Goal: Task Accomplishment & Management: Manage account settings

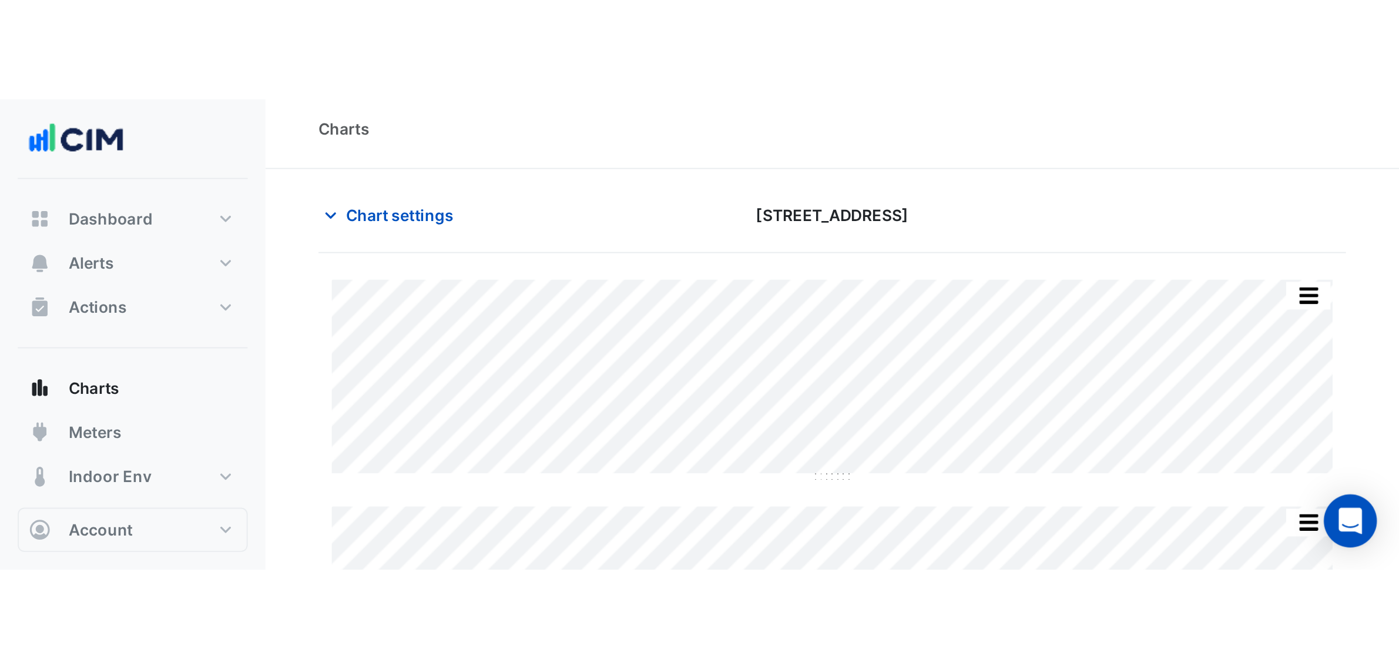
scroll to position [5, 0]
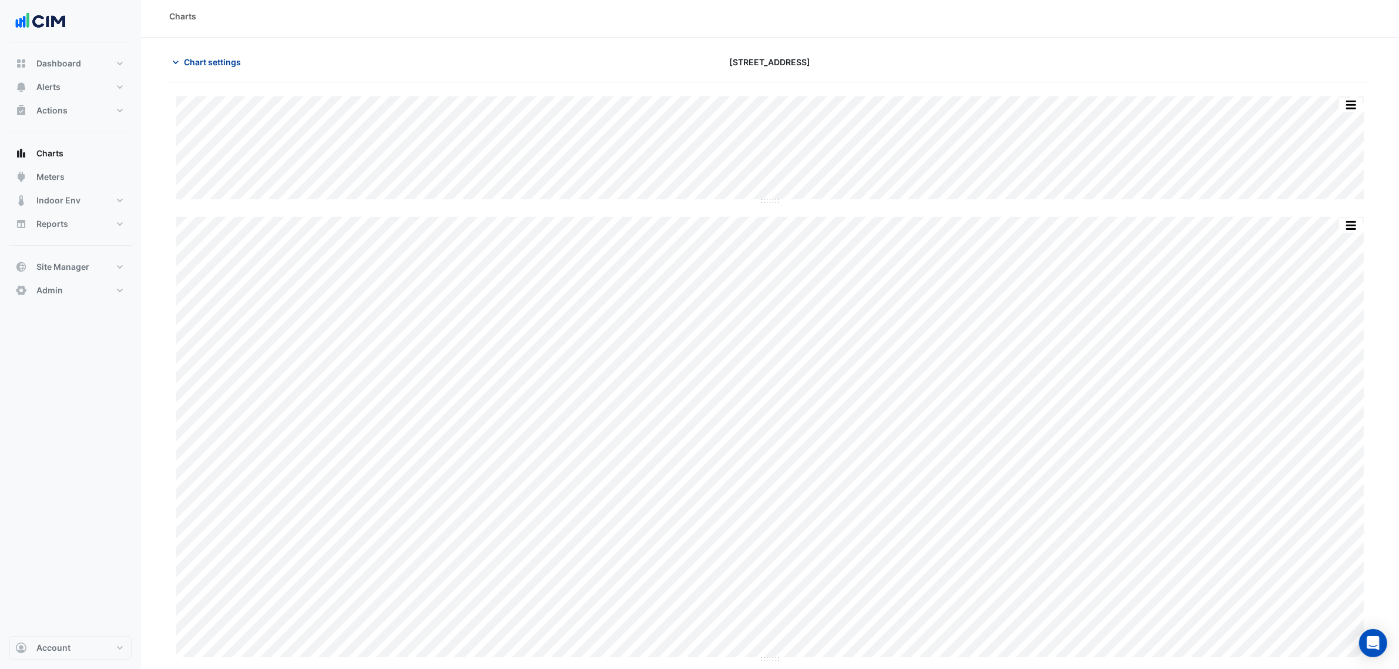
click at [216, 66] on span "Chart settings" at bounding box center [212, 62] width 57 height 12
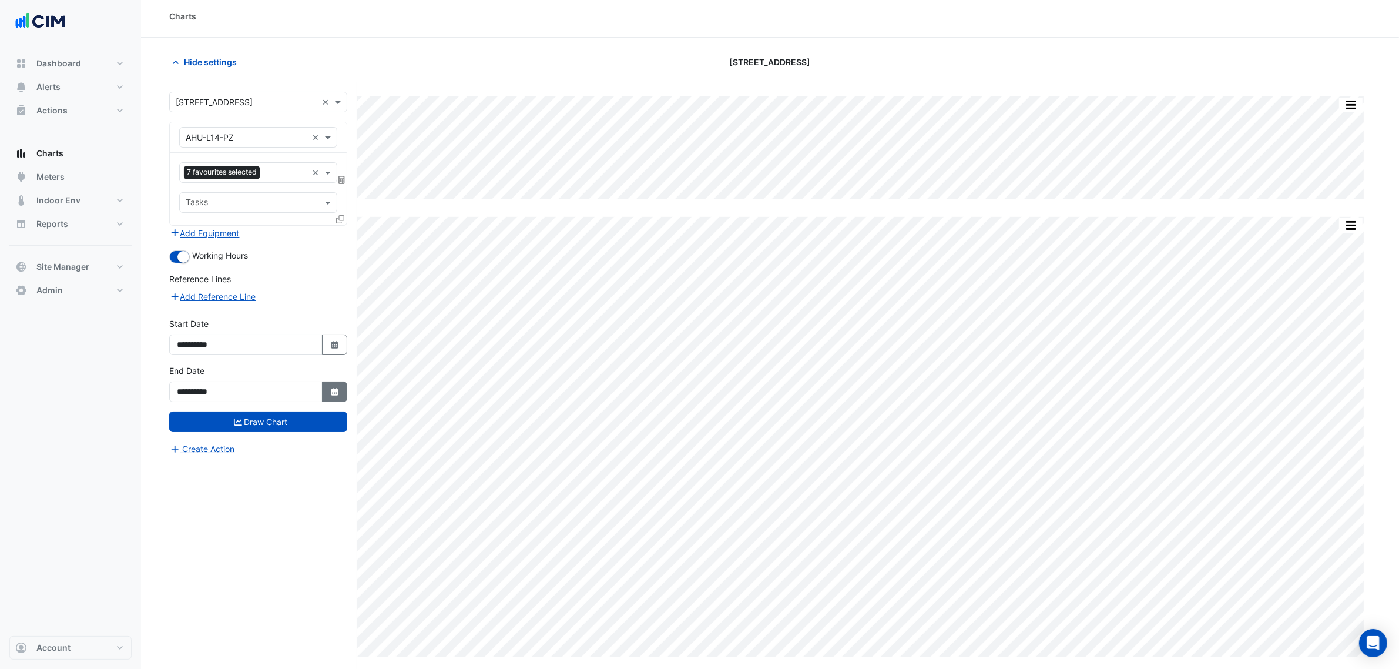
click at [329, 384] on button "Select Date" at bounding box center [335, 391] width 26 height 21
click at [305, 239] on button "Next month" at bounding box center [302, 236] width 14 height 19
click at [303, 246] on div "S" at bounding box center [302, 255] width 19 height 19
click at [304, 236] on span "Next month" at bounding box center [301, 237] width 9 height 9
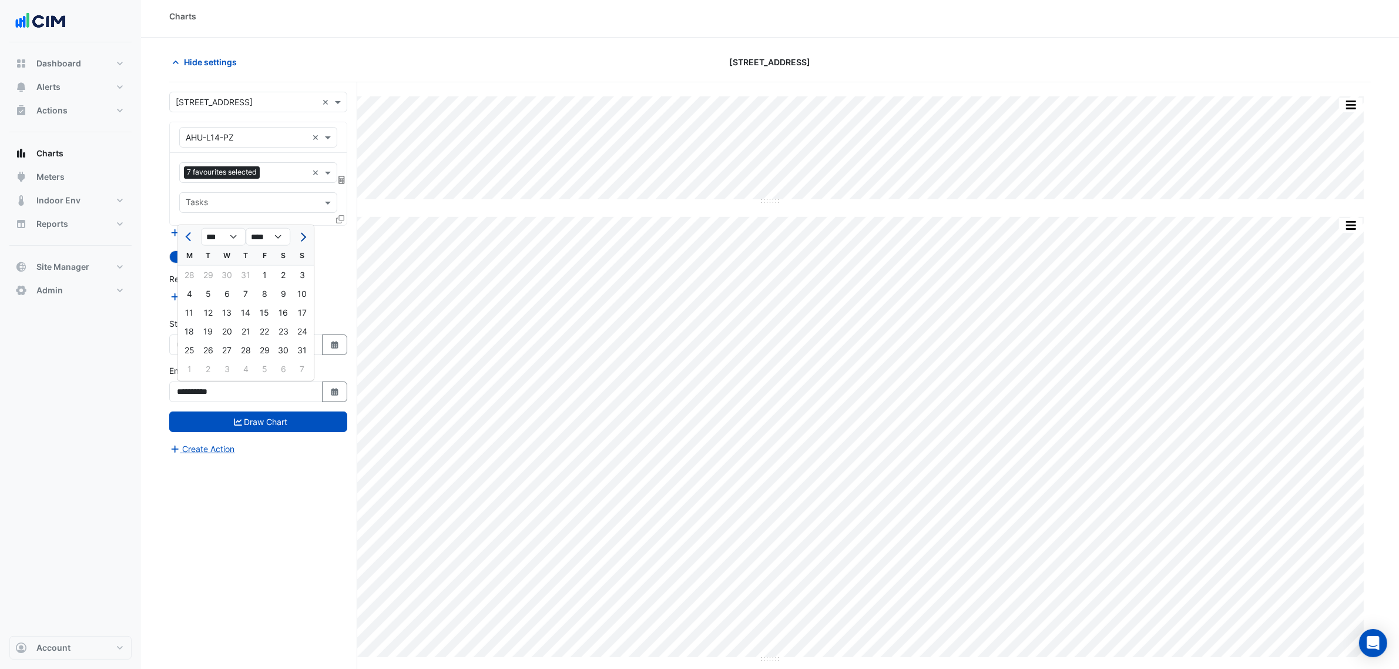
select select "*"
click at [221, 311] on div "17" at bounding box center [226, 312] width 19 height 19
type input "**********"
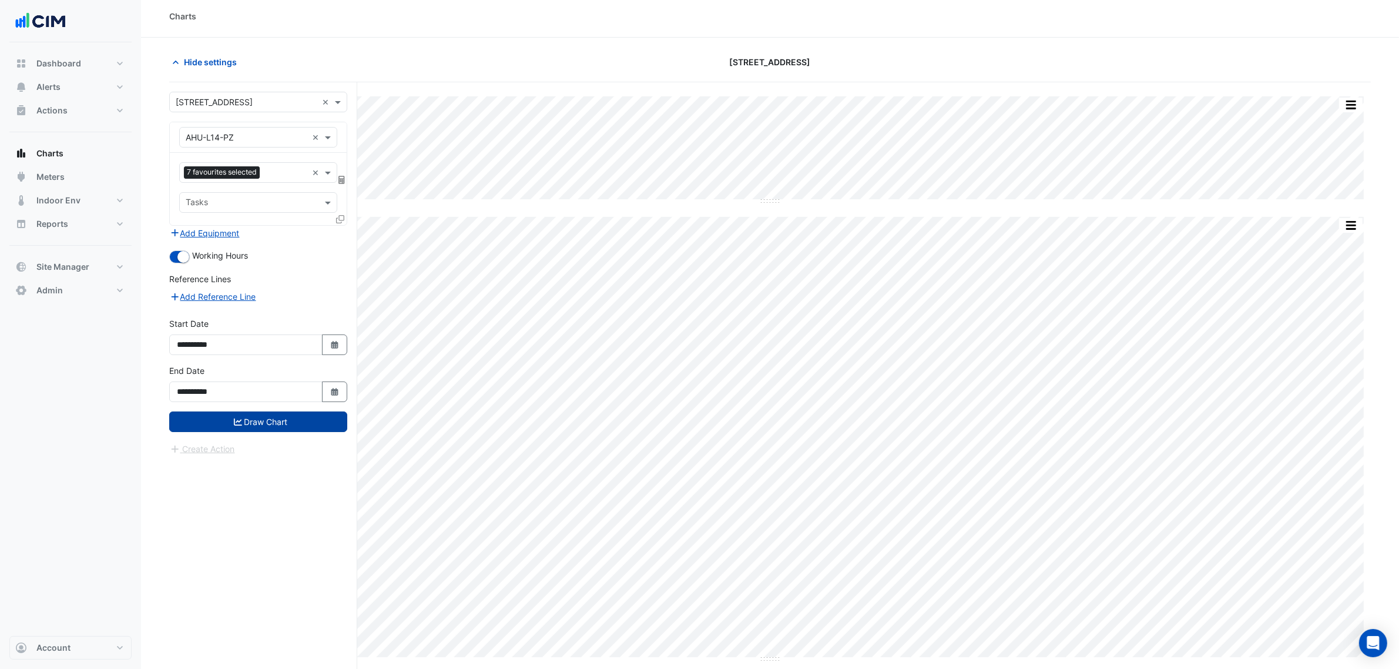
click at [280, 429] on button "Draw Chart" at bounding box center [258, 421] width 178 height 21
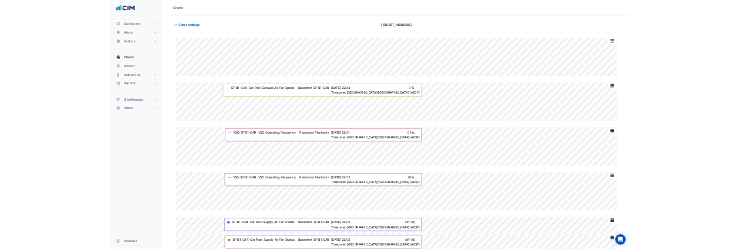
scroll to position [99, 0]
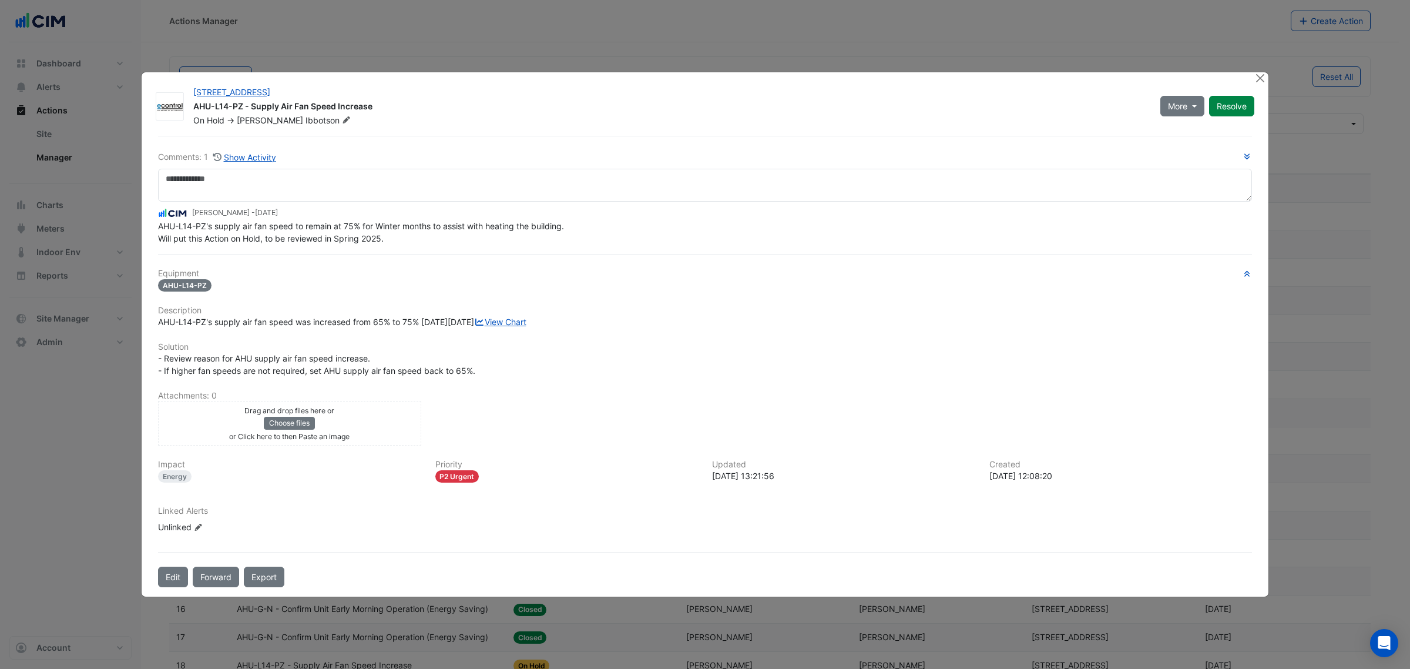
select select "***"
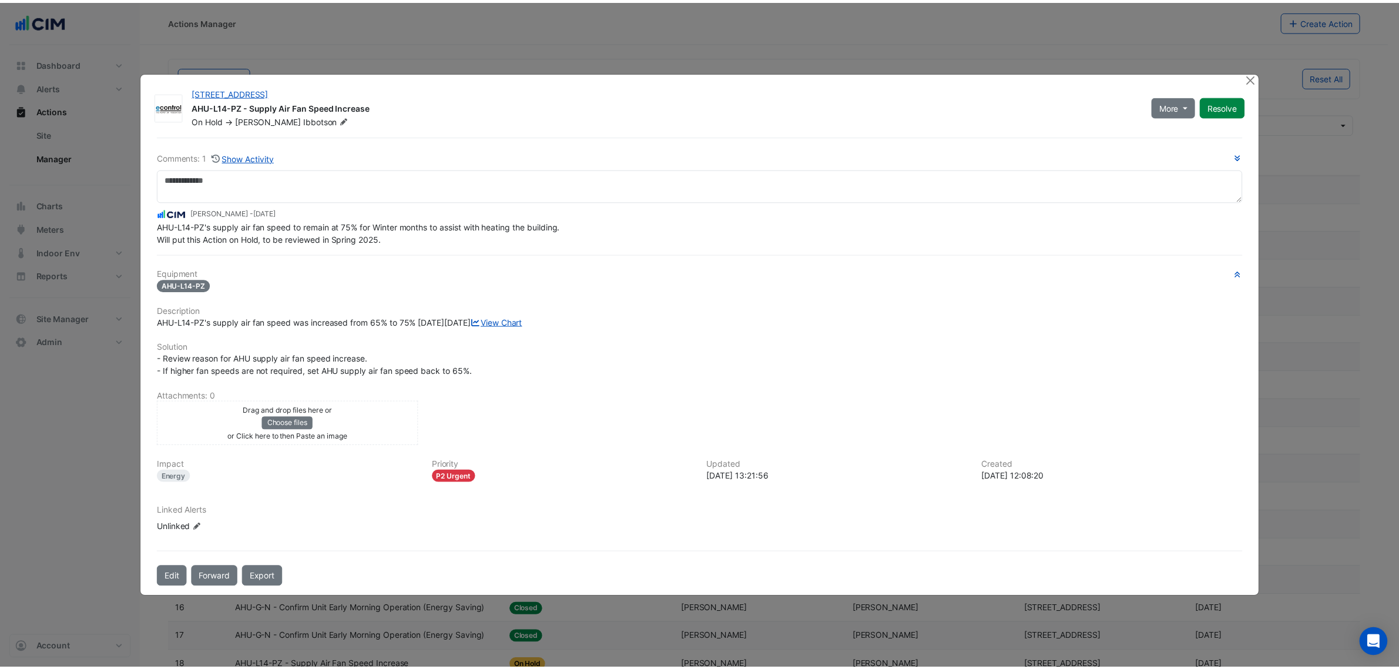
scroll to position [441, 0]
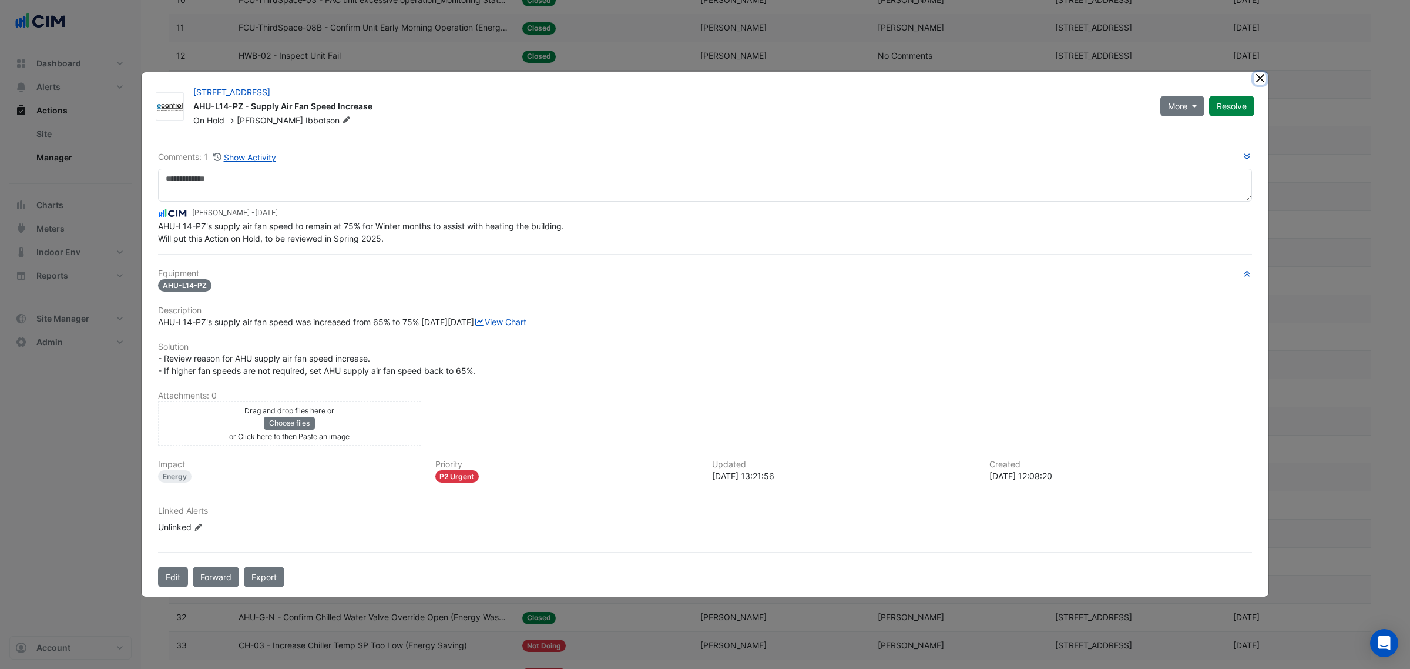
click at [1256, 72] on button "Close" at bounding box center [1260, 78] width 12 height 12
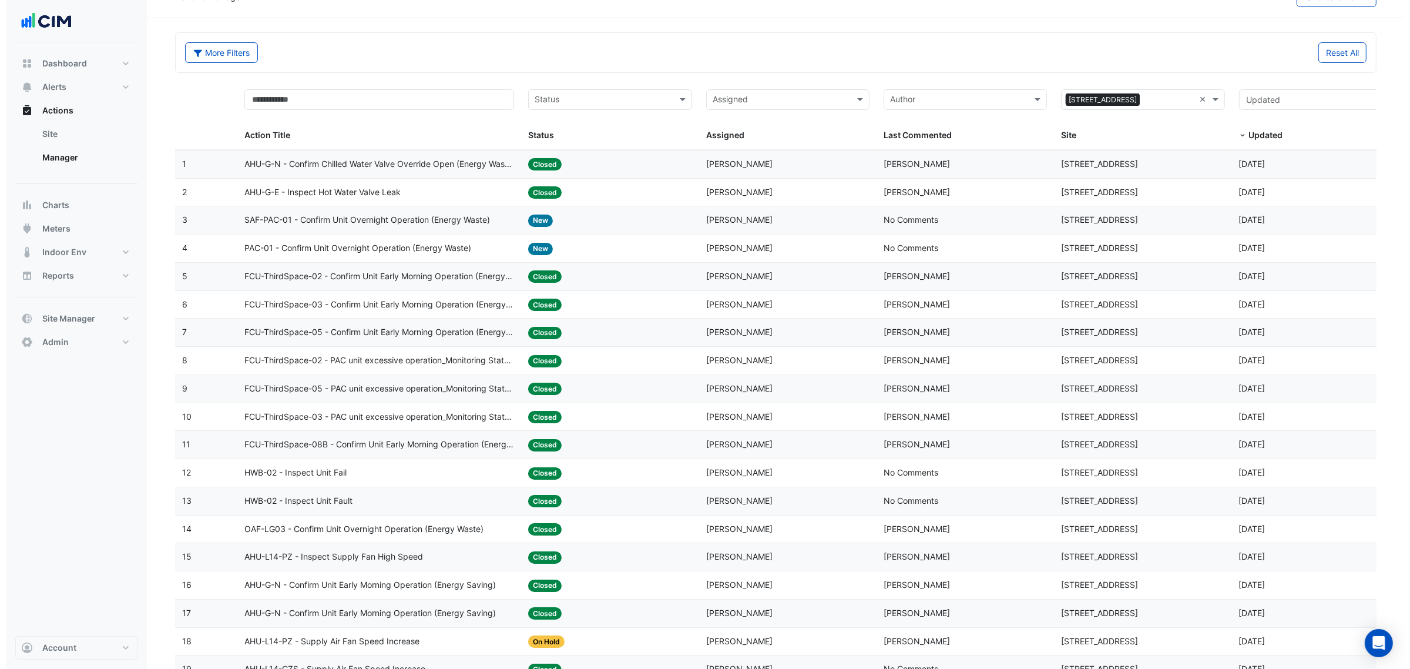
scroll to position [0, 0]
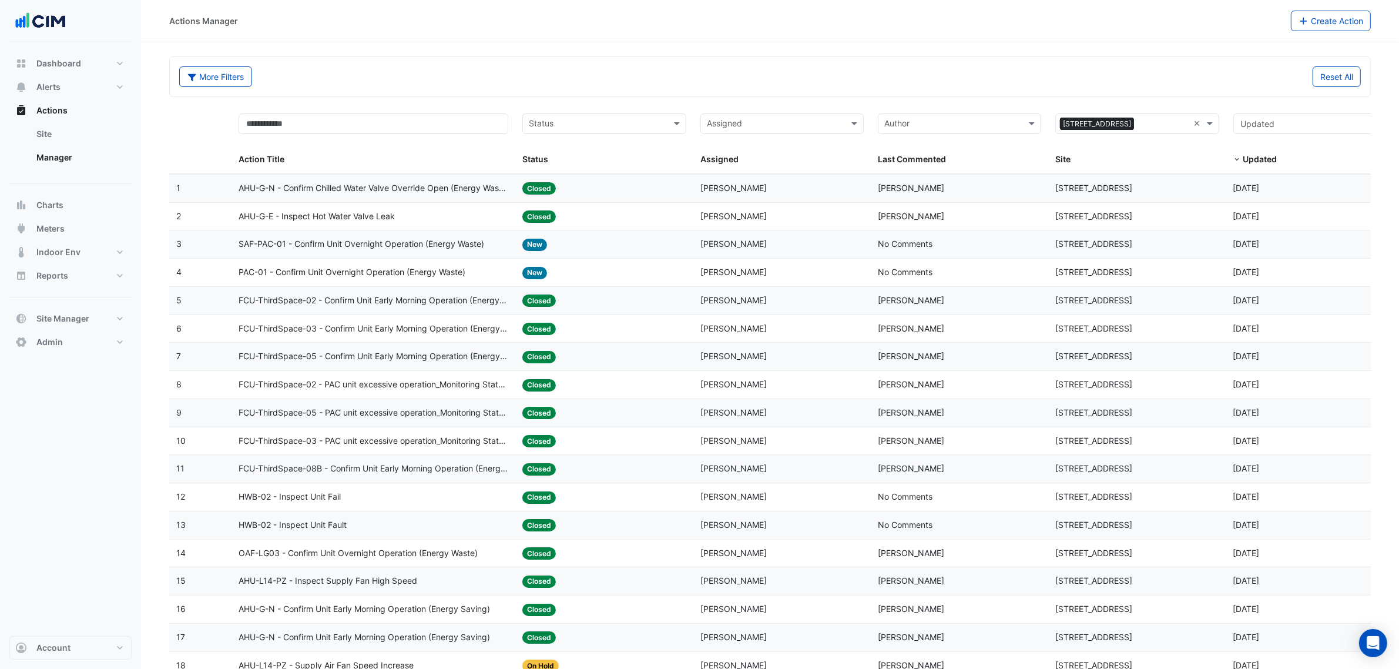
click at [650, 125] on input "text" at bounding box center [597, 125] width 137 height 14
click at [578, 181] on div "On Hold" at bounding box center [604, 183] width 162 height 17
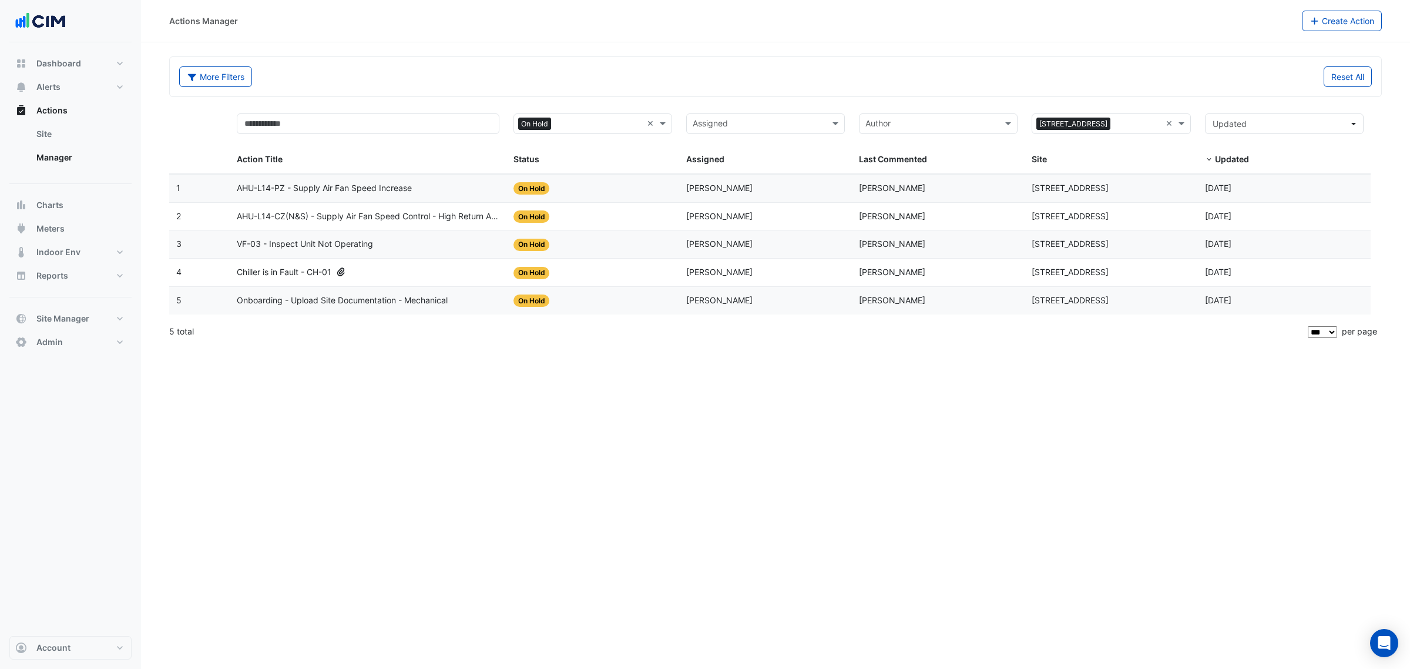
click at [469, 218] on span "AHU-L14-CZ(N&S) - Supply Air Fan Speed Control - High Return Air Relative Humid…" at bounding box center [368, 217] width 263 height 14
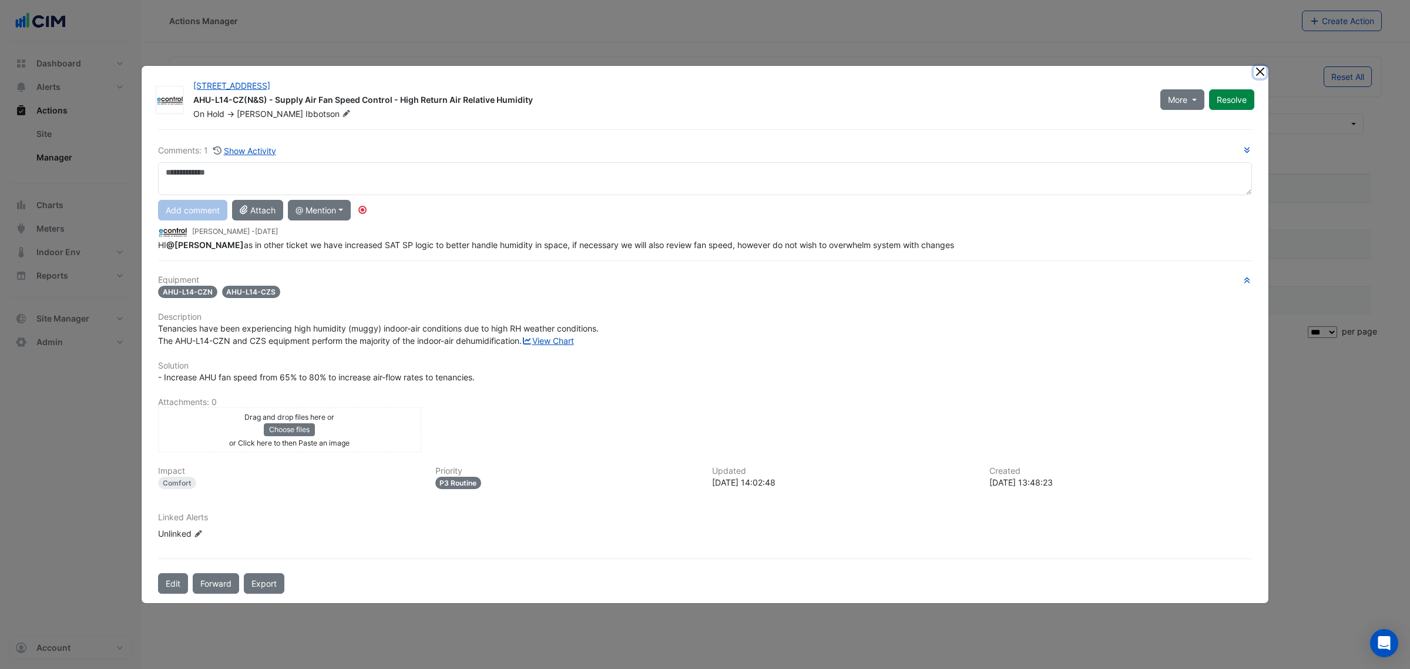
click at [1255, 66] on button "Close" at bounding box center [1260, 72] width 12 height 12
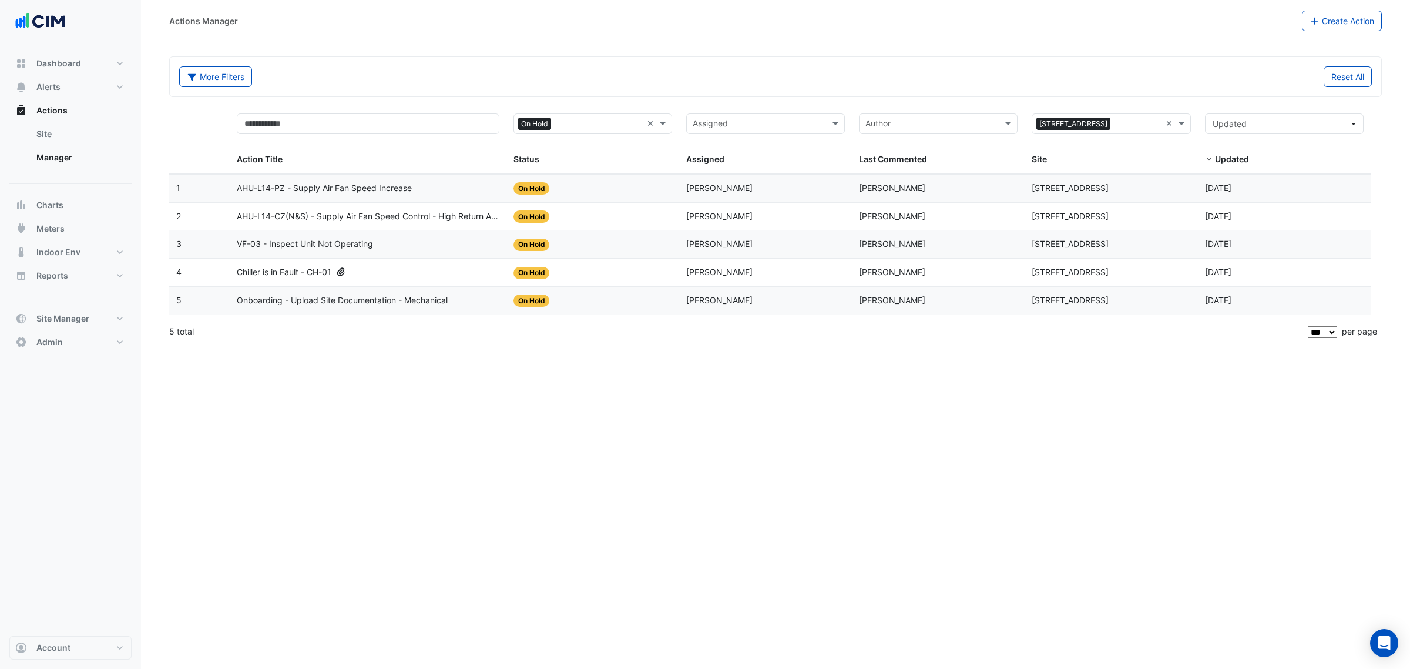
click at [901, 184] on div "Last Commented: Liam Dent" at bounding box center [938, 189] width 159 height 14
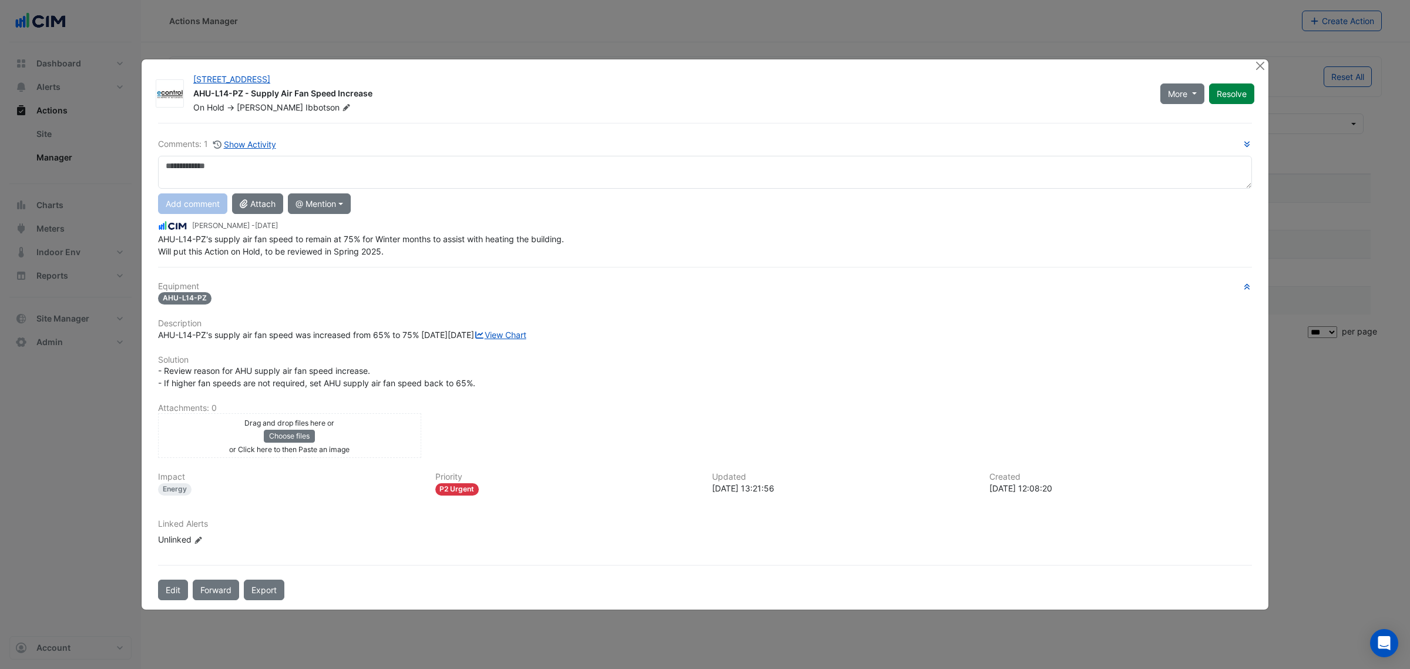
click at [501, 123] on div "Comments: 1 Show Activity Add comment Attach @ Mention AG Coombs Joseph Lau AG …" at bounding box center [705, 361] width 1108 height 477
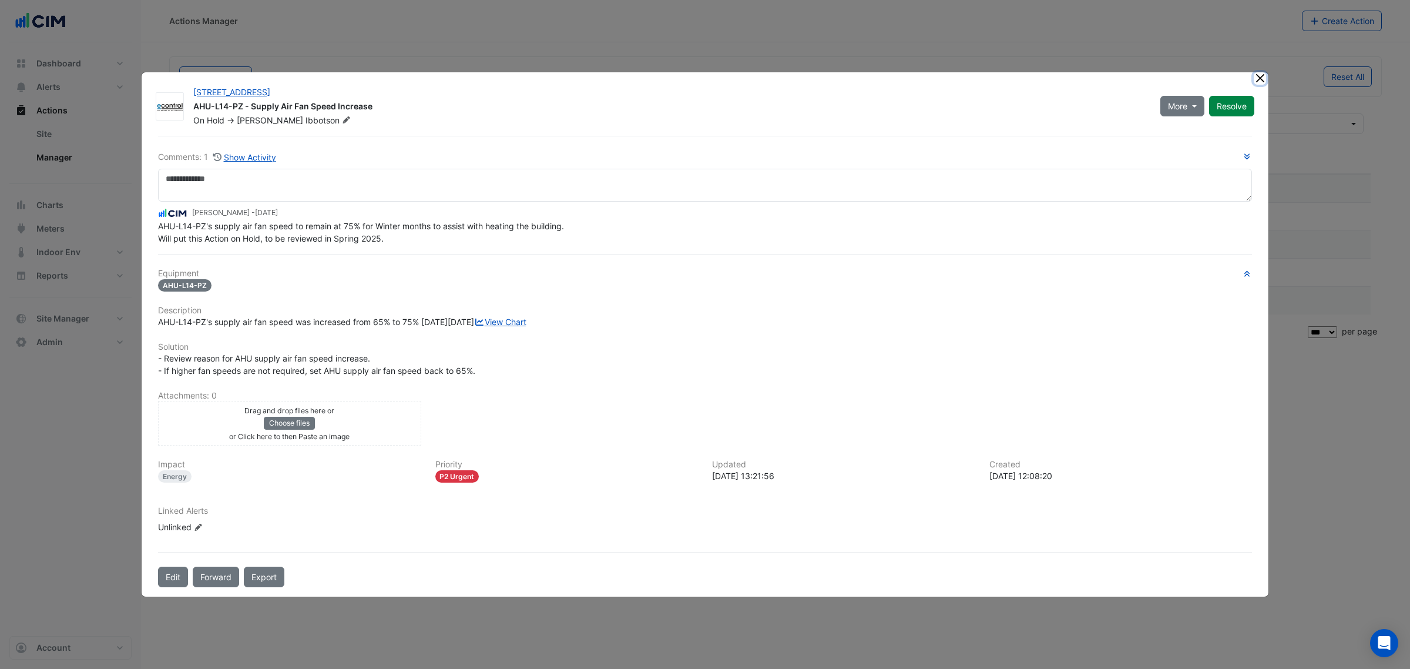
click at [1255, 72] on button "Close" at bounding box center [1260, 78] width 12 height 12
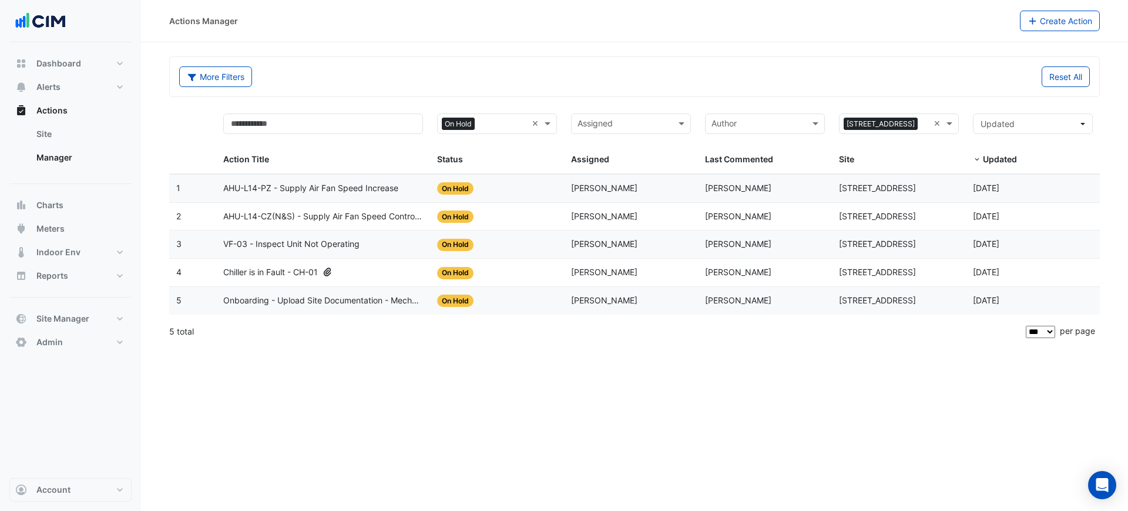
click at [365, 193] on span "AHU-L14-PZ - Supply Air Fan Speed Increase" at bounding box center [310, 189] width 175 height 14
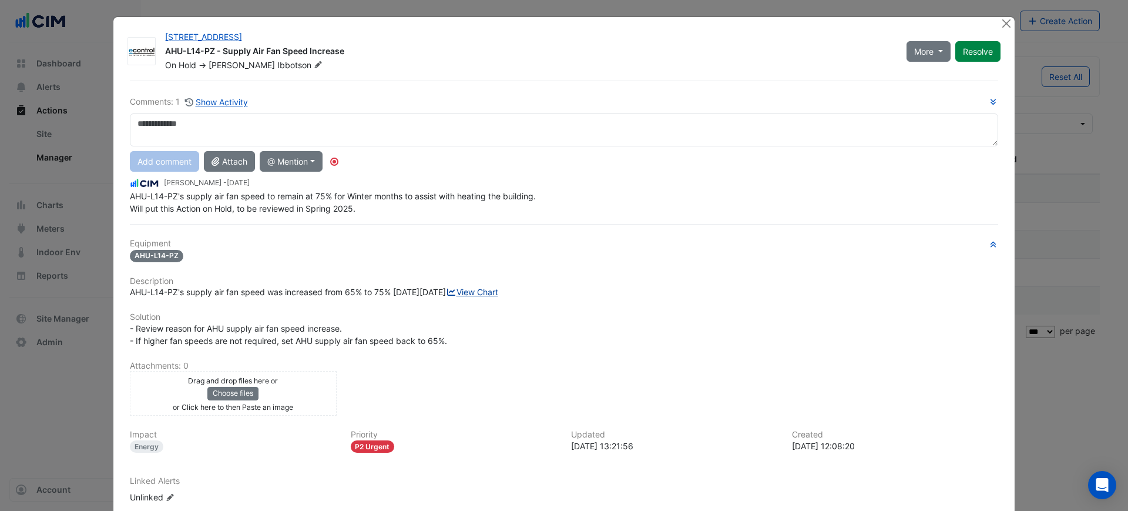
click at [446, 297] on link "View Chart" at bounding box center [472, 292] width 52 height 10
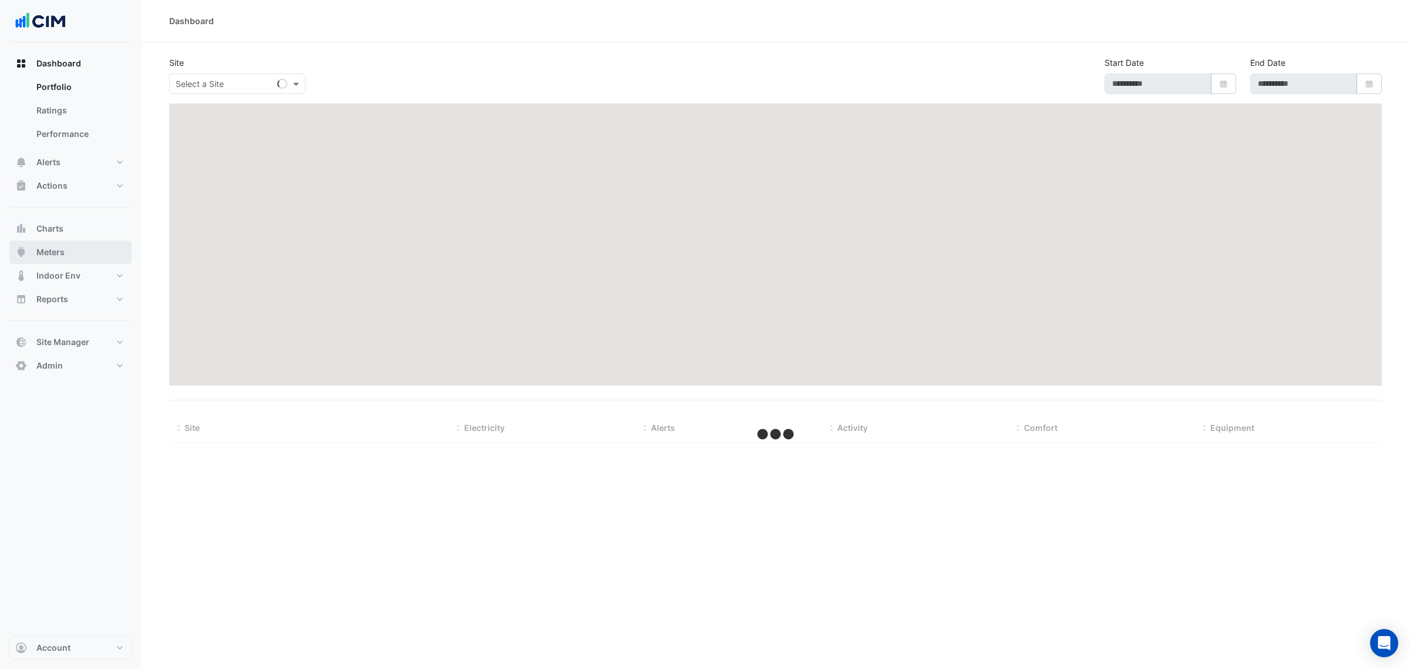
click at [82, 249] on button "Meters" at bounding box center [70, 251] width 122 height 23
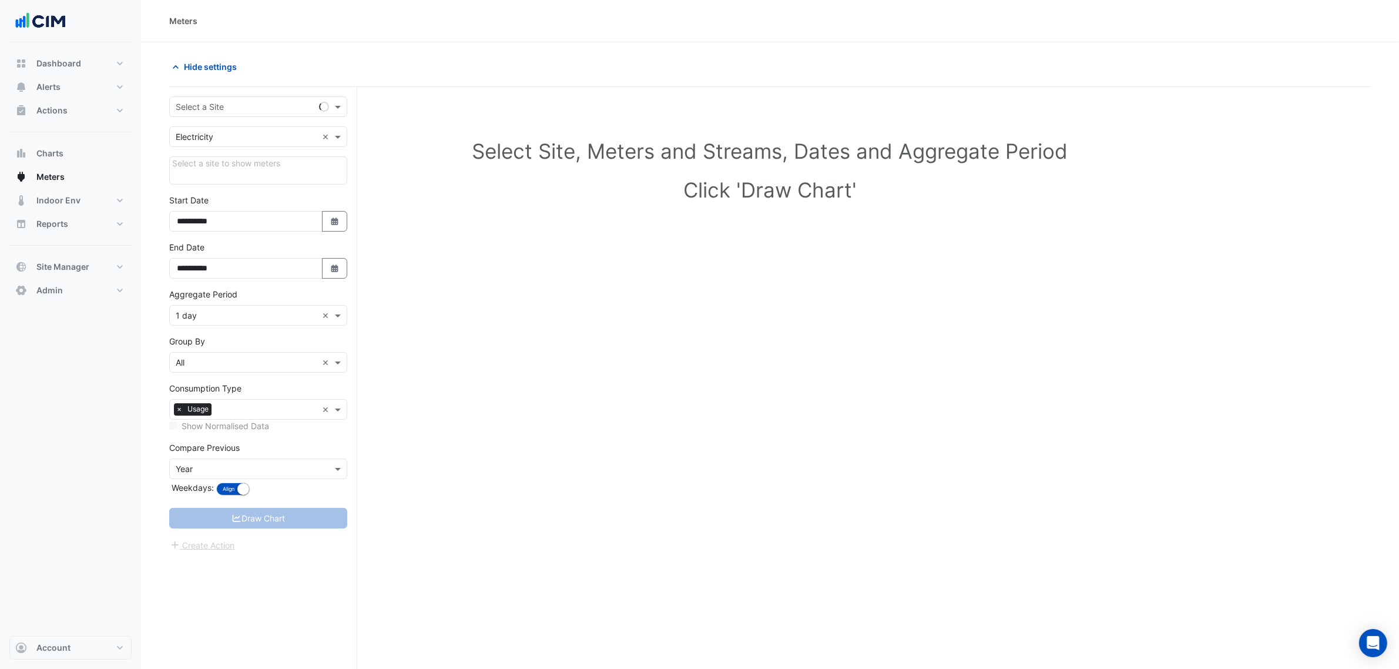
click at [194, 113] on div "Select a Site" at bounding box center [258, 106] width 178 height 21
type input "***"
click at [217, 146] on span "[STREET_ADDRESS]" at bounding box center [227, 150] width 77 height 10
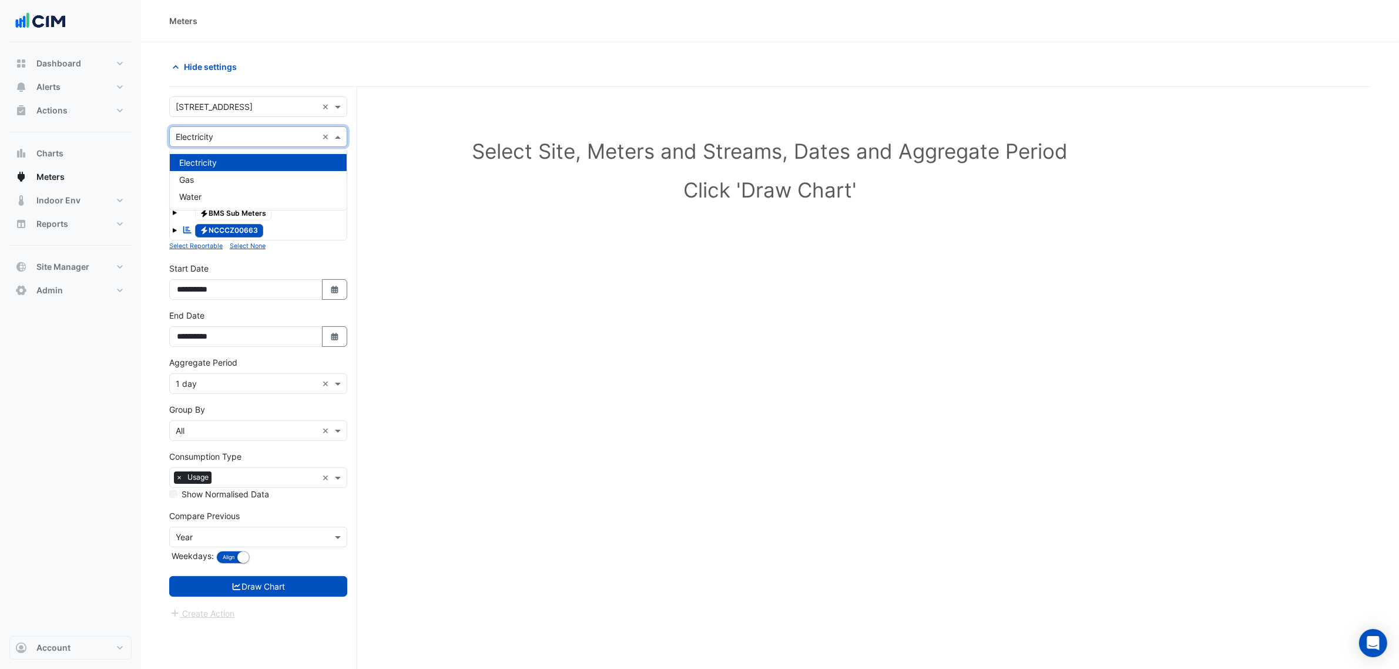
click at [217, 146] on div "× Electricity ×" at bounding box center [258, 136] width 178 height 21
click at [382, 130] on div "Select Site, Meters and Streams, Dates and Aggregate Period Click 'Draw Chart'" at bounding box center [769, 172] width 1201 height 143
click at [323, 338] on button "Select Date" at bounding box center [335, 336] width 26 height 21
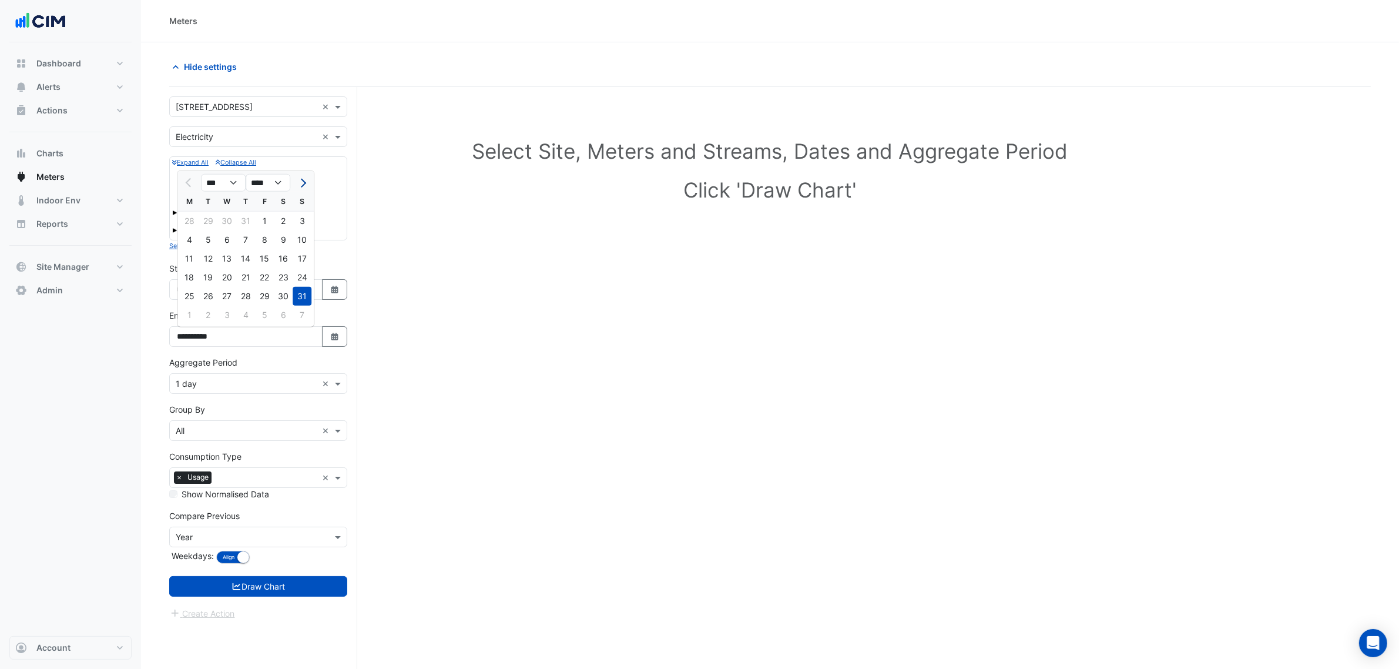
click at [301, 191] on button "Next month" at bounding box center [302, 182] width 14 height 19
select select "*"
click at [212, 262] on div "16" at bounding box center [208, 258] width 19 height 19
type input "**********"
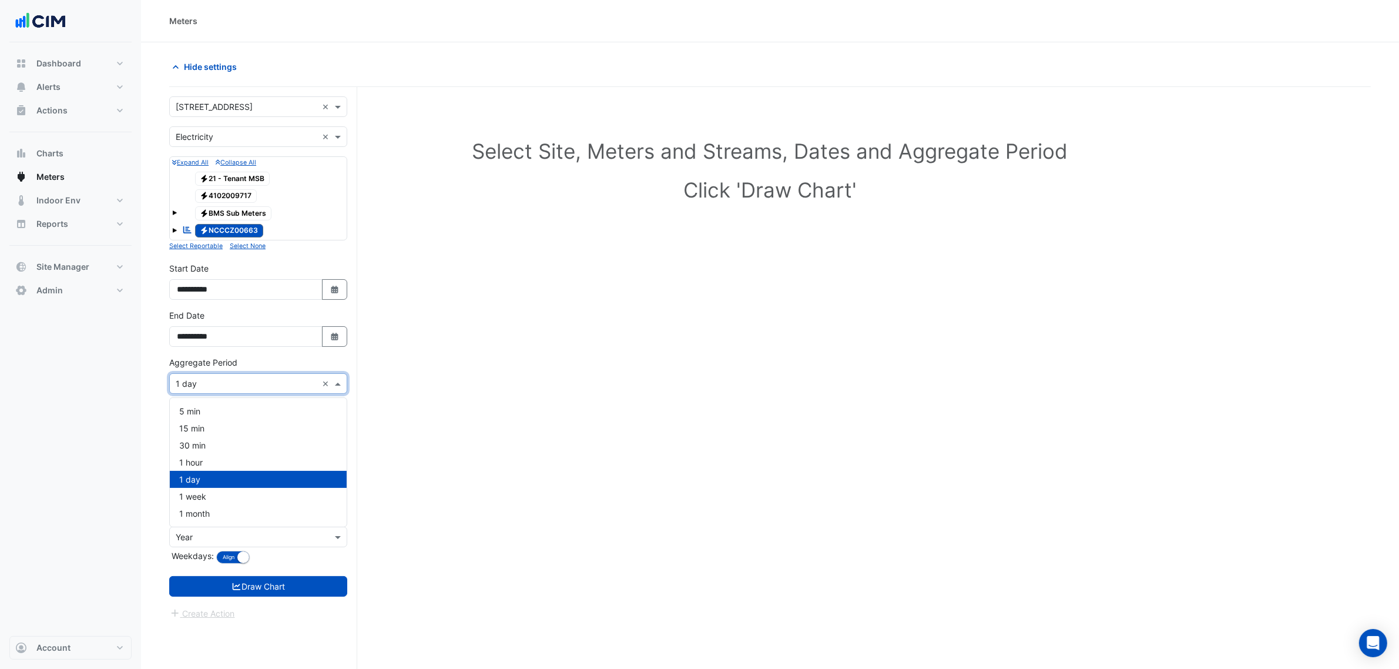
click at [227, 386] on input "text" at bounding box center [247, 384] width 142 height 12
click at [203, 459] on span "1 hour" at bounding box center [190, 462] width 23 height 10
drag, startPoint x: 230, startPoint y: 569, endPoint x: 230, endPoint y: 580, distance: 11.8
click at [230, 570] on form "× 323 Castlereagh Street × × Electricity × Expand All Collapse All Electricity …" at bounding box center [258, 357] width 178 height 523
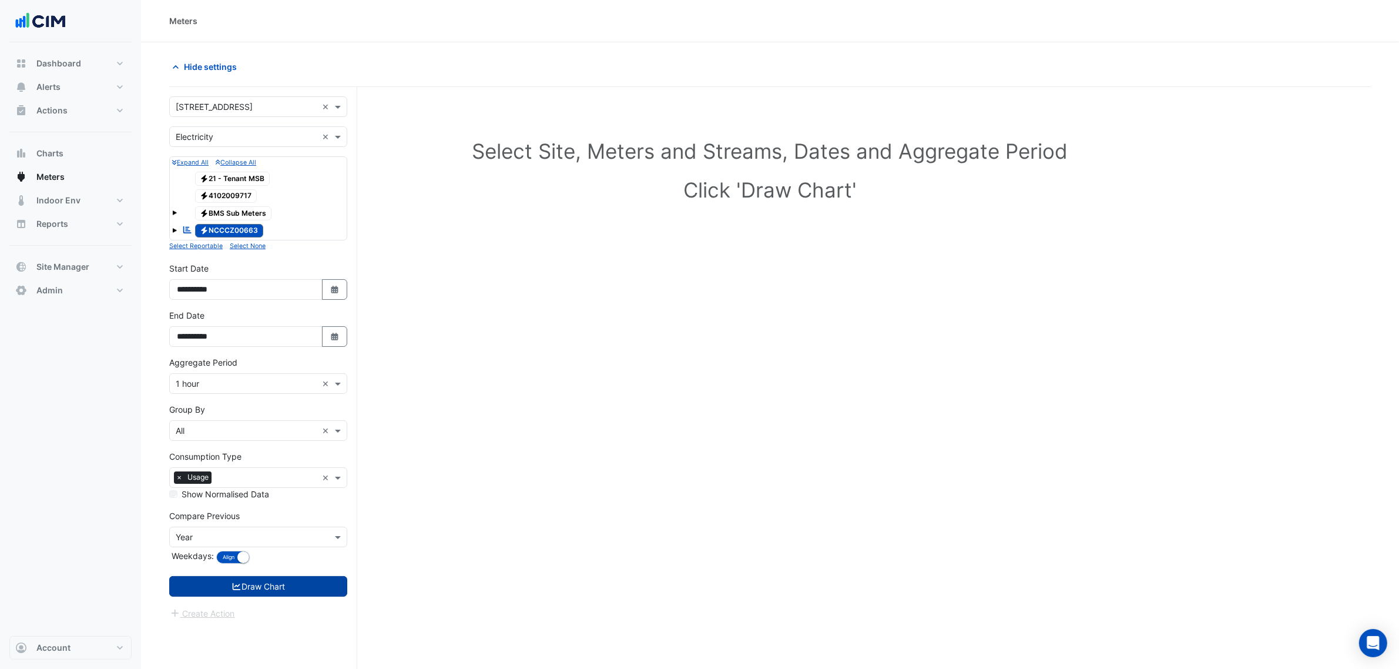
click at [230, 580] on button "Draw Chart" at bounding box center [258, 586] width 178 height 21
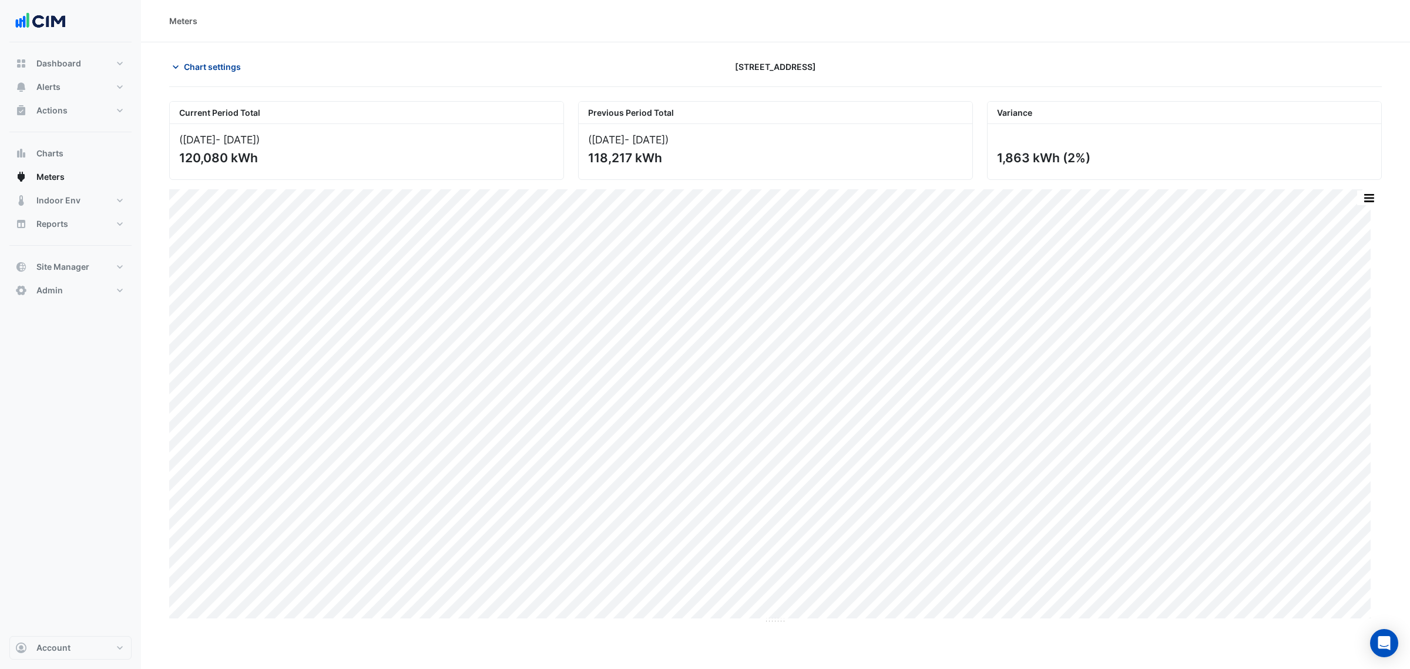
click at [210, 69] on span "Chart settings" at bounding box center [212, 67] width 57 height 12
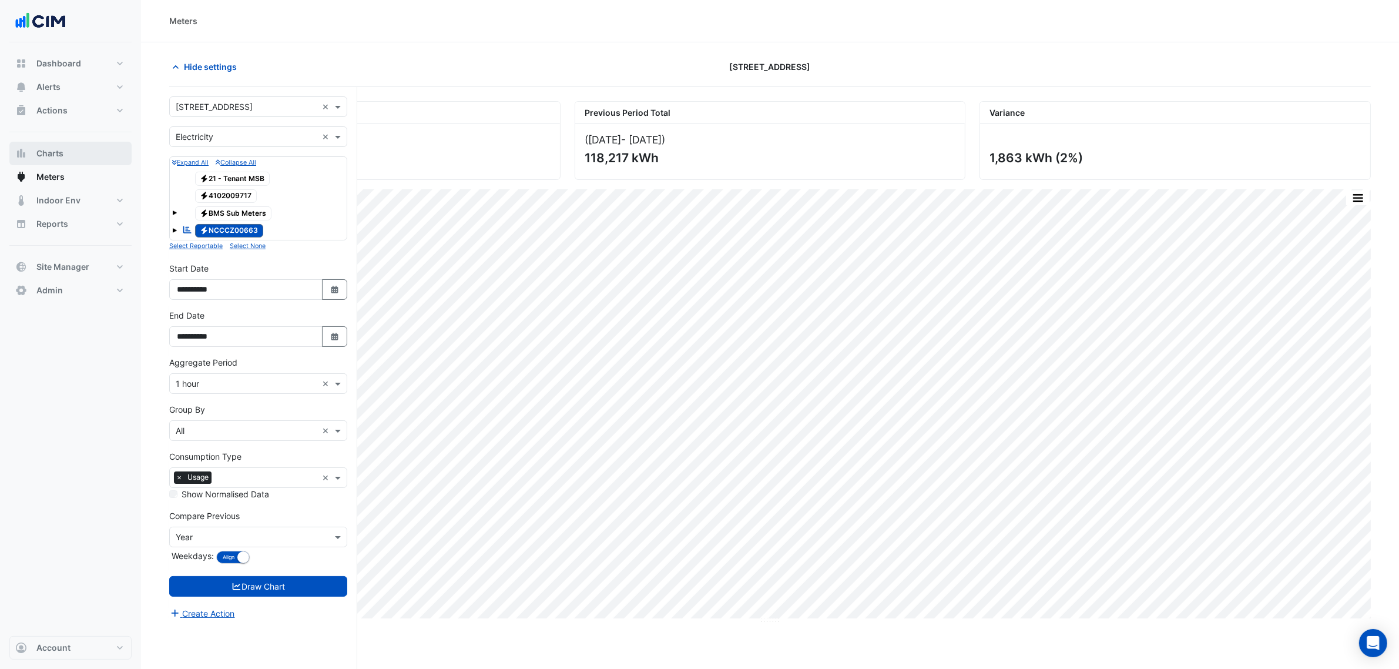
click at [58, 150] on span "Charts" at bounding box center [49, 153] width 27 height 12
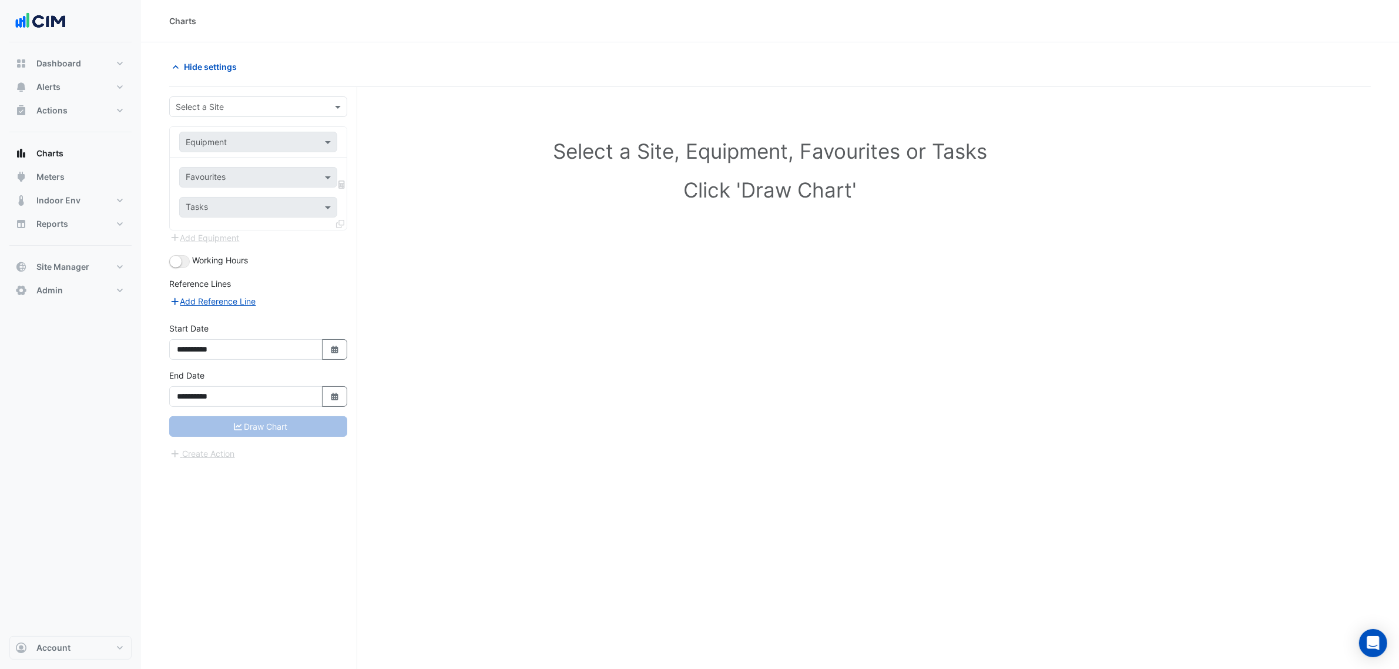
click at [206, 109] on input "text" at bounding box center [247, 107] width 142 height 12
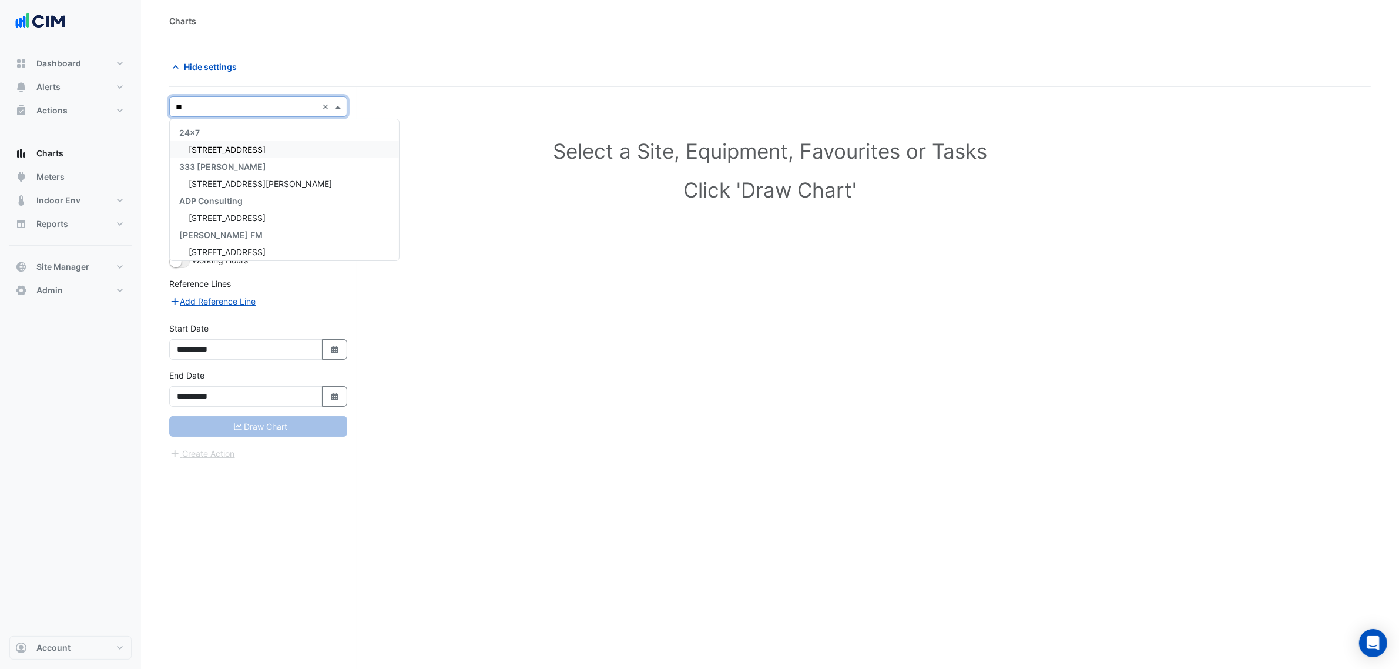
type input "***"
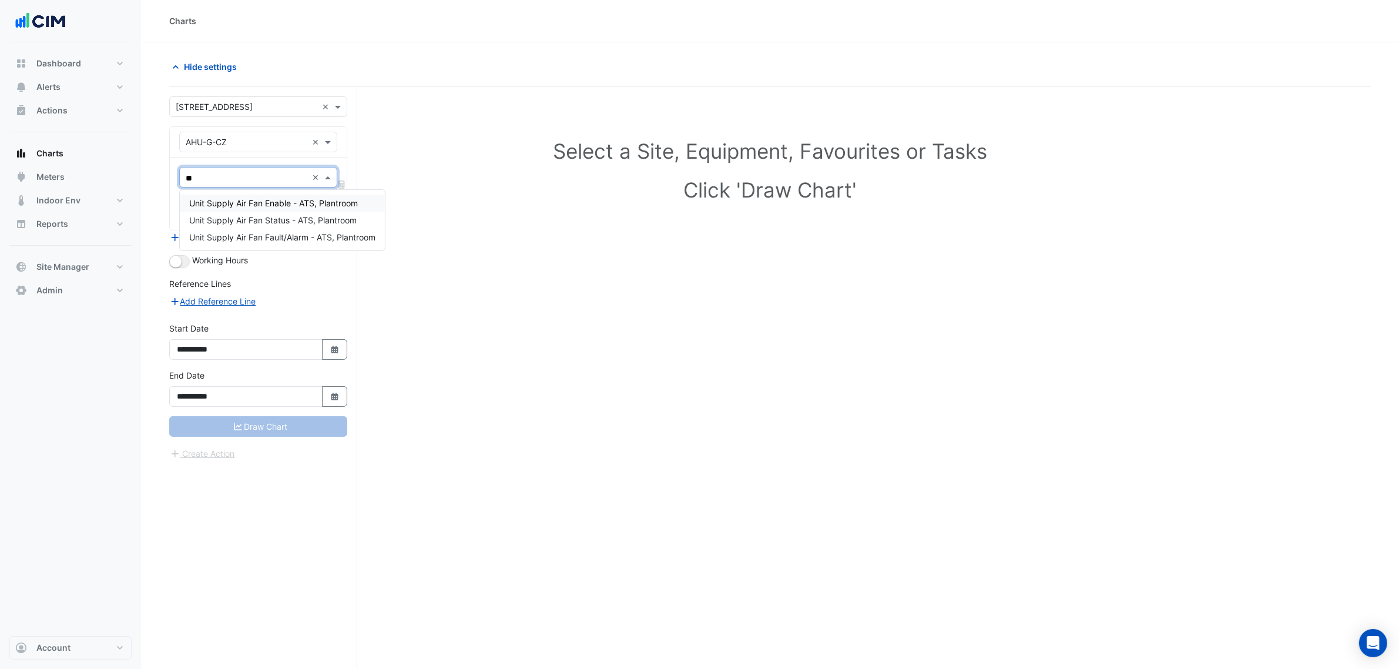
type input "*"
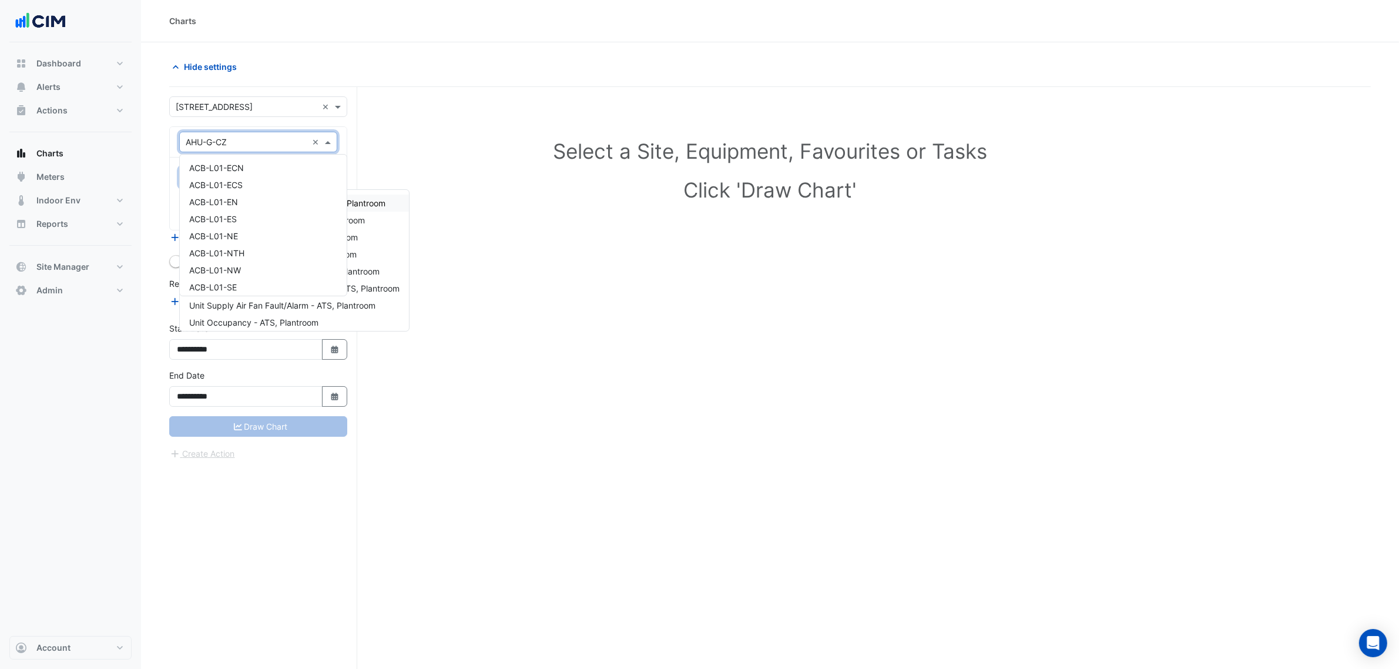
click at [226, 144] on input "text" at bounding box center [247, 142] width 122 height 12
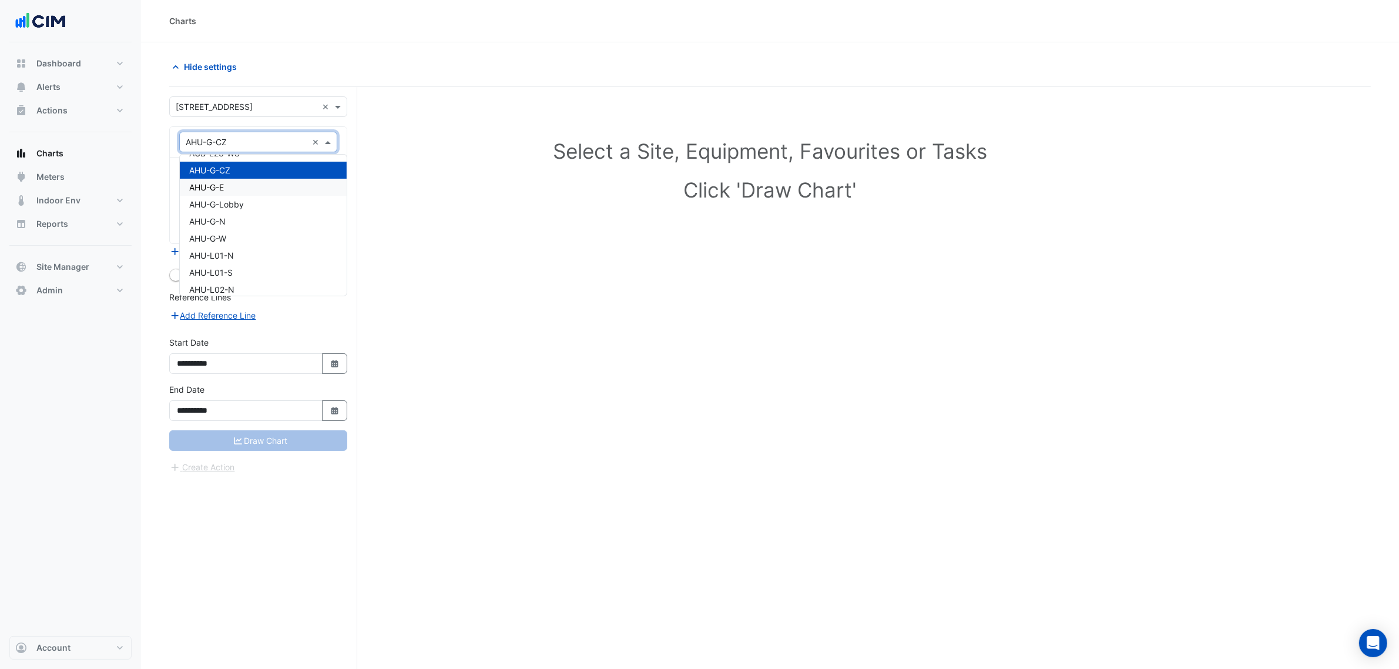
click at [233, 179] on div "AHU-G-E" at bounding box center [263, 187] width 167 height 17
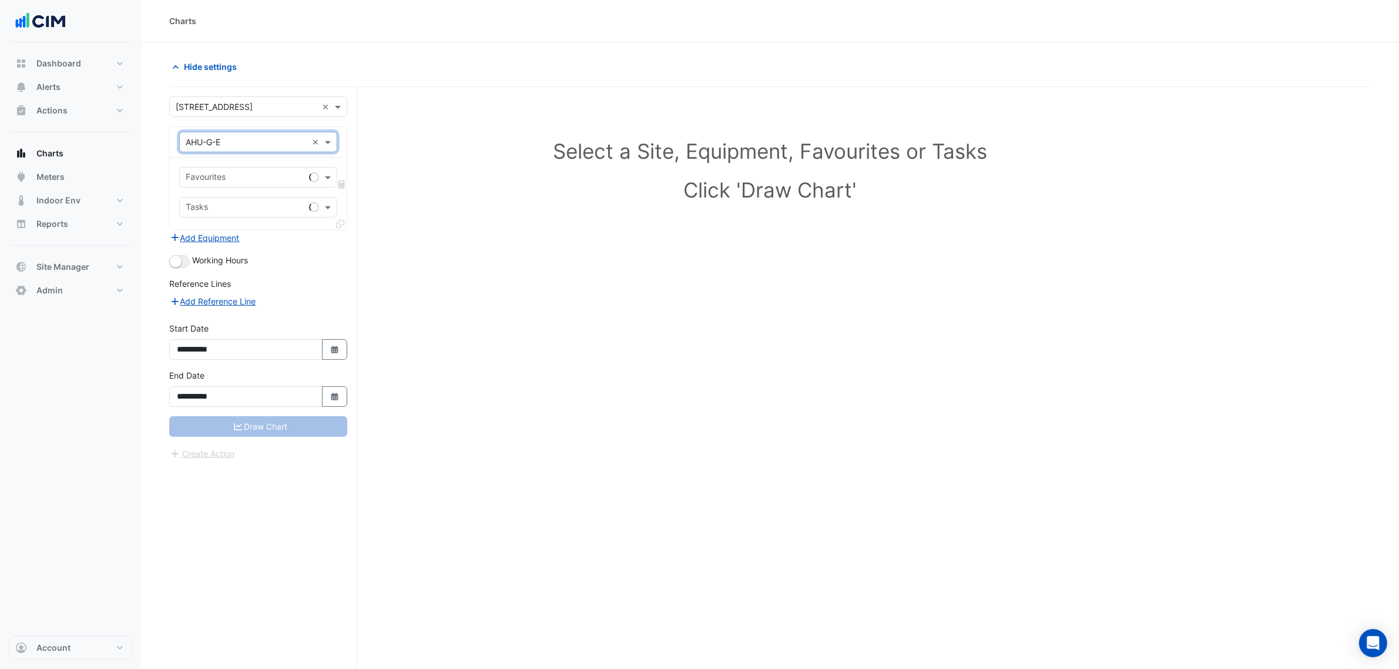
click at [233, 178] on input "text" at bounding box center [245, 178] width 119 height 12
type input "*"
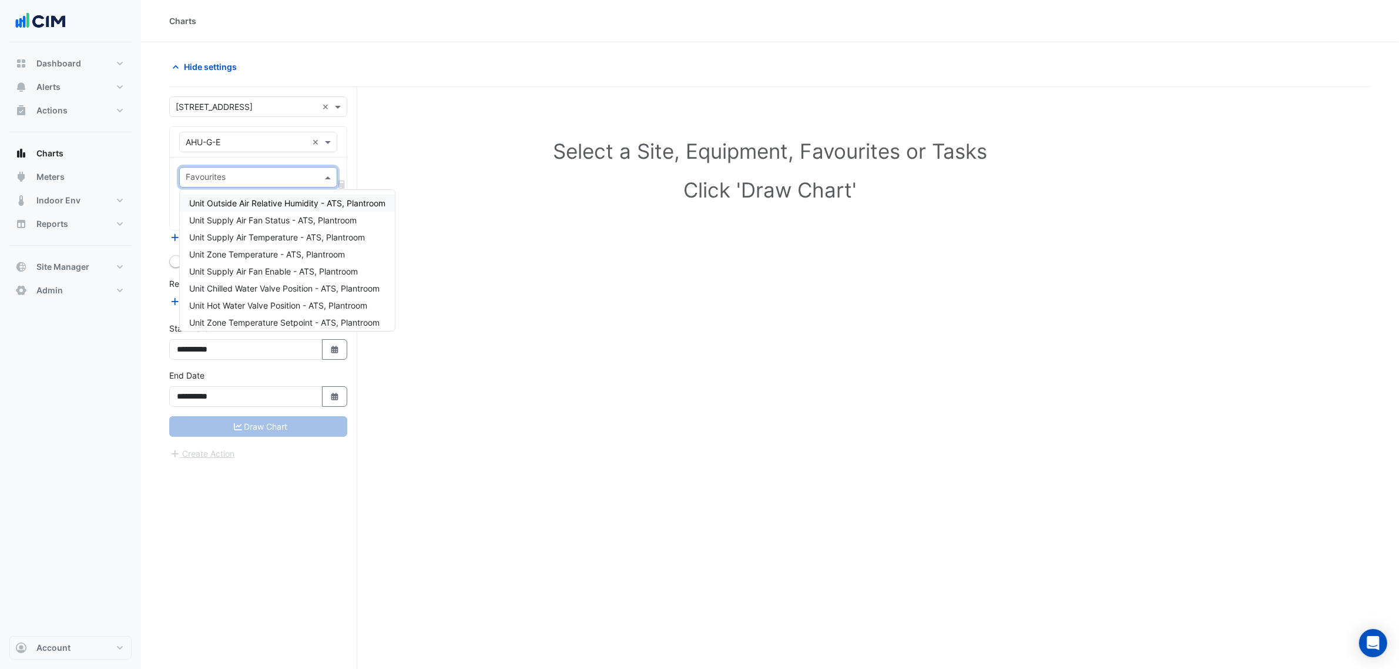
click at [216, 136] on input "text" at bounding box center [247, 142] width 122 height 12
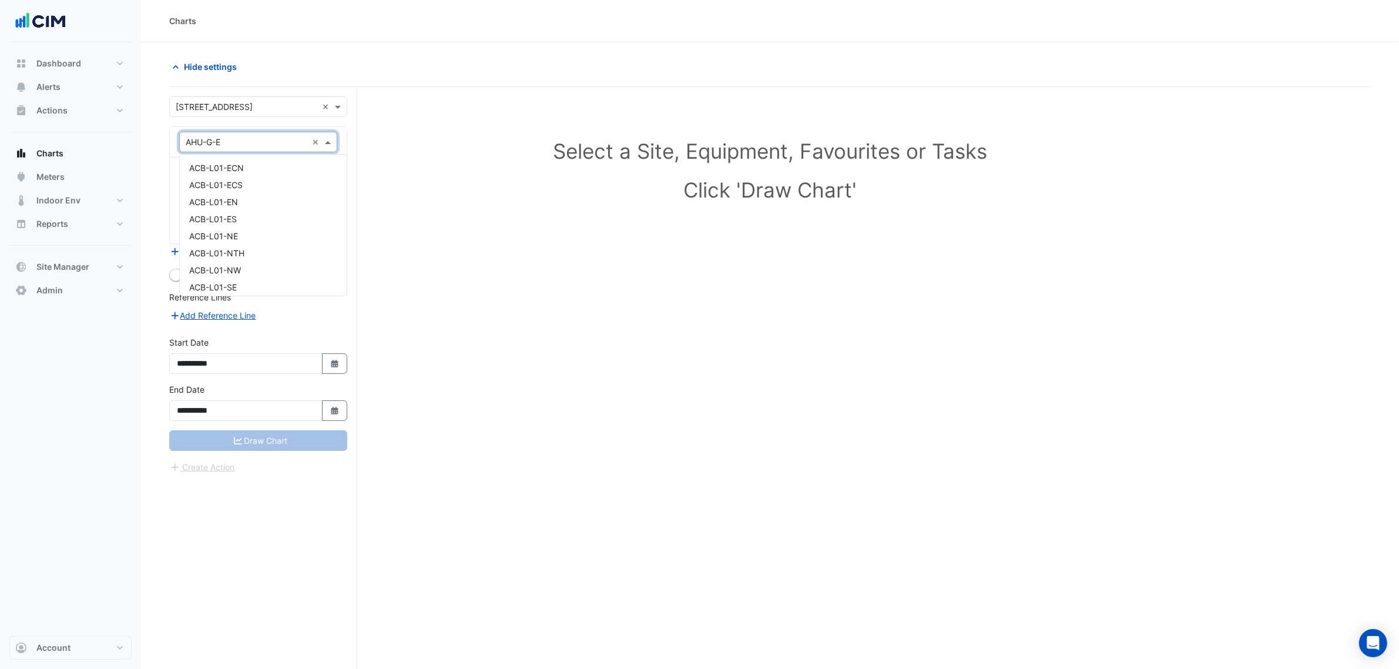
scroll to position [5195, 0]
click at [220, 200] on span "AHU-G-N" at bounding box center [207, 204] width 36 height 10
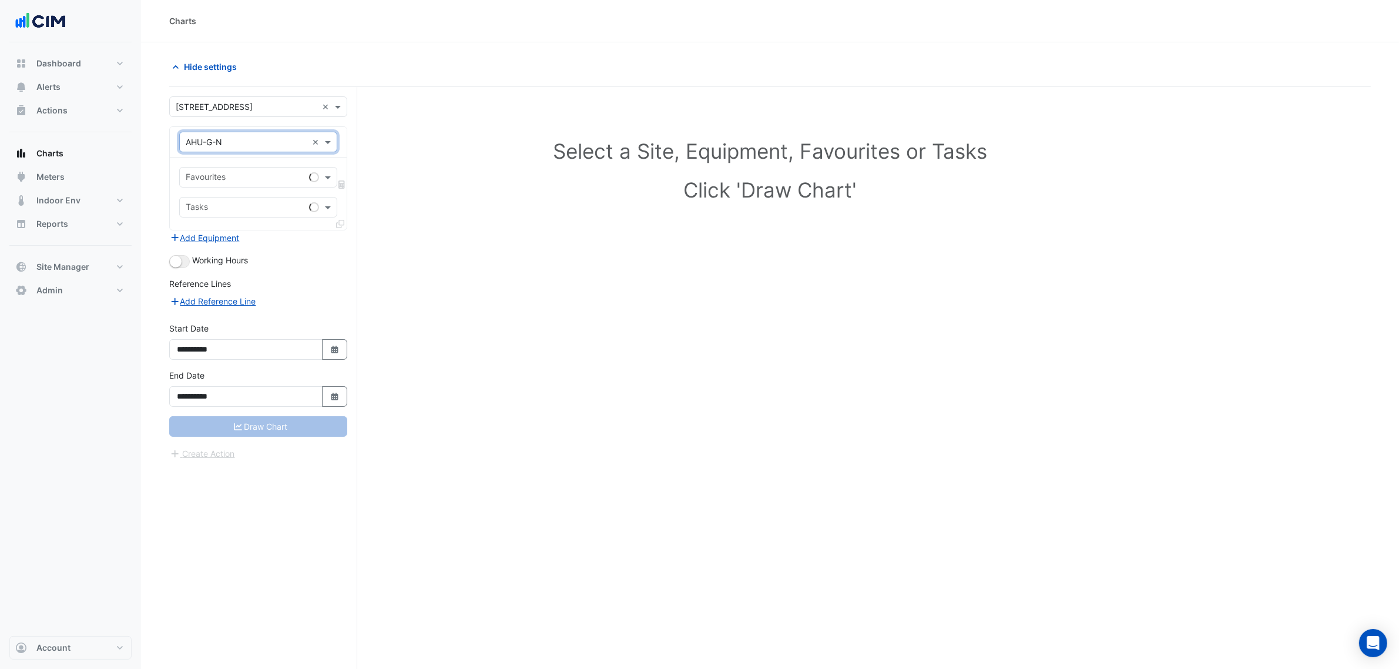
click at [222, 185] on div at bounding box center [244, 178] width 120 height 15
type input "*****"
click at [227, 140] on input "text" at bounding box center [247, 142] width 122 height 12
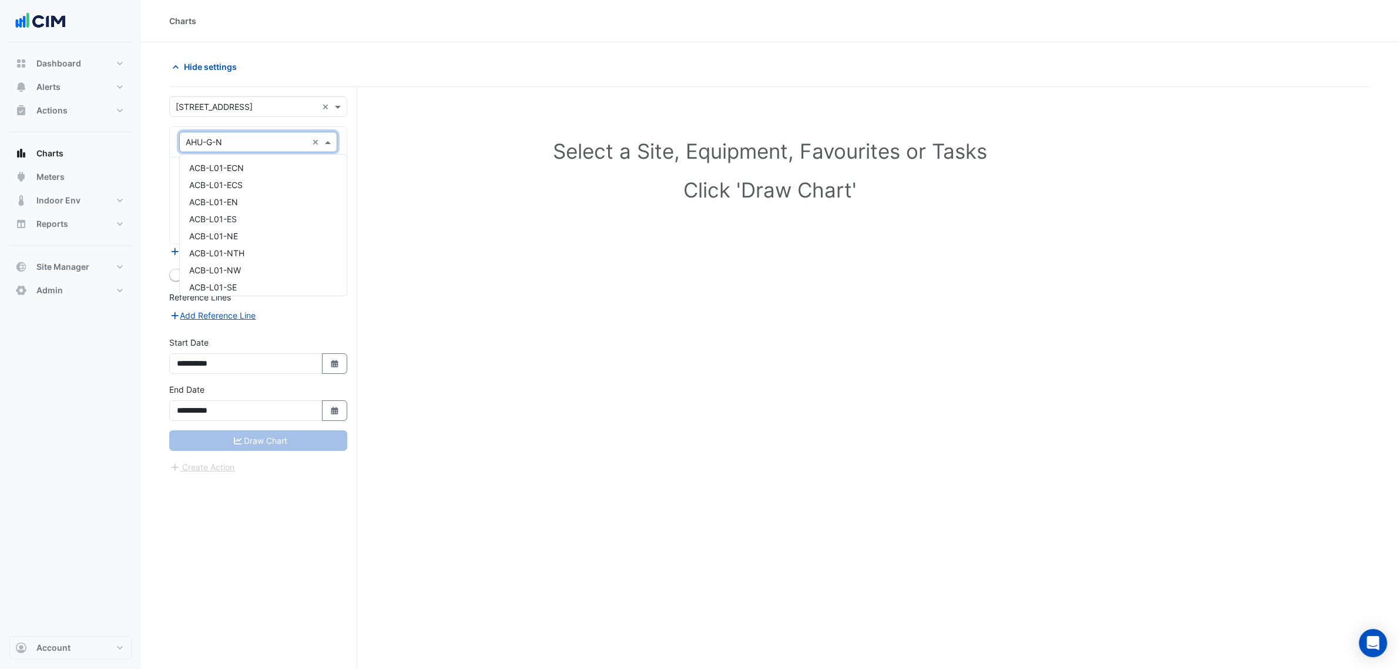
scroll to position [5229, 0]
click at [233, 201] on span "AHU-L01-N" at bounding box center [211, 204] width 45 height 10
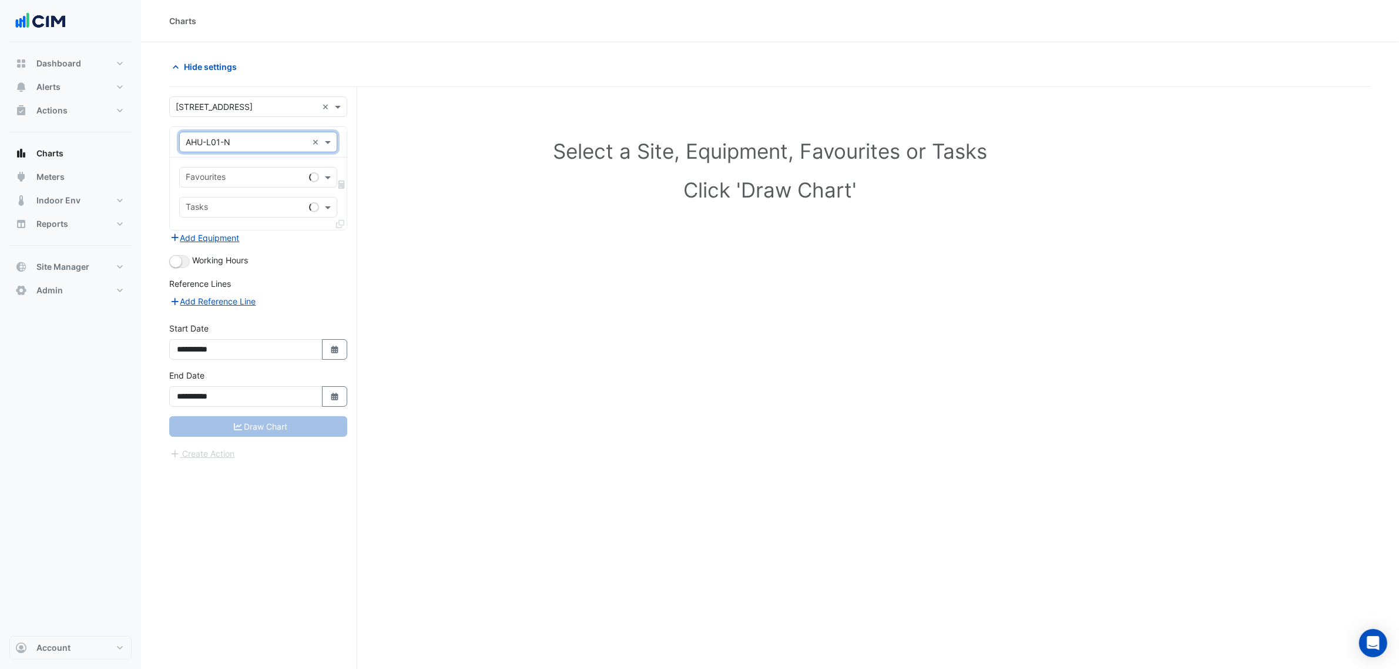
click at [235, 190] on div "Favourites Tasks" at bounding box center [258, 193] width 177 height 72
click at [236, 186] on div at bounding box center [244, 178] width 120 height 15
click at [260, 183] on input "*****" at bounding box center [247, 178] width 122 height 12
type input "*****"
click at [401, 167] on div "Select a Site, Equipment, Favourites or Tasks Click 'Draw Chart'" at bounding box center [769, 172] width 1187 height 143
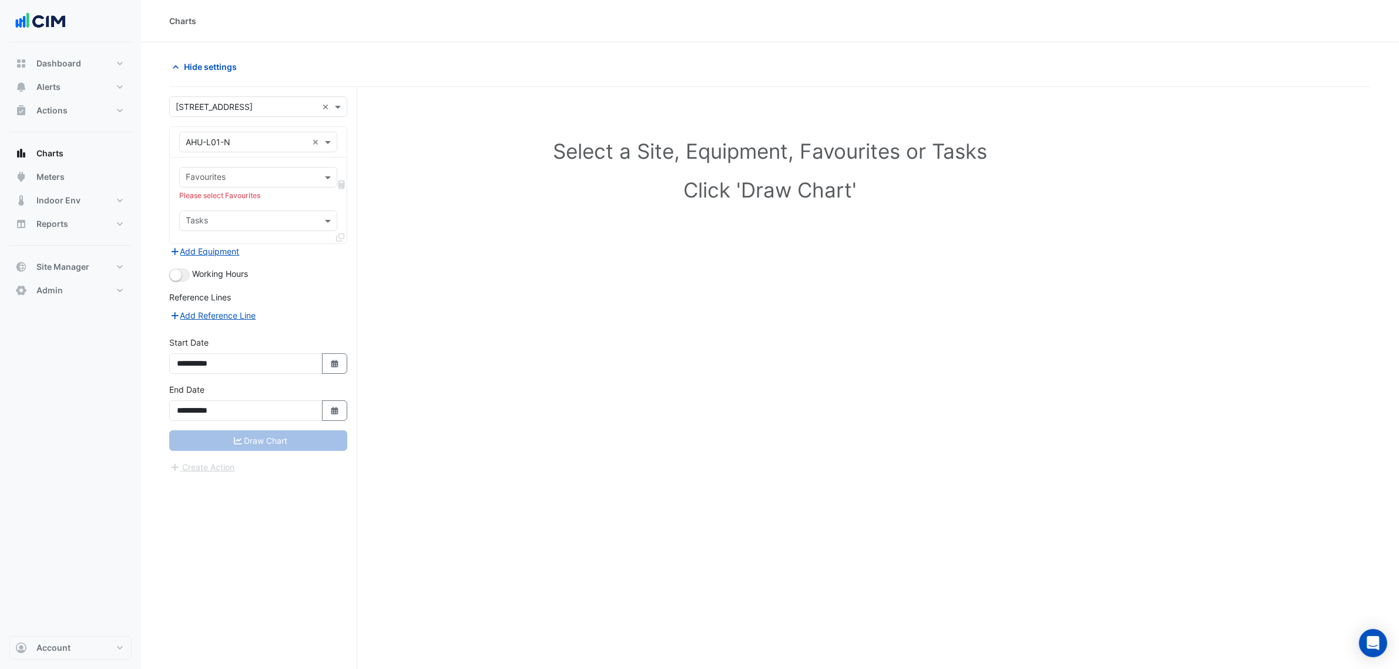
click at [294, 177] on input "text" at bounding box center [252, 178] width 132 height 12
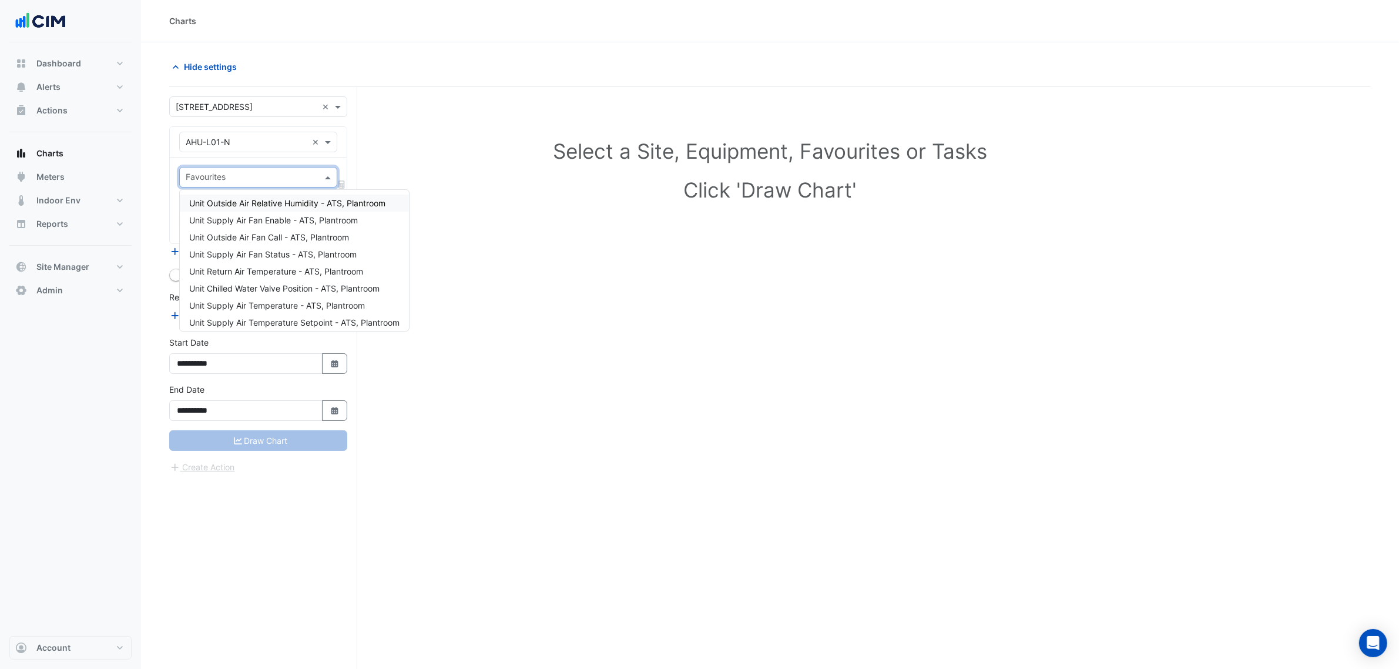
drag, startPoint x: 448, startPoint y: 166, endPoint x: 258, endPoint y: 163, distance: 189.8
click at [441, 169] on div "Select a Site, Equipment, Favourites or Tasks Click 'Draw Chart'" at bounding box center [769, 172] width 1187 height 143
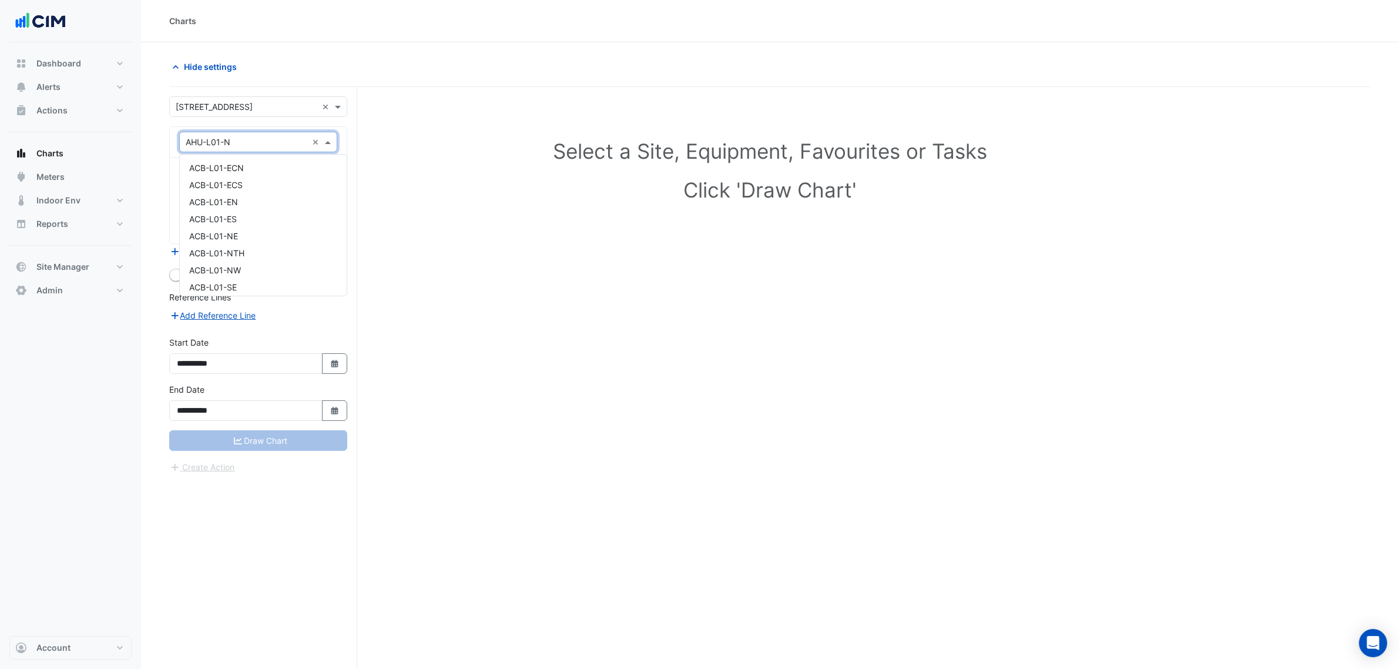
click at [200, 148] on div "× AHU-L01-N" at bounding box center [208, 142] width 45 height 12
type input "***"
click at [258, 165] on span "VSD-AHU-L14-CZN" at bounding box center [226, 168] width 75 height 10
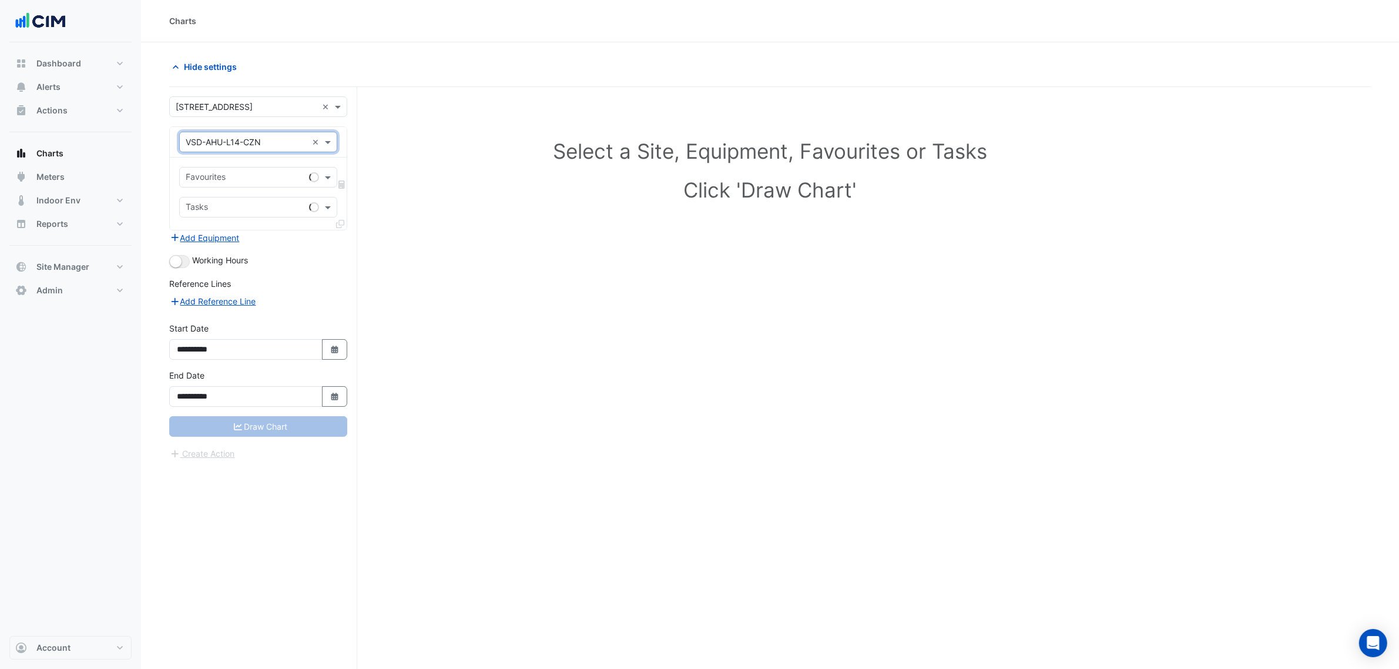
click at [258, 170] on div "Favourites" at bounding box center [242, 177] width 125 height 18
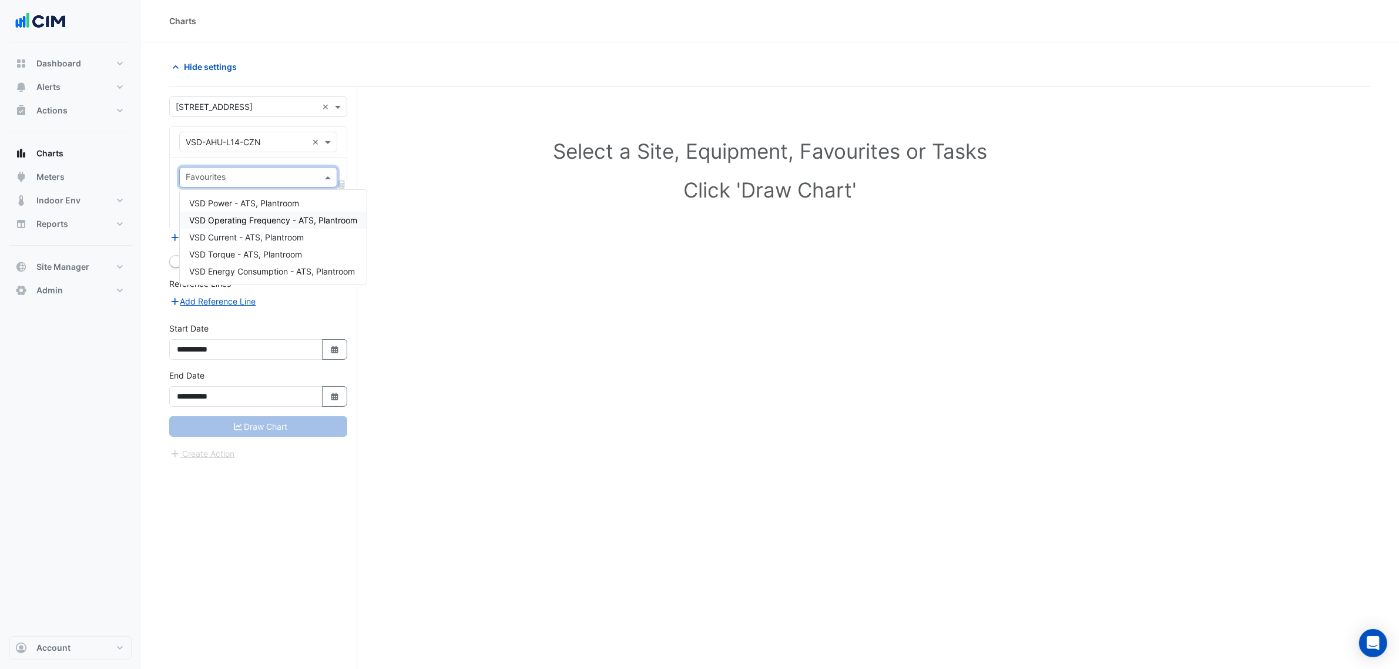
click at [270, 217] on span "VSD Operating Frequency - ATS, Plantroom" at bounding box center [273, 220] width 168 height 10
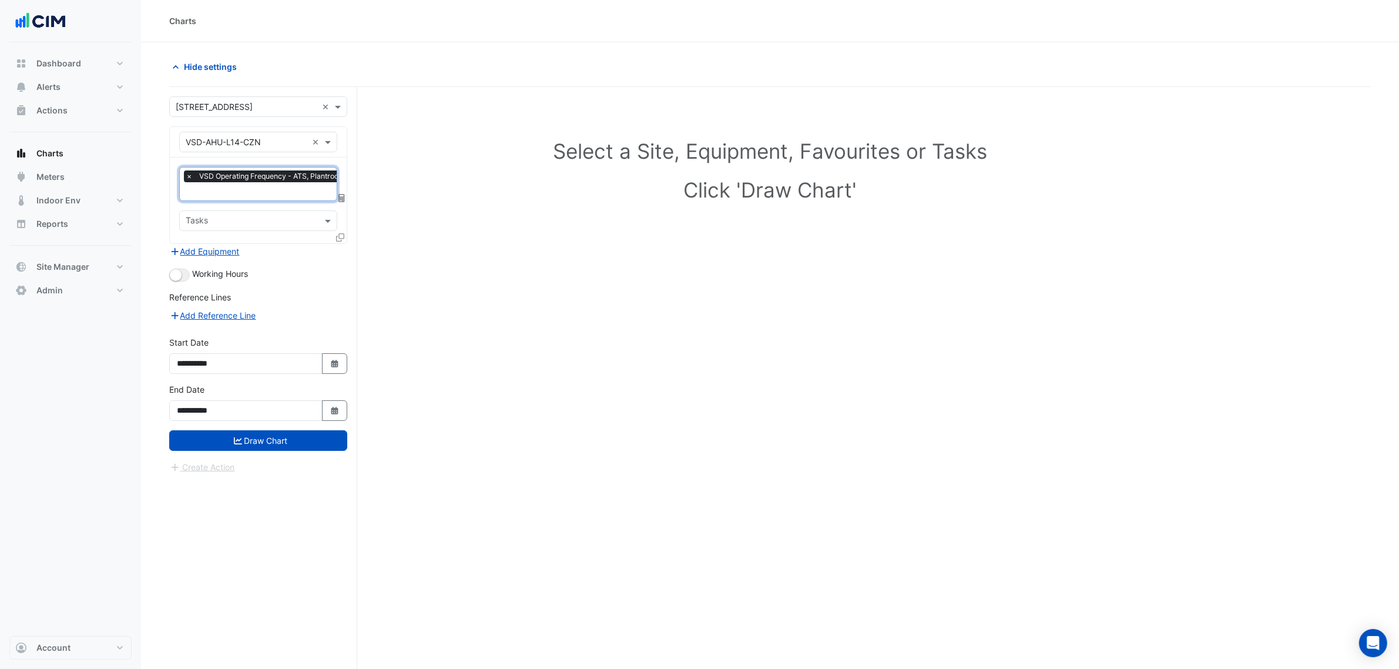
click at [338, 238] on icon at bounding box center [340, 237] width 8 height 8
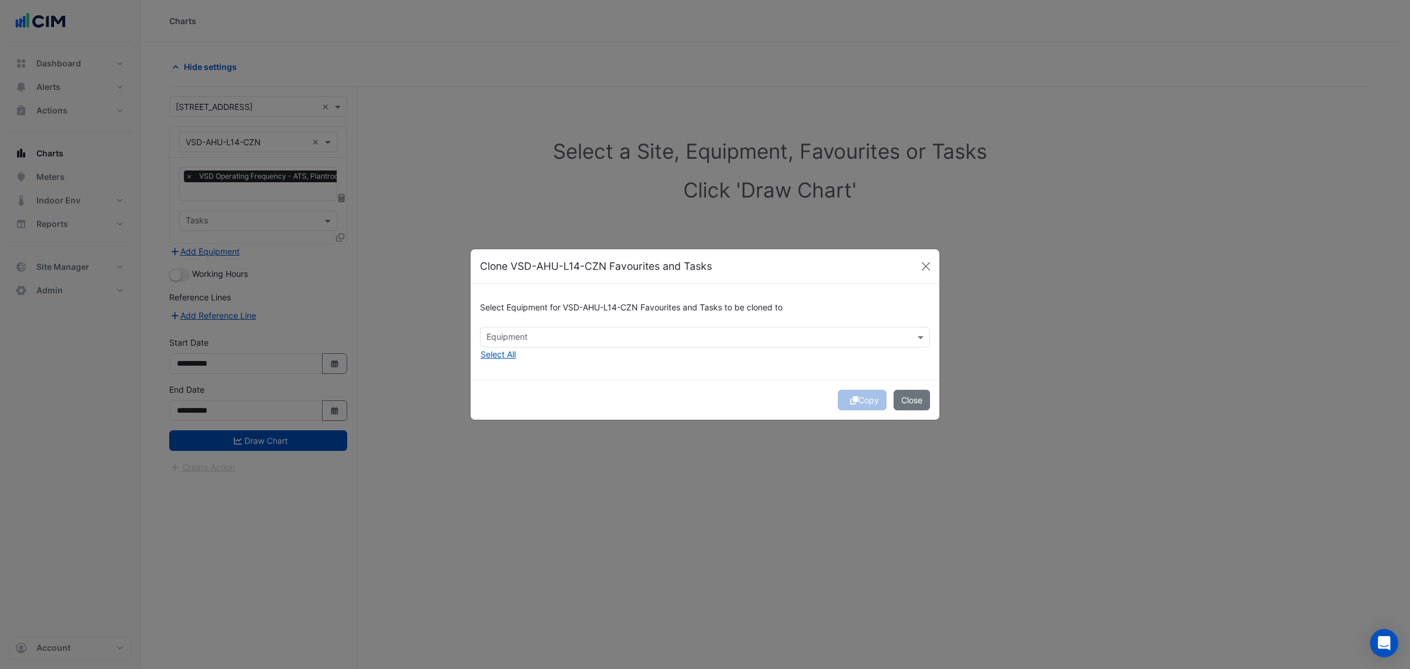
drag, startPoint x: 525, startPoint y: 324, endPoint x: 529, endPoint y: 344, distance: 20.5
click at [525, 325] on div "Select Equipment for VSD-AHU-L14-CZN Favourites and Tasks to be cloned to" at bounding box center [705, 309] width 450 height 33
click at [533, 345] on div at bounding box center [697, 338] width 425 height 15
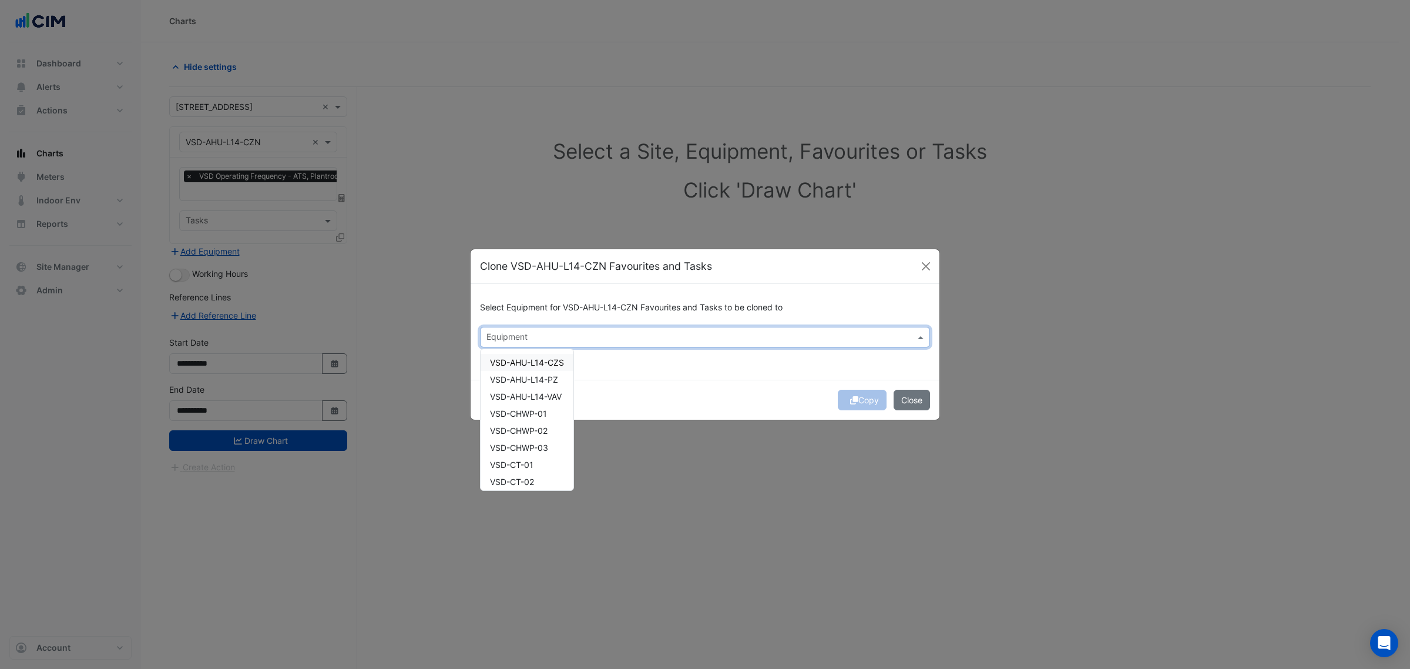
click at [552, 362] on span "VSD-AHU-L14-CZS" at bounding box center [527, 362] width 74 height 10
click at [554, 377] on span "VSD-AHU-L14-PZ" at bounding box center [524, 379] width 68 height 10
click at [556, 397] on span "VSD-AHU-L14-VAV" at bounding box center [526, 396] width 72 height 10
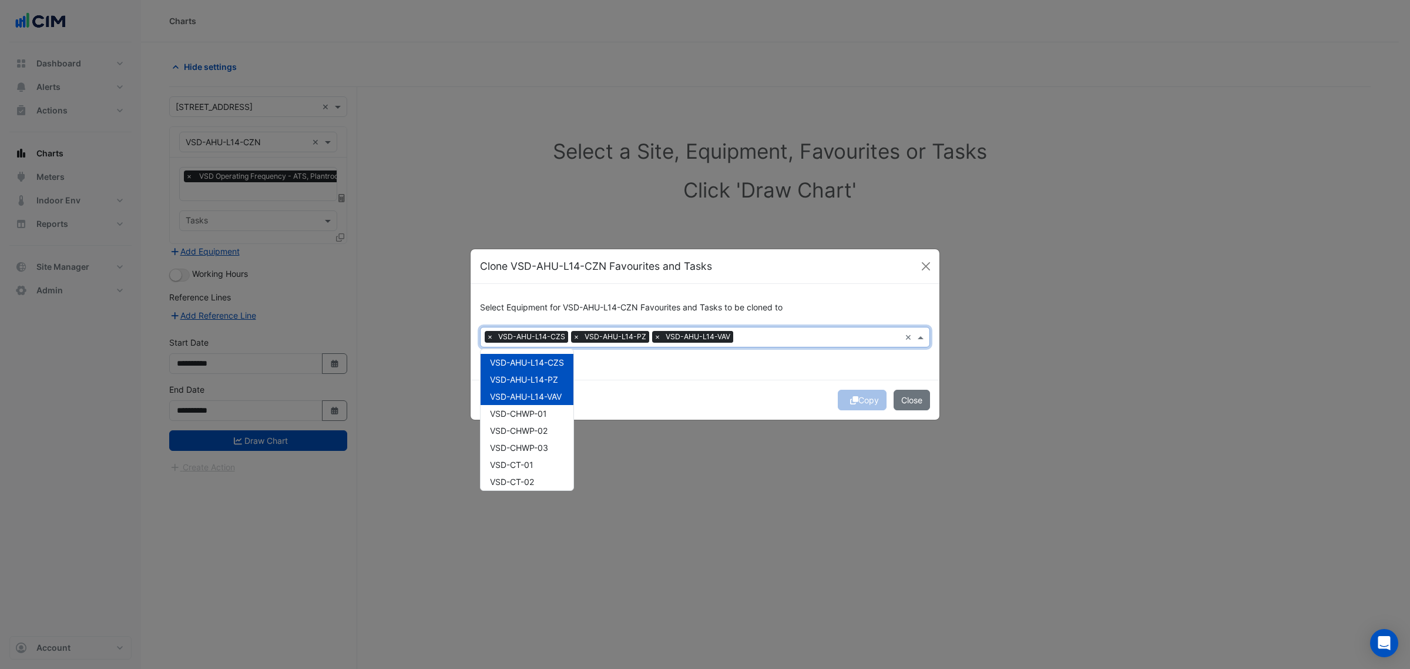
click at [706, 383] on div "Copy Close" at bounding box center [705, 400] width 469 height 40
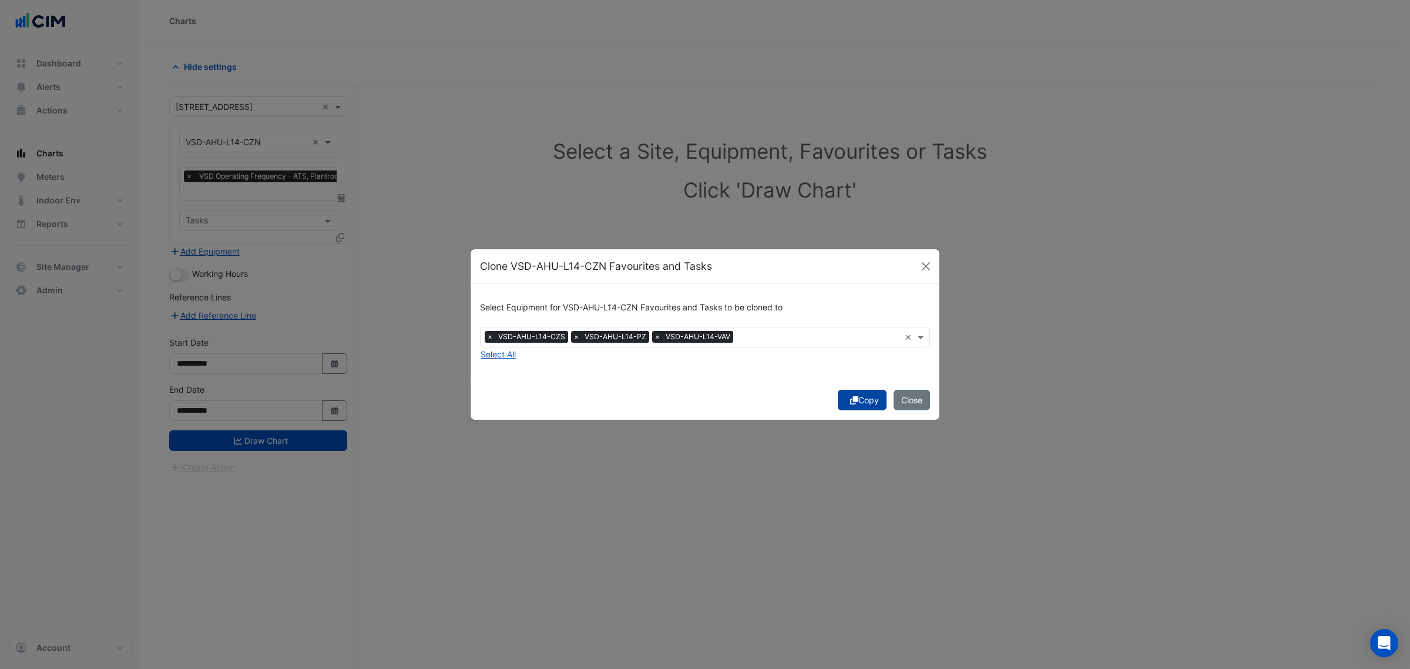
click at [861, 402] on button "Copy" at bounding box center [862, 400] width 49 height 21
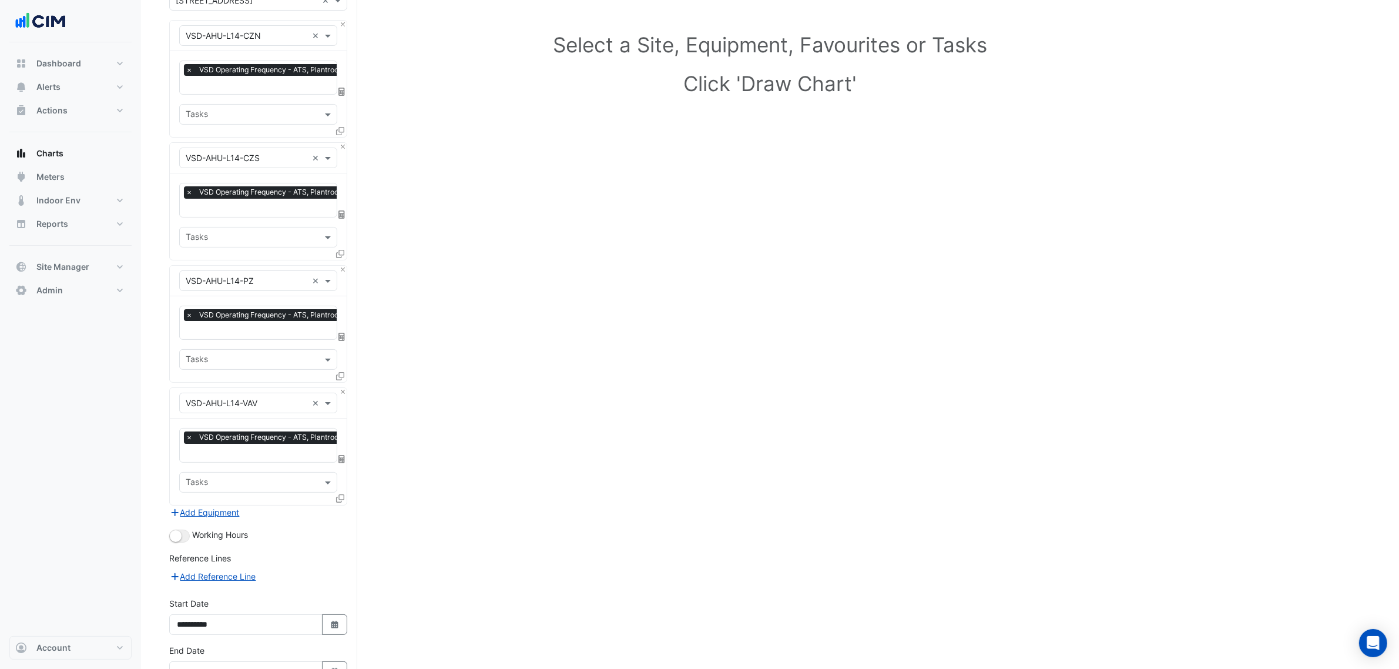
scroll to position [180, 0]
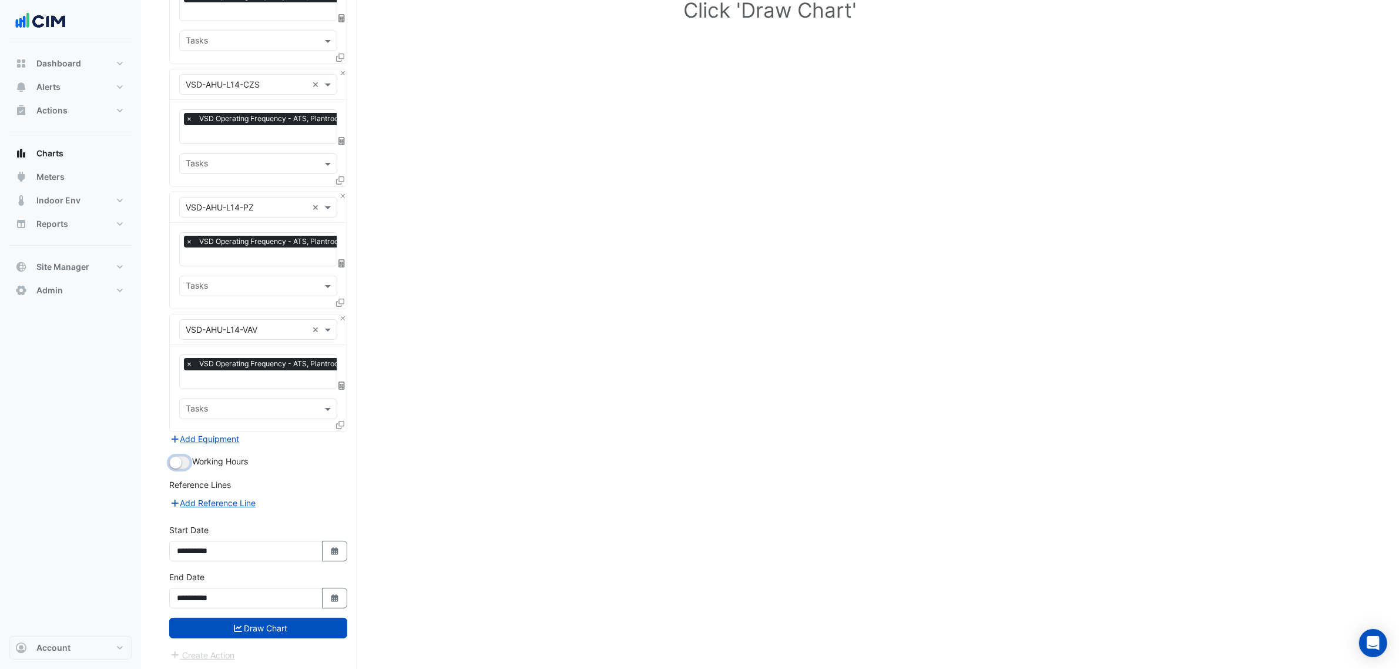
click at [182, 459] on button "button" at bounding box center [179, 462] width 21 height 13
click at [347, 548] on div "**********" at bounding box center [258, 546] width 192 height 47
click at [339, 545] on button "Select Date" at bounding box center [335, 550] width 26 height 21
select select "*"
select select "****"
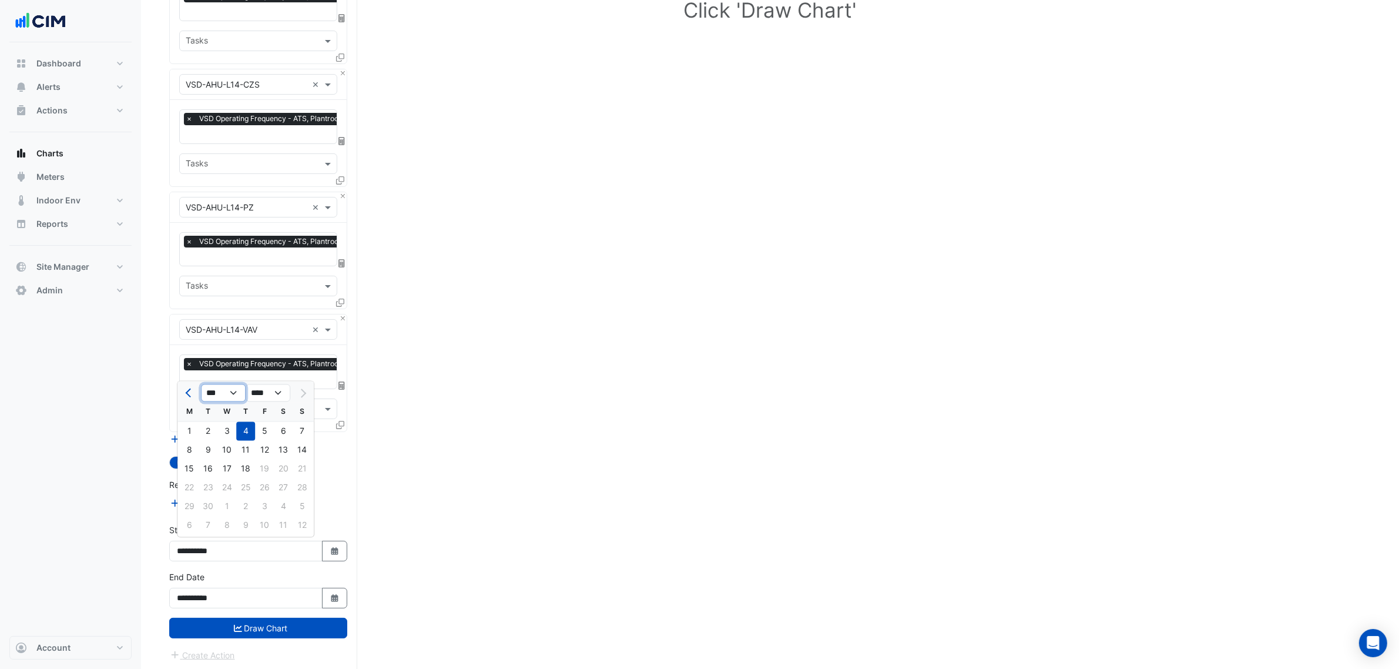
click at [224, 392] on select "*** *** *** *** *** *** *** *** ***" at bounding box center [223, 393] width 45 height 18
select select "*"
click at [201, 384] on select "*** *** *** *** *** *** *** *** ***" at bounding box center [223, 393] width 45 height 18
click at [304, 429] on div "1" at bounding box center [302, 431] width 19 height 19
type input "**********"
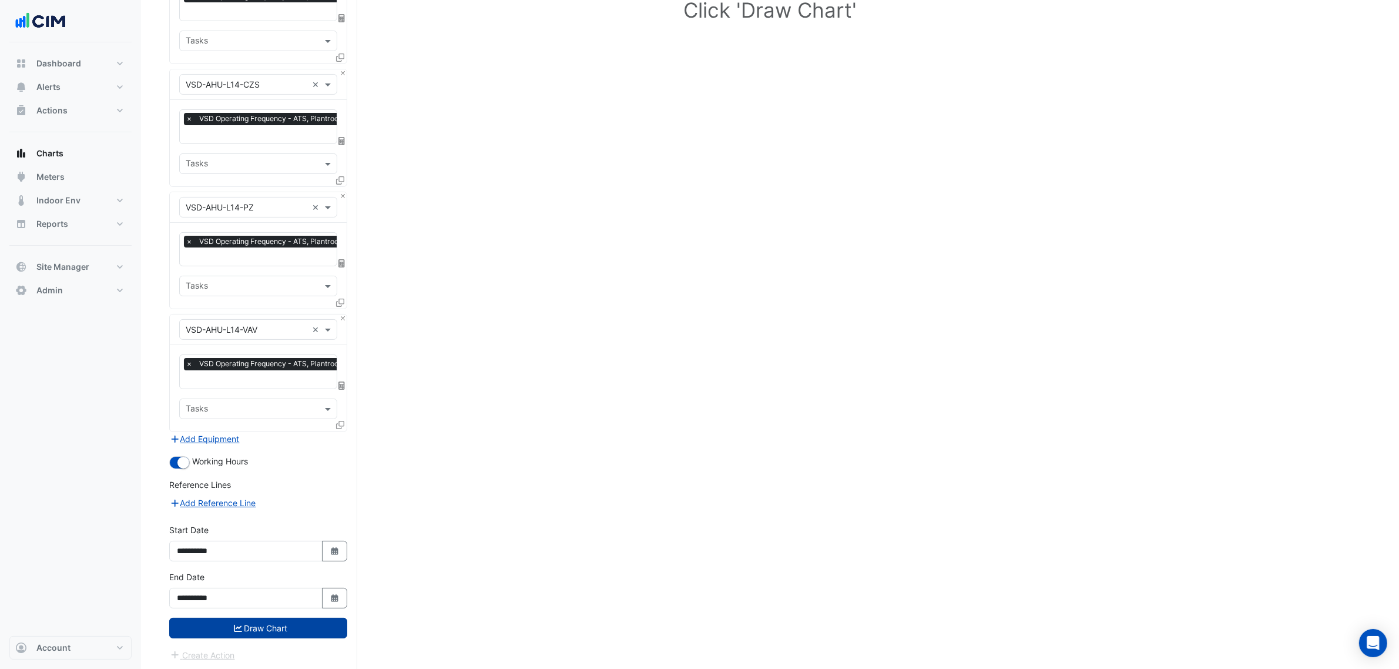
click at [250, 623] on button "Draw Chart" at bounding box center [258, 627] width 178 height 21
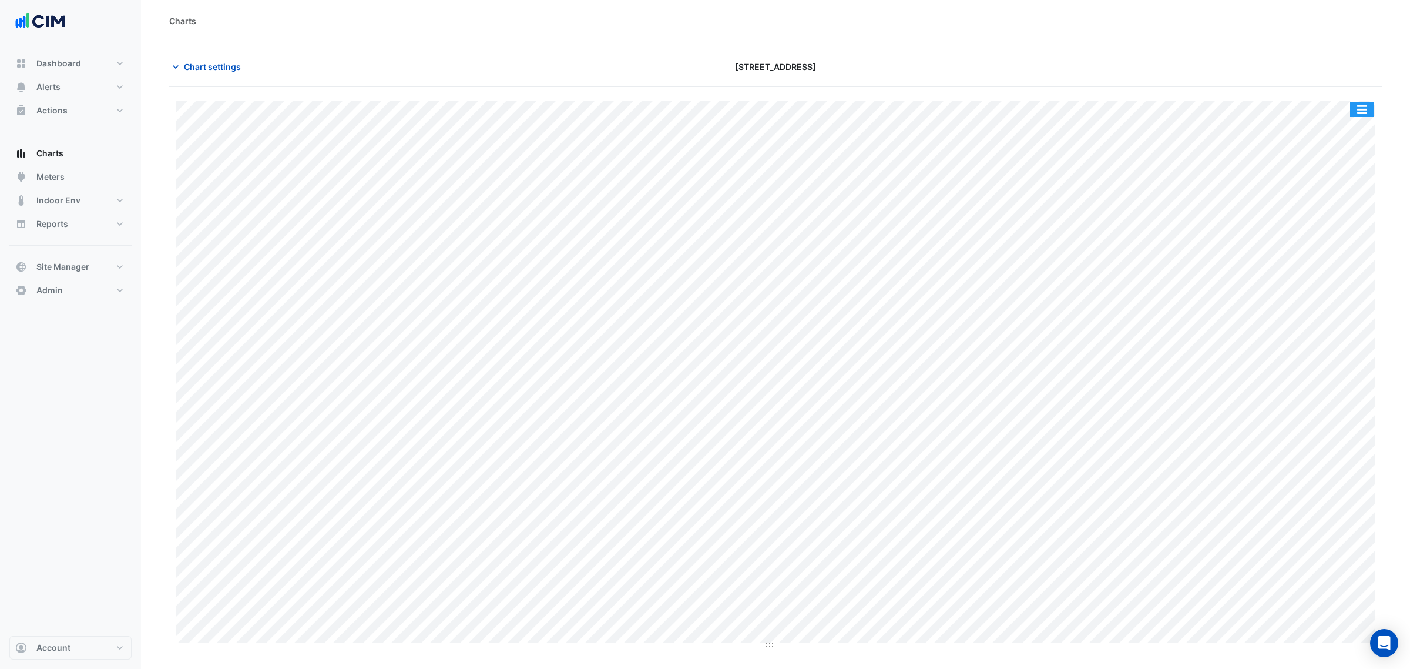
click at [1364, 106] on button "button" at bounding box center [1361, 109] width 23 height 15
click at [1362, 125] on div "Split by Equip" at bounding box center [1338, 130] width 70 height 21
click at [184, 61] on span "Chart settings" at bounding box center [212, 67] width 57 height 12
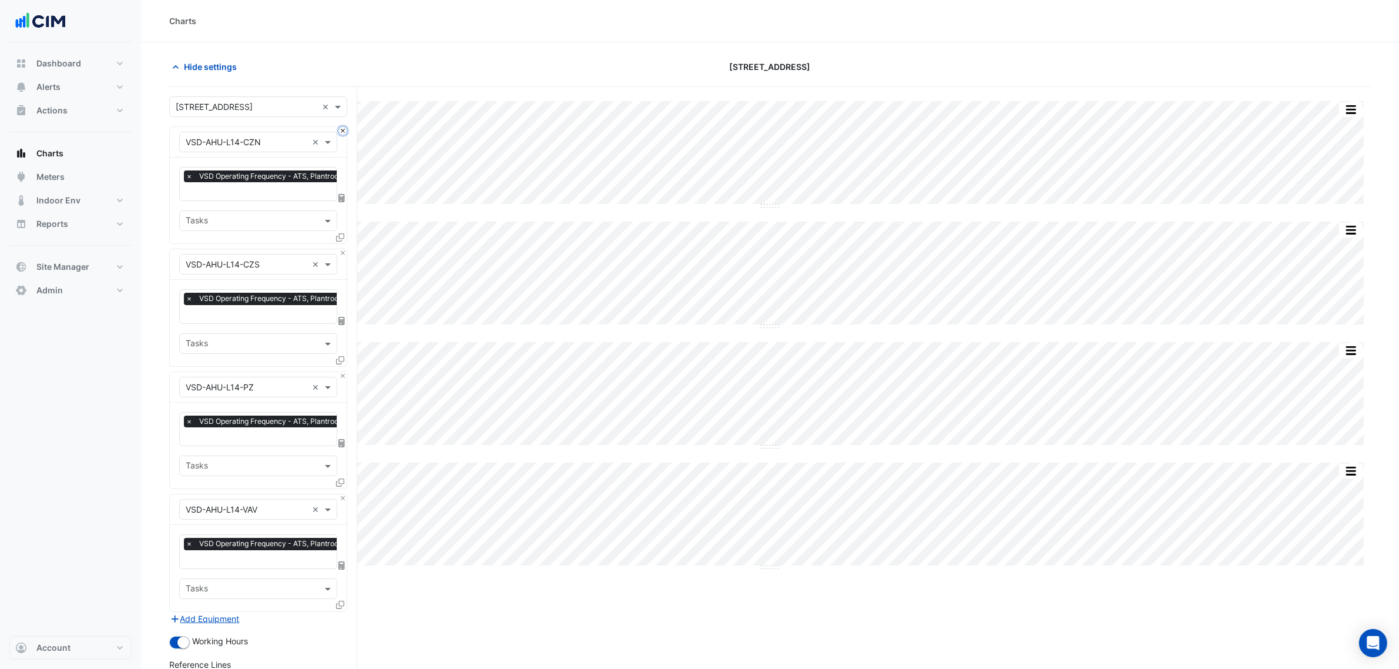
click at [344, 130] on button "Close" at bounding box center [343, 131] width 8 height 8
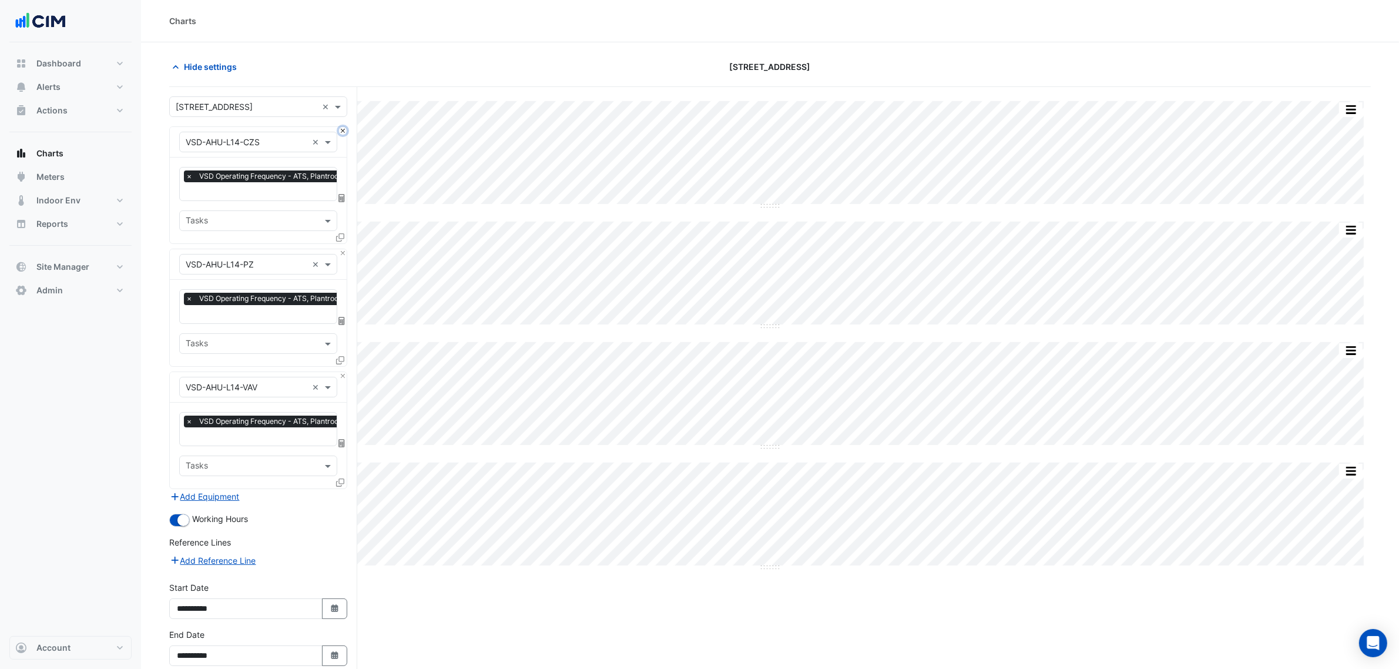
click at [344, 130] on button "Close" at bounding box center [343, 131] width 8 height 8
click at [344, 249] on button "Close" at bounding box center [343, 253] width 8 height 8
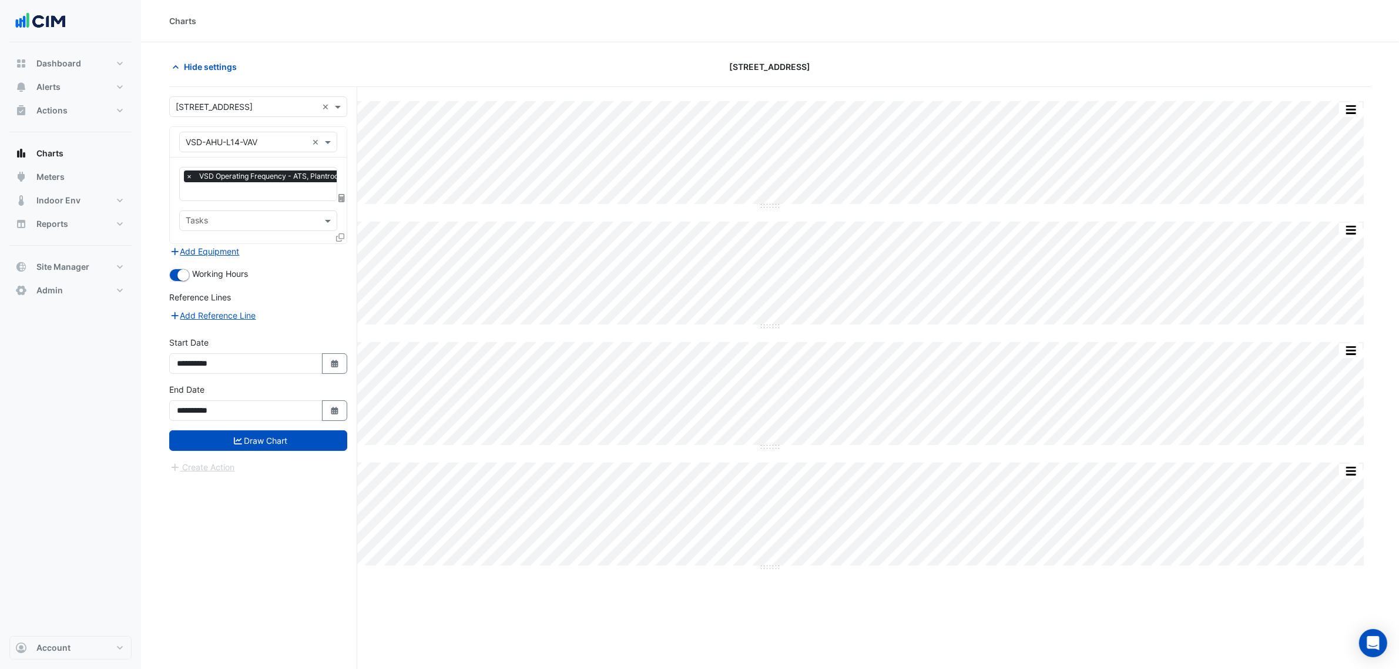
click at [344, 130] on div "× VSD-AHU-L14-VAV ×" at bounding box center [258, 142] width 177 height 31
click at [291, 140] on input "text" at bounding box center [247, 142] width 122 height 12
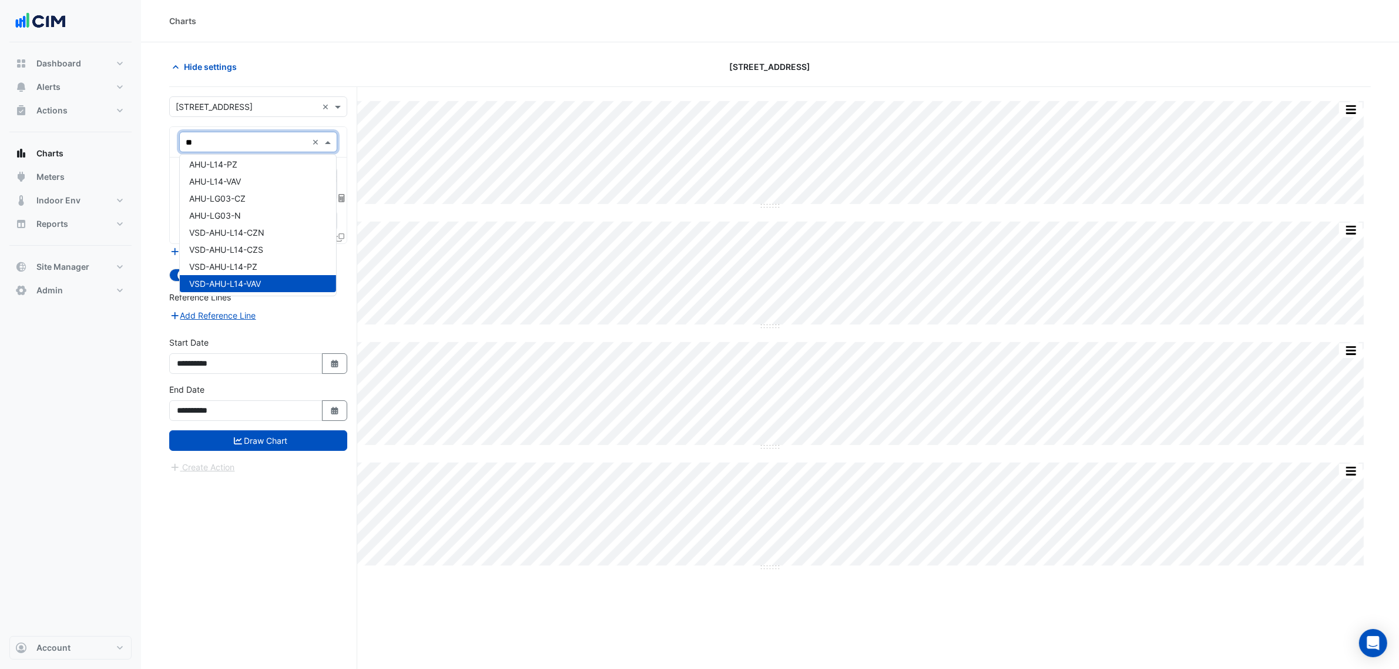
type input "***"
click at [257, 204] on div "AHU-L14-CZN" at bounding box center [258, 203] width 156 height 17
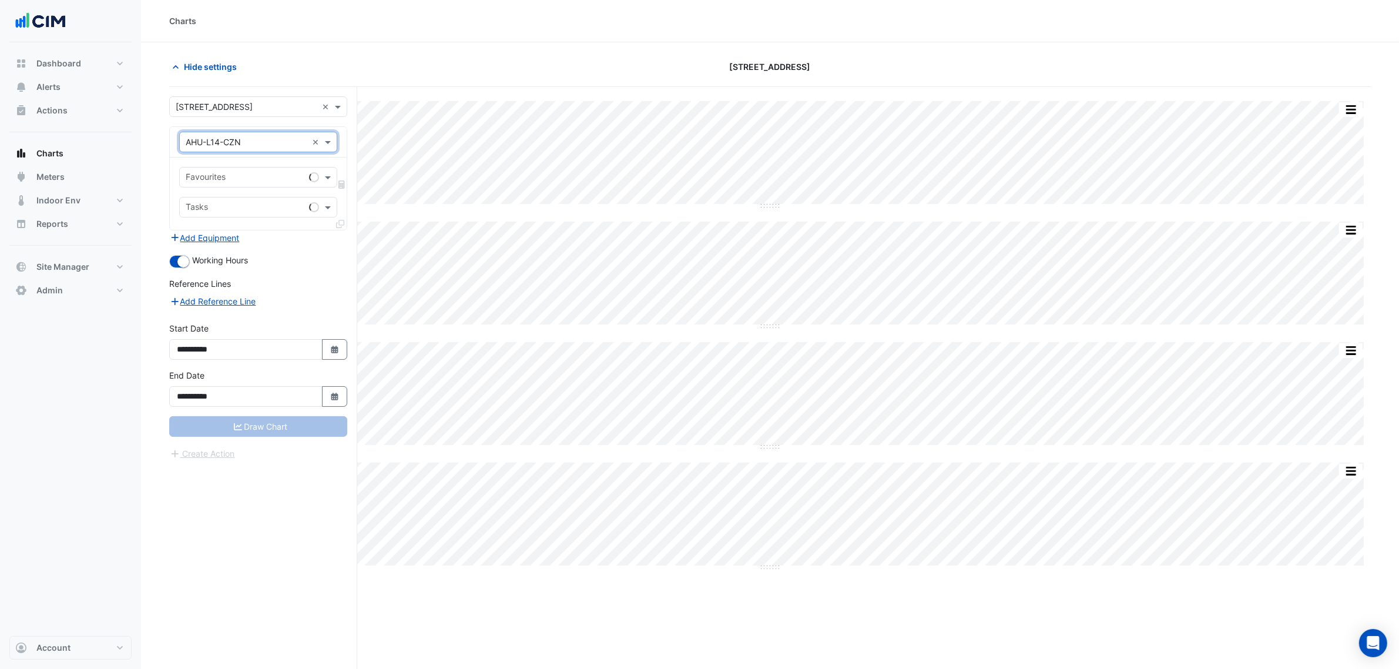
click at [260, 176] on input "text" at bounding box center [245, 178] width 119 height 12
type input "*****"
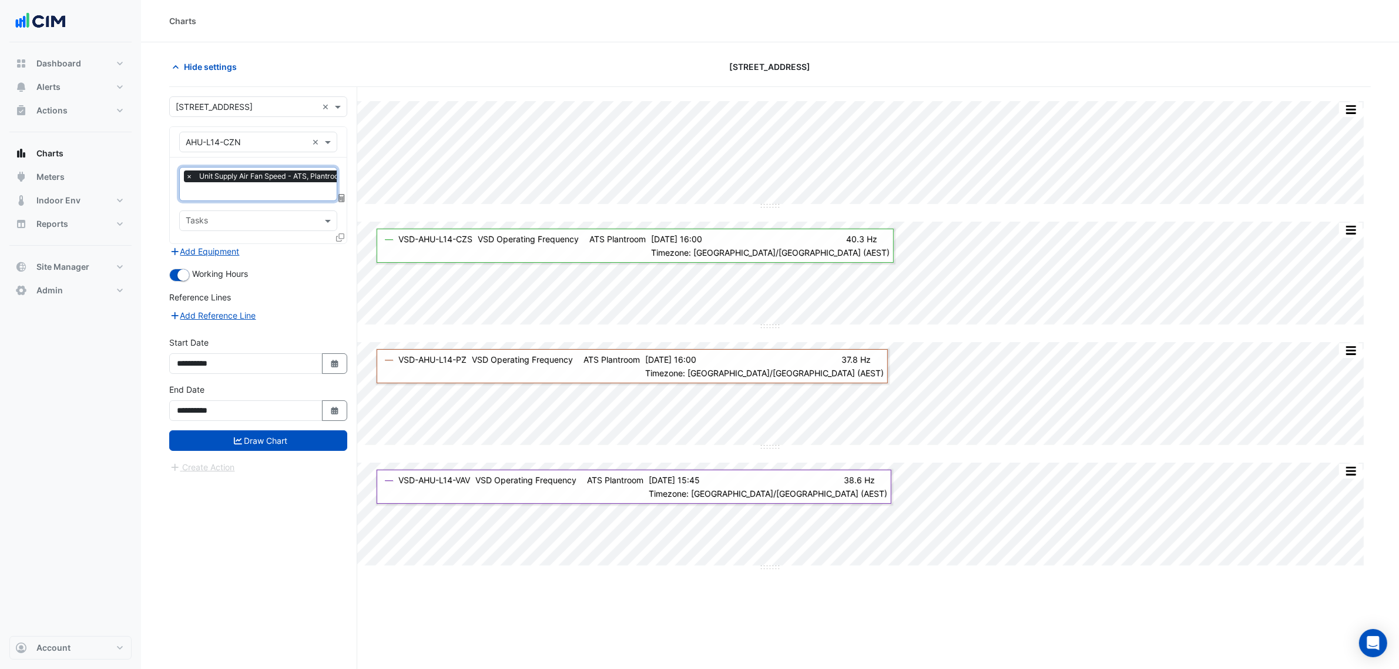
click at [341, 235] on icon at bounding box center [340, 237] width 8 height 8
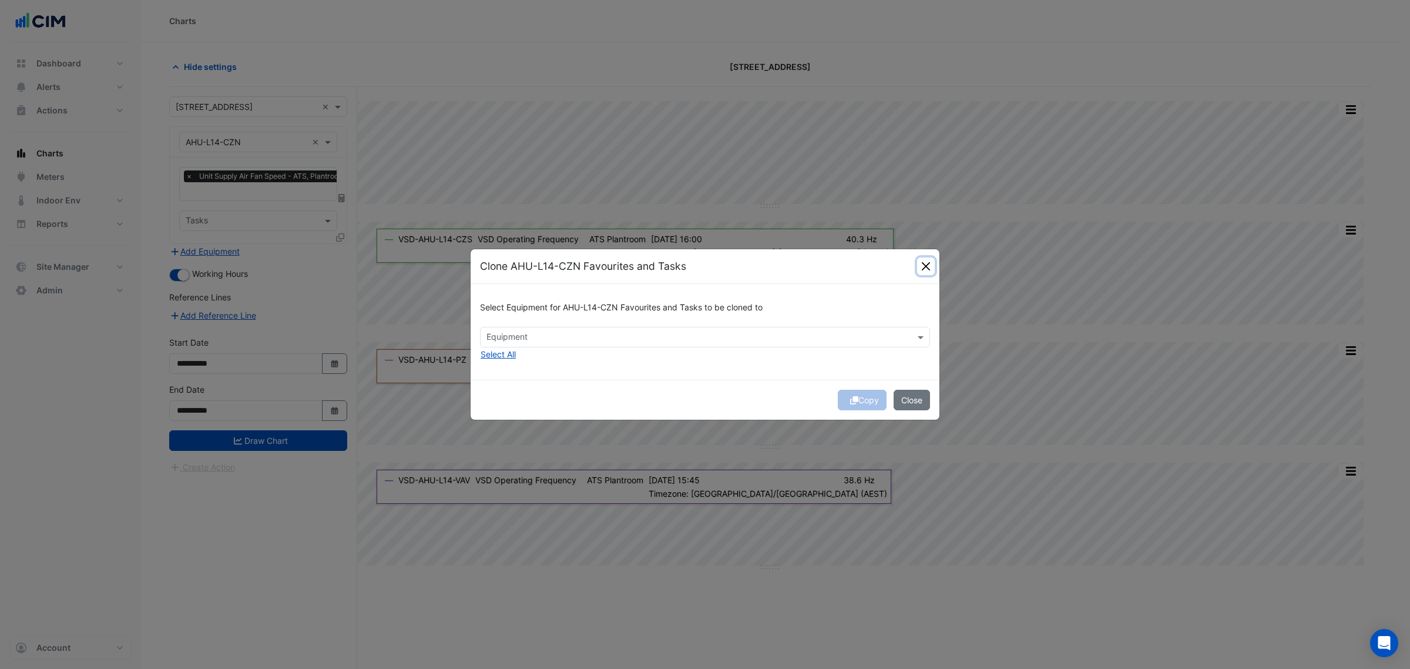
click at [931, 269] on button "Close" at bounding box center [926, 266] width 18 height 18
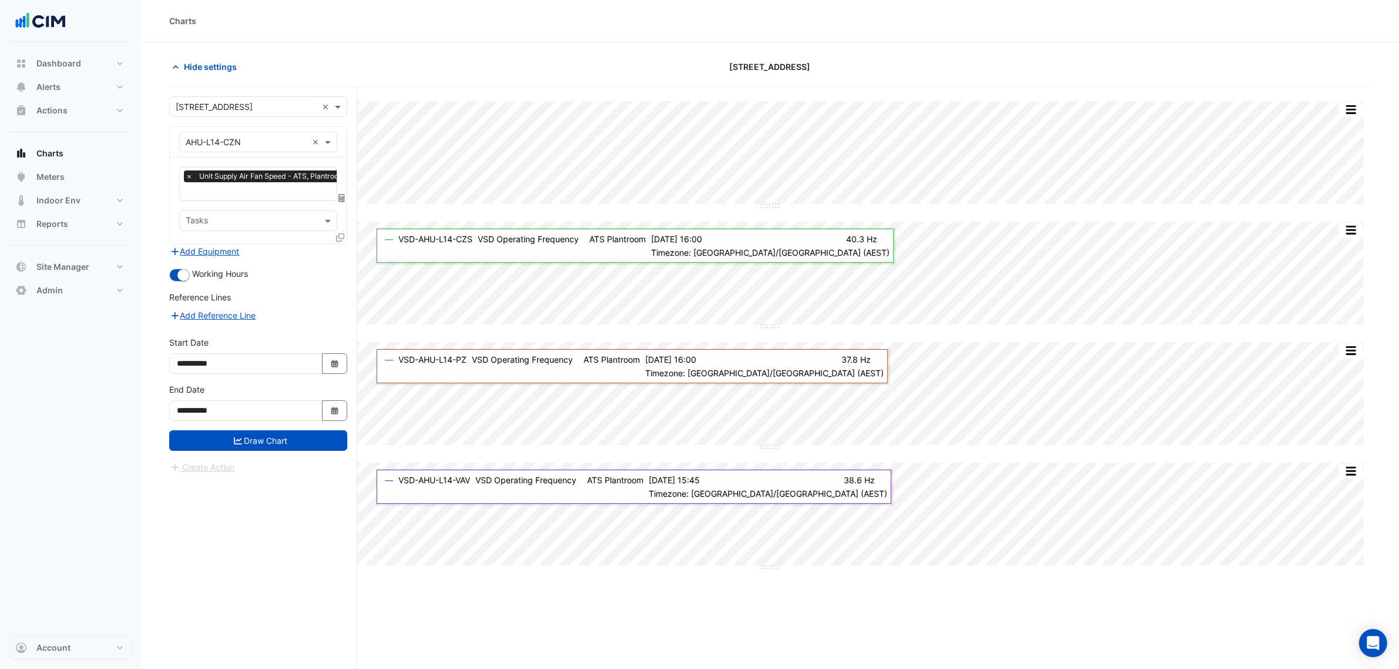
click at [207, 197] on input "text" at bounding box center [268, 192] width 165 height 12
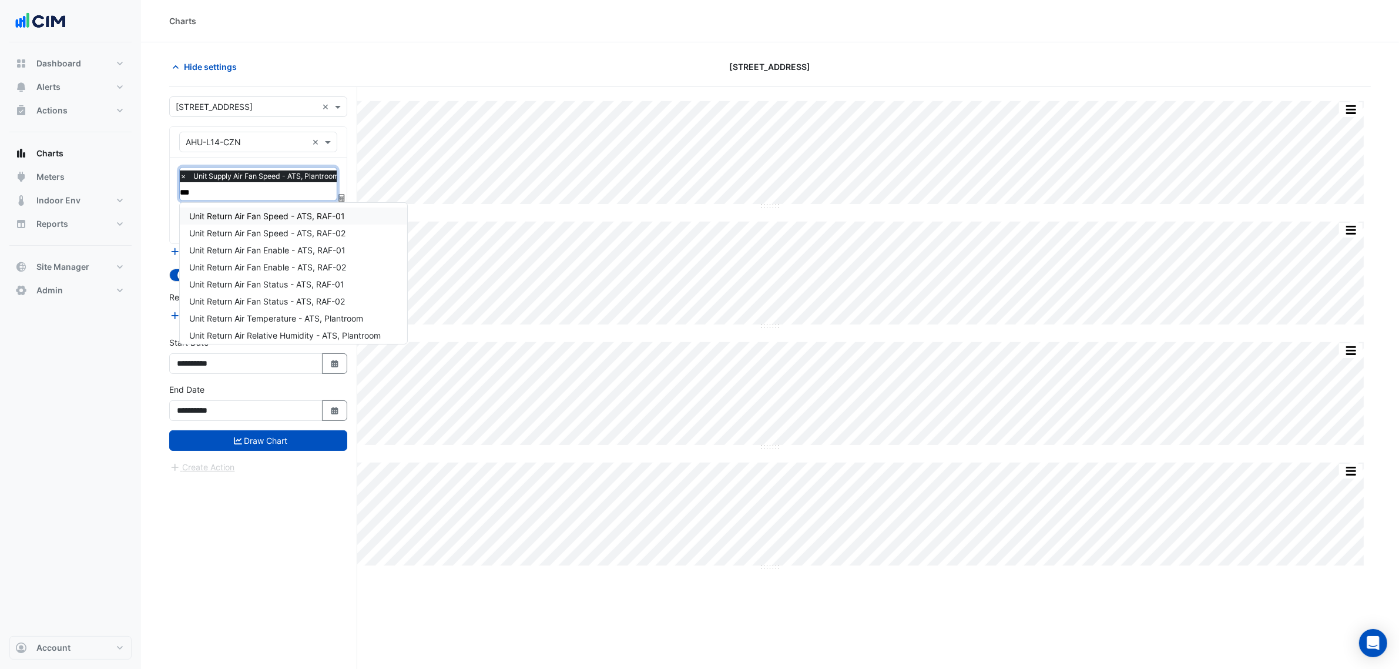
type input "***"
click at [162, 221] on section "Hide settings 323 Castlereagh Street Split All Split None Print Save as JPEG Sa…" at bounding box center [770, 377] width 1258 height 671
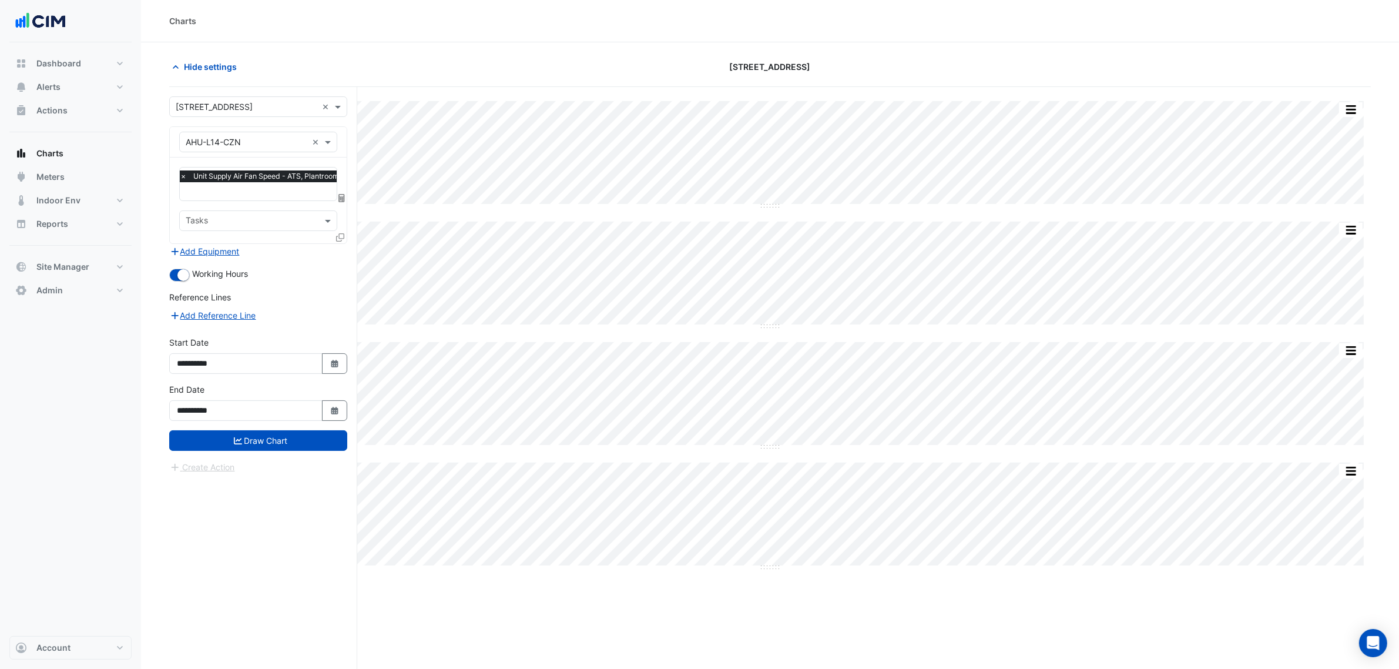
click at [340, 239] on icon at bounding box center [340, 237] width 8 height 8
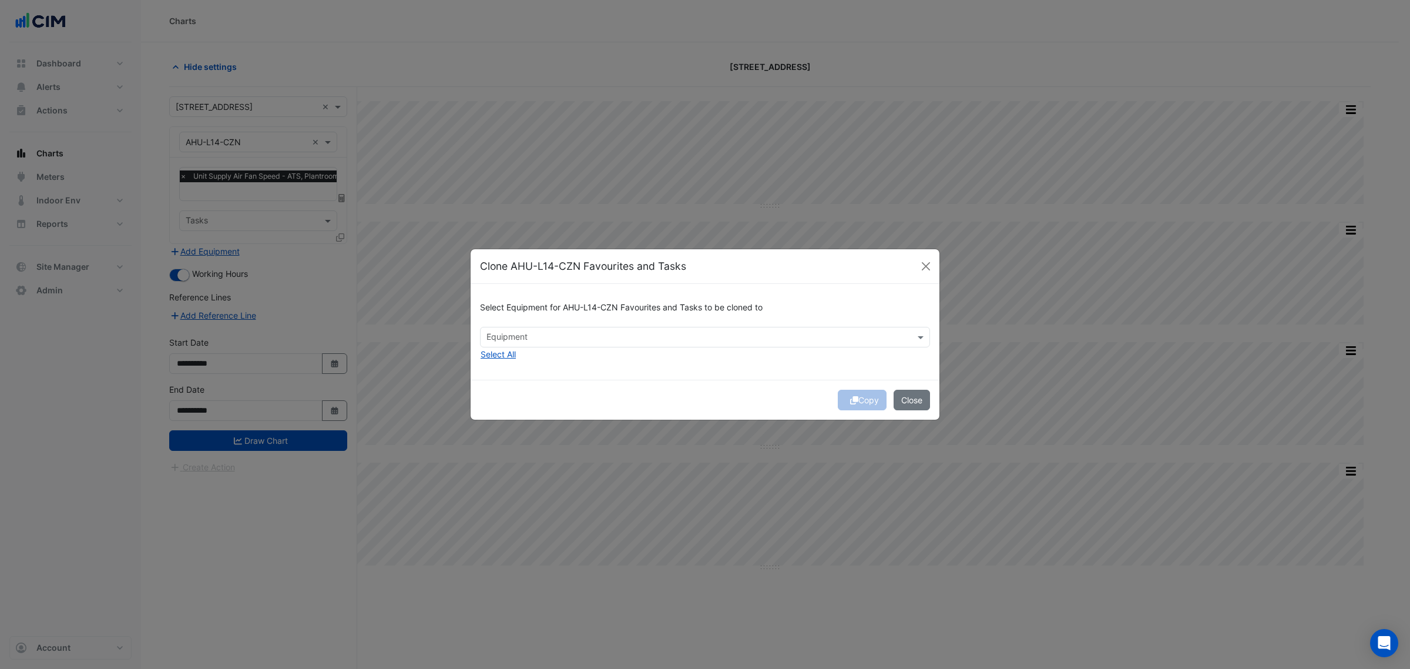
drag, startPoint x: 600, startPoint y: 357, endPoint x: 591, endPoint y: 352, distance: 9.7
click at [600, 357] on div "Select Equipment for AHU-L14-CZN Favourites and Tasks to be cloned to Equipment…" at bounding box center [705, 332] width 469 height 96
drag, startPoint x: 579, startPoint y: 345, endPoint x: 571, endPoint y: 344, distance: 7.7
click at [578, 345] on div at bounding box center [697, 338] width 425 height 15
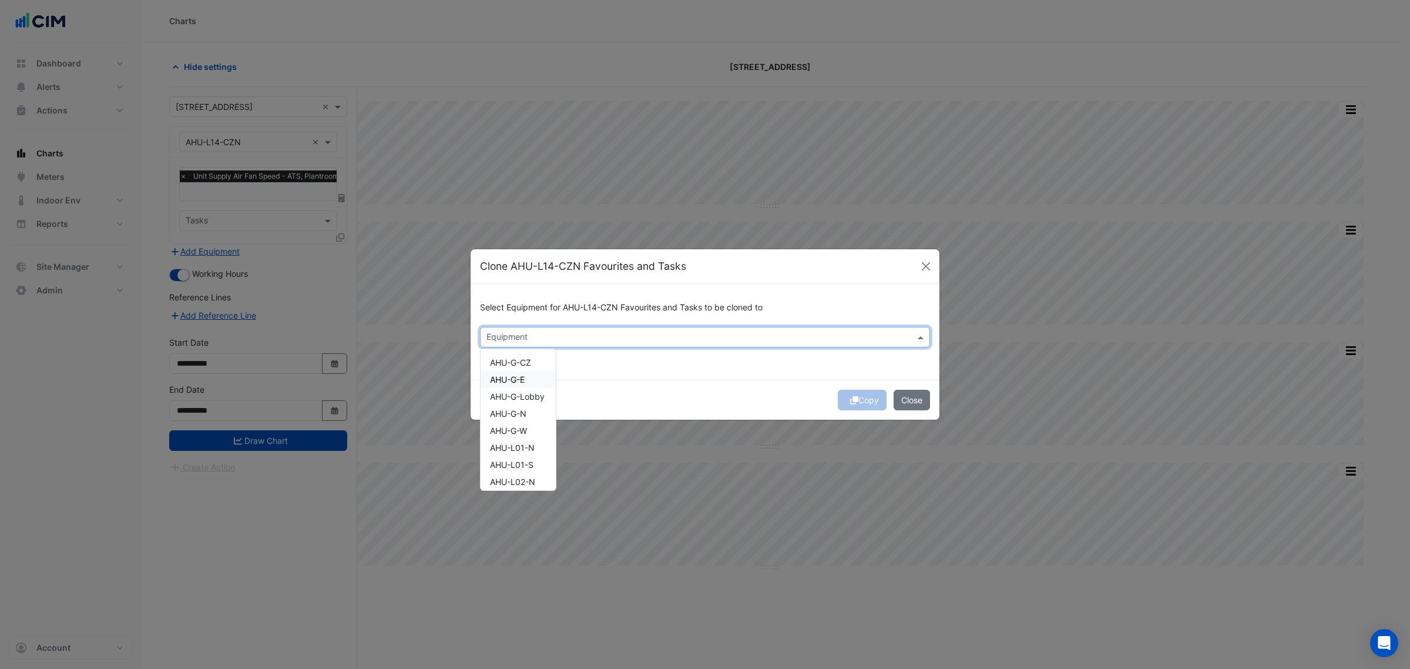
click at [606, 367] on div "Select Equipment for AHU-L14-CZN Favourites and Tasks to be cloned to Equipment…" at bounding box center [705, 332] width 469 height 96
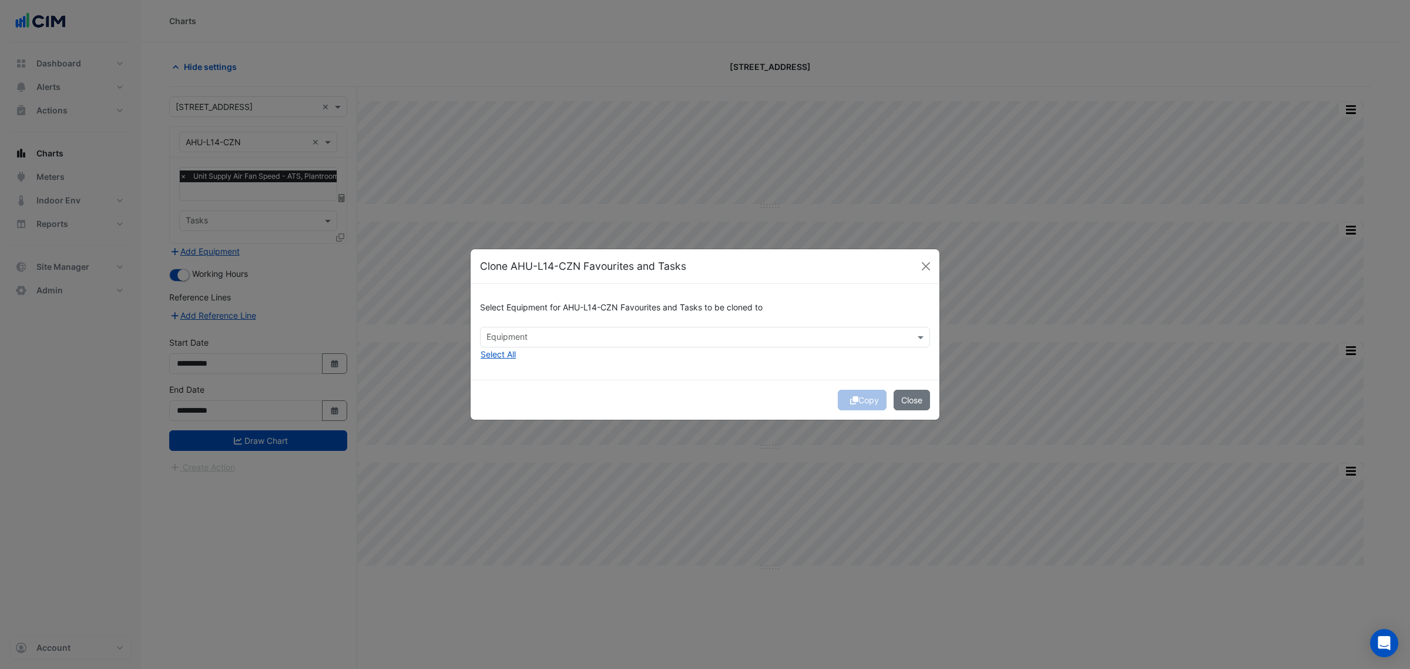
click at [522, 356] on div "Select Equipment for AHU-L14-CZN Favourites and Tasks to be cloned to Equipment…" at bounding box center [705, 332] width 469 height 96
click at [516, 355] on button "Select All" at bounding box center [498, 354] width 36 height 14
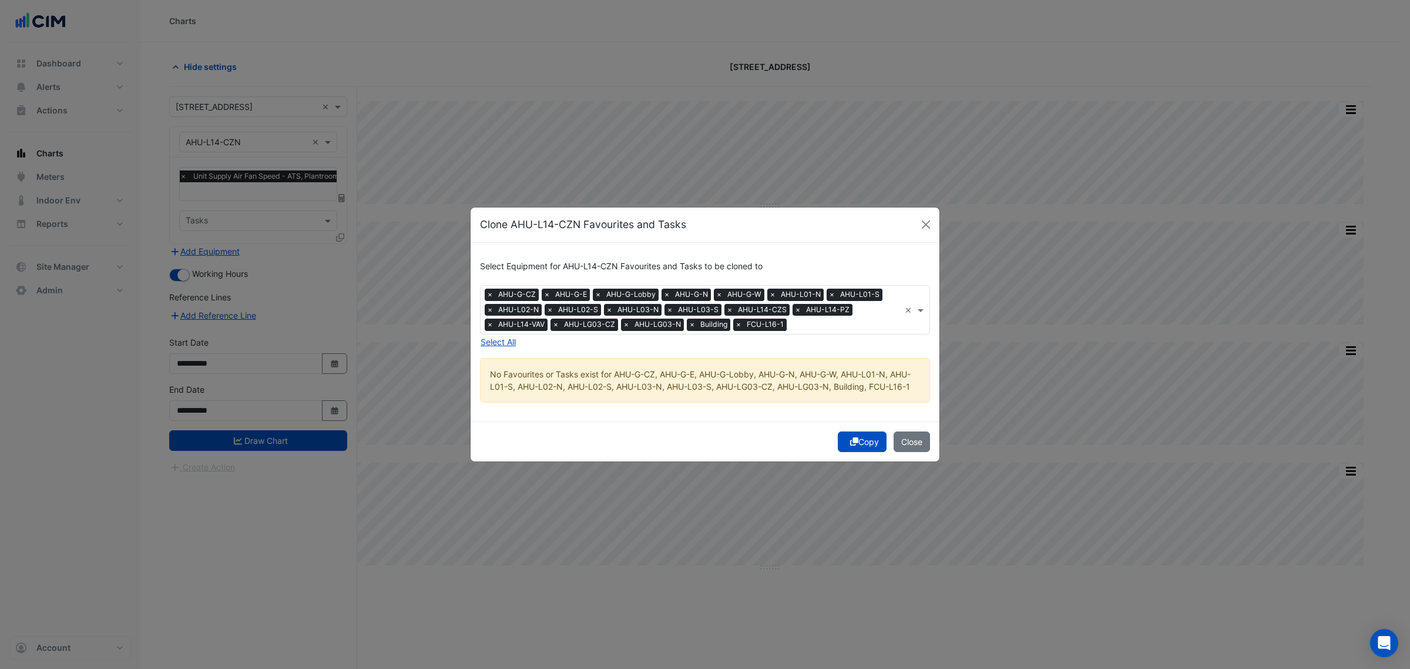
click at [855, 428] on div "Copy Close" at bounding box center [705, 441] width 469 height 40
click at [852, 435] on button "Copy" at bounding box center [862, 441] width 49 height 21
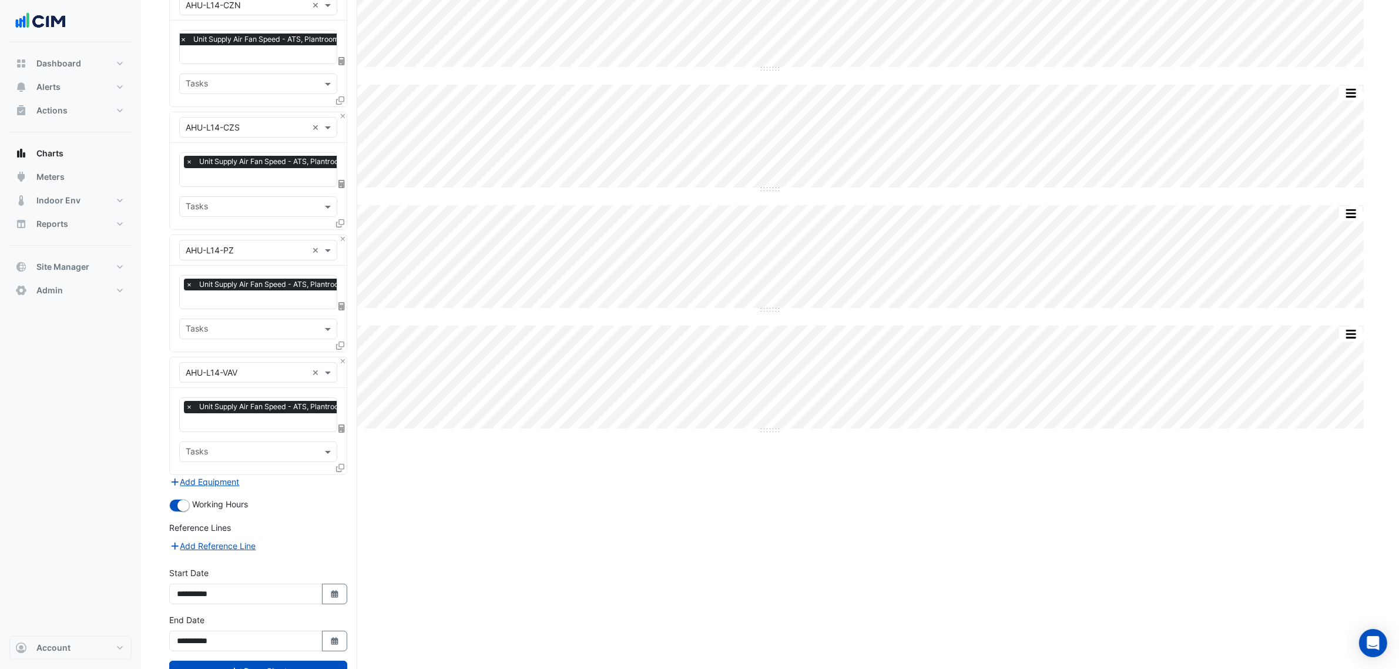
scroll to position [180, 0]
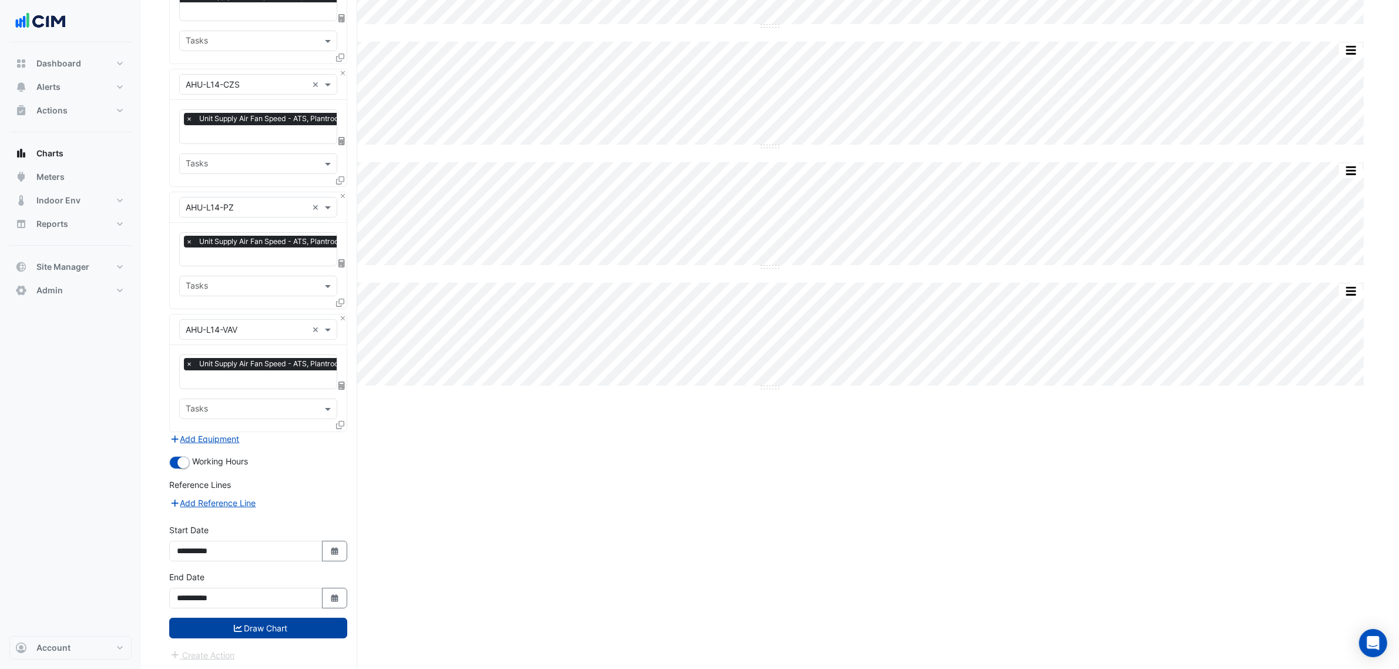
click at [295, 636] on button "Draw Chart" at bounding box center [258, 627] width 178 height 21
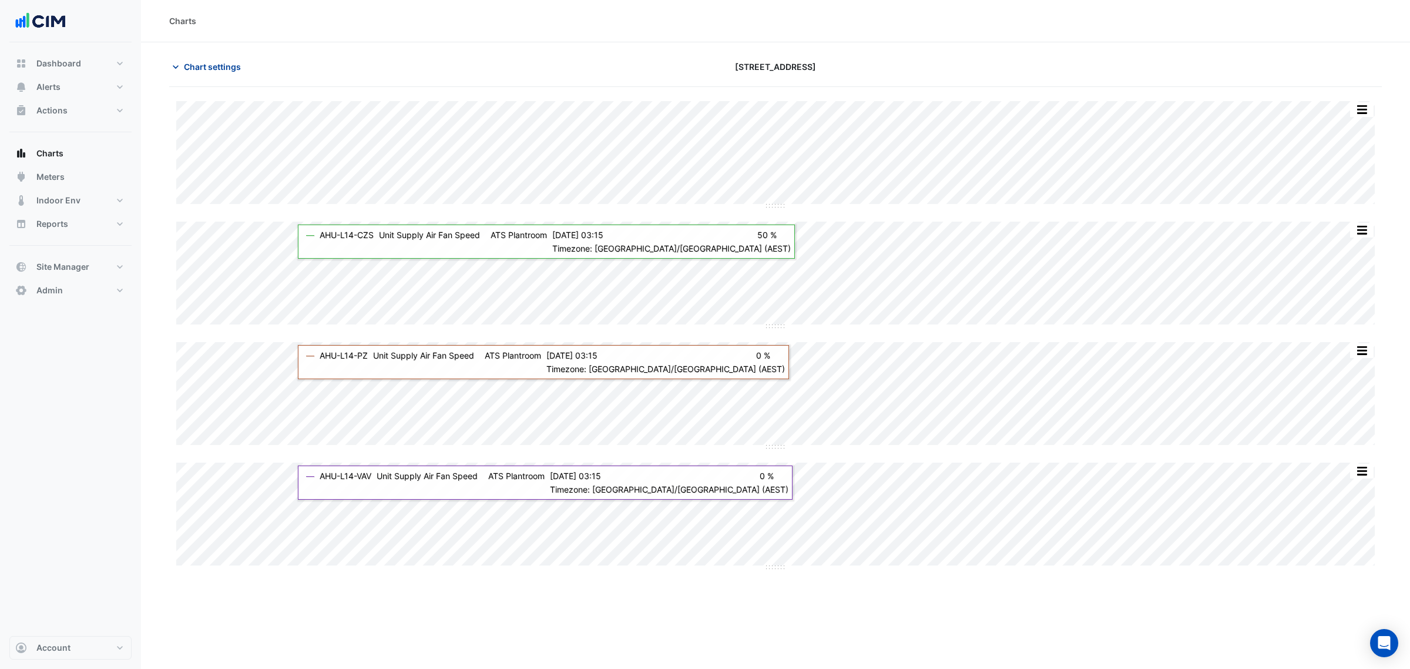
drag, startPoint x: 239, startPoint y: 44, endPoint x: 237, endPoint y: 56, distance: 12.6
click at [239, 51] on section "Chart settings 323 Castlereagh Street Split All Split None Print Save as JPEG S…" at bounding box center [775, 312] width 1269 height 540
click at [227, 80] on div "Chart settings 323 Castlereagh Street" at bounding box center [775, 71] width 1213 height 31
click at [225, 75] on button "Chart settings" at bounding box center [208, 66] width 79 height 21
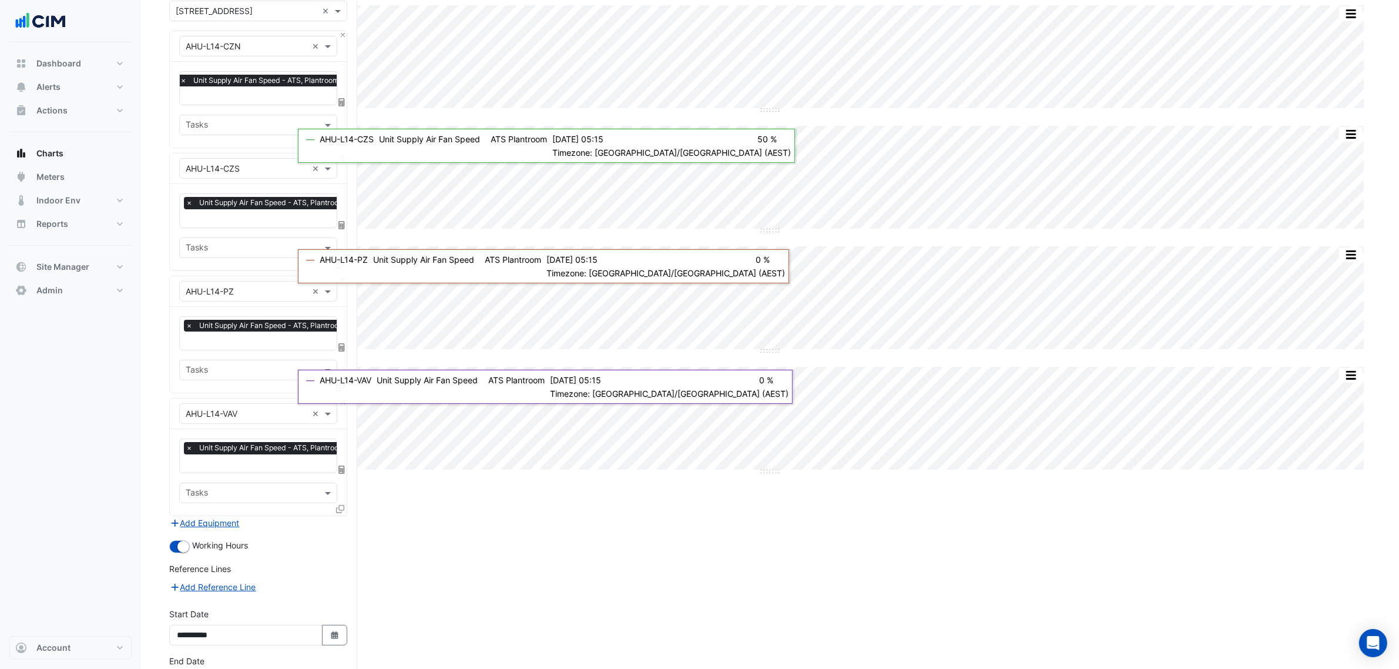
scroll to position [180, 0]
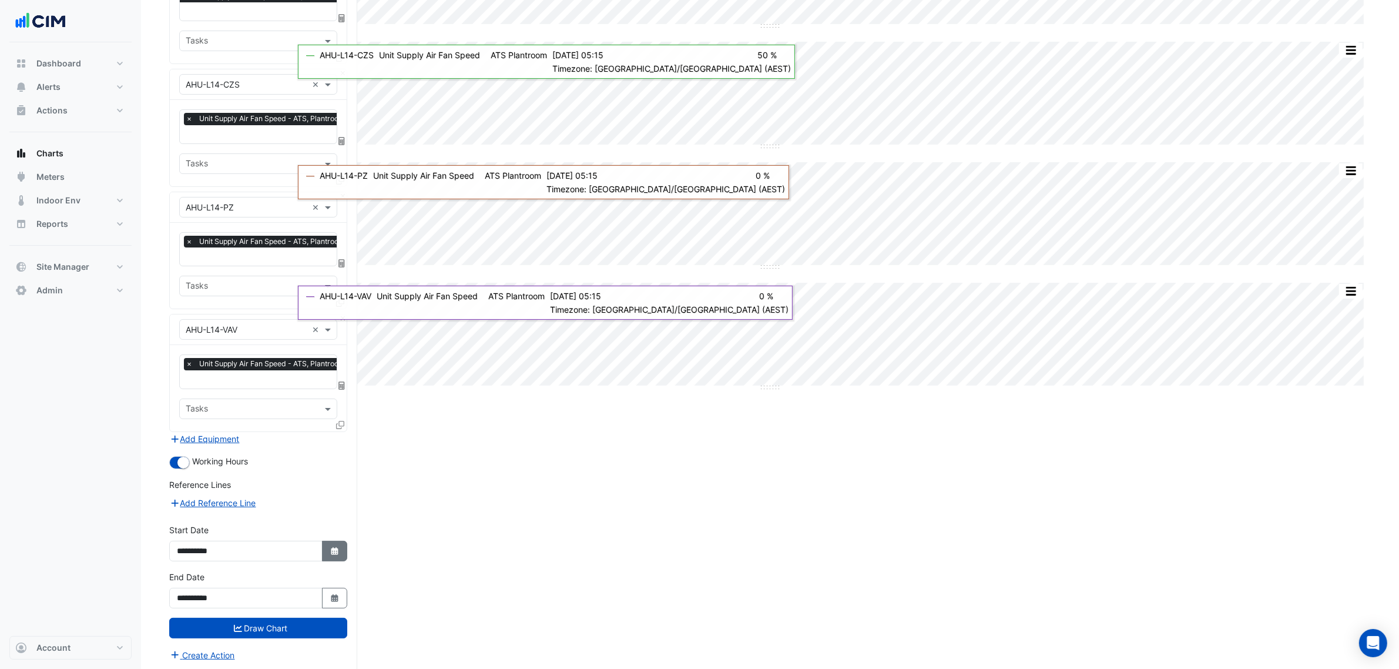
click at [326, 545] on button "Select Date" at bounding box center [335, 550] width 26 height 21
select select "*"
select select "****"
click at [186, 385] on button "Previous month" at bounding box center [189, 393] width 14 height 19
select select "*"
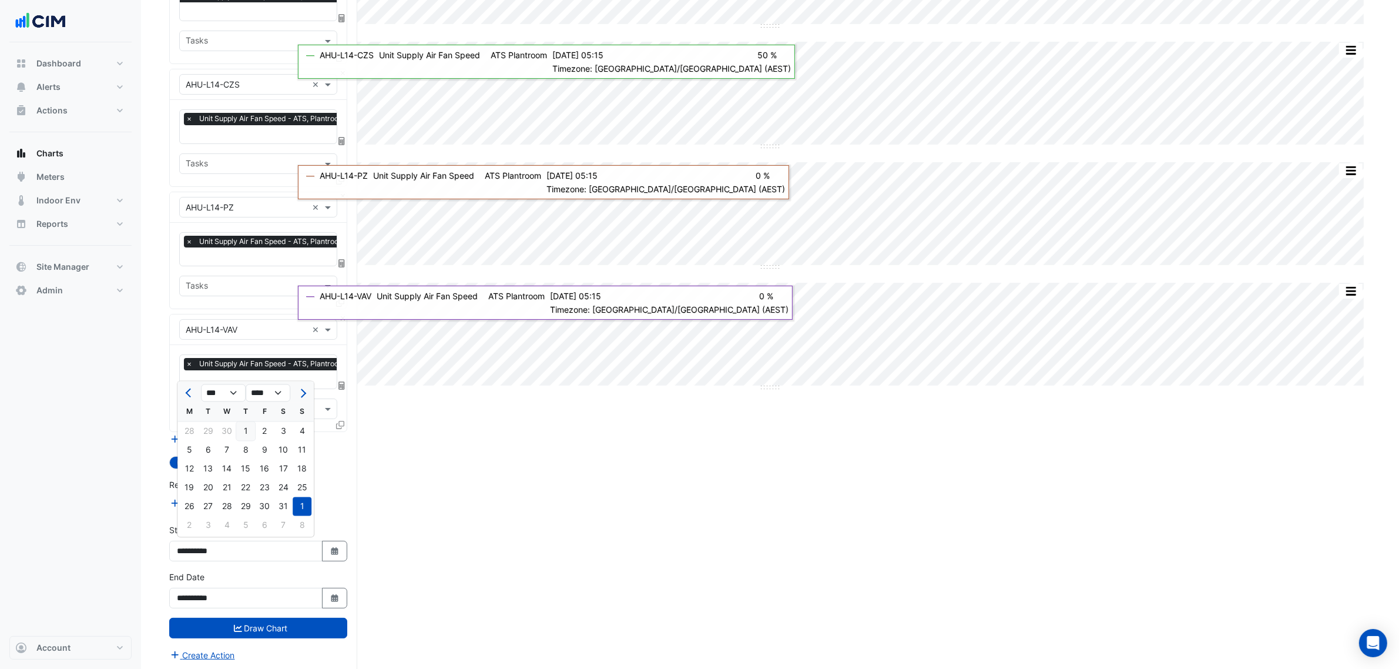
click at [241, 429] on div "1" at bounding box center [245, 431] width 19 height 19
type input "**********"
click at [270, 648] on div "Create Action" at bounding box center [258, 654] width 178 height 14
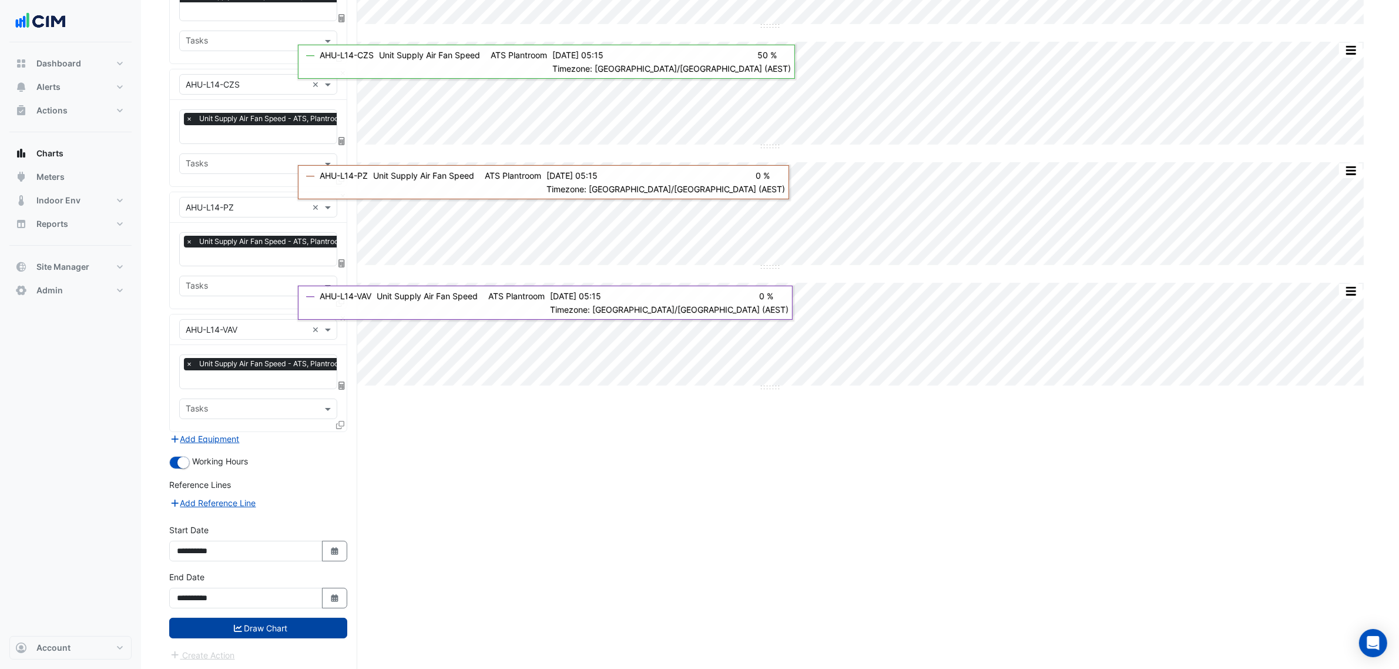
click at [274, 633] on button "Draw Chart" at bounding box center [258, 627] width 178 height 21
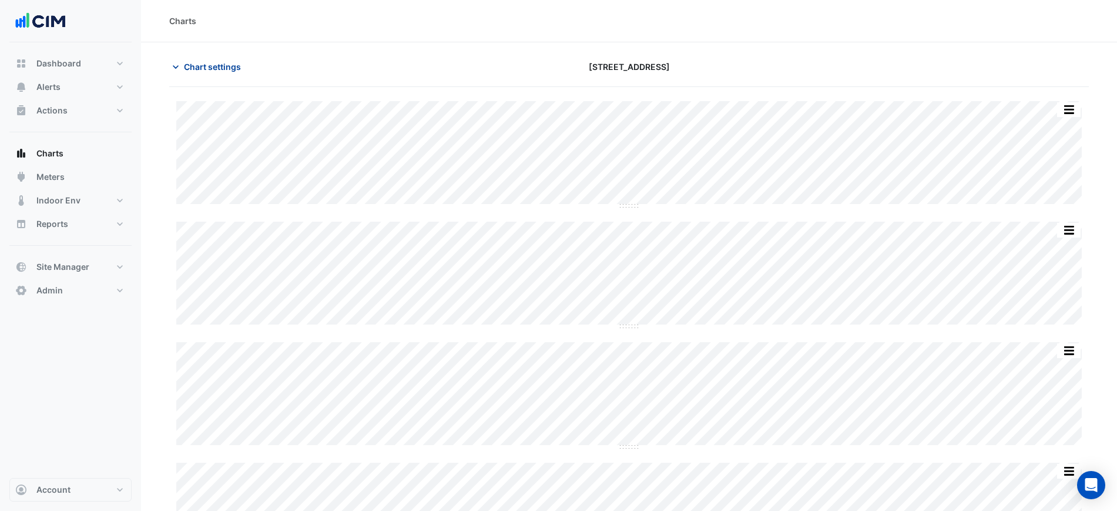
click at [229, 71] on span "Chart settings" at bounding box center [212, 67] width 57 height 12
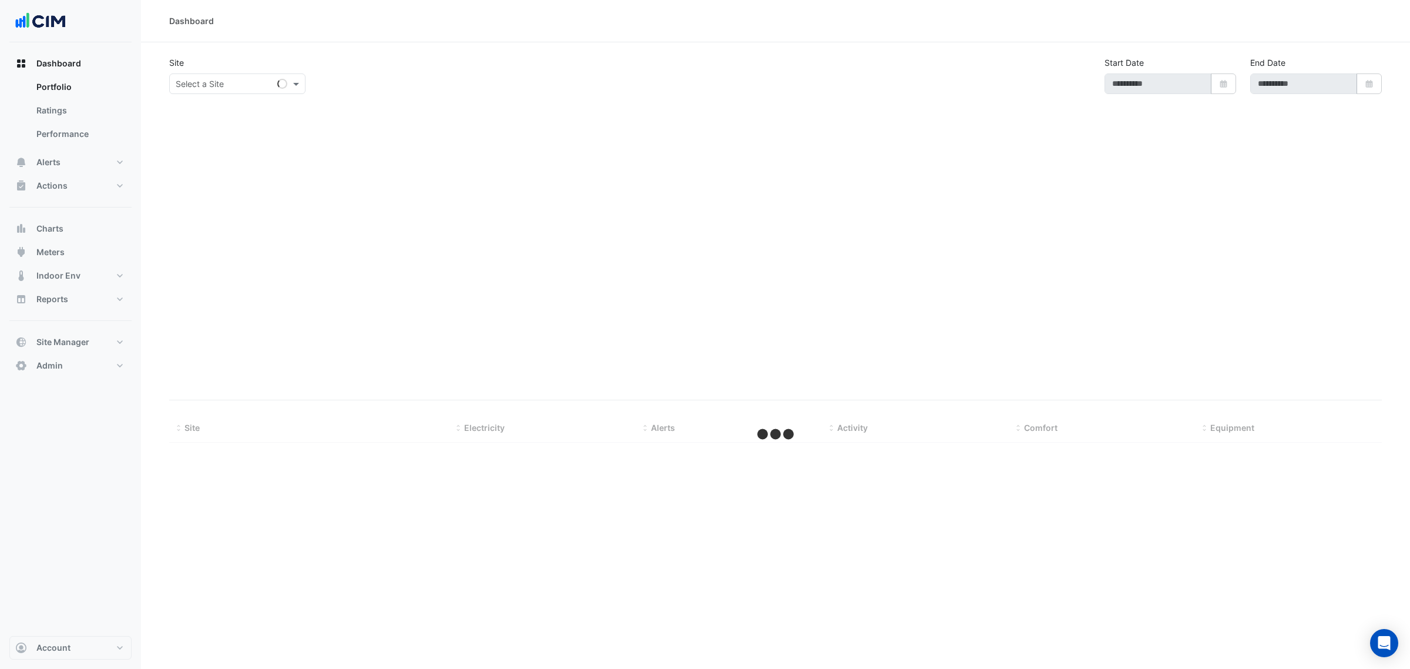
select select "***"
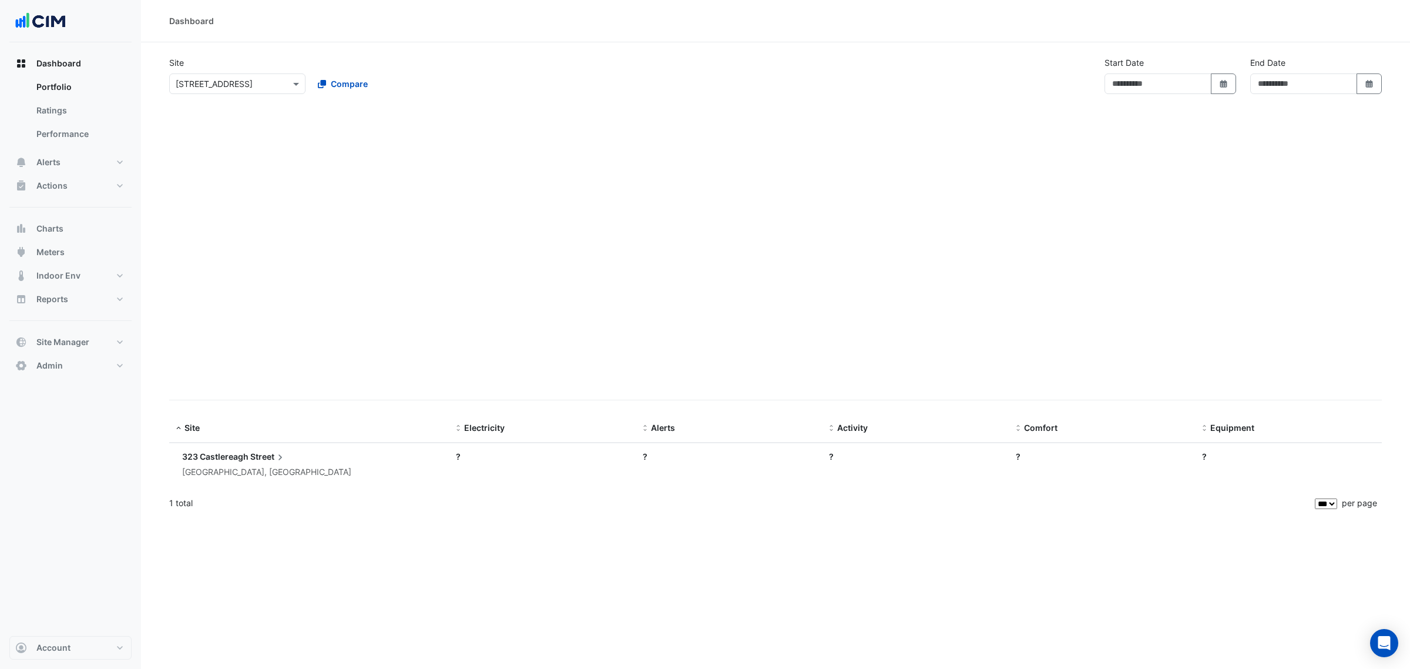
type input "**********"
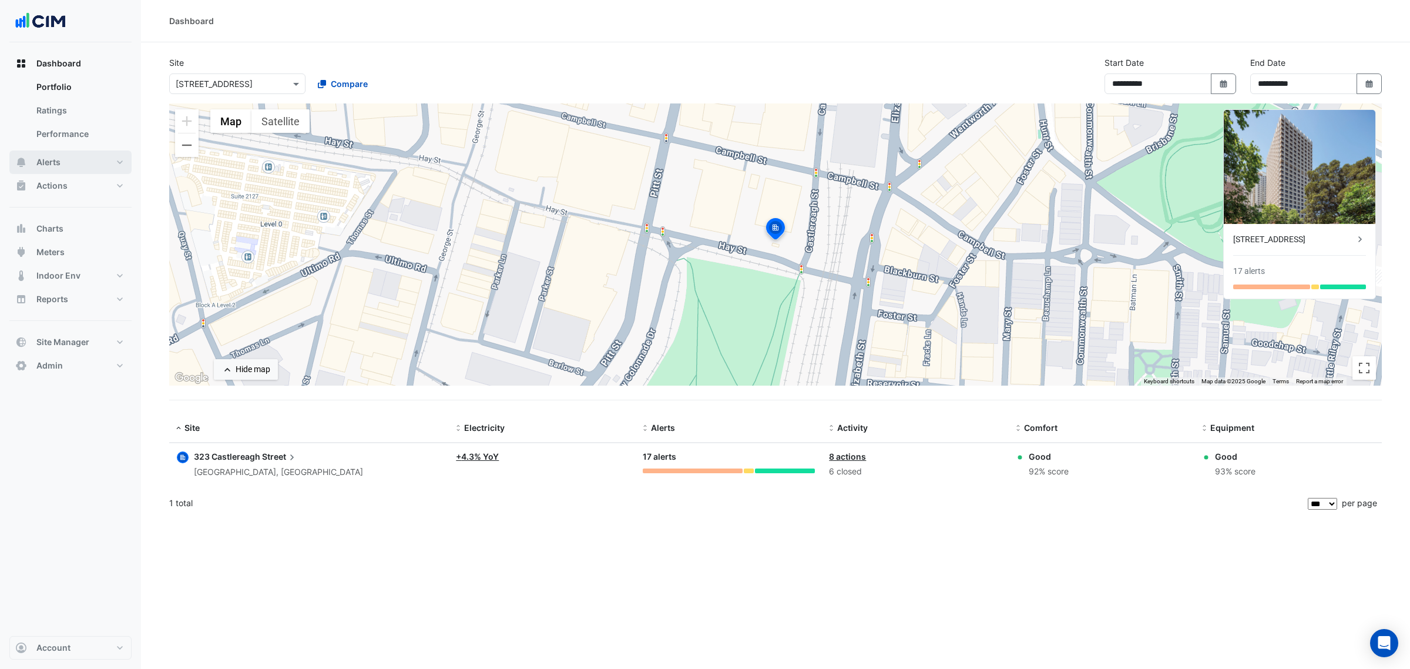
click at [103, 162] on button "Alerts" at bounding box center [70, 161] width 122 height 23
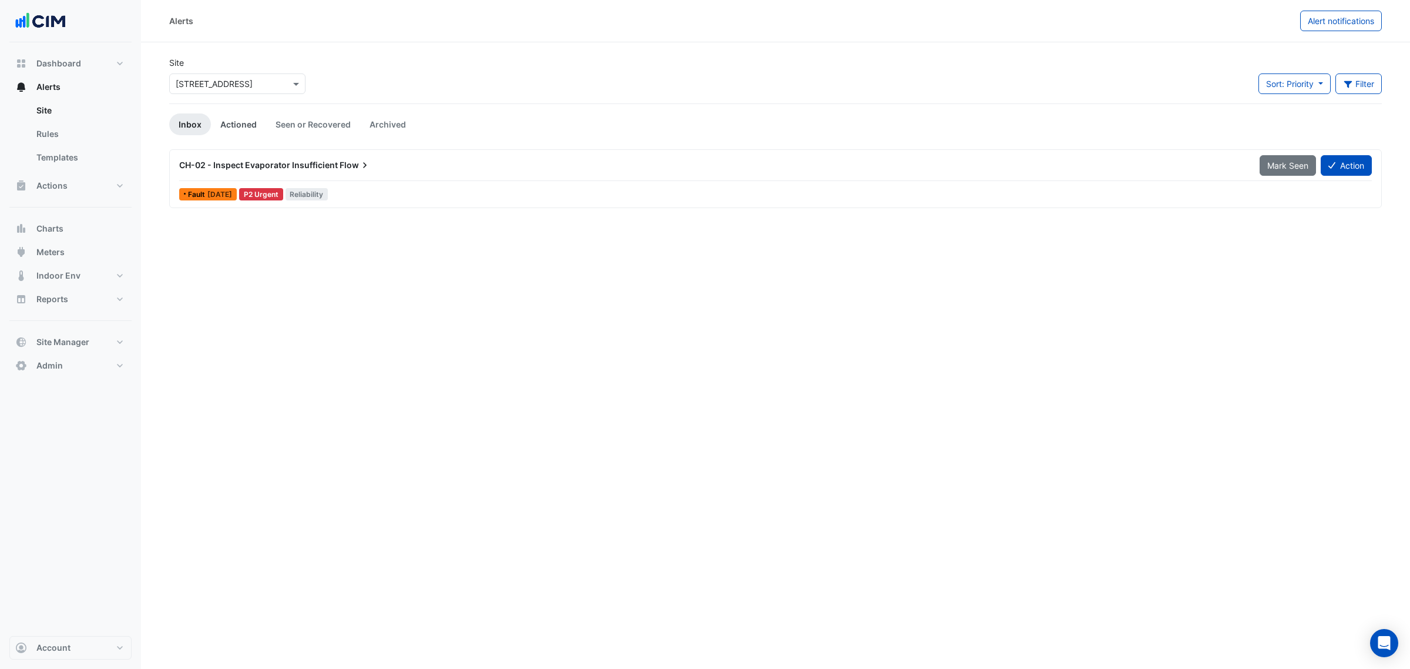
click at [237, 123] on link "Actioned" at bounding box center [238, 124] width 55 height 22
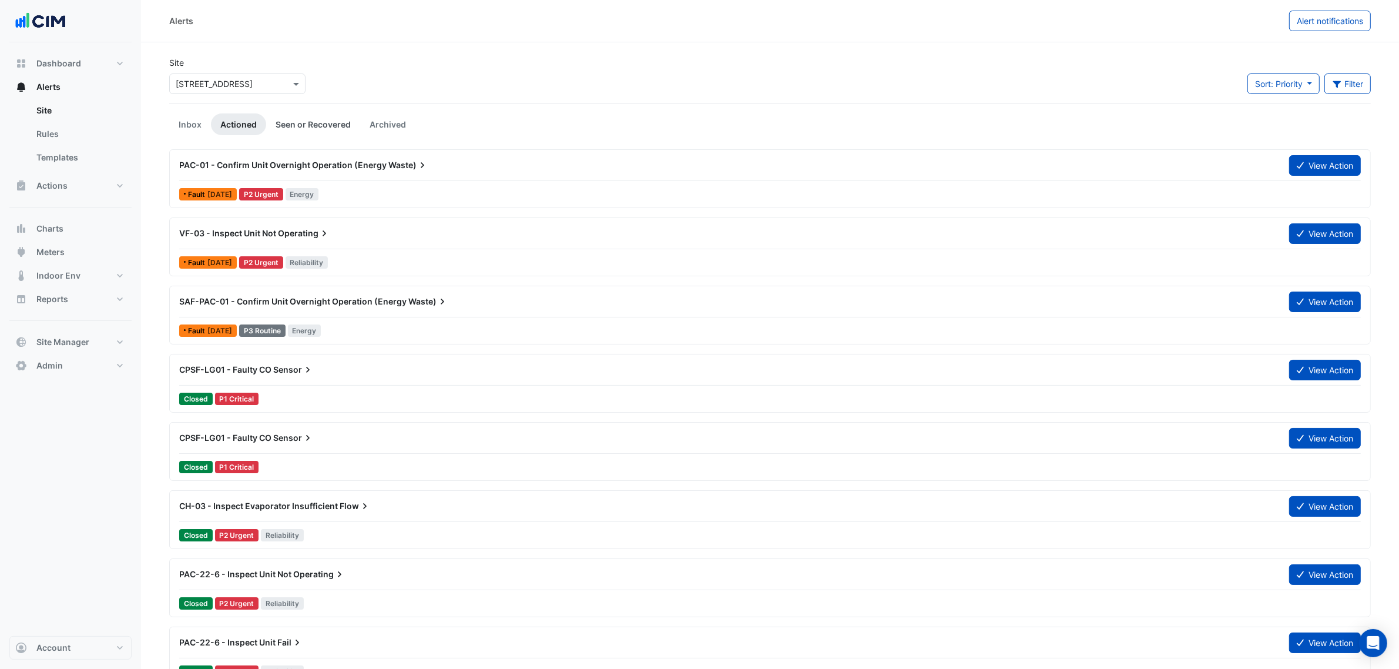
click at [281, 124] on link "Seen or Recovered" at bounding box center [313, 124] width 94 height 22
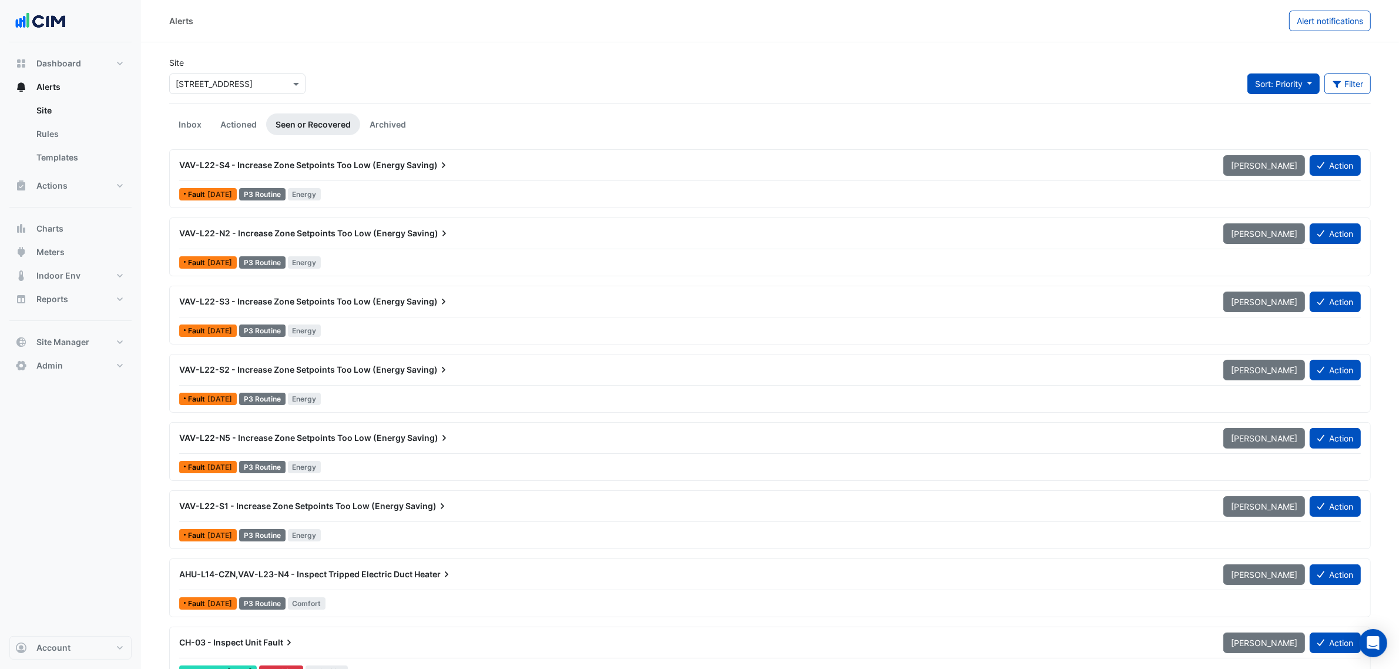
click at [1265, 89] on button "Sort: Priority" at bounding box center [1283, 83] width 72 height 21
click at [1271, 124] on li "Updated" at bounding box center [1292, 126] width 93 height 17
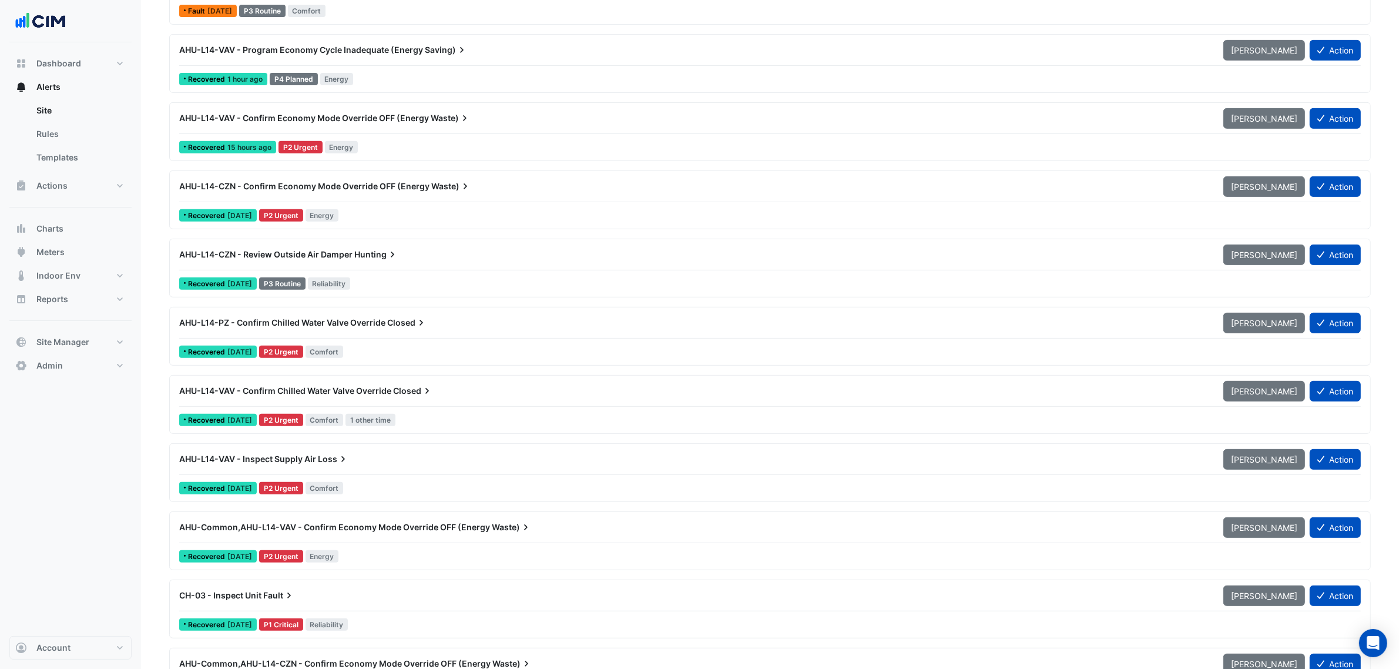
scroll to position [514, 0]
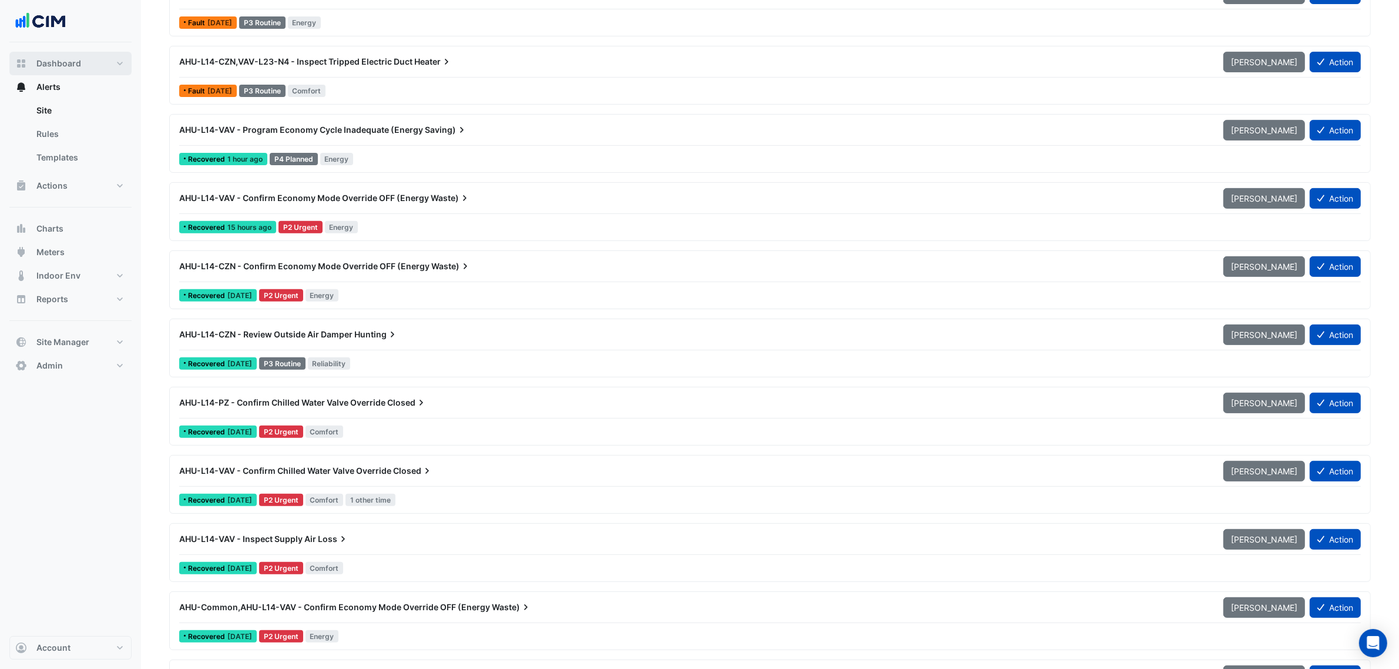
click at [83, 69] on button "Dashboard" at bounding box center [70, 63] width 122 height 23
select select "***"
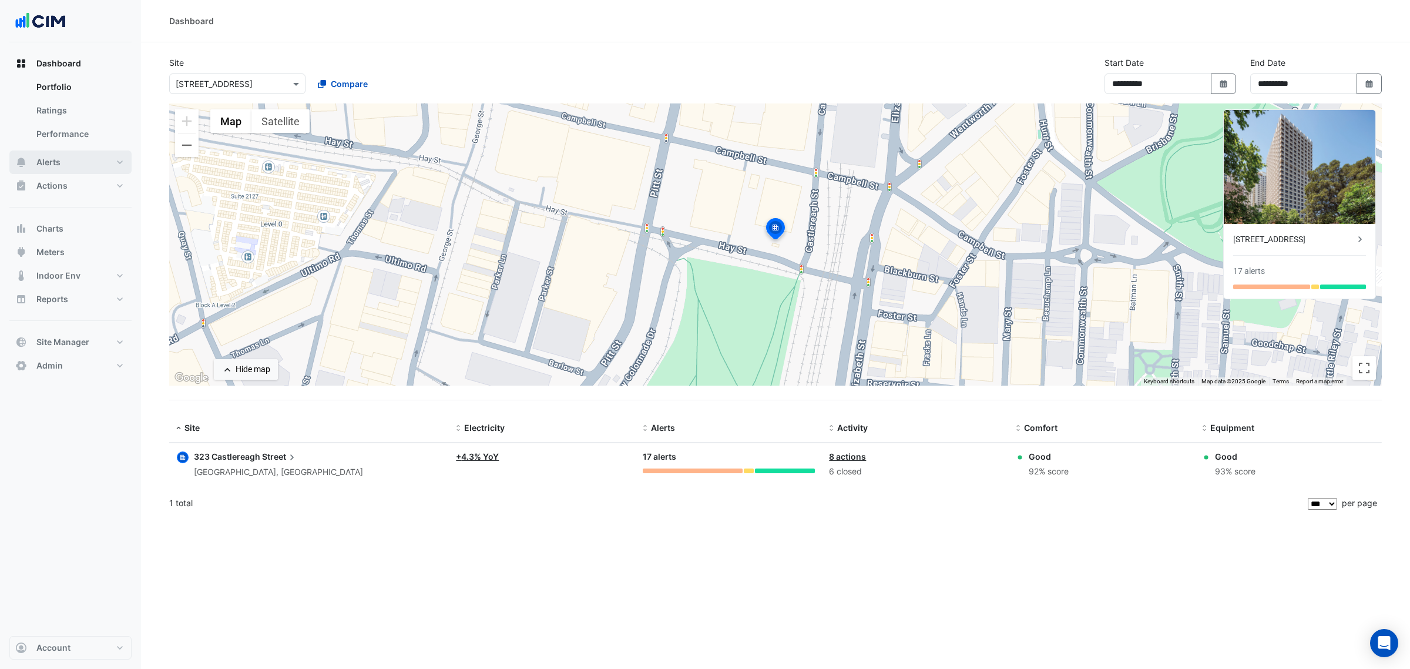
click at [53, 156] on span "Alerts" at bounding box center [48, 162] width 24 height 12
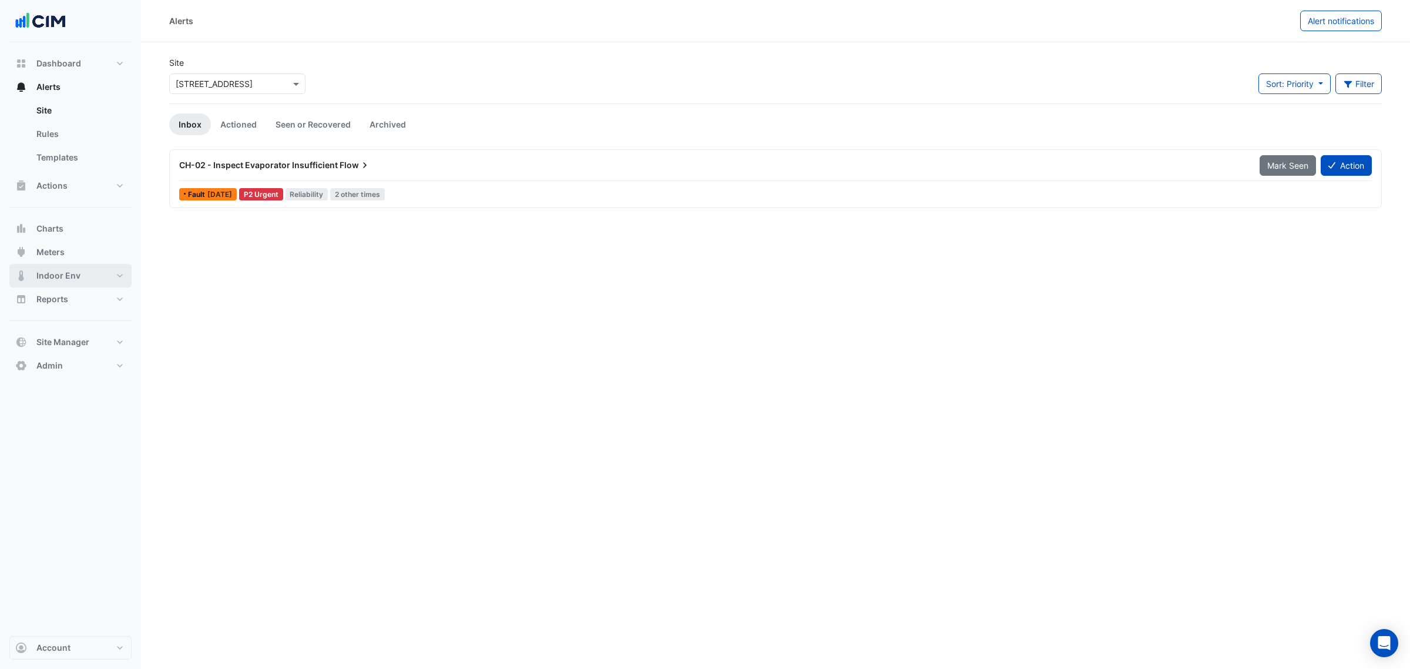
click at [62, 271] on span "Indoor Env" at bounding box center [58, 276] width 44 height 12
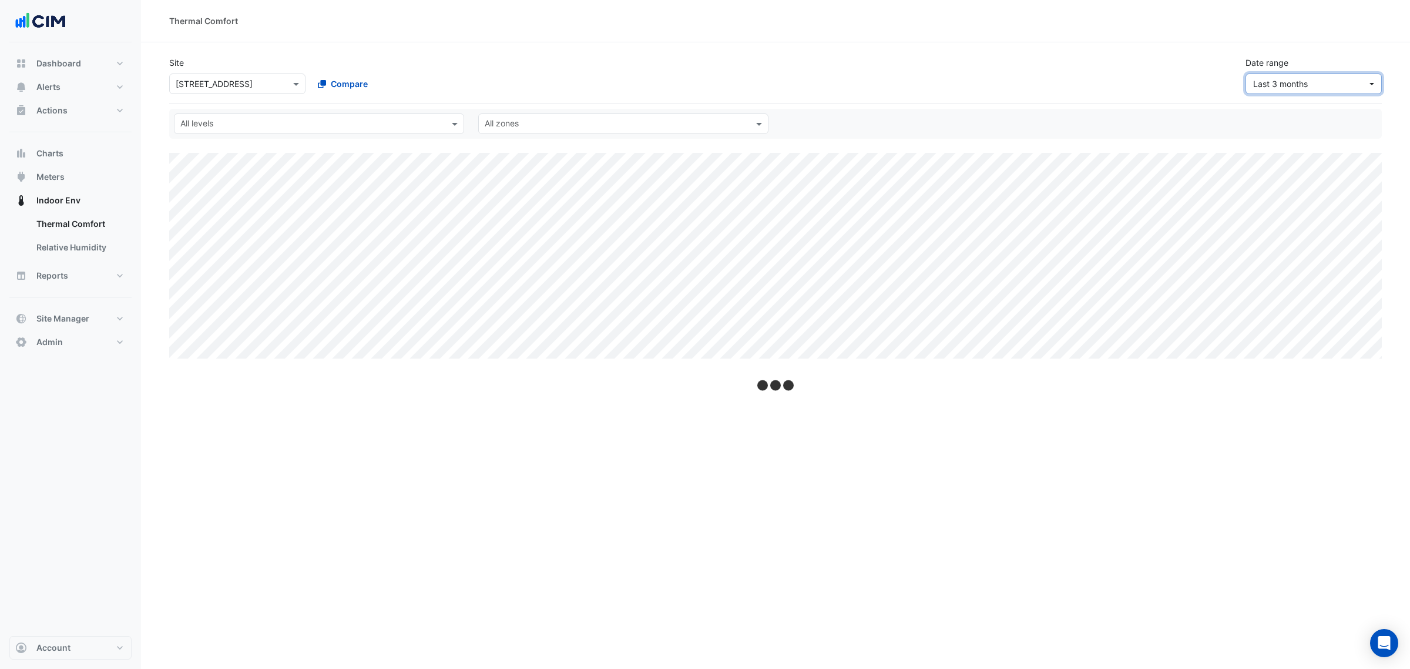
click at [1318, 81] on span "Last 3 months" at bounding box center [1310, 84] width 114 height 12
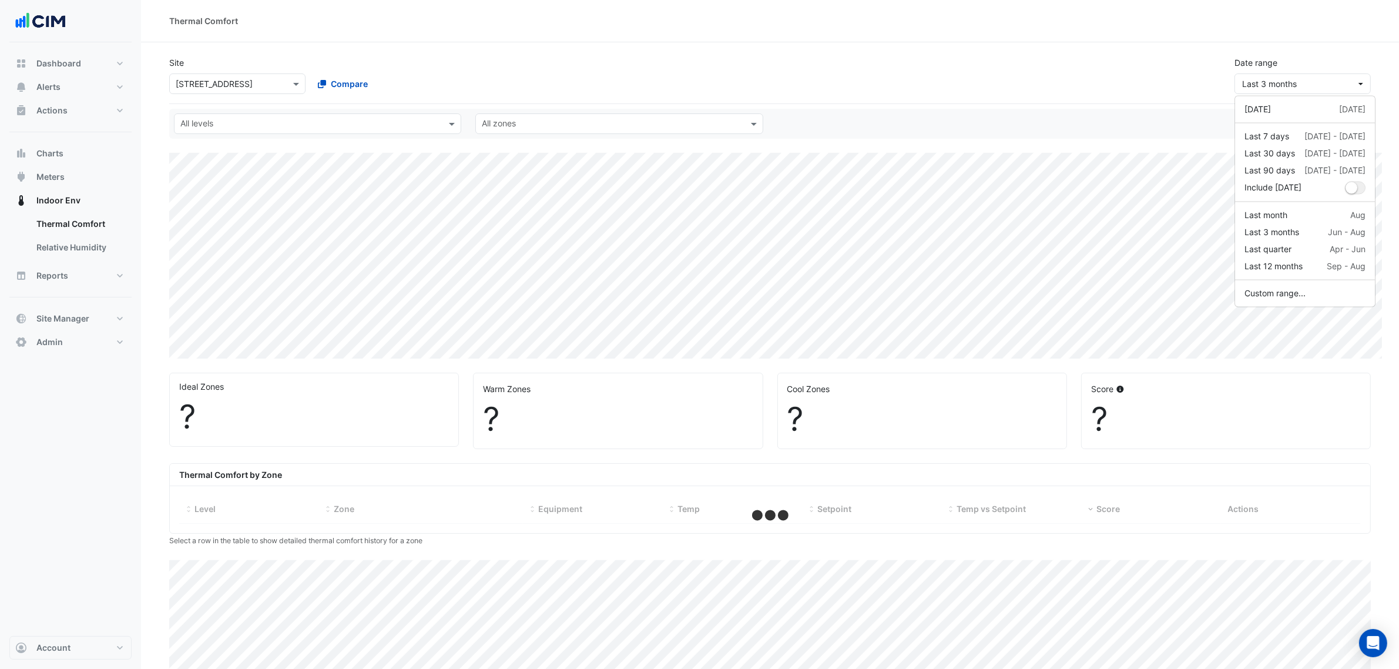
click at [1332, 180] on div "Include today" at bounding box center [1305, 188] width 140 height 18
click at [1331, 174] on div "20 Jun - 17 Sep" at bounding box center [1334, 170] width 61 height 12
select select "***"
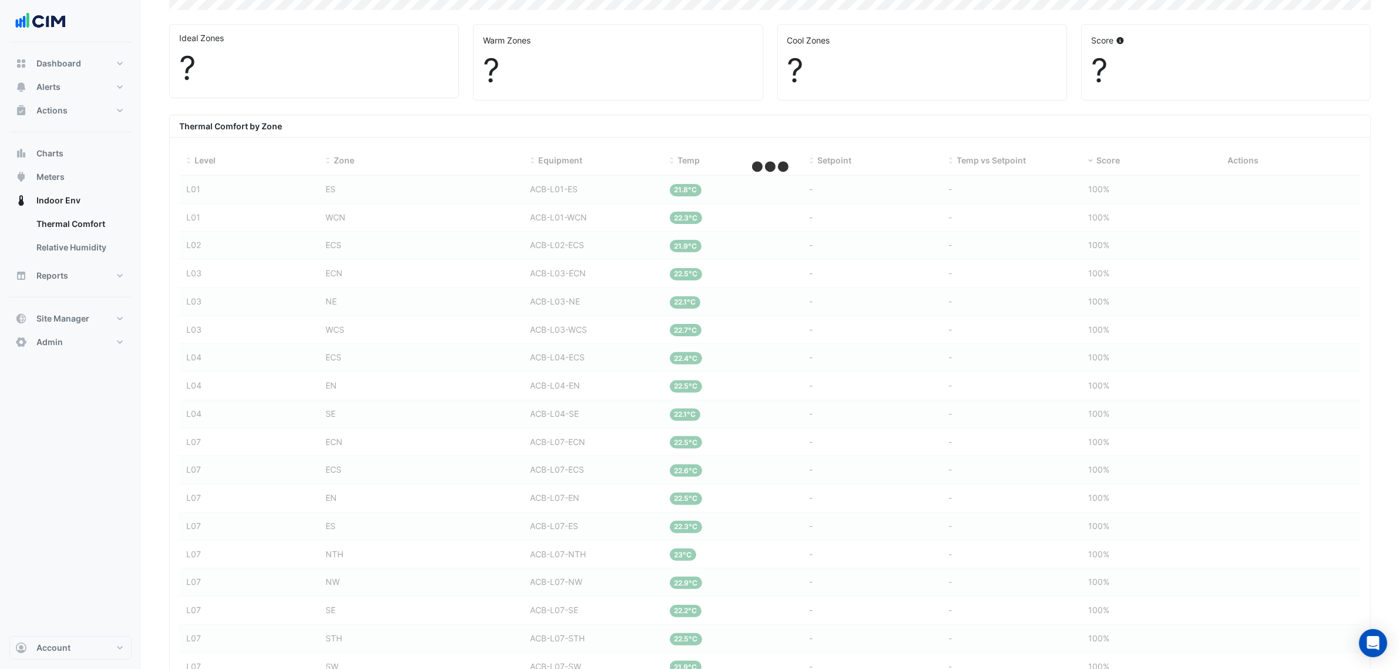
scroll to position [367, 0]
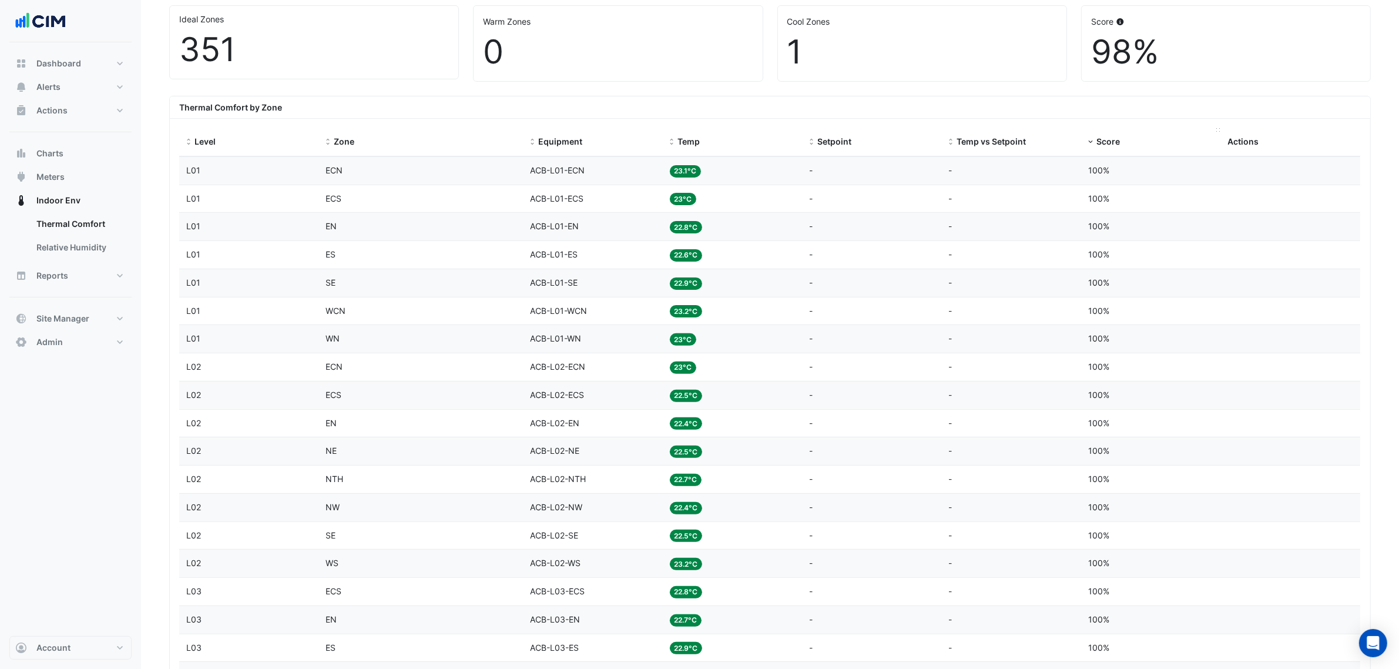
click at [1110, 139] on span "Score" at bounding box center [1107, 141] width 23 height 10
click at [620, 203] on div "Equipment ACB-L06-SW" at bounding box center [593, 199] width 126 height 14
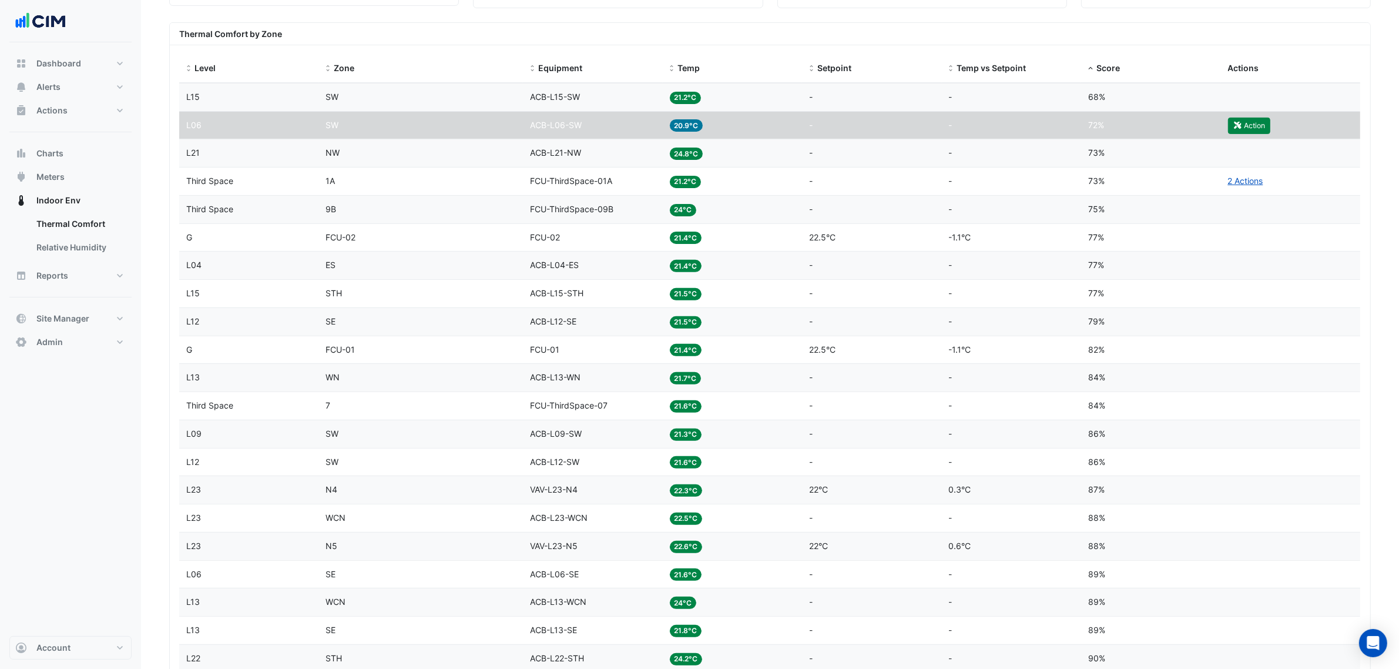
scroll to position [367, 0]
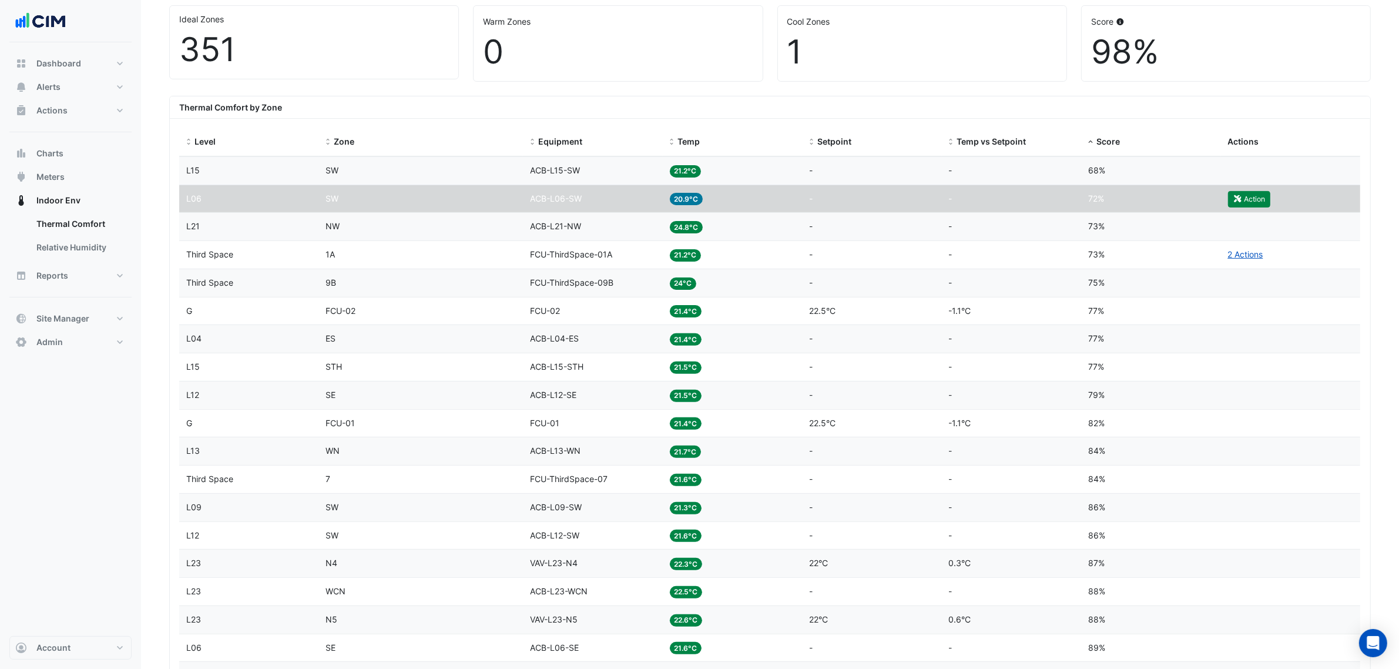
click at [609, 210] on datatable-body-cell "Equipment ACB-L06-SW" at bounding box center [593, 199] width 140 height 28
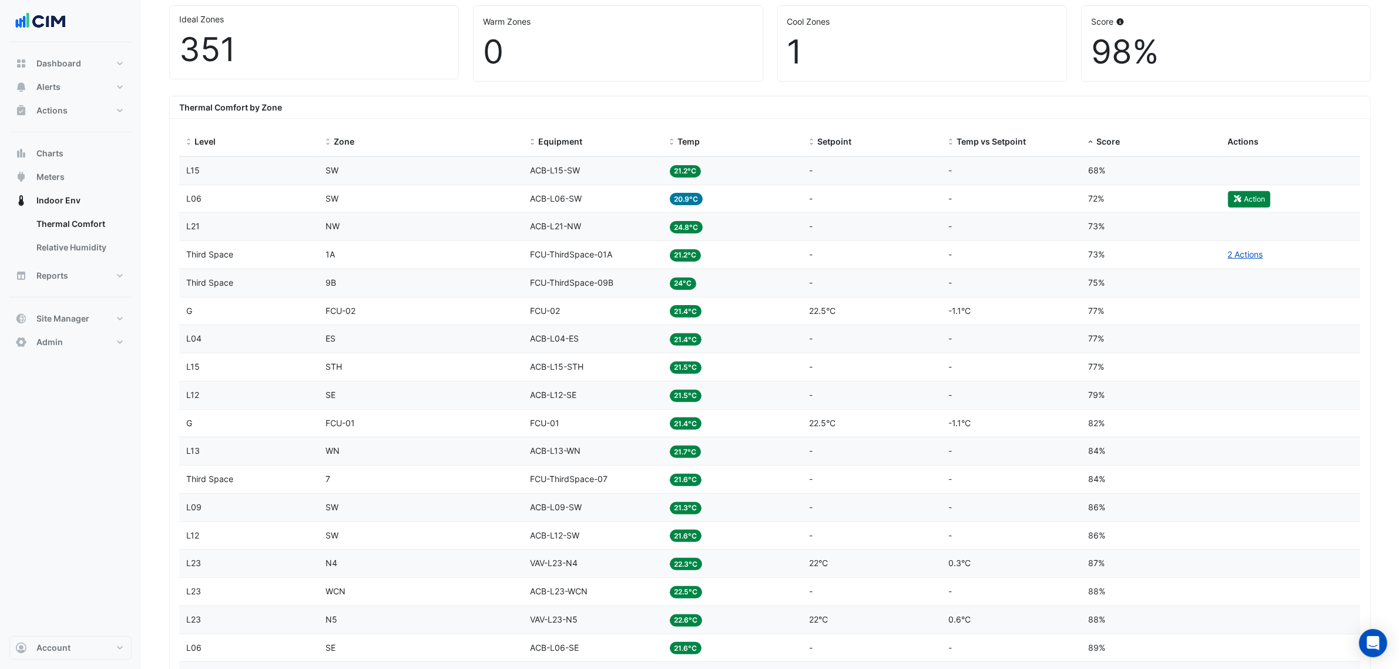
click at [611, 203] on div "Equipment ACB-L06-SW" at bounding box center [593, 199] width 126 height 14
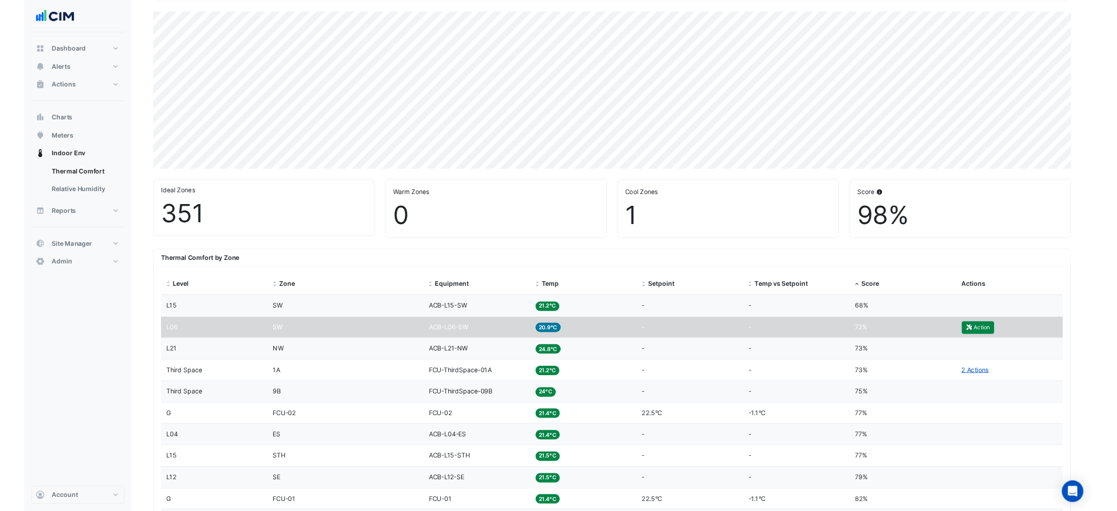
scroll to position [0, 0]
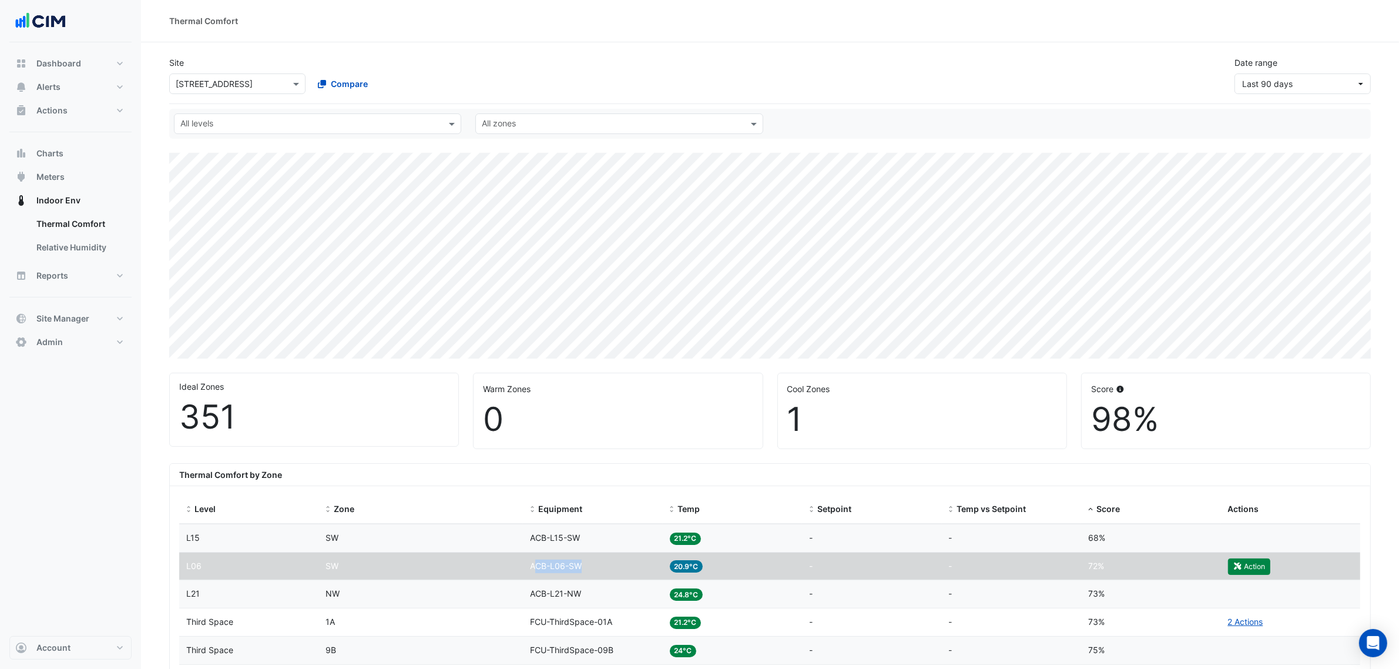
drag, startPoint x: 590, startPoint y: 568, endPoint x: 522, endPoint y: 565, distance: 68.8
click at [522, 565] on div "Level L06 Zone SW Equipment ACB-L06-SW Temp 20.9°C Setpoint - Temp vs Setpoint …" at bounding box center [769, 566] width 1181 height 28
copy div "Equipment ACB-L06-SW"
drag, startPoint x: 86, startPoint y: 180, endPoint x: 106, endPoint y: 172, distance: 21.8
click at [86, 180] on button "Meters" at bounding box center [70, 176] width 122 height 23
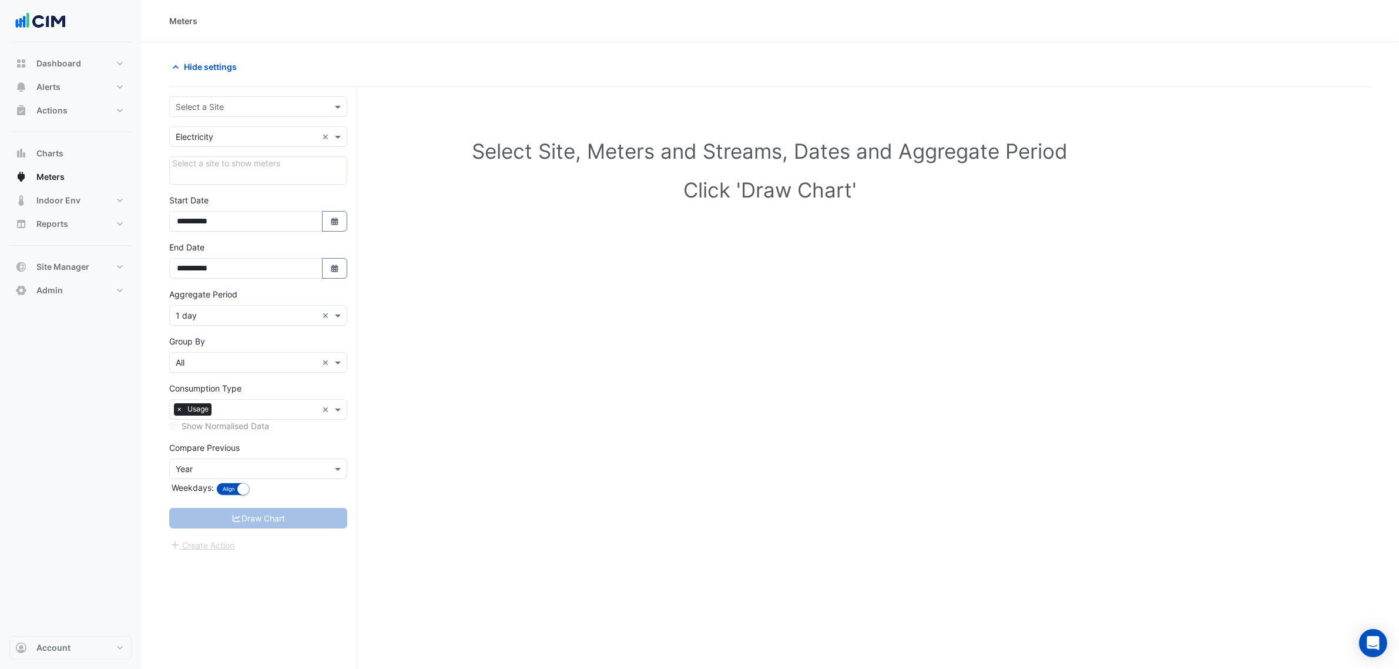
click at [261, 98] on div "**********" at bounding box center [263, 400] width 188 height 626
click at [259, 104] on input "text" at bounding box center [247, 107] width 142 height 12
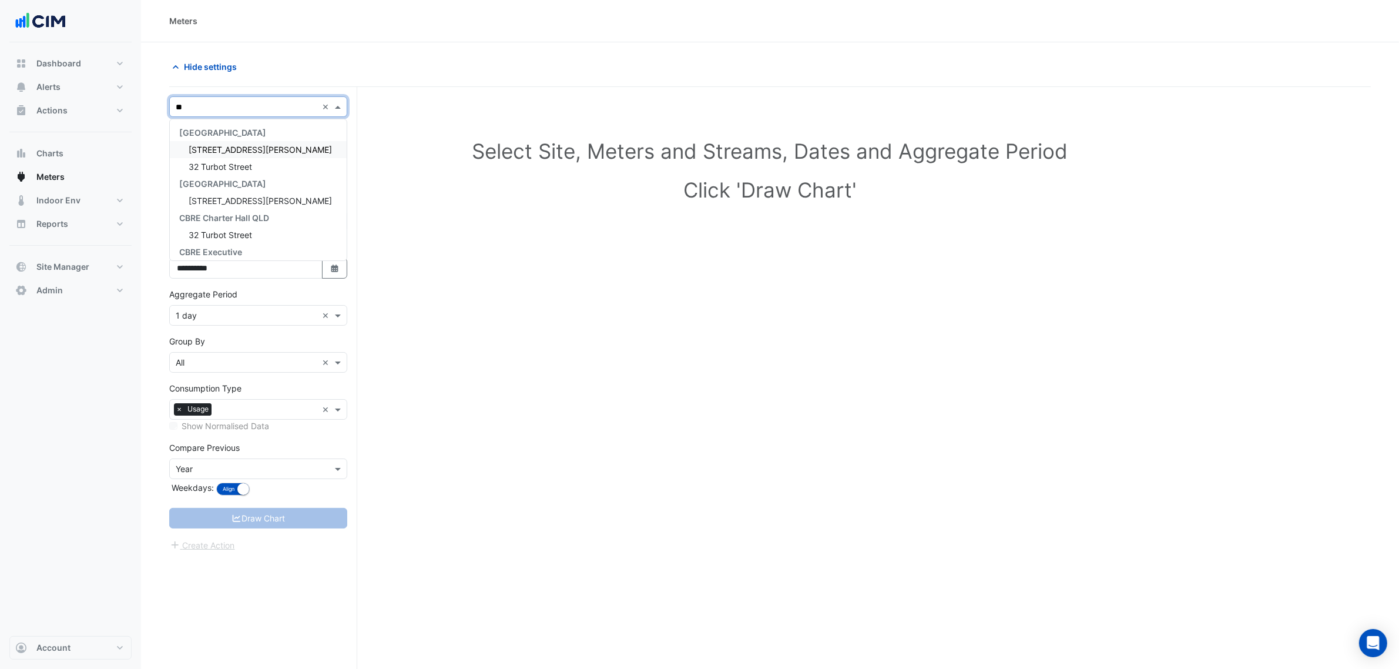
type input "***"
click at [242, 148] on span "323 Castlereagh Street" at bounding box center [227, 150] width 77 height 10
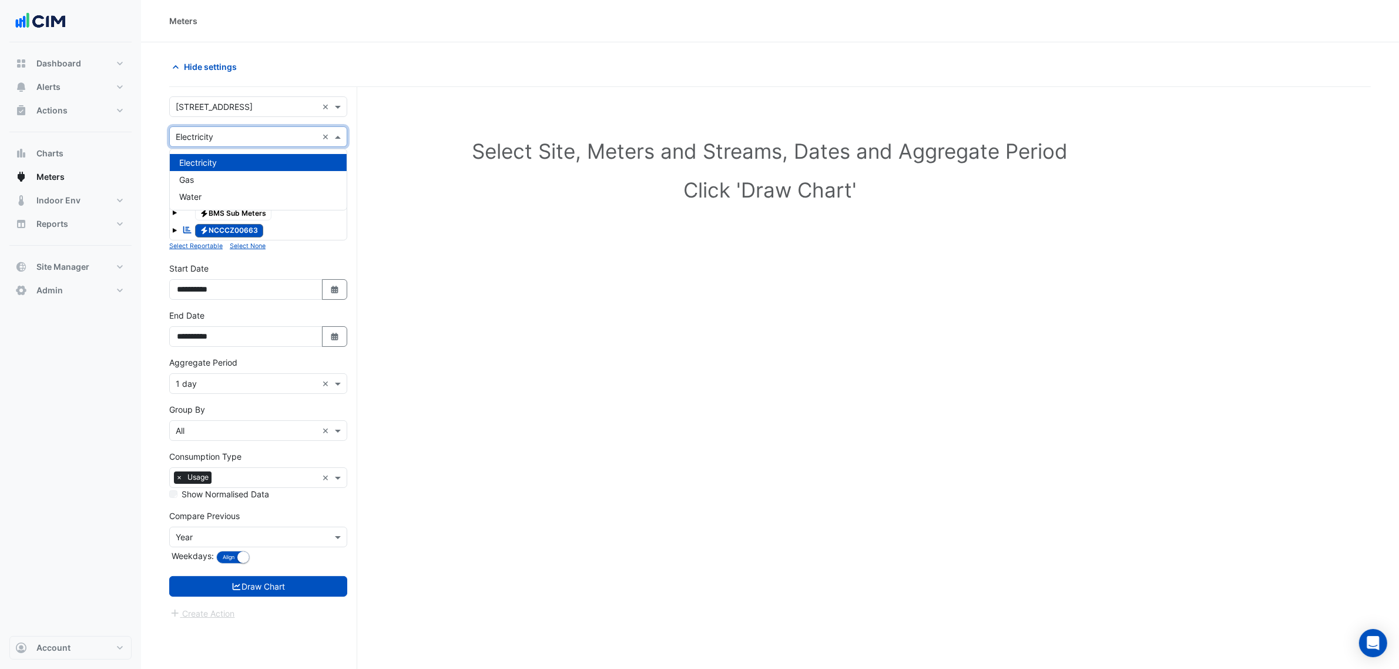
click at [243, 139] on input "text" at bounding box center [247, 137] width 142 height 12
click at [259, 177] on div "Gas" at bounding box center [258, 179] width 177 height 17
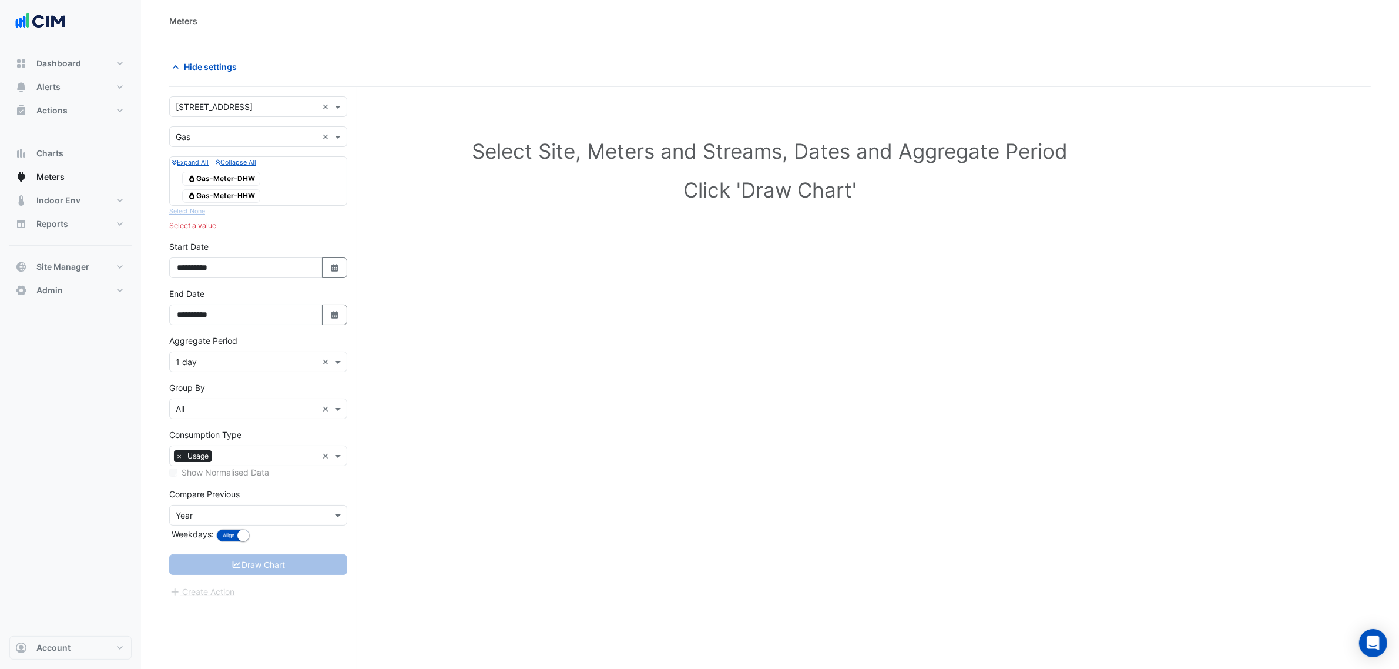
click at [248, 194] on span "Gas Gas-Meter-HHW" at bounding box center [221, 196] width 78 height 14
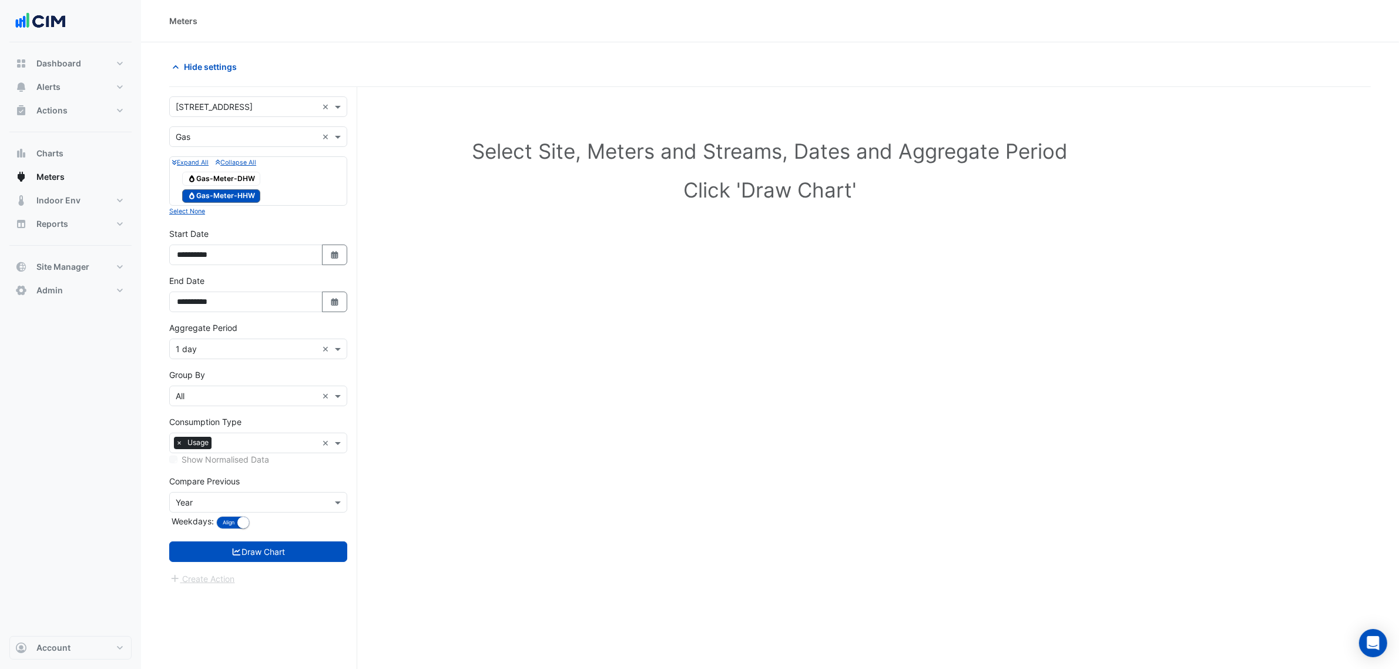
click at [245, 186] on span "Gas Gas-Meter-DHW" at bounding box center [221, 179] width 78 height 14
click at [249, 398] on input "text" at bounding box center [247, 396] width 142 height 12
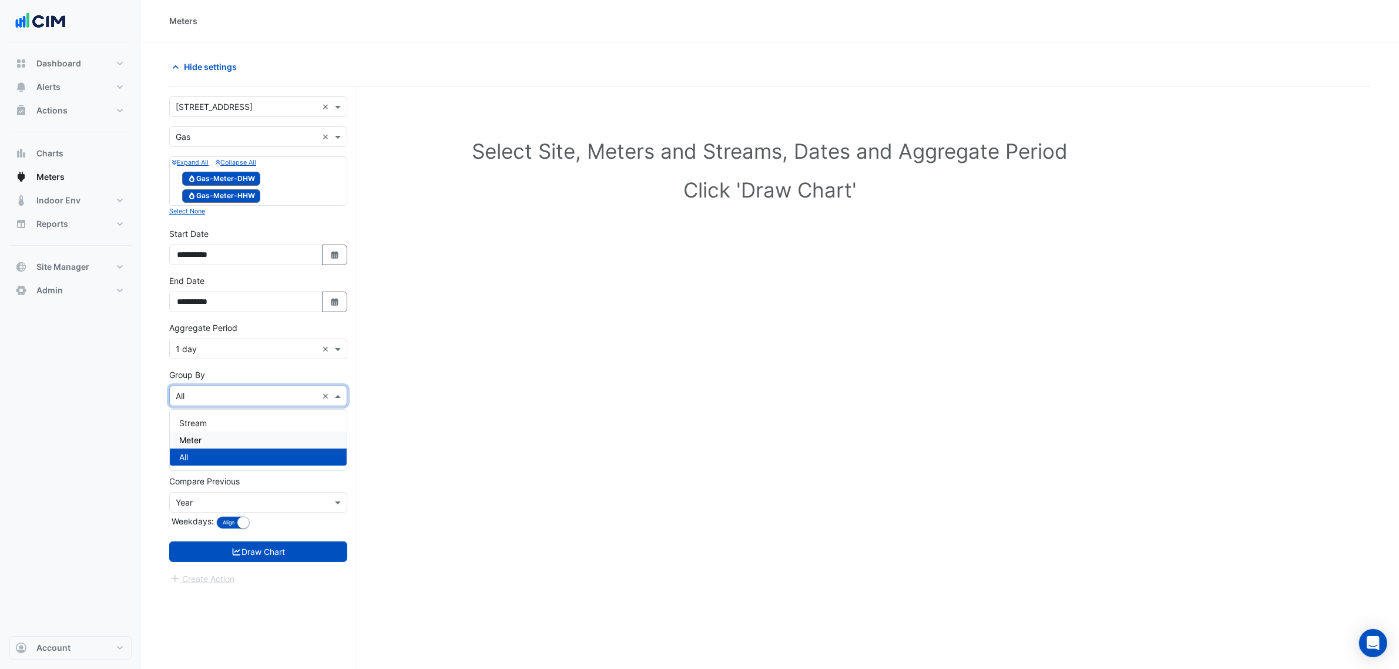
click at [229, 445] on div "Meter" at bounding box center [258, 439] width 177 height 17
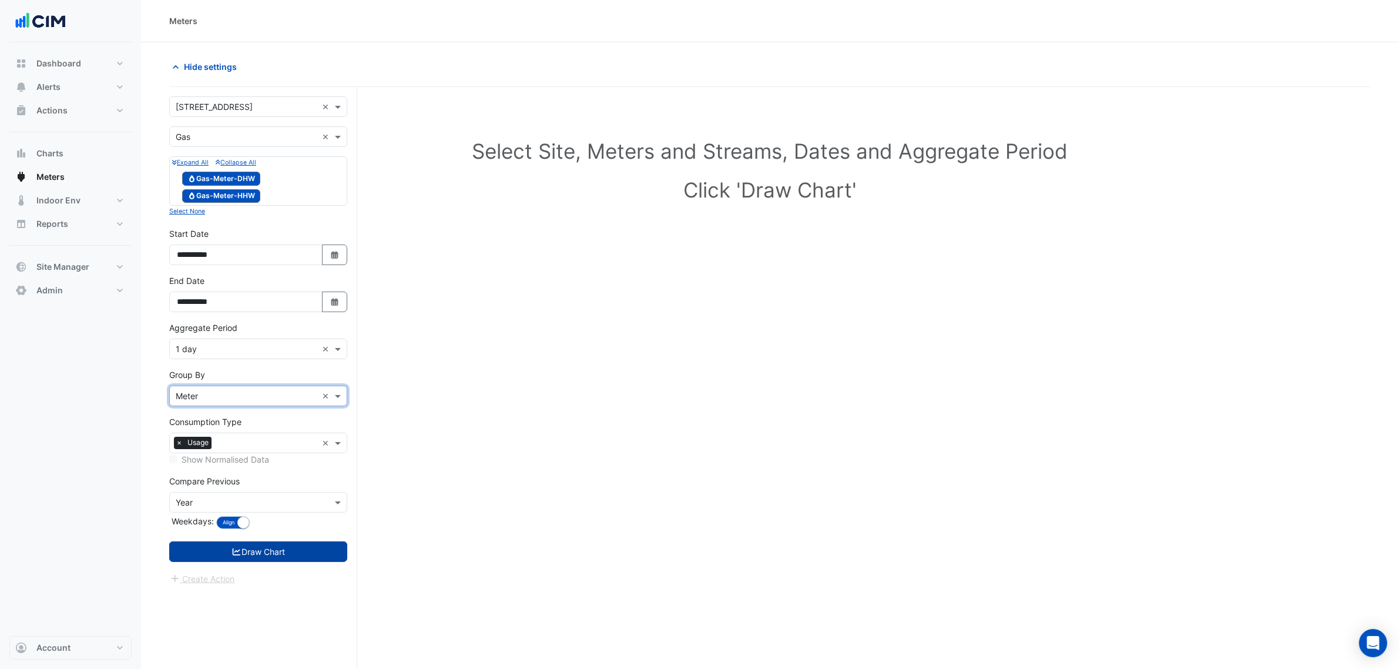
click at [248, 547] on button "Draw Chart" at bounding box center [258, 551] width 178 height 21
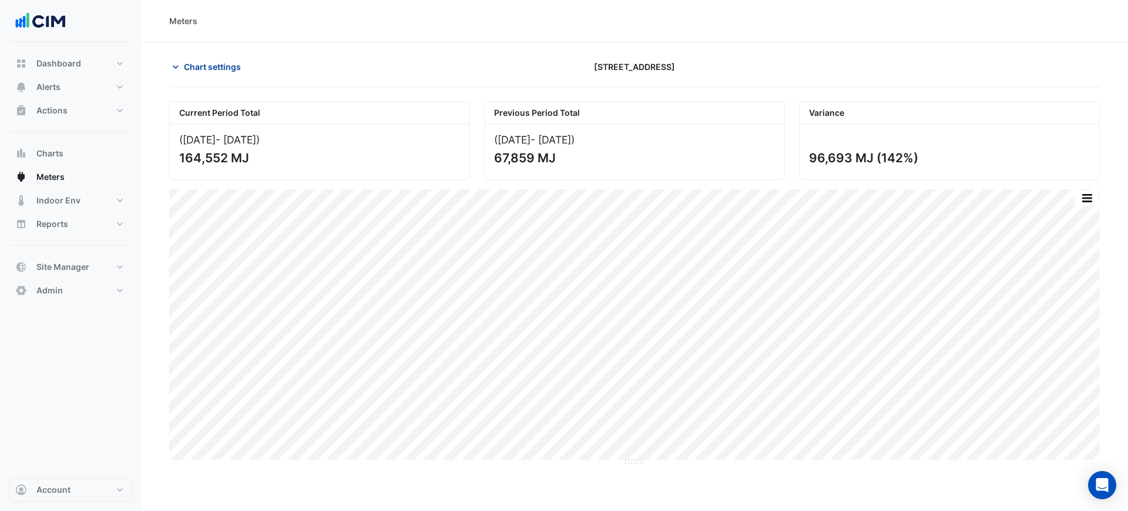
click at [191, 69] on span "Chart settings" at bounding box center [212, 67] width 57 height 12
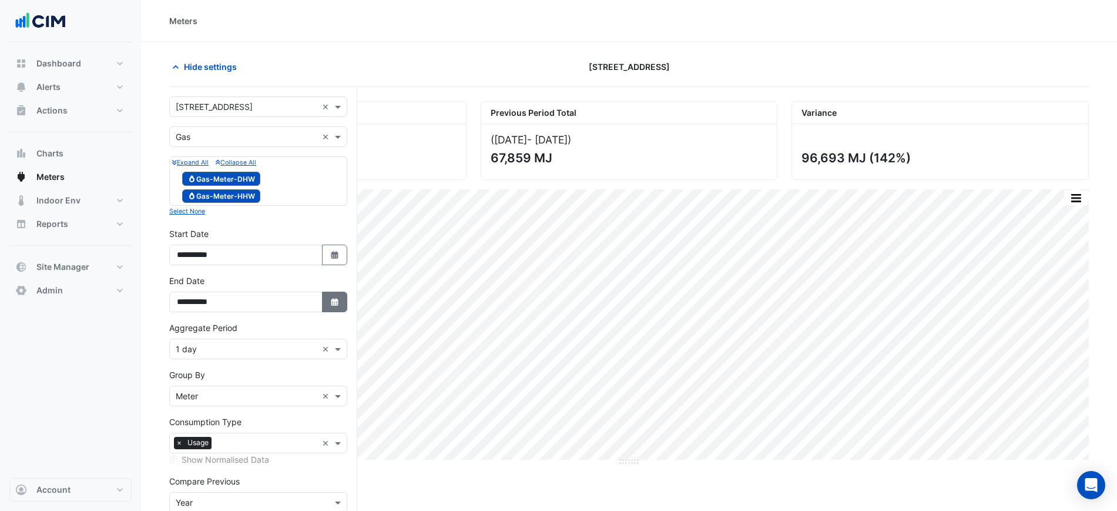
click at [327, 300] on button "Select Date" at bounding box center [335, 301] width 26 height 21
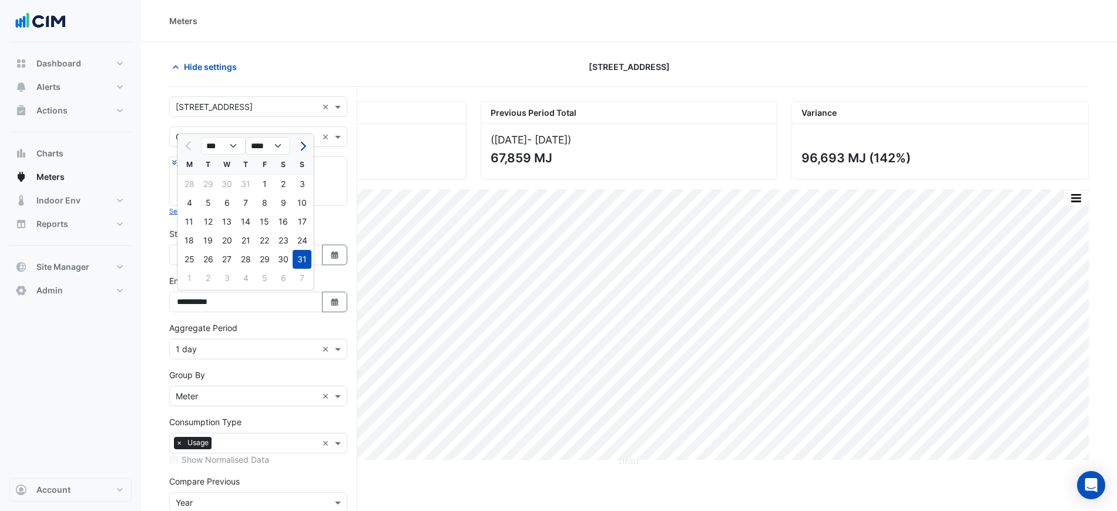
click at [307, 153] on button "Next month" at bounding box center [302, 145] width 14 height 19
select select "*"
click at [212, 224] on div "16" at bounding box center [208, 221] width 19 height 19
type input "**********"
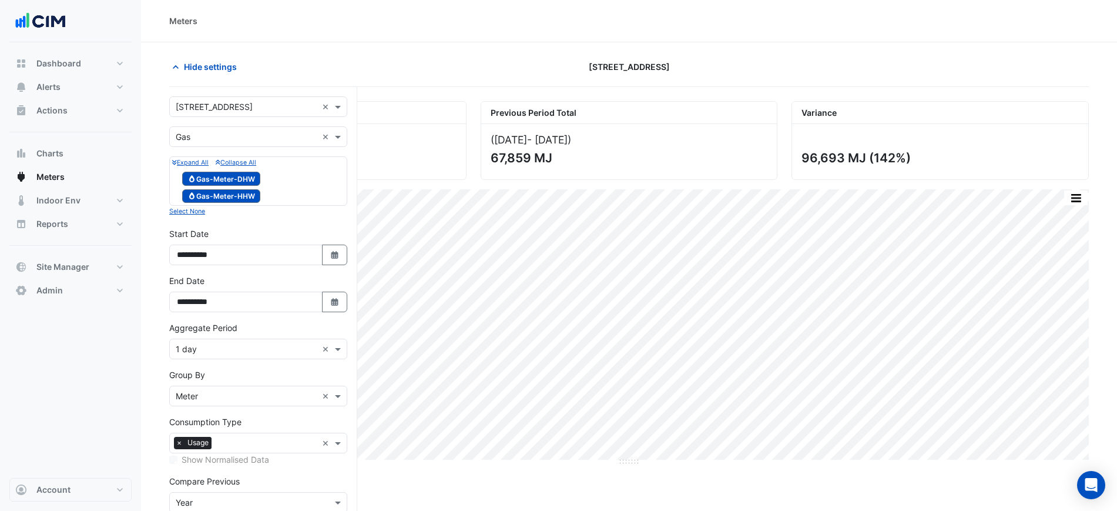
click at [197, 345] on input "text" at bounding box center [247, 349] width 142 height 12
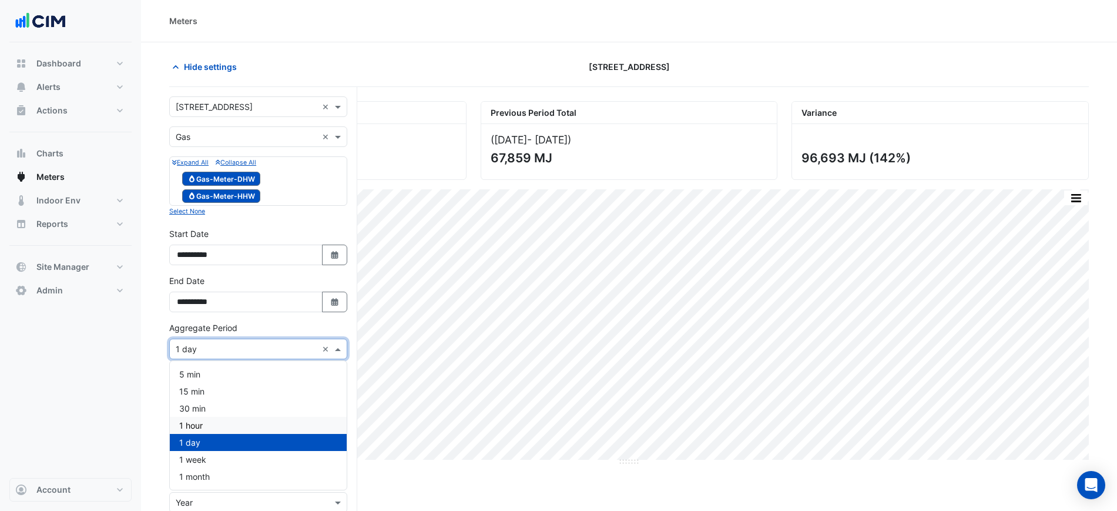
drag, startPoint x: 208, startPoint y: 427, endPoint x: 208, endPoint y: 417, distance: 9.4
click at [208, 427] on div "1 hour" at bounding box center [258, 425] width 177 height 17
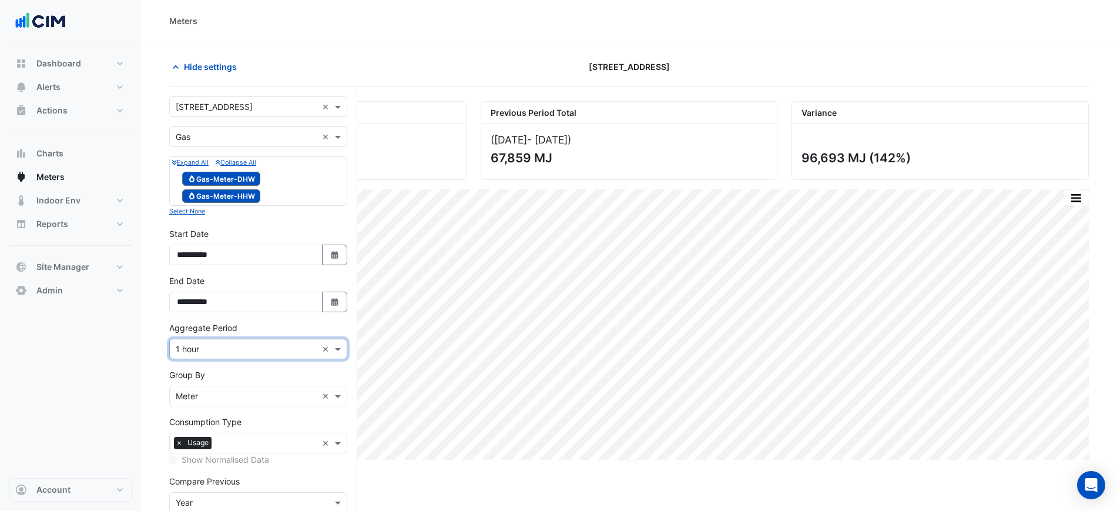
click at [237, 139] on input "text" at bounding box center [247, 137] width 142 height 12
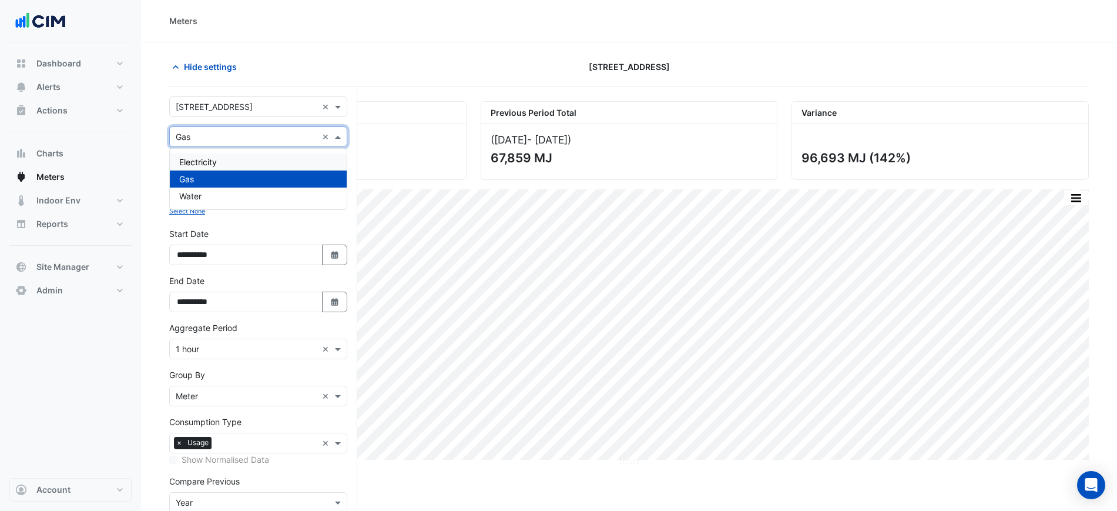
click at [230, 164] on div "Electricity" at bounding box center [258, 161] width 177 height 17
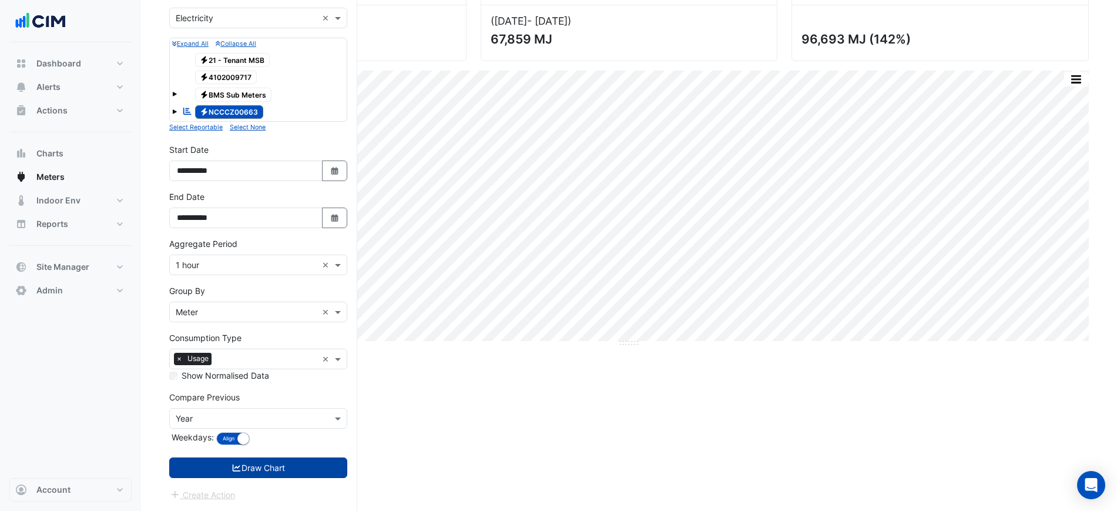
click at [266, 458] on button "Draw Chart" at bounding box center [258, 467] width 178 height 21
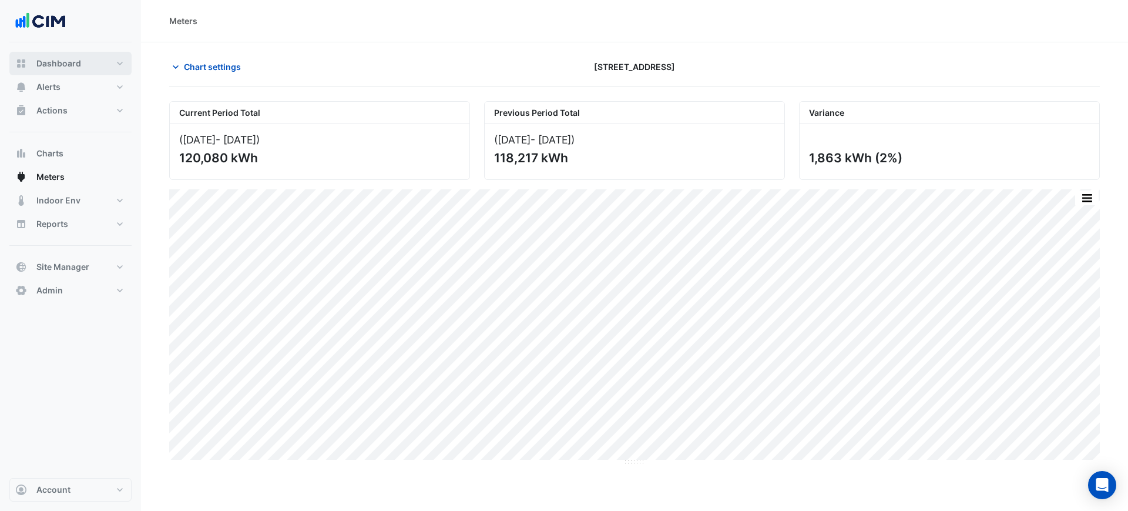
click at [45, 68] on span "Dashboard" at bounding box center [58, 64] width 45 height 12
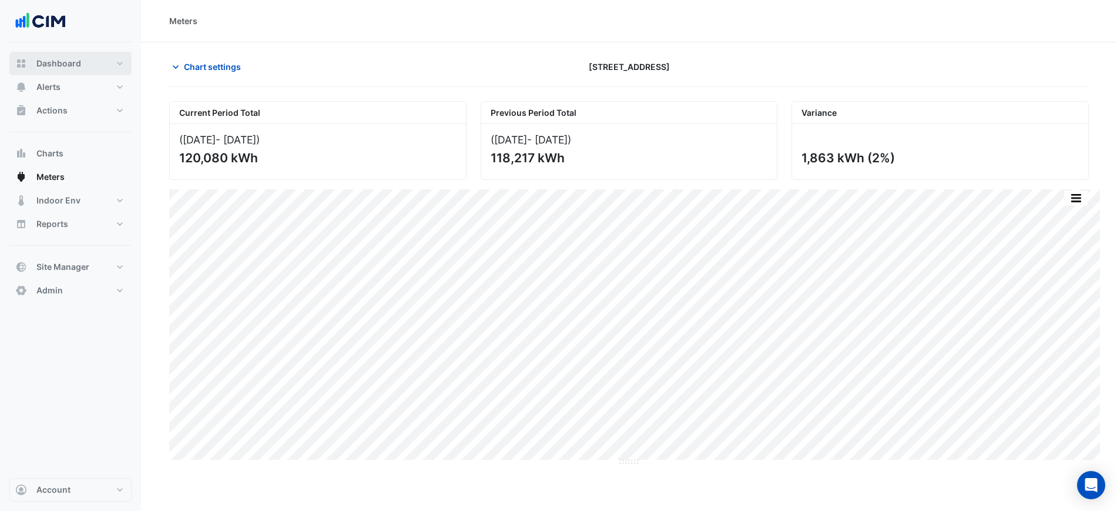
select select "***"
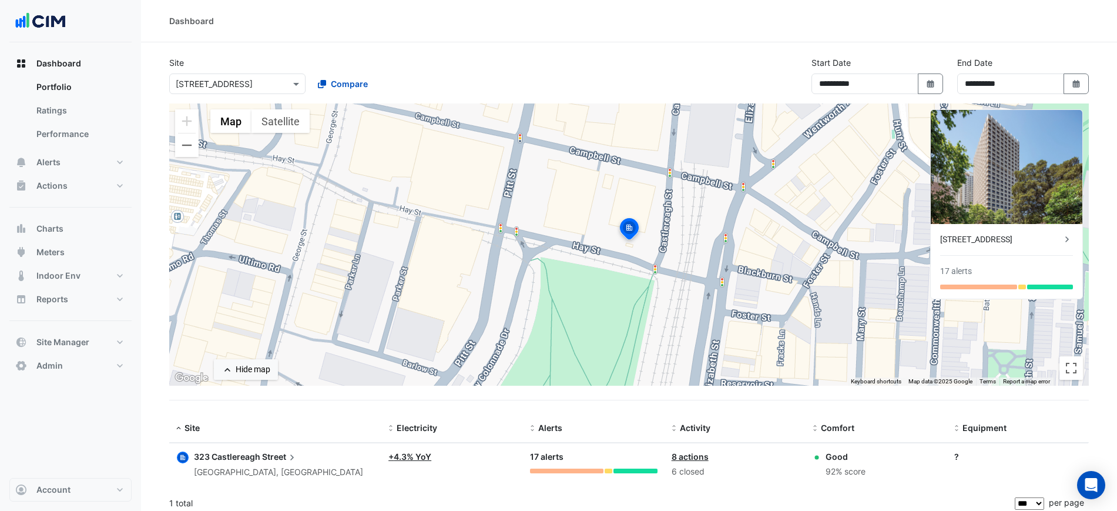
click at [629, 221] on img at bounding box center [629, 230] width 26 height 28
click at [629, 224] on img at bounding box center [629, 230] width 26 height 28
click at [651, 240] on div "To navigate, press the arrow keys. To activate drag with keyboard, press Alt + …" at bounding box center [628, 244] width 919 height 282
drag, startPoint x: 648, startPoint y: 253, endPoint x: 631, endPoint y: 229, distance: 29.5
click at [631, 229] on div "To activate drag with keyboard, press Alt + Enter. Once in keyboard drag state,…" at bounding box center [628, 244] width 919 height 282
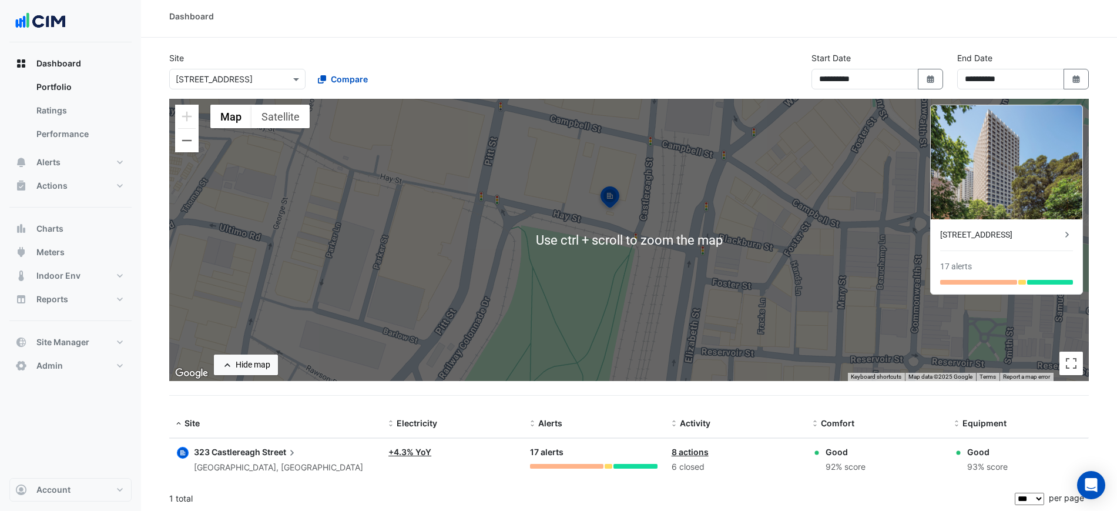
scroll to position [7, 0]
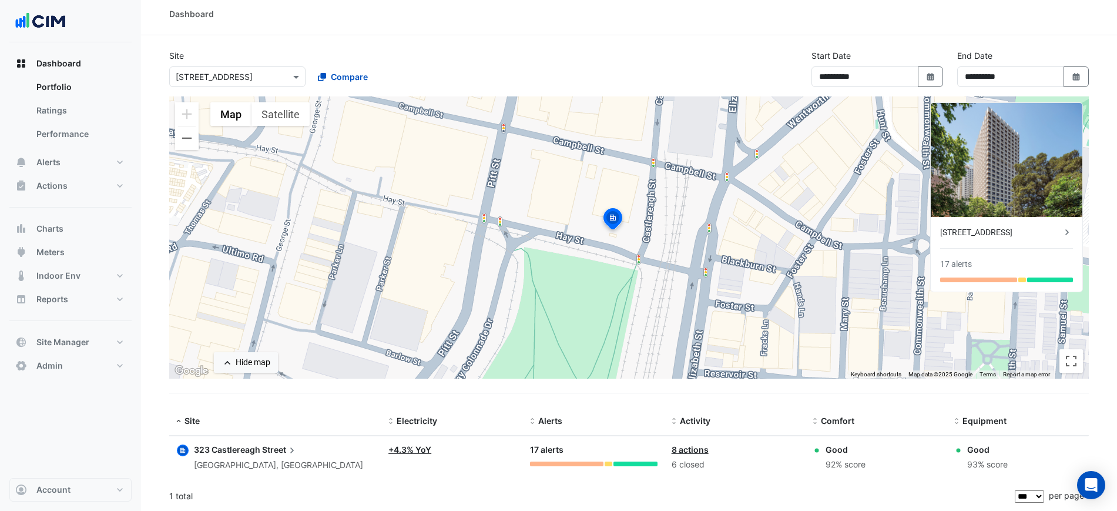
drag, startPoint x: 621, startPoint y: 221, endPoint x: 629, endPoint y: 260, distance: 40.2
click at [629, 260] on div "To activate drag with keyboard, press Alt + Enter. Once in keyboard drag state,…" at bounding box center [628, 237] width 919 height 282
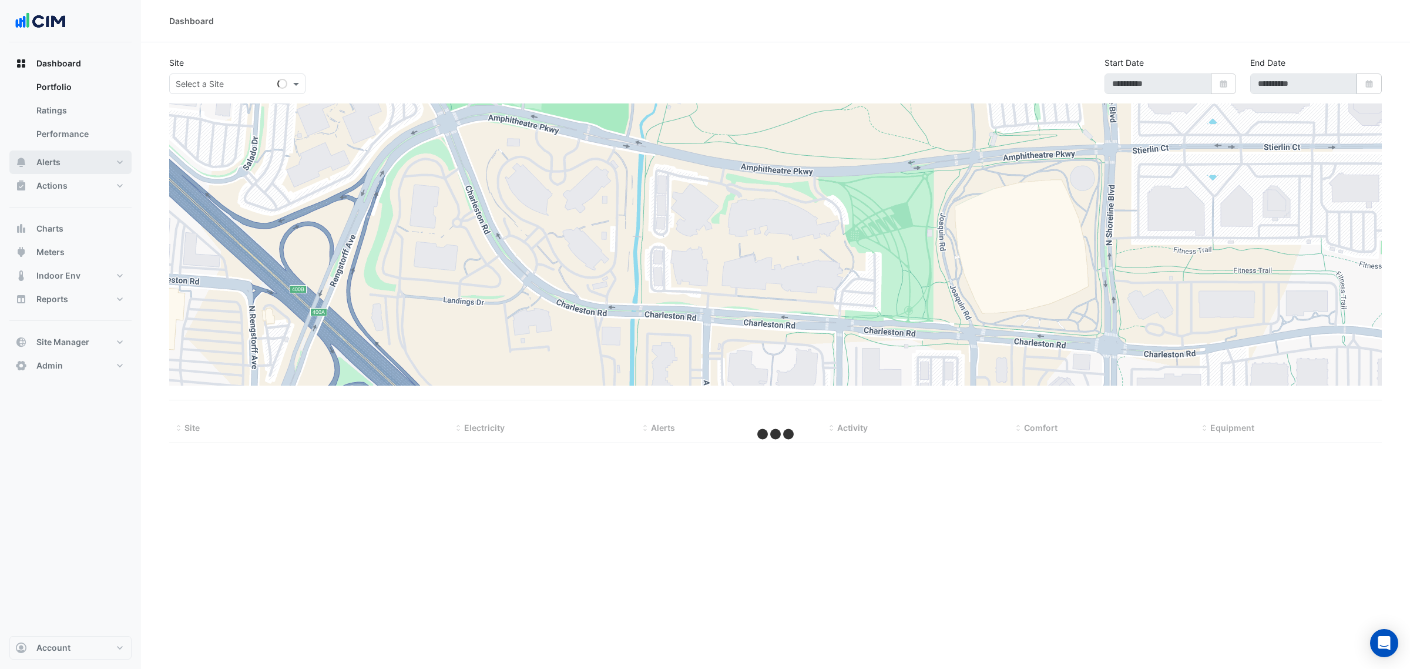
click at [86, 166] on button "Alerts" at bounding box center [70, 161] width 122 height 23
click at [90, 147] on link "Templates" at bounding box center [79, 157] width 105 height 23
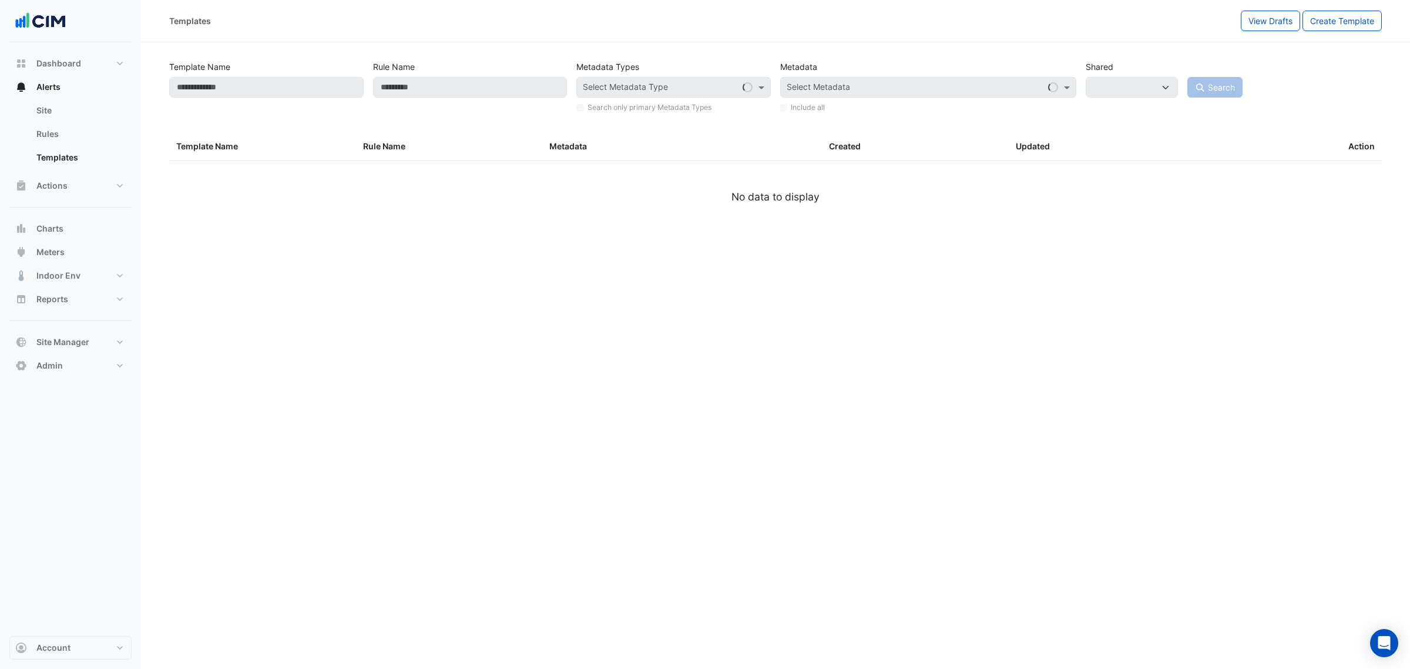
select select
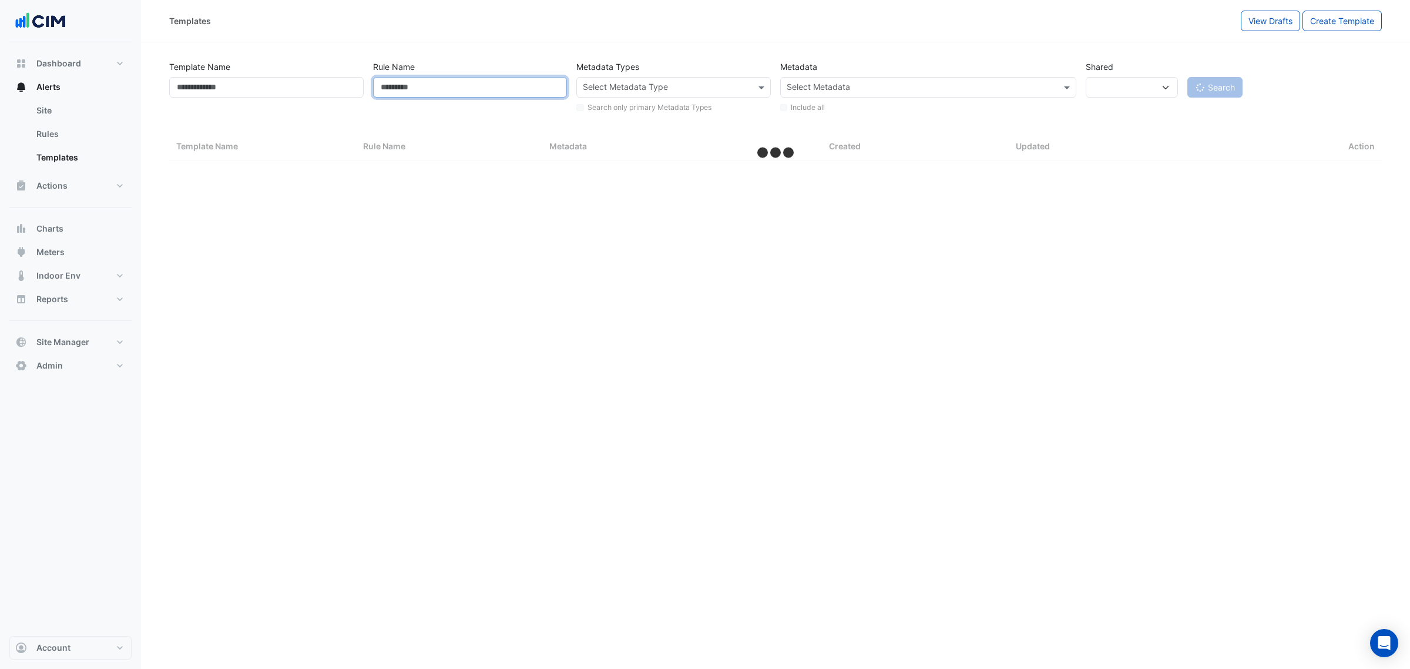
click at [486, 78] on input "Rule Name" at bounding box center [470, 87] width 194 height 21
select select "***"
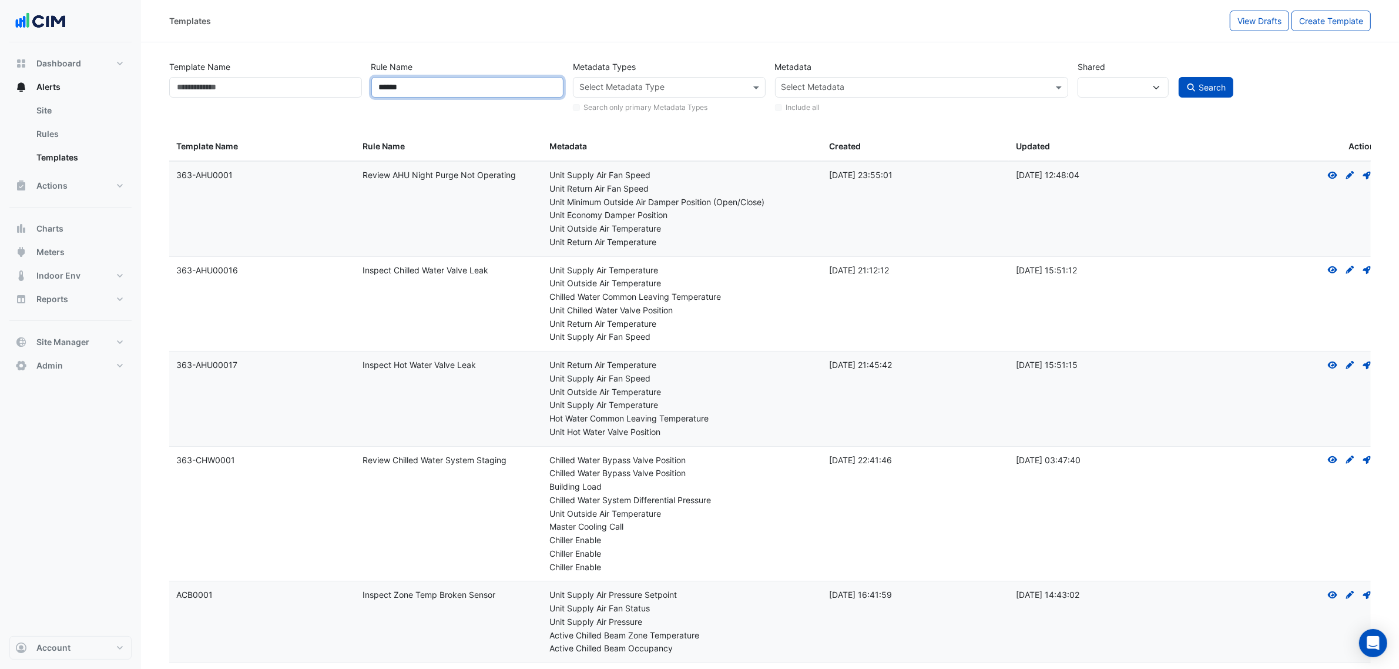
type input "******"
click at [1179, 77] on button "Search" at bounding box center [1206, 87] width 55 height 21
select select
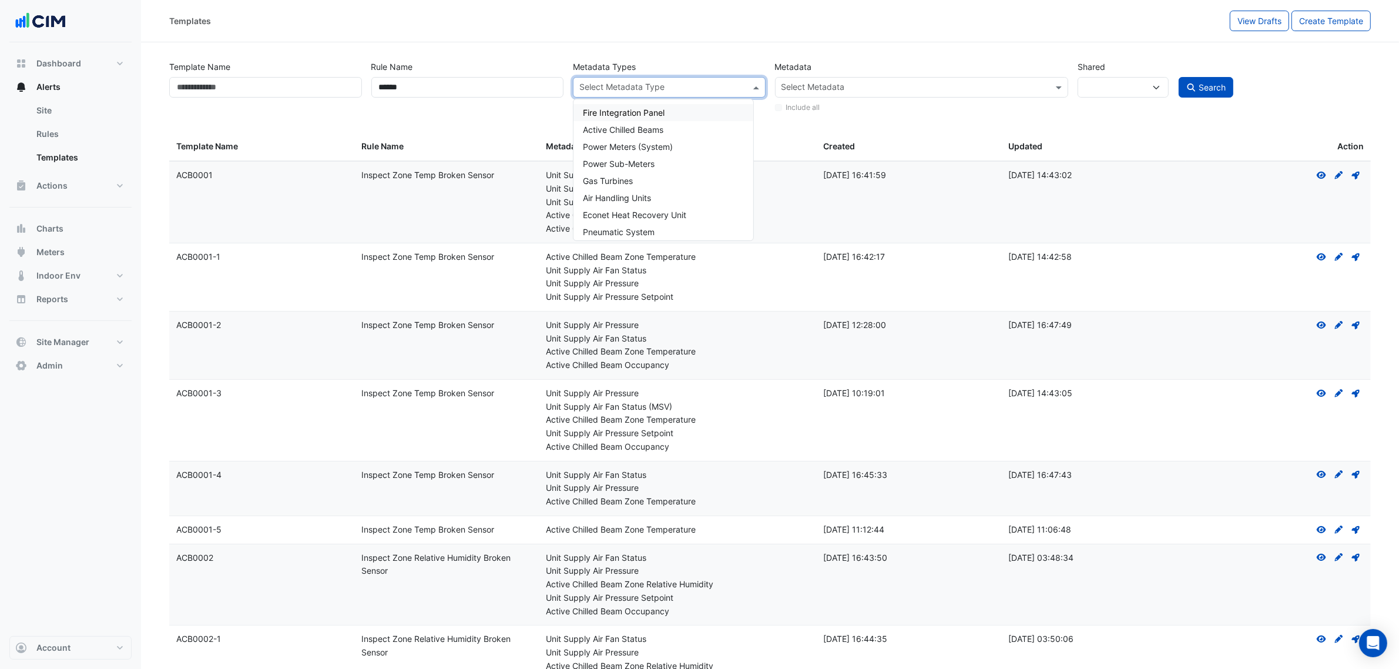
click at [697, 82] on input "text" at bounding box center [662, 88] width 166 height 12
click at [662, 109] on div "Variable Air Volume" at bounding box center [653, 112] width 160 height 17
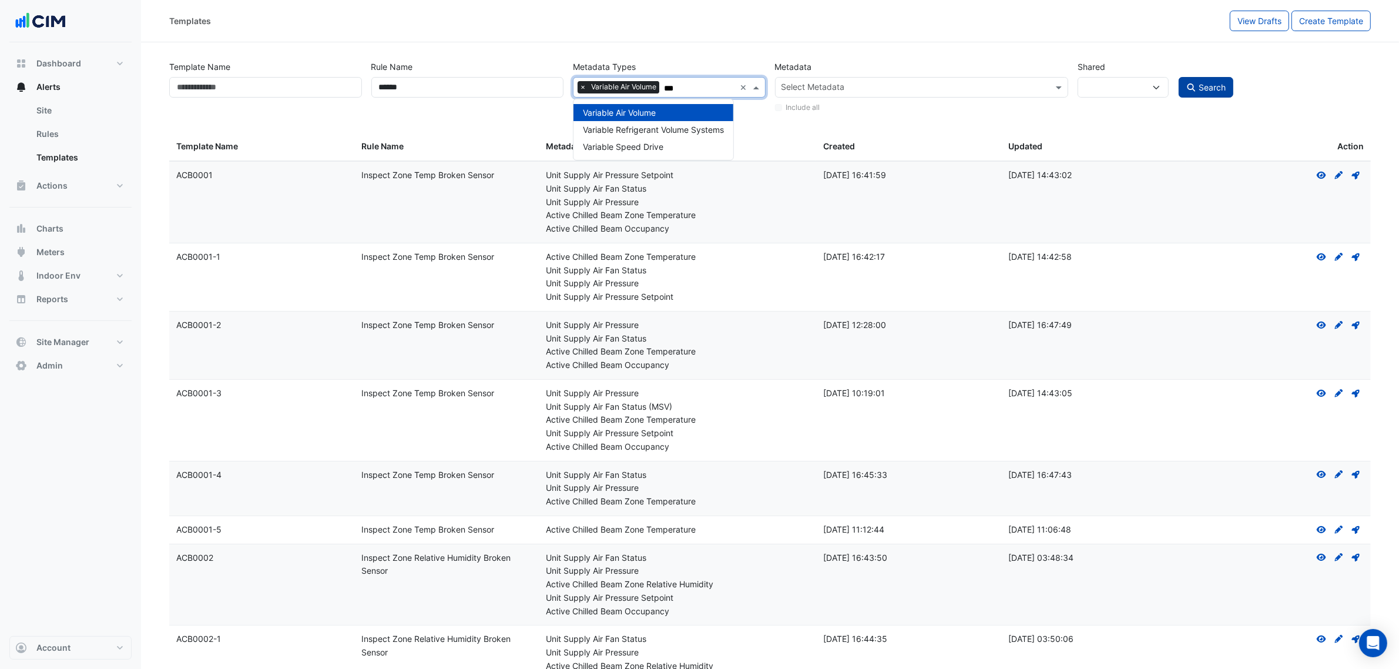
type input "***"
click at [1228, 91] on button "Search" at bounding box center [1206, 87] width 55 height 21
select select
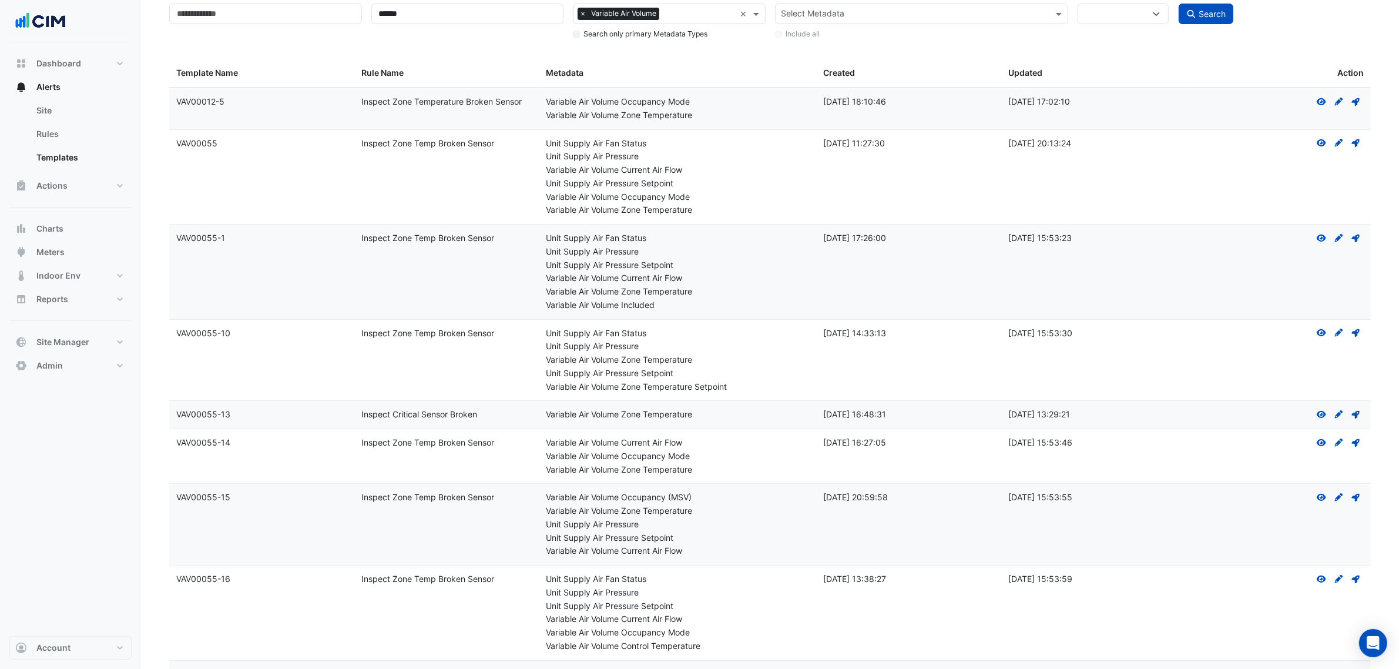
click at [296, 224] on datatable-body-cell "Template Name: VAV00055" at bounding box center [261, 177] width 185 height 95
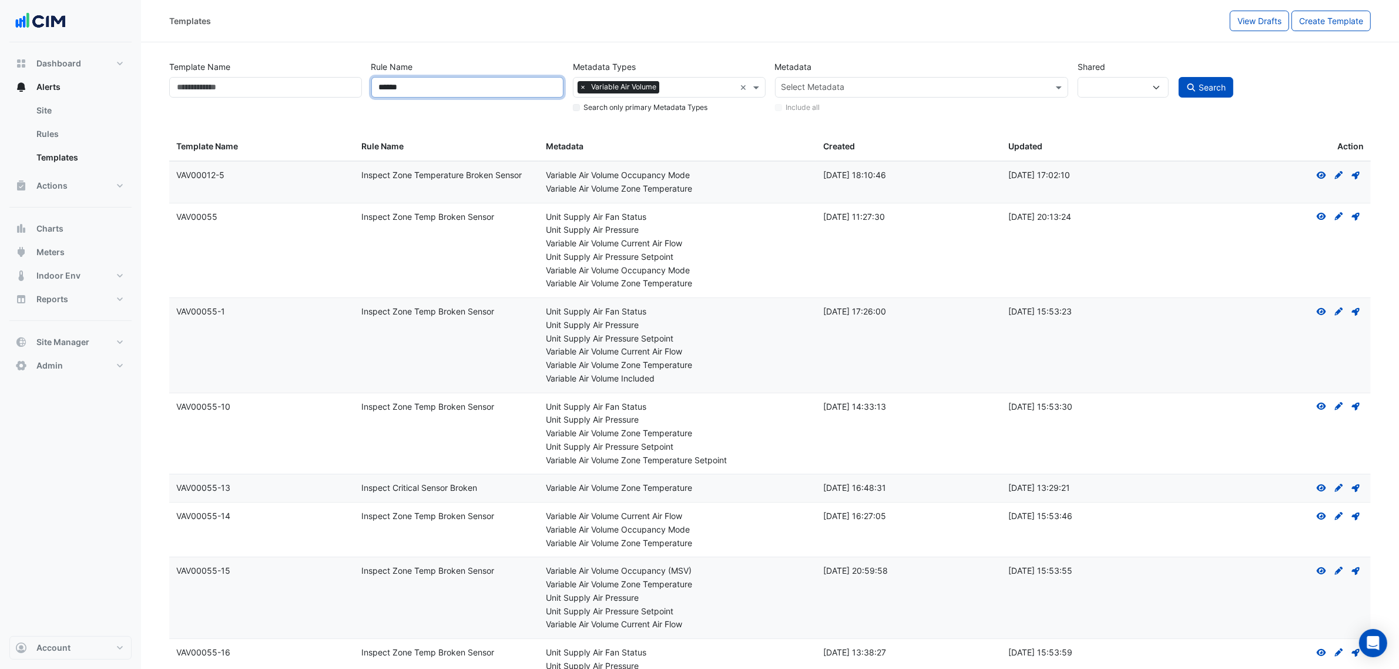
drag, startPoint x: 478, startPoint y: 88, endPoint x: 351, endPoint y: 83, distance: 127.0
click at [351, 83] on div "Template Name Rule Name ****** Metadata Types × Variable Air Volume × Search on…" at bounding box center [769, 84] width 1211 height 60
type input "*****"
click at [1179, 77] on button "Search" at bounding box center [1206, 87] width 55 height 21
select select
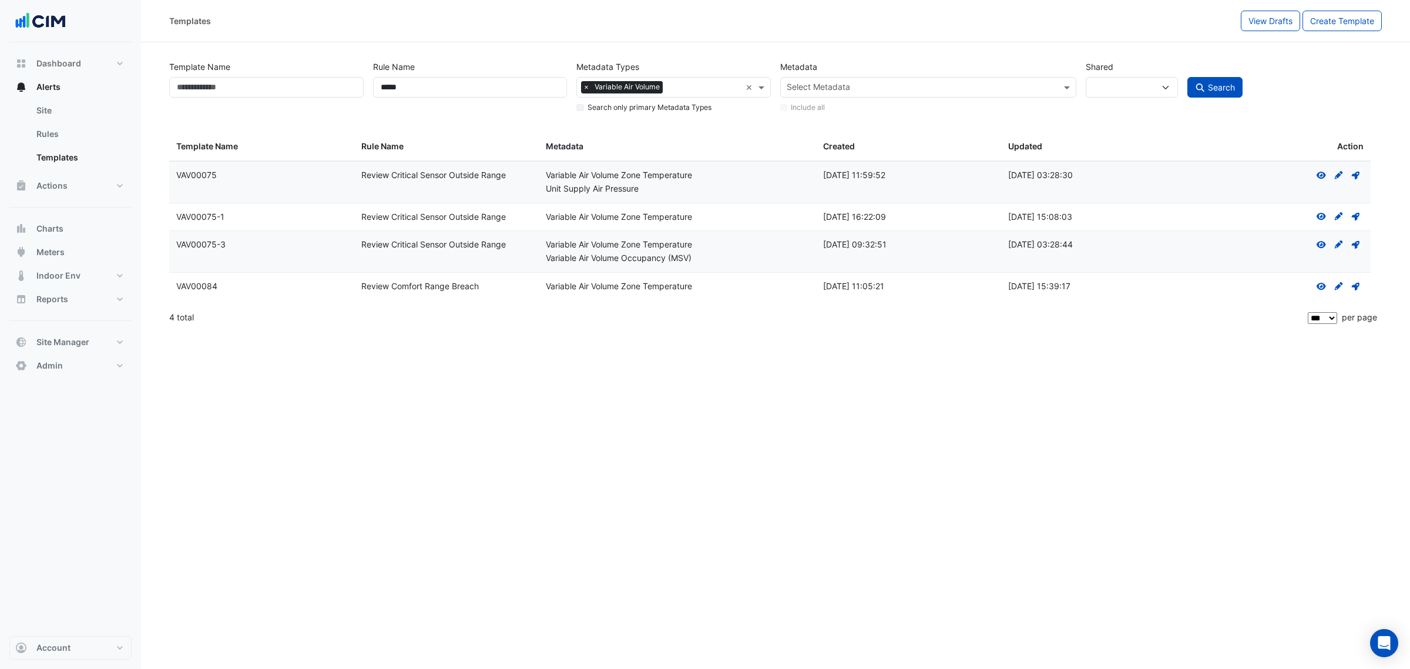
click at [515, 280] on div "Rule Name: Review Comfort Range Breach" at bounding box center [446, 287] width 171 height 14
click at [494, 319] on div "4 total" at bounding box center [737, 317] width 1136 height 29
click at [711, 408] on div "Templates View Drafts Create Template Template Name Rule Name ***** Metadata Ty…" at bounding box center [775, 334] width 1269 height 669
click at [1322, 289] on icon at bounding box center [1321, 286] width 9 height 7
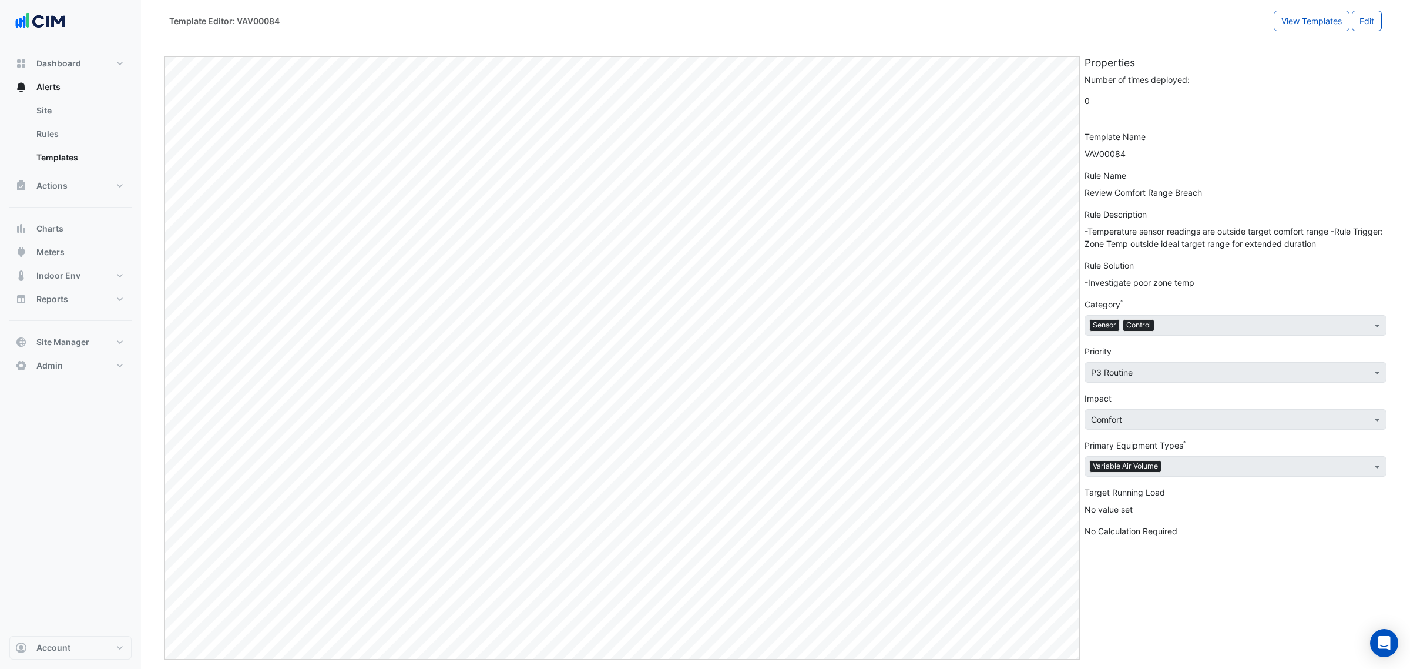
select select
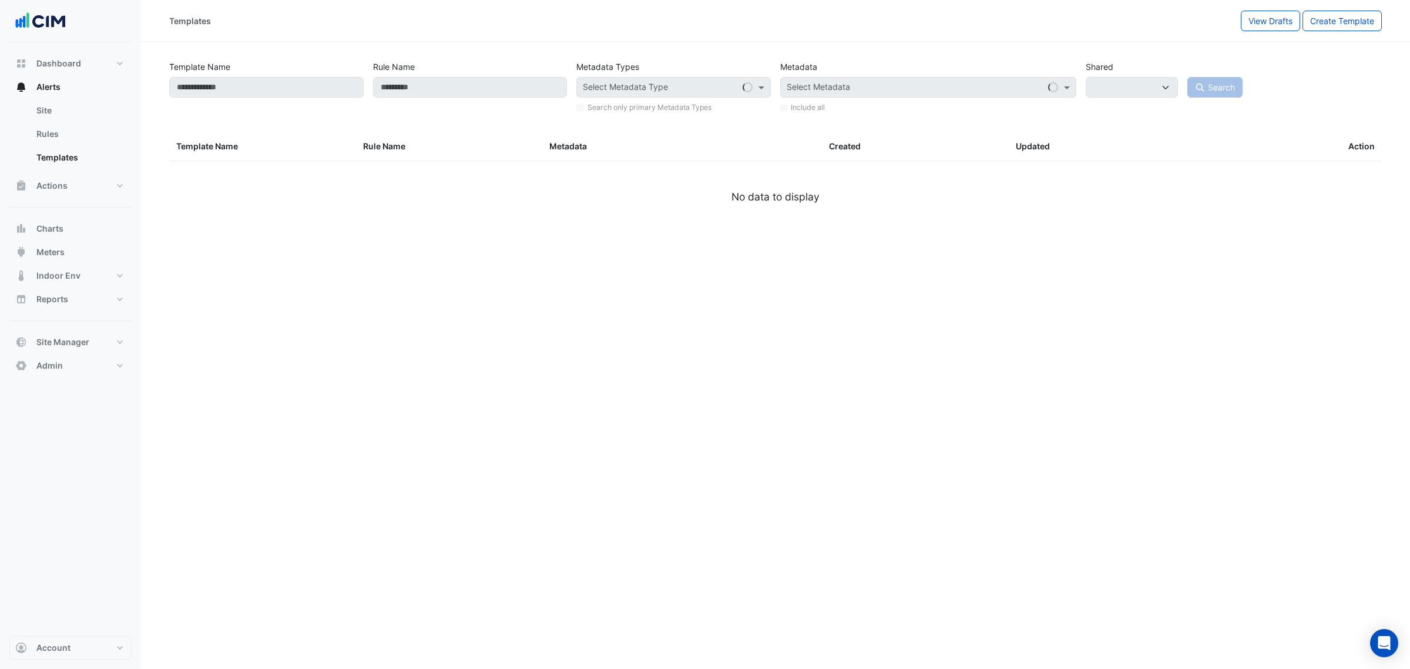
type input "*****"
select select
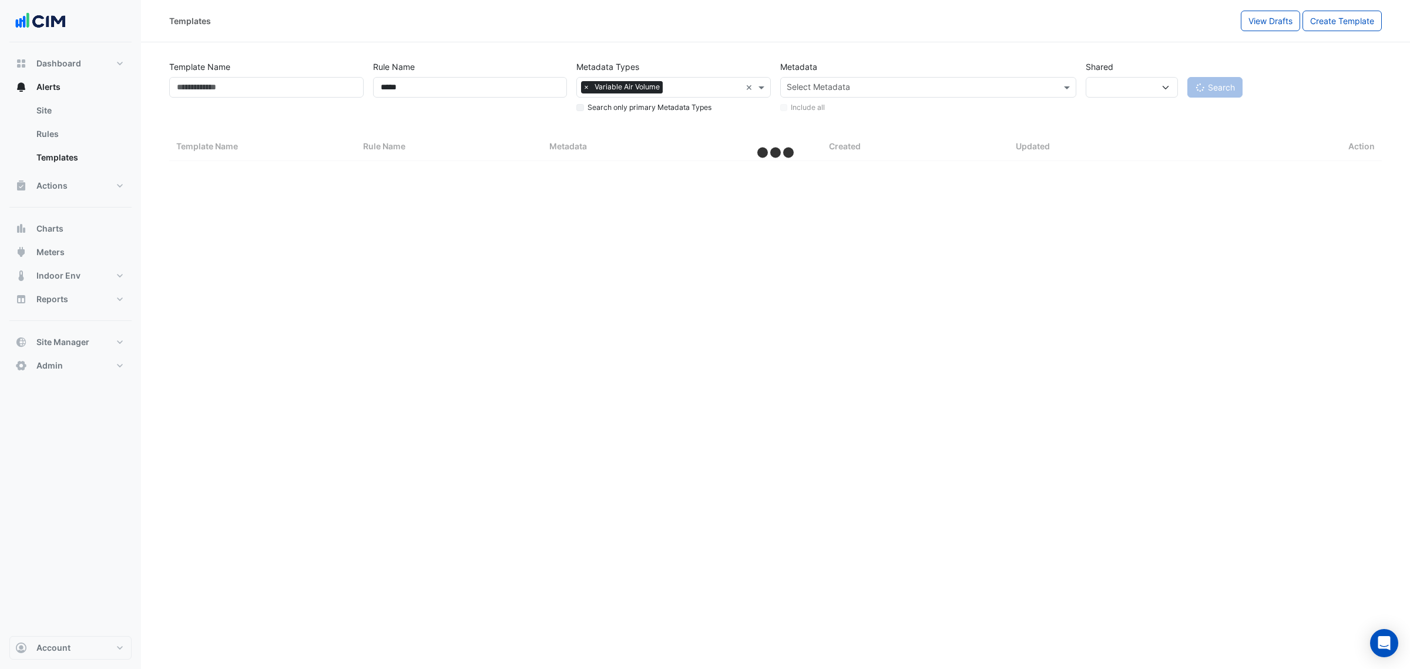
select select "***"
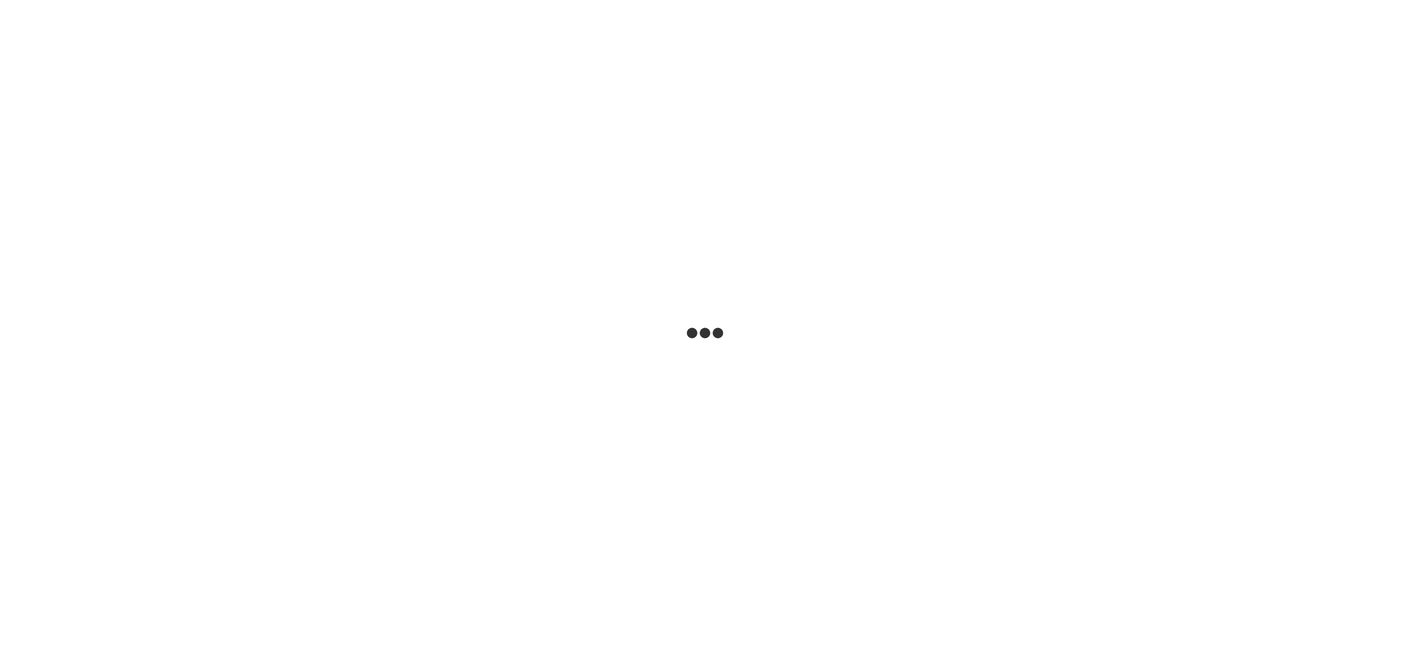
select select
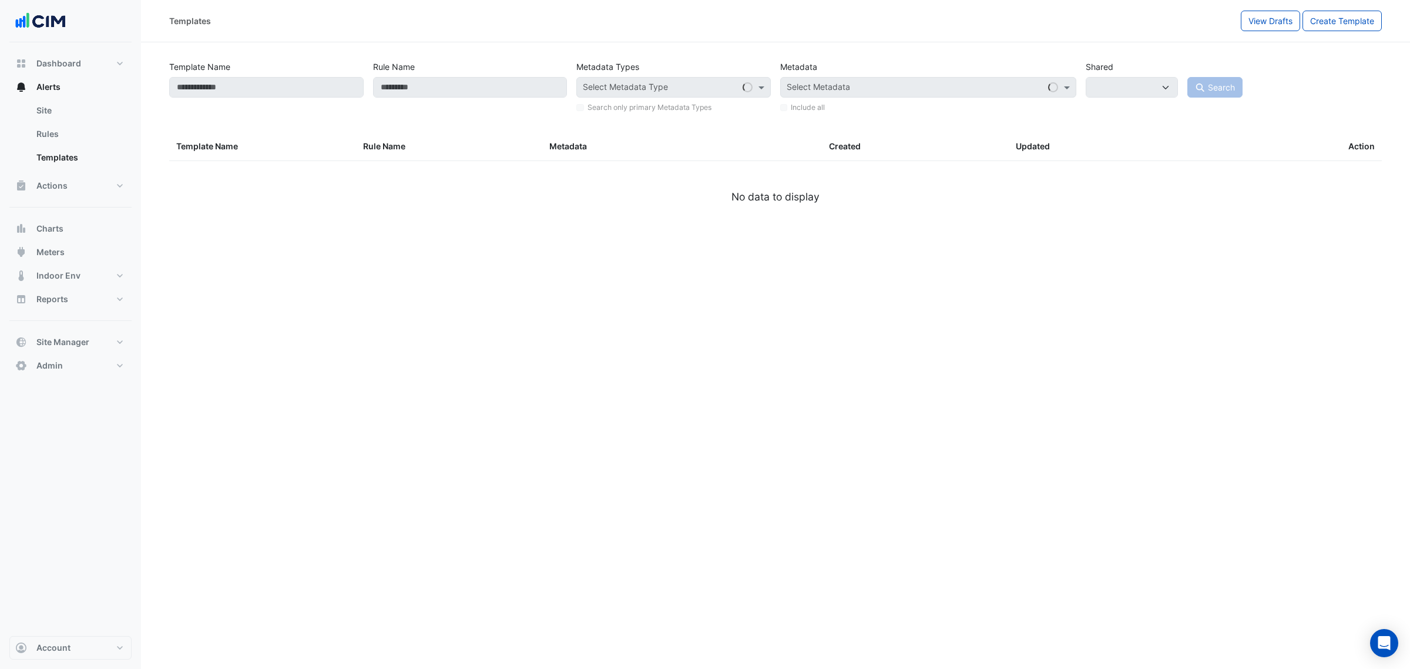
type input "******"
select select
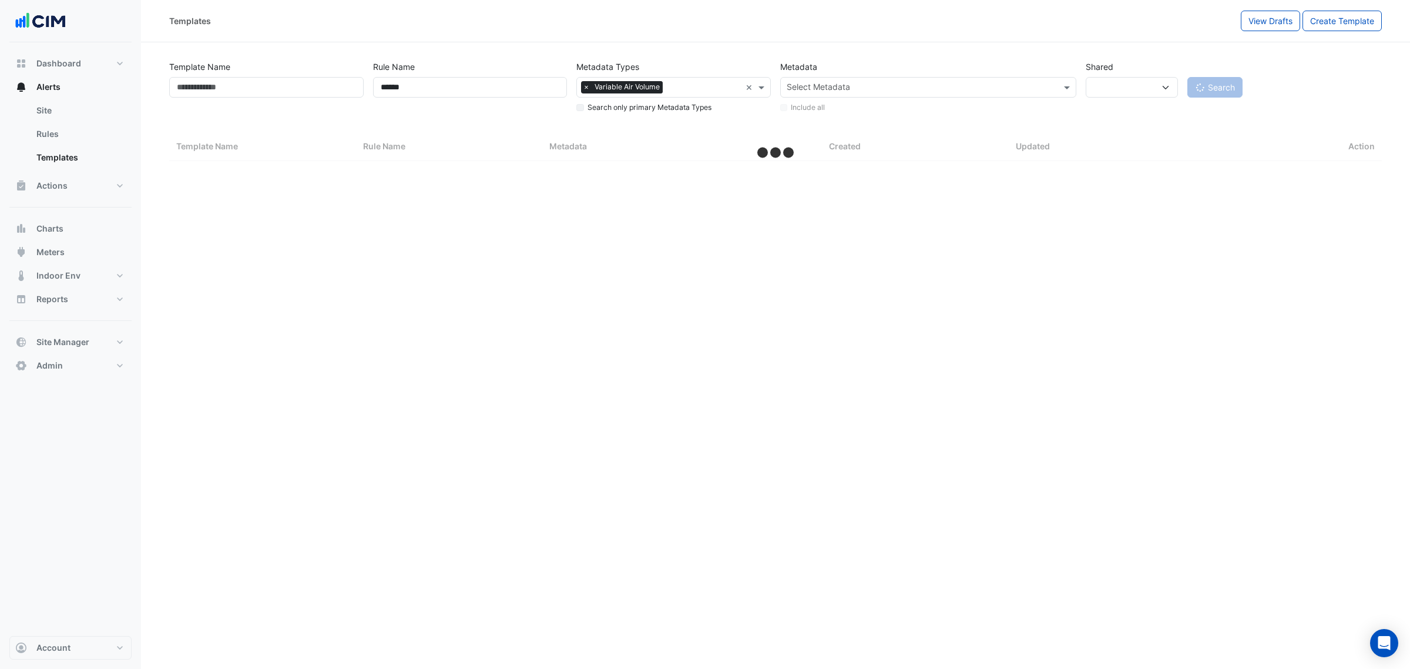
select select "***"
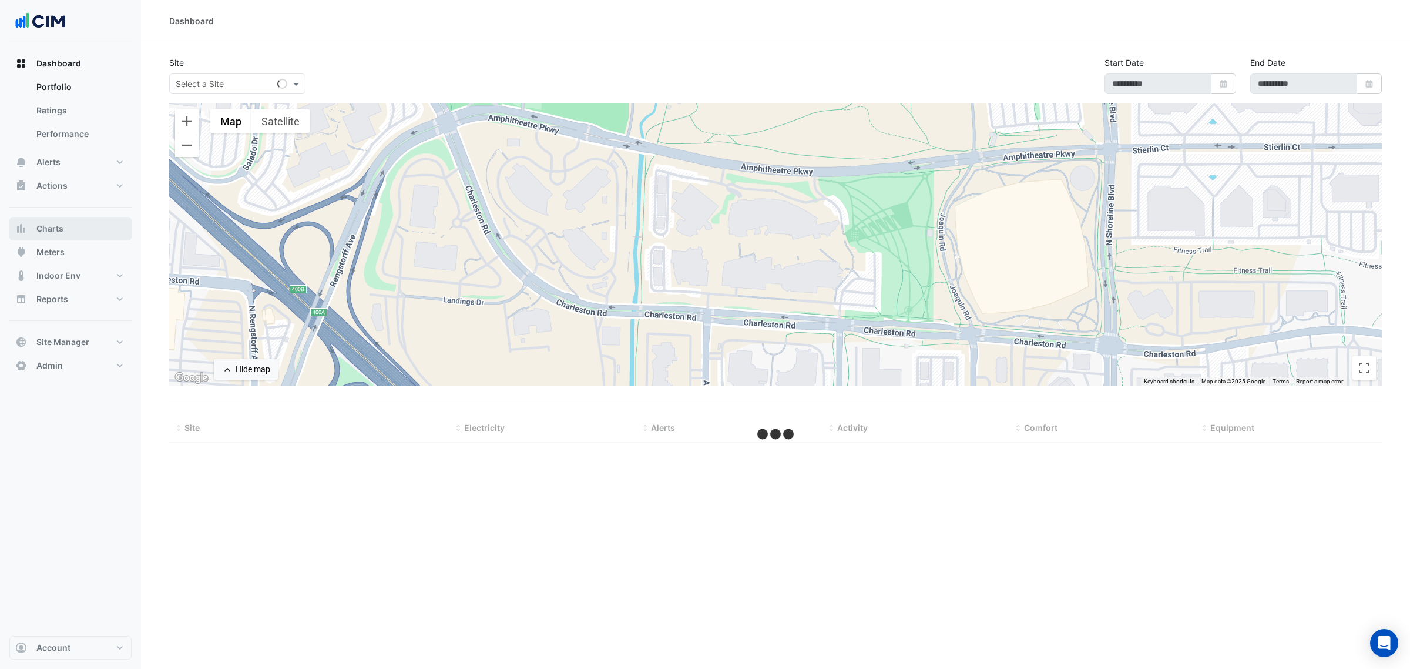
click at [65, 222] on button "Charts" at bounding box center [70, 228] width 122 height 23
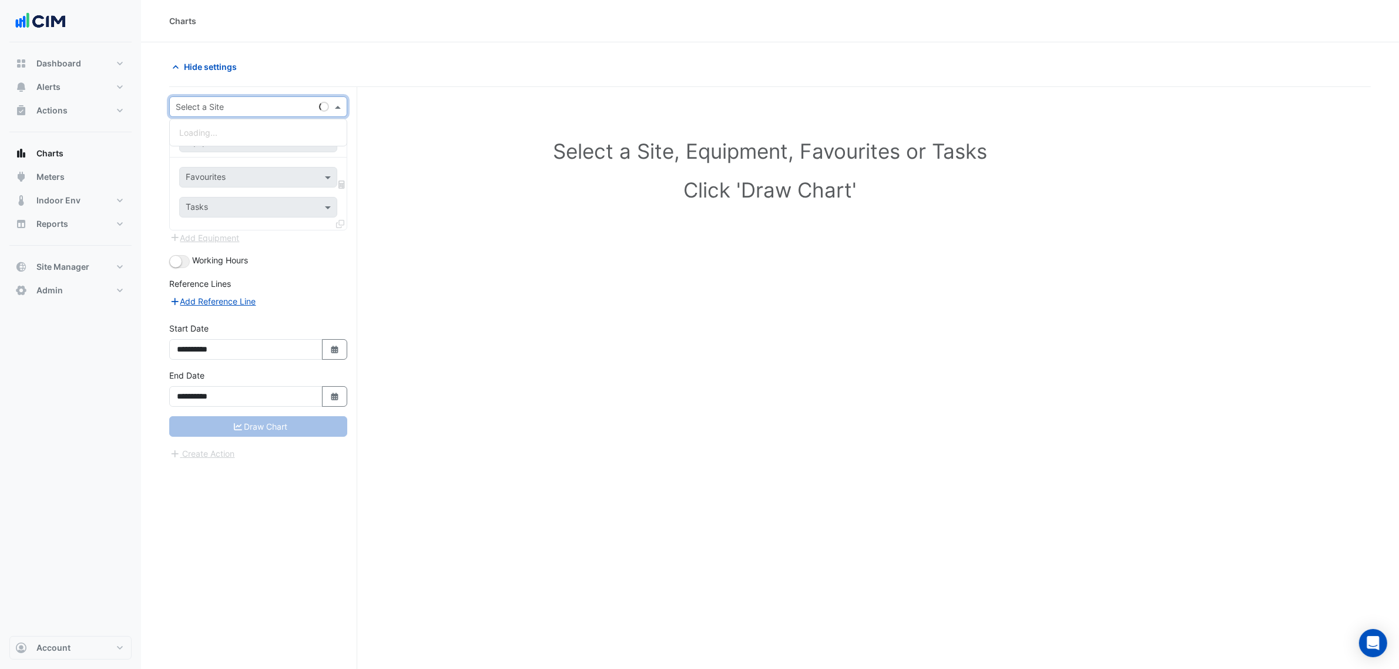
click at [239, 99] on div "Select a Site" at bounding box center [258, 106] width 178 height 21
type input "***"
drag, startPoint x: 247, startPoint y: 122, endPoint x: 245, endPoint y: 142, distance: 19.5
click at [247, 131] on form "**********" at bounding box center [258, 278] width 178 height 364
click at [242, 144] on input "text" at bounding box center [247, 142] width 122 height 12
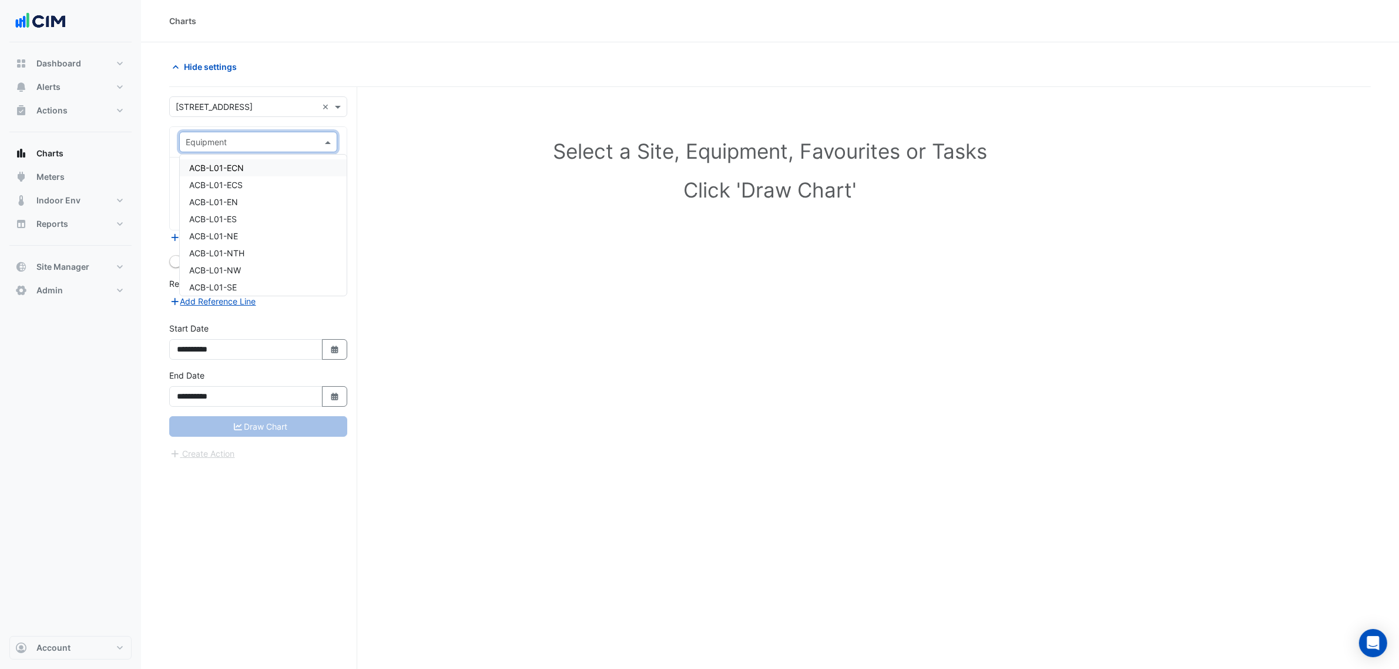
paste input "**********"
click at [207, 147] on input "**********" at bounding box center [247, 142] width 122 height 12
click at [204, 142] on input "**********" at bounding box center [247, 142] width 122 height 12
type input "**********"
click at [209, 169] on span "ACB-L06-SW" at bounding box center [215, 168] width 52 height 10
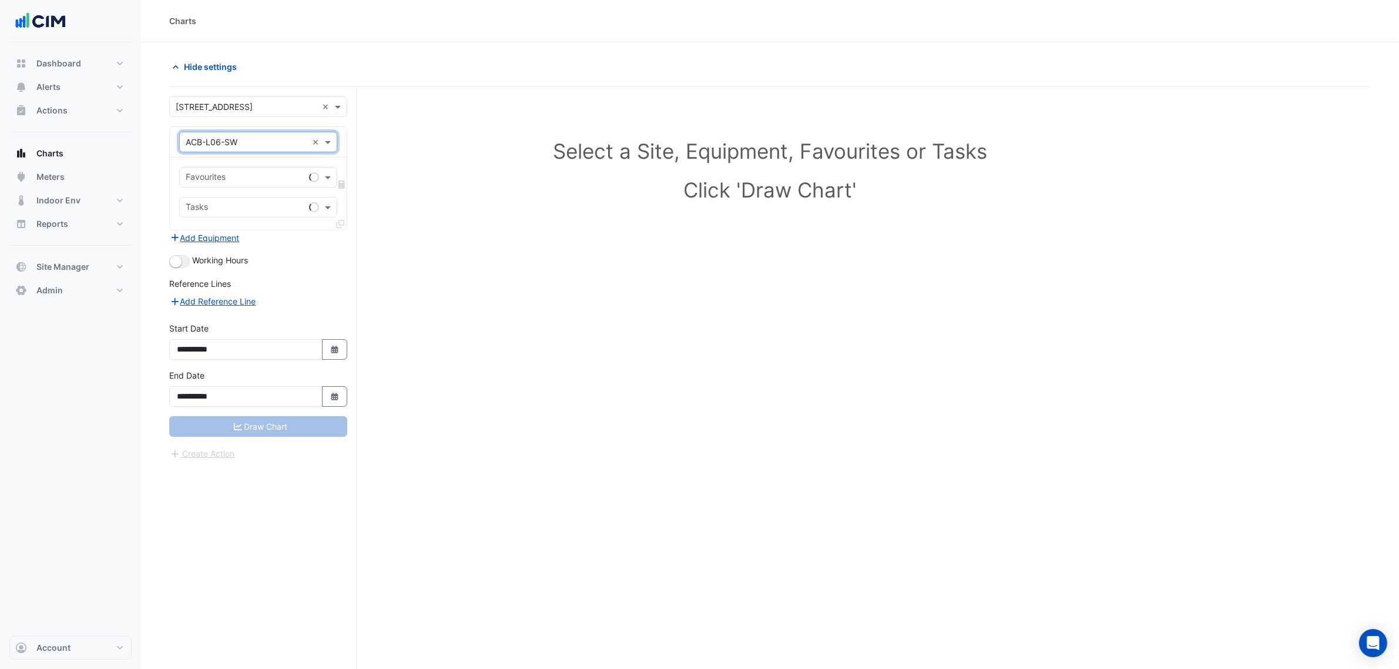
click at [222, 186] on div "Favourites" at bounding box center [258, 177] width 158 height 21
type input "*"
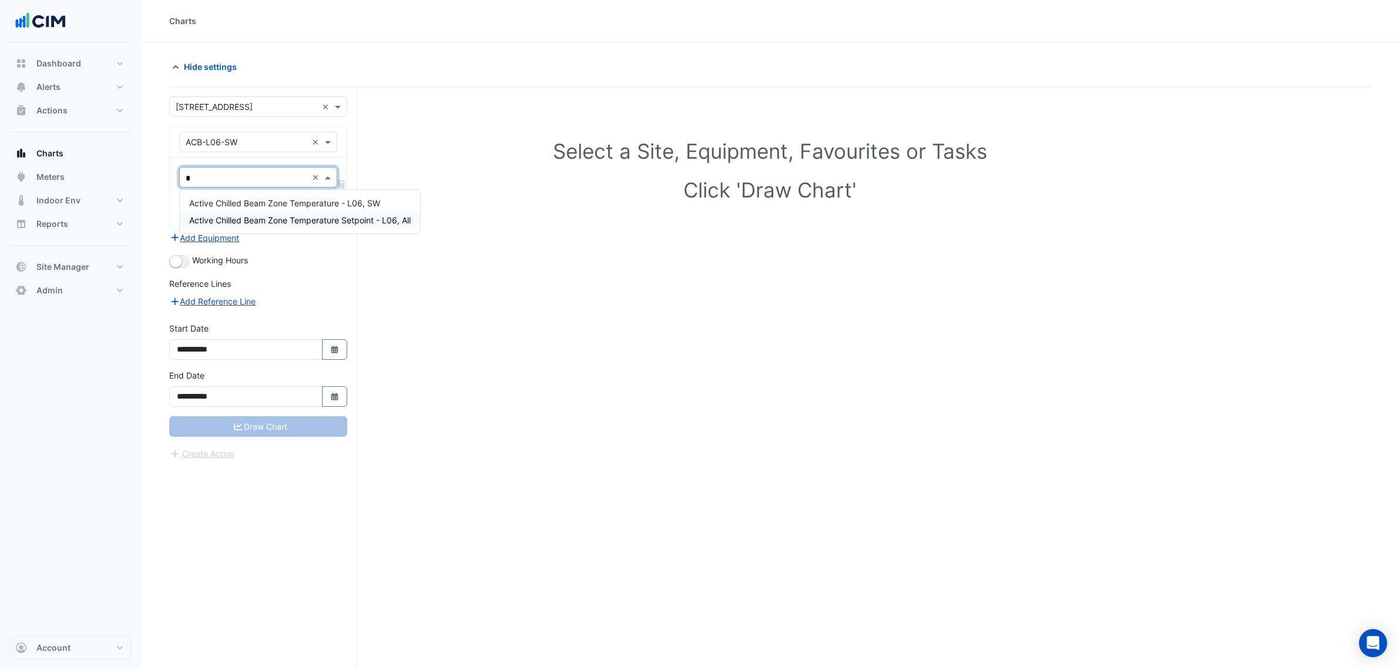
click at [268, 202] on span "Active Chilled Beam Zone Temperature - L06, SW" at bounding box center [284, 203] width 191 height 10
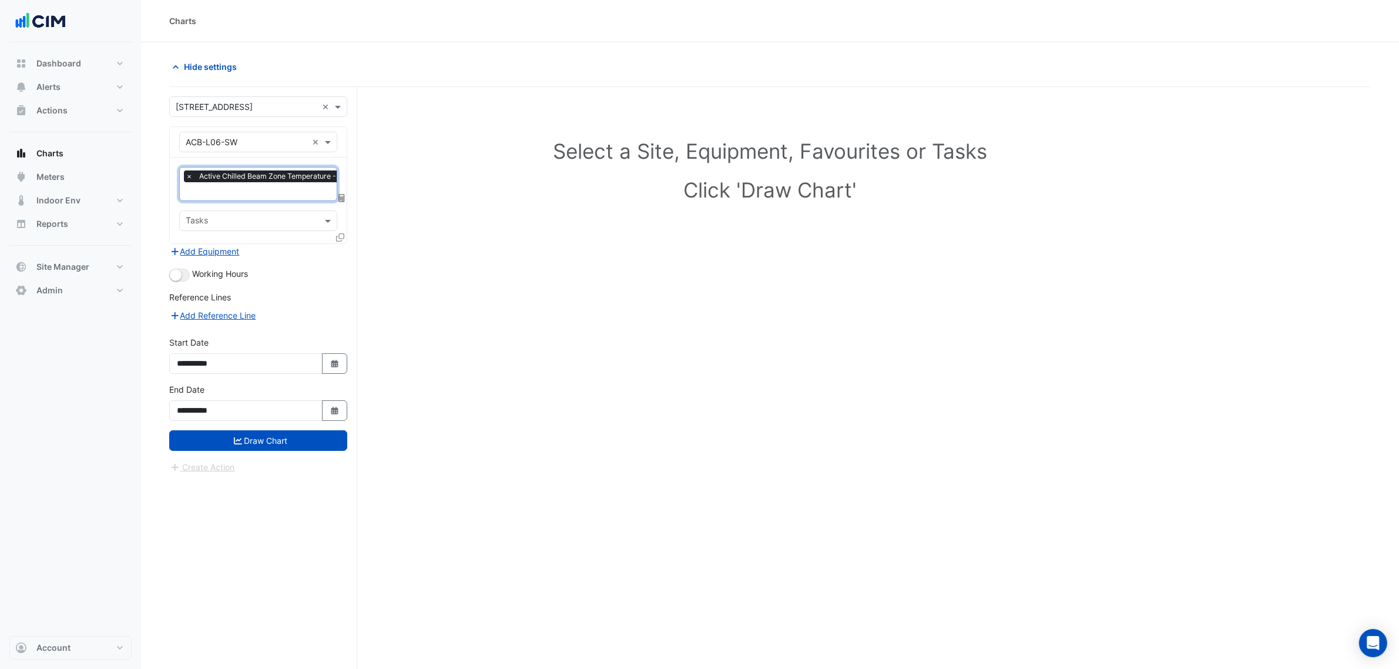
type input "*"
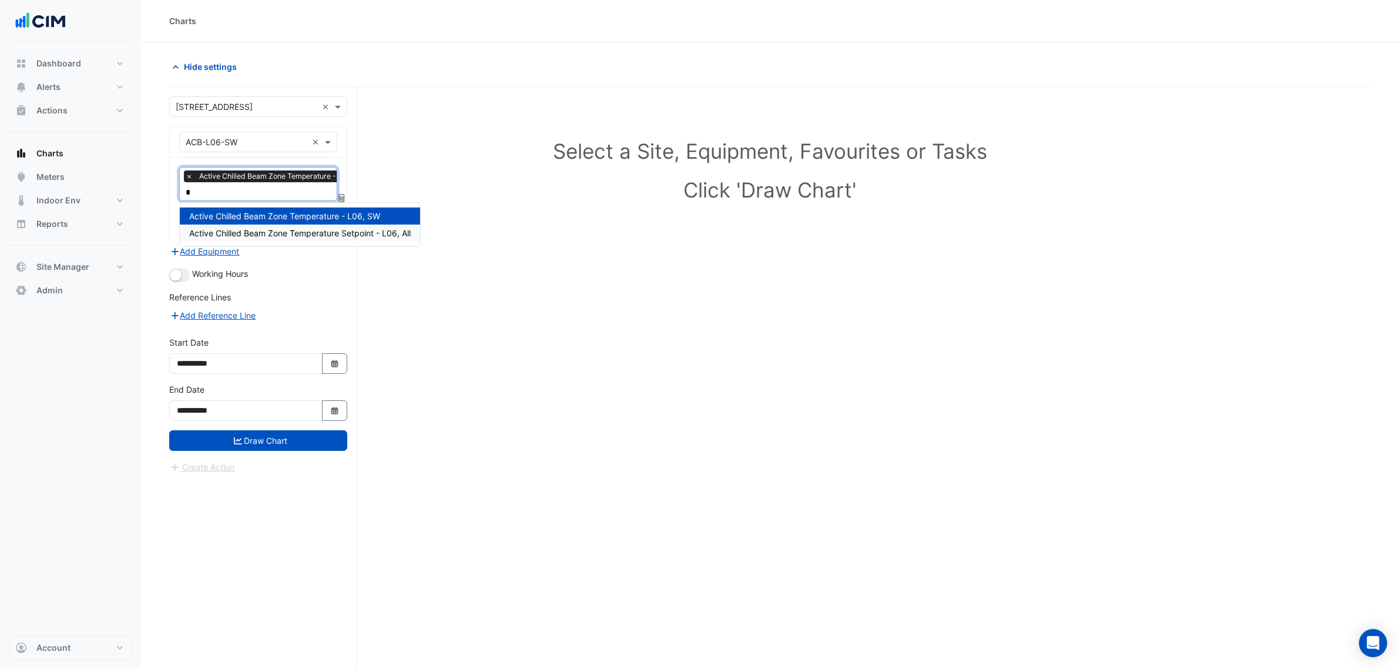
click at [276, 233] on span "Active Chilled Beam Zone Temperature Setpoint - L06, All" at bounding box center [299, 233] width 221 height 10
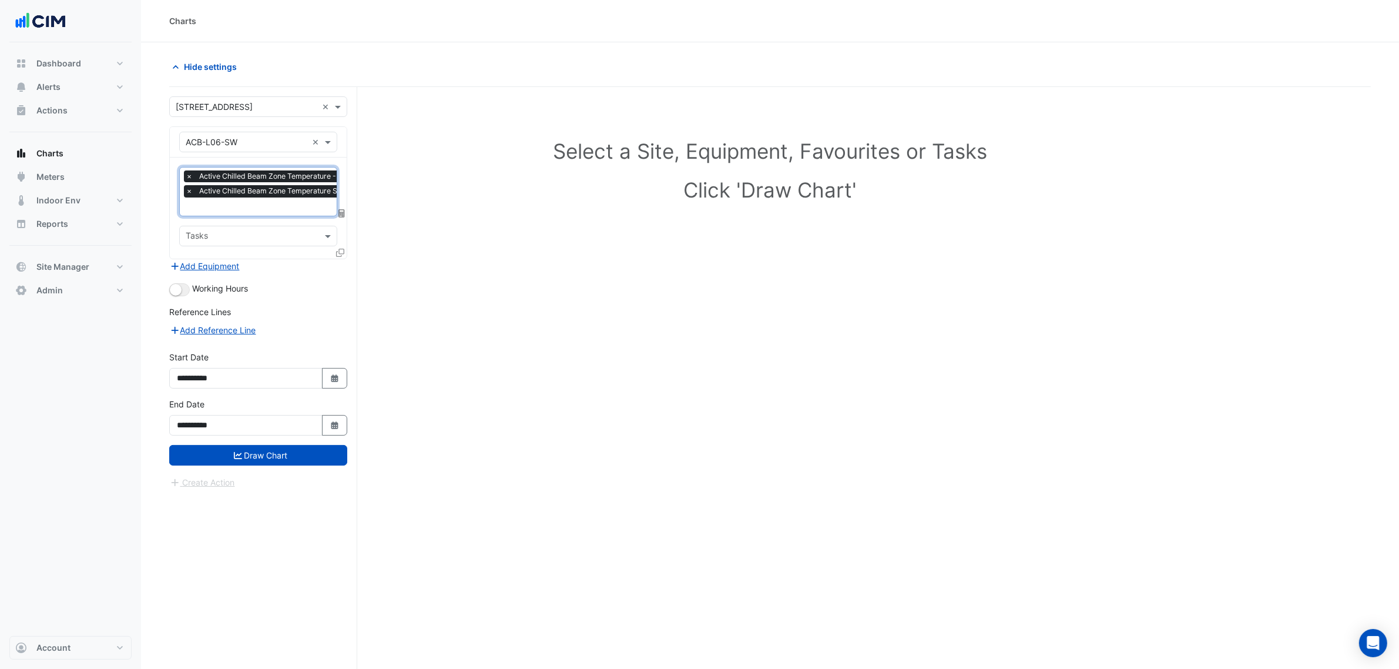
click at [275, 196] on span "Active Chilled Beam Zone Temperature Setpoint - L06, All" at bounding box center [295, 191] width 199 height 12
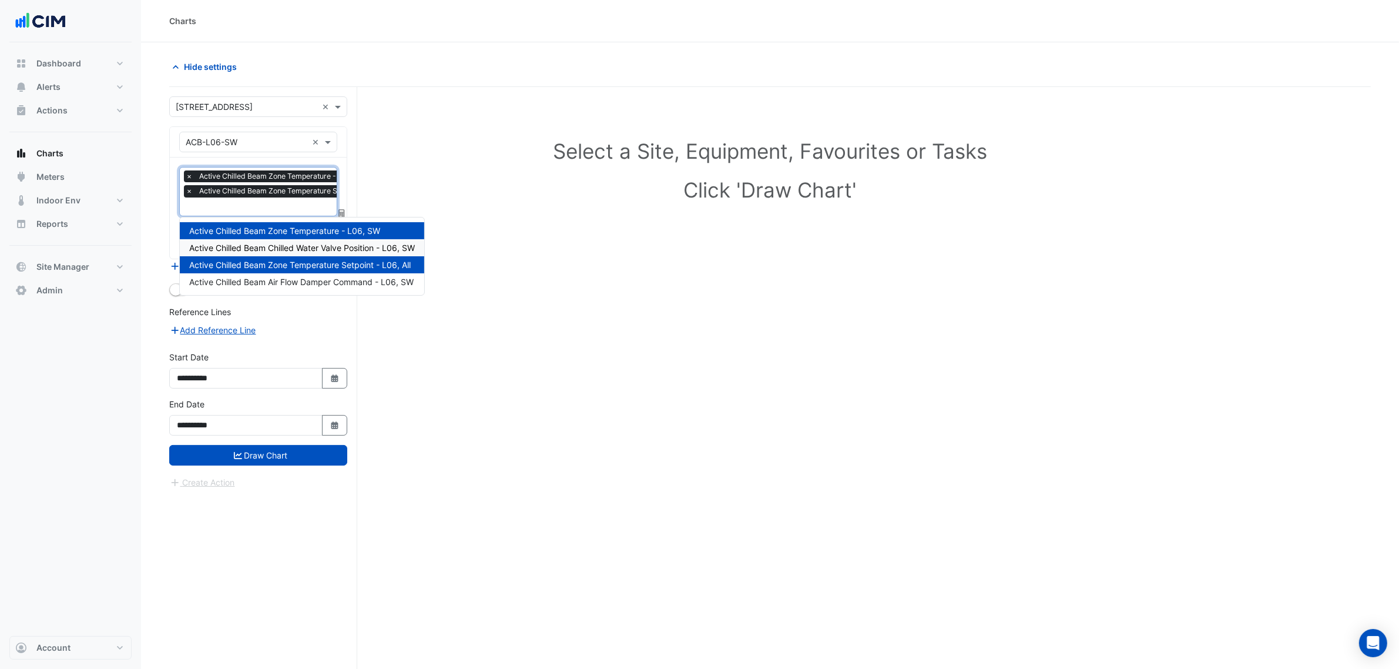
click at [290, 251] on span "Active Chilled Beam Chilled Water Valve Position - L06, SW" at bounding box center [302, 248] width 226 height 10
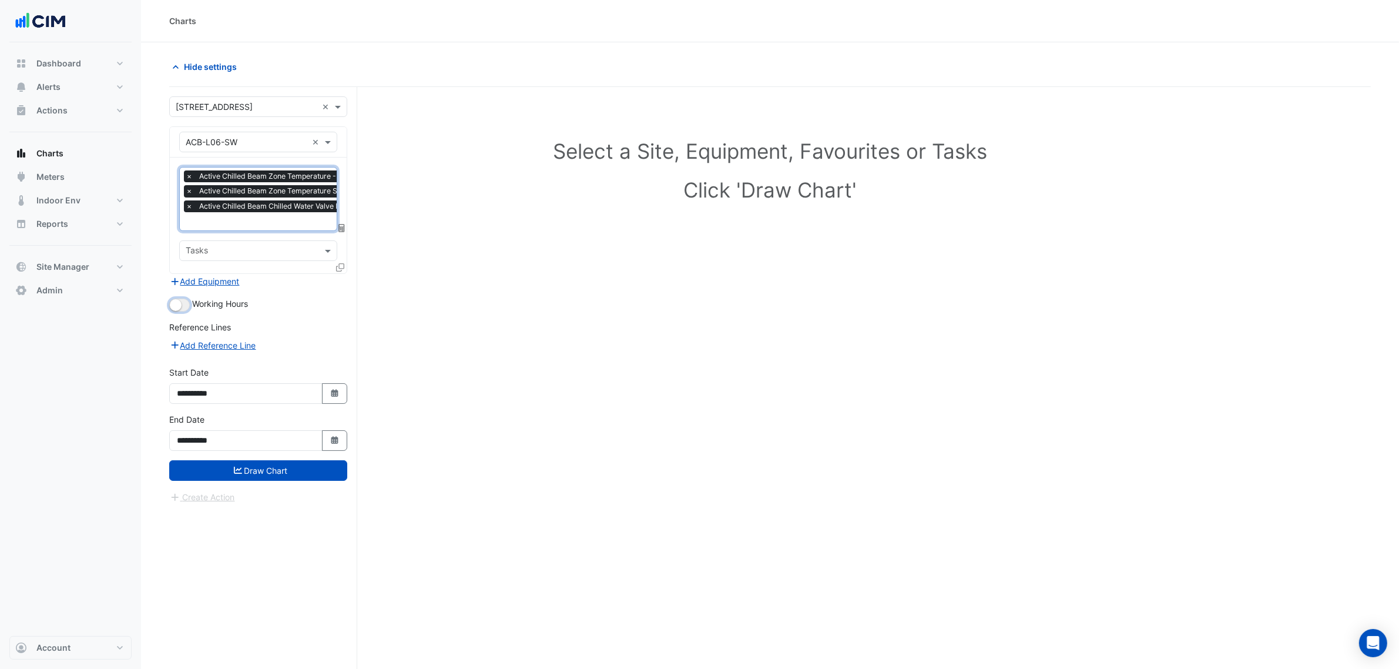
click at [178, 303] on small "button" at bounding box center [176, 305] width 12 height 12
click at [244, 463] on button "Draw Chart" at bounding box center [258, 470] width 178 height 21
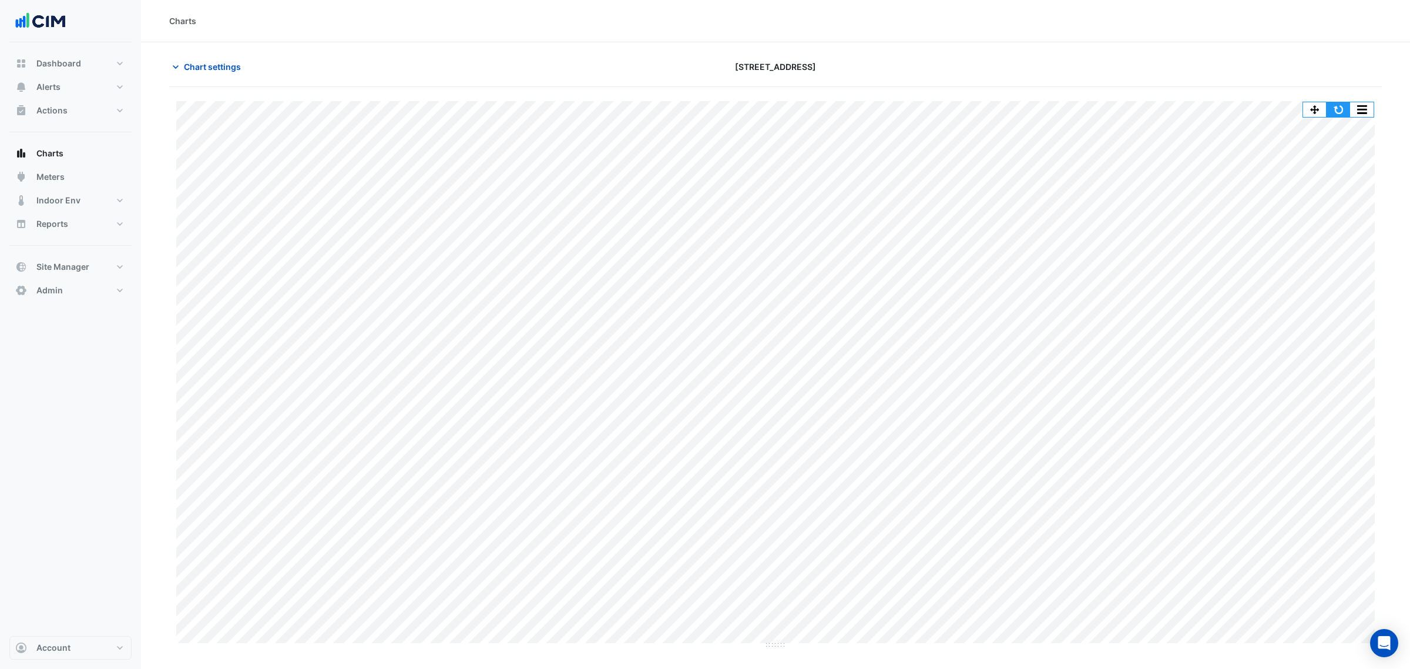
click at [1341, 117] on div "Split by Unit Split All Print Save as JPEG Save as PNG Pivot Data Table Export …" at bounding box center [1338, 110] width 72 height 16
click at [1341, 113] on button "button" at bounding box center [1338, 109] width 23 height 15
click at [227, 72] on button "Chart settings" at bounding box center [208, 66] width 79 height 21
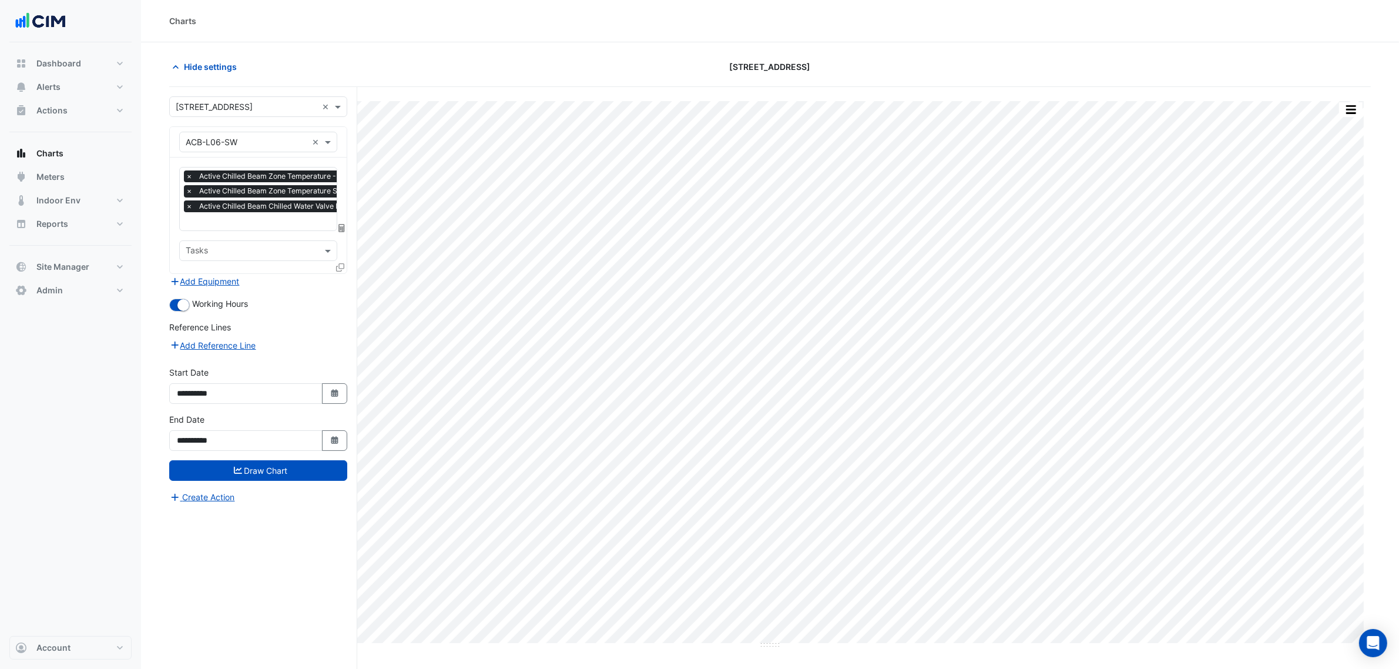
scroll to position [0, 6]
click at [236, 213] on div "× Active Chilled Beam Zone Temperature - L06, SW × Active Chilled Beam Zone Tem…" at bounding box center [288, 192] width 220 height 45
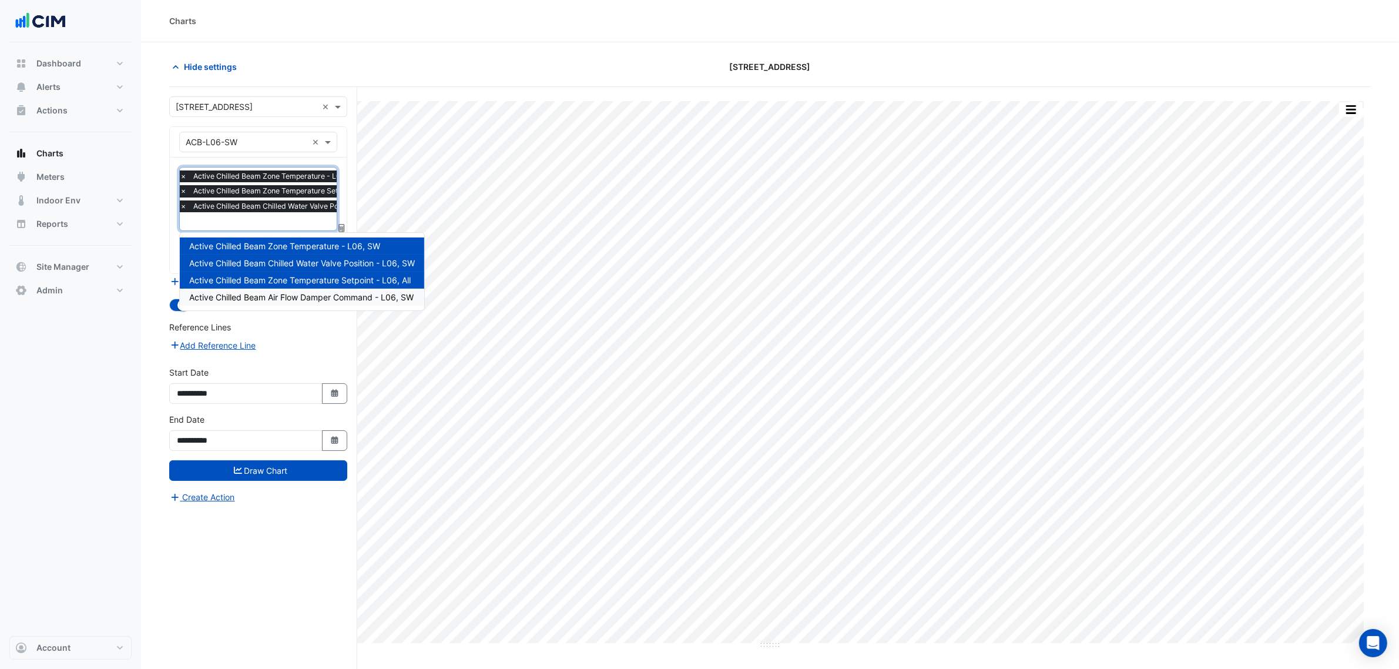
click at [289, 297] on span "Active Chilled Beam Air Flow Damper Command - L06, SW" at bounding box center [301, 297] width 224 height 10
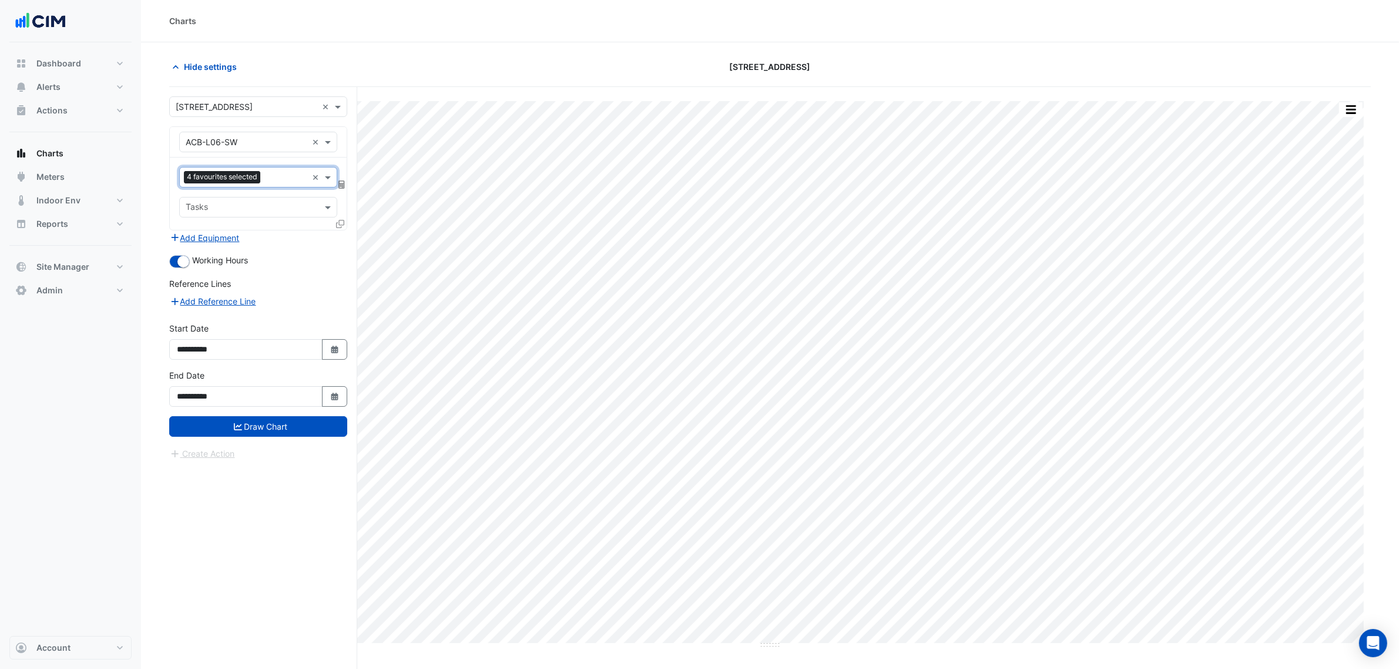
click at [297, 445] on form "**********" at bounding box center [258, 278] width 178 height 364
click at [297, 419] on button "Draw Chart" at bounding box center [258, 426] width 178 height 21
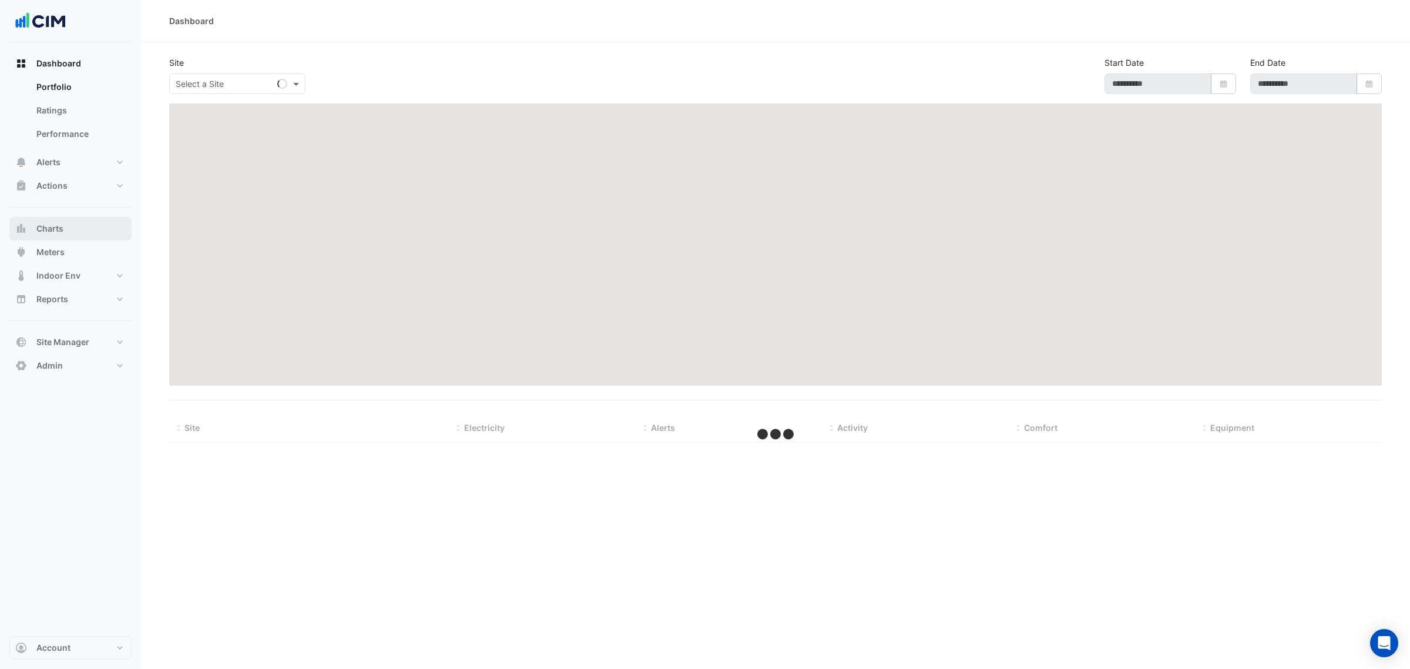
click at [85, 233] on button "Charts" at bounding box center [70, 228] width 122 height 23
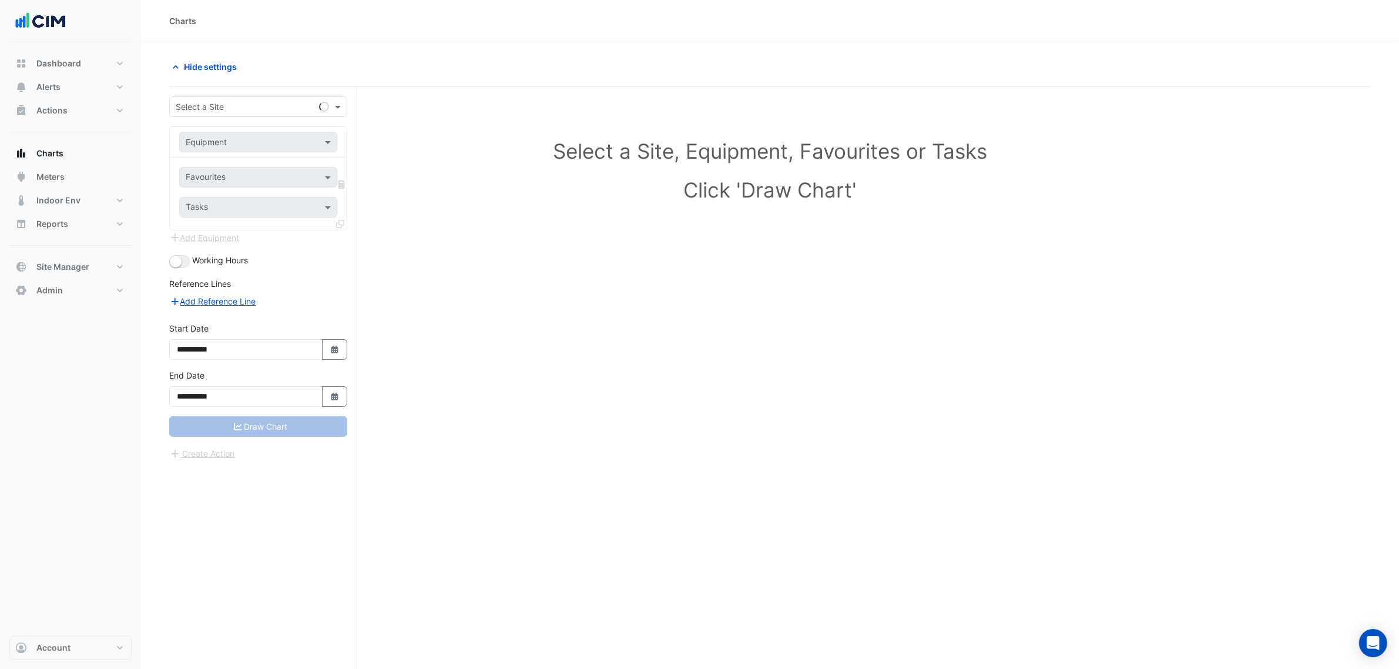
click at [210, 103] on input "text" at bounding box center [247, 107] width 142 height 12
type input "*"
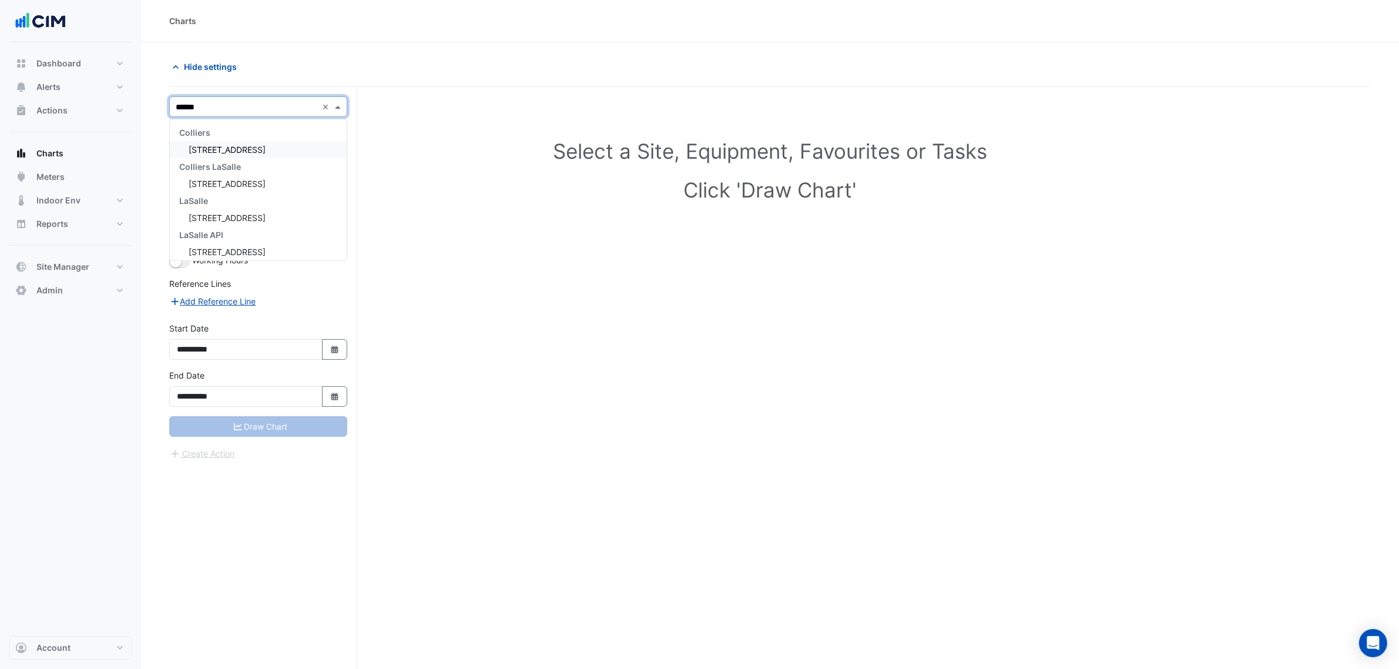
type input "*******"
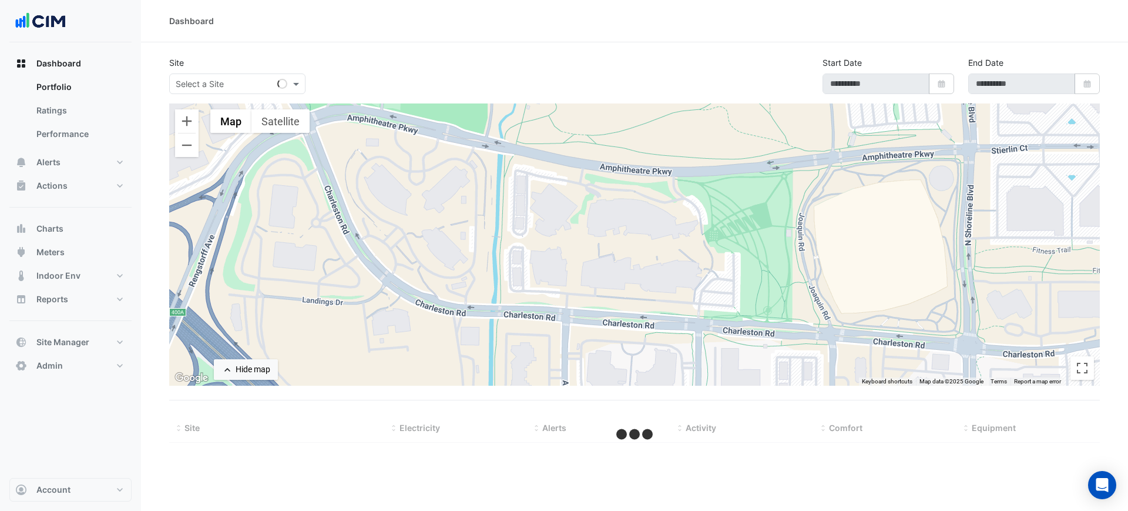
select select "***"
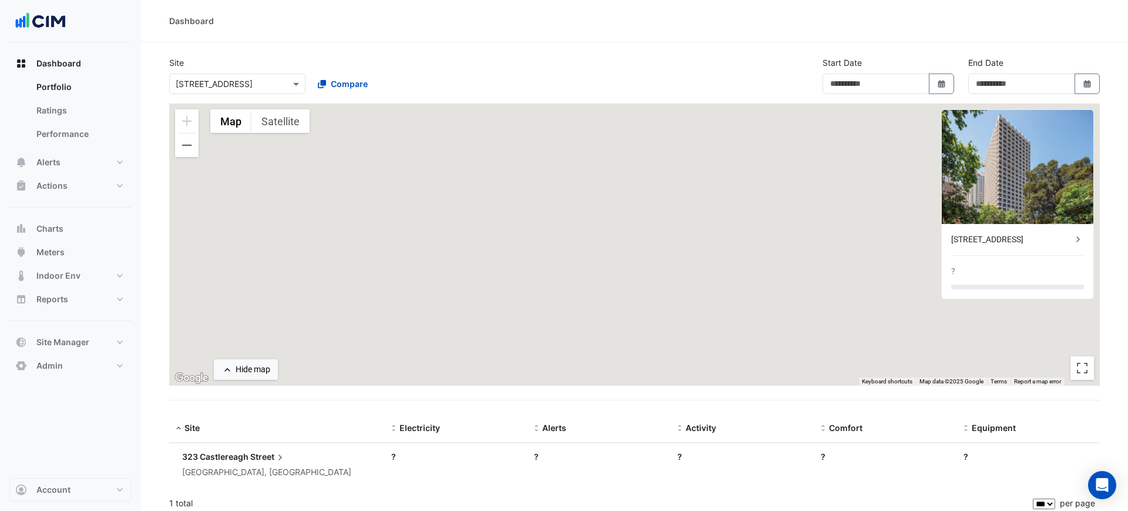
type input "**********"
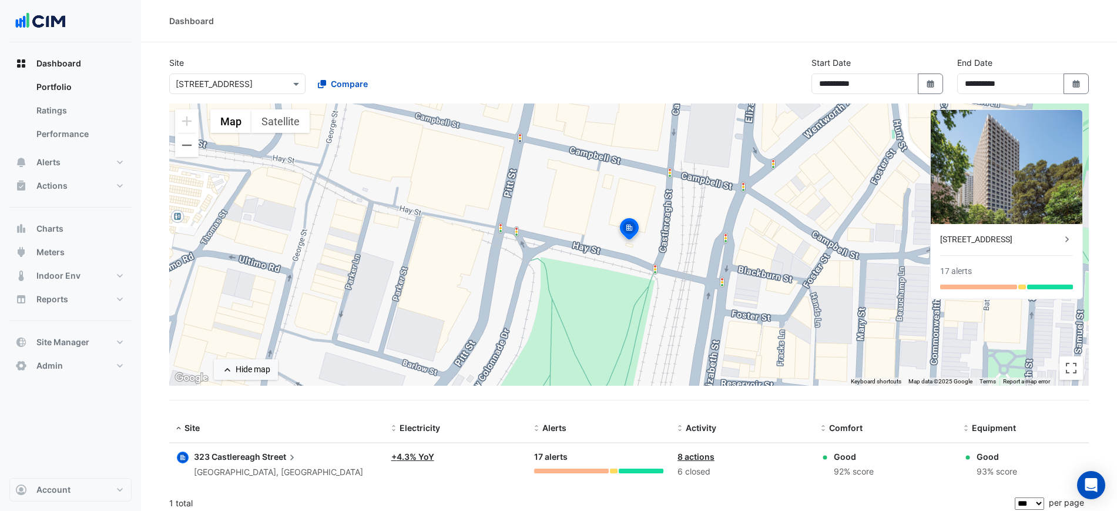
click at [627, 229] on img at bounding box center [629, 230] width 26 height 28
click at [556, 230] on div "To navigate, press the arrow keys. To activate drag with keyboard, press Alt + …" at bounding box center [628, 244] width 919 height 282
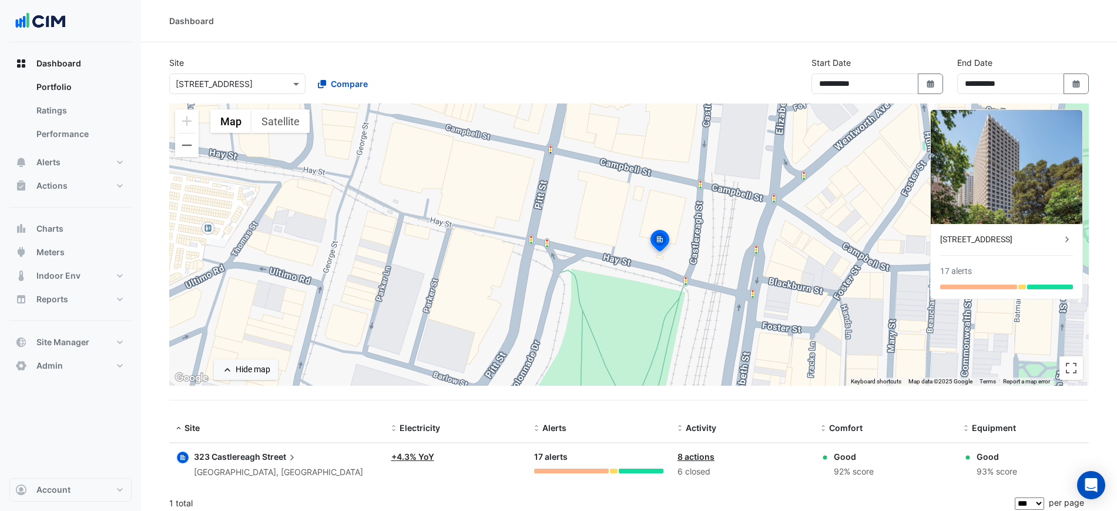
drag, startPoint x: 556, startPoint y: 230, endPoint x: 587, endPoint y: 244, distance: 34.2
click at [587, 244] on div "To activate drag with keyboard, press Alt + Enter. Once in keyboard drag state,…" at bounding box center [628, 244] width 919 height 282
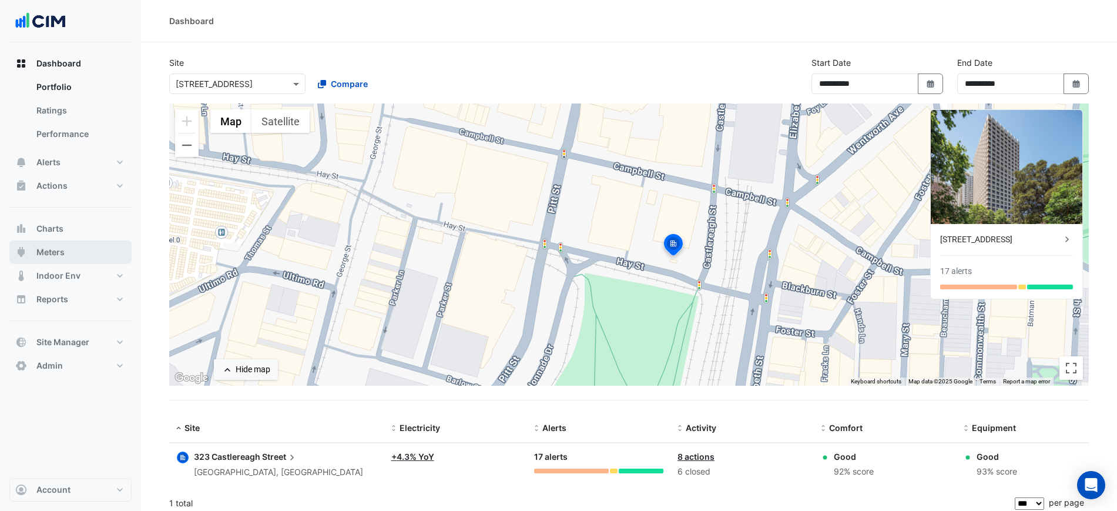
click at [76, 247] on button "Meters" at bounding box center [70, 251] width 122 height 23
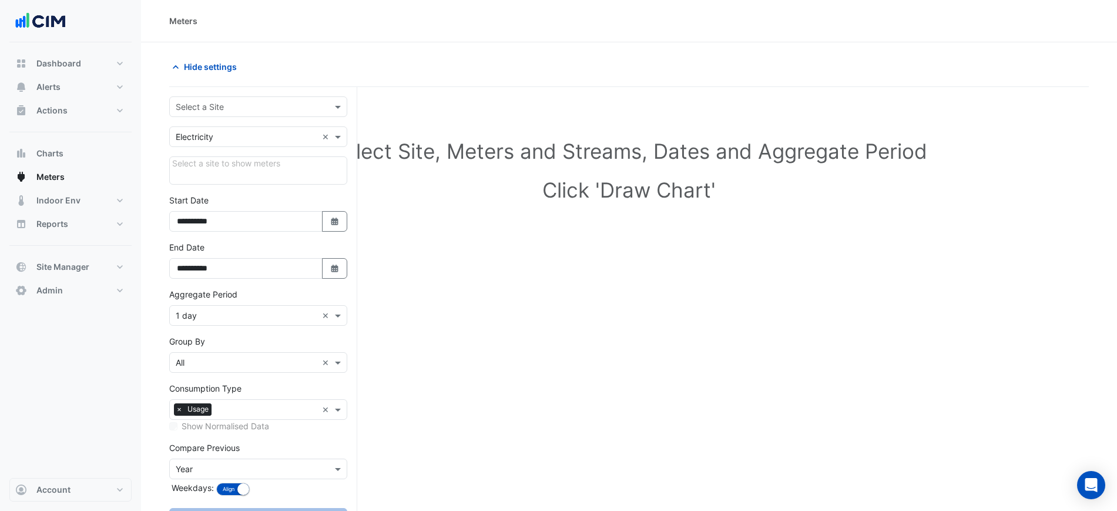
click at [214, 108] on input "text" at bounding box center [247, 107] width 142 height 12
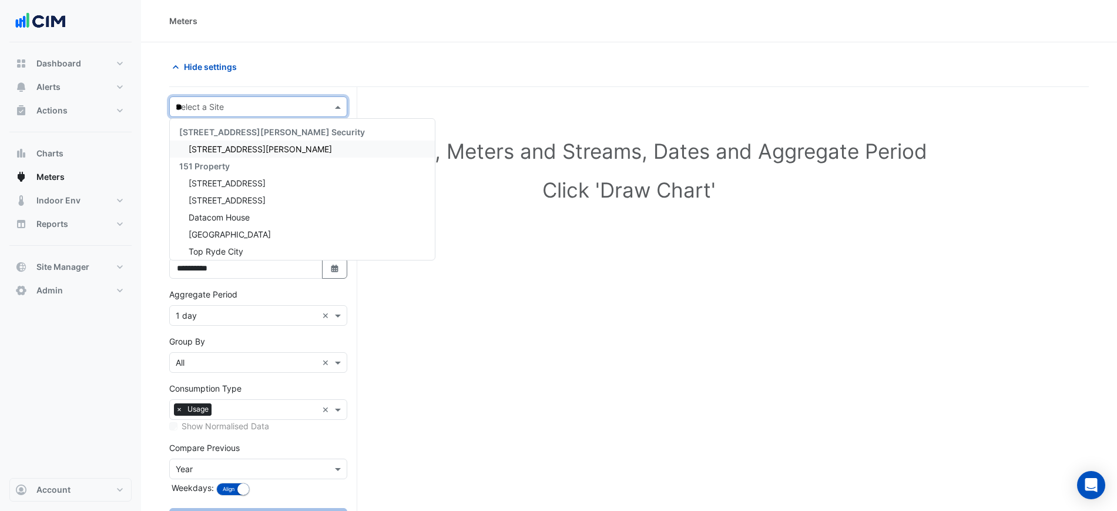
type input "***"
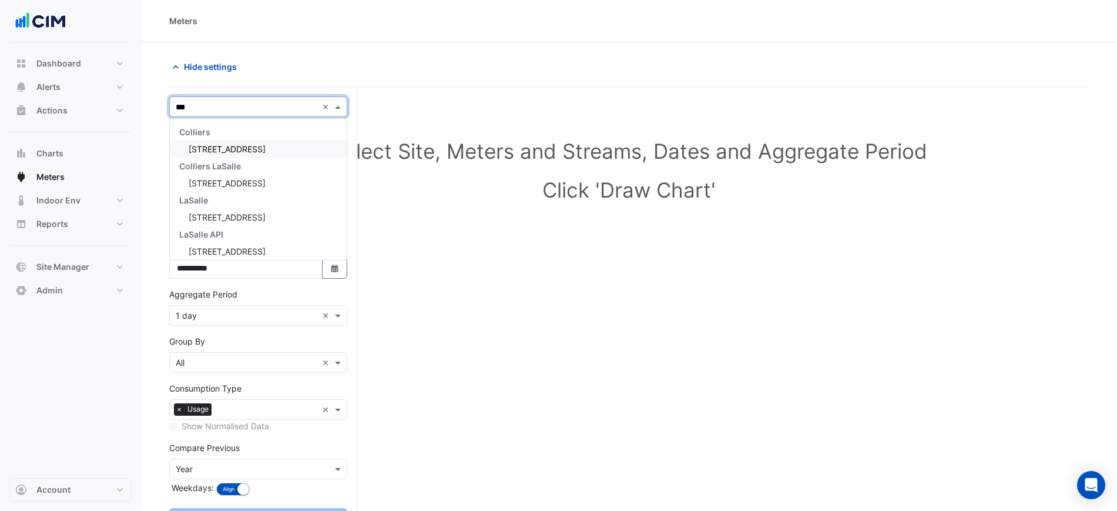
click at [217, 153] on span "[STREET_ADDRESS]" at bounding box center [227, 149] width 77 height 10
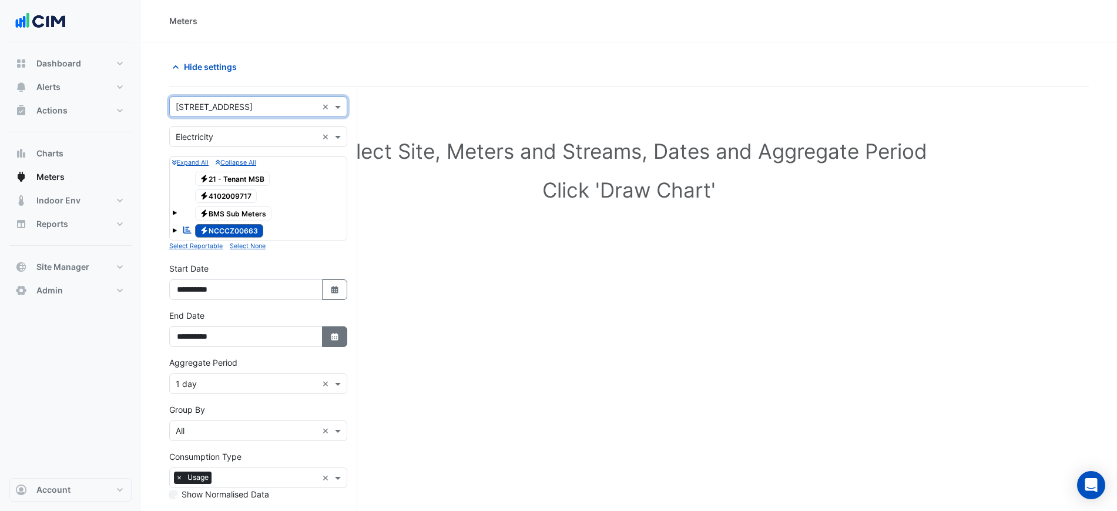
click at [328, 340] on button "Select Date" at bounding box center [335, 336] width 26 height 21
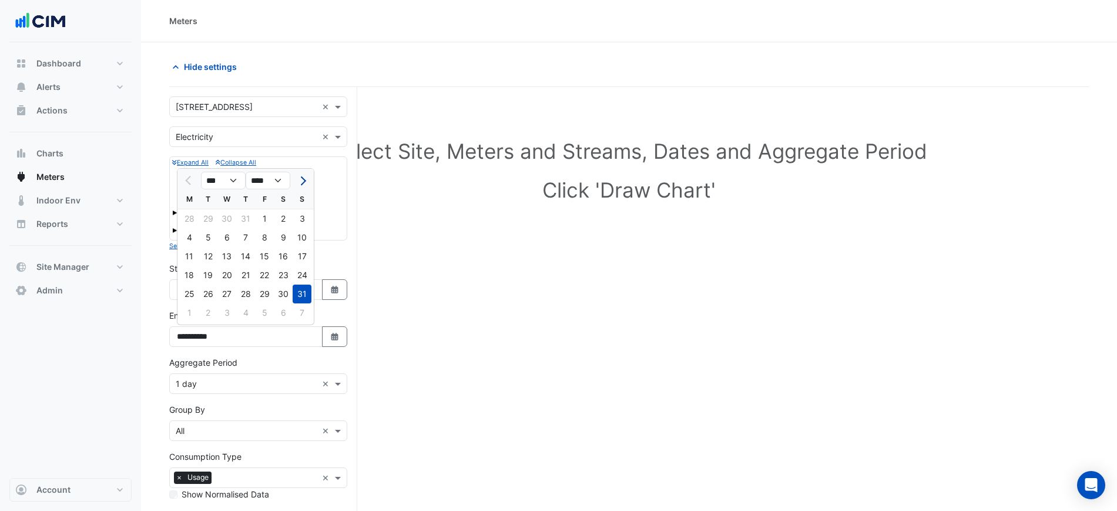
click at [303, 183] on button "Next month" at bounding box center [302, 180] width 14 height 19
select select "*"
click at [210, 254] on div "16" at bounding box center [208, 256] width 19 height 19
type input "**********"
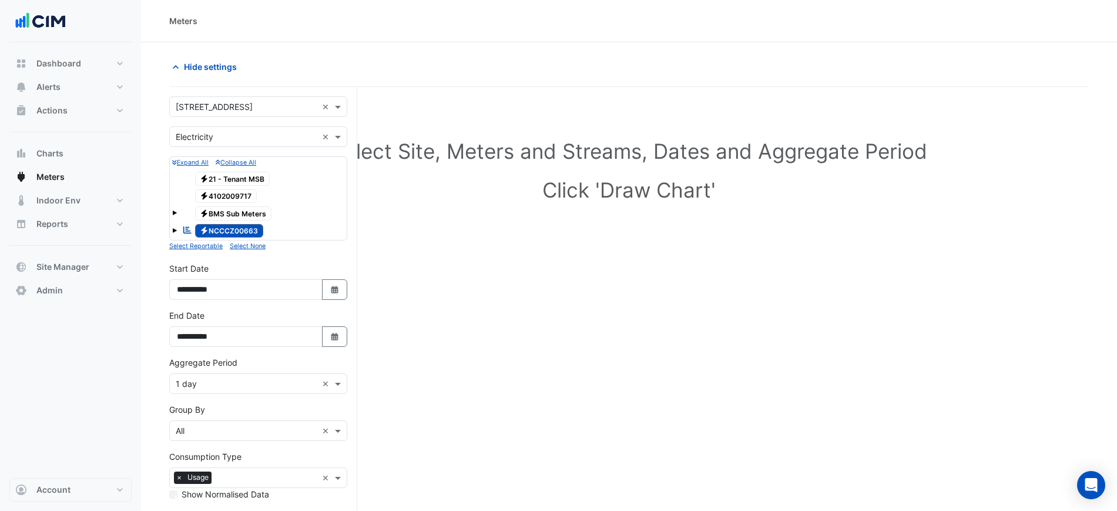
click at [199, 392] on div "× 1 day ×" at bounding box center [258, 383] width 178 height 21
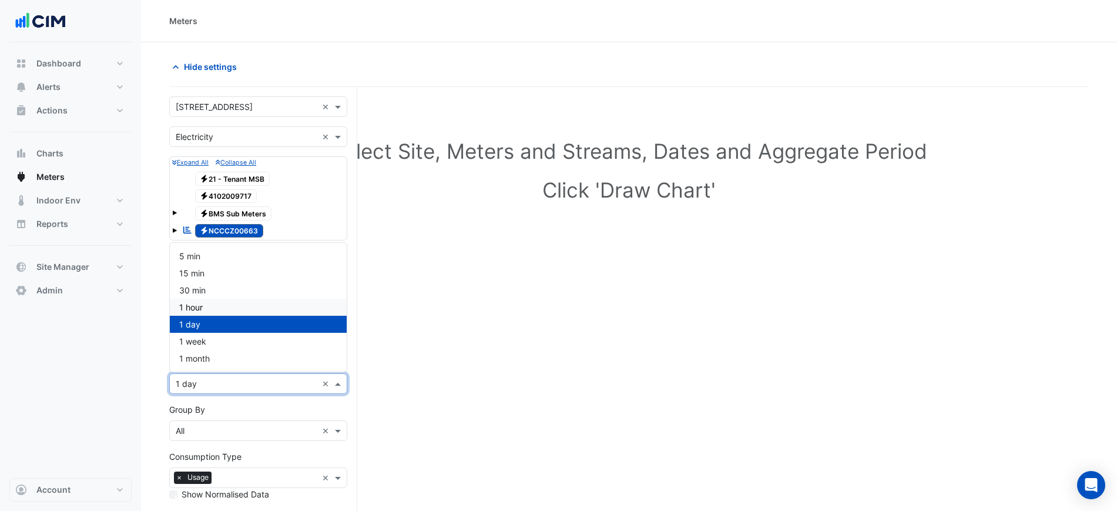
click at [217, 308] on div "1 hour" at bounding box center [258, 306] width 177 height 17
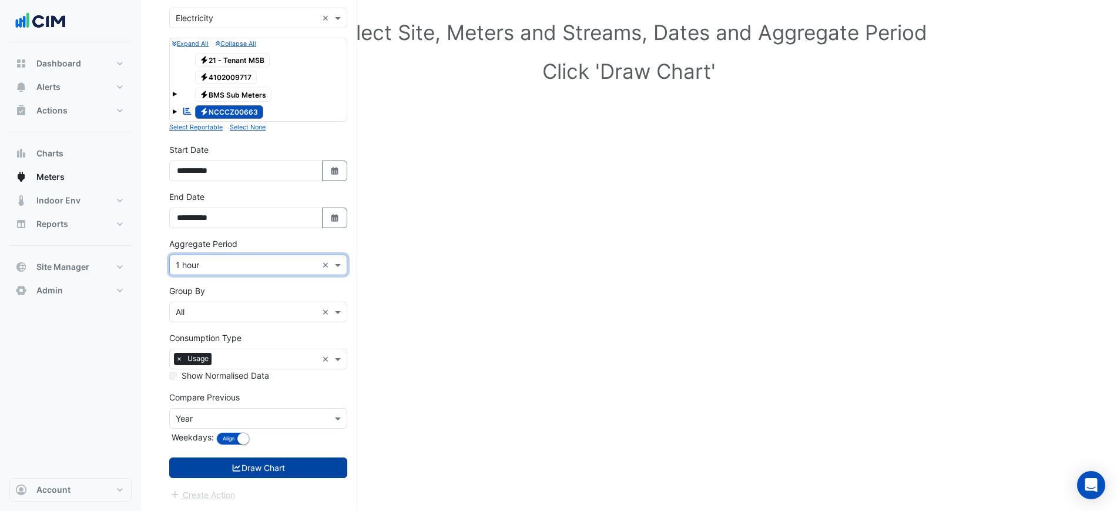
click at [285, 457] on button "Draw Chart" at bounding box center [258, 467] width 178 height 21
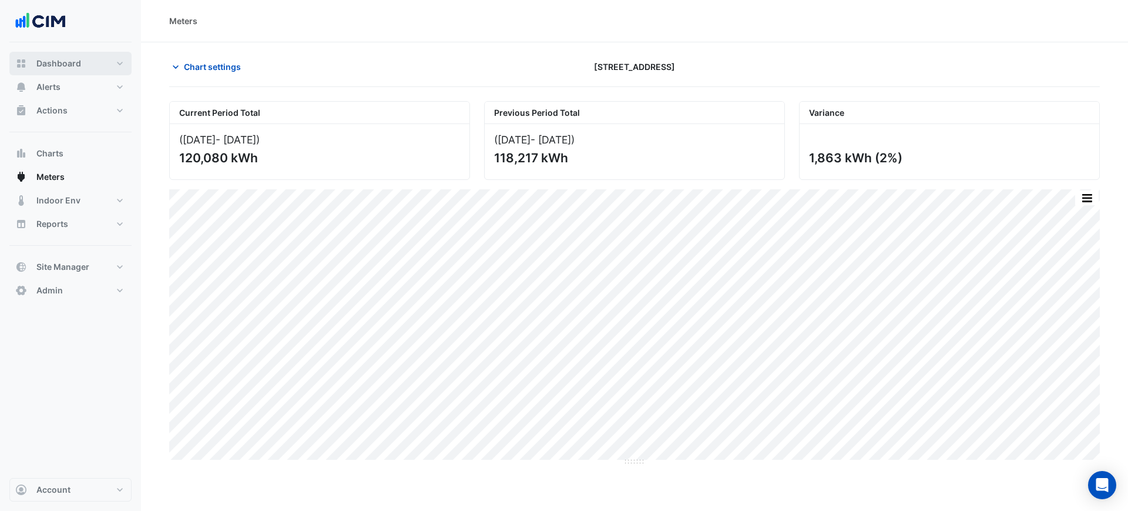
click at [85, 61] on button "Dashboard" at bounding box center [70, 63] width 122 height 23
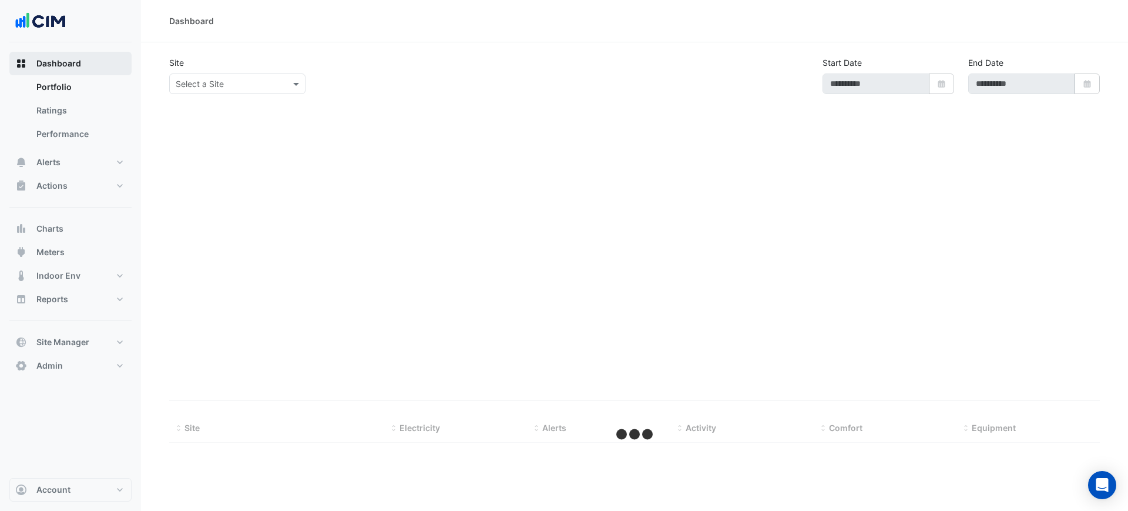
type input "**********"
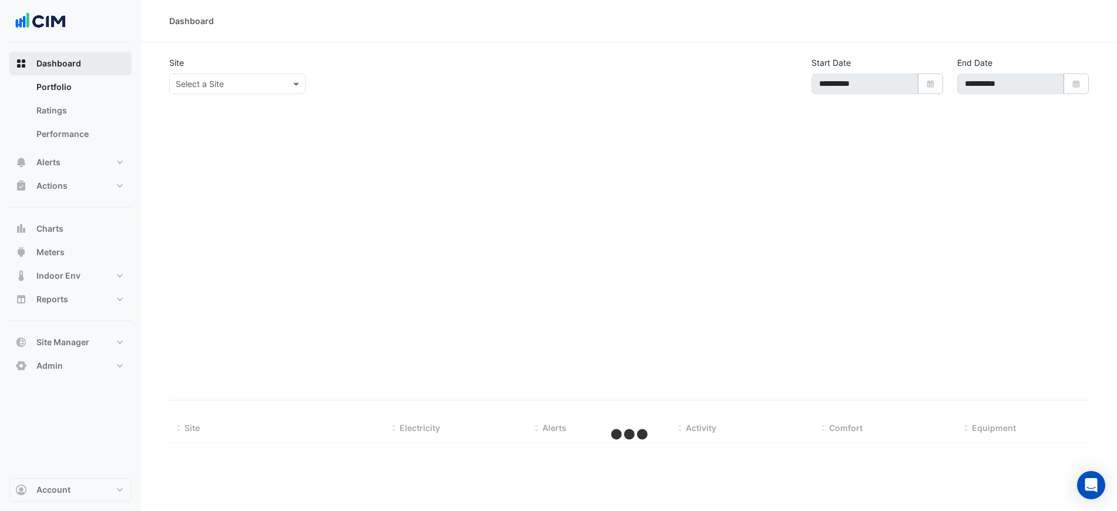
select select "***"
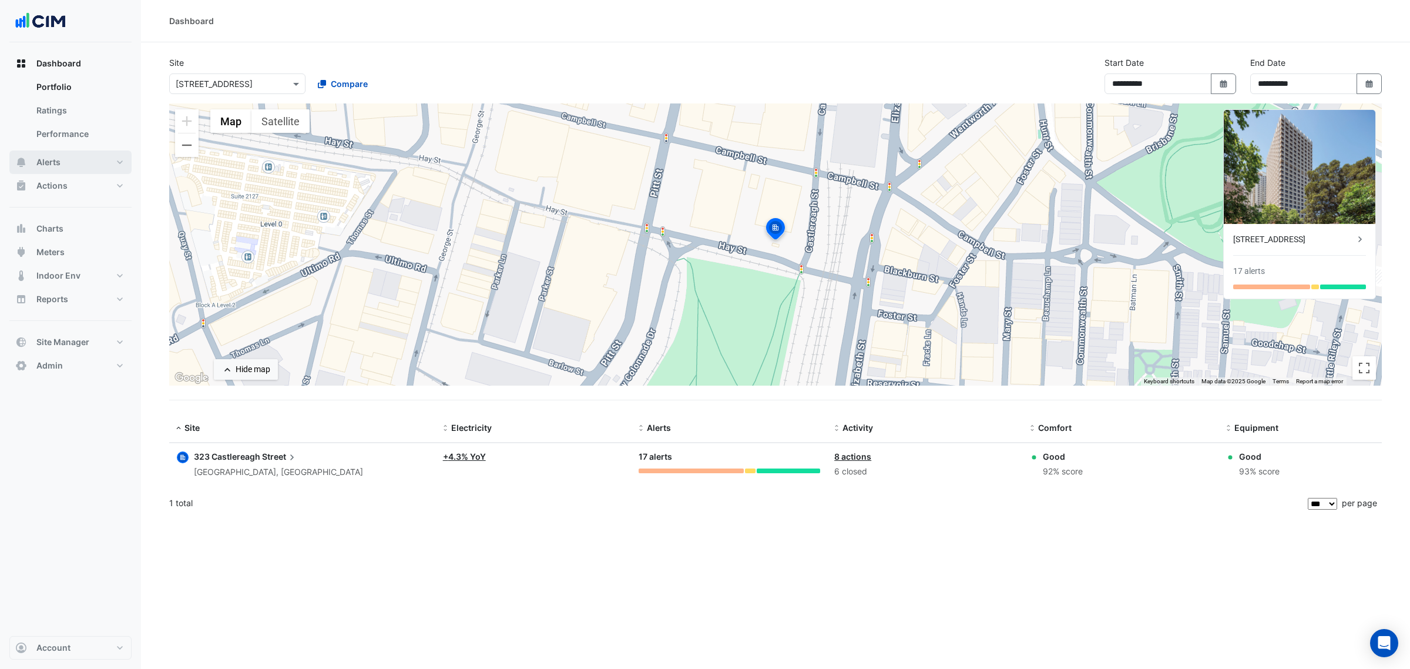
click at [75, 157] on button "Alerts" at bounding box center [70, 161] width 122 height 23
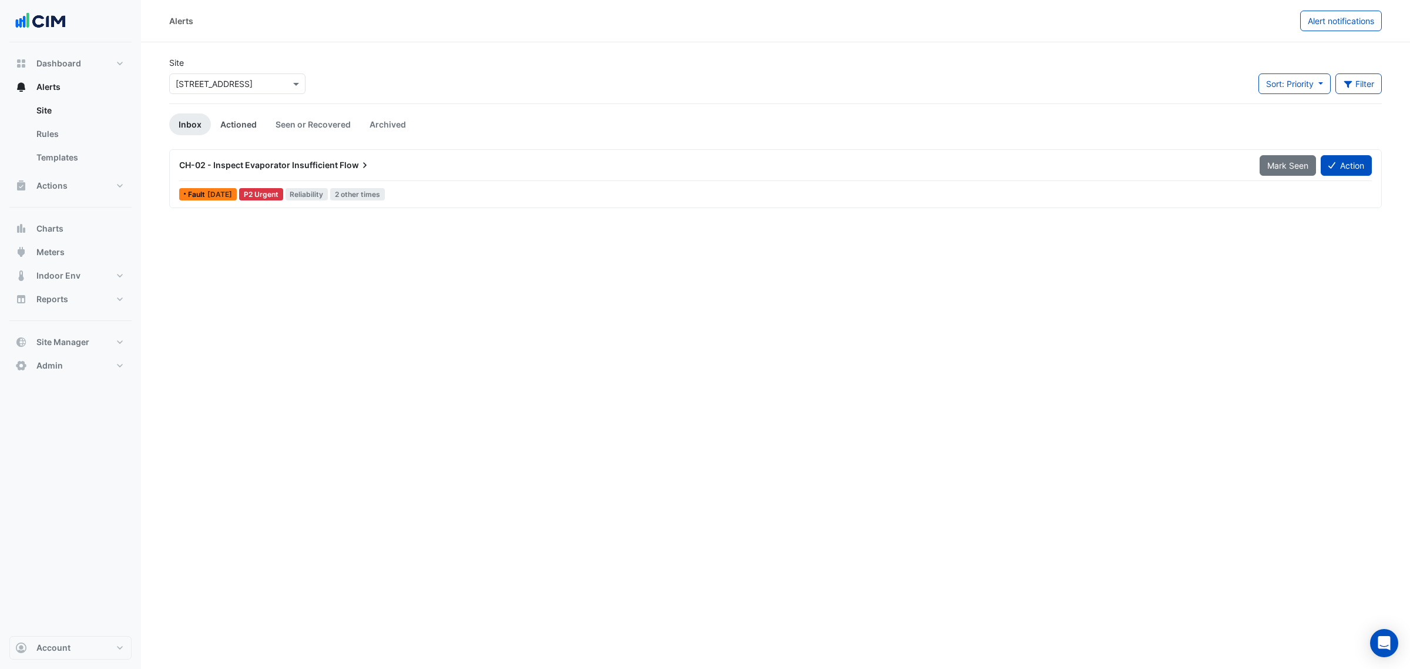
click at [245, 131] on link "Actioned" at bounding box center [238, 124] width 55 height 22
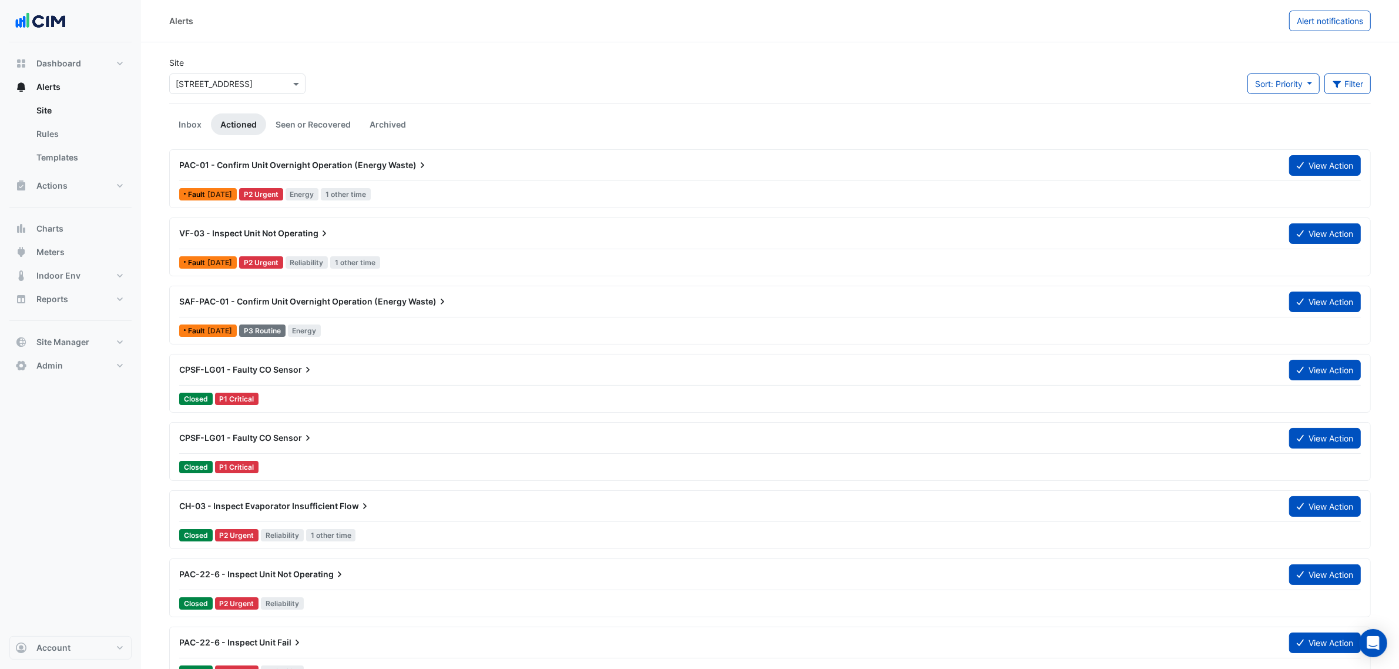
click at [444, 180] on div "PAC-01 - Confirm Unit Overnight Operation (Energy Waste) View Action" at bounding box center [769, 168] width 1181 height 26
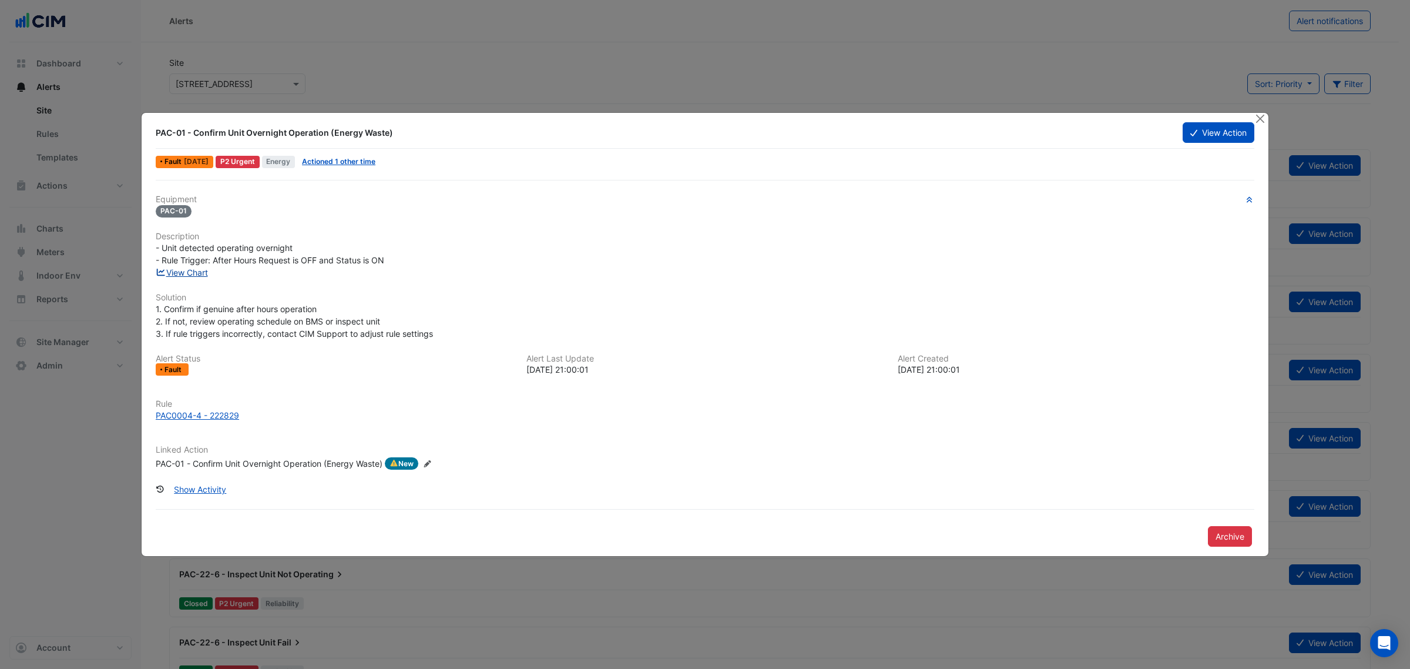
click at [200, 269] on link "View Chart" at bounding box center [182, 272] width 52 height 10
click at [1127, 116] on button "Close" at bounding box center [1260, 119] width 12 height 12
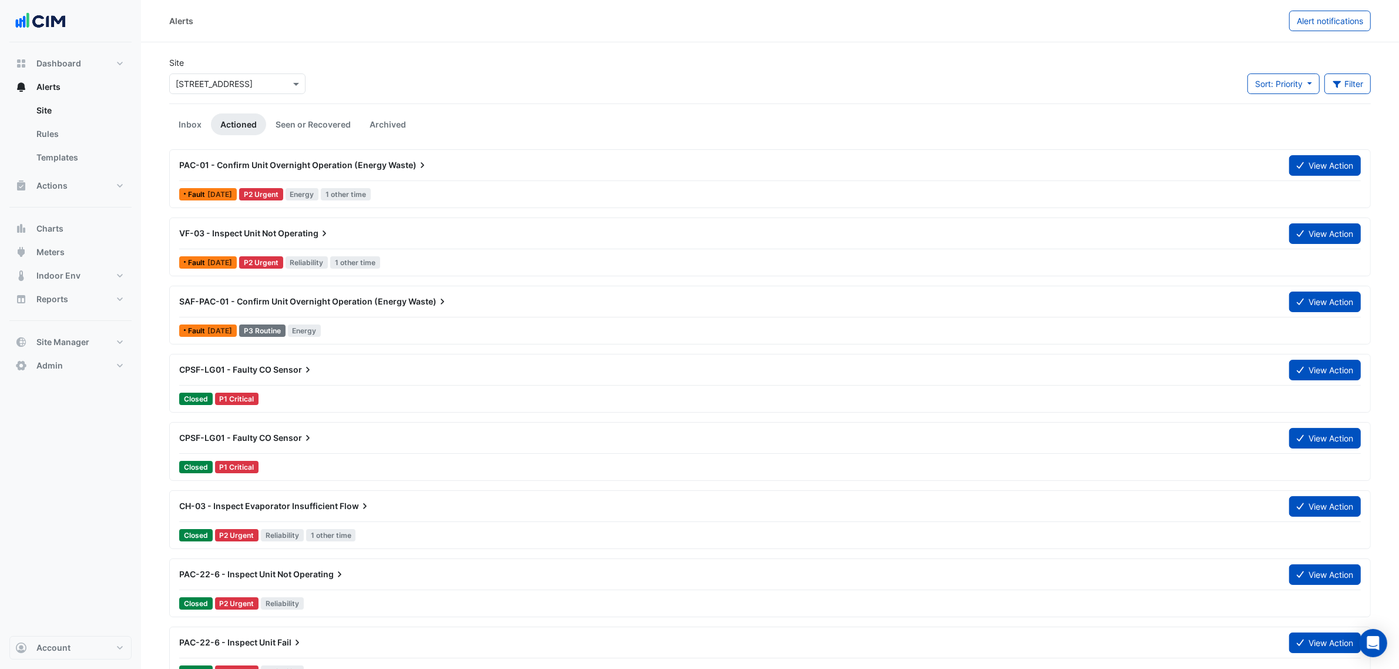
click at [317, 236] on span "Operating" at bounding box center [304, 233] width 52 height 12
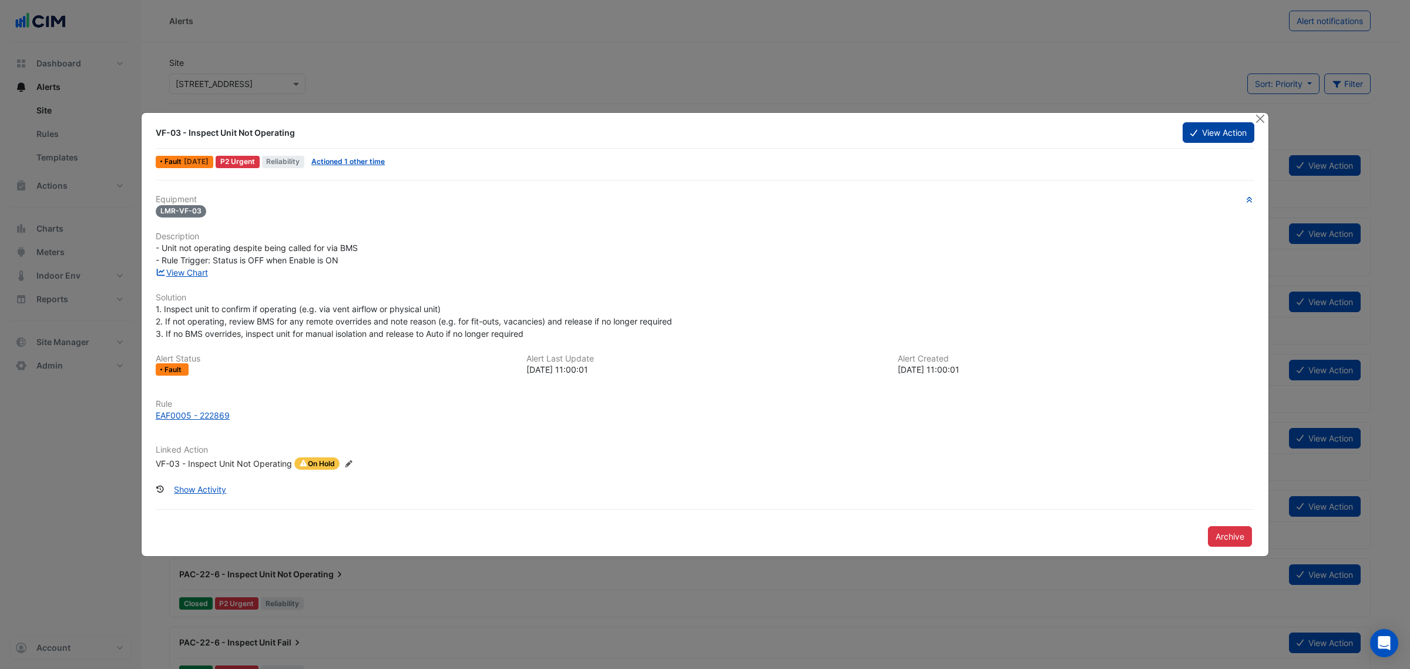
click at [1127, 130] on button "View Action" at bounding box center [1219, 132] width 72 height 21
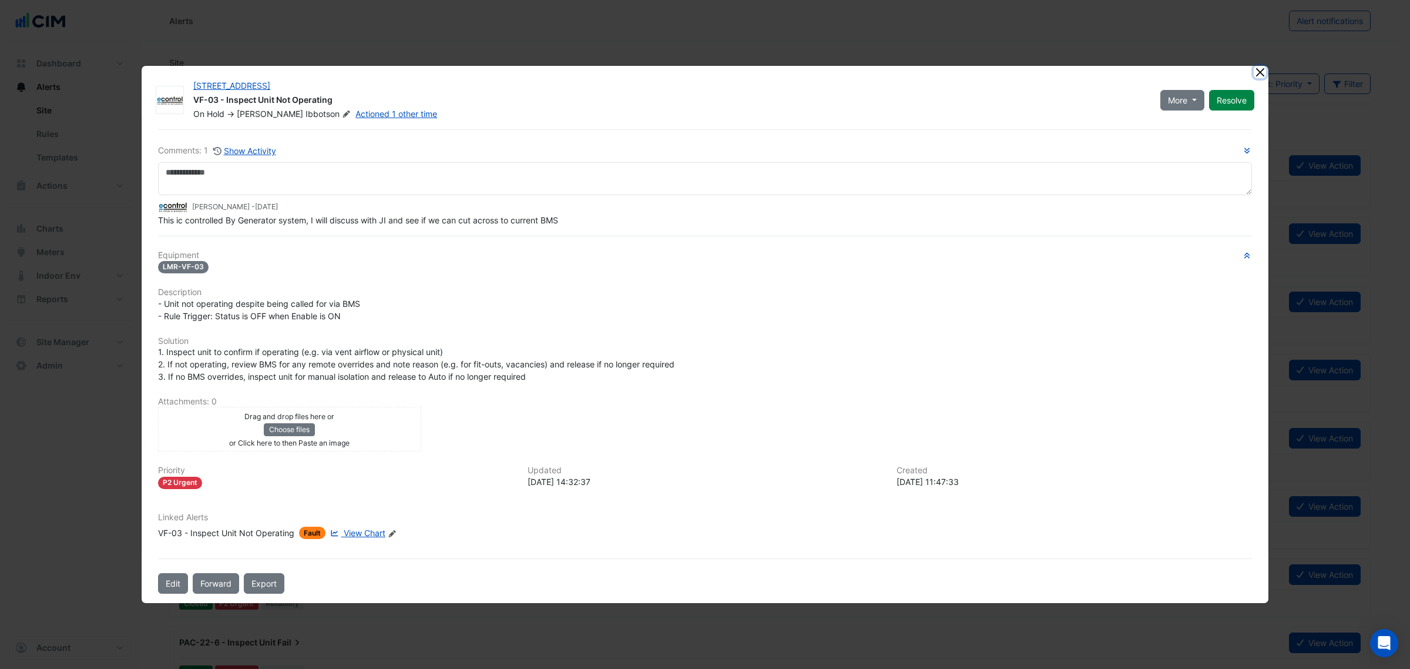
drag, startPoint x: 1262, startPoint y: 59, endPoint x: 1262, endPoint y: 65, distance: 6.5
click at [1127, 65] on ngb-modal-window "323 Castlereagh Street VF-03 - Inspect Unit Not Operating On Hold -> Tom Ibbots…" at bounding box center [705, 334] width 1410 height 669
click at [1127, 66] on button "Close" at bounding box center [1260, 72] width 12 height 12
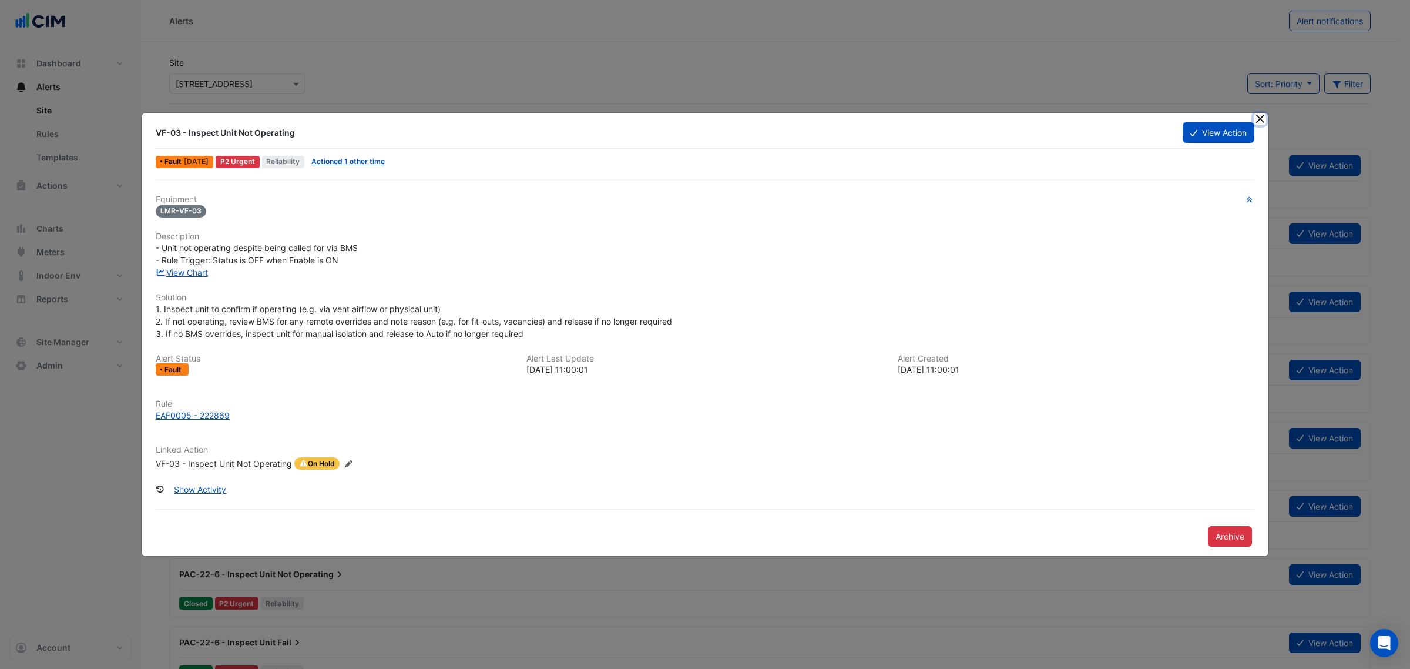
click at [1127, 116] on button "Close" at bounding box center [1260, 119] width 12 height 12
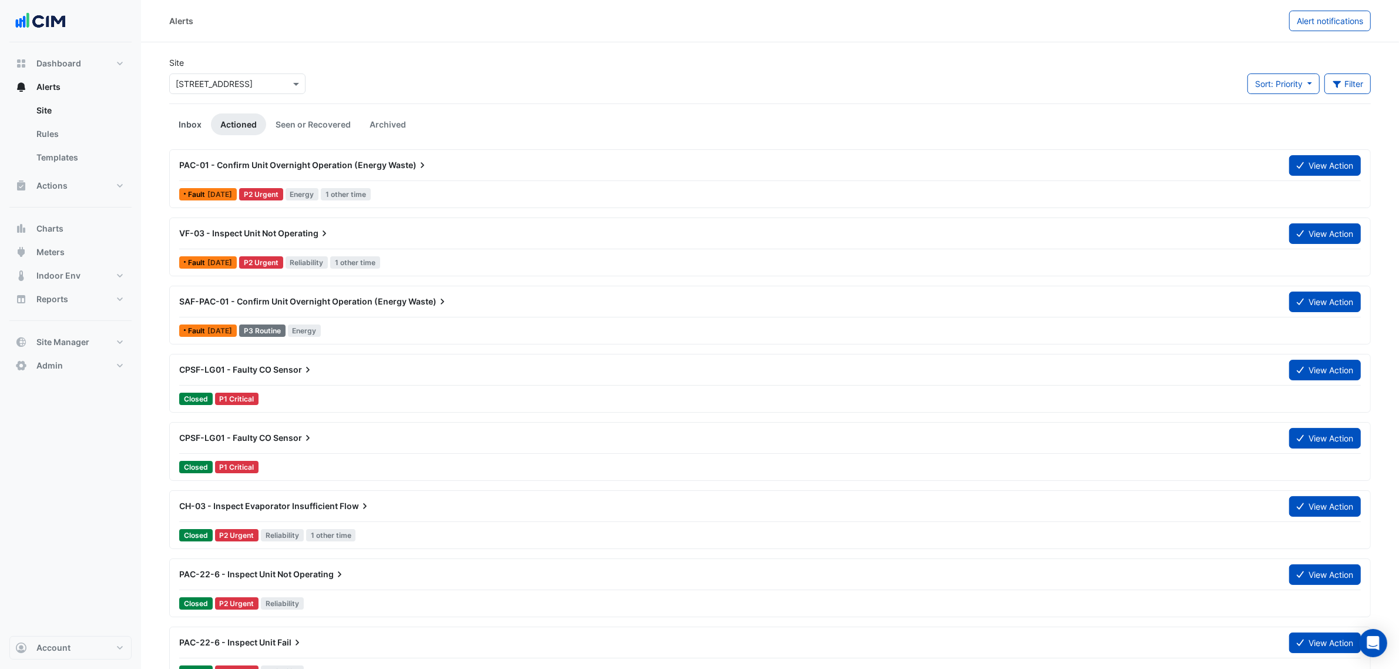
click at [169, 125] on link "Inbox" at bounding box center [190, 124] width 42 height 22
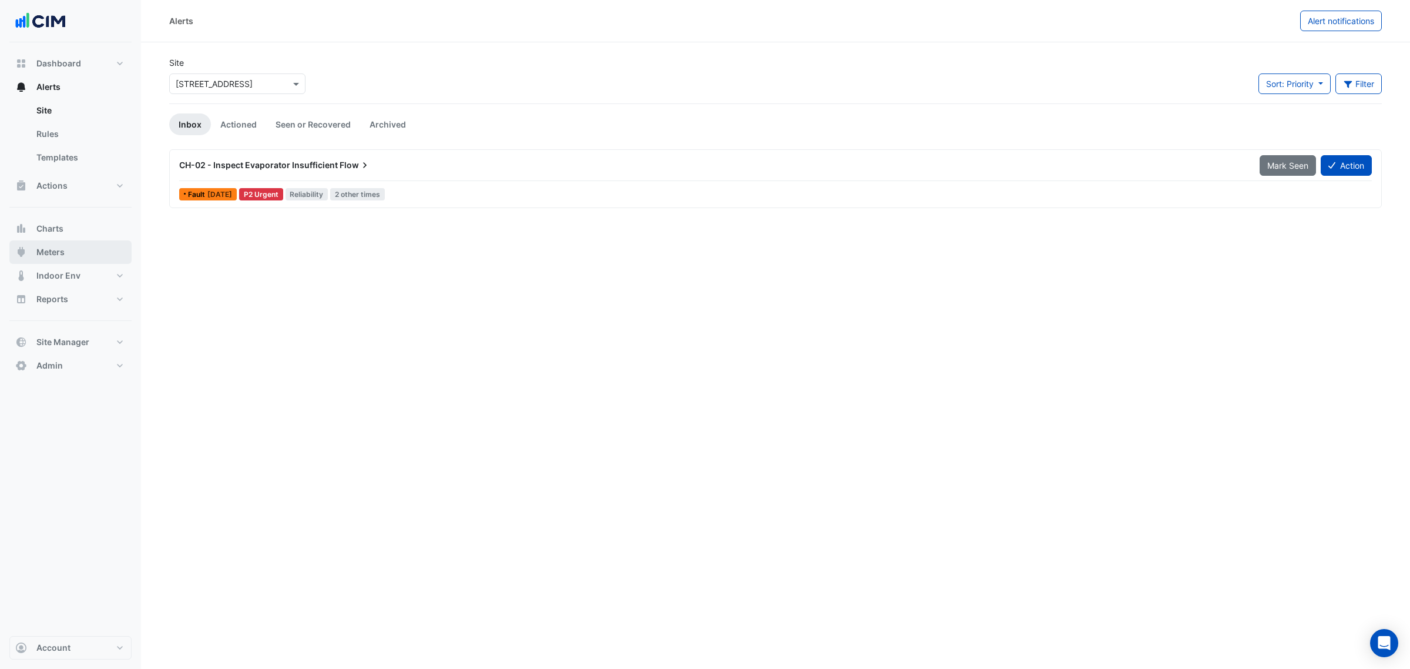
click at [91, 250] on button "Meters" at bounding box center [70, 251] width 122 height 23
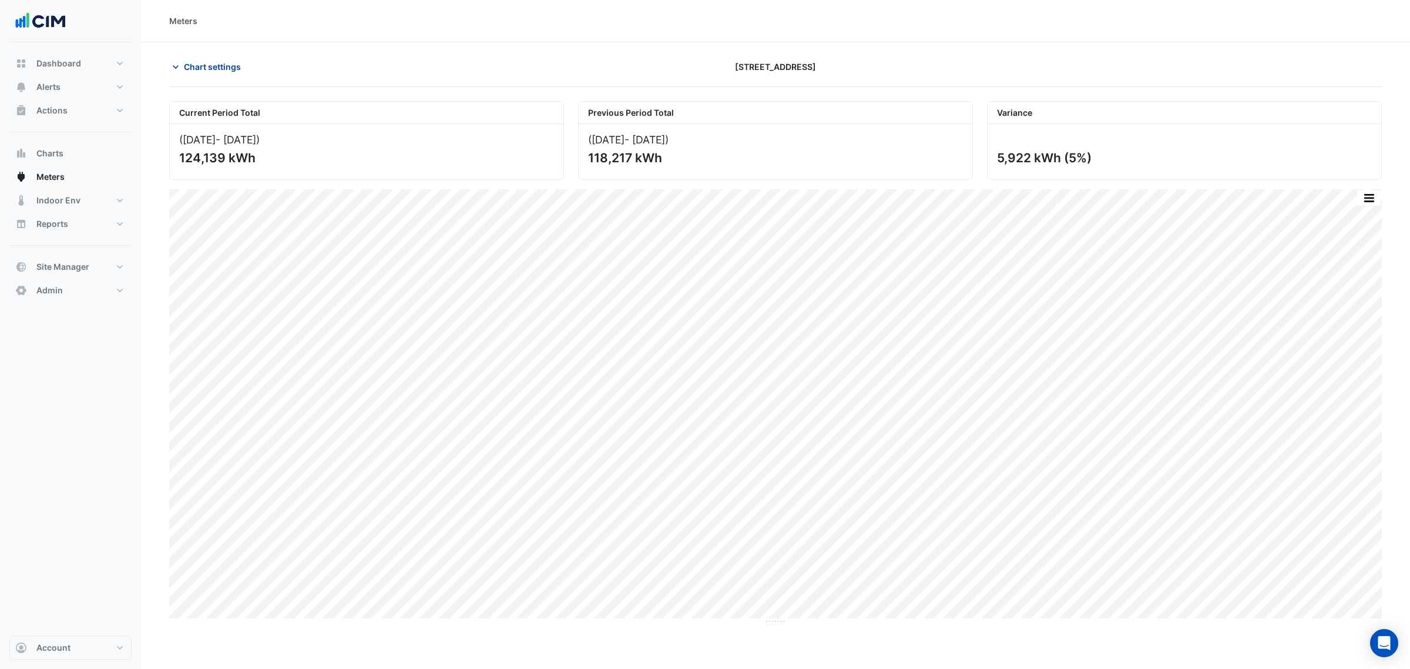
click at [244, 68] on button "Chart settings" at bounding box center [208, 66] width 79 height 21
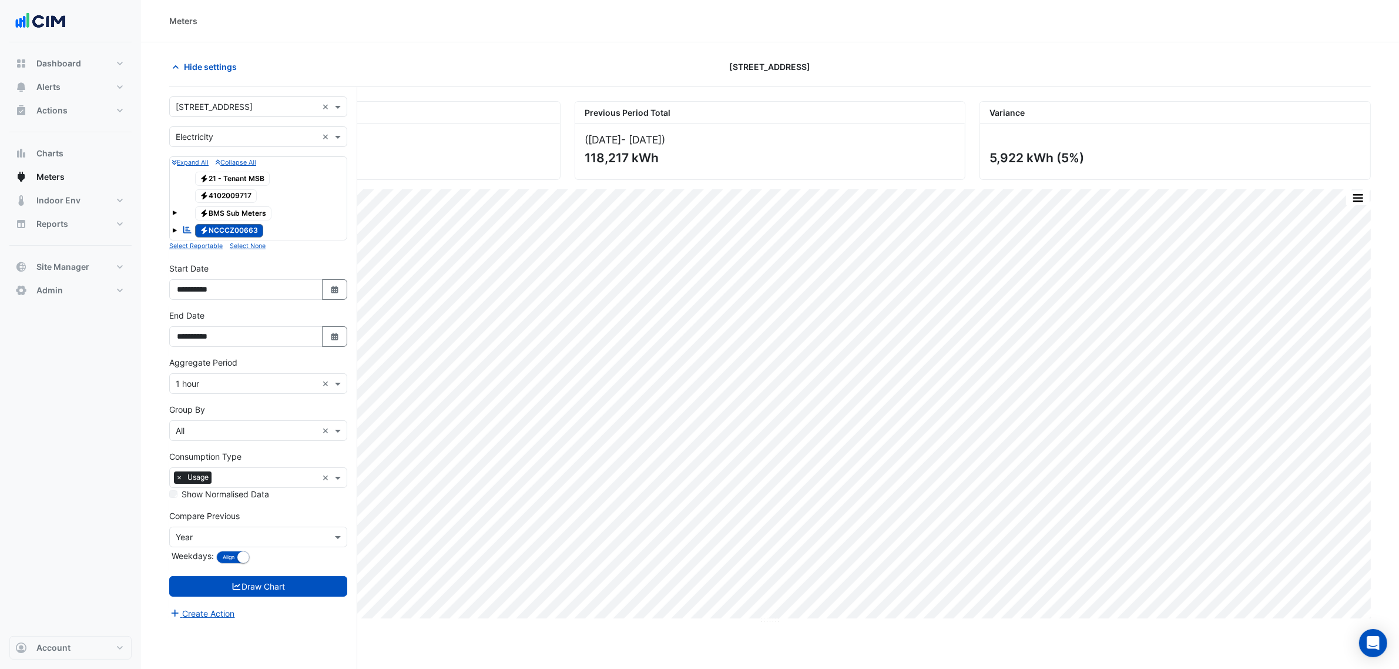
click at [241, 131] on input "text" at bounding box center [247, 137] width 142 height 12
click at [221, 190] on div "Water" at bounding box center [258, 196] width 177 height 17
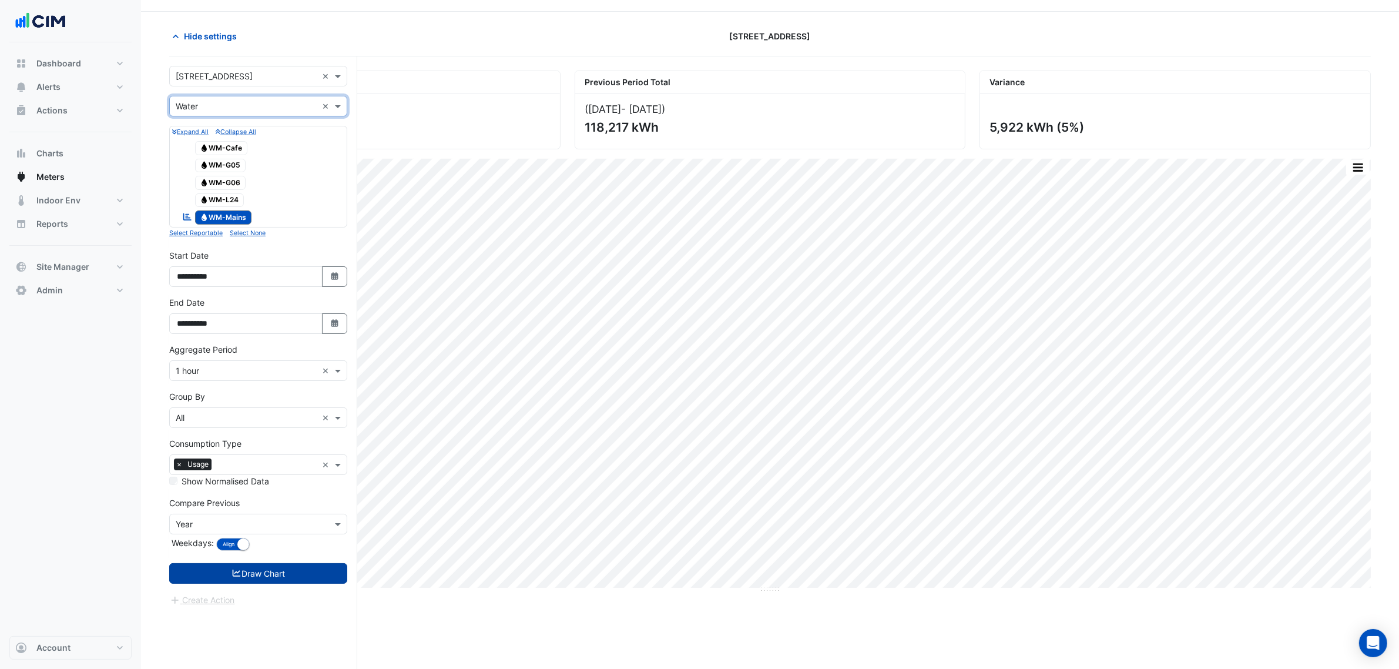
scroll to position [45, 0]
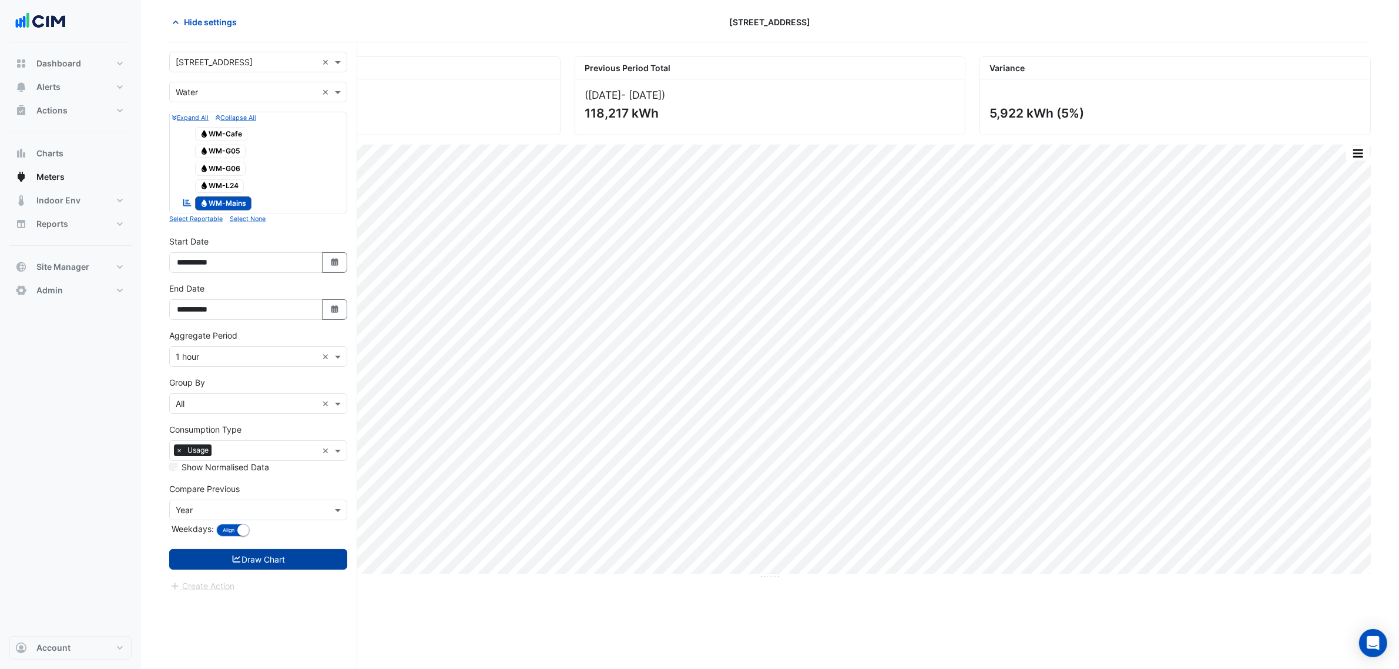
click at [281, 510] on button "Draw Chart" at bounding box center [258, 559] width 178 height 21
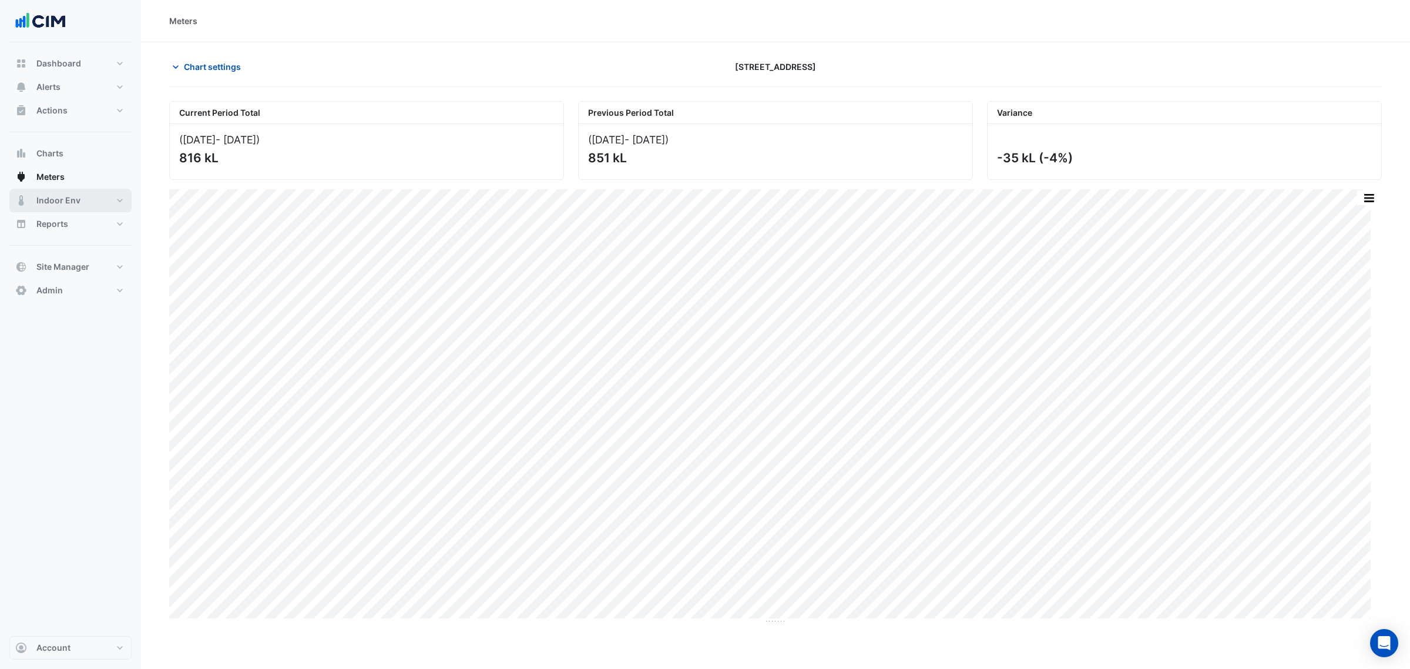
click at [99, 198] on button "Indoor Env" at bounding box center [70, 200] width 122 height 23
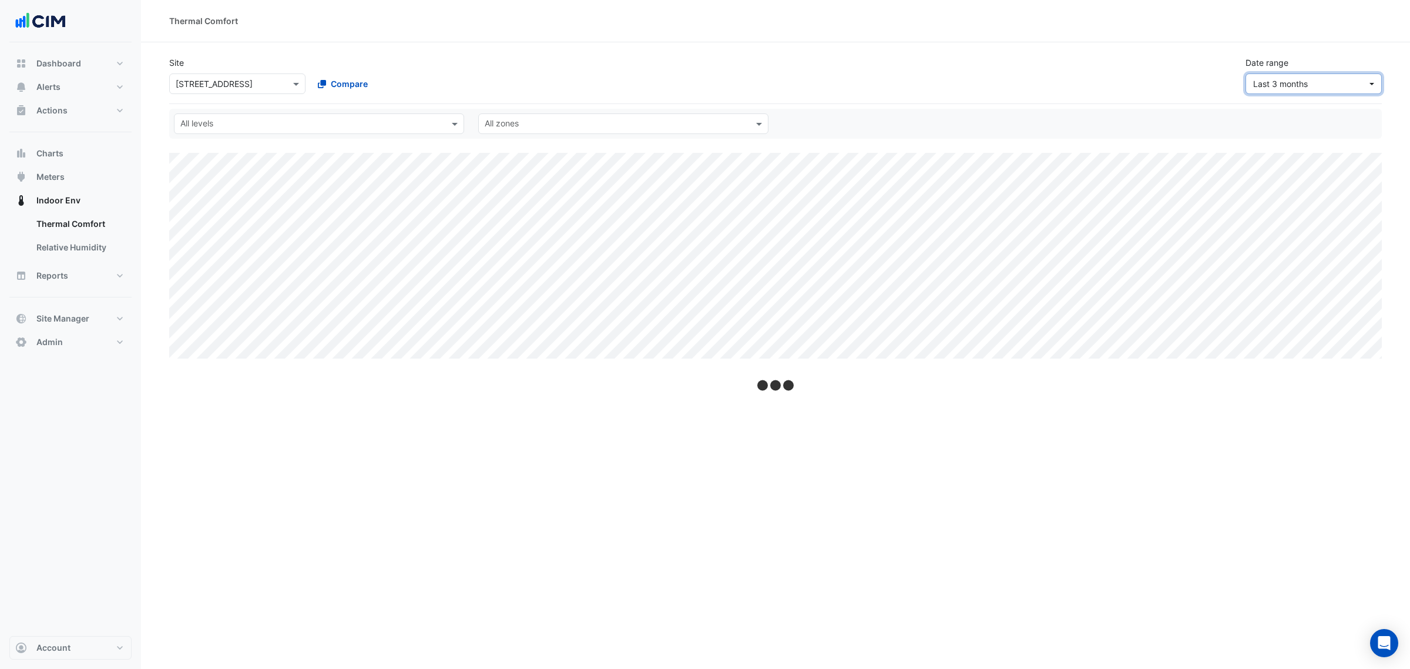
click at [1127, 87] on span "Last 3 months" at bounding box center [1280, 84] width 55 height 10
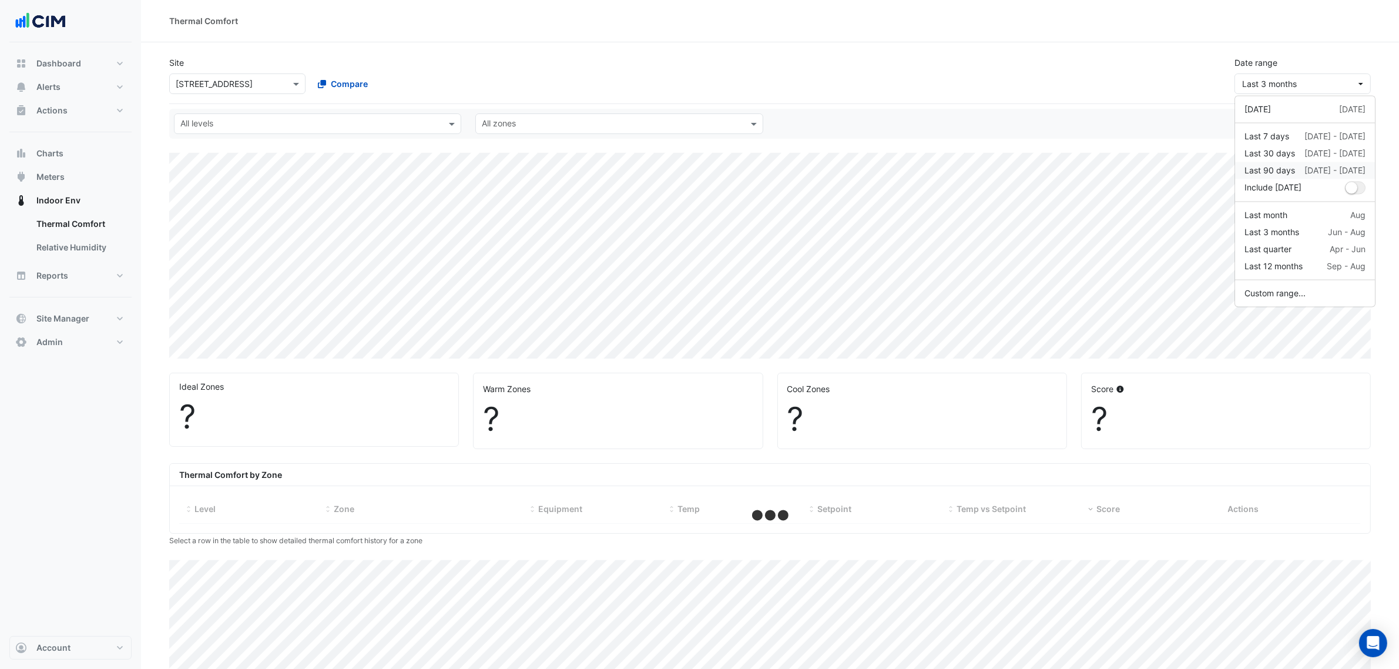
click at [1127, 170] on div "Last 90 days 20 Jun - 17 Sep" at bounding box center [1304, 170] width 121 height 12
select select "***"
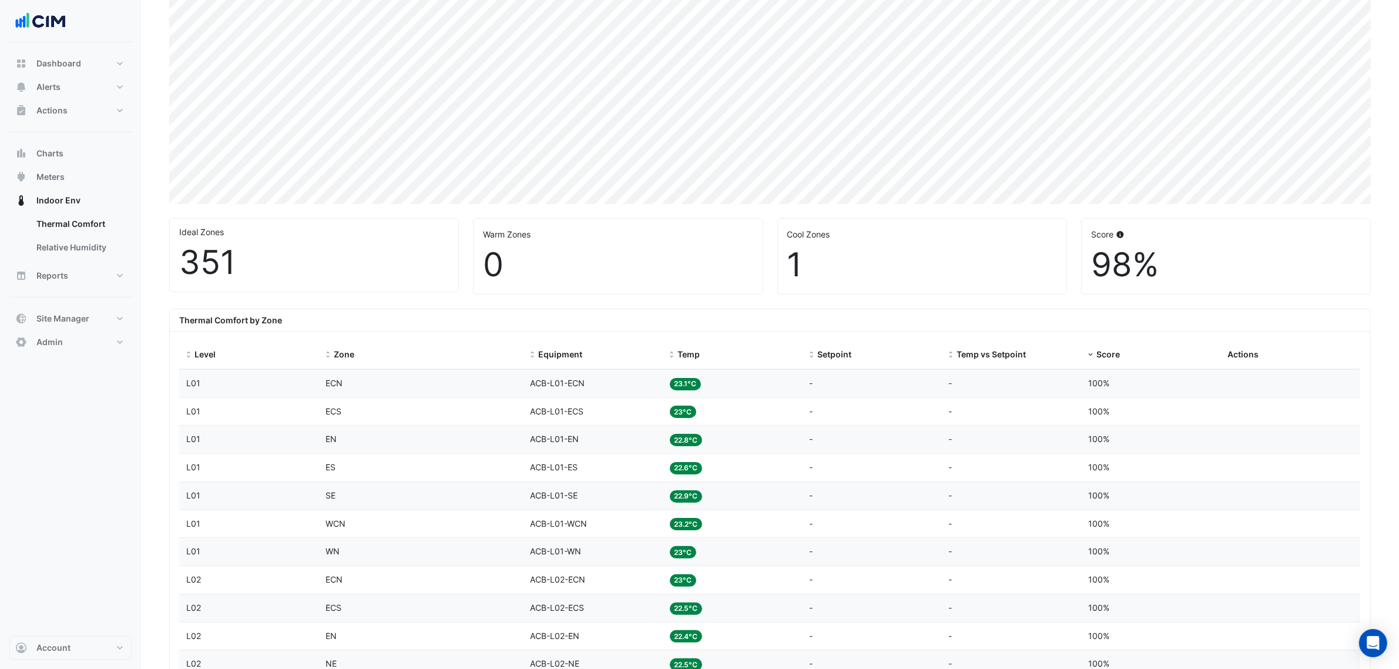
scroll to position [73, 0]
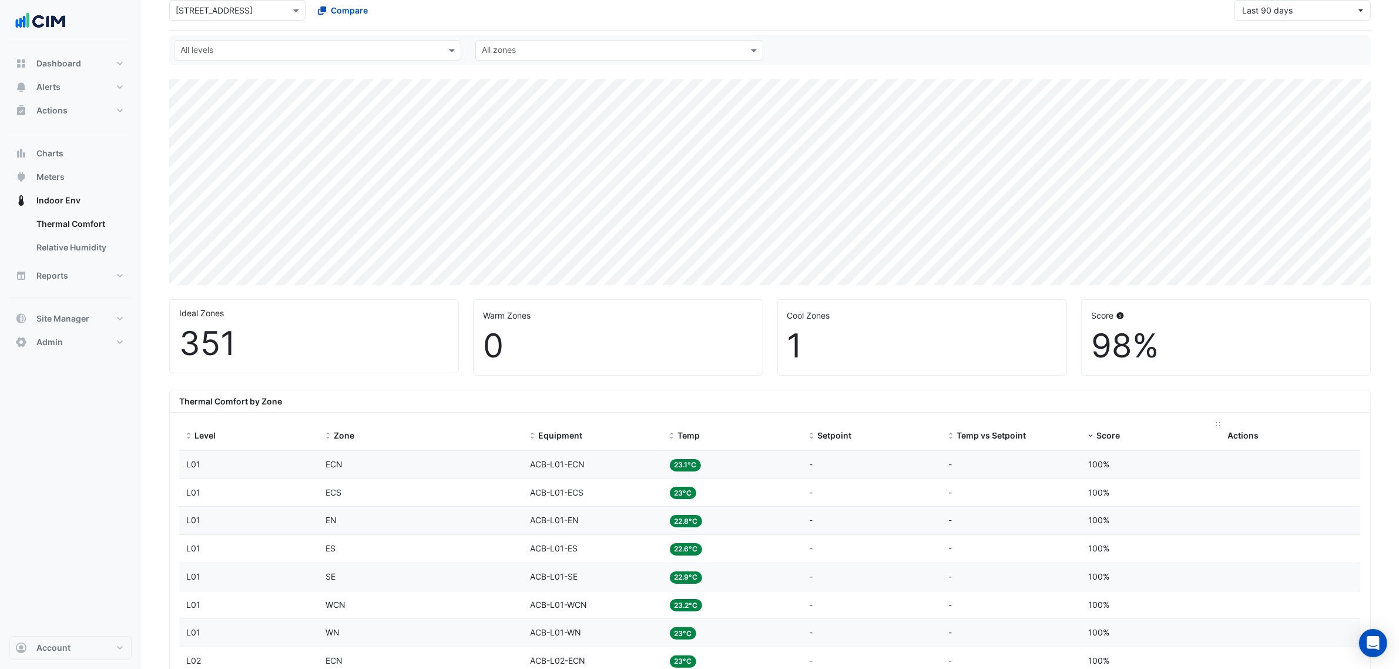
click at [1099, 433] on span "Score" at bounding box center [1107, 435] width 23 height 10
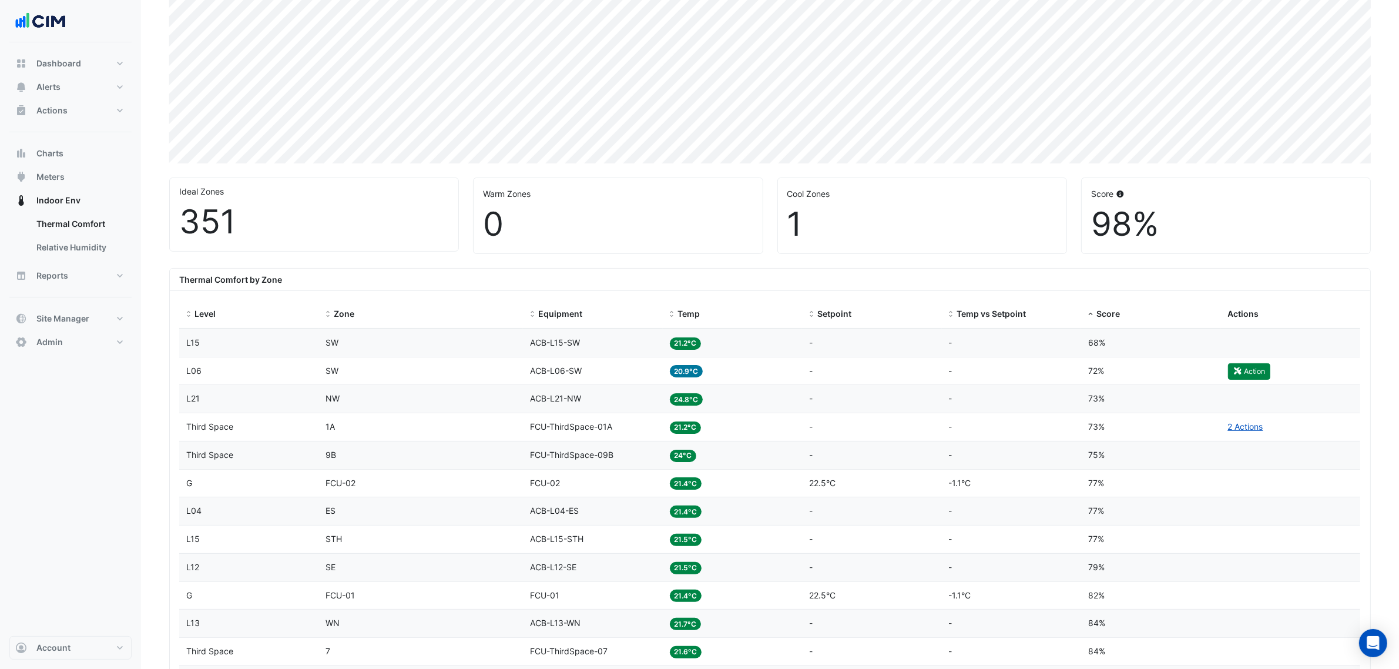
scroll to position [220, 0]
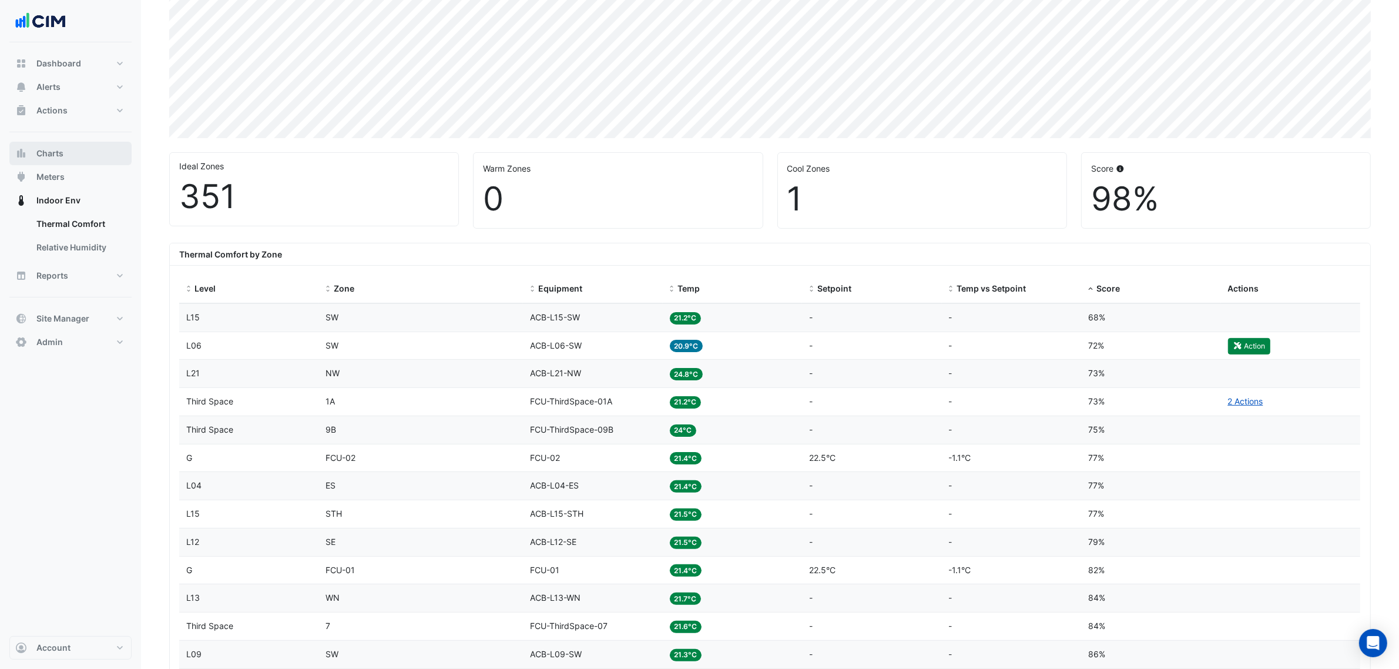
click at [70, 145] on button "Charts" at bounding box center [70, 153] width 122 height 23
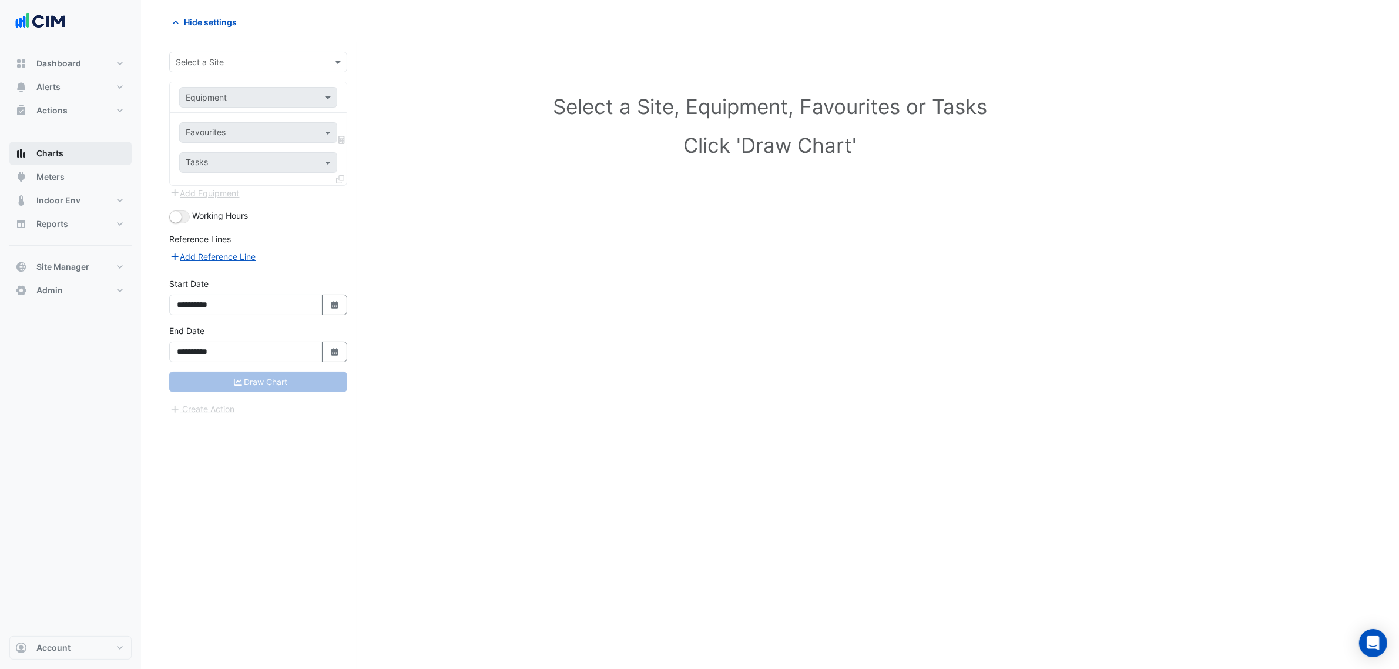
scroll to position [45, 0]
click at [203, 62] on input "text" at bounding box center [247, 62] width 142 height 12
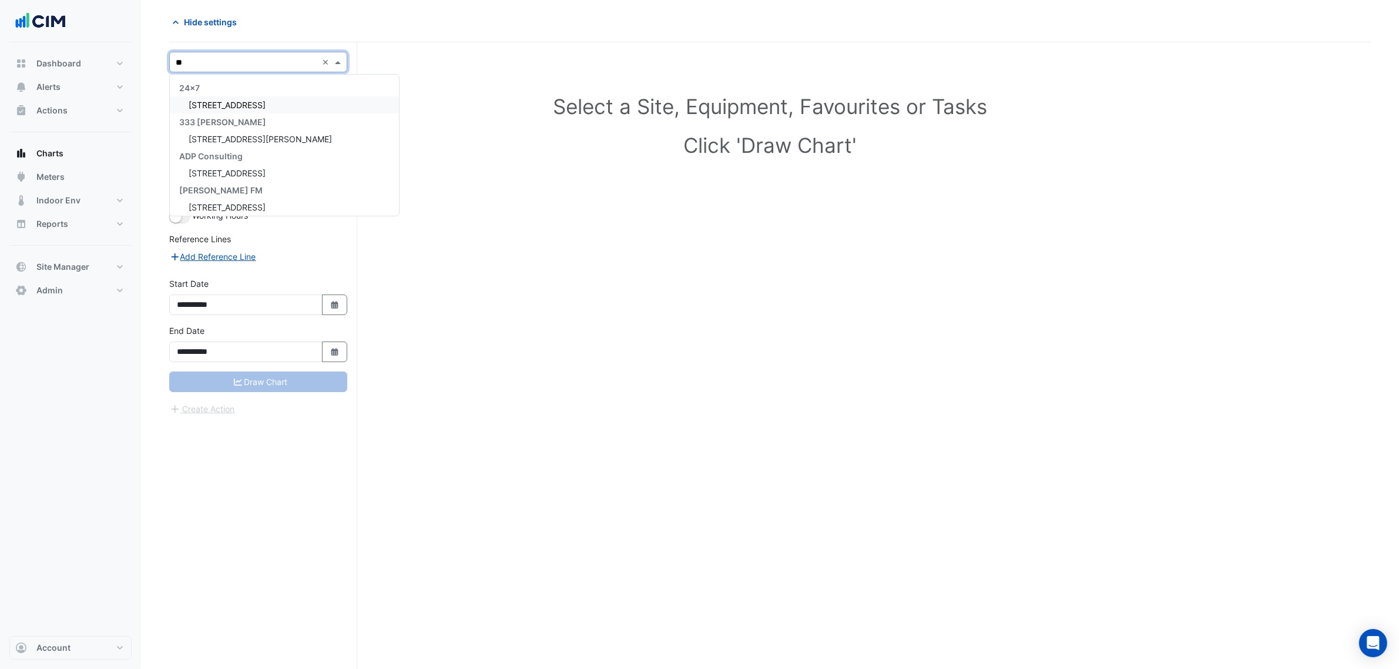
type input "***"
click at [273, 97] on input "text" at bounding box center [247, 98] width 122 height 12
type input "**"
click at [283, 200] on div "WM-G06" at bounding box center [258, 204] width 156 height 17
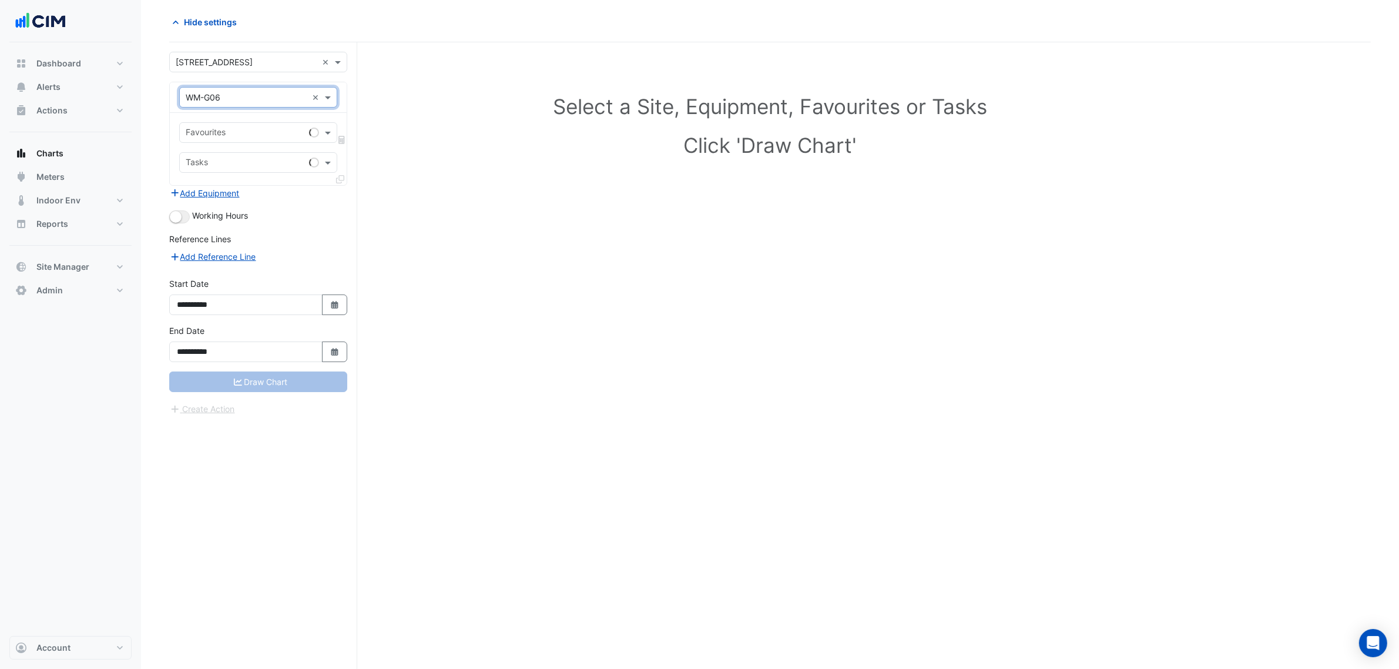
click at [261, 143] on div "Favourites" at bounding box center [258, 132] width 158 height 21
click at [241, 160] on span "Water Usage - ATS, Plantroom" at bounding box center [247, 158] width 116 height 10
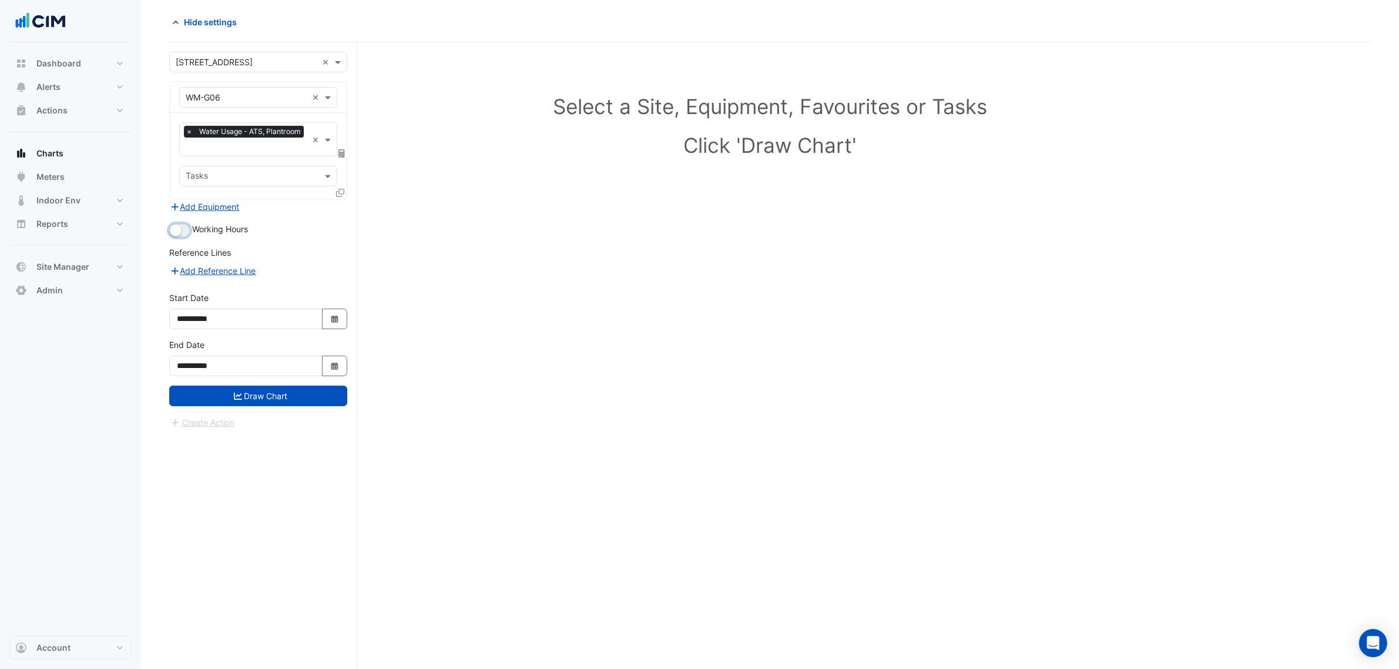
click at [179, 234] on small "button" at bounding box center [176, 230] width 12 height 12
click at [291, 397] on button "Draw Chart" at bounding box center [258, 395] width 178 height 21
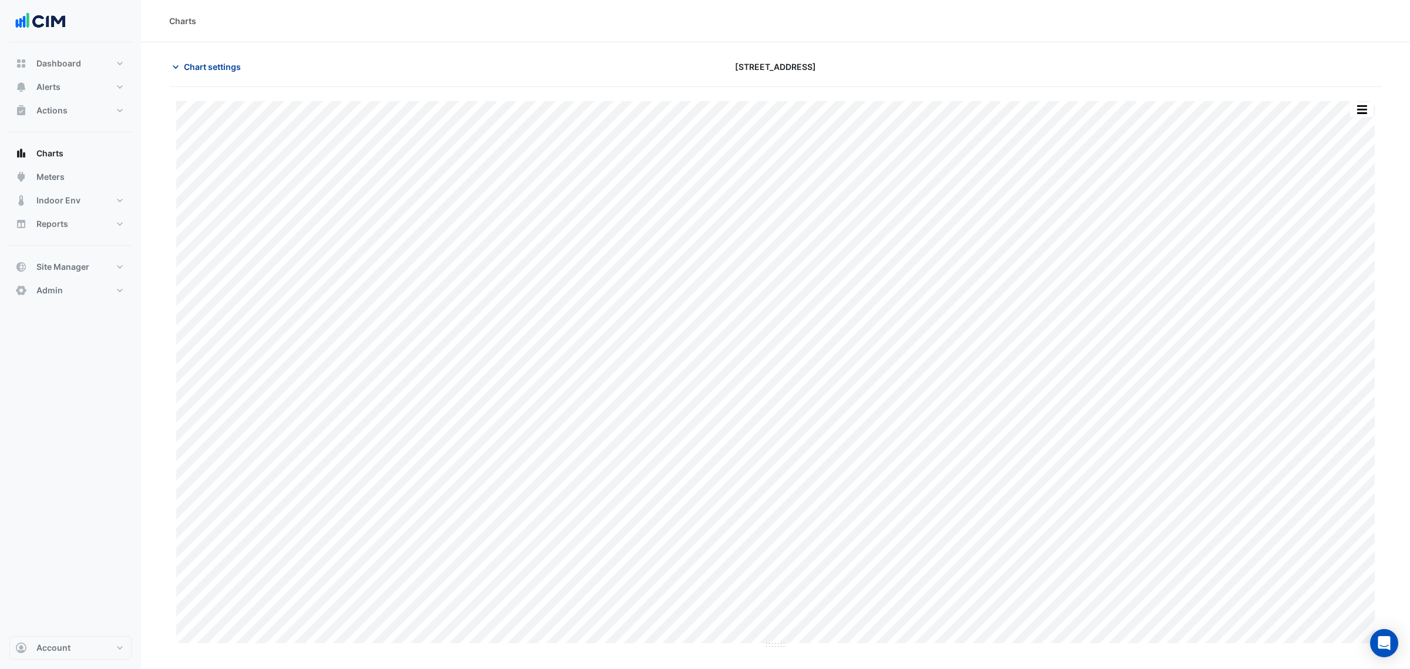
click at [200, 69] on span "Chart settings" at bounding box center [212, 67] width 57 height 12
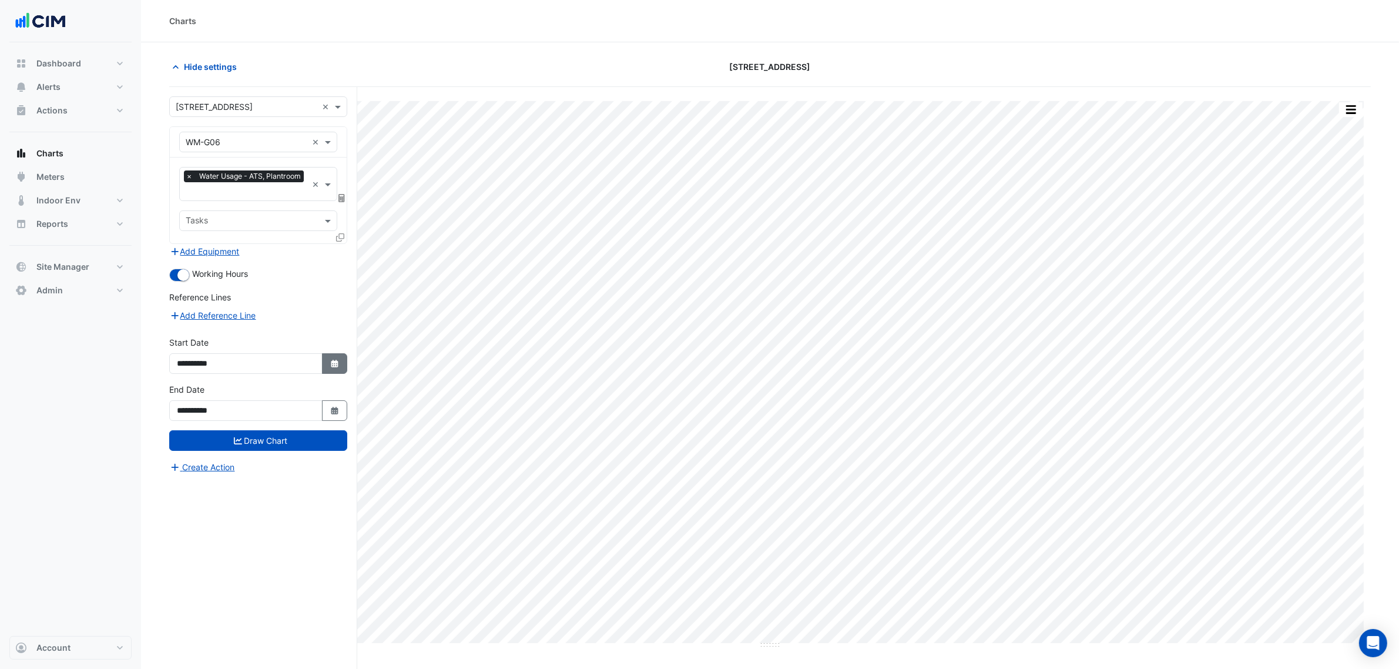
click at [327, 363] on button "Select Date" at bounding box center [335, 363] width 26 height 21
select select "*"
select select "****"
drag, startPoint x: 216, startPoint y: 206, endPoint x: 217, endPoint y: 215, distance: 8.9
click at [216, 206] on select "*** *** *** *** *** *** *** *** ***" at bounding box center [223, 207] width 45 height 18
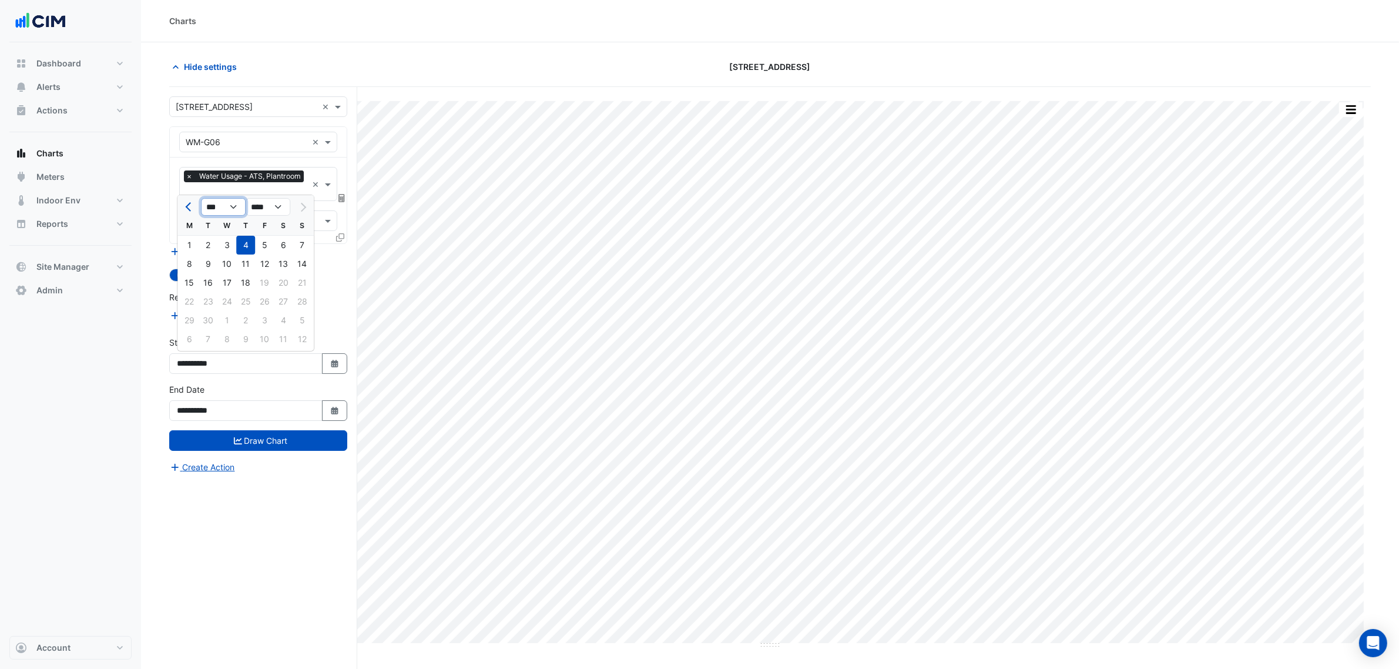
select select "*"
click at [201, 198] on select "*** *** *** *** *** *** *** *** ***" at bounding box center [223, 207] width 45 height 18
click at [245, 243] on div "1" at bounding box center [245, 245] width 19 height 19
type input "**********"
click at [277, 429] on div "**********" at bounding box center [258, 406] width 192 height 47
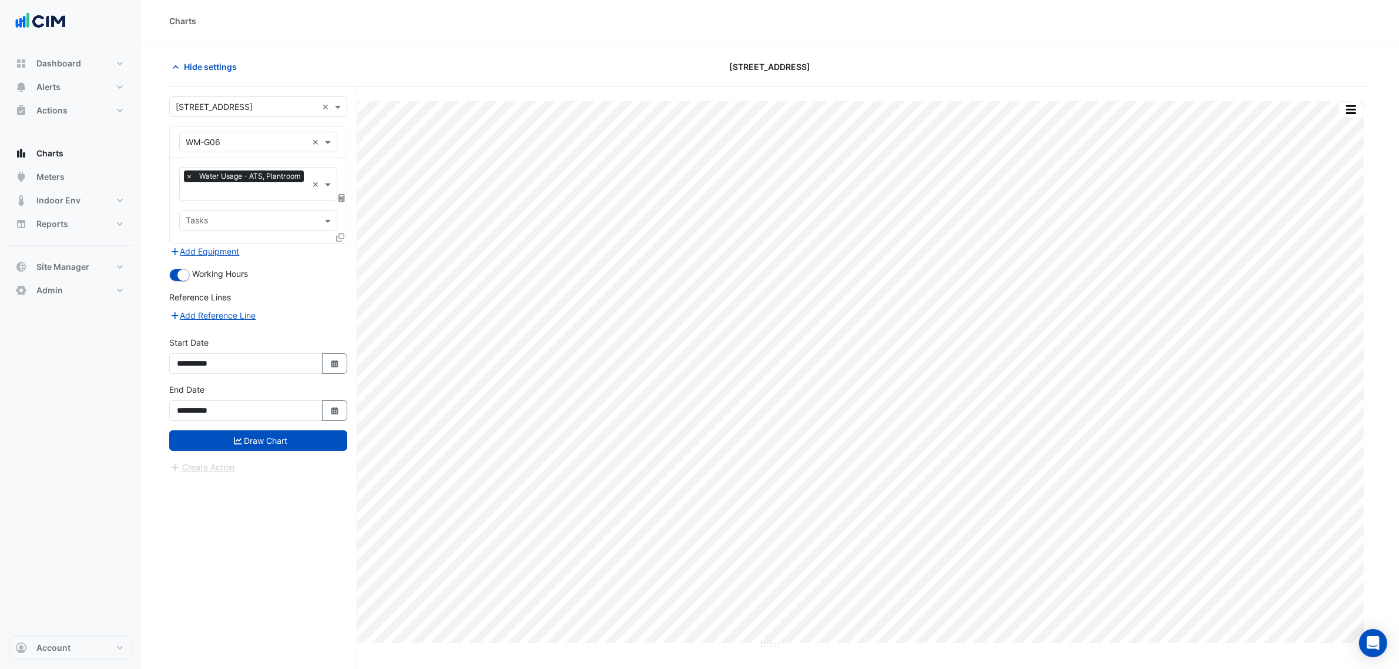
click at [280, 438] on button "Draw Chart" at bounding box center [258, 440] width 178 height 21
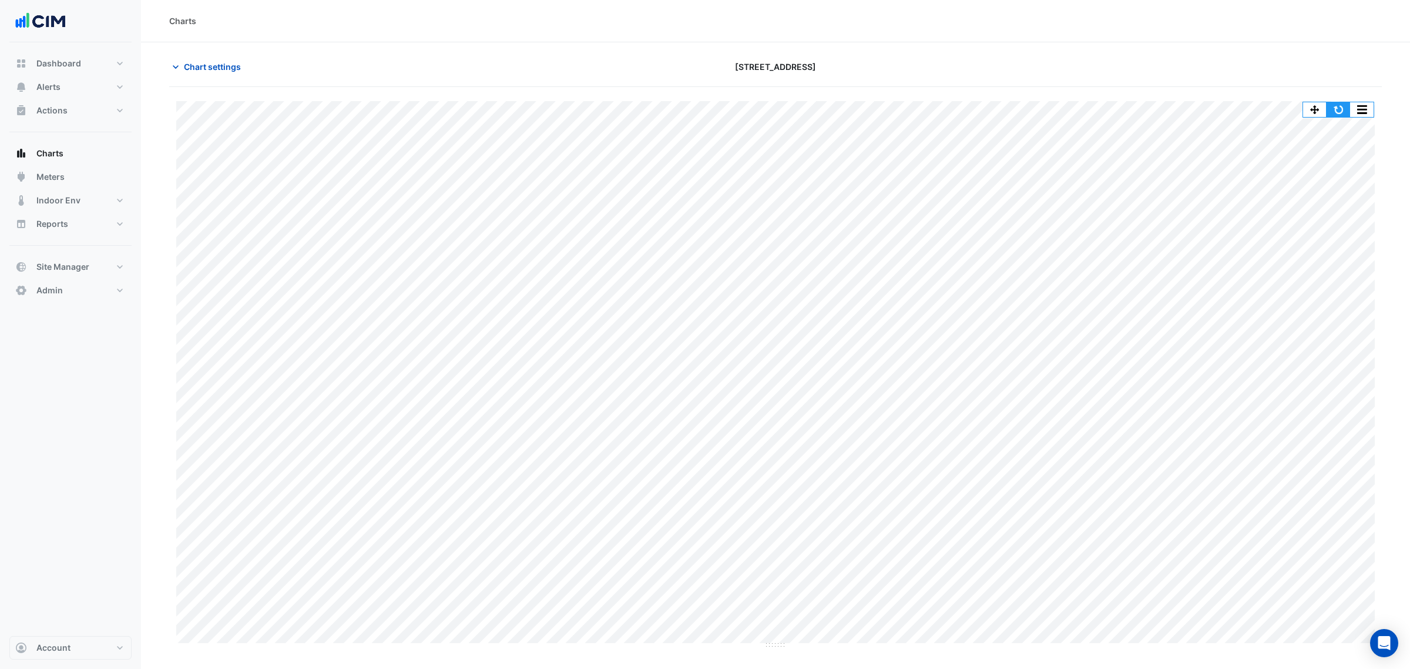
click at [1127, 107] on button "button" at bounding box center [1338, 109] width 23 height 15
click at [227, 61] on span "Chart settings" at bounding box center [212, 67] width 57 height 12
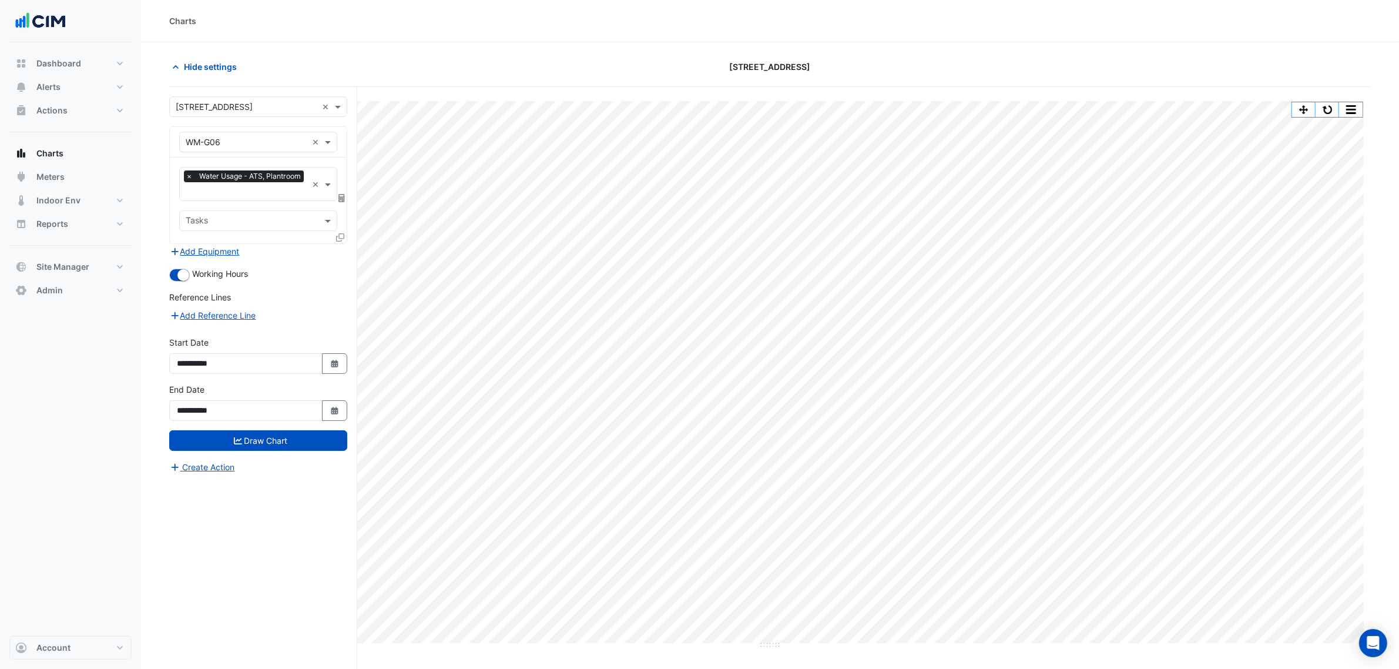
click at [210, 104] on input "text" at bounding box center [247, 107] width 142 height 12
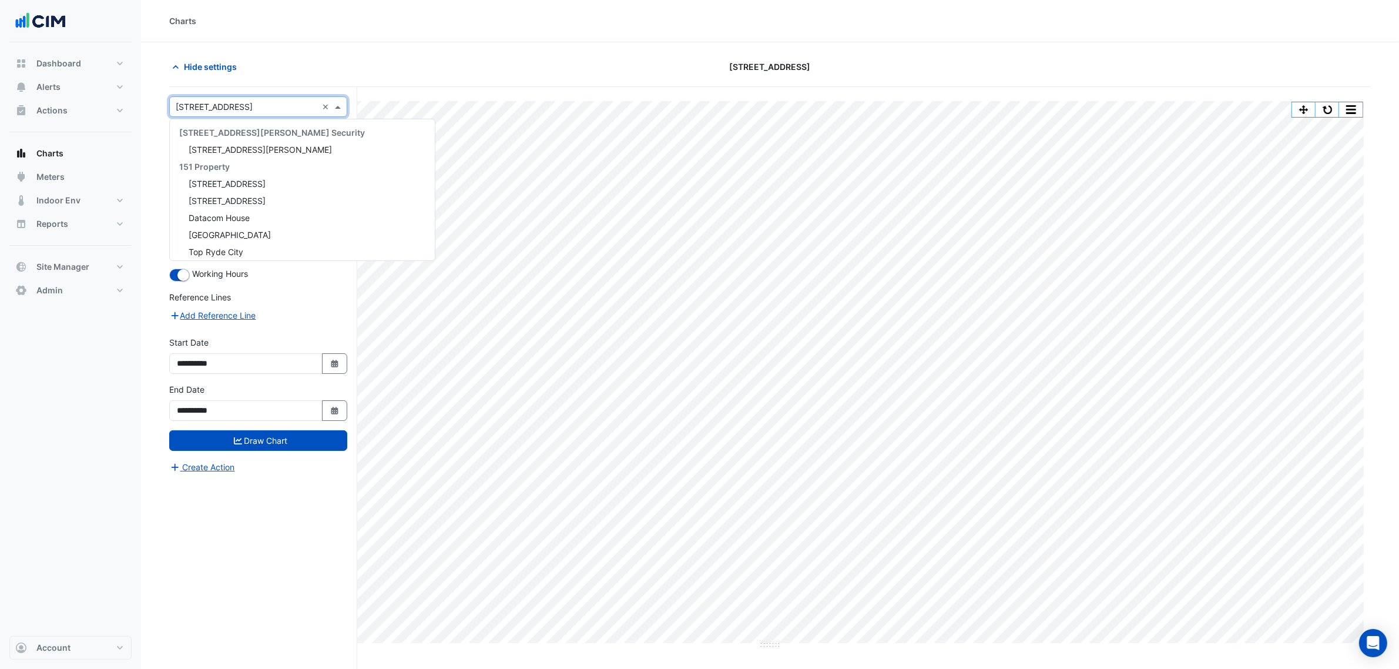
click at [316, 22] on div "Charts" at bounding box center [769, 21] width 1201 height 12
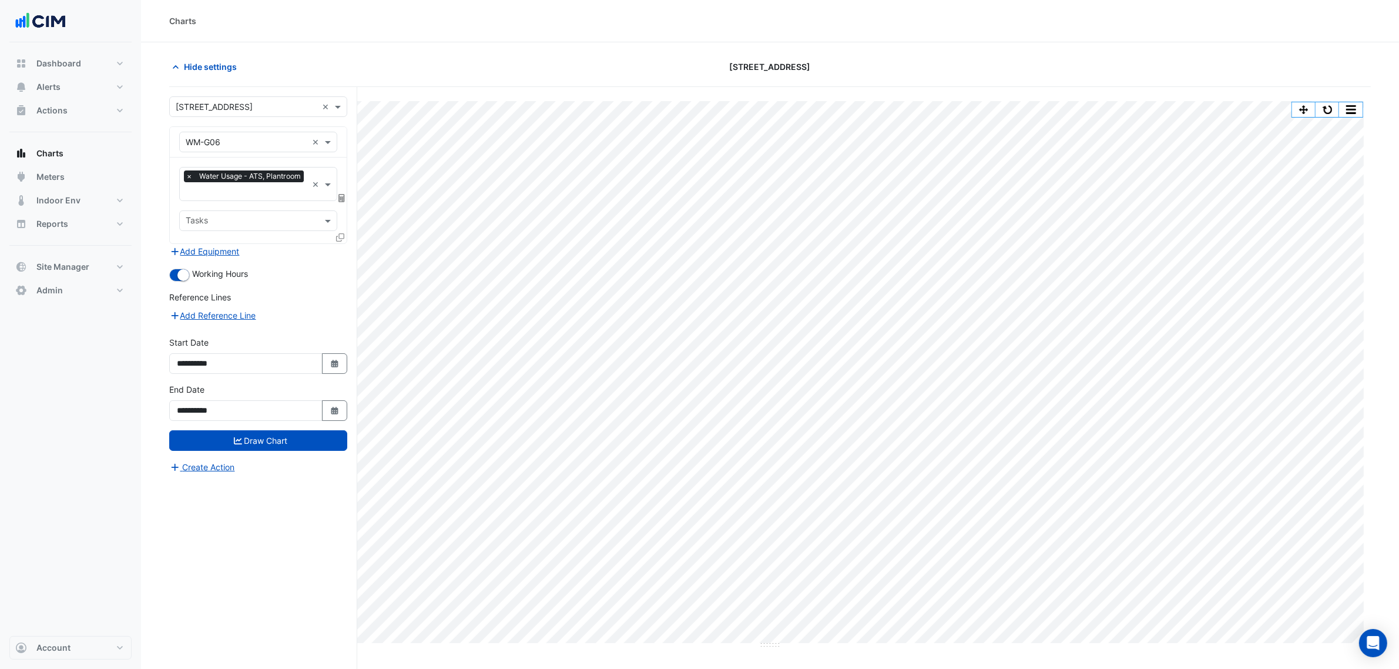
click at [229, 156] on div "× WM-G06 ×" at bounding box center [258, 142] width 177 height 31
click at [230, 142] on input "text" at bounding box center [247, 142] width 122 height 12
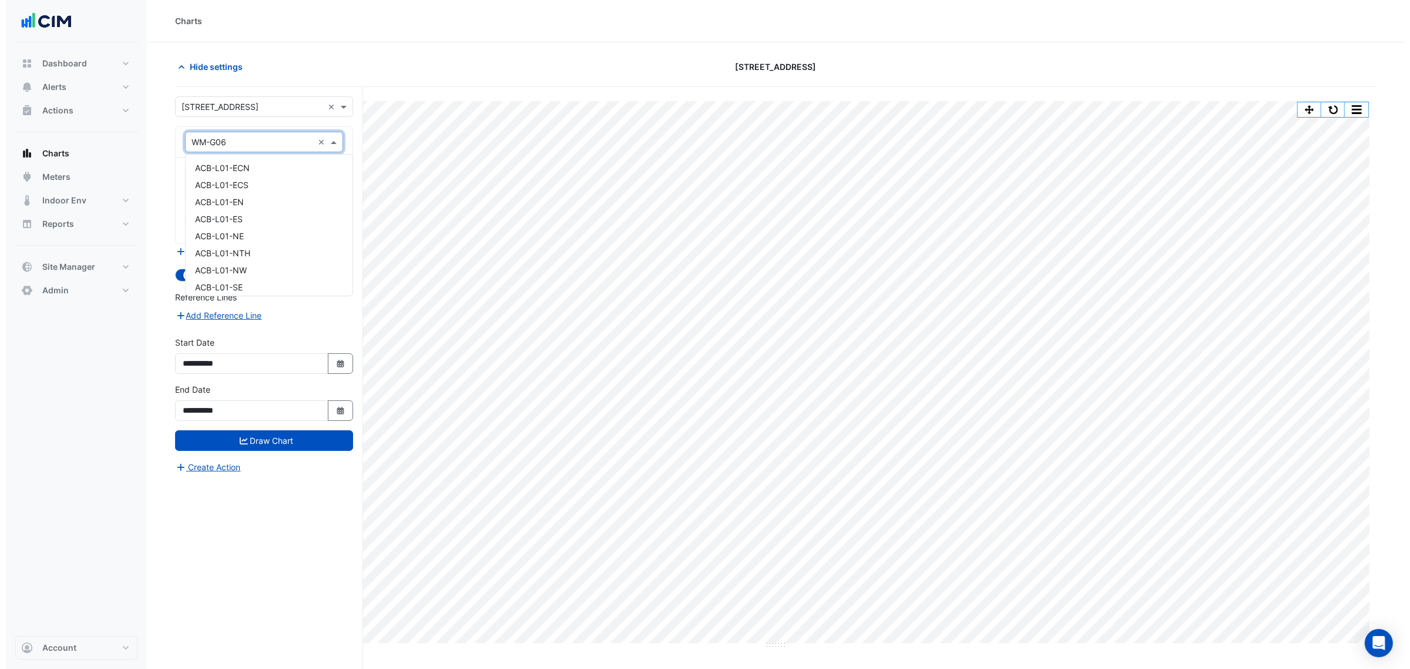
scroll to position [9857, 0]
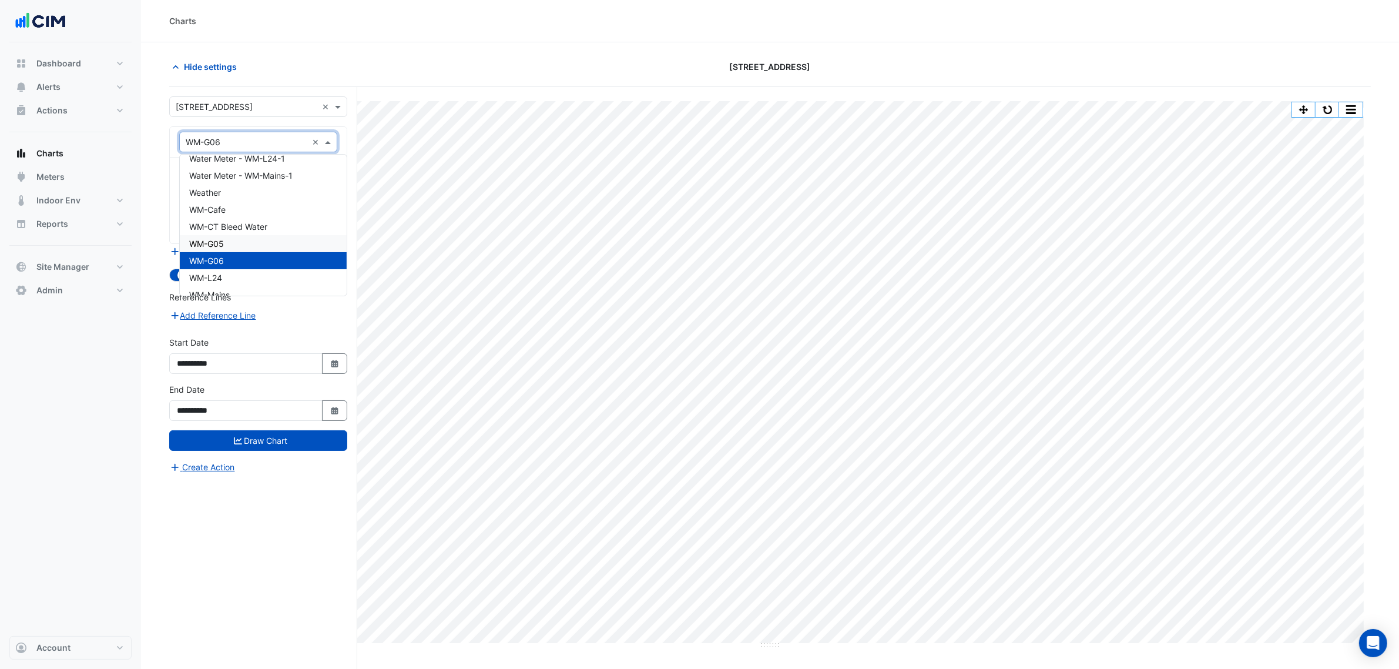
click at [230, 235] on div "WM-G05" at bounding box center [263, 243] width 167 height 17
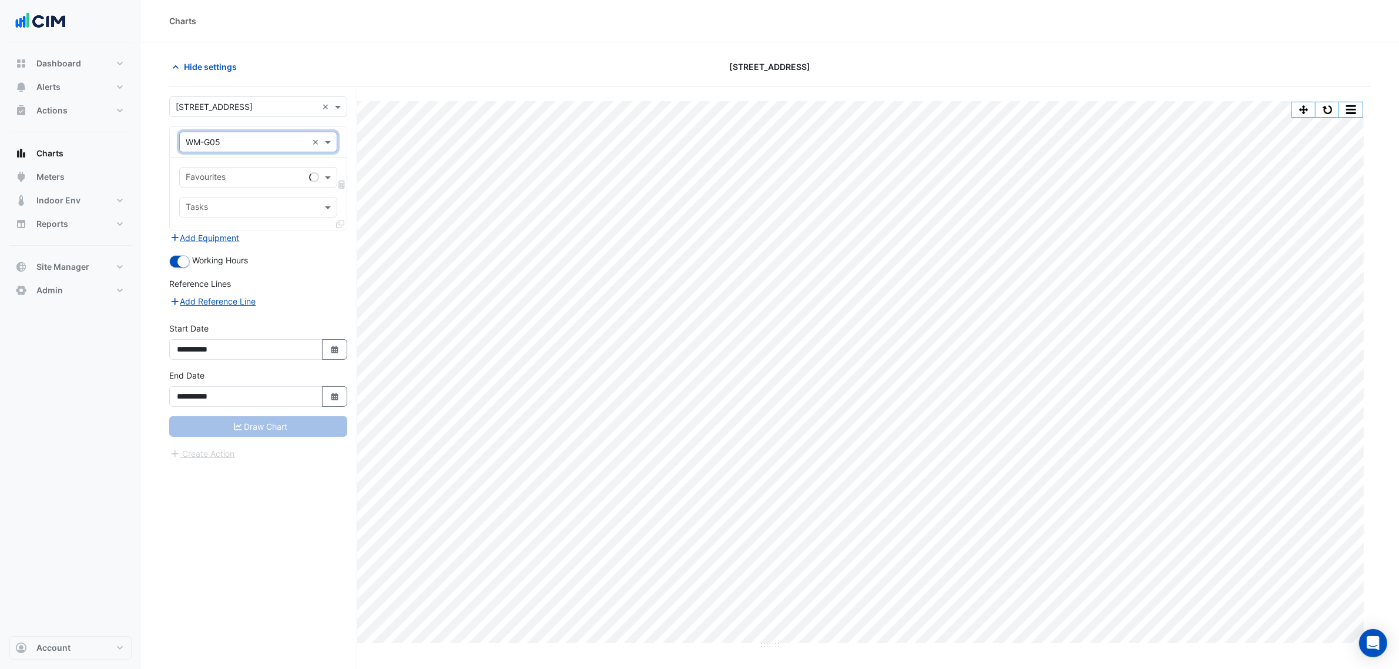
click at [260, 183] on input "text" at bounding box center [245, 178] width 119 height 12
click at [264, 201] on span "Water Usage (kL) - ATS, Plantroom" at bounding box center [256, 203] width 134 height 10
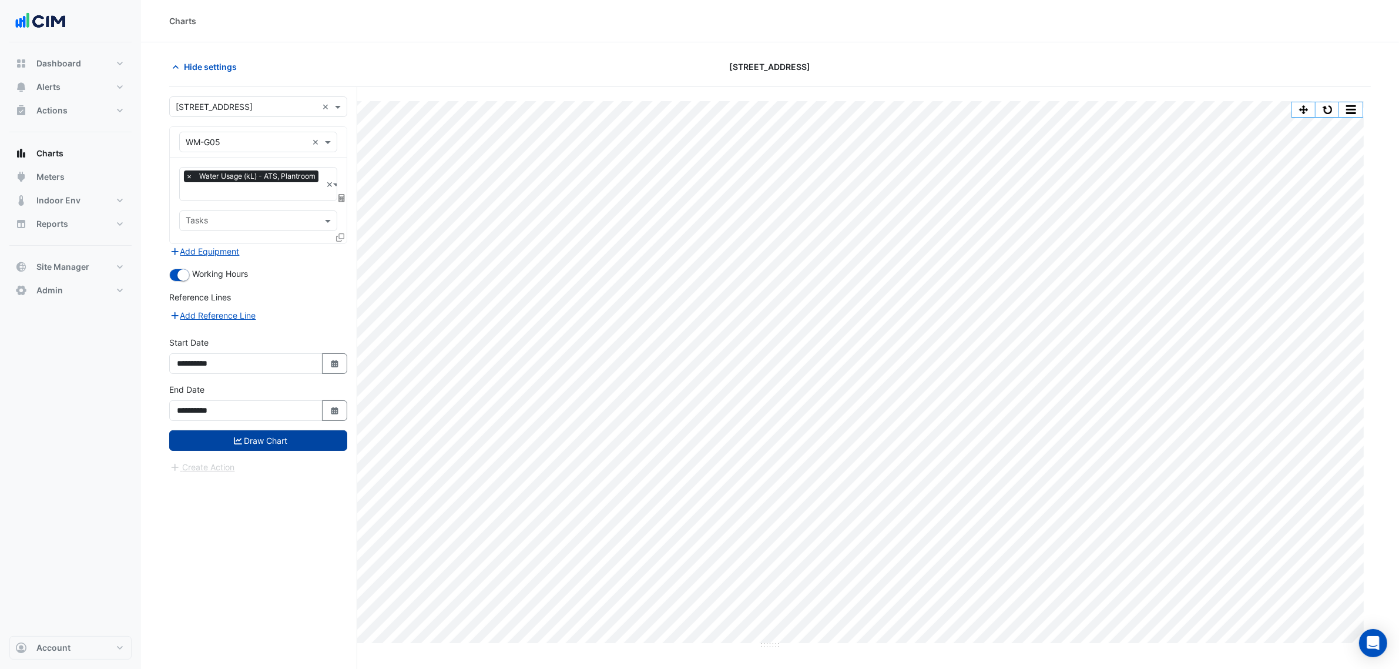
click at [285, 435] on button "Draw Chart" at bounding box center [258, 440] width 178 height 21
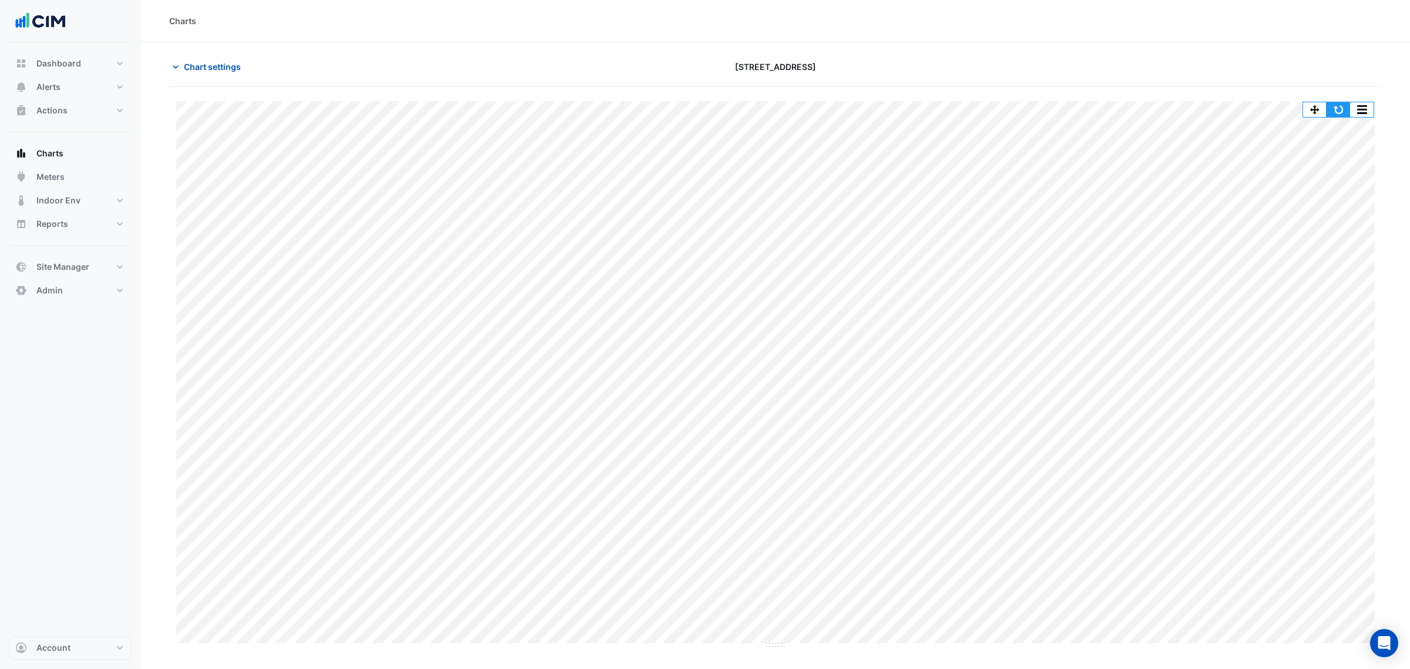
click at [1127, 103] on button "button" at bounding box center [1338, 109] width 23 height 15
click at [1127, 115] on button "button" at bounding box center [1338, 109] width 23 height 15
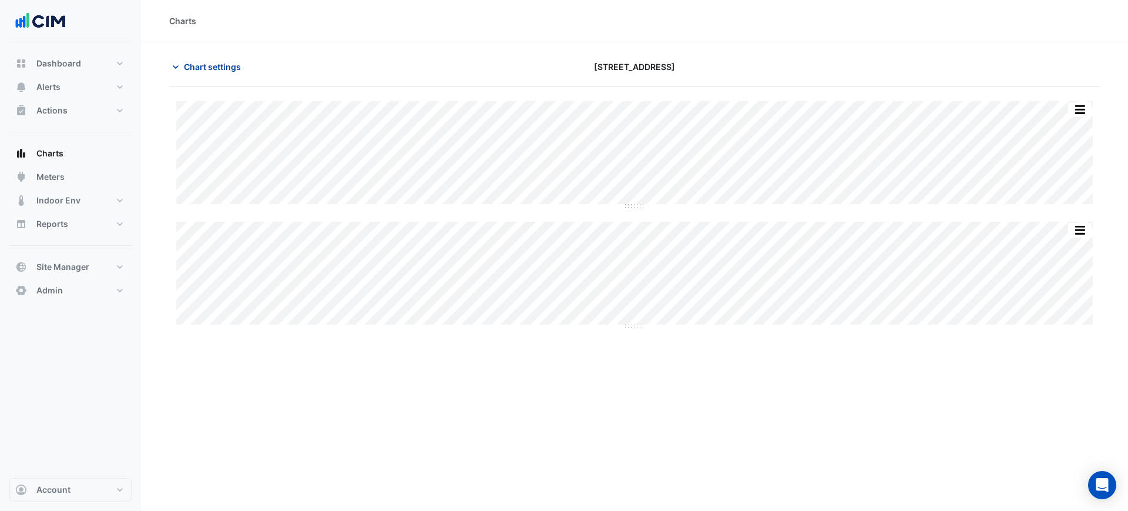
drag, startPoint x: 239, startPoint y: 56, endPoint x: 234, endPoint y: 62, distance: 7.7
click at [239, 56] on button "Chart settings" at bounding box center [208, 66] width 79 height 21
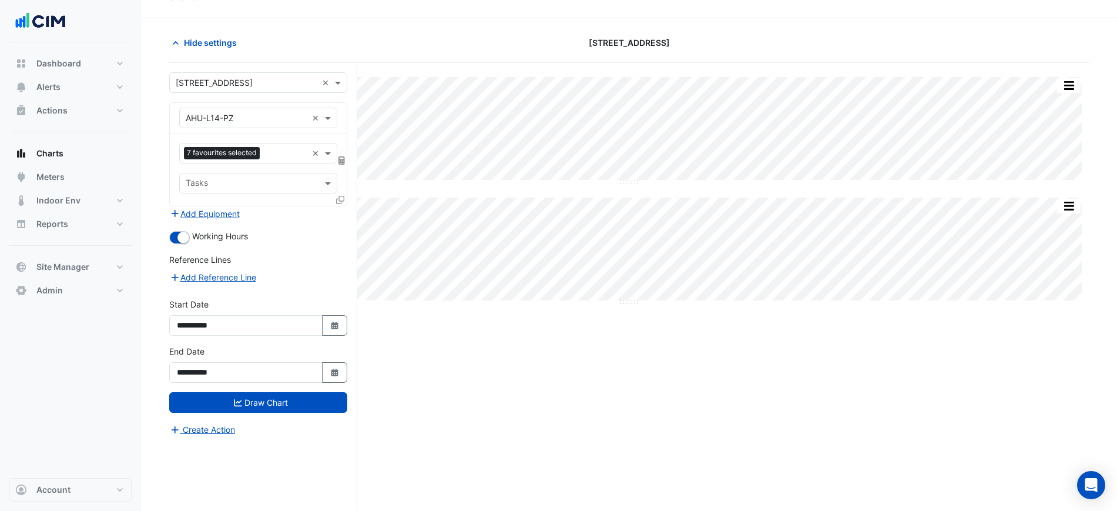
scroll to position [45, 0]
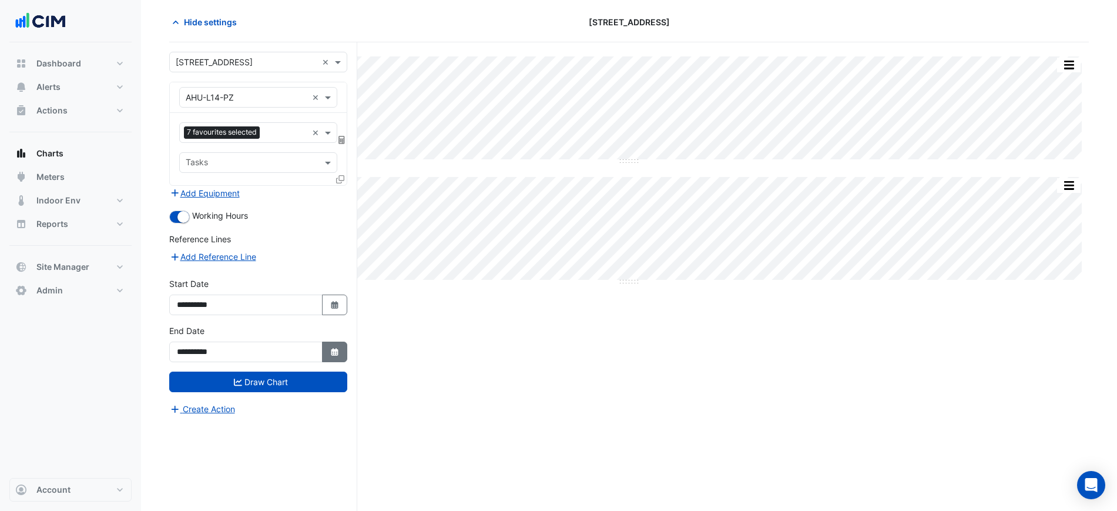
click at [342, 353] on button "Select Date" at bounding box center [335, 351] width 26 height 21
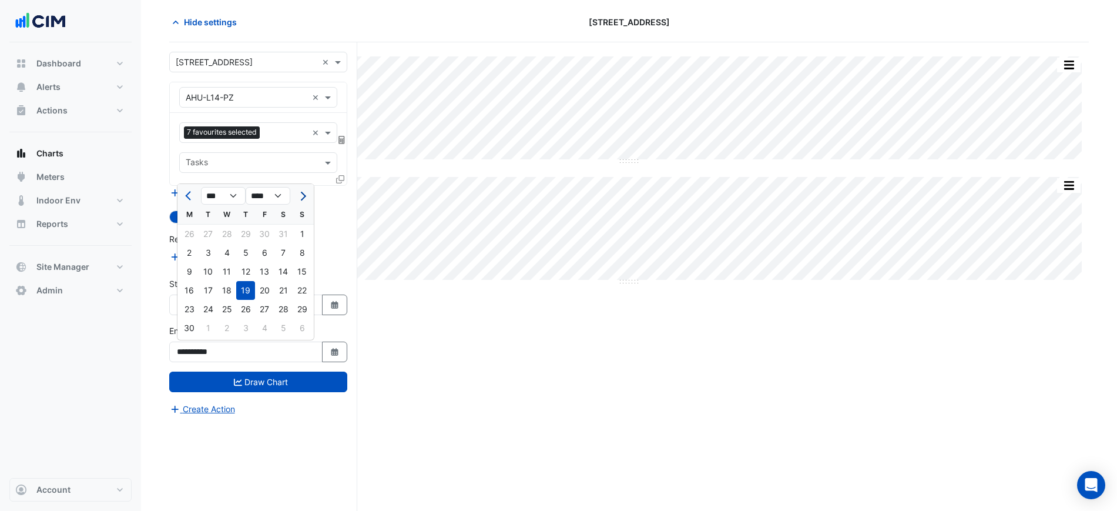
click at [304, 192] on button "Next month" at bounding box center [302, 195] width 14 height 19
click at [303, 205] on div "S" at bounding box center [302, 214] width 19 height 19
click at [303, 194] on span "Next month" at bounding box center [301, 196] width 9 height 9
select select "*"
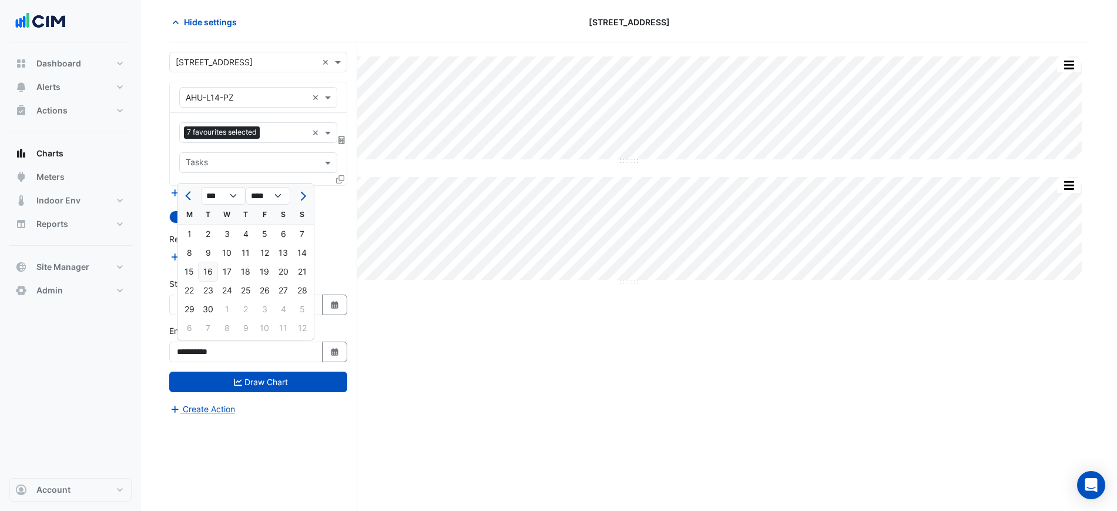
click at [213, 270] on div "16" at bounding box center [208, 271] width 19 height 19
type input "**********"
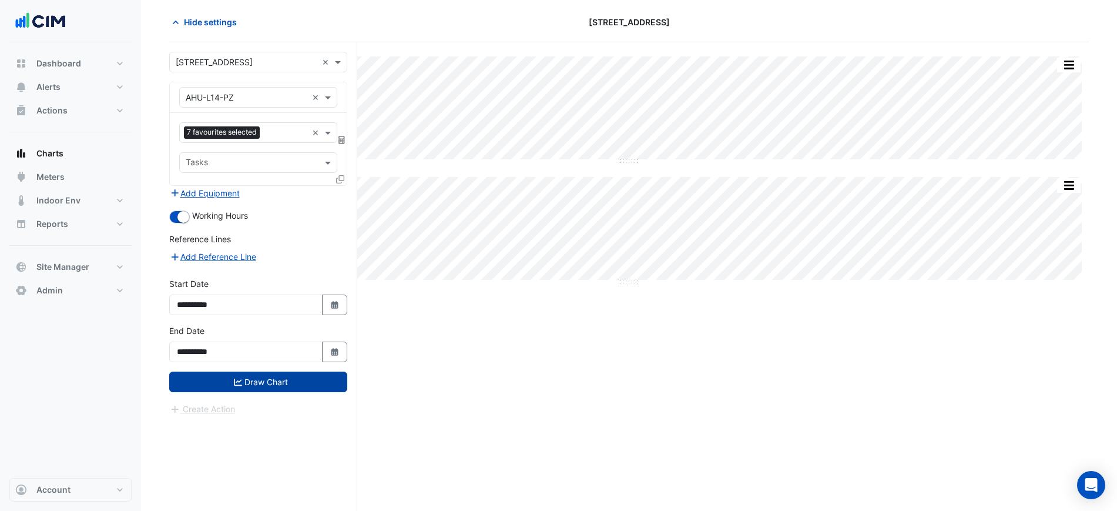
click at [253, 382] on button "Draw Chart" at bounding box center [258, 381] width 178 height 21
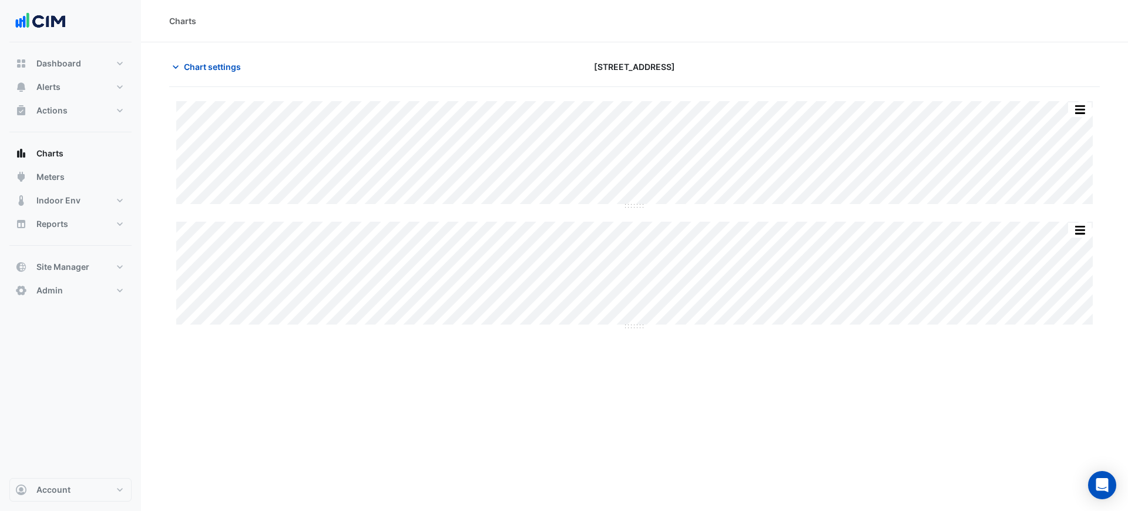
click at [1000, 52] on section "Chart settings 323 Castlereagh Street Print Save as JPEG Save as PNG Sample Too…" at bounding box center [634, 192] width 987 height 300
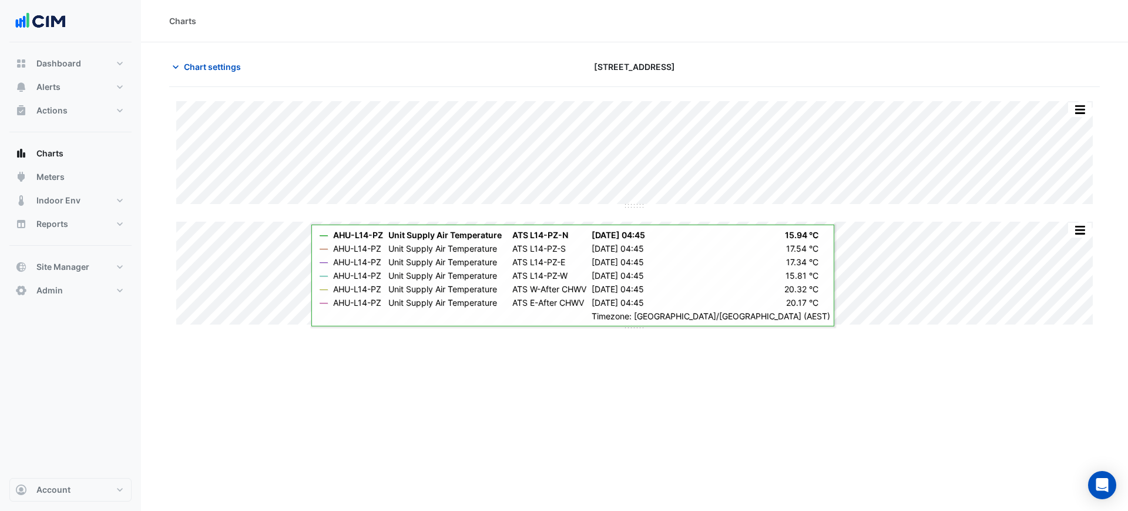
click at [1007, 51] on section "Chart settings 323 Castlereagh Street Split All Split None Print Save as JPEG S…" at bounding box center [634, 192] width 987 height 300
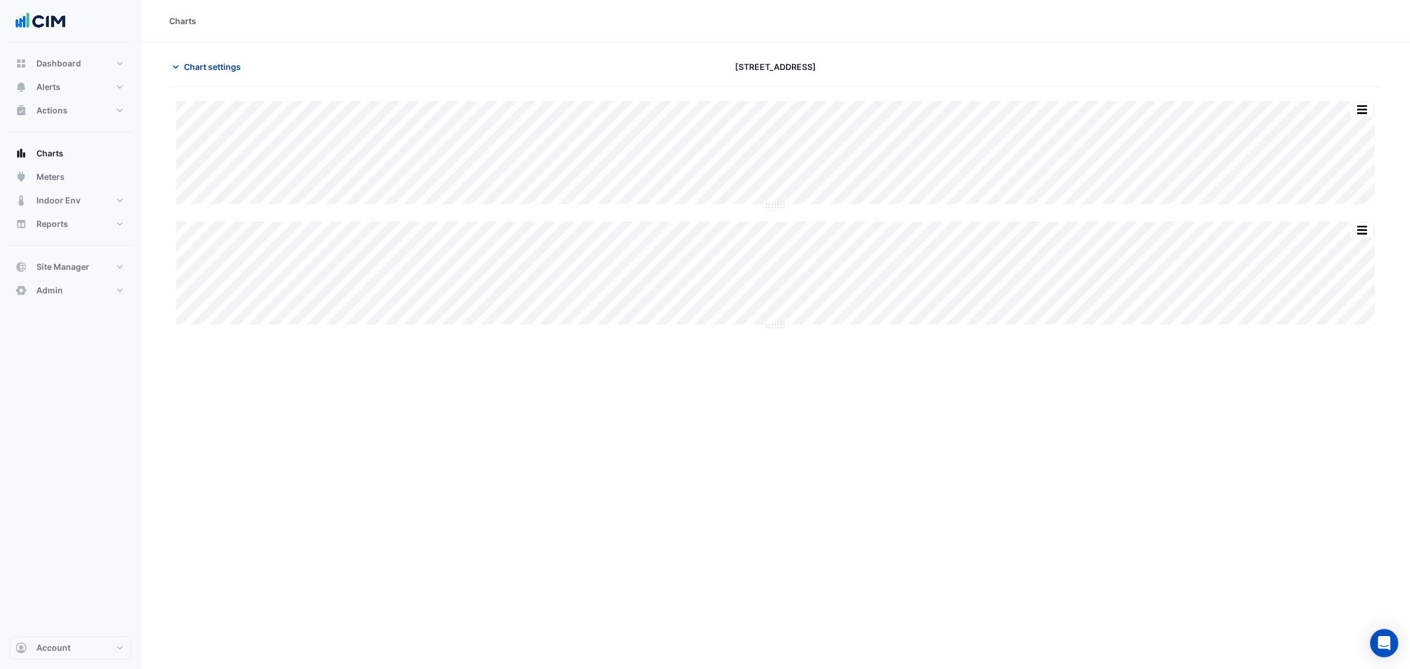
click at [242, 69] on button "Chart settings" at bounding box center [208, 66] width 79 height 21
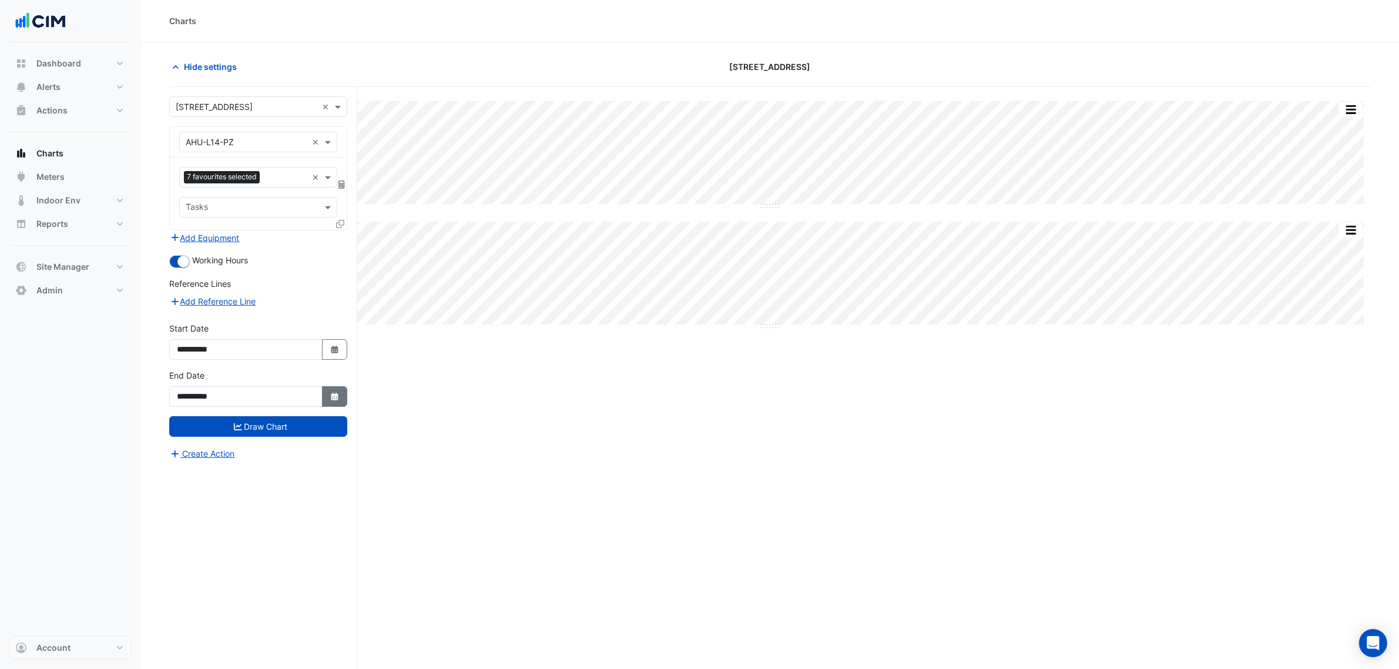
click at [331, 394] on icon "Select Date" at bounding box center [335, 396] width 11 height 8
select select "*"
click at [227, 318] on div "17" at bounding box center [226, 317] width 19 height 19
type input "**********"
click at [199, 63] on span "Hide settings" at bounding box center [210, 67] width 53 height 12
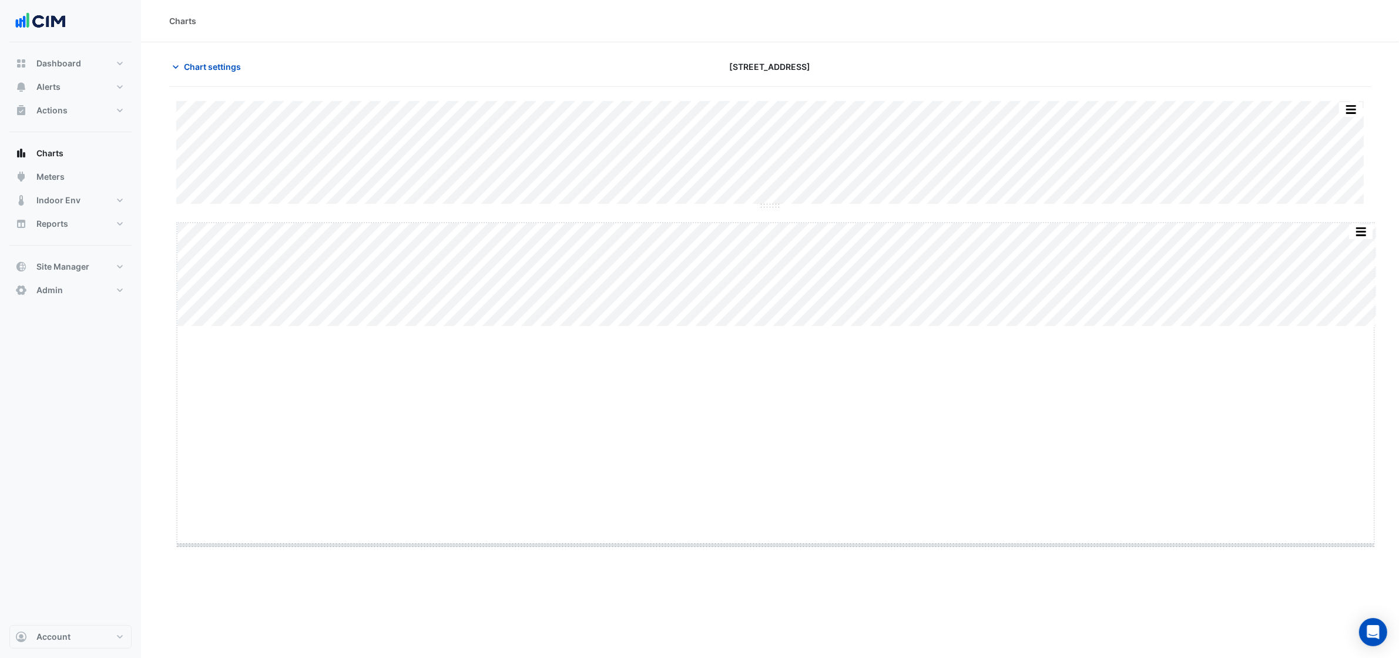
drag, startPoint x: 778, startPoint y: 327, endPoint x: 761, endPoint y: 560, distance: 233.9
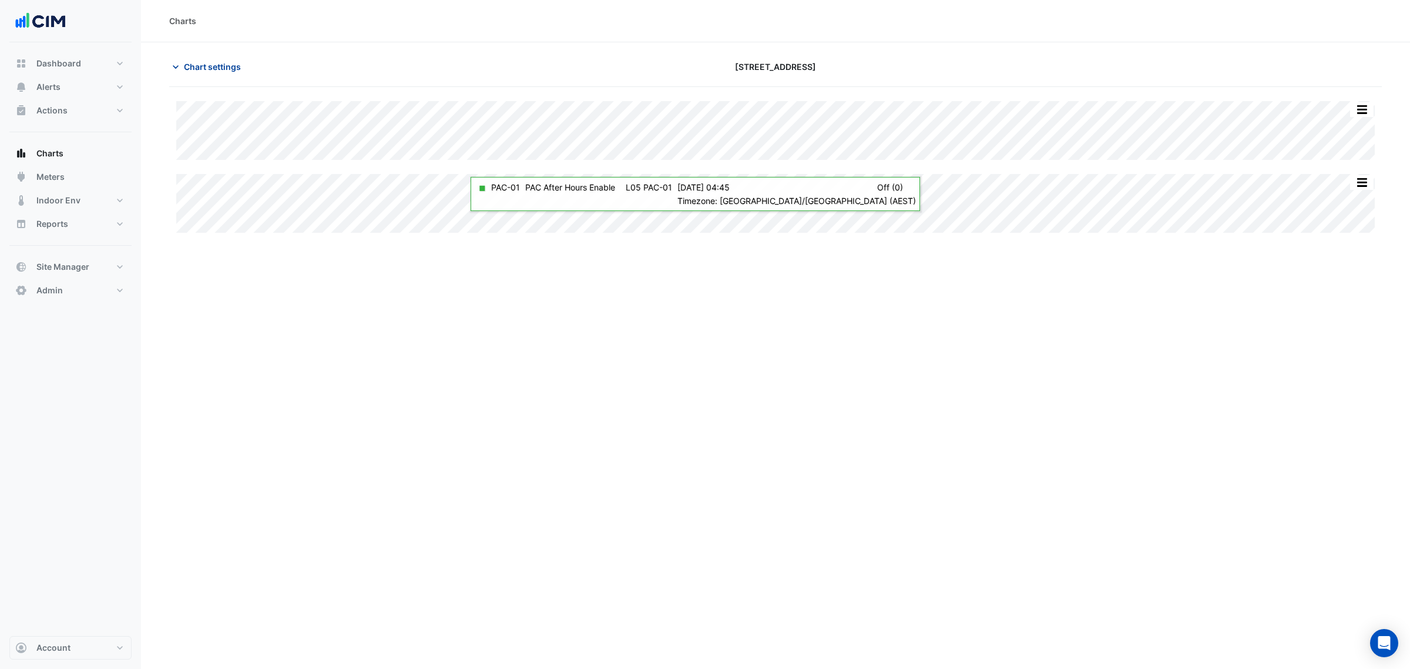
click at [239, 70] on span "Chart settings" at bounding box center [212, 67] width 57 height 12
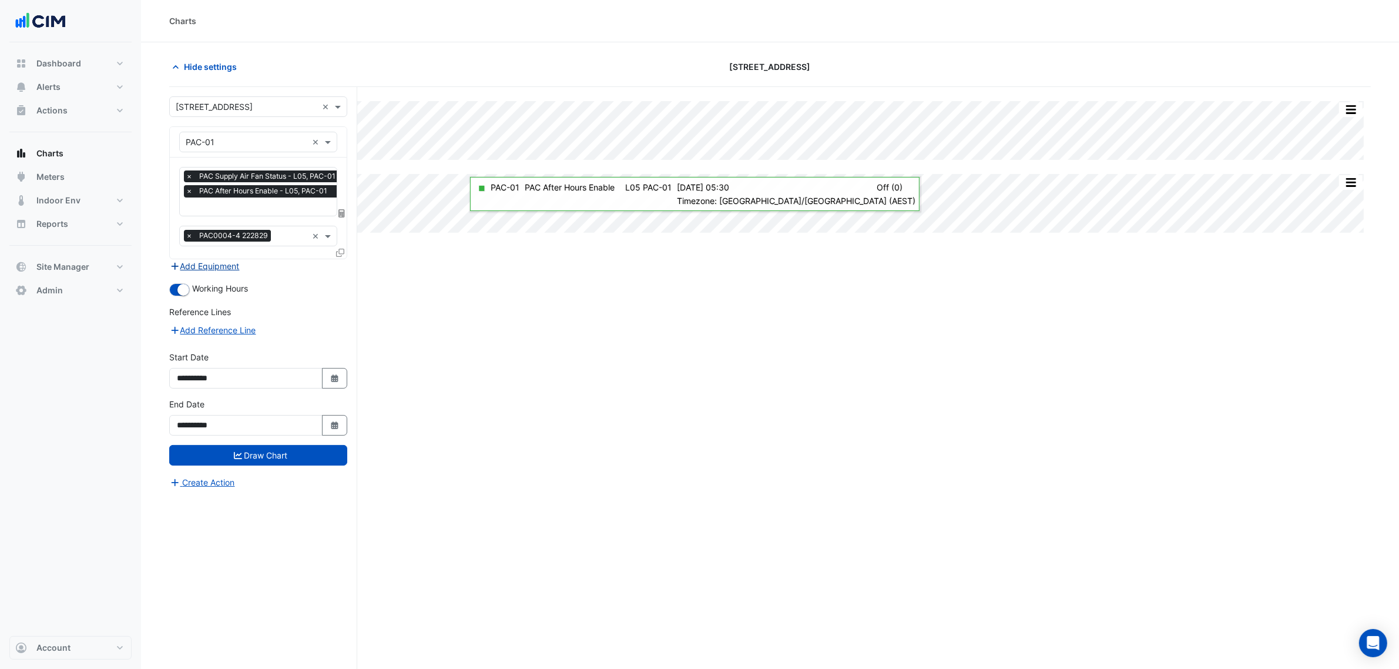
click at [218, 263] on button "Add Equipment" at bounding box center [204, 266] width 71 height 14
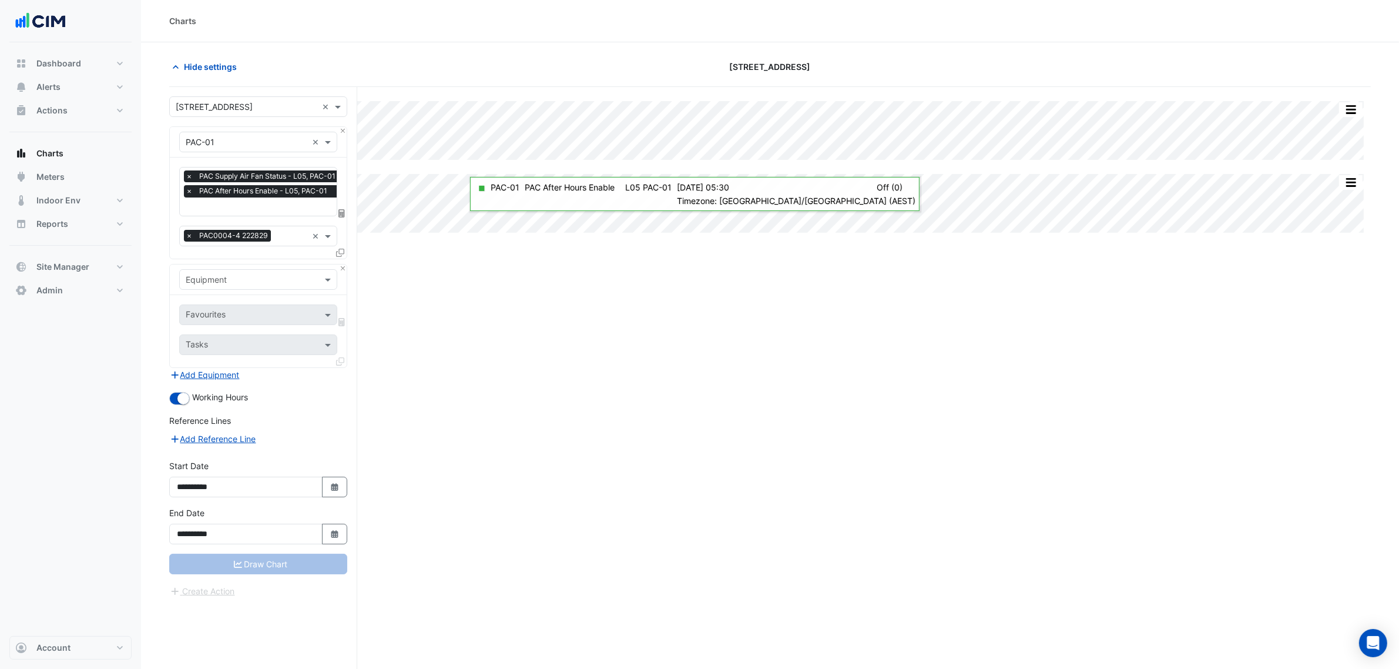
click at [224, 274] on input "text" at bounding box center [247, 280] width 122 height 12
type input "***"
click at [251, 307] on div "SAF-PAC-01" at bounding box center [258, 304] width 156 height 17
click at [244, 310] on input "text" at bounding box center [245, 316] width 119 height 12
click at [300, 356] on span "Supply Air Fan Status - L05, PAC-01" at bounding box center [259, 357] width 140 height 10
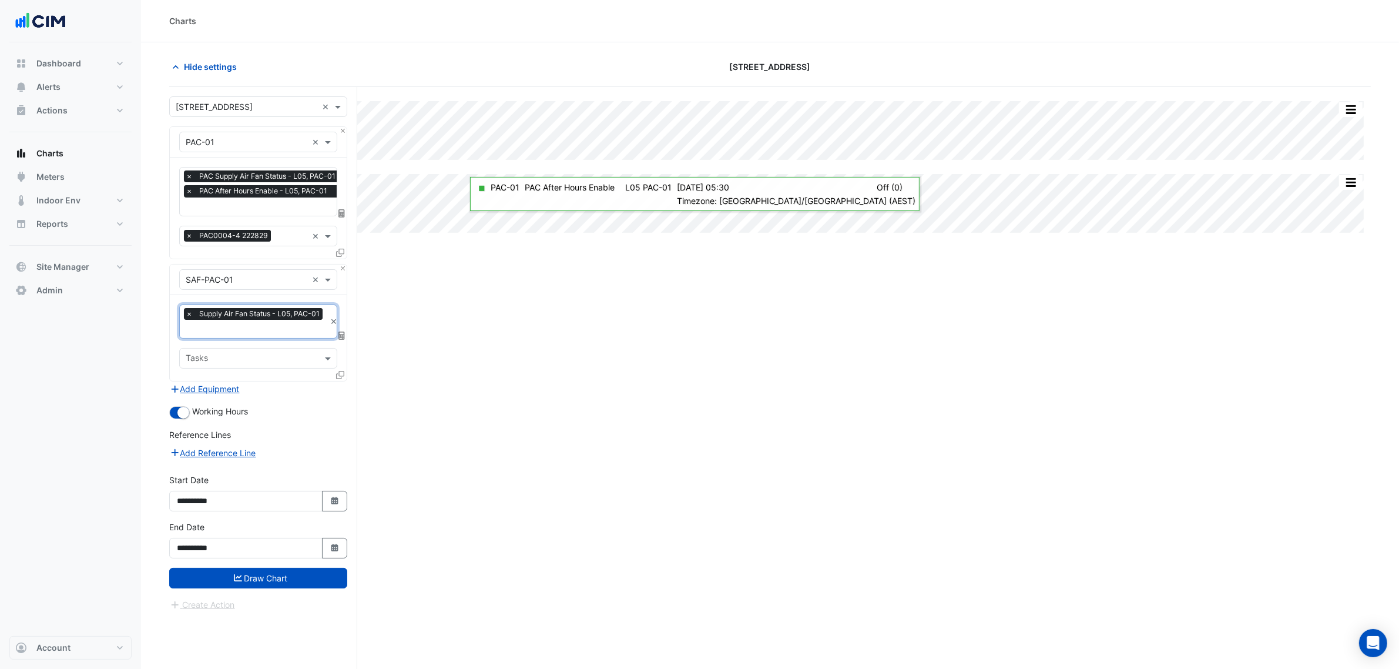
click at [282, 335] on input "text" at bounding box center [256, 330] width 140 height 12
click at [286, 351] on span "Supply Air Fan Enable - L05, PAC-01" at bounding box center [259, 353] width 141 height 10
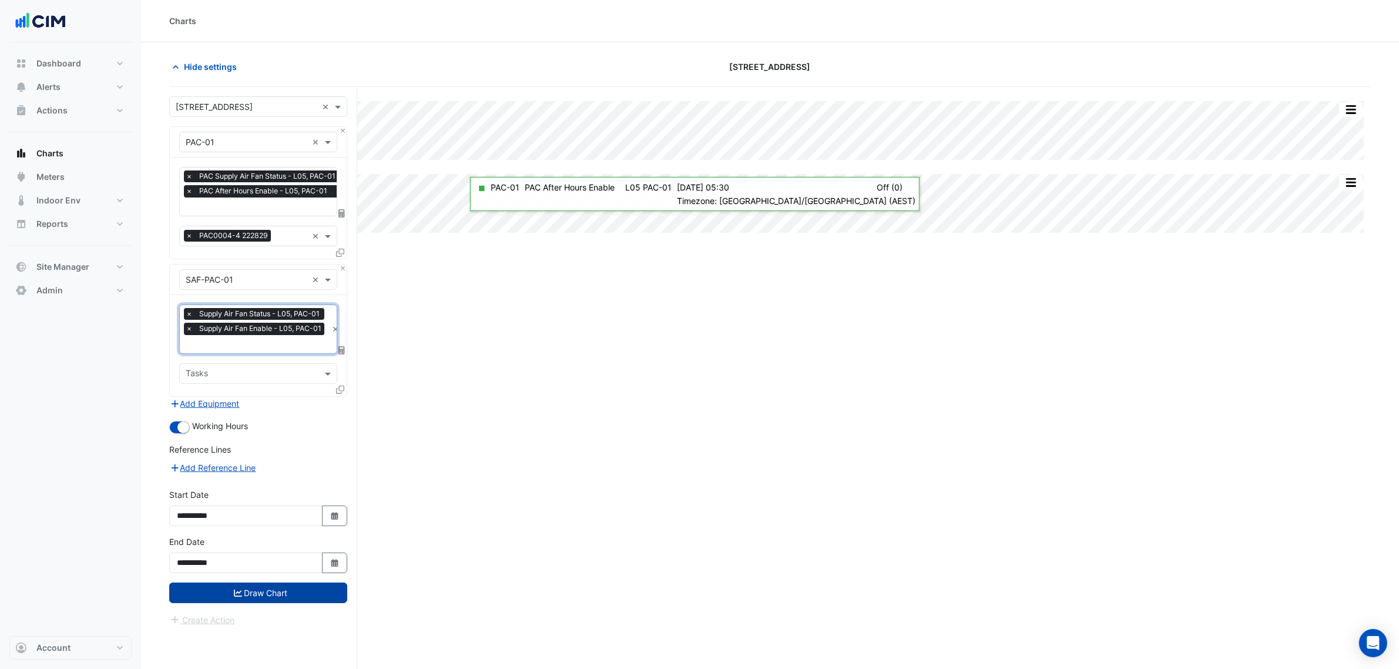
click at [295, 585] on button "Draw Chart" at bounding box center [258, 592] width 178 height 21
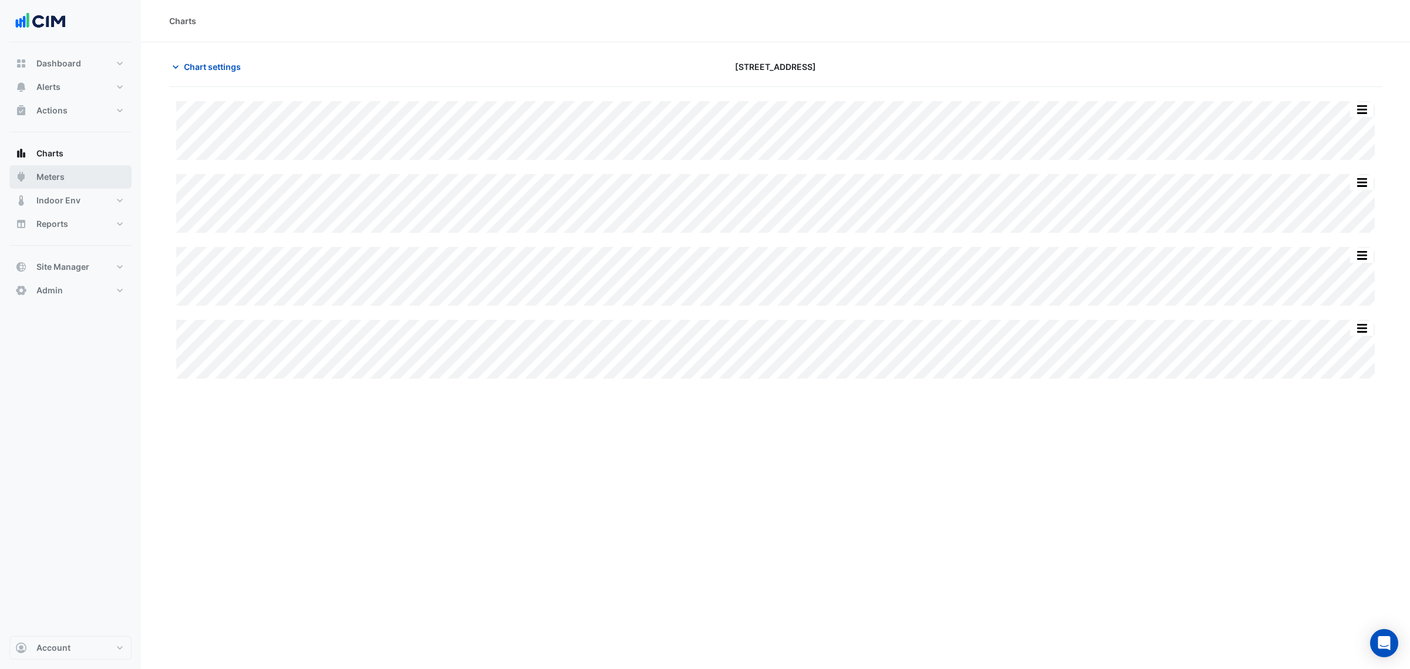
click at [42, 181] on span "Meters" at bounding box center [50, 177] width 28 height 12
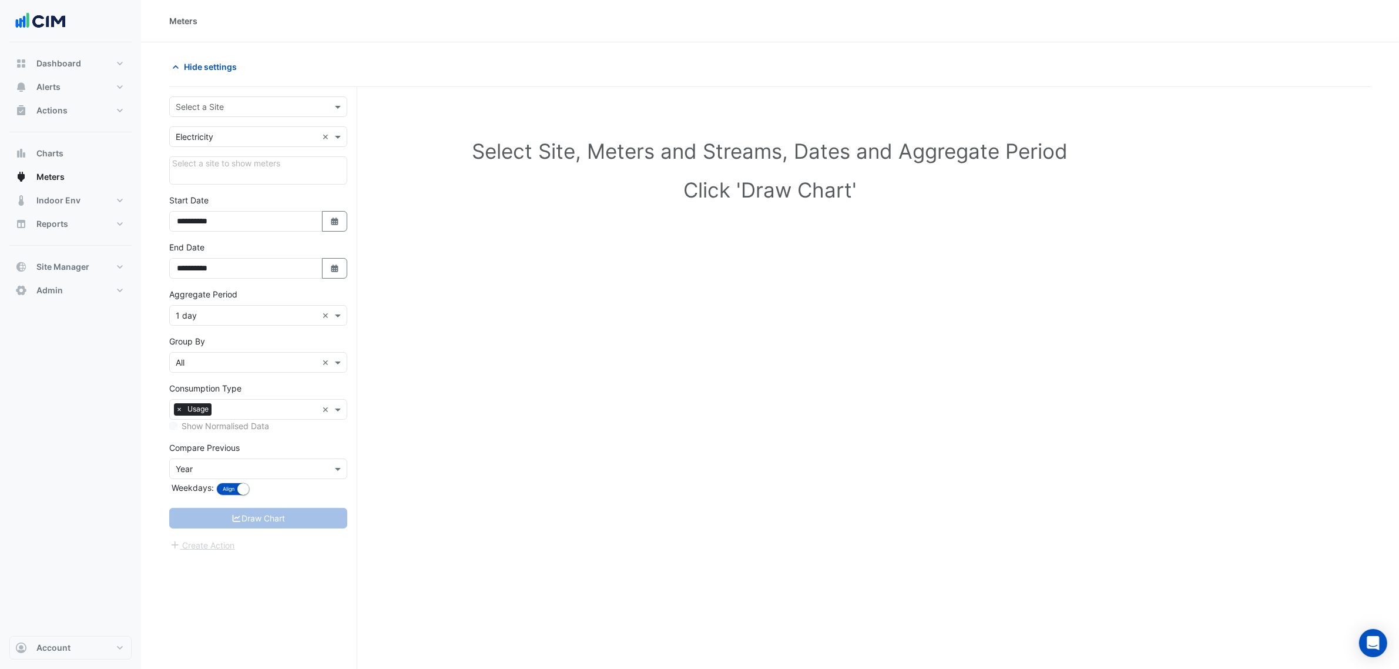
click at [203, 110] on input "text" at bounding box center [247, 107] width 142 height 12
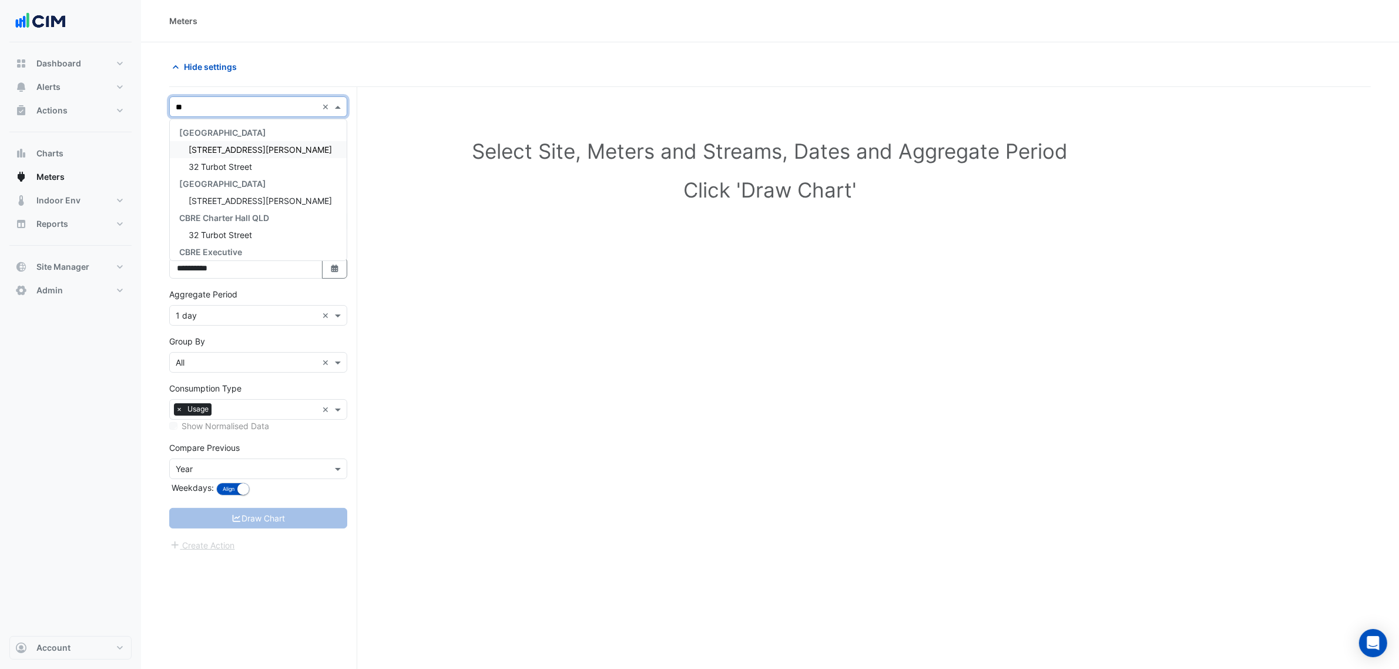
type input "***"
click at [221, 145] on span "[STREET_ADDRESS]" at bounding box center [227, 150] width 77 height 10
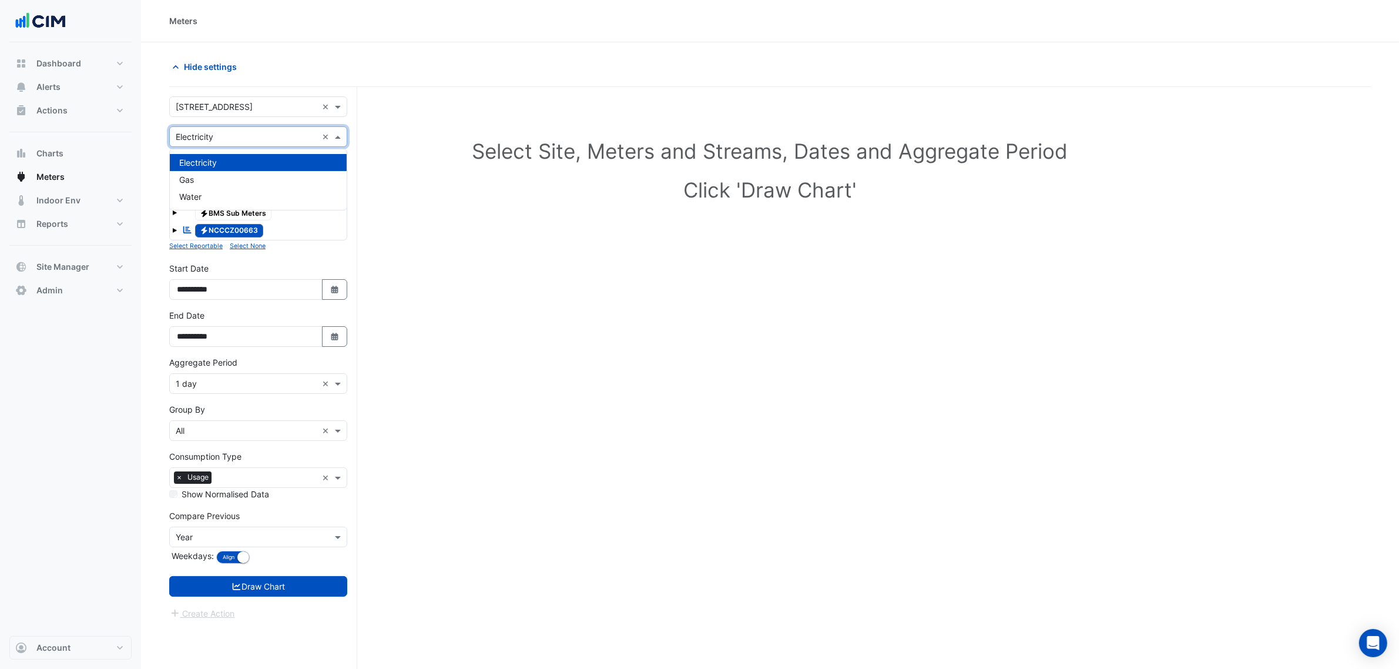
click at [227, 139] on input "text" at bounding box center [247, 137] width 142 height 12
click at [211, 190] on div "Water" at bounding box center [258, 196] width 177 height 17
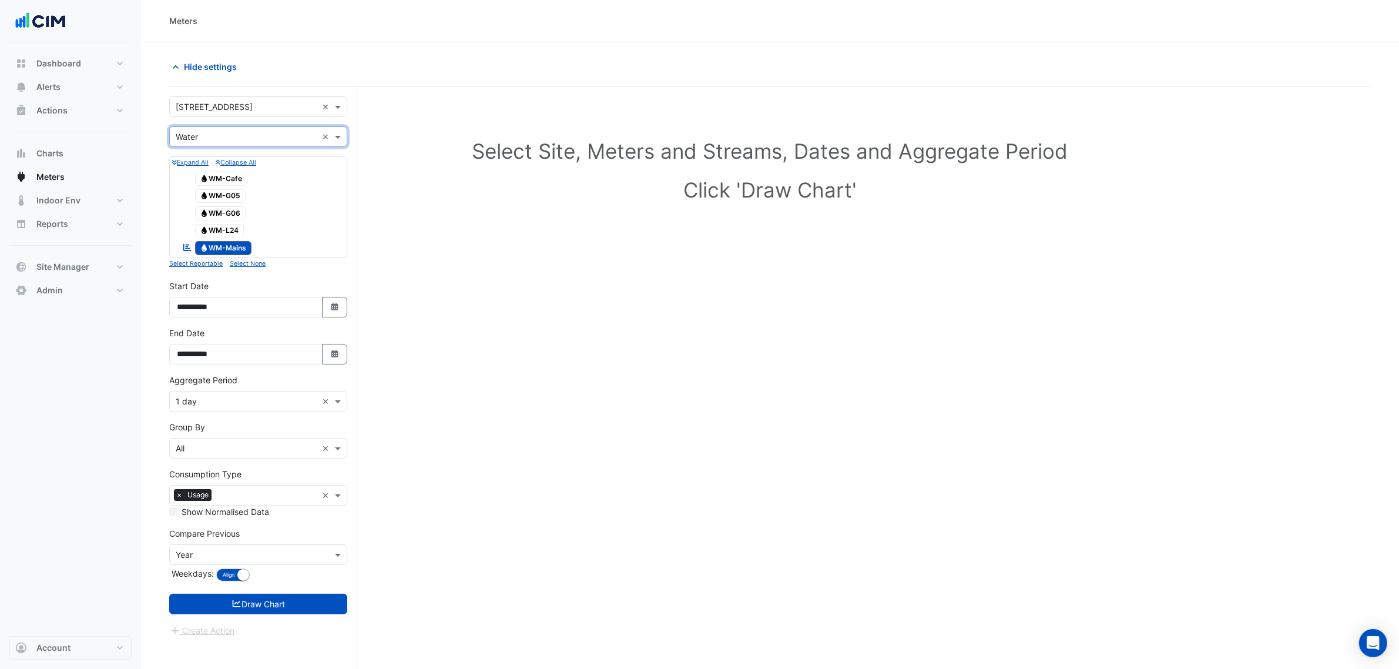
click at [233, 246] on span "Water WM-Mains" at bounding box center [223, 248] width 57 height 14
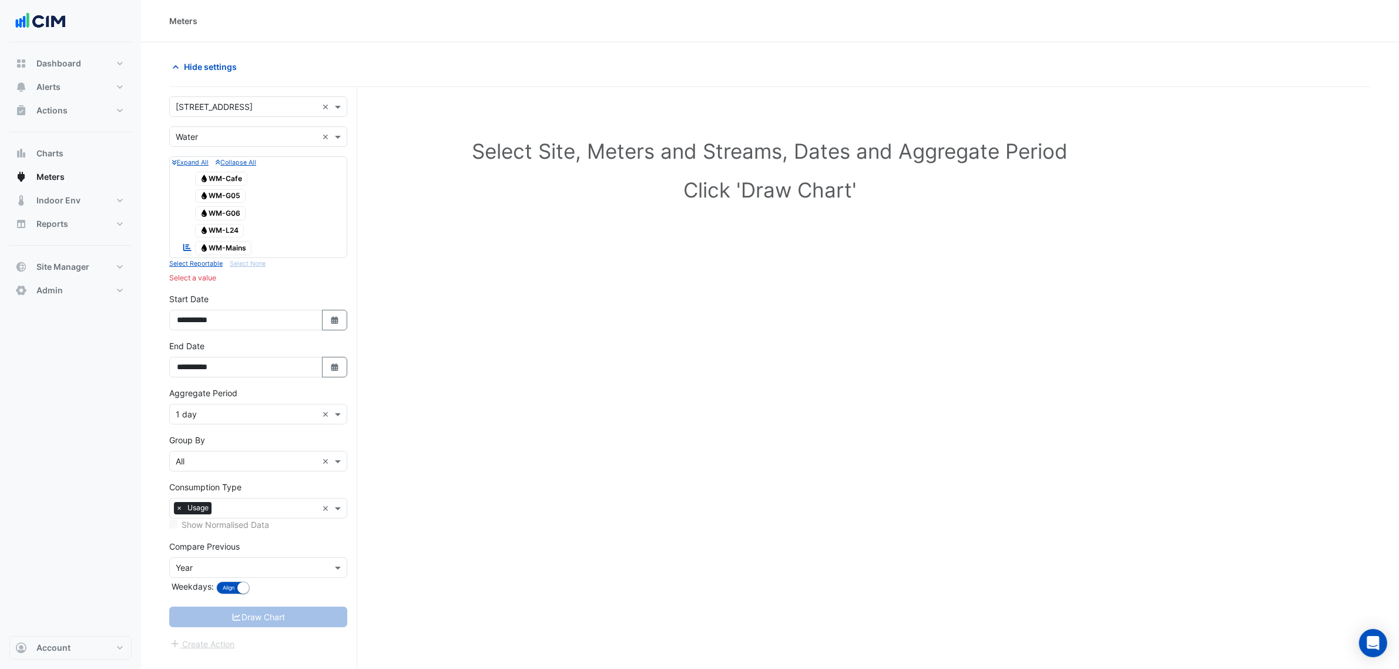
click at [231, 216] on span "Water WM-G06" at bounding box center [220, 213] width 51 height 14
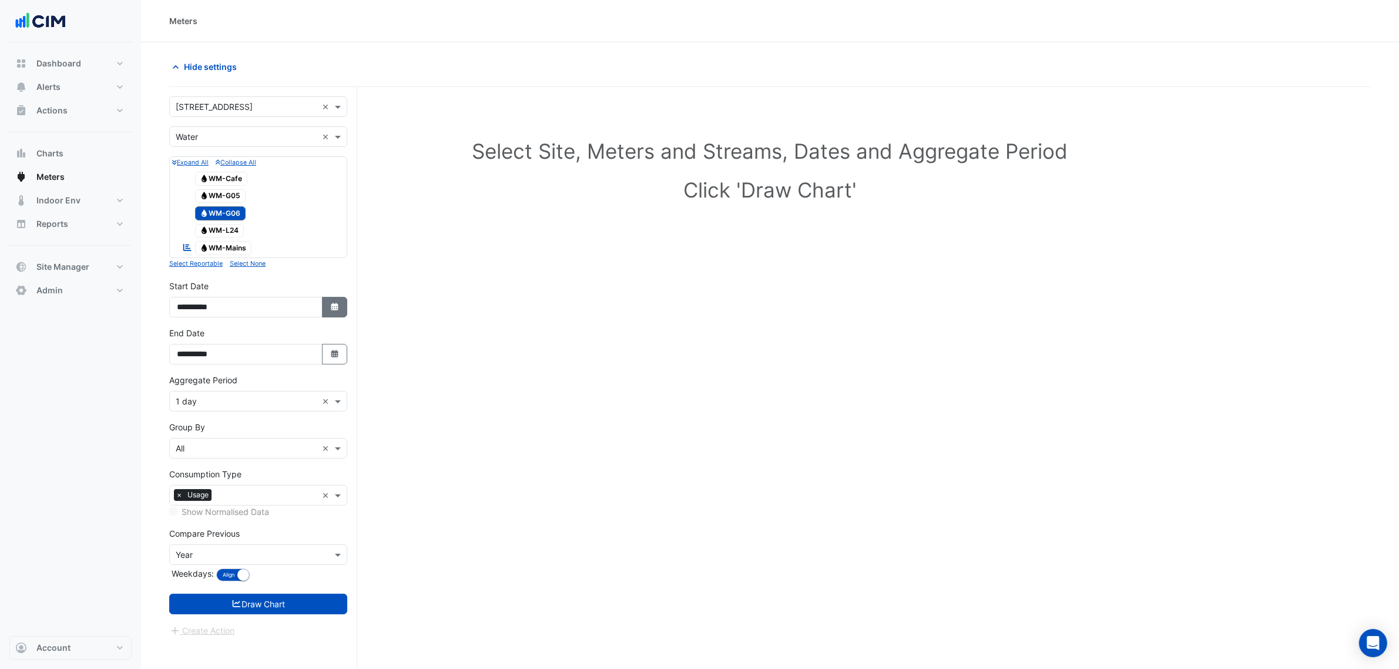
click at [328, 312] on button "Select Date" at bounding box center [335, 307] width 26 height 21
select select "*"
select select "****"
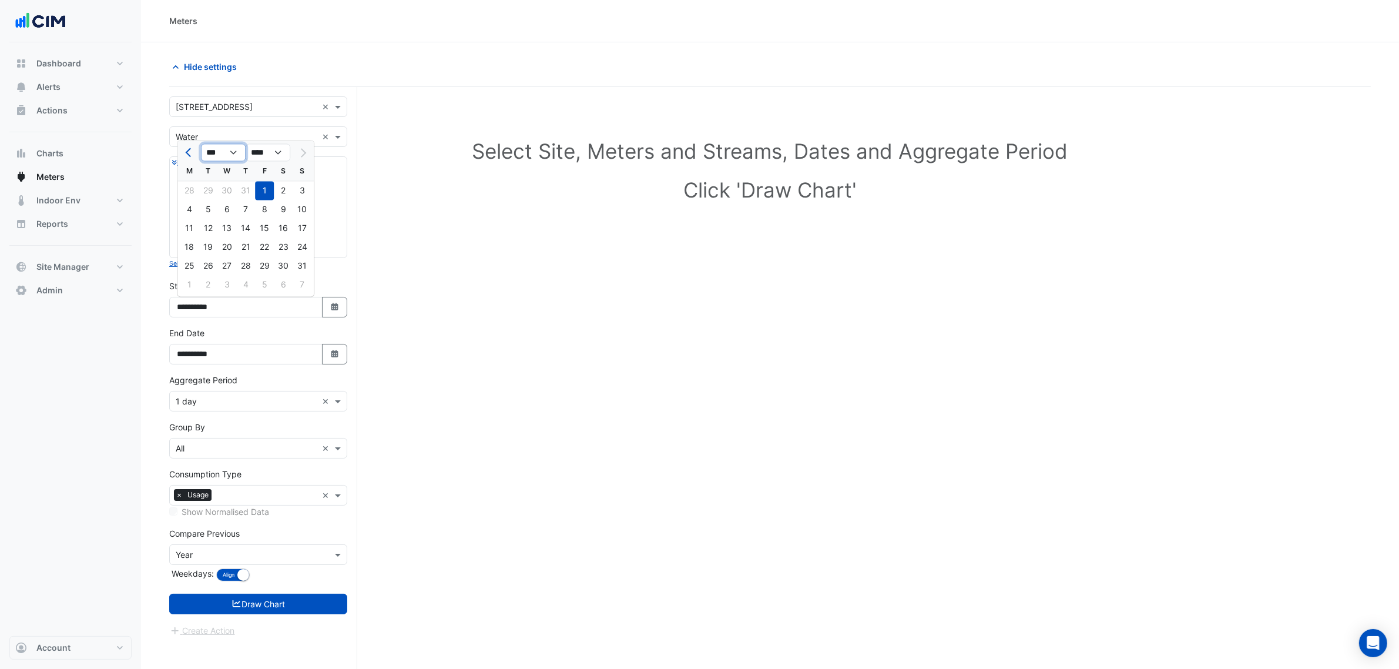
click at [226, 160] on select "*** *** *** *** *** *** *** ***" at bounding box center [223, 153] width 45 height 18
select select "*"
click at [201, 144] on select "*** *** *** *** *** *** *** ***" at bounding box center [223, 153] width 45 height 18
click at [226, 194] on div "1" at bounding box center [226, 191] width 19 height 19
type input "**********"
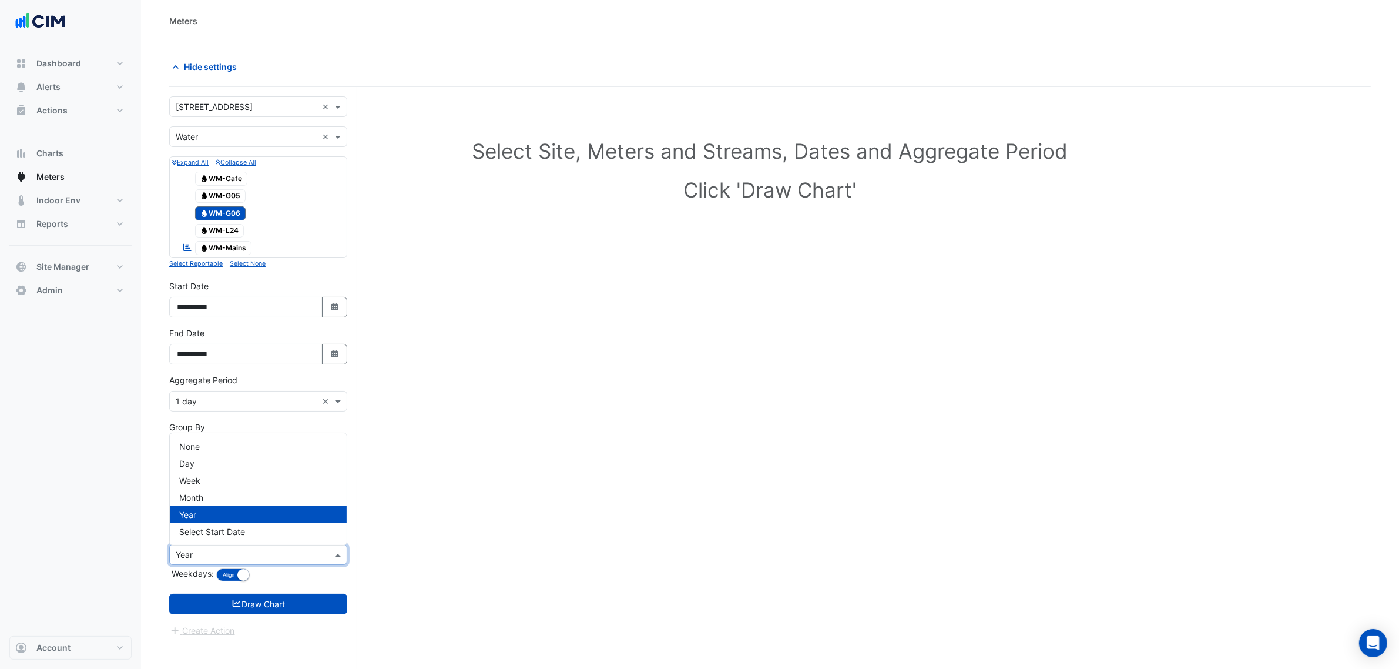
click at [290, 553] on input "text" at bounding box center [247, 555] width 142 height 12
click at [254, 451] on div "None" at bounding box center [258, 446] width 177 height 17
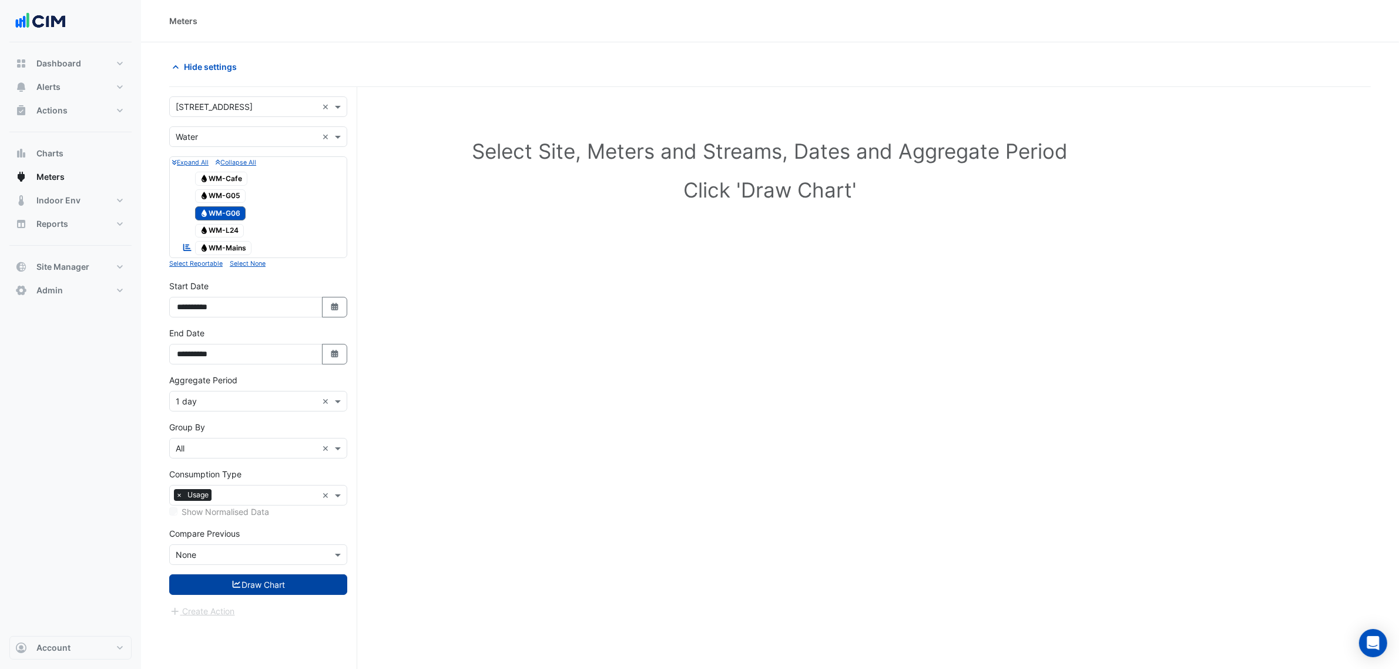
click at [269, 594] on button "Draw Chart" at bounding box center [258, 584] width 178 height 21
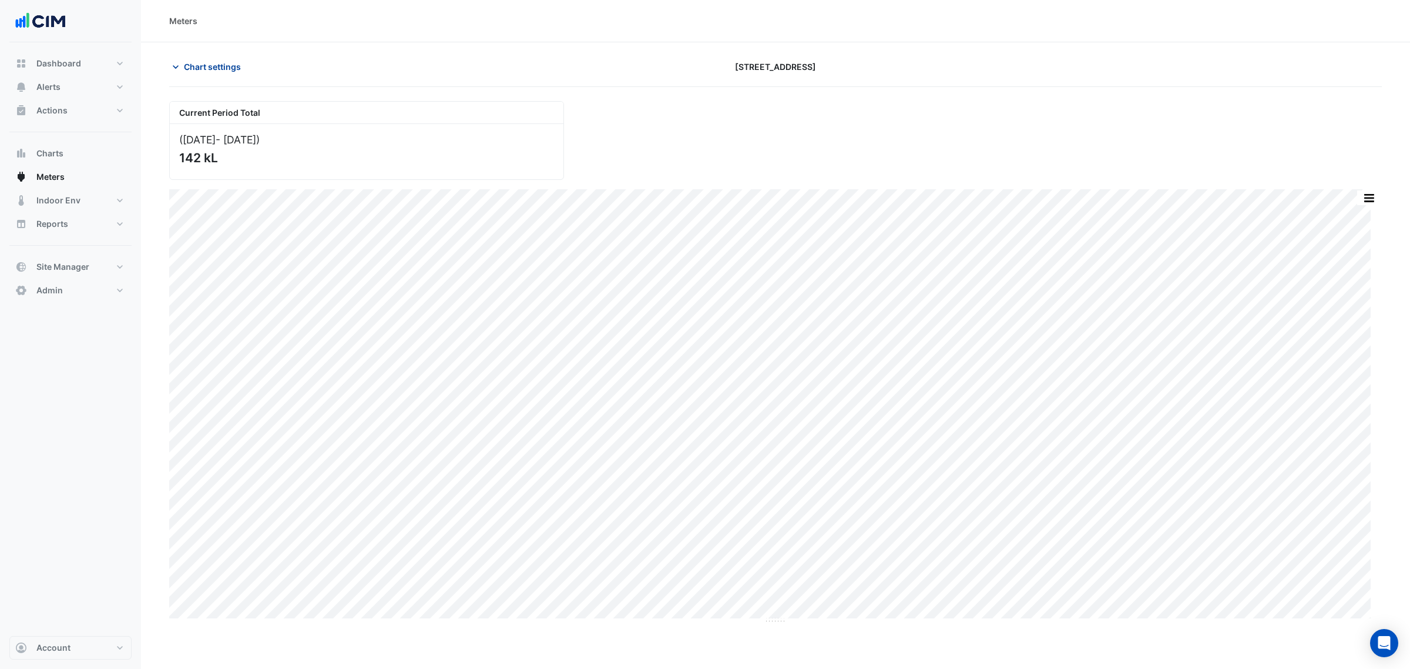
click at [227, 63] on span "Chart settings" at bounding box center [212, 67] width 57 height 12
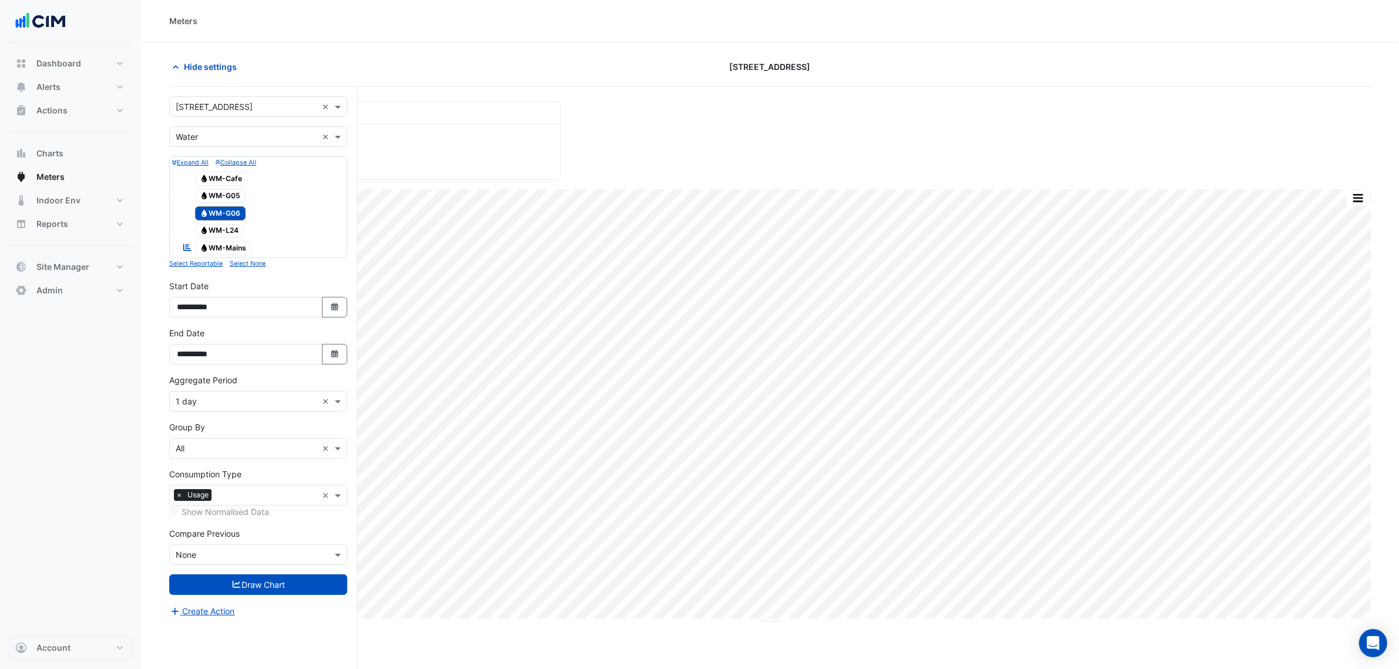
click at [224, 149] on form "× 323 Castlereagh Street × × Water × Expand All Collapse All Water WM-Cafe Wate…" at bounding box center [258, 356] width 178 height 521
click at [233, 200] on span "Water WM-G05" at bounding box center [220, 196] width 51 height 14
click at [227, 210] on span "Water WM-G06" at bounding box center [220, 213] width 51 height 14
click at [266, 590] on button "Draw Chart" at bounding box center [258, 584] width 178 height 21
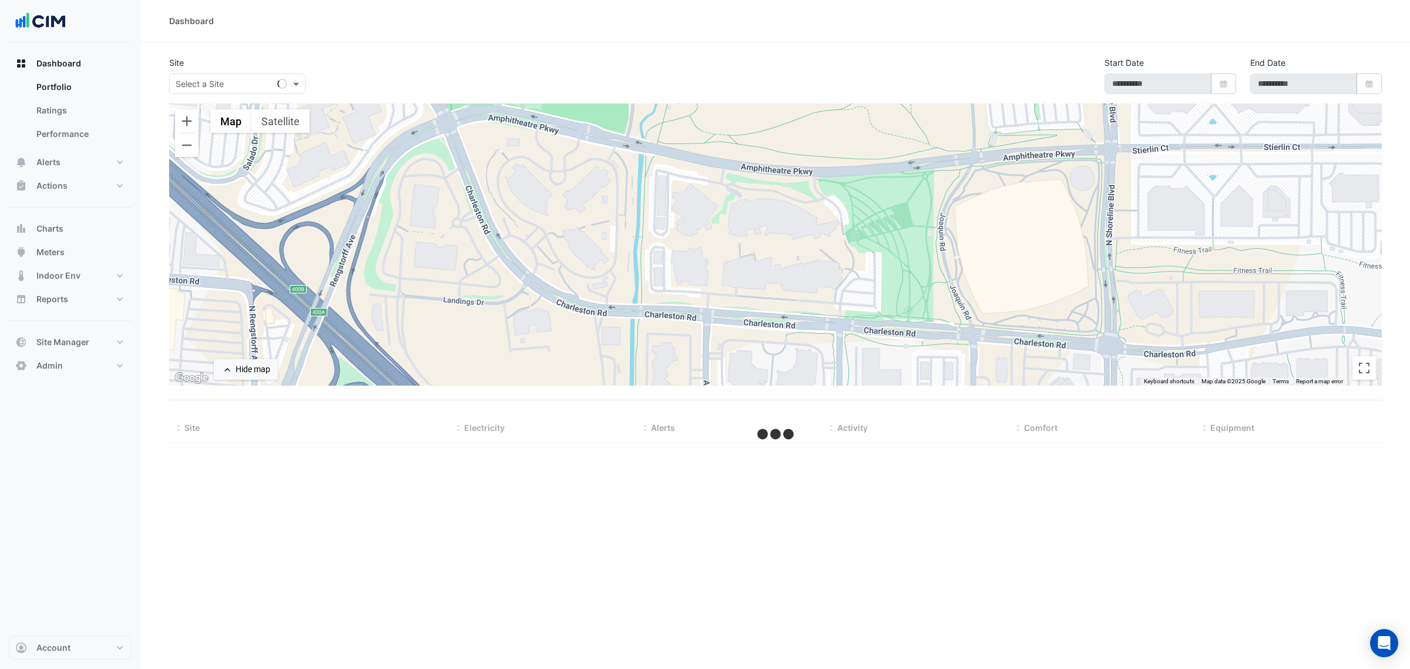
select select "***"
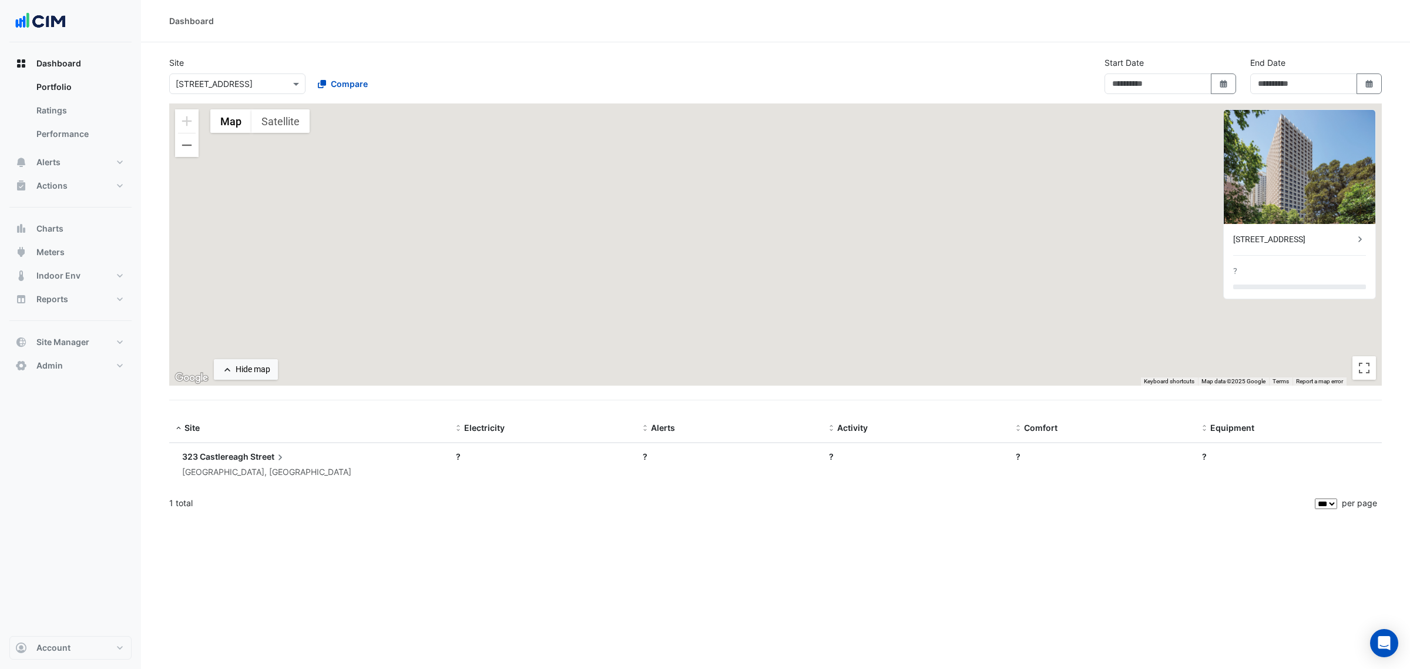
type input "**********"
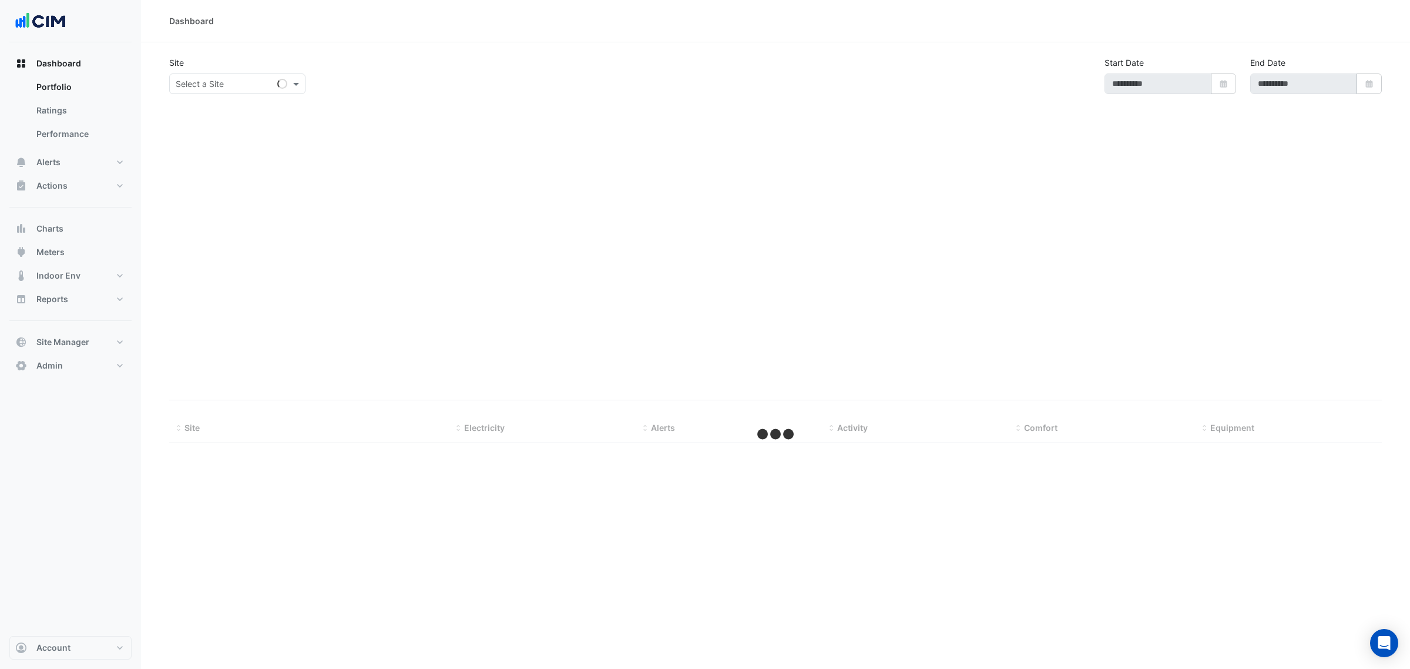
type input "**********"
select select "***"
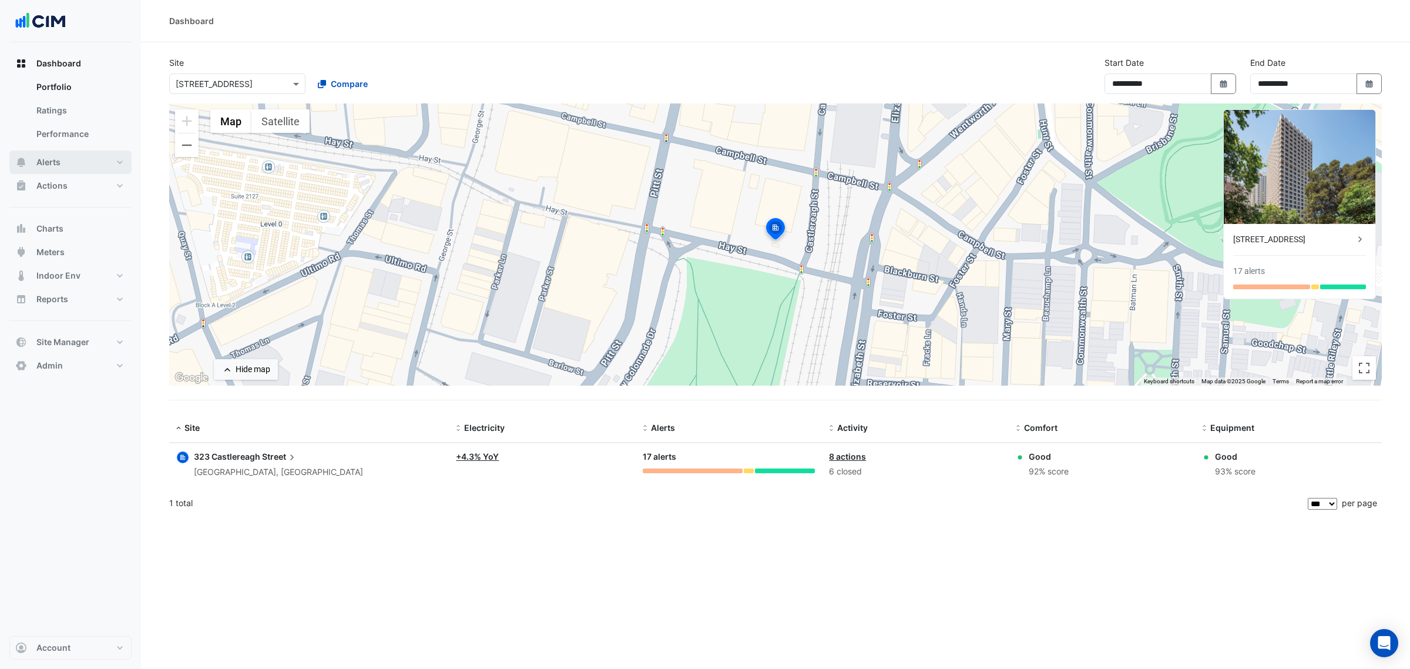
click at [92, 154] on button "Alerts" at bounding box center [70, 161] width 122 height 23
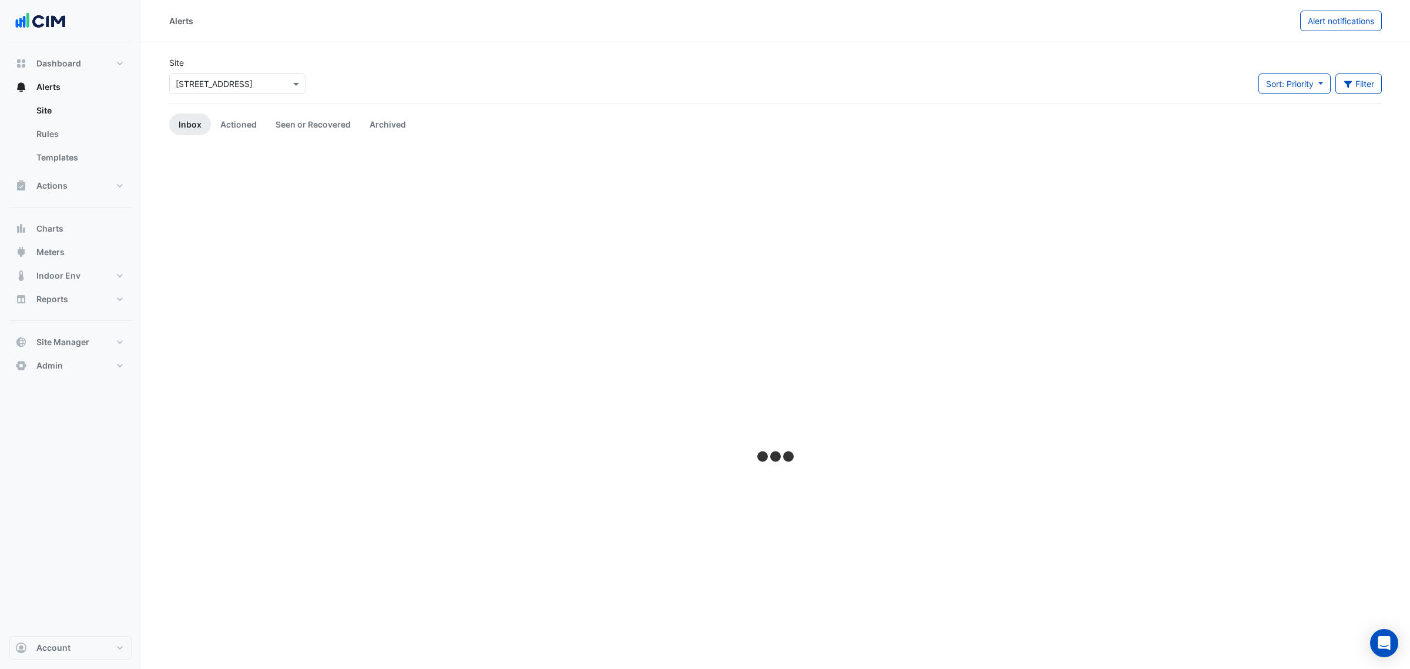
click at [219, 84] on input "text" at bounding box center [226, 84] width 100 height 12
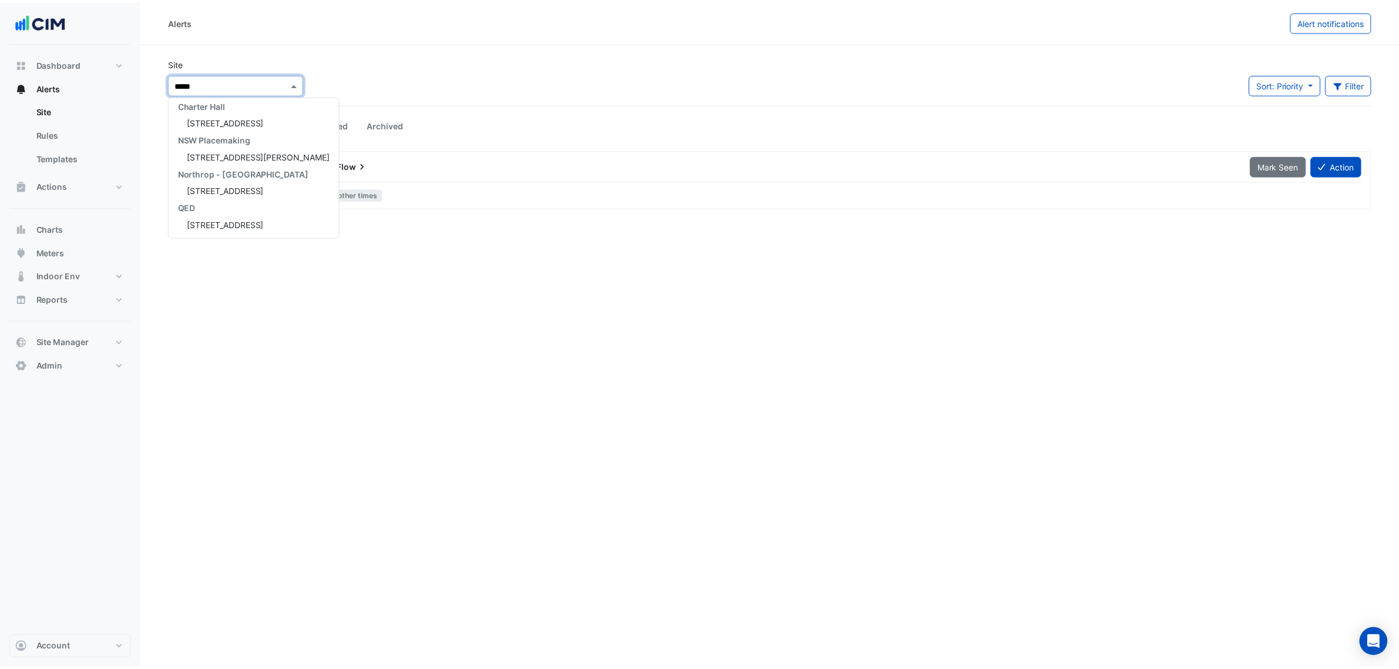
scroll to position [72, 0]
type input "******"
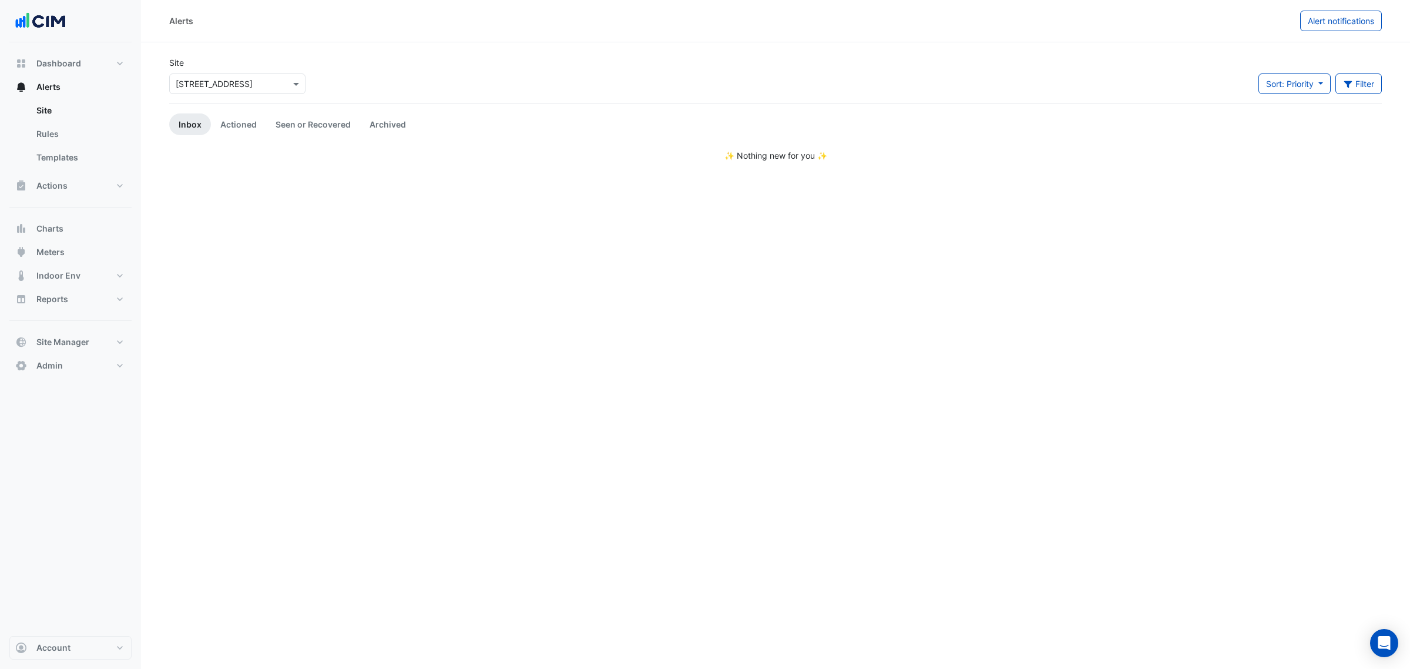
click at [219, 112] on app-alert-tickets "Site × 6 Hassall Street Sort: Priority Priority Updated Filter Title Priority F…" at bounding box center [775, 108] width 1213 height 105
click at [219, 127] on link "Actioned" at bounding box center [238, 124] width 55 height 22
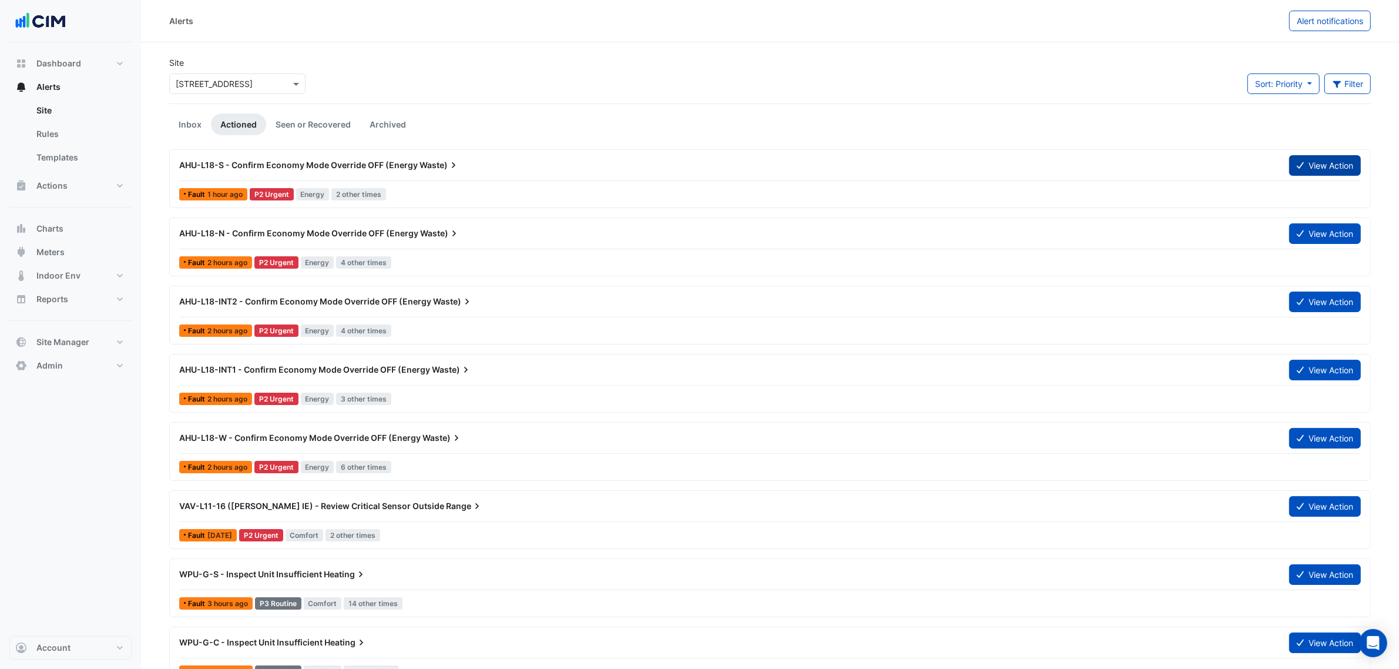
click at [1331, 160] on button "View Action" at bounding box center [1325, 165] width 72 height 21
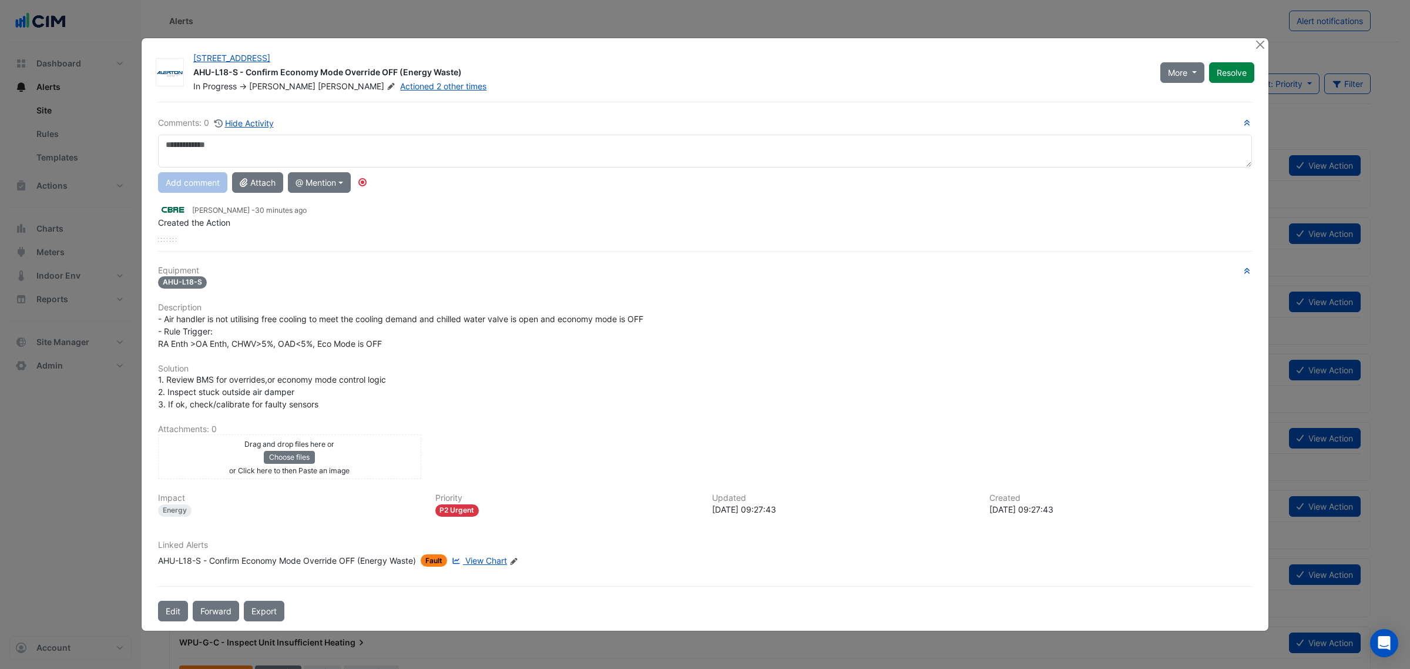
click at [479, 563] on span "View Chart" at bounding box center [486, 560] width 42 height 10
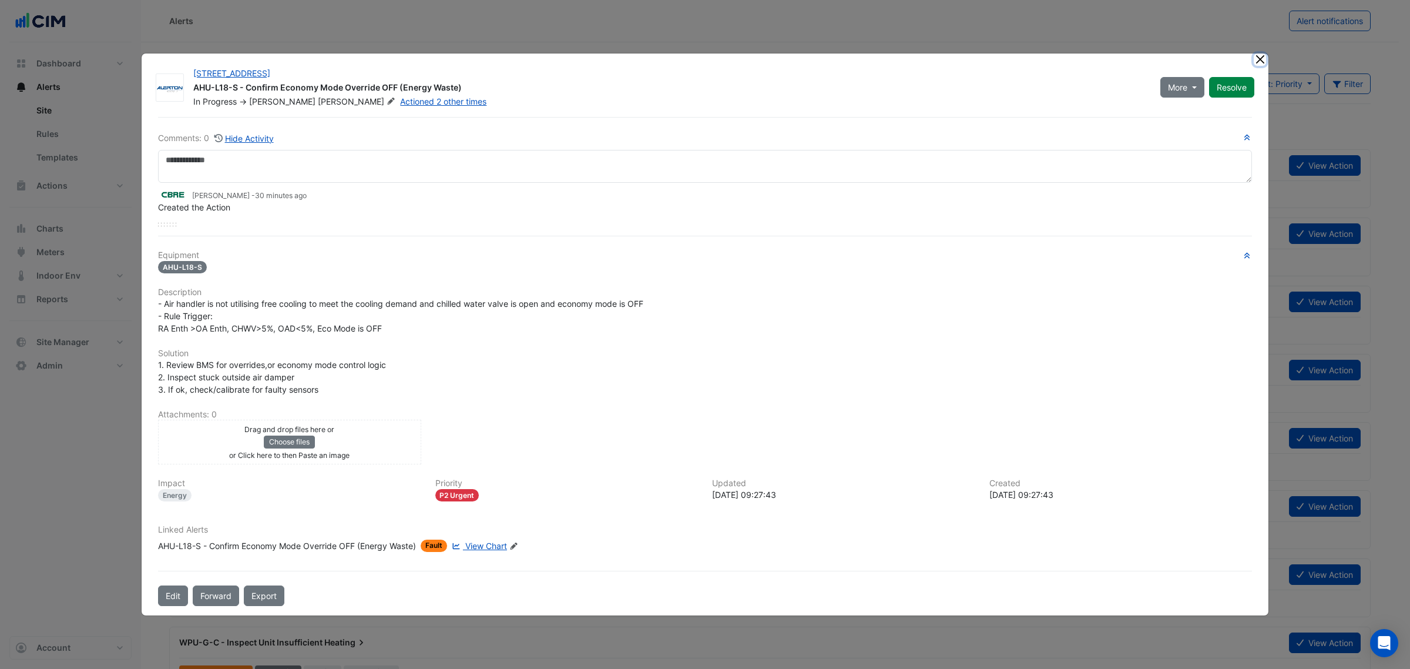
click at [1257, 56] on button "Close" at bounding box center [1260, 59] width 12 height 12
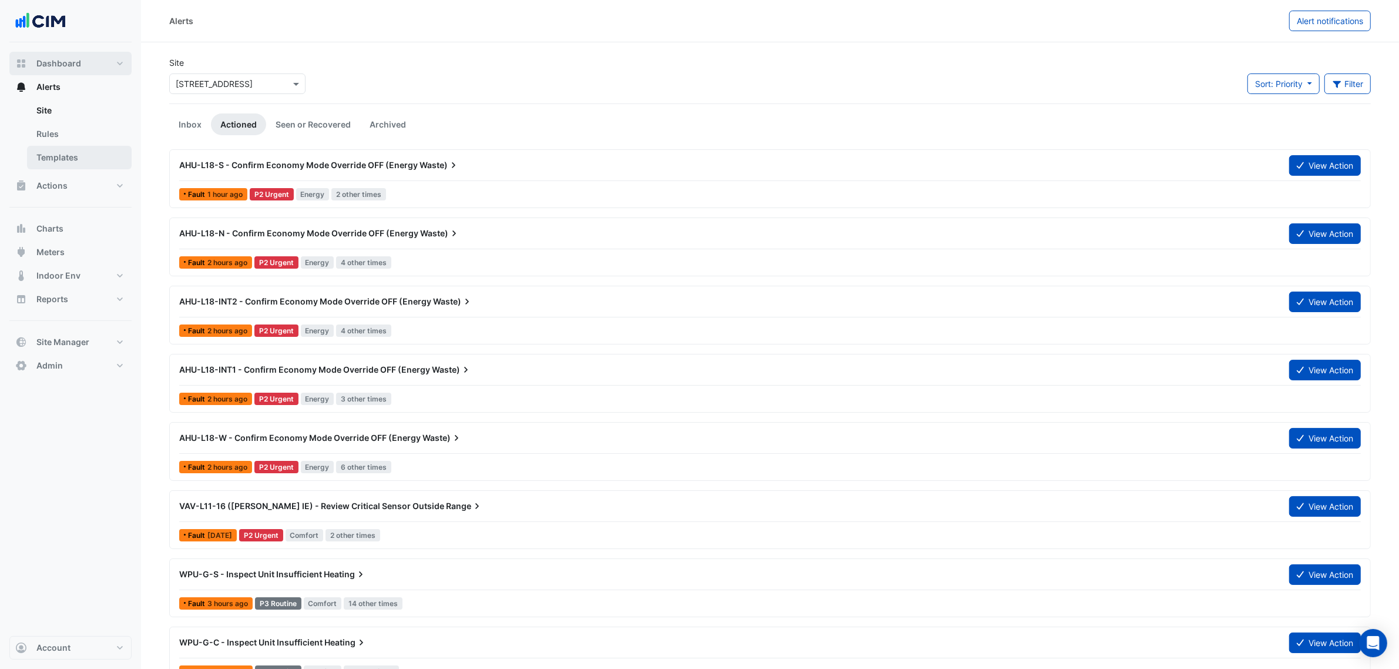
drag, startPoint x: 78, startPoint y: 63, endPoint x: 91, endPoint y: 156, distance: 93.7
click at [78, 63] on span "Dashboard" at bounding box center [58, 64] width 45 height 12
select select "***"
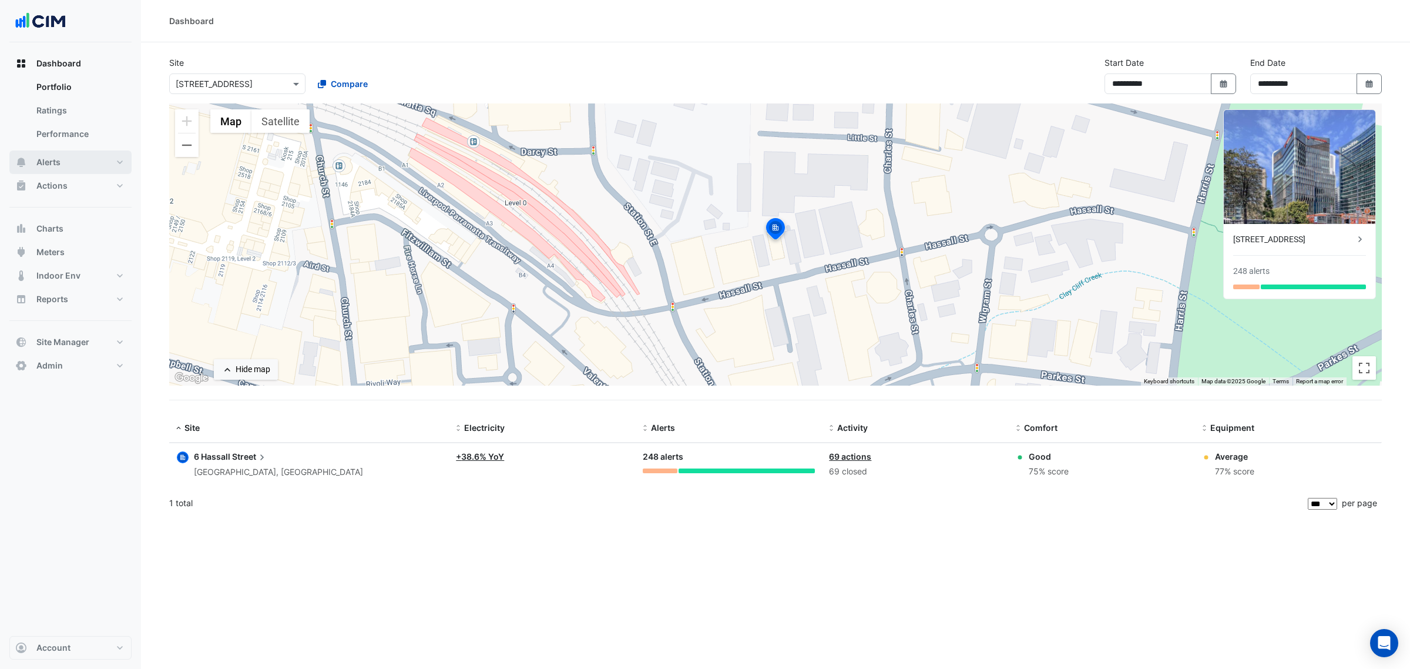
click at [92, 163] on button "Alerts" at bounding box center [70, 161] width 122 height 23
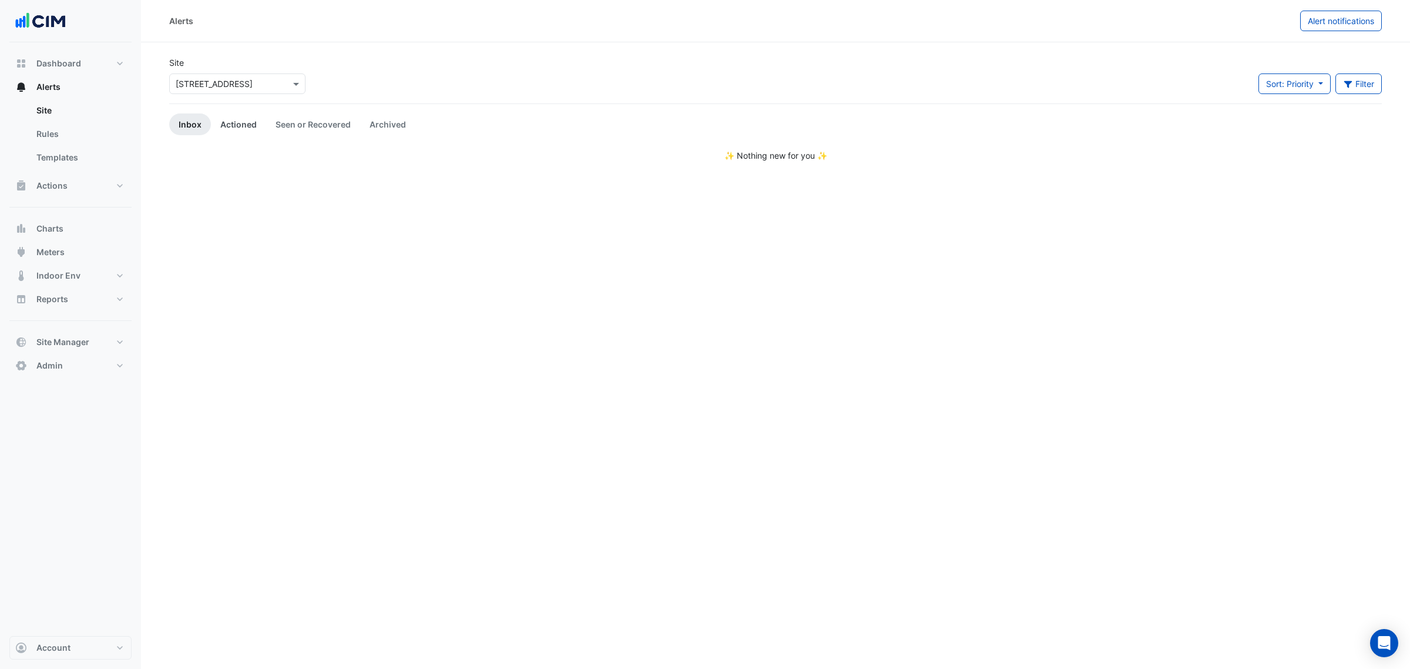
click at [240, 127] on link "Actioned" at bounding box center [238, 124] width 55 height 22
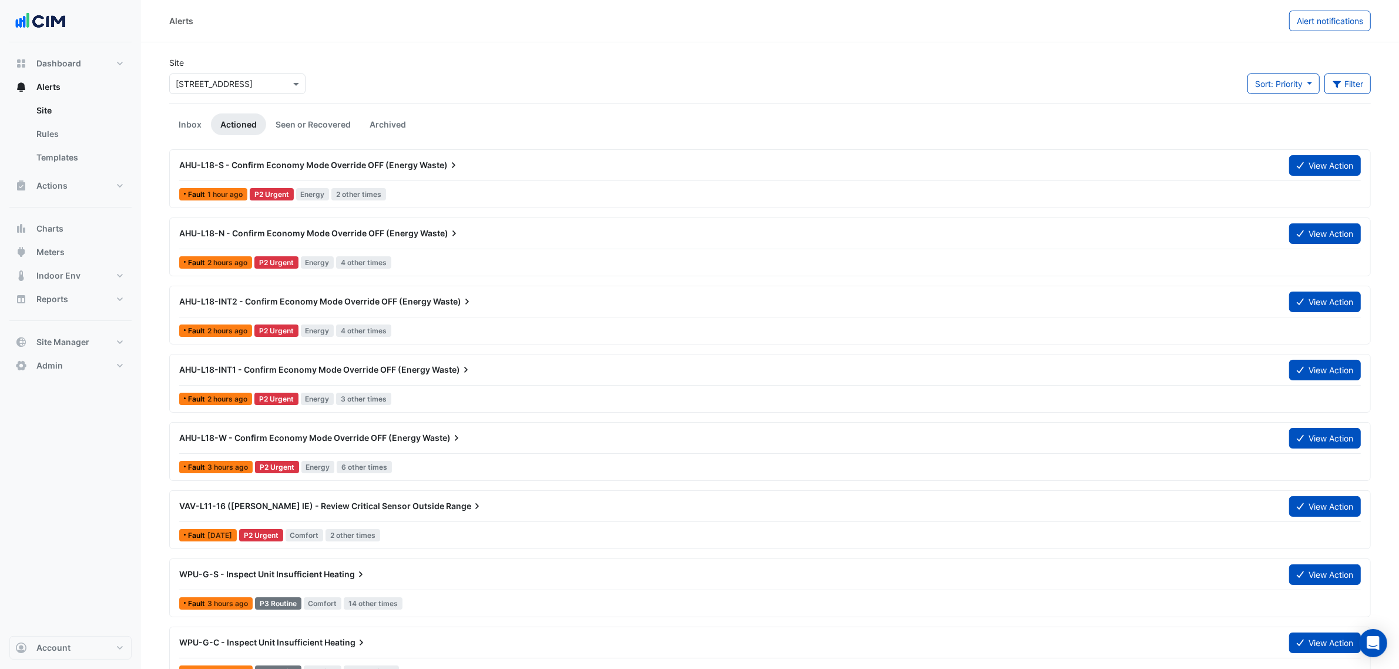
click at [617, 96] on div "Site × 6 Hassall Street Sort: Priority Priority Updated Filter Title Priority F…" at bounding box center [770, 79] width 1216 height 47
click at [425, 180] on div at bounding box center [769, 180] width 1181 height 1
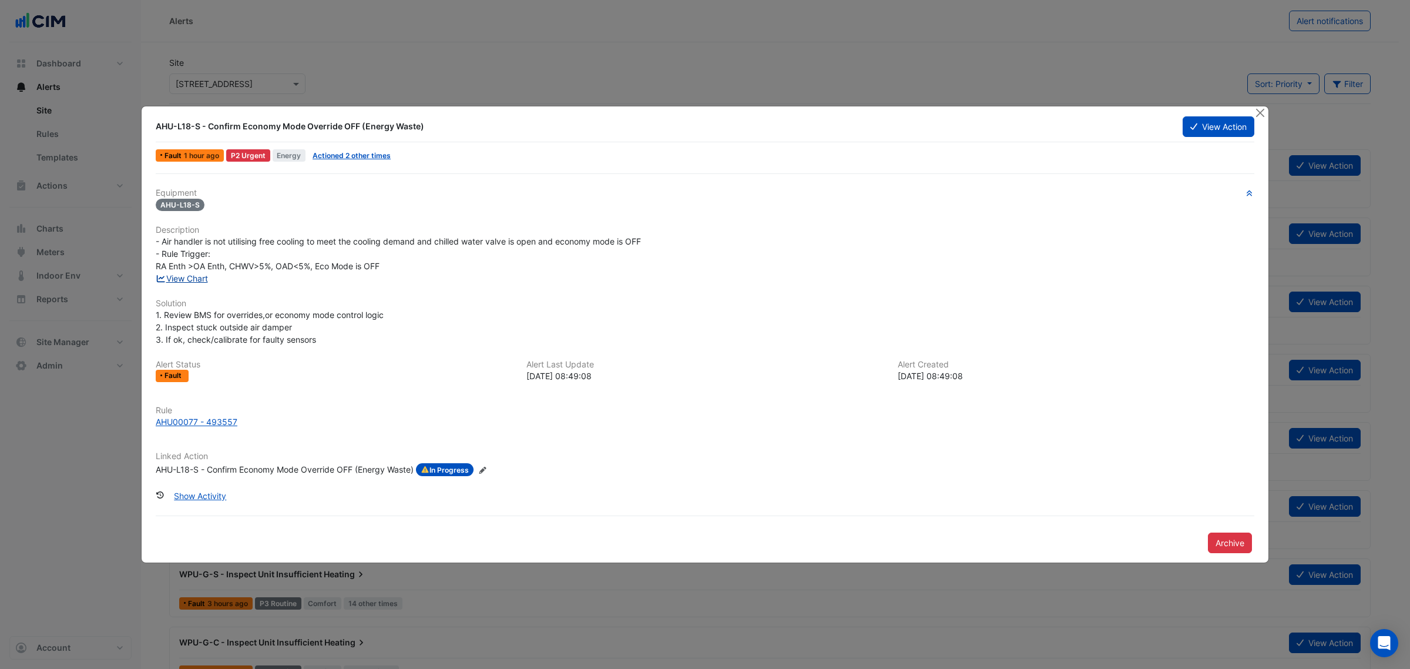
click at [204, 277] on link "View Chart" at bounding box center [182, 278] width 52 height 10
click at [196, 275] on link "View Chart" at bounding box center [182, 278] width 52 height 10
click at [1264, 110] on button "Close" at bounding box center [1260, 112] width 12 height 12
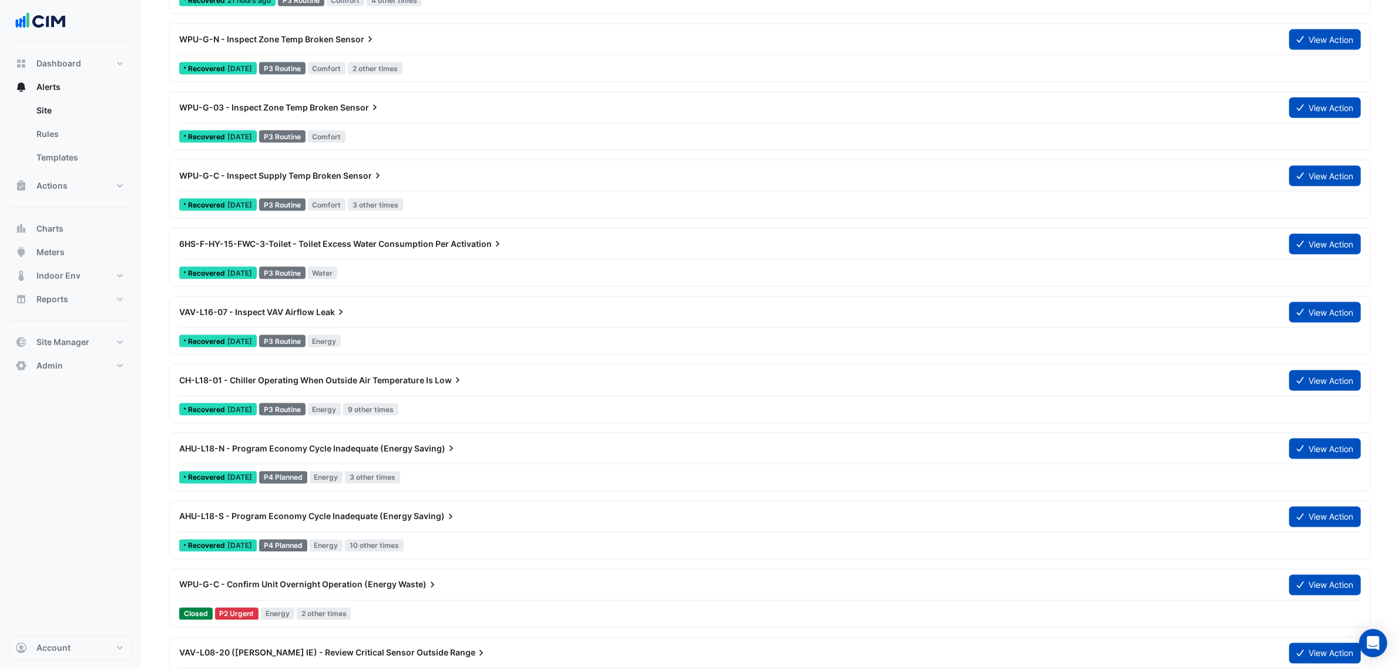
scroll to position [2350, 0]
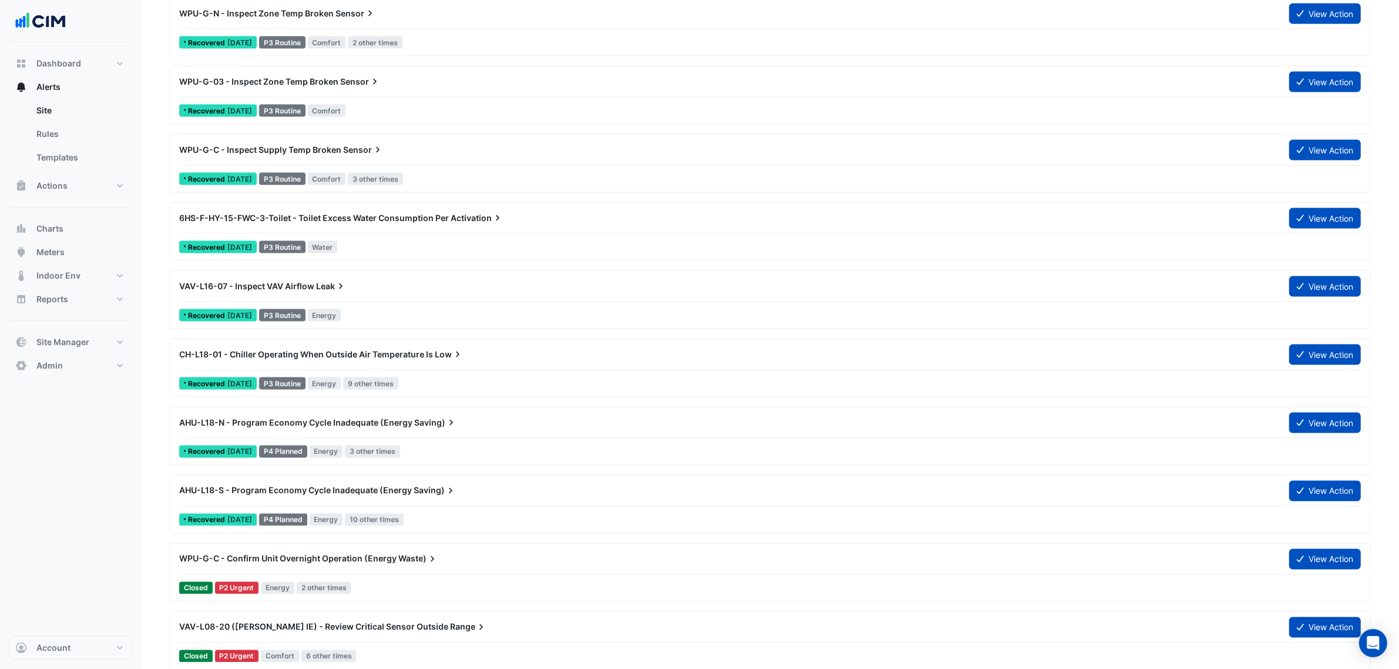
click at [243, 365] on div "CH-L18-01 - Chiller Operating When Outside Air Temperature Is Low" at bounding box center [727, 354] width 1110 height 21
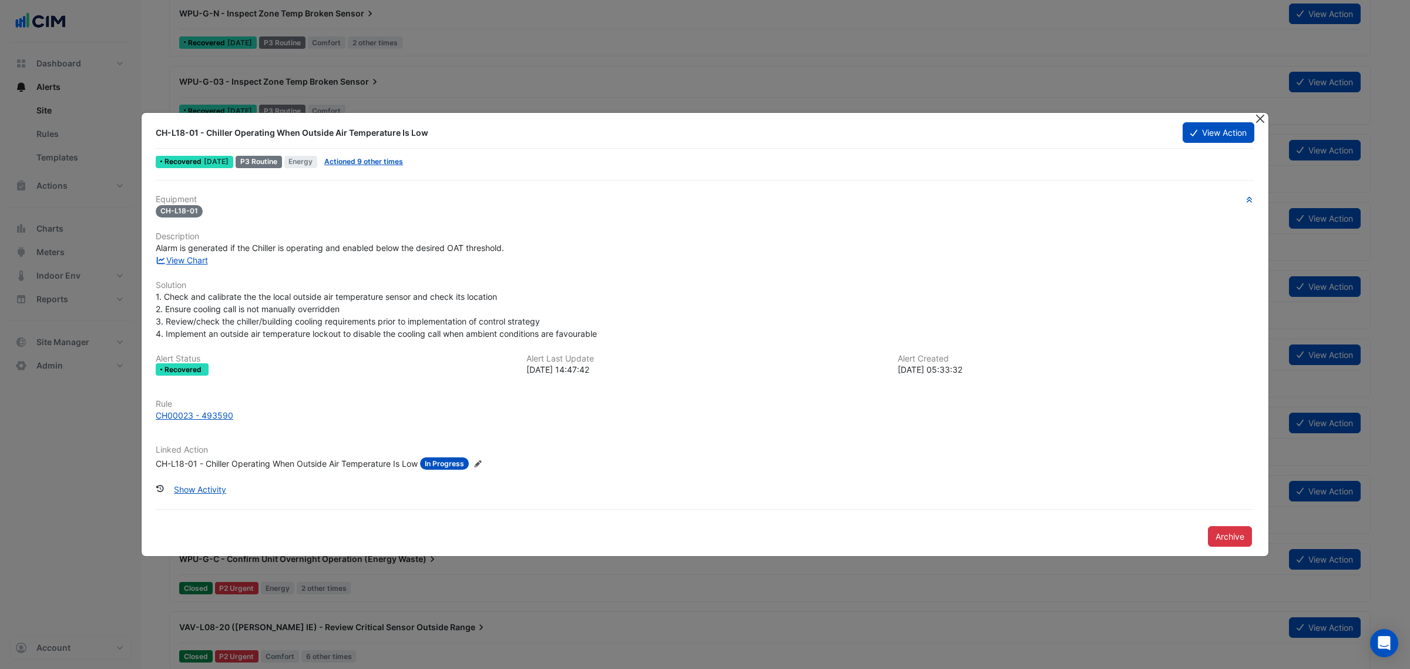
click at [1255, 119] on button "Close" at bounding box center [1260, 119] width 12 height 12
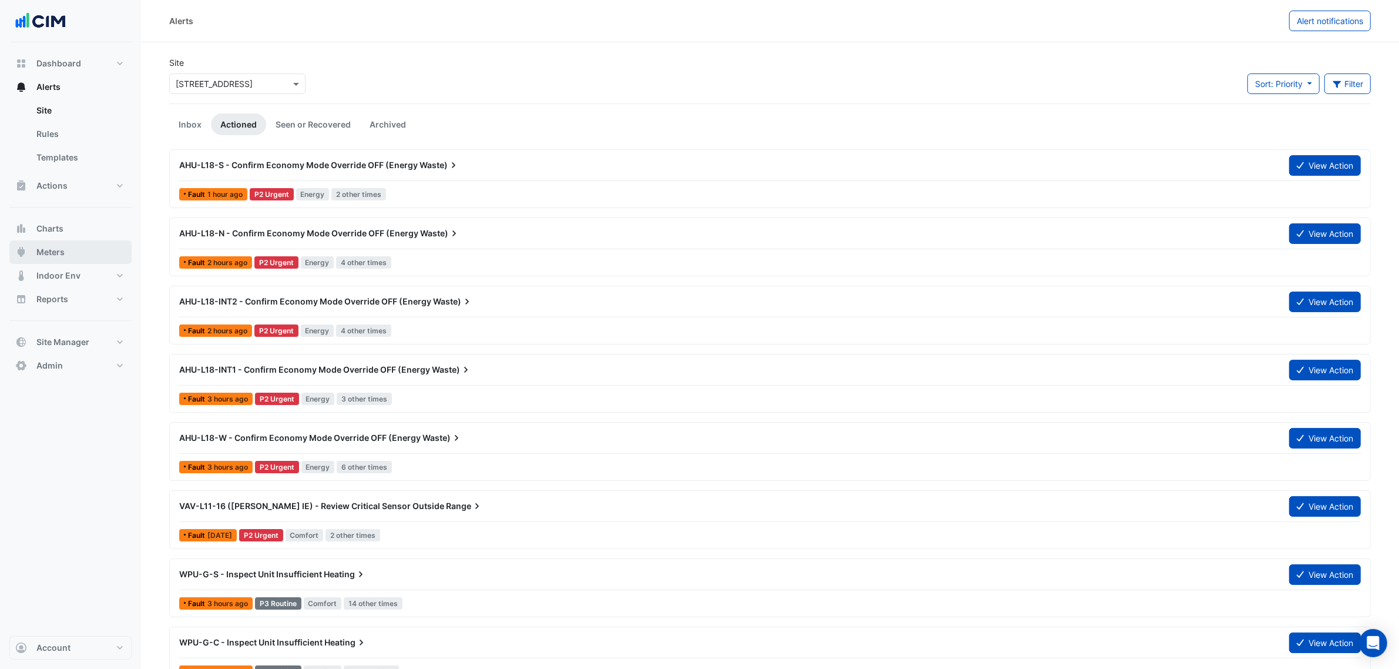
click at [71, 246] on button "Meters" at bounding box center [70, 251] width 122 height 23
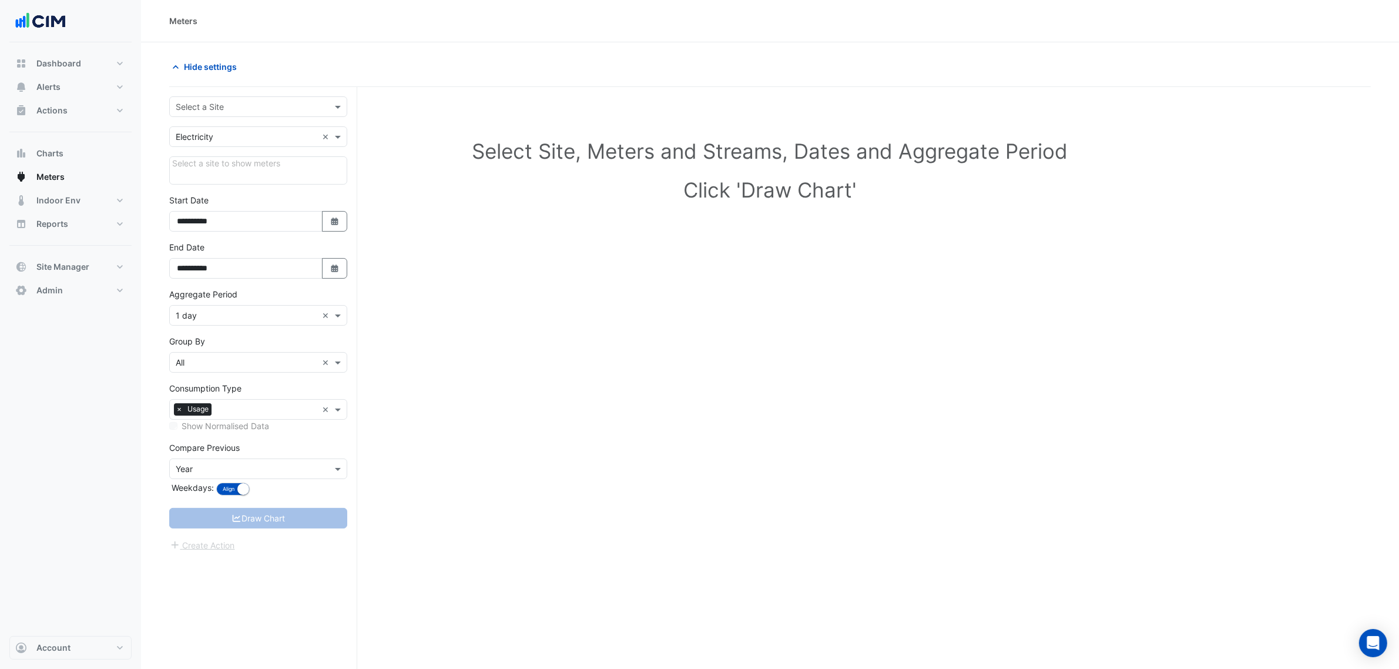
click at [209, 103] on input "text" at bounding box center [247, 107] width 142 height 12
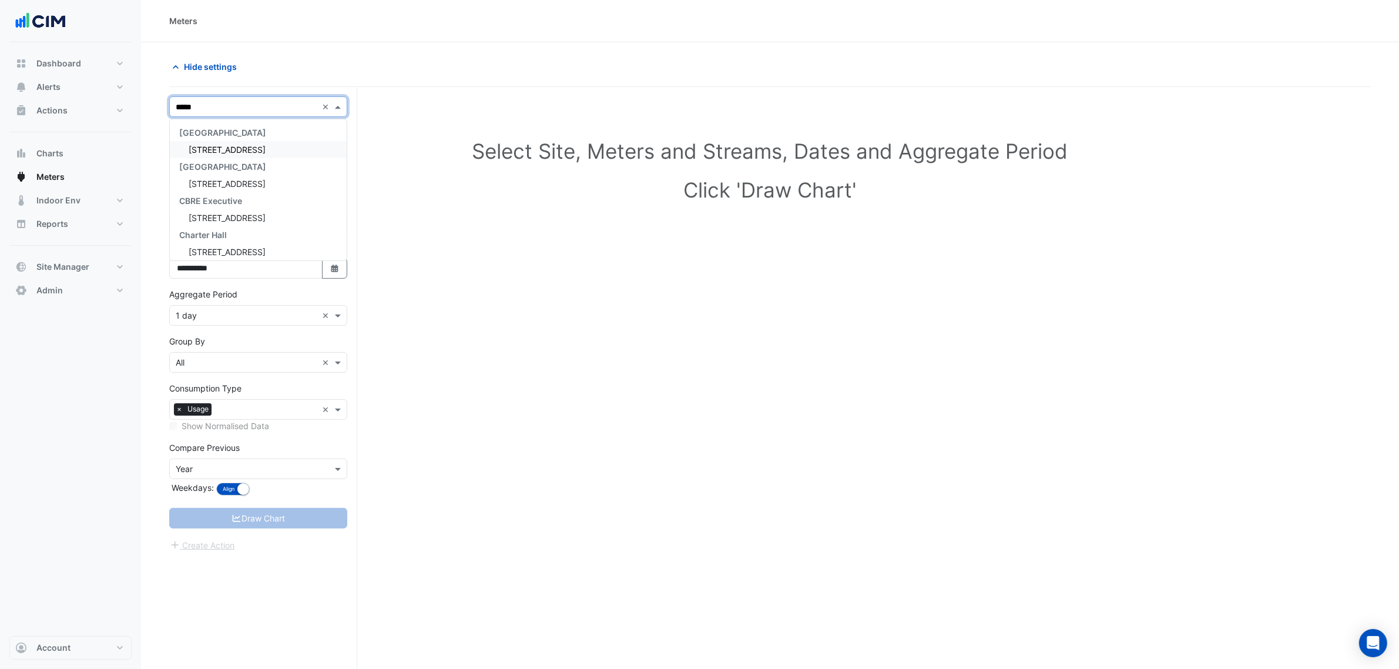
type input "******"
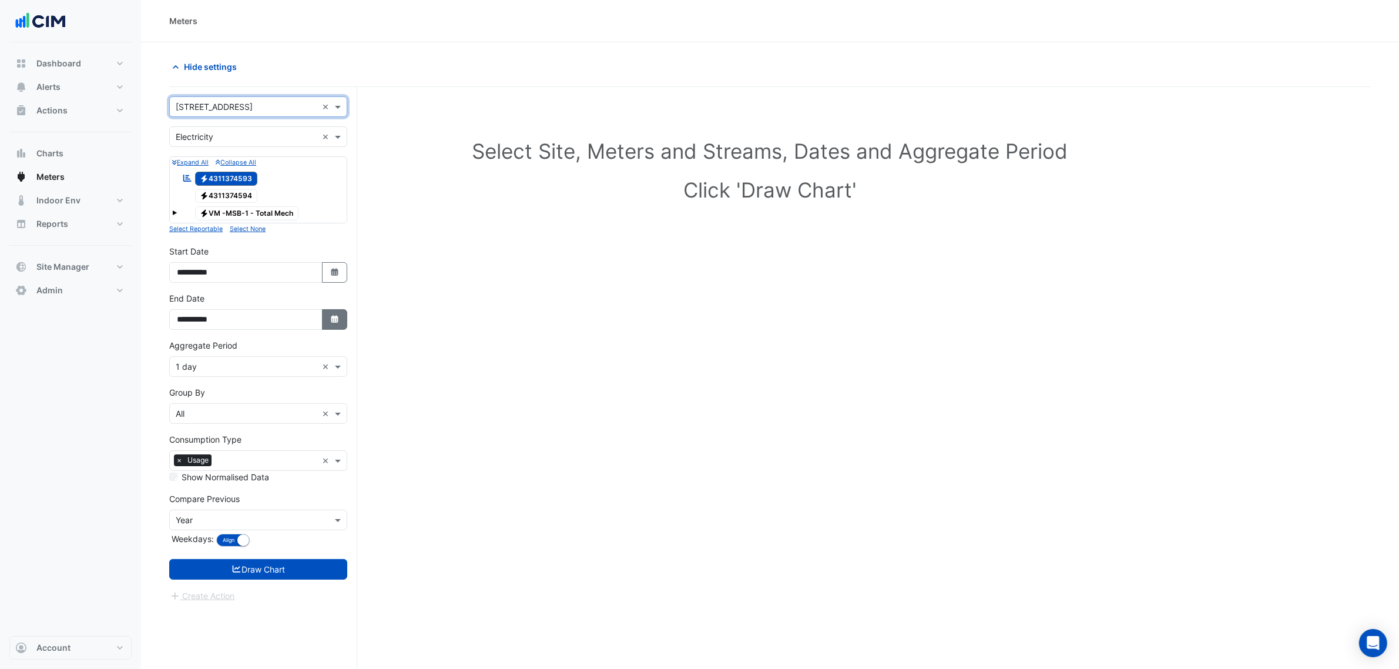
click at [331, 329] on button "Select Date" at bounding box center [335, 319] width 26 height 21
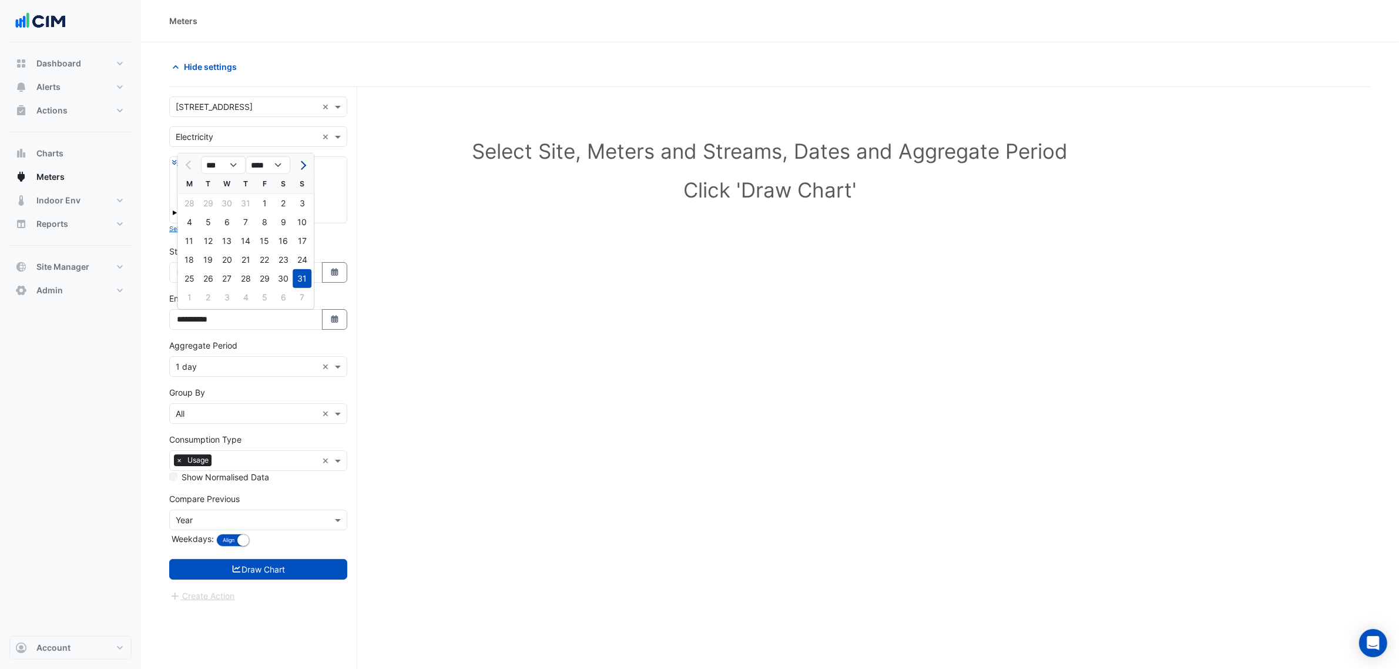
click at [301, 165] on span "Next month" at bounding box center [301, 165] width 9 height 9
select select "*"
click at [204, 241] on div "16" at bounding box center [208, 240] width 19 height 19
type input "**********"
click at [233, 369] on input "text" at bounding box center [247, 367] width 142 height 12
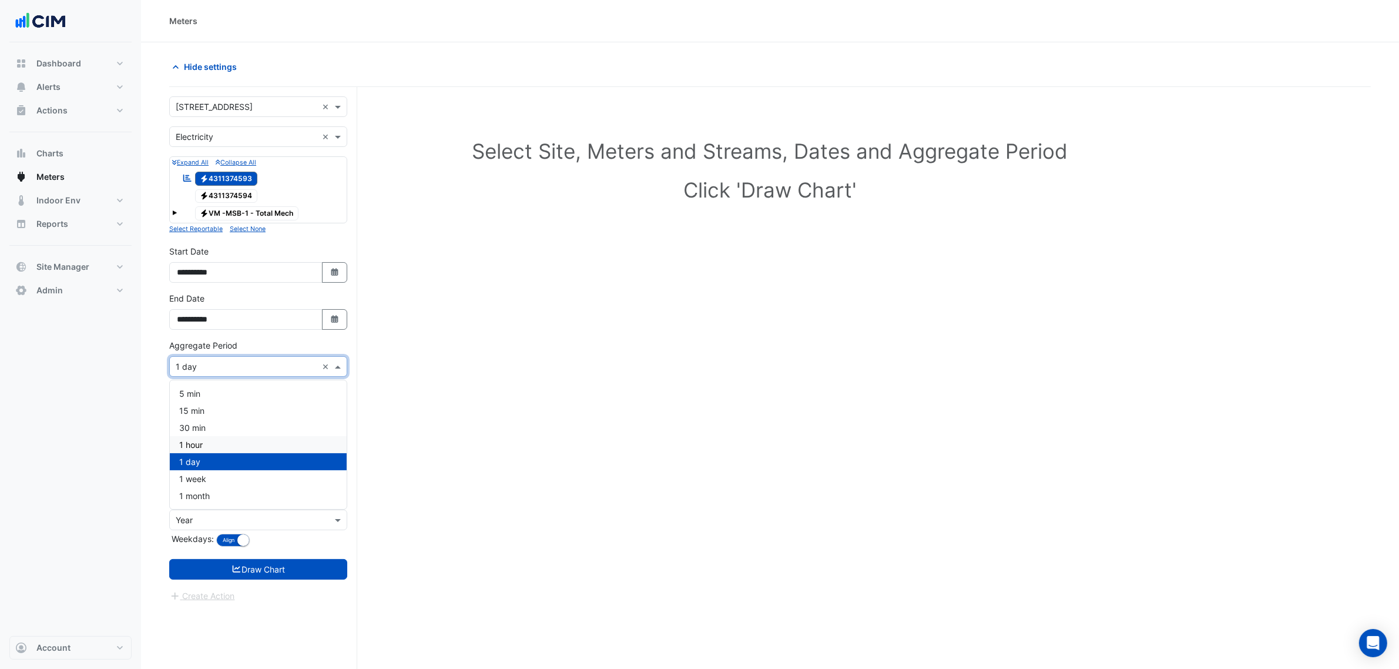
click at [209, 438] on div "1 hour" at bounding box center [258, 444] width 177 height 17
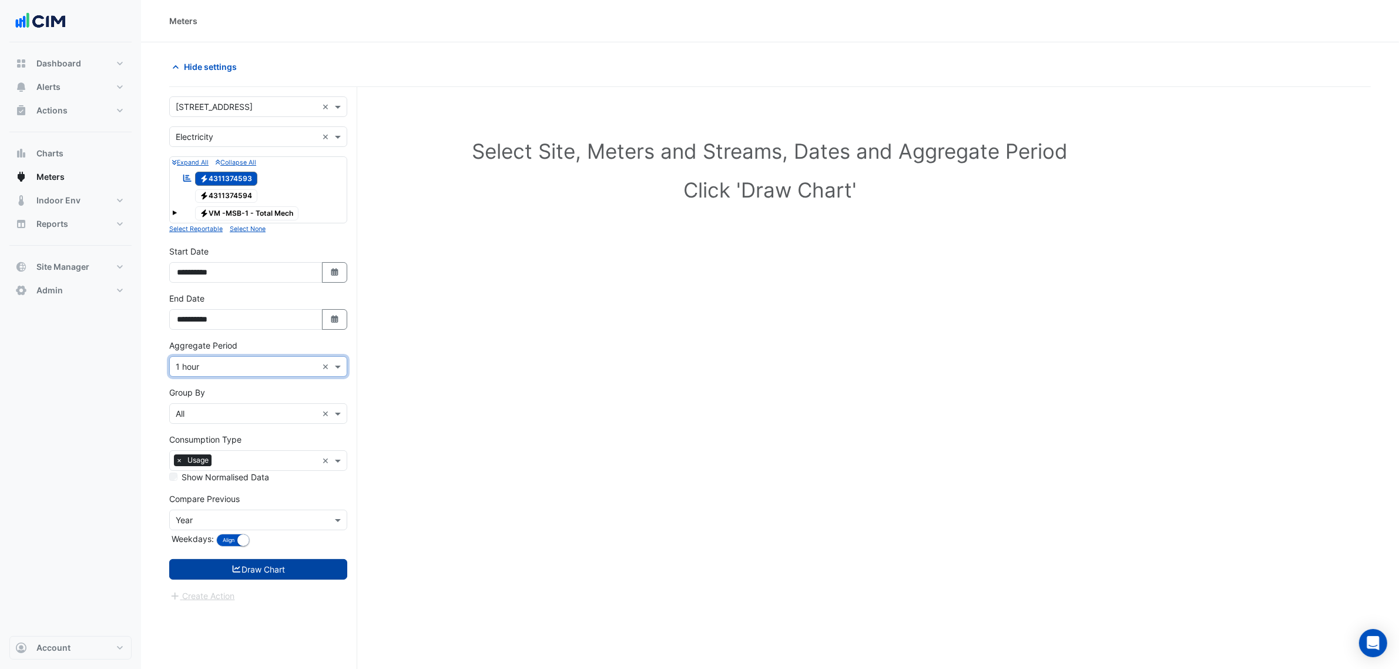
click at [284, 571] on button "Draw Chart" at bounding box center [258, 569] width 178 height 21
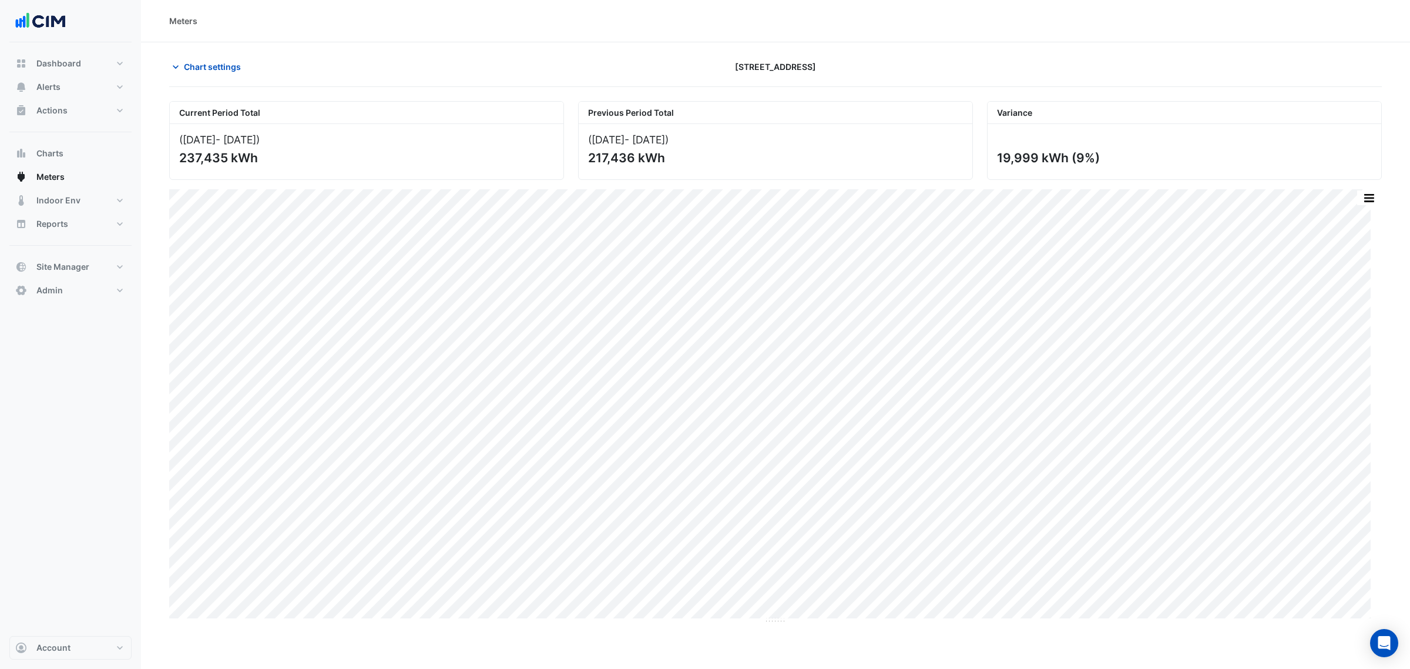
click at [1381, 197] on div "Print Save as JPEG Save as PNG Pivot Data Table Export CSV - Flat Export CSV - …" at bounding box center [775, 403] width 1213 height 428
click at [1376, 195] on button "button" at bounding box center [1368, 197] width 23 height 15
click at [1345, 354] on div "Select Chart Type" at bounding box center [1345, 366] width 70 height 28
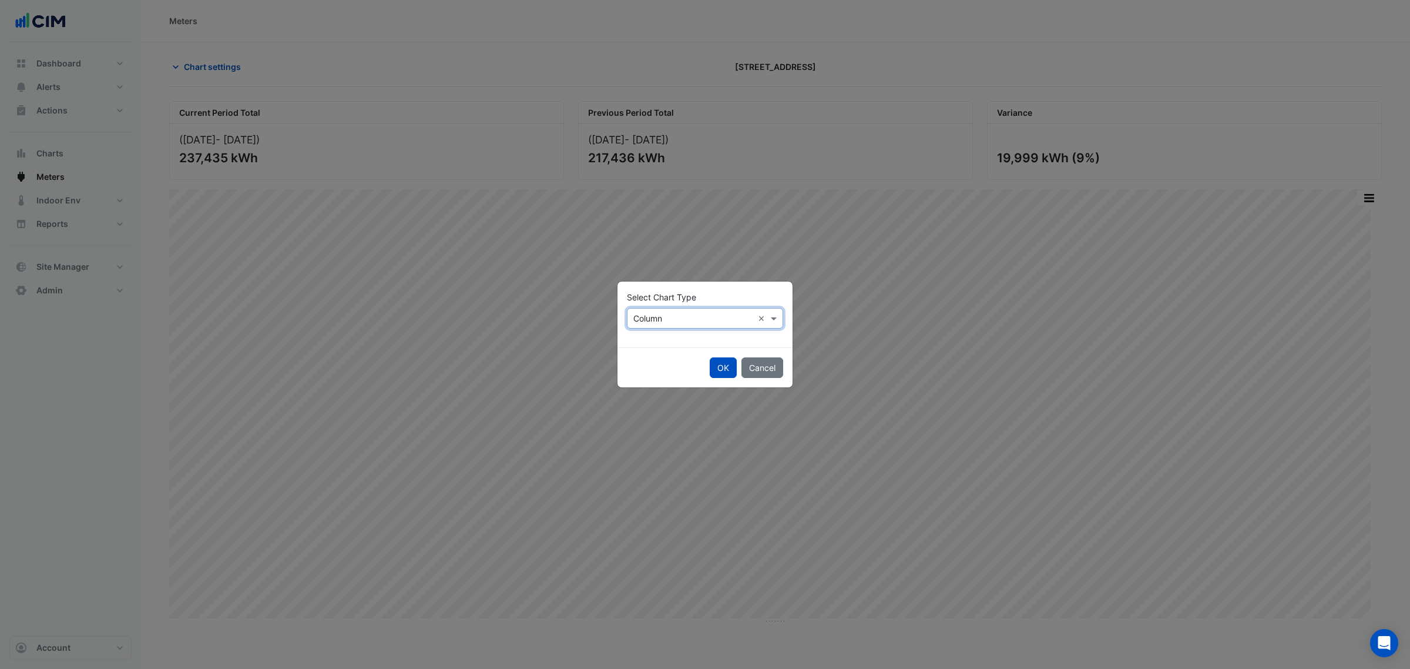
click at [701, 313] on input "text" at bounding box center [693, 319] width 120 height 12
click at [659, 344] on div "Line" at bounding box center [652, 343] width 51 height 17
click at [720, 363] on button "OK" at bounding box center [723, 367] width 27 height 21
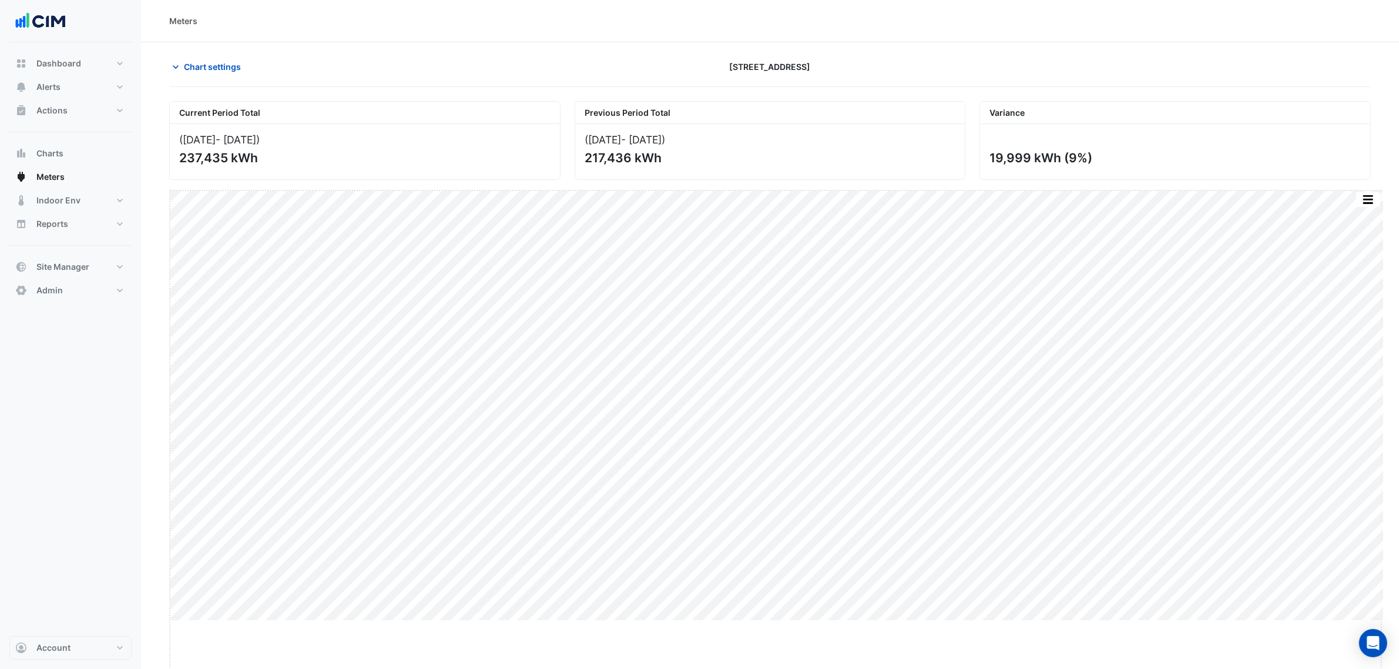
drag, startPoint x: 776, startPoint y: 620, endPoint x: 783, endPoint y: 686, distance: 66.1
click at [783, 668] on html "Meters Chart settings 6 Hassall Street Current Period Total (01 Aug 25 - 16 Sep…" at bounding box center [699, 334] width 1399 height 669
click at [206, 63] on span "Chart settings" at bounding box center [212, 67] width 57 height 12
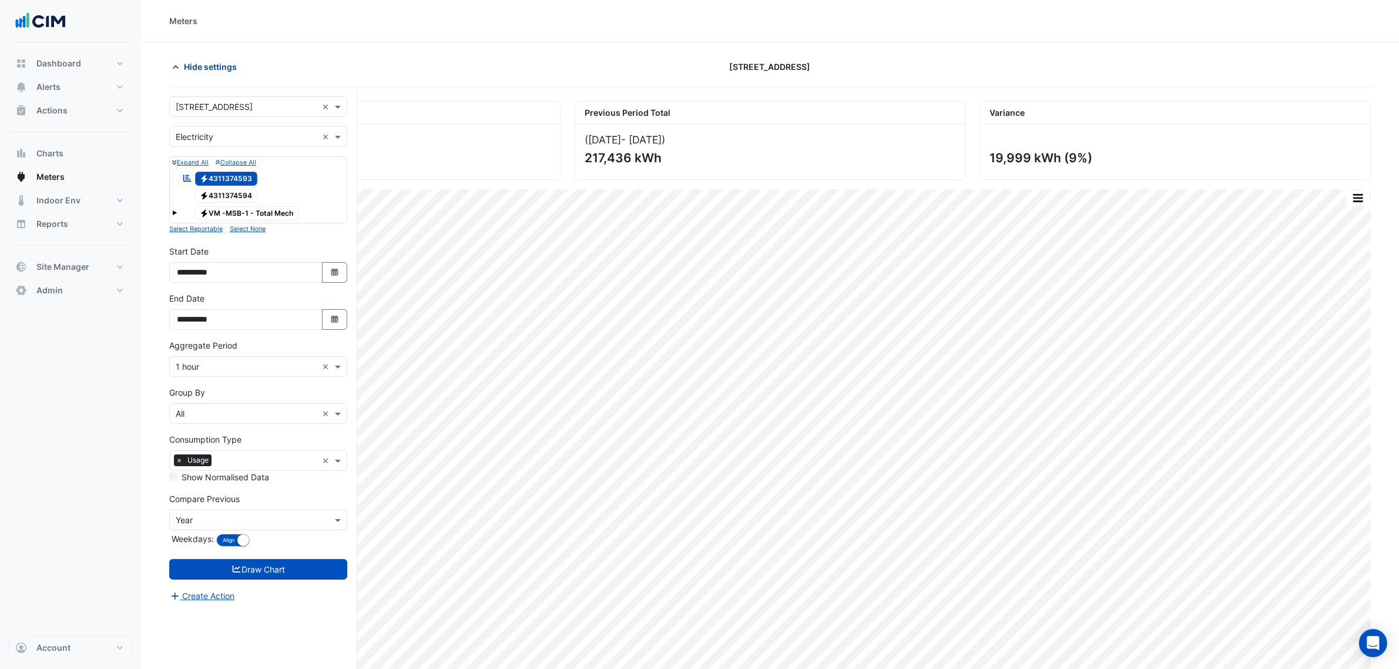
click at [206, 63] on span "Hide settings" at bounding box center [210, 67] width 53 height 12
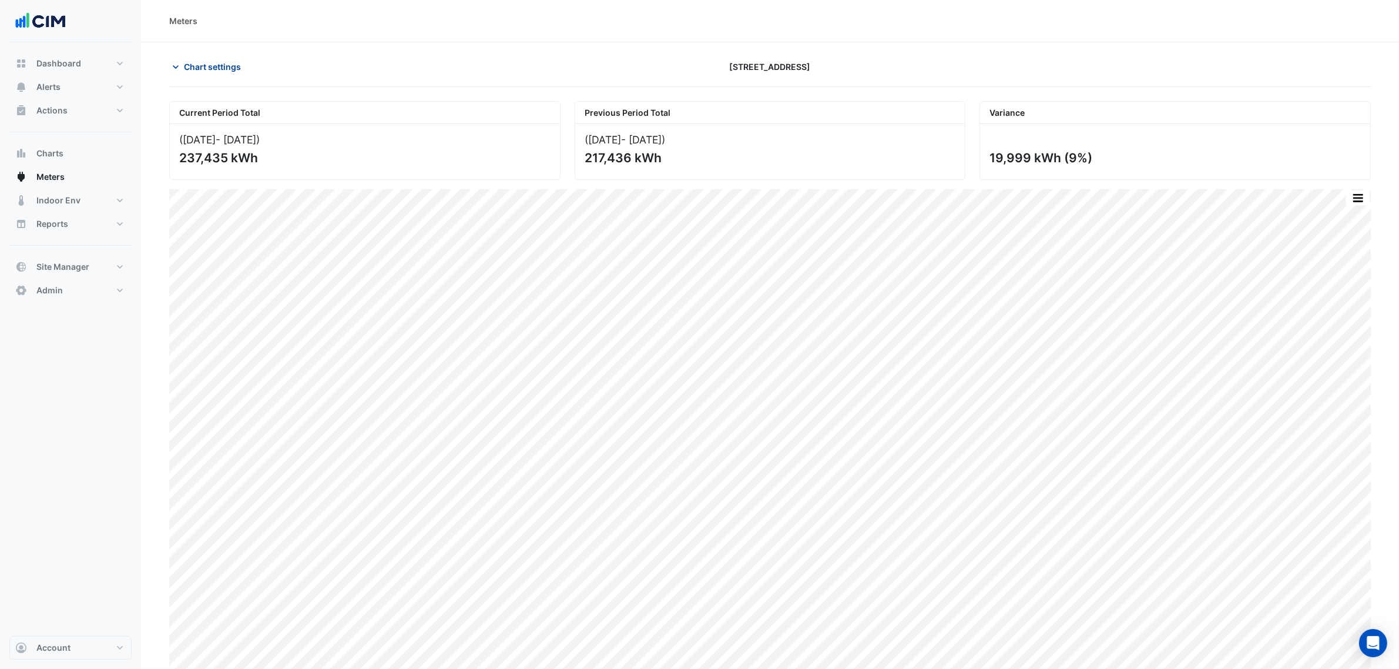
click at [221, 62] on span "Chart settings" at bounding box center [212, 67] width 57 height 12
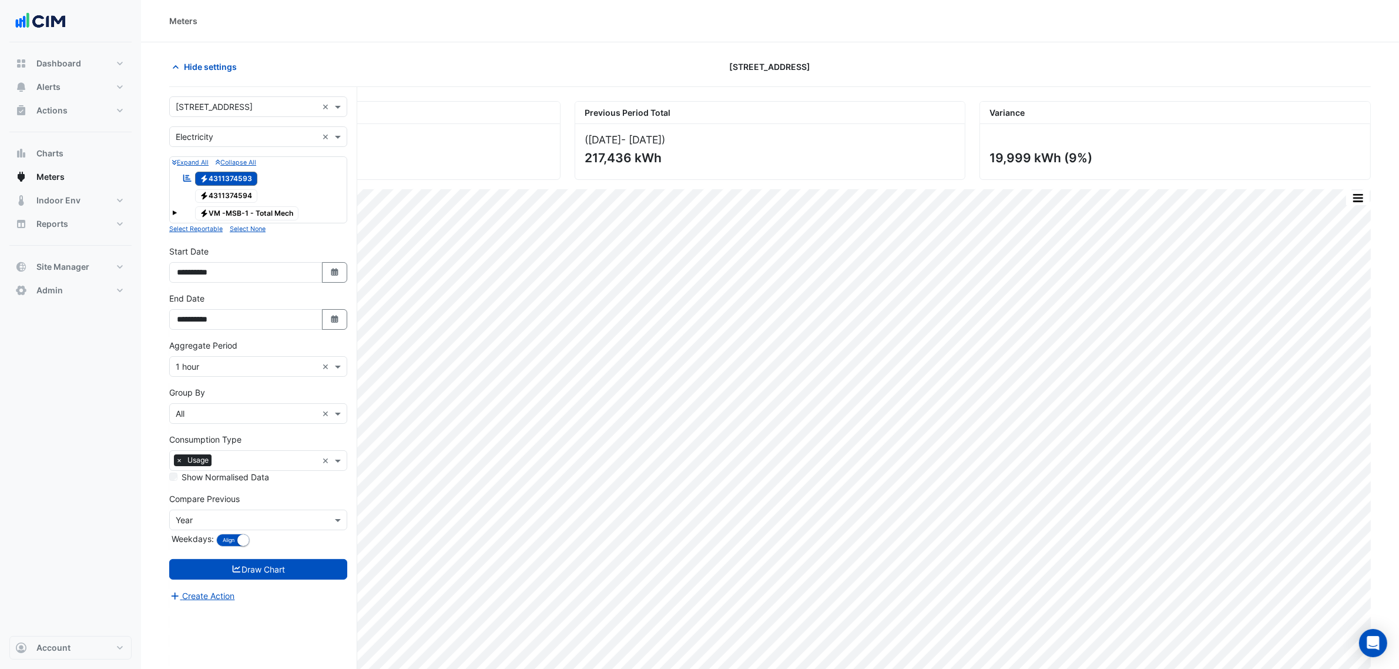
click at [177, 209] on div "Electricity VM -MSB-1 - Total Mech" at bounding box center [258, 213] width 172 height 16
click at [173, 210] on span at bounding box center [174, 212] width 5 height 5
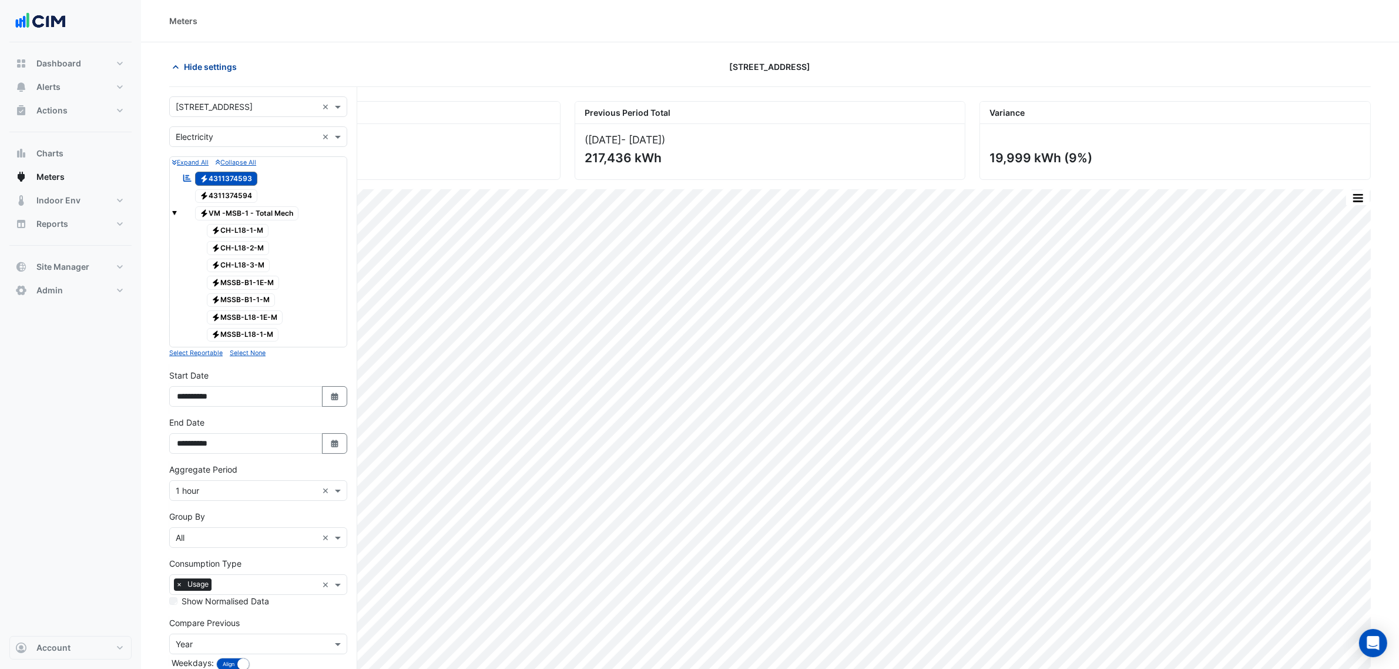
click at [233, 72] on span "Hide settings" at bounding box center [210, 67] width 53 height 12
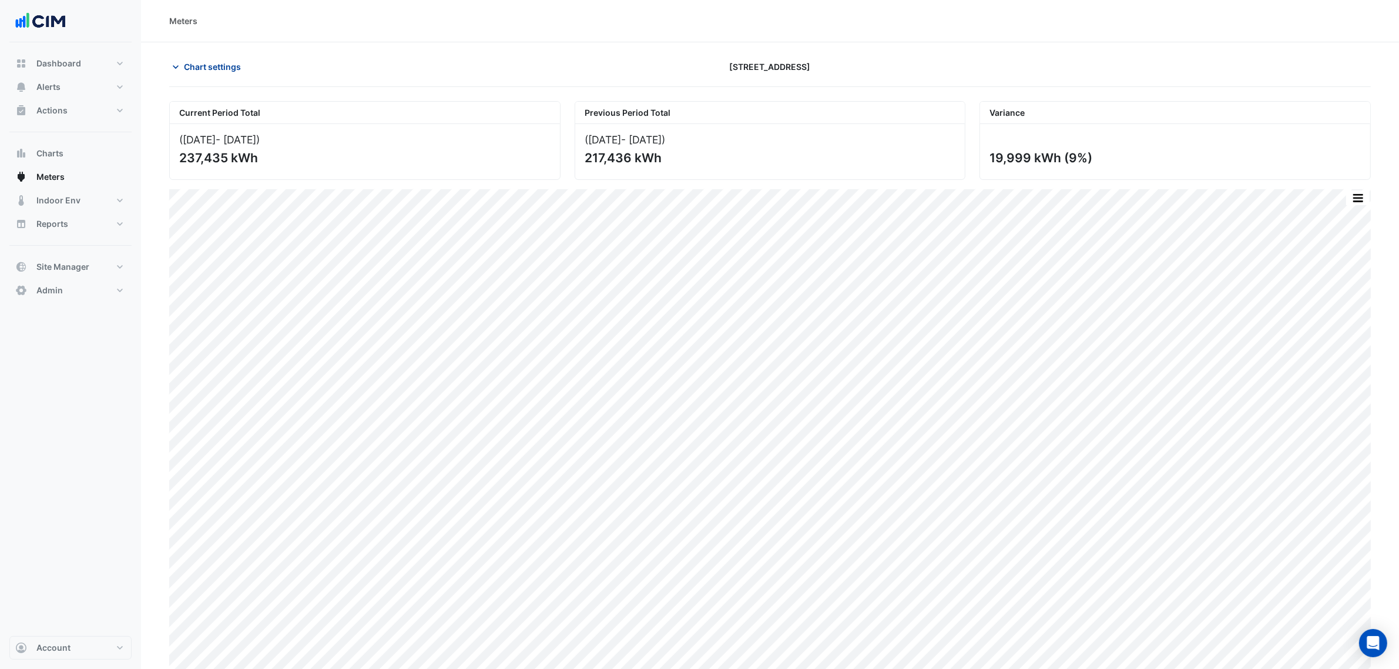
click at [181, 59] on button "Chart settings" at bounding box center [208, 66] width 79 height 21
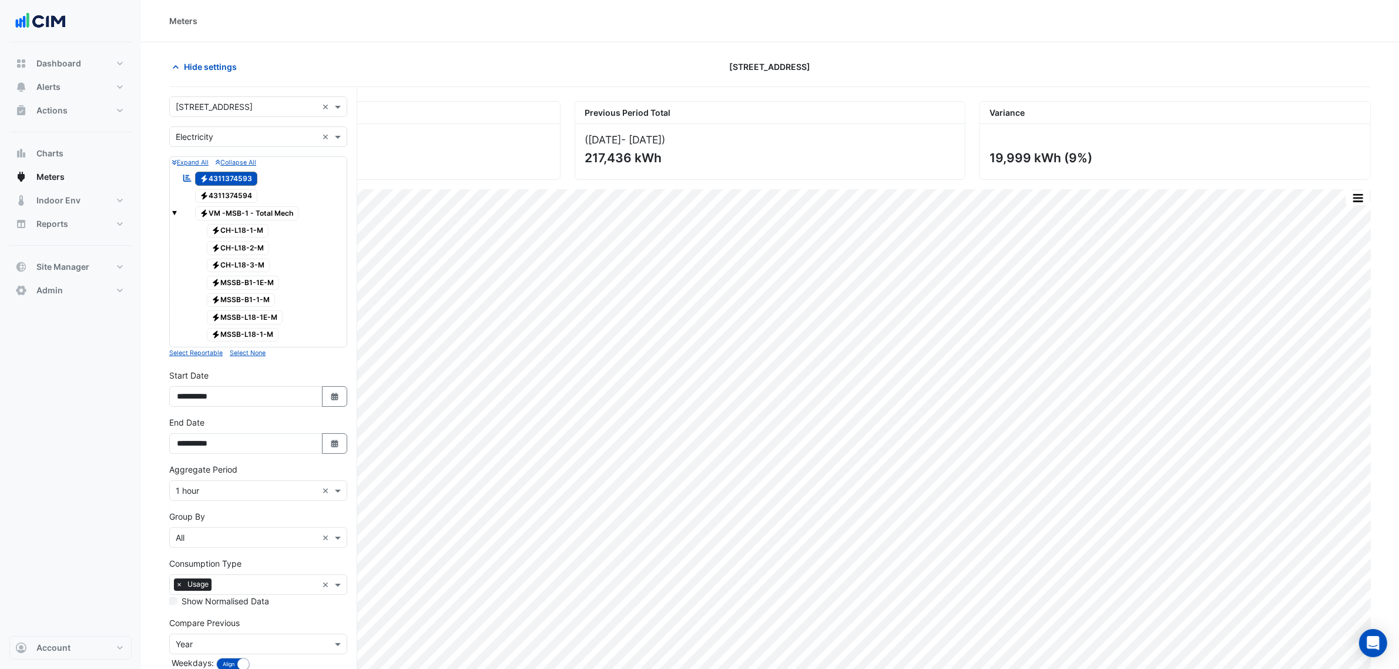
click at [227, 132] on input "text" at bounding box center [247, 137] width 142 height 12
click at [233, 179] on div "Gas" at bounding box center [258, 179] width 177 height 17
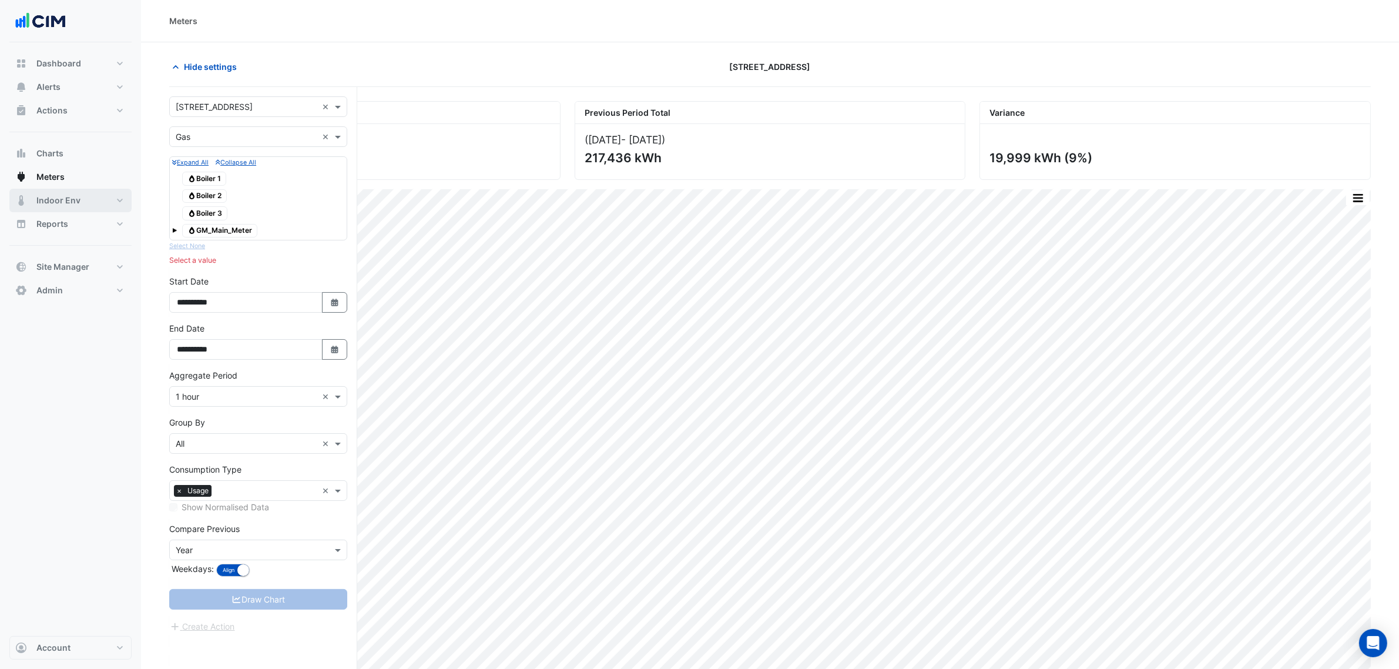
click at [74, 202] on span "Indoor Env" at bounding box center [58, 200] width 44 height 12
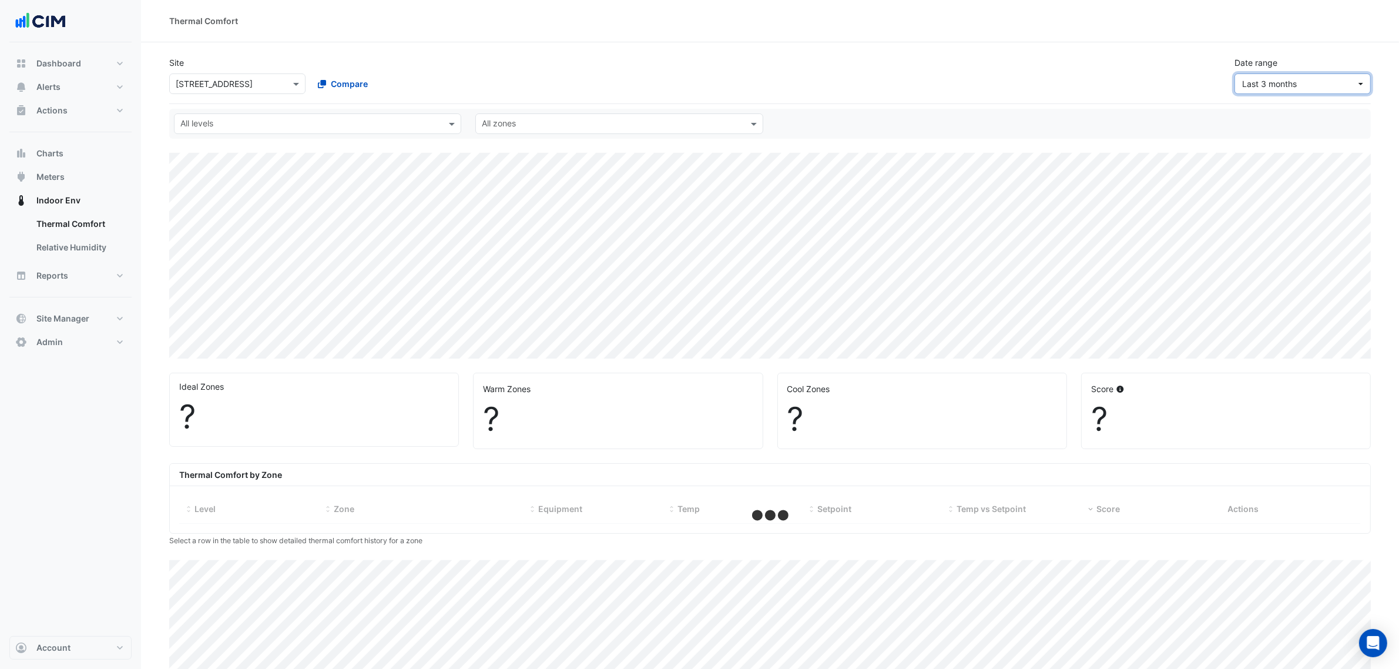
click at [1264, 83] on span "Last 3 months" at bounding box center [1269, 84] width 55 height 10
select select "***"
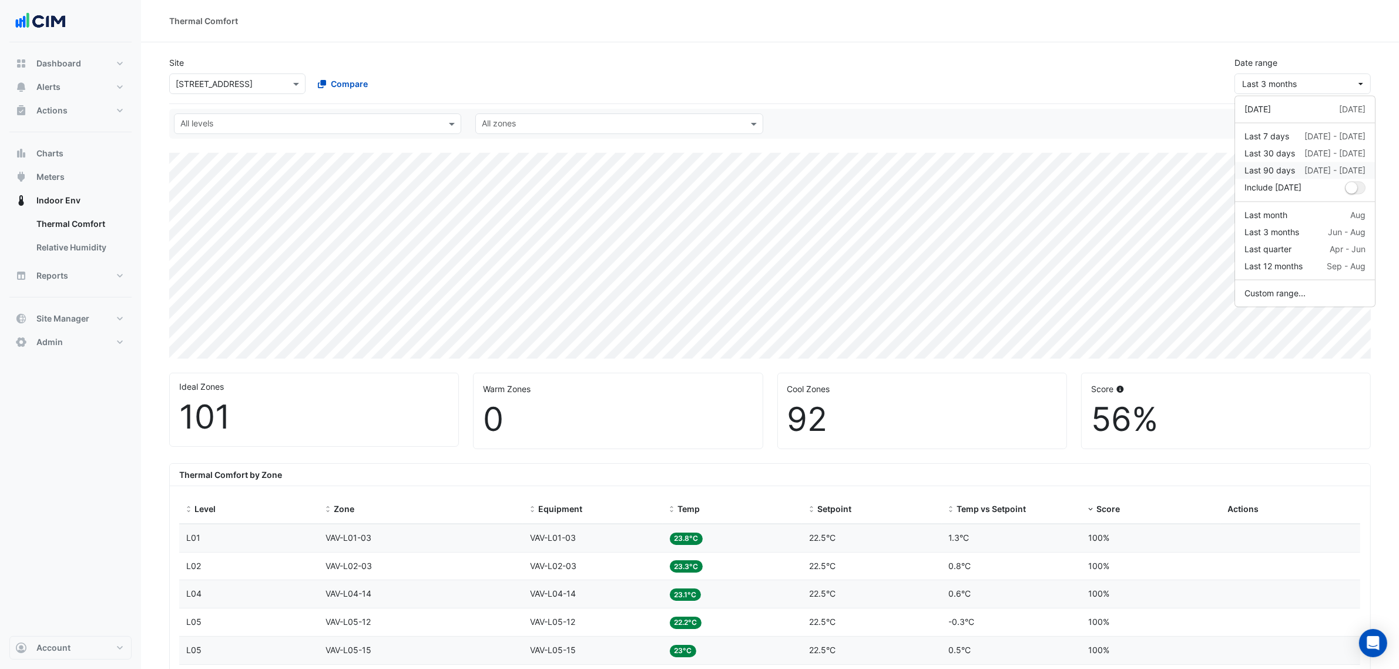
click at [1294, 169] on div "Last 90 days" at bounding box center [1269, 170] width 51 height 12
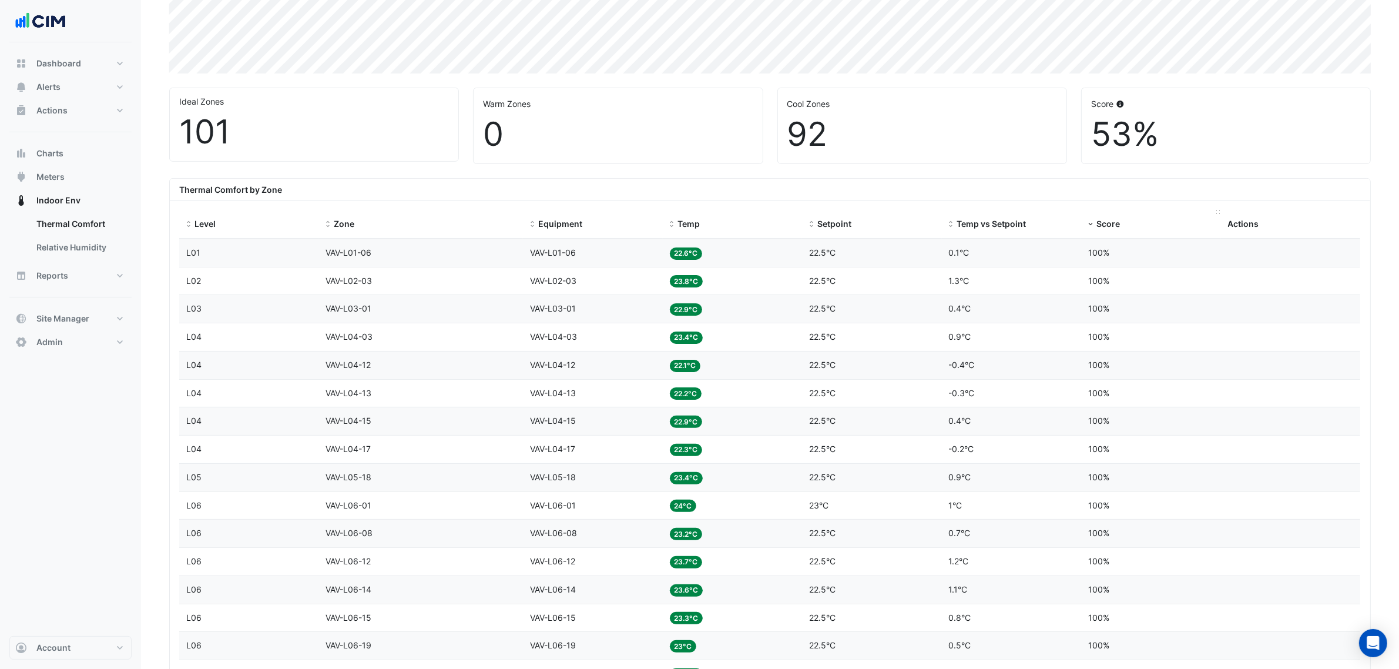
scroll to position [294, 0]
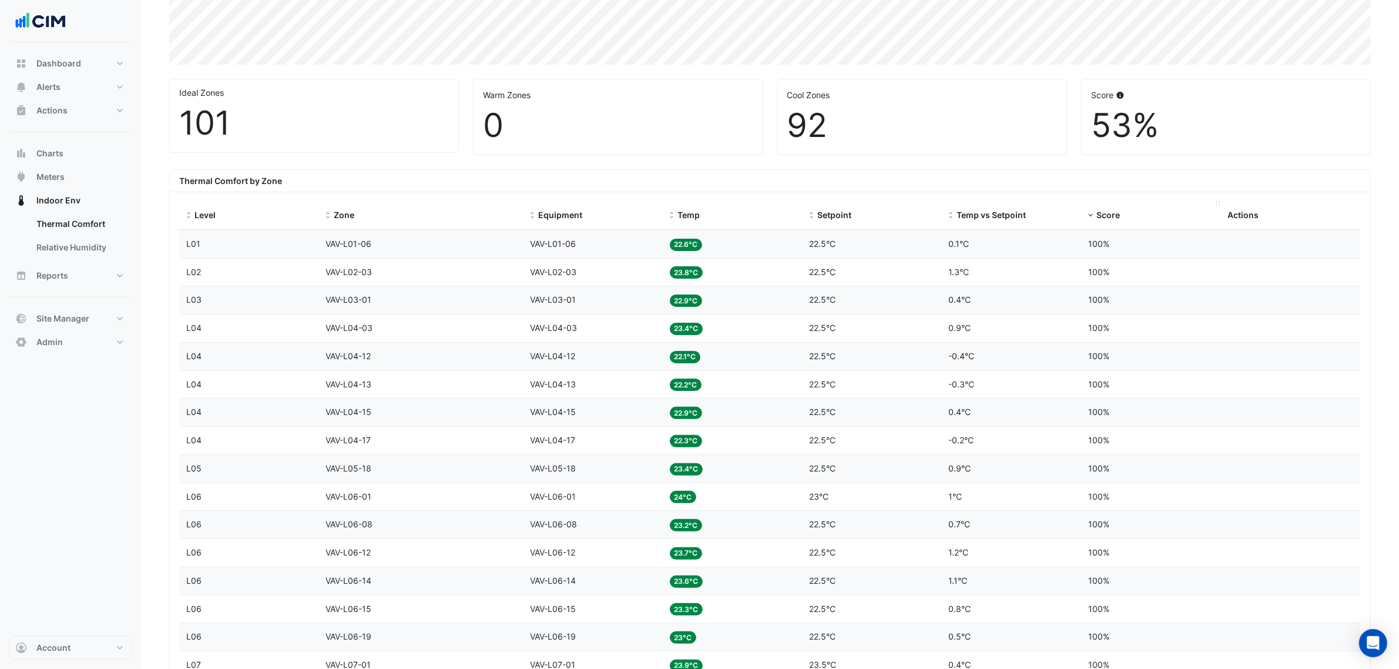
click at [1093, 214] on span at bounding box center [1090, 215] width 8 height 9
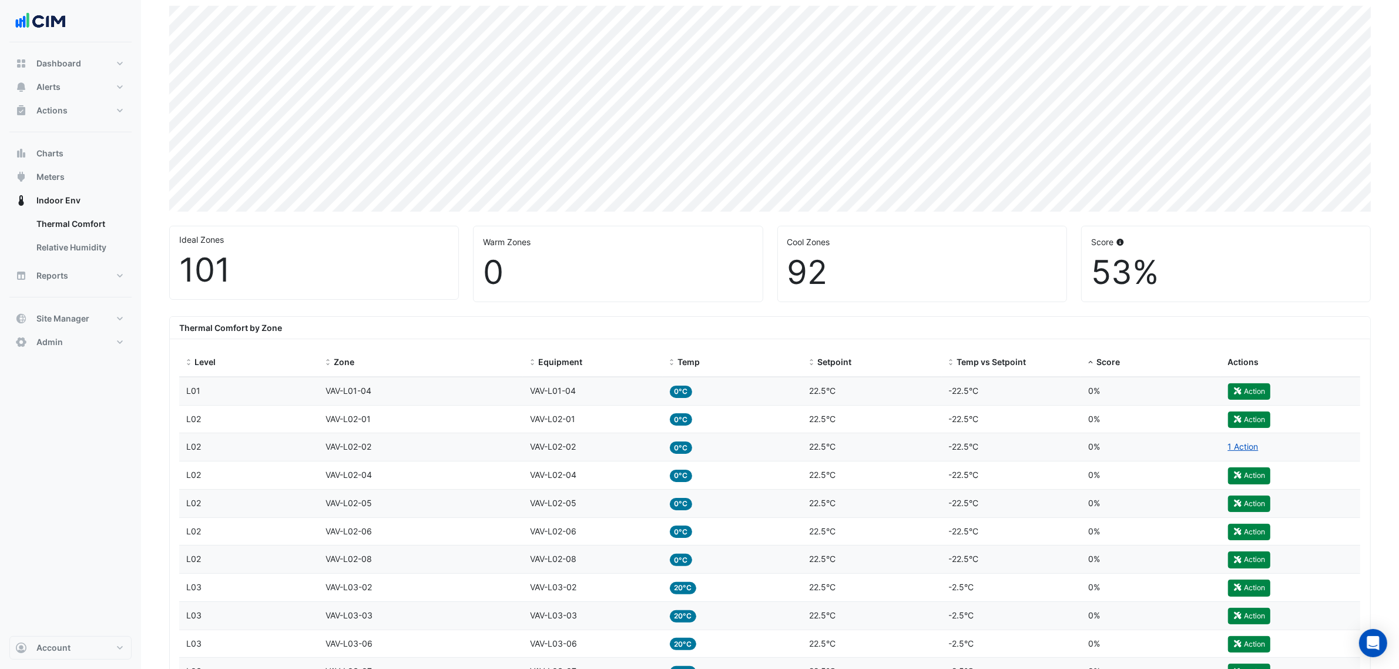
scroll to position [73, 0]
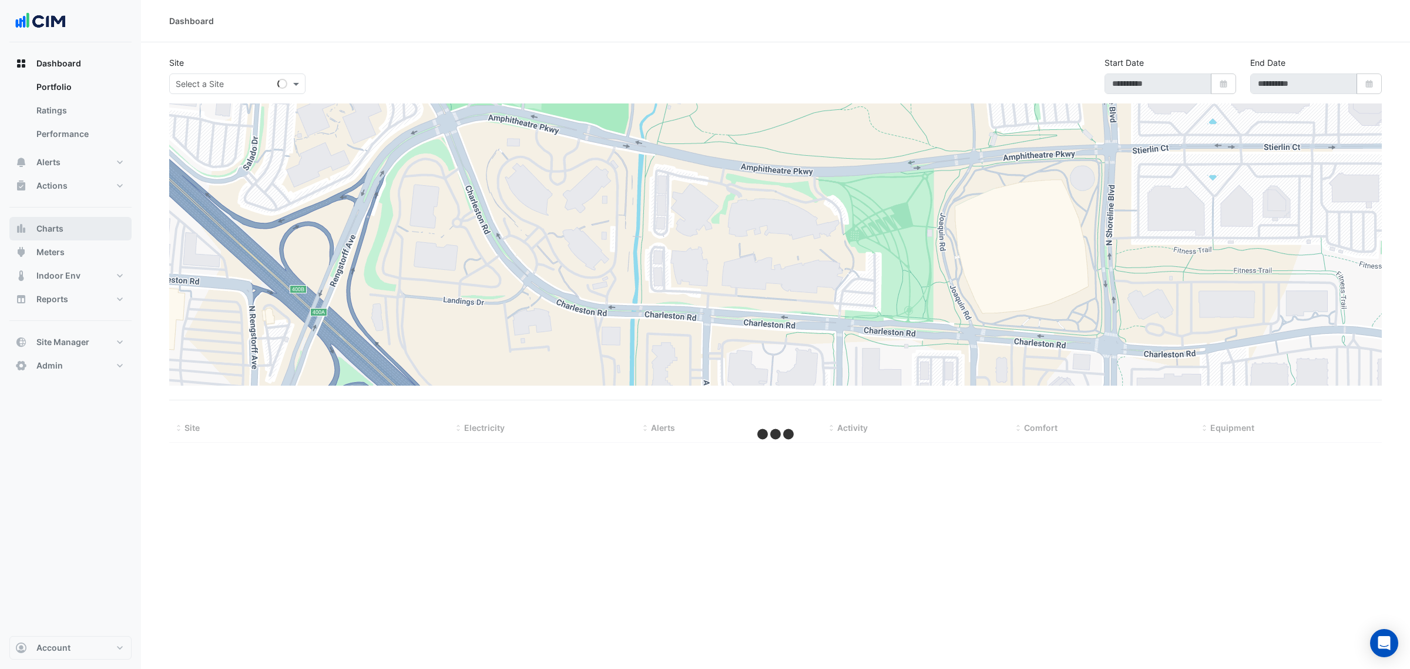
click at [66, 221] on button "Charts" at bounding box center [70, 228] width 122 height 23
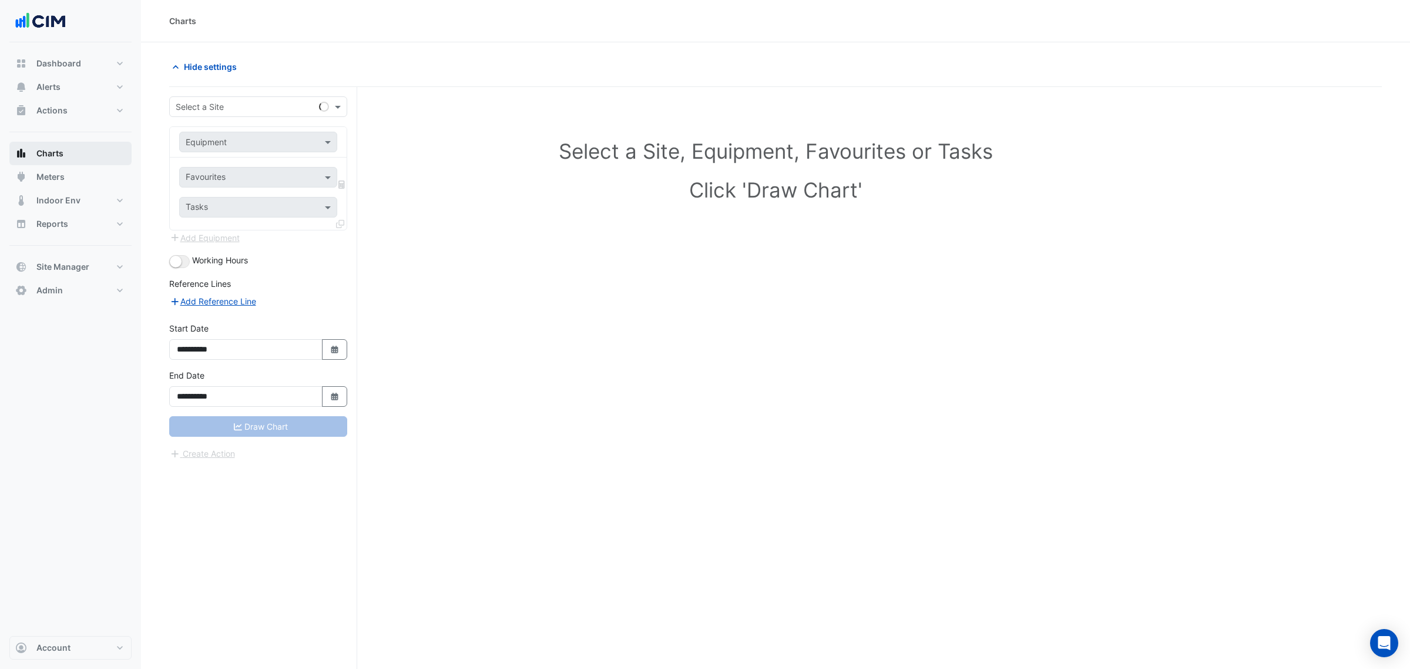
click at [202, 91] on div "**********" at bounding box center [263, 400] width 188 height 626
click at [210, 101] on input "text" at bounding box center [247, 107] width 142 height 12
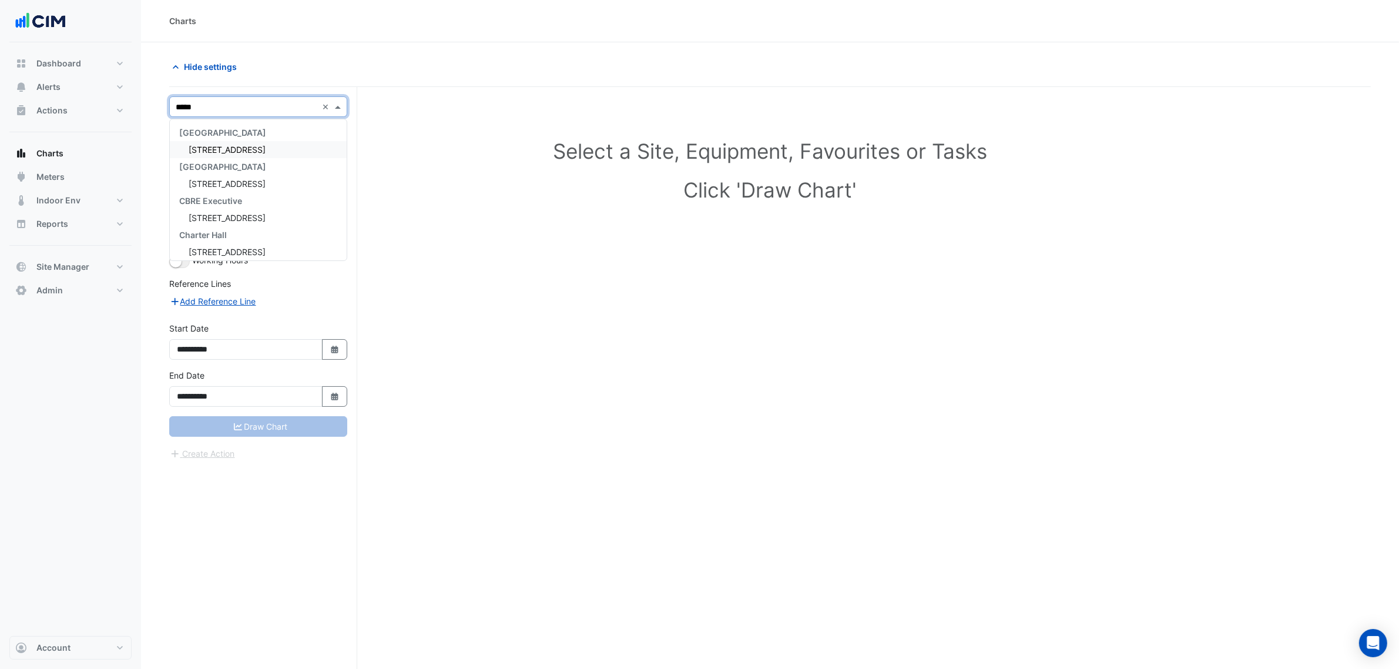
type input "******"
drag, startPoint x: 233, startPoint y: 146, endPoint x: 239, endPoint y: 150, distance: 7.5
click at [239, 150] on div "Equipment" at bounding box center [258, 142] width 158 height 21
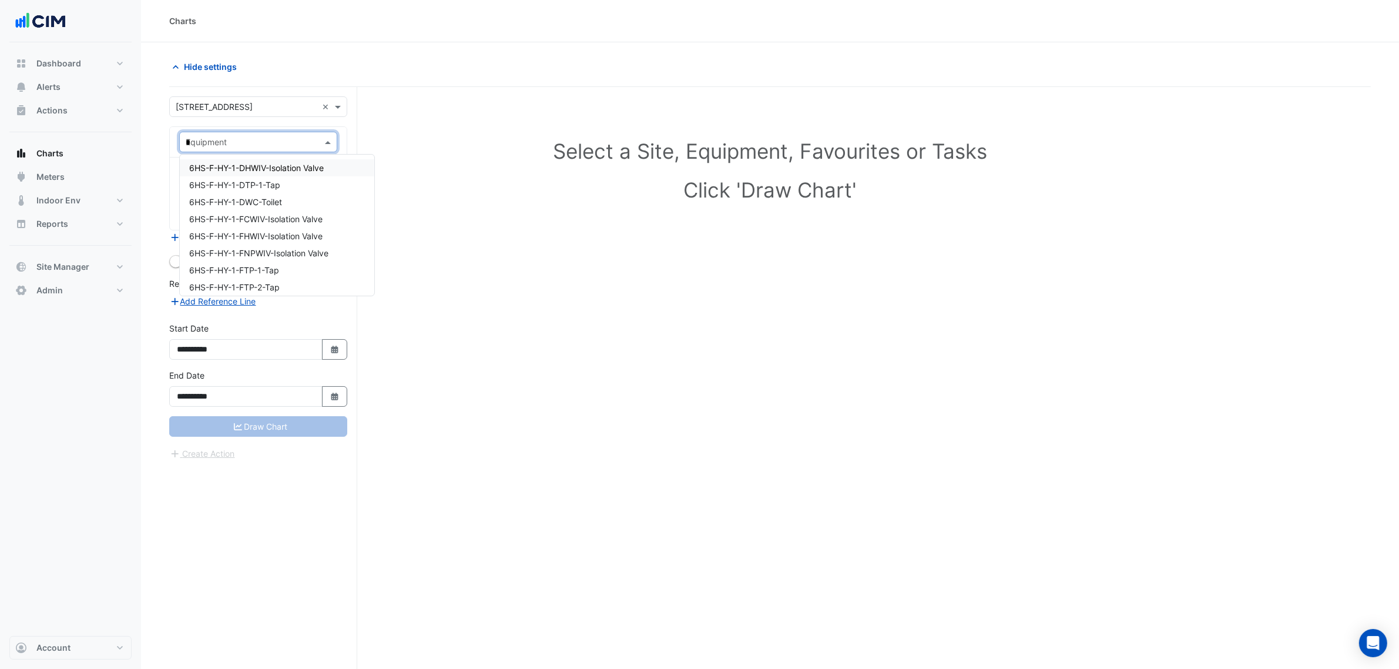
type input "**"
click at [251, 167] on div "CH-L18-01" at bounding box center [275, 167] width 191 height 17
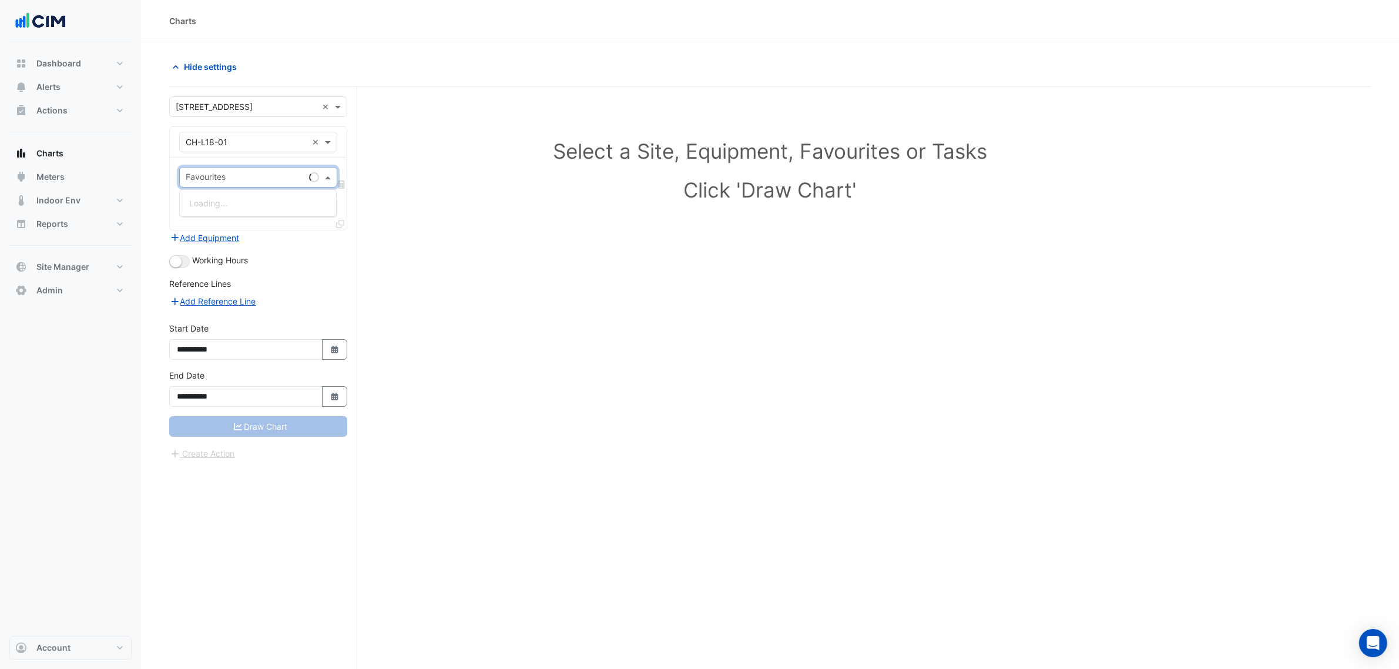
click at [251, 167] on div "Favourites" at bounding box center [258, 177] width 158 height 21
type input "****"
click at [304, 221] on span "Chilled Water Plant Lockout Setpoint - Plantroom, Common" at bounding box center [302, 220] width 226 height 10
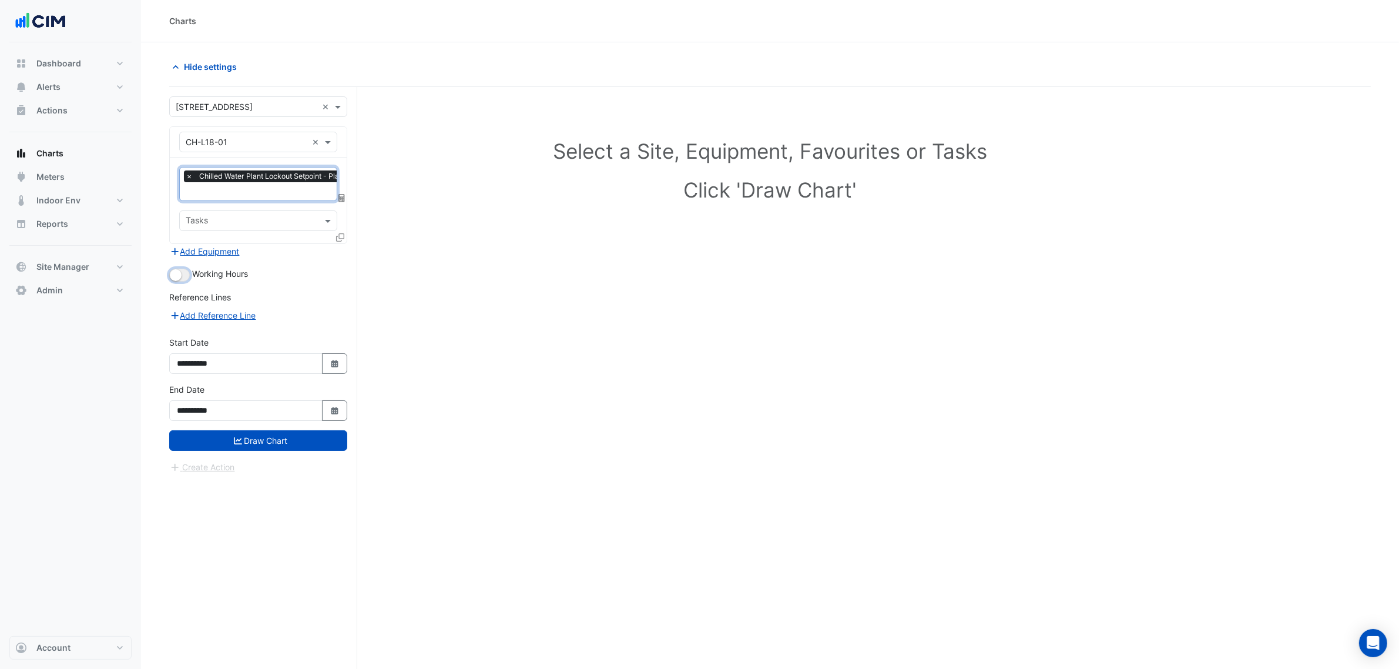
click at [188, 274] on button "button" at bounding box center [179, 274] width 21 height 13
click at [324, 356] on button "Select Date" at bounding box center [335, 363] width 26 height 21
select select "*"
select select "****"
click at [221, 210] on select "*** *** *** *** *** *** *** *** ***" at bounding box center [223, 207] width 45 height 18
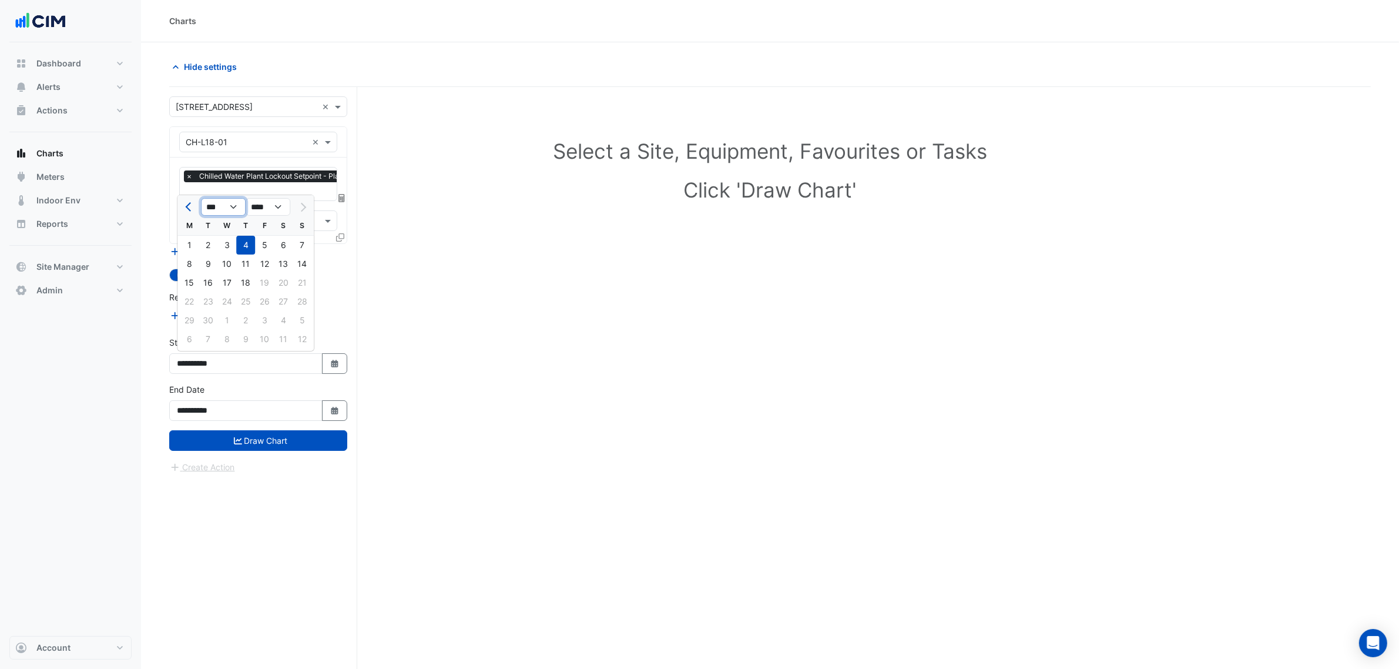
select select "*"
click at [201, 198] on select "*** *** *** *** *** *** *** *** ***" at bounding box center [223, 207] width 45 height 18
click at [224, 247] on div "1" at bounding box center [226, 245] width 19 height 19
type input "**********"
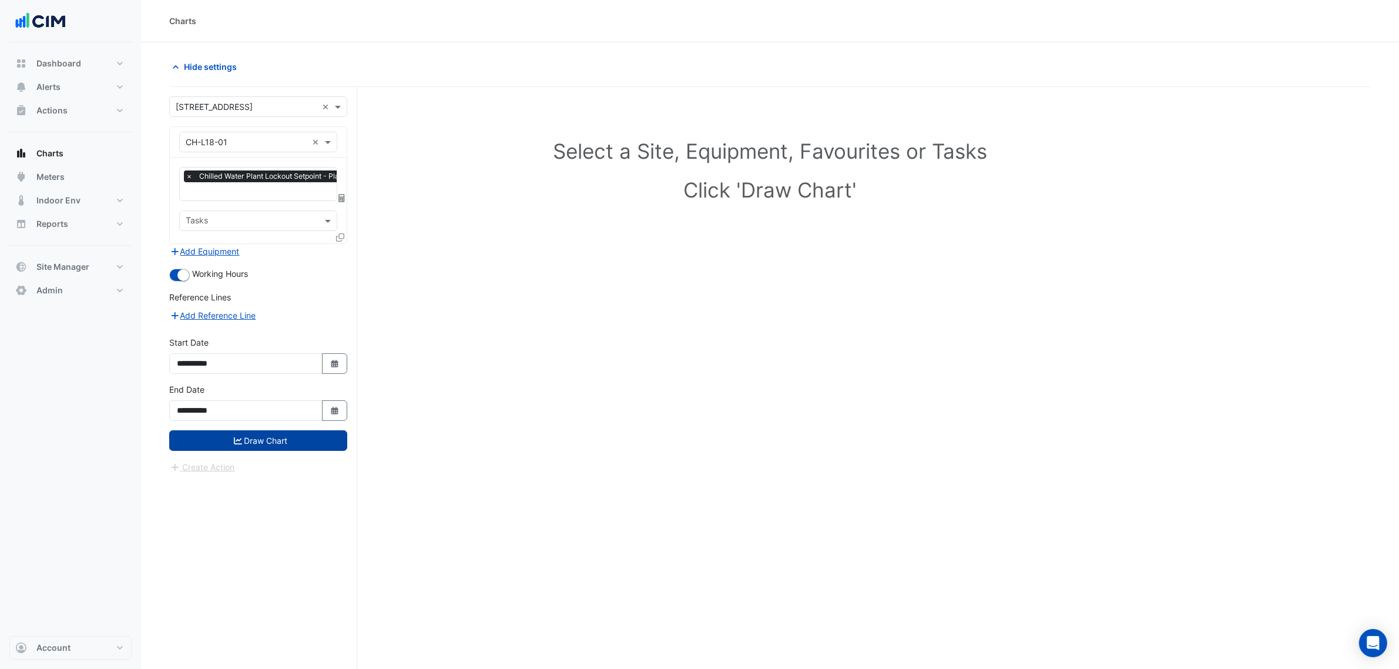
click at [276, 442] on button "Draw Chart" at bounding box center [258, 440] width 178 height 21
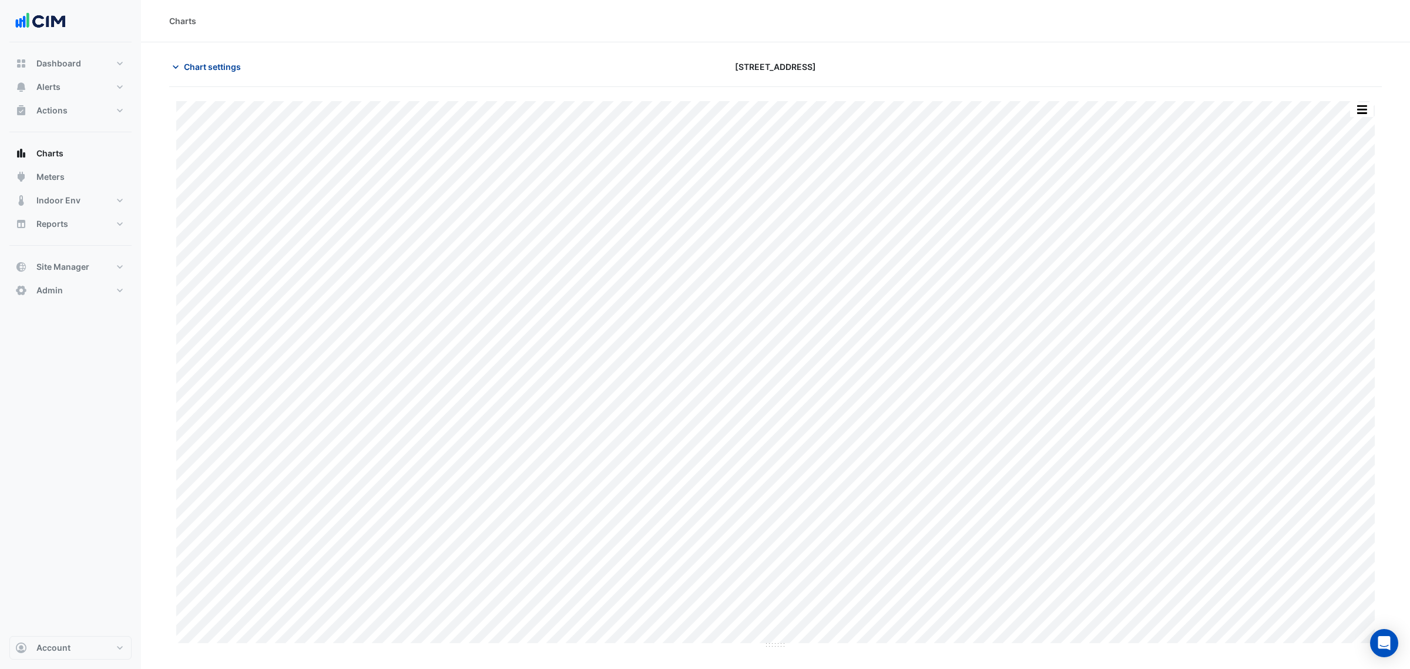
click at [216, 63] on span "Chart settings" at bounding box center [212, 67] width 57 height 12
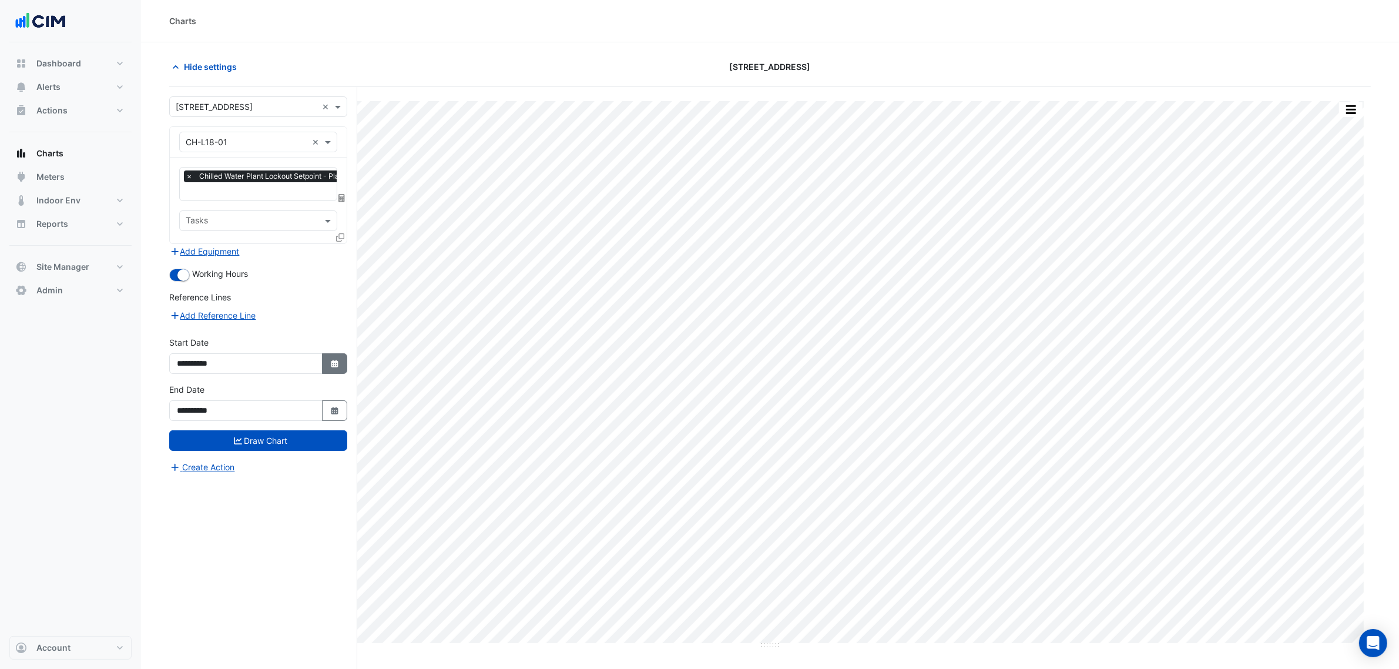
click at [335, 361] on icon "button" at bounding box center [334, 364] width 7 height 8
select select "****"
click at [192, 215] on button "Previous month" at bounding box center [189, 206] width 14 height 19
select select "**"
select select "****"
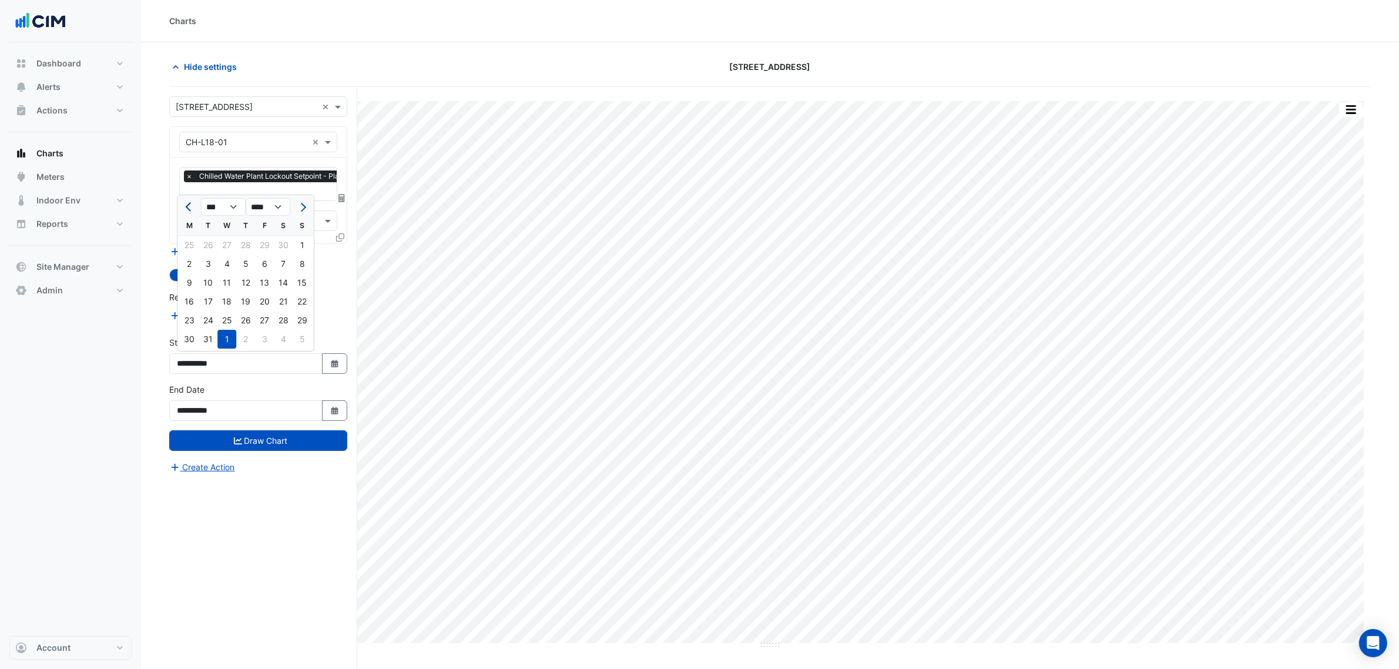
click at [192, 215] on button "Previous month" at bounding box center [189, 206] width 14 height 19
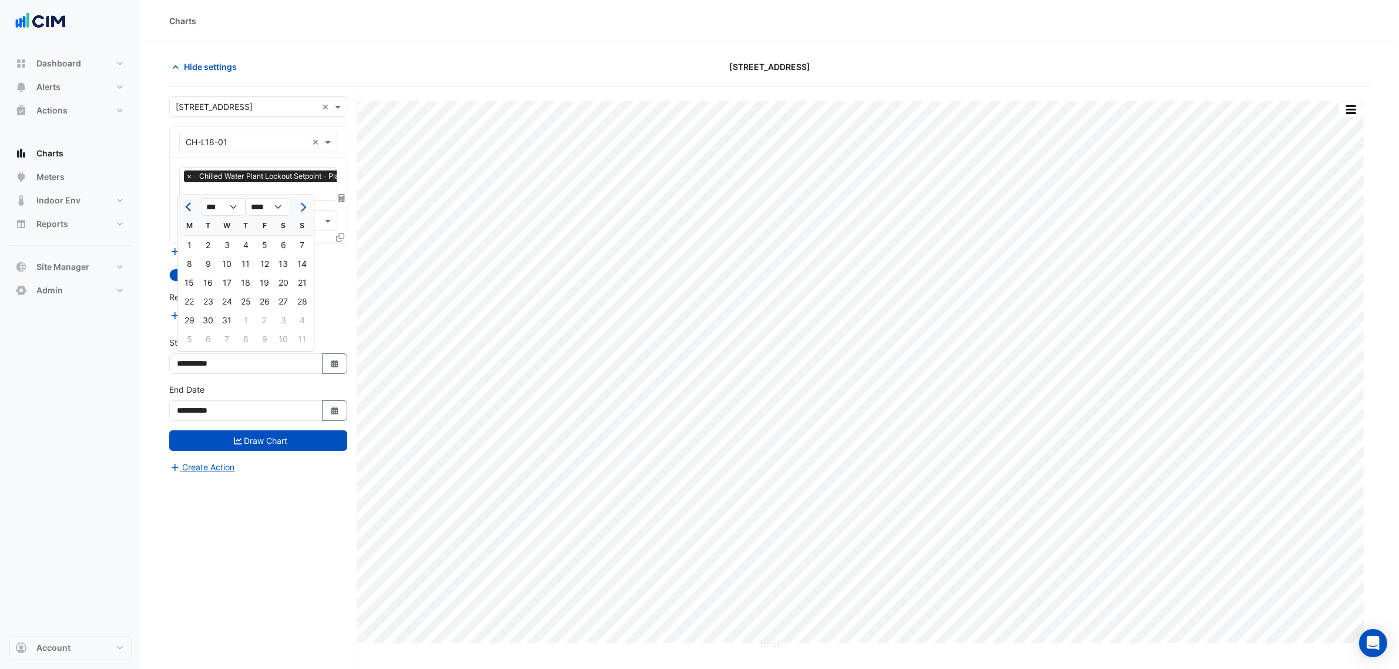
click at [192, 215] on button "Previous month" at bounding box center [189, 206] width 14 height 19
click at [307, 206] on button "Next month" at bounding box center [302, 206] width 14 height 19
click at [189, 210] on span "Previous month" at bounding box center [190, 207] width 9 height 9
select select "*"
click at [277, 245] on div "1" at bounding box center [283, 245] width 19 height 19
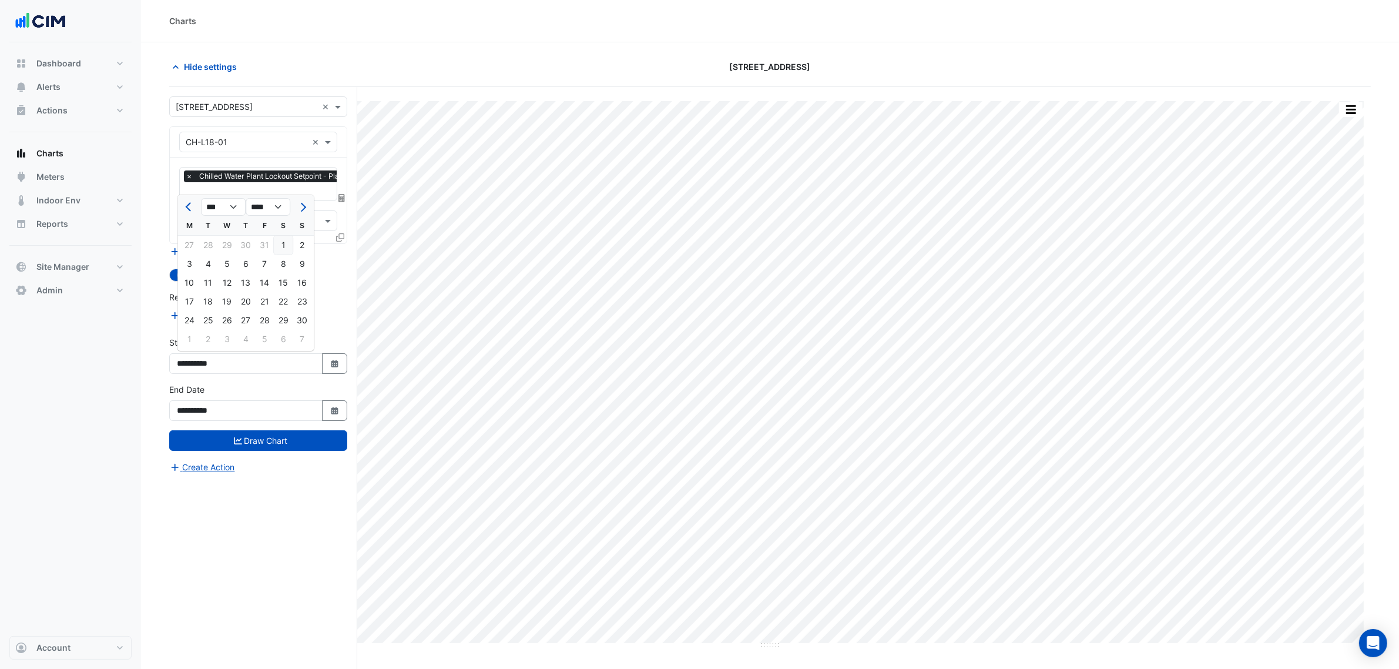
type input "**********"
click at [284, 429] on div "**********" at bounding box center [258, 406] width 192 height 47
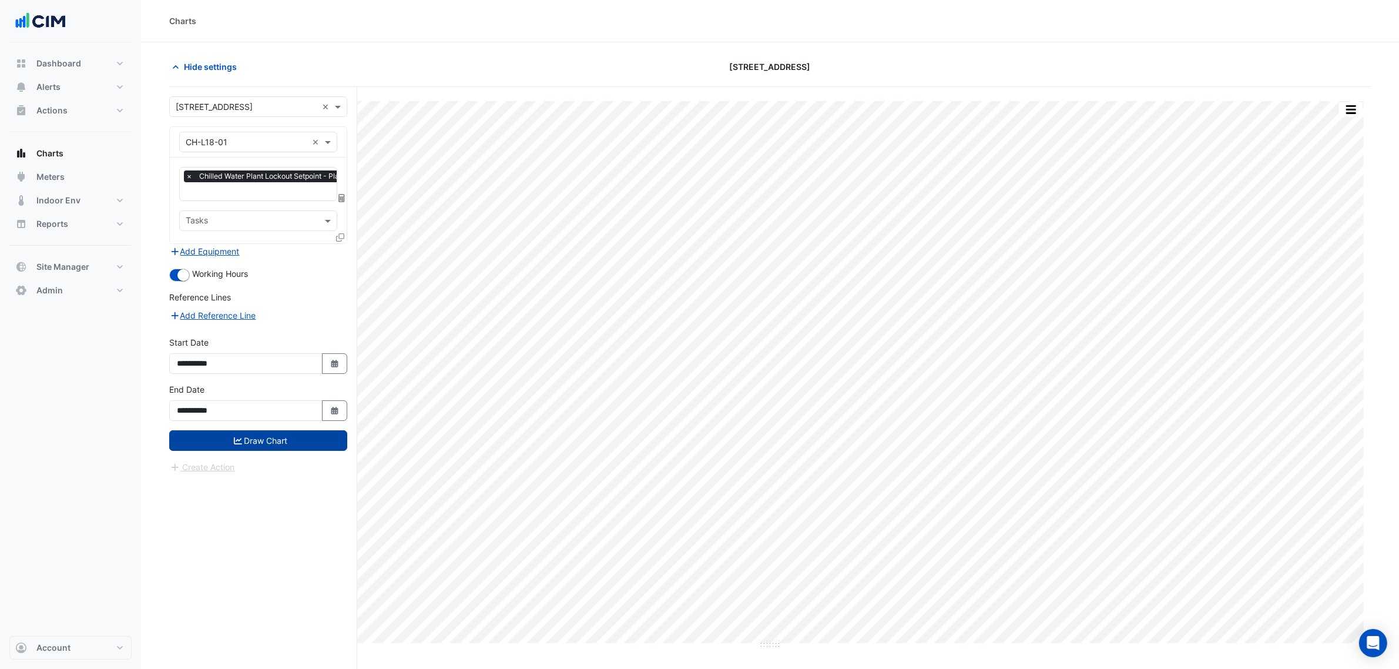
click at [284, 441] on button "Draw Chart" at bounding box center [258, 440] width 178 height 21
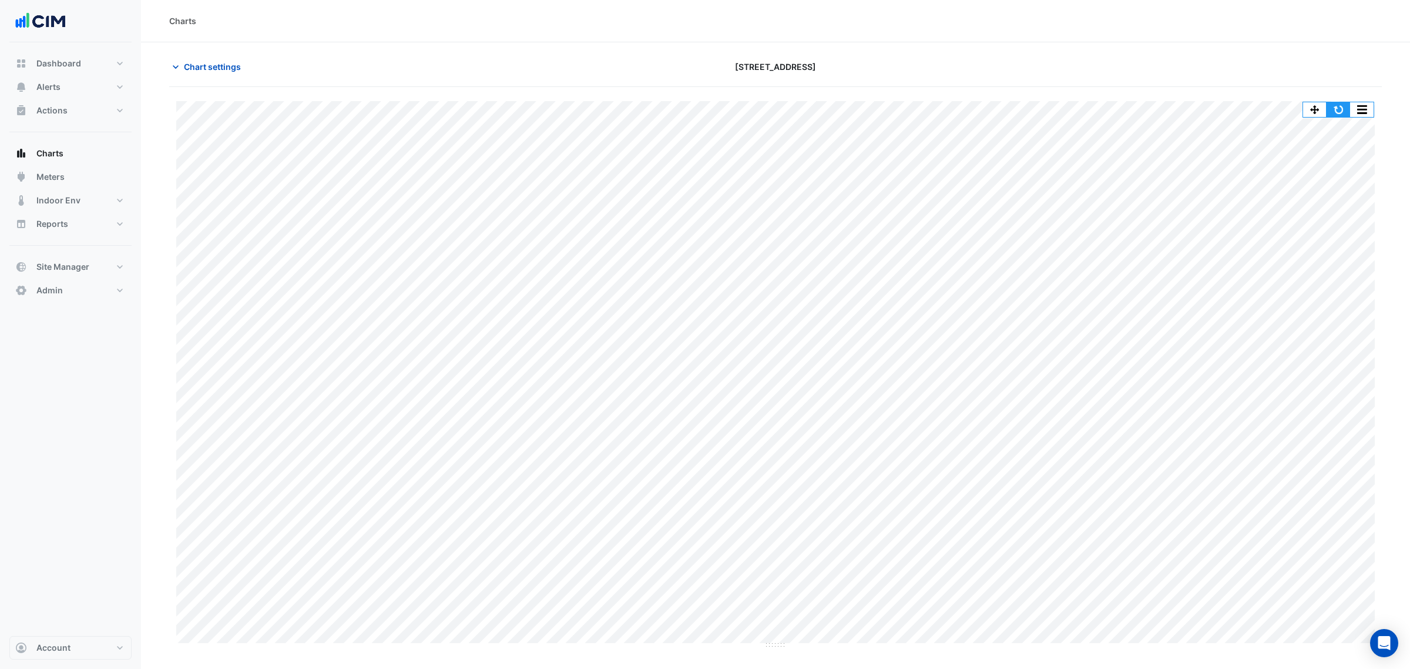
click at [1343, 103] on button "button" at bounding box center [1338, 109] width 23 height 15
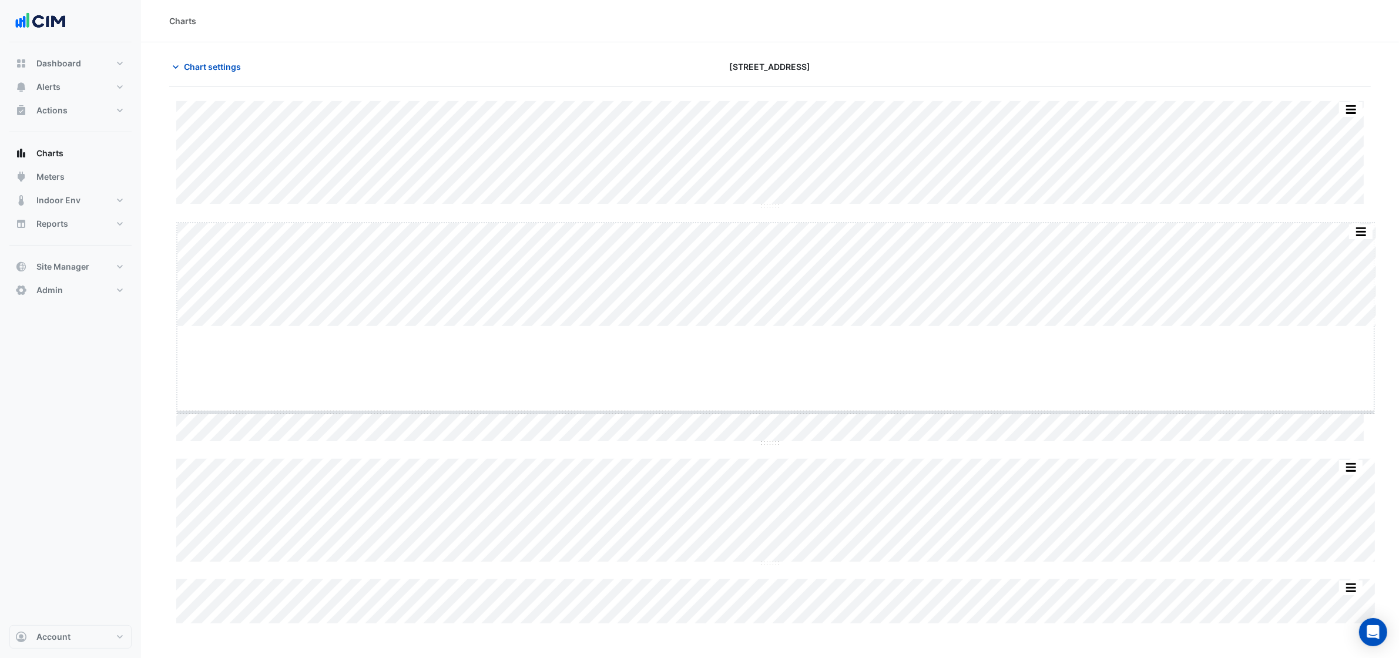
drag, startPoint x: 771, startPoint y: 327, endPoint x: 788, endPoint y: 435, distance: 109.4
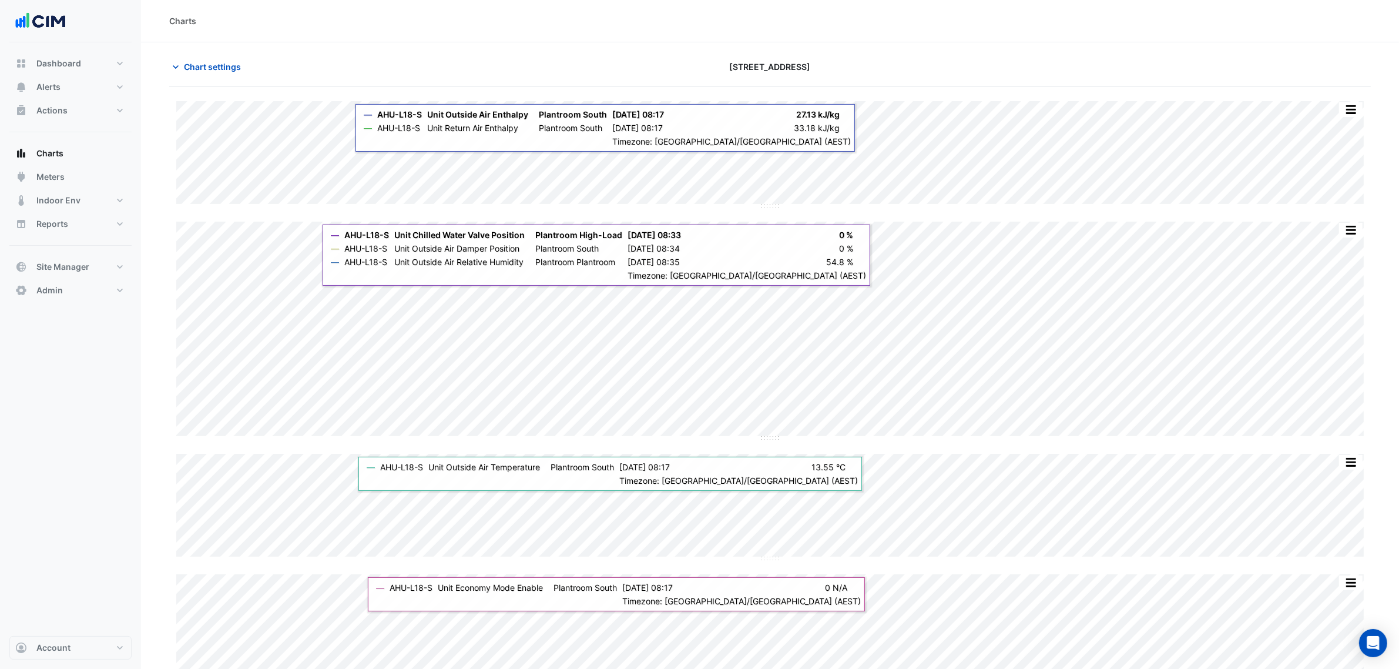
click at [774, 260] on div "Split All Split None Print Save as JPEG Save as PNG Pivot Data Table Export CSV…" at bounding box center [769, 419] width 1201 height 637
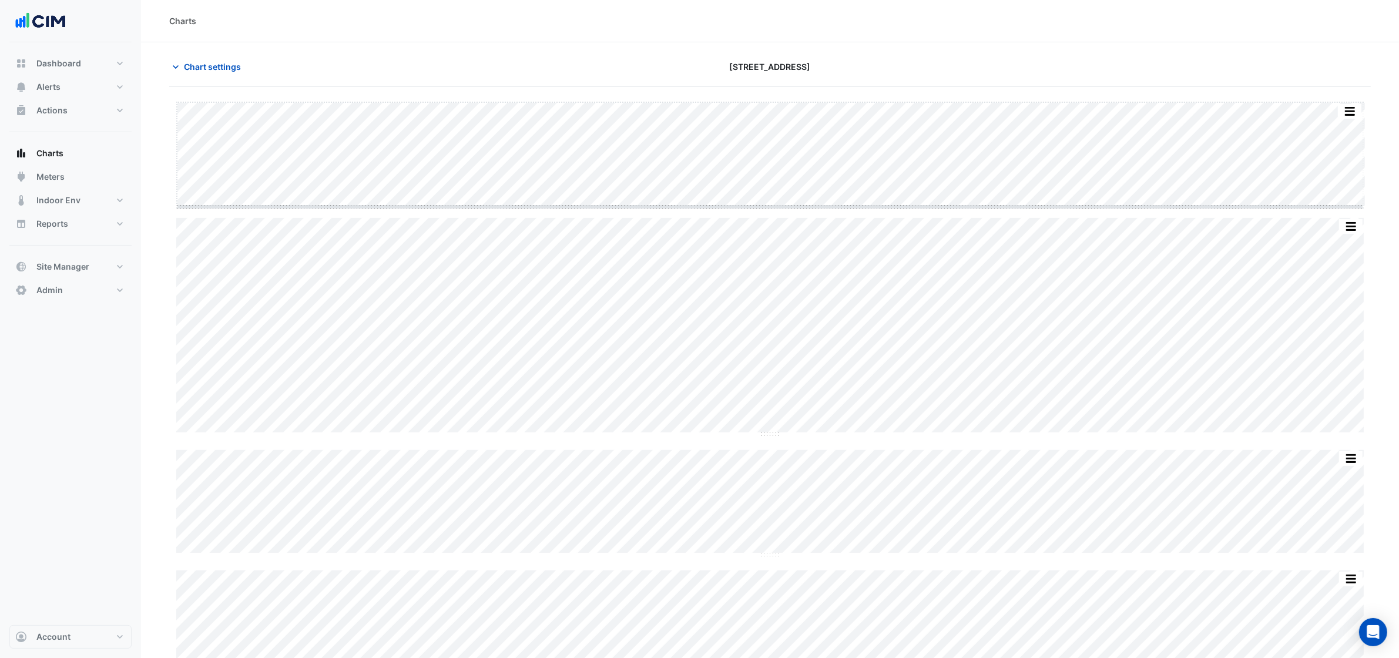
drag, startPoint x: 764, startPoint y: 207, endPoint x: 765, endPoint y: 214, distance: 7.7
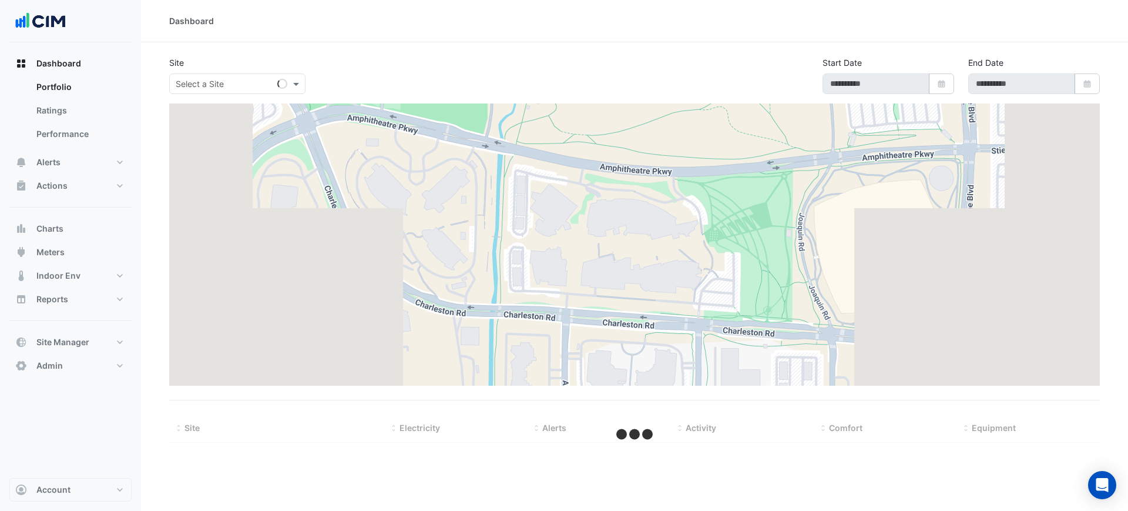
select select "***"
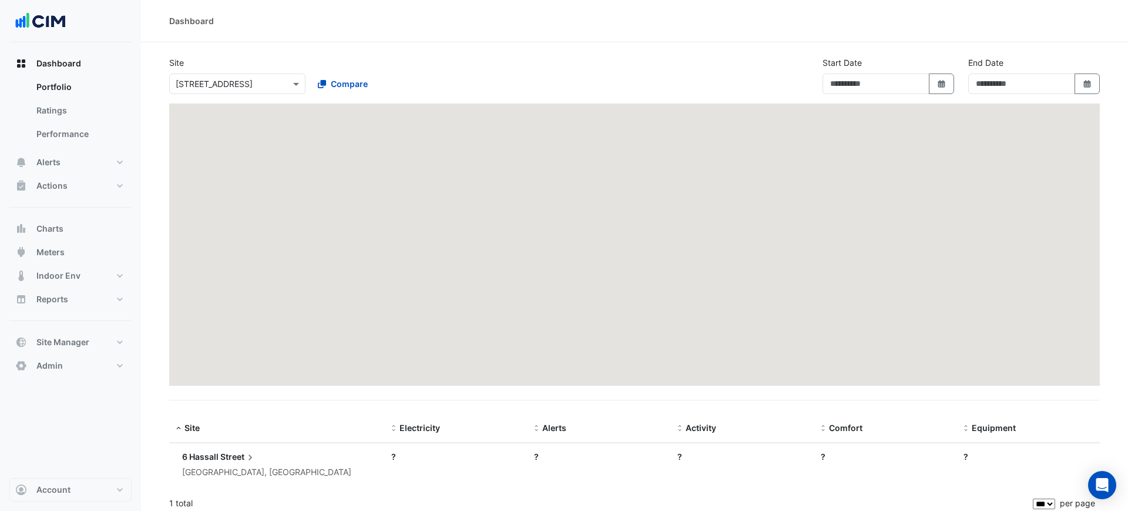
type input "**********"
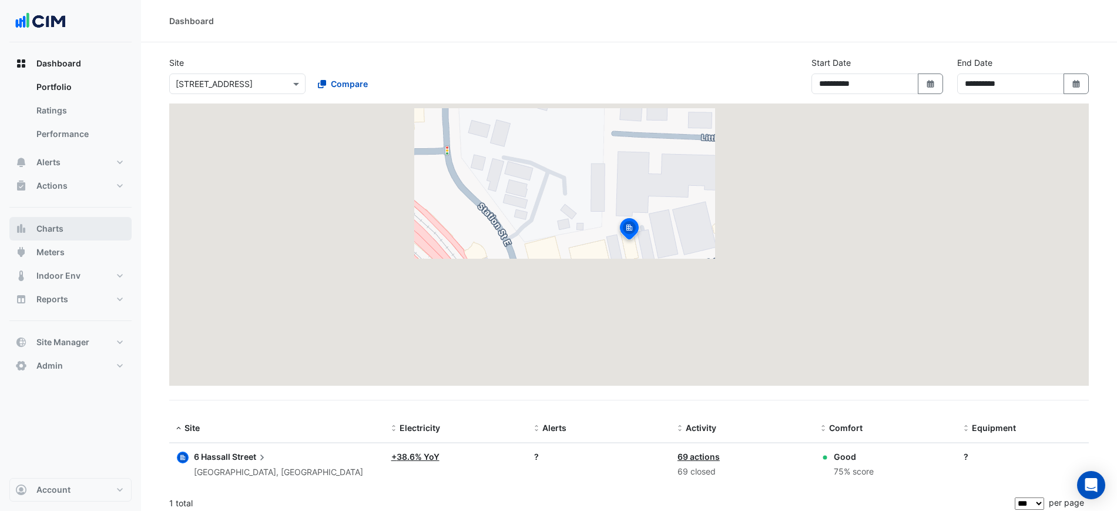
click at [43, 220] on button "Charts" at bounding box center [70, 228] width 122 height 23
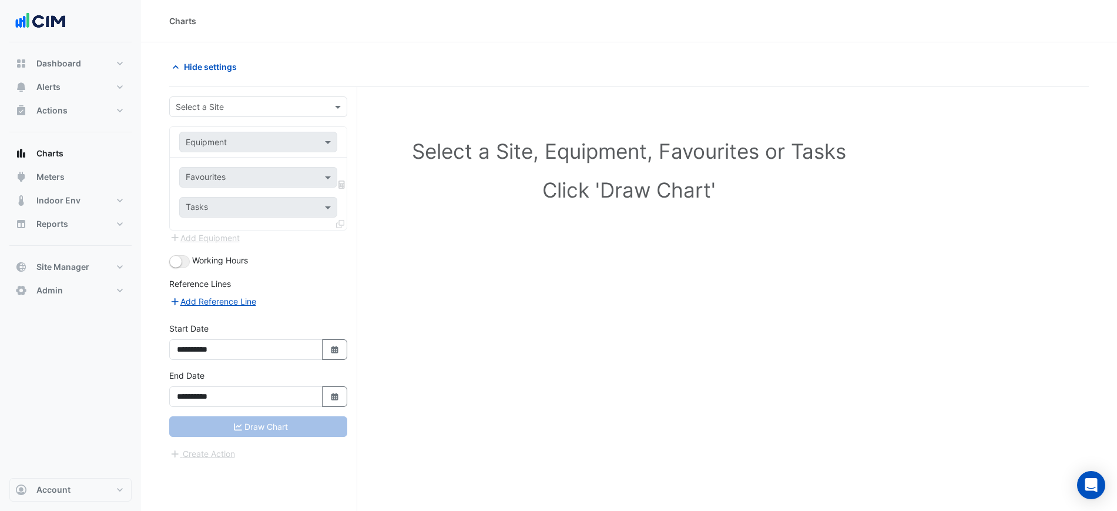
click at [206, 101] on input "text" at bounding box center [247, 107] width 142 height 12
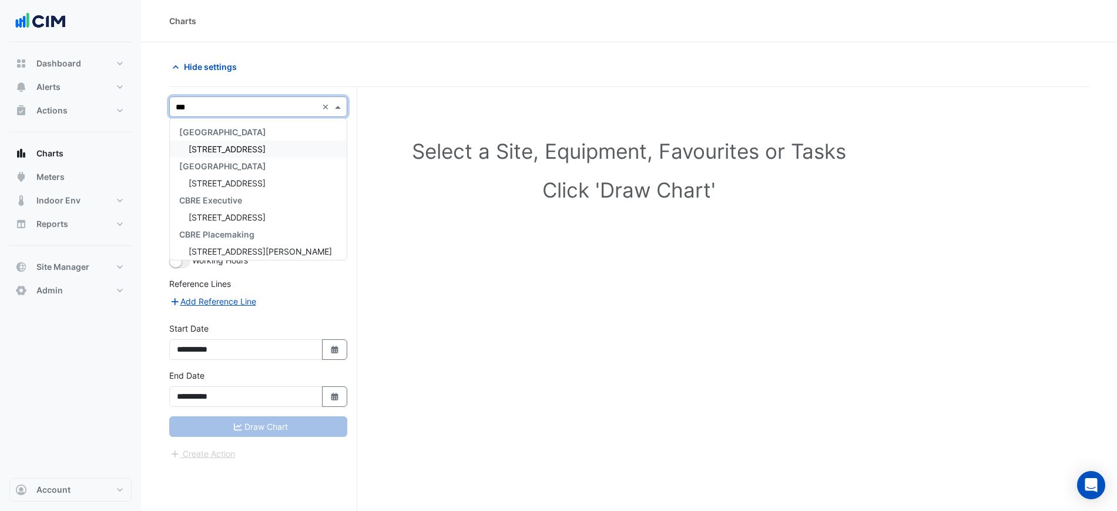
type input "****"
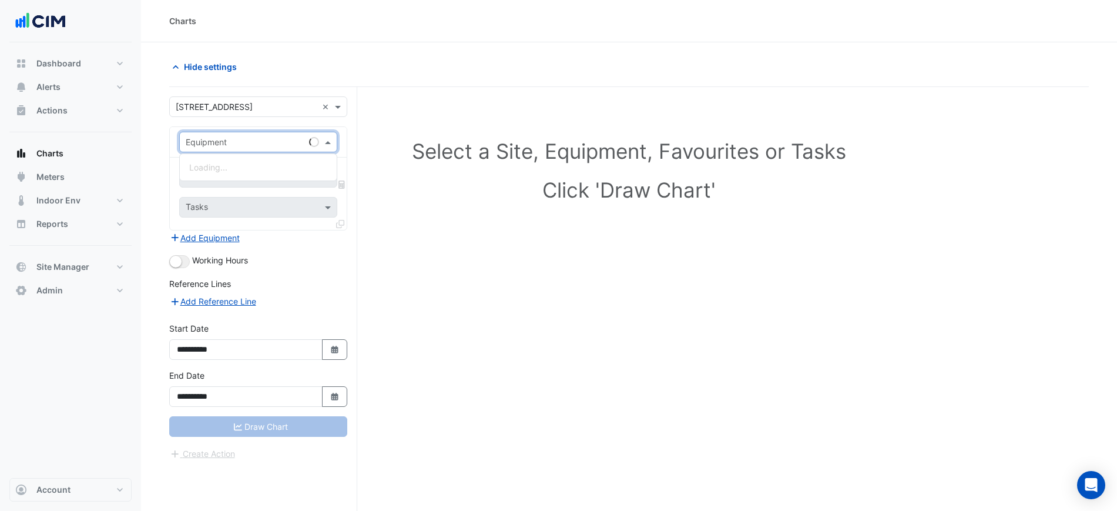
click at [222, 142] on input "text" at bounding box center [247, 142] width 122 height 12
type input "*********"
click at [237, 170] on div "Favourites" at bounding box center [242, 177] width 125 height 18
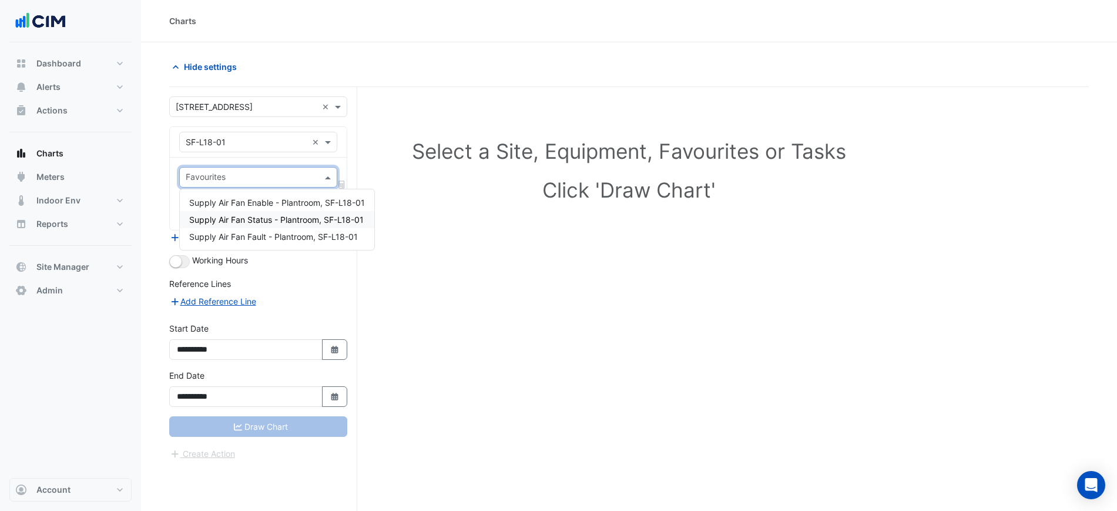
click at [270, 224] on span "Supply Air Fan Status - Plantroom, SF-L18-01" at bounding box center [276, 219] width 174 height 10
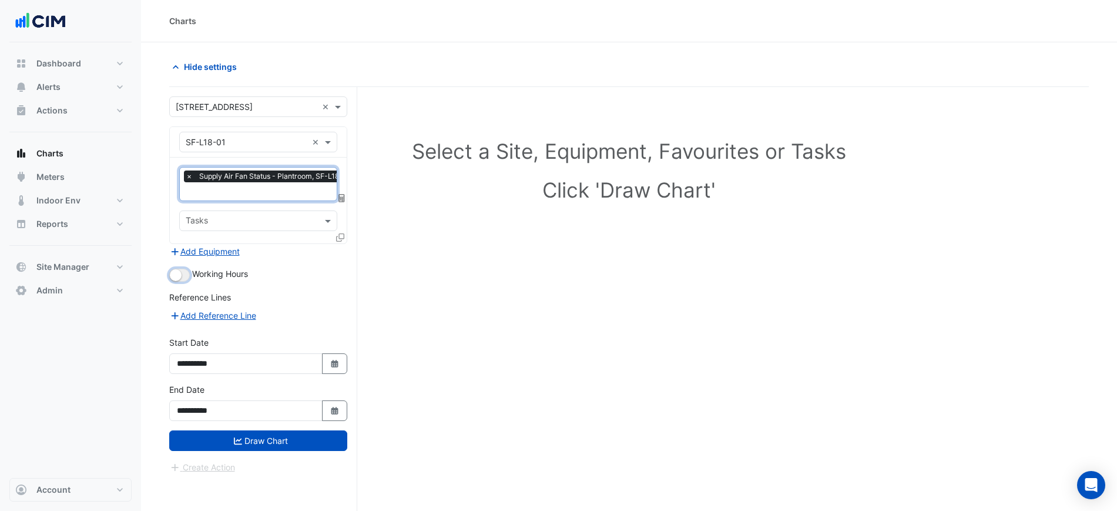
click at [181, 274] on small "button" at bounding box center [176, 275] width 12 height 12
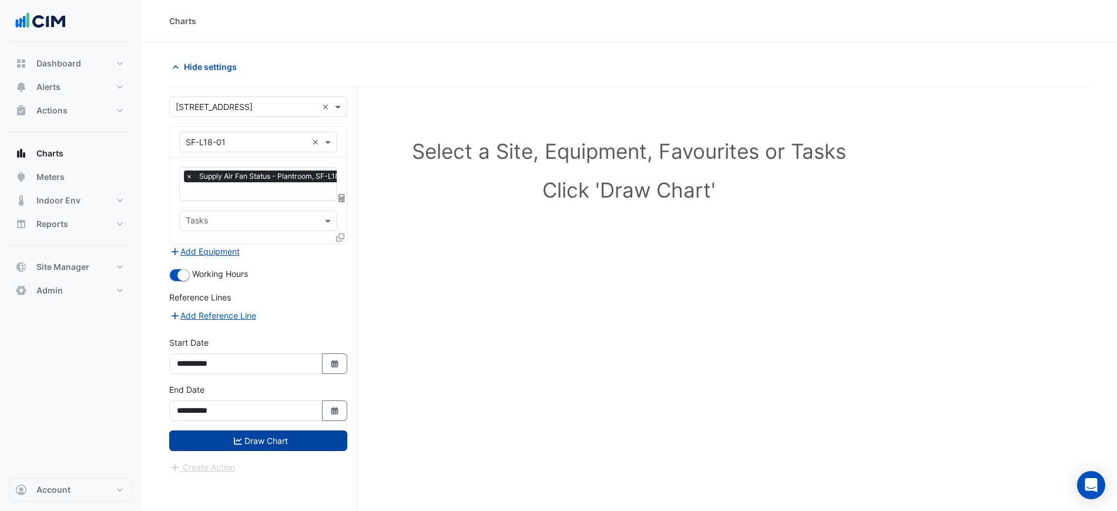
click at [264, 437] on button "Draw Chart" at bounding box center [258, 440] width 178 height 21
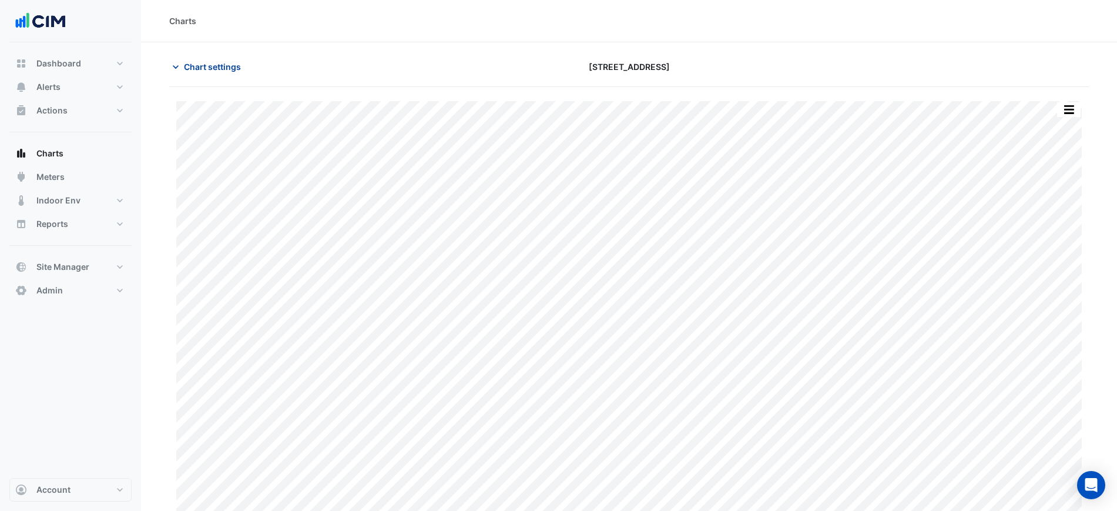
click at [240, 71] on span "Chart settings" at bounding box center [212, 67] width 57 height 12
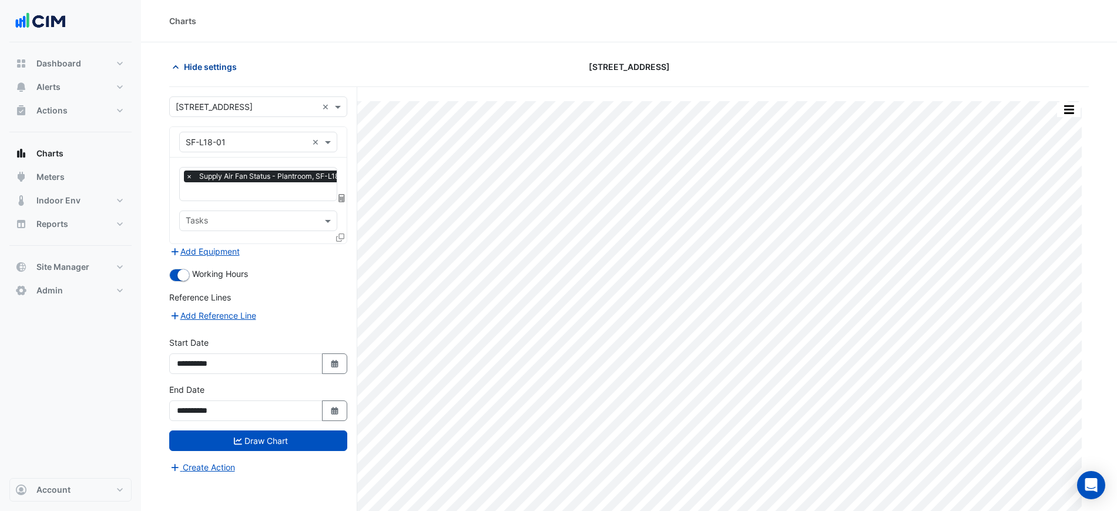
click at [215, 69] on span "Hide settings" at bounding box center [210, 67] width 53 height 12
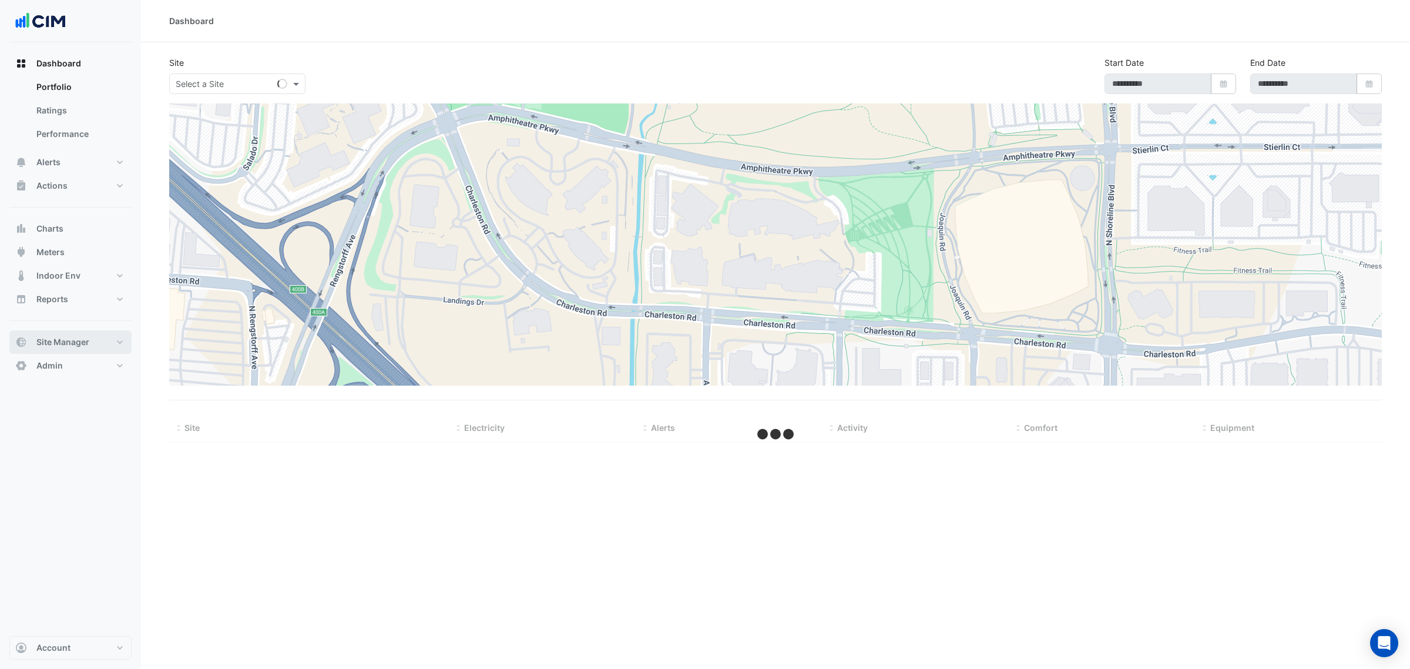
click at [72, 348] on button "Site Manager" at bounding box center [70, 341] width 122 height 23
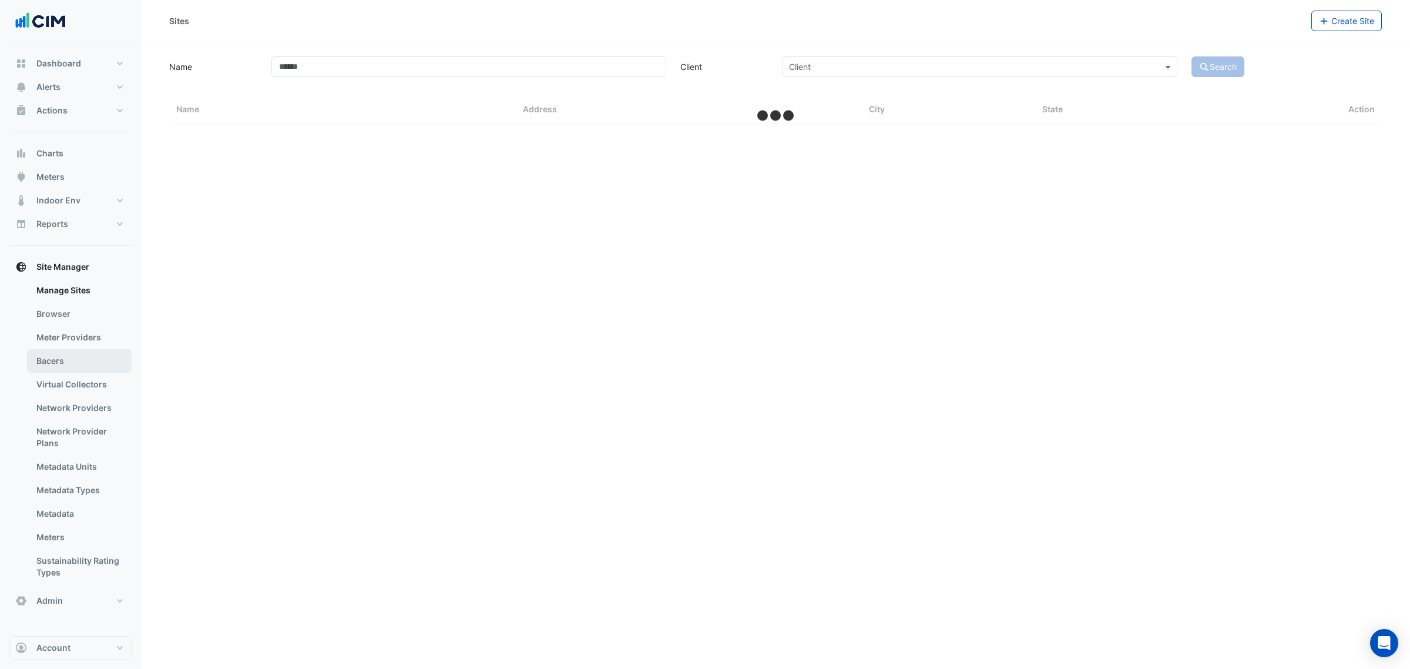
click at [68, 359] on link "Bacers" at bounding box center [79, 360] width 105 height 23
click at [529, 72] on input "text" at bounding box center [764, 76] width 570 height 12
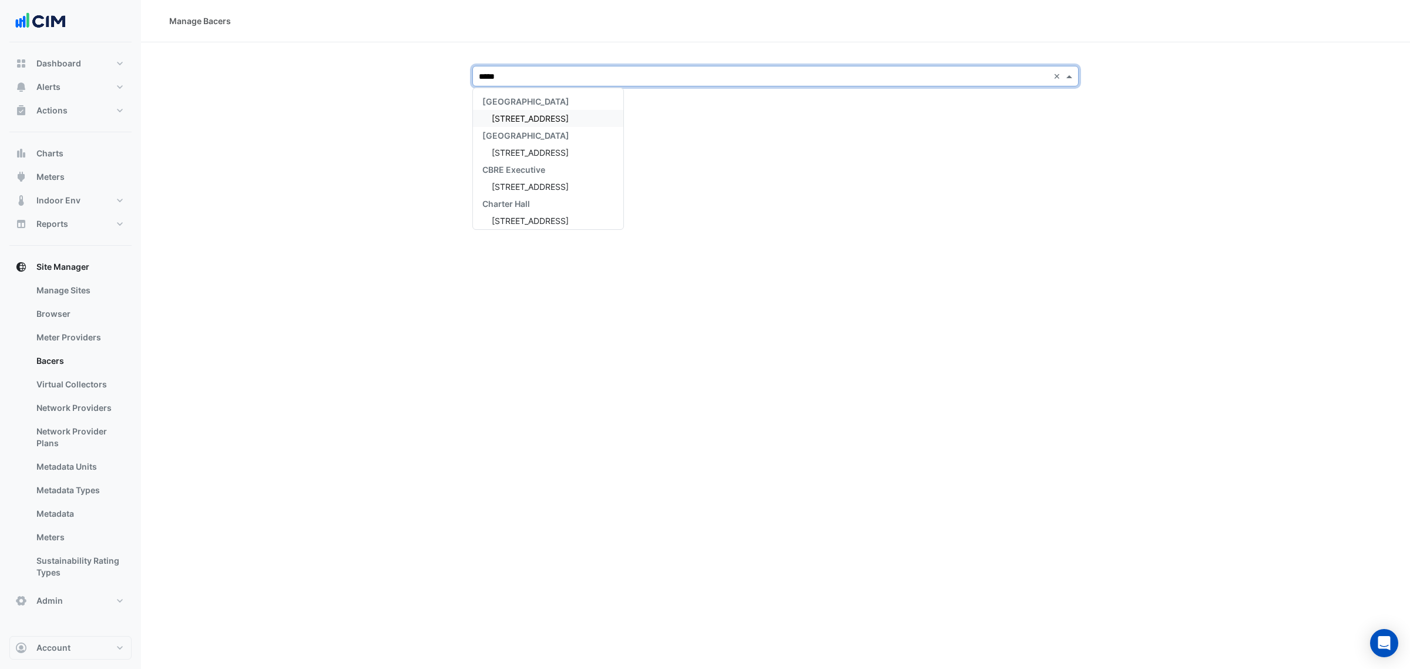
type input "******"
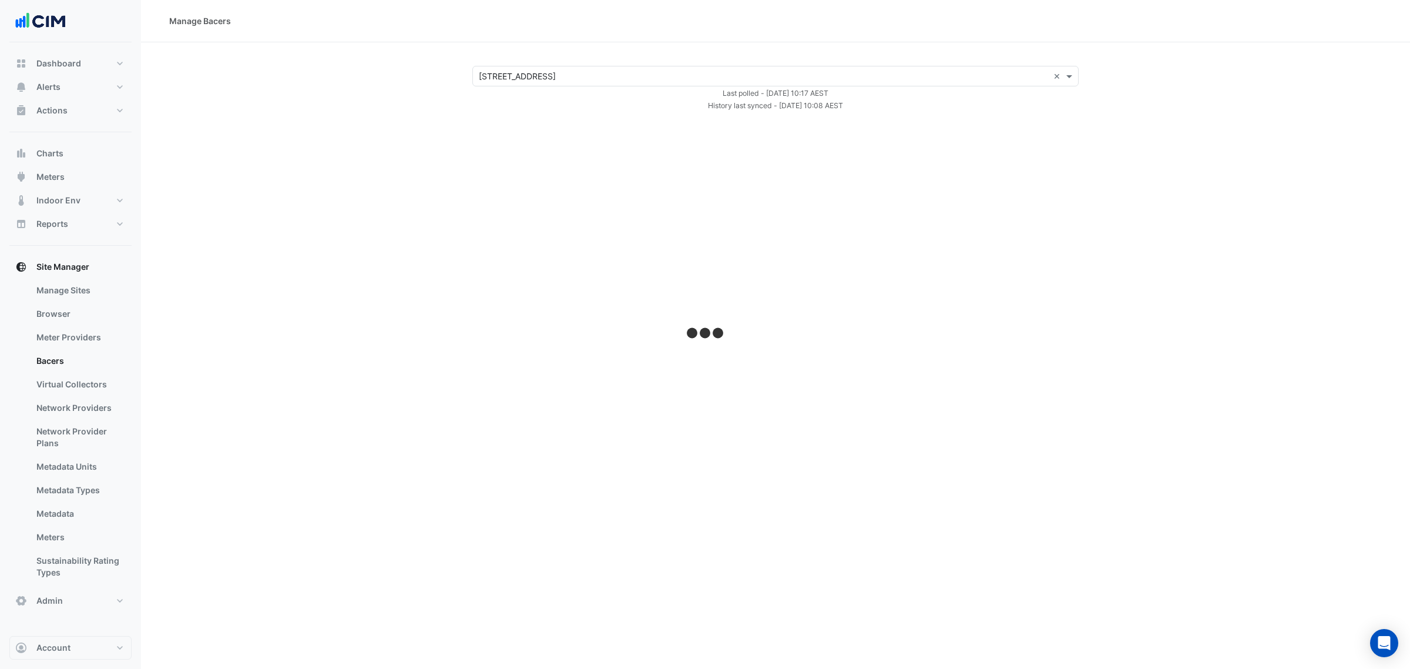
select select "***"
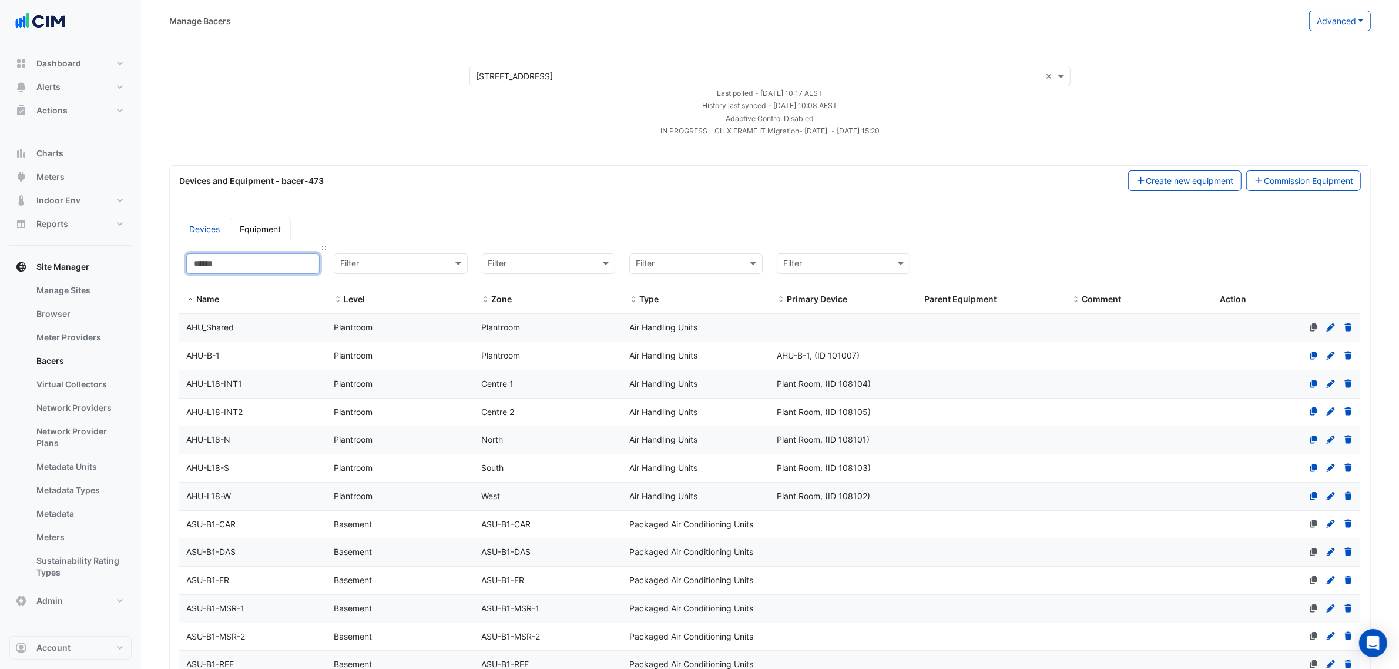
click at [207, 264] on input at bounding box center [252, 263] width 133 height 21
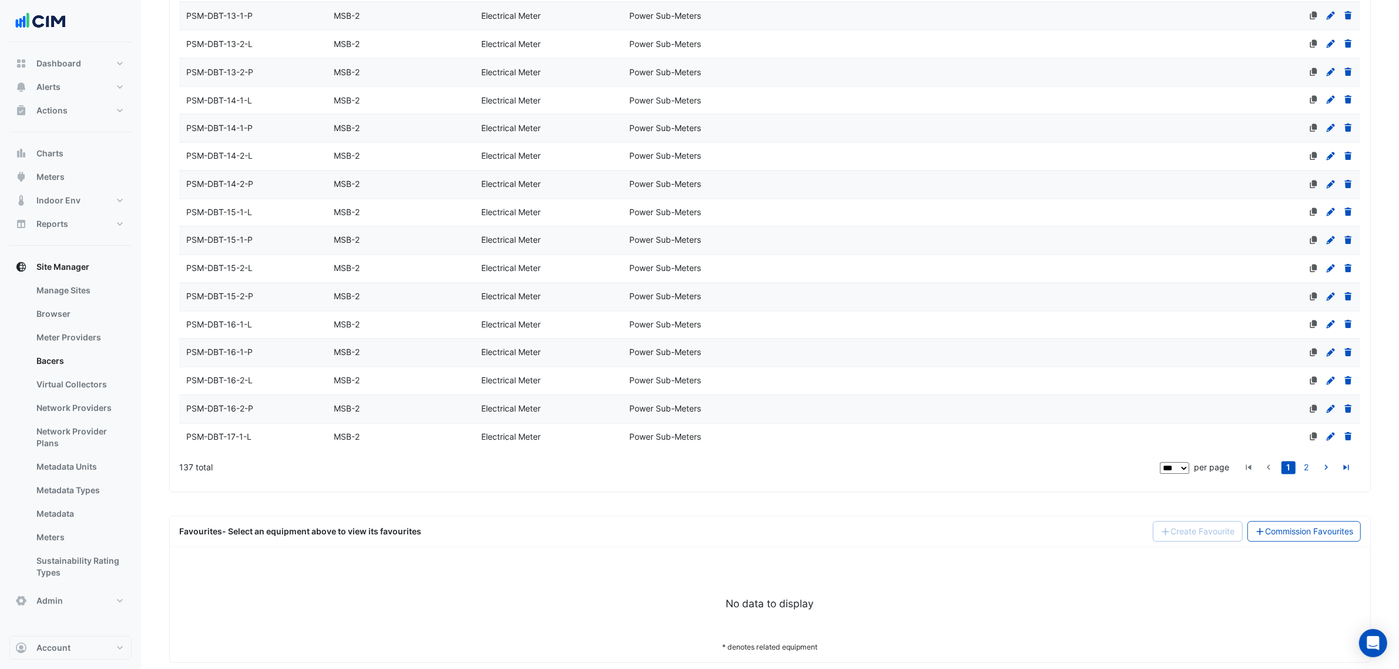
scroll to position [2700, 0]
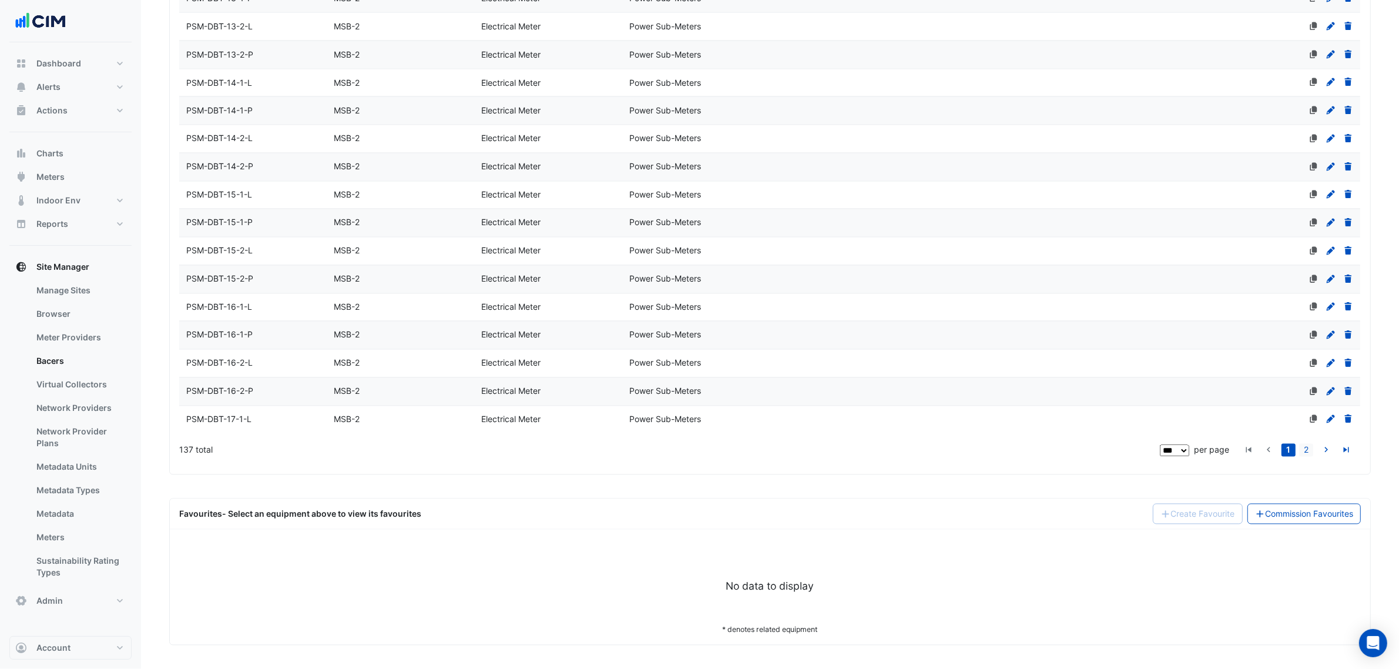
type input "***"
click at [1303, 455] on link "2" at bounding box center [1306, 450] width 14 height 13
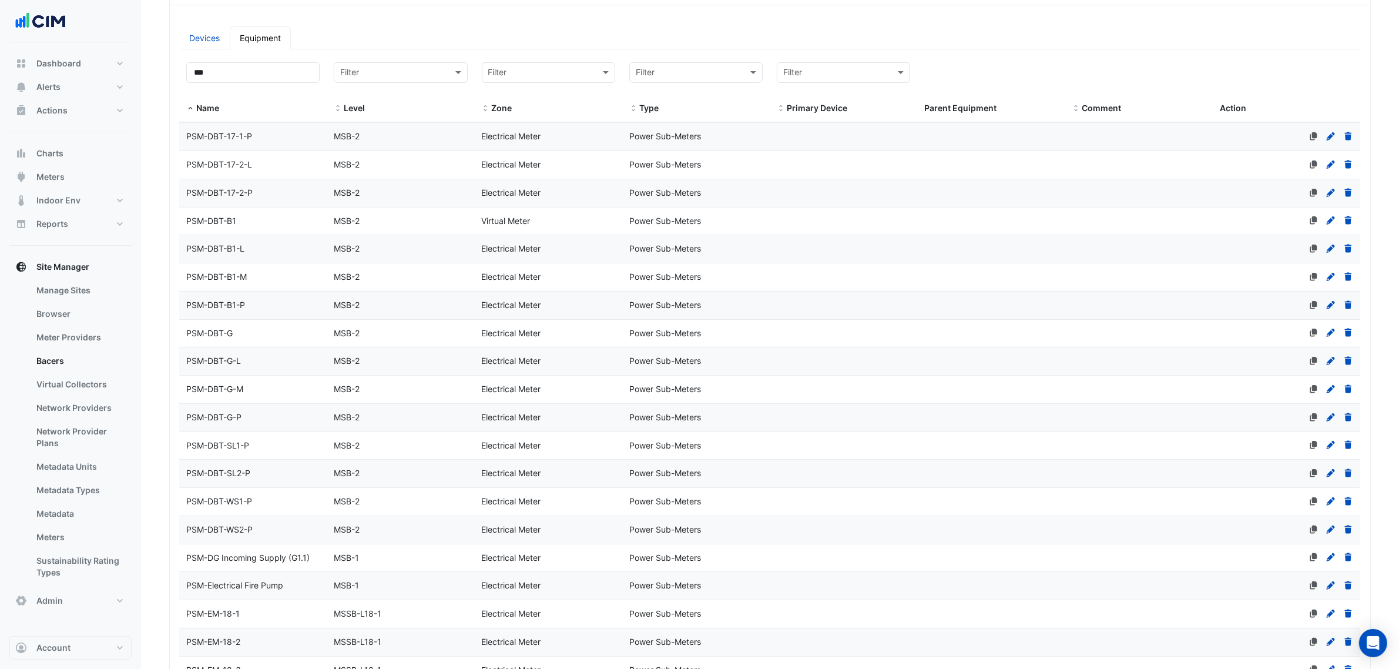
scroll to position [367, 0]
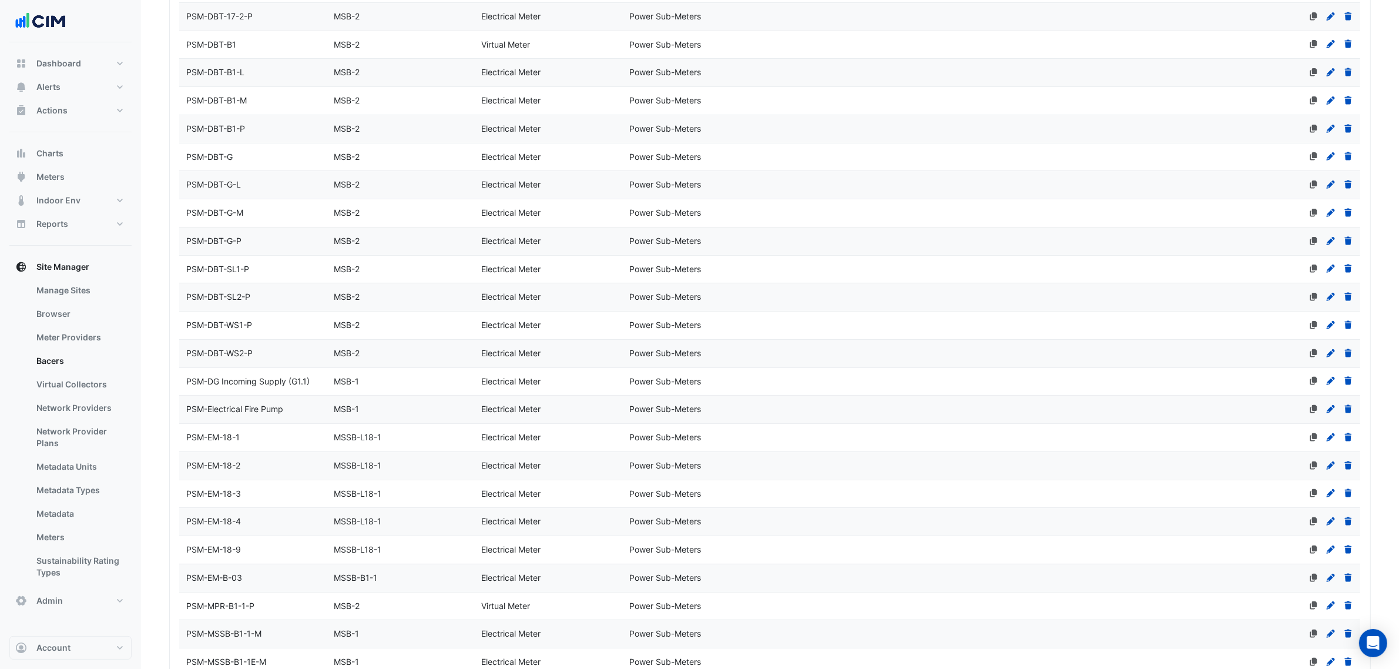
click at [721, 381] on div "Power Sub-Meters" at bounding box center [695, 382] width 147 height 14
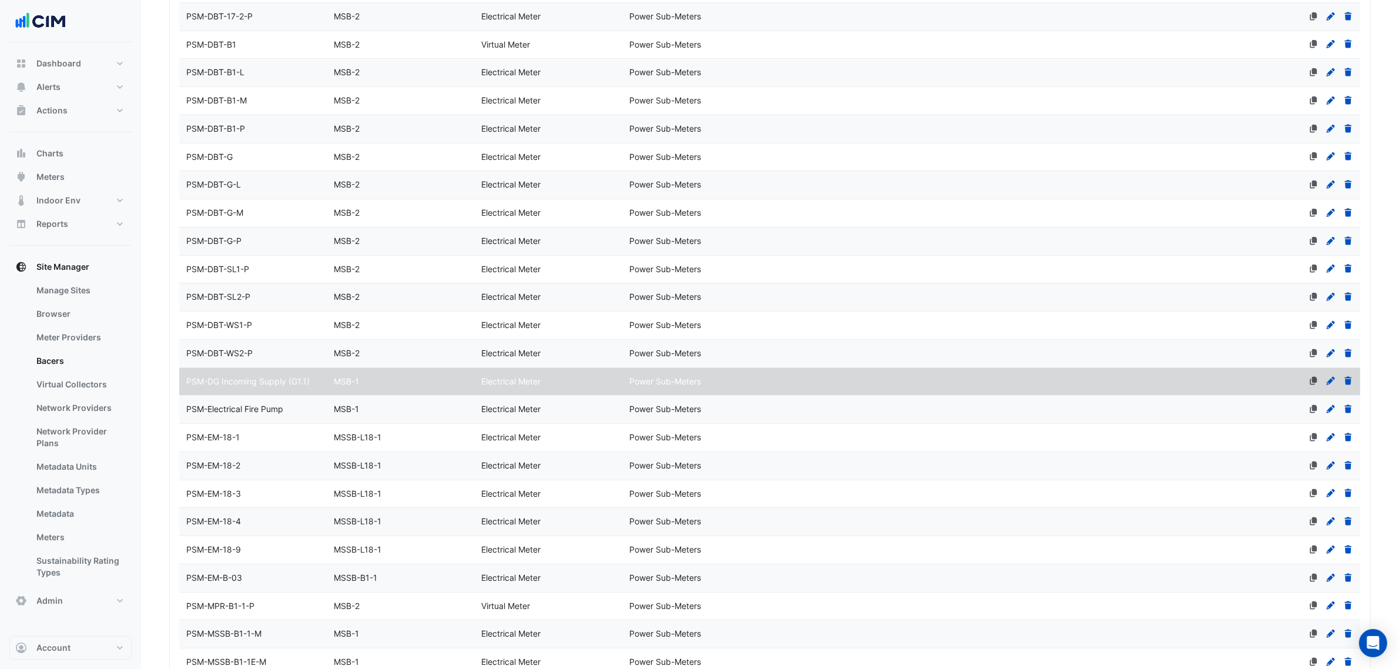
scroll to position [852, 0]
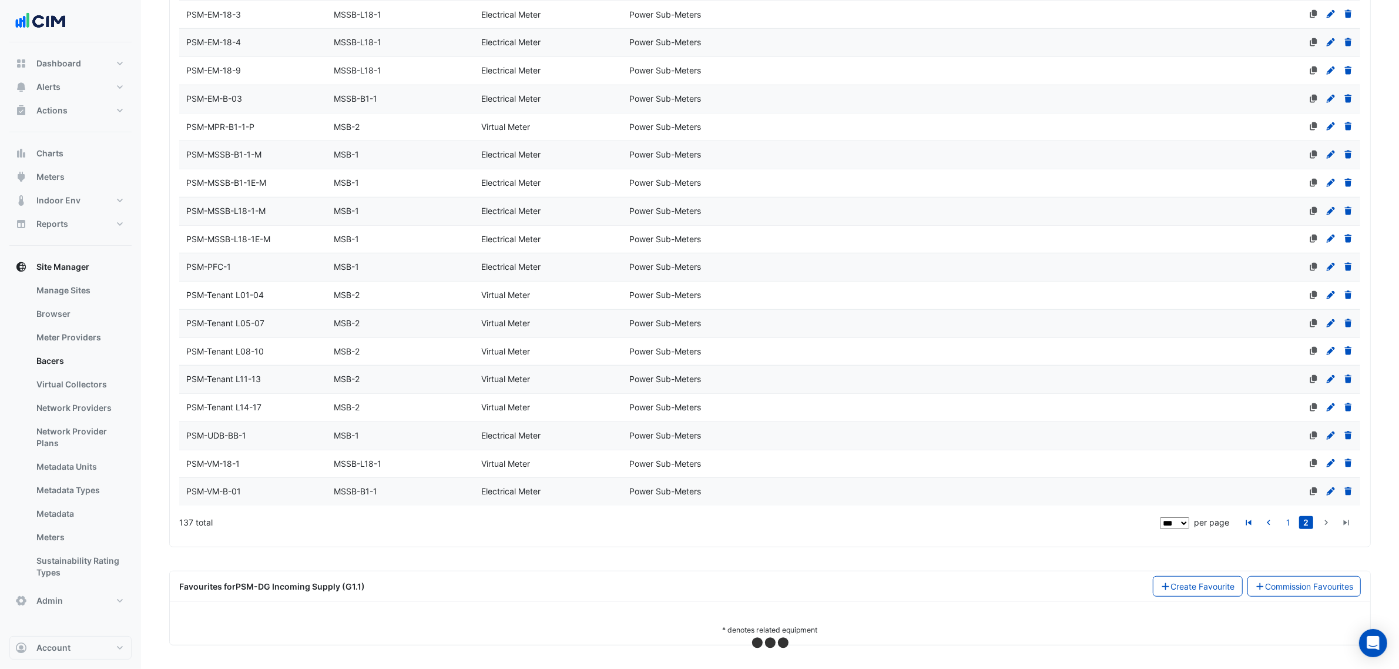
select select "***"
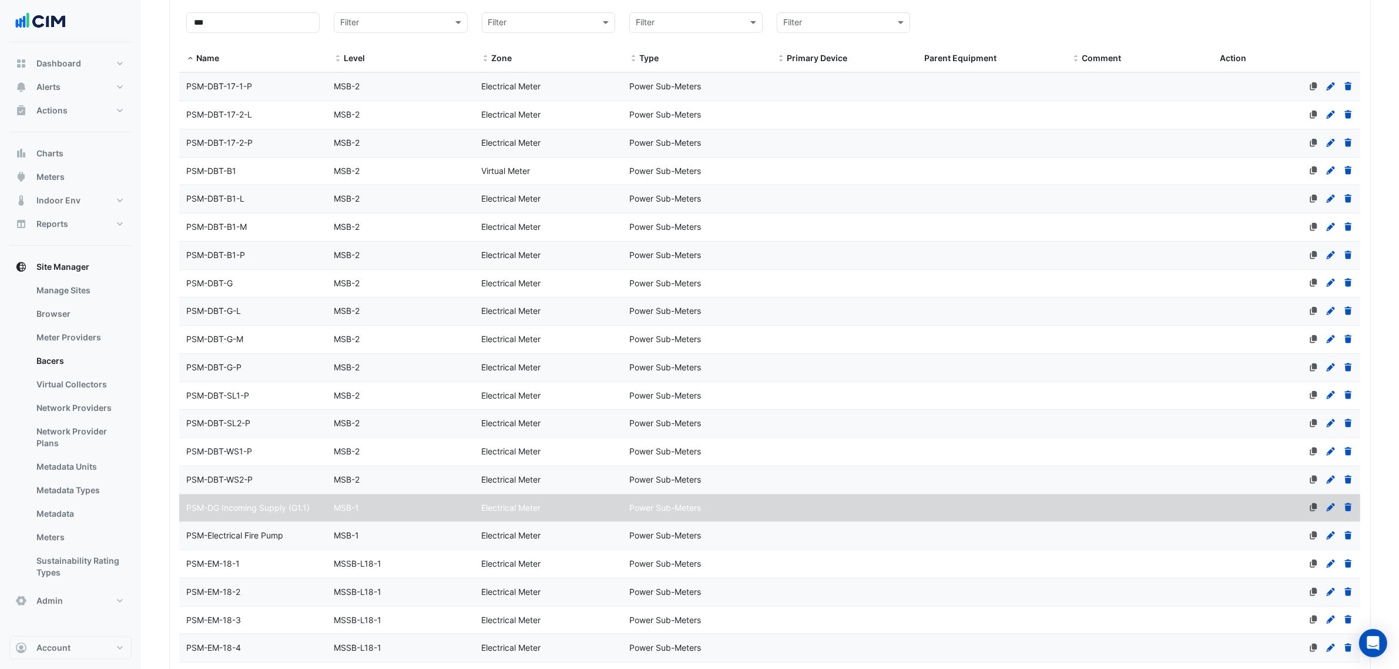
scroll to position [441, 0]
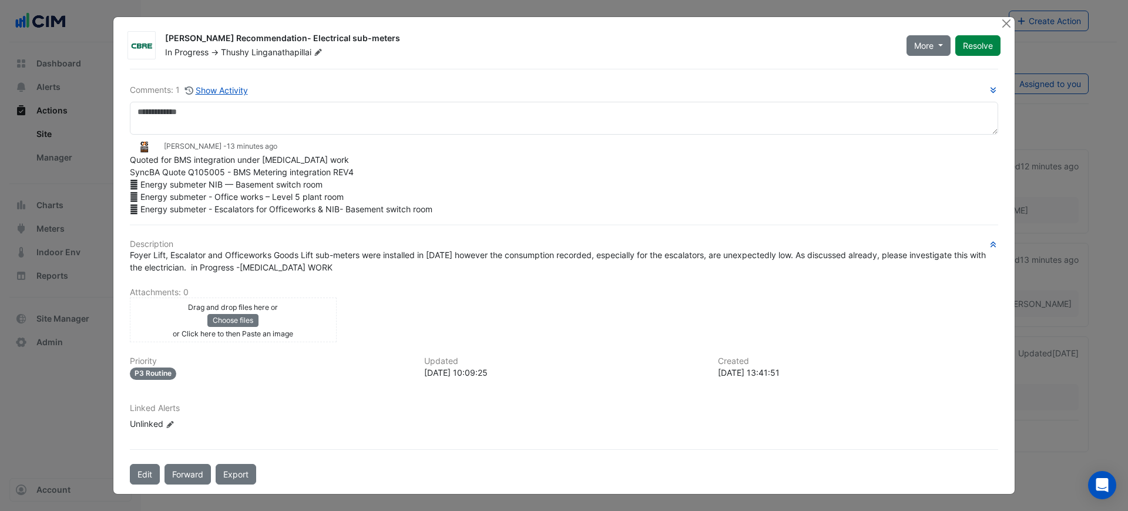
click at [857, 197] on div "Quoted for BMS integration under [MEDICAL_DATA] work SyncBA Quote Q105005 - BMS…" at bounding box center [564, 184] width 868 height 62
click at [775, 174] on div "Quoted for BMS integration under [MEDICAL_DATA] work SyncBA Quote Q105005 - BMS…" at bounding box center [564, 184] width 868 height 62
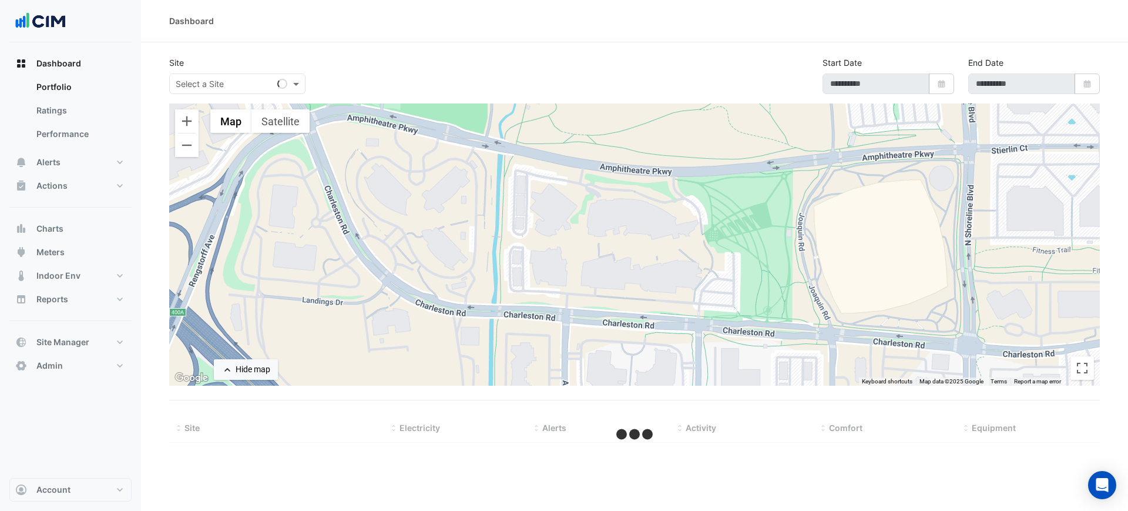
type input "**********"
select select "***"
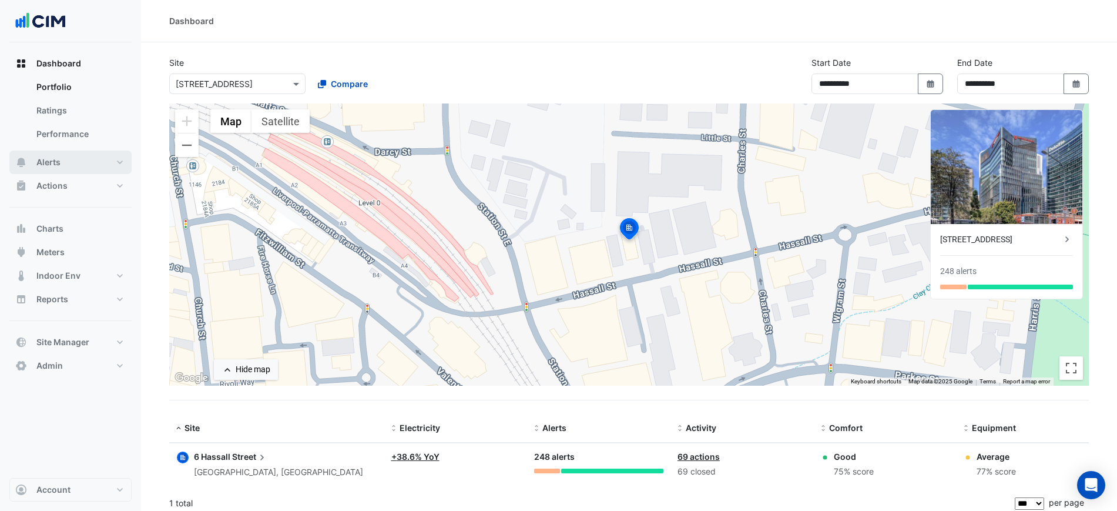
click at [67, 169] on button "Alerts" at bounding box center [70, 161] width 122 height 23
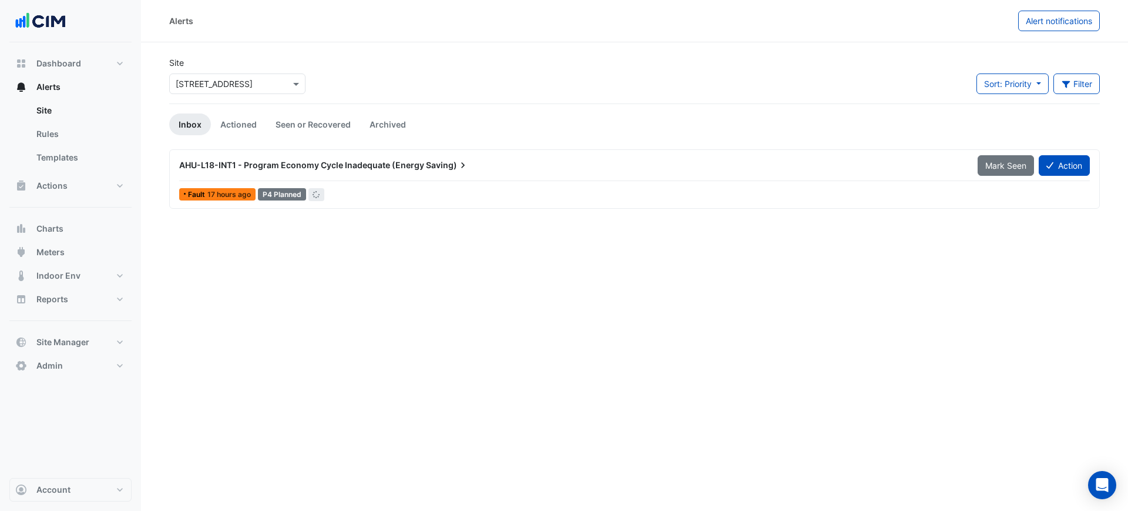
click at [186, 89] on div "× [STREET_ADDRESS]" at bounding box center [214, 84] width 77 height 12
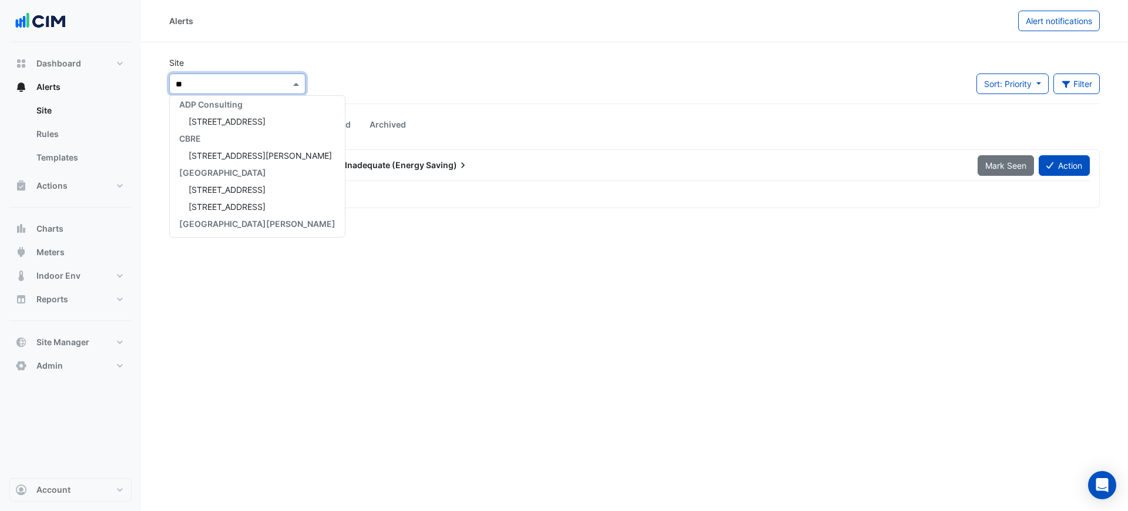
type input "***"
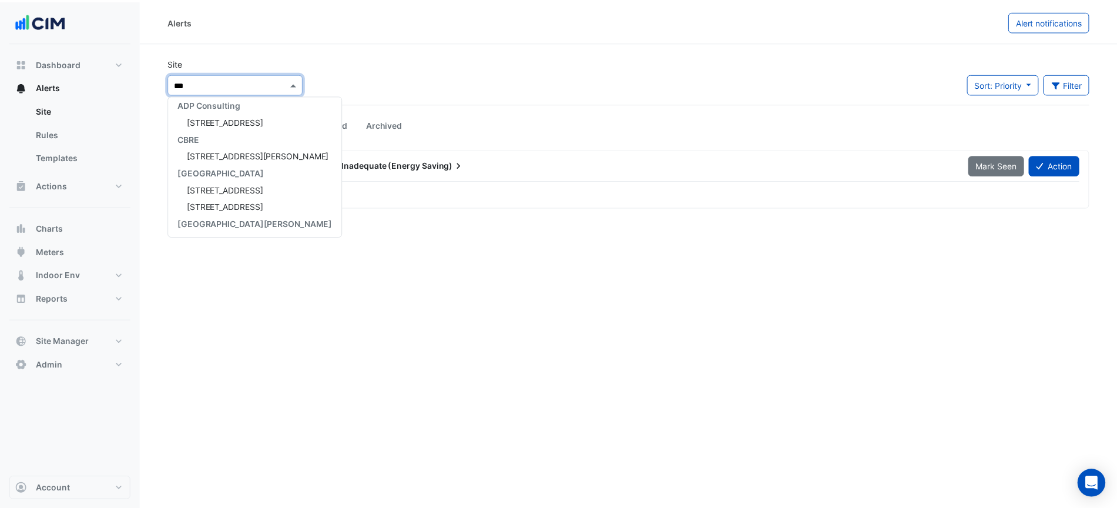
scroll to position [5, 0]
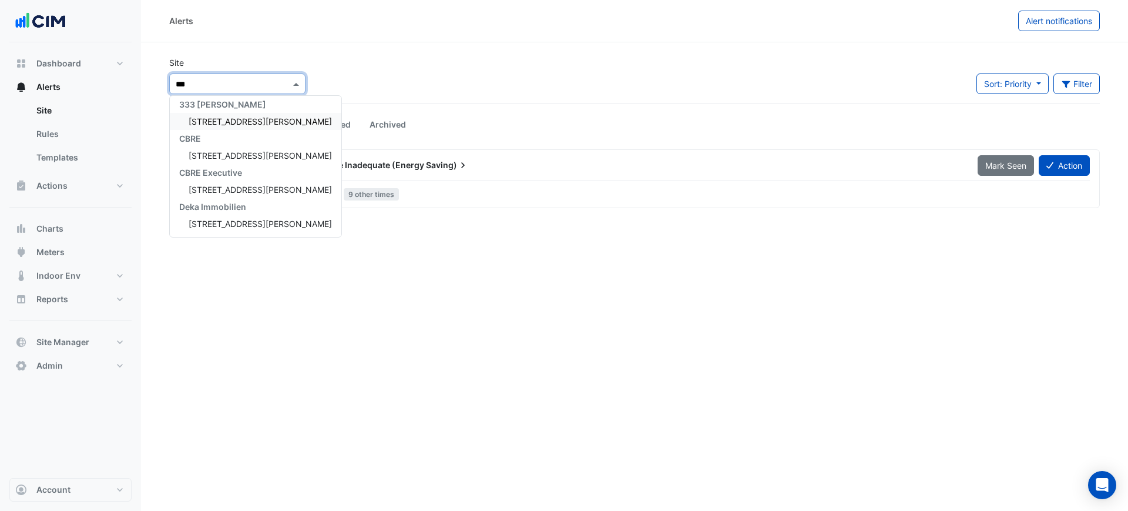
click at [209, 120] on span "[STREET_ADDRESS][PERSON_NAME]" at bounding box center [260, 121] width 143 height 10
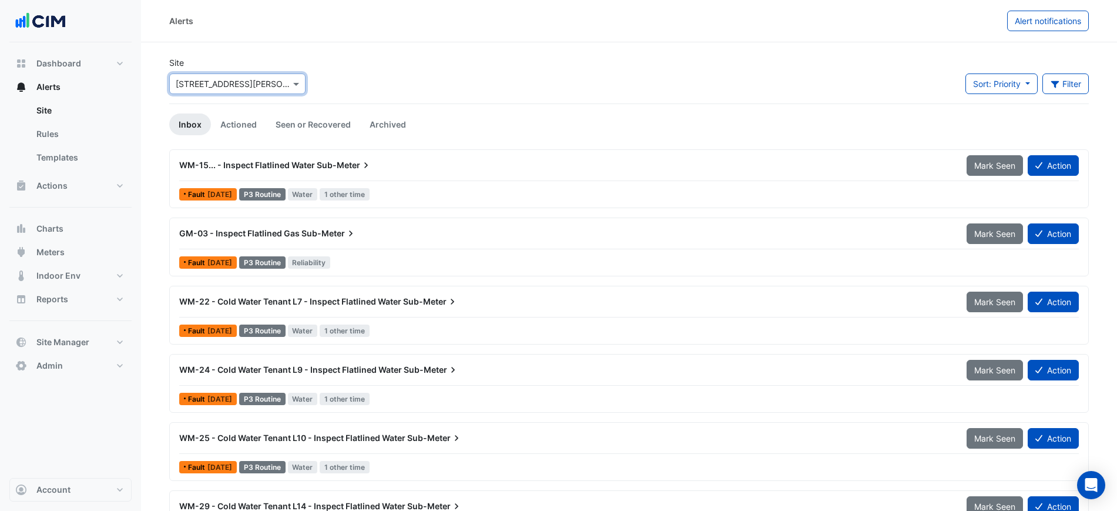
click at [264, 167] on span "WM-15... - Inspect Flatlined Water" at bounding box center [247, 165] width 136 height 10
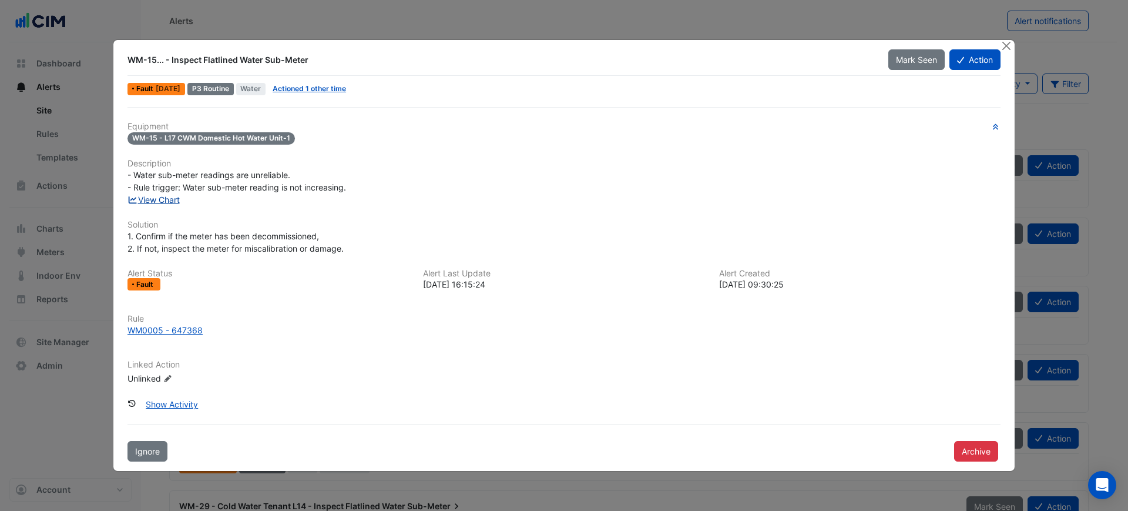
click at [155, 200] on link "View Chart" at bounding box center [153, 199] width 52 height 10
click at [1010, 43] on button "Close" at bounding box center [1006, 46] width 12 height 12
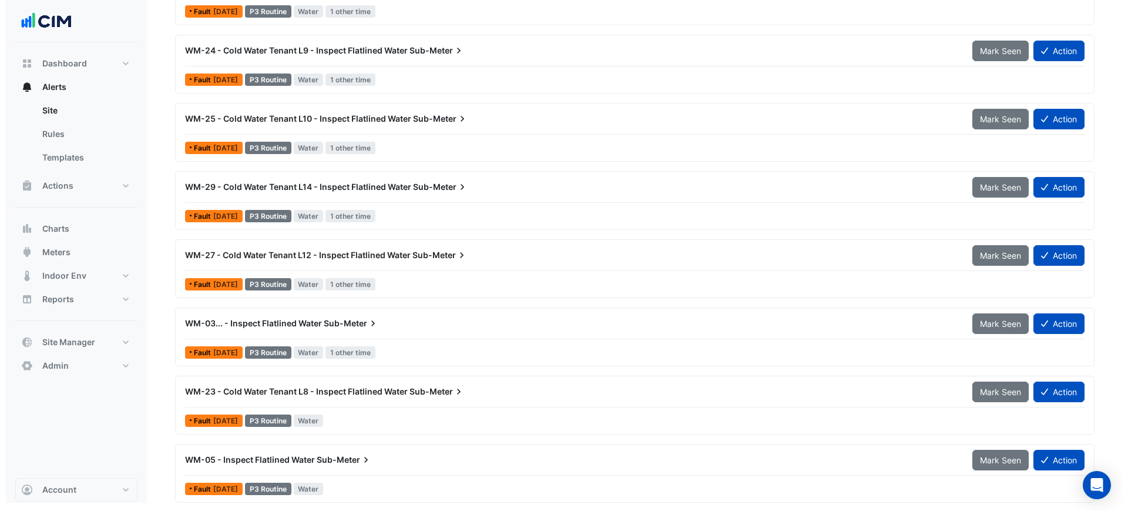
scroll to position [320, 0]
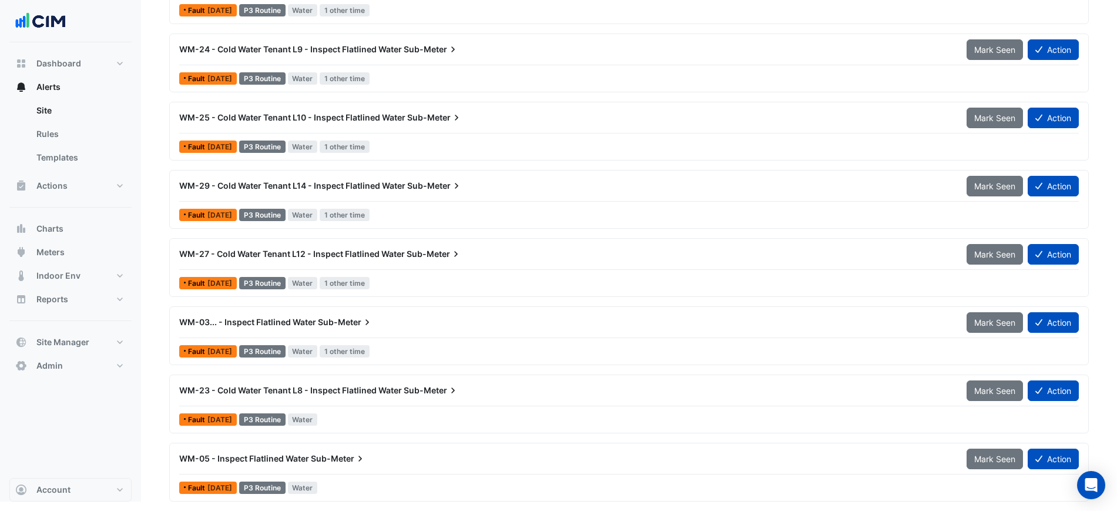
click at [570, 462] on div "WM-05 - Inspect Flatlined Water Sub-Meter" at bounding box center [565, 458] width 773 height 12
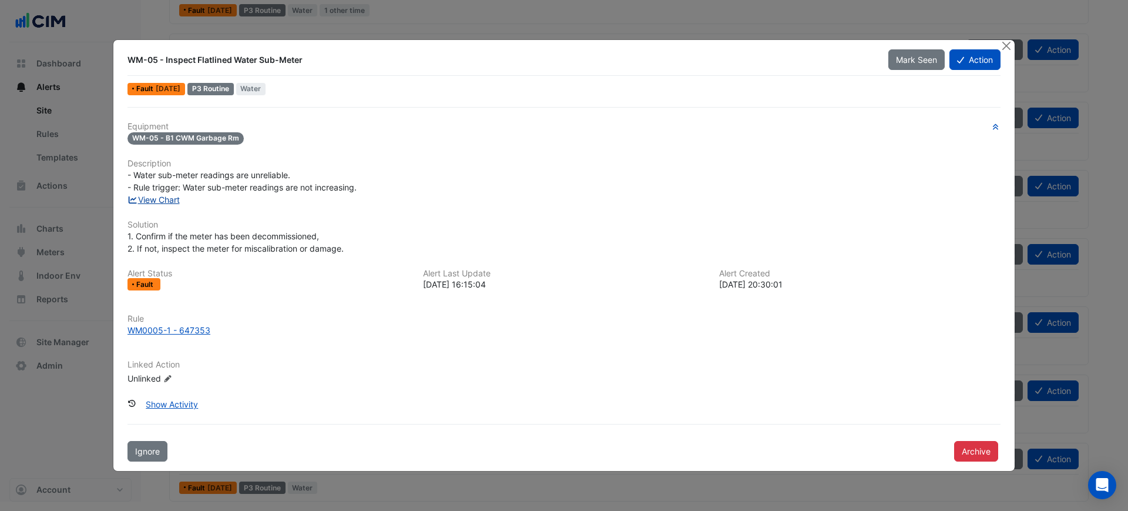
click at [173, 200] on link "View Chart" at bounding box center [153, 199] width 52 height 10
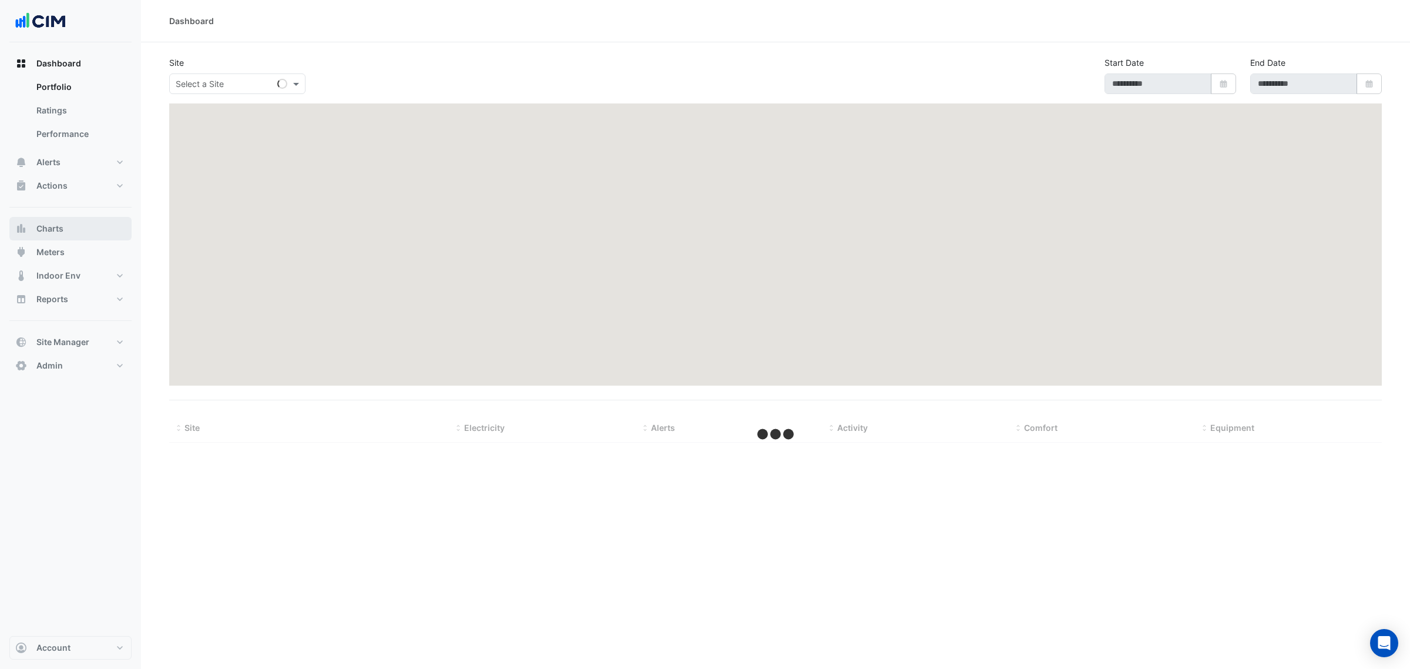
click at [89, 230] on button "Charts" at bounding box center [70, 228] width 122 height 23
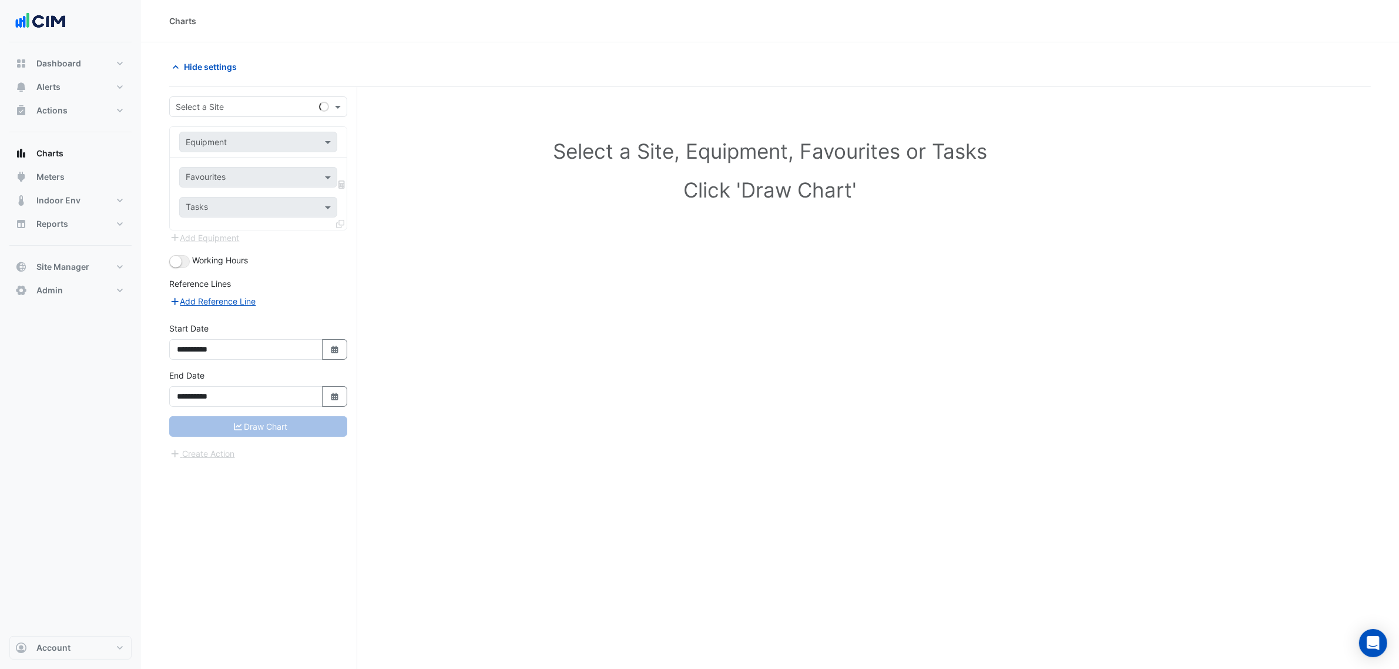
click at [196, 109] on input "text" at bounding box center [247, 107] width 142 height 12
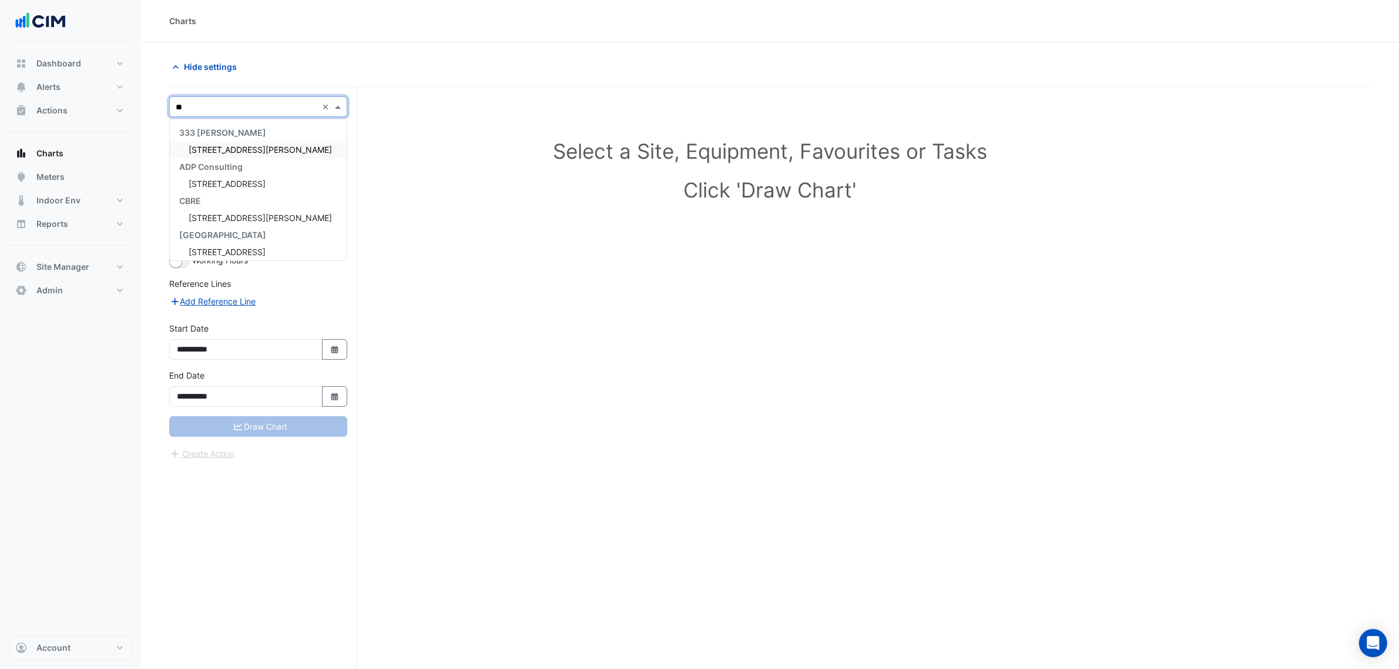
type input "***"
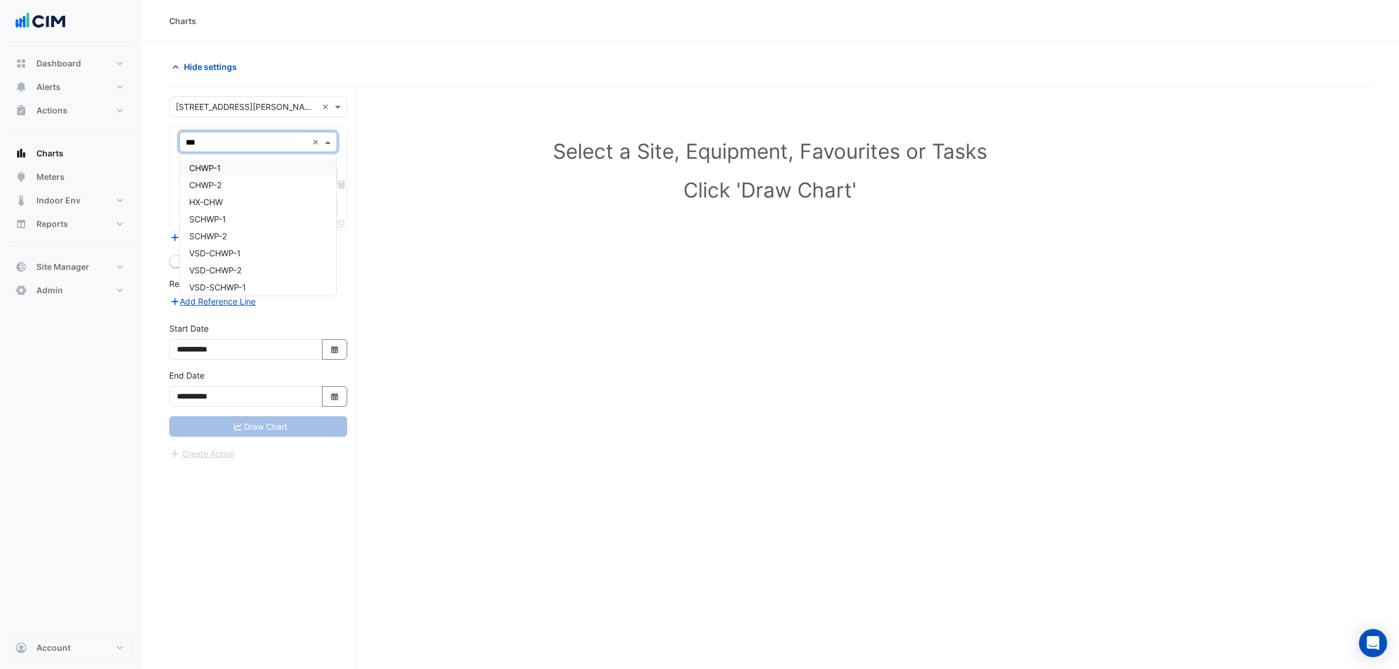
type input "****"
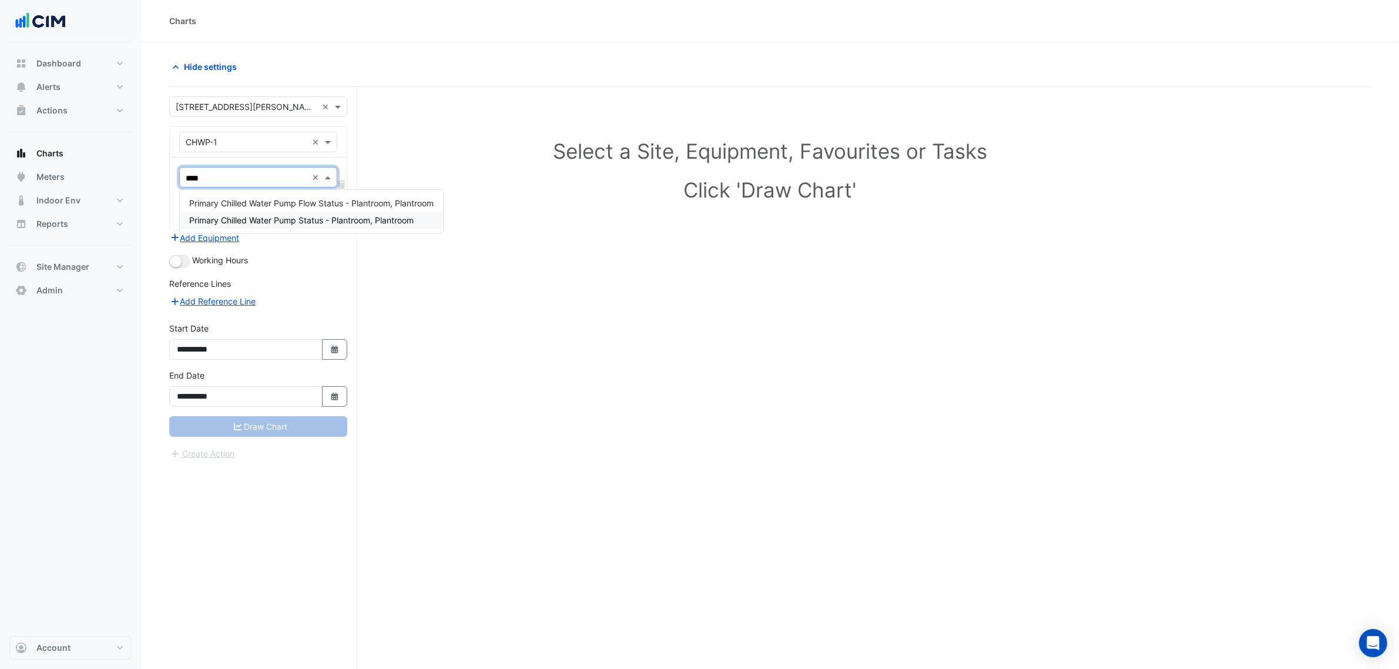
drag, startPoint x: 241, startPoint y: 206, endPoint x: 247, endPoint y: 221, distance: 16.6
click at [247, 221] on div "Primary Chilled Water Pump Flow Status - Plantroom, Plantroom Primary Chilled W…" at bounding box center [311, 211] width 263 height 34
click at [250, 221] on span "Primary Chilled Water Pump Status - Plantroom, Plantroom" at bounding box center [301, 220] width 224 height 10
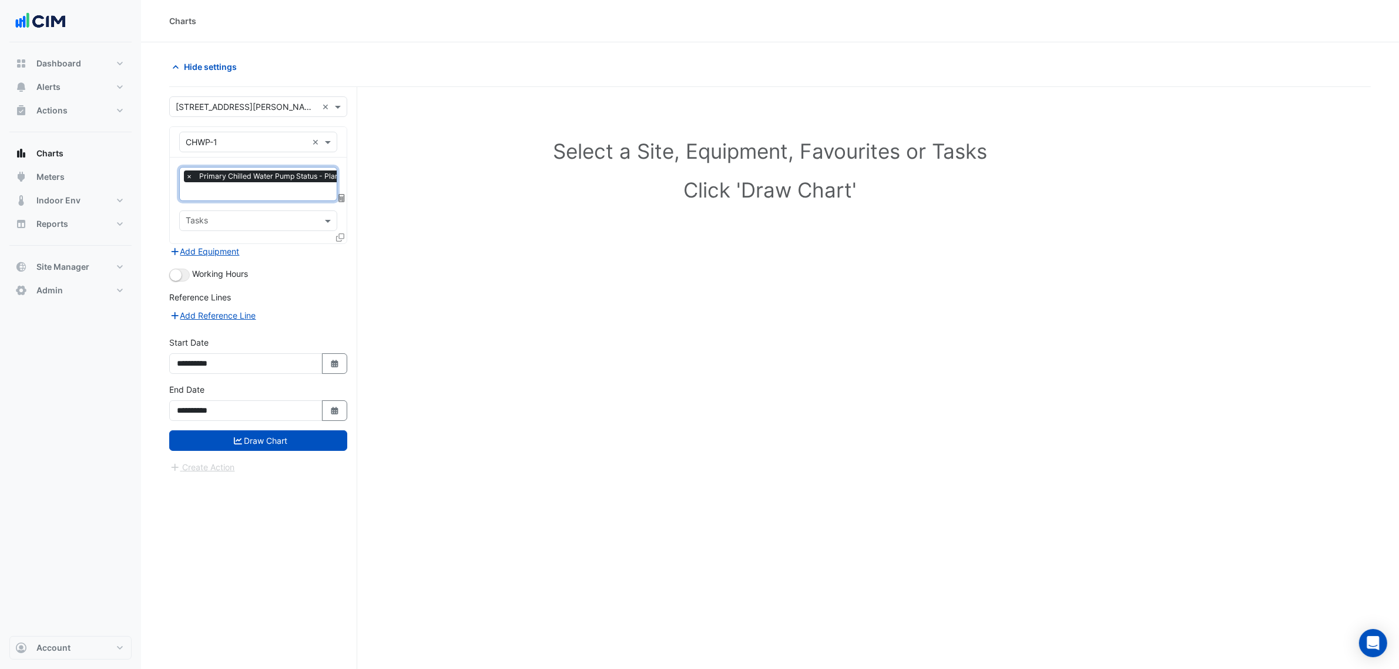
click at [251, 200] on div at bounding box center [293, 192] width 219 height 15
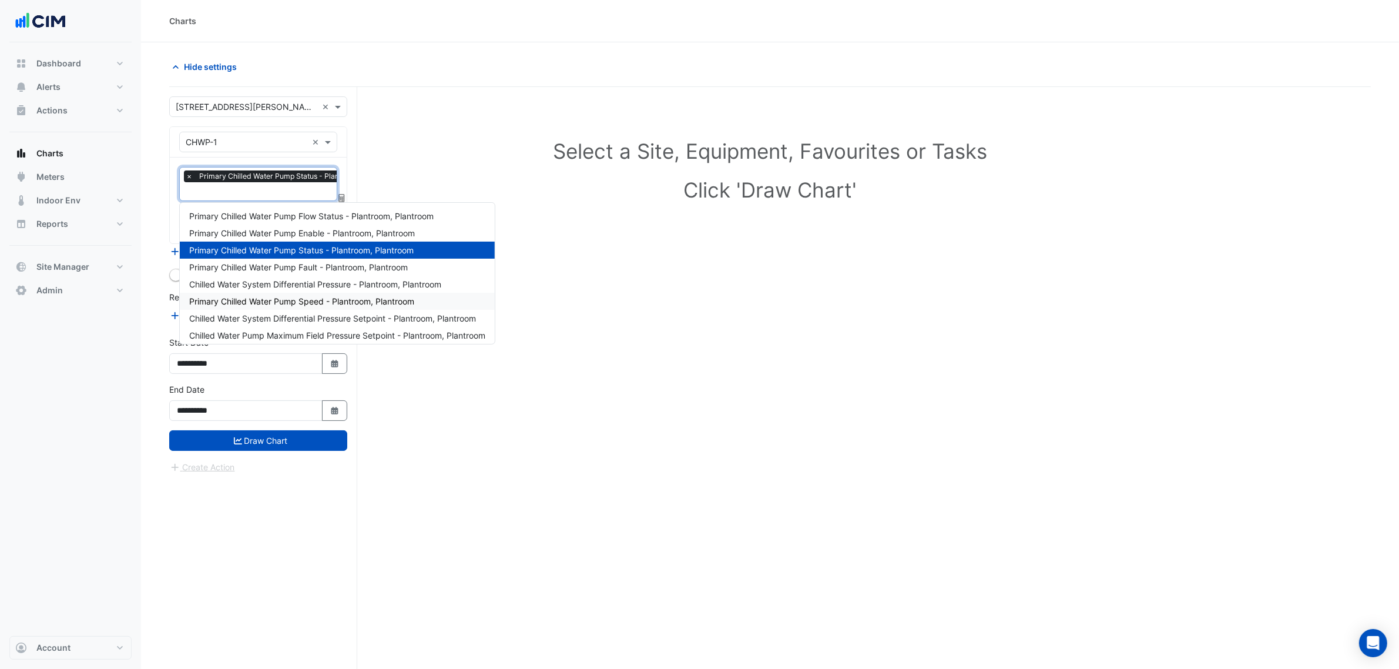
click at [295, 300] on span "Primary Chilled Water Pump Speed - Plantroom, Plantroom" at bounding box center [301, 301] width 225 height 10
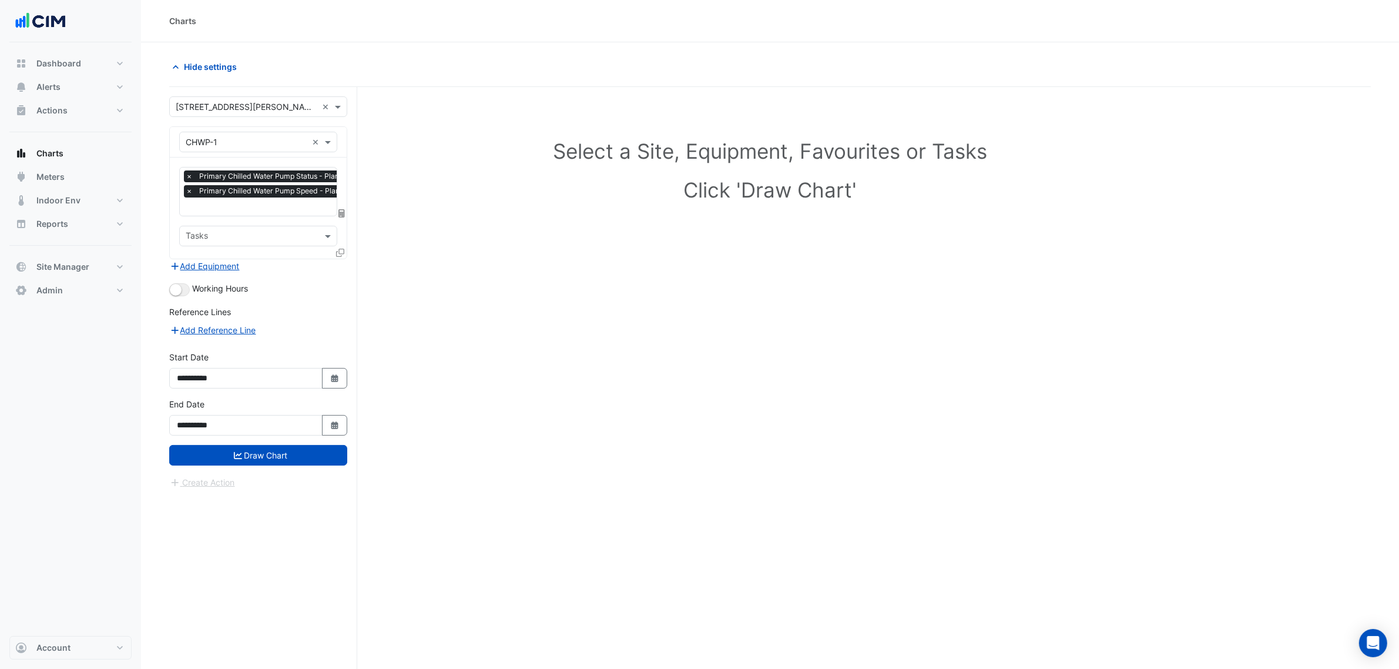
click at [336, 253] on icon at bounding box center [340, 253] width 8 height 8
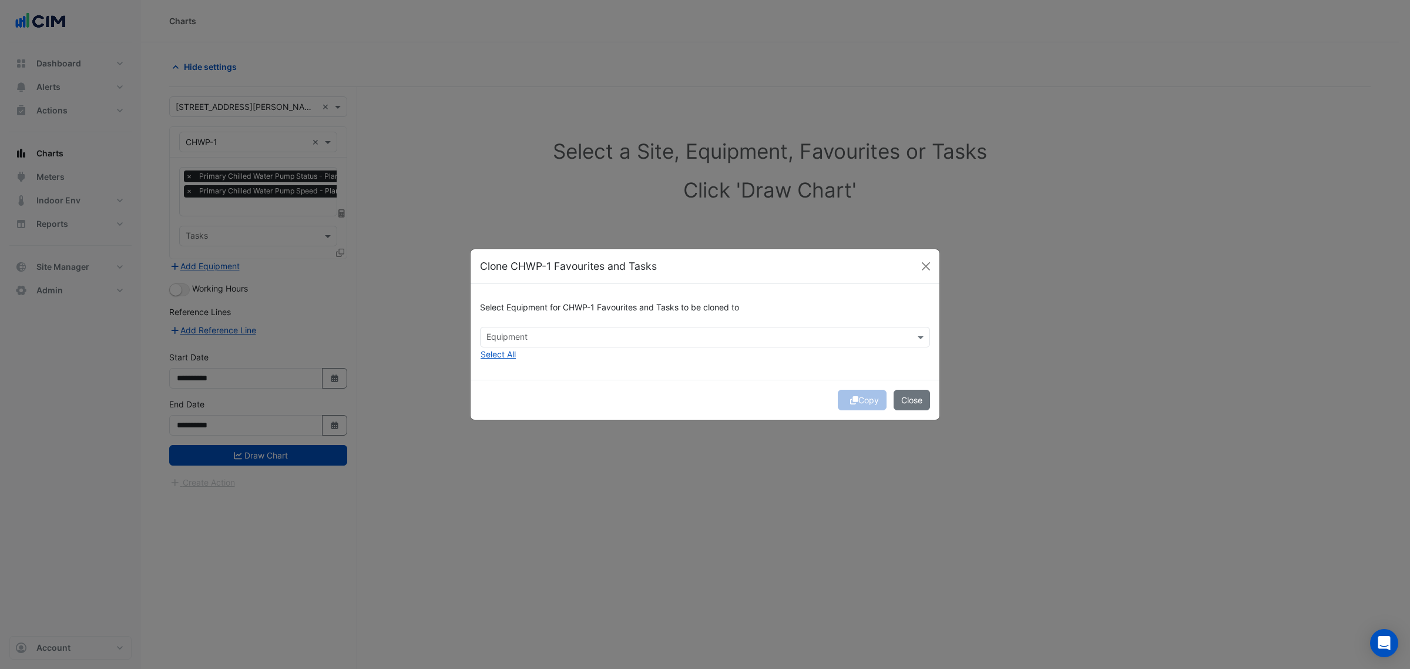
drag, startPoint x: 659, startPoint y: 348, endPoint x: 633, endPoint y: 335, distance: 28.6
click at [656, 348] on div "Select Equipment for CHWP-1 Favourites and Tasks to be cloned to Equipment Sele…" at bounding box center [705, 332] width 469 height 96
click at [626, 333] on input "text" at bounding box center [698, 338] width 424 height 12
click at [526, 356] on div "CHWP-2" at bounding box center [506, 362] width 51 height 17
click at [686, 391] on div "Copy Close" at bounding box center [705, 400] width 469 height 40
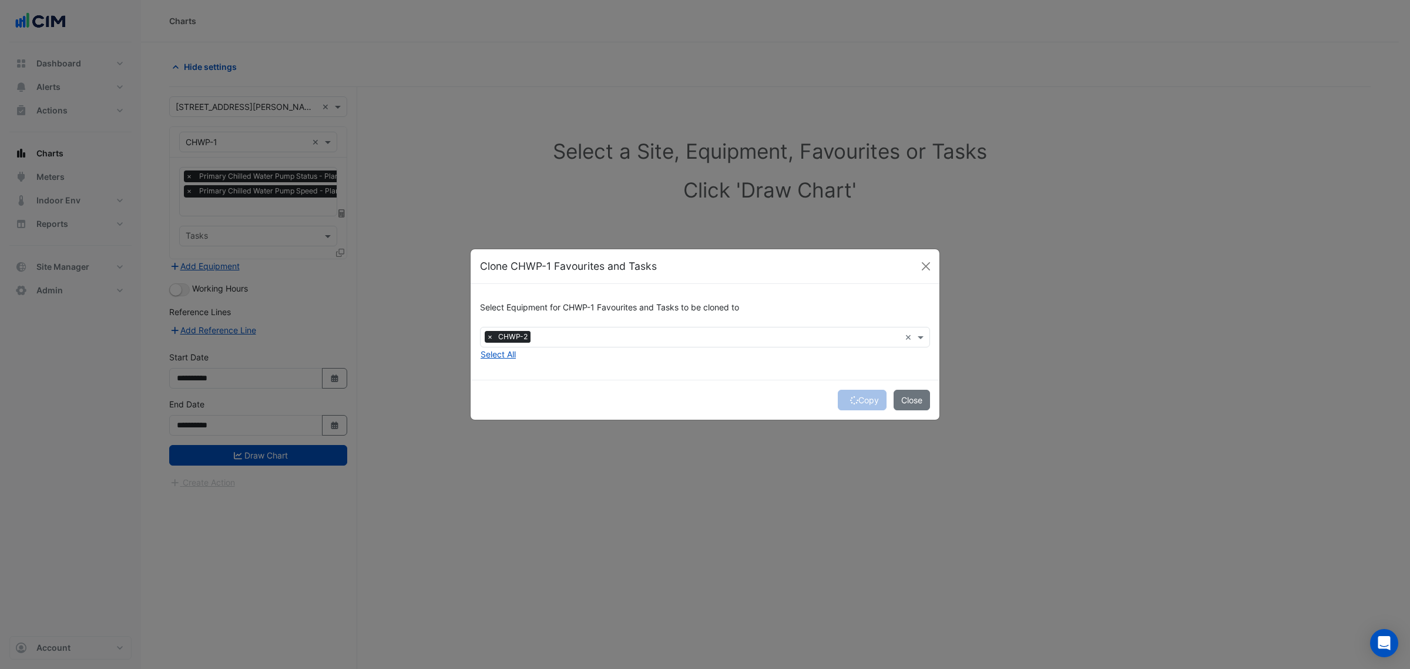
click at [872, 398] on div "Copy Close" at bounding box center [705, 400] width 469 height 40
click at [864, 401] on button "Copy" at bounding box center [862, 400] width 49 height 21
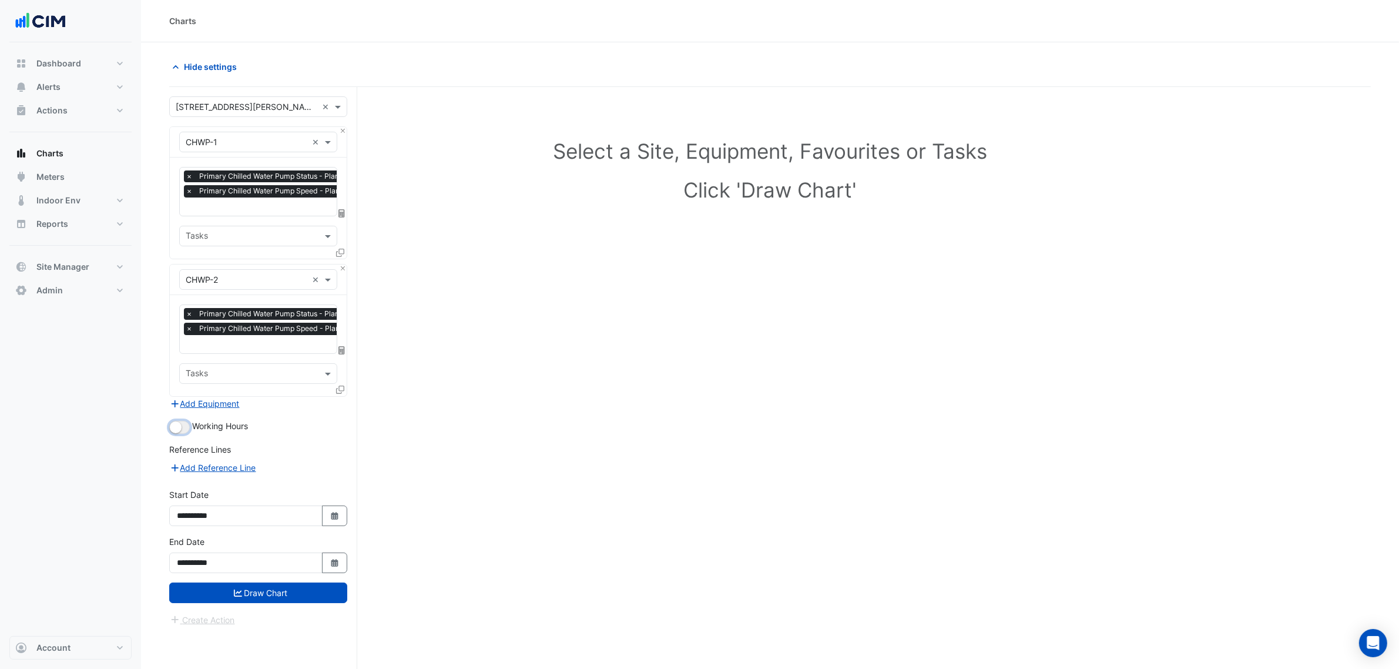
click at [180, 421] on button "button" at bounding box center [179, 427] width 21 height 13
click at [271, 596] on button "Draw Chart" at bounding box center [258, 592] width 178 height 21
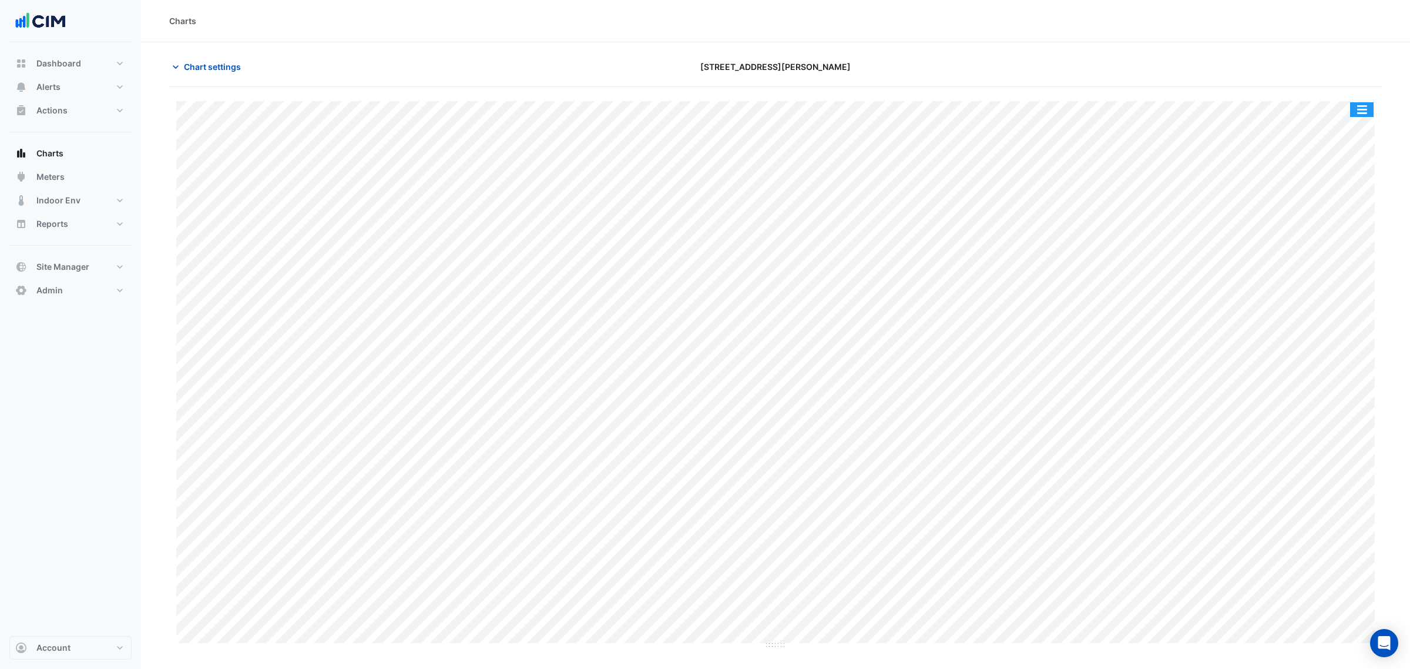
click at [1349, 115] on div "Split by Equip Split by Unit Split All Print Save as JPEG Save as PNG Pivot Dat…" at bounding box center [1361, 110] width 25 height 16
drag, startPoint x: 1357, startPoint y: 112, endPoint x: 1352, endPoint y: 128, distance: 16.5
click at [1358, 112] on button "button" at bounding box center [1361, 109] width 23 height 15
click at [1352, 129] on div "Split by Equip" at bounding box center [1338, 130] width 70 height 21
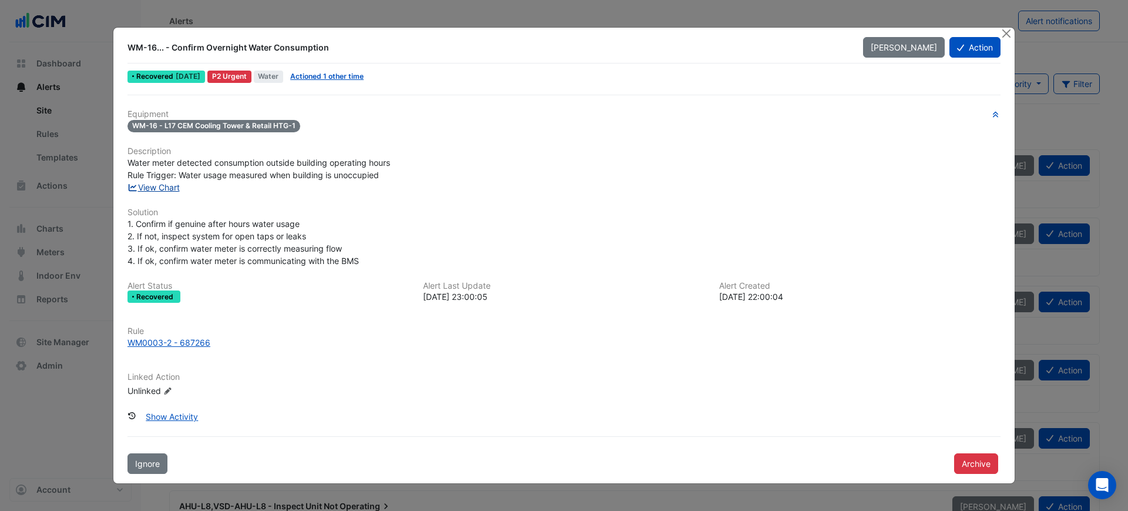
click at [161, 189] on link "View Chart" at bounding box center [153, 187] width 52 height 10
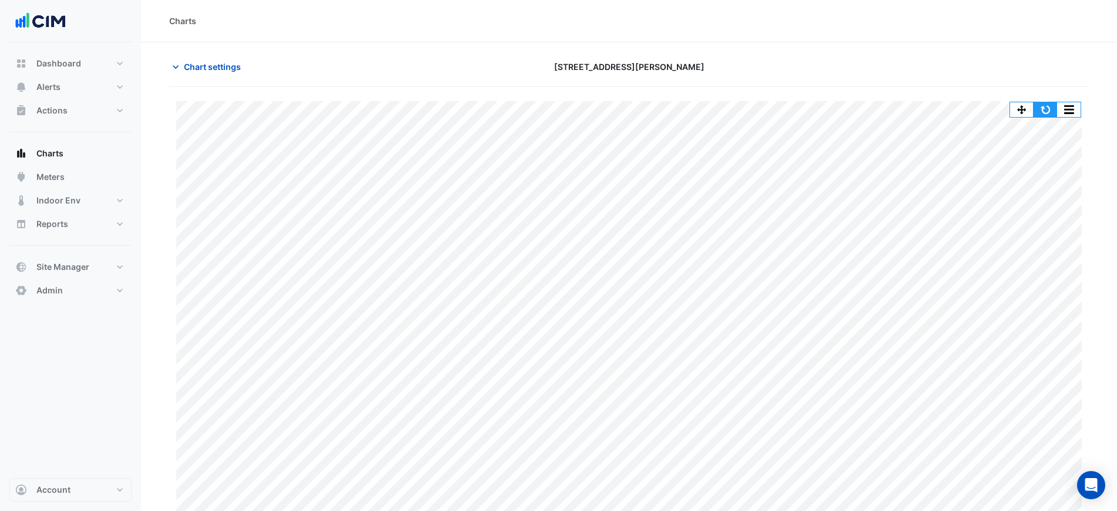
click at [1045, 108] on button "button" at bounding box center [1044, 109] width 23 height 15
click at [926, 58] on div at bounding box center [939, 66] width 311 height 21
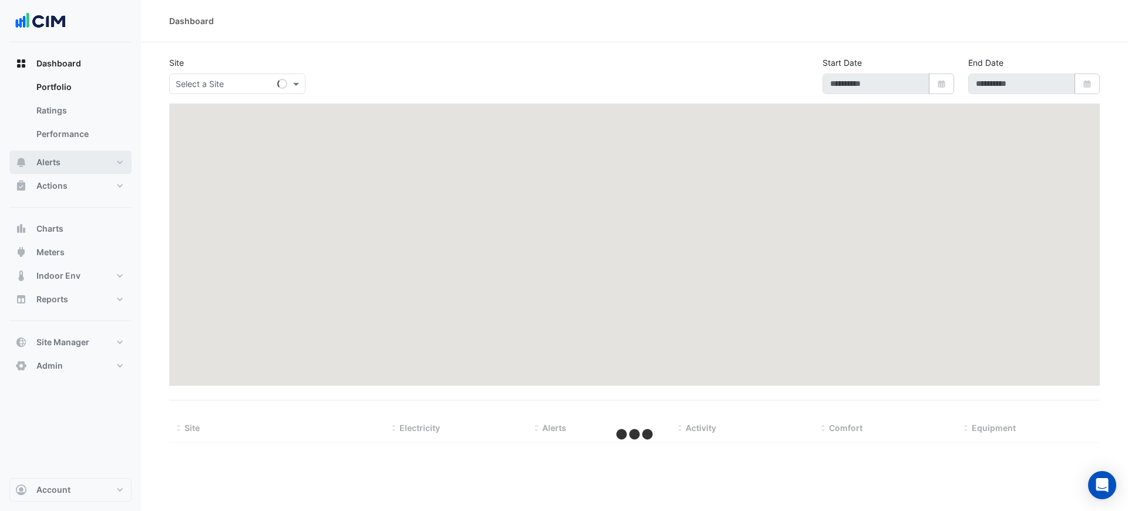
click at [74, 171] on button "Alerts" at bounding box center [70, 161] width 122 height 23
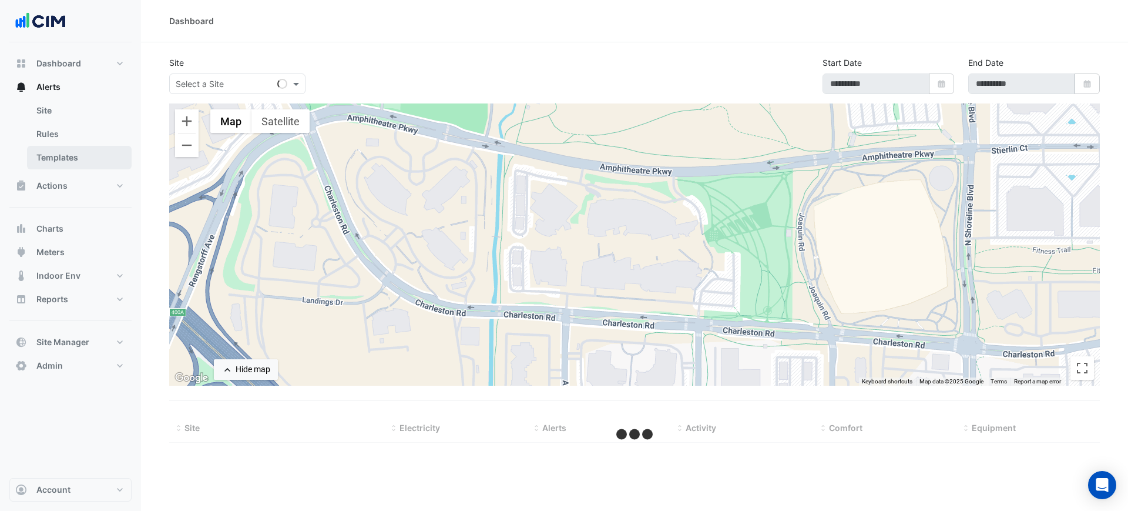
click at [79, 157] on link "Templates" at bounding box center [79, 157] width 105 height 23
select select
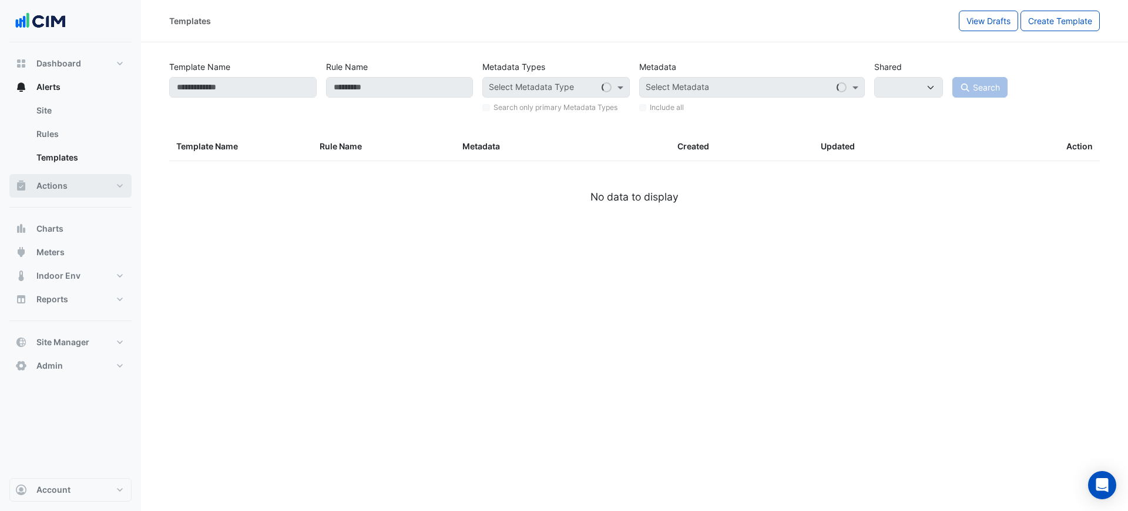
click at [78, 182] on button "Actions" at bounding box center [70, 185] width 122 height 23
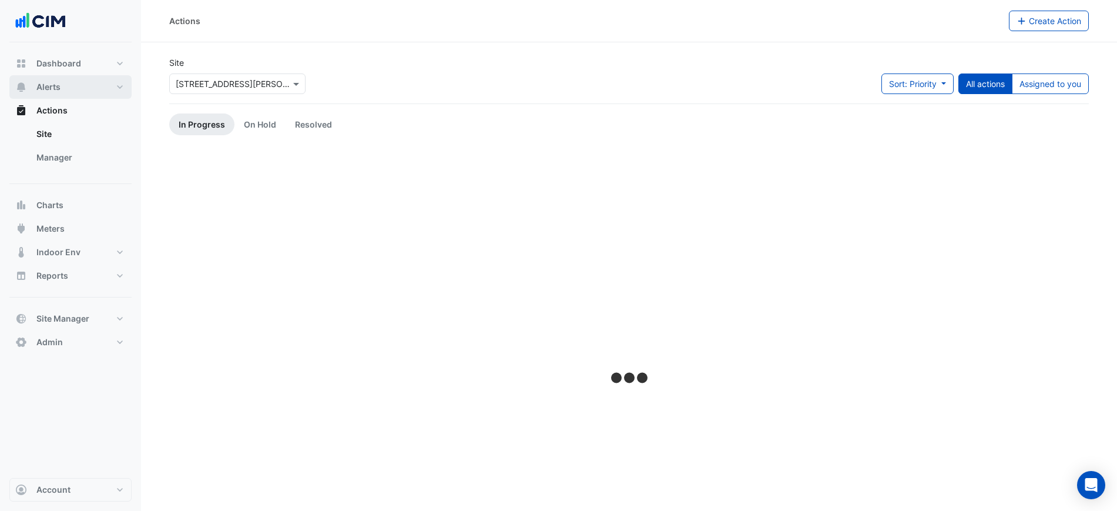
click at [80, 87] on button "Alerts" at bounding box center [70, 86] width 122 height 23
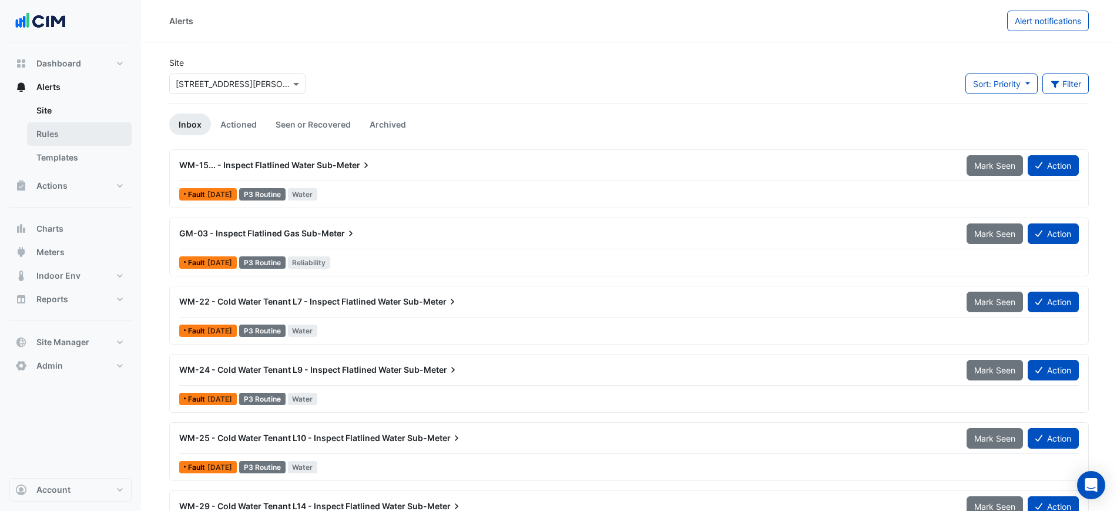
click at [78, 132] on link "Rules" at bounding box center [79, 133] width 105 height 23
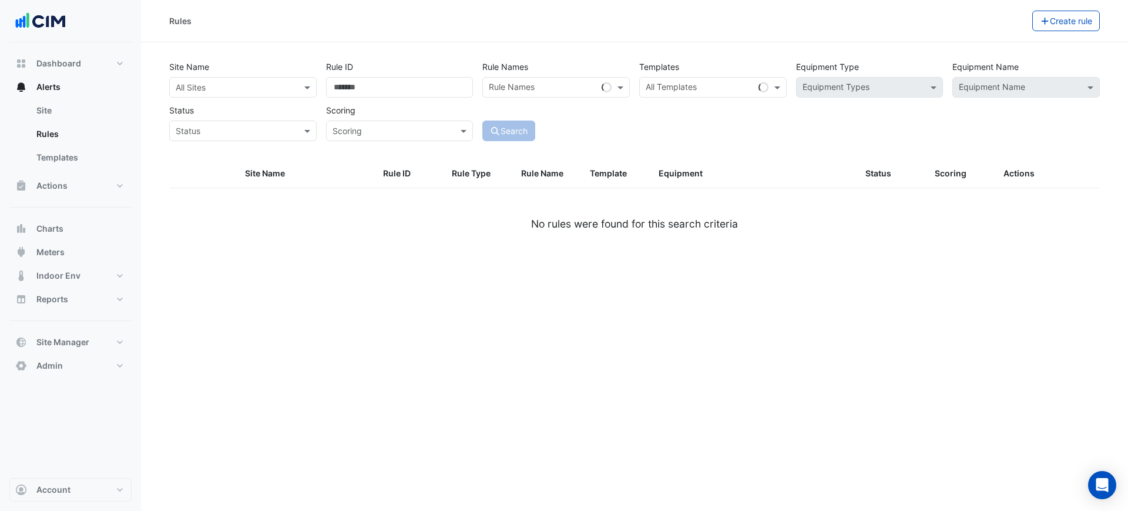
click at [182, 95] on div "All Sites" at bounding box center [242, 87] width 147 height 21
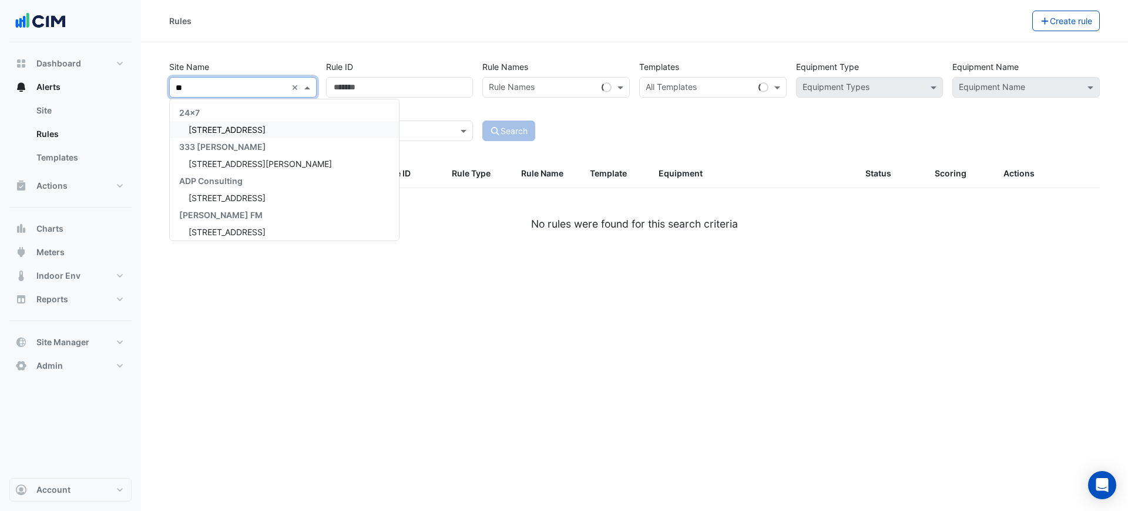
type input "***"
click at [236, 129] on span "[STREET_ADDRESS]" at bounding box center [227, 130] width 77 height 10
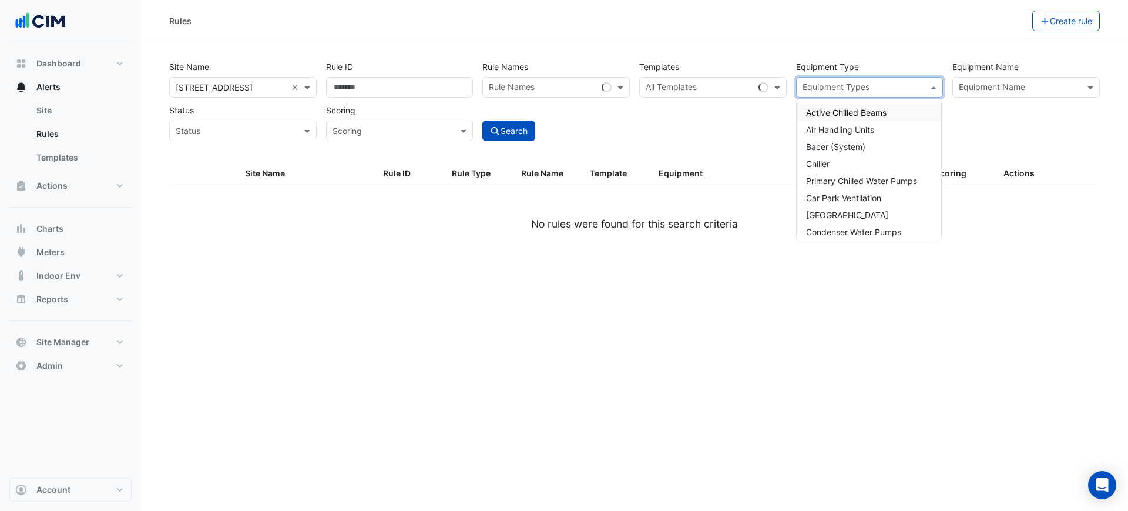
click at [852, 89] on input "text" at bounding box center [863, 88] width 121 height 12
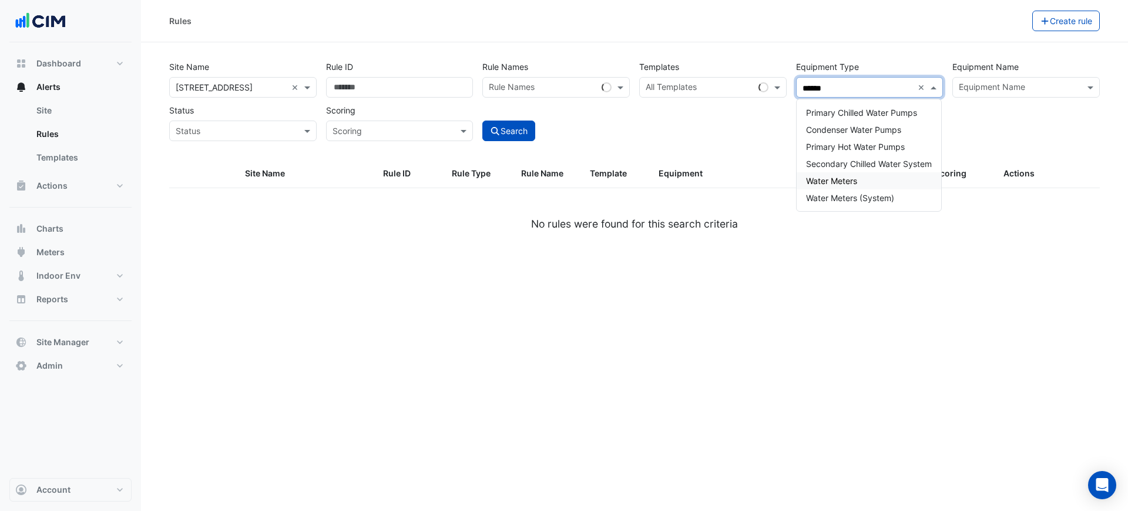
click at [861, 177] on div "Water Meters" at bounding box center [869, 180] width 145 height 17
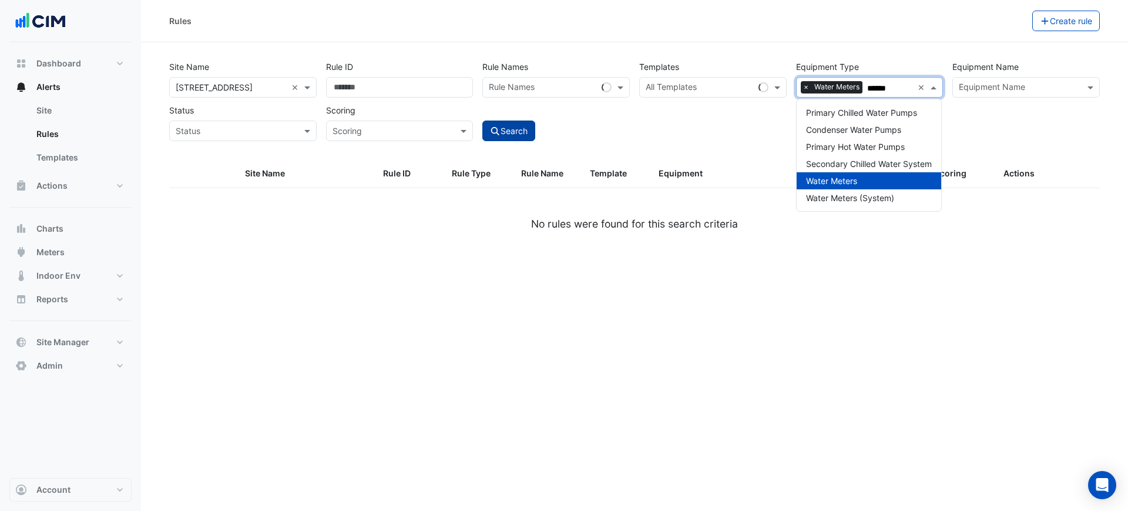
type input "*****"
click at [501, 137] on button "Search" at bounding box center [508, 130] width 53 height 21
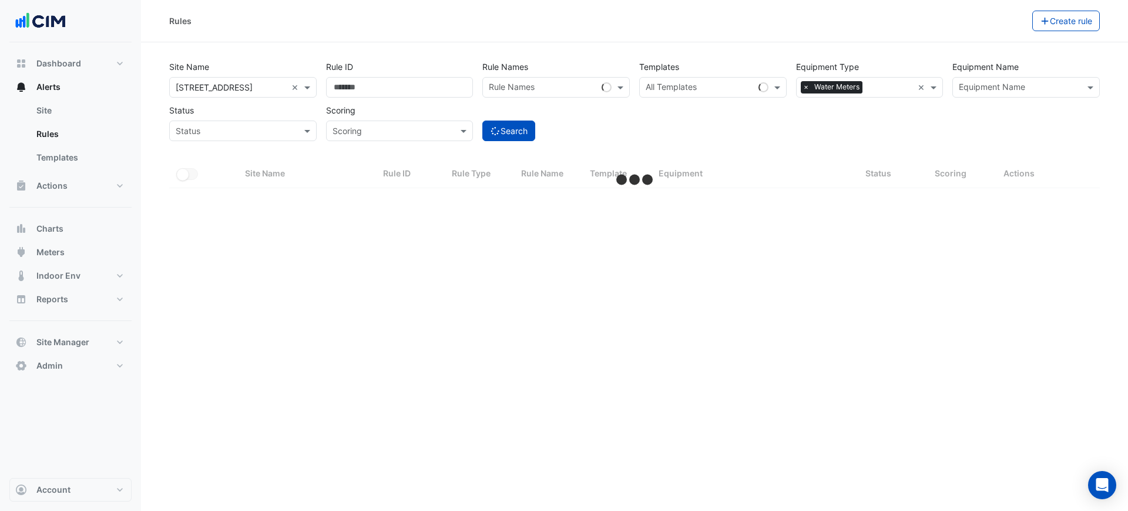
select select "***"
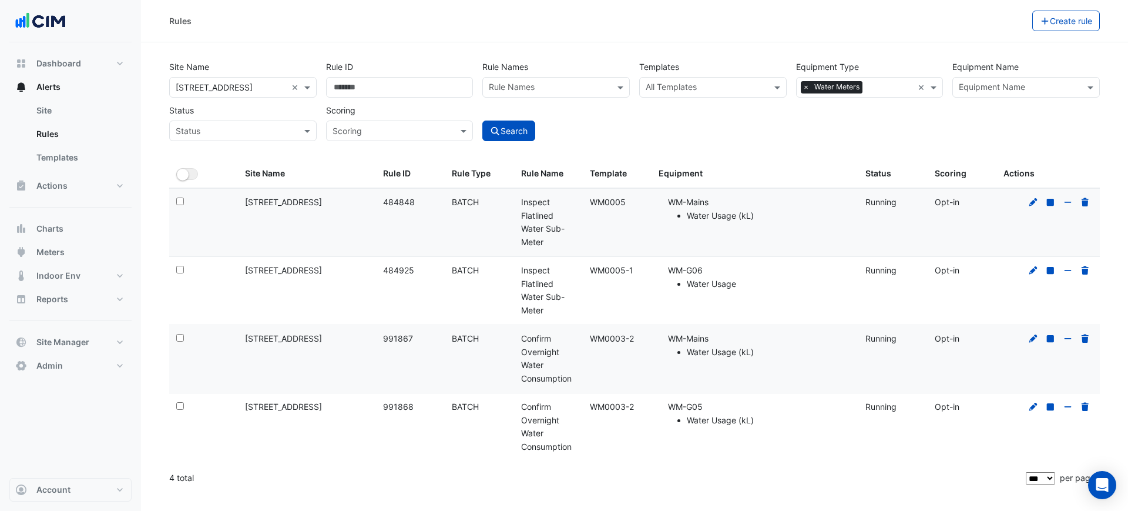
click at [858, 16] on div "Rules" at bounding box center [600, 21] width 863 height 21
click at [785, 22] on div "Rules" at bounding box center [600, 21] width 863 height 21
click at [854, 31] on div "Rules Create rule" at bounding box center [634, 21] width 987 height 42
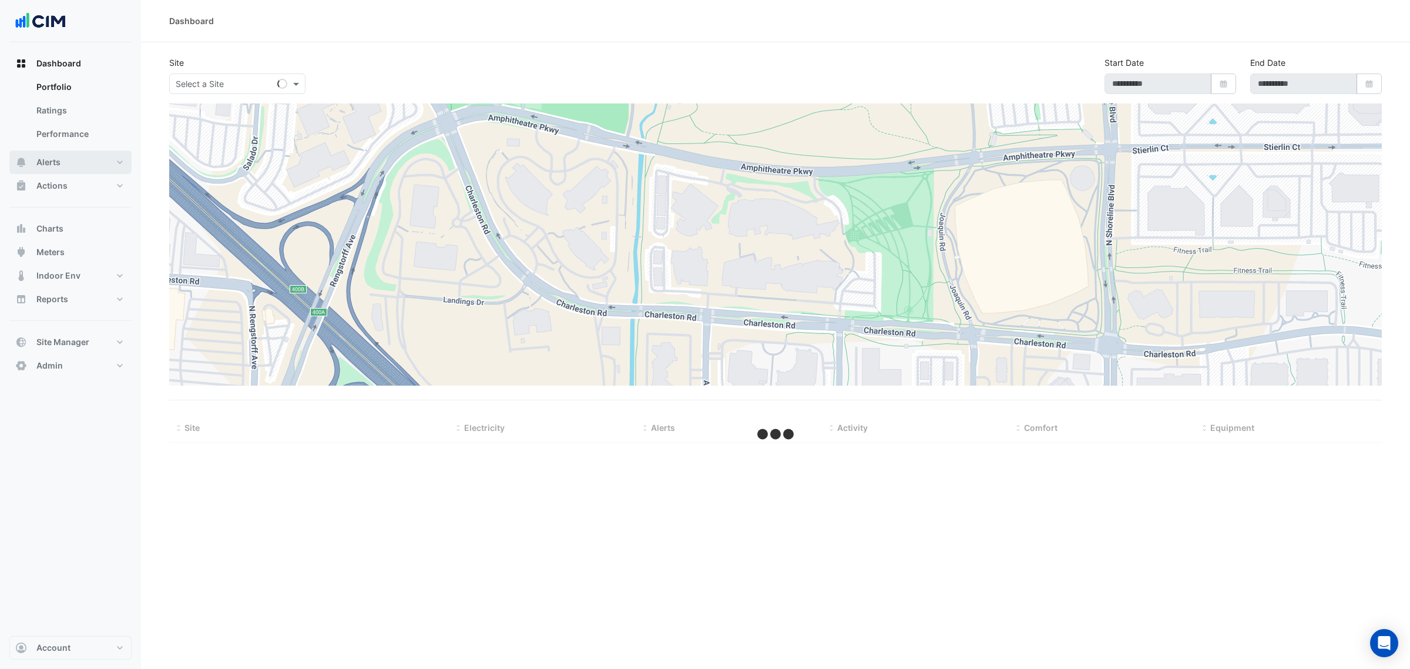
click at [69, 154] on button "Alerts" at bounding box center [70, 161] width 122 height 23
click at [206, 85] on input "text" at bounding box center [226, 84] width 100 height 12
click at [216, 87] on input "**" at bounding box center [226, 84] width 100 height 12
type input "**"
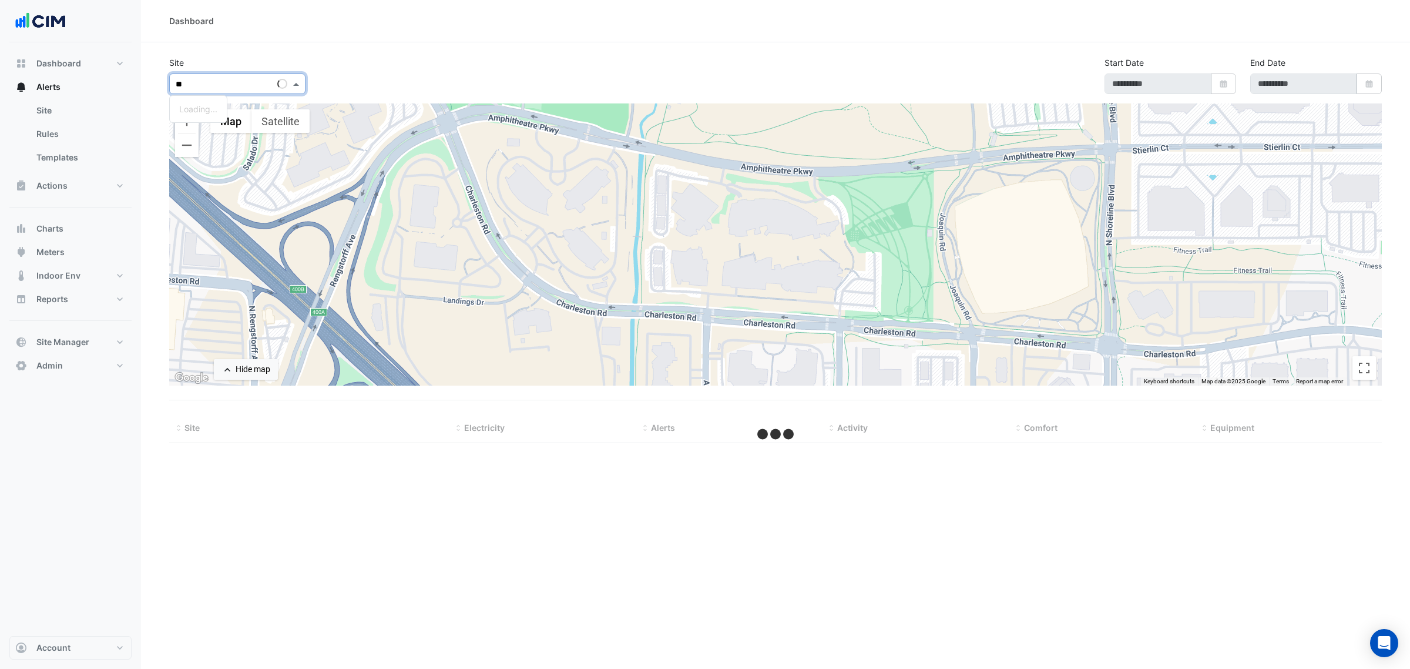
drag, startPoint x: 216, startPoint y: 87, endPoint x: 365, endPoint y: 54, distance: 152.8
click at [365, 54] on section "Site ** Loading... Start Date Select Date End Date Select Date ← Move left → Mo…" at bounding box center [775, 242] width 1269 height 400
click at [80, 103] on link "Site" at bounding box center [79, 110] width 105 height 23
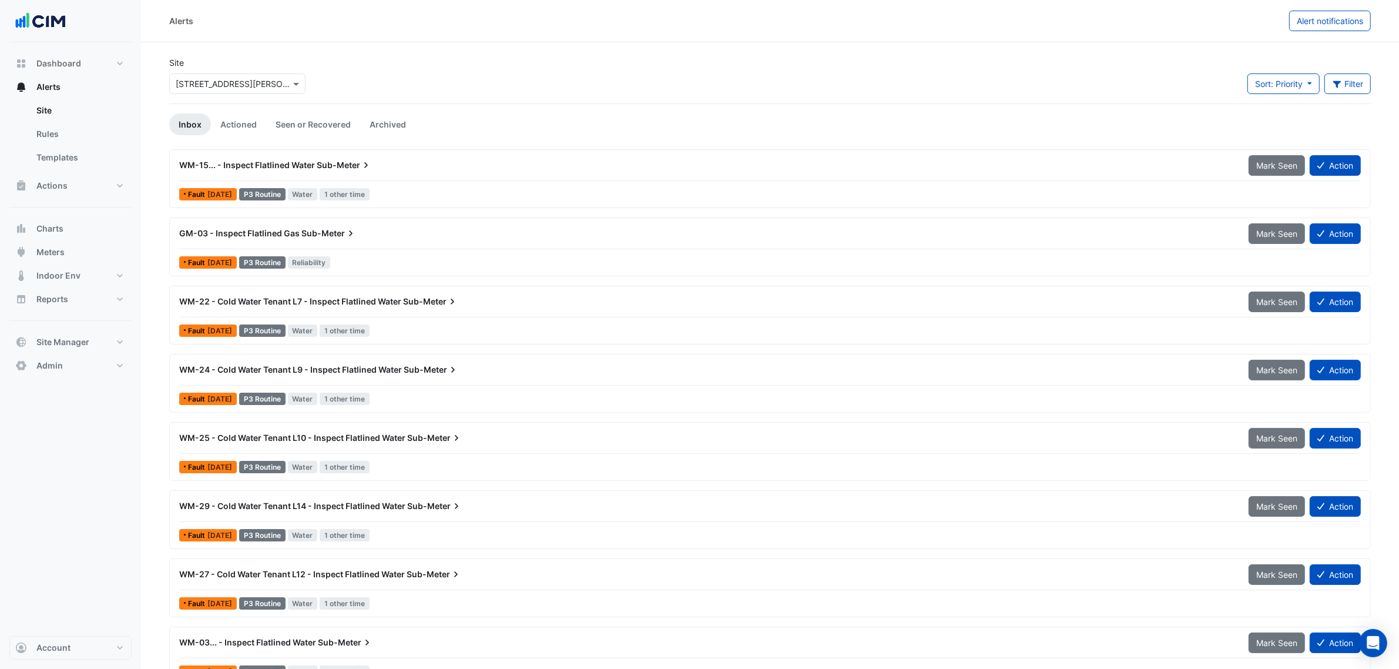
click at [234, 88] on input "text" at bounding box center [226, 84] width 100 height 12
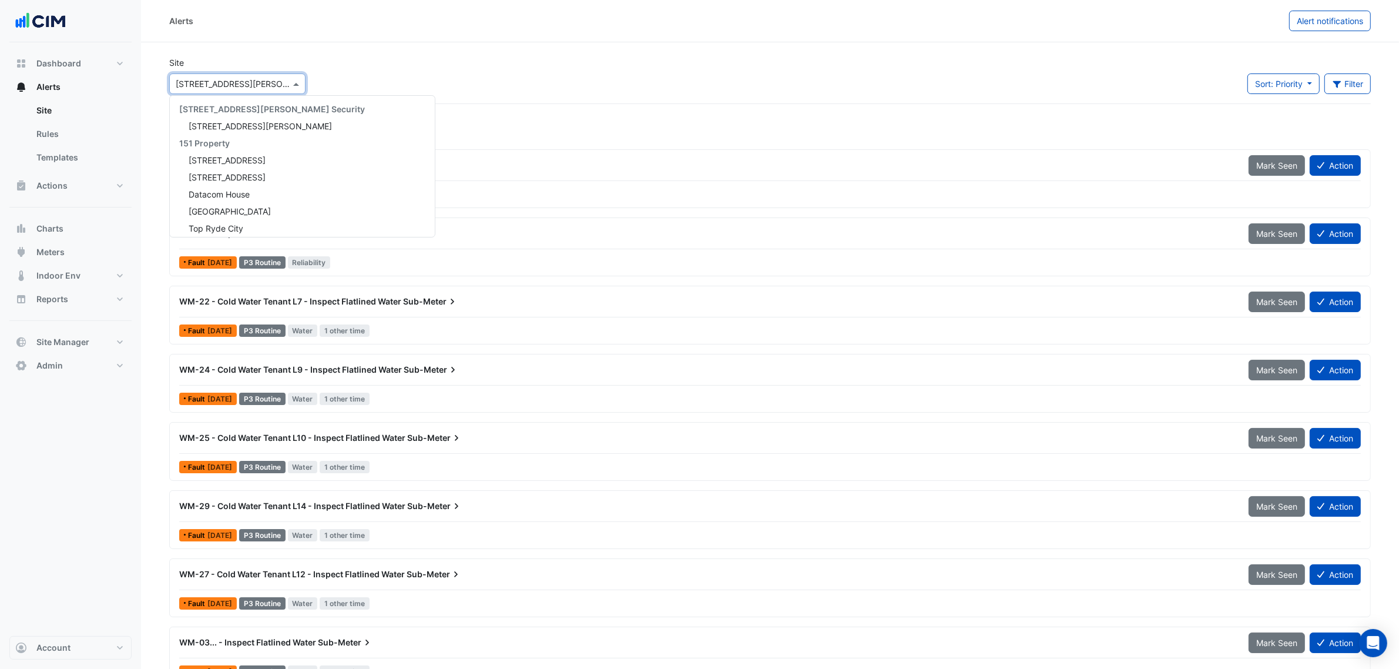
scroll to position [566, 0]
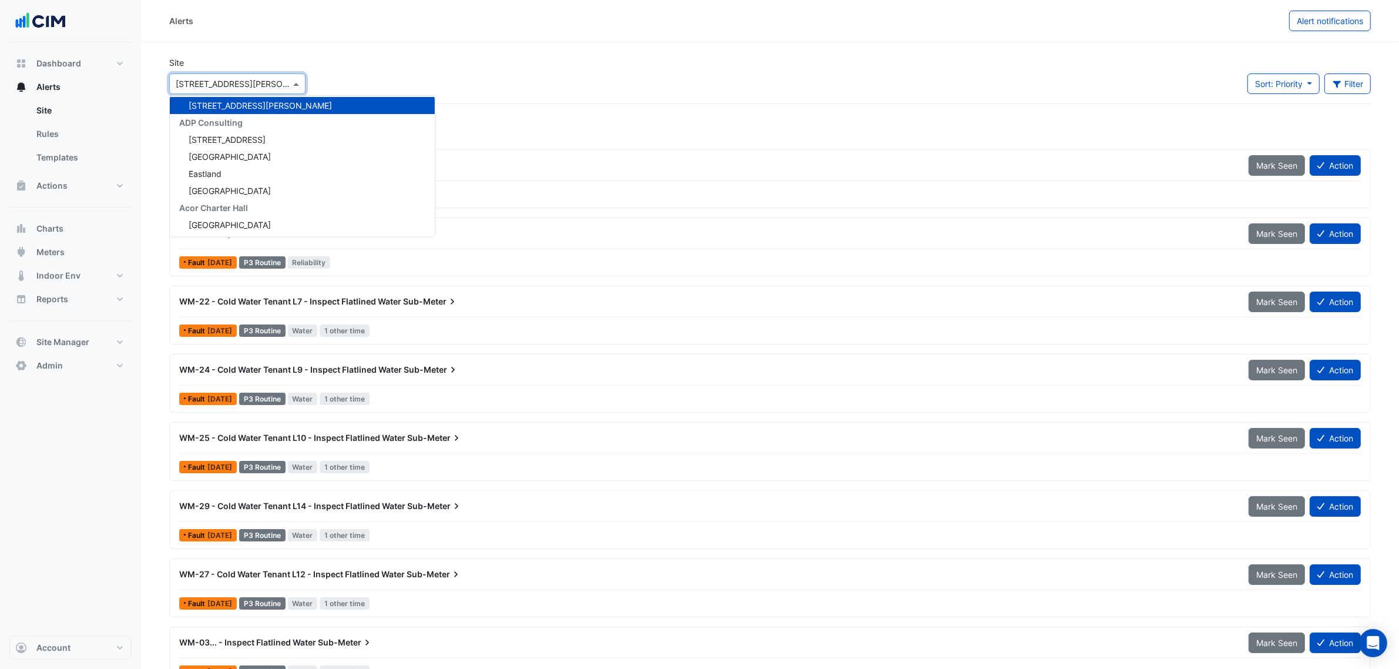
click at [392, 59] on div "Site × 333 George Street 141 Walker Street Security 141 Walker Street 151 Prope…" at bounding box center [770, 79] width 1216 height 47
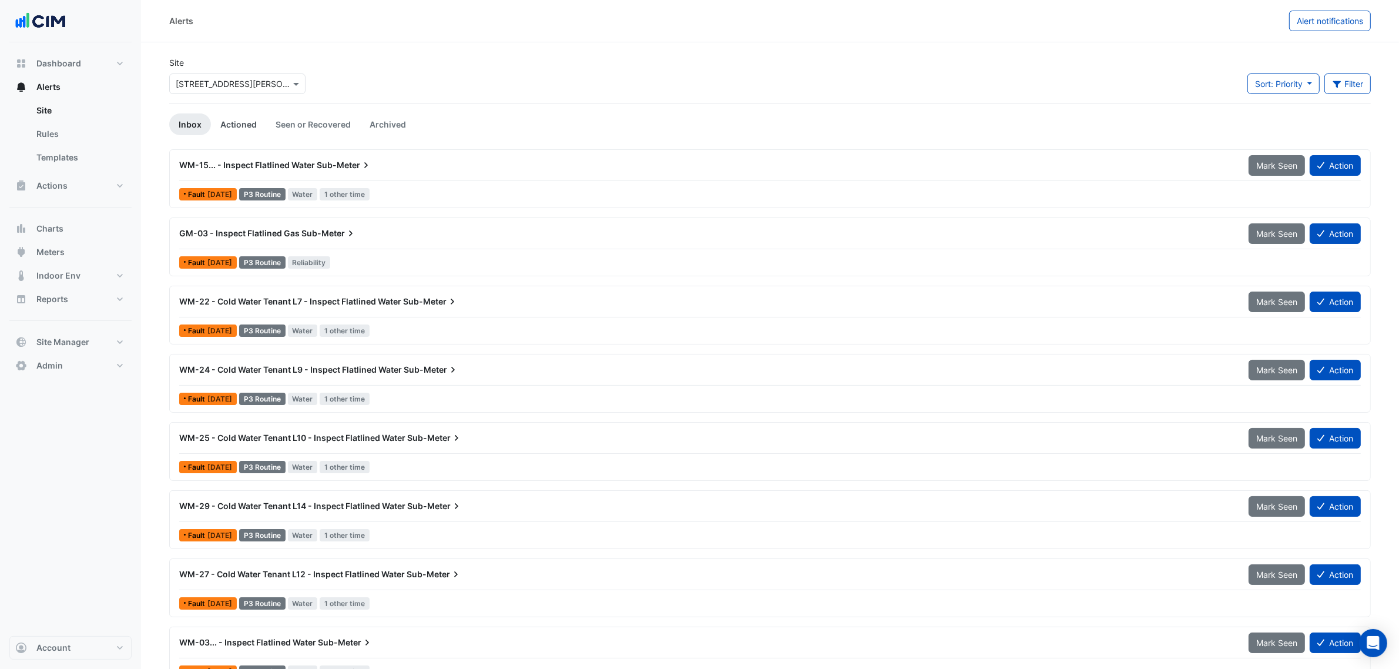
click at [239, 126] on link "Actioned" at bounding box center [238, 124] width 55 height 22
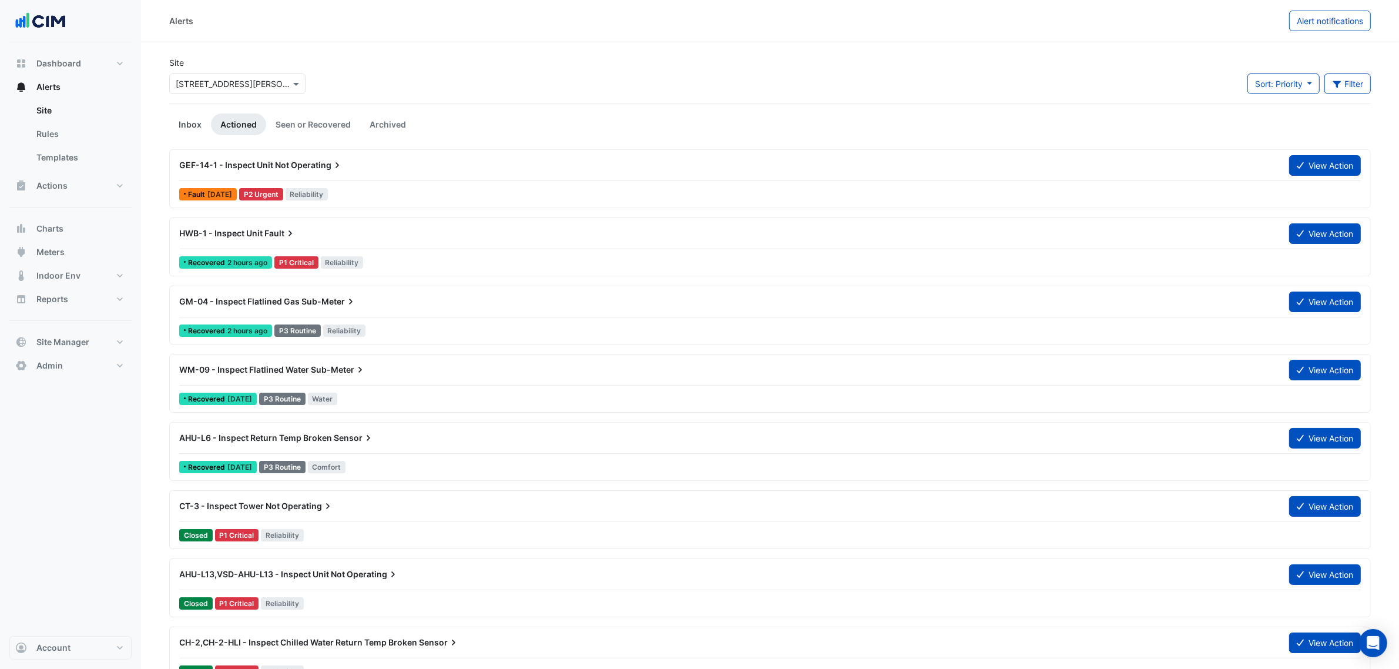
click at [169, 127] on link "Inbox" at bounding box center [190, 124] width 42 height 22
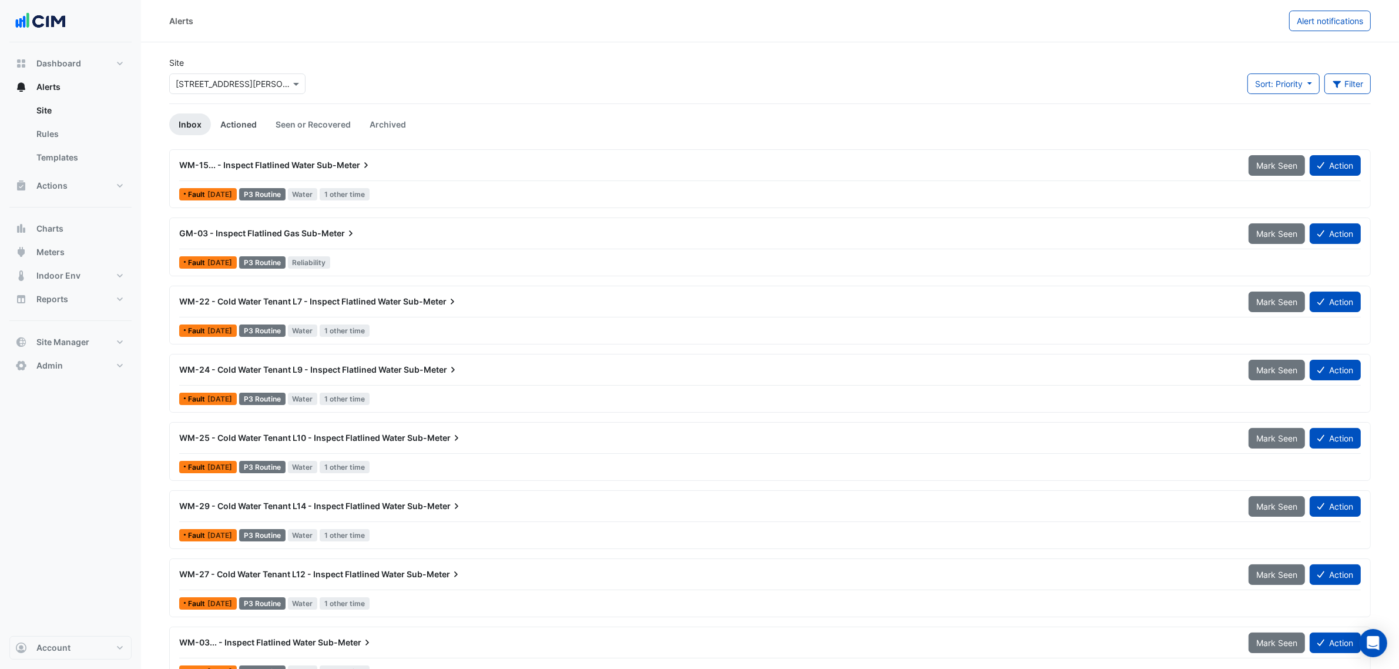
click at [235, 113] on link "Actioned" at bounding box center [238, 124] width 55 height 22
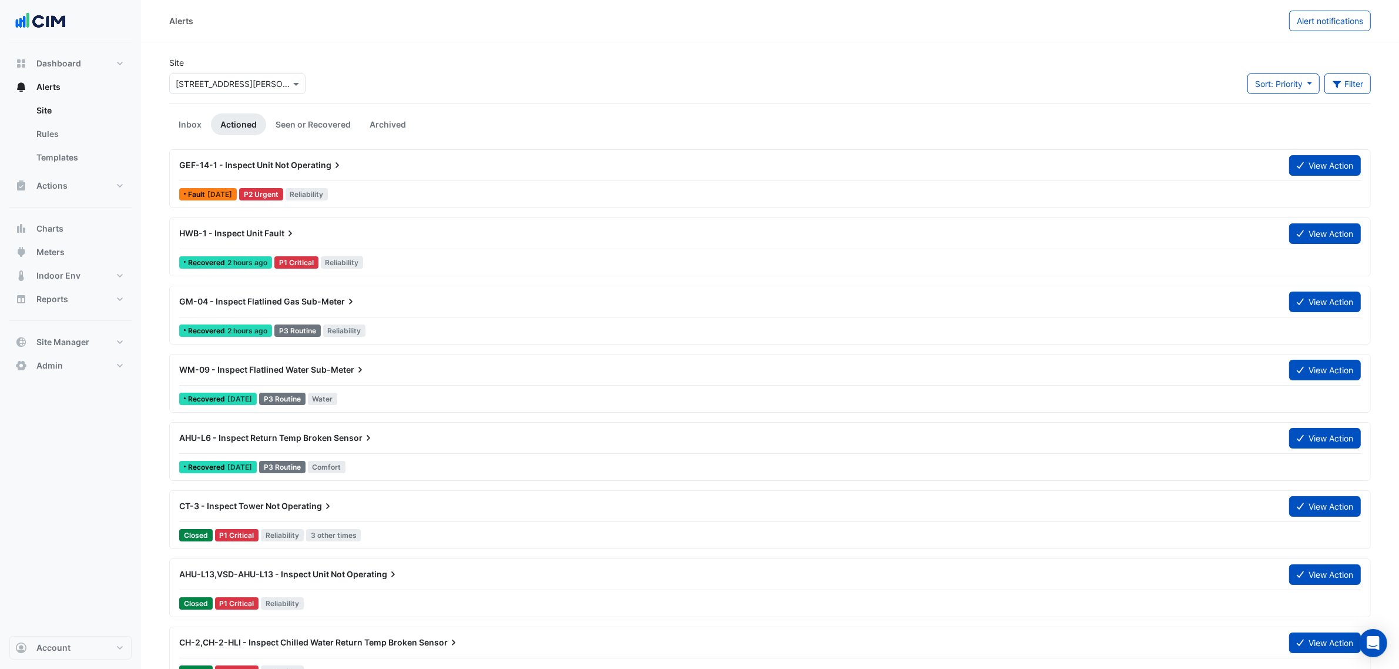
click at [266, 164] on span "GEF-14-1 - Inspect Unit Not" at bounding box center [234, 165] width 110 height 10
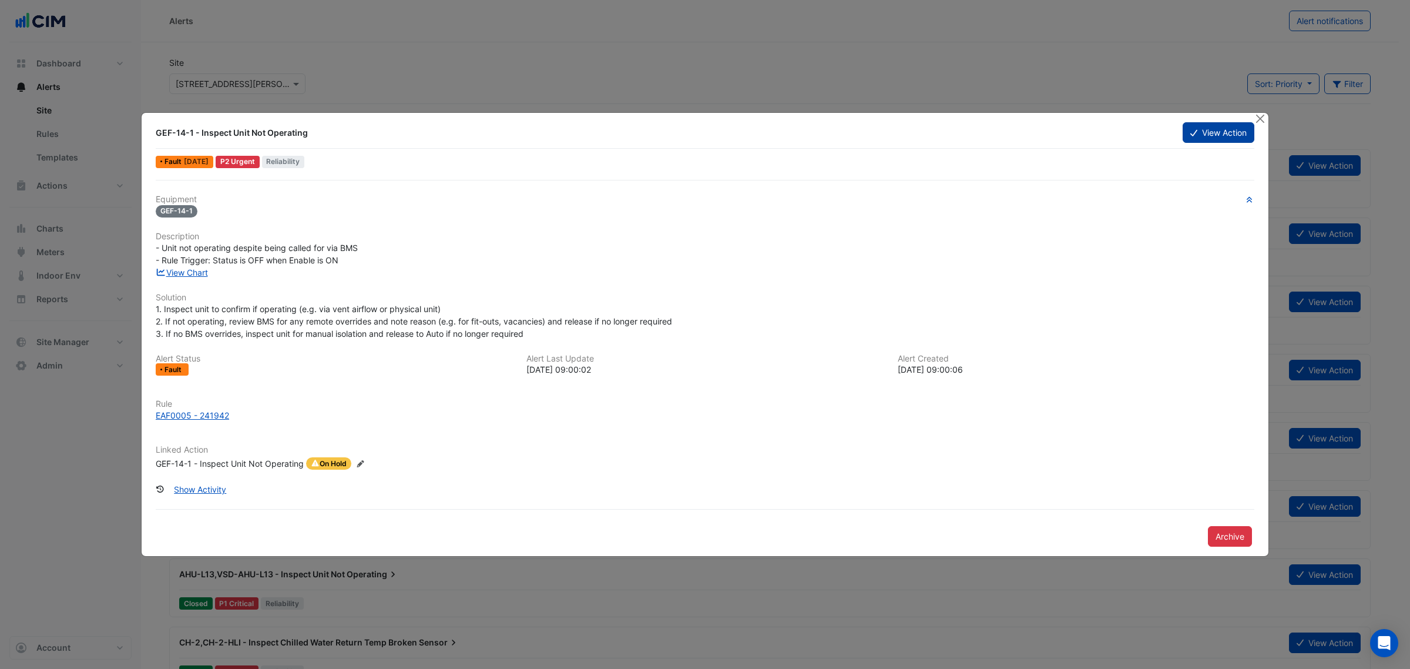
click at [1221, 127] on button "View Action" at bounding box center [1219, 132] width 72 height 21
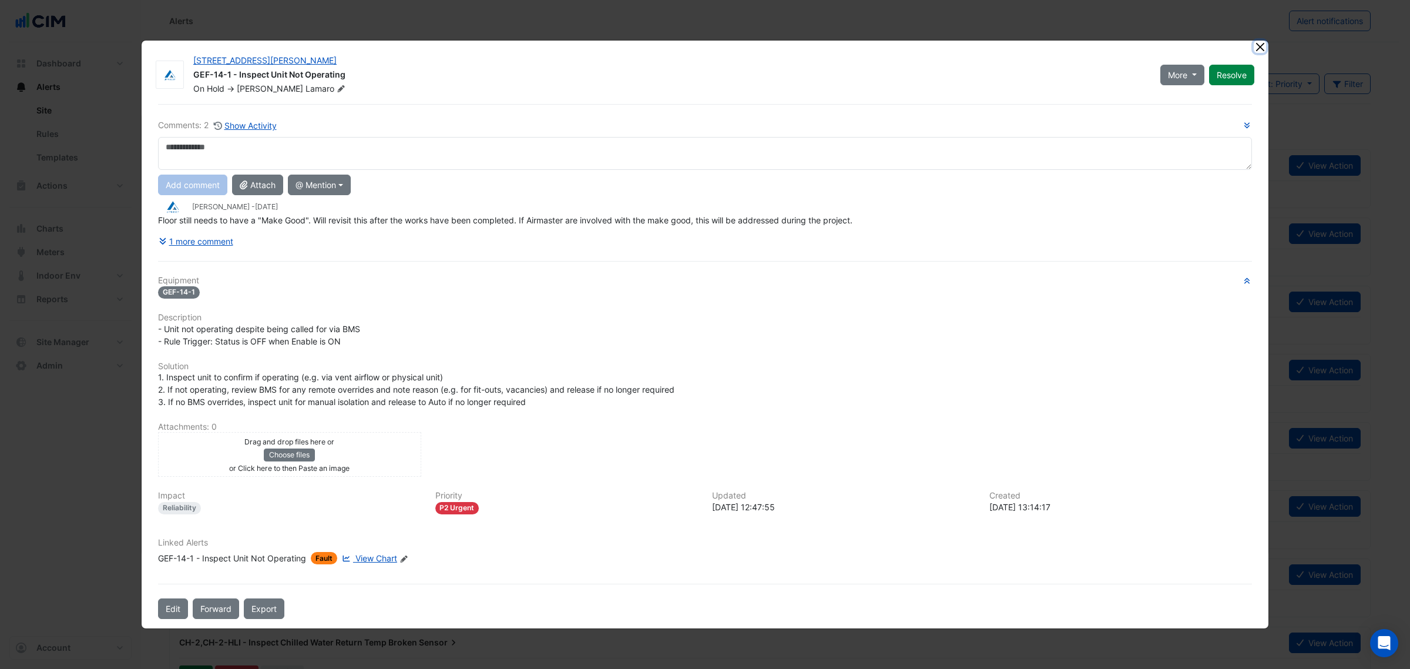
click at [1261, 44] on button "Close" at bounding box center [1260, 47] width 12 height 12
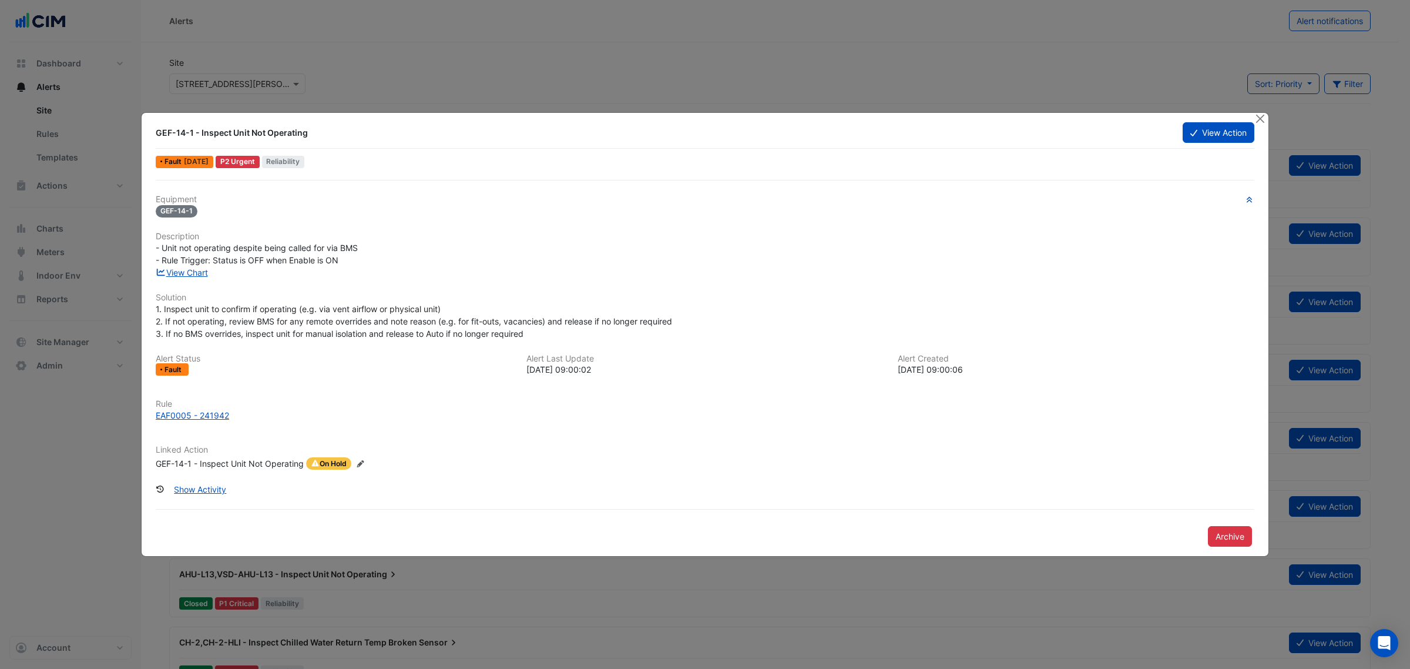
click at [1251, 115] on div "GEF-14-1 - Inspect Unit Not Operating View Action Fault 3 months ago P2 Urgent …" at bounding box center [705, 335] width 1127 height 444
click at [1253, 115] on app-alert-ticket-details-modal "GEF-14-1 - Inspect Unit Not Operating View Action Fault 3 months ago P2 Urgent …" at bounding box center [705, 335] width 1127 height 444
click at [1255, 115] on button "Close" at bounding box center [1260, 119] width 12 height 12
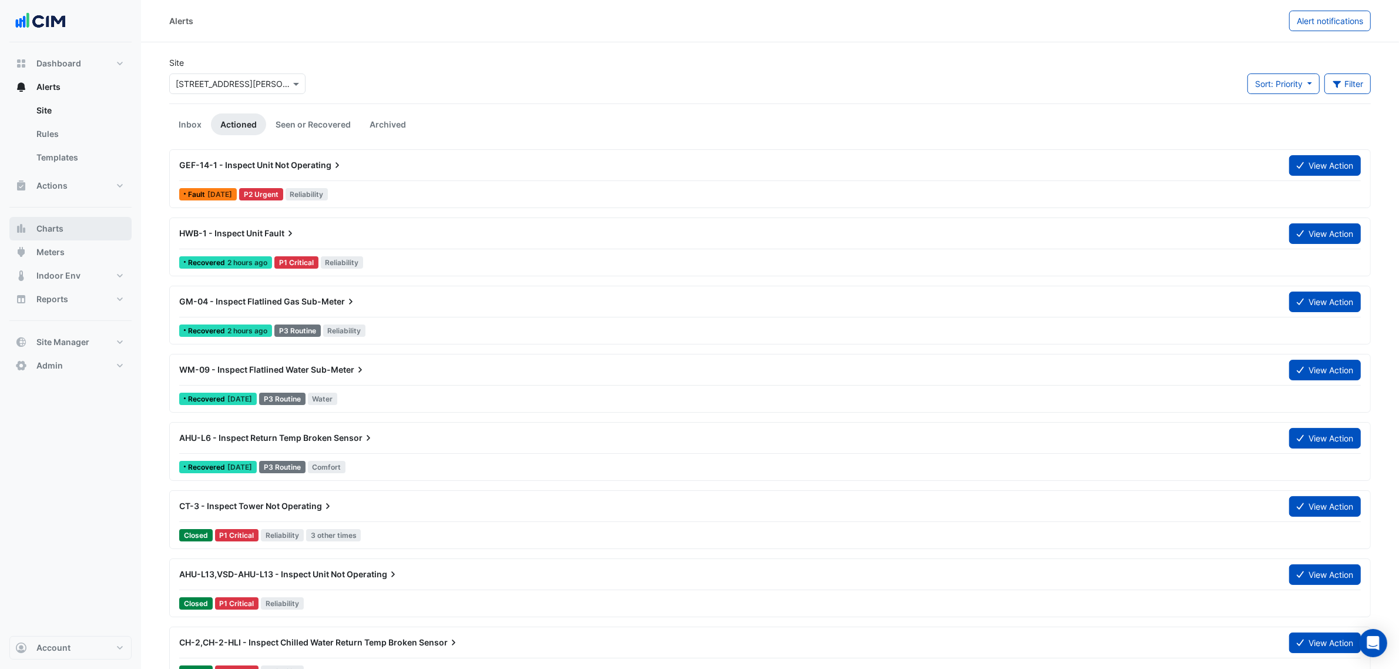
click at [85, 234] on button "Charts" at bounding box center [70, 228] width 122 height 23
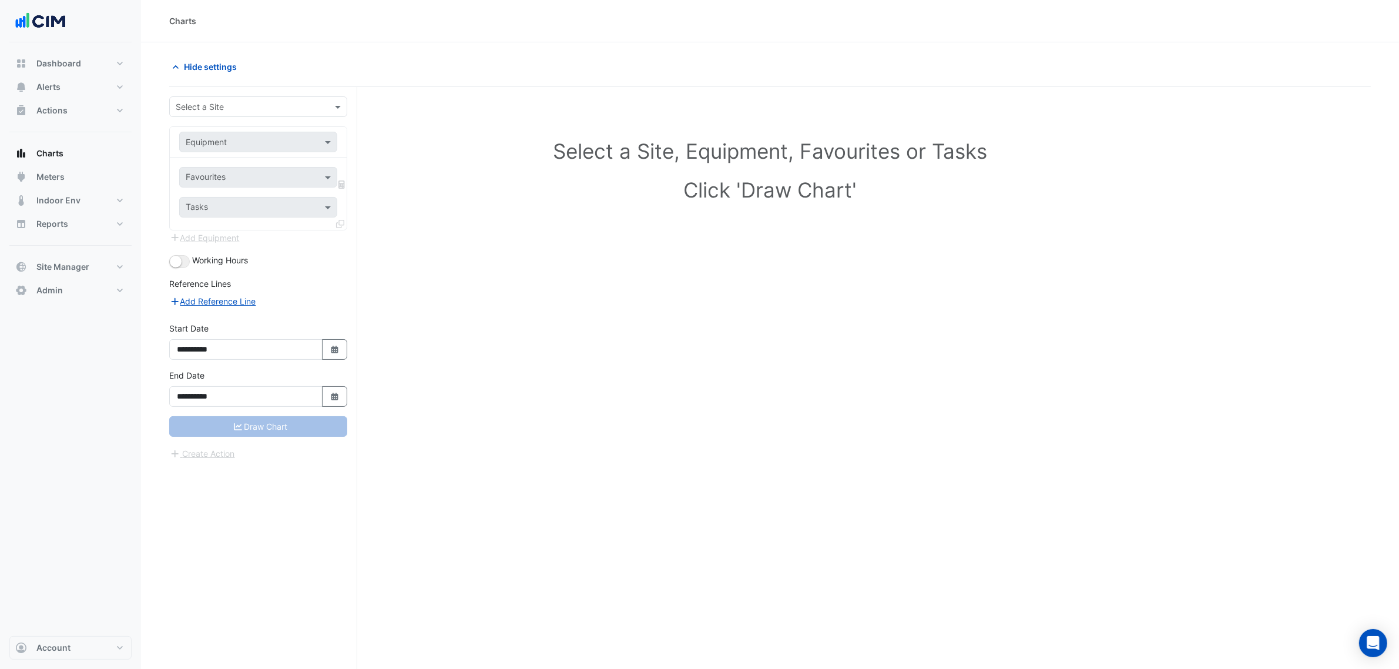
click at [192, 119] on form "**********" at bounding box center [258, 278] width 178 height 364
click at [211, 107] on input "text" at bounding box center [247, 107] width 142 height 12
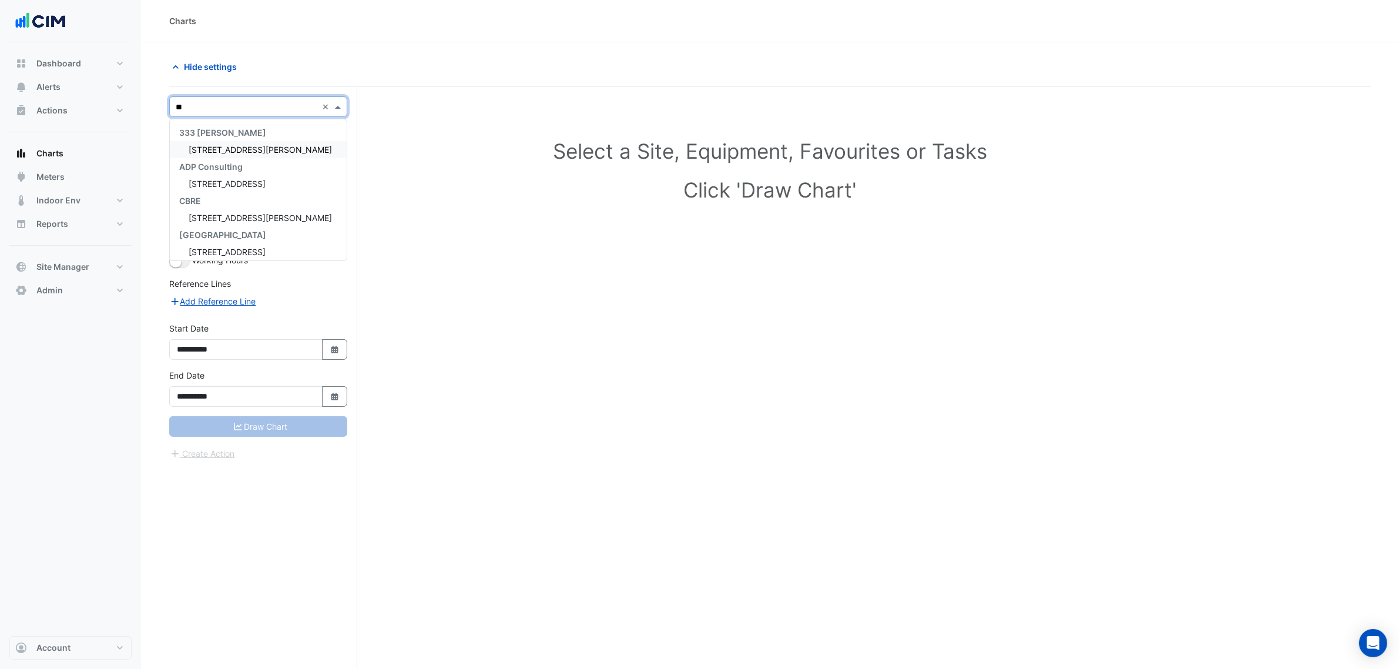
type input "***"
click at [216, 145] on span "333 George Street" at bounding box center [260, 150] width 143 height 10
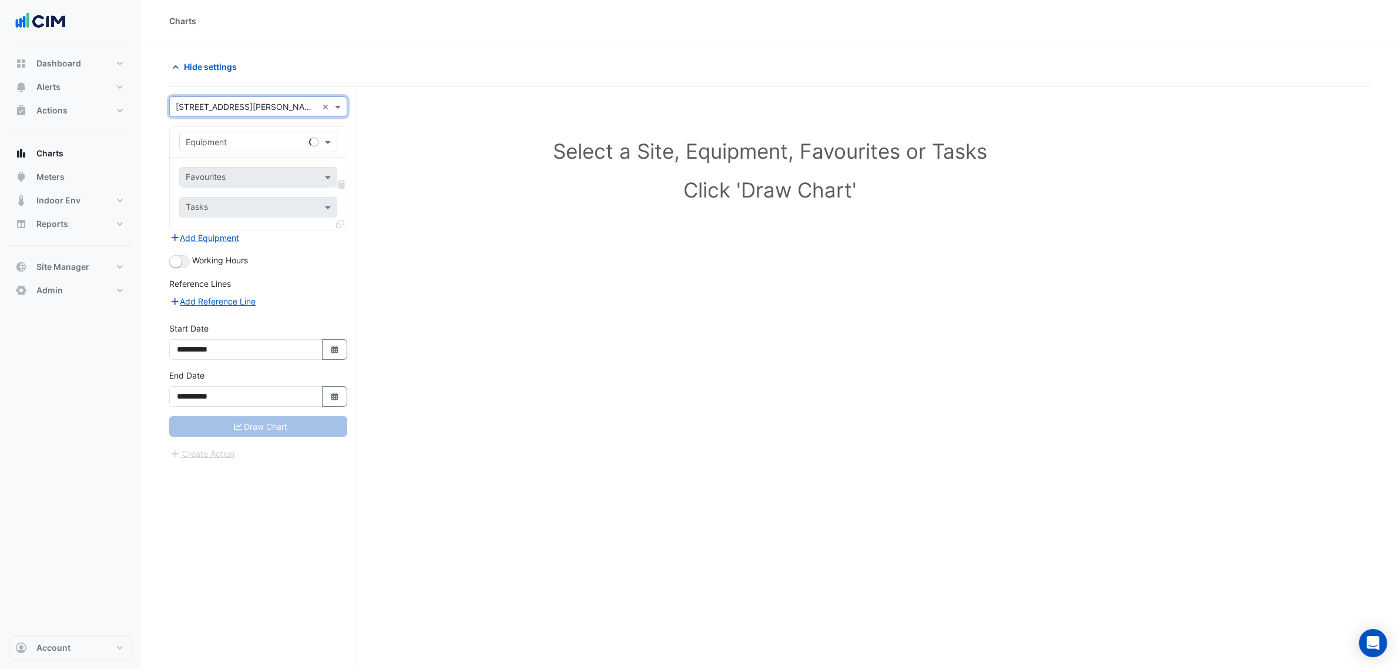
click at [216, 144] on input "text" at bounding box center [247, 142] width 122 height 12
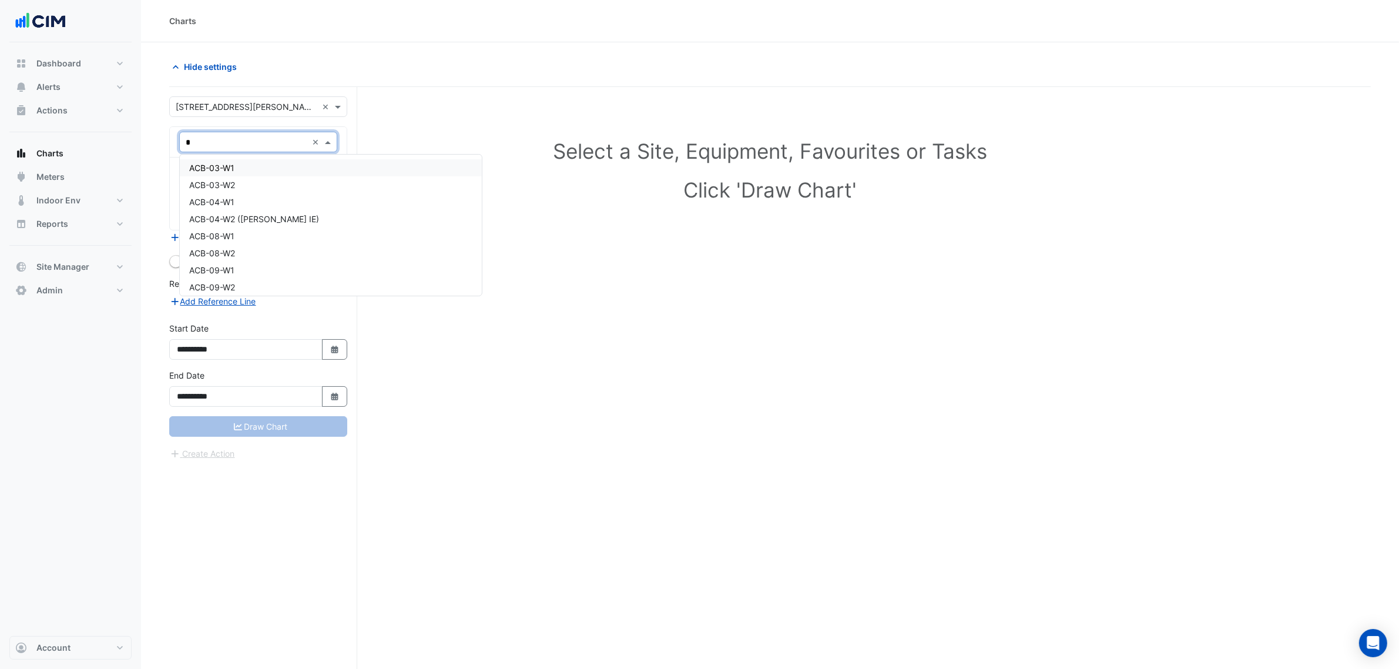
type input "**"
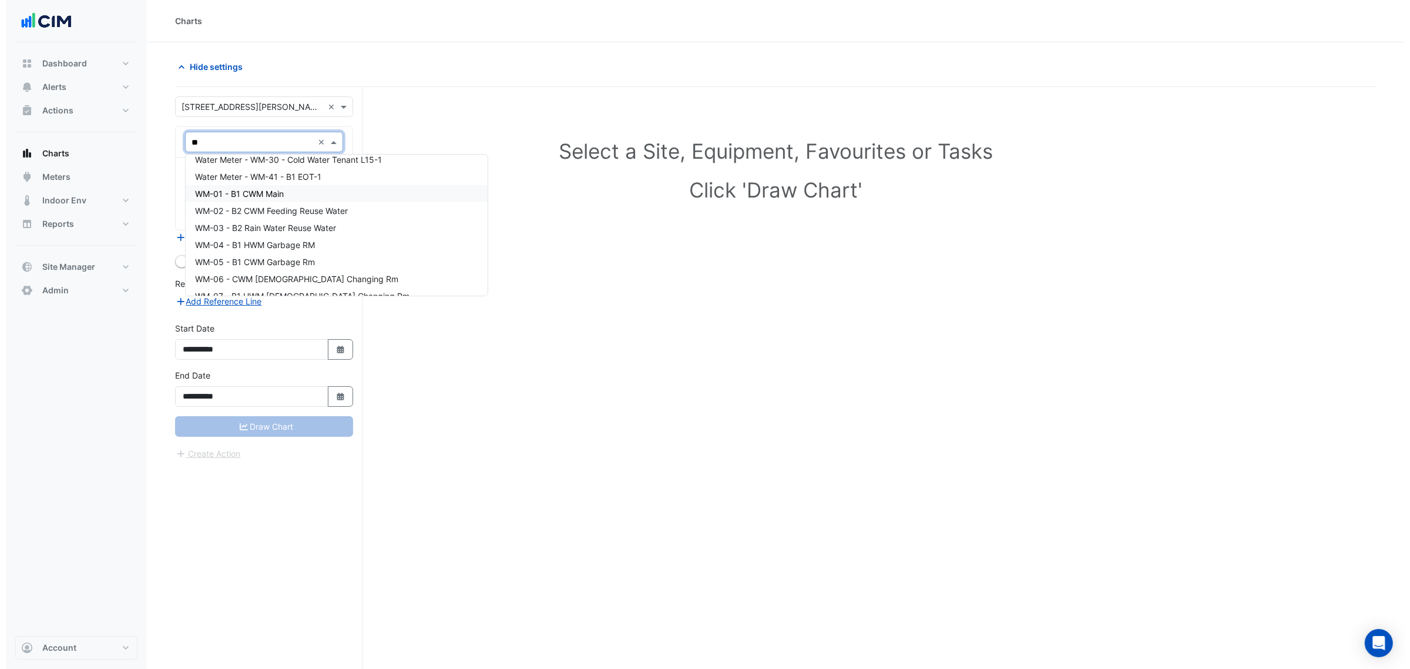
scroll to position [514, 0]
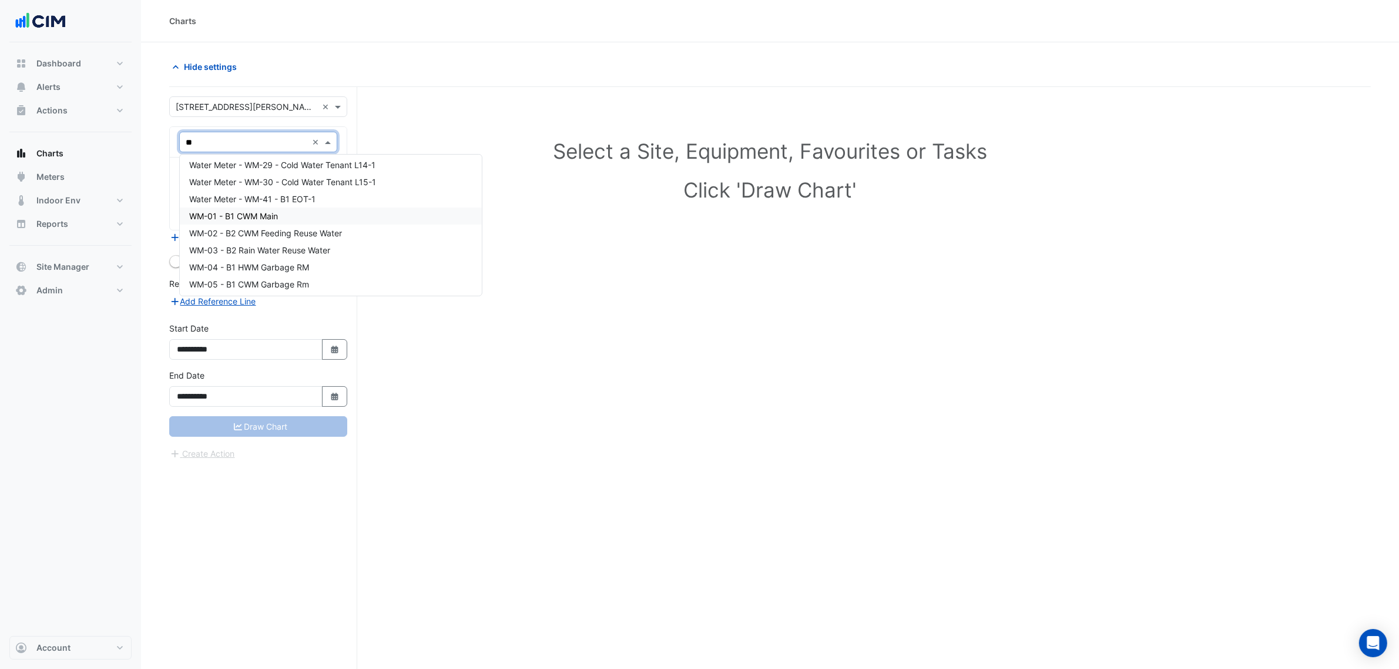
click at [274, 218] on span "WM-01 - B1 CWM Main" at bounding box center [233, 216] width 89 height 10
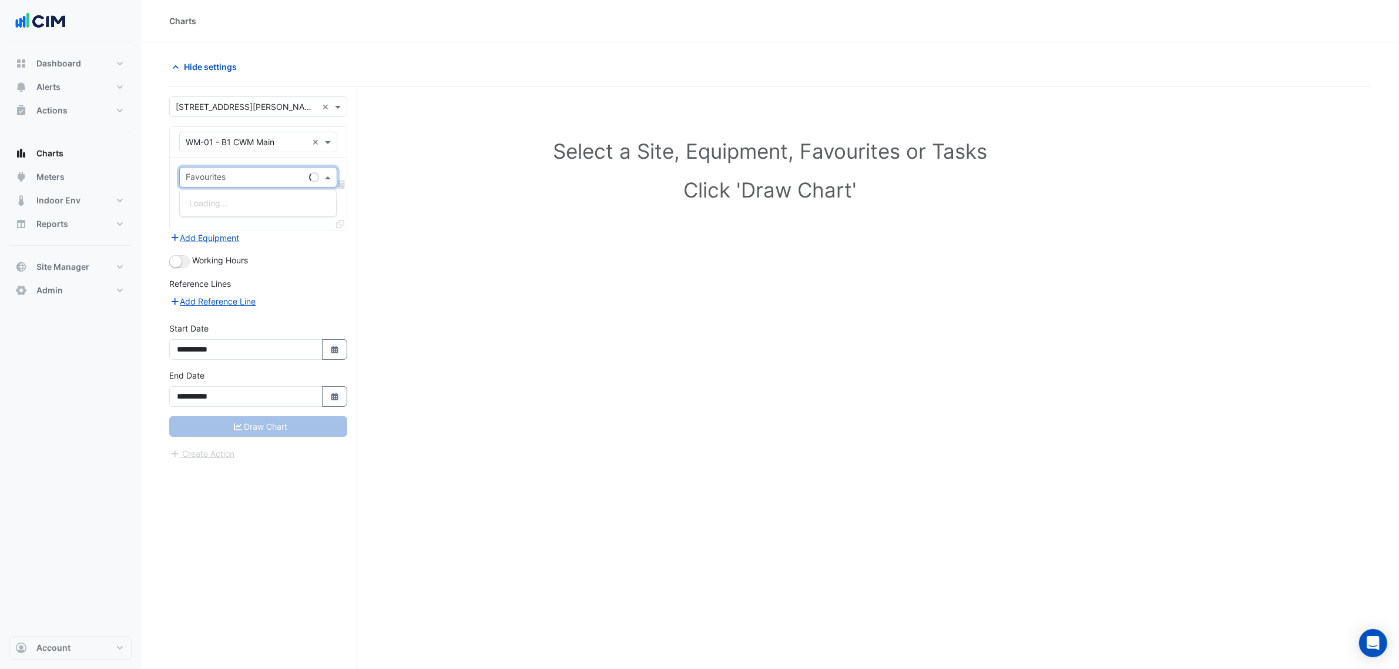
click at [263, 171] on div "Favourites" at bounding box center [242, 177] width 125 height 18
click at [317, 209] on div "Water Usage - Plantroom, Plantroom" at bounding box center [259, 202] width 159 height 17
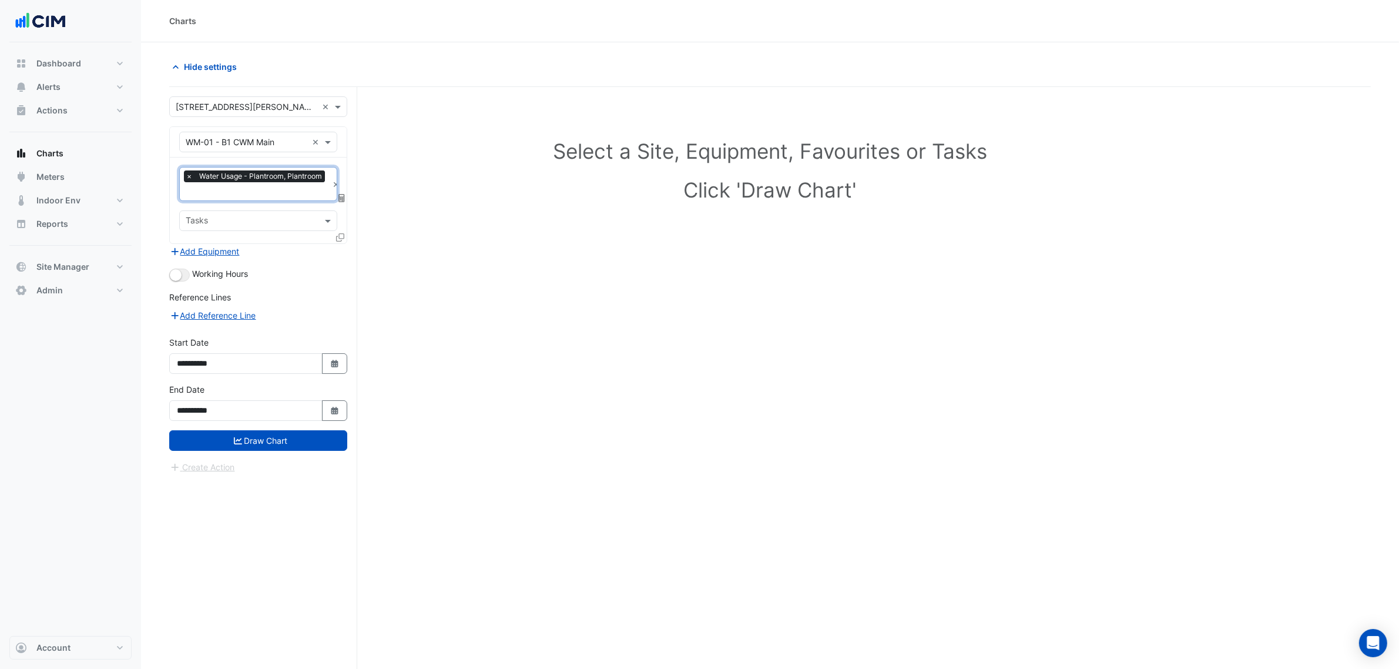
click at [345, 197] on fa-layers at bounding box center [342, 198] width 11 height 8
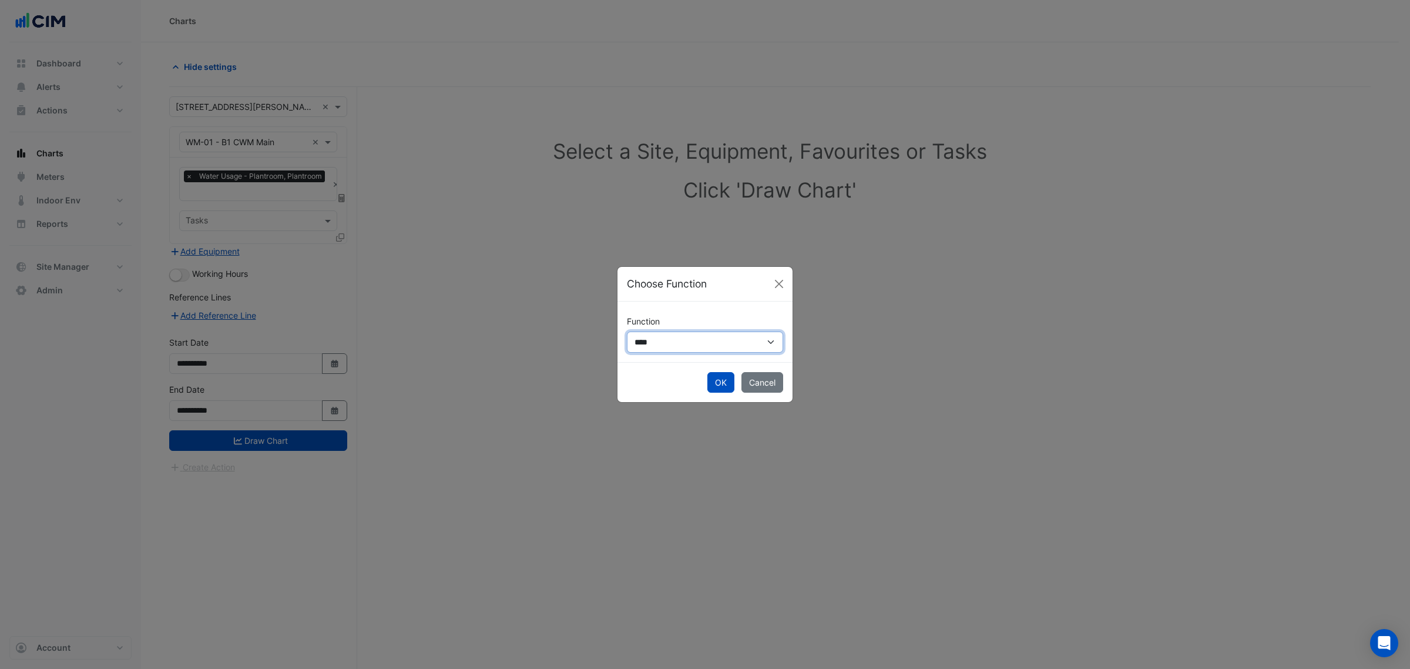
click at [689, 344] on select "**********" at bounding box center [705, 341] width 156 height 21
select select "******"
click at [627, 331] on select "**********" at bounding box center [705, 341] width 156 height 21
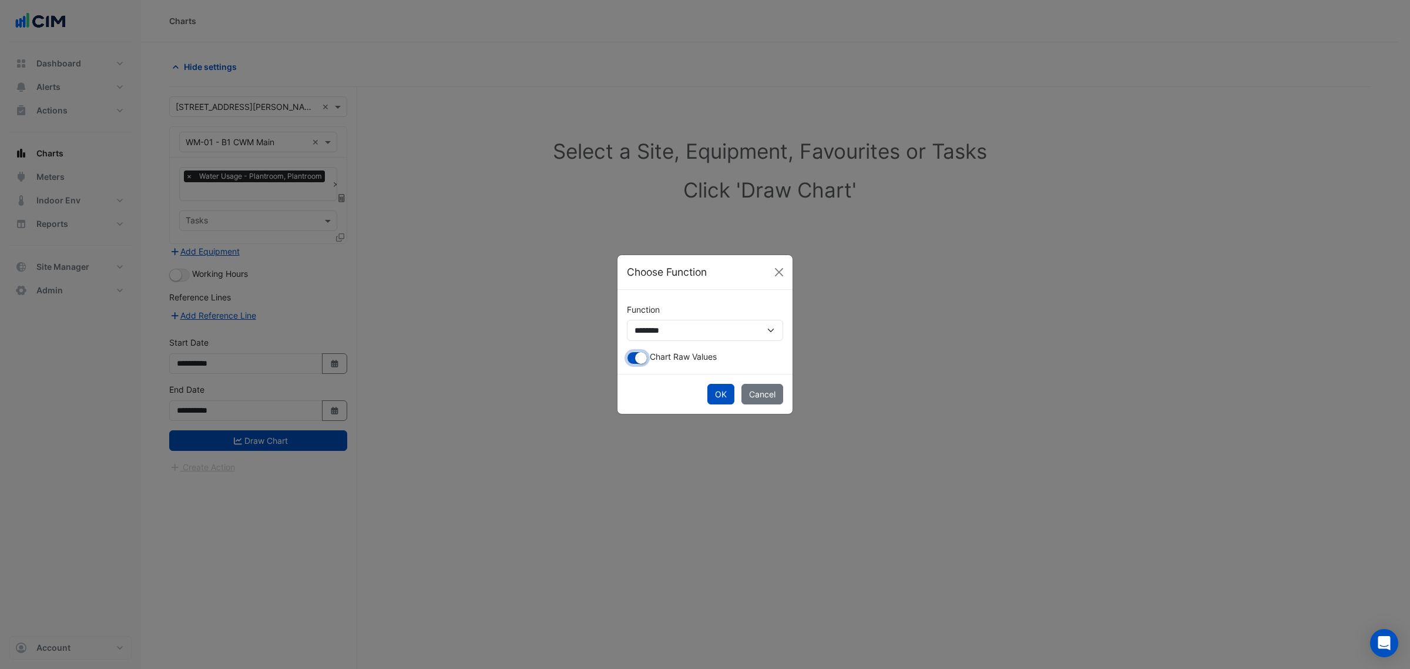
click at [633, 362] on button "button" at bounding box center [637, 357] width 21 height 13
click at [717, 392] on button "OK" at bounding box center [720, 394] width 27 height 21
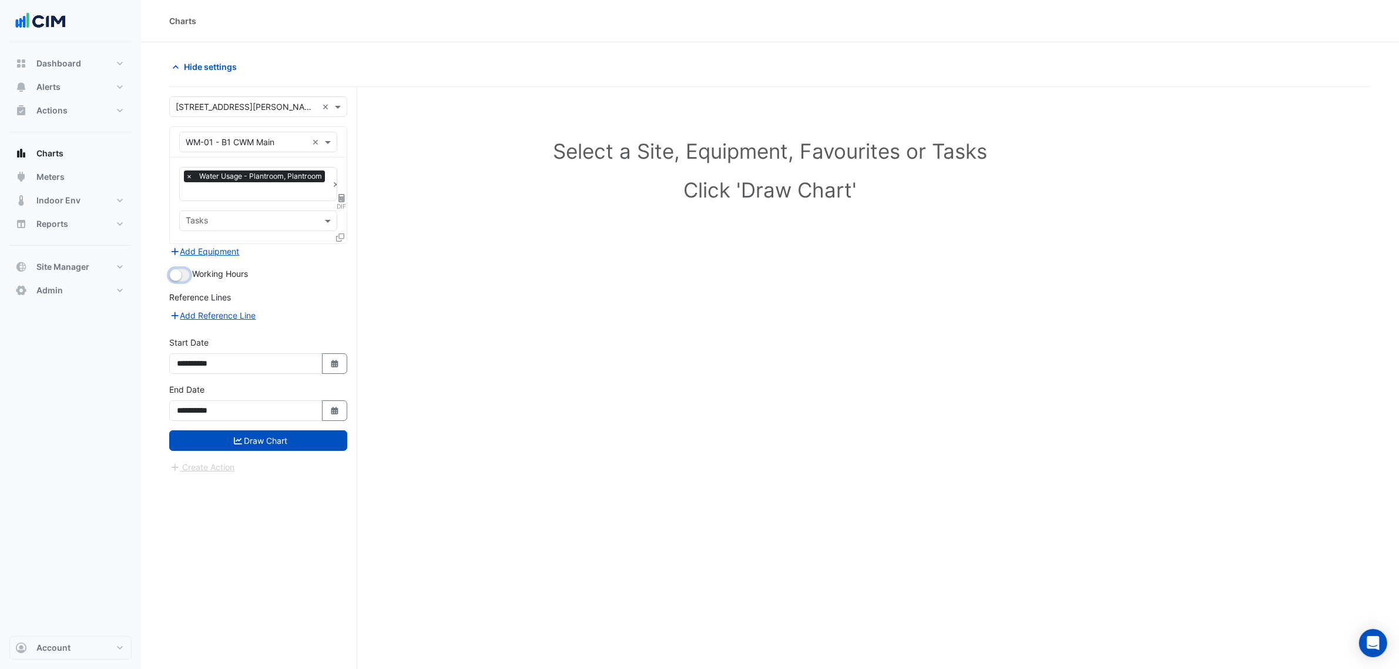
click at [181, 273] on button "button" at bounding box center [179, 274] width 21 height 13
click at [343, 241] on div at bounding box center [341, 239] width 11 height 17
click at [343, 241] on fa-icon at bounding box center [340, 237] width 8 height 10
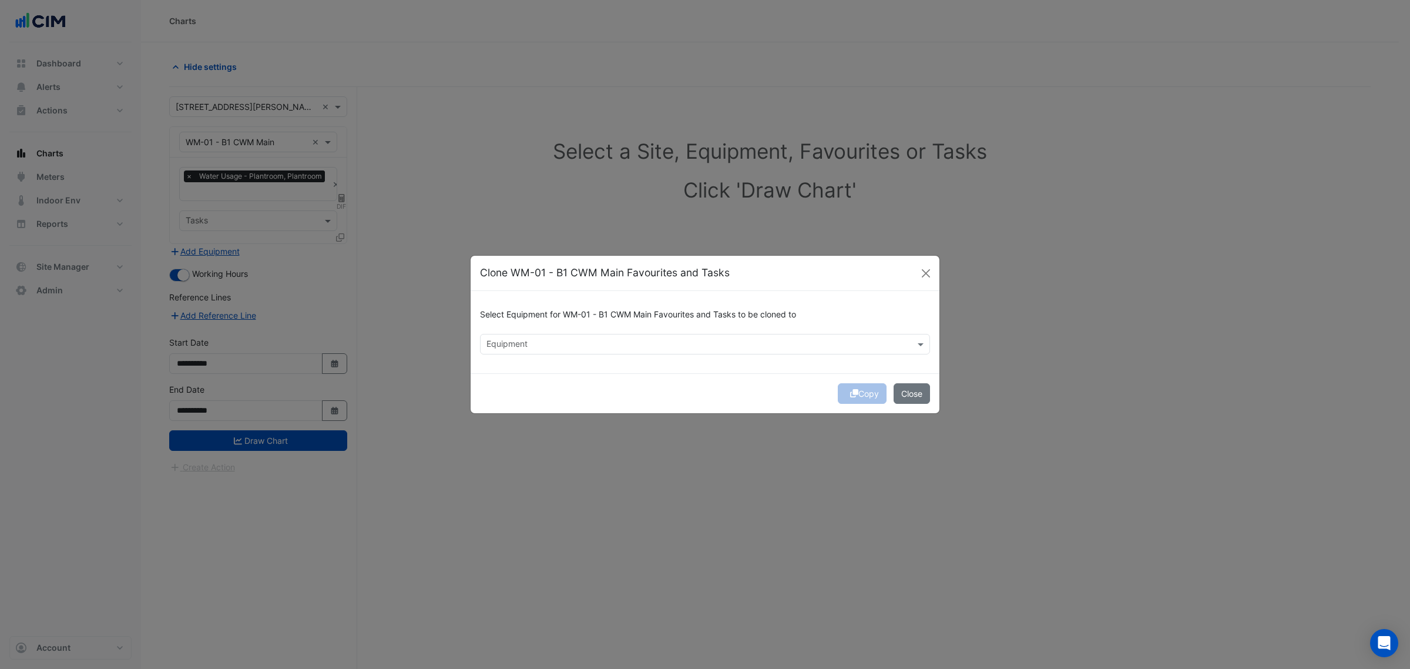
click at [546, 341] on input "text" at bounding box center [698, 345] width 424 height 12
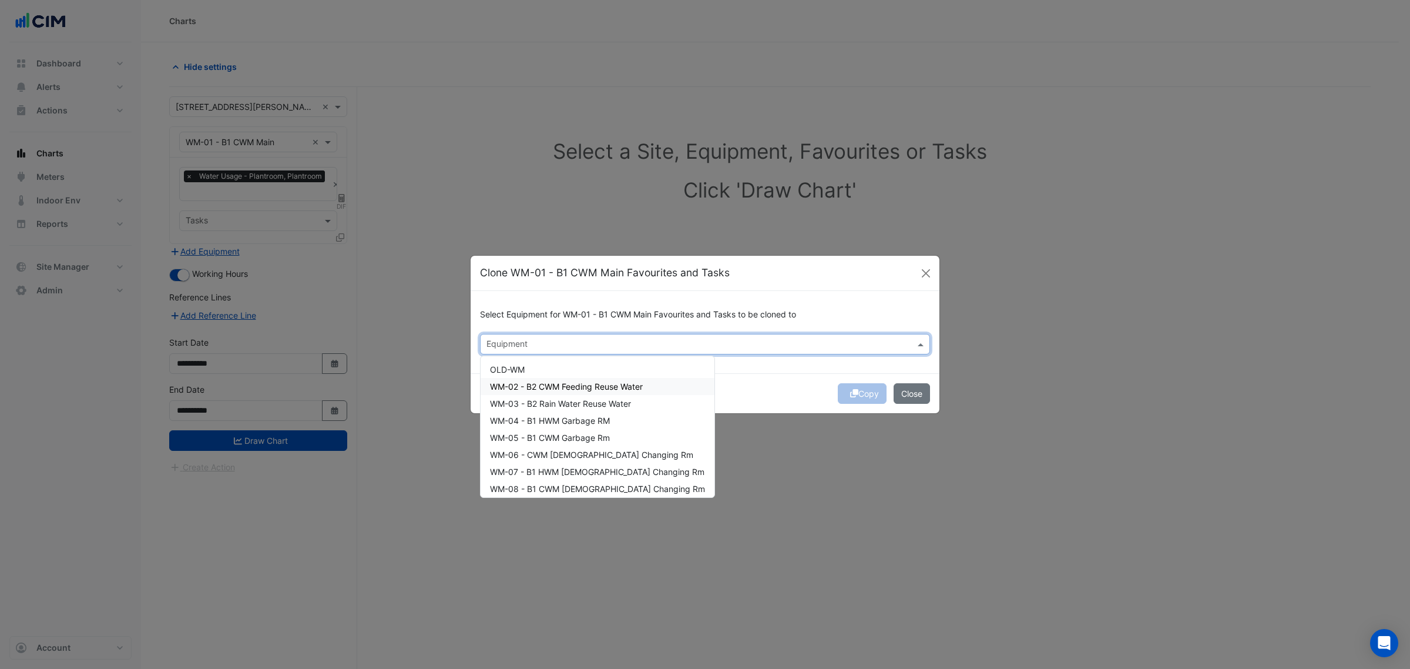
click at [541, 385] on span "WM-02 - B2 CWM Feeding Reuse Water" at bounding box center [566, 386] width 153 height 10
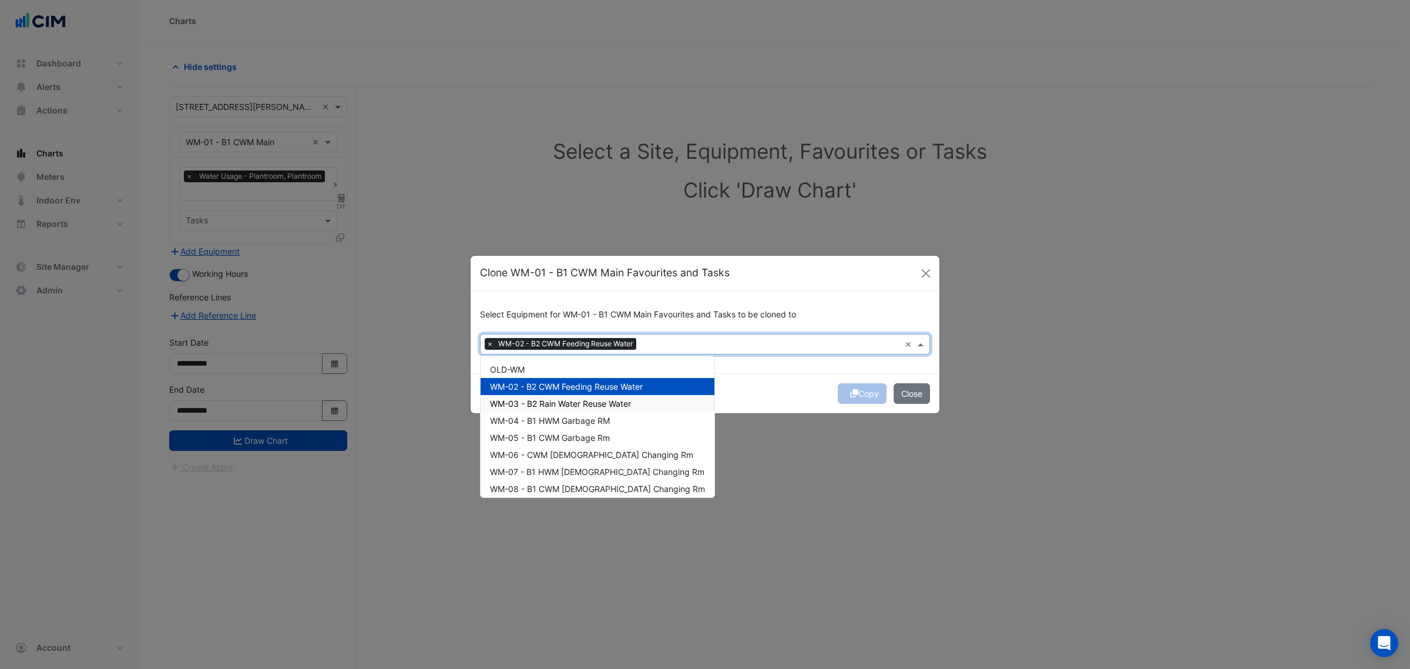
click at [539, 403] on span "WM-03 - B2 Rain Water Reuse Water" at bounding box center [560, 403] width 141 height 10
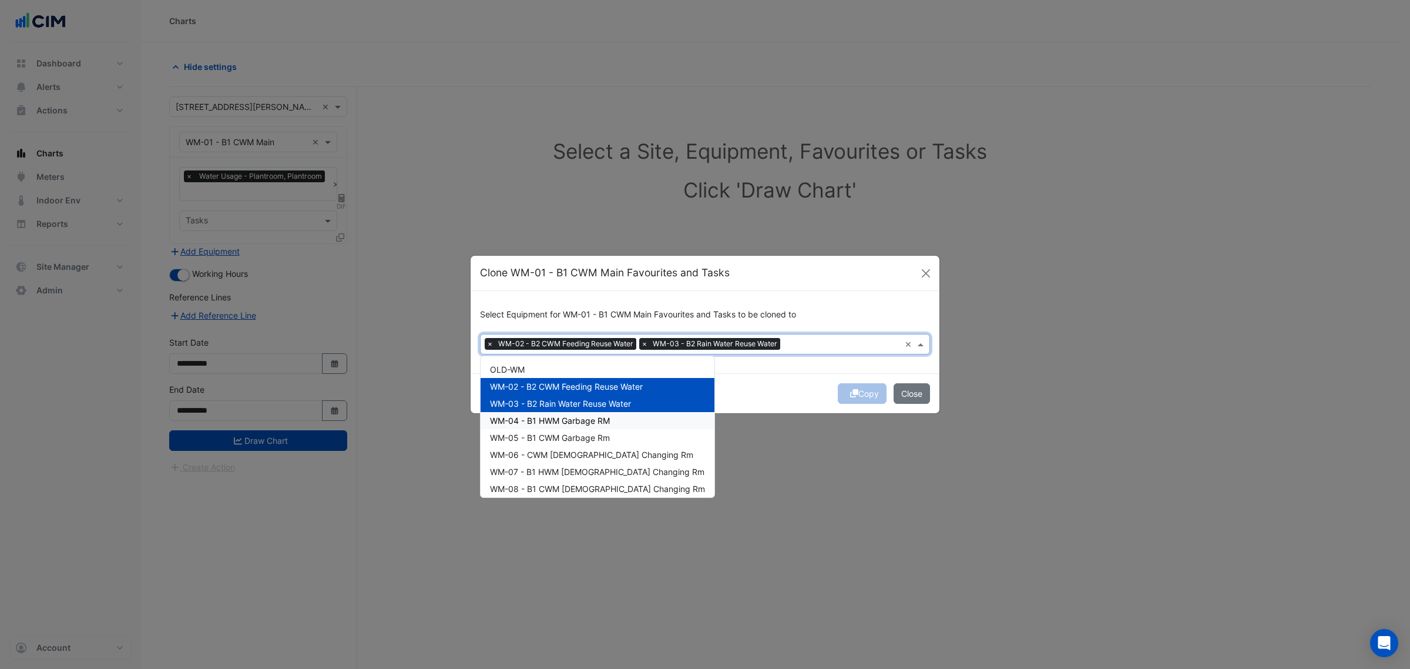
drag, startPoint x: 535, startPoint y: 421, endPoint x: 532, endPoint y: 432, distance: 11.0
click at [535, 423] on span "WM-04 - B1 HWM Garbage RM" at bounding box center [550, 420] width 120 height 10
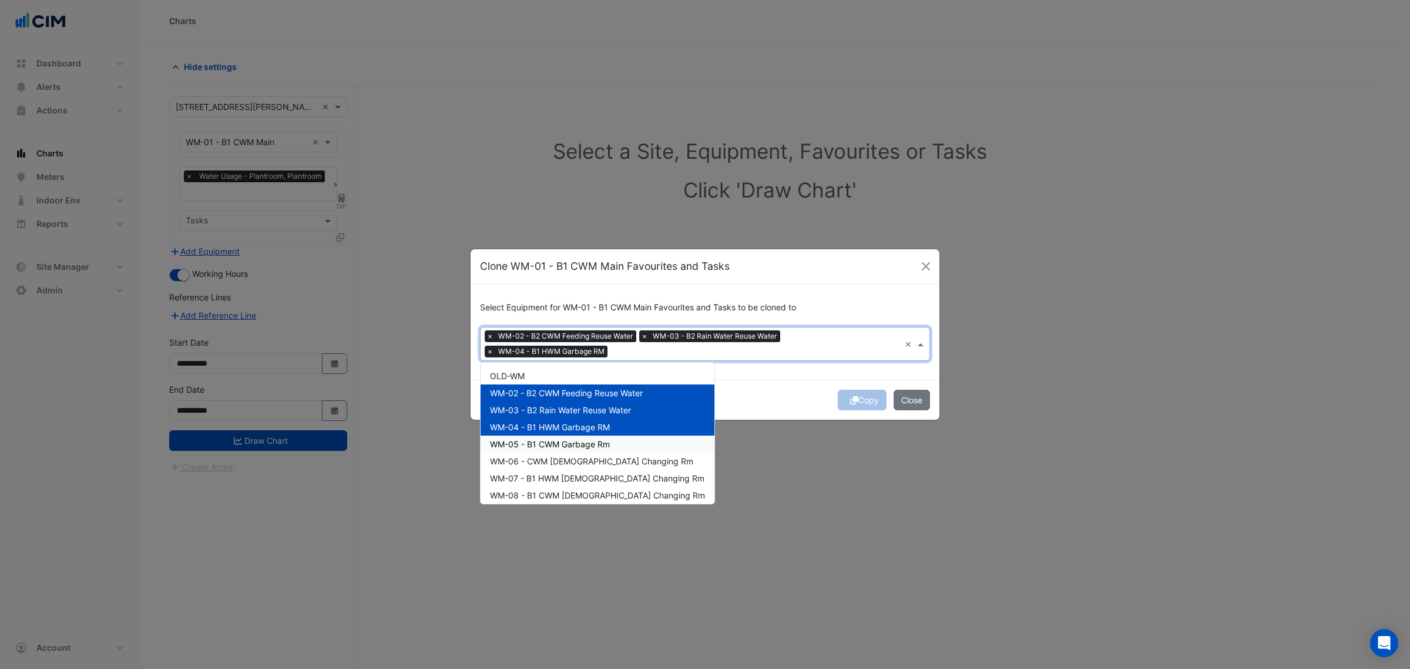
click at [530, 436] on div "WM-05 - B1 CWM Garbage Rm" at bounding box center [598, 443] width 234 height 17
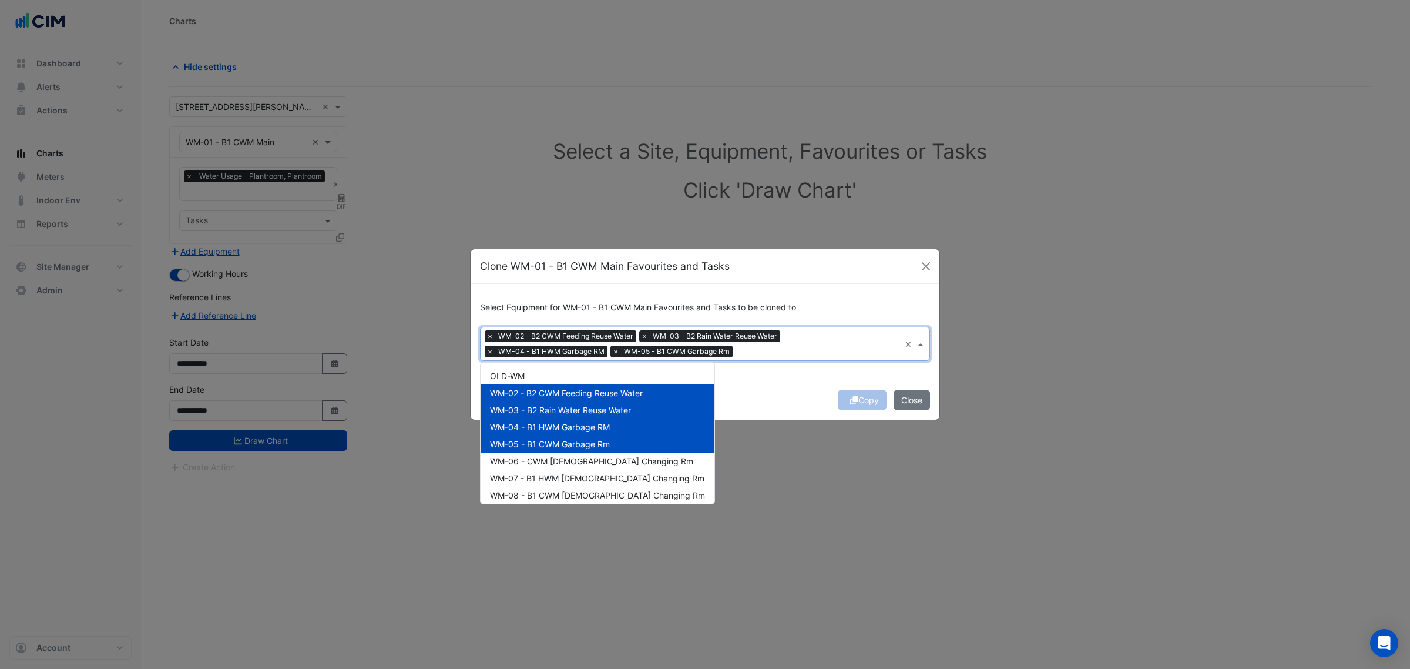
drag, startPoint x: 524, startPoint y: 454, endPoint x: 523, endPoint y: 461, distance: 7.1
click at [524, 455] on div "WM-06 - CWM Male Changing Rm" at bounding box center [598, 460] width 234 height 17
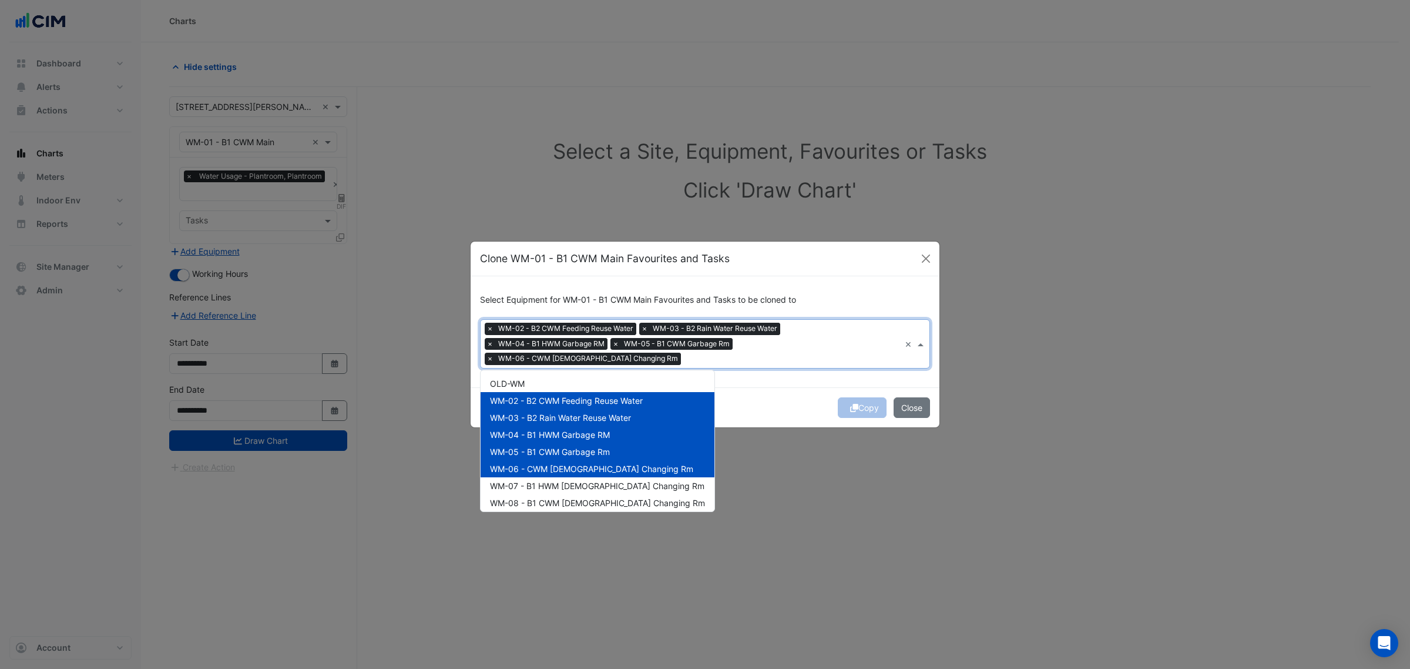
click at [521, 481] on span "WM-07 - B1 HWM Male Changing Rm" at bounding box center [597, 486] width 214 height 10
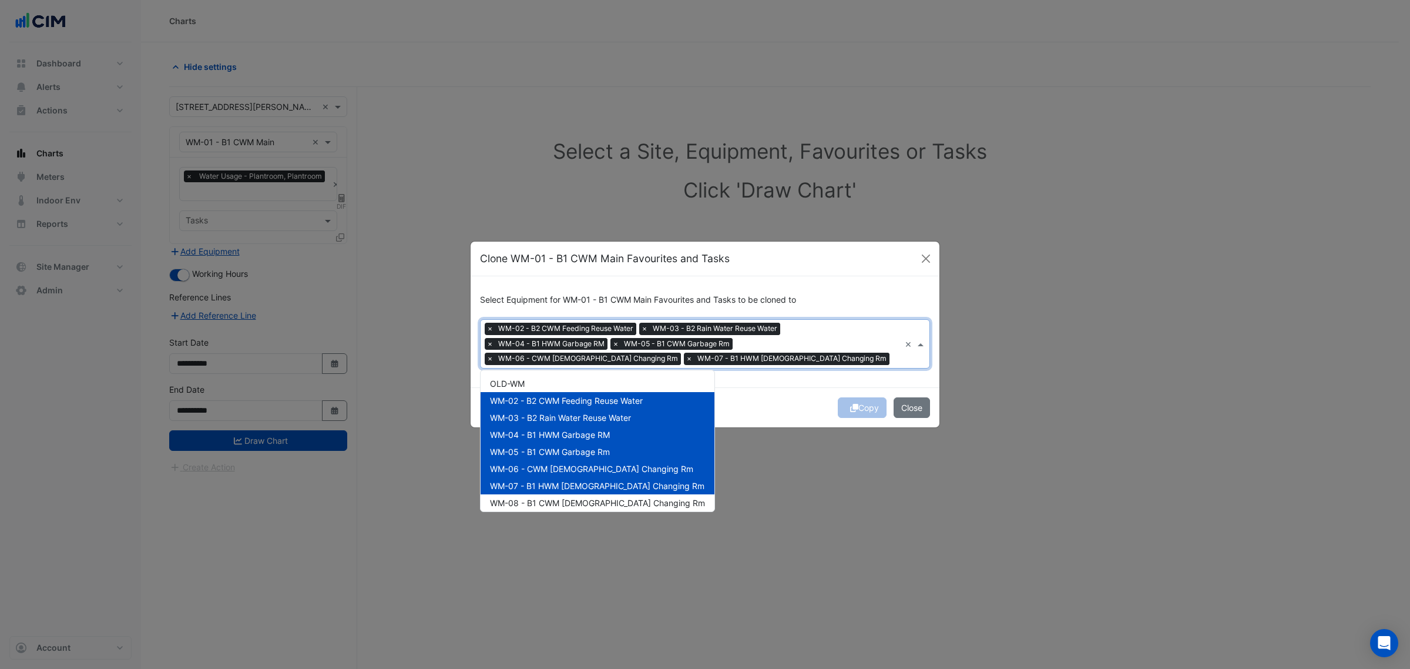
click at [519, 493] on div "OLD-WM WM-02 - B2 CWM Feeding Reuse Water WM-03 - B2 Rain Water Reuse Water WM-…" at bounding box center [598, 639] width 234 height 528
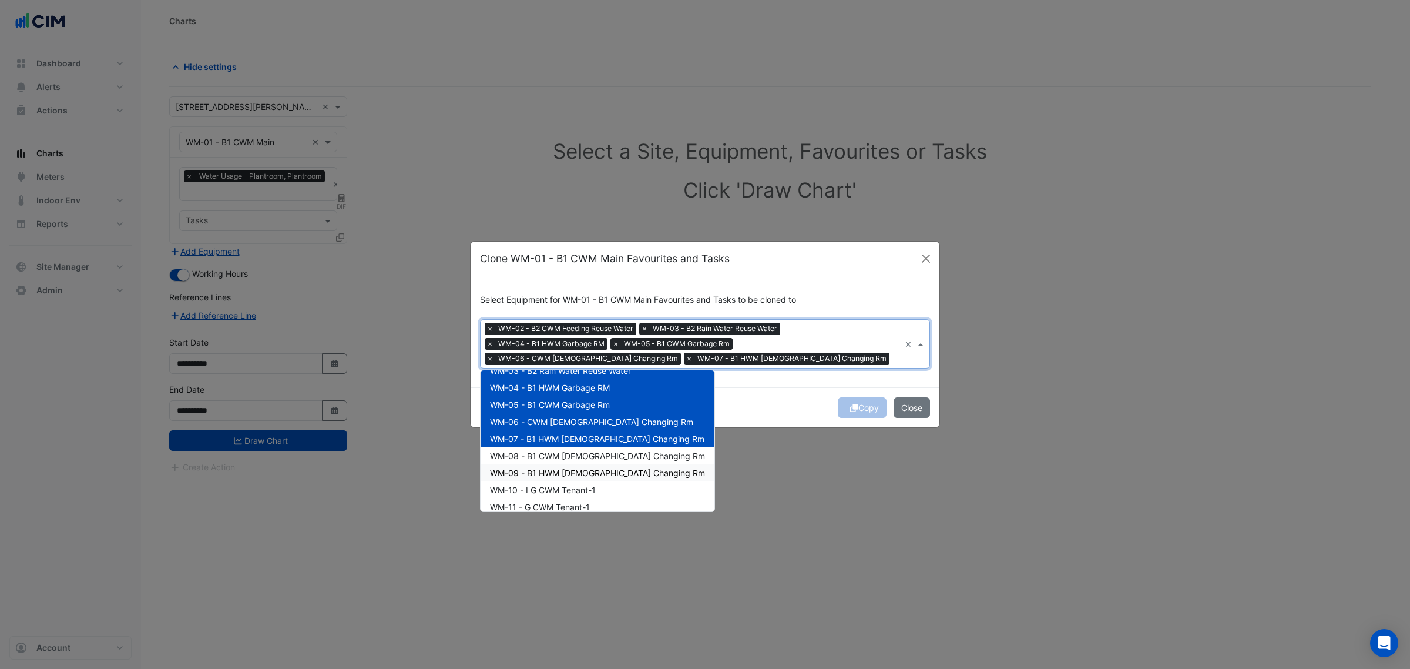
scroll to position [73, 0]
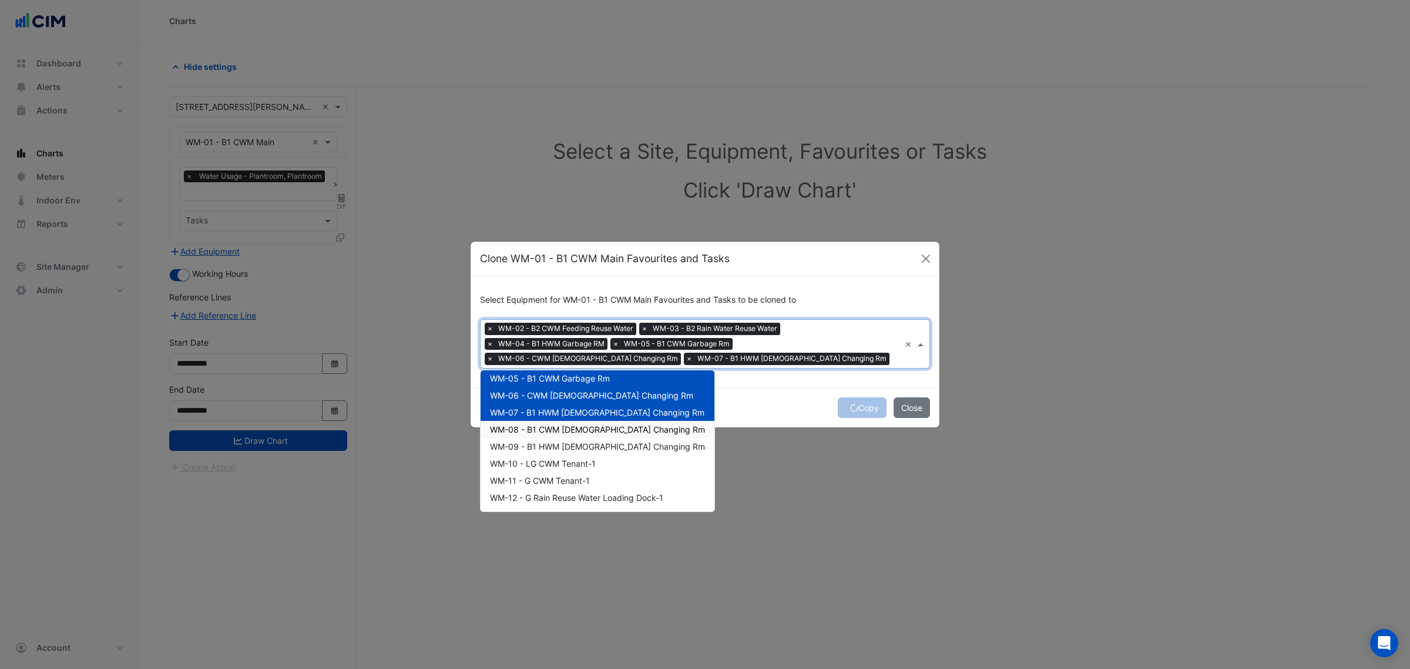
click at [528, 429] on span "WM-08 - B1 CWM Female Changing Rm" at bounding box center [597, 429] width 215 height 10
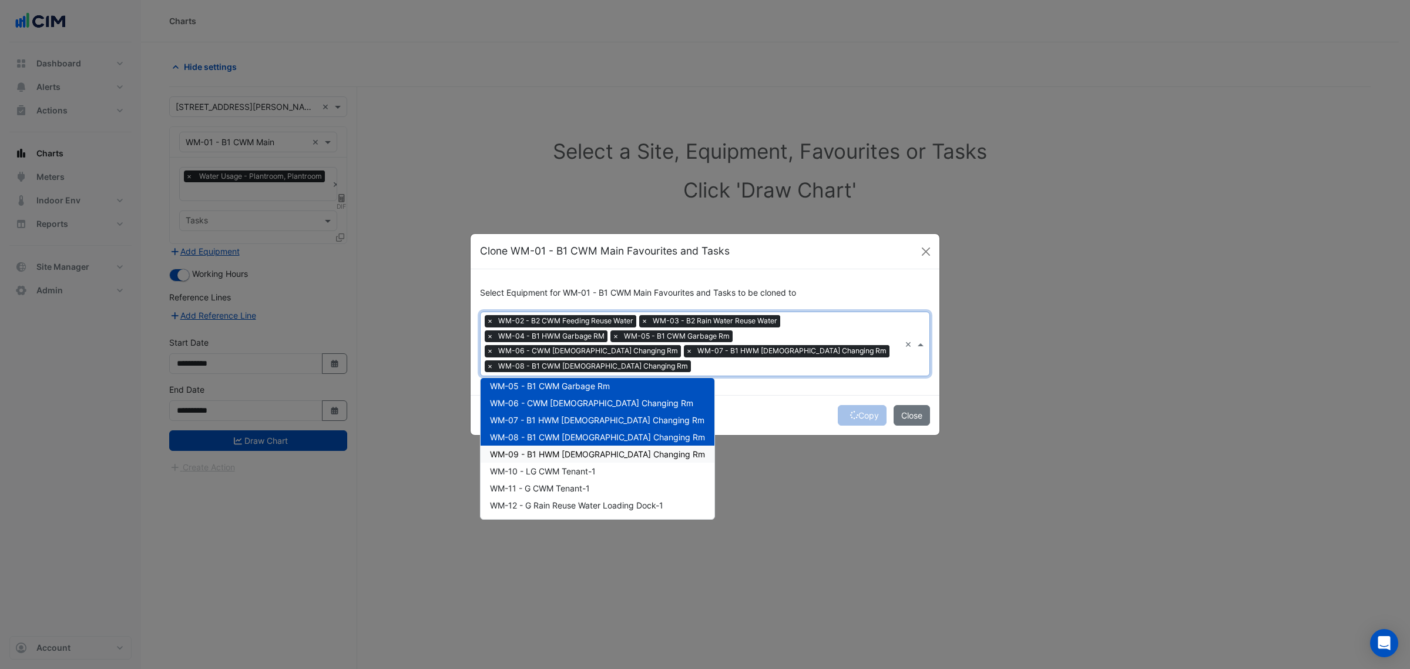
drag, startPoint x: 529, startPoint y: 449, endPoint x: 529, endPoint y: 460, distance: 10.6
click at [529, 451] on span "WM-09 - B1 HWM Female Changing Rm" at bounding box center [597, 454] width 215 height 10
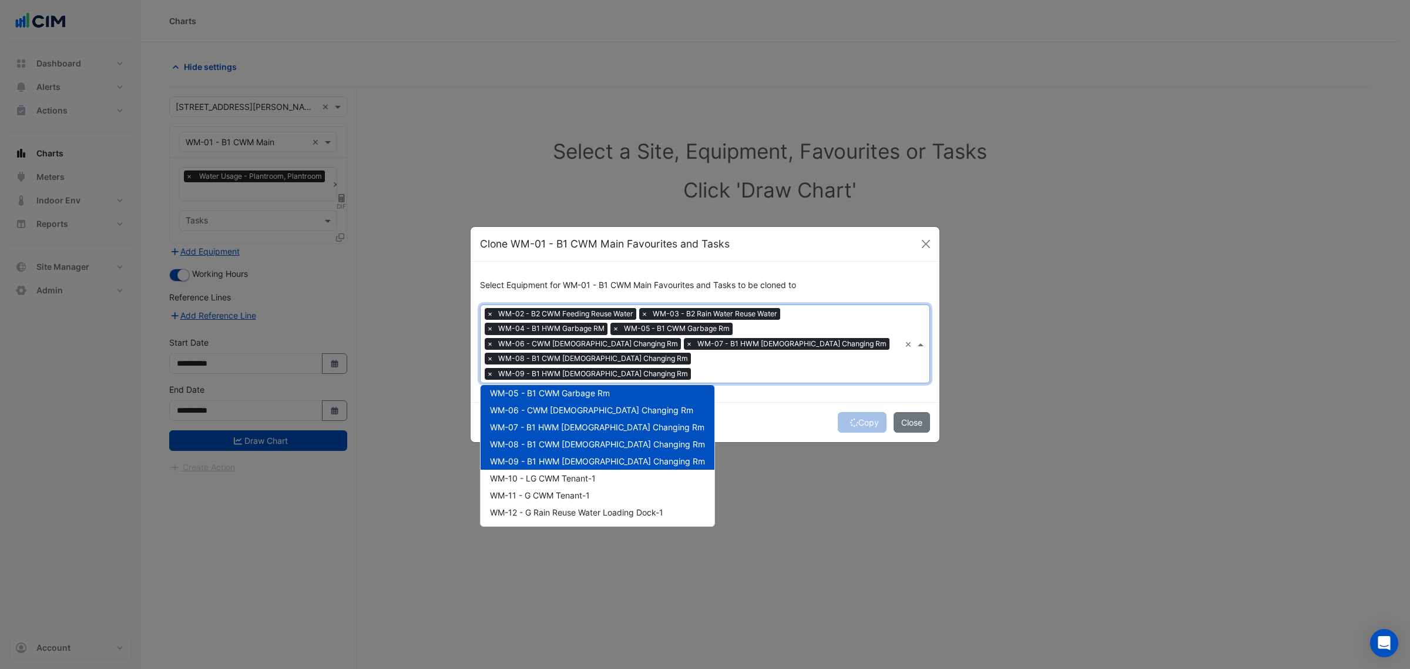
click at [528, 473] on span "WM-10 - LG CWM Tenant-1" at bounding box center [543, 478] width 106 height 10
click at [528, 490] on span "WM-11 - G CWM Tenant-1" at bounding box center [540, 495] width 100 height 10
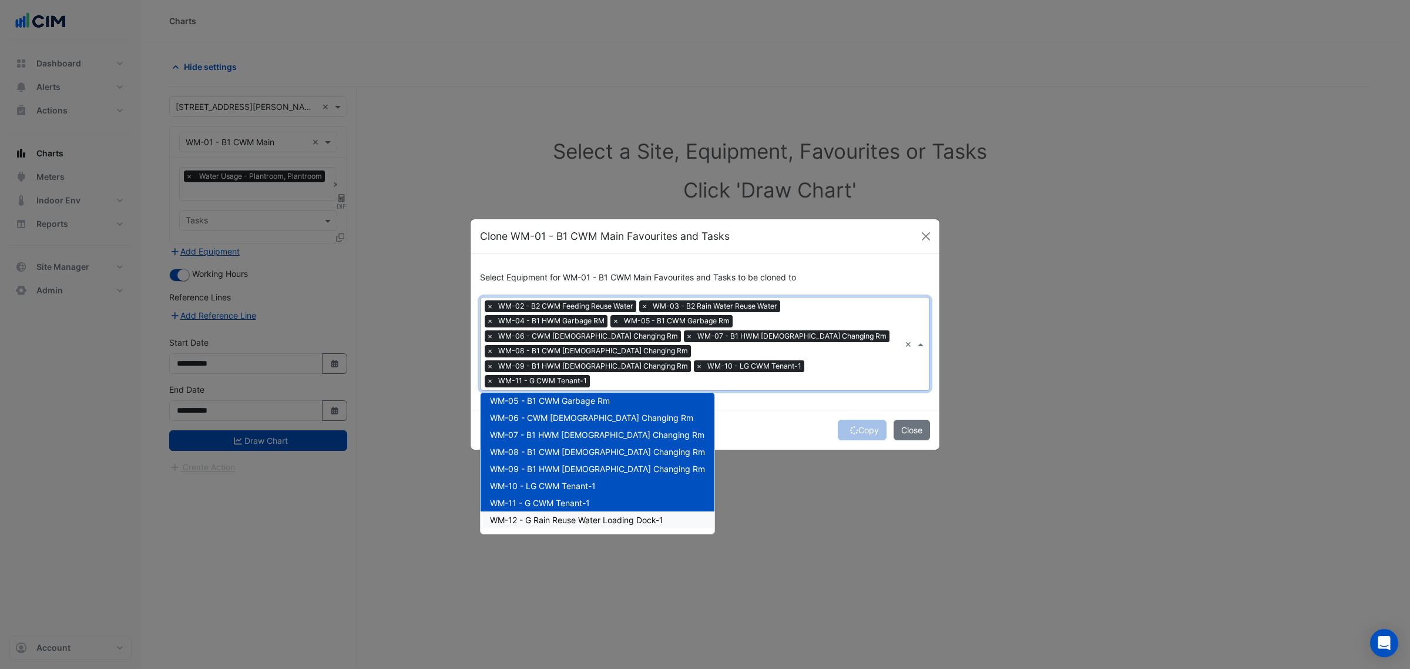
click at [529, 515] on span "WM-12 - G Rain Reuse Water Loading Dock-1" at bounding box center [576, 520] width 173 height 10
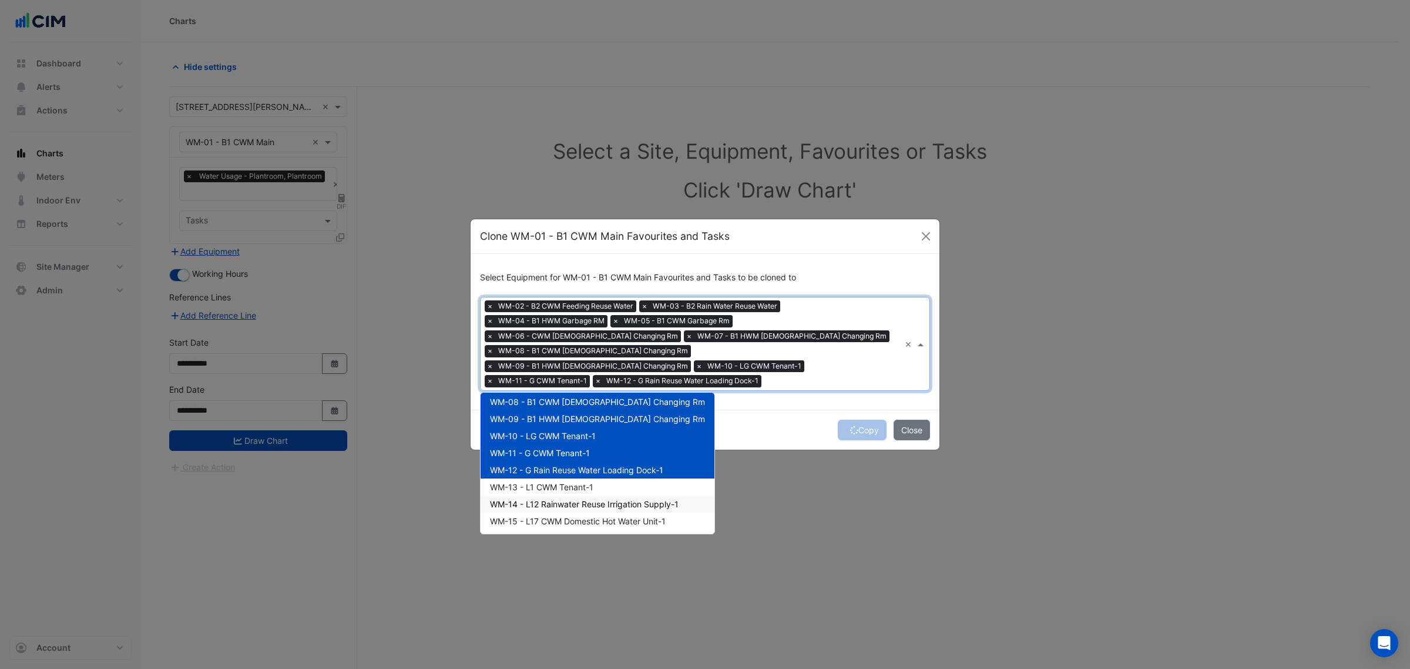
scroll to position [147, 0]
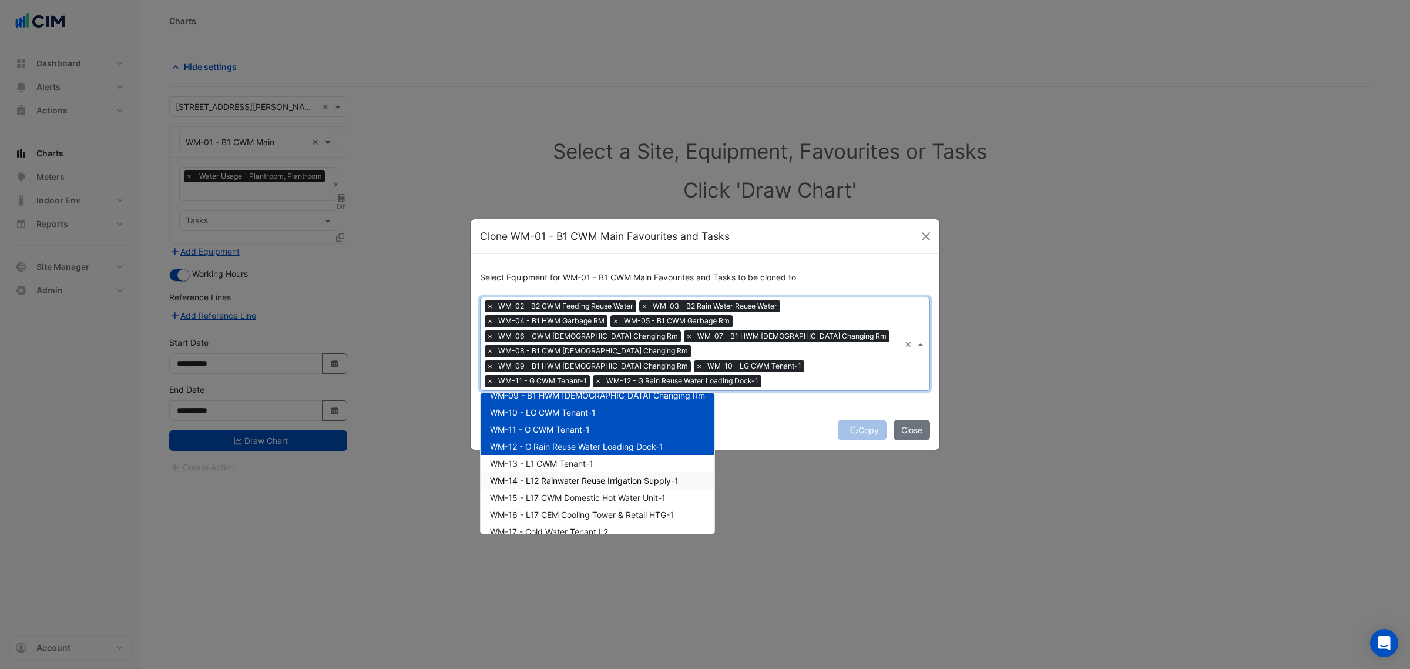
click at [548, 472] on div "WM-14 - L12 Rainwater Reuse Irrigation Supply-1" at bounding box center [598, 480] width 234 height 17
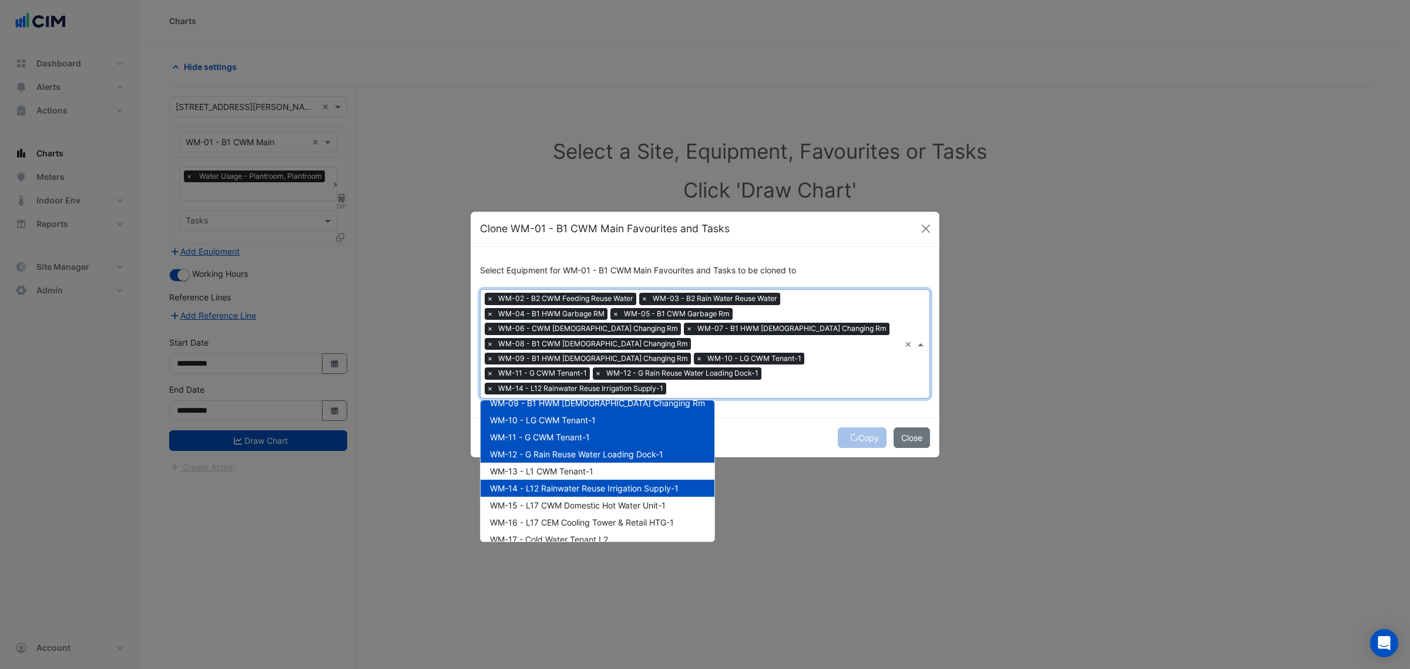
click at [545, 479] on div "WM-14 - L12 Rainwater Reuse Irrigation Supply-1" at bounding box center [598, 487] width 234 height 17
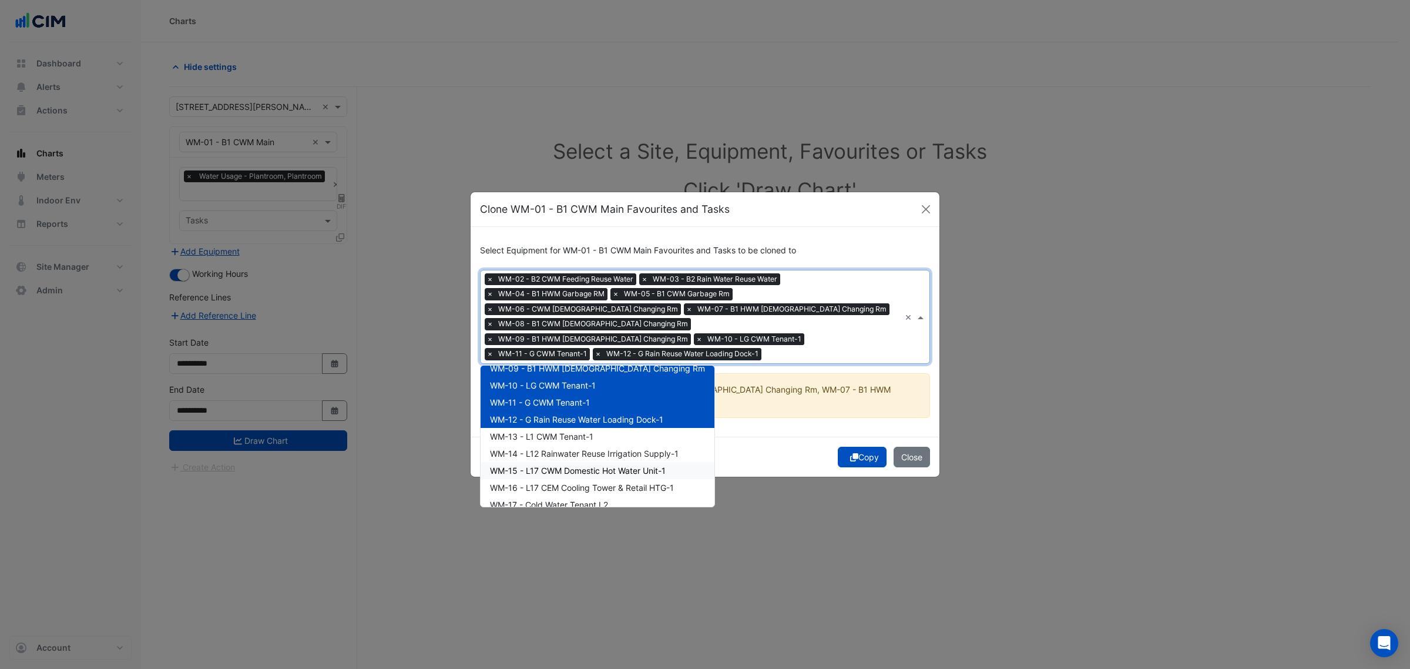
click at [543, 462] on div "WM-15 - L17 CWM Domestic Hot Water Unit-1" at bounding box center [598, 470] width 234 height 17
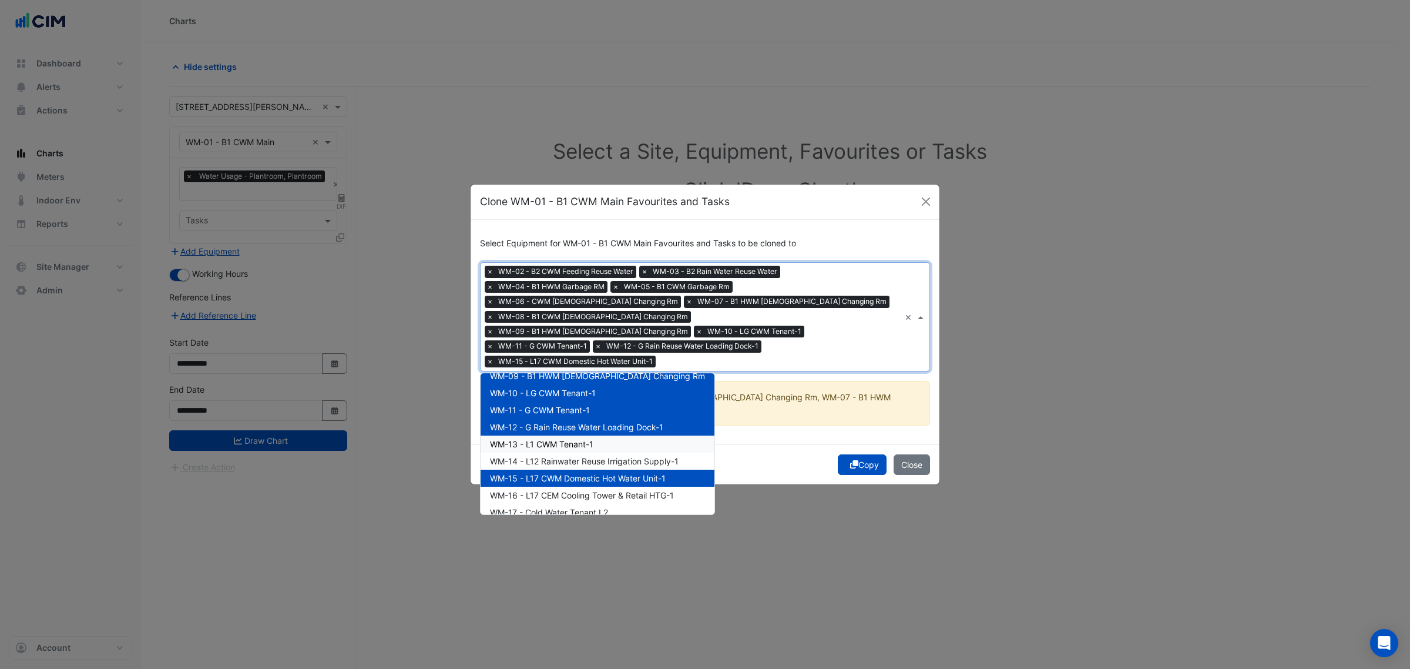
click at [545, 439] on span "WM-13 - L1 CWM Tenant-1" at bounding box center [541, 444] width 103 height 10
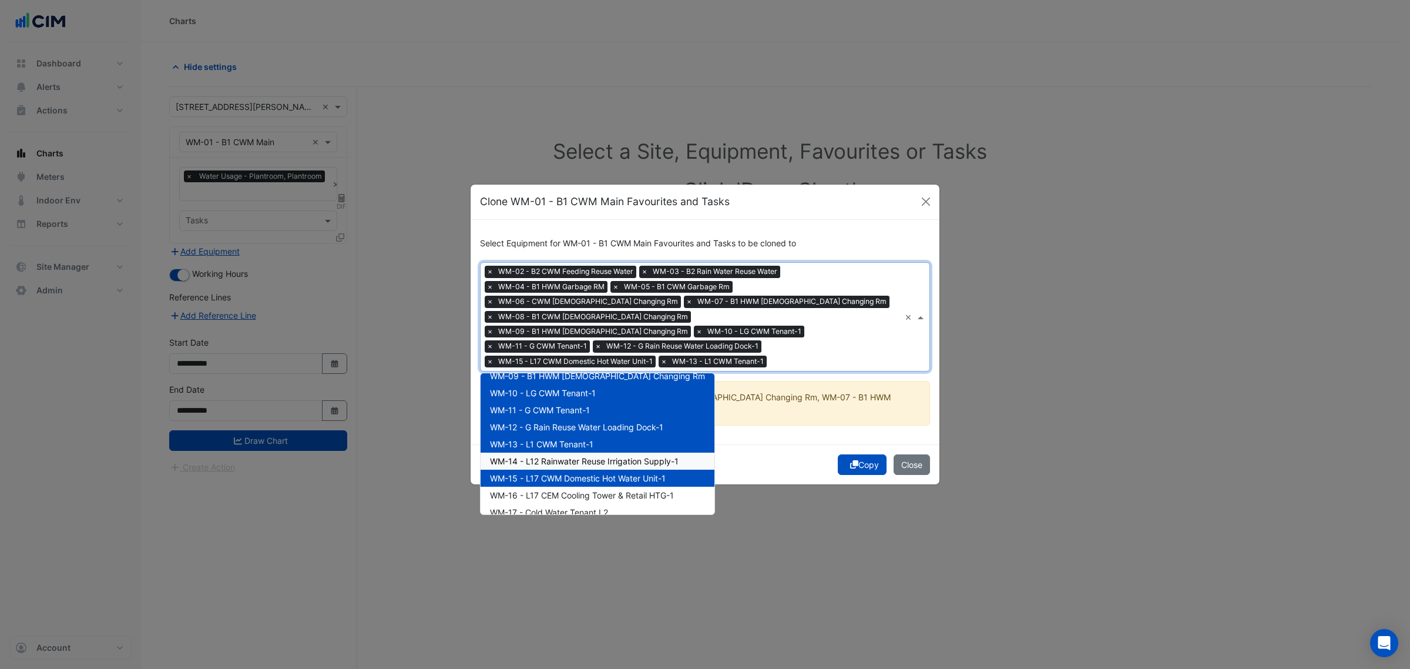
click at [547, 456] on span "WM-14 - L12 Rainwater Reuse Irrigation Supply-1" at bounding box center [584, 461] width 189 height 10
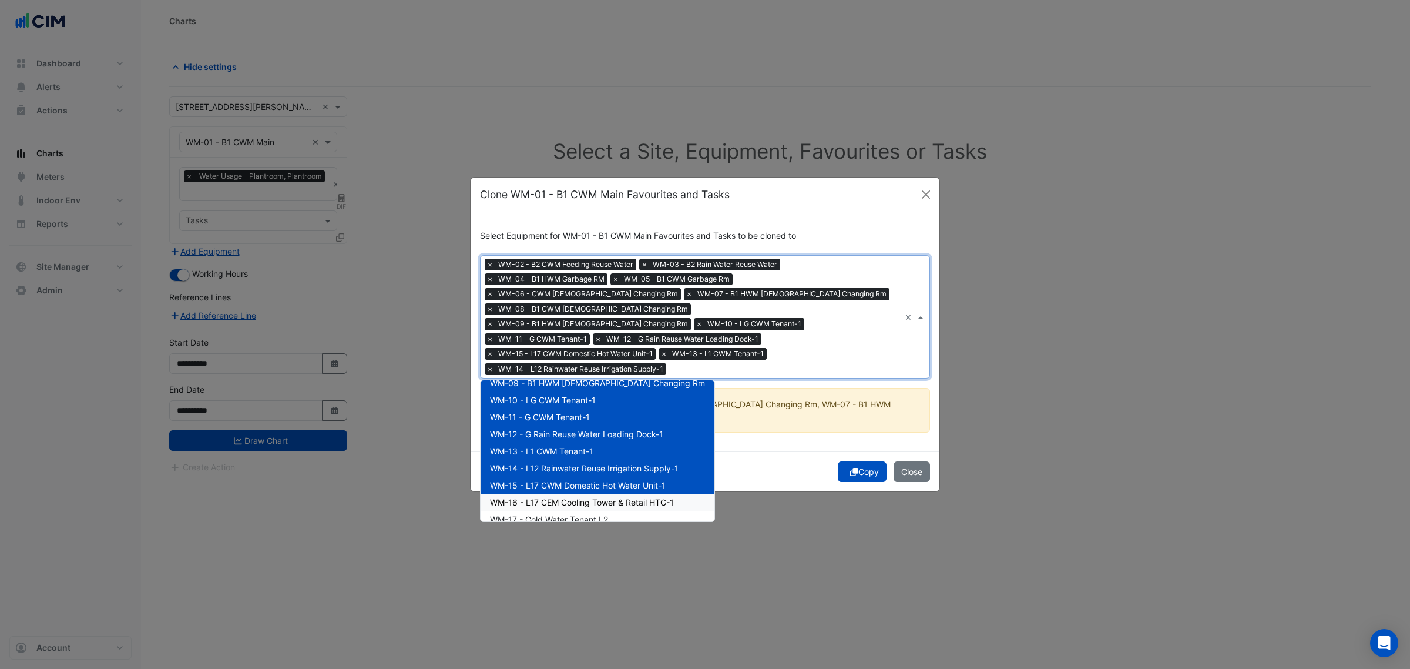
click at [547, 497] on span "WM-16 - L17 CEM Cooling Tower & Retail HTG-1" at bounding box center [582, 502] width 184 height 10
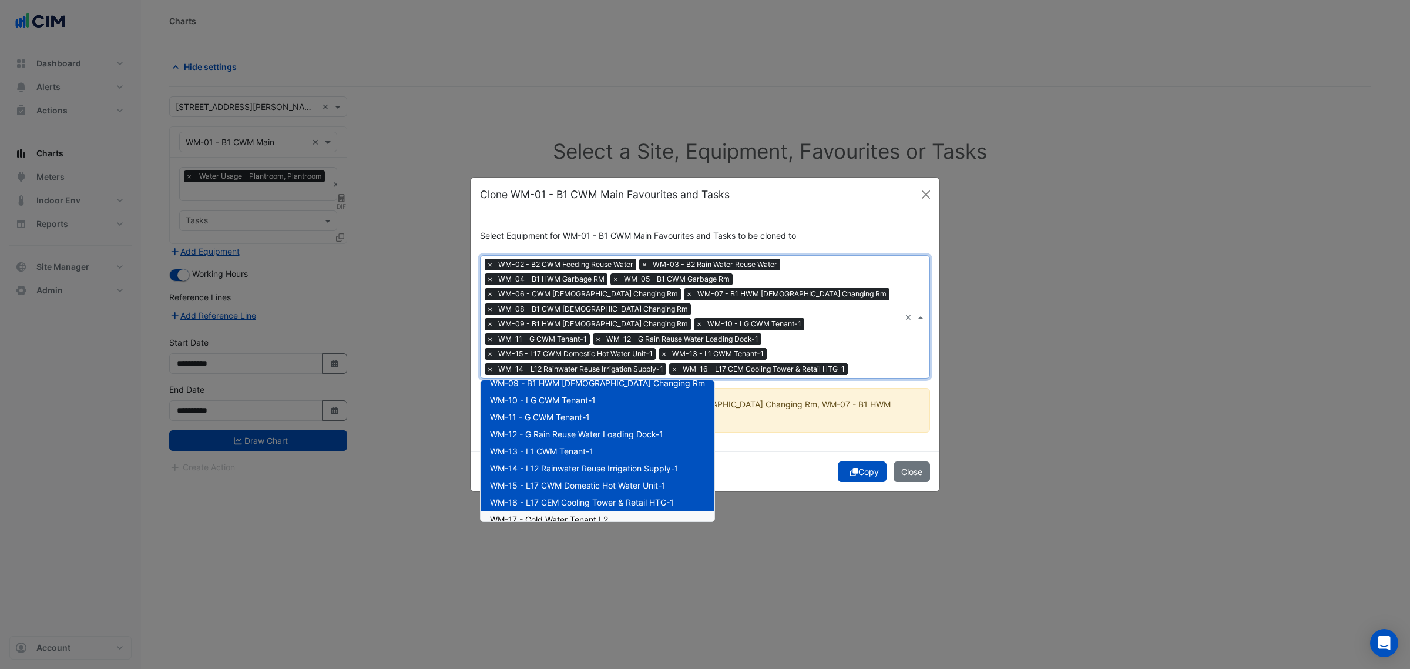
click at [543, 511] on div "WM-17 - Cold Water Tenant L2" at bounding box center [598, 519] width 234 height 17
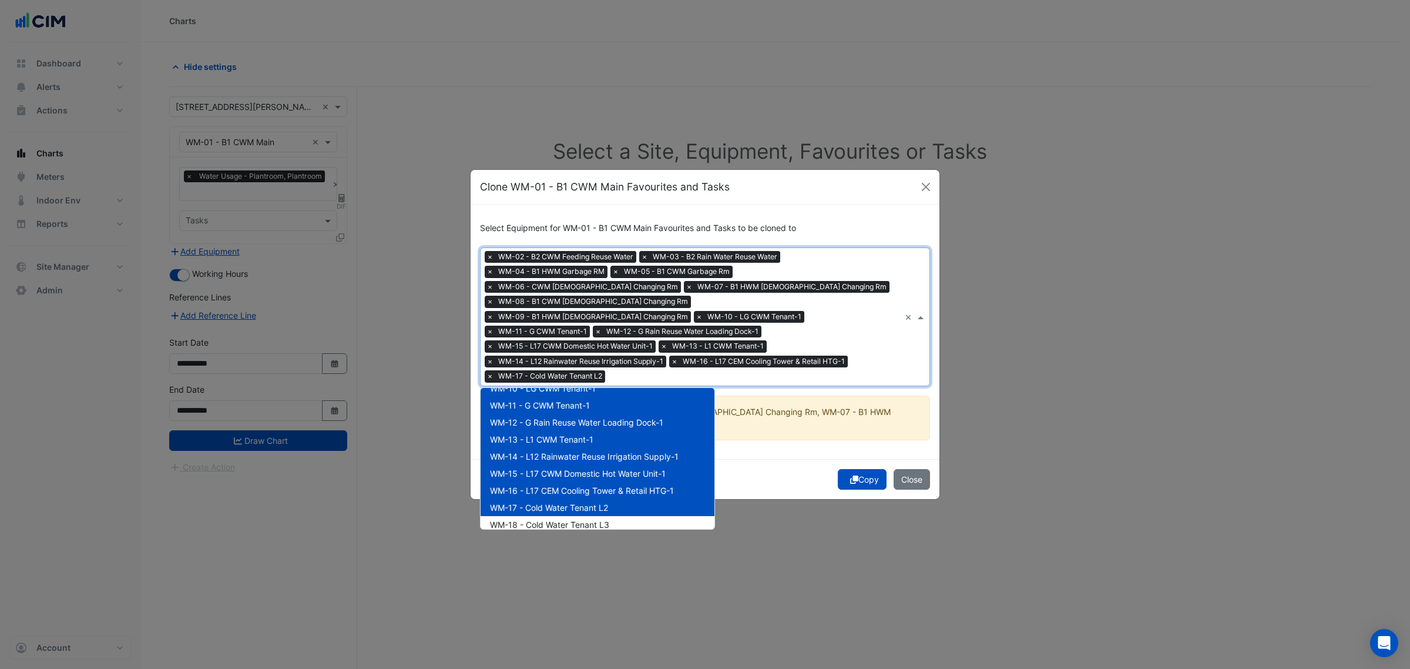
scroll to position [220, 0]
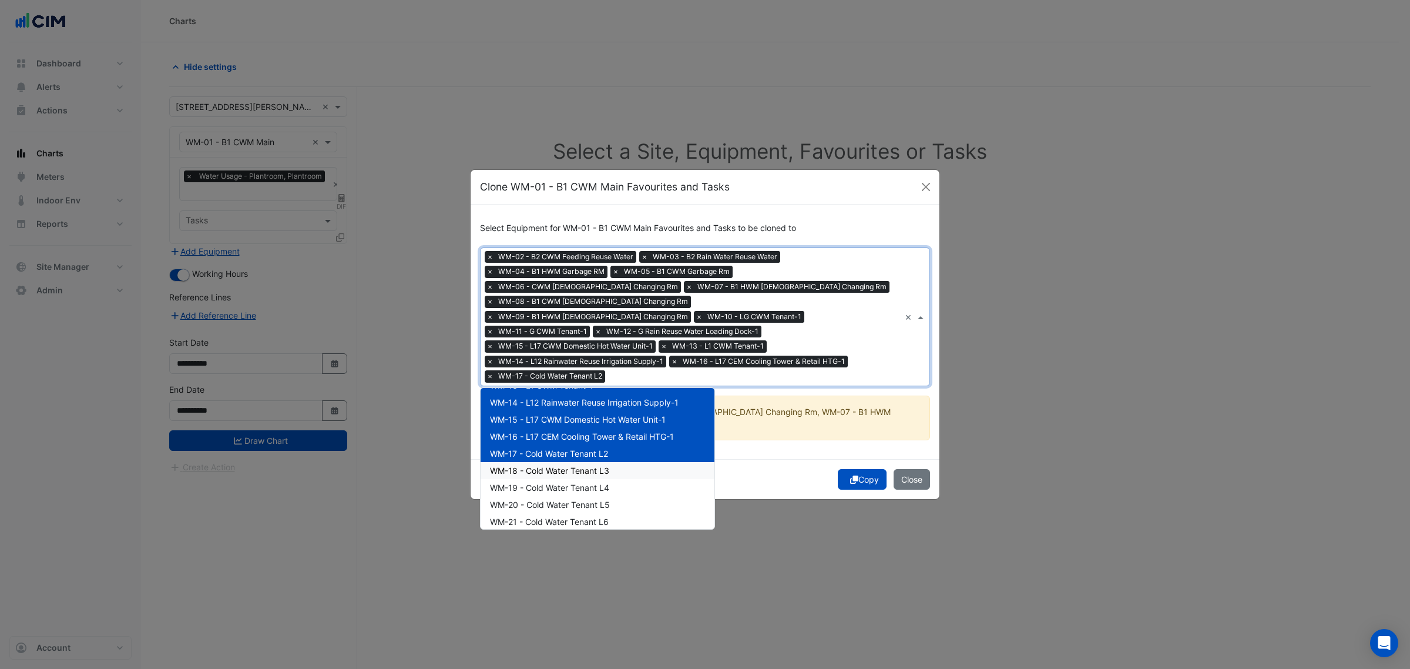
click at [557, 465] on span "WM-18 - Cold Water Tenant L3" at bounding box center [549, 470] width 119 height 10
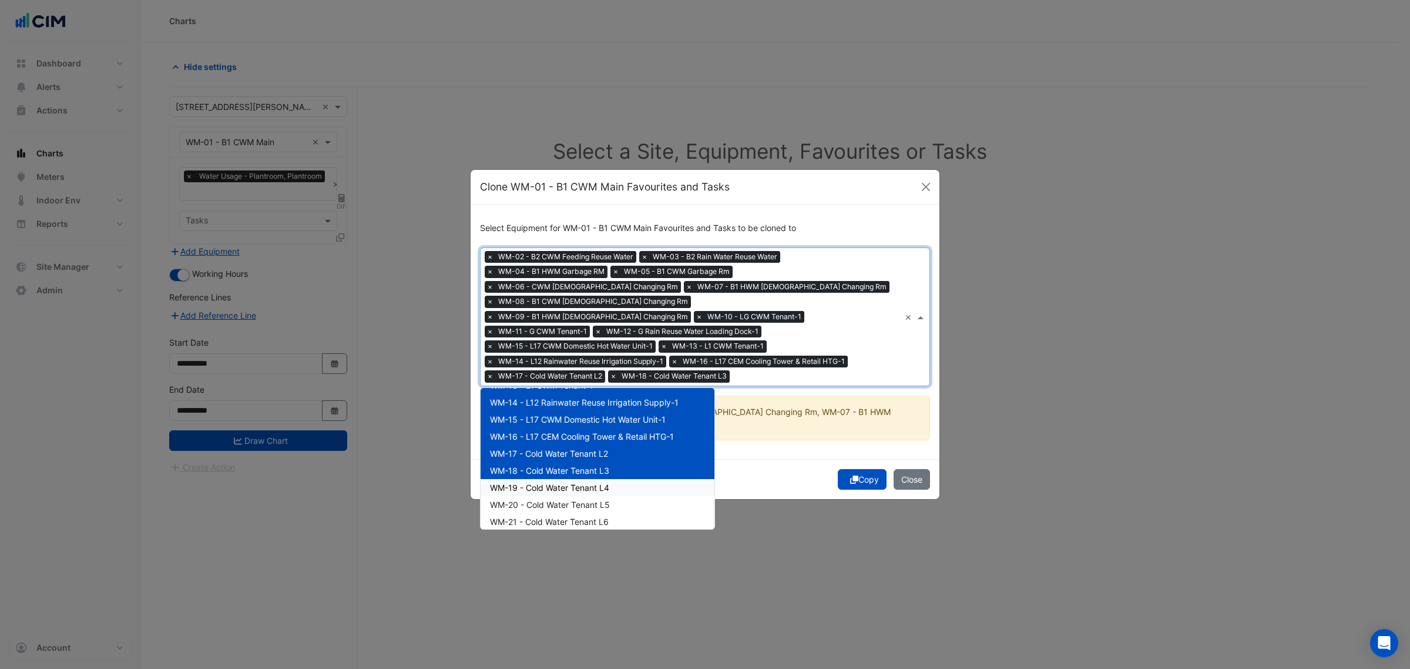
click at [553, 486] on span "WM-19 - Cold Water Tenant L4" at bounding box center [549, 487] width 119 height 10
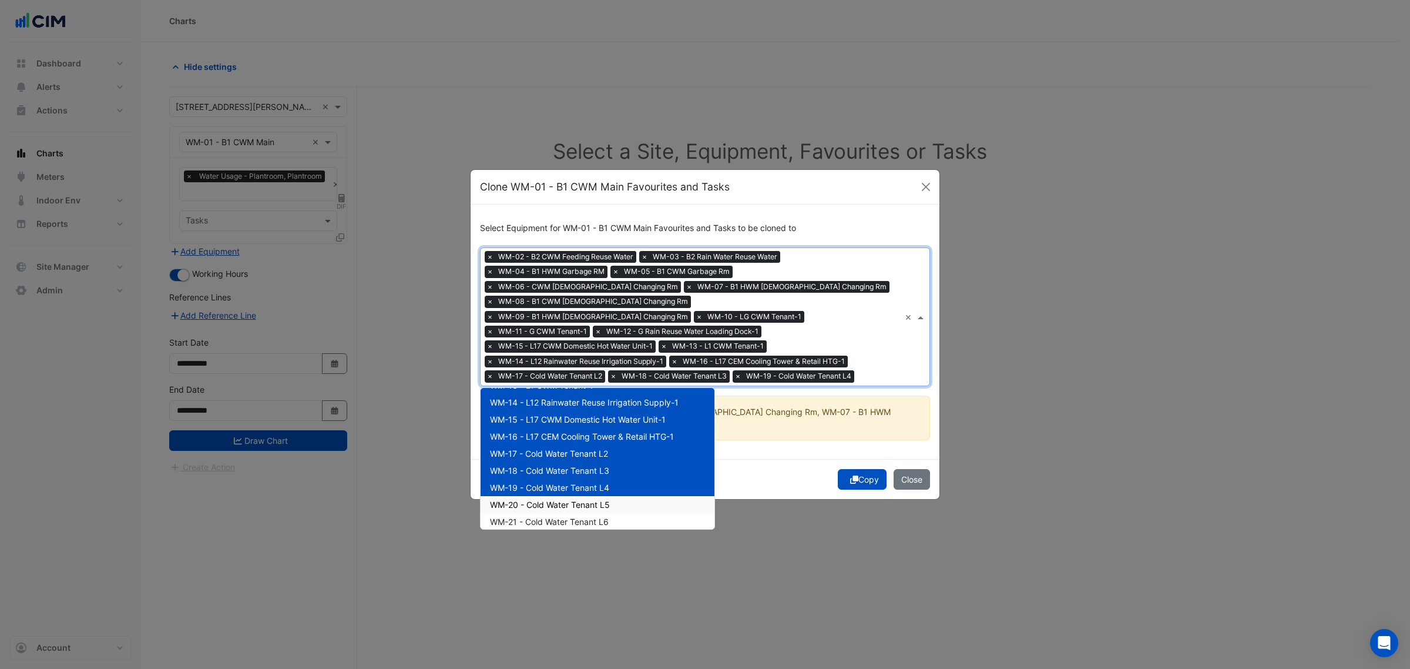
click at [550, 506] on span "WM-20 - Cold Water Tenant L5" at bounding box center [550, 504] width 120 height 10
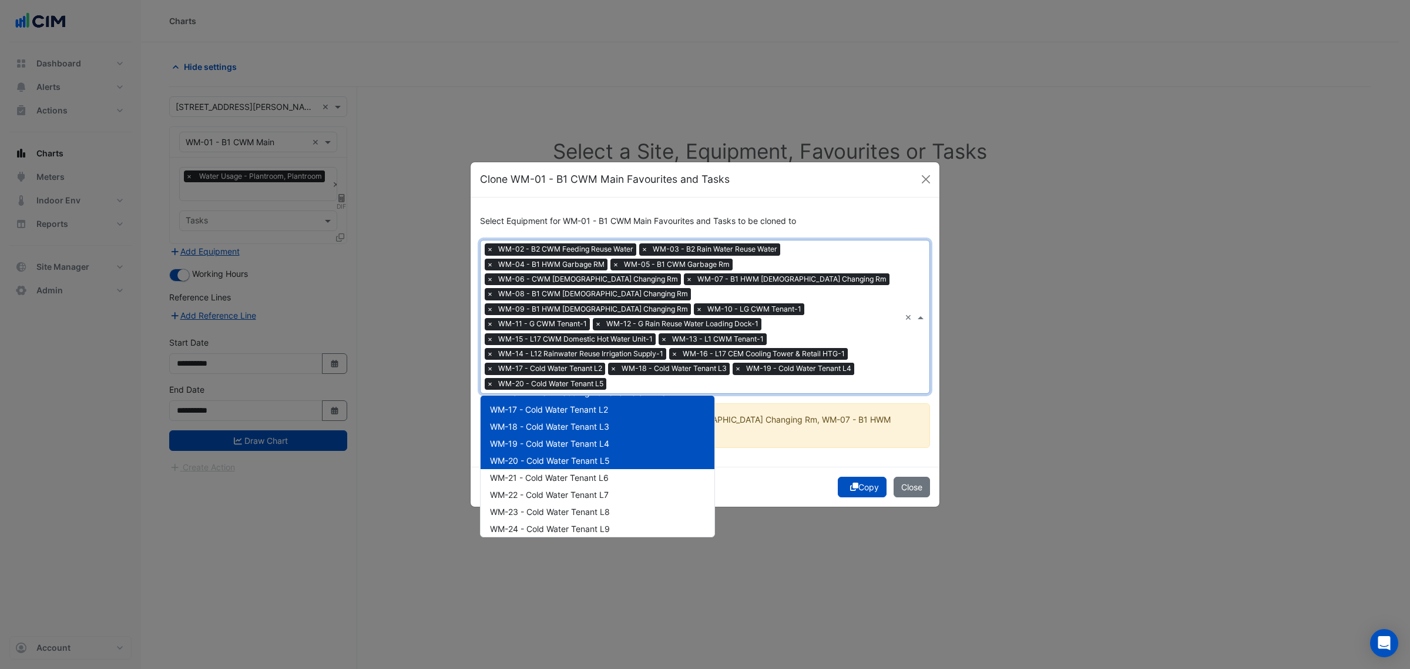
scroll to position [294, 0]
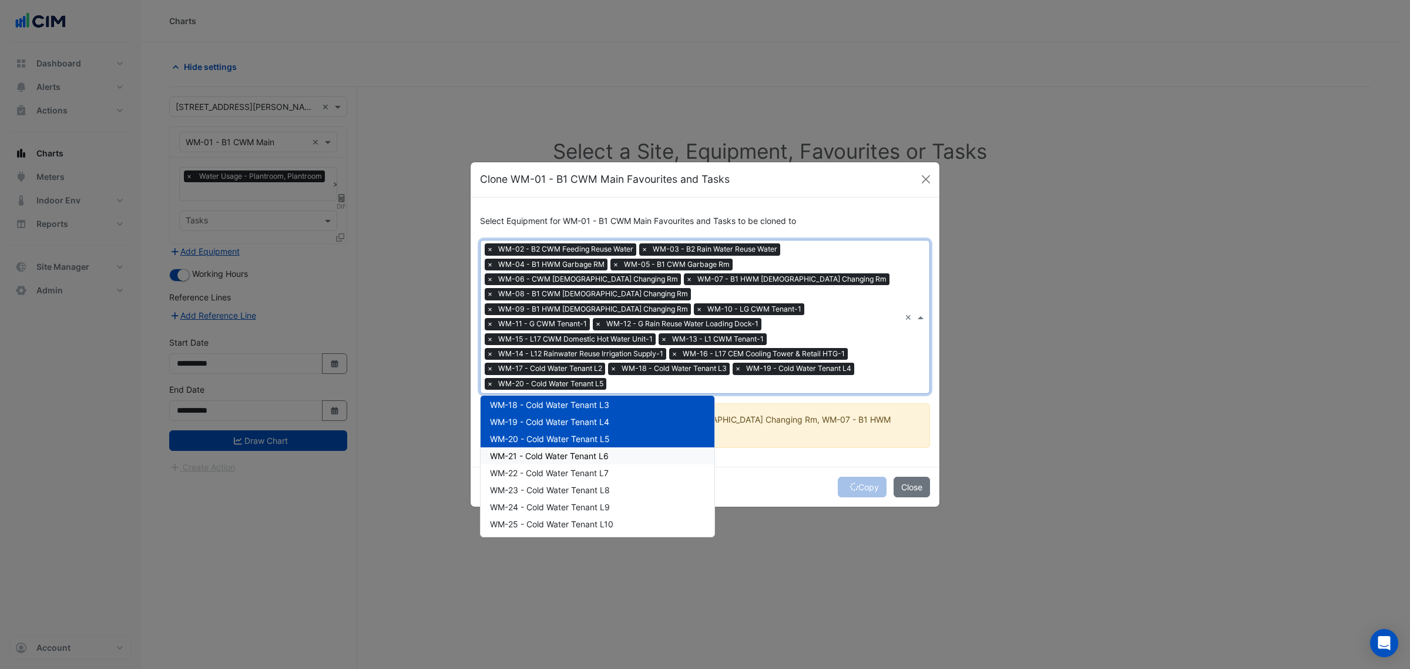
click at [576, 451] on span "WM-21 - Cold Water Tenant L6" at bounding box center [549, 456] width 119 height 10
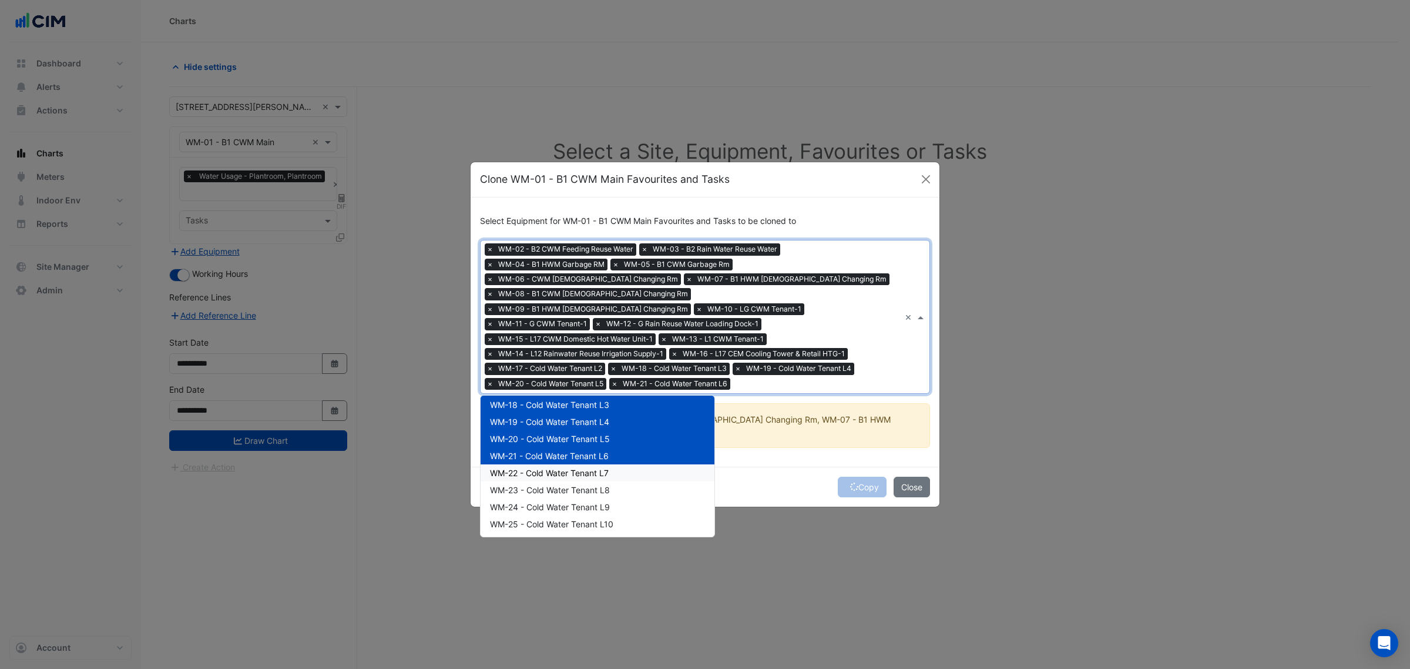
click at [579, 476] on div "WM-22 - Cold Water Tenant L7" at bounding box center [598, 472] width 234 height 17
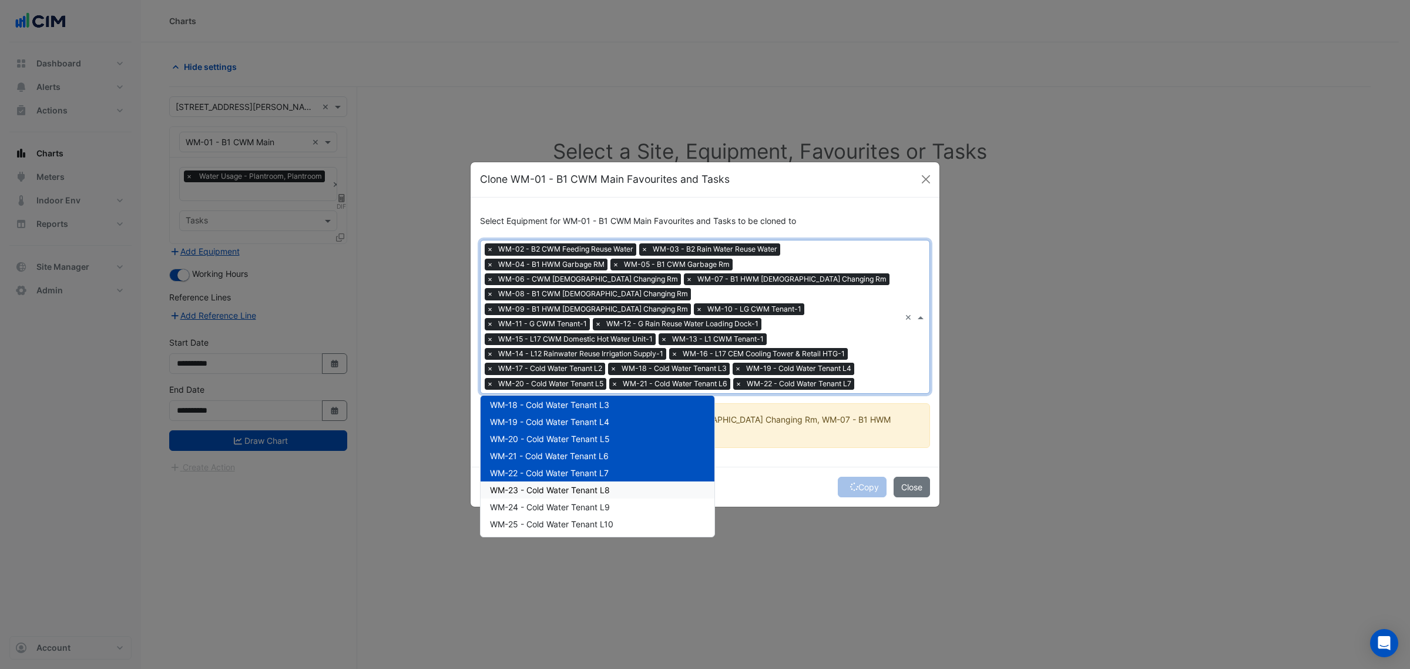
click at [582, 498] on div "WM-24 - Cold Water Tenant L9" at bounding box center [598, 506] width 234 height 17
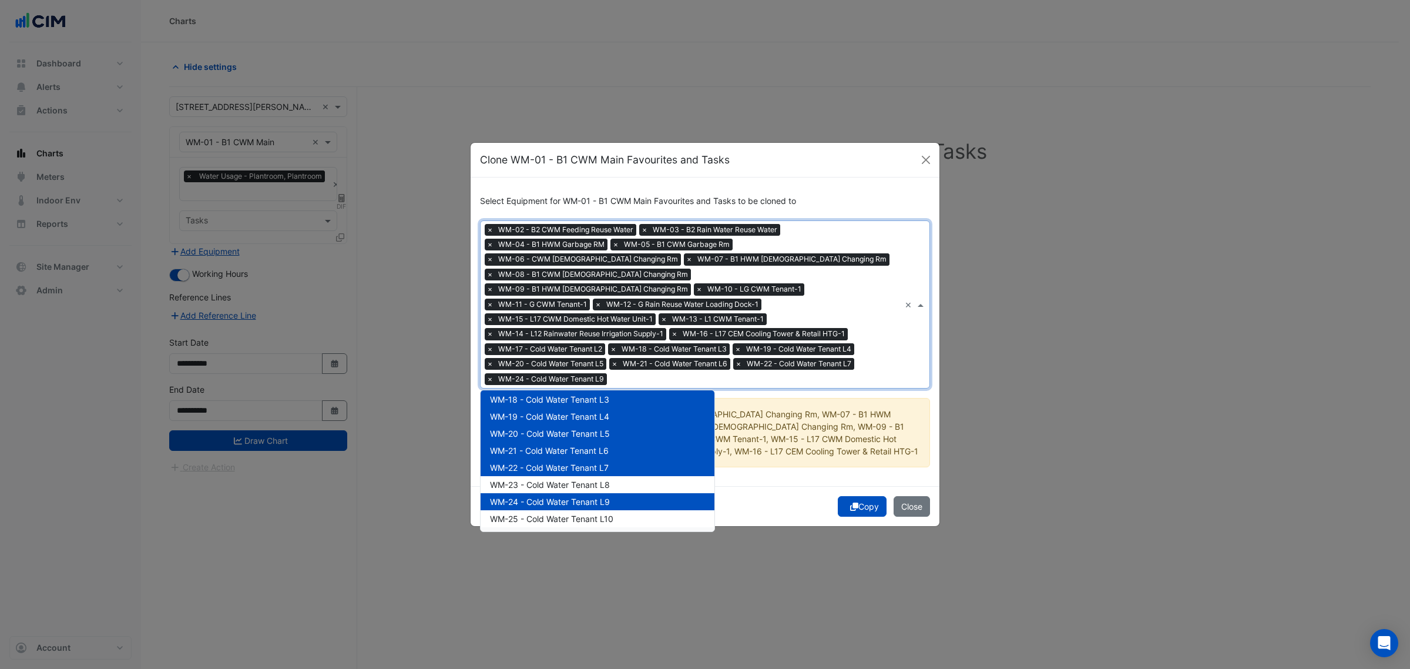
click at [583, 523] on ngb-modal-window "Clone WM-01 - B1 CWM Main Favourites and Tasks Select Equipment for WM-01 - B1 …" at bounding box center [705, 334] width 1410 height 669
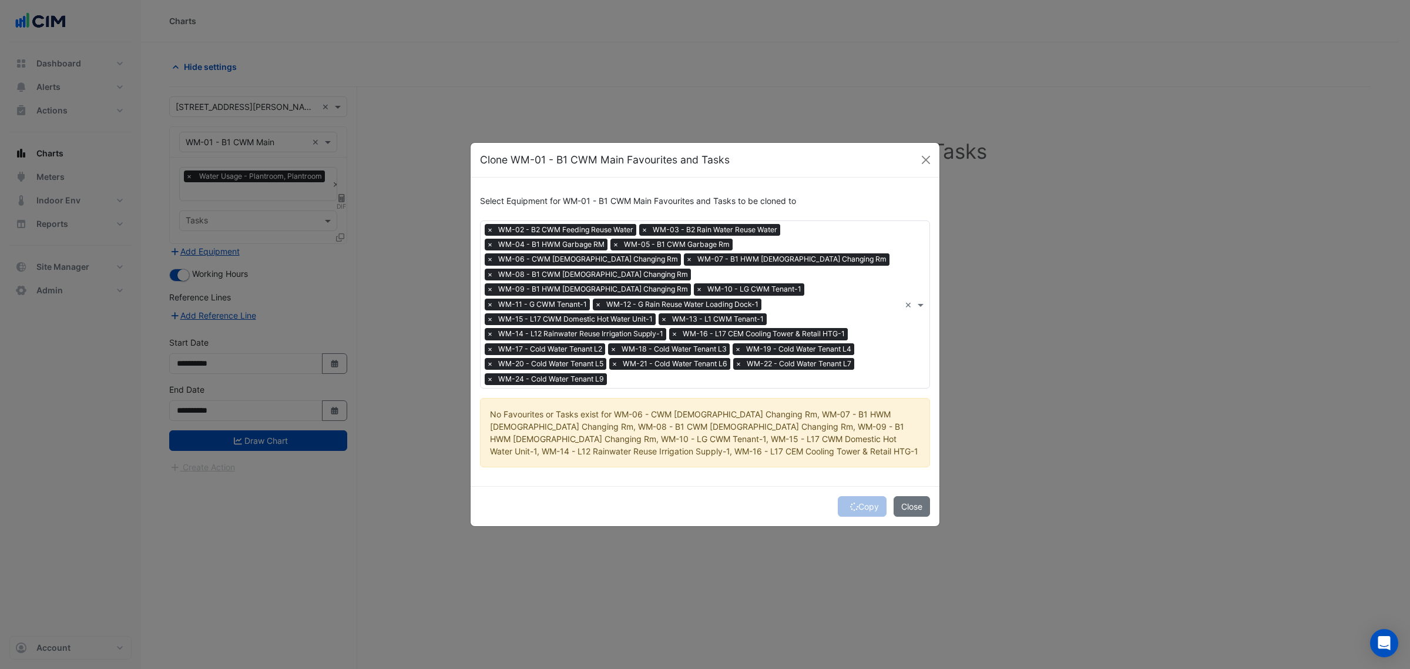
click at [605, 343] on span "WM-17 - Cold Water Tenant L2" at bounding box center [550, 349] width 110 height 12
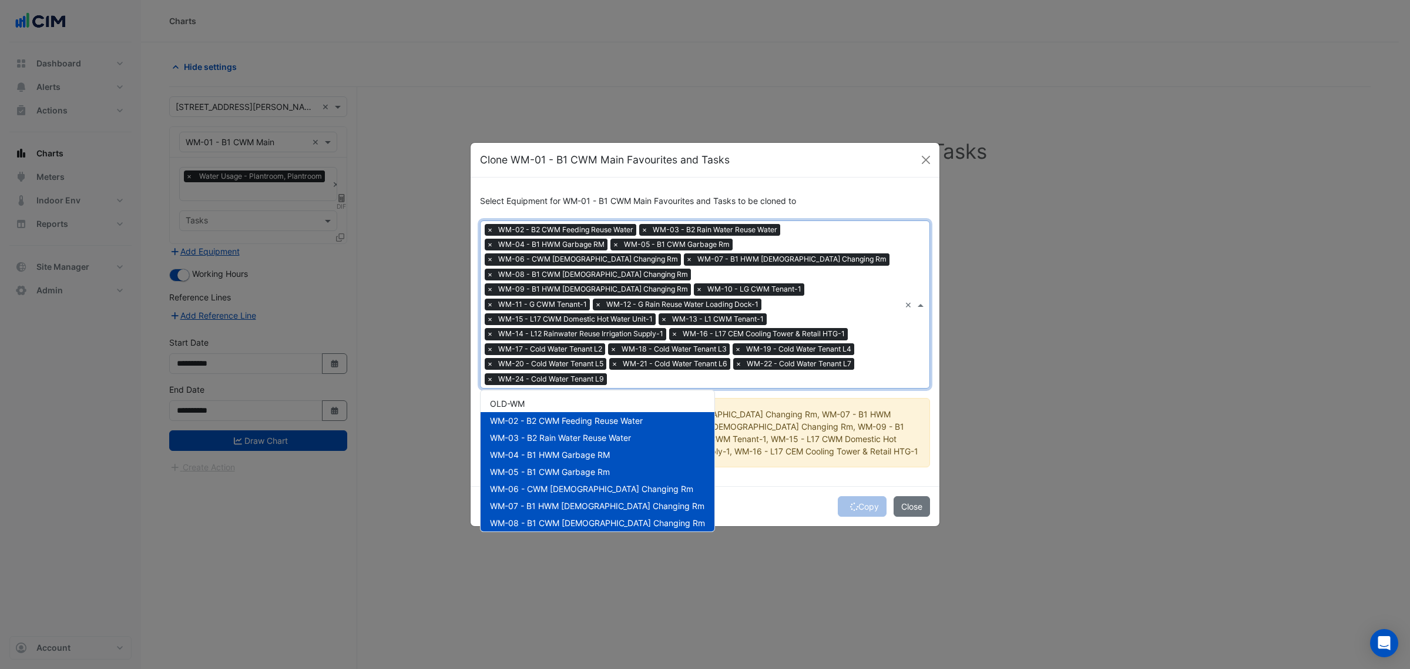
scroll to position [395, 0]
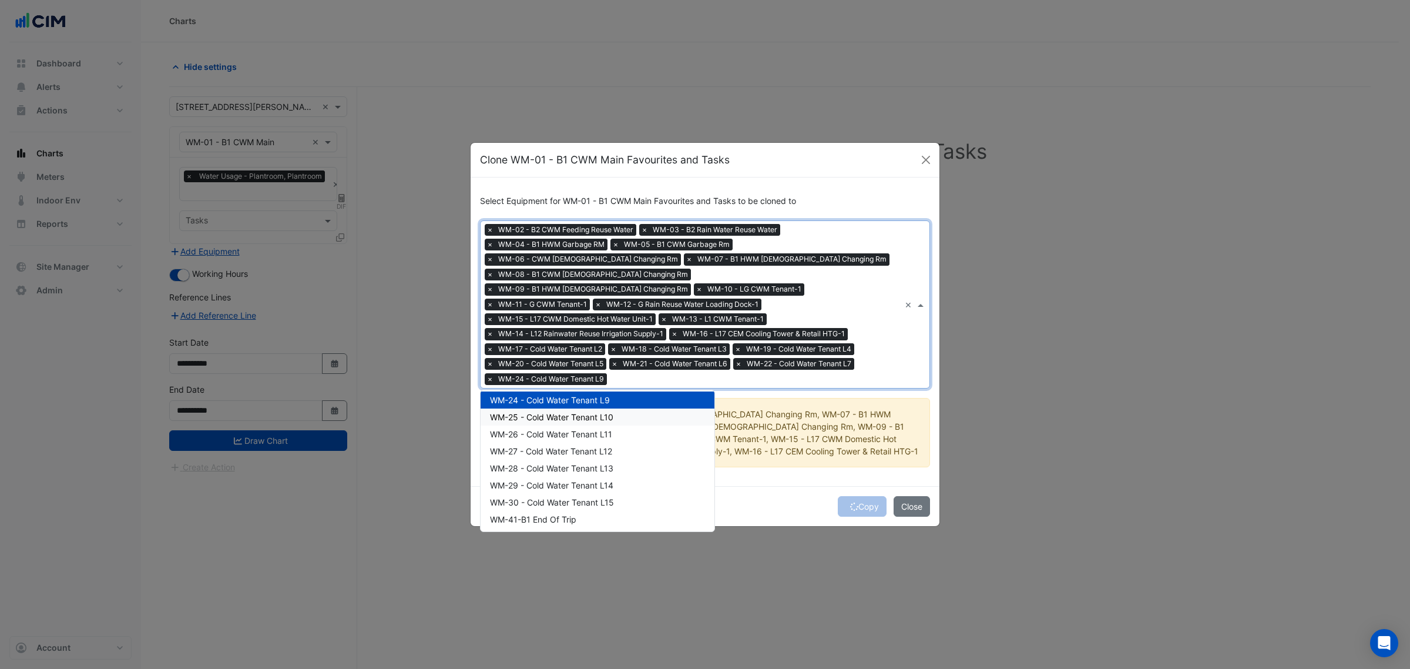
click at [599, 408] on div "WM-25 - Cold Water Tenant L10" at bounding box center [598, 416] width 234 height 17
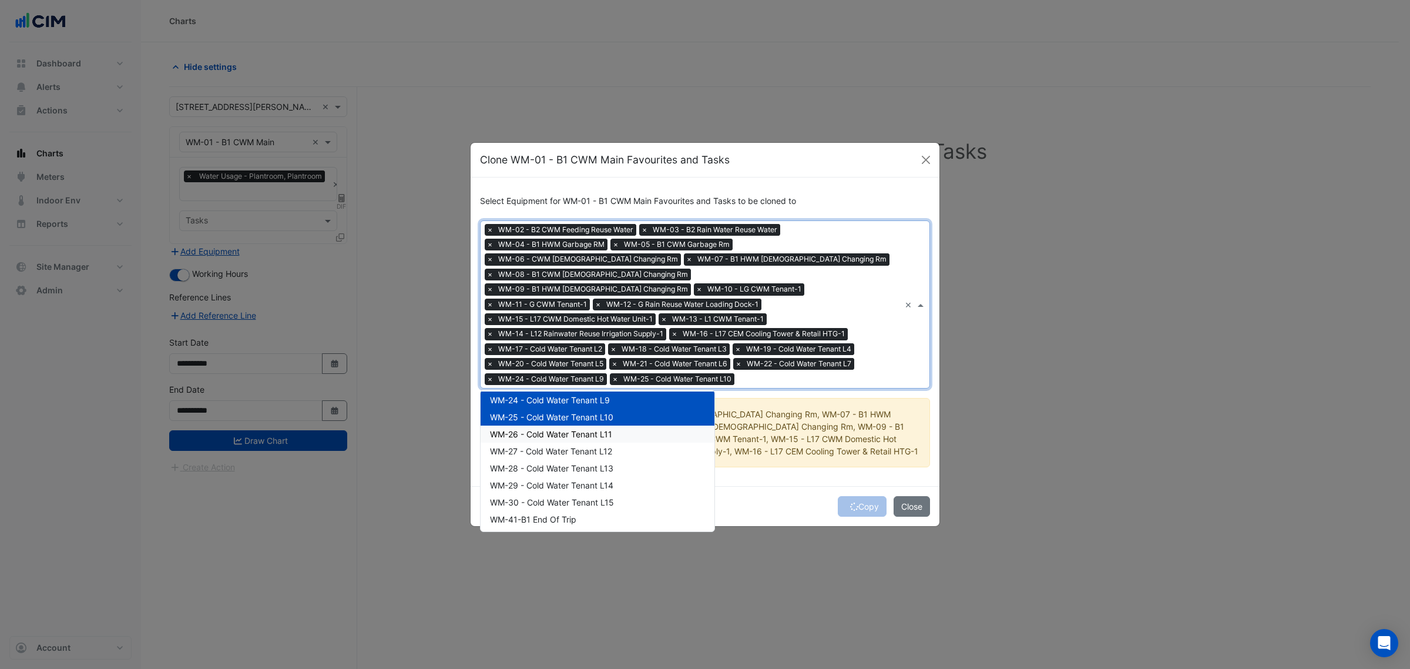
click at [597, 432] on div "WM-26 - Cold Water Tenant L11" at bounding box center [598, 433] width 234 height 17
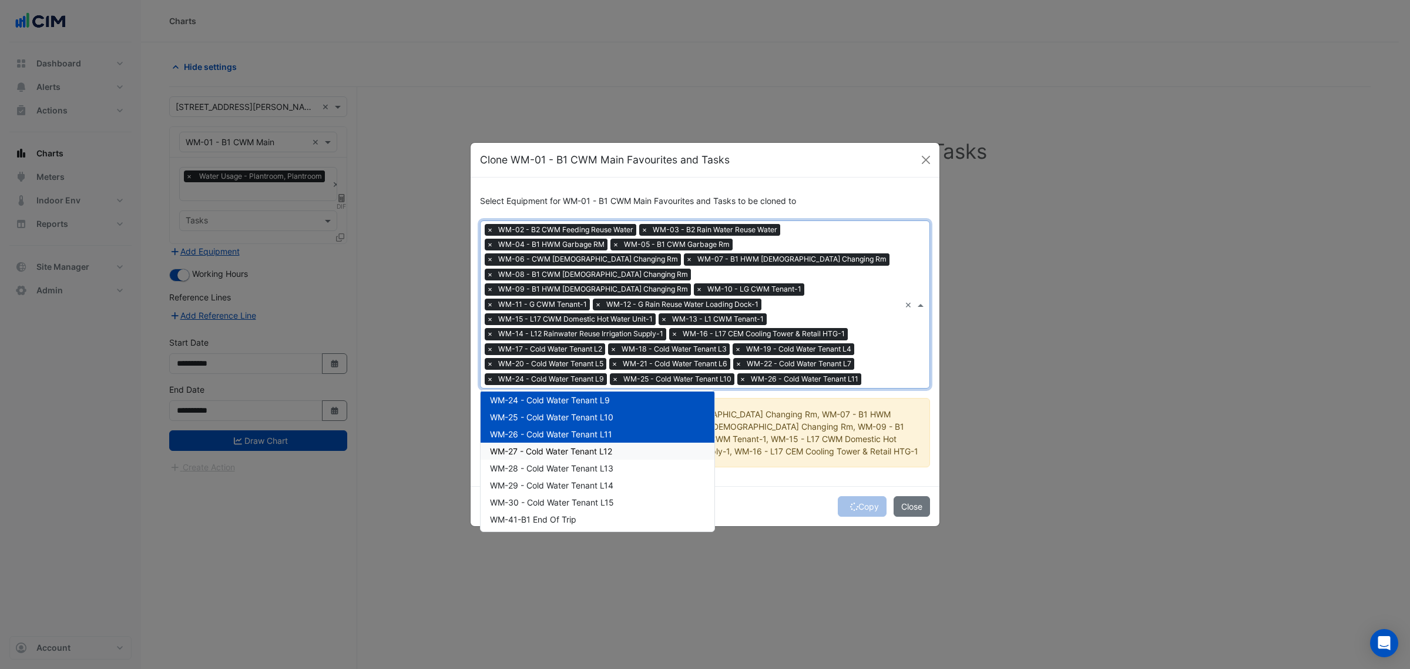
click at [600, 448] on div "WM-27 - Cold Water Tenant L12" at bounding box center [598, 450] width 234 height 17
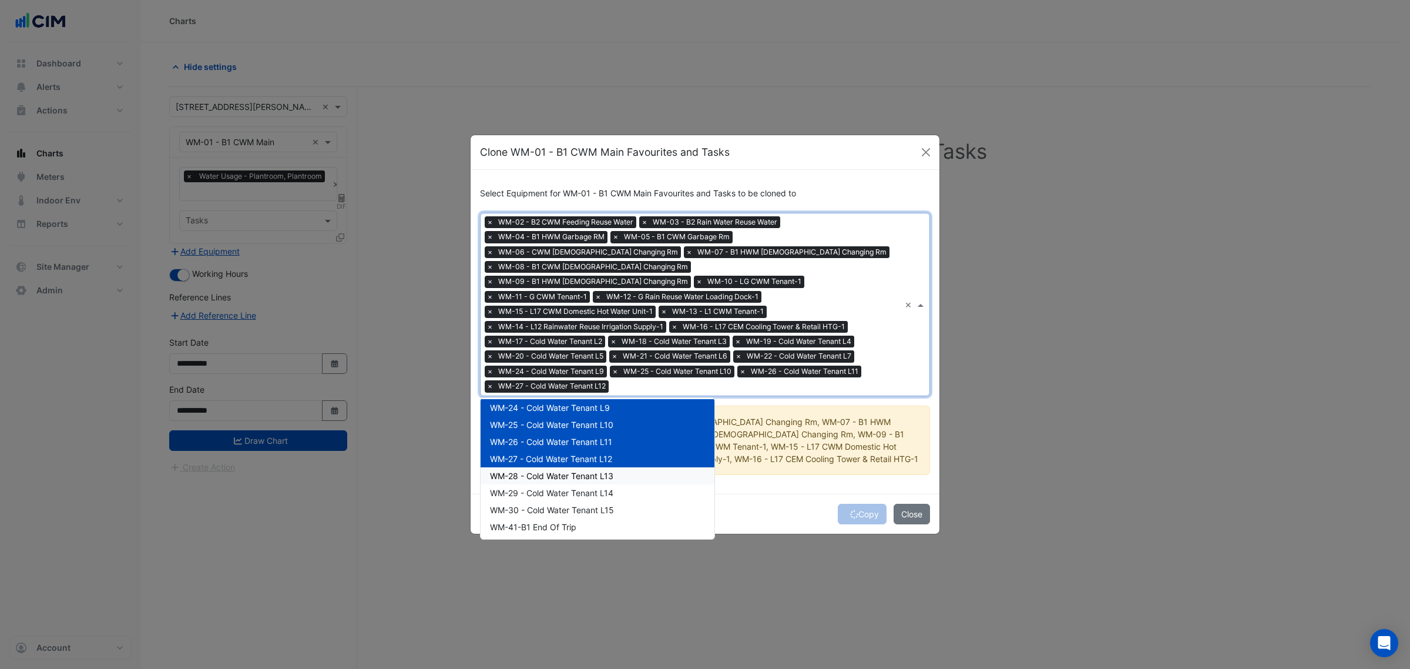
click at [604, 467] on div "WM-28 - Cold Water Tenant L13" at bounding box center [598, 475] width 234 height 17
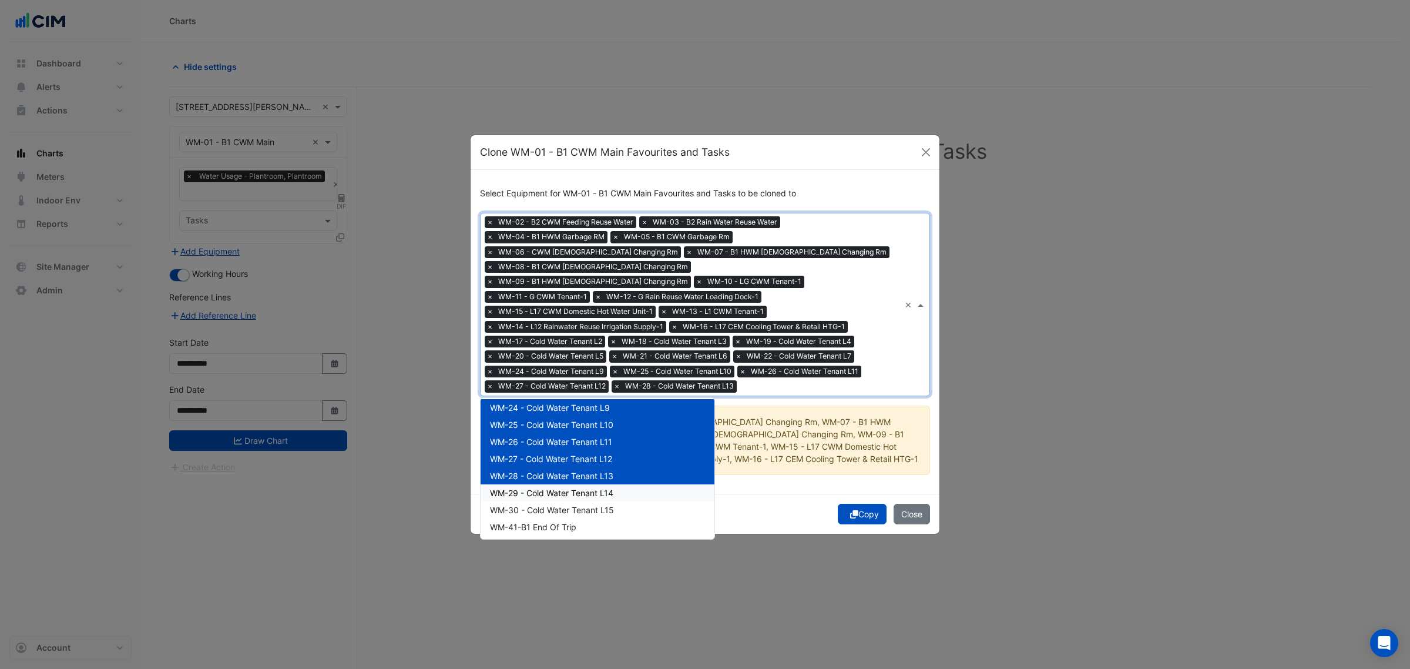
click at [601, 489] on div "WM-29 - Cold Water Tenant L14" at bounding box center [598, 492] width 234 height 17
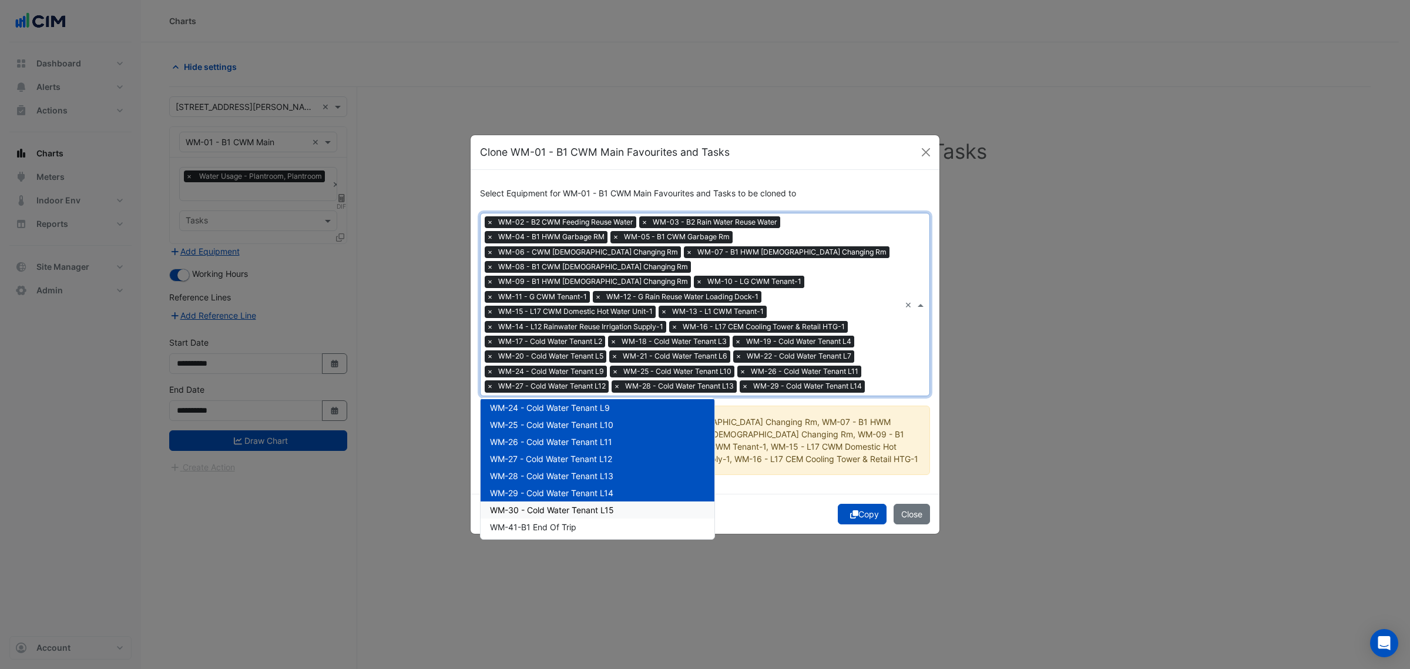
click at [600, 505] on span "WM-30 - Cold Water Tenant L15" at bounding box center [552, 510] width 124 height 10
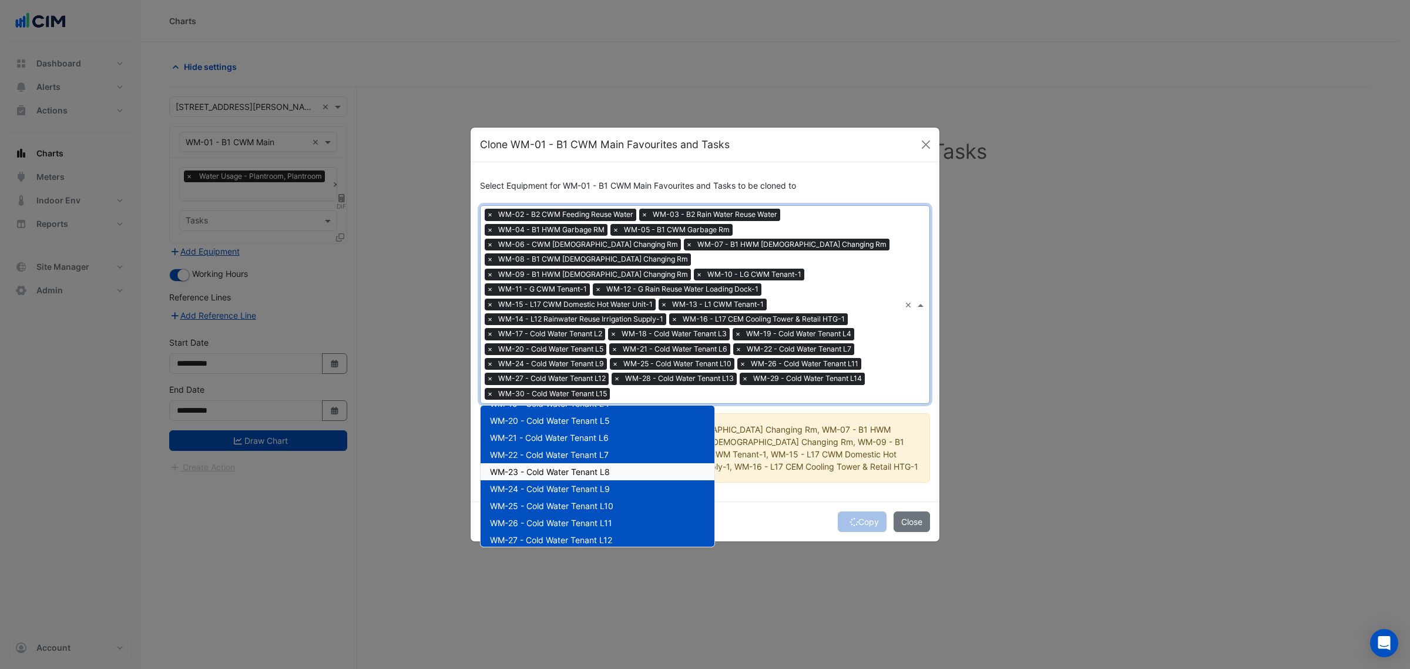
click at [613, 463] on div "WM-23 - Cold Water Tenant L8" at bounding box center [598, 471] width 234 height 17
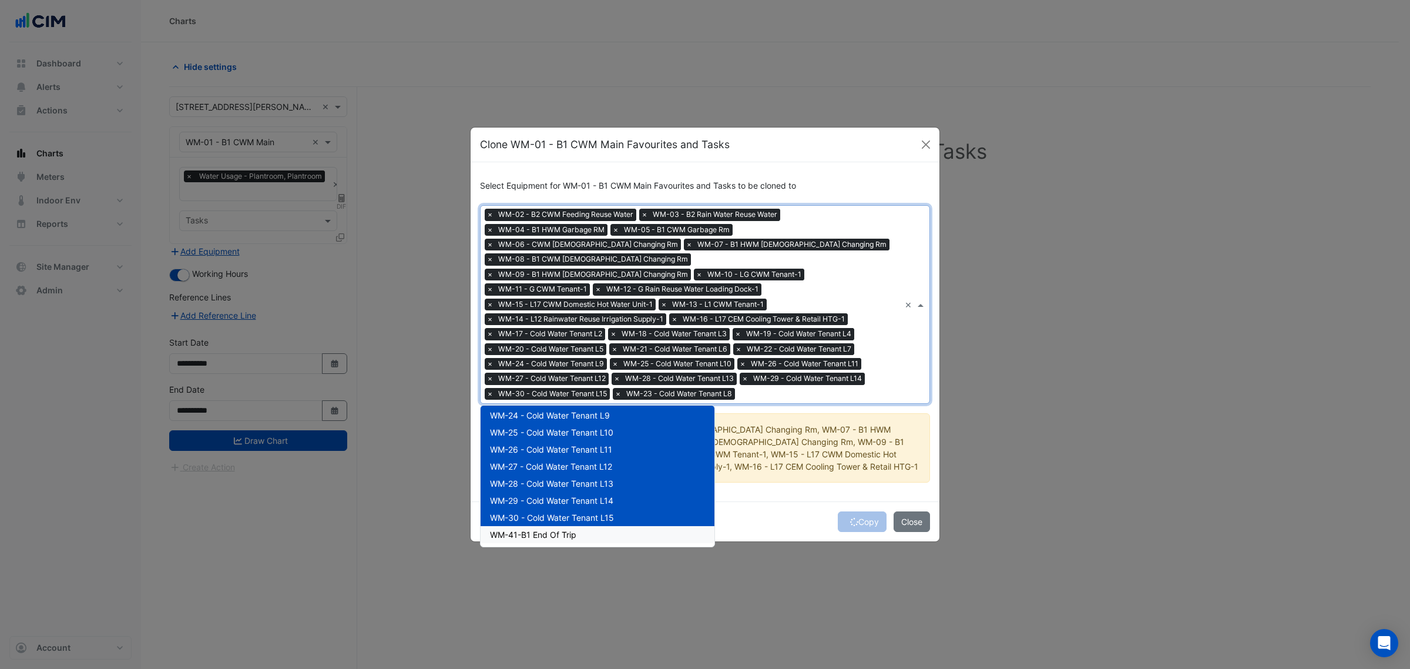
click at [600, 526] on div "WM-41-B1 End Of Trip" at bounding box center [598, 534] width 234 height 17
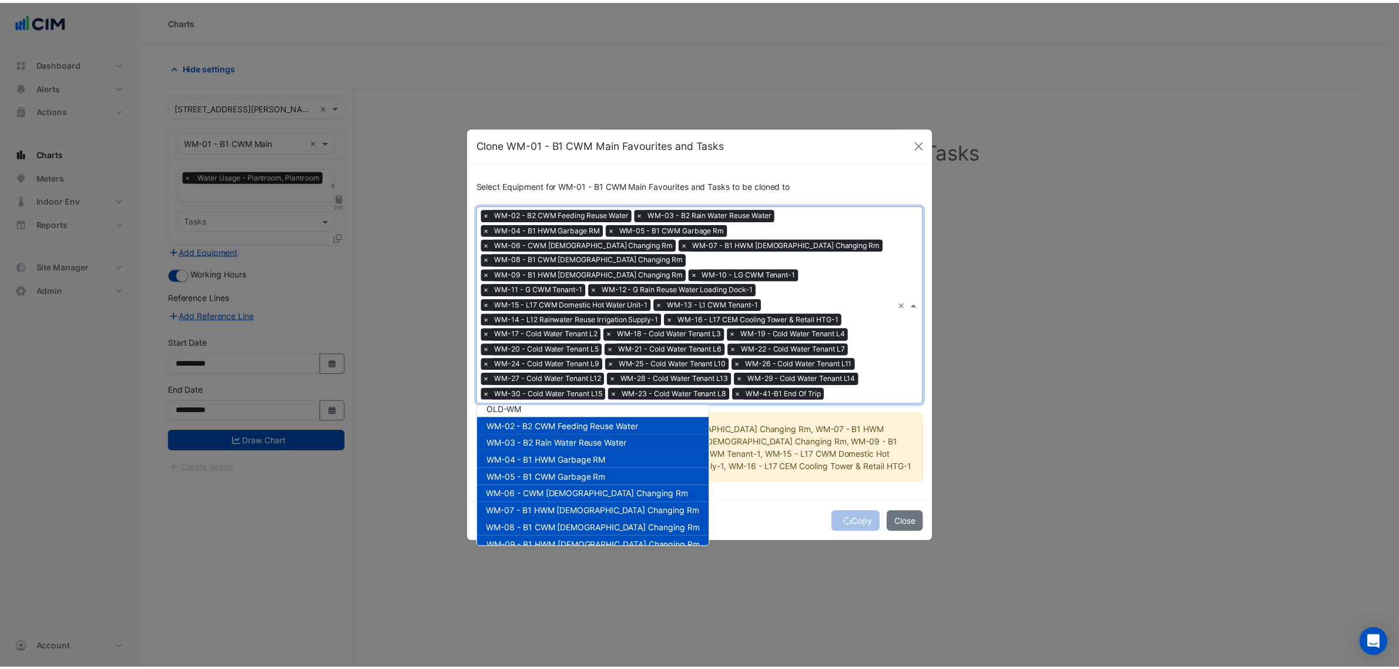
scroll to position [0, 0]
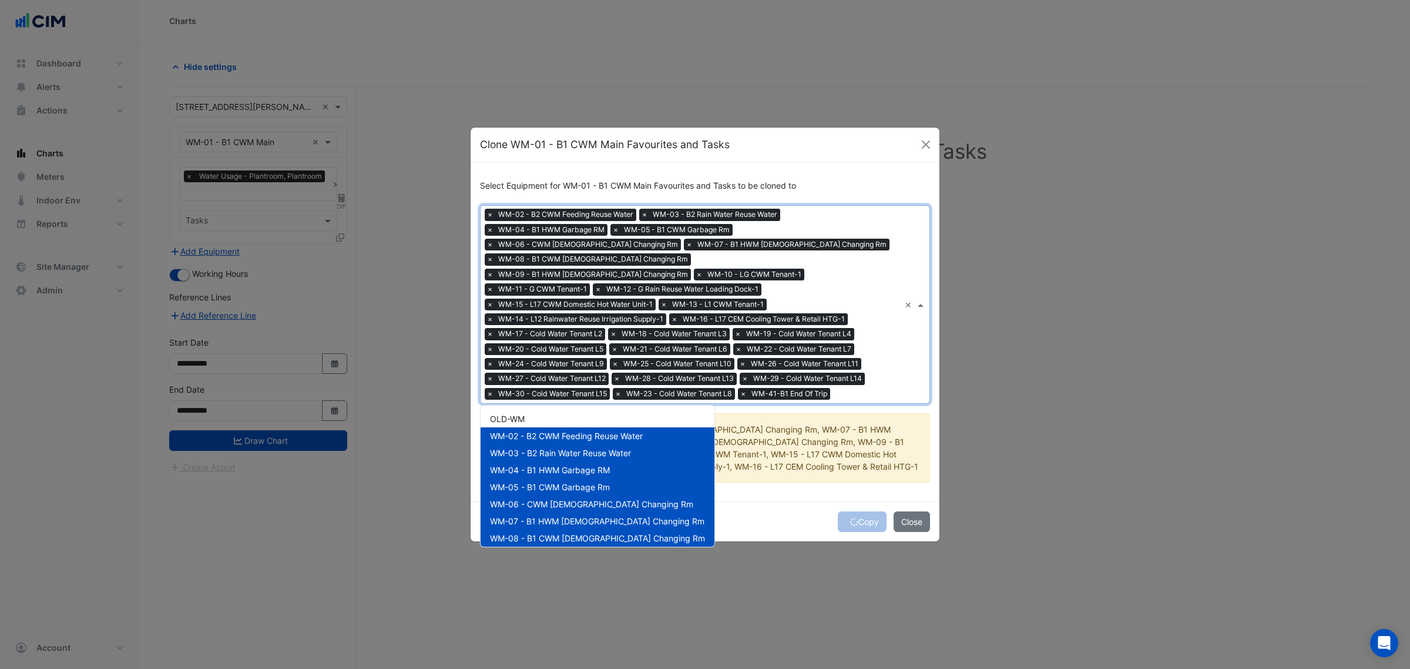
click at [770, 515] on div "Copy Close" at bounding box center [705, 521] width 469 height 40
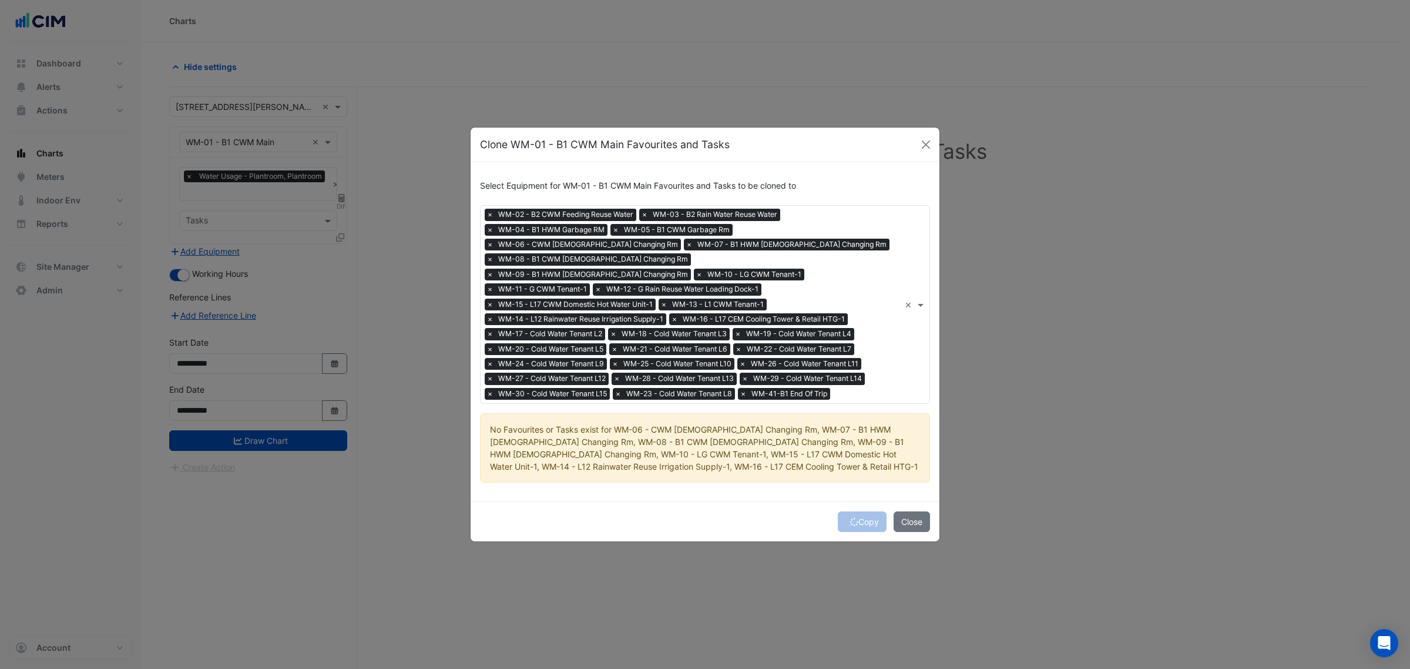
click at [867, 512] on div "Copy Close" at bounding box center [705, 521] width 469 height 40
click at [864, 509] on div "Copy Close" at bounding box center [705, 521] width 469 height 40
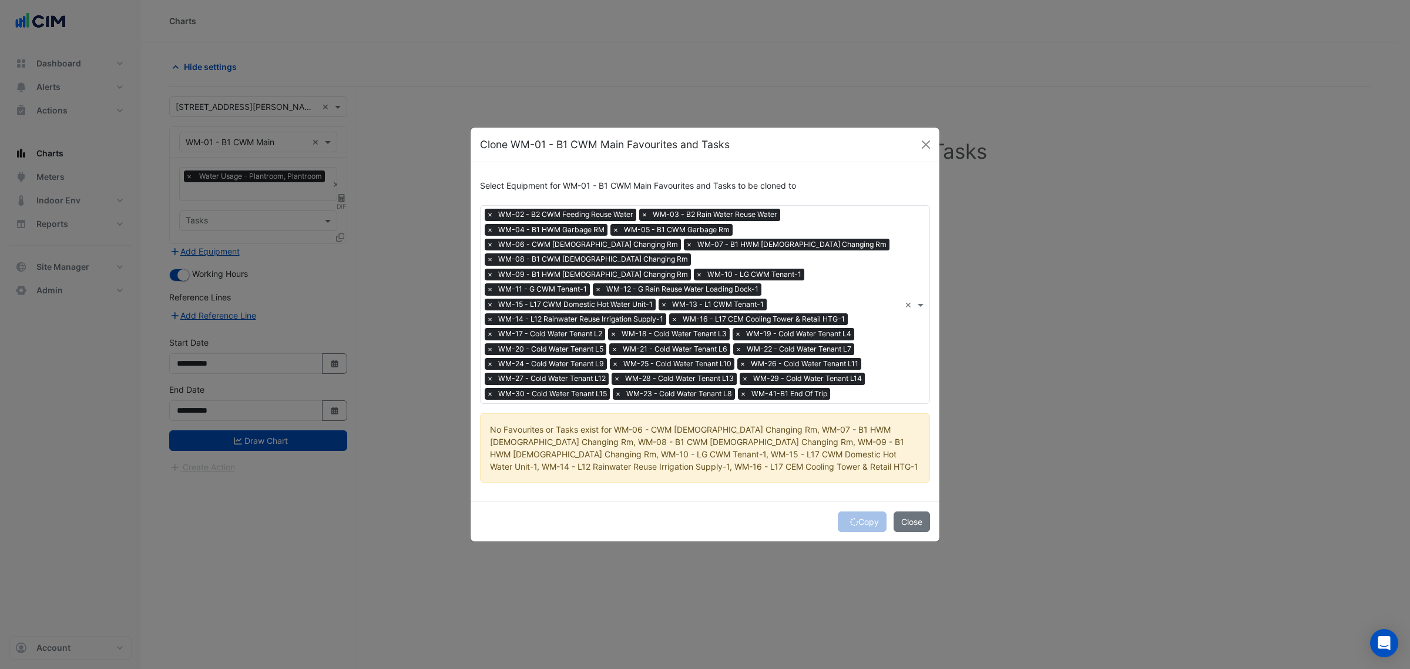
click at [864, 509] on div "Copy Close" at bounding box center [705, 521] width 469 height 40
click at [905, 511] on button "Close" at bounding box center [912, 521] width 36 height 21
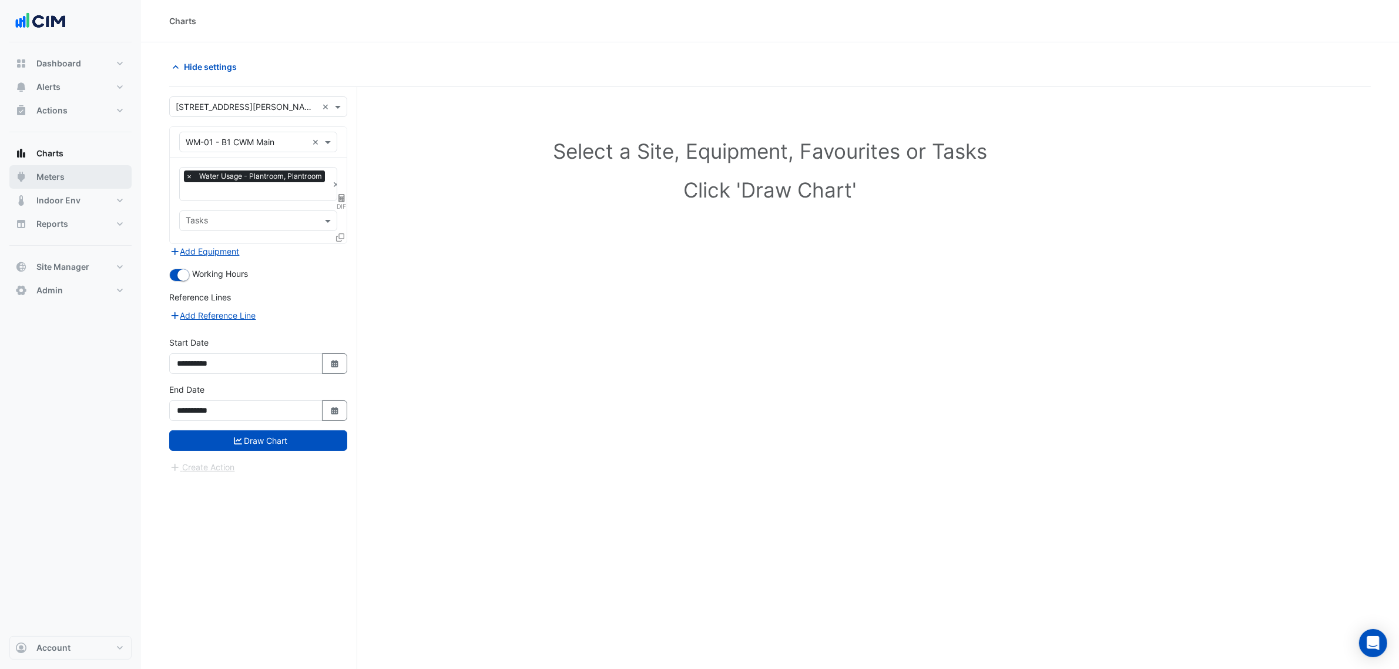
click at [76, 175] on button "Meters" at bounding box center [70, 176] width 122 height 23
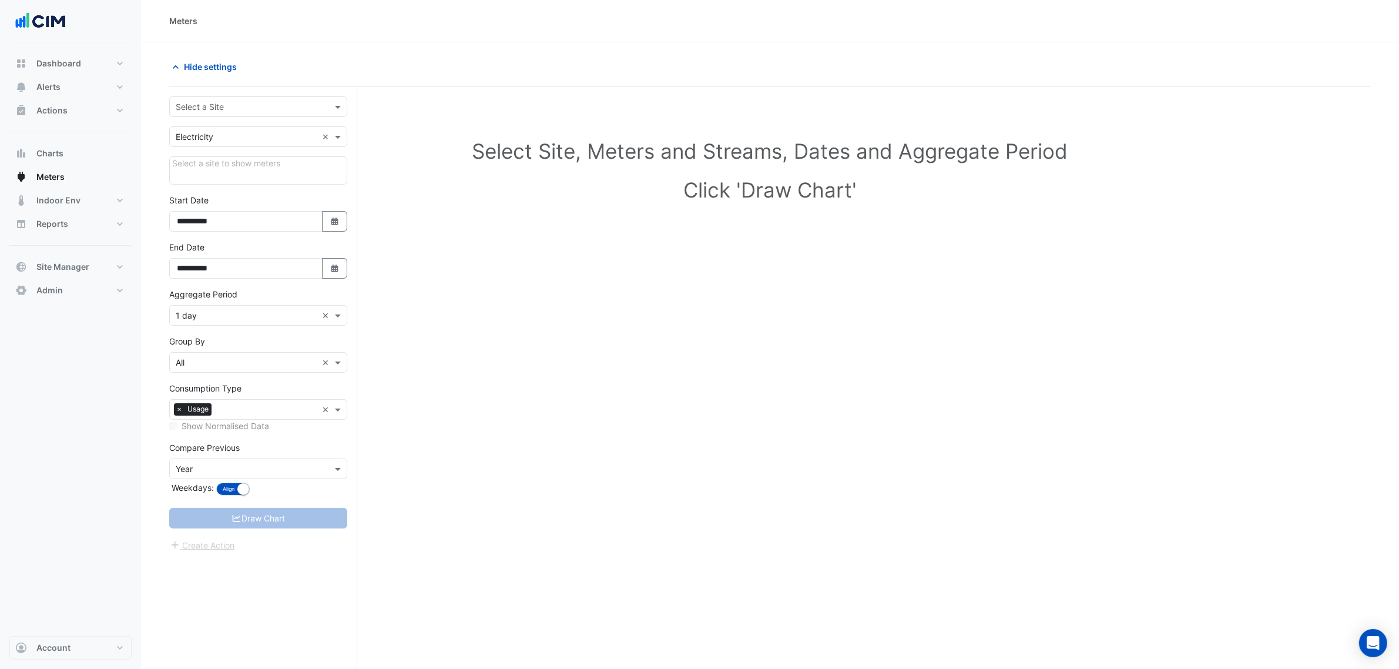
click at [201, 116] on div "Select a Site" at bounding box center [258, 106] width 178 height 21
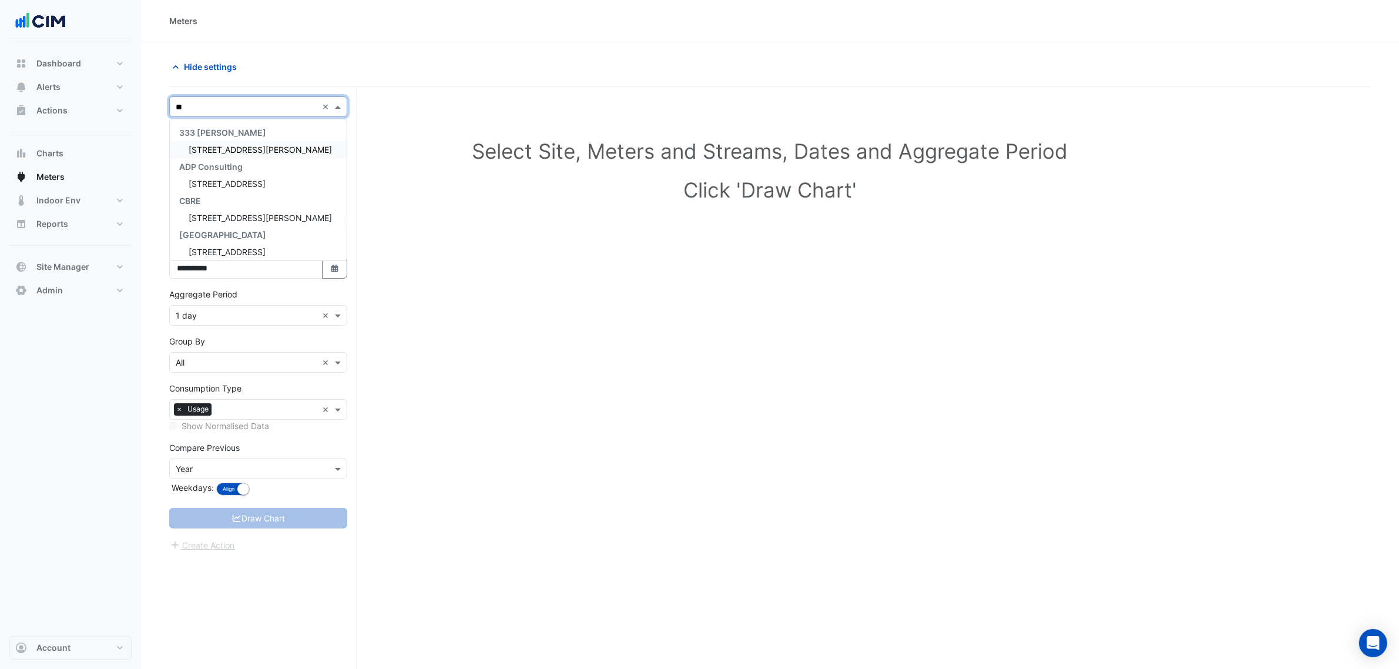
type input "***"
drag, startPoint x: 220, startPoint y: 132, endPoint x: 224, endPoint y: 140, distance: 8.7
click at [221, 135] on span "333 George Concierge" at bounding box center [222, 132] width 87 height 10
click at [225, 142] on div "333 George Street" at bounding box center [258, 149] width 177 height 17
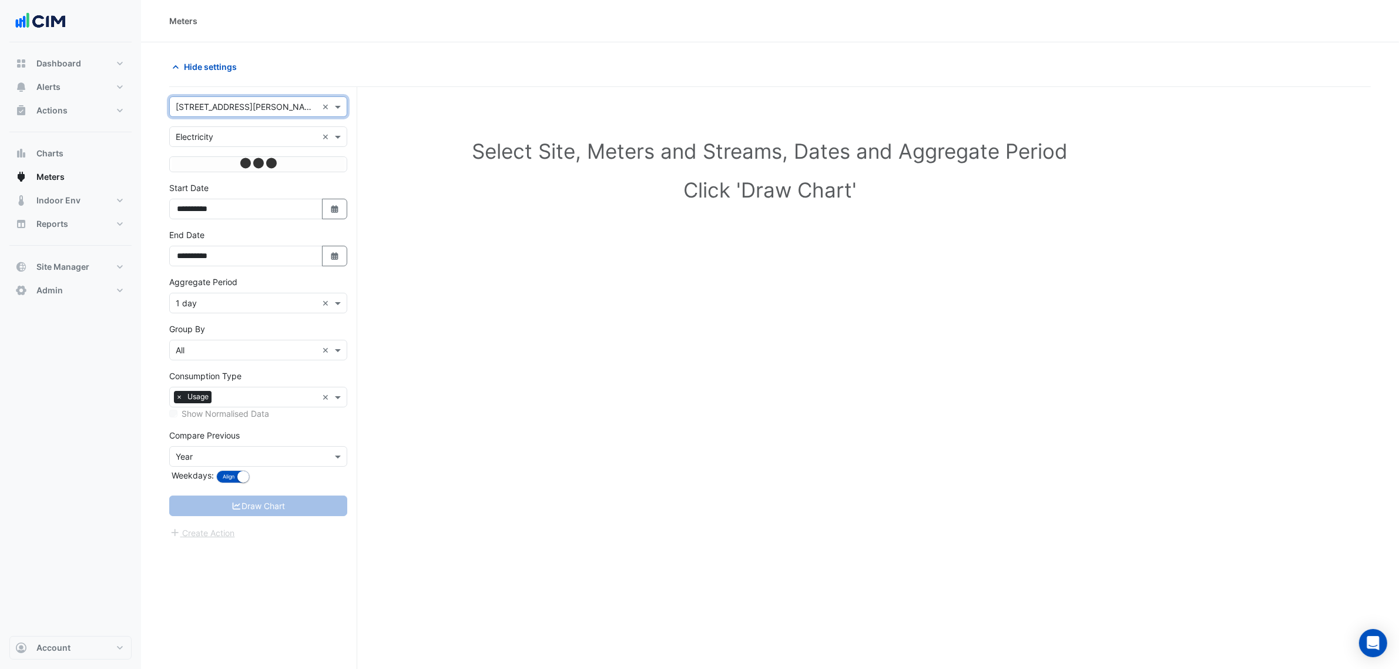
click at [225, 142] on input "text" at bounding box center [247, 137] width 142 height 12
click at [213, 196] on div "Water" at bounding box center [258, 196] width 177 height 17
click at [336, 260] on icon "button" at bounding box center [334, 256] width 7 height 8
click at [303, 106] on button "Next month" at bounding box center [302, 101] width 14 height 19
select select "*"
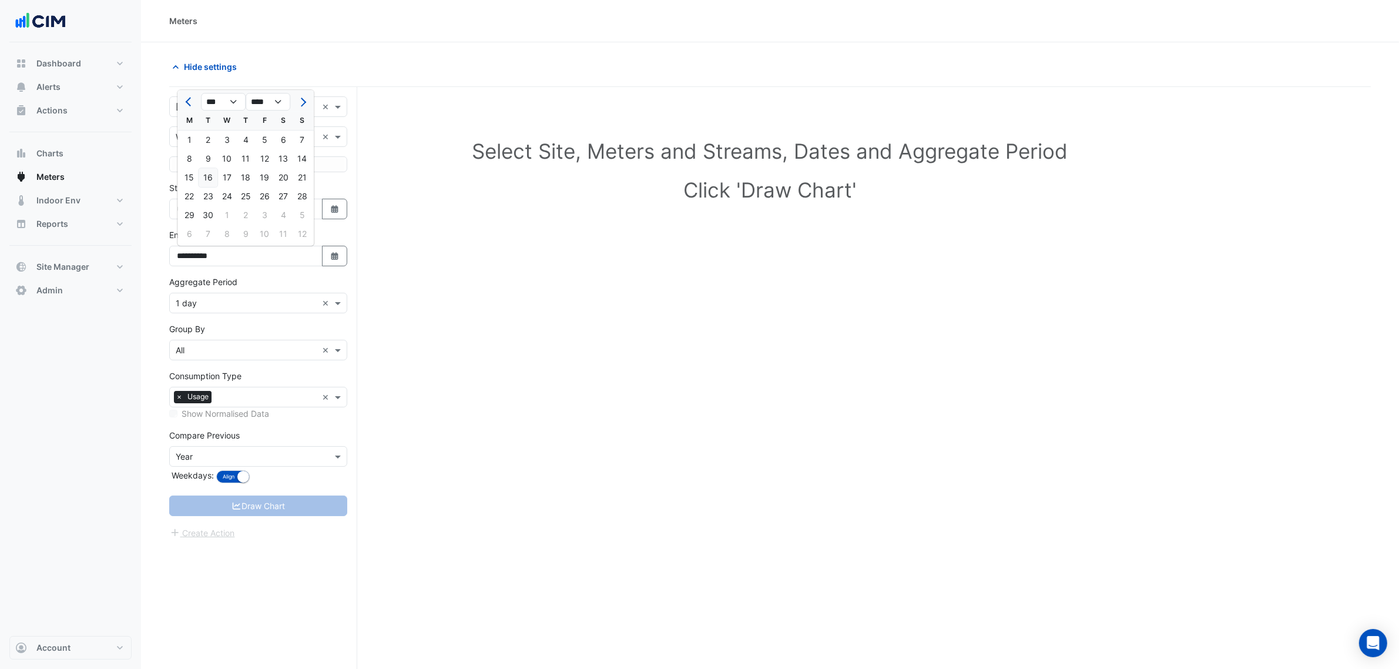
click at [204, 178] on div "16" at bounding box center [208, 177] width 19 height 19
type input "**********"
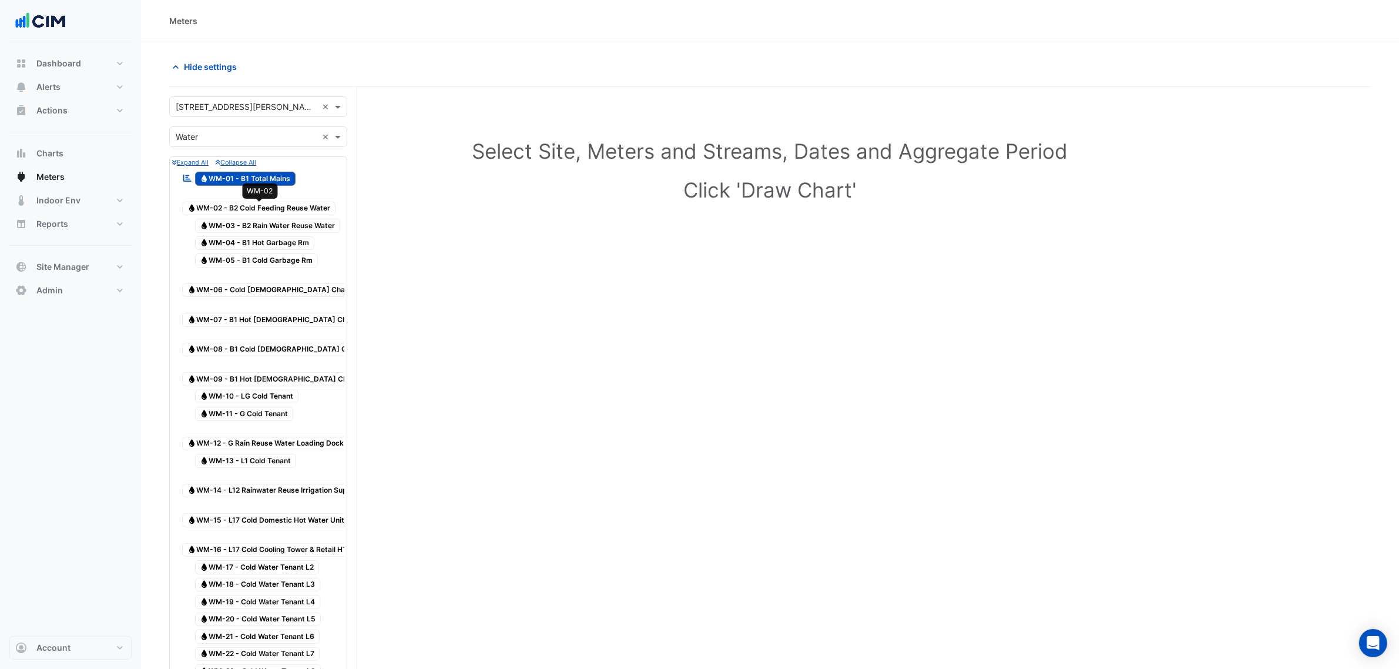
click at [243, 207] on span "Water WM-02 - B2 Cold Feeding Reuse Water" at bounding box center [258, 209] width 153 height 14
click at [247, 233] on span "Water WM-03 - B2 Rain Water Reuse Water" at bounding box center [268, 226] width 146 height 14
click at [253, 250] on span "Water WM-04 - B1 Hot Garbage Rm" at bounding box center [255, 243] width 120 height 14
click at [250, 267] on span "Water WM-05 - B1 Cold Garbage Rm" at bounding box center [256, 260] width 123 height 14
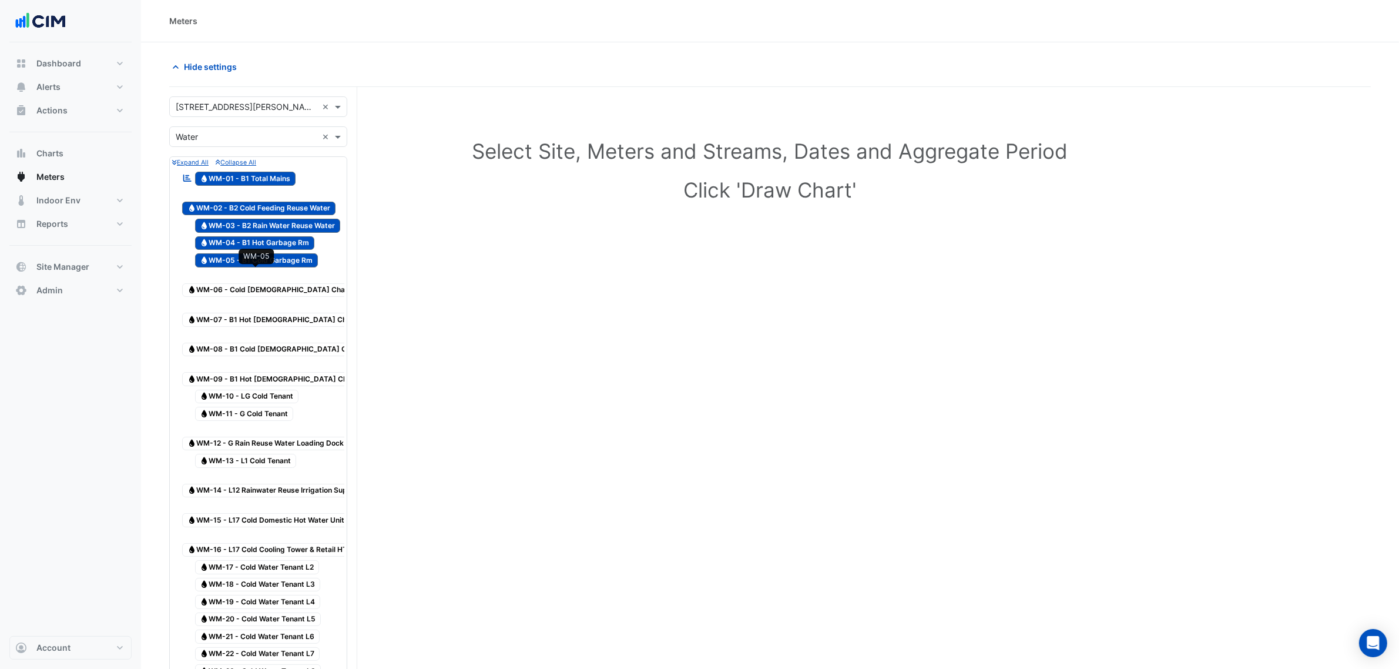
click at [250, 268] on div "Water WM-05 - B1 Cold Garbage Rm" at bounding box center [250, 260] width 142 height 16
click at [249, 294] on span "Water WM-06 - Cold Male Changing Rm" at bounding box center [282, 290] width 200 height 14
click at [247, 267] on span "Water WM-05 - B1 Cold Garbage Rm" at bounding box center [256, 260] width 123 height 14
click at [249, 298] on div "Water WM-06 - Cold Male Changing Rm" at bounding box center [282, 284] width 206 height 29
click at [253, 294] on span "Water WM-06 - Cold Male Changing Rm" at bounding box center [282, 290] width 200 height 14
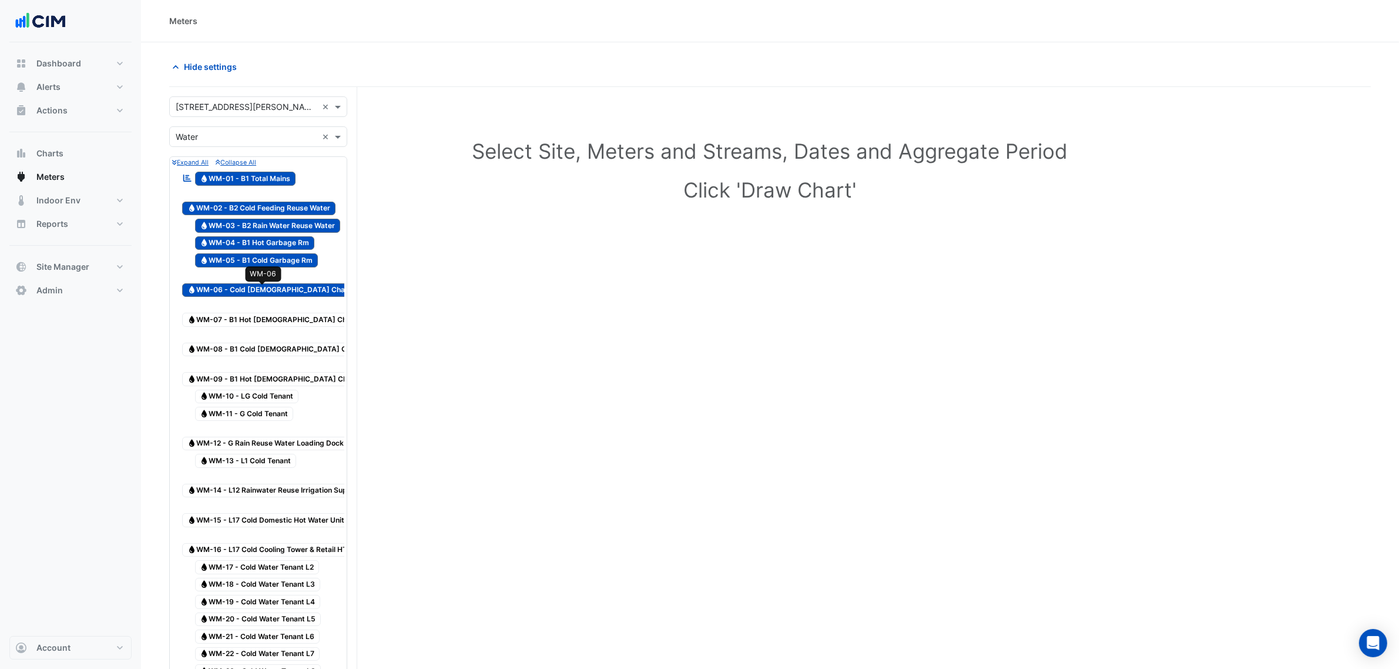
click at [256, 313] on span "Water WM-07 - B1 Hot Male Changing Rm" at bounding box center [285, 320] width 206 height 14
click at [256, 329] on div "Water WM-08 - B1 Cold Female Changing Rm" at bounding box center [287, 343] width 216 height 29
click at [256, 347] on div "Water WM-08 - B1 Cold Female Changing Rm" at bounding box center [287, 343] width 216 height 29
click at [256, 372] on span "Water WM-09 - B1 Hot Female Changing Rm" at bounding box center [285, 379] width 207 height 14
click at [257, 343] on span "Water WM-08 - B1 Cold Female Changing Rm" at bounding box center [287, 350] width 210 height 14
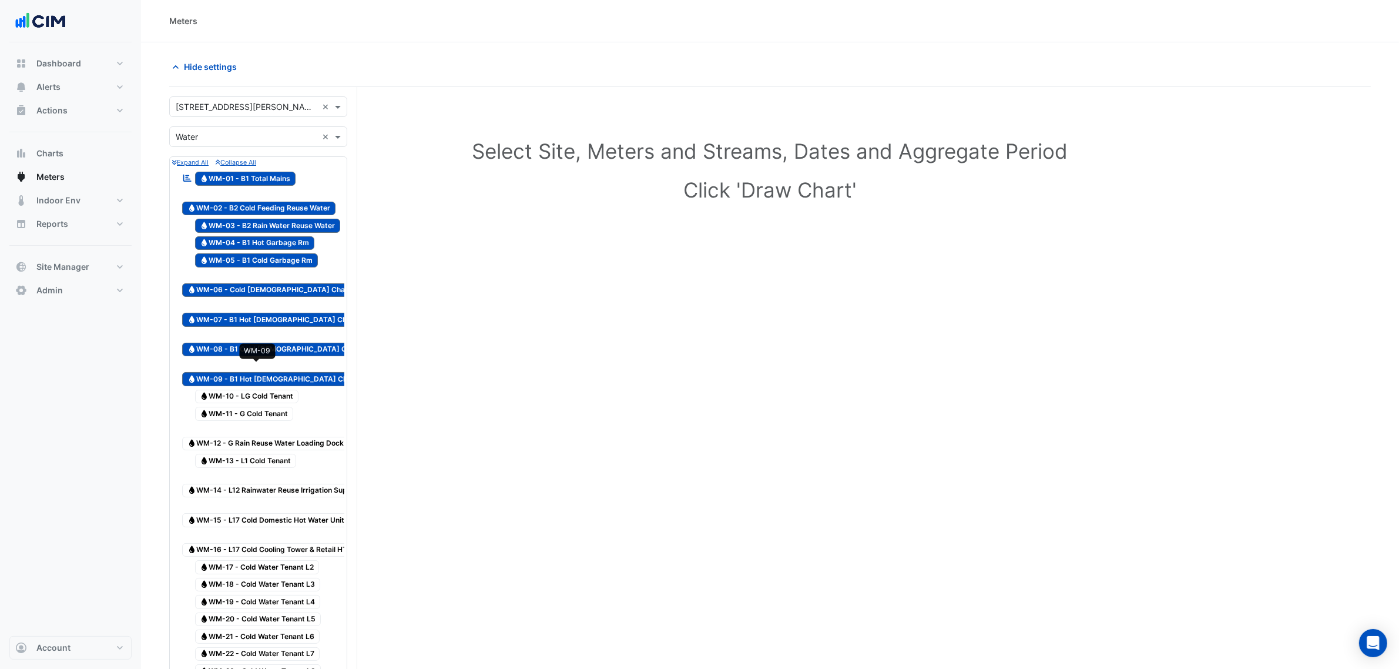
click at [253, 390] on span "Water WM-10 - LG Cold Tenant" at bounding box center [247, 397] width 104 height 14
click at [251, 407] on span "Water WM-11 - G Cold Tenant" at bounding box center [244, 414] width 99 height 14
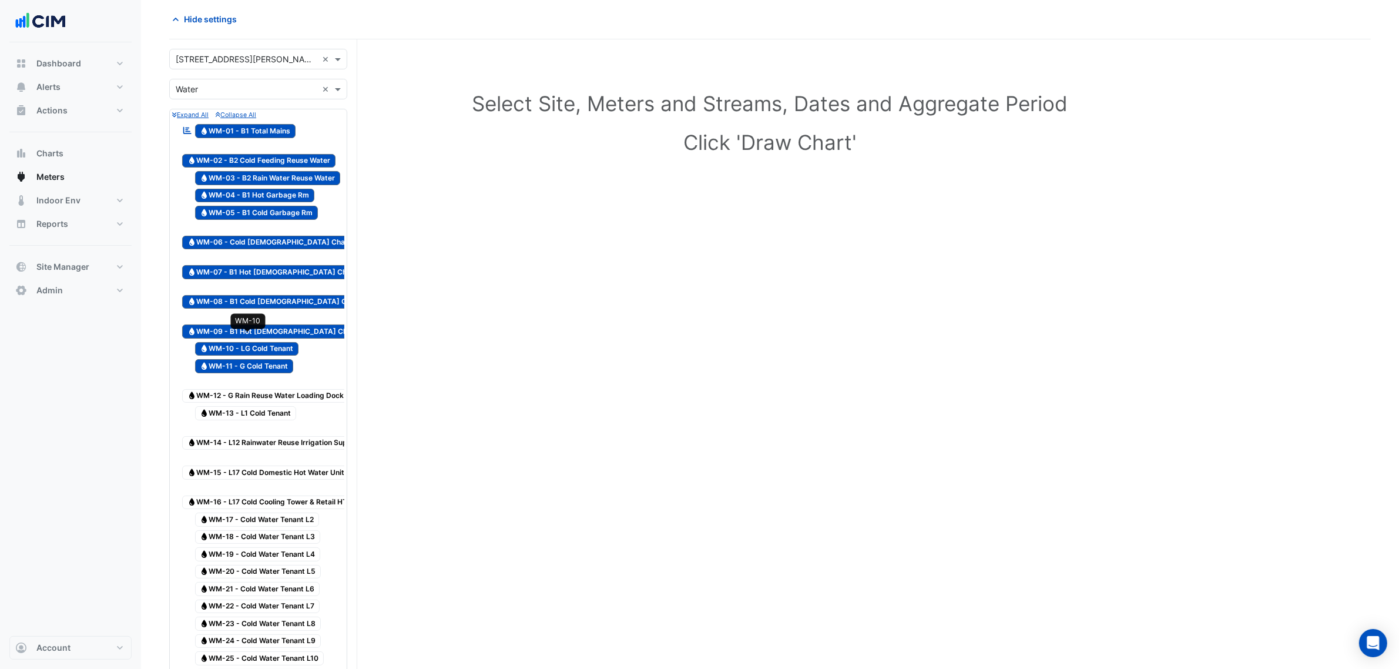
scroll to position [73, 0]
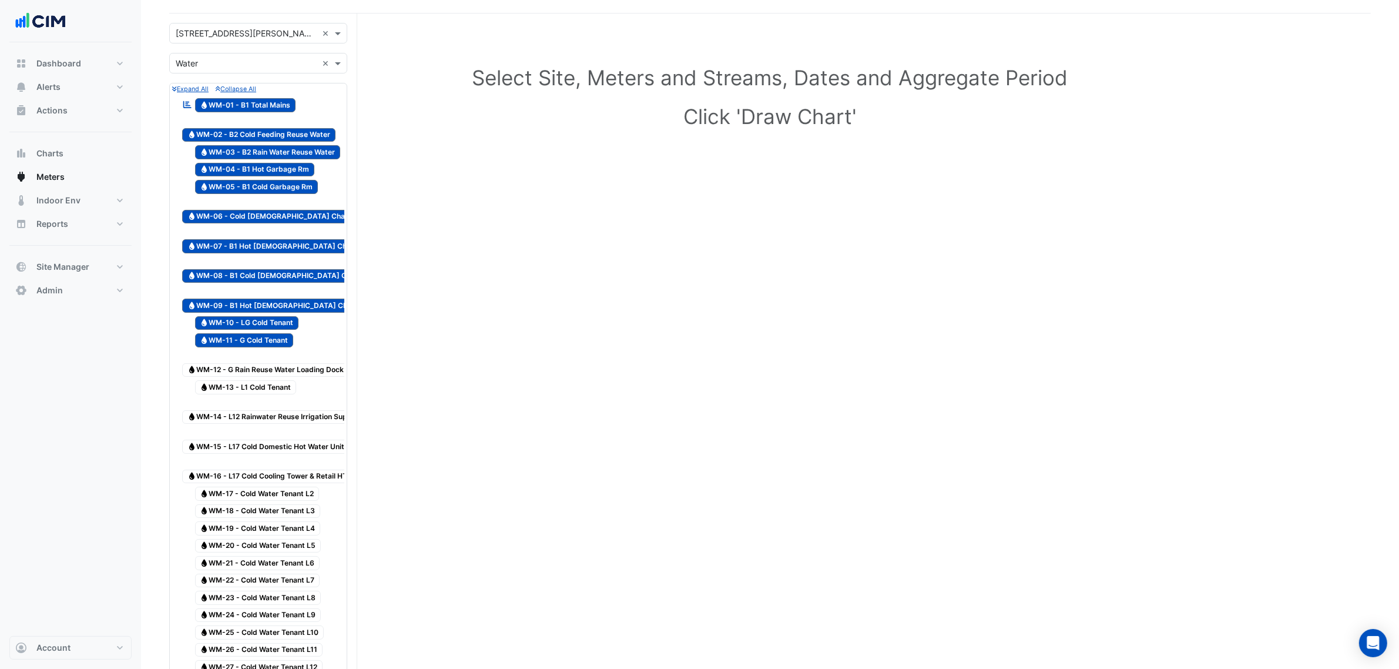
click at [262, 363] on span "Water WM-12 - G Rain Reuse Water Loading Dock" at bounding box center [265, 370] width 167 height 14
click at [257, 380] on span "Water WM-13 - L1 Cold Tenant" at bounding box center [246, 387] width 102 height 14
click at [251, 410] on span "Water WM-14 - L12 Rainwater Reuse Irrigation Supply" at bounding box center [272, 417] width 181 height 14
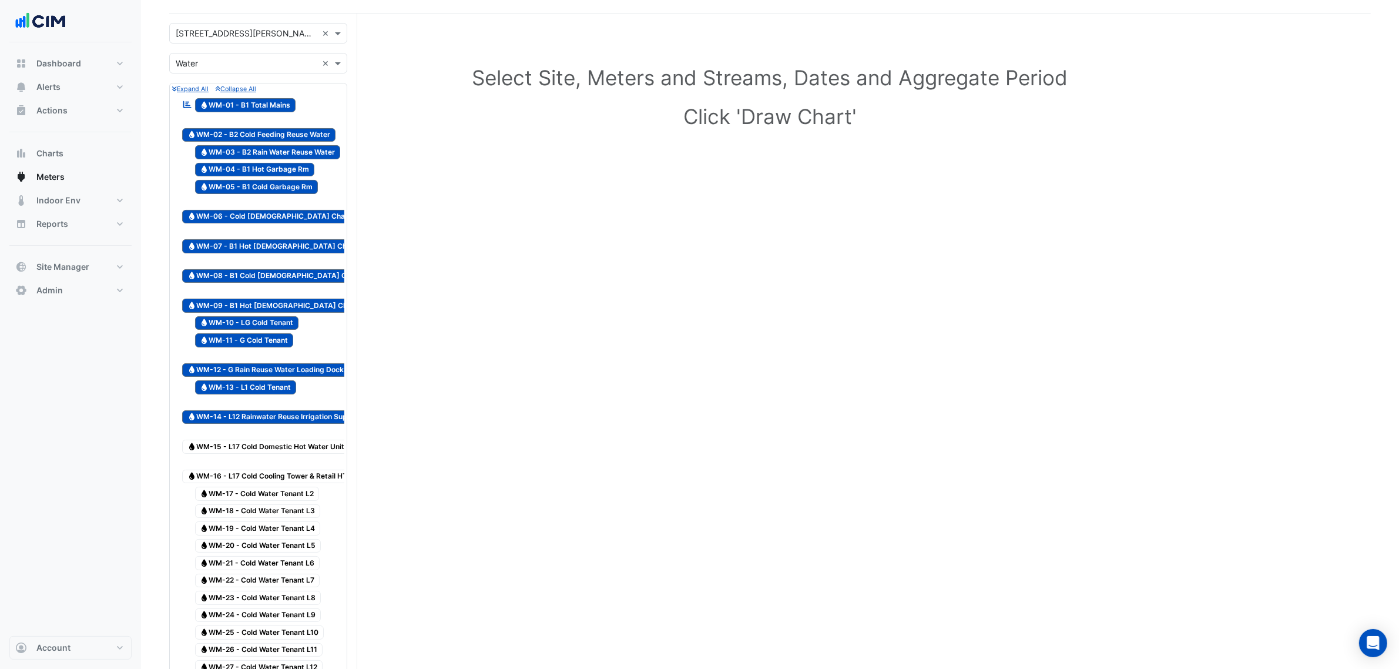
click at [250, 439] on span "Water WM-15 - L17 Cold Domestic Hot Water Unit" at bounding box center [265, 446] width 167 height 14
click at [254, 469] on span "Water WM-16 - L17 Cold Cooling Tower & Retail HTG" at bounding box center [270, 476] width 176 height 14
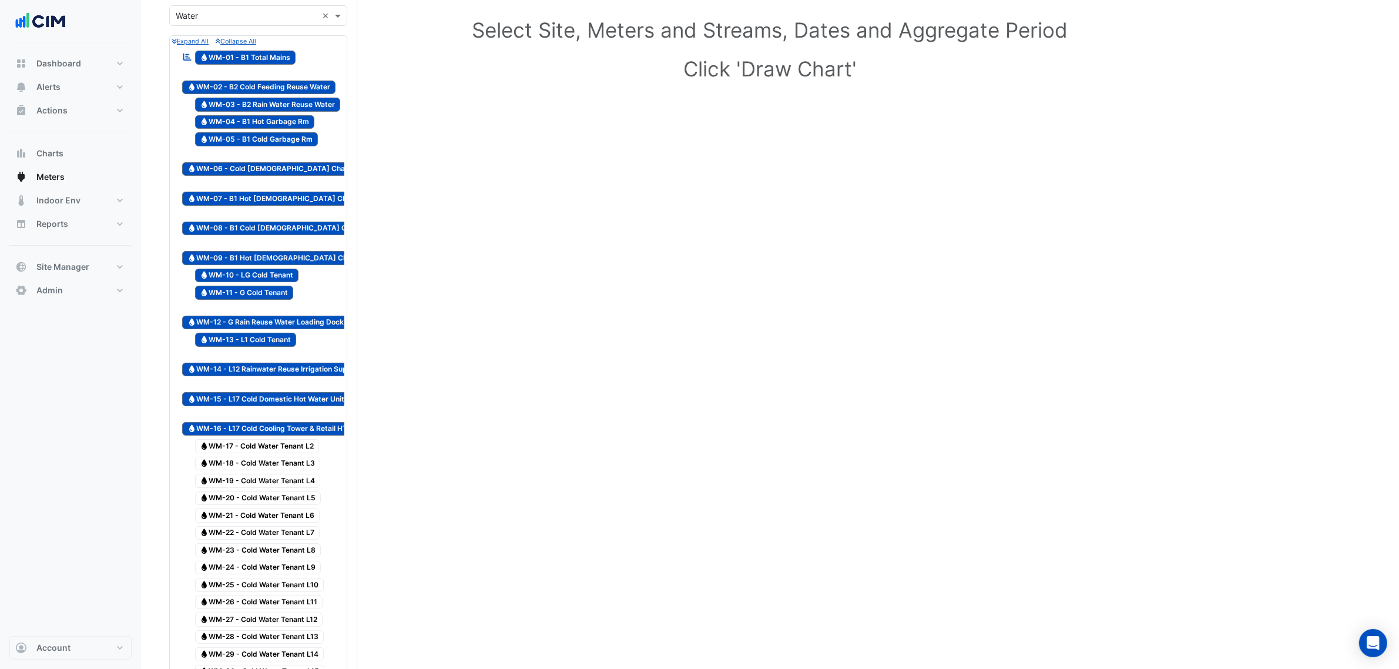
scroll to position [147, 0]
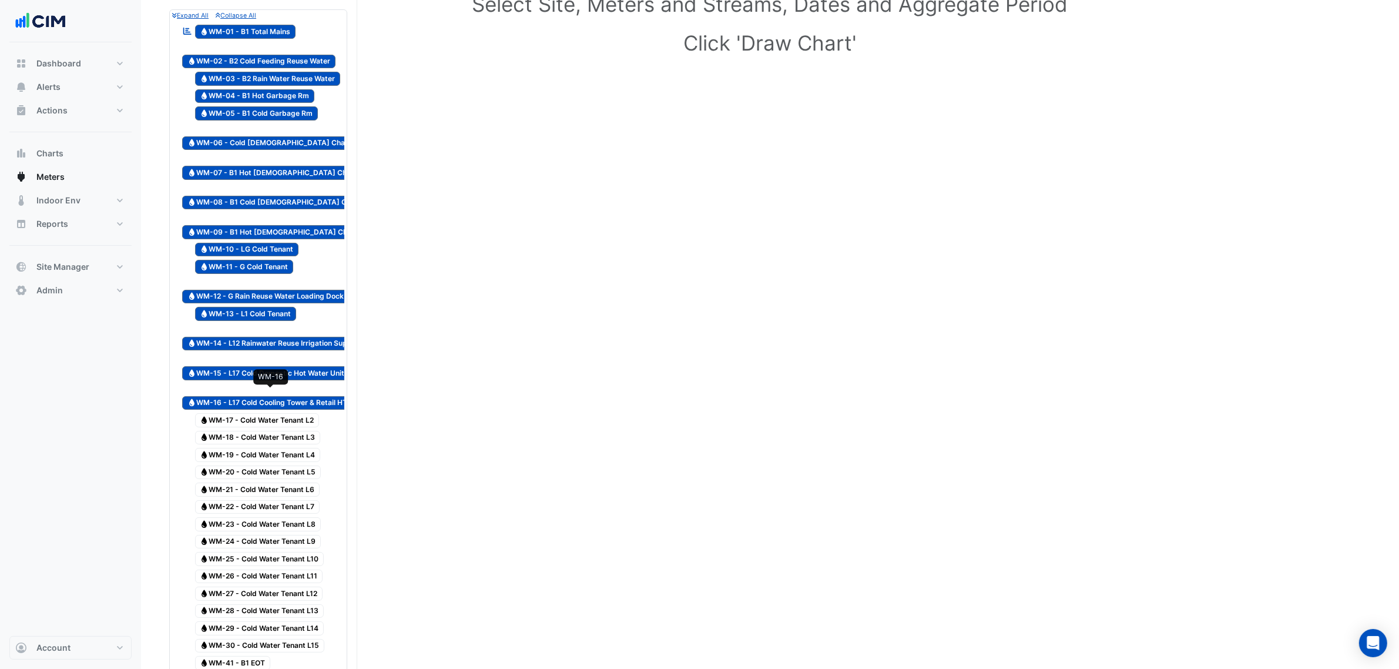
drag, startPoint x: 267, startPoint y: 399, endPoint x: 268, endPoint y: 412, distance: 12.4
click at [267, 400] on span "Water WM-16 - L17 Cold Cooling Tower & Retail HTG" at bounding box center [270, 403] width 176 height 14
click at [268, 413] on span "Water WM-17 - Cold Water Tenant L2" at bounding box center [257, 420] width 125 height 14
click at [273, 391] on div "WM-17" at bounding box center [258, 394] width 34 height 15
click at [276, 431] on span "Water WM-18 - Cold Water Tenant L3" at bounding box center [258, 438] width 126 height 14
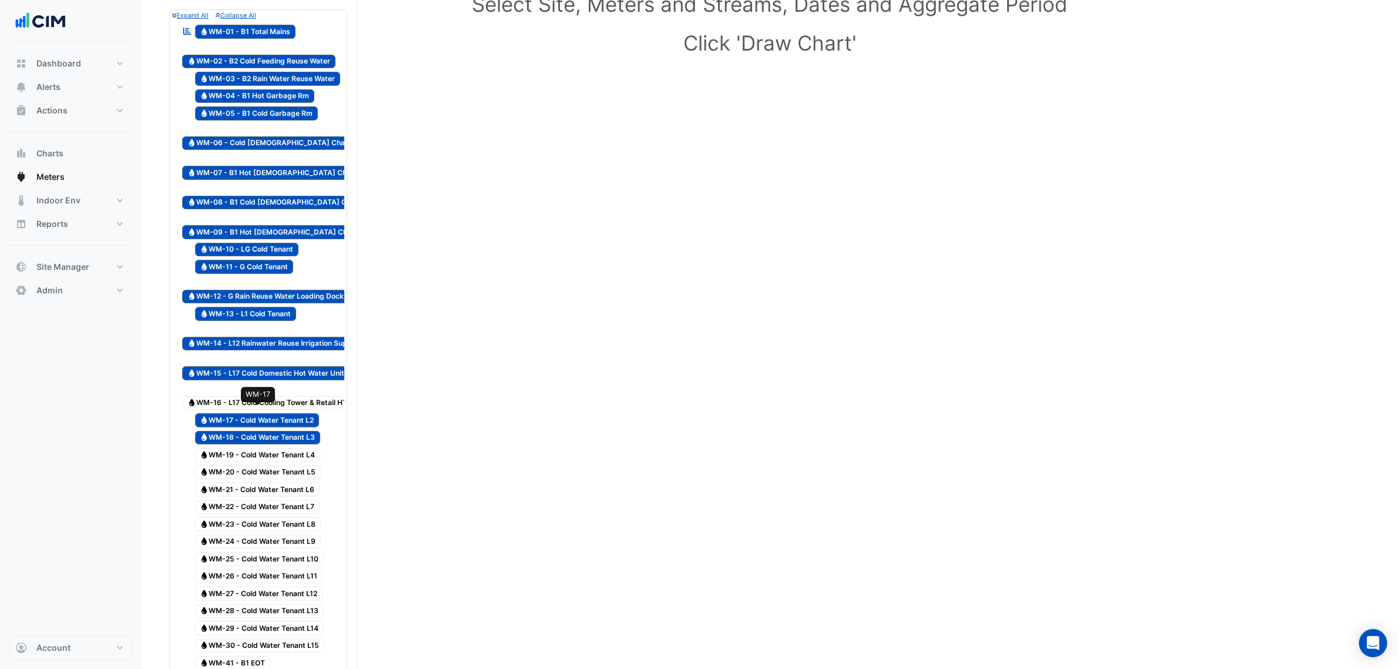
click at [275, 399] on span "Water WM-16 - L17 Cold Cooling Tower & Retail HTG" at bounding box center [270, 403] width 176 height 14
click at [274, 439] on div "Reportable Water WM-01 - B1 Total Mains Water WM-02 - B2 Cold Feeding Reuse Wat…" at bounding box center [258, 361] width 172 height 679
click at [273, 465] on span "Water WM-20 - Cold Water Tenant L5" at bounding box center [258, 472] width 126 height 14
click at [272, 445] on div "WM-20" at bounding box center [258, 446] width 35 height 15
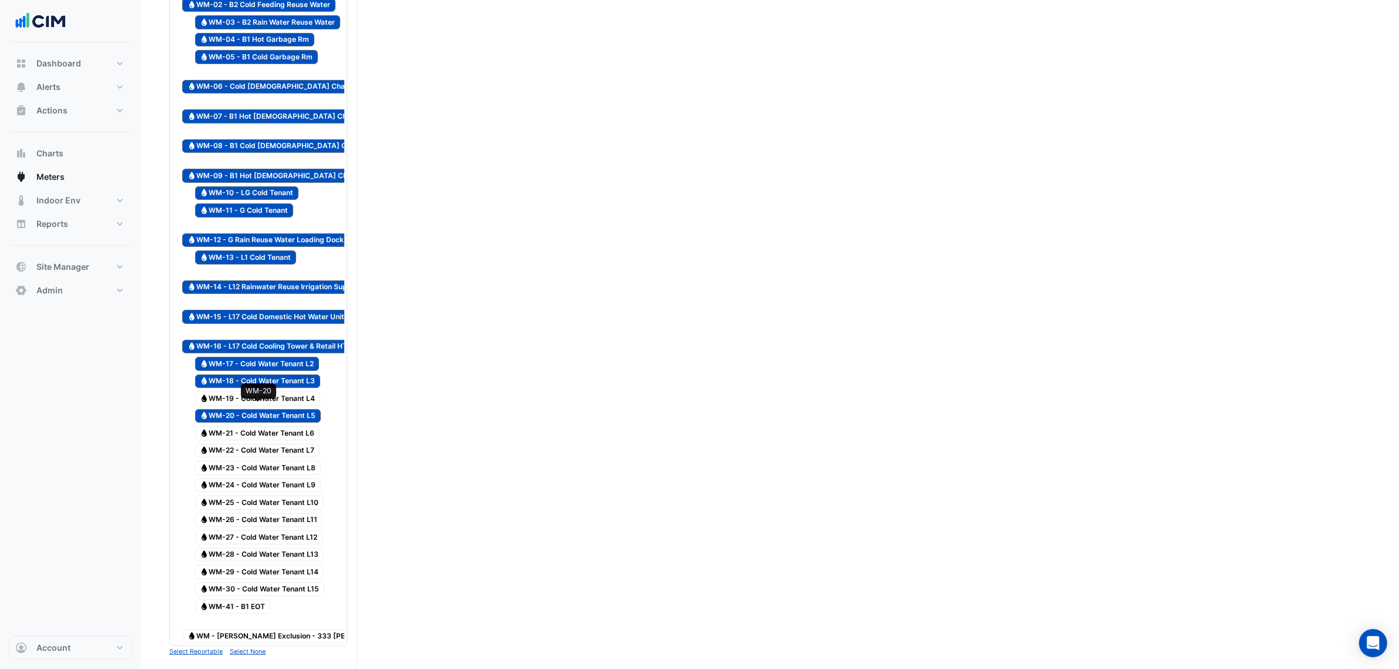
scroll to position [220, 0]
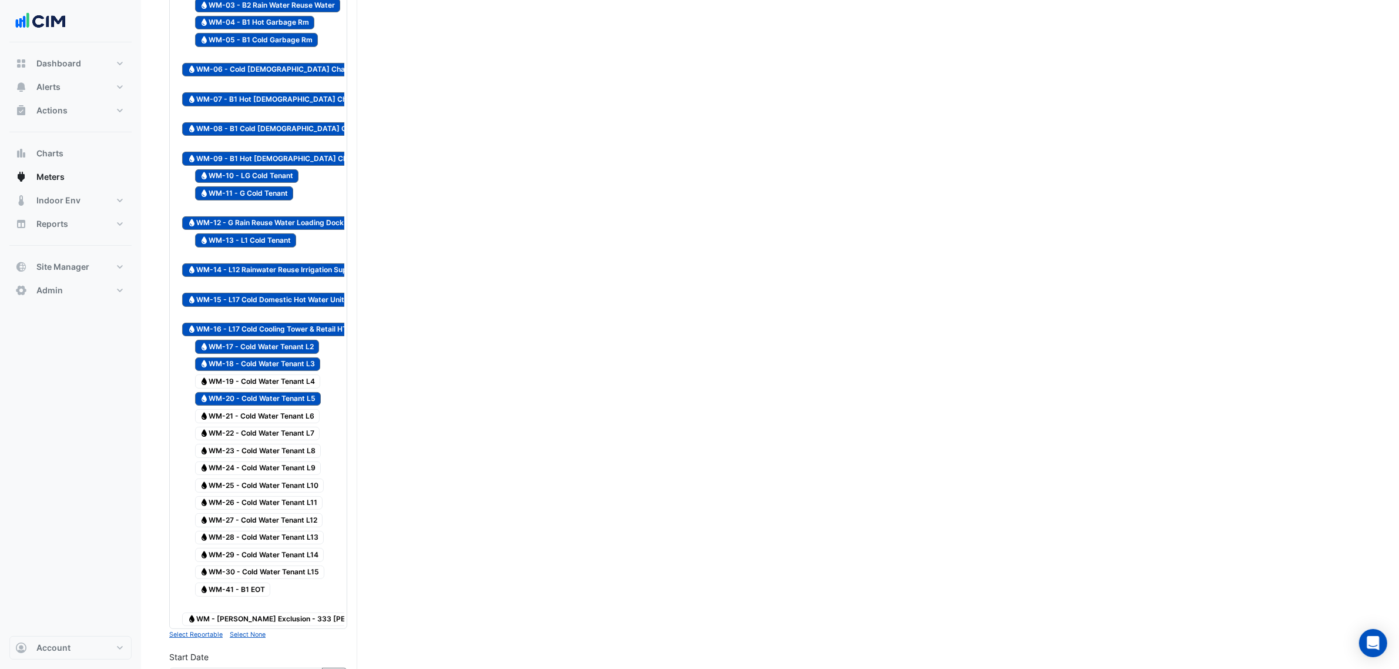
click at [294, 363] on span "Water WM-18 - Cold Water Tenant L3" at bounding box center [258, 364] width 126 height 14
click at [298, 374] on span "Water WM-19 - Cold Water Tenant L4" at bounding box center [258, 381] width 126 height 14
click at [301, 357] on span "Water WM-18 - Cold Water Tenant L3" at bounding box center [258, 364] width 126 height 14
click at [300, 427] on span "Water WM-22 - Cold Water Tenant L7" at bounding box center [257, 434] width 125 height 14
click at [297, 432] on span "Water WM-22 - Cold Water Tenant L7" at bounding box center [257, 434] width 125 height 14
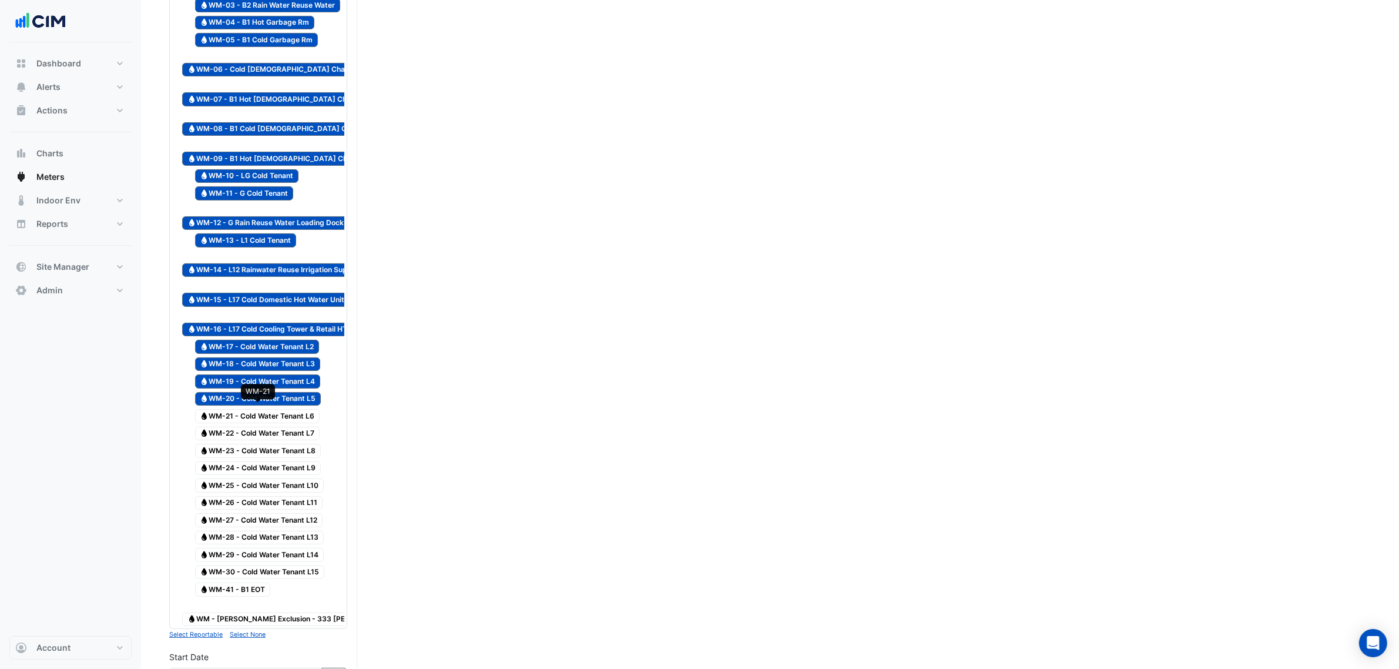
click at [300, 409] on span "Water WM-21 - Cold Water Tenant L6" at bounding box center [257, 416] width 125 height 14
click at [303, 429] on span "Water WM-22 - Cold Water Tenant L7" at bounding box center [257, 434] width 125 height 14
click at [304, 452] on div "Water WM-23 - Cold Water Tenant L8" at bounding box center [251, 450] width 145 height 16
click at [304, 477] on div "Water WM-25 - Cold Water Tenant L10" at bounding box center [252, 485] width 147 height 16
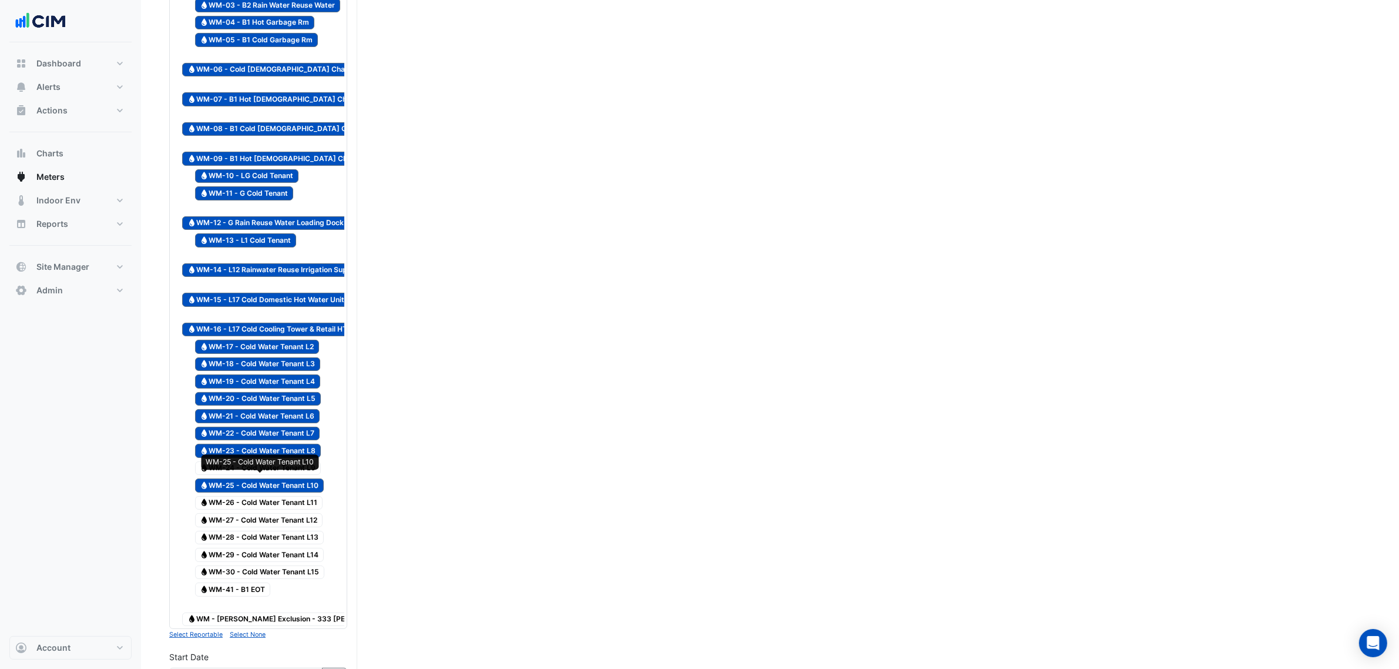
click at [304, 496] on span "Water WM-26 - Cold Water Tenant L11" at bounding box center [259, 503] width 128 height 14
click at [308, 462] on span "Water WM-24 - Cold Water Tenant L9" at bounding box center [258, 468] width 126 height 14
click at [310, 531] on span "Water WM-28 - Cold Water Tenant L13" at bounding box center [259, 538] width 129 height 14
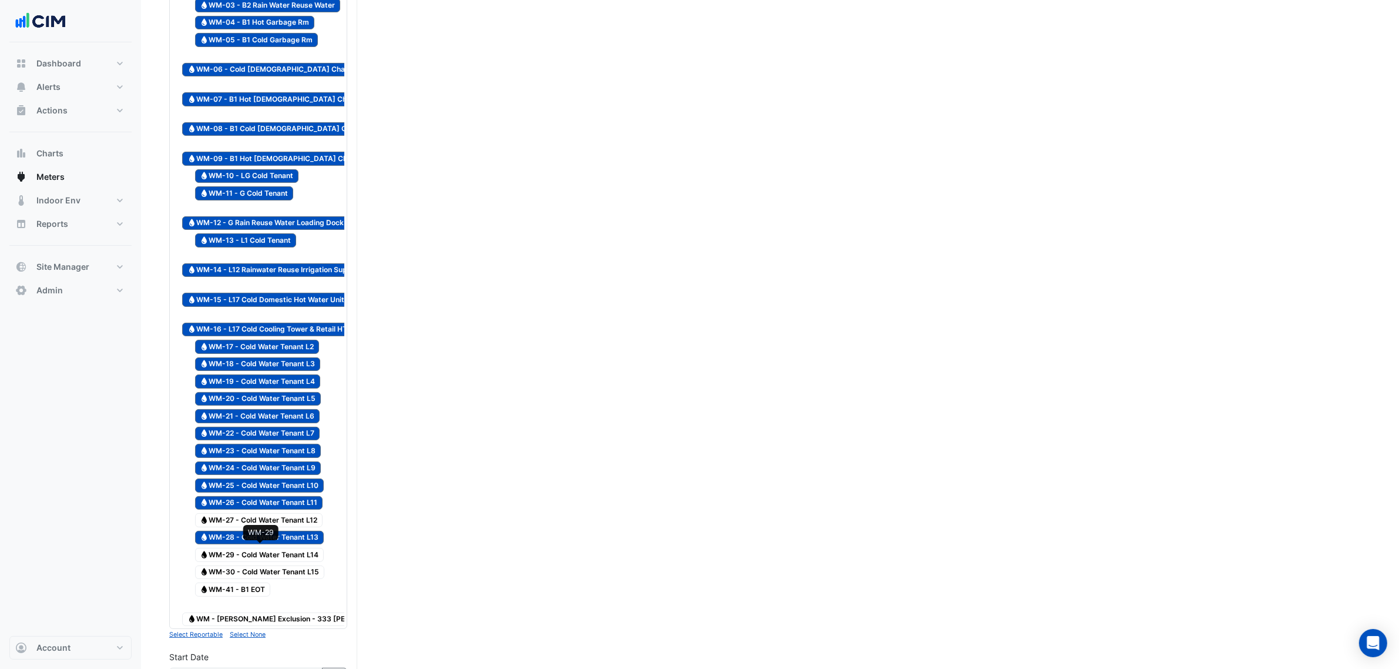
click at [307, 548] on span "Water WM-29 - Cold Water Tenant L14" at bounding box center [259, 555] width 129 height 14
click at [304, 581] on div "Water WM-41 - B1 EOT" at bounding box center [258, 589] width 172 height 16
click at [304, 570] on span "Water WM-30 - Cold Water Tenant L15" at bounding box center [260, 572] width 130 height 14
click at [307, 513] on span "Water WM-27 - Cold Water Tenant L12" at bounding box center [259, 520] width 128 height 14
click at [238, 589] on span "Water WM-41 - B1 EOT" at bounding box center [233, 589] width 76 height 14
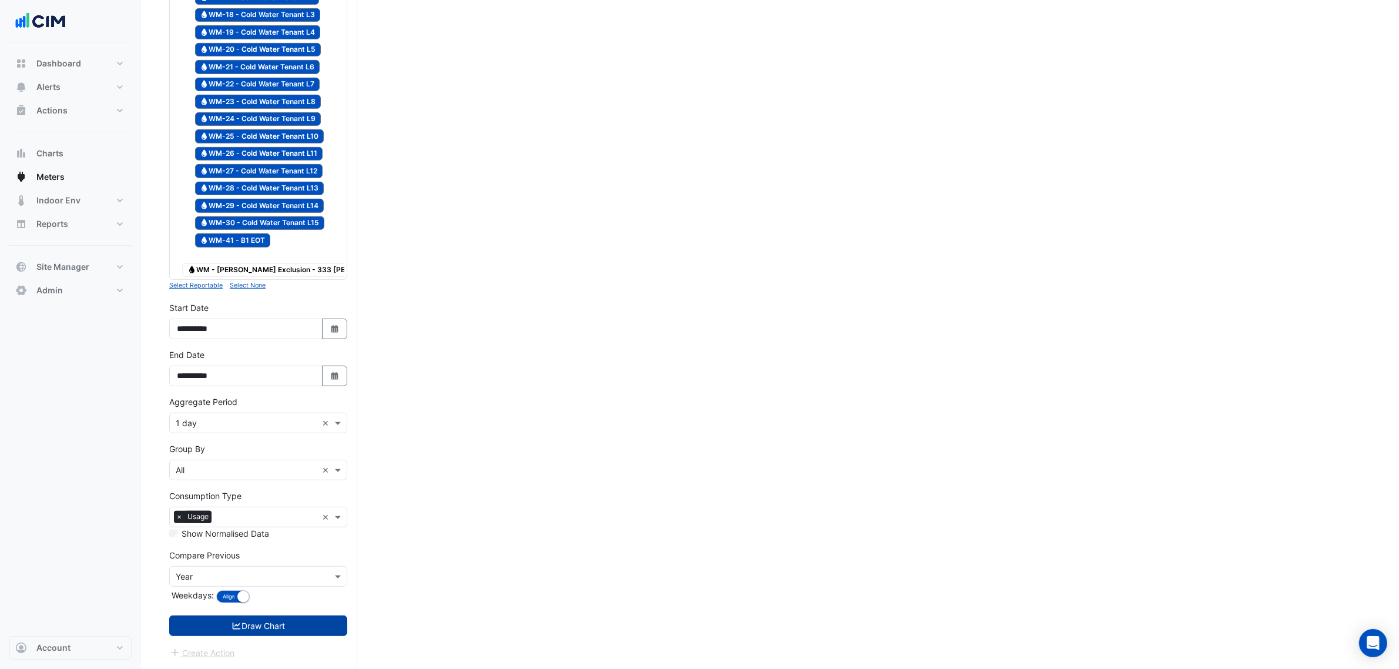
click at [303, 615] on form "× 333 George Street × × Water × Expand All Collapse All Reportable Water WM-01 …" at bounding box center [258, 93] width 178 height 1132
click at [304, 617] on button "Draw Chart" at bounding box center [258, 625] width 178 height 21
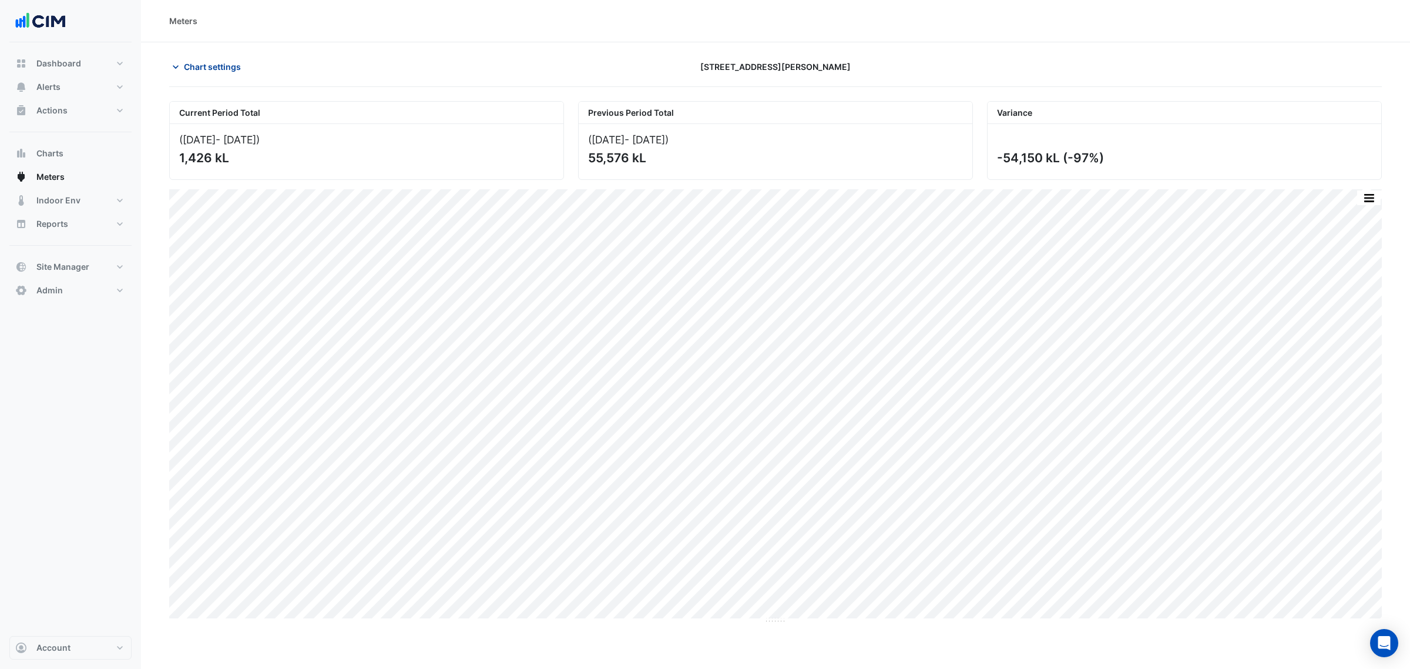
click at [233, 57] on button "Chart settings" at bounding box center [208, 66] width 79 height 21
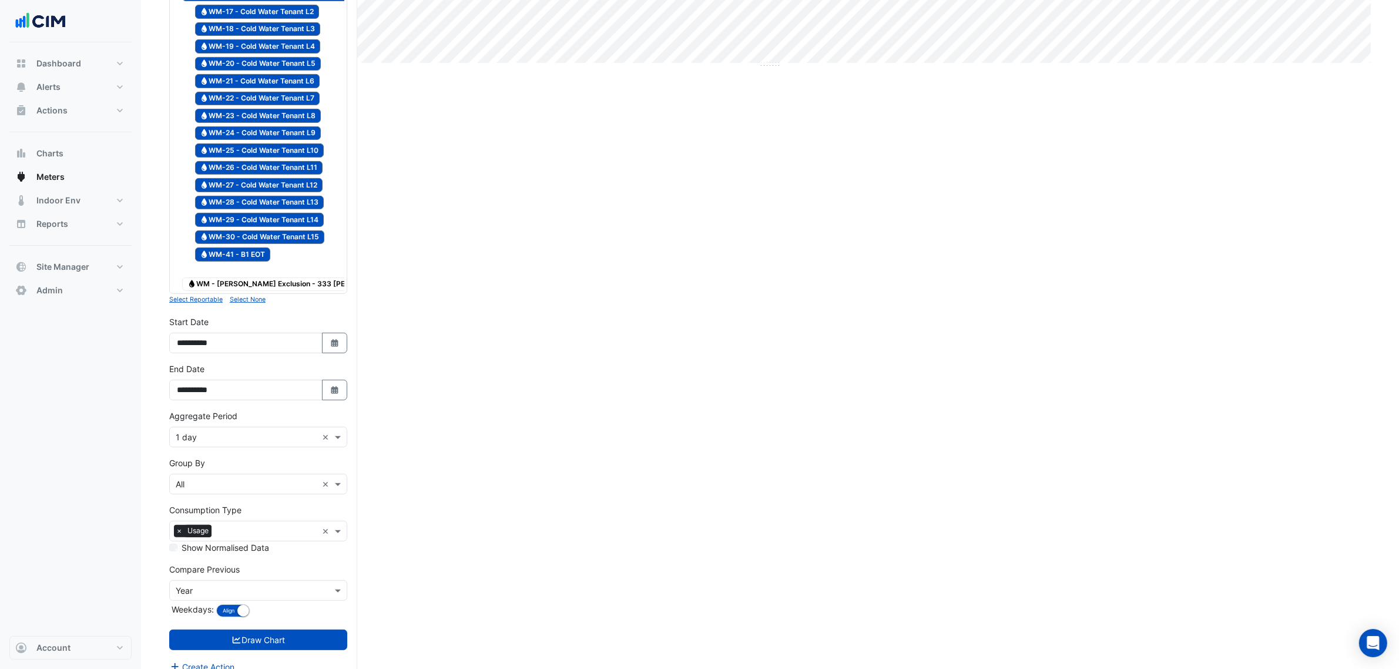
scroll to position [577, 0]
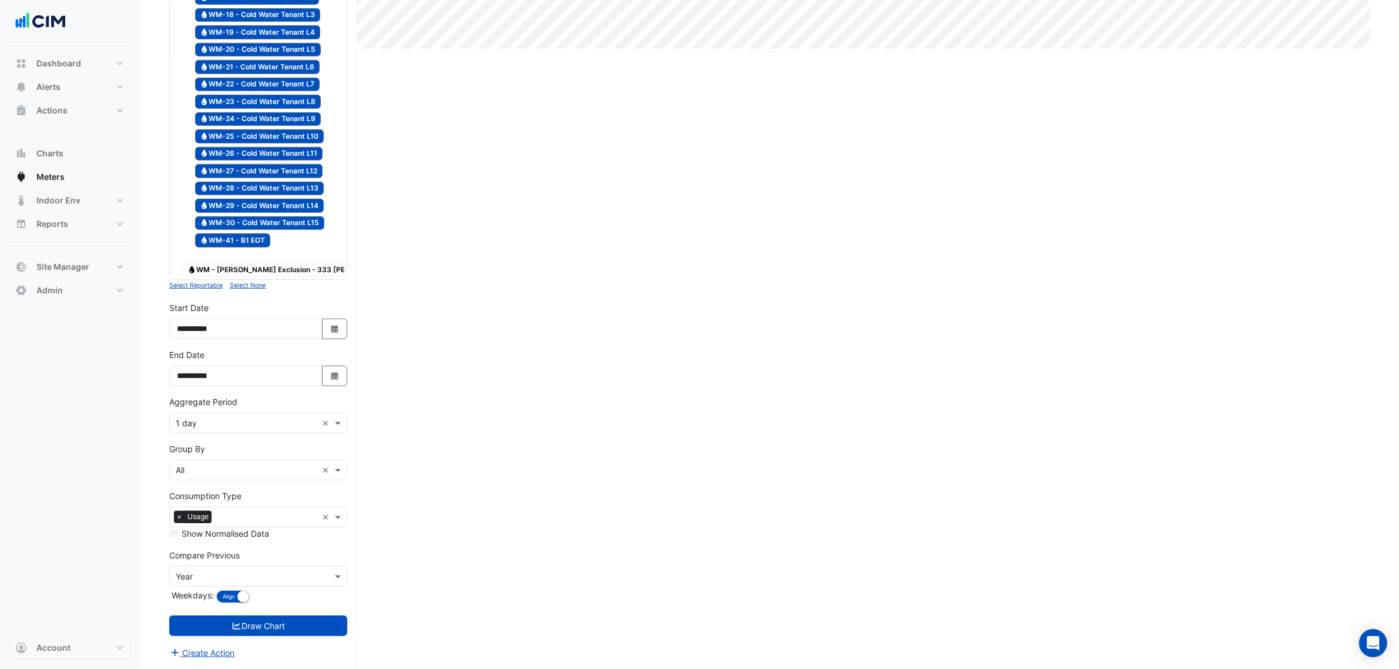
click at [260, 588] on div "Compare Previous × Year Weekdays: Align Don't align" at bounding box center [258, 577] width 178 height 57
click at [259, 582] on input "text" at bounding box center [247, 576] width 142 height 12
click at [207, 468] on div "None" at bounding box center [258, 474] width 177 height 17
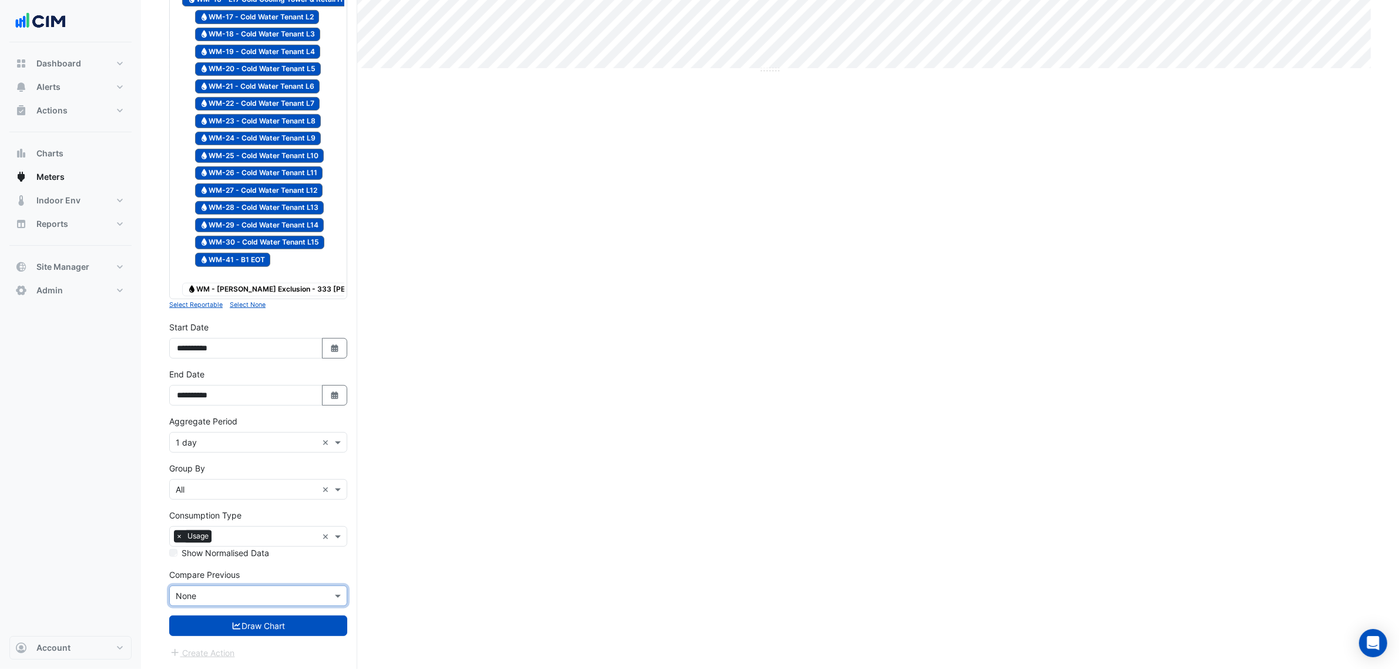
scroll to position [558, 0]
click at [239, 485] on input "text" at bounding box center [247, 490] width 142 height 12
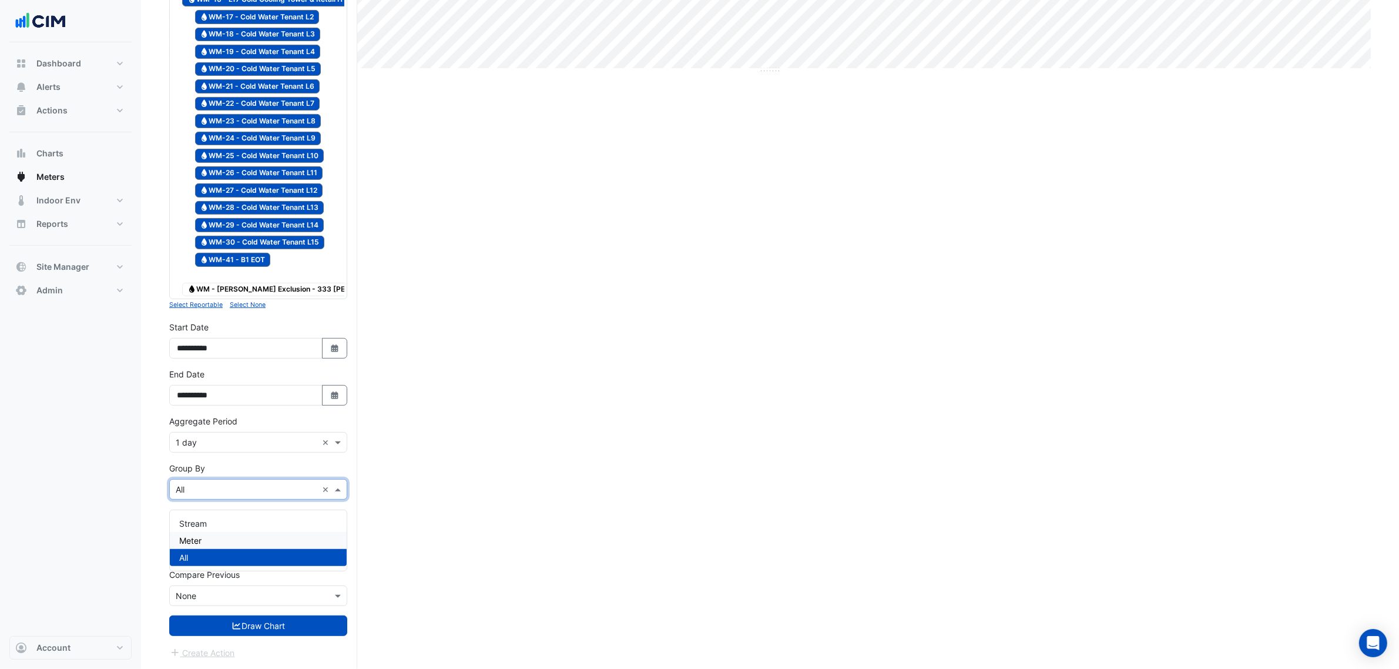
click at [233, 532] on div "Meter" at bounding box center [258, 540] width 177 height 17
click at [304, 615] on form "× 333 George Street × × Water × Expand All Collapse All Reportable Water WM-01 …" at bounding box center [258, 102] width 178 height 1113
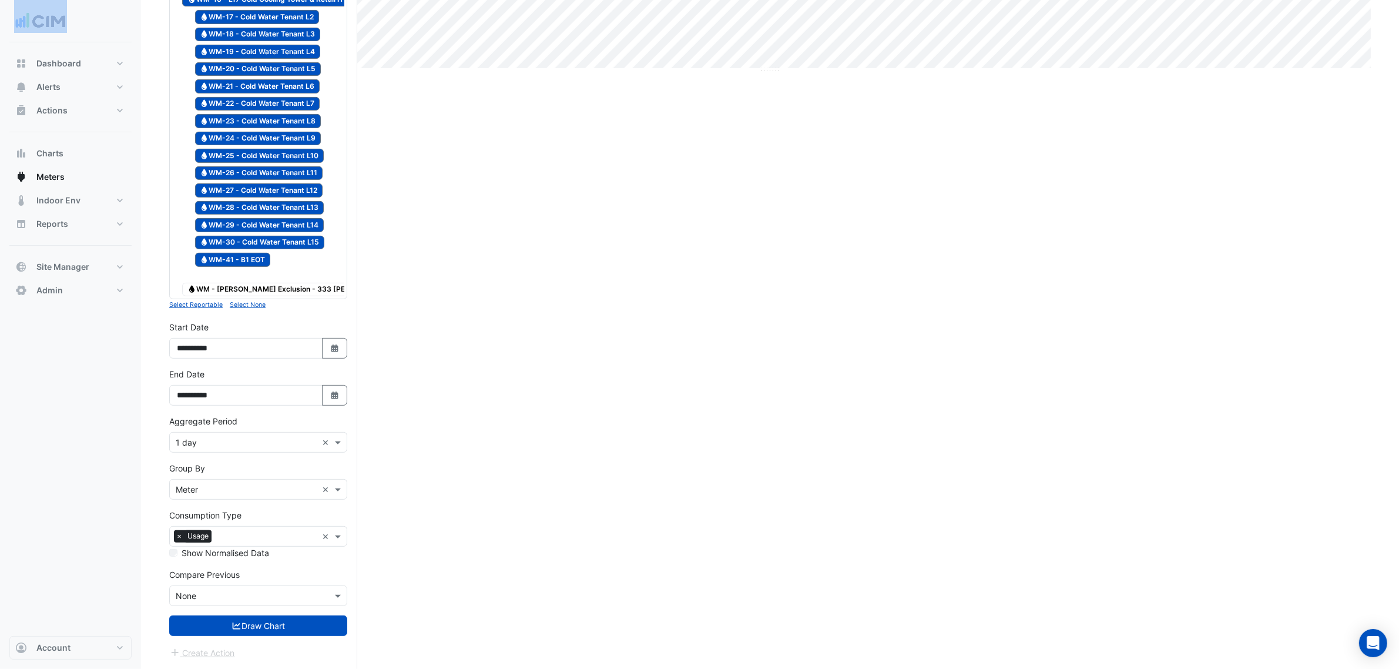
click at [304, 613] on form "× 333 George Street × × Water × Expand All Collapse All Reportable Water WM-01 …" at bounding box center [258, 102] width 178 height 1113
click at [303, 621] on button "Draw Chart" at bounding box center [258, 625] width 178 height 21
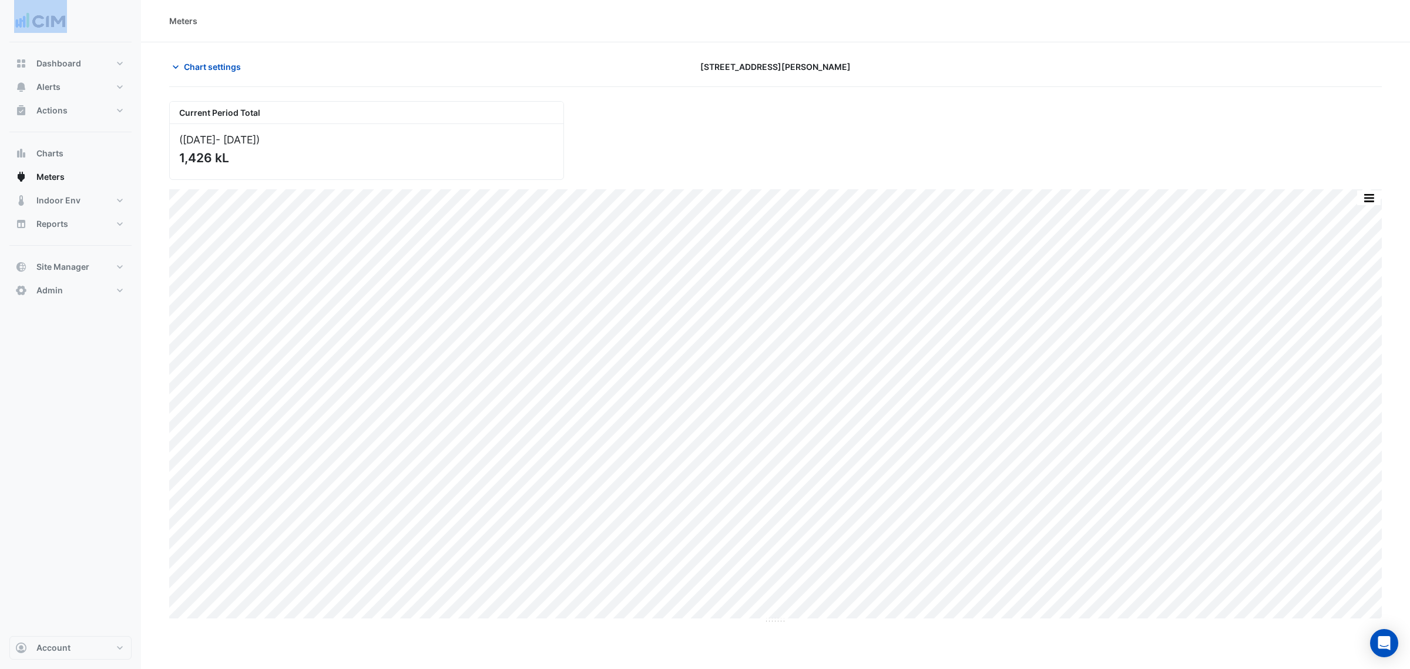
click at [1369, 196] on button "button" at bounding box center [1368, 197] width 23 height 15
click at [1367, 209] on div "Split by Meter" at bounding box center [1345, 218] width 70 height 21
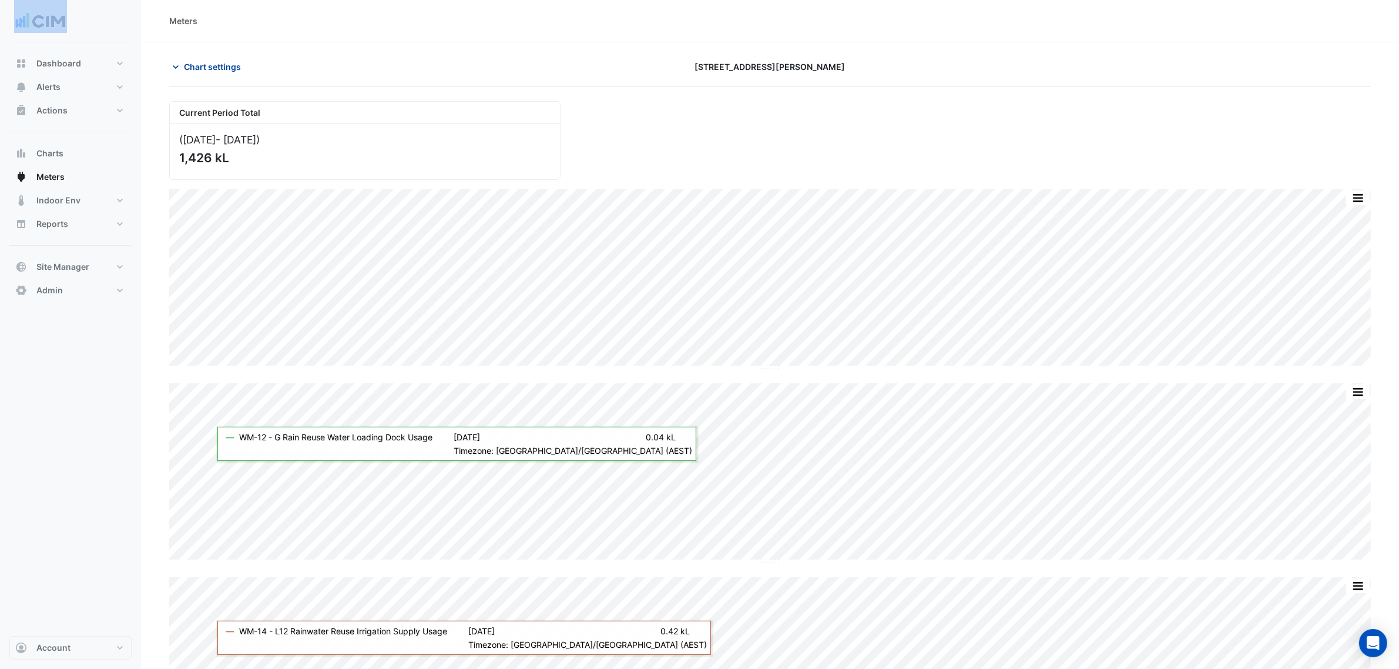
click at [223, 59] on button "Chart settings" at bounding box center [208, 66] width 79 height 21
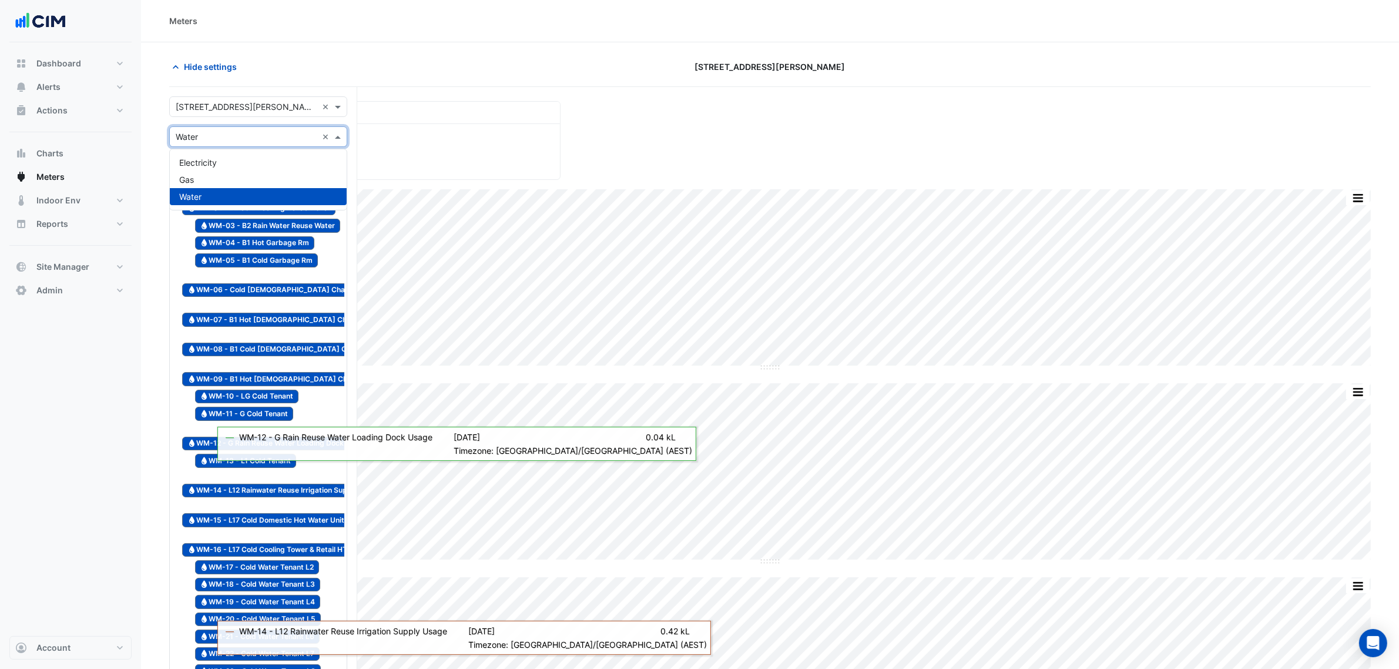
click at [216, 127] on div "× Water ×" at bounding box center [258, 136] width 178 height 21
click at [216, 106] on input "text" at bounding box center [247, 107] width 142 height 12
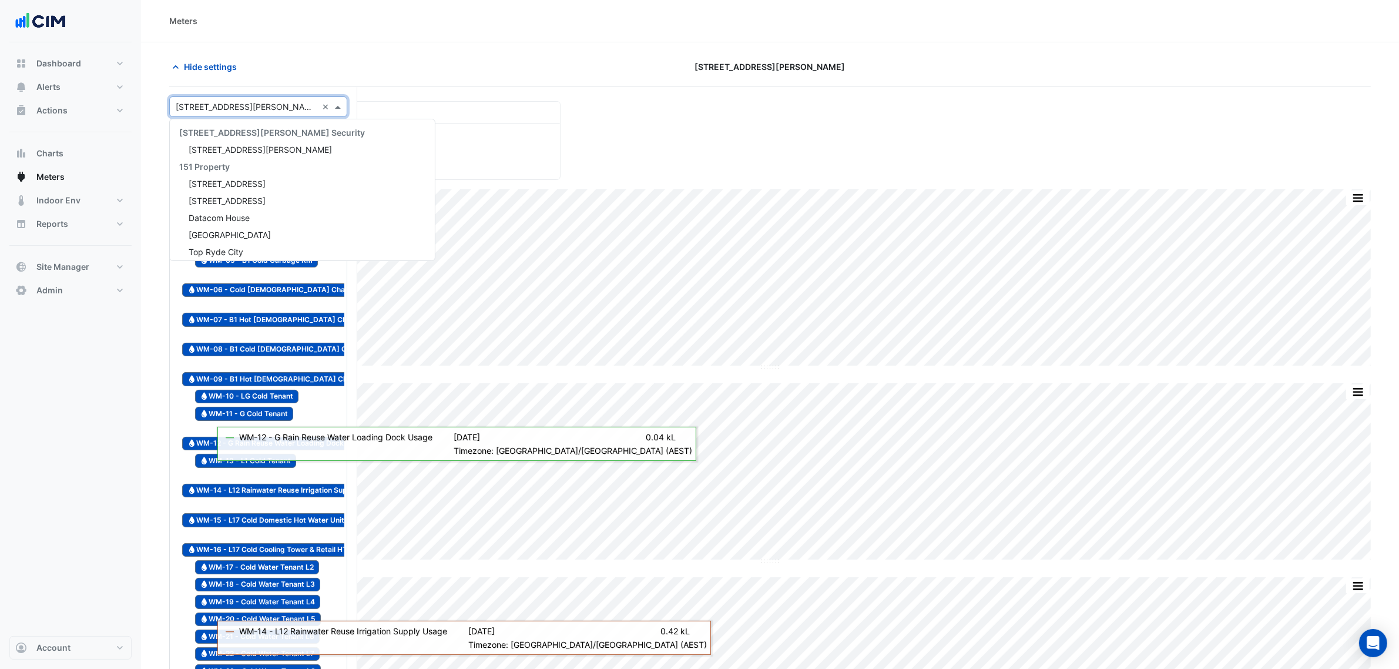
scroll to position [566, 0]
click at [213, 129] on span "333 George Street" at bounding box center [260, 129] width 143 height 10
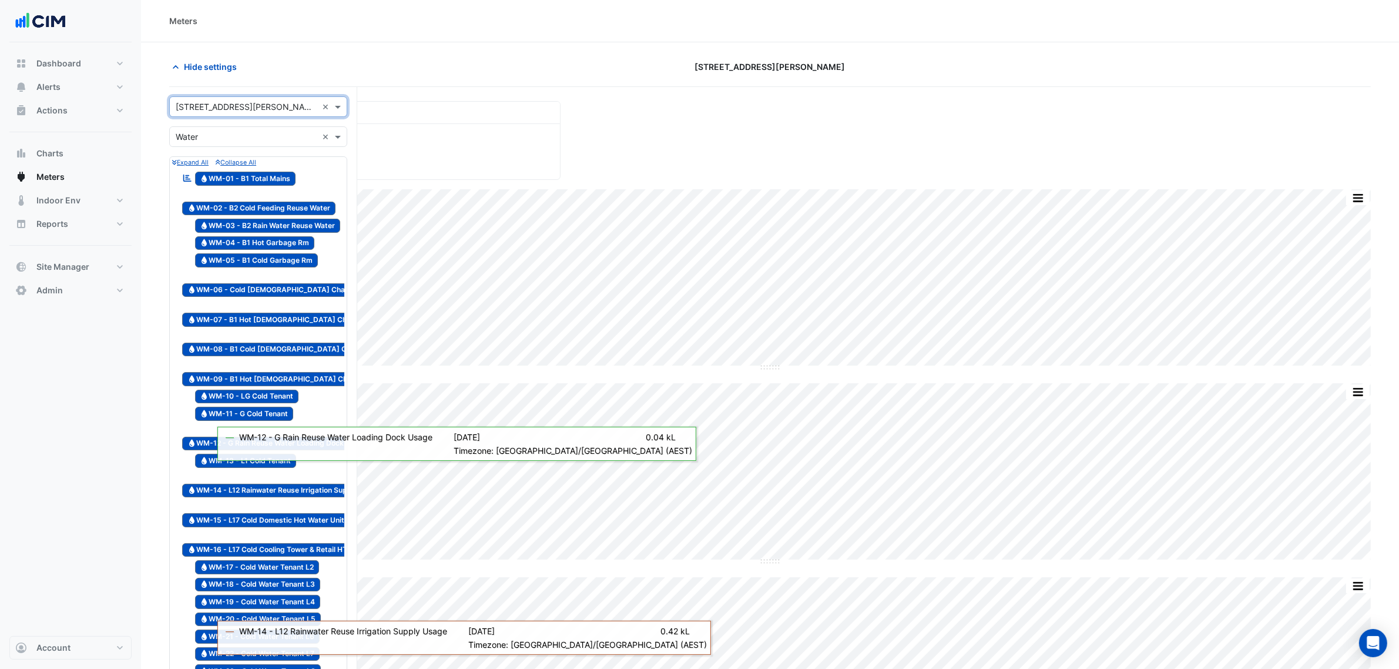
click at [169, 127] on form "× 333 George Street × × Water × Expand All Collapse All Reportable Water WM-01 …" at bounding box center [258, 652] width 178 height 1113
click at [170, 133] on div at bounding box center [258, 137] width 177 height 14
click at [189, 150] on div "Electricity Gas Water" at bounding box center [258, 179] width 177 height 61
click at [190, 155] on div "Electricity" at bounding box center [258, 162] width 177 height 17
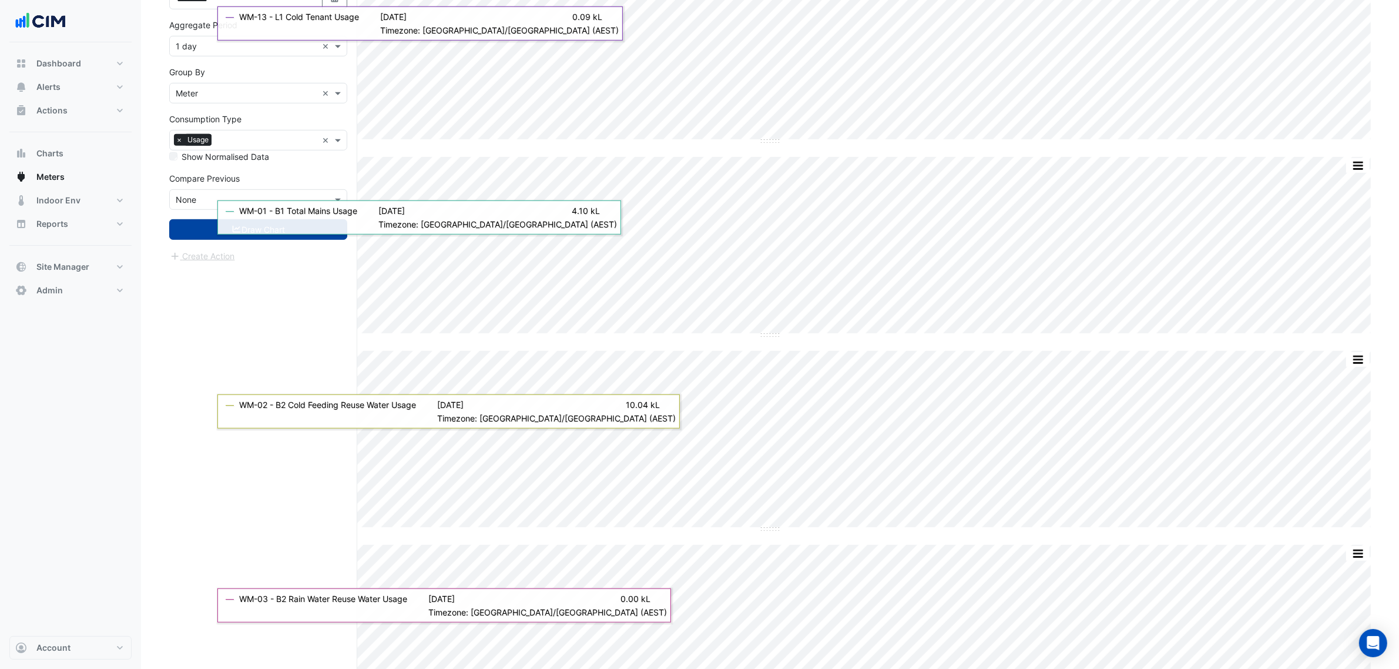
click at [220, 240] on button "Draw Chart" at bounding box center [258, 229] width 178 height 21
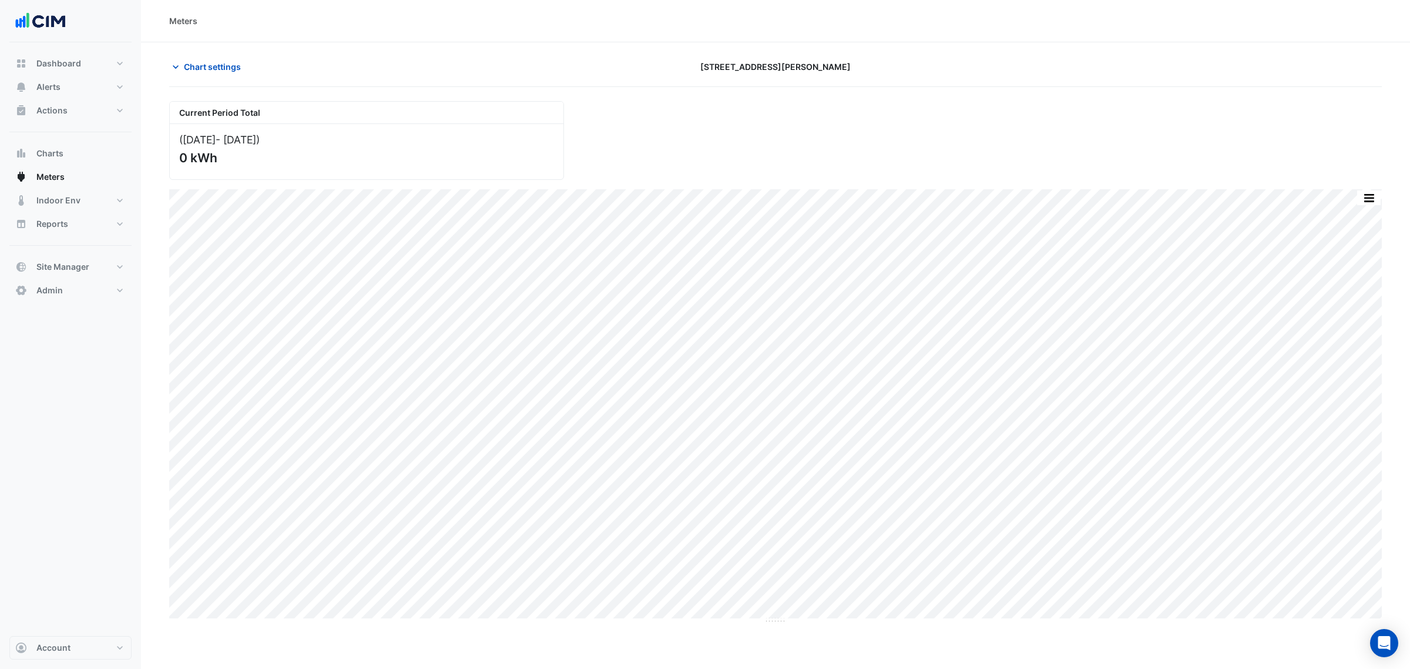
click at [1409, 493] on section "Chart settings 333 George Street Current Period Total (01 Aug 25 - 16 Sep 25 ) …" at bounding box center [775, 332] width 1269 height 581
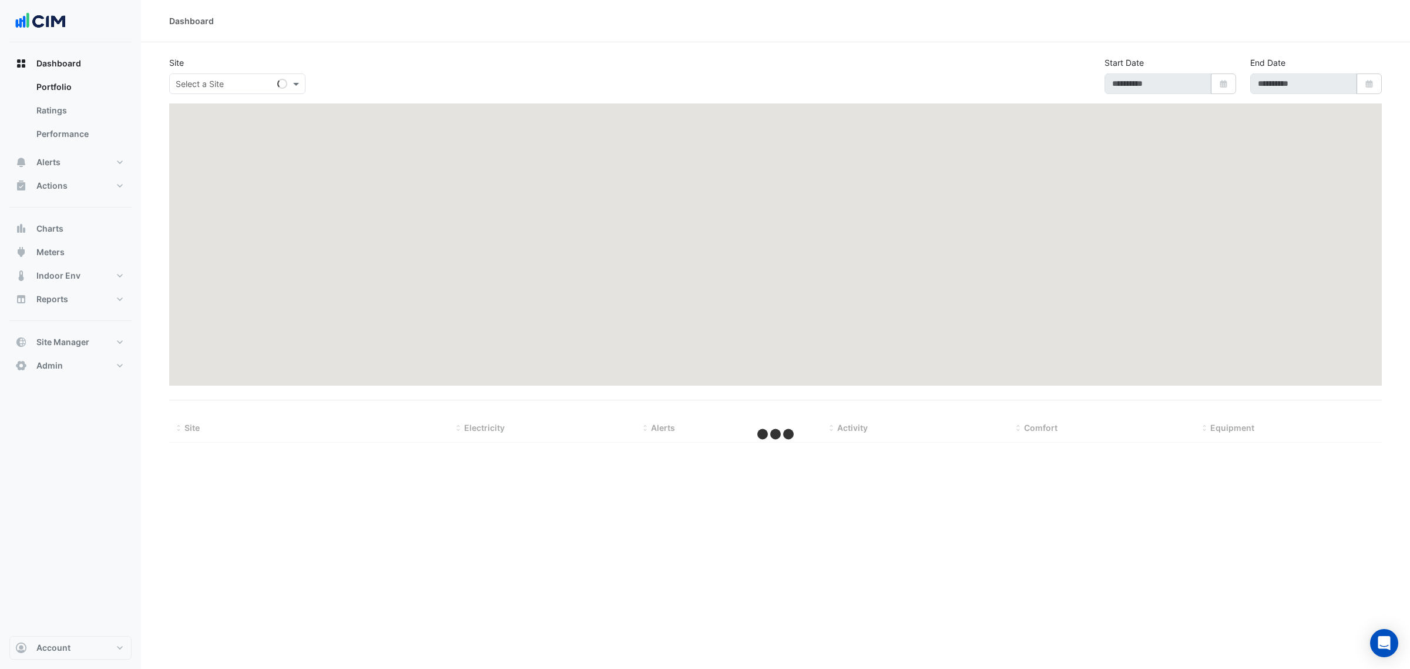
select select "***"
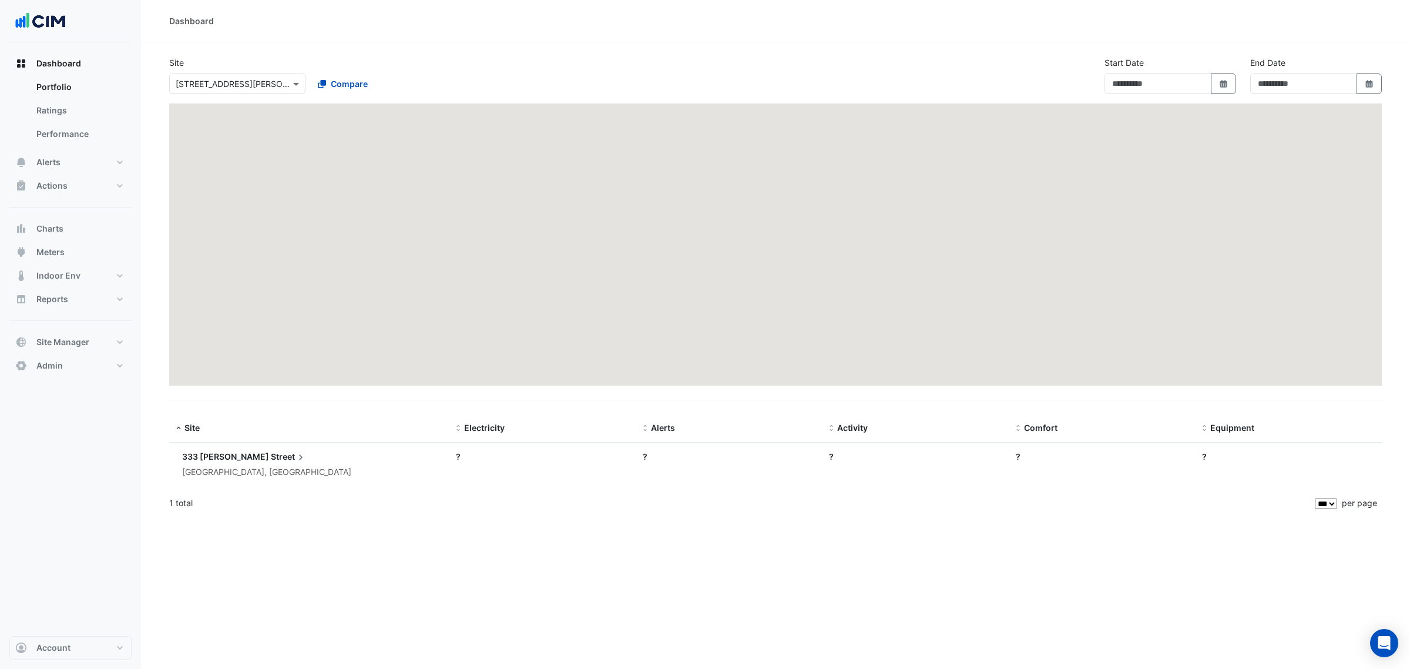
type input "**********"
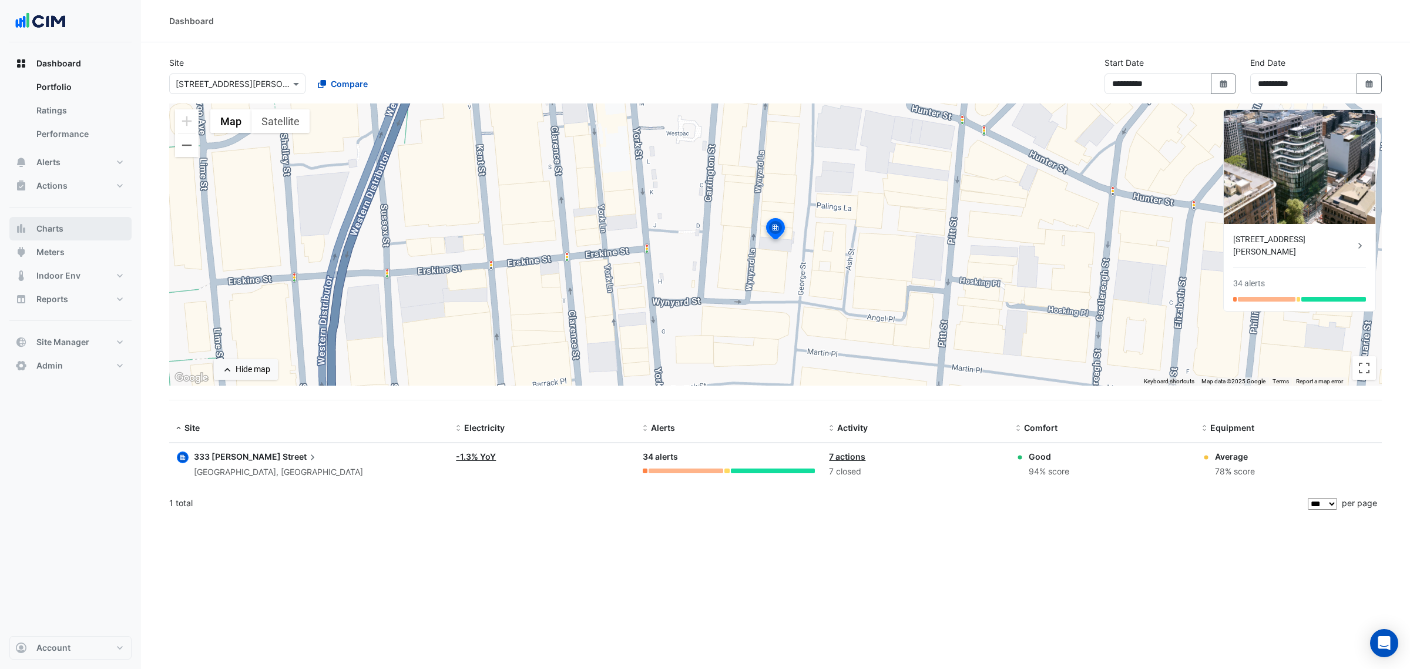
click at [37, 223] on span "Charts" at bounding box center [49, 229] width 27 height 12
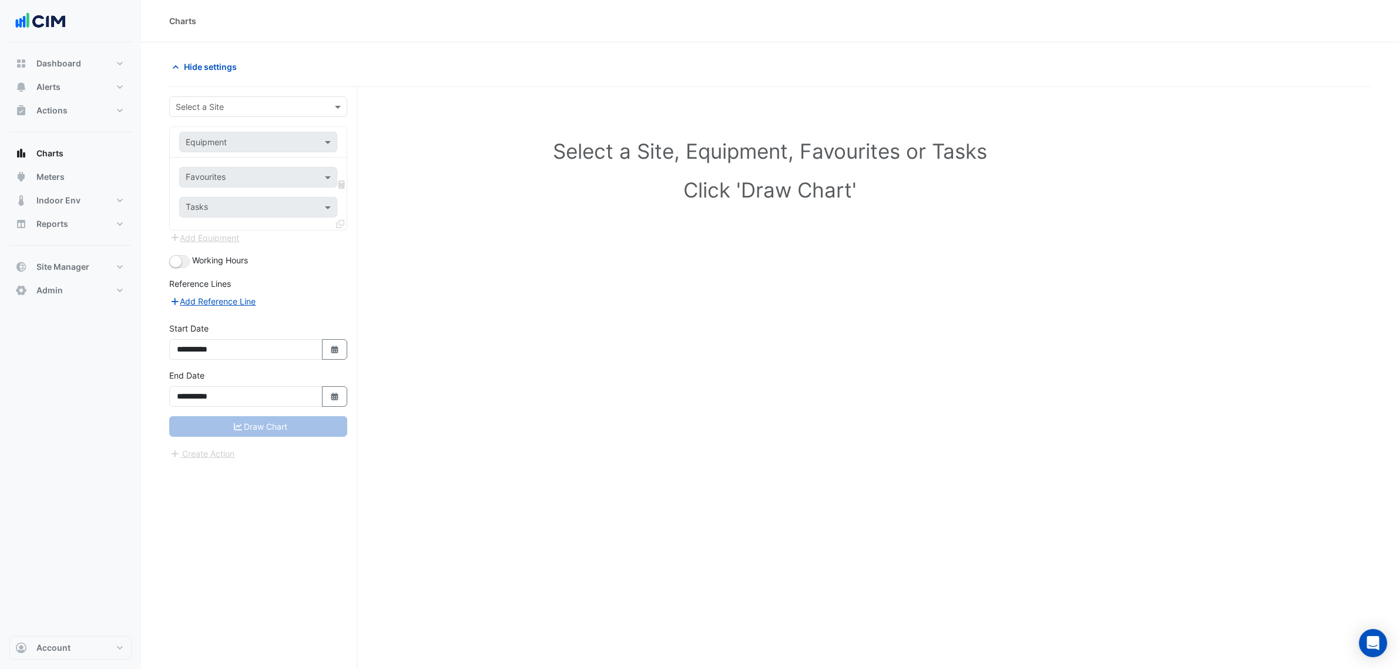
click at [189, 118] on form "**********" at bounding box center [258, 278] width 178 height 364
click at [198, 110] on input "text" at bounding box center [247, 107] width 142 height 12
type input "***"
click at [322, 75] on div "Hide settings" at bounding box center [466, 66] width 608 height 21
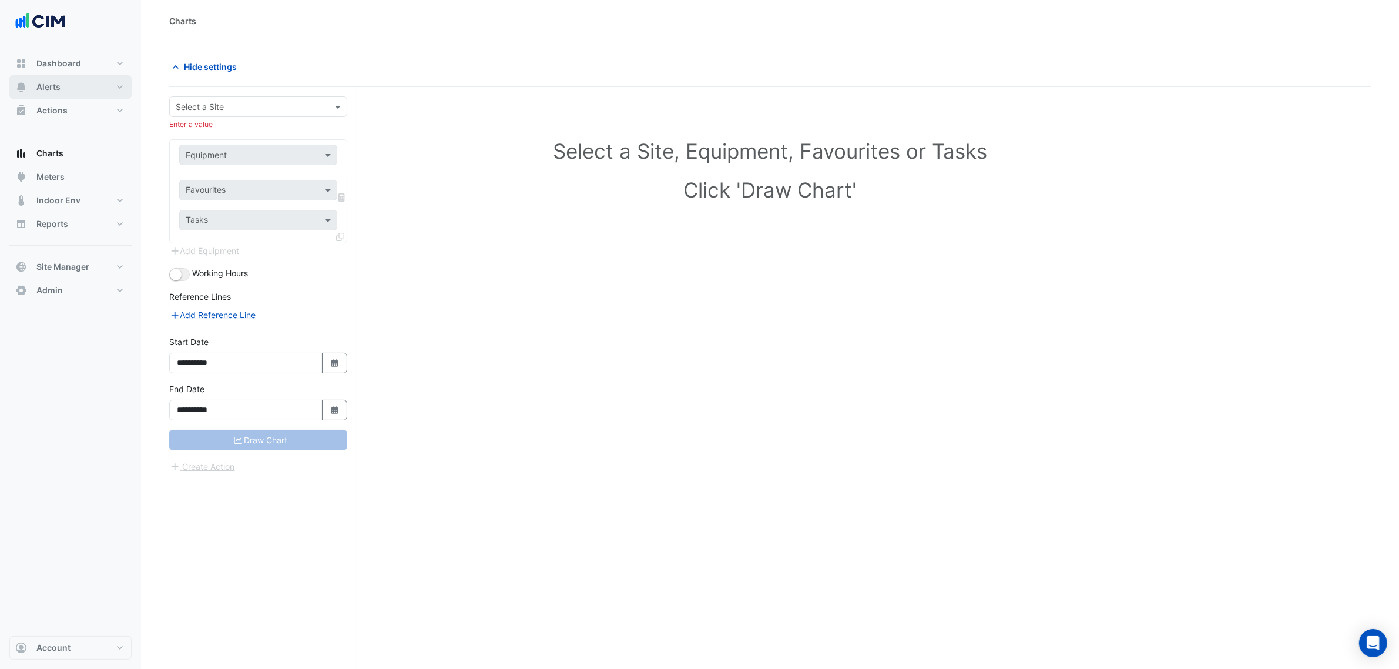
click at [87, 84] on button "Alerts" at bounding box center [70, 86] width 122 height 23
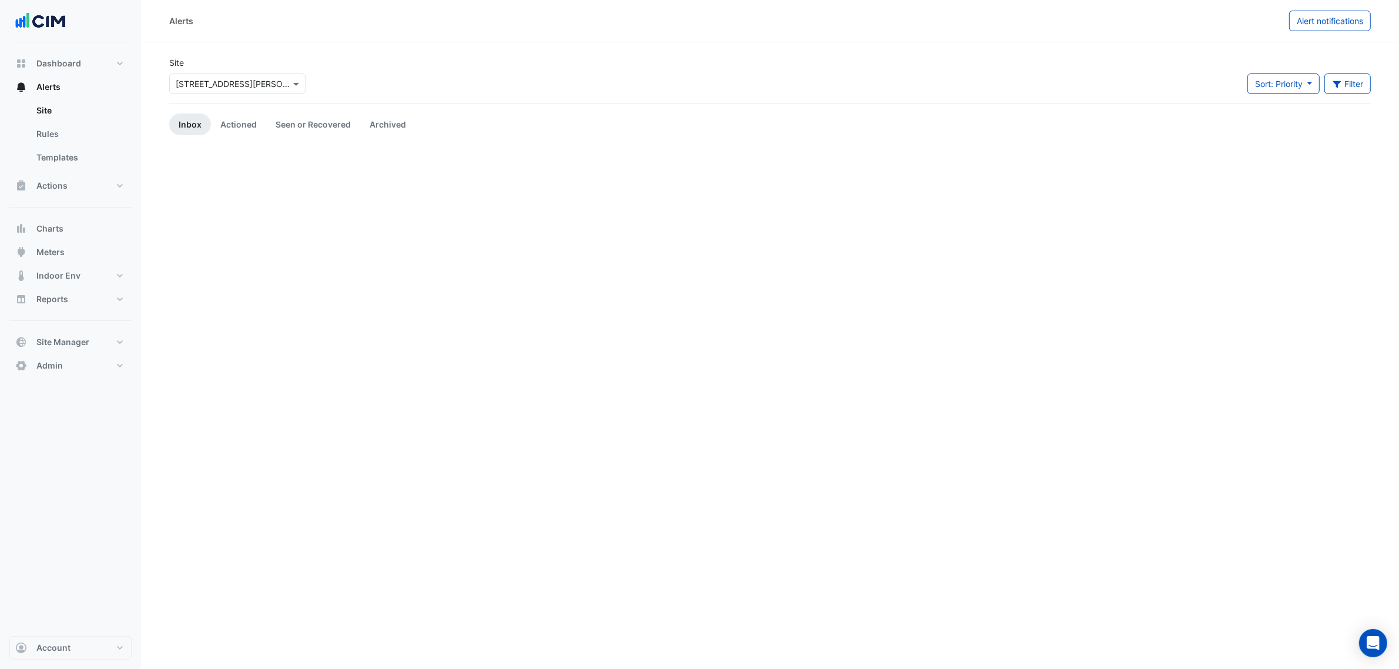
click at [239, 92] on div "× [STREET_ADDRESS][PERSON_NAME]" at bounding box center [237, 83] width 136 height 21
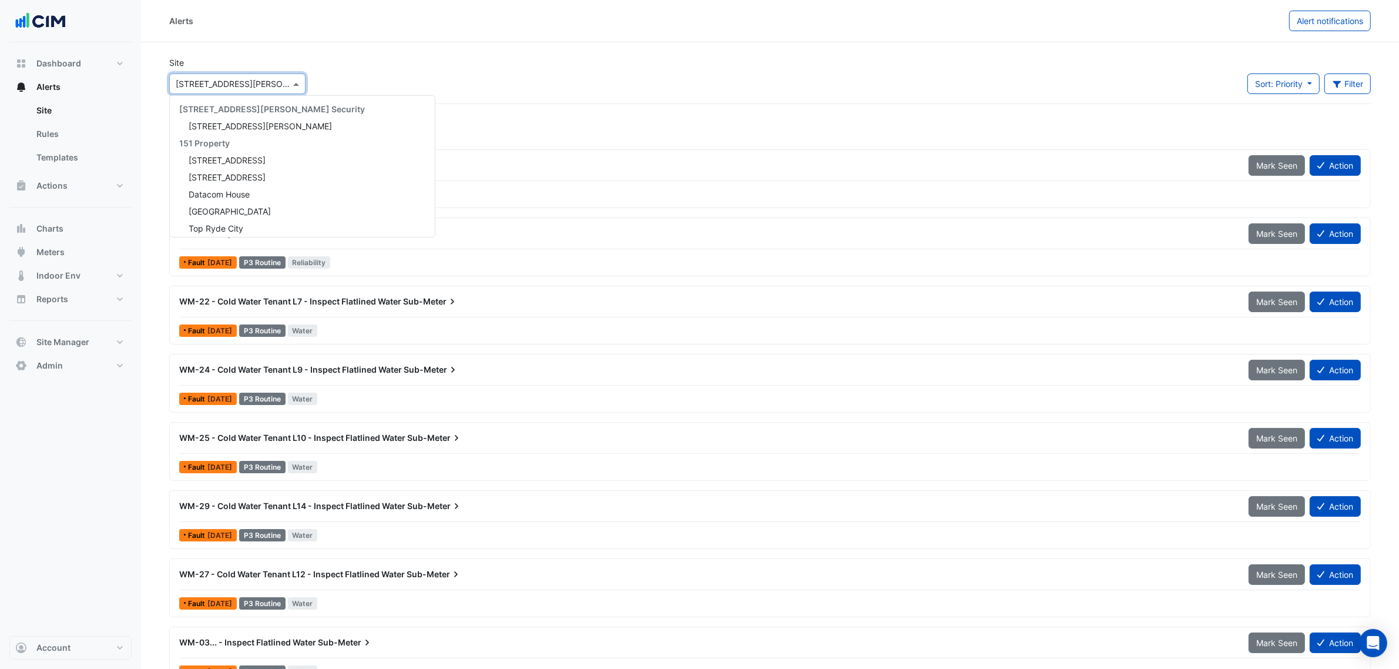
scroll to position [566, 0]
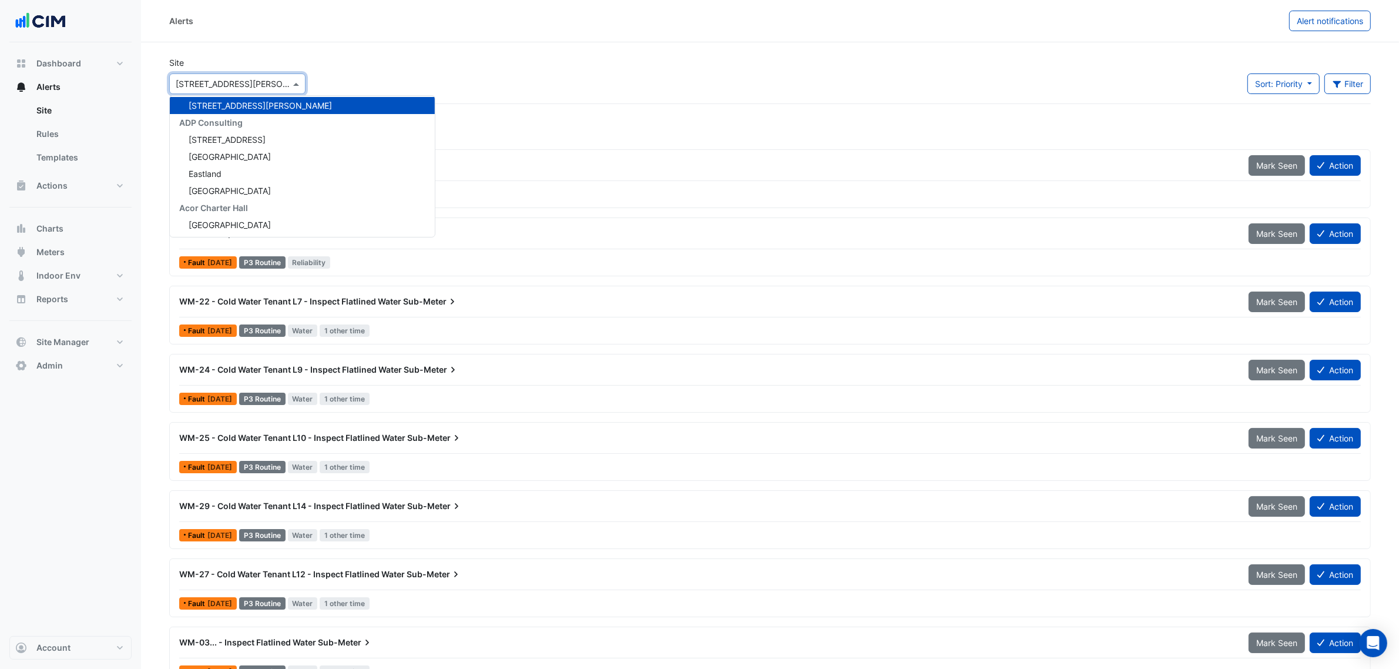
type input "*"
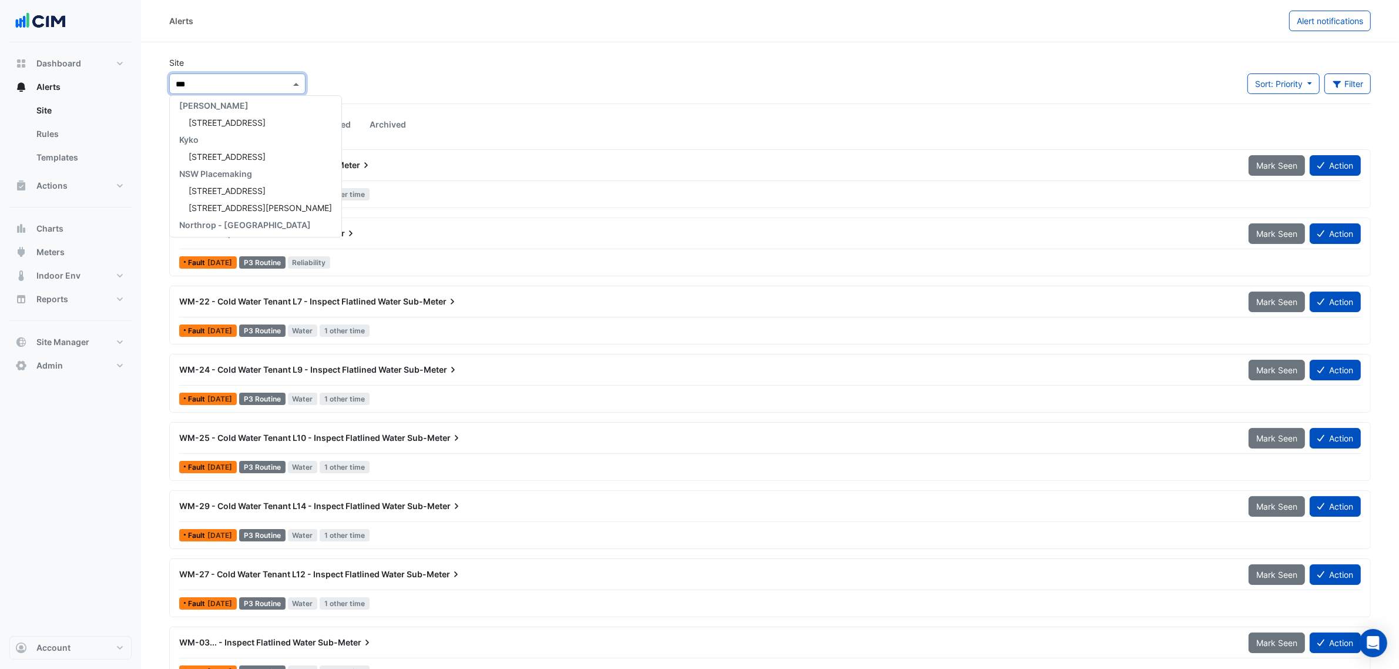
scroll to position [4, 0]
type input "********"
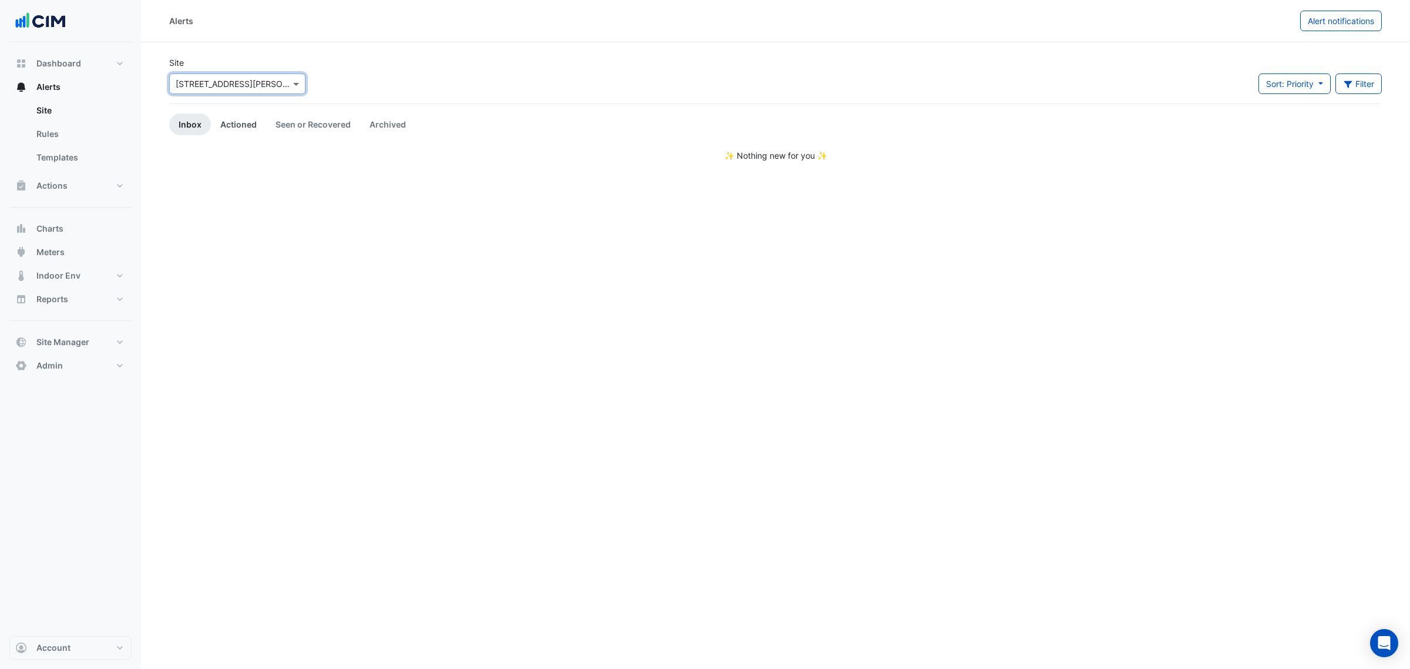
click at [227, 121] on link "Actioned" at bounding box center [238, 124] width 55 height 22
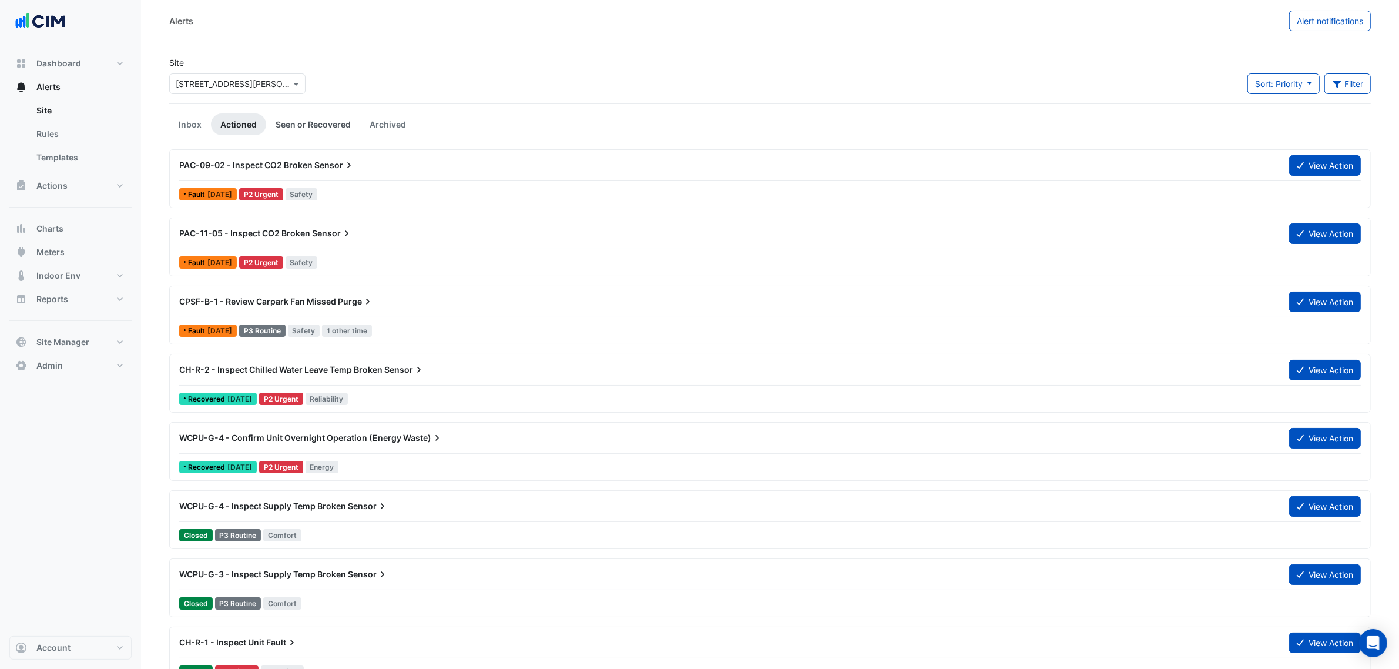
click at [298, 120] on link "Seen or Recovered" at bounding box center [313, 124] width 94 height 22
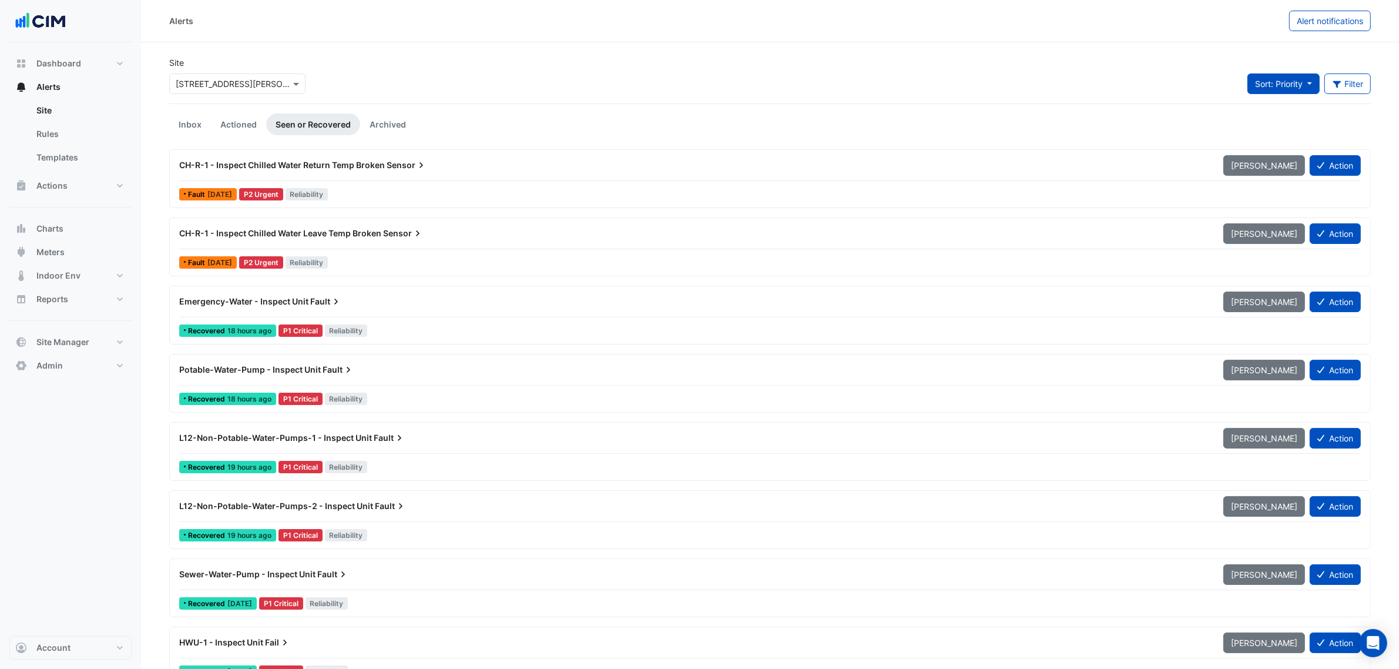
click at [1287, 80] on span "Sort: Priority" at bounding box center [1279, 84] width 48 height 10
click at [1276, 125] on li "Updated" at bounding box center [1292, 126] width 93 height 17
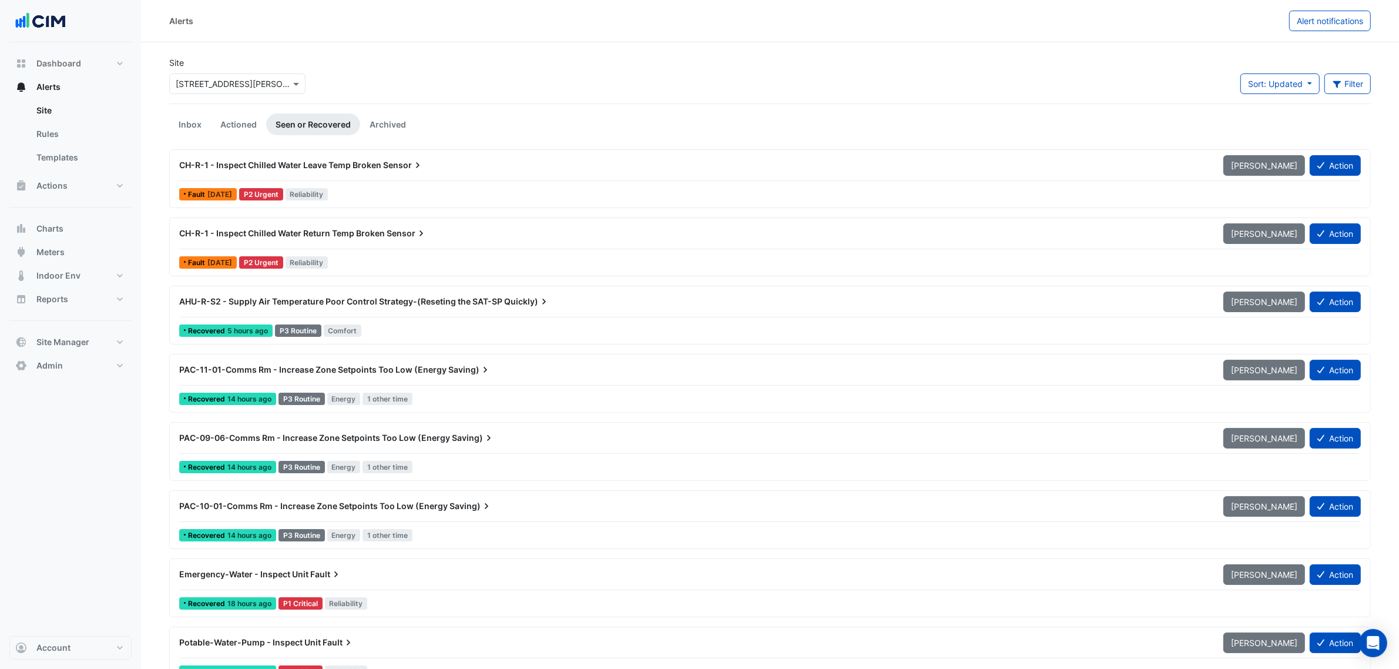
click at [493, 310] on div "AHU-R-S2 - Supply Air Temperature Poor Control Strategy-(Reseting the SAT-SP Qu…" at bounding box center [694, 301] width 1044 height 21
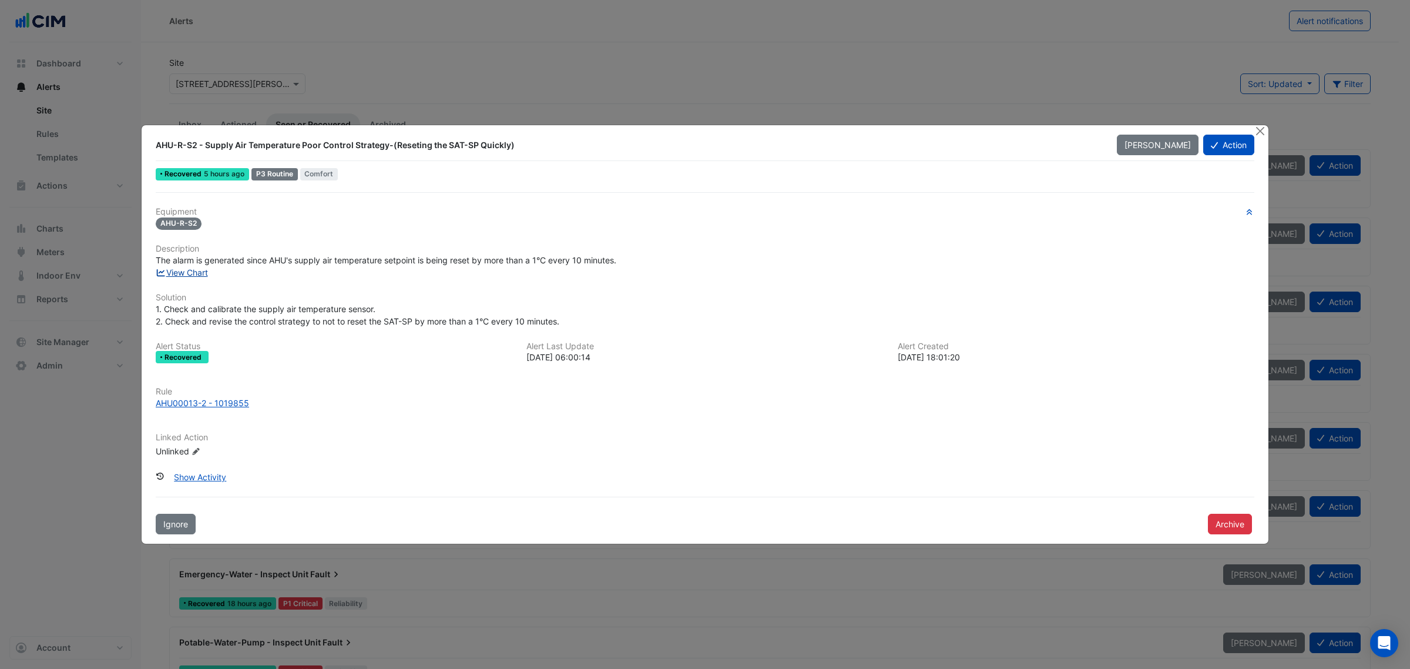
click at [194, 274] on link "View Chart" at bounding box center [182, 272] width 52 height 10
click at [1260, 131] on button "Close" at bounding box center [1260, 131] width 12 height 12
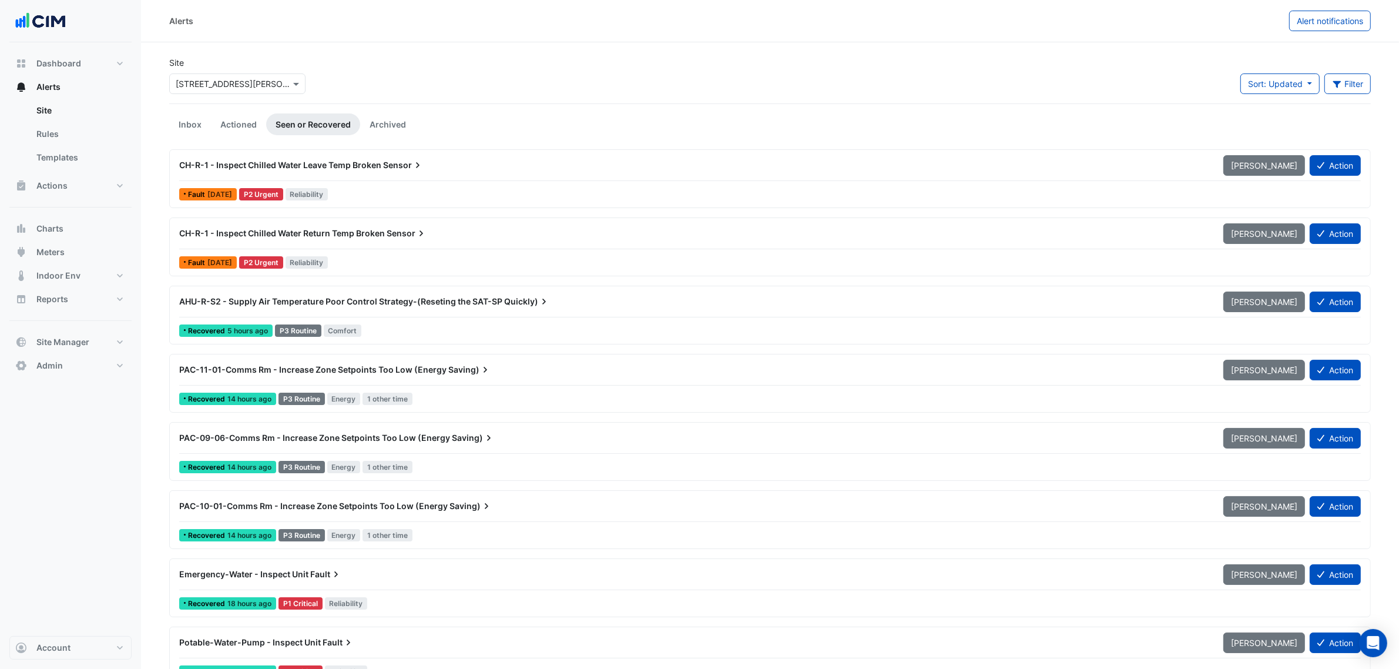
click at [192, 127] on link "Inbox" at bounding box center [190, 124] width 42 height 22
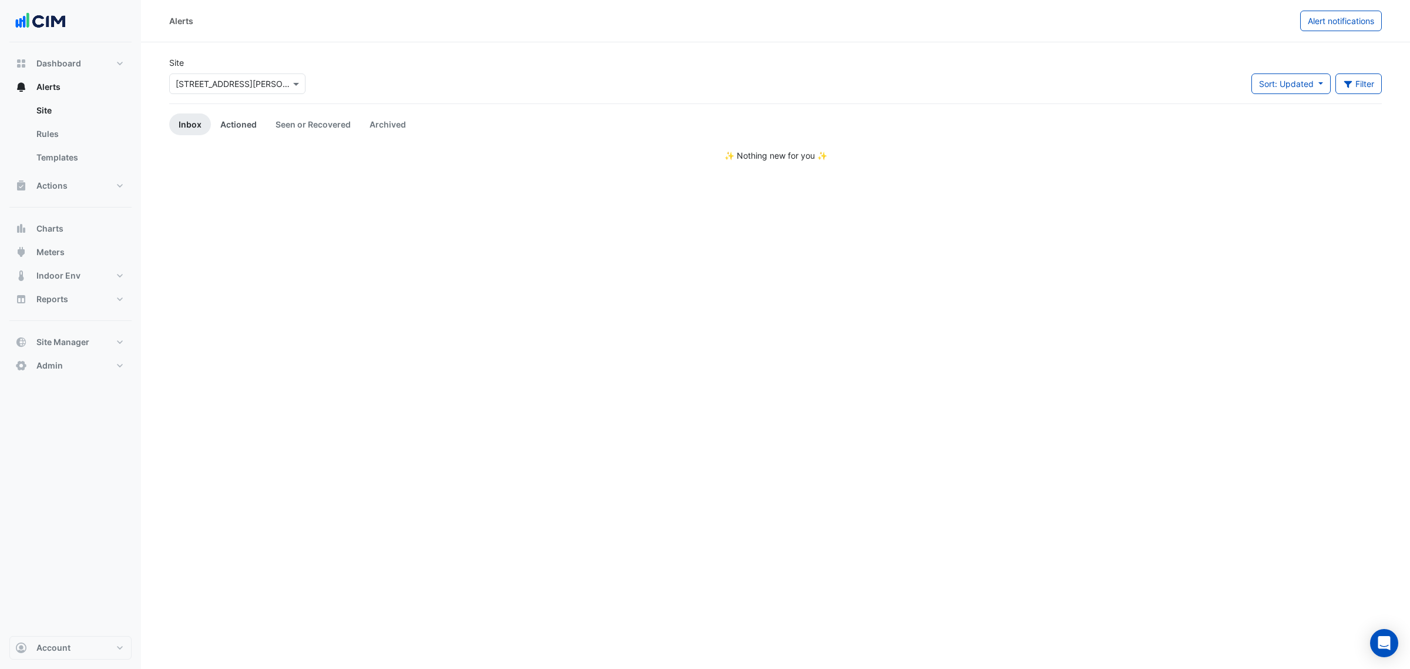
click at [216, 125] on link "Actioned" at bounding box center [238, 124] width 55 height 22
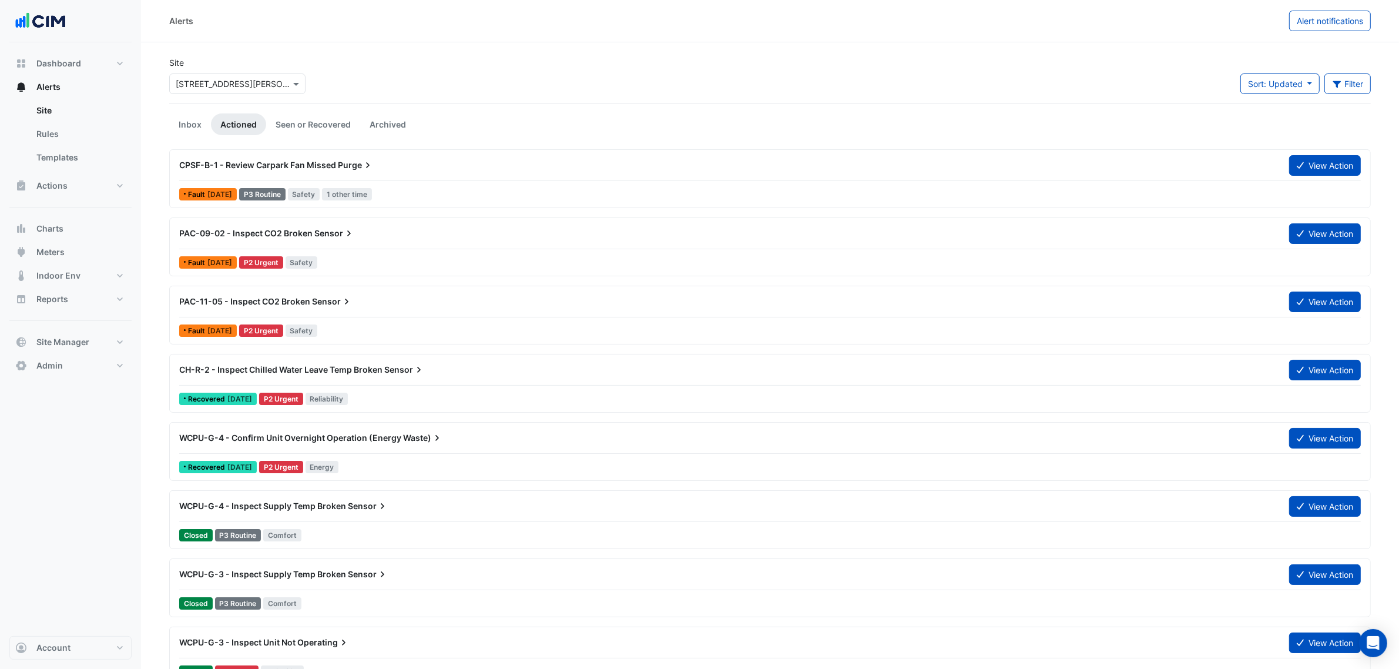
click at [305, 172] on div "CPSF-B-1 - Review Carpark Fan Missed Purge" at bounding box center [727, 165] width 1110 height 21
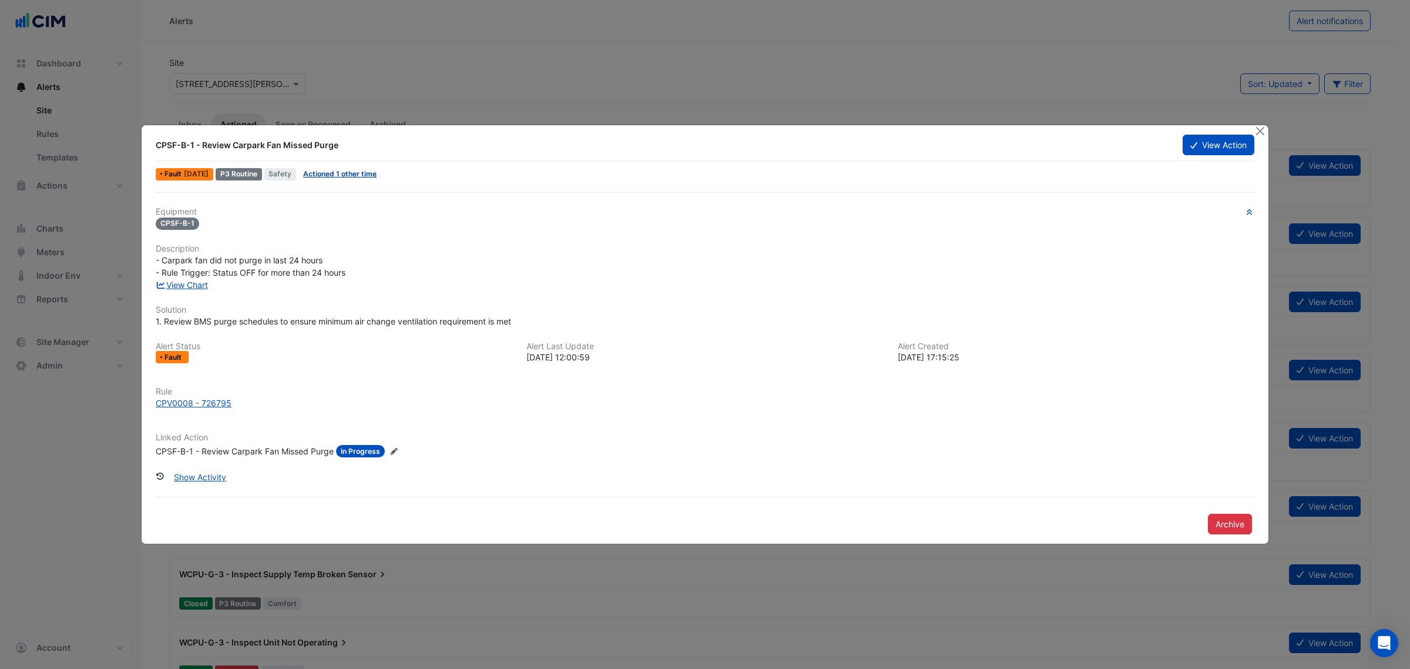
click at [343, 175] on link "Actioned 1 other time" at bounding box center [339, 173] width 73 height 9
click at [186, 286] on link "View Chart" at bounding box center [182, 285] width 52 height 10
click at [1256, 129] on button "Close" at bounding box center [1260, 131] width 12 height 12
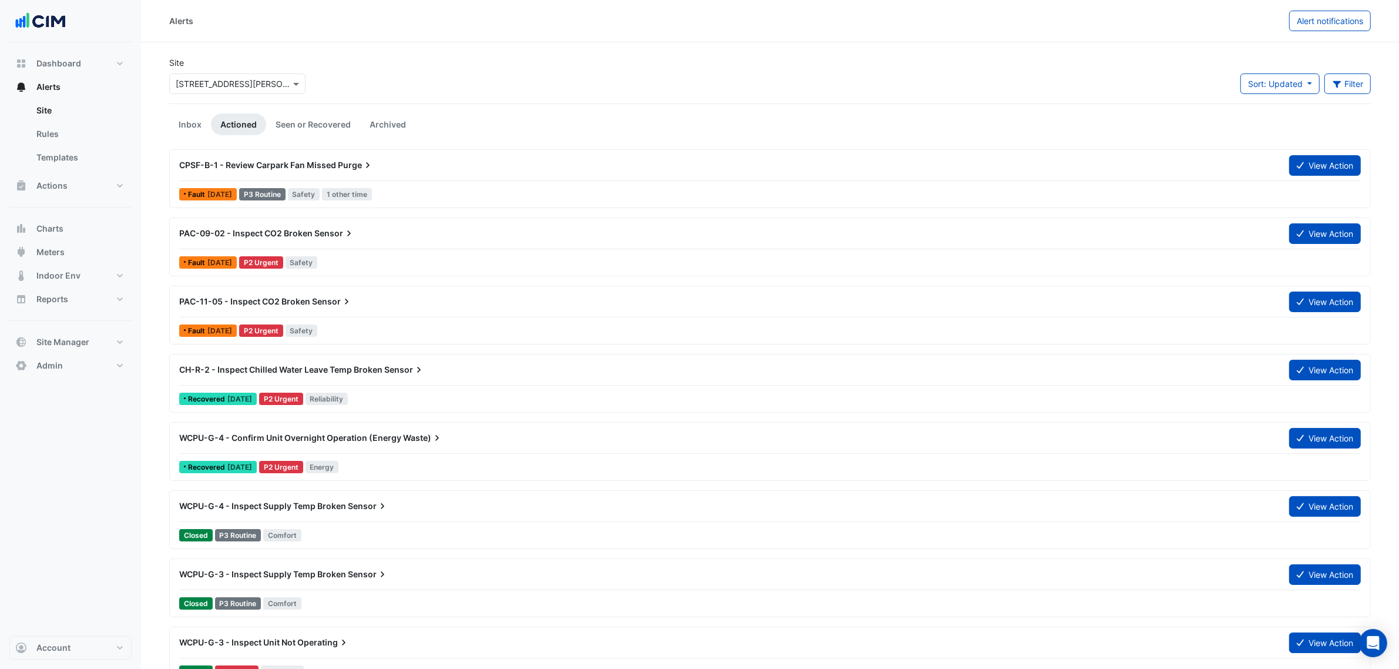
click at [226, 91] on div "× 6 Stewart Avenue" at bounding box center [237, 83] width 136 height 21
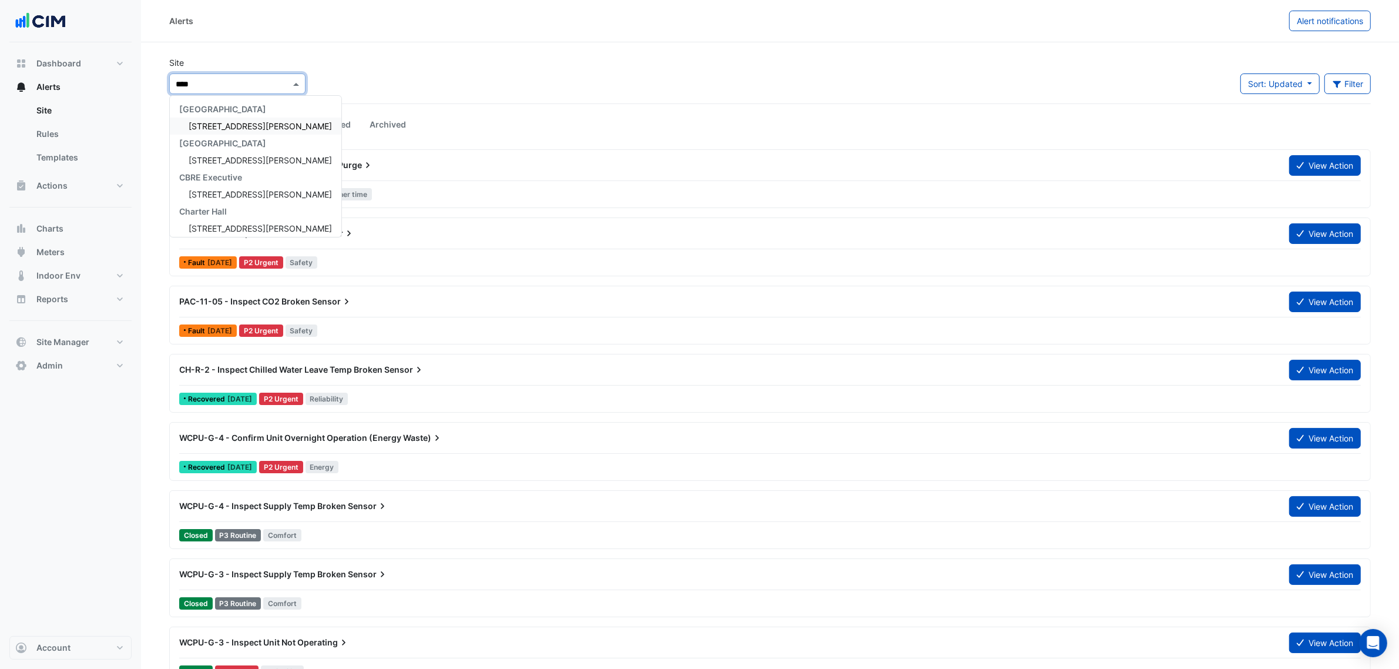
type input "*****"
click at [241, 127] on span "1 Shelley Street" at bounding box center [260, 126] width 143 height 10
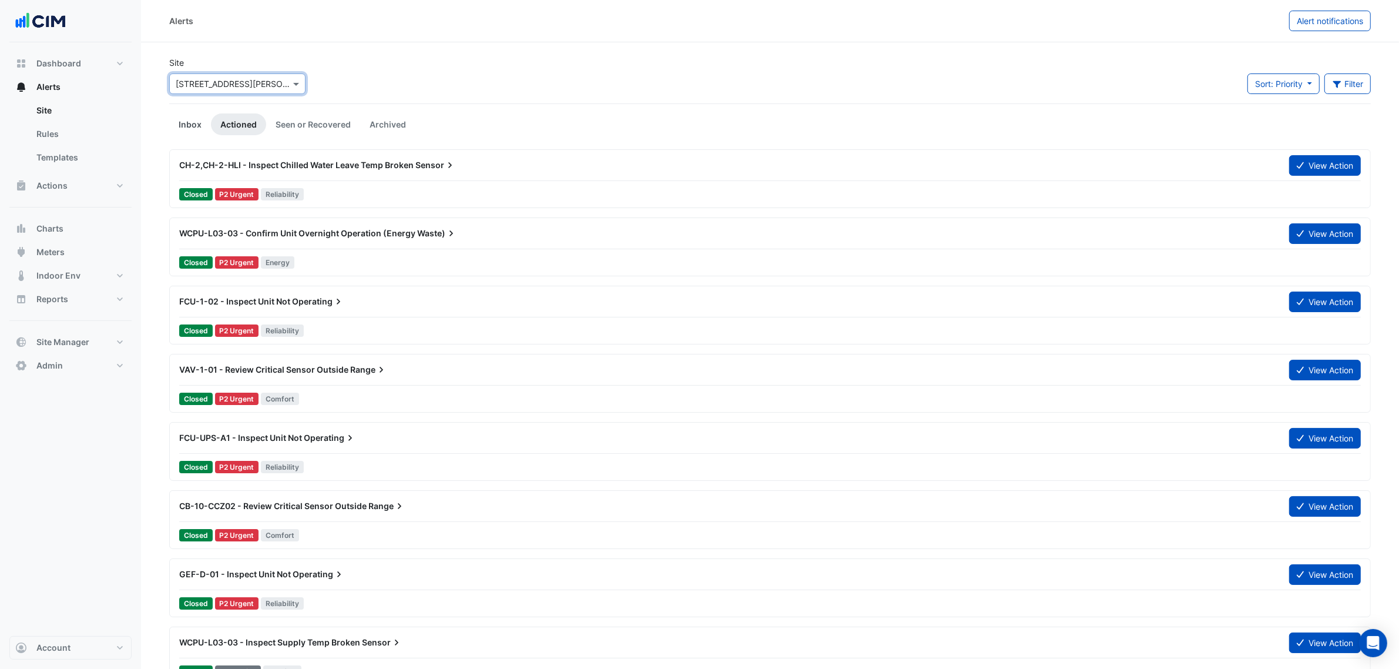
click at [200, 127] on link "Inbox" at bounding box center [190, 124] width 42 height 22
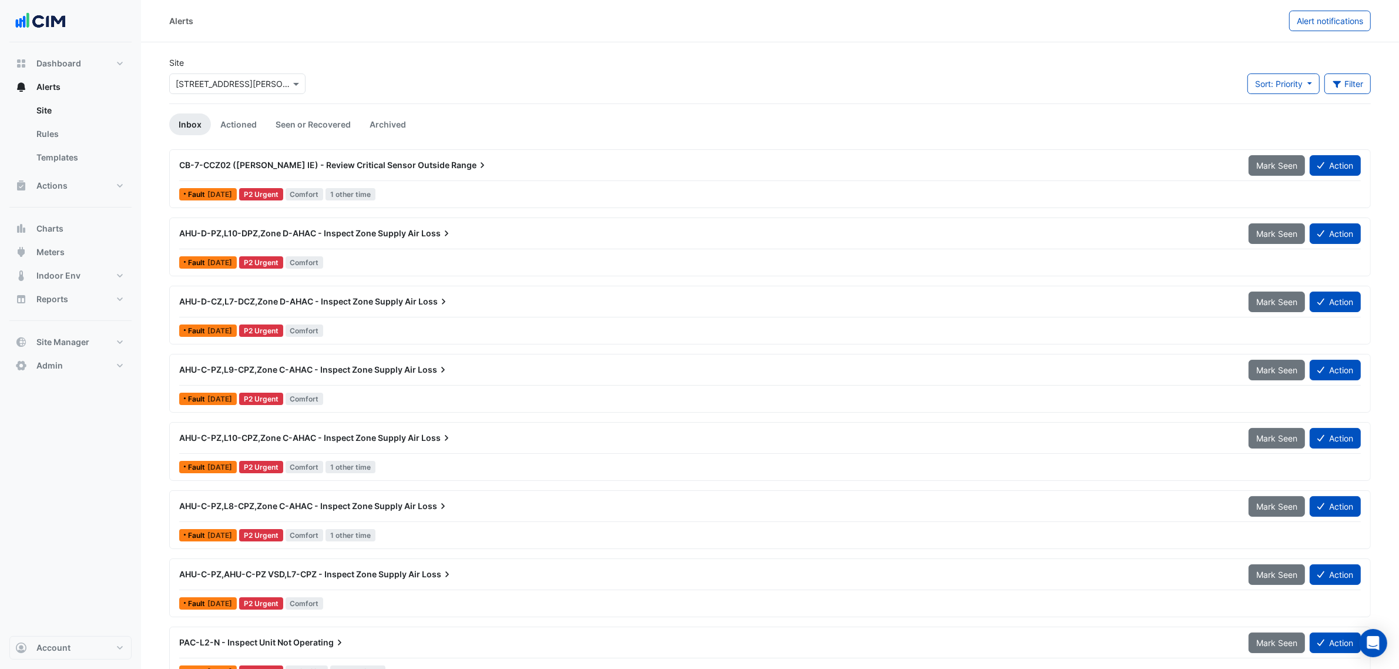
click at [293, 238] on span "AHU-D-PZ,L10-DPZ,Zone D-AHAC - Inspect Zone Supply Air" at bounding box center [299, 233] width 240 height 10
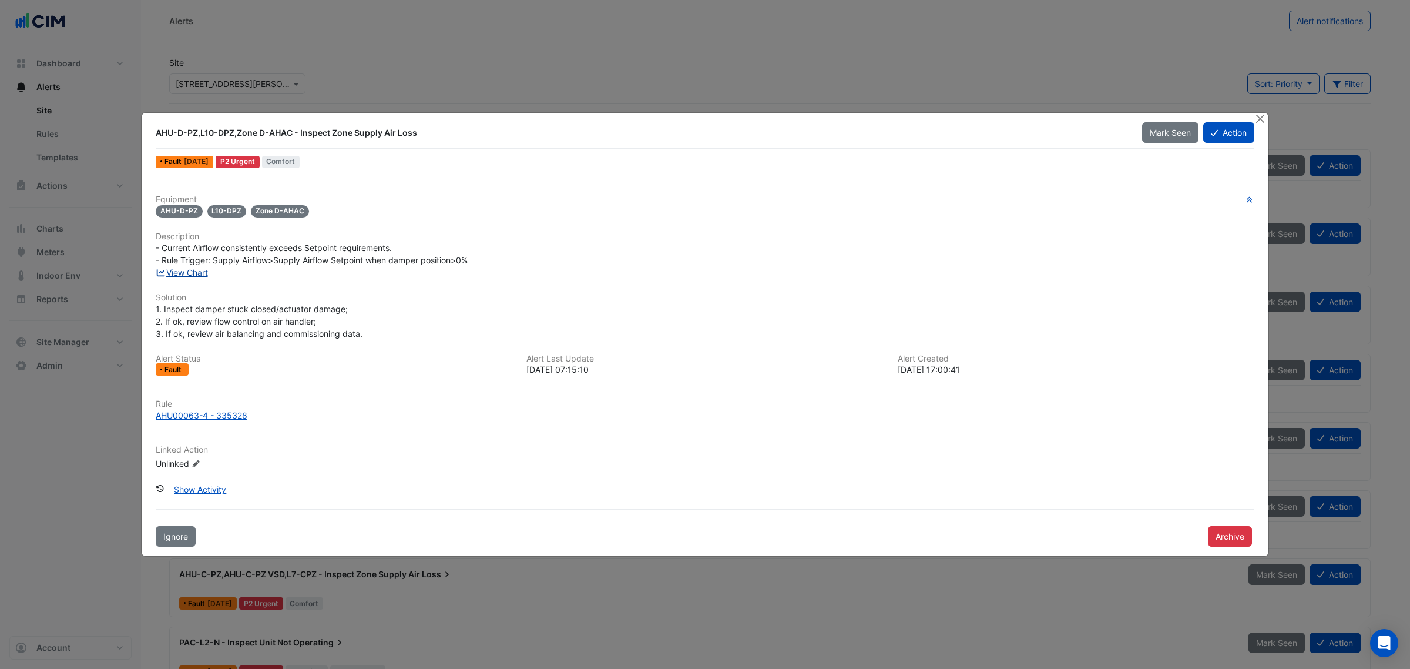
click at [198, 276] on link "View Chart" at bounding box center [182, 272] width 52 height 10
click at [1262, 115] on button "Close" at bounding box center [1260, 119] width 12 height 12
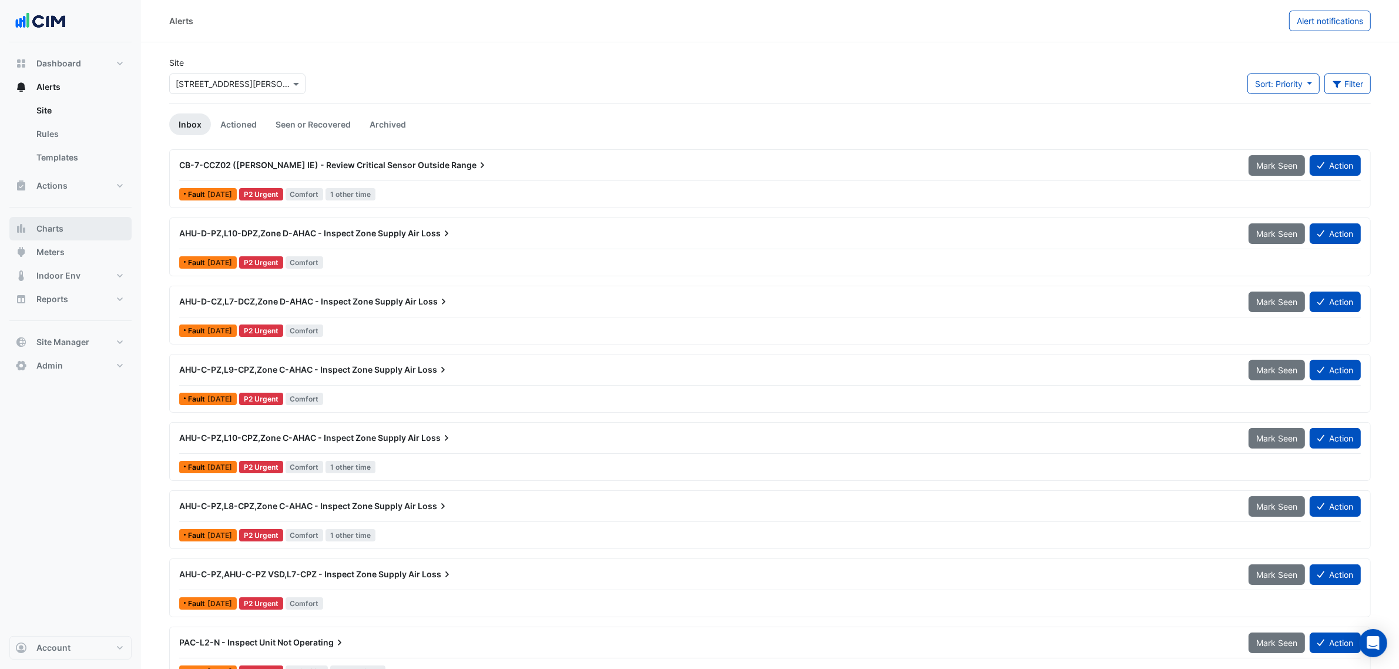
click at [72, 239] on button "Charts" at bounding box center [70, 228] width 122 height 23
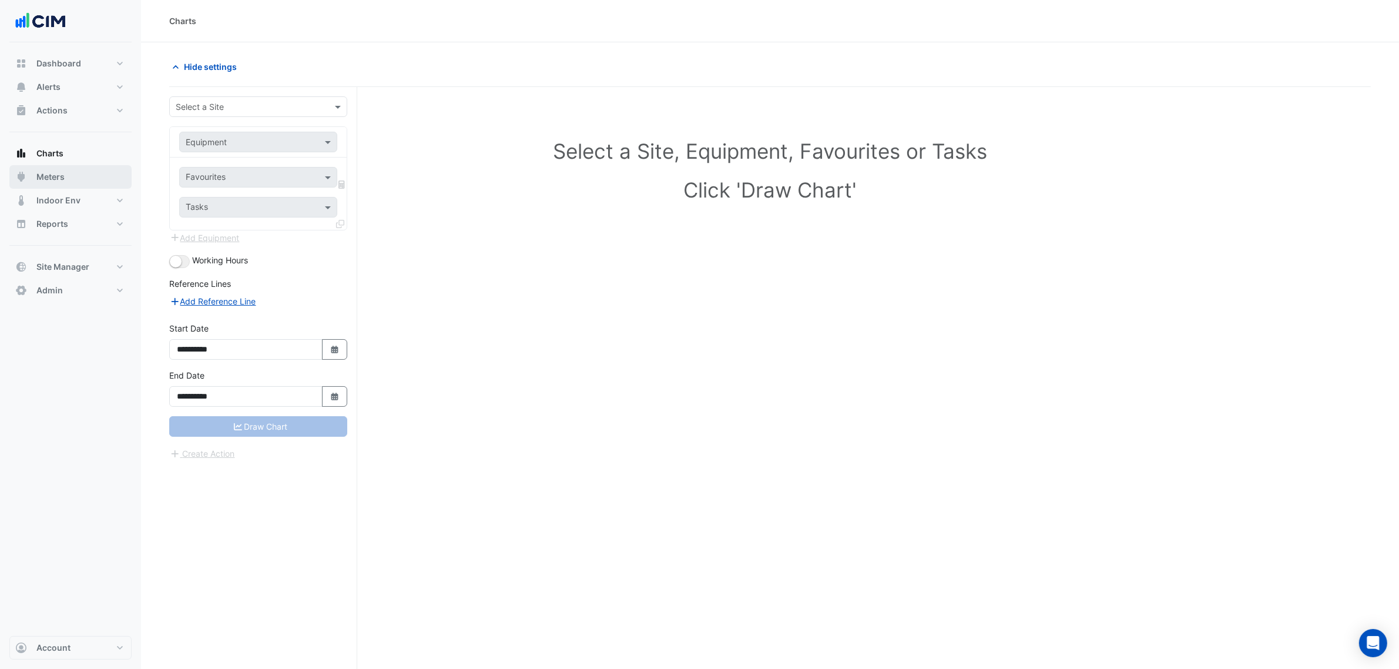
click at [75, 174] on button "Meters" at bounding box center [70, 176] width 122 height 23
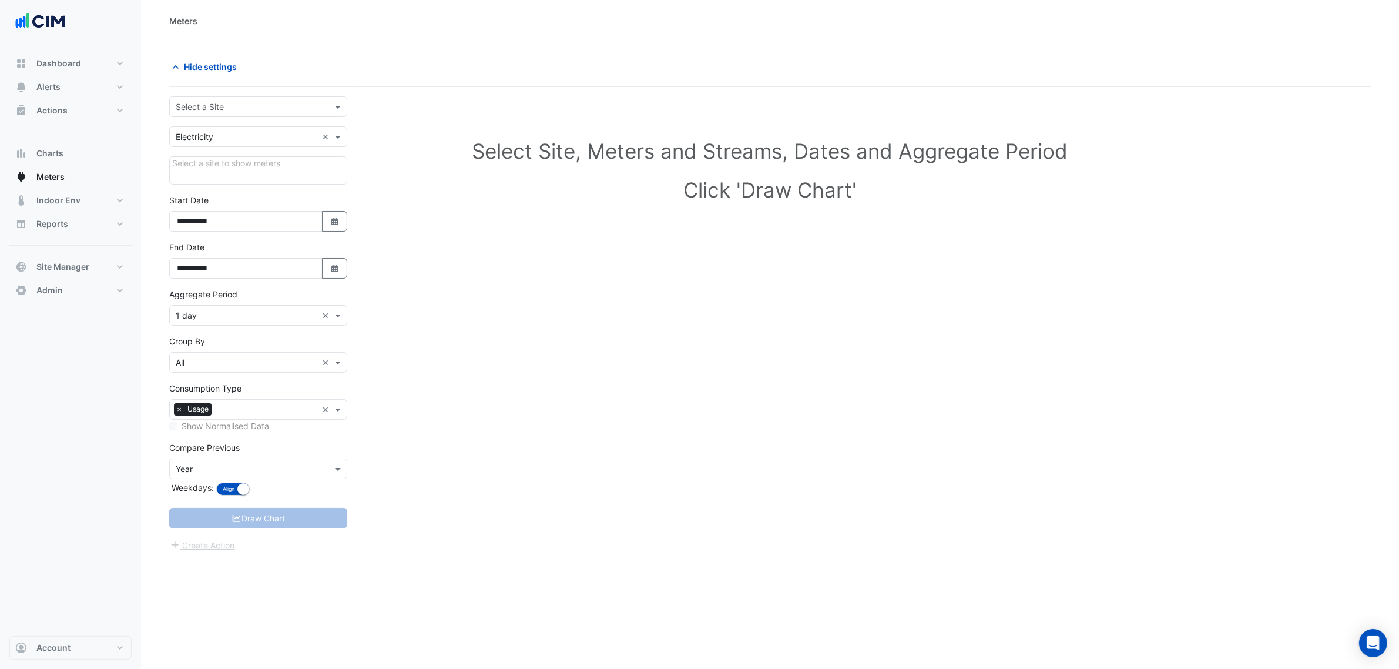
click at [207, 120] on form "**********" at bounding box center [258, 323] width 178 height 455
click at [212, 109] on input "text" at bounding box center [247, 107] width 142 height 12
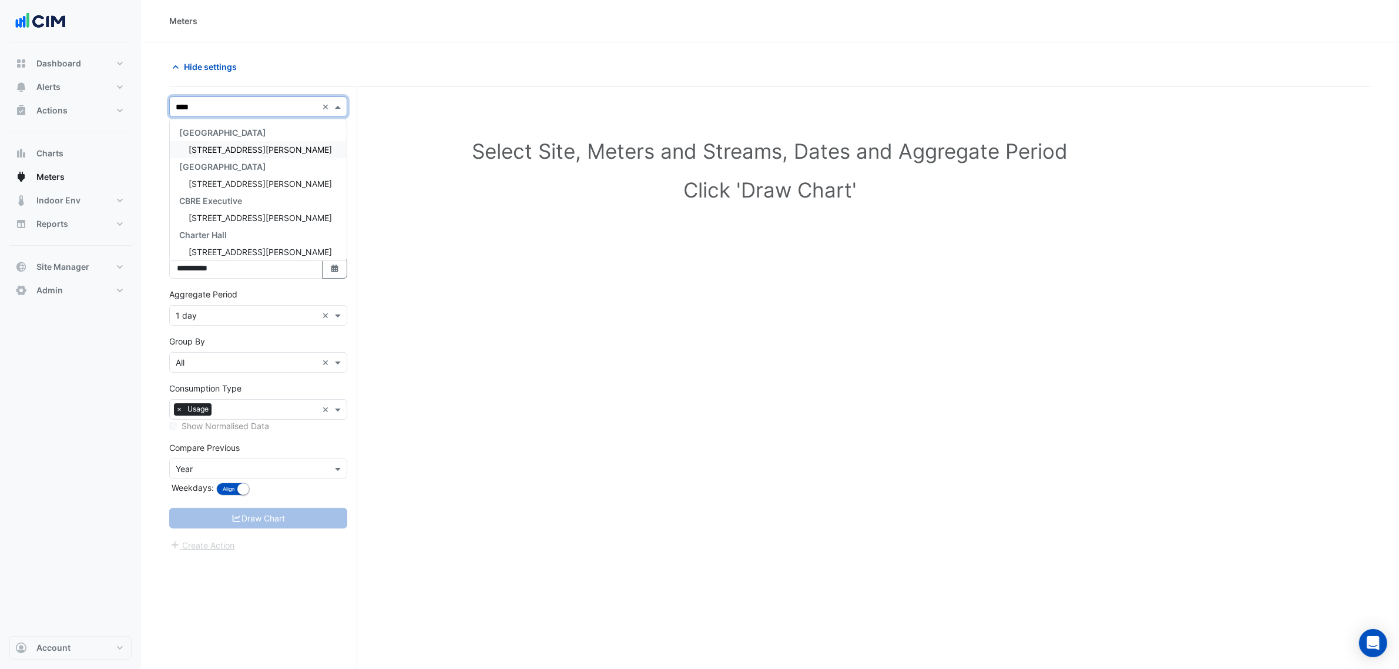
type input "*****"
click at [251, 156] on div "1 Shelley Street" at bounding box center [258, 149] width 177 height 17
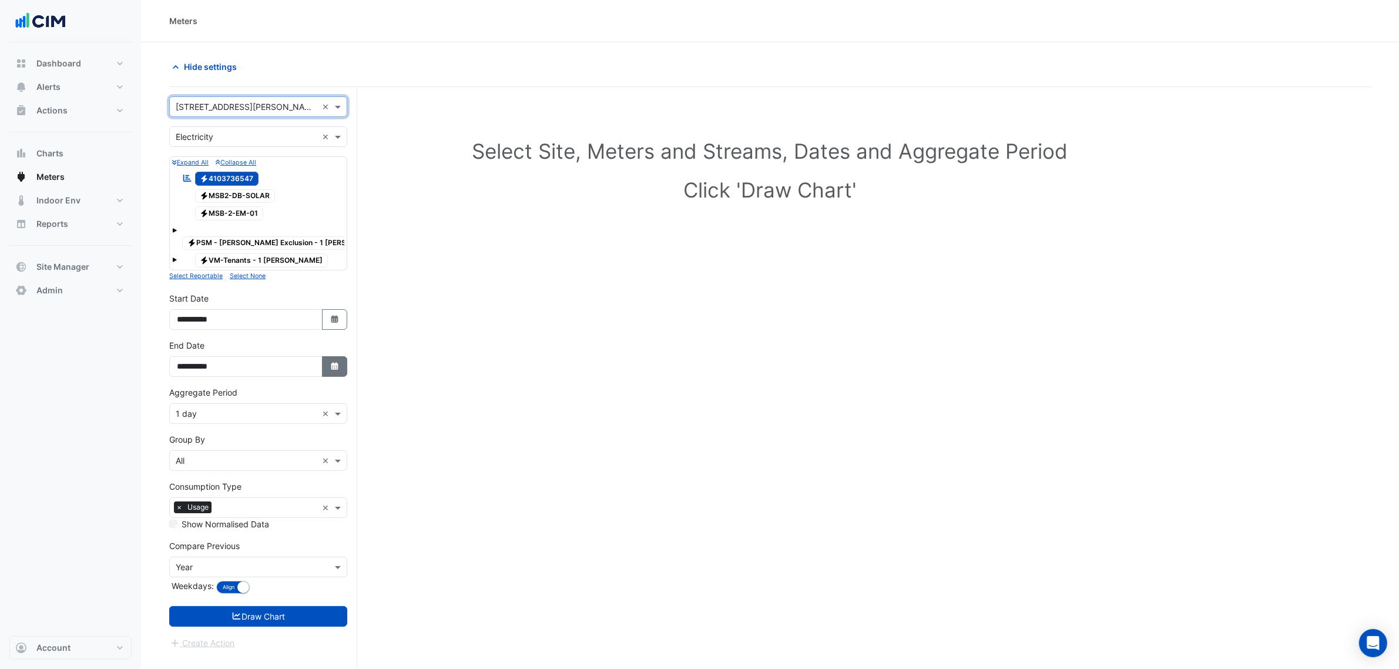
click at [327, 356] on button "Select Date" at bounding box center [335, 366] width 26 height 21
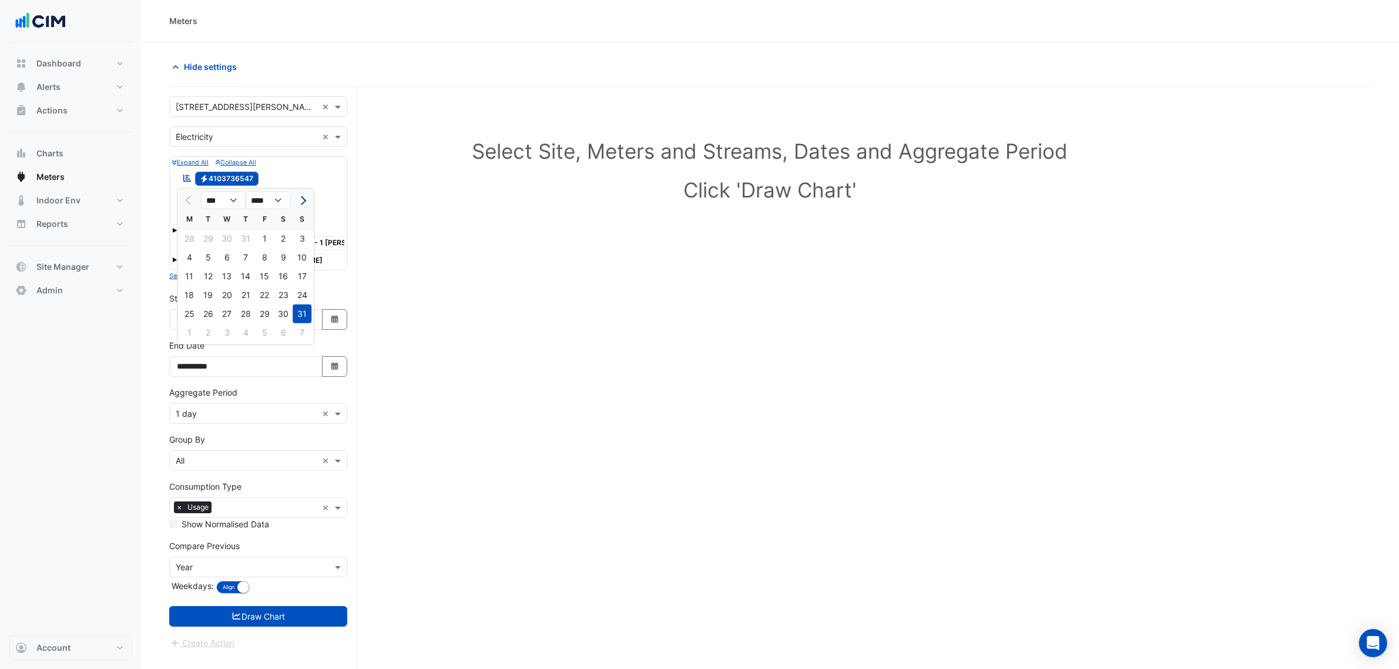
click at [303, 194] on button "Next month" at bounding box center [302, 200] width 14 height 19
select select "*"
click at [212, 269] on div "16" at bounding box center [208, 276] width 19 height 19
type input "**********"
click at [264, 408] on input "text" at bounding box center [247, 414] width 142 height 12
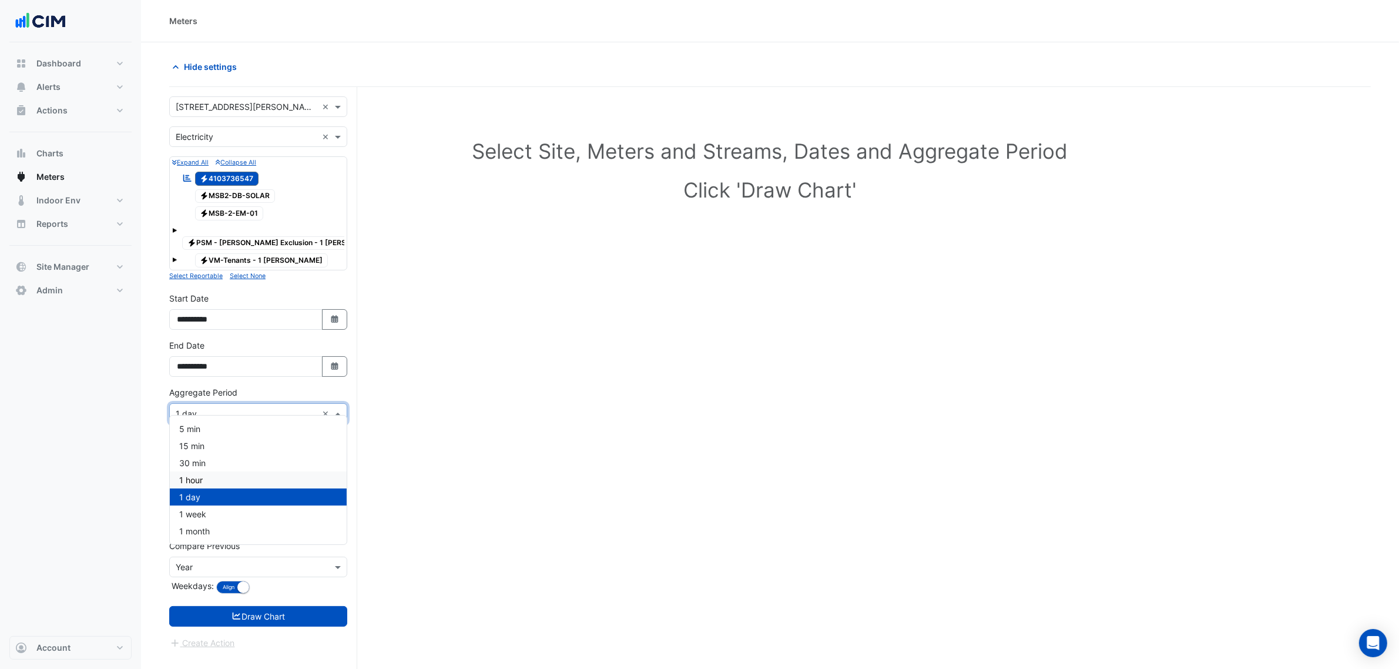
click at [239, 476] on div "1 hour" at bounding box center [258, 479] width 177 height 17
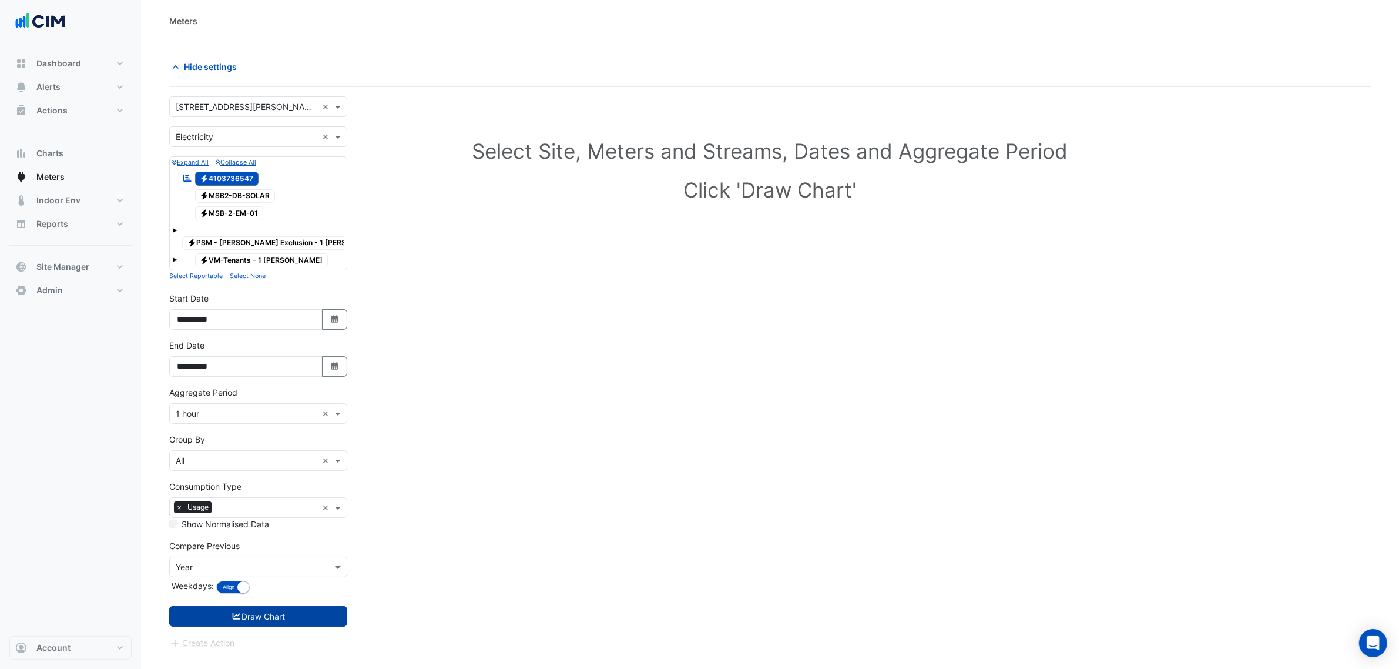
click at [259, 606] on button "Draw Chart" at bounding box center [258, 616] width 178 height 21
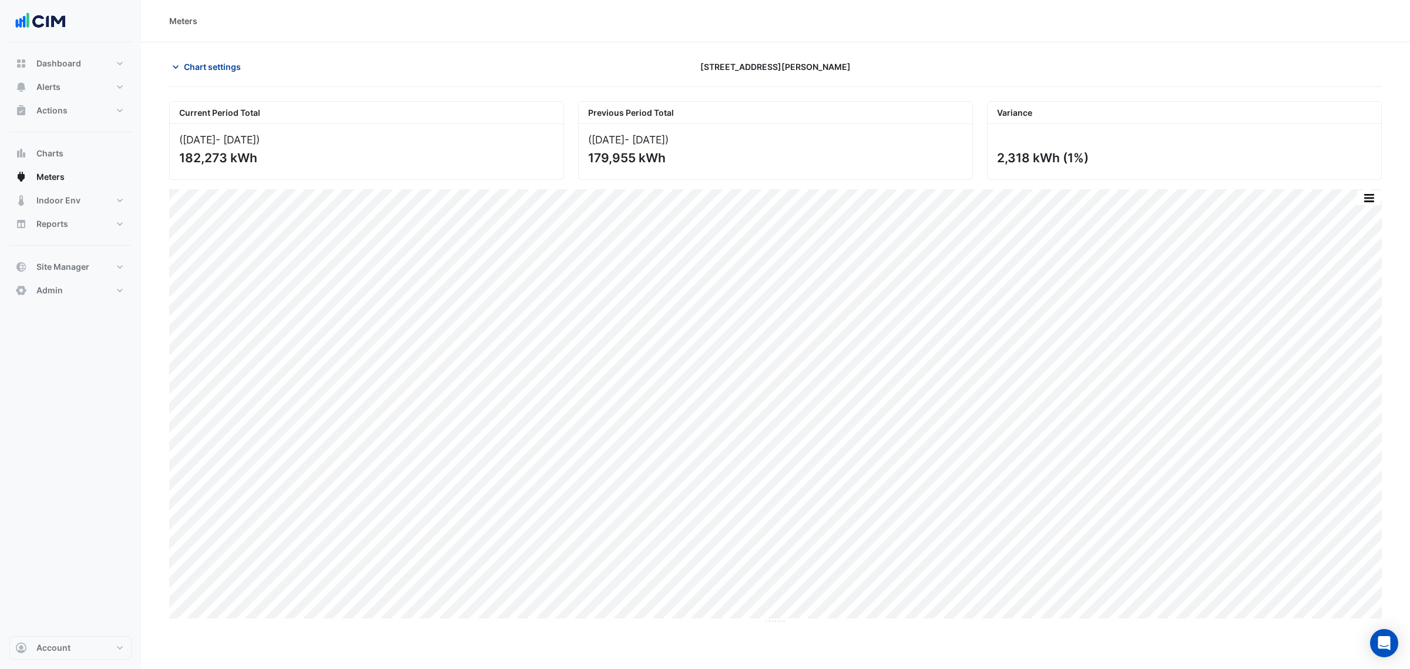
click at [218, 63] on span "Chart settings" at bounding box center [212, 67] width 57 height 12
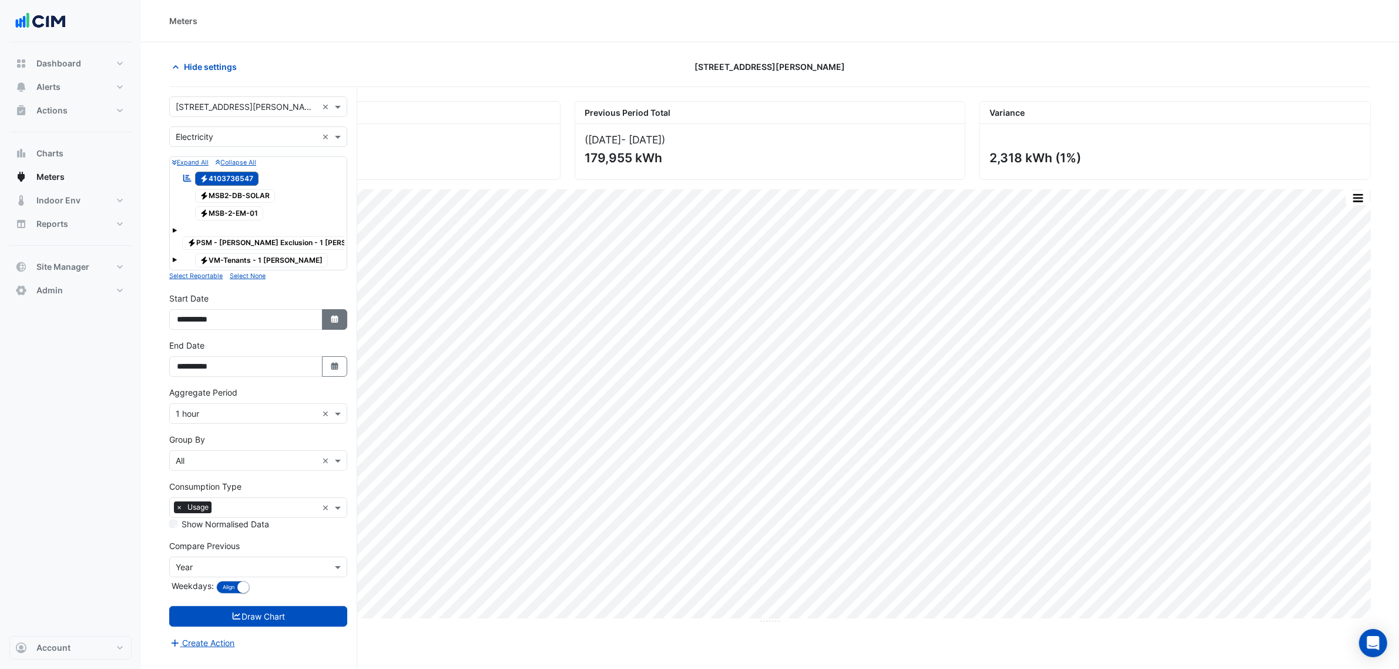
click at [328, 309] on button "Select Date" at bounding box center [335, 319] width 26 height 21
select select "*"
select select "****"
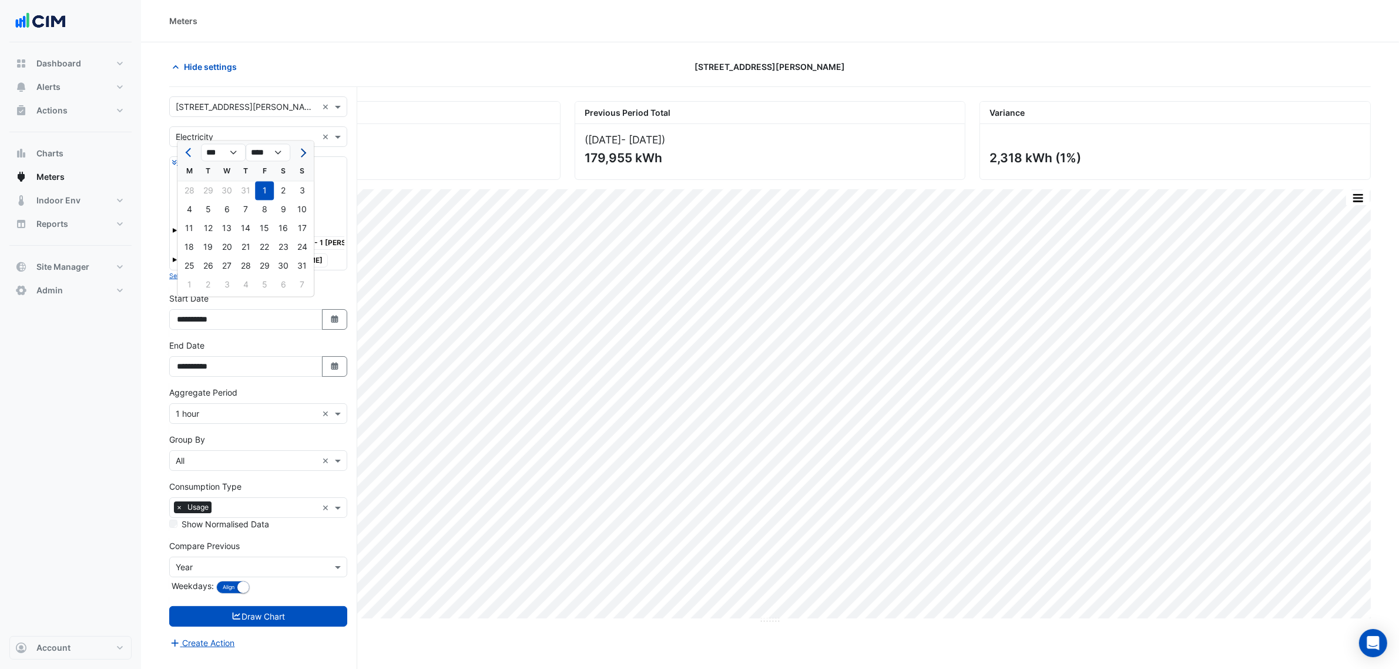
click at [306, 153] on button "Next month" at bounding box center [302, 152] width 14 height 19
select select "*"
click at [190, 187] on div "1" at bounding box center [189, 191] width 19 height 19
type input "**********"
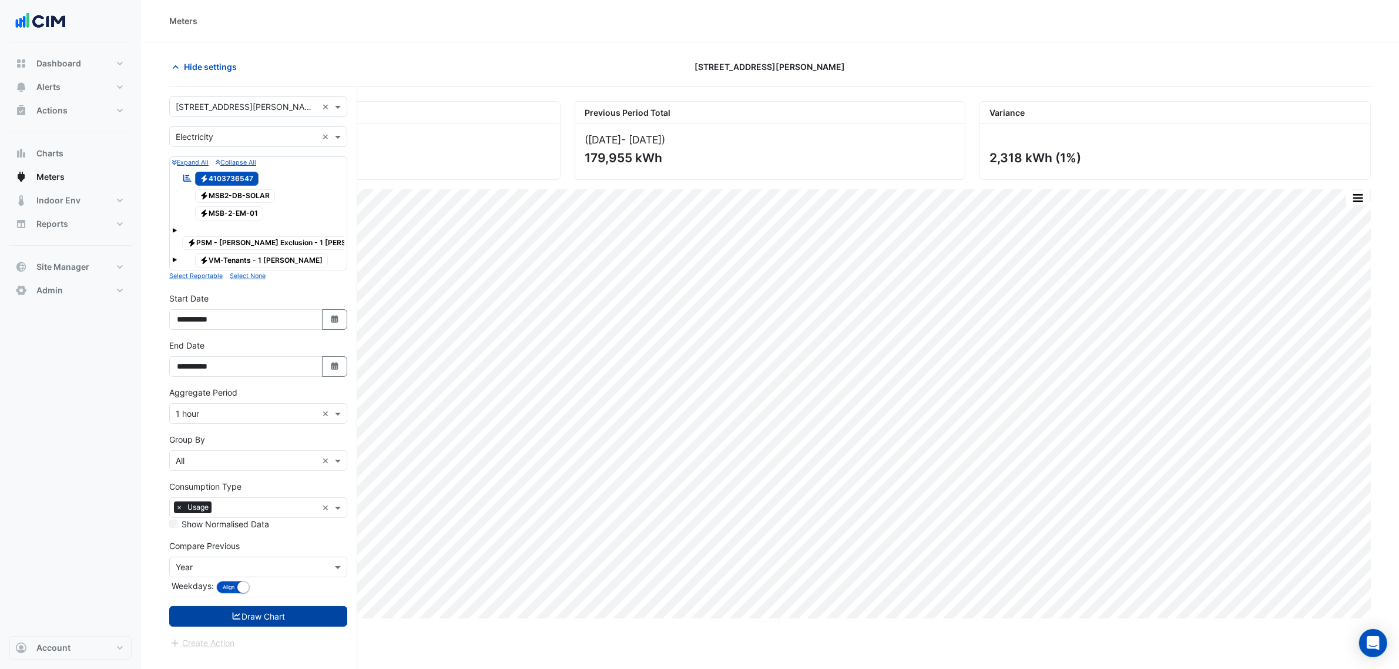
click at [267, 606] on button "Draw Chart" at bounding box center [258, 616] width 178 height 21
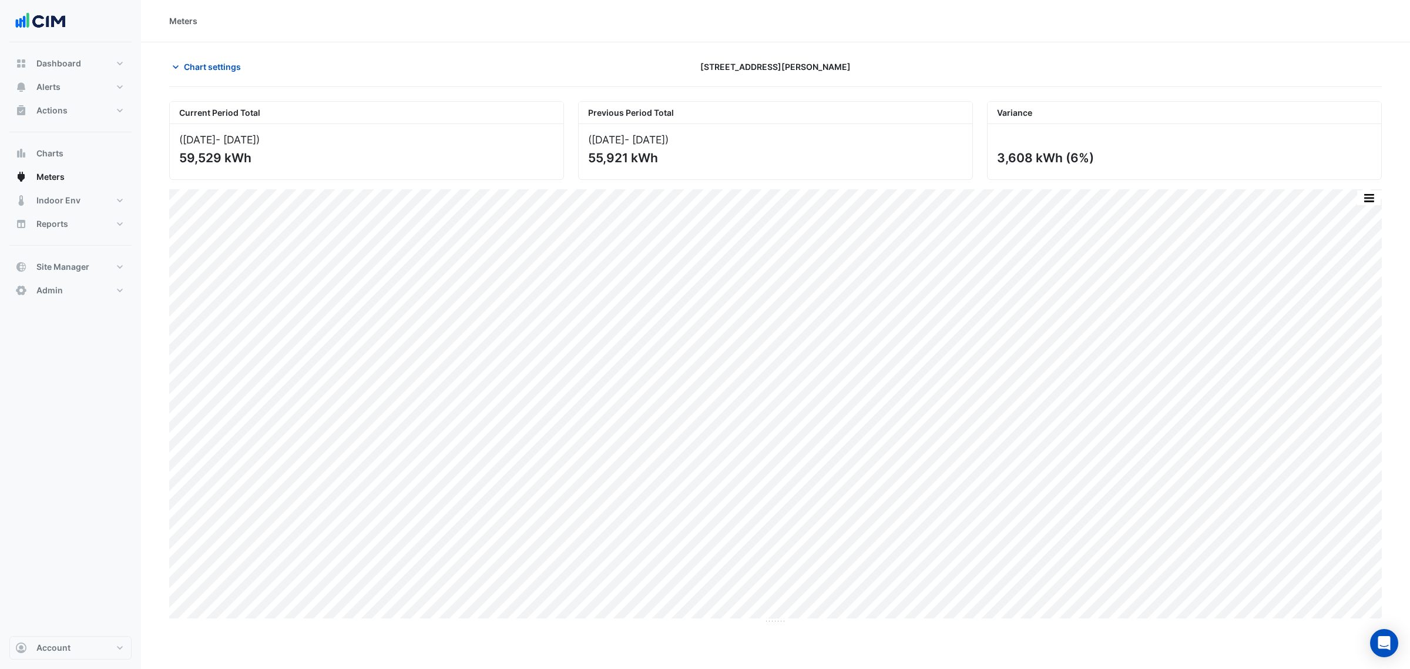
click at [224, 91] on div "Current Period Total (01 Sep 25 - 16 Sep 25 ) 59,529 kWh Previous Period Total …" at bounding box center [775, 355] width 1213 height 536
click at [216, 74] on button "Chart settings" at bounding box center [208, 66] width 79 height 21
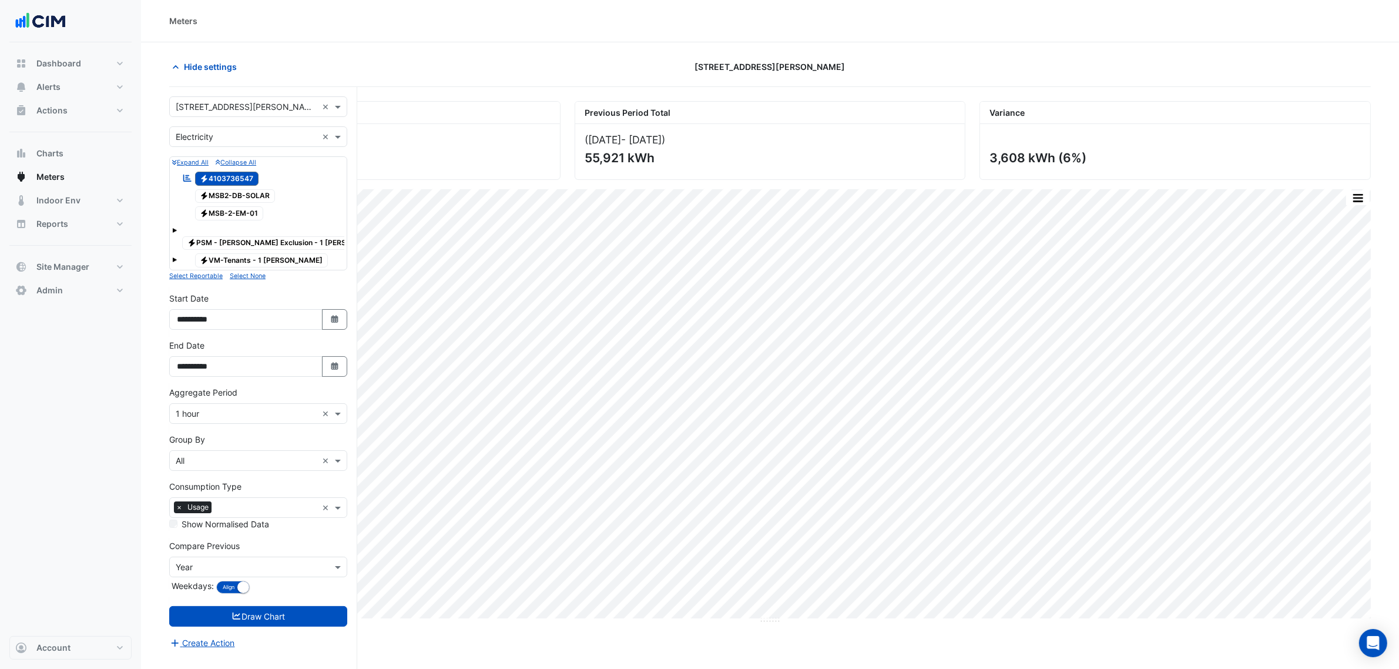
click at [241, 561] on input "text" at bounding box center [247, 567] width 142 height 12
click at [241, 495] on div "Month" at bounding box center [258, 497] width 177 height 17
click at [266, 606] on button "Draw Chart" at bounding box center [258, 616] width 178 height 21
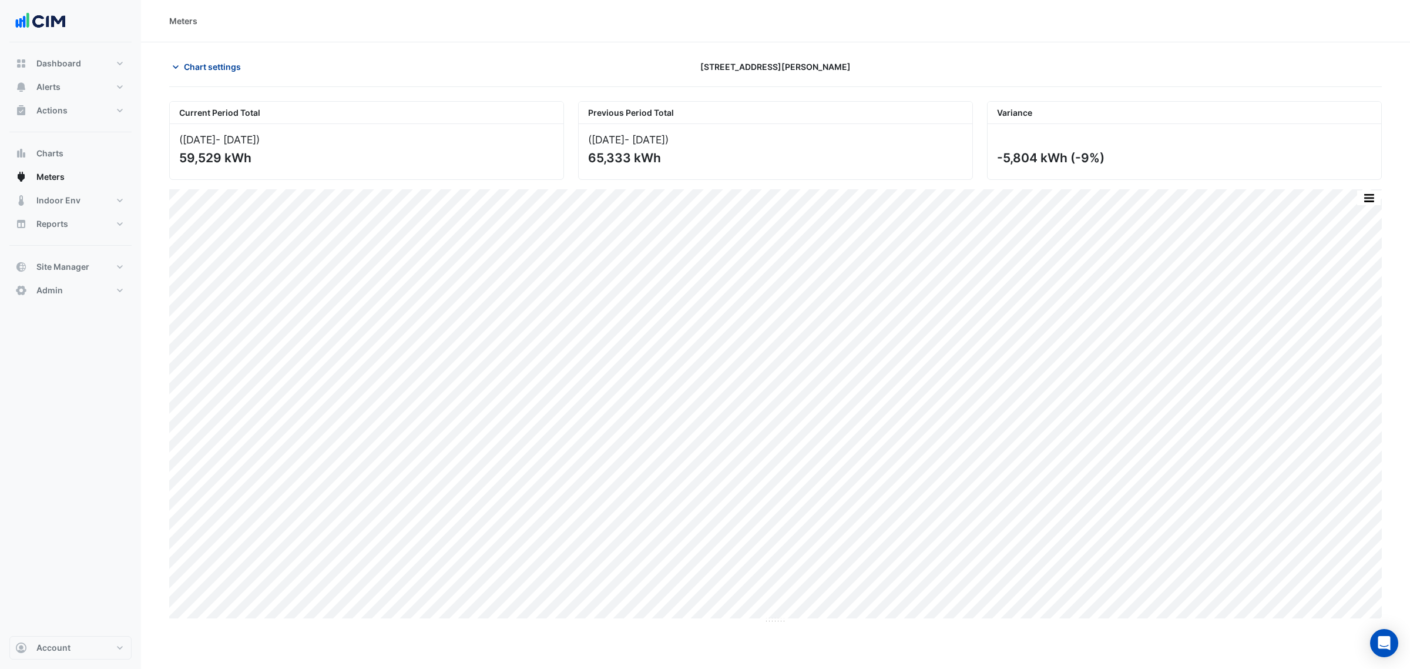
click at [242, 65] on button "Chart settings" at bounding box center [208, 66] width 79 height 21
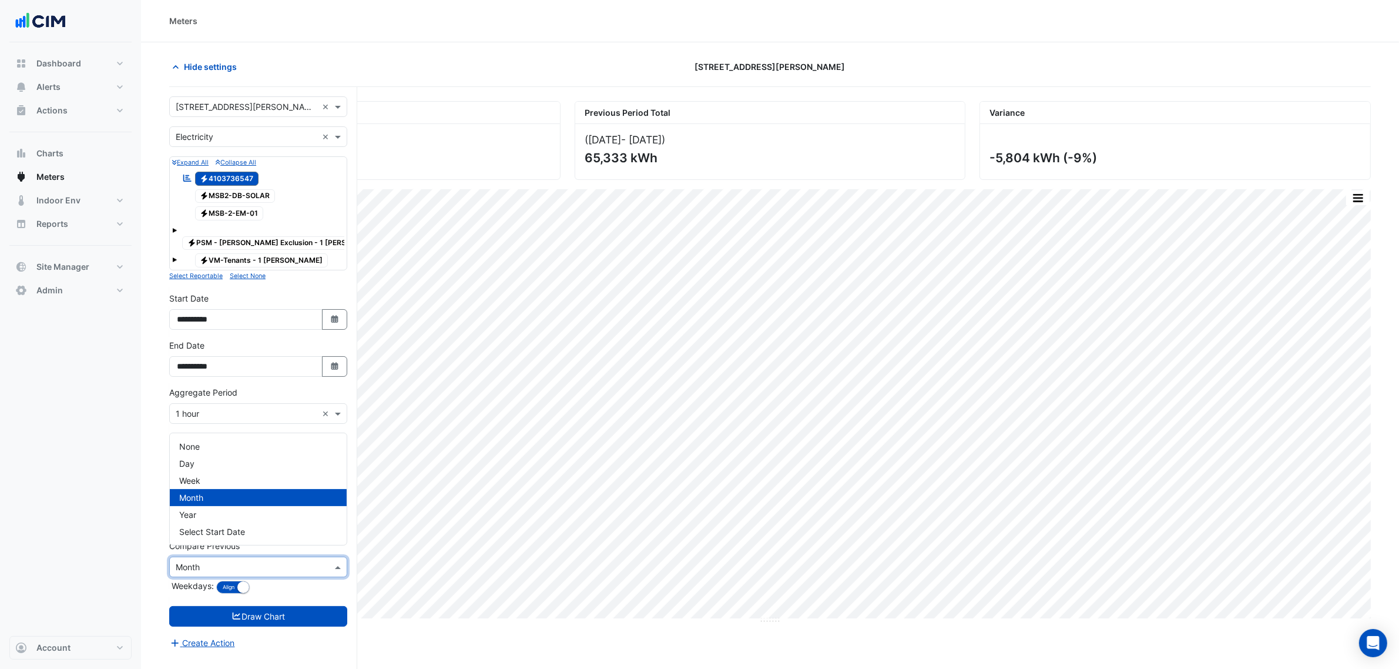
click at [257, 561] on input "text" at bounding box center [247, 567] width 142 height 12
click at [249, 485] on div "Week" at bounding box center [258, 480] width 177 height 17
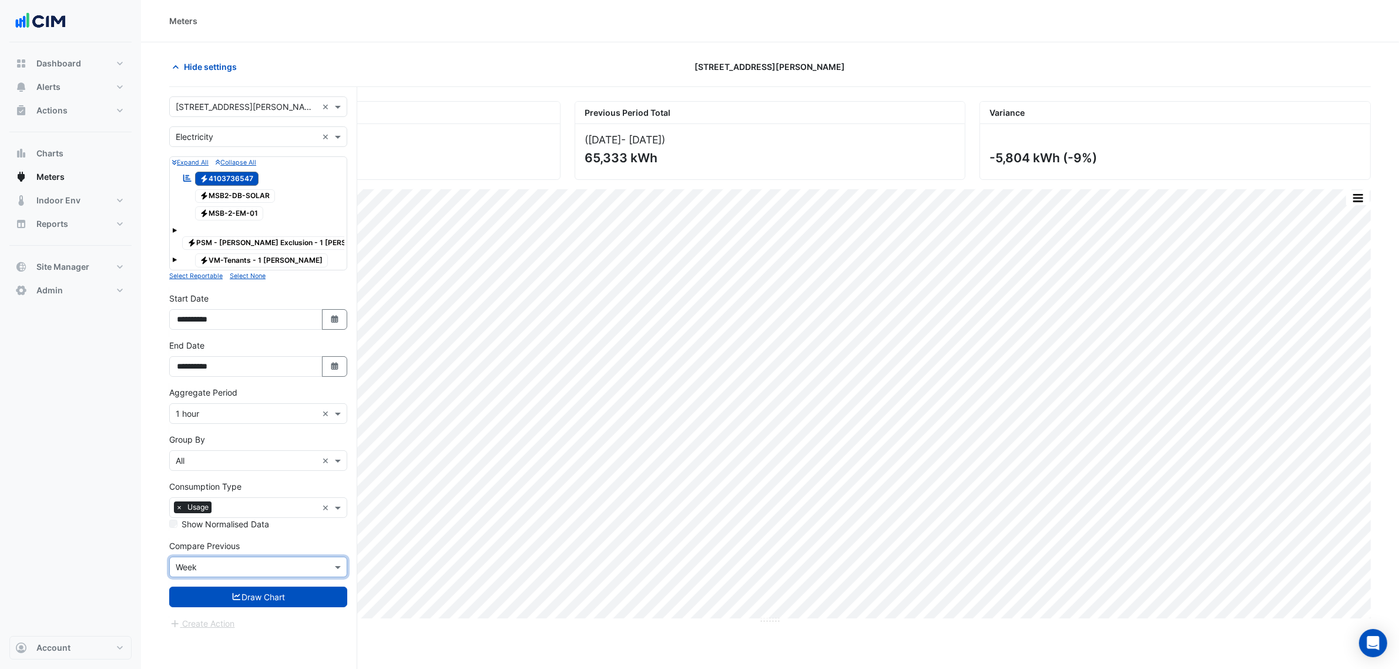
click at [266, 561] on input "text" at bounding box center [247, 567] width 142 height 12
click at [241, 517] on div "Year" at bounding box center [258, 514] width 177 height 17
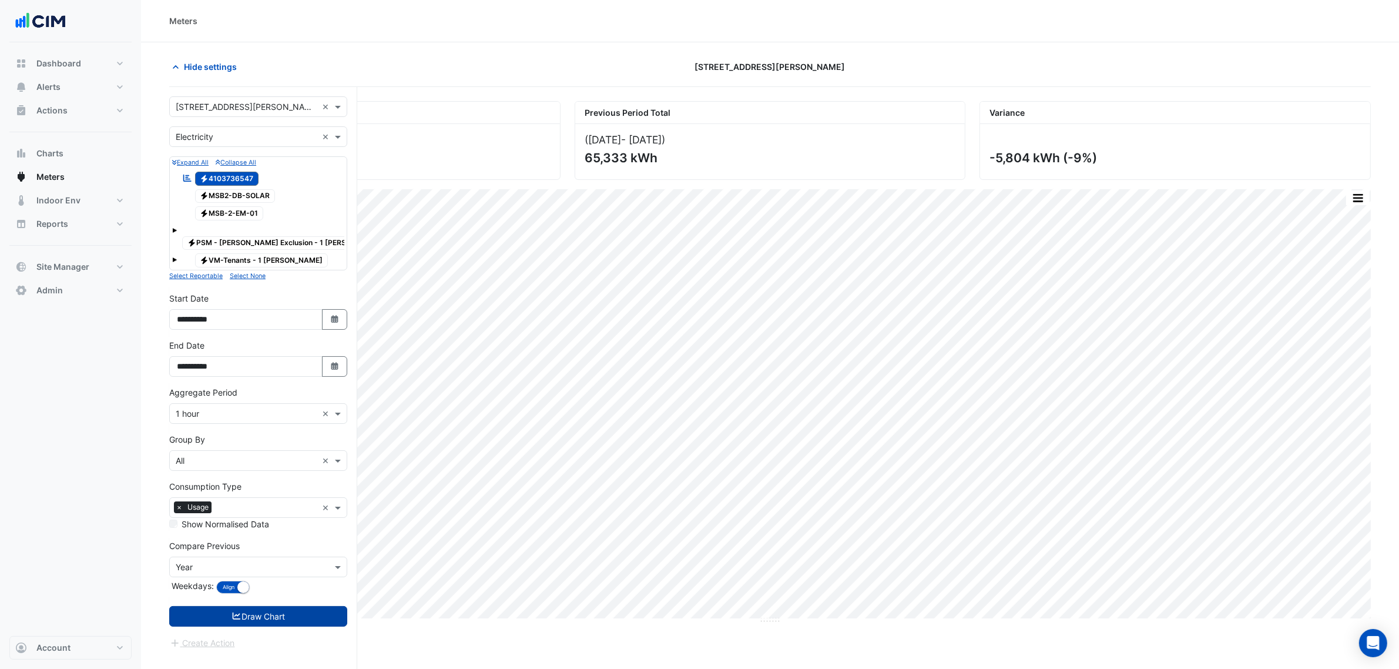
click at [256, 606] on button "Draw Chart" at bounding box center [258, 616] width 178 height 21
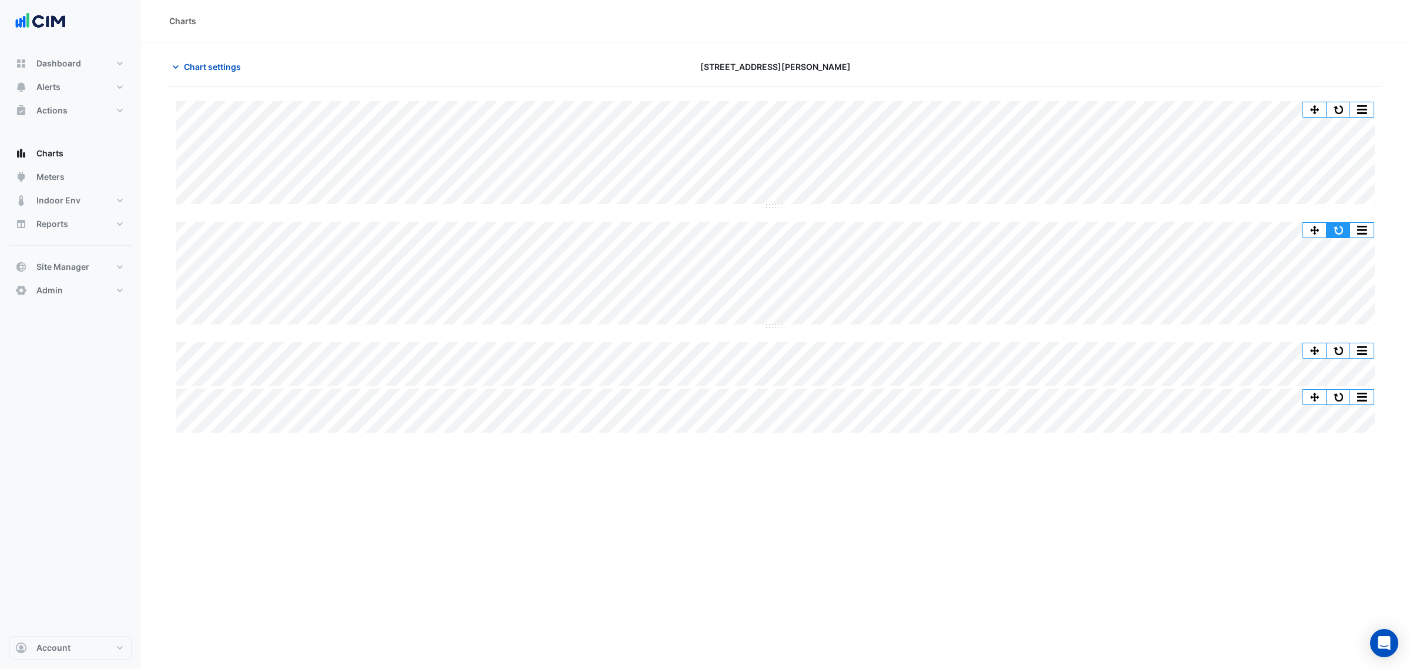
click at [1340, 230] on button "button" at bounding box center [1338, 230] width 23 height 15
click at [613, 548] on div "Charts Chart settings [STREET_ADDRESS][PERSON_NAME] Split All Split None Print …" at bounding box center [775, 334] width 1269 height 669
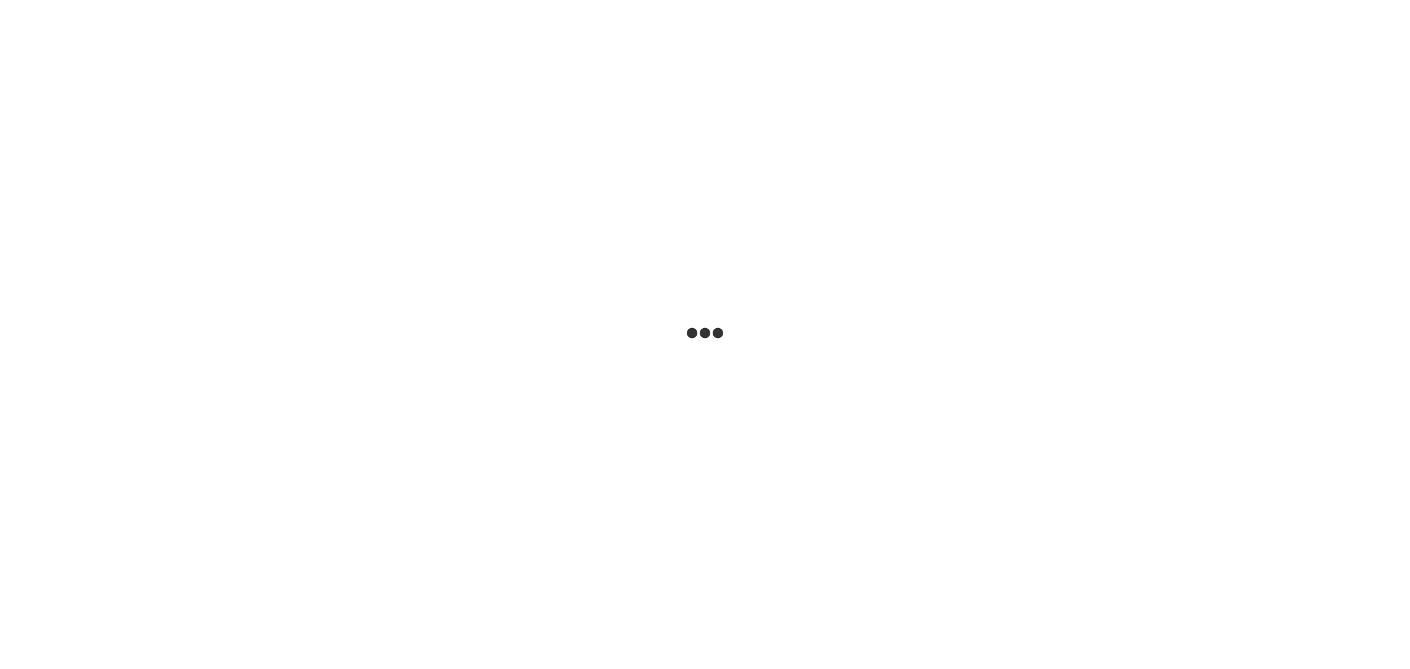
select select "***"
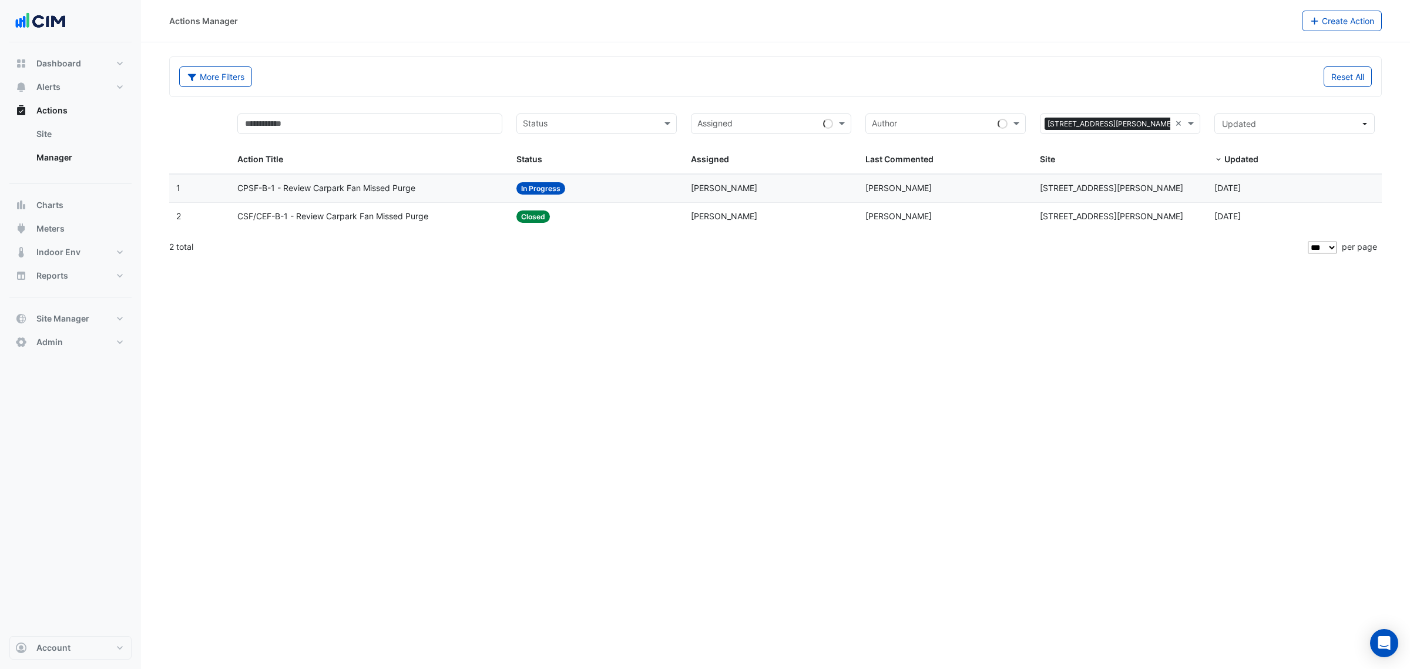
click at [337, 186] on span "CPSF-B-1 - Review Carpark Fan Missed Purge" at bounding box center [326, 189] width 178 height 14
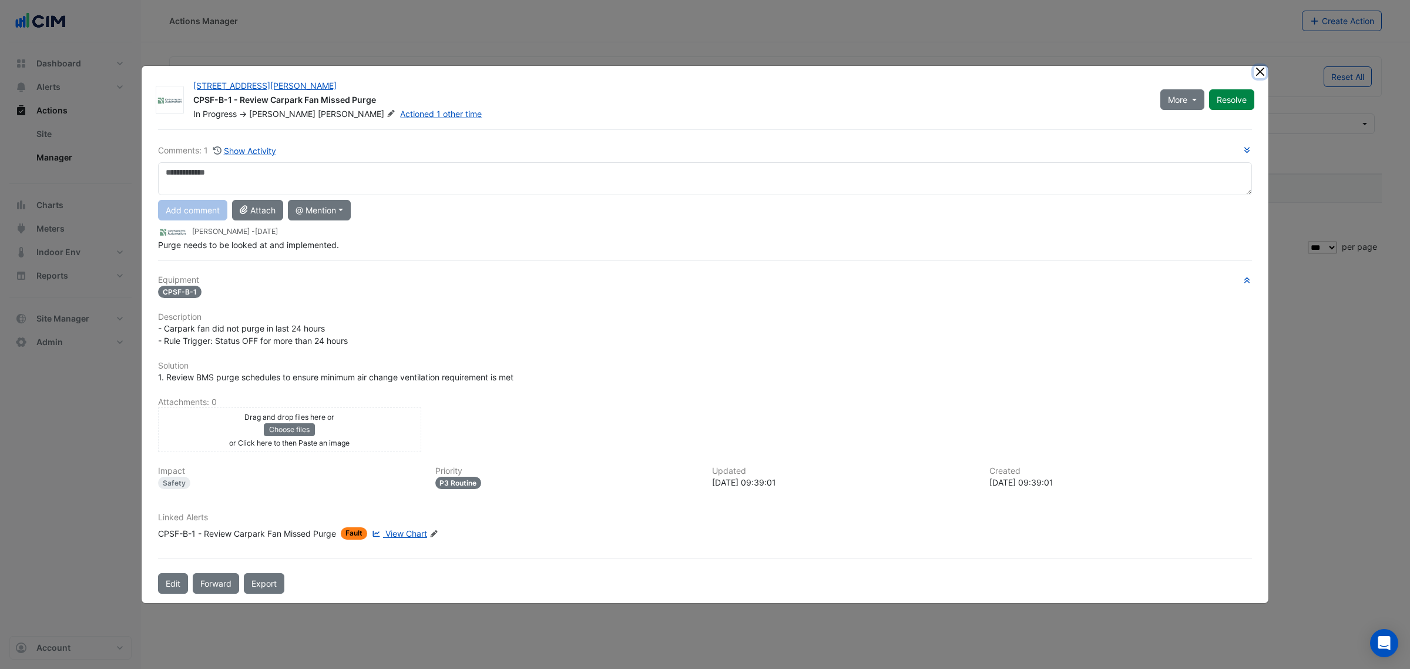
click at [1259, 70] on ngb-modal-window "6 Stewart Avenue CPSF-B-1 - Review Carpark Fan Missed Purge In Progress -> Patr…" at bounding box center [705, 334] width 1410 height 669
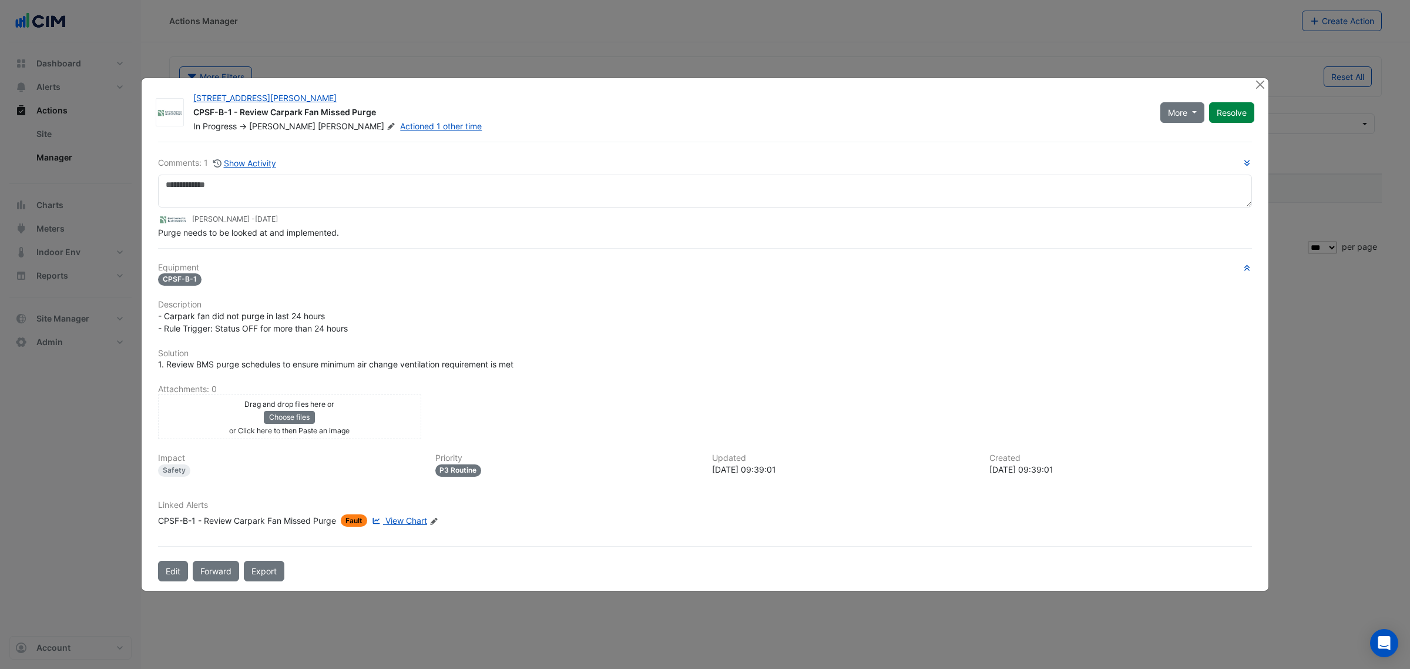
click at [1267, 82] on div at bounding box center [1261, 85] width 15 height 14
click at [1261, 82] on button "Close" at bounding box center [1260, 84] width 12 height 12
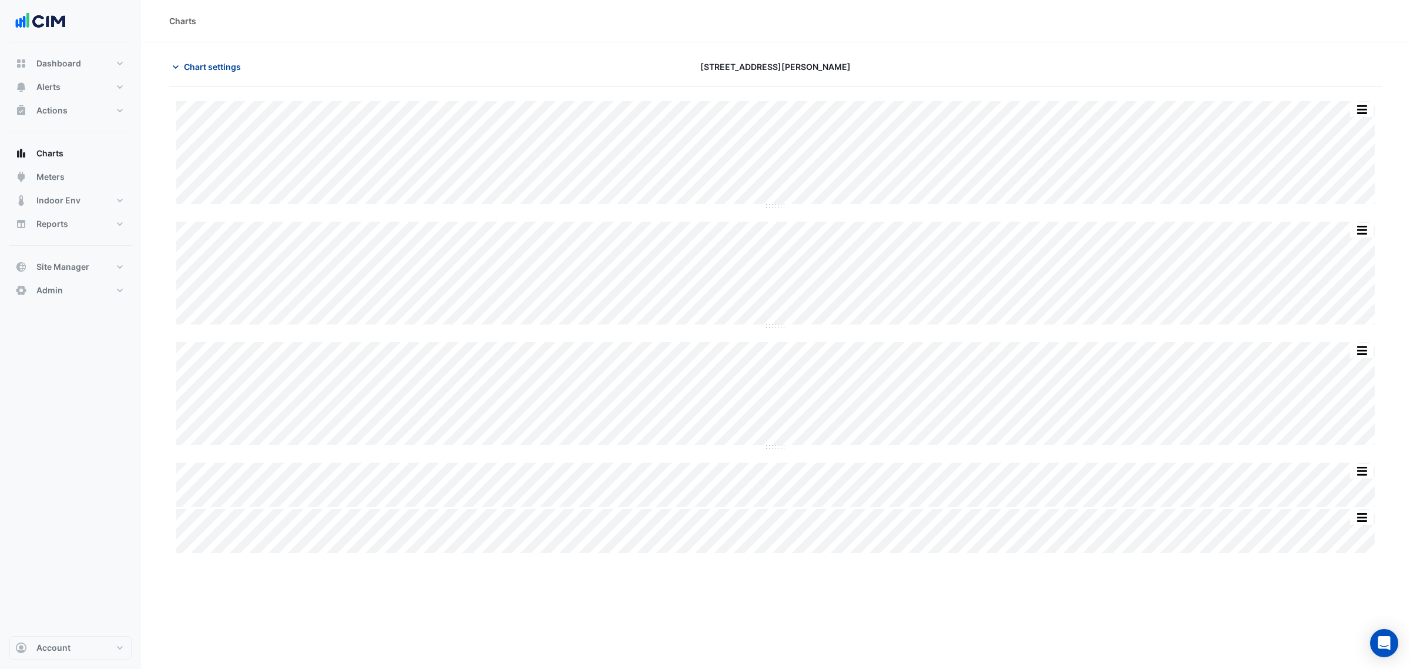
click at [186, 69] on span "Chart settings" at bounding box center [212, 67] width 57 height 12
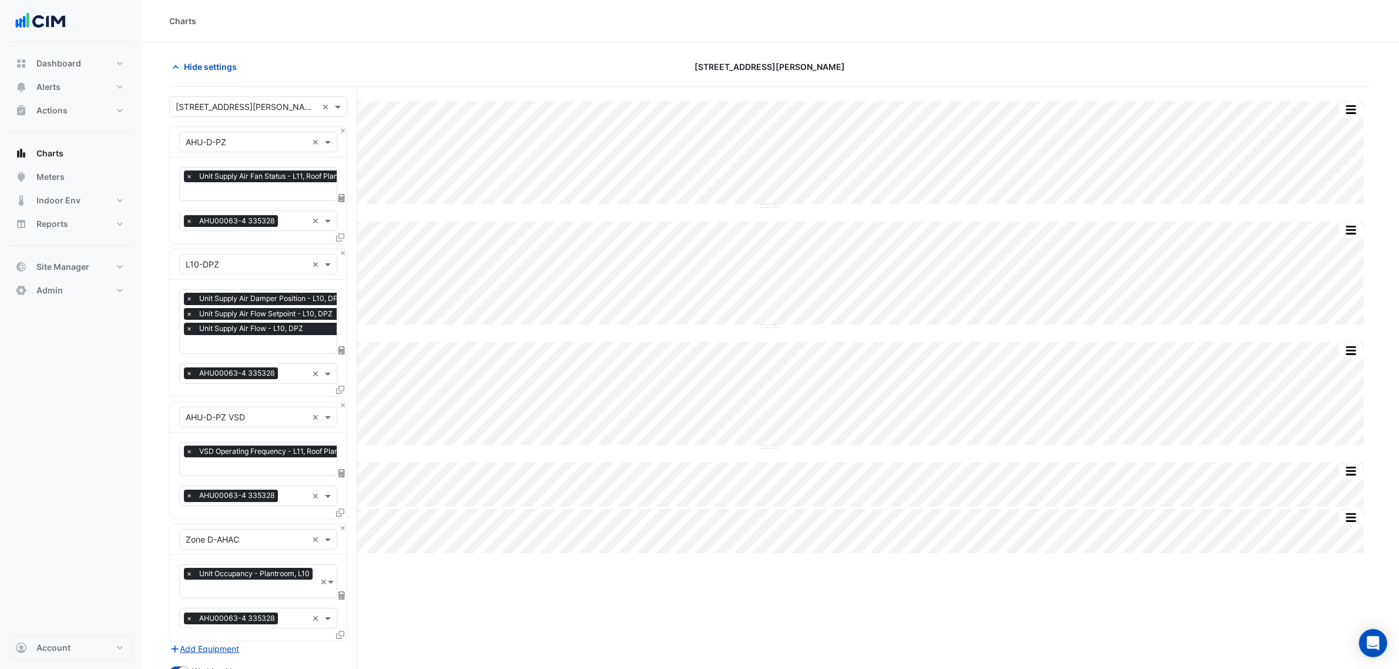
click at [186, 220] on span "×" at bounding box center [189, 221] width 11 height 12
click at [344, 131] on button "Close" at bounding box center [343, 131] width 8 height 8
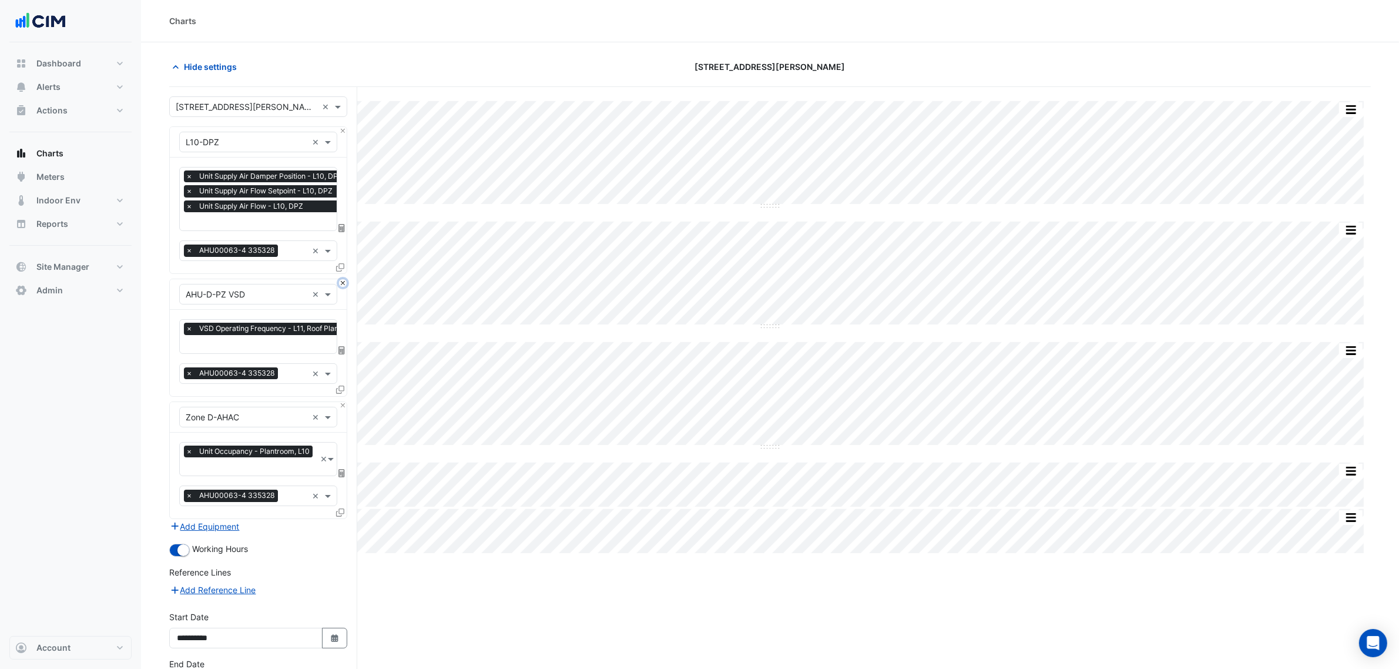
click at [345, 282] on button "Close" at bounding box center [343, 283] width 8 height 8
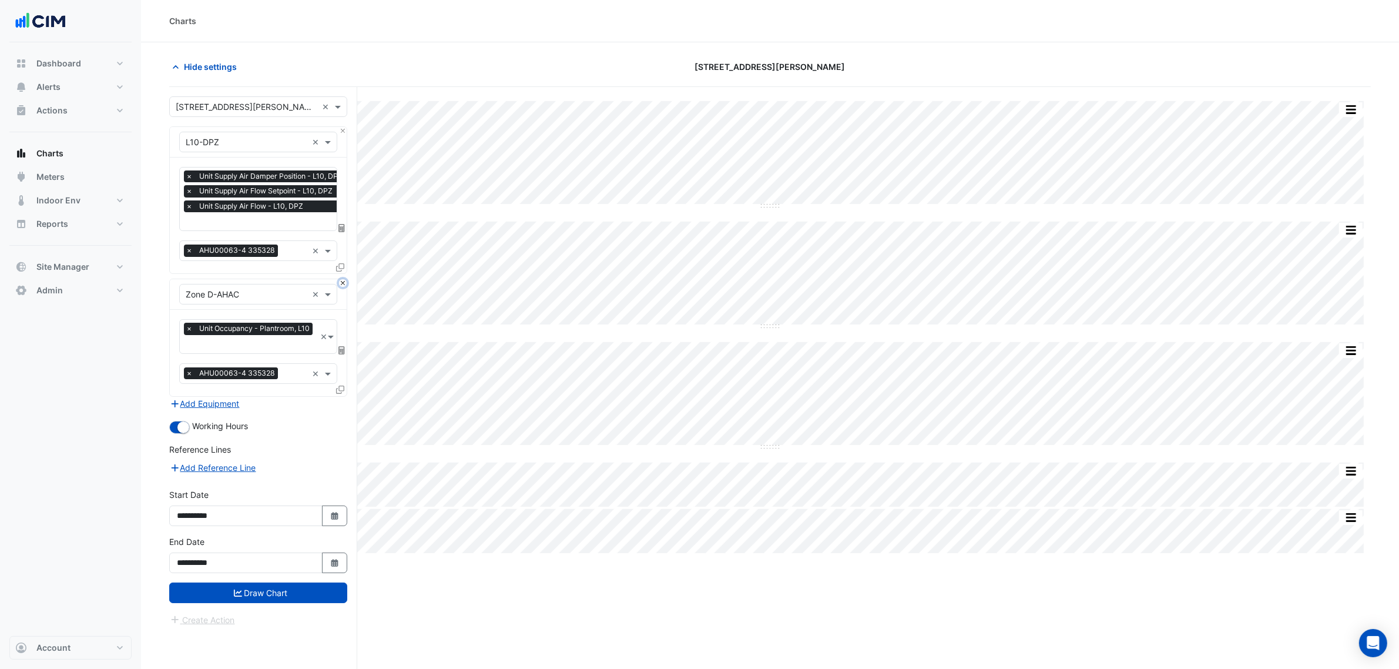
click at [345, 282] on button "Close" at bounding box center [343, 283] width 8 height 8
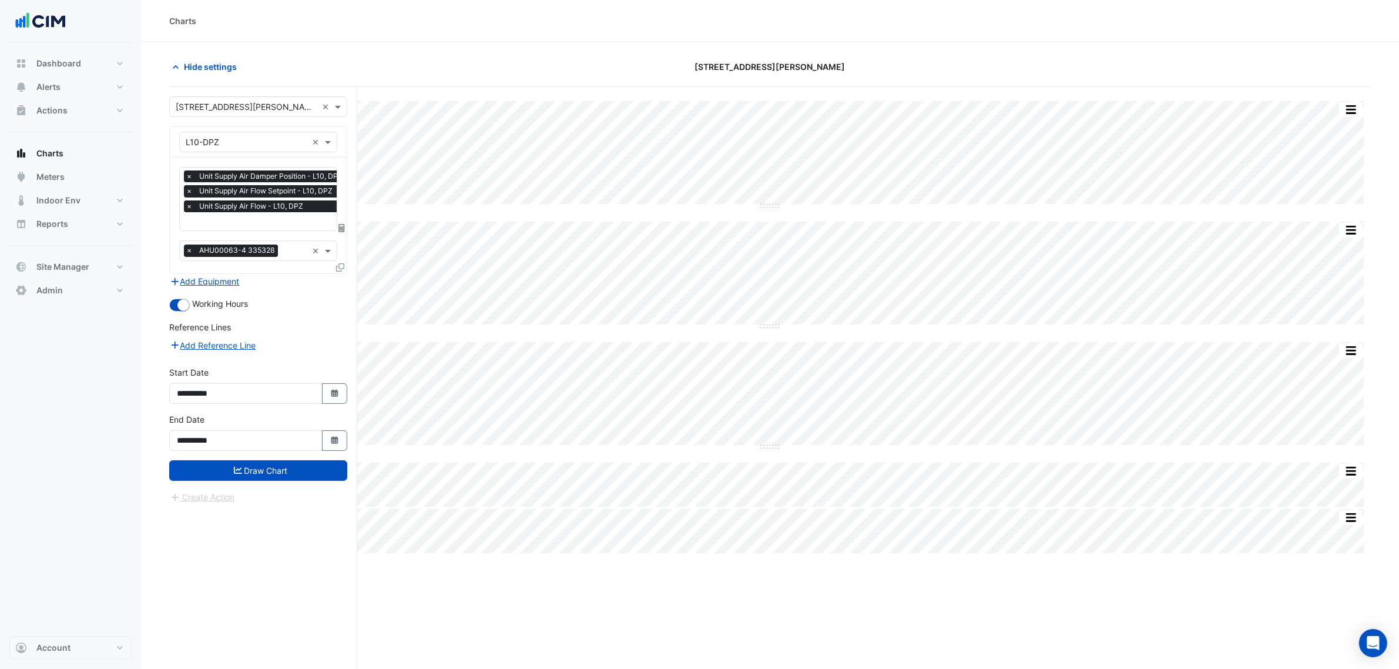
click at [345, 282] on div "Add Equipment" at bounding box center [258, 281] width 178 height 14
click at [188, 251] on span "×" at bounding box center [189, 250] width 11 height 12
click at [191, 189] on span "×" at bounding box center [189, 191] width 11 height 12
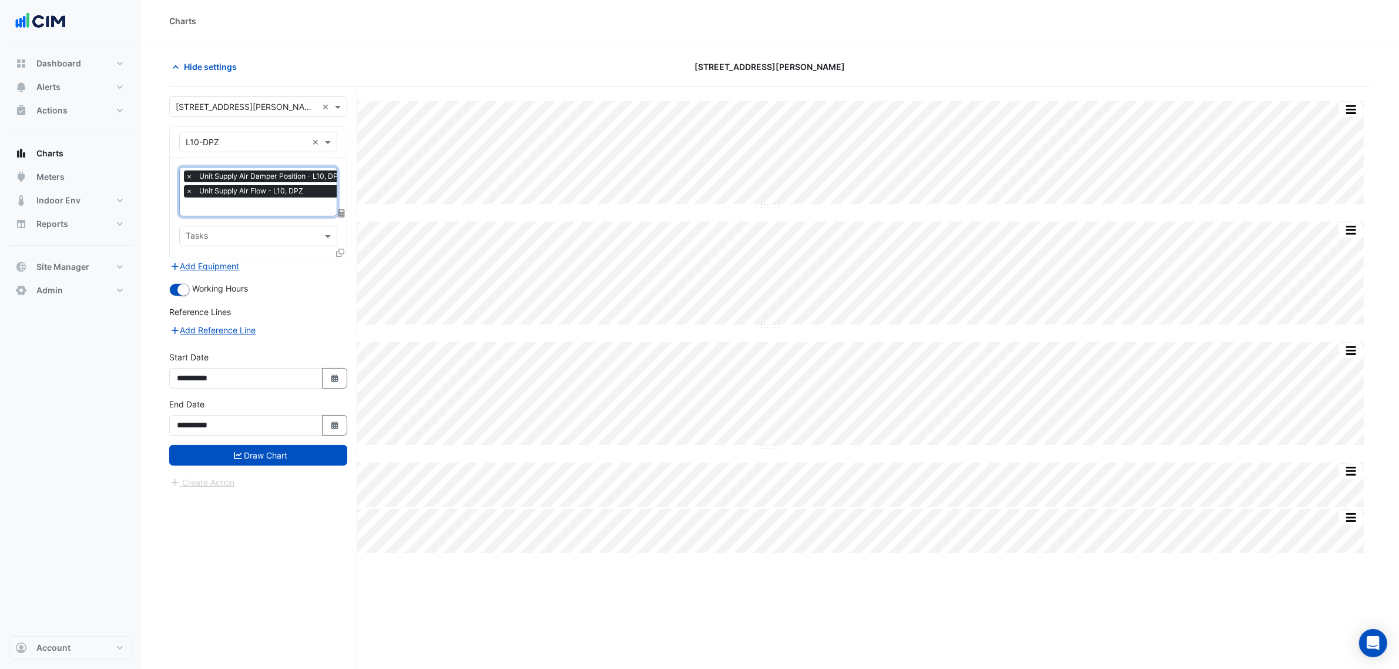
scroll to position [0, 6]
click at [191, 178] on span "Unit Supply Air Damper Position - L10, DPZ" at bounding box center [264, 176] width 149 height 12
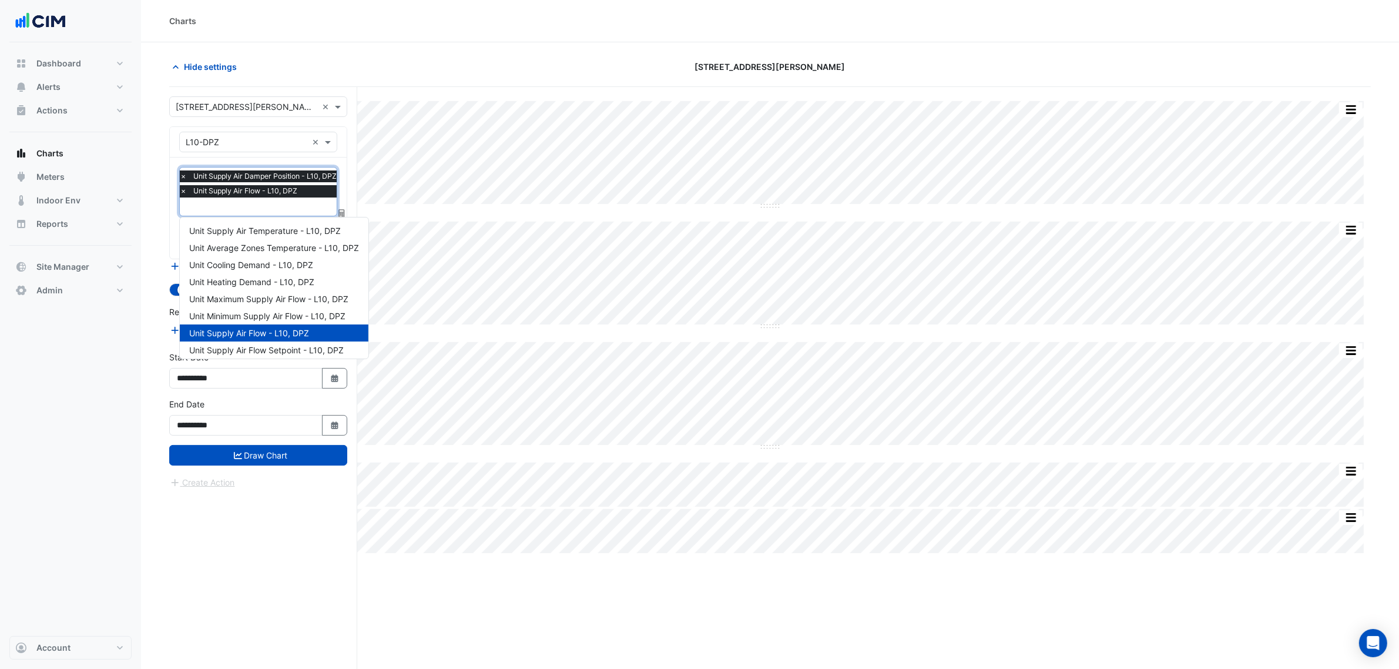
click at [183, 173] on span "×" at bounding box center [183, 176] width 11 height 12
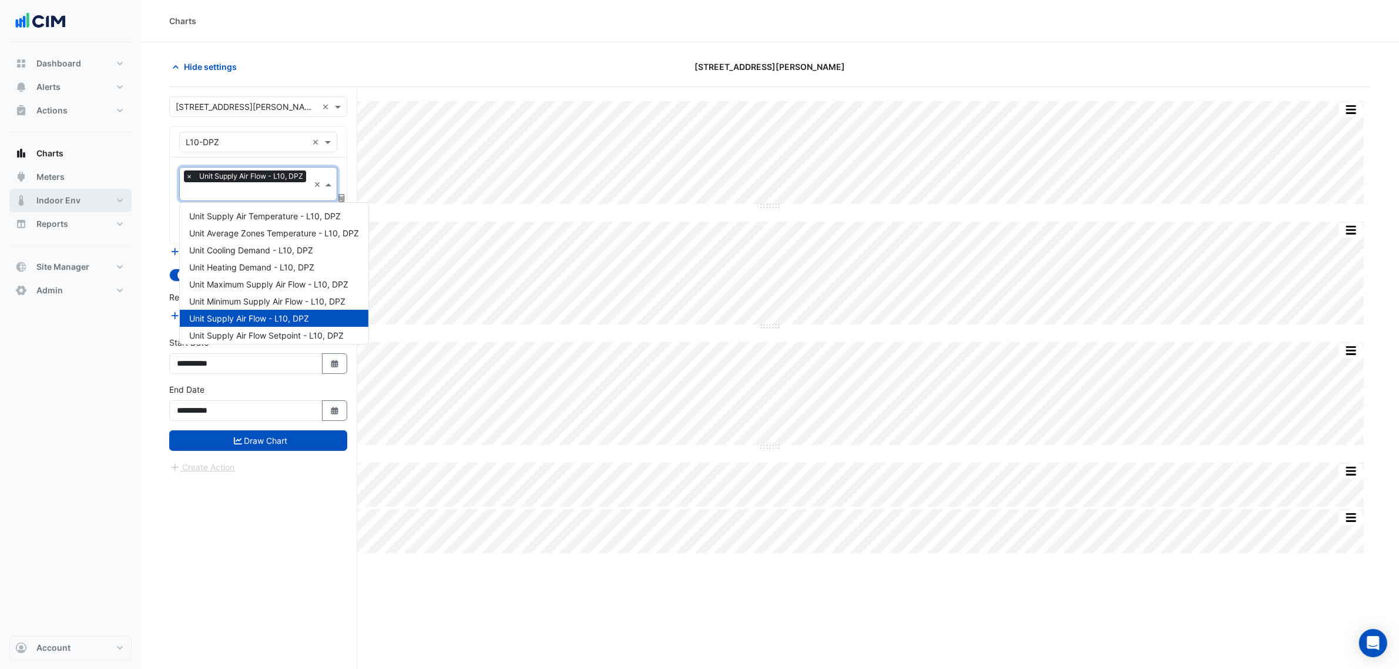
click at [121, 203] on button "Indoor Env" at bounding box center [70, 200] width 122 height 23
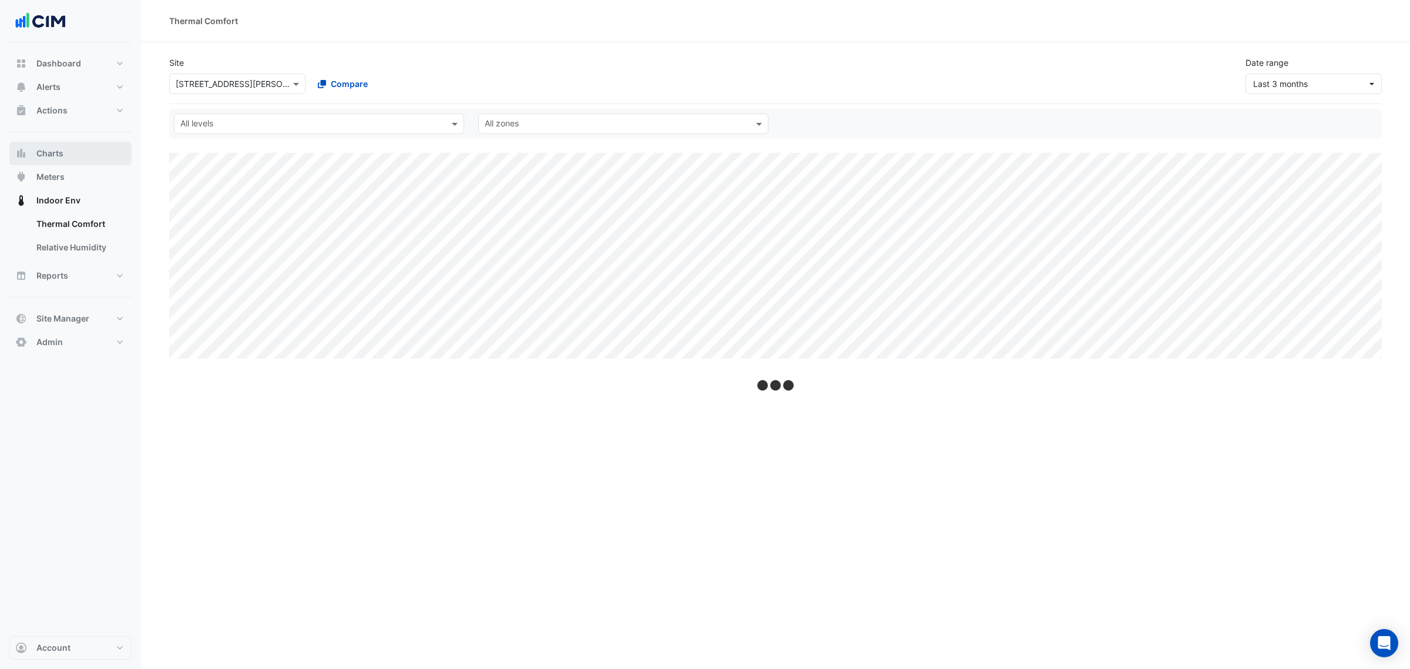
click at [103, 152] on button "Charts" at bounding box center [70, 153] width 122 height 23
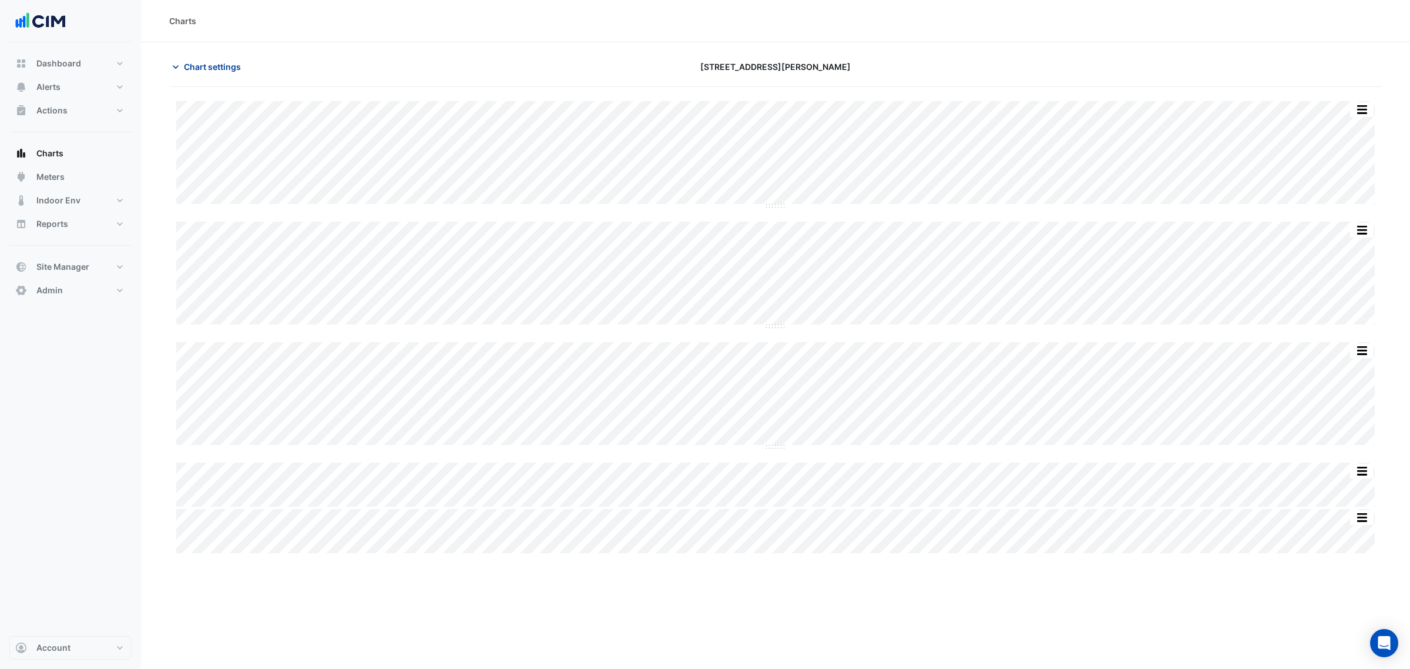
click at [229, 70] on span "Chart settings" at bounding box center [212, 67] width 57 height 12
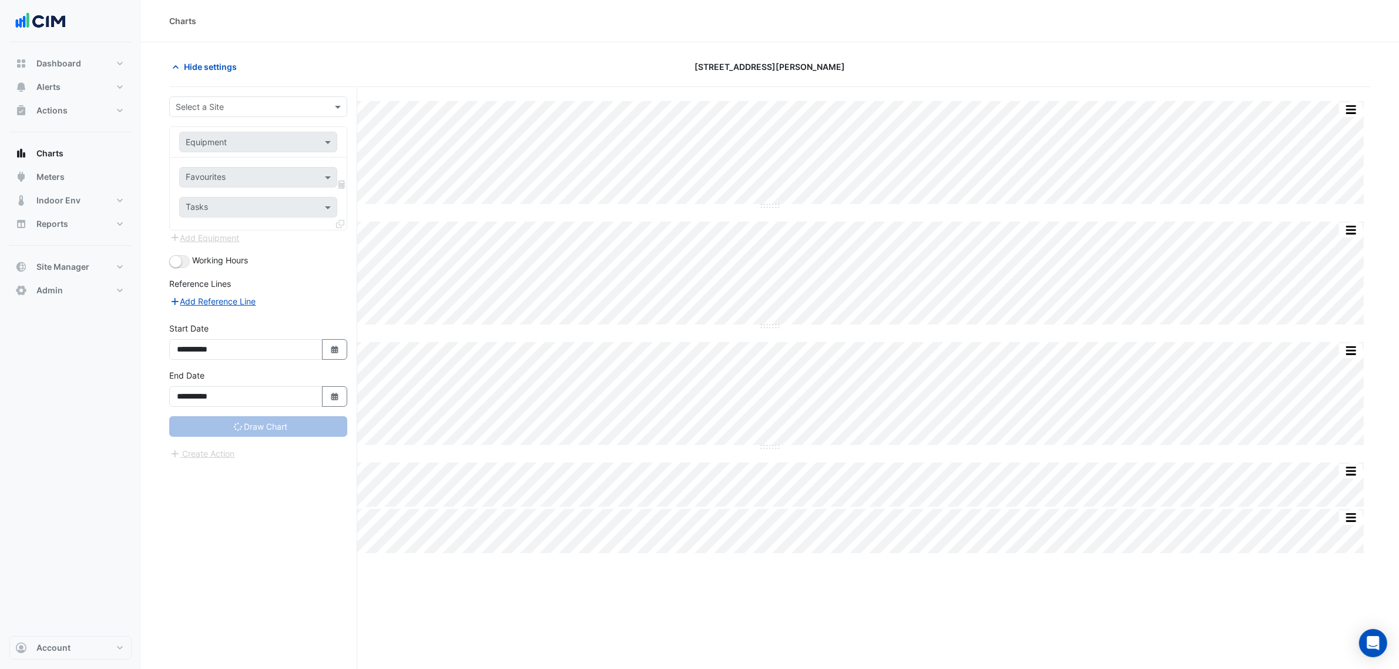
type input "**********"
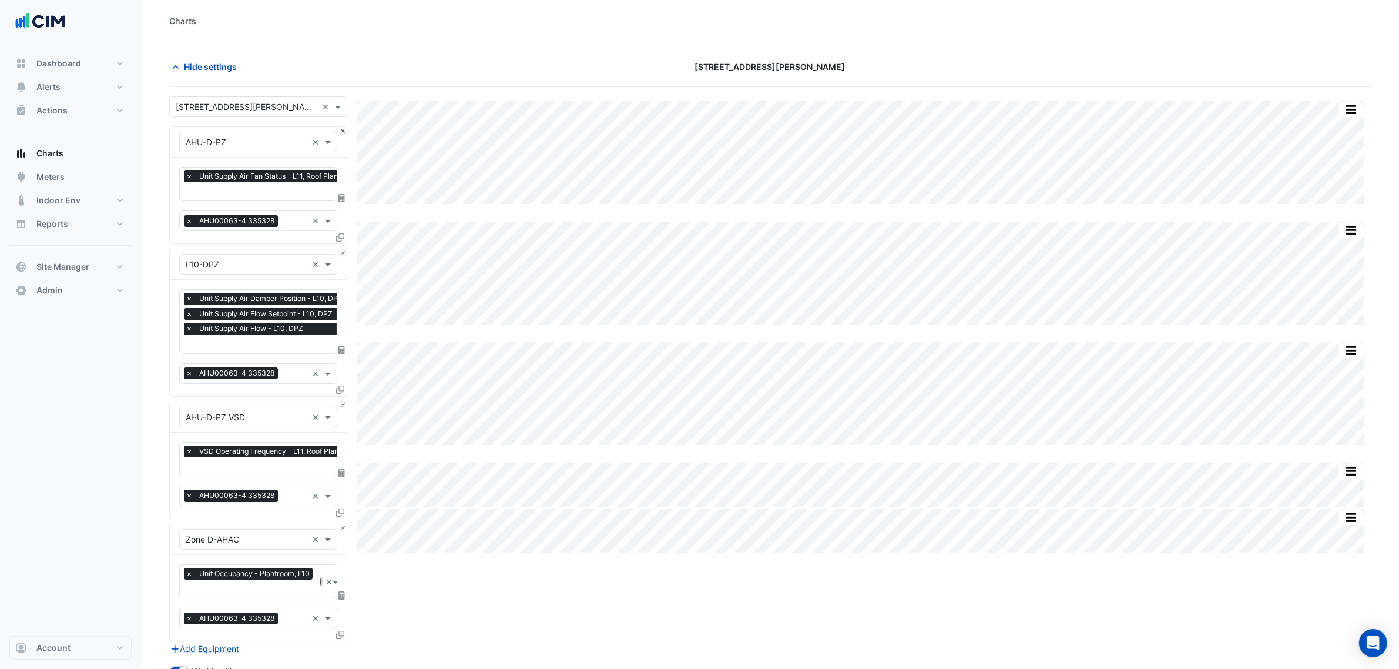
click at [343, 126] on div "× AHU-D-PZ × × Unit Supply Air Fan Status - L11, Roof Plantroom × × AHU00063-4 …" at bounding box center [258, 184] width 178 height 117
click at [344, 128] on button "Close" at bounding box center [343, 131] width 8 height 8
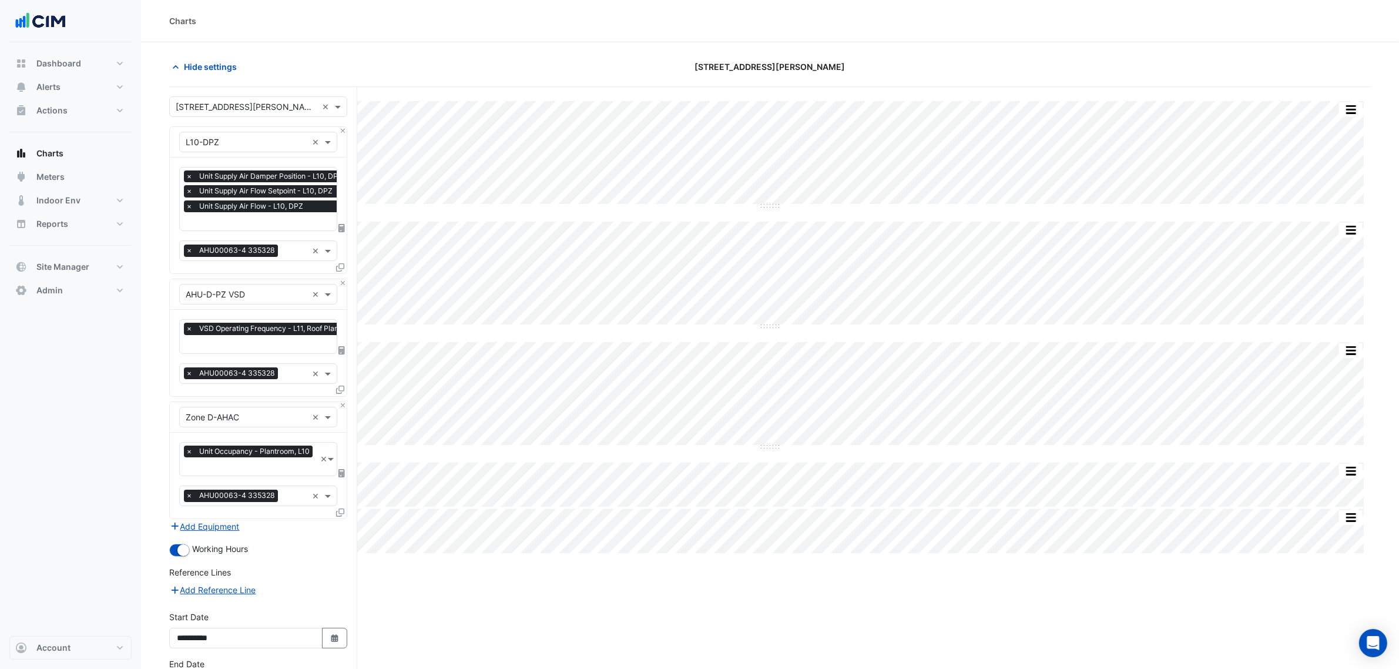
click at [342, 288] on div "× AHU-D-PZ VSD ×" at bounding box center [258, 294] width 177 height 31
click at [342, 286] on button "Close" at bounding box center [343, 283] width 8 height 8
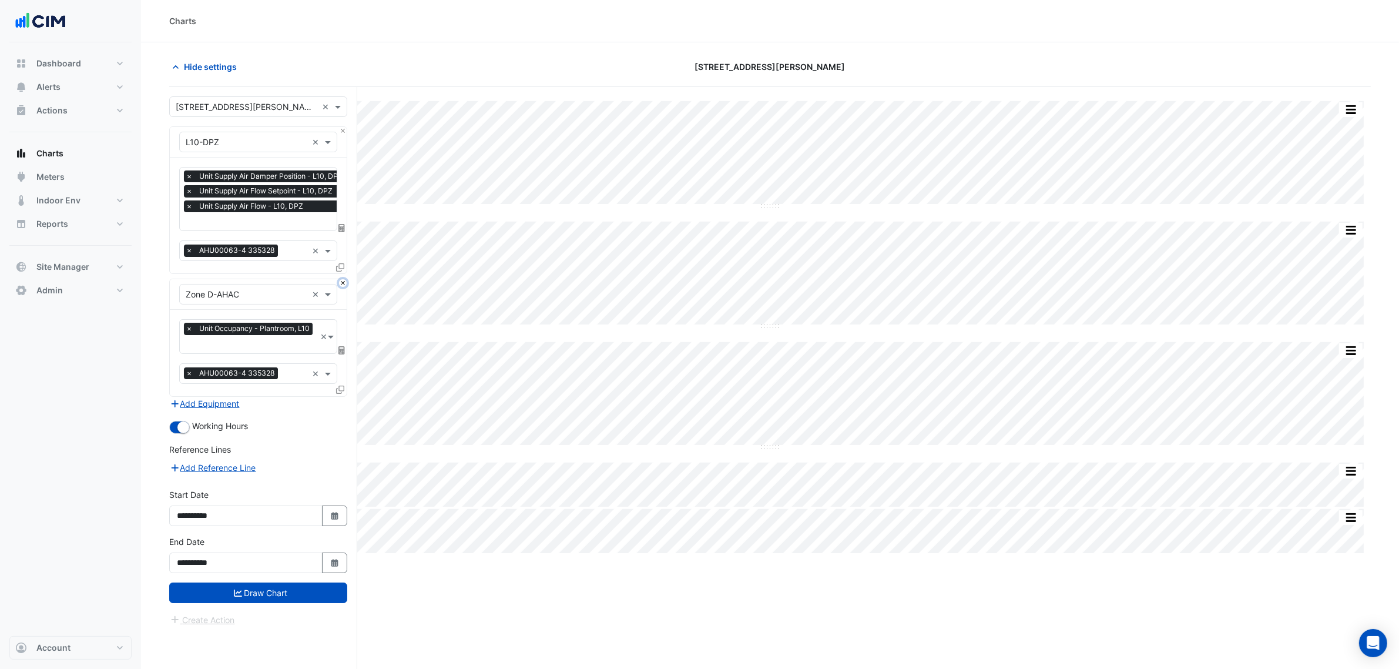
click at [342, 284] on button "Close" at bounding box center [343, 283] width 8 height 8
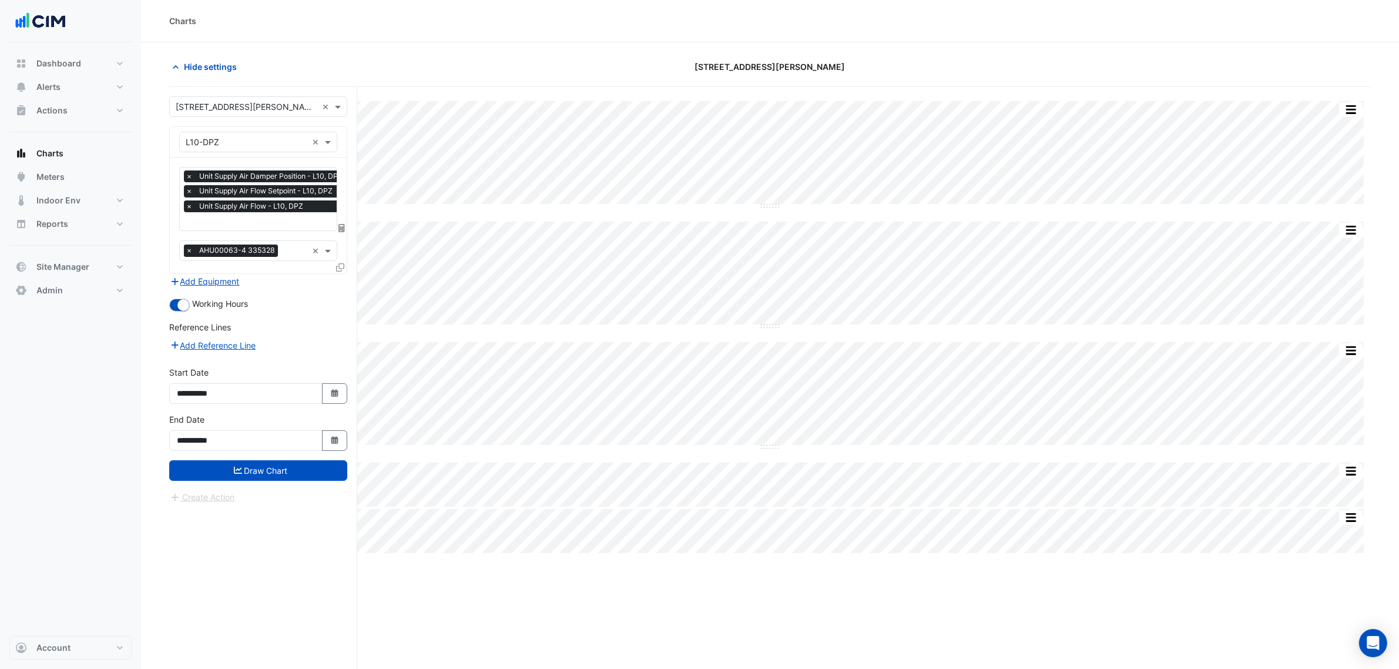
click at [188, 249] on span "×" at bounding box center [189, 250] width 11 height 12
click at [188, 210] on span "×" at bounding box center [189, 206] width 11 height 12
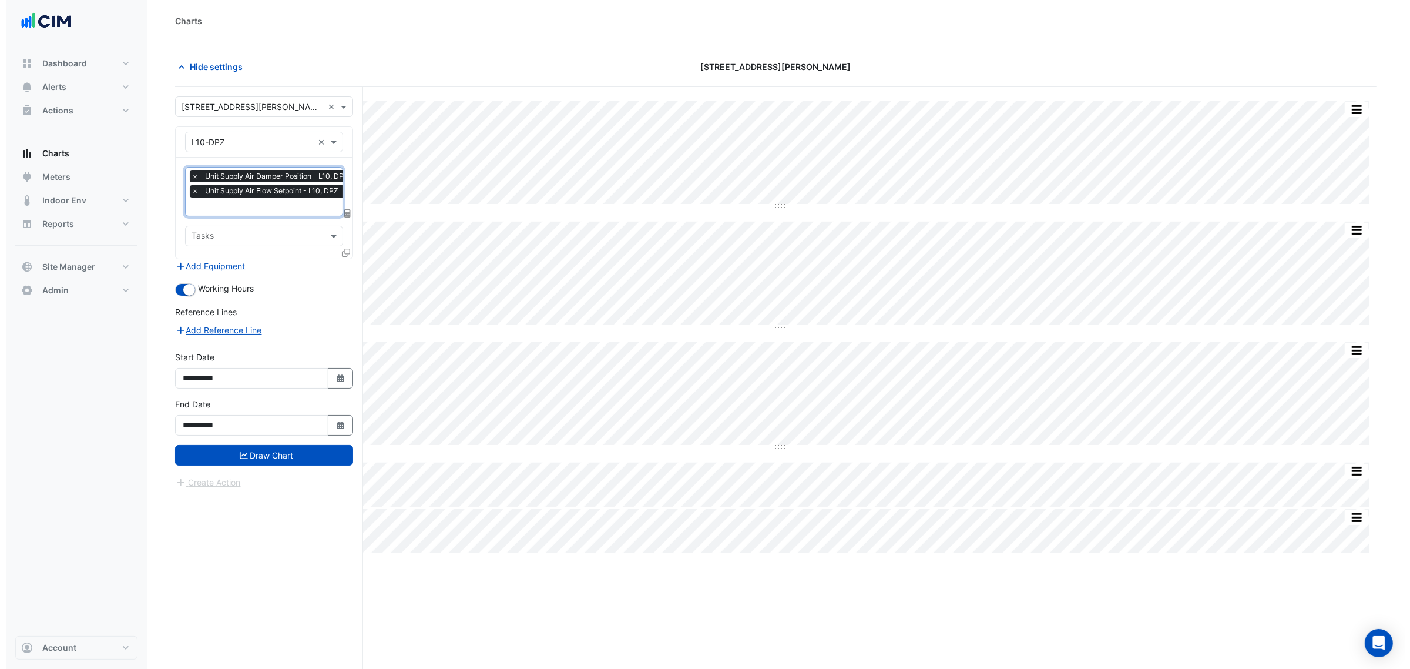
scroll to position [0, 6]
click at [185, 193] on span "×" at bounding box center [183, 191] width 11 height 12
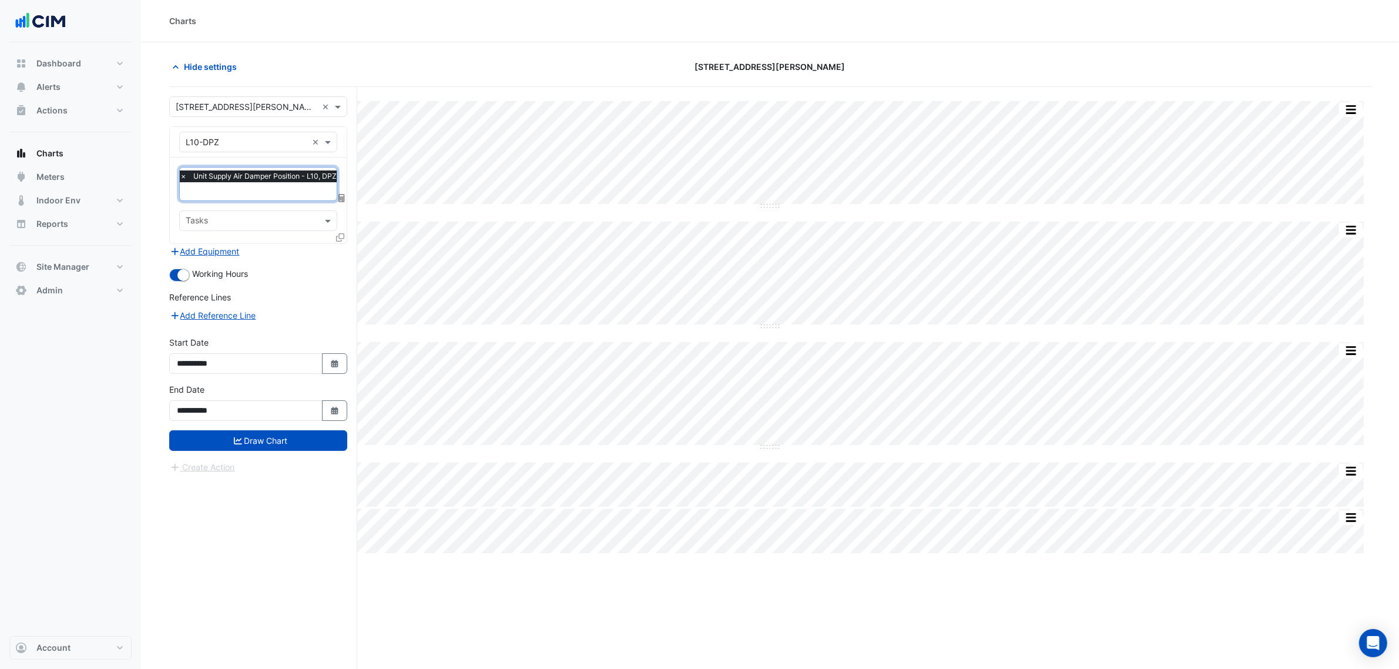
click at [338, 244] on div at bounding box center [341, 239] width 11 height 17
click at [339, 242] on div at bounding box center [341, 239] width 11 height 17
click at [339, 240] on icon at bounding box center [340, 237] width 8 height 8
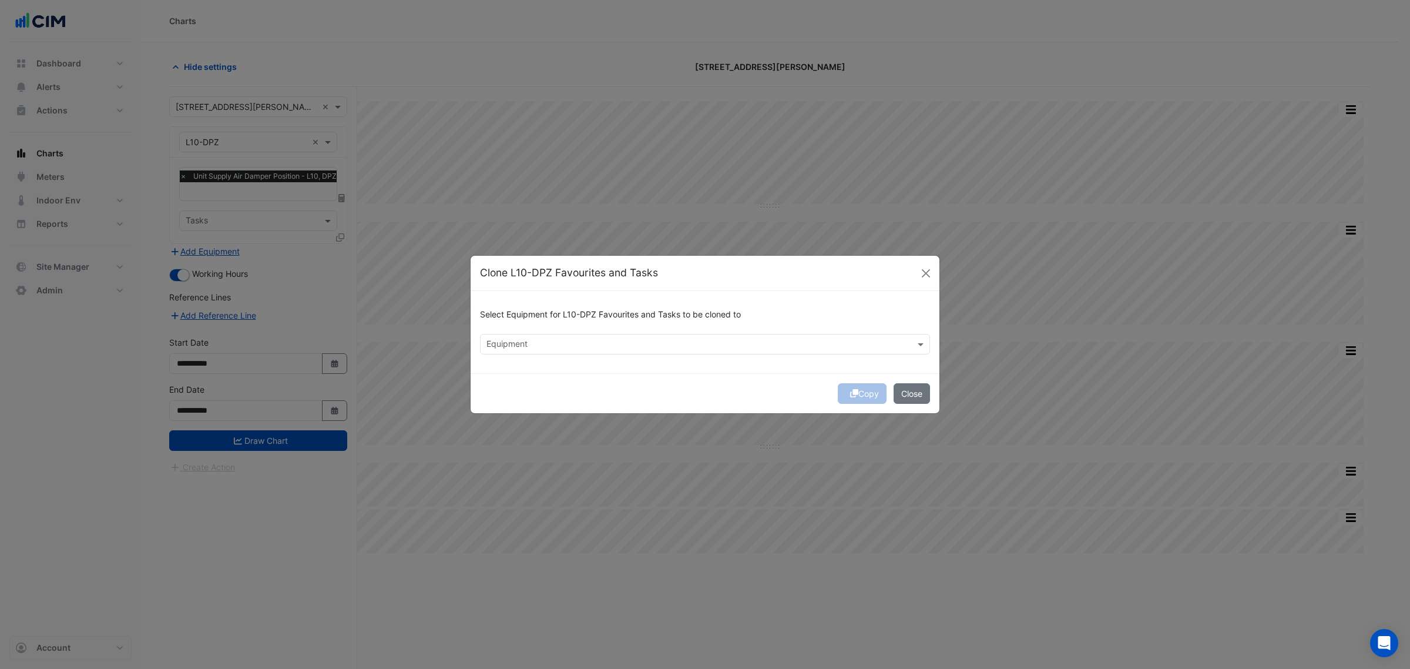
drag, startPoint x: 559, startPoint y: 344, endPoint x: 559, endPoint y: 352, distance: 8.2
click at [559, 345] on input "text" at bounding box center [698, 345] width 424 height 12
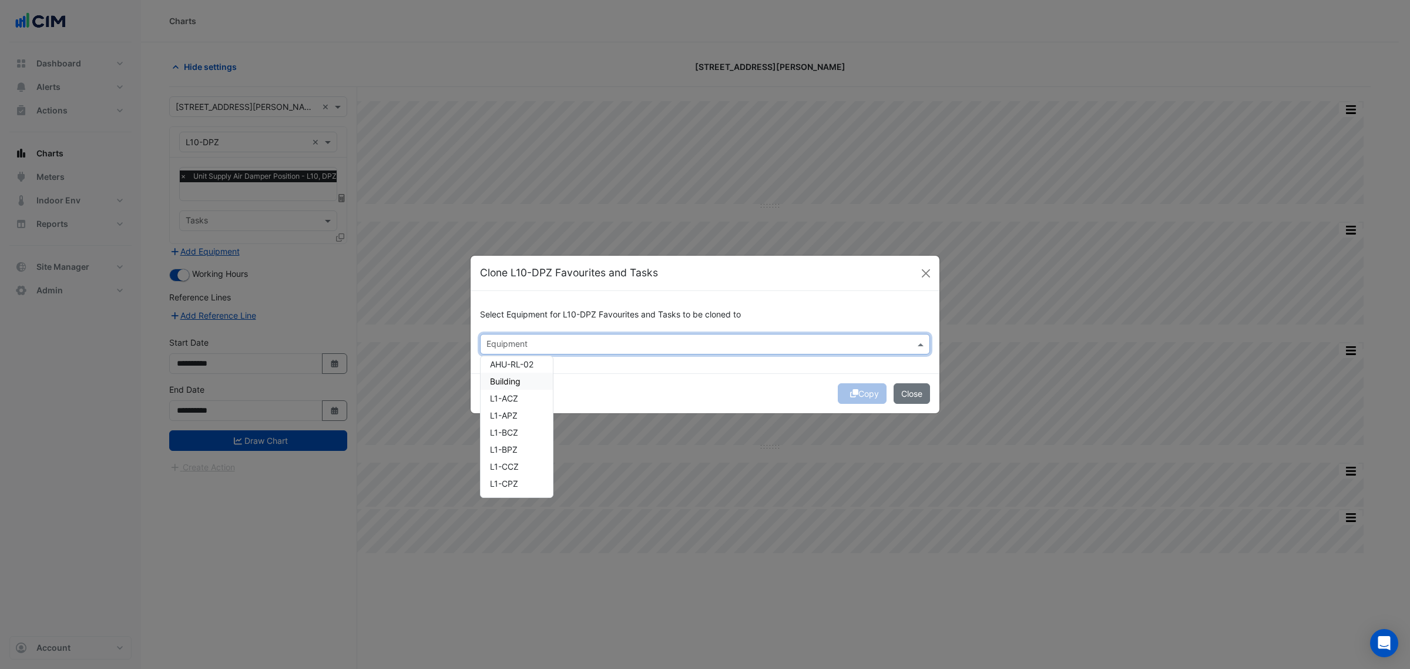
scroll to position [220, 0]
click at [530, 419] on div "L1-ACZ" at bounding box center [517, 421] width 72 height 17
click at [526, 435] on div "L1-APZ" at bounding box center [517, 438] width 72 height 17
click at [521, 460] on div "L1-BCZ" at bounding box center [517, 455] width 72 height 17
click at [521, 476] on div "L1-BPZ" at bounding box center [517, 472] width 72 height 17
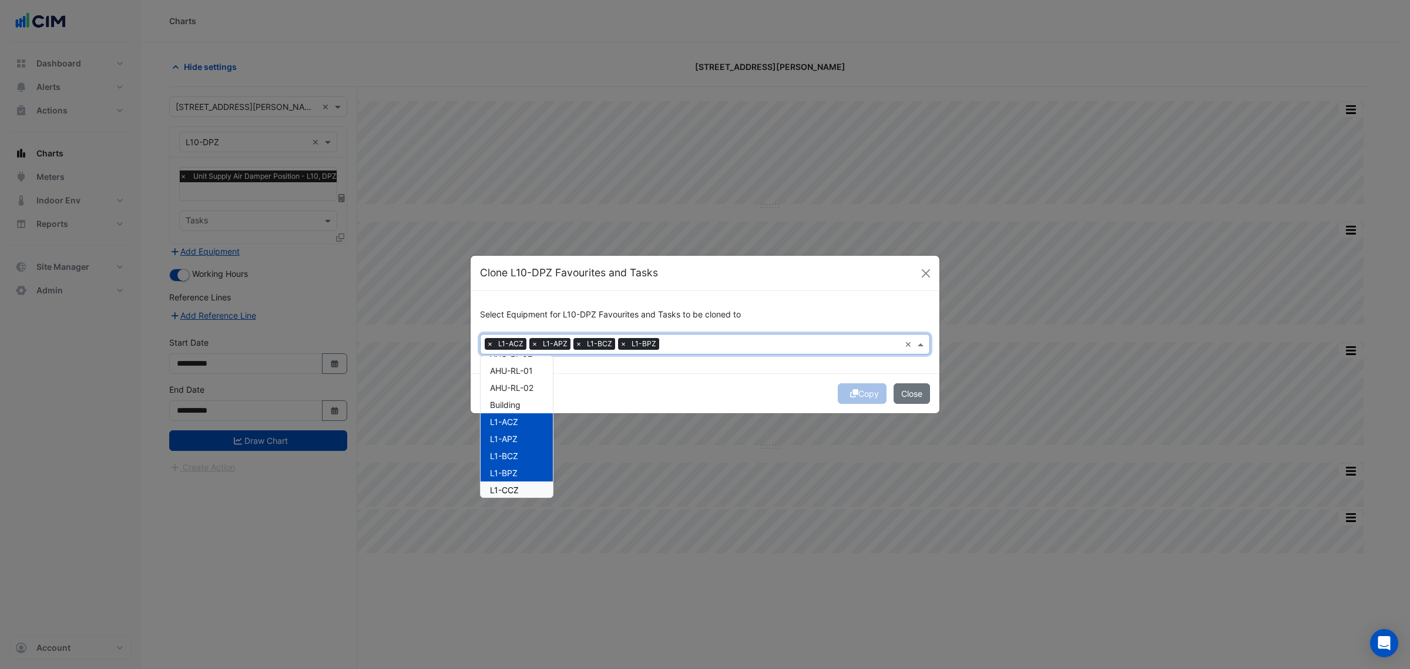
click at [520, 484] on div "L1-CCZ" at bounding box center [517, 489] width 72 height 17
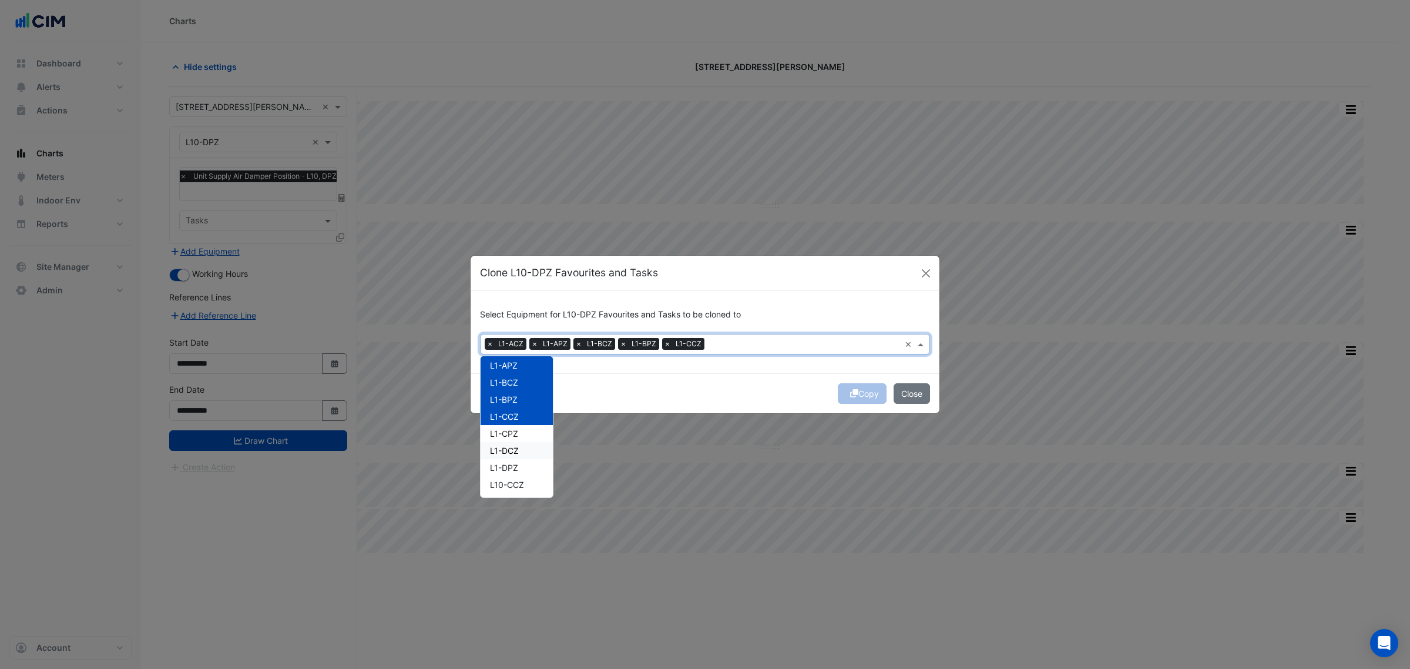
click at [526, 442] on div "L1-DCZ" at bounding box center [517, 450] width 72 height 17
click at [523, 432] on div "L1-CPZ" at bounding box center [517, 433] width 72 height 17
click at [521, 466] on div "L1-DPZ" at bounding box center [517, 467] width 72 height 17
click at [522, 485] on span "L10-CCZ" at bounding box center [507, 484] width 34 height 10
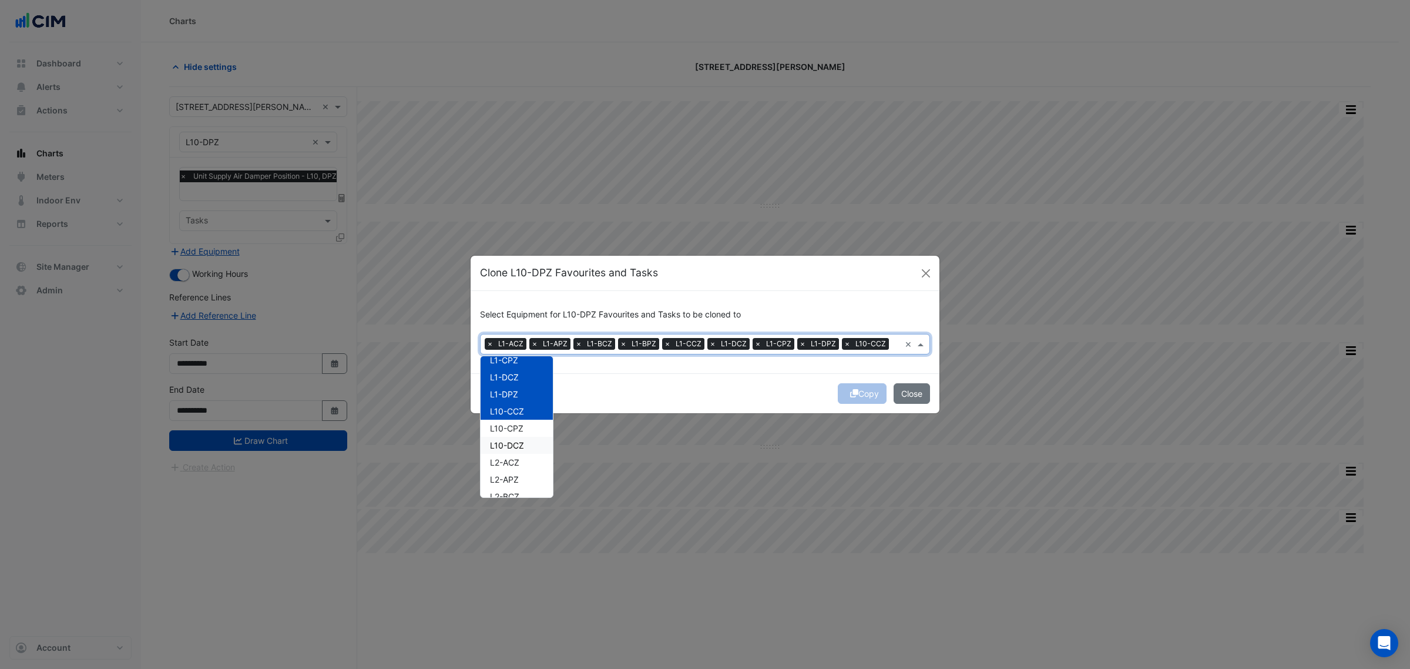
click at [533, 428] on div "L10-CPZ" at bounding box center [517, 427] width 72 height 17
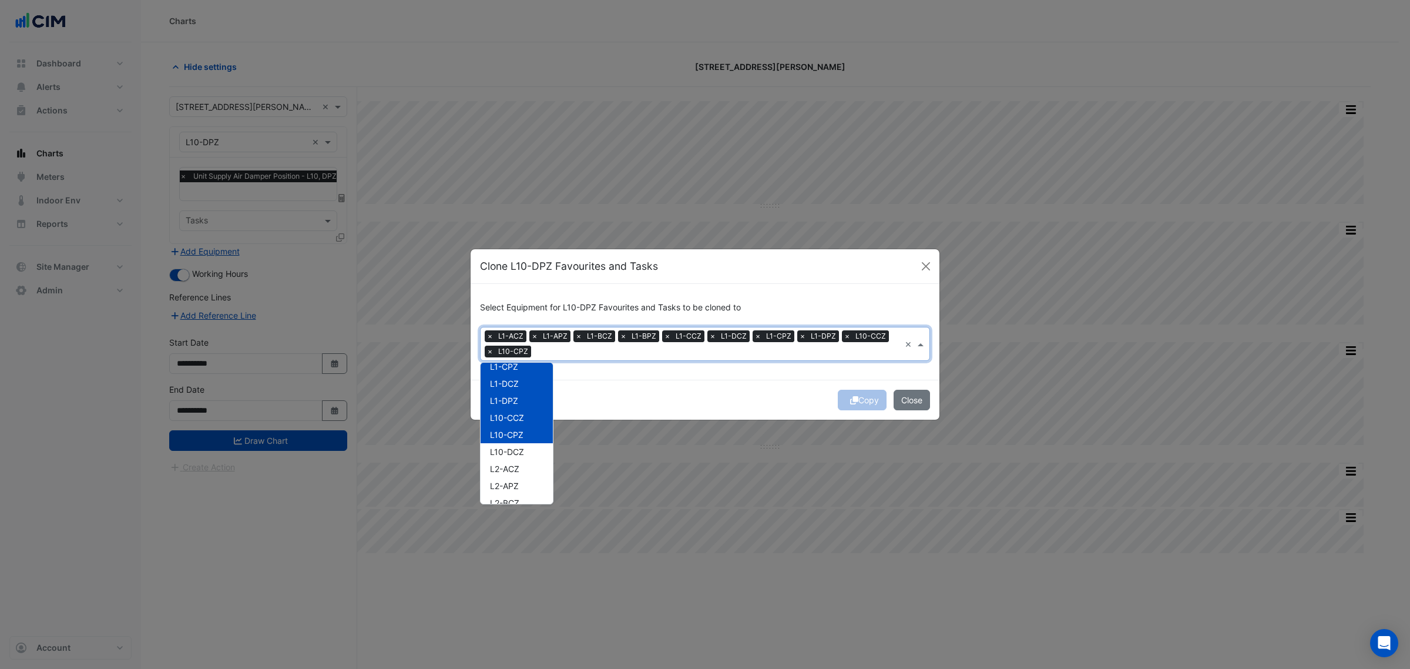
click at [527, 459] on div "L10-DCZ" at bounding box center [517, 451] width 72 height 17
click at [526, 466] on div "L2-ACZ" at bounding box center [517, 468] width 72 height 17
click at [522, 486] on div "L2-APZ" at bounding box center [517, 485] width 72 height 17
click at [522, 499] on div "L2-BCZ" at bounding box center [517, 502] width 72 height 17
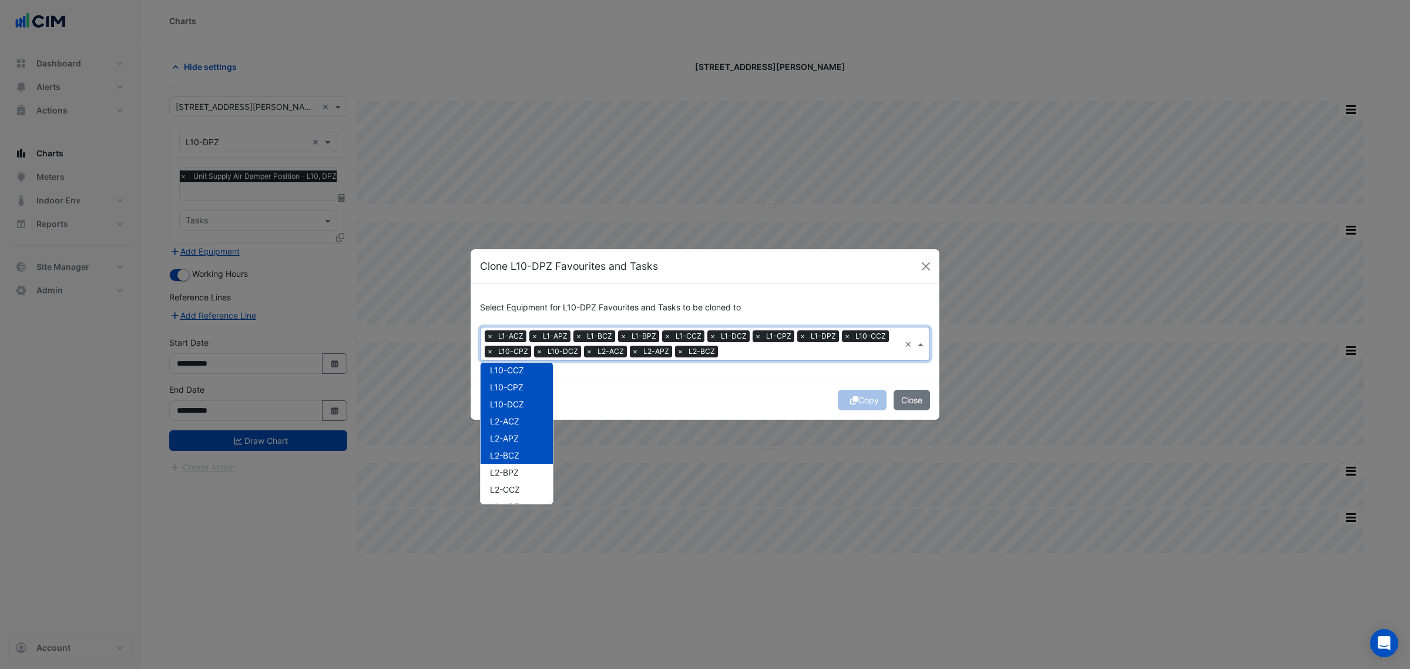
scroll to position [441, 0]
click at [533, 435] on div "L2-BCZ" at bounding box center [517, 429] width 72 height 17
click at [530, 449] on div "L2-BPZ" at bounding box center [517, 446] width 72 height 17
click at [528, 433] on div "L2-BCZ" at bounding box center [517, 429] width 72 height 17
click at [523, 467] on div "L2-CCZ" at bounding box center [517, 463] width 72 height 17
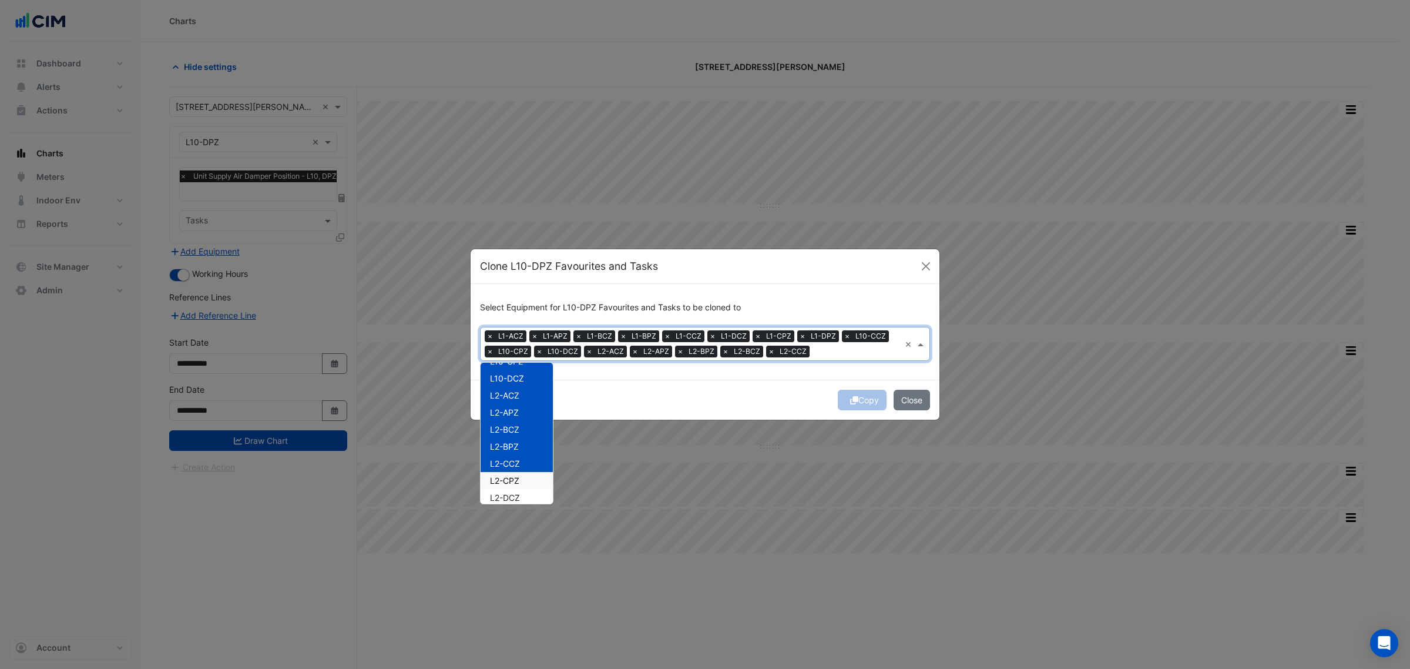
drag, startPoint x: 521, startPoint y: 485, endPoint x: 519, endPoint y: 491, distance: 6.1
click at [520, 485] on div "L2-CPZ" at bounding box center [517, 480] width 72 height 17
click at [518, 498] on span "L2-DCZ" at bounding box center [505, 497] width 30 height 10
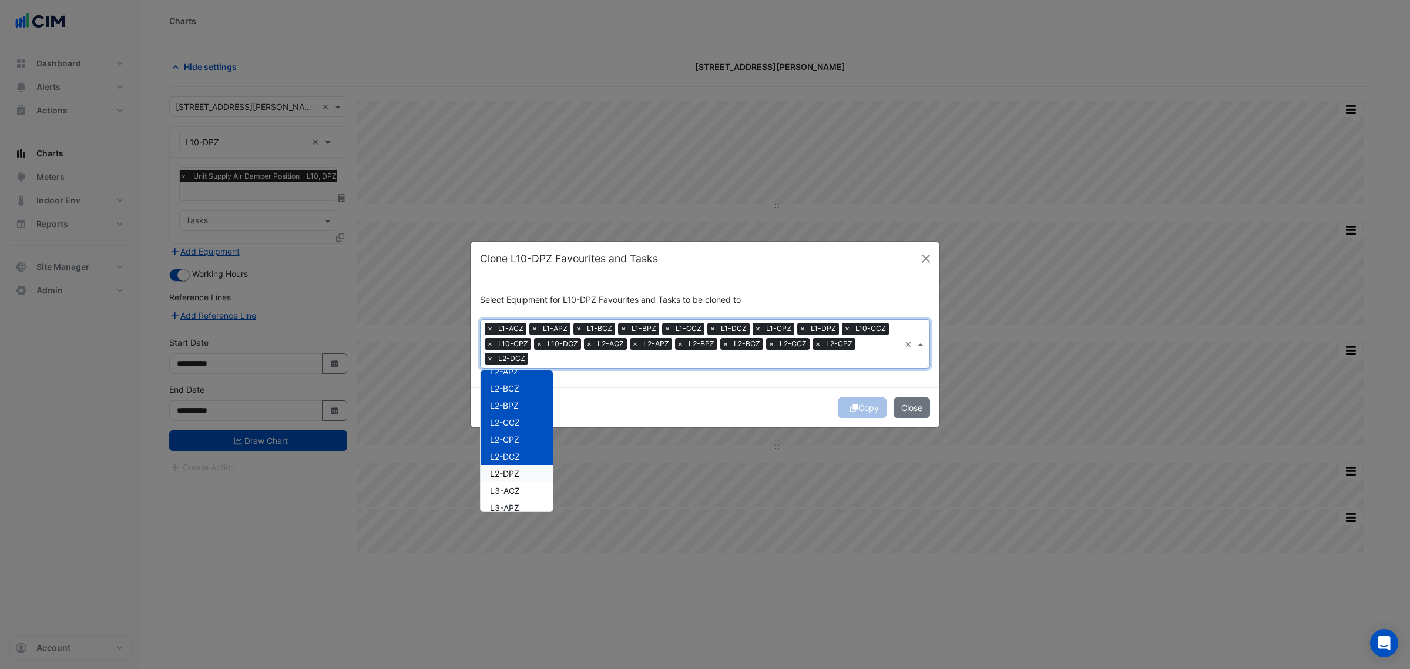
scroll to position [514, 0]
click at [530, 442] on div "L2-DPZ" at bounding box center [517, 448] width 72 height 17
click at [523, 464] on div "L3-ACZ" at bounding box center [517, 465] width 72 height 17
click at [521, 479] on div "L3-APZ" at bounding box center [517, 482] width 72 height 17
click at [517, 495] on span "L3-BCZ" at bounding box center [505, 500] width 30 height 10
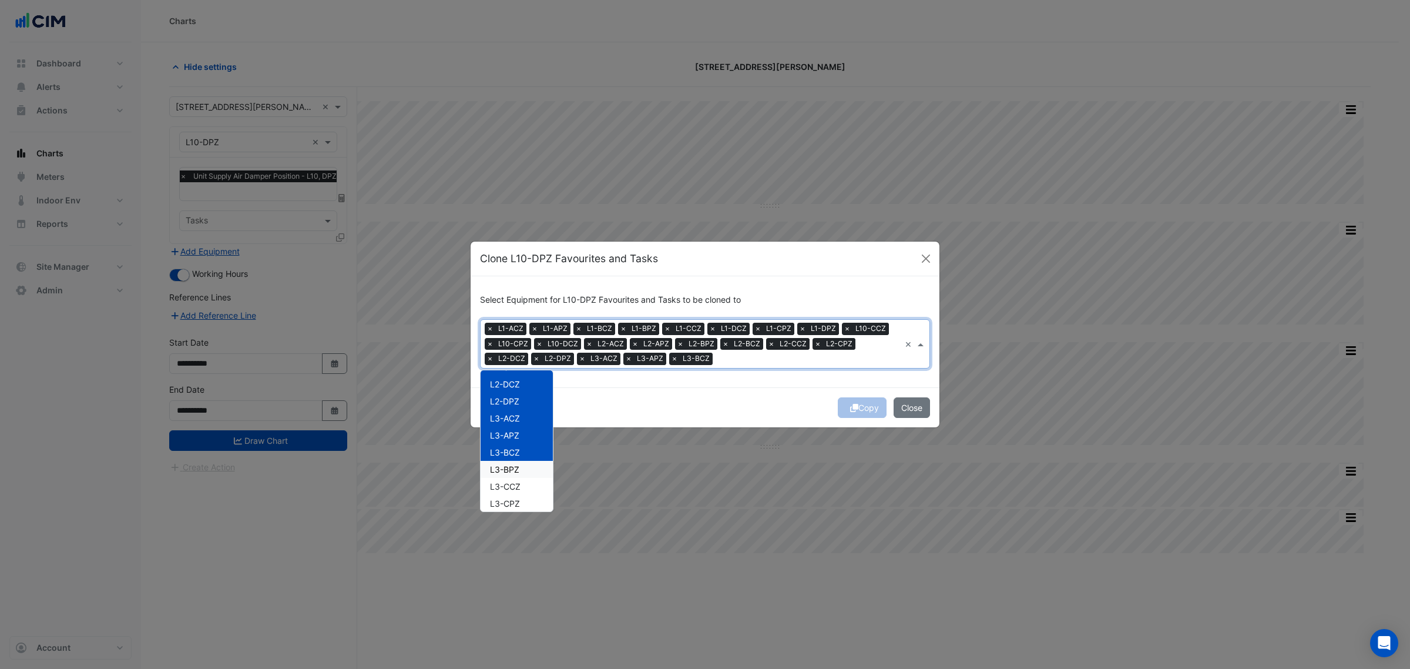
scroll to position [587, 0]
click at [532, 446] on div "L3-BPZ" at bounding box center [517, 443] width 72 height 17
click at [525, 461] on div "L3-CCZ" at bounding box center [517, 460] width 72 height 17
drag, startPoint x: 521, startPoint y: 478, endPoint x: 518, endPoint y: 488, distance: 10.8
click at [521, 479] on div "L3-CPZ" at bounding box center [517, 477] width 72 height 17
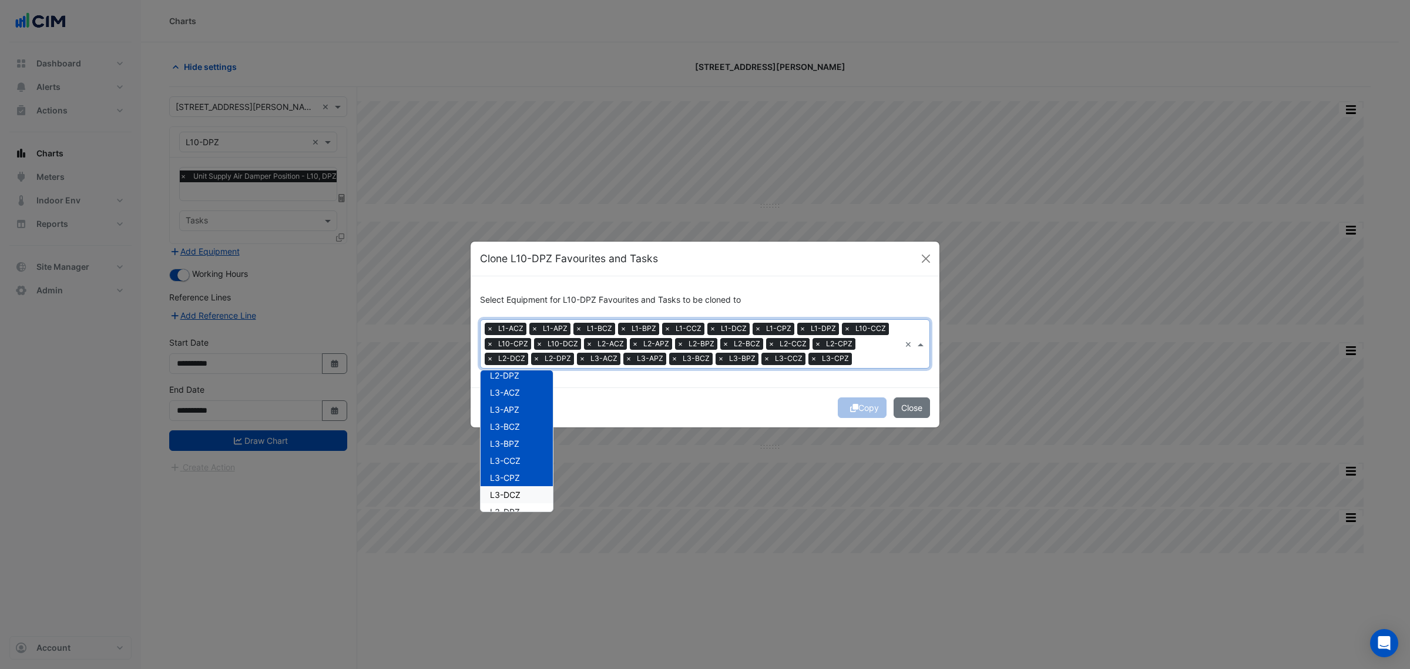
click at [517, 492] on span "L3-DCZ" at bounding box center [505, 494] width 31 height 10
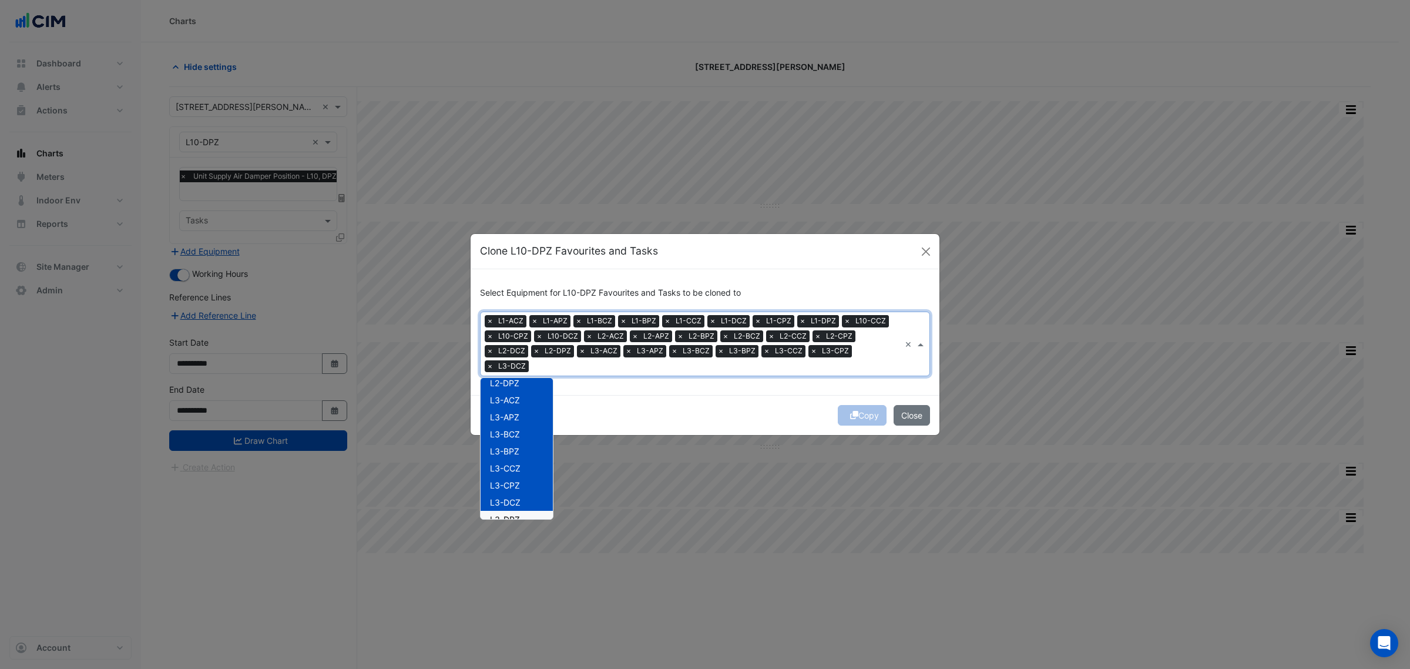
click at [517, 514] on span "L3-DPZ" at bounding box center [505, 519] width 30 height 10
click at [529, 462] on div "L4-ACZ" at bounding box center [517, 462] width 72 height 17
drag, startPoint x: 523, startPoint y: 474, endPoint x: 522, endPoint y: 481, distance: 6.7
click at [523, 475] on div "L4-APZ" at bounding box center [517, 479] width 72 height 17
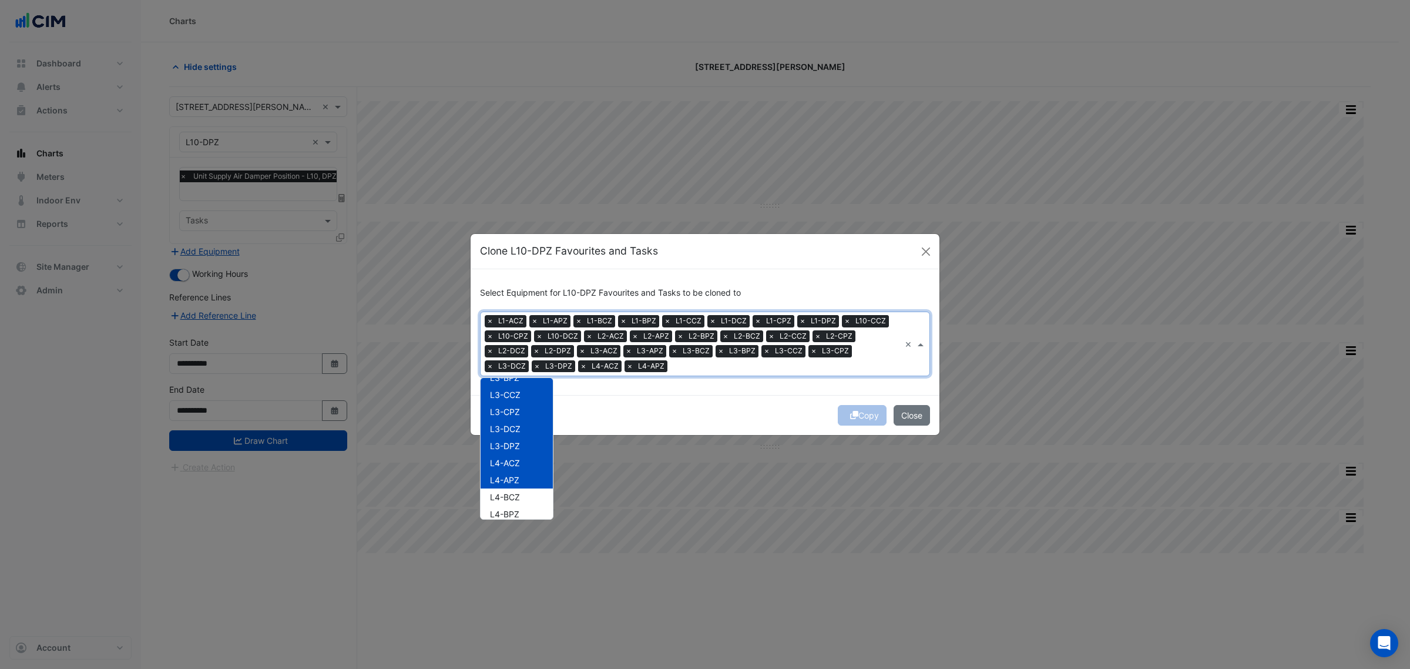
click at [521, 488] on div "L4-BCZ" at bounding box center [517, 496] width 72 height 17
click at [515, 509] on span "L4-BPZ" at bounding box center [504, 514] width 29 height 10
click at [513, 516] on span "L4-BPZ" at bounding box center [504, 514] width 29 height 10
click at [529, 444] on div "L4-BPZ" at bounding box center [517, 440] width 72 height 17
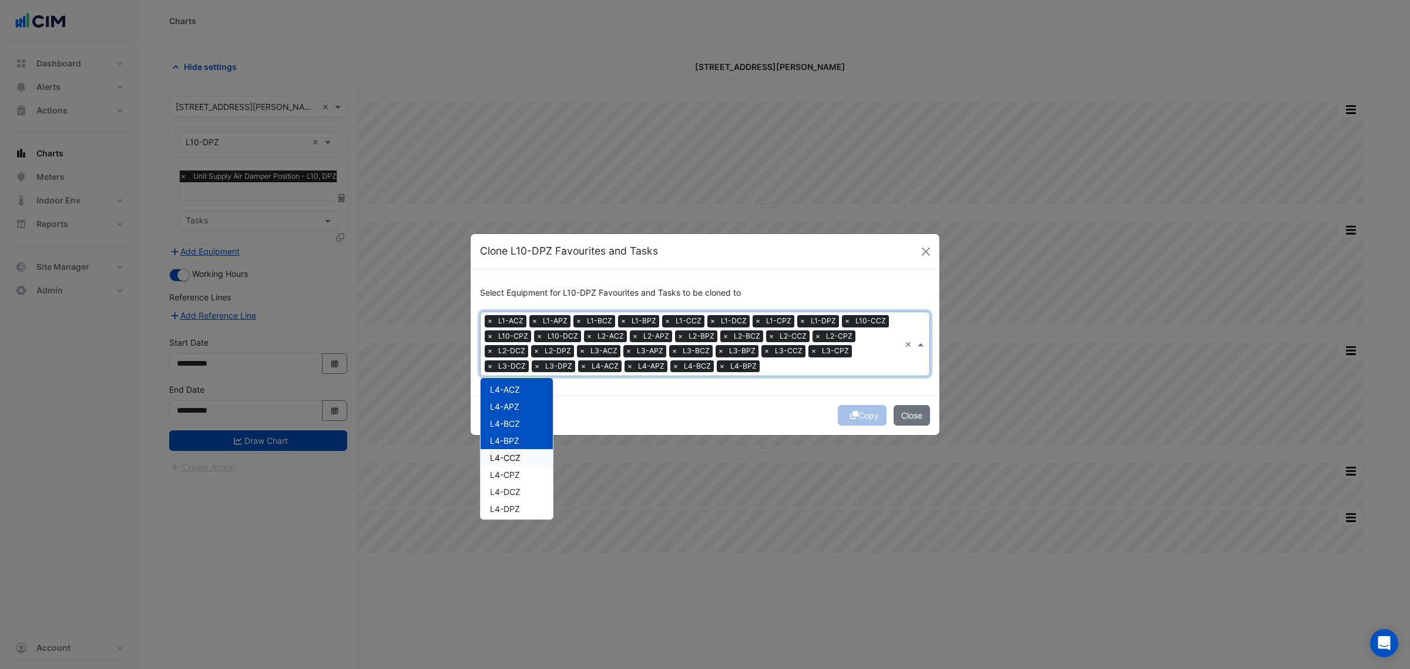
click at [525, 457] on div "L4-CCZ" at bounding box center [517, 457] width 72 height 17
click at [521, 471] on div "L4-CPZ" at bounding box center [517, 474] width 72 height 17
click at [521, 485] on div "L4-DCZ" at bounding box center [517, 491] width 72 height 17
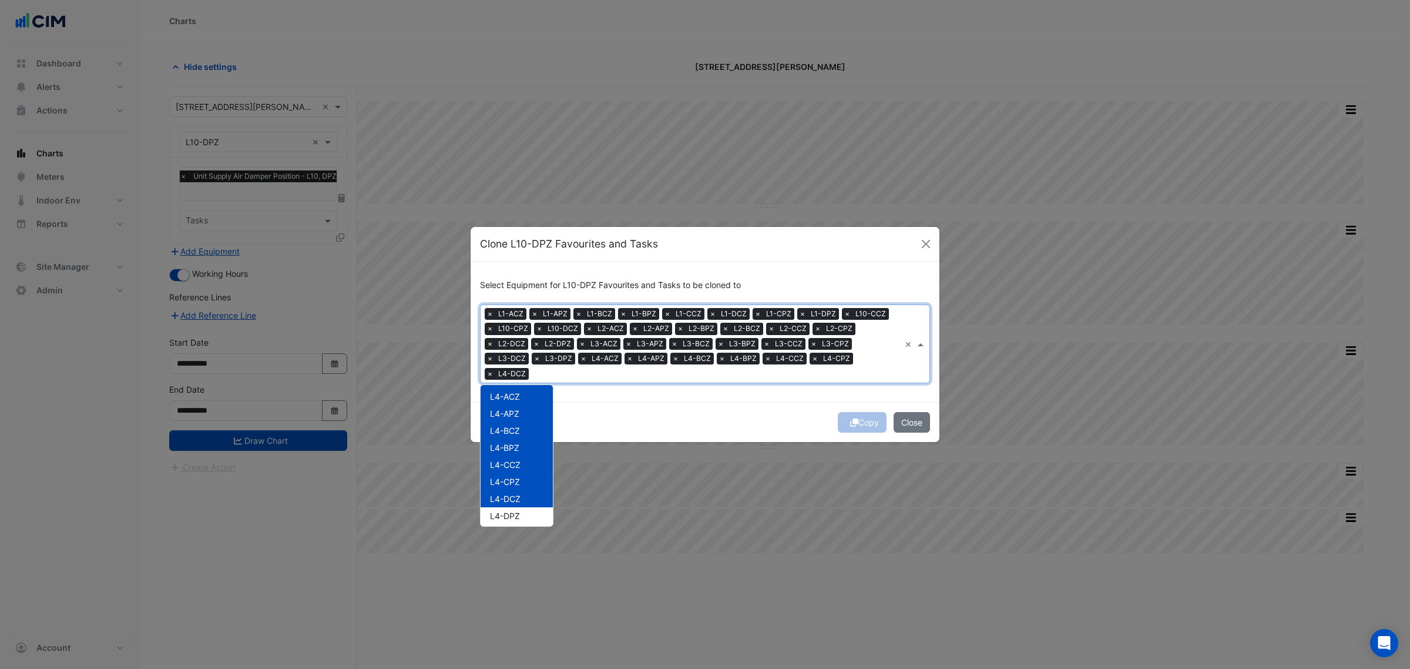
click at [520, 511] on span "L4-DPZ" at bounding box center [505, 516] width 30 height 10
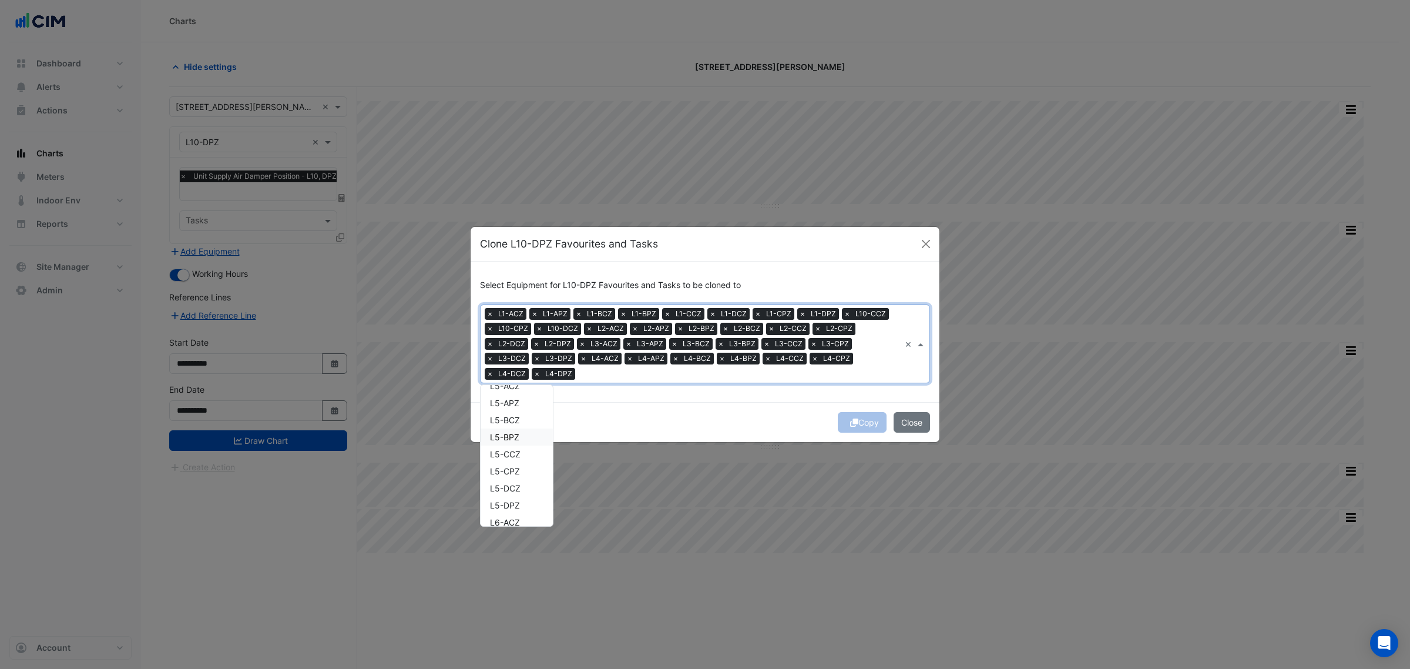
scroll to position [808, 0]
click at [521, 459] on div "AHU-A-CZ AHU-A-PZ AHU-A-TOA AHU-B-CZ AHU-B-PZ AHU-B-TOA AHU-C-CZ AHU-C-PZ AHU-C…" at bounding box center [517, 289] width 72 height 1414
click at [518, 474] on div "L5-APZ" at bounding box center [517, 476] width 72 height 17
click at [518, 465] on div "L5-ACZ" at bounding box center [517, 459] width 72 height 17
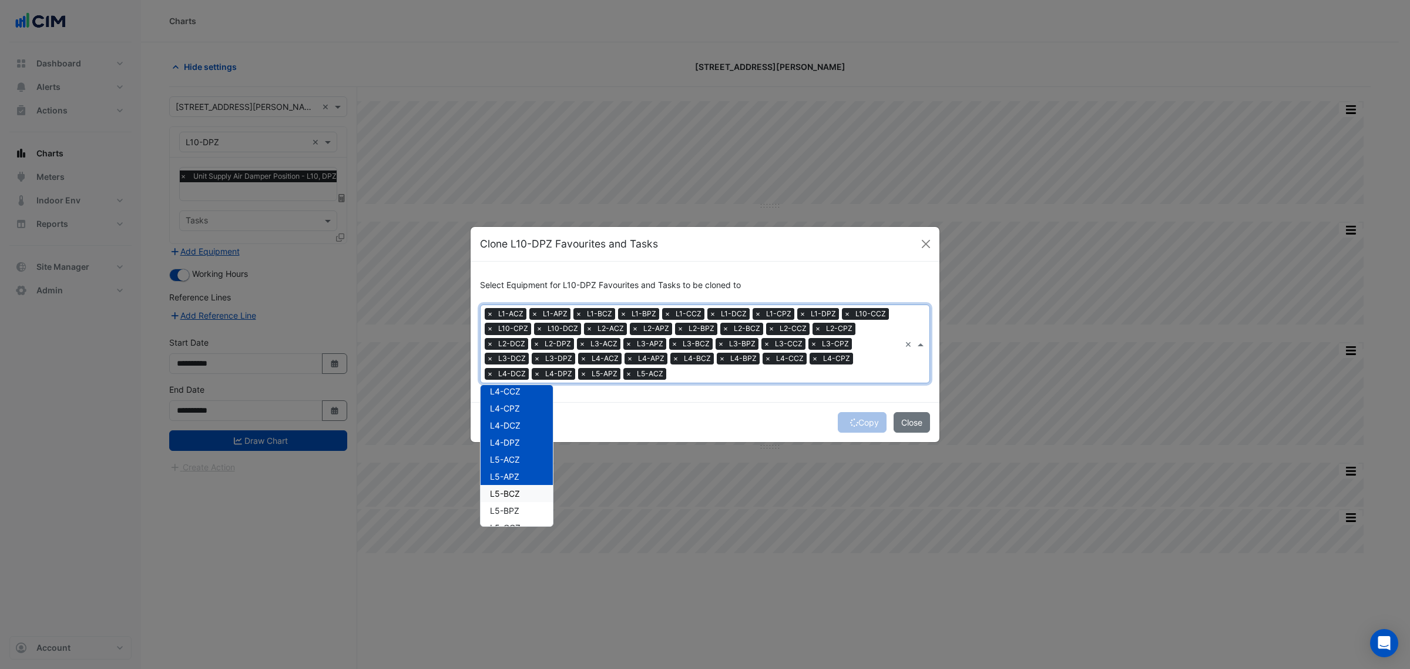
drag, startPoint x: 515, startPoint y: 497, endPoint x: 518, endPoint y: 506, distance: 9.3
click at [515, 498] on div "L5-BCZ" at bounding box center [517, 493] width 72 height 17
click at [518, 506] on span "L5-BPZ" at bounding box center [504, 510] width 29 height 10
click at [518, 519] on div "L5-CCZ" at bounding box center [517, 527] width 72 height 17
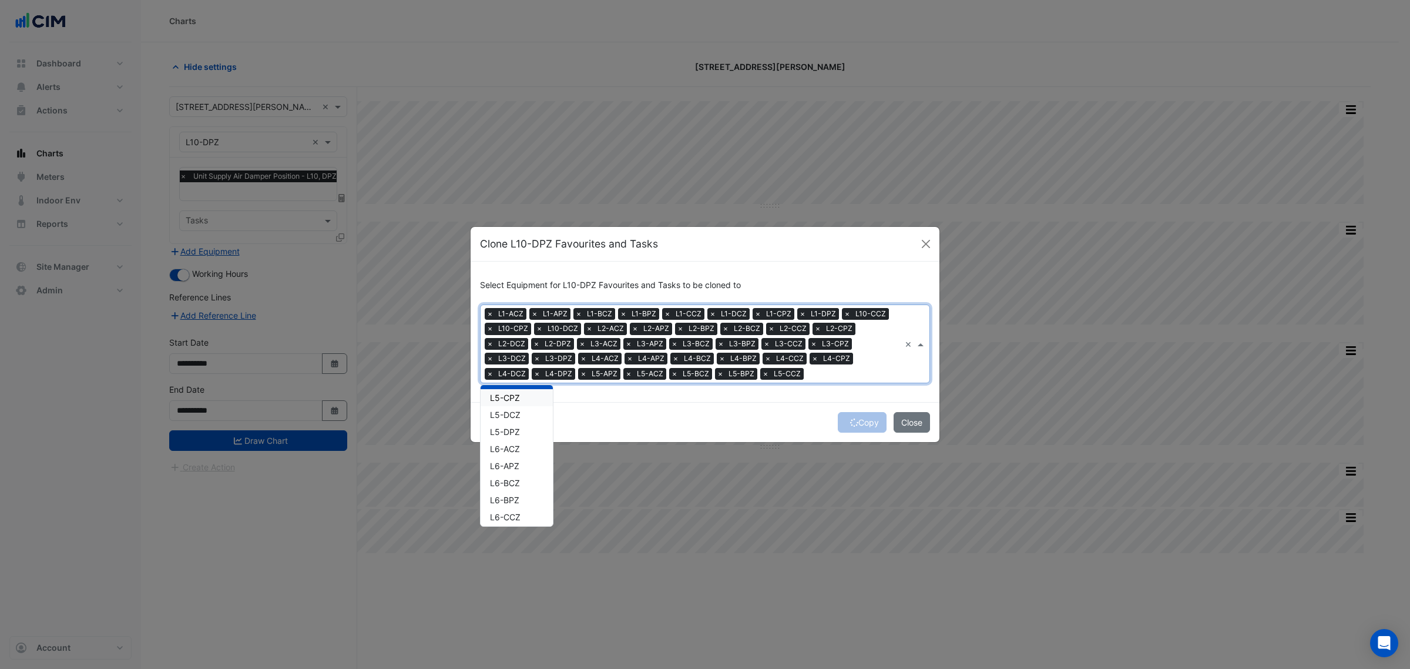
click at [518, 399] on span "L5-CPZ" at bounding box center [505, 397] width 30 height 10
click at [521, 427] on div "L5-DPZ" at bounding box center [517, 431] width 72 height 17
click at [524, 411] on div "L5-DCZ" at bounding box center [517, 414] width 72 height 17
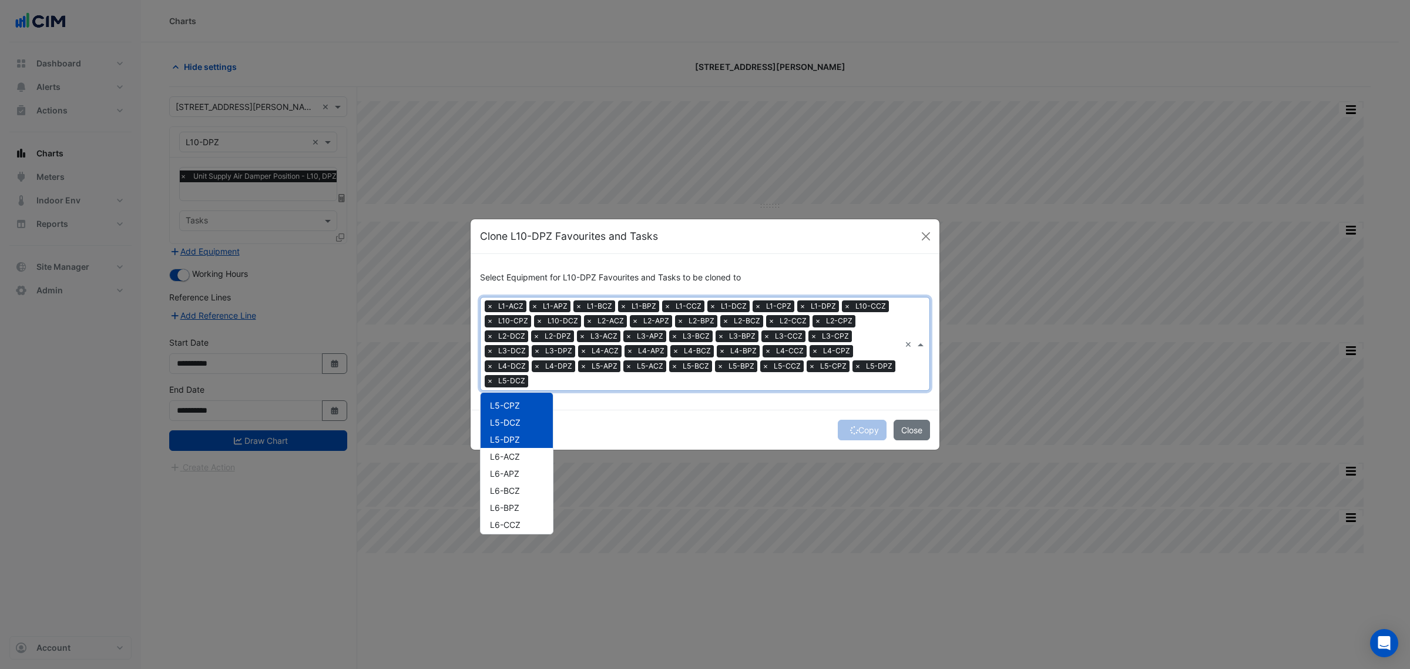
click at [528, 455] on div "L6-ACZ" at bounding box center [517, 456] width 72 height 17
click at [523, 482] on div "L6-BCZ" at bounding box center [517, 490] width 72 height 17
click at [519, 502] on span "L6-BPZ" at bounding box center [504, 507] width 29 height 10
click at [521, 471] on div "L6-APZ" at bounding box center [517, 473] width 72 height 17
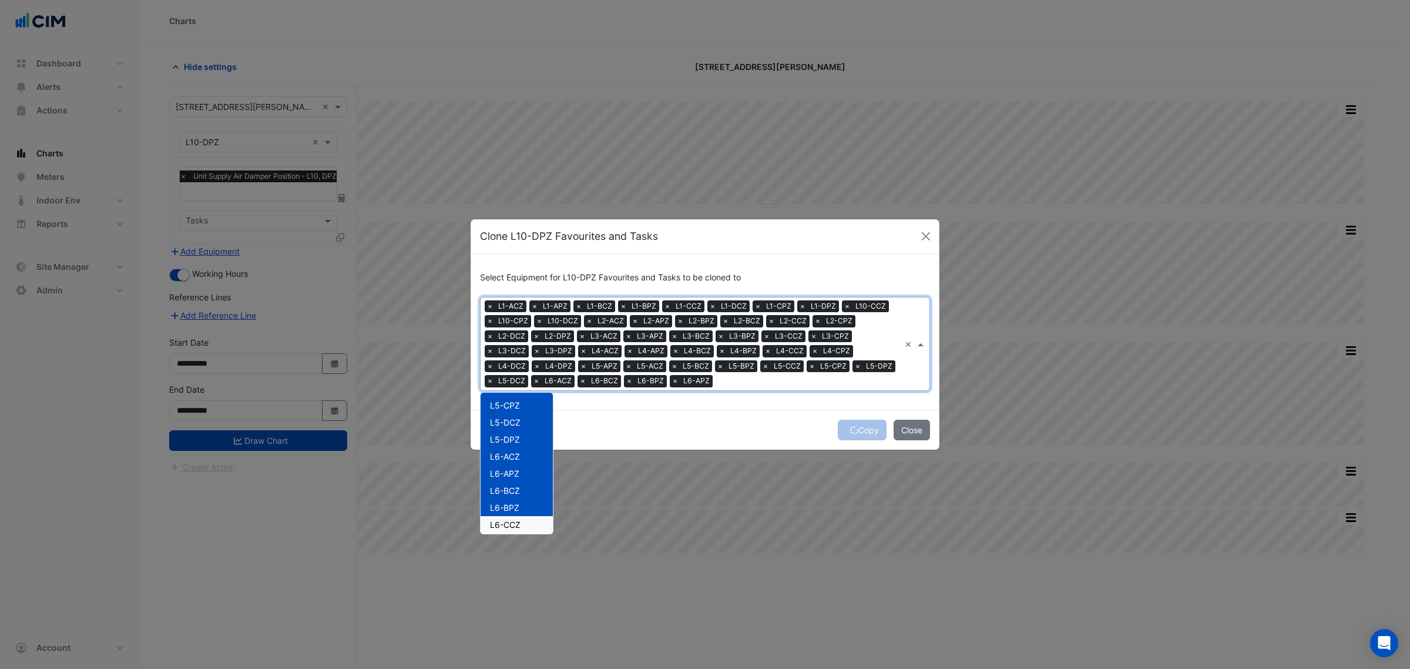
click at [518, 522] on span "L6-CCZ" at bounding box center [505, 524] width 31 height 10
click at [528, 471] on div "L6-CPZ" at bounding box center [517, 467] width 72 height 17
click at [528, 486] on div "L6-DCZ" at bounding box center [517, 484] width 72 height 17
click at [528, 496] on div "L6-DPZ" at bounding box center [517, 501] width 72 height 17
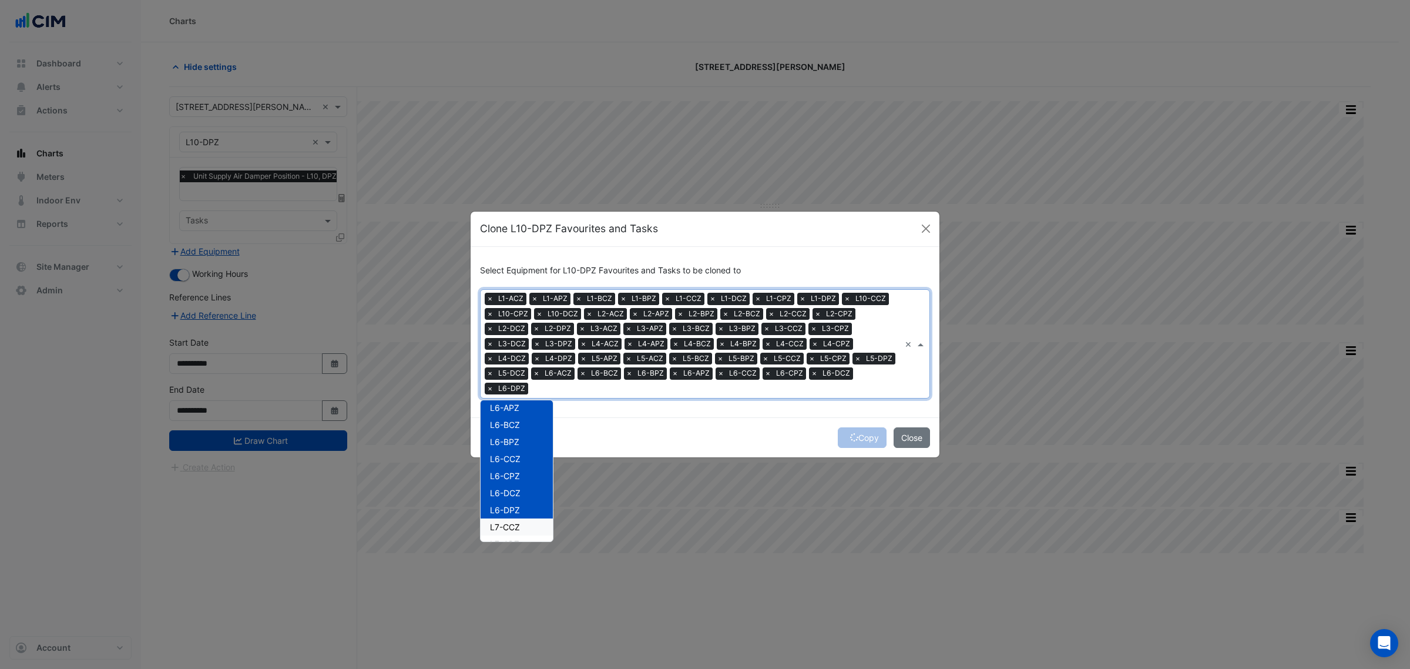
click at [529, 518] on div "L7-CCZ" at bounding box center [517, 526] width 72 height 17
click at [529, 535] on div "L7-CPZ" at bounding box center [517, 543] width 72 height 17
click at [538, 484] on div "L7-DCZ" at bounding box center [517, 487] width 72 height 17
click at [533, 498] on div "L7-DPZ" at bounding box center [517, 504] width 72 height 17
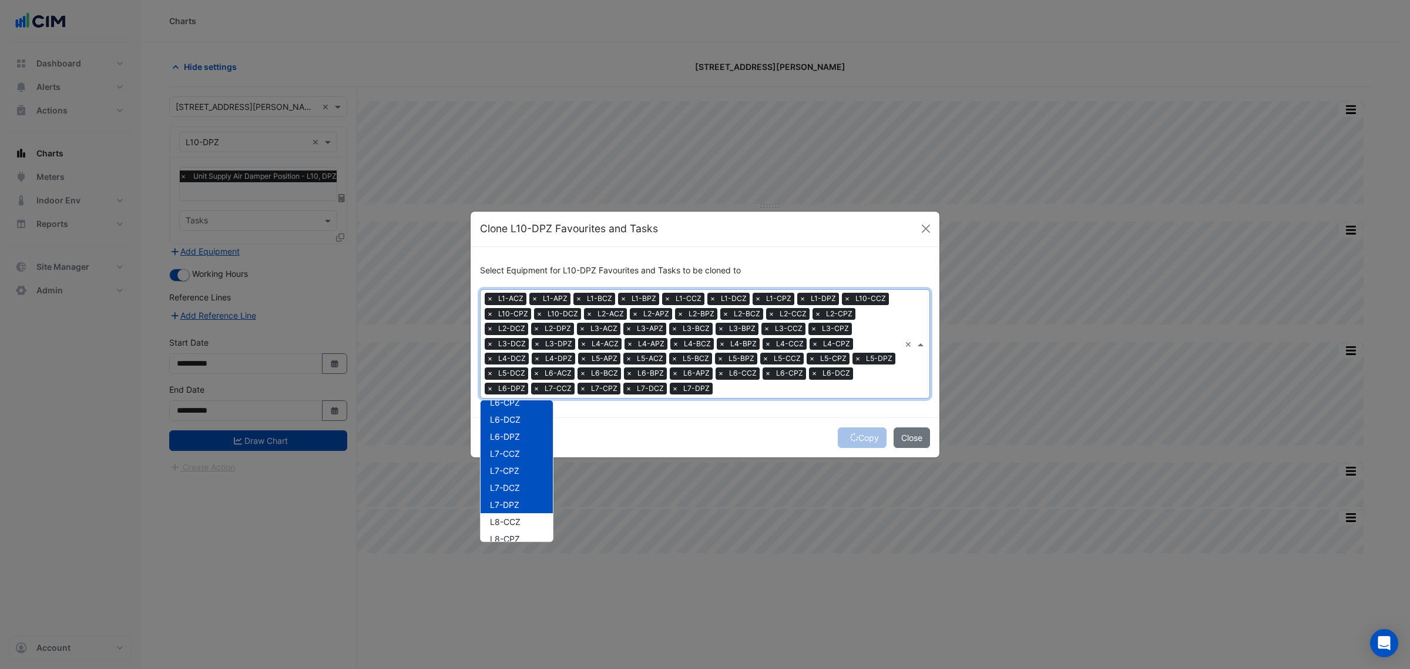
click at [530, 510] on div "L7-DPZ" at bounding box center [517, 504] width 72 height 17
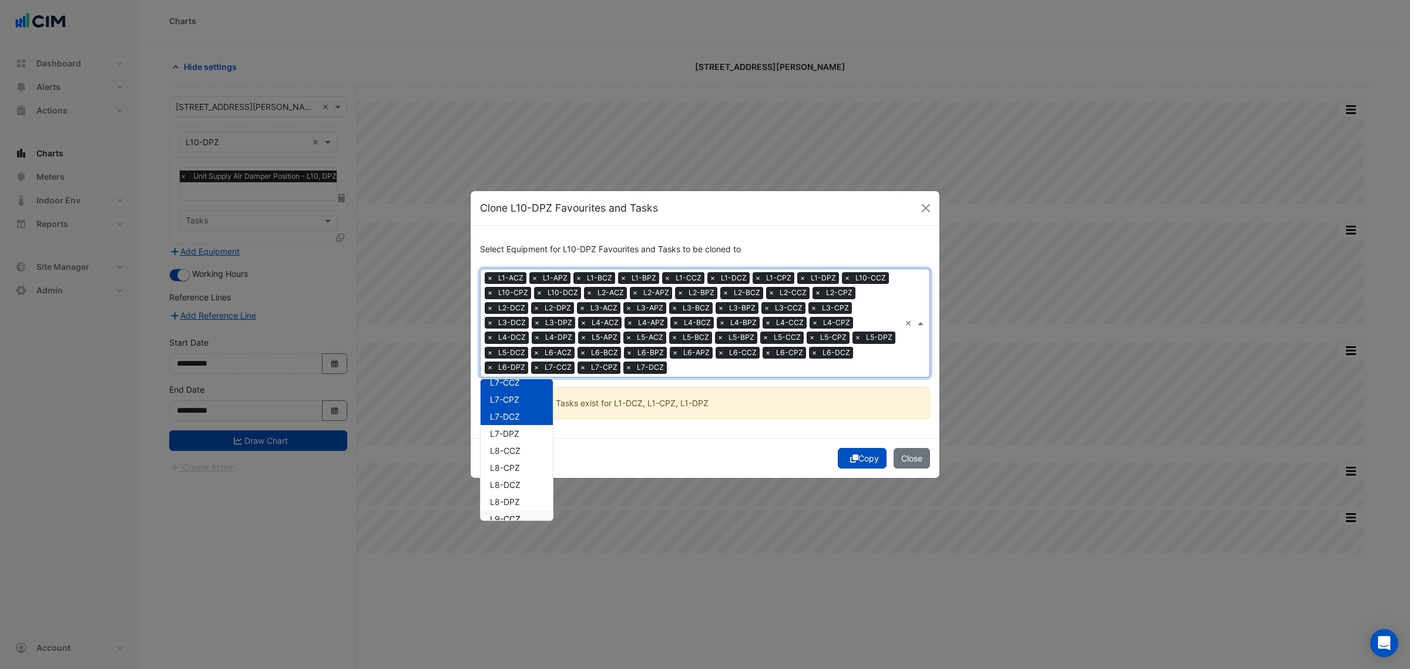
scroll to position [1175, 0]
click at [539, 412] on div "L7-DPZ" at bounding box center [517, 409] width 72 height 17
drag, startPoint x: 533, startPoint y: 426, endPoint x: 530, endPoint y: 432, distance: 7.4
click at [533, 427] on div "L8-CCZ" at bounding box center [517, 426] width 72 height 17
click at [526, 439] on div "L8-CPZ" at bounding box center [517, 443] width 72 height 17
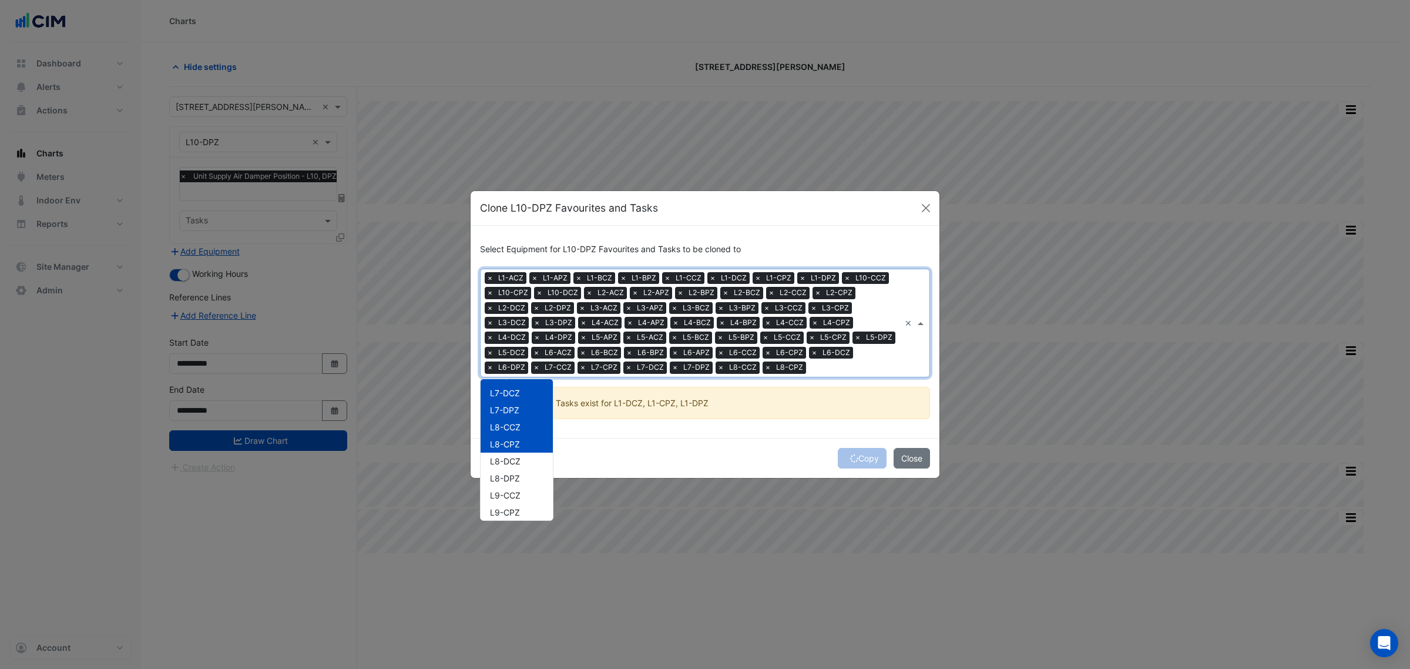
click at [521, 455] on div "L8-DCZ" at bounding box center [517, 460] width 72 height 17
click at [521, 478] on div "L8-DPZ" at bounding box center [517, 477] width 72 height 17
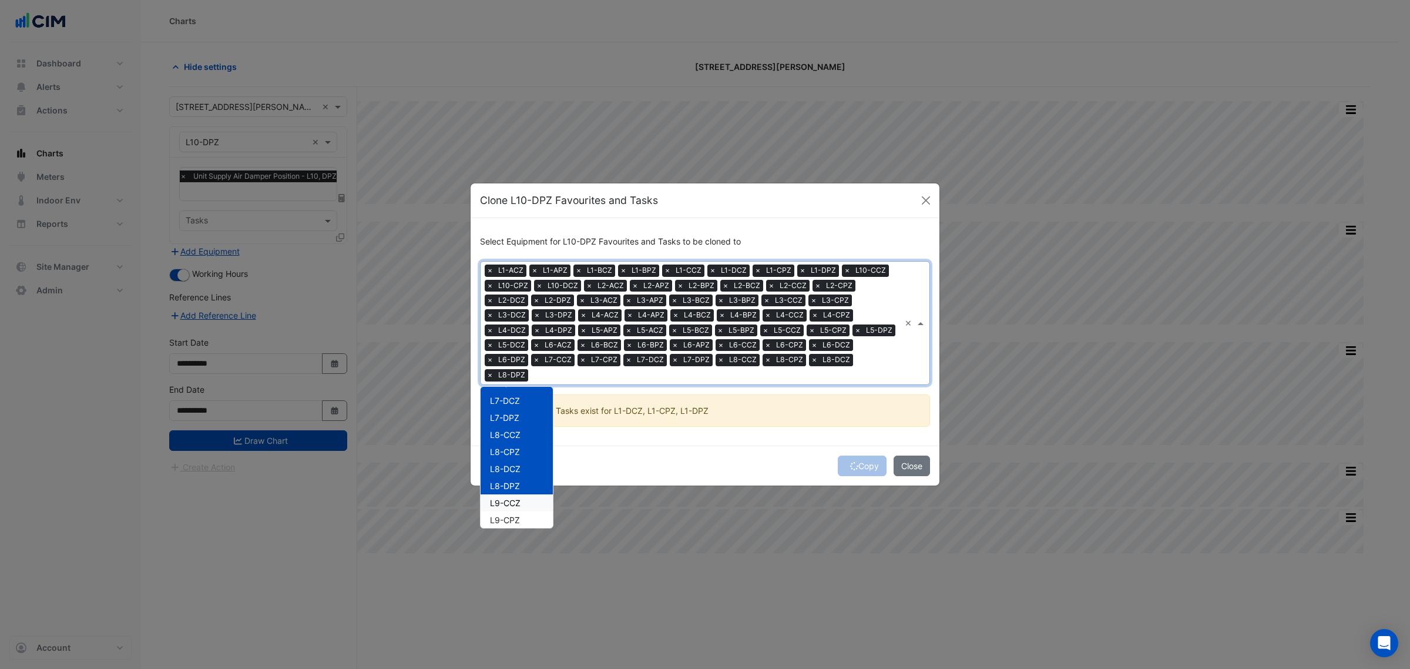
click at [521, 498] on span "L9-CCZ" at bounding box center [505, 503] width 31 height 10
click at [519, 515] on span "L9-CPZ" at bounding box center [505, 520] width 30 height 10
click at [531, 455] on div "L9-DCZ" at bounding box center [517, 463] width 72 height 17
click at [531, 472] on div "L9-DPZ" at bounding box center [517, 480] width 72 height 17
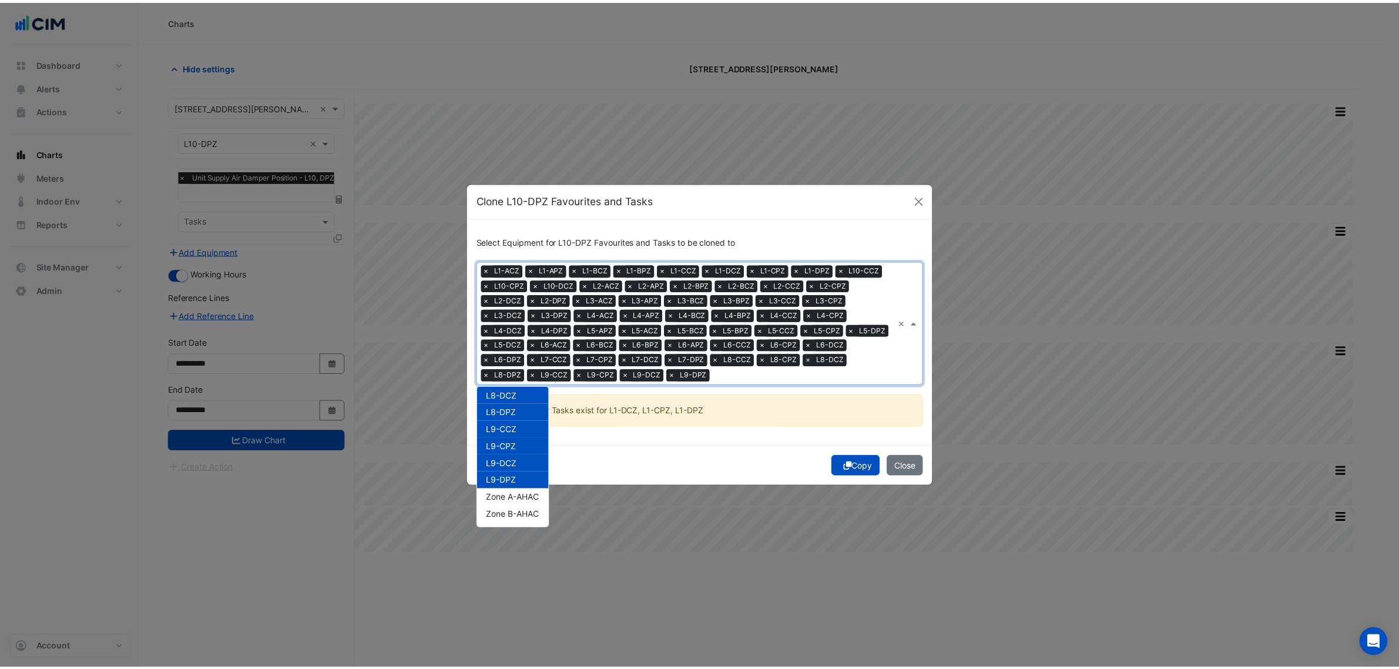
scroll to position [1281, 0]
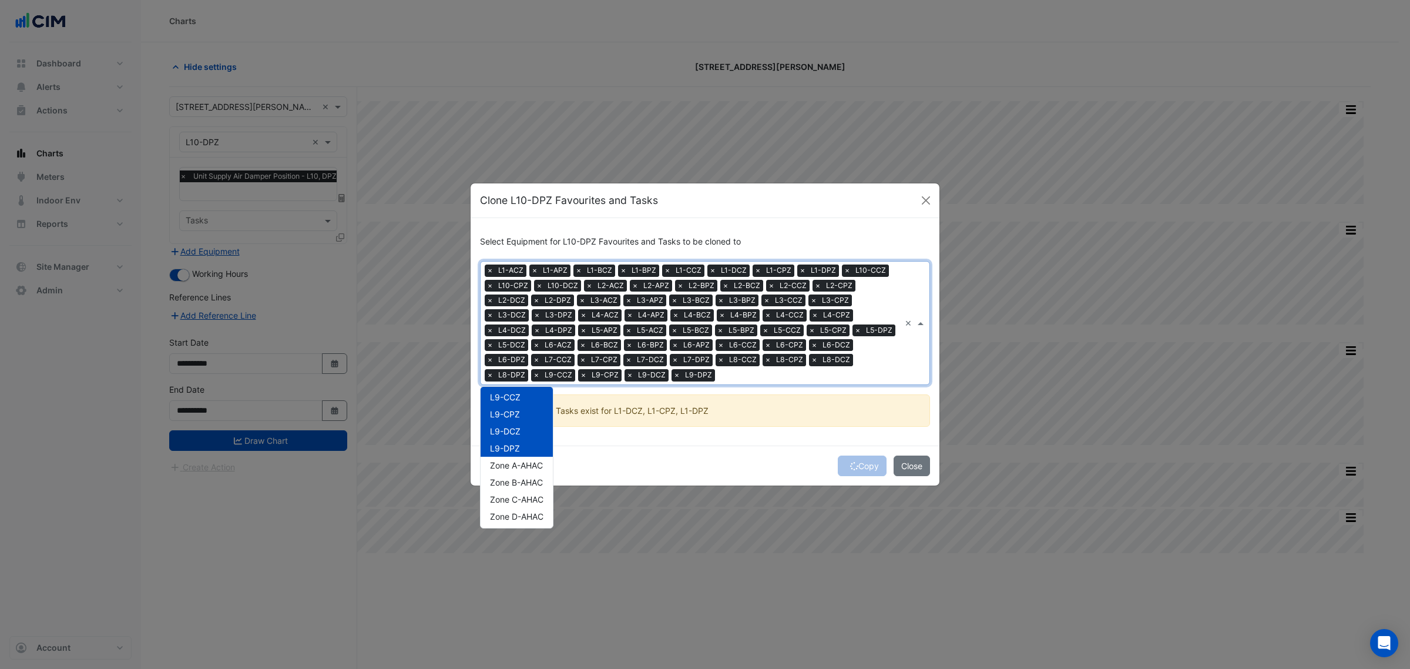
click at [655, 446] on div "Copy Close" at bounding box center [705, 465] width 469 height 40
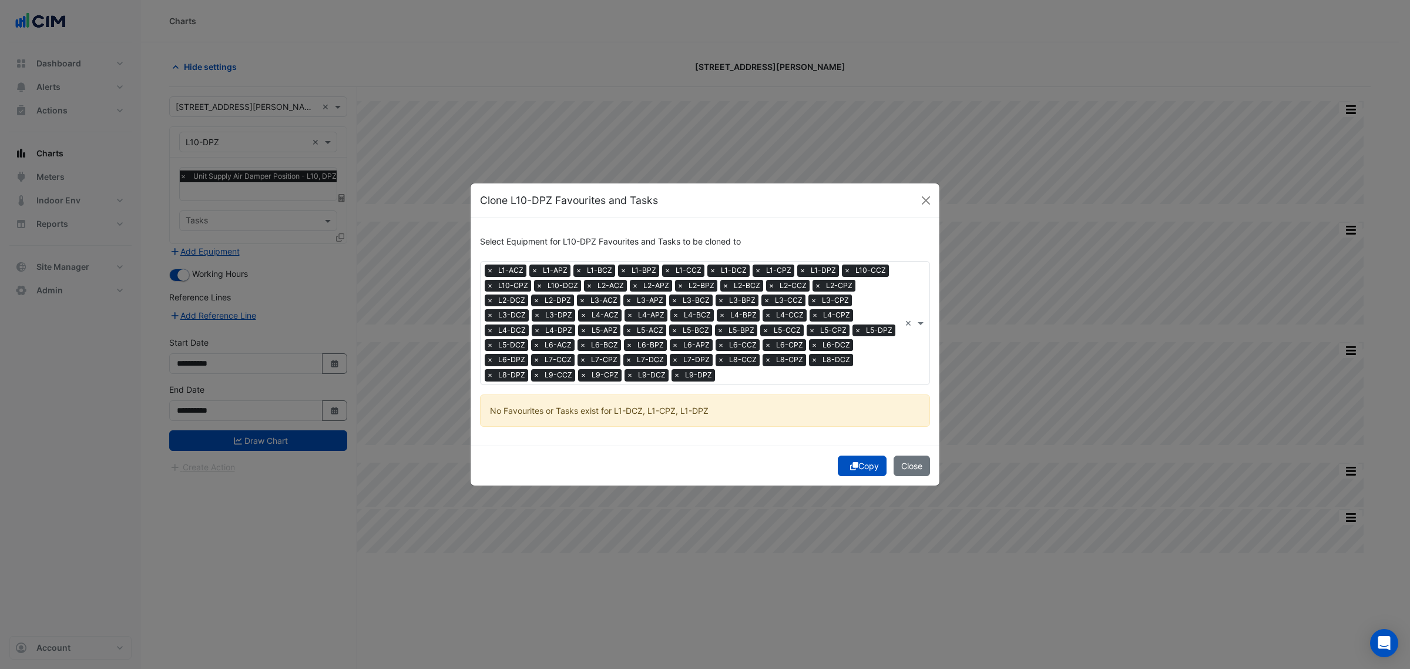
click at [862, 463] on button "Copy" at bounding box center [862, 465] width 49 height 21
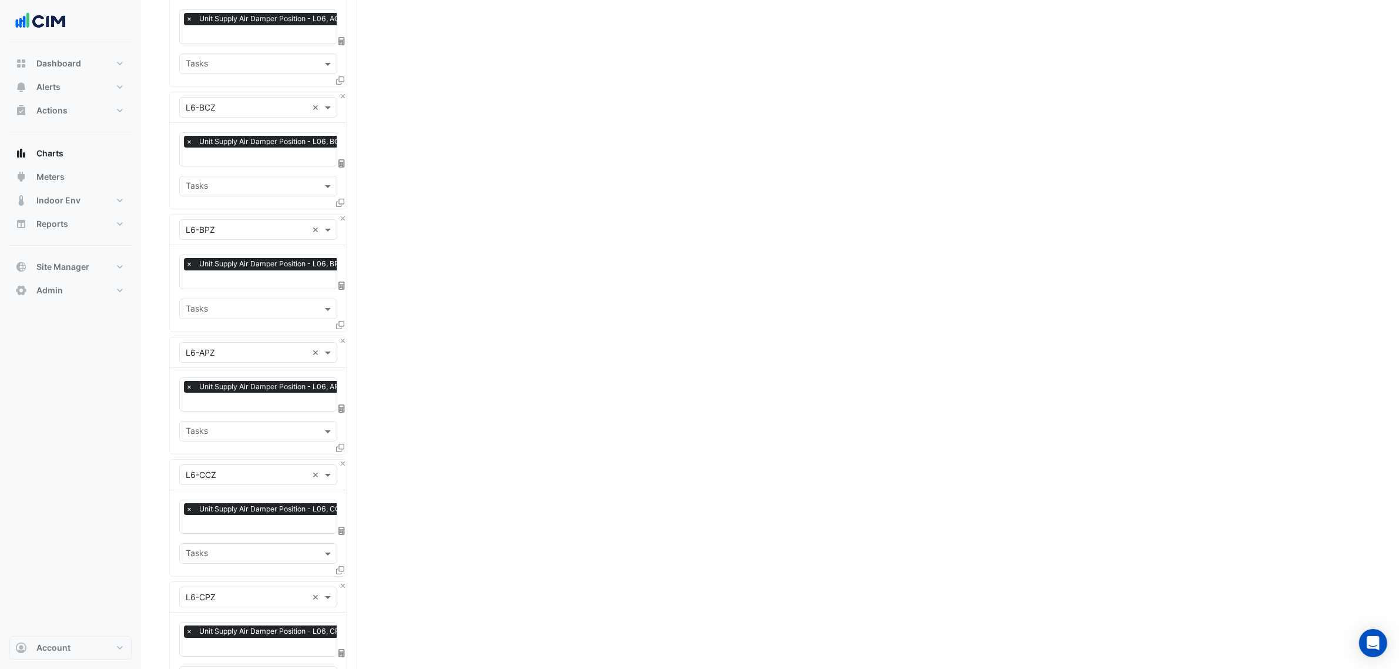
scroll to position [7130, 0]
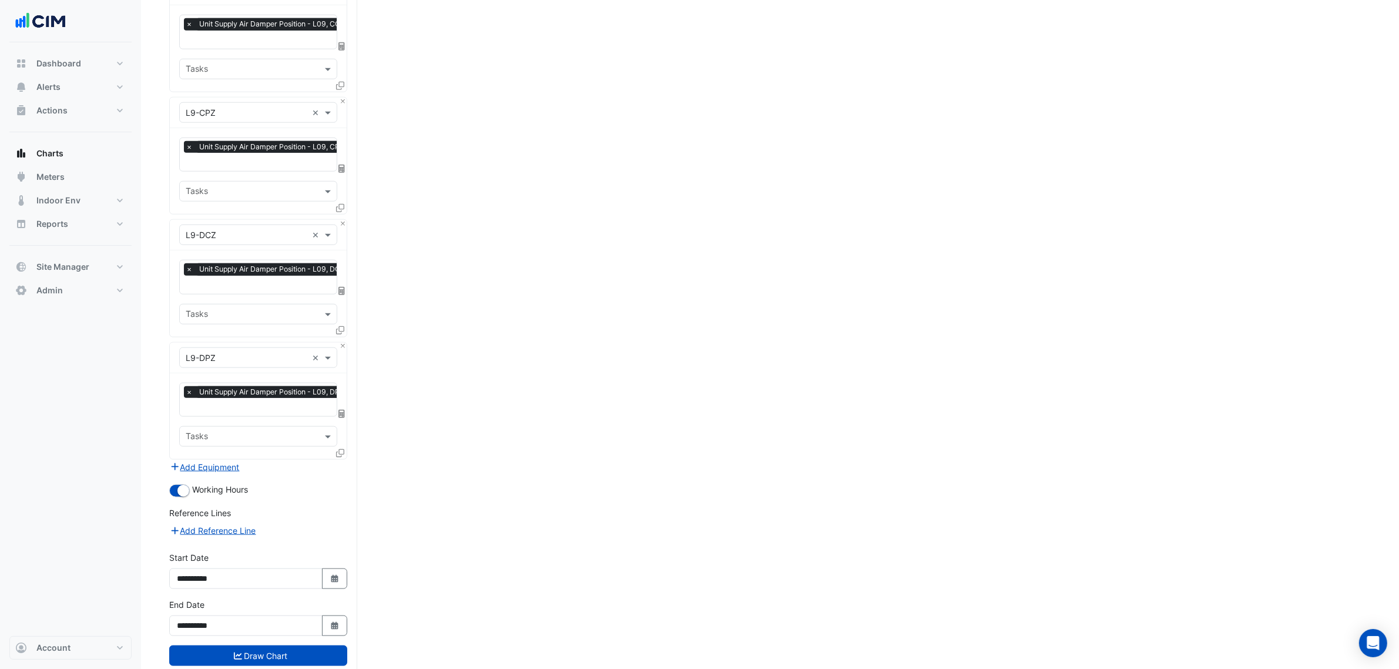
drag, startPoint x: 539, startPoint y: 592, endPoint x: 416, endPoint y: 659, distance: 140.4
click at [319, 609] on div "**********" at bounding box center [258, 621] width 192 height 47
click at [320, 645] on button "Draw Chart" at bounding box center [258, 655] width 178 height 21
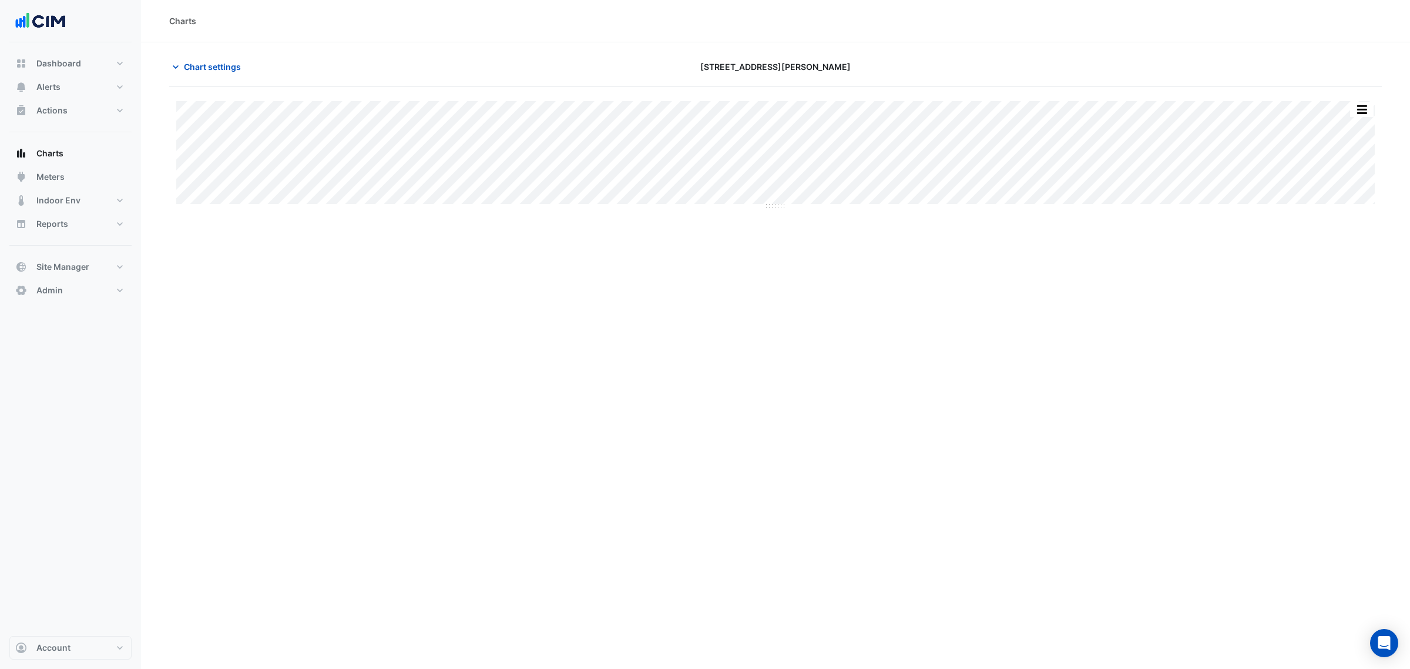
click at [778, 209] on div "Split by Equip Split All Split None Print Save as JPEG Save as PNG Pivot Data T…" at bounding box center [775, 154] width 1213 height 135
click at [1369, 106] on button "button" at bounding box center [1361, 109] width 23 height 15
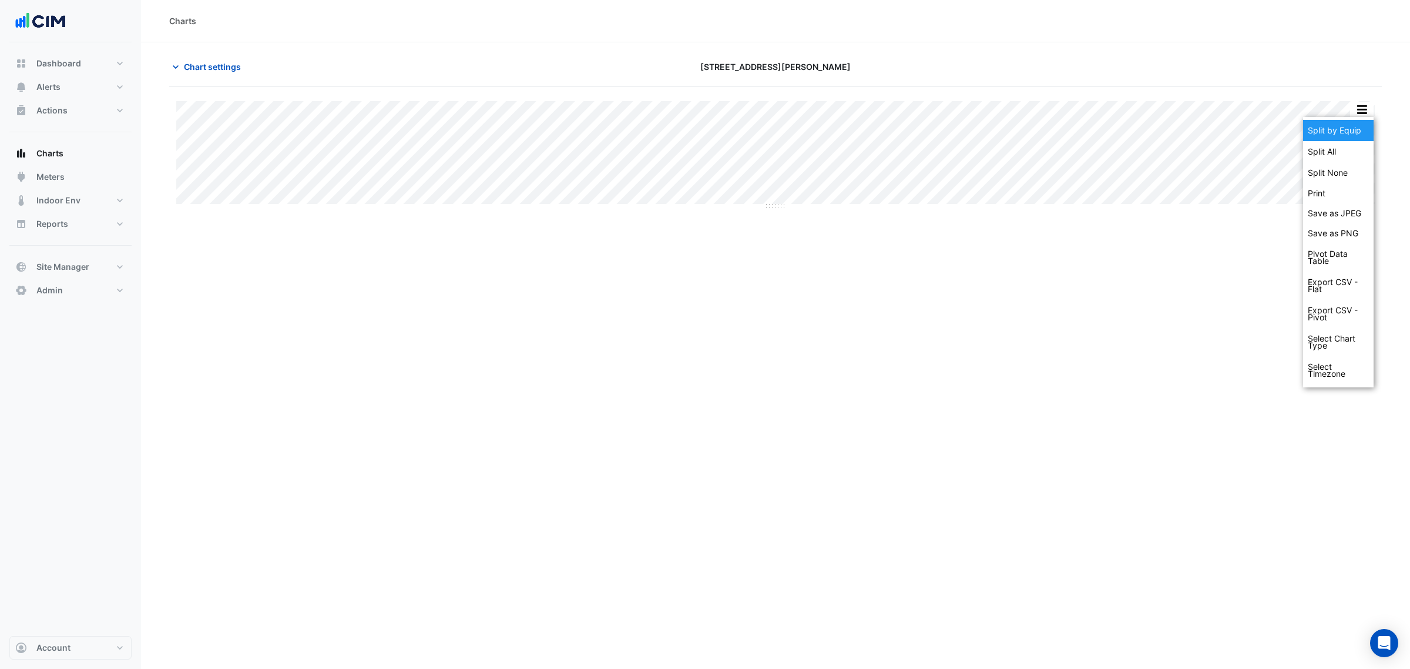
click at [1358, 131] on div "Split by Equip" at bounding box center [1338, 130] width 70 height 21
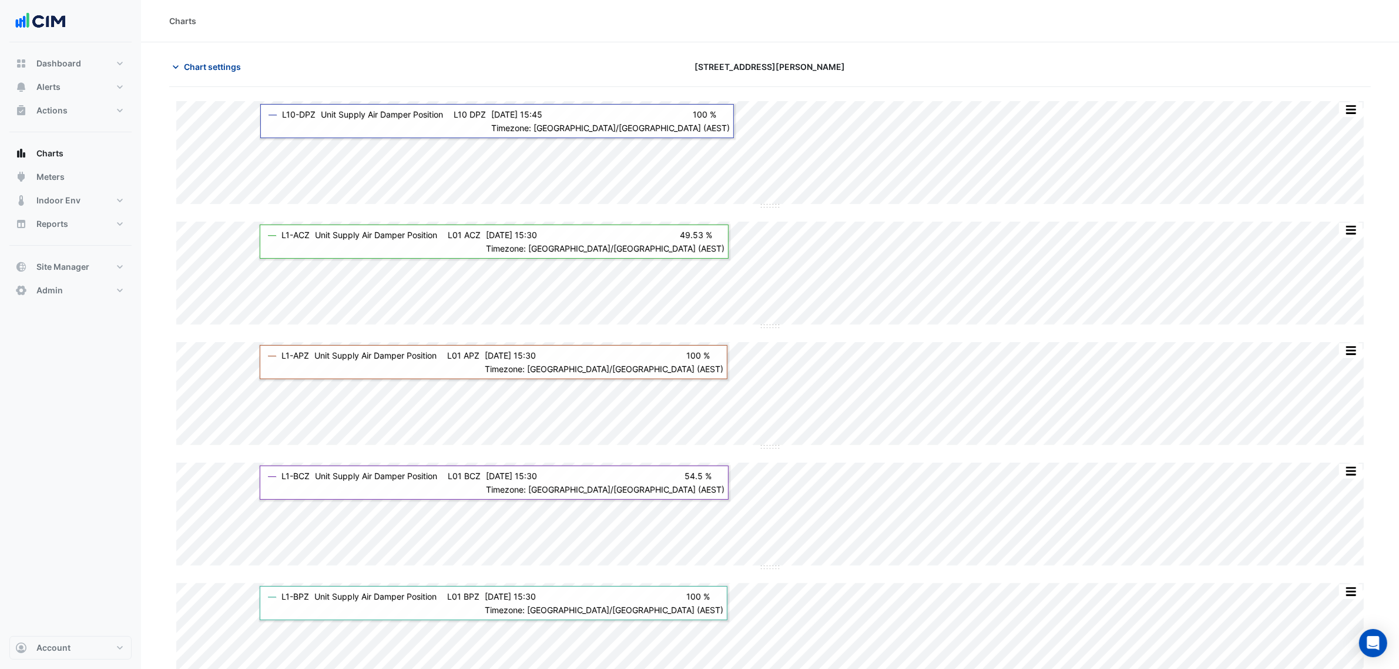
click at [233, 74] on button "Chart settings" at bounding box center [208, 66] width 79 height 21
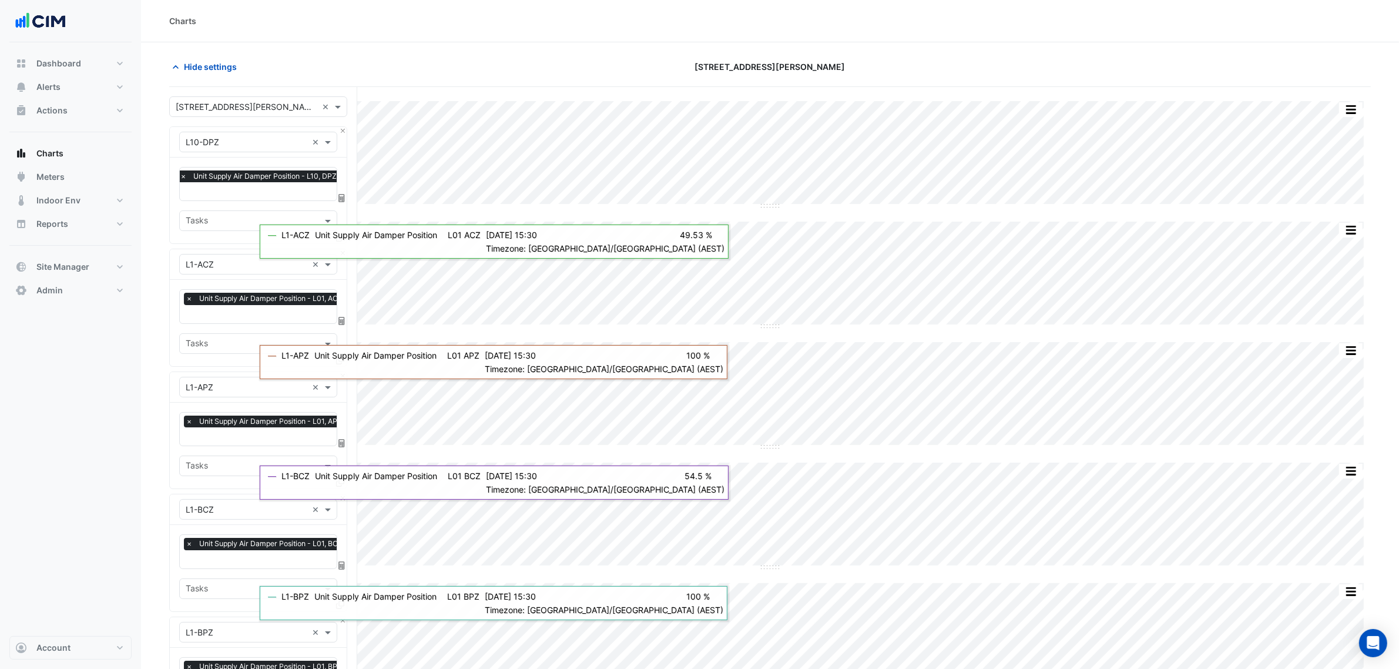
click at [345, 135] on div "× L10-DPZ ×" at bounding box center [258, 142] width 177 height 31
click at [345, 134] on button "Close" at bounding box center [343, 131] width 8 height 8
click at [345, 249] on button "Close" at bounding box center [343, 253] width 8 height 8
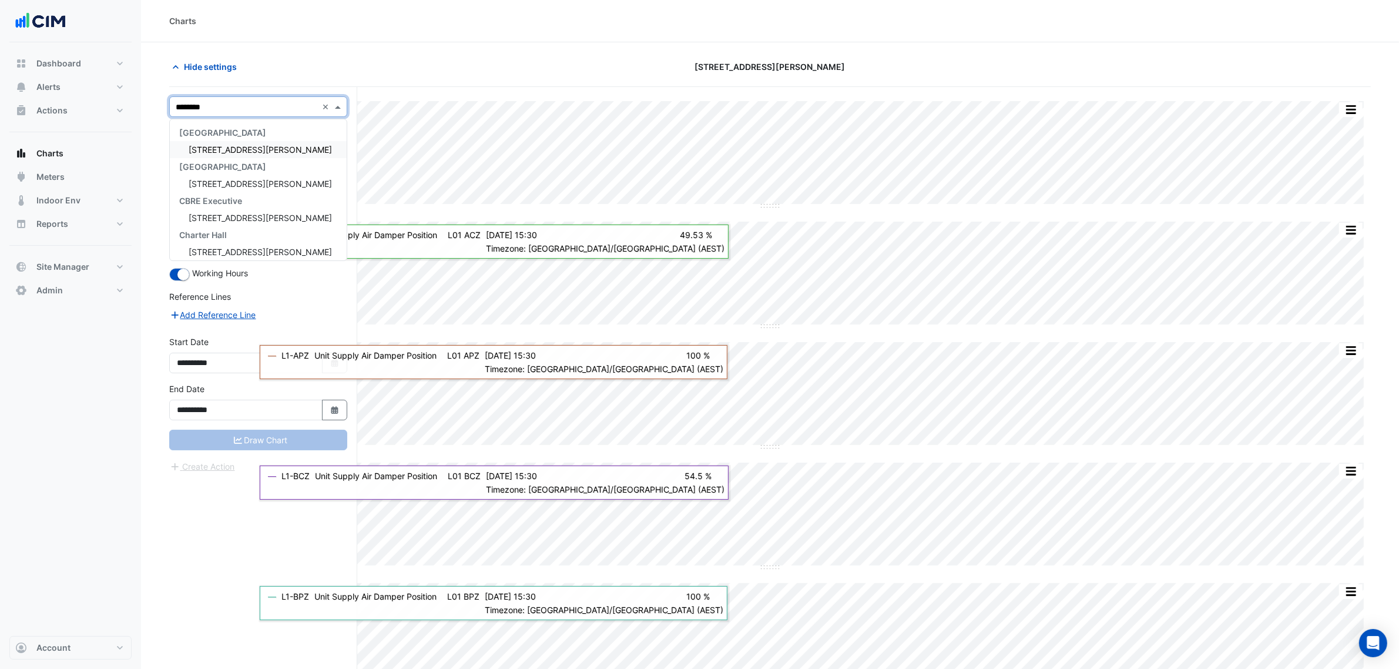
type input "*********"
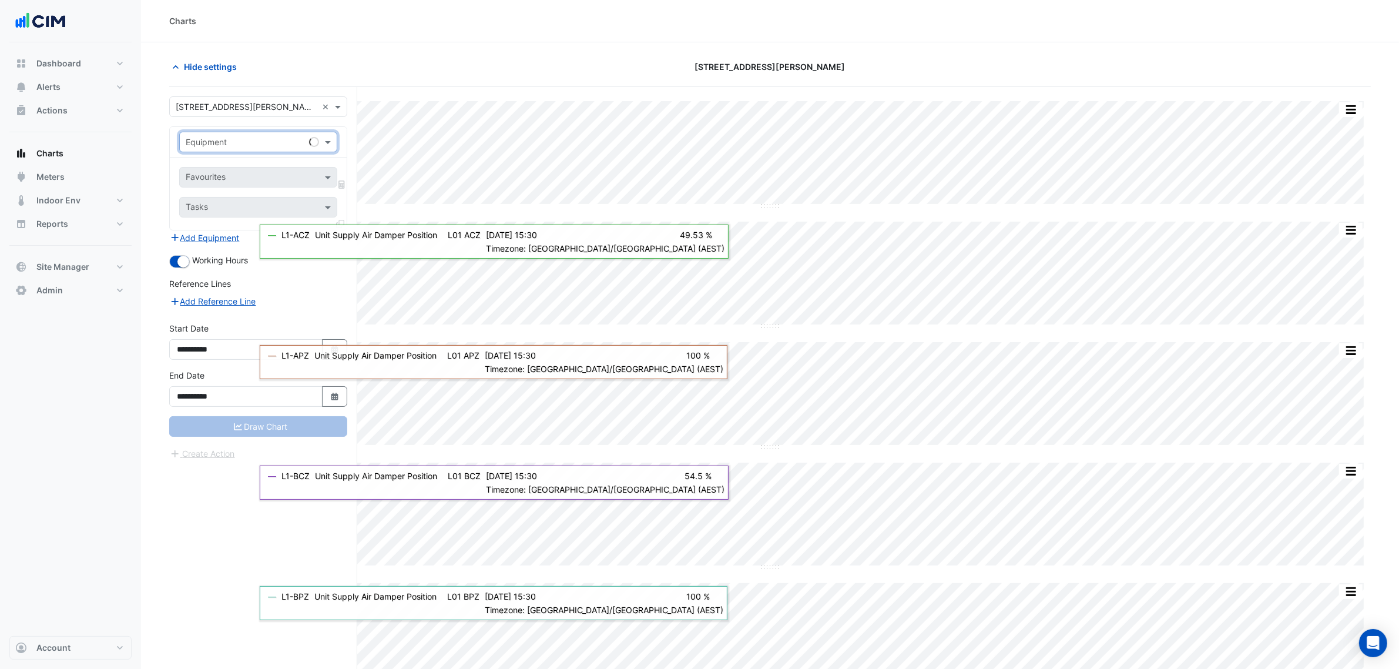
type input "*"
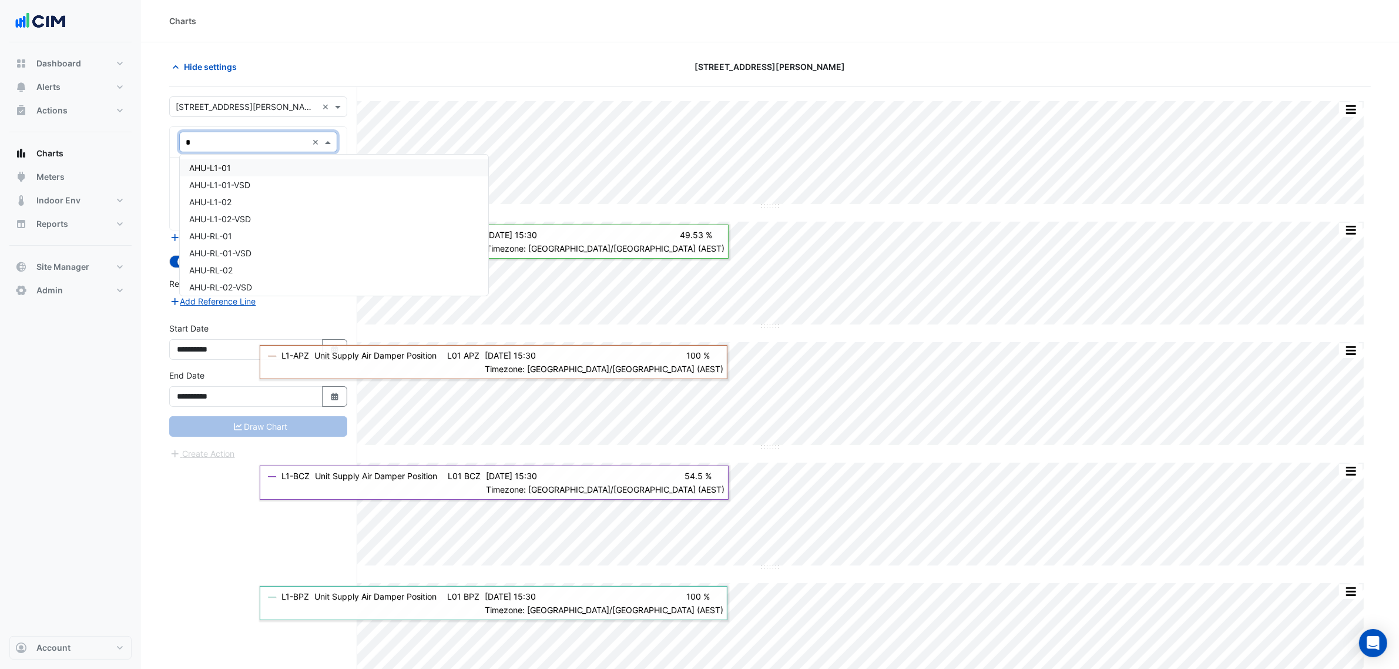
type input "**"
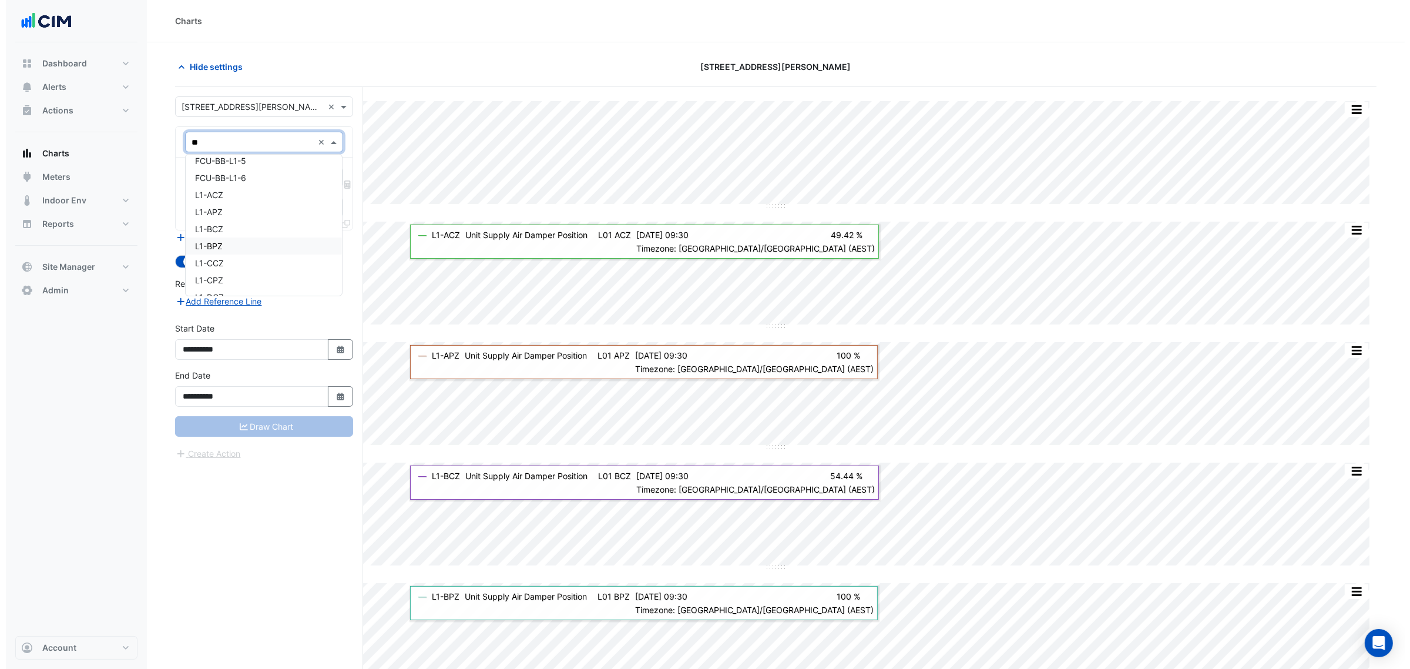
scroll to position [220, 0]
click at [245, 229] on div "L1-APZ" at bounding box center [258, 237] width 156 height 17
click at [242, 169] on div "Favourites" at bounding box center [242, 177] width 125 height 18
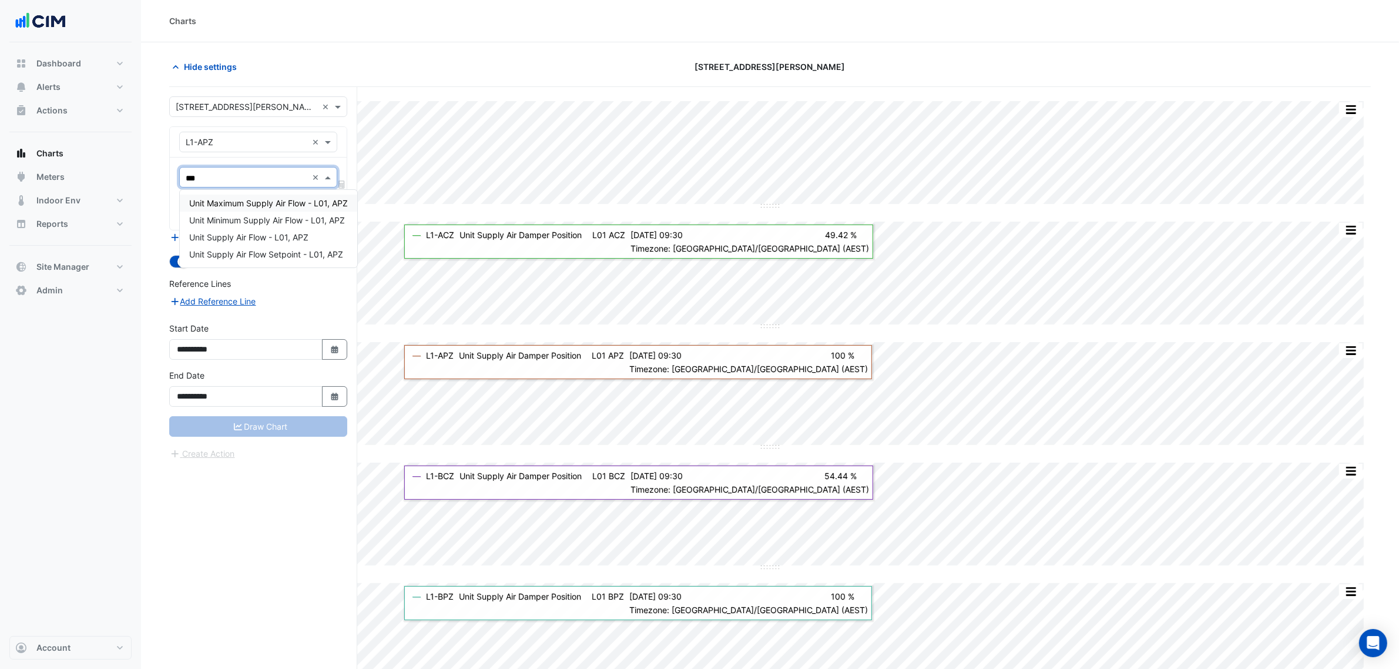
type input "****"
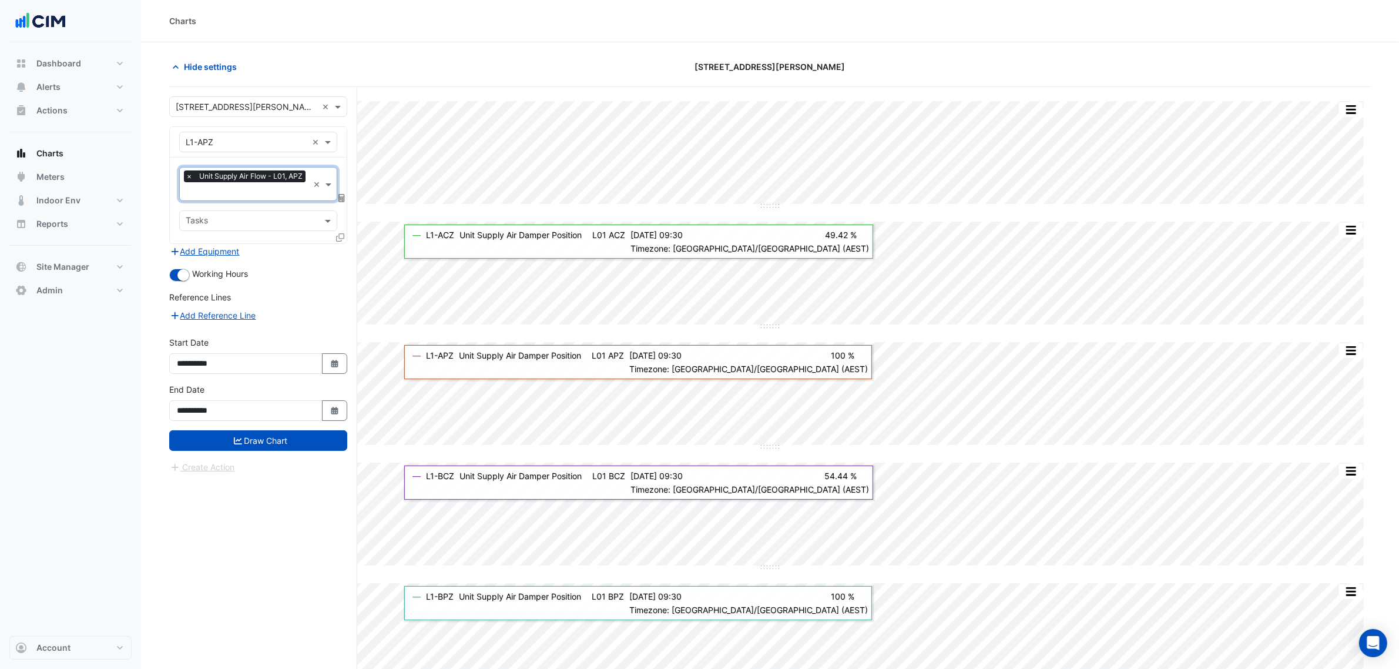
click at [338, 236] on icon at bounding box center [340, 237] width 8 height 8
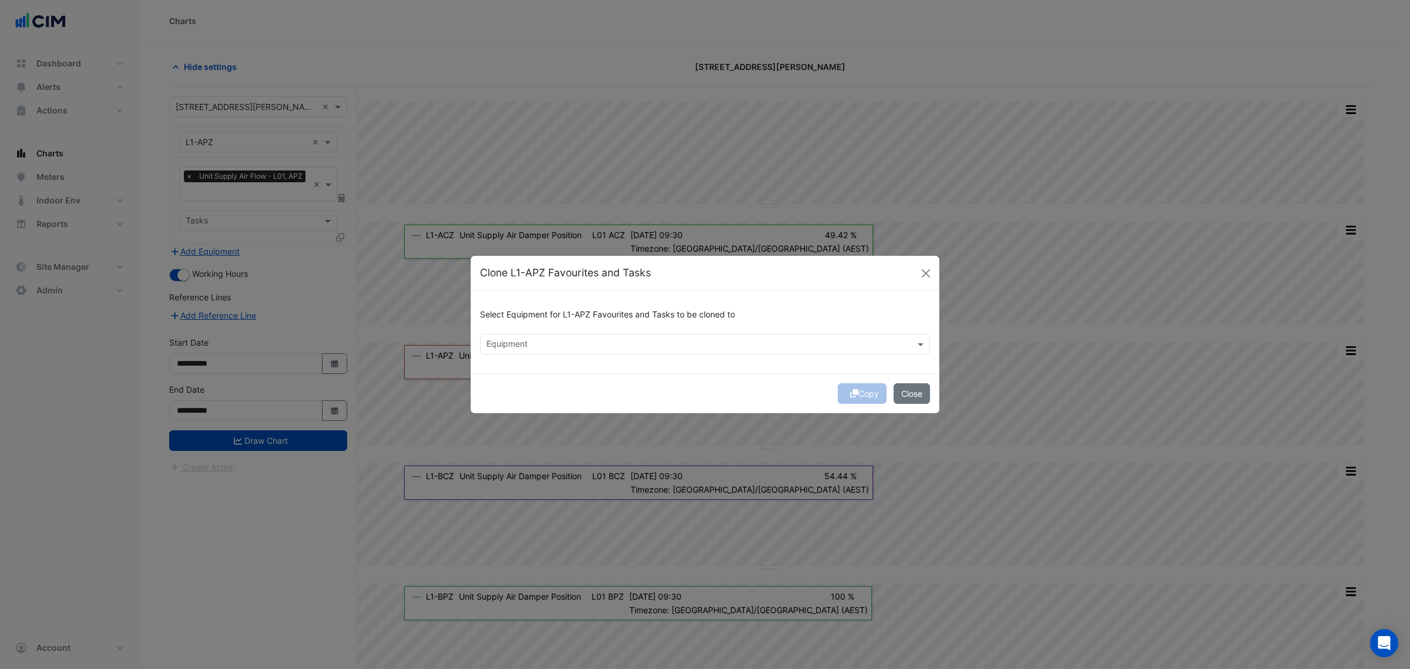
click at [527, 340] on input "text" at bounding box center [698, 345] width 424 height 12
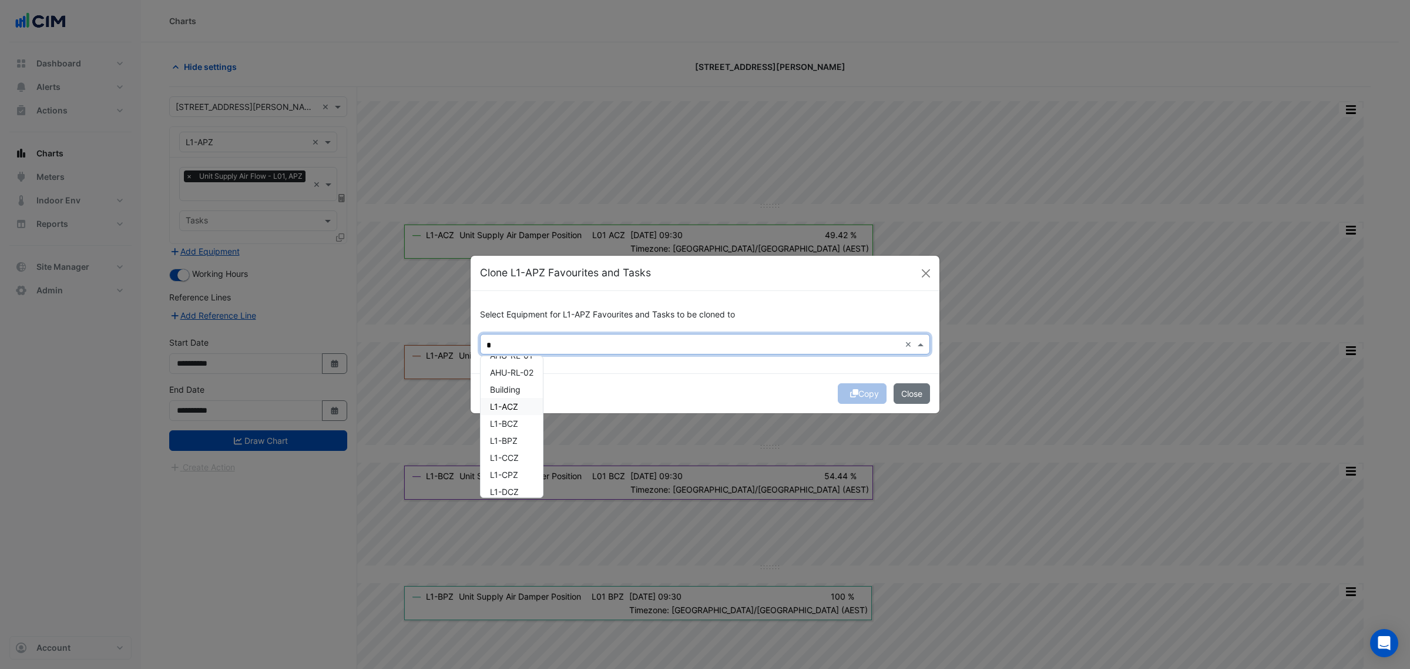
scroll to position [73, 0]
click at [520, 377] on div "L1-ACZ" at bounding box center [512, 380] width 62 height 17
click at [518, 393] on span "L1-BCZ" at bounding box center [504, 398] width 28 height 10
click at [515, 415] on span "L1-BPZ" at bounding box center [504, 415] width 28 height 10
drag, startPoint x: 512, startPoint y: 429, endPoint x: 515, endPoint y: 447, distance: 17.8
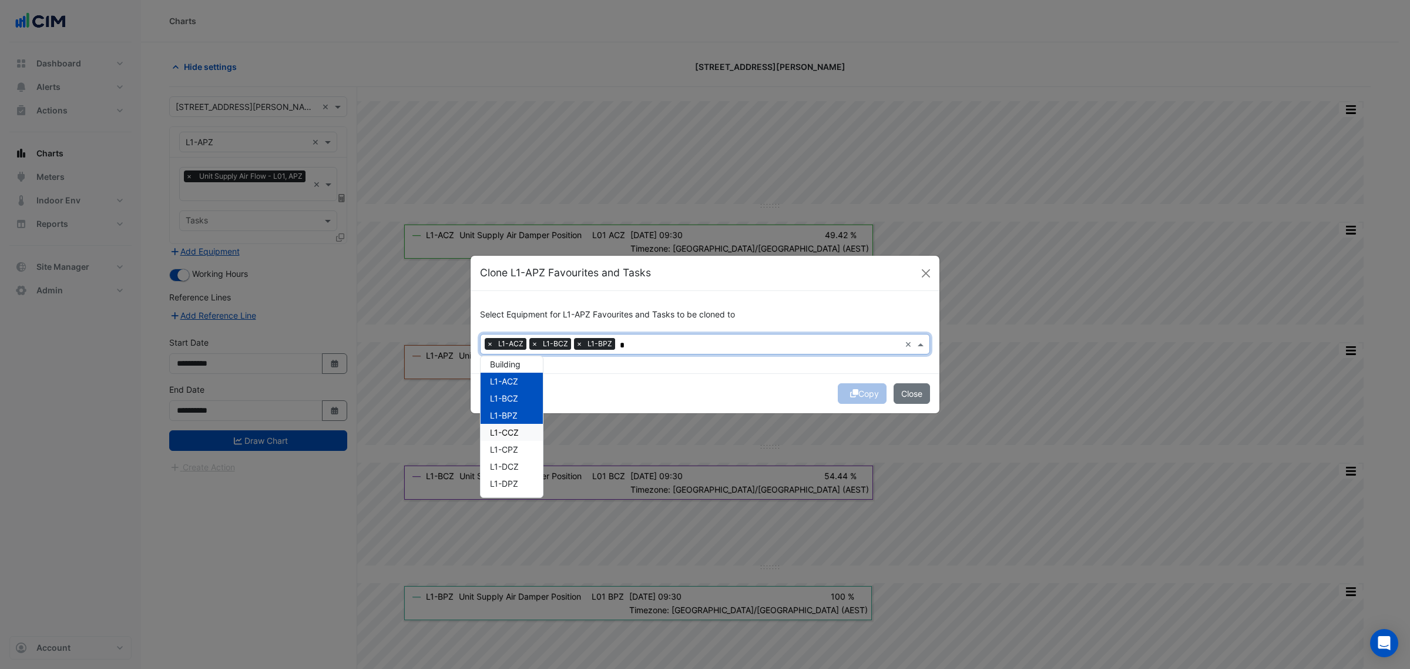
click at [512, 430] on span "L1-CCZ" at bounding box center [504, 432] width 29 height 10
click at [515, 448] on span "L1-CPZ" at bounding box center [504, 449] width 28 height 10
click at [514, 467] on span "L1-DCZ" at bounding box center [504, 466] width 29 height 10
click at [512, 482] on span "L1-DPZ" at bounding box center [504, 483] width 28 height 10
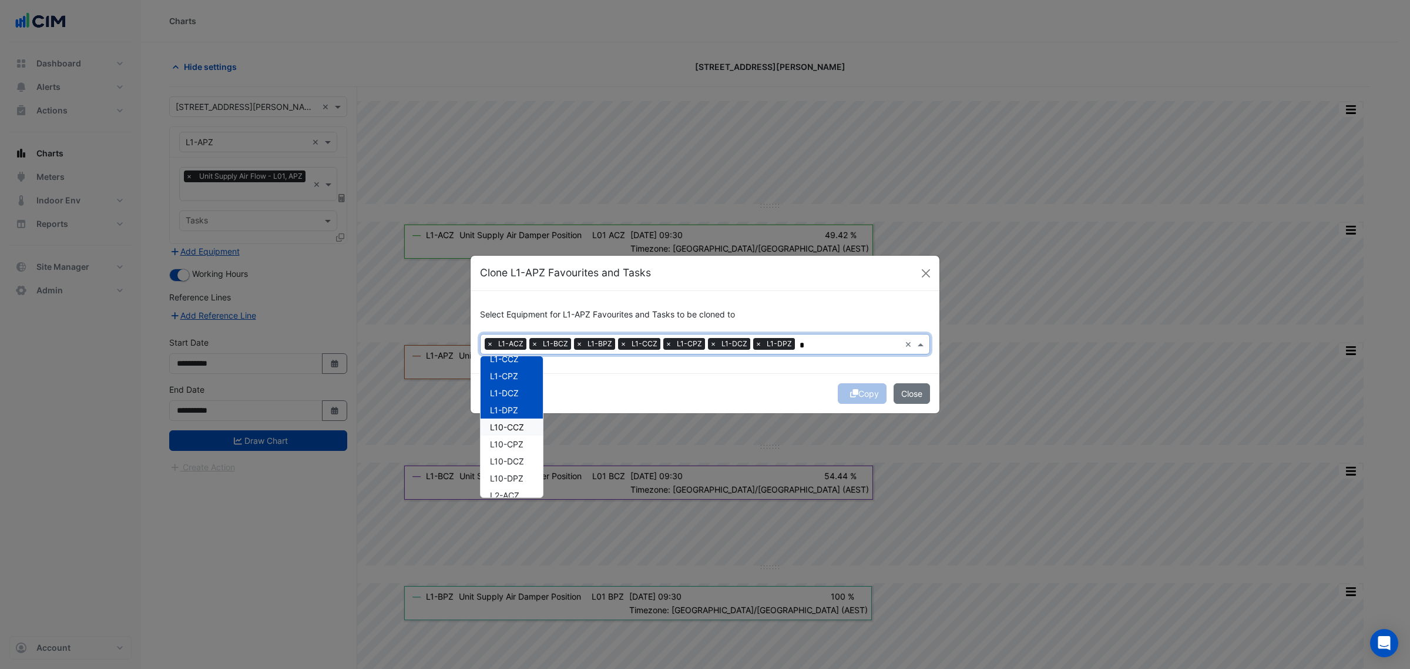
click at [512, 422] on span "L10-CCZ" at bounding box center [507, 427] width 34 height 10
click at [518, 444] on span "L10-CPZ" at bounding box center [506, 444] width 33 height 10
click at [520, 460] on span "L10-DCZ" at bounding box center [507, 461] width 34 height 10
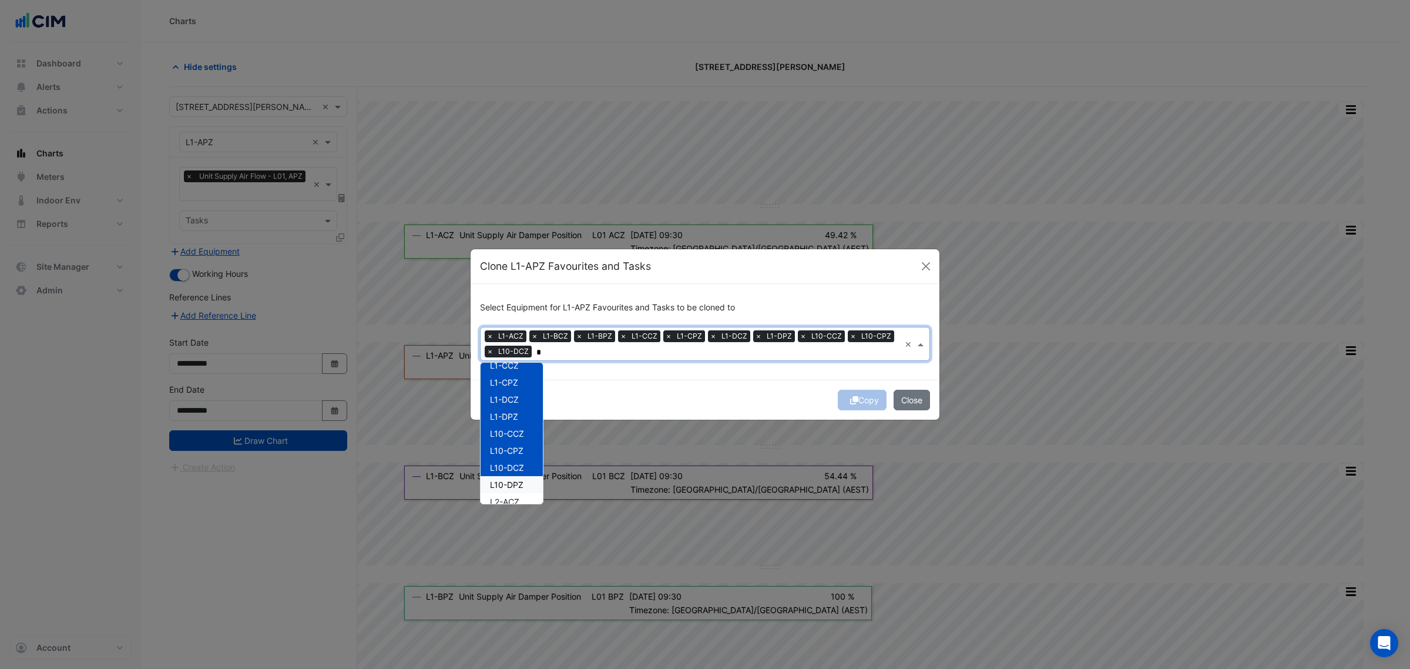
click at [520, 482] on span "L10-DPZ" at bounding box center [506, 484] width 33 height 10
click at [513, 424] on span "L2-ACZ" at bounding box center [504, 428] width 29 height 10
click at [511, 445] on span "L2-APZ" at bounding box center [504, 445] width 29 height 10
click at [512, 459] on span "L2-BCZ" at bounding box center [504, 462] width 29 height 10
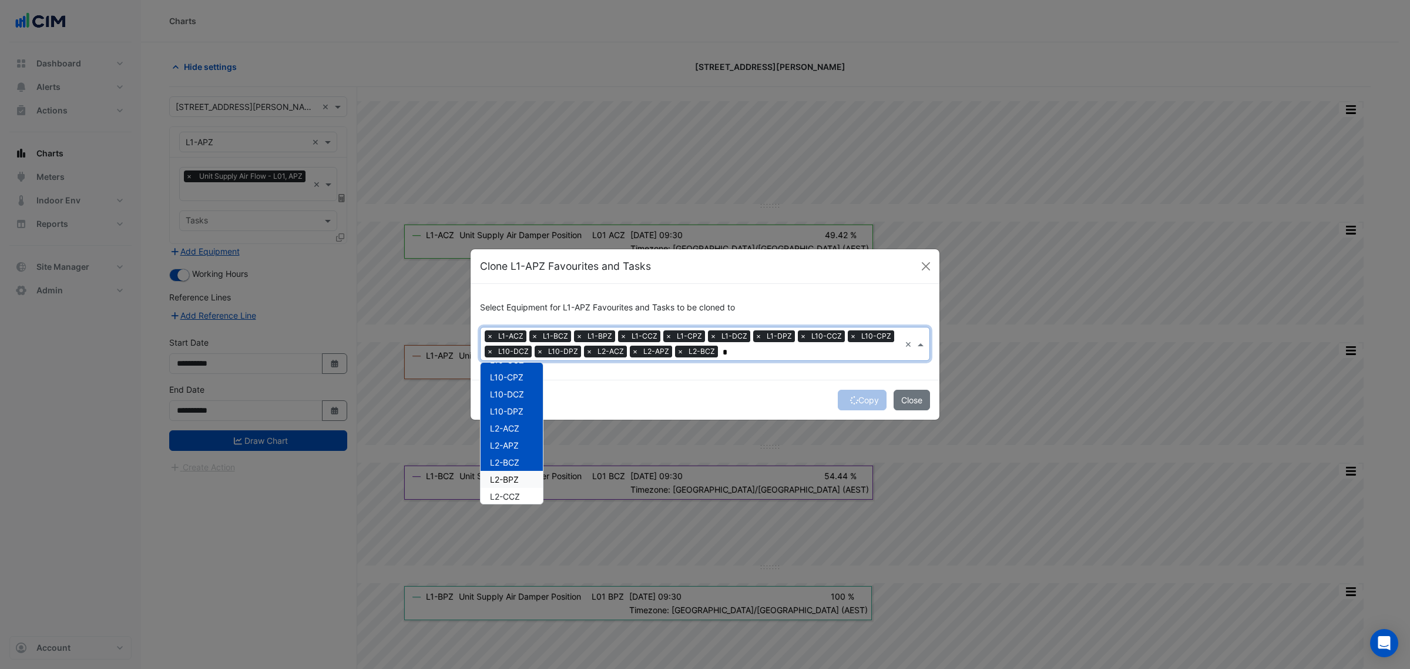
click at [512, 482] on span "L2-BPZ" at bounding box center [504, 479] width 29 height 10
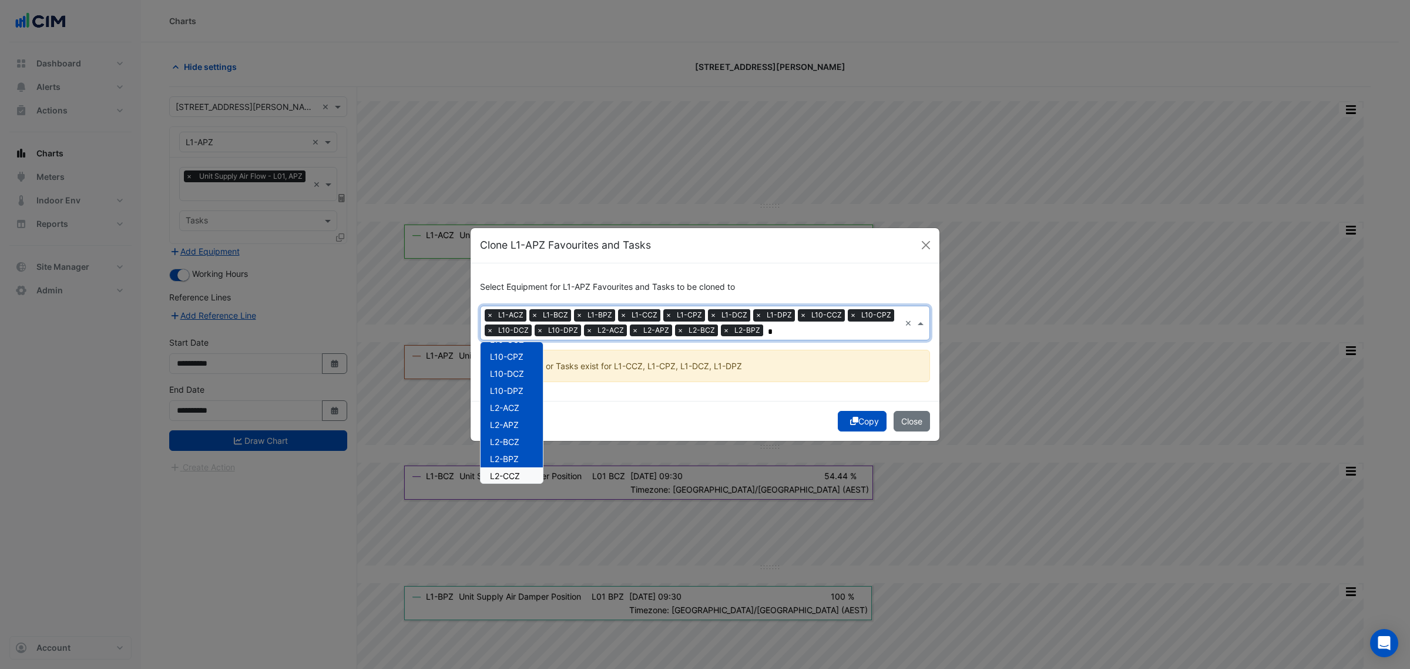
type input "*"
click at [512, 500] on ngb-modal-window "Clone L1-APZ Favourites and Tasks Select Equipment for L1-APZ Favourites and Ta…" at bounding box center [705, 334] width 1410 height 669
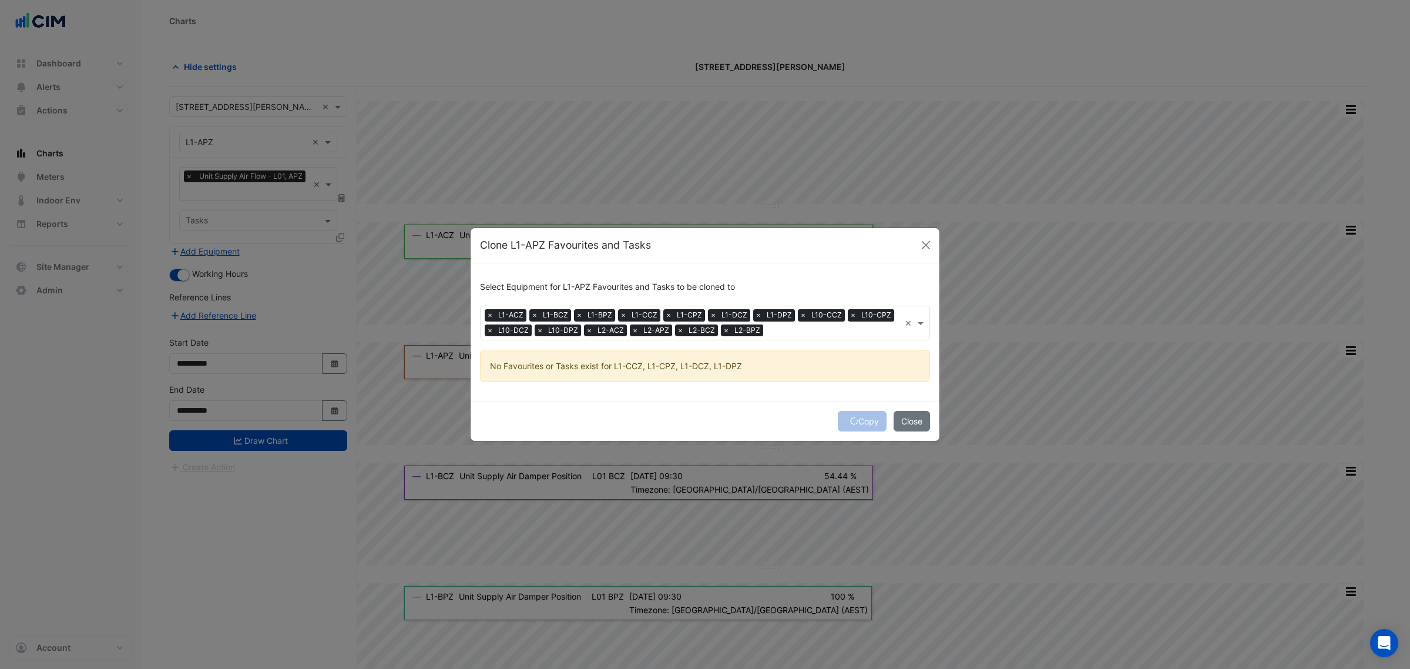
click at [780, 330] on input "text" at bounding box center [834, 331] width 132 height 12
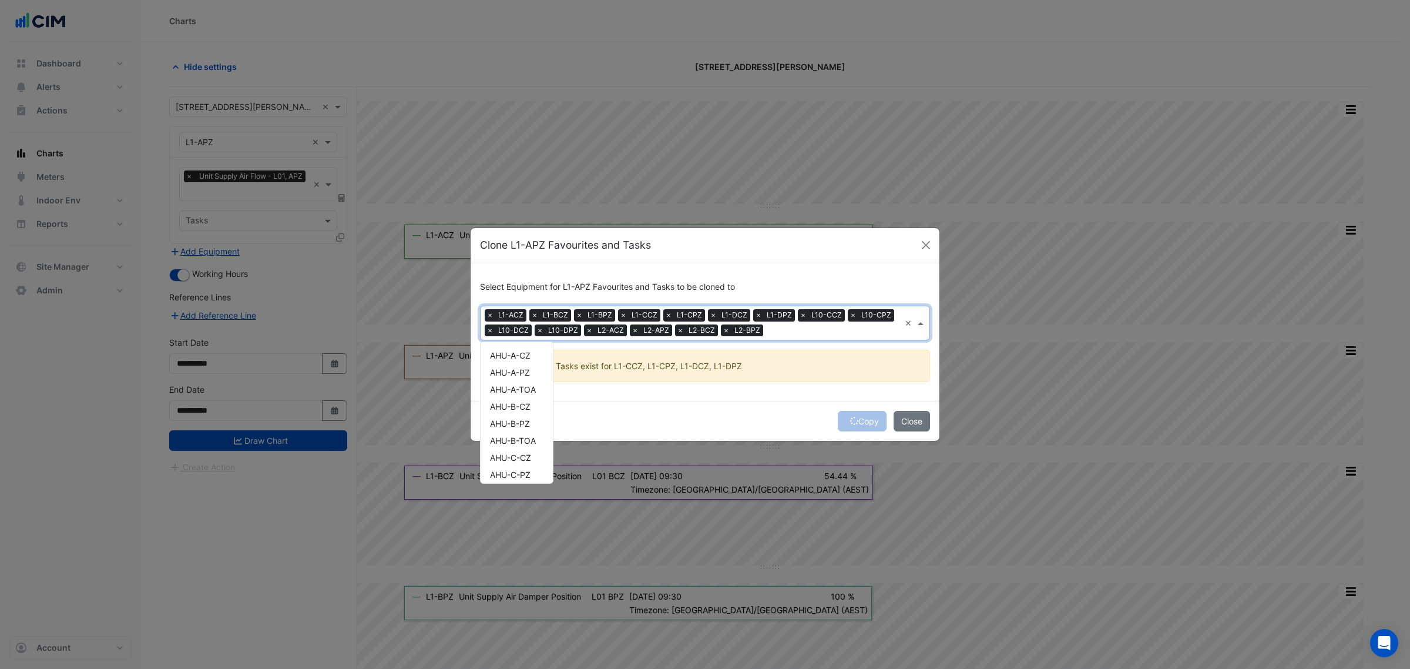
scroll to position [515, 0]
click at [488, 368] on div "L2-CCZ" at bounding box center [517, 368] width 72 height 17
click at [498, 383] on span "L2-CPZ" at bounding box center [504, 385] width 29 height 10
click at [505, 411] on div "L2-DPZ" at bounding box center [517, 419] width 72 height 17
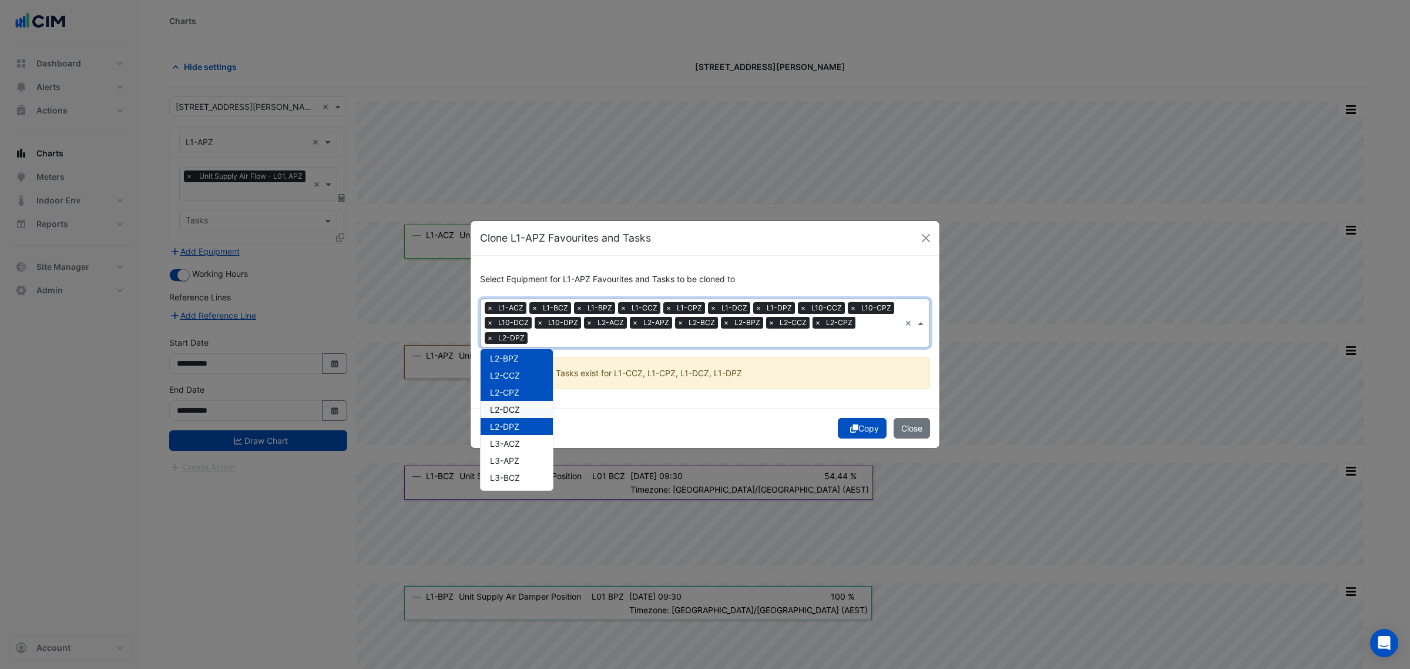
click at [504, 410] on span "L2-DCZ" at bounding box center [505, 409] width 30 height 10
click at [504, 441] on span "L3-ACZ" at bounding box center [505, 443] width 30 height 10
click at [503, 465] on div "L3-APZ" at bounding box center [517, 460] width 72 height 17
click at [503, 476] on span "L3-BCZ" at bounding box center [505, 477] width 30 height 10
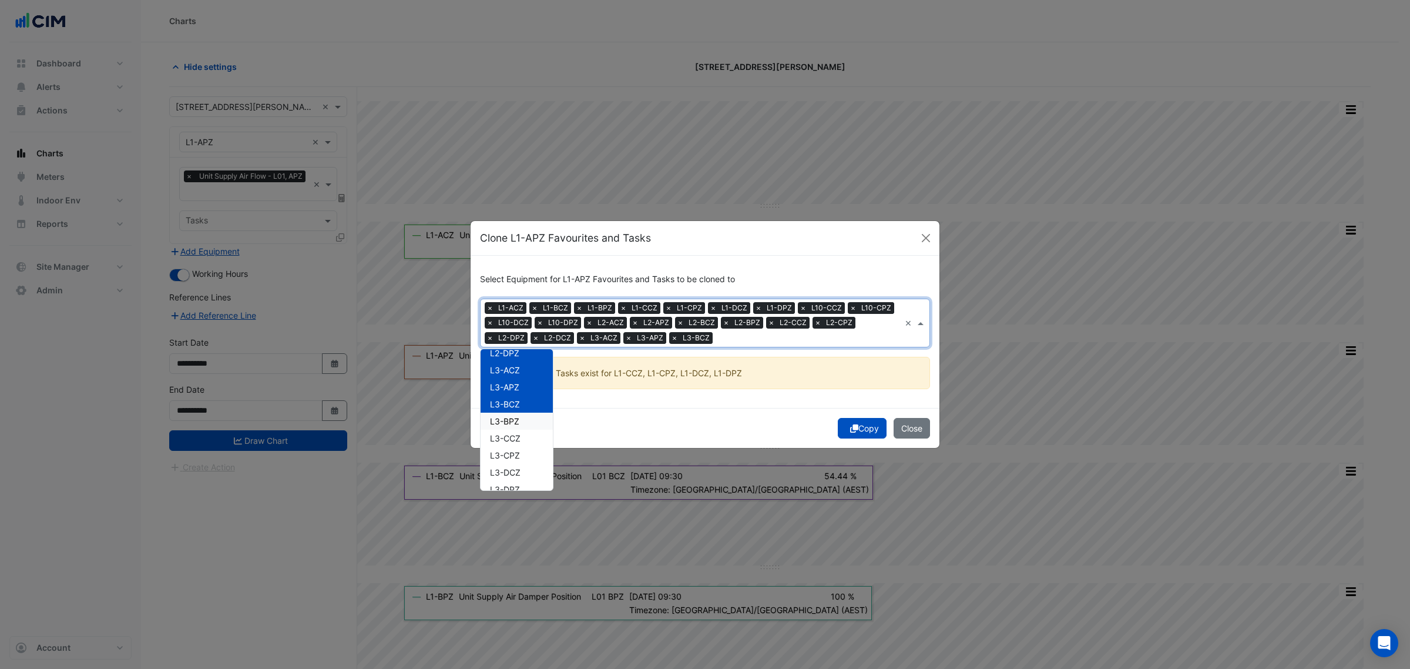
click at [520, 427] on div "L3-BPZ" at bounding box center [517, 420] width 72 height 17
click at [521, 435] on span "L3-CCZ" at bounding box center [505, 438] width 31 height 10
click at [520, 456] on span "L3-CPZ" at bounding box center [505, 455] width 30 height 10
click at [520, 471] on span "L3-DCZ" at bounding box center [505, 472] width 31 height 10
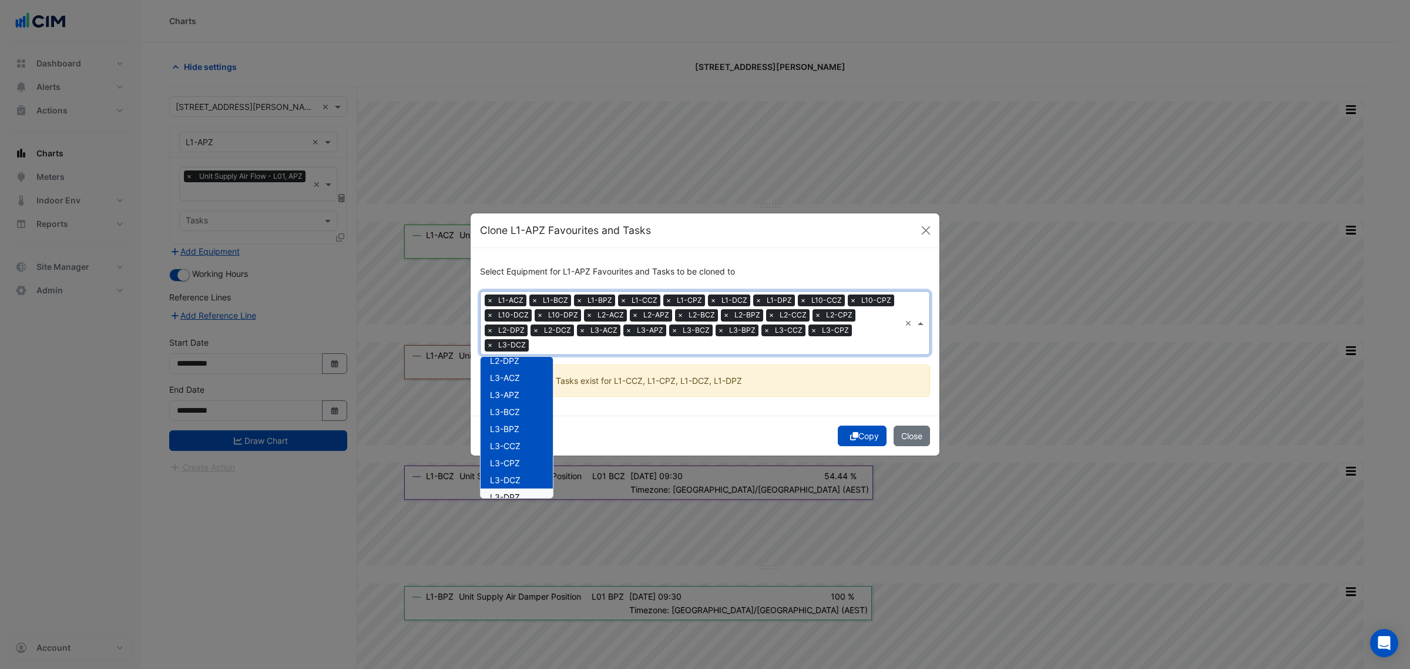
click at [520, 492] on span "L3-DPZ" at bounding box center [505, 497] width 30 height 10
click at [523, 432] on div "L4-ACZ" at bounding box center [517, 440] width 72 height 17
click at [523, 451] on div "L4-APZ" at bounding box center [517, 457] width 72 height 17
click at [513, 466] on div "L4-BCZ" at bounding box center [517, 474] width 72 height 17
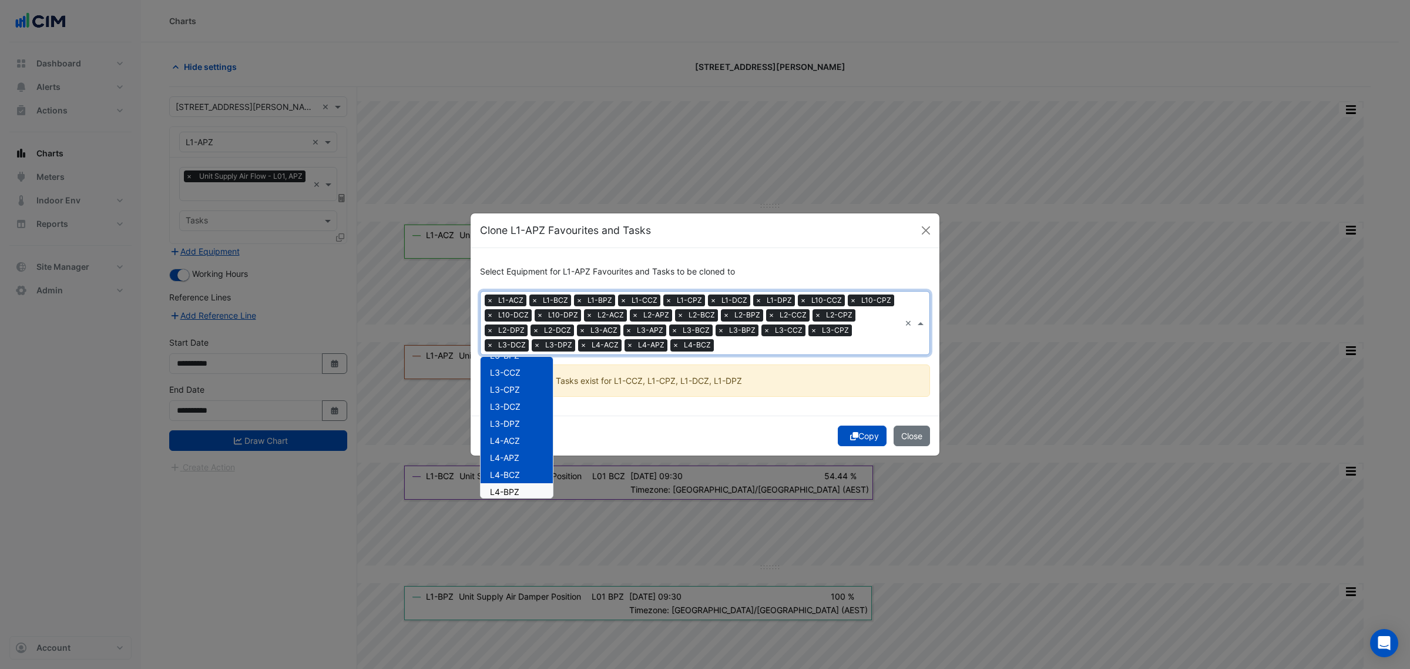
click at [506, 486] on span "L4-BPZ" at bounding box center [504, 491] width 29 height 10
drag, startPoint x: 525, startPoint y: 435, endPoint x: 524, endPoint y: 442, distance: 7.1
click at [525, 435] on div "L4-CCZ" at bounding box center [517, 435] width 72 height 17
click at [521, 450] on div "L4-CPZ" at bounding box center [517, 452] width 72 height 17
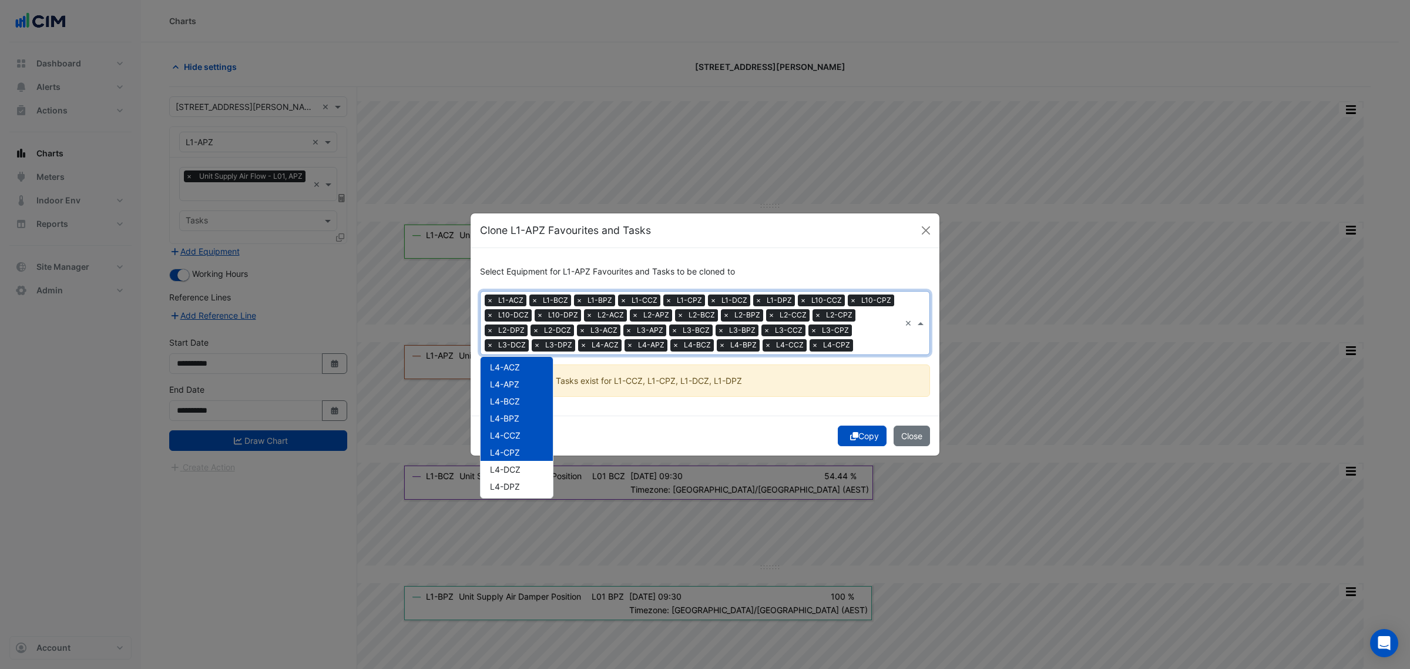
click at [519, 467] on span "L4-DCZ" at bounding box center [505, 469] width 31 height 10
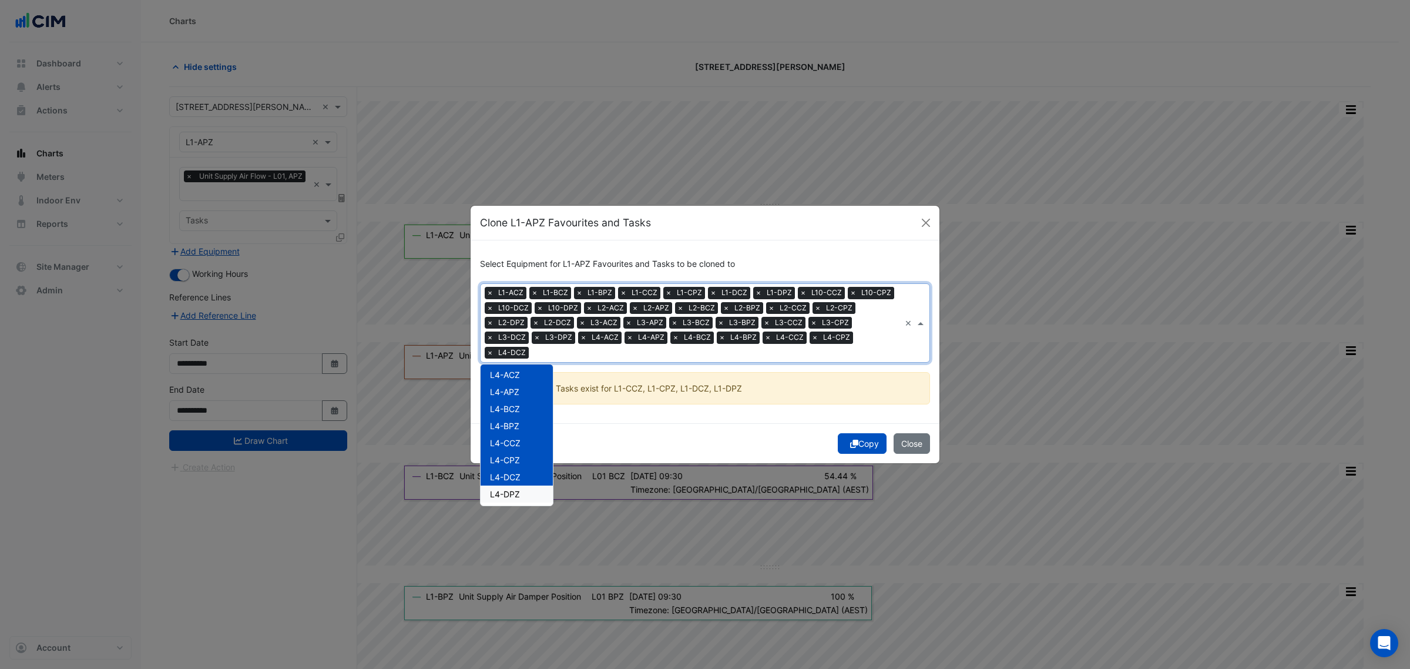
click at [519, 489] on span "L4-DPZ" at bounding box center [505, 494] width 30 height 10
click at [528, 446] on div "L5-APZ" at bounding box center [517, 454] width 72 height 17
click at [529, 432] on div "L5-ACZ" at bounding box center [517, 437] width 72 height 17
click at [527, 463] on div "L5-BCZ" at bounding box center [517, 471] width 72 height 17
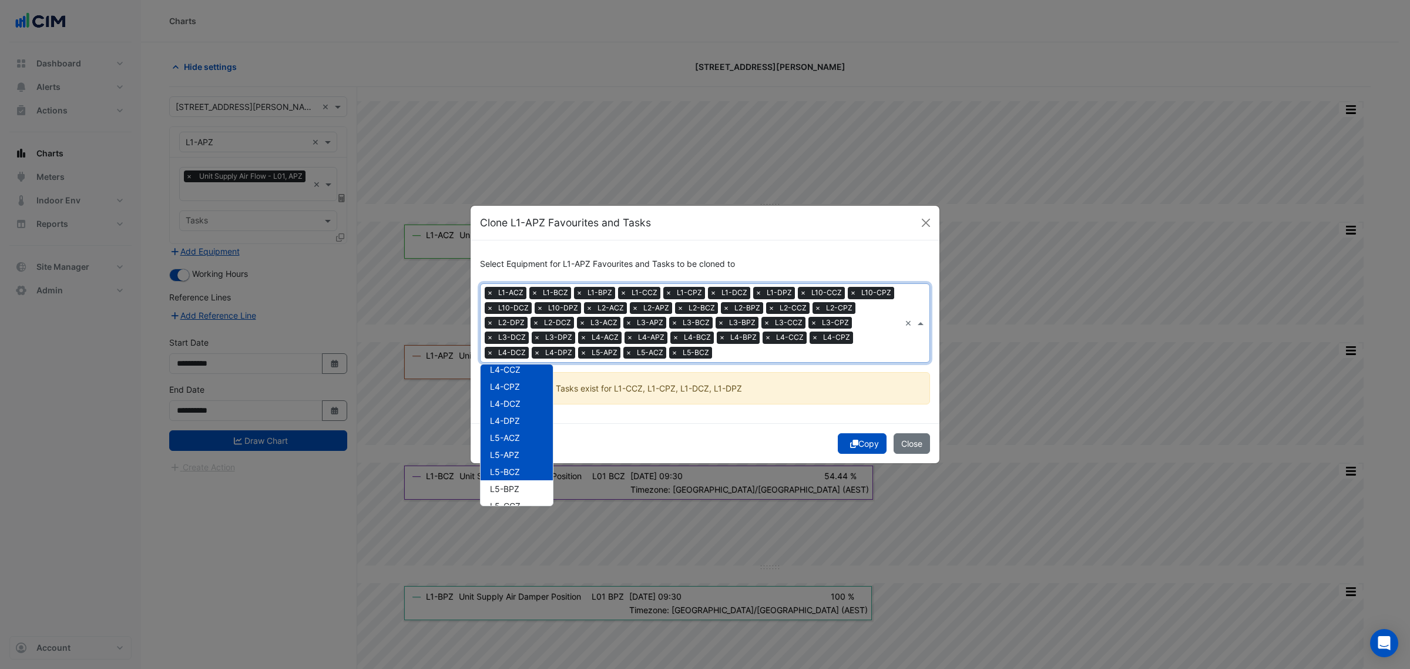
click at [525, 484] on div "L5-BPZ" at bounding box center [517, 488] width 72 height 17
click at [523, 498] on div "L5-CCZ" at bounding box center [517, 505] width 72 height 17
click at [526, 448] on div "L5-CPZ" at bounding box center [517, 449] width 72 height 17
click at [526, 458] on div "L5-DCZ" at bounding box center [517, 466] width 72 height 17
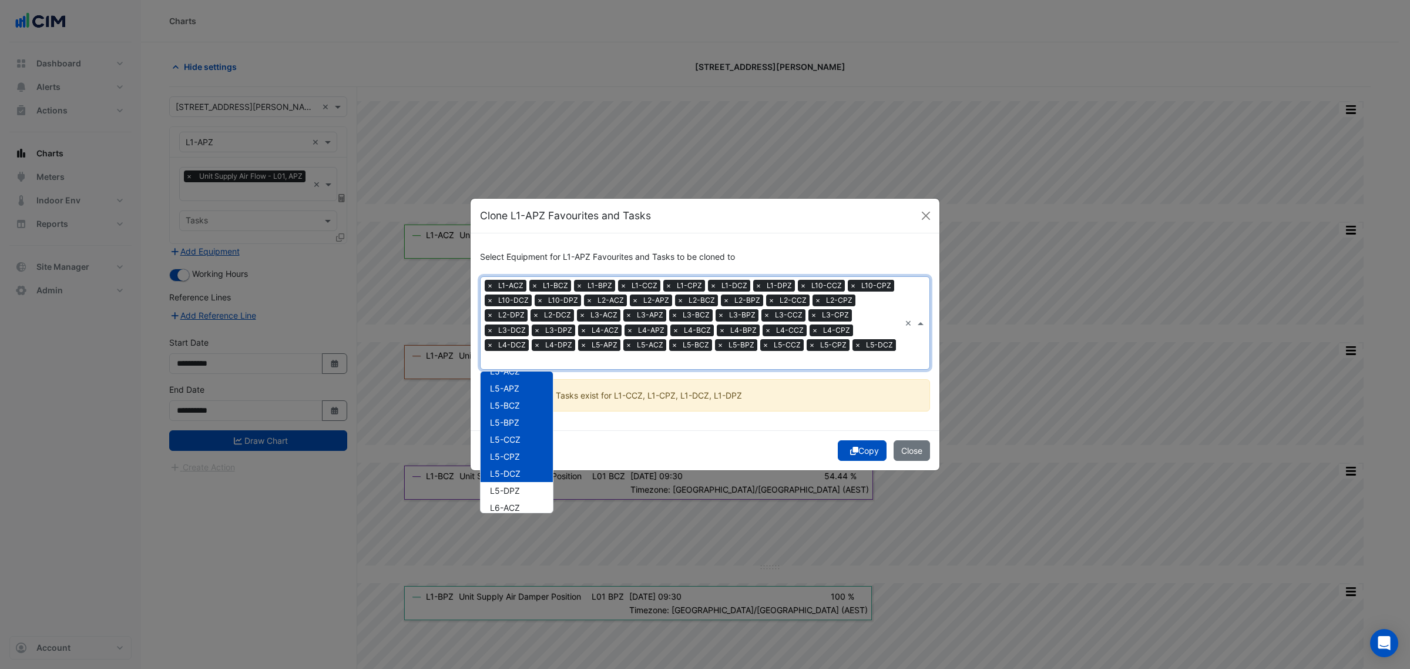
click at [523, 482] on div "L5-DPZ" at bounding box center [517, 490] width 72 height 17
click at [521, 499] on div "L6-ACZ" at bounding box center [517, 507] width 72 height 17
click at [522, 442] on div "L6-APZ" at bounding box center [517, 450] width 72 height 17
click at [522, 456] on div "L6-APZ" at bounding box center [517, 450] width 72 height 17
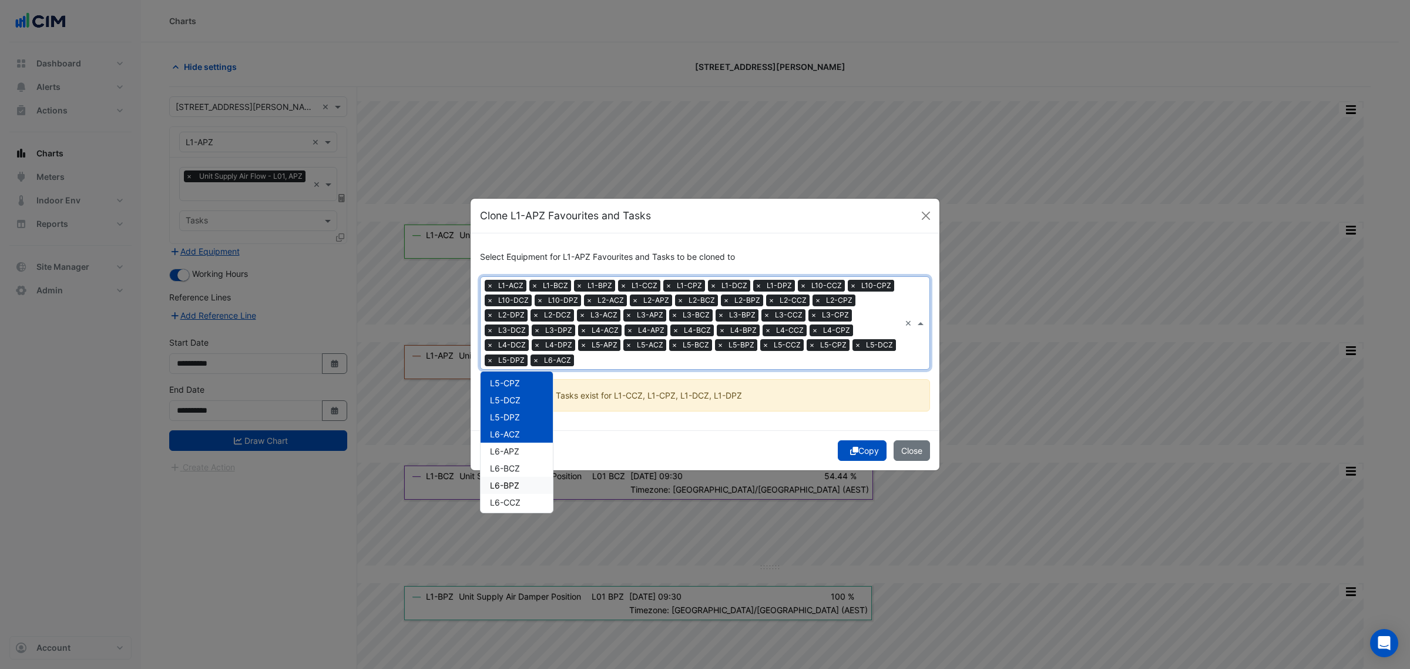
click at [523, 477] on div "L6-BPZ" at bounding box center [517, 484] width 72 height 17
click at [524, 450] on div "L6-APZ" at bounding box center [517, 450] width 72 height 17
click at [523, 463] on div "L6-BCZ" at bounding box center [517, 467] width 72 height 17
click at [528, 497] on div "L6-CCZ" at bounding box center [517, 501] width 72 height 17
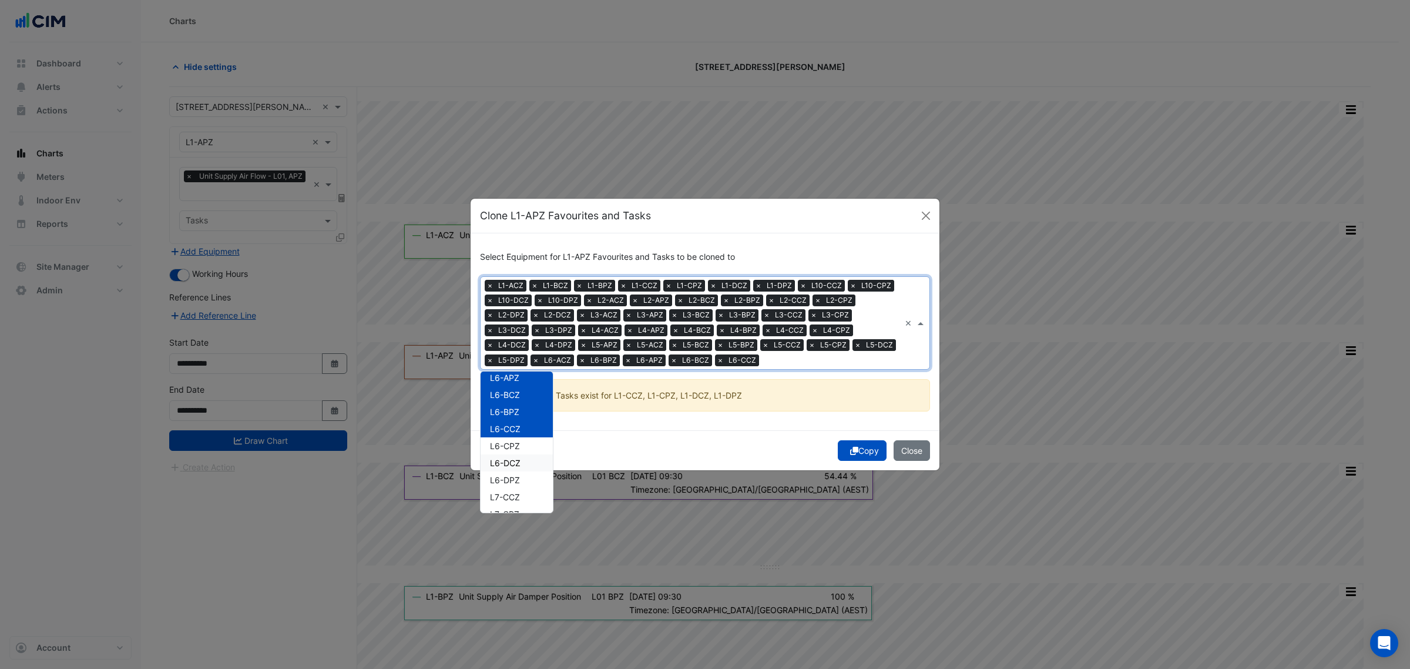
click at [524, 448] on div "L6-CPZ" at bounding box center [517, 445] width 72 height 17
drag, startPoint x: 523, startPoint y: 459, endPoint x: 524, endPoint y: 469, distance: 9.4
click at [523, 462] on div "L6-DCZ" at bounding box center [517, 462] width 72 height 17
click at [524, 475] on div "L6-DPZ" at bounding box center [517, 479] width 72 height 17
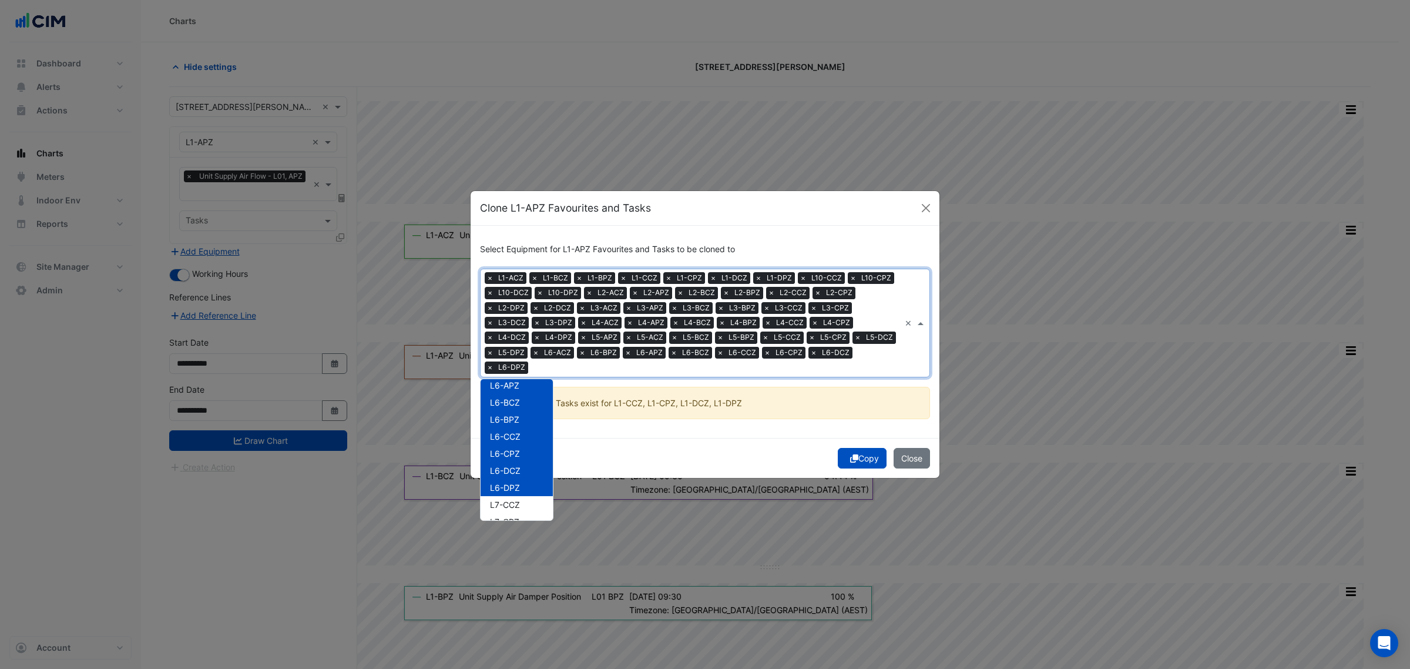
click at [521, 496] on div "L7-CCZ" at bounding box center [517, 504] width 72 height 17
click at [521, 513] on div "L7-CPZ" at bounding box center [517, 521] width 72 height 17
click at [524, 446] on div "L7-CPZ" at bounding box center [517, 447] width 72 height 17
click at [523, 474] on div "L7-DPZ" at bounding box center [517, 482] width 72 height 17
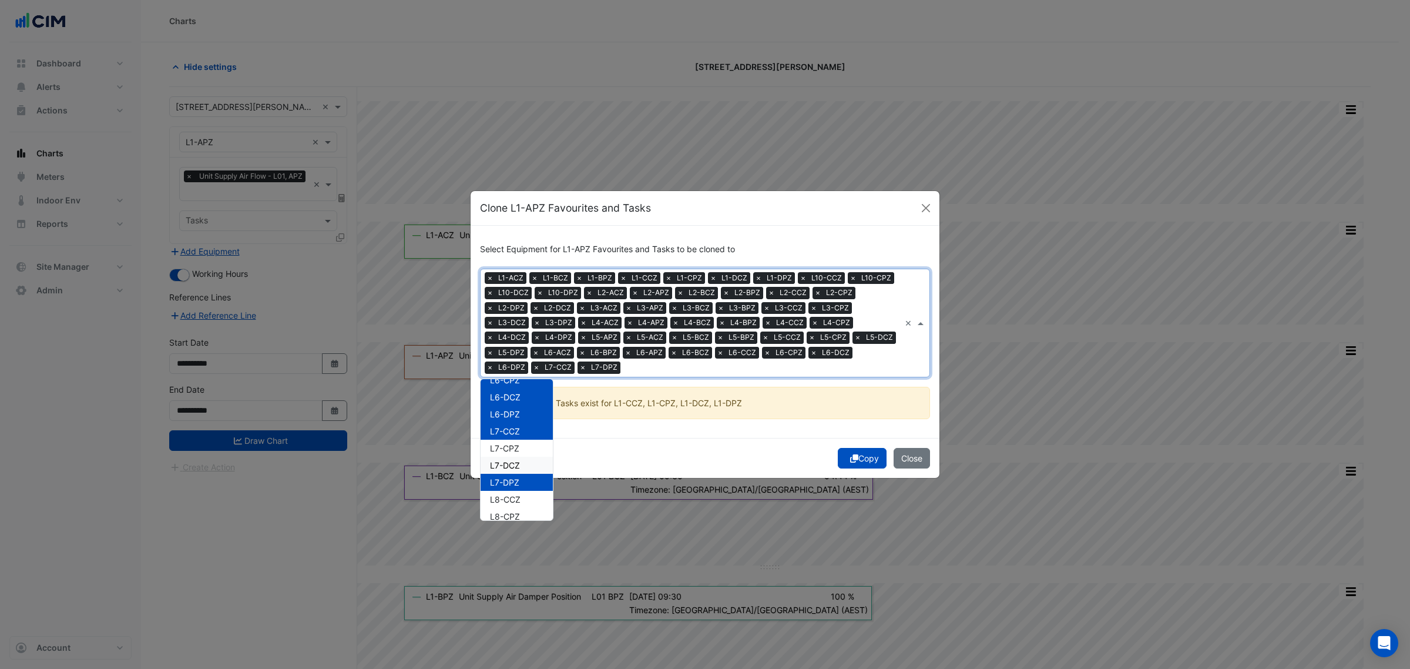
click at [515, 443] on span "L7-CPZ" at bounding box center [504, 448] width 29 height 10
click at [521, 453] on div "L7-CPZ" at bounding box center [517, 447] width 72 height 17
click at [523, 445] on div "L7-CPZ" at bounding box center [517, 447] width 72 height 17
click at [526, 465] on div "L7-DCZ" at bounding box center [517, 464] width 72 height 17
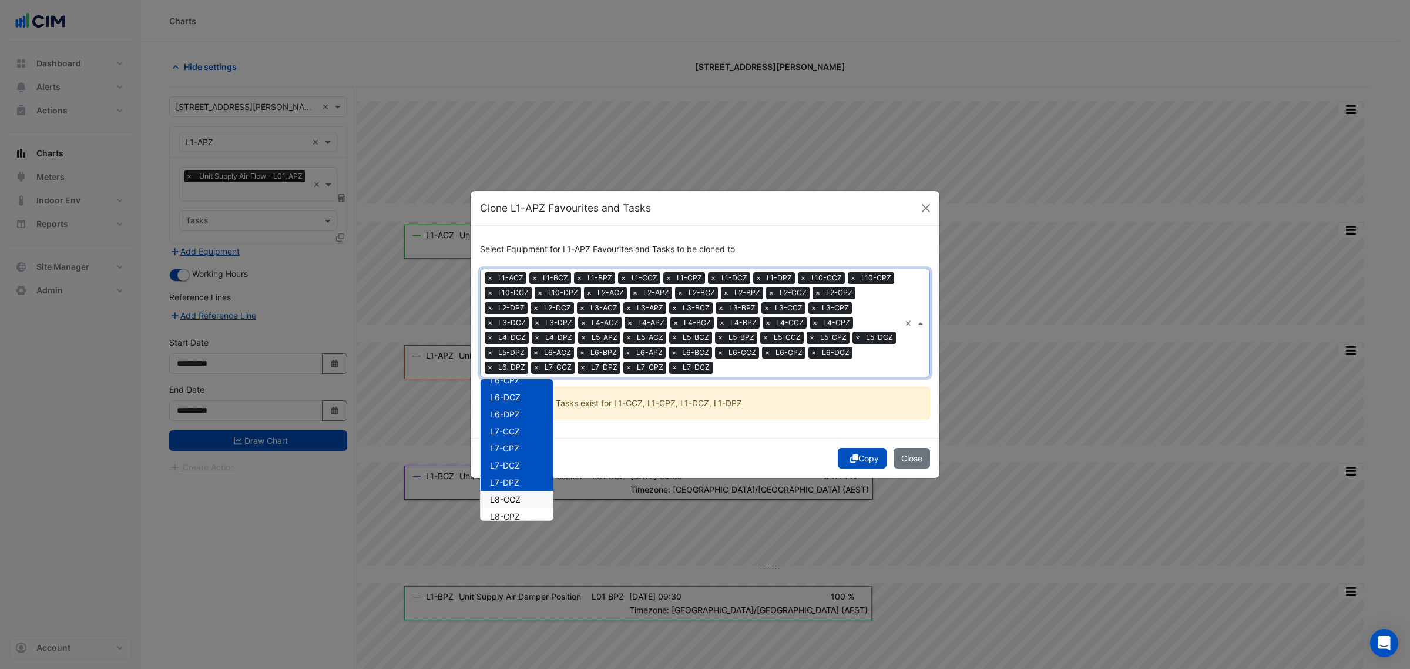
click at [531, 494] on div "L8-CCZ" at bounding box center [517, 499] width 72 height 17
click at [531, 513] on div "L8-CPZ" at bounding box center [517, 516] width 72 height 17
click at [526, 465] on div "L8-DCZ" at bounding box center [517, 459] width 72 height 17
click at [523, 479] on div "L8-DPZ" at bounding box center [517, 476] width 72 height 17
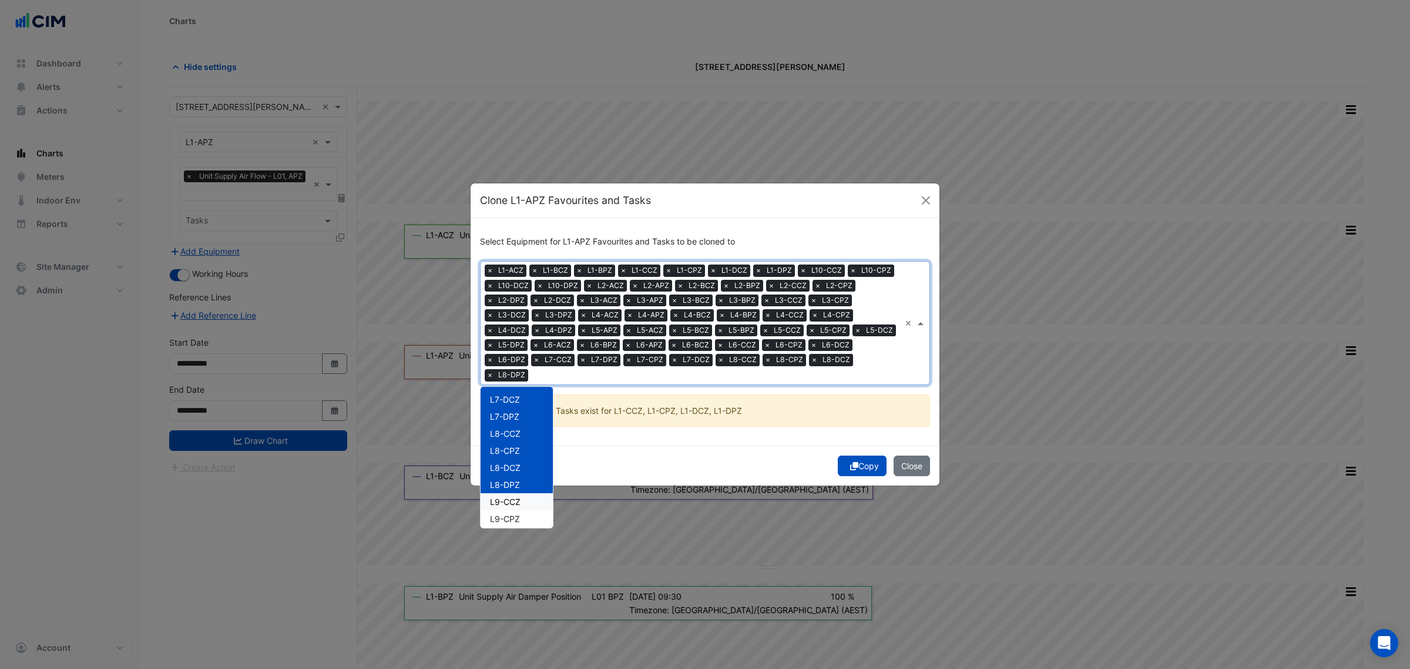
drag, startPoint x: 524, startPoint y: 492, endPoint x: 524, endPoint y: 503, distance: 11.7
click at [524, 493] on div "L9-CCZ" at bounding box center [517, 501] width 72 height 17
click at [524, 510] on div "L9-CPZ" at bounding box center [517, 518] width 72 height 17
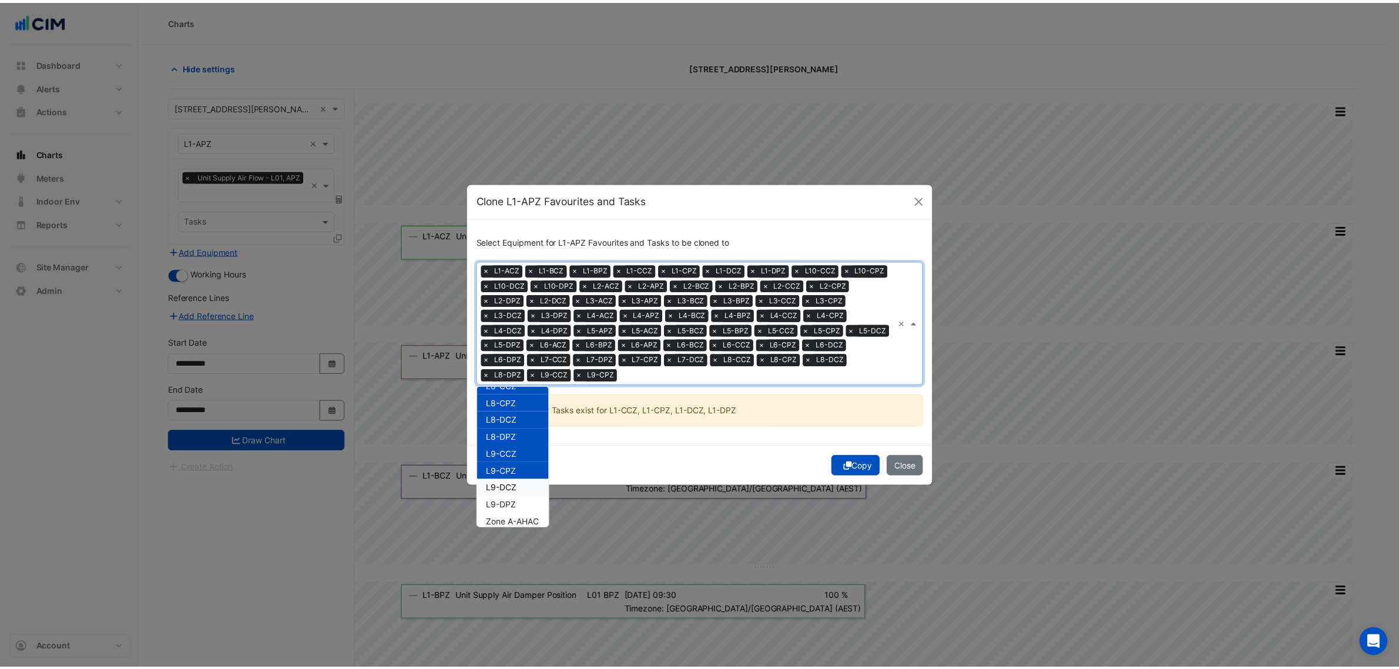
scroll to position [1250, 0]
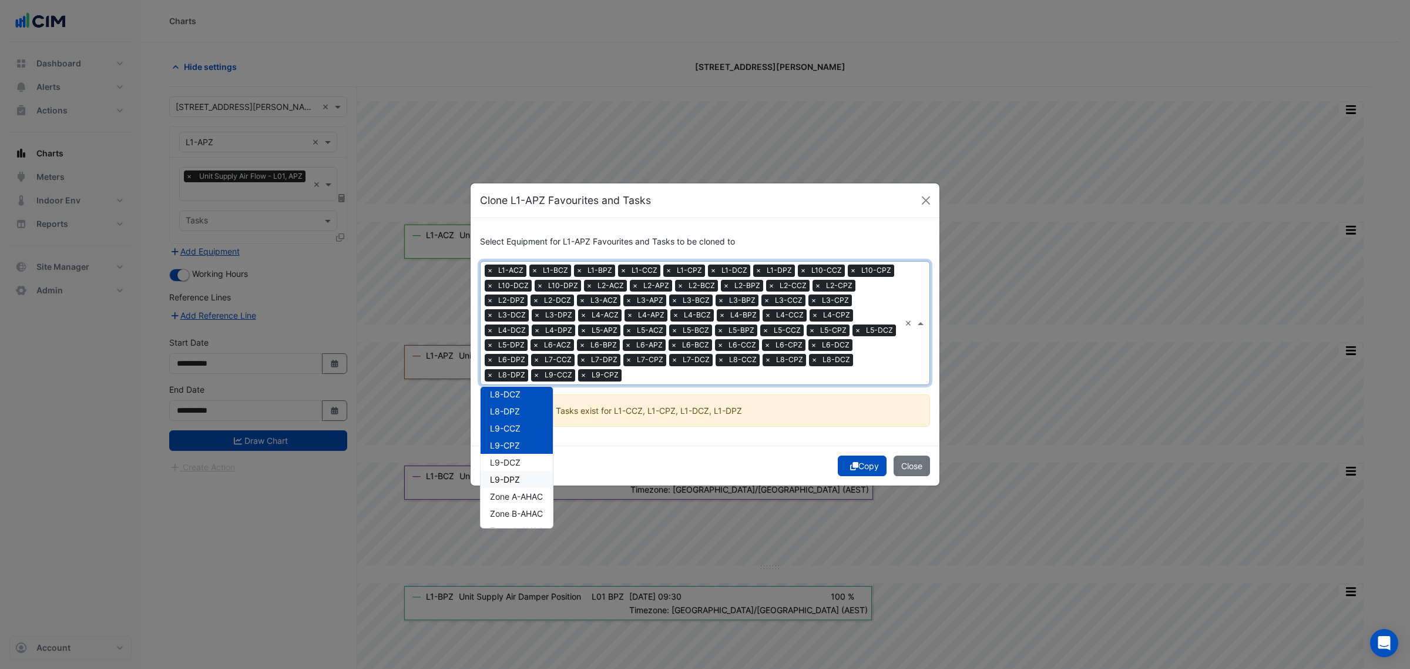
click at [523, 454] on div "L9-DCZ" at bounding box center [517, 462] width 72 height 17
click at [521, 471] on div "L9-DPZ" at bounding box center [517, 479] width 72 height 17
click at [676, 455] on div "Copy Close" at bounding box center [705, 465] width 469 height 40
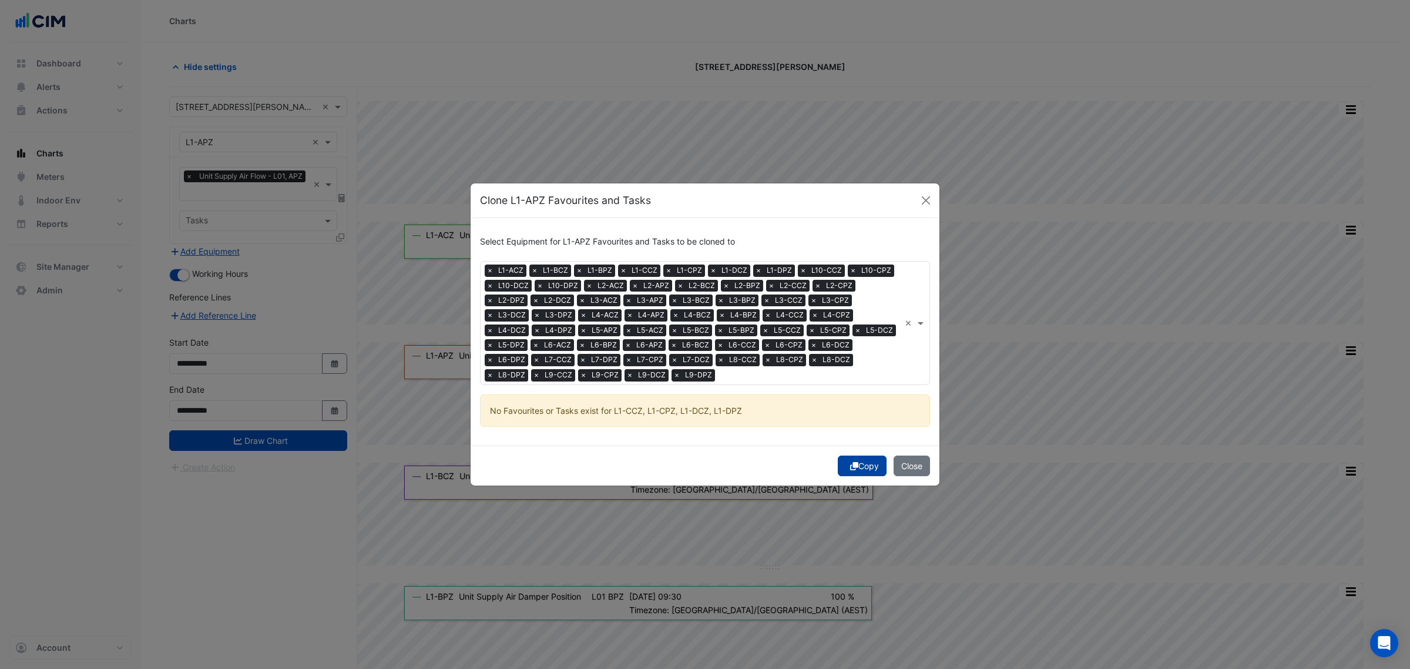
click at [852, 467] on icon "submit" at bounding box center [854, 466] width 8 height 8
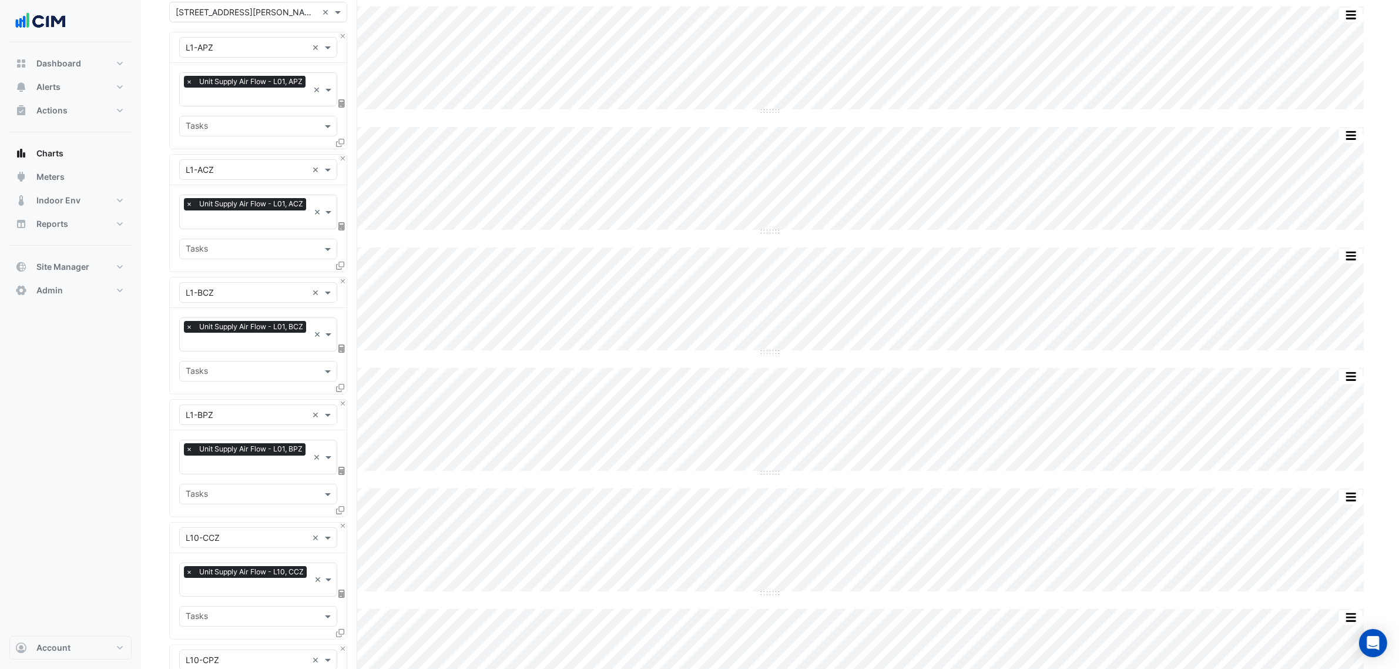
scroll to position [0, 0]
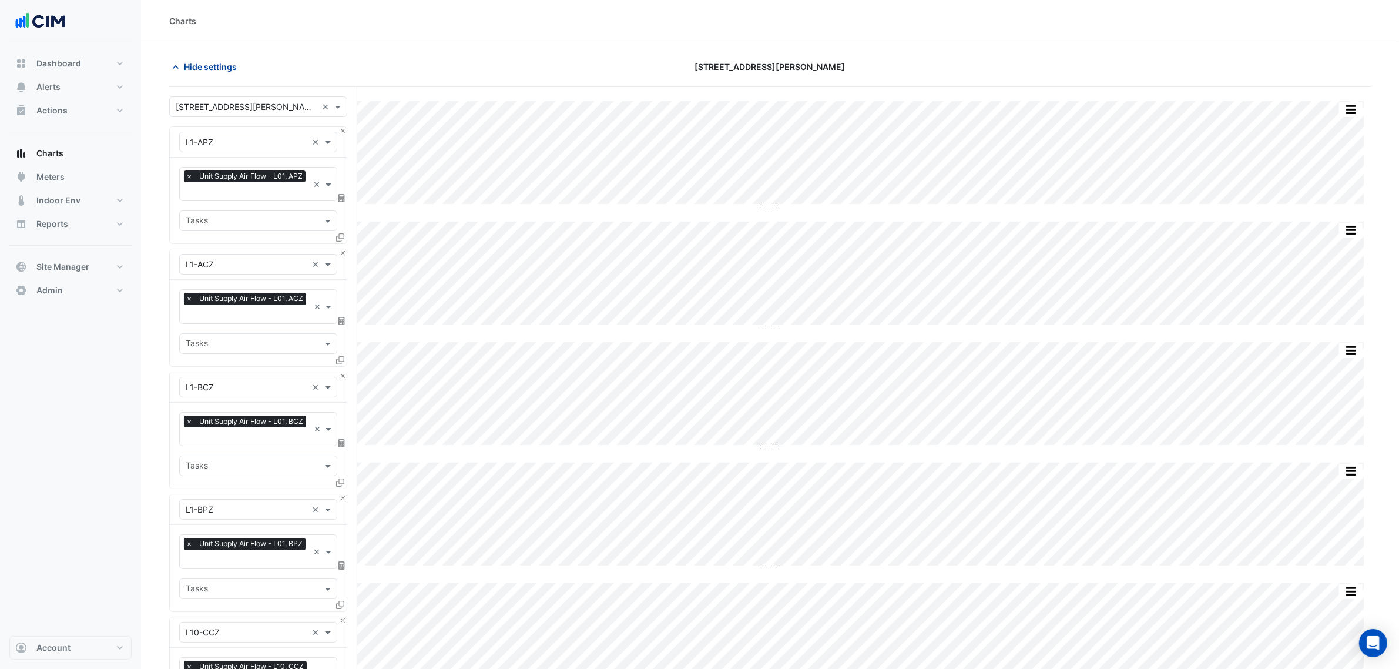
click at [219, 62] on span "Hide settings" at bounding box center [210, 67] width 53 height 12
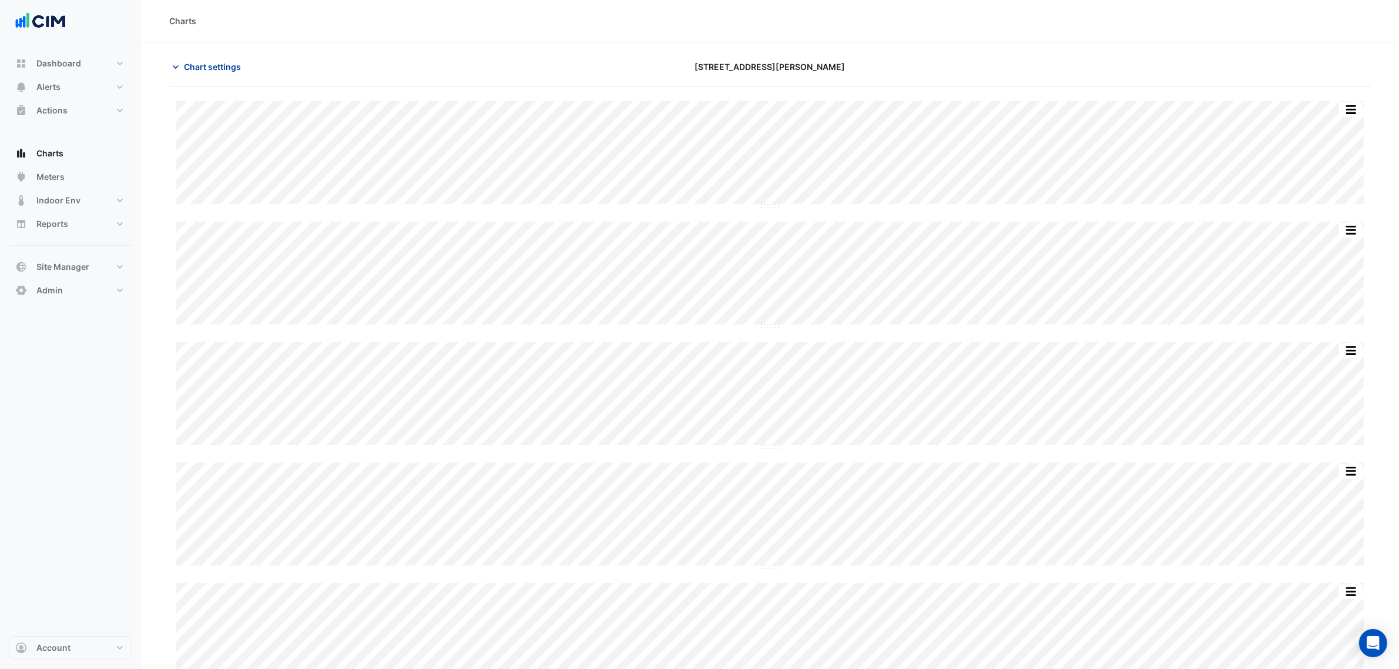
click at [228, 61] on span "Chart settings" at bounding box center [212, 67] width 57 height 12
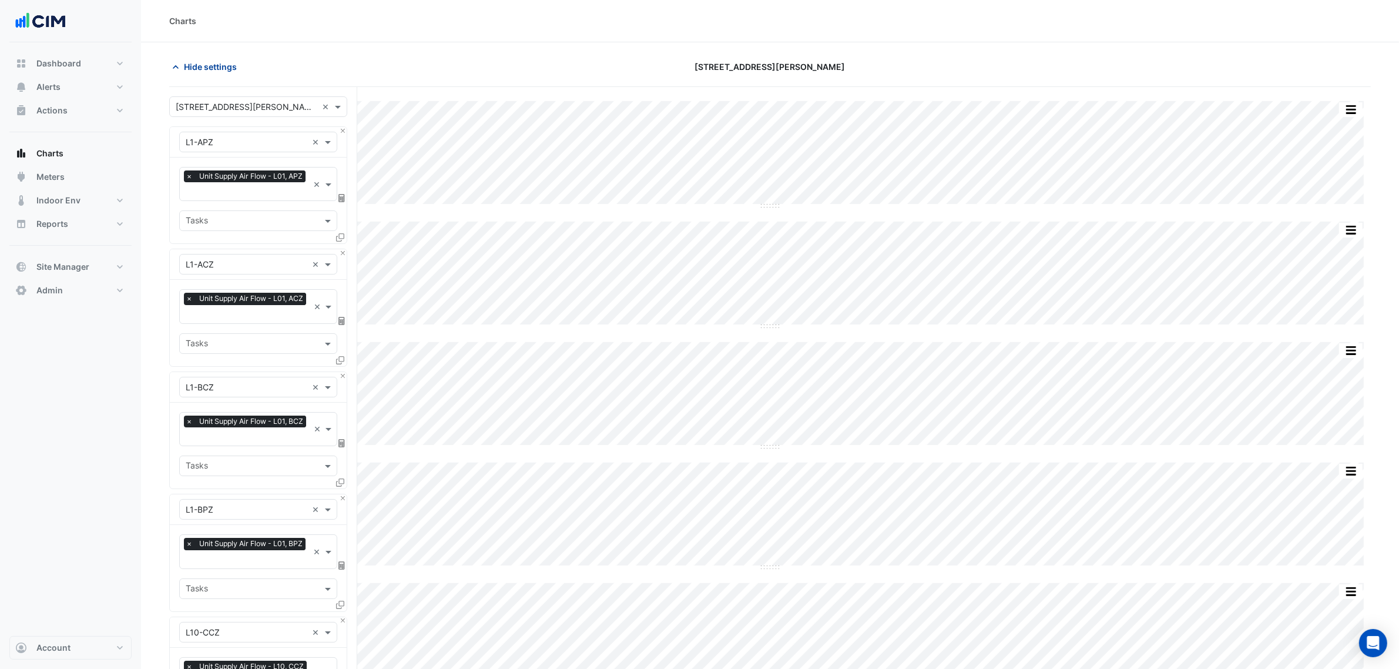
click at [211, 69] on span "Hide settings" at bounding box center [210, 67] width 53 height 12
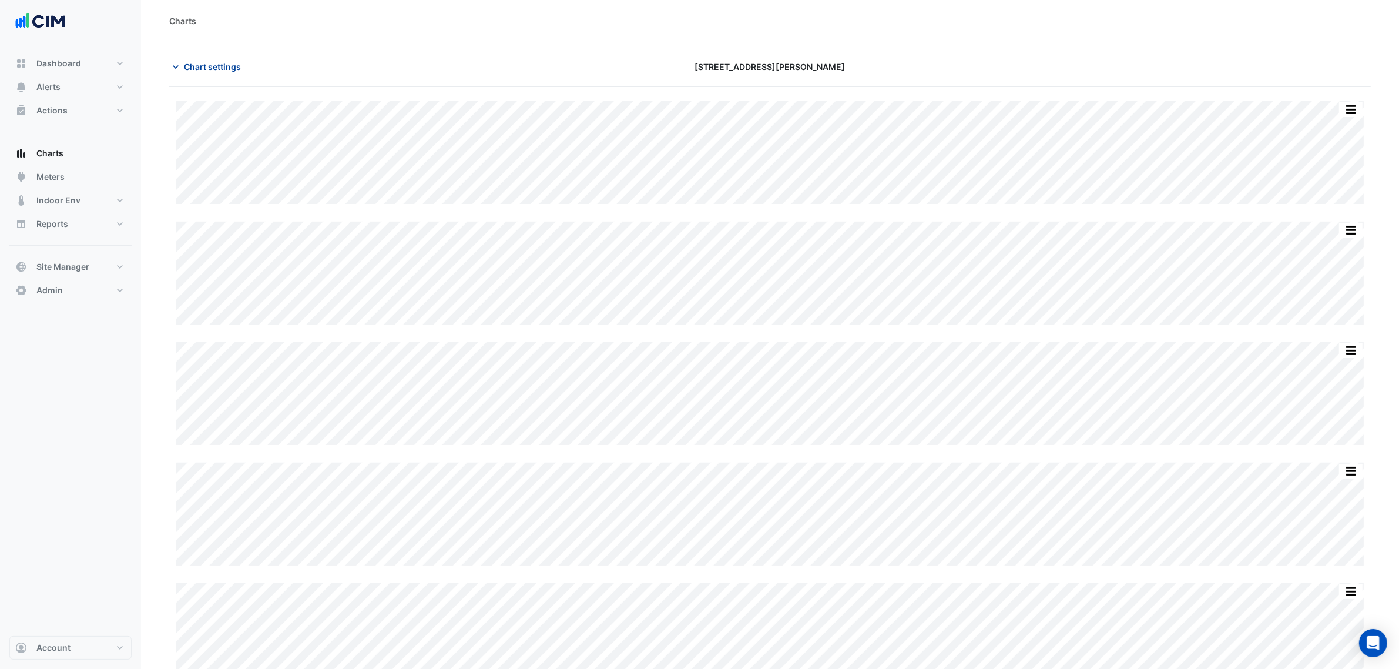
click at [211, 69] on span "Chart settings" at bounding box center [212, 67] width 57 height 12
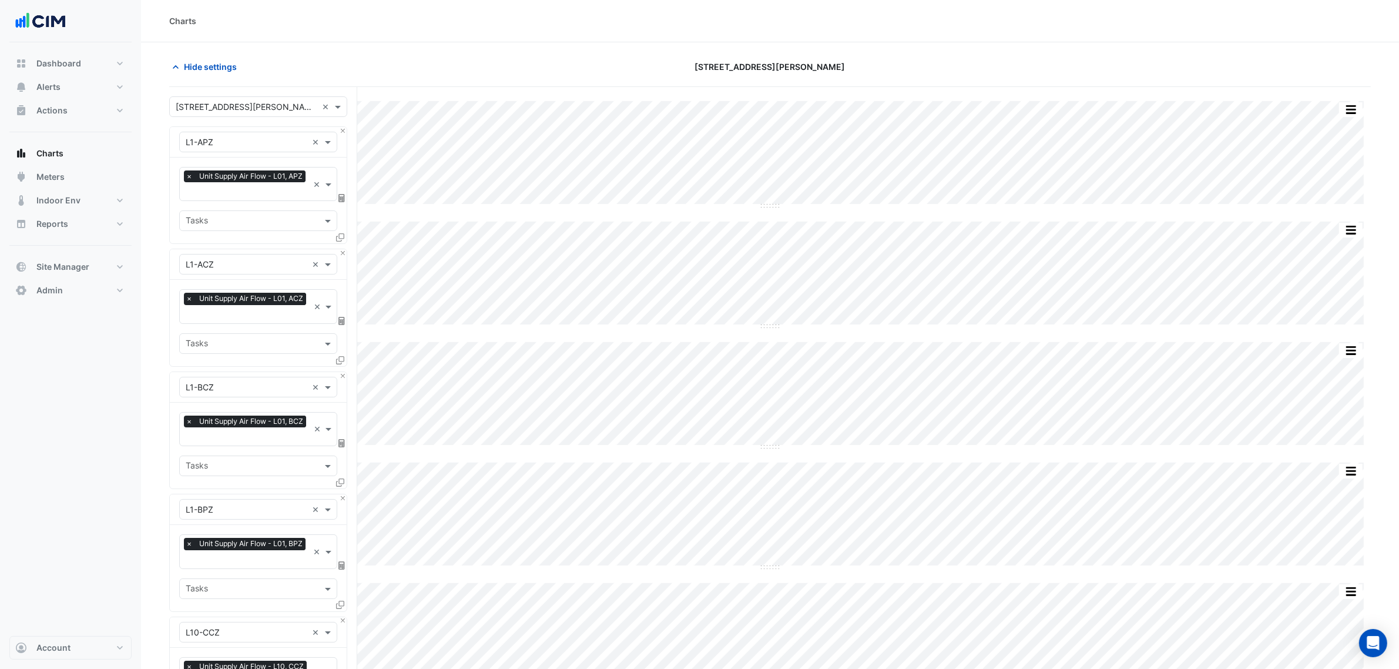
scroll to position [7008, 0]
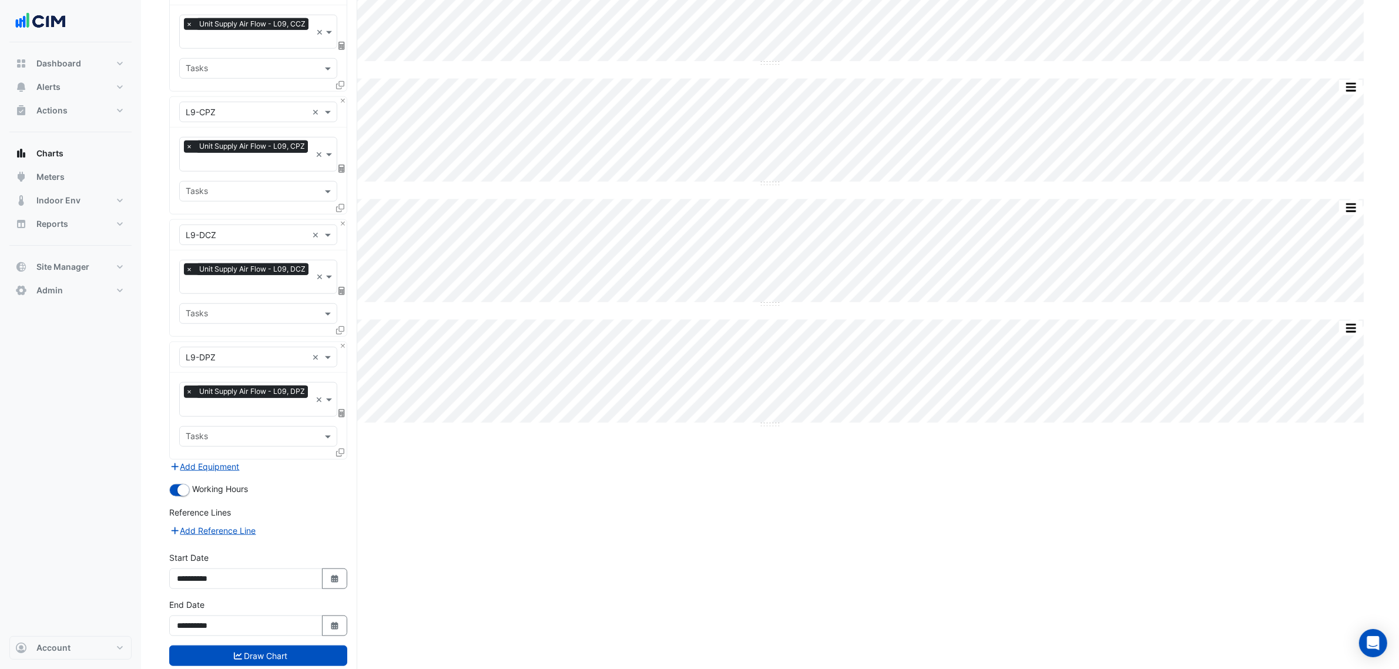
drag, startPoint x: 418, startPoint y: 72, endPoint x: 379, endPoint y: 640, distance: 570.0
click at [295, 645] on button "Draw Chart" at bounding box center [258, 655] width 178 height 21
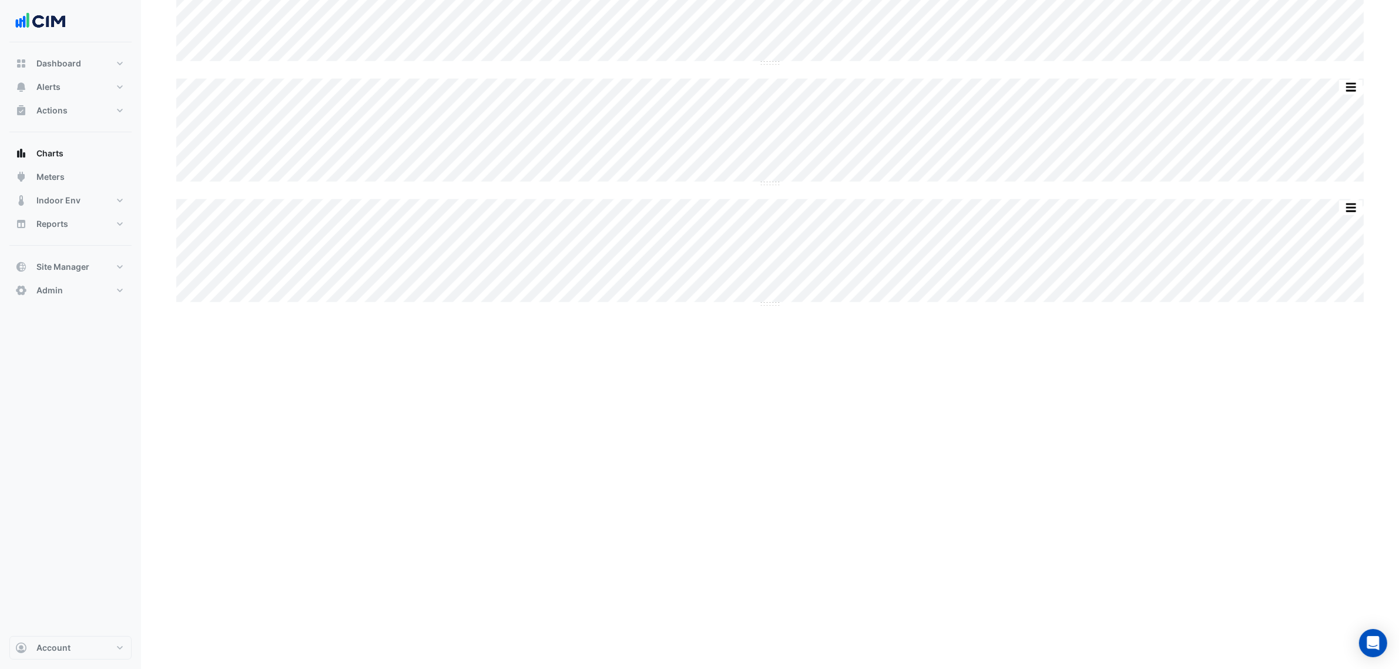
click at [118, 532] on div "Dashboard Portfolio Ratings Performance Alerts Site Rules Templates Actions Sit…" at bounding box center [70, 338] width 122 height 593
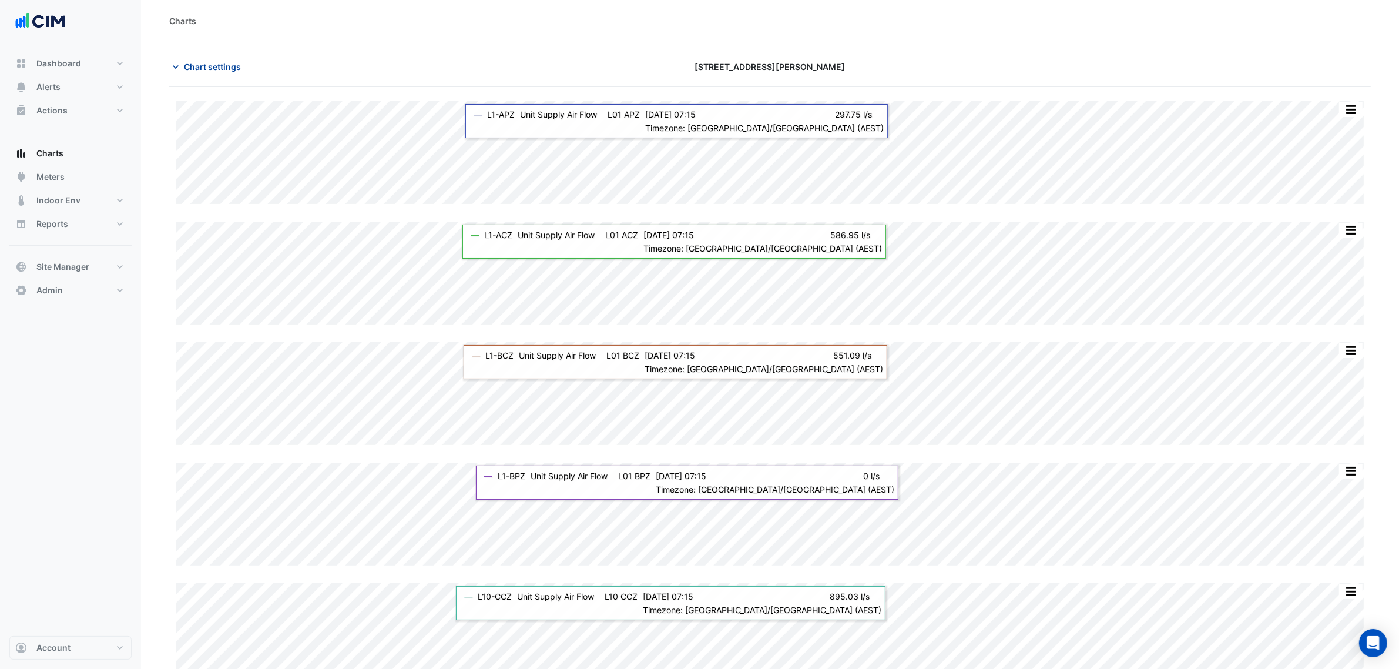
click at [191, 71] on span "Chart settings" at bounding box center [212, 67] width 57 height 12
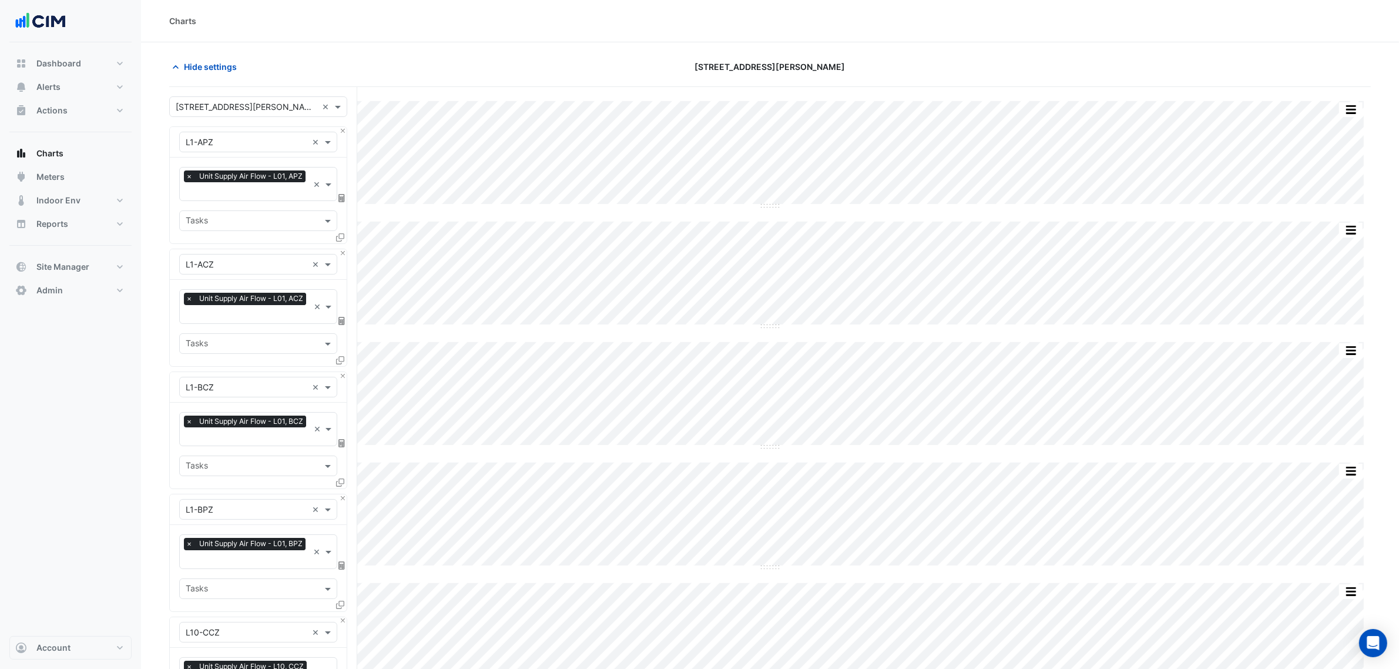
scroll to position [7008, 0]
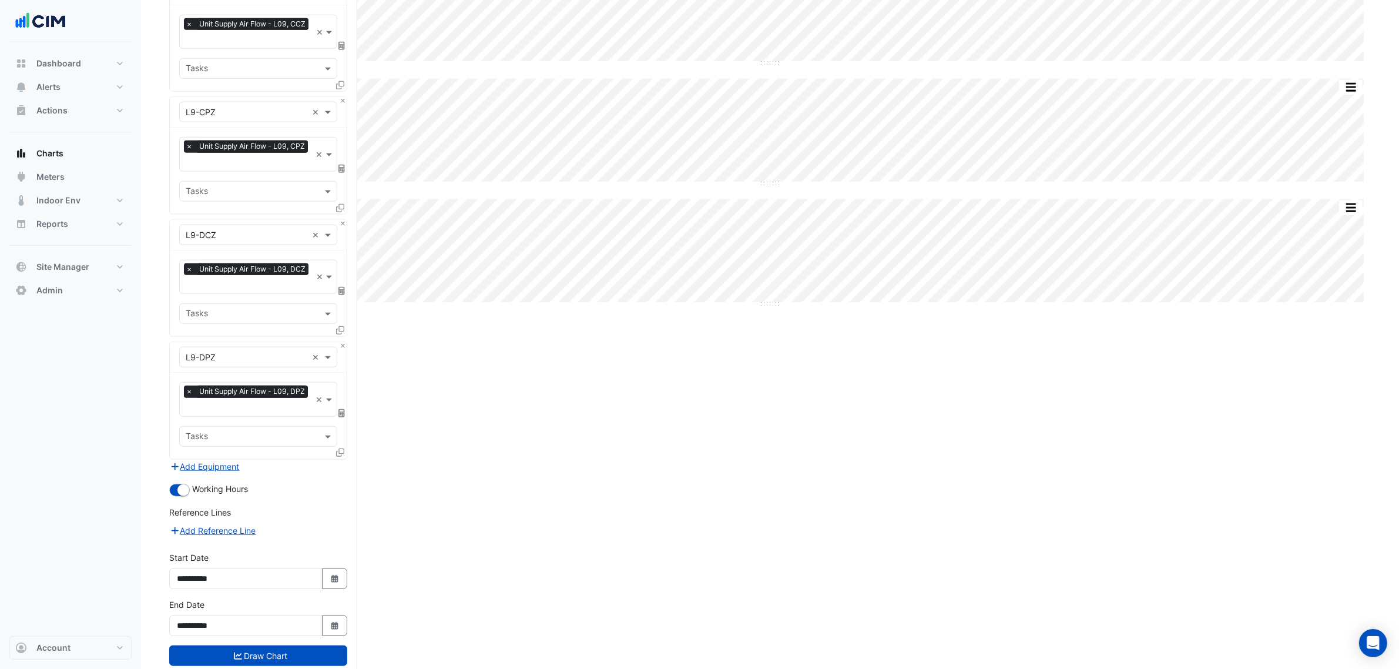
drag, startPoint x: 340, startPoint y: 89, endPoint x: 359, endPoint y: 585, distance: 496.8
click at [336, 615] on button "Select Date" at bounding box center [335, 625] width 26 height 21
click at [291, 435] on div at bounding box center [301, 440] width 23 height 19
click at [298, 435] on button "Next month" at bounding box center [302, 440] width 14 height 19
select select "*"
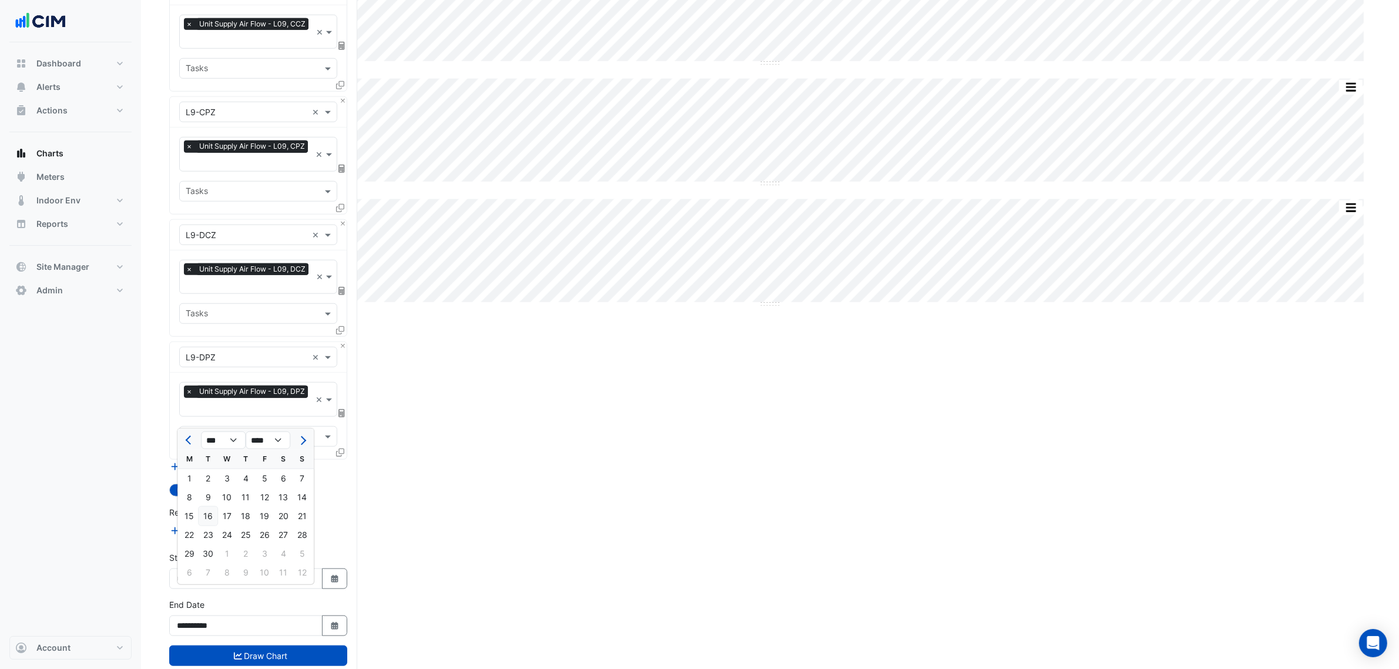
click at [213, 516] on div "16" at bounding box center [208, 515] width 19 height 19
type input "**********"
click at [330, 575] on icon "Select Date" at bounding box center [335, 579] width 11 height 8
select select "*"
select select "****"
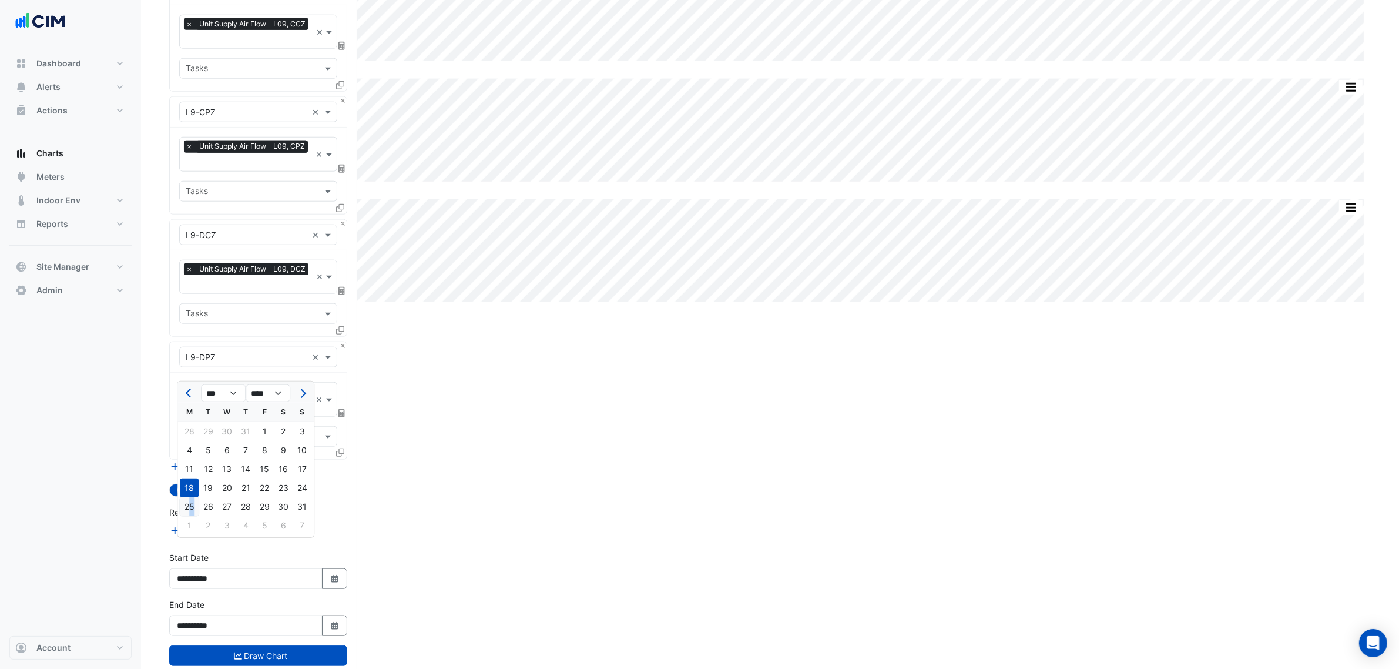
click at [192, 509] on div "25" at bounding box center [189, 506] width 19 height 19
type input "**********"
drag, startPoint x: 263, startPoint y: 624, endPoint x: 337, endPoint y: 554, distance: 101.4
click at [264, 645] on button "Draw Chart" at bounding box center [258, 655] width 178 height 21
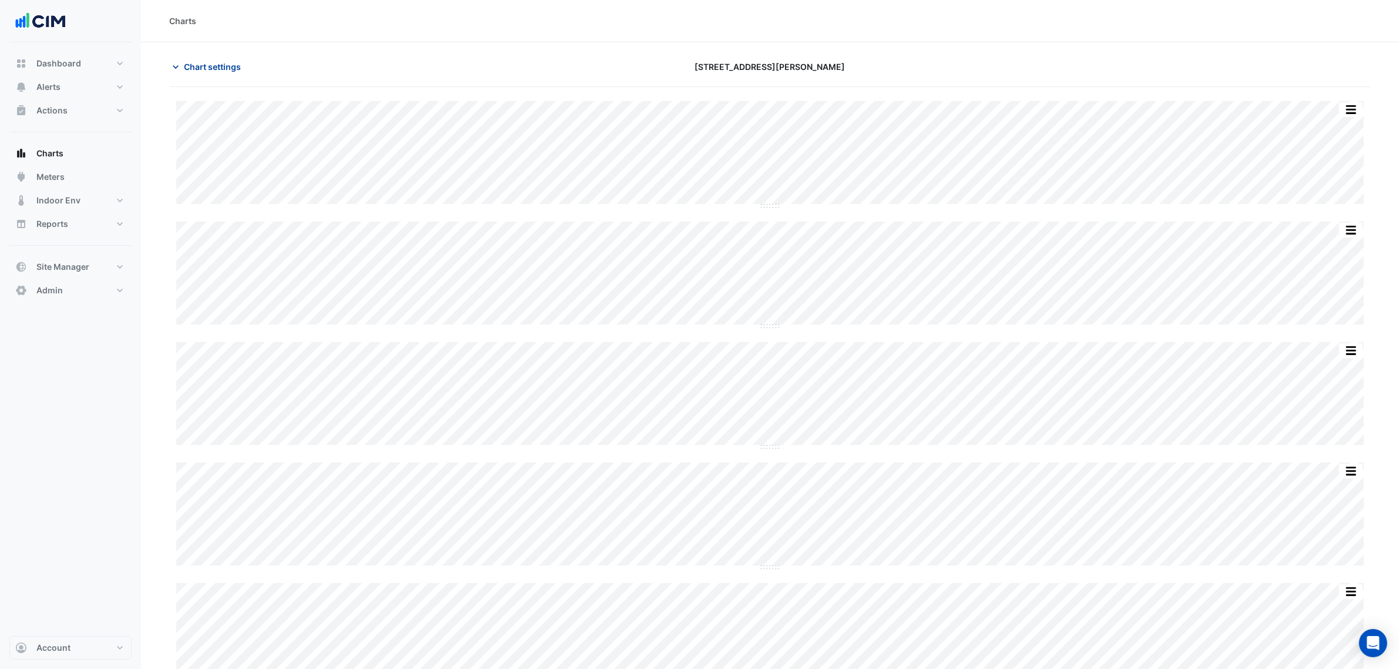
click at [173, 63] on icon "button" at bounding box center [176, 67] width 12 height 12
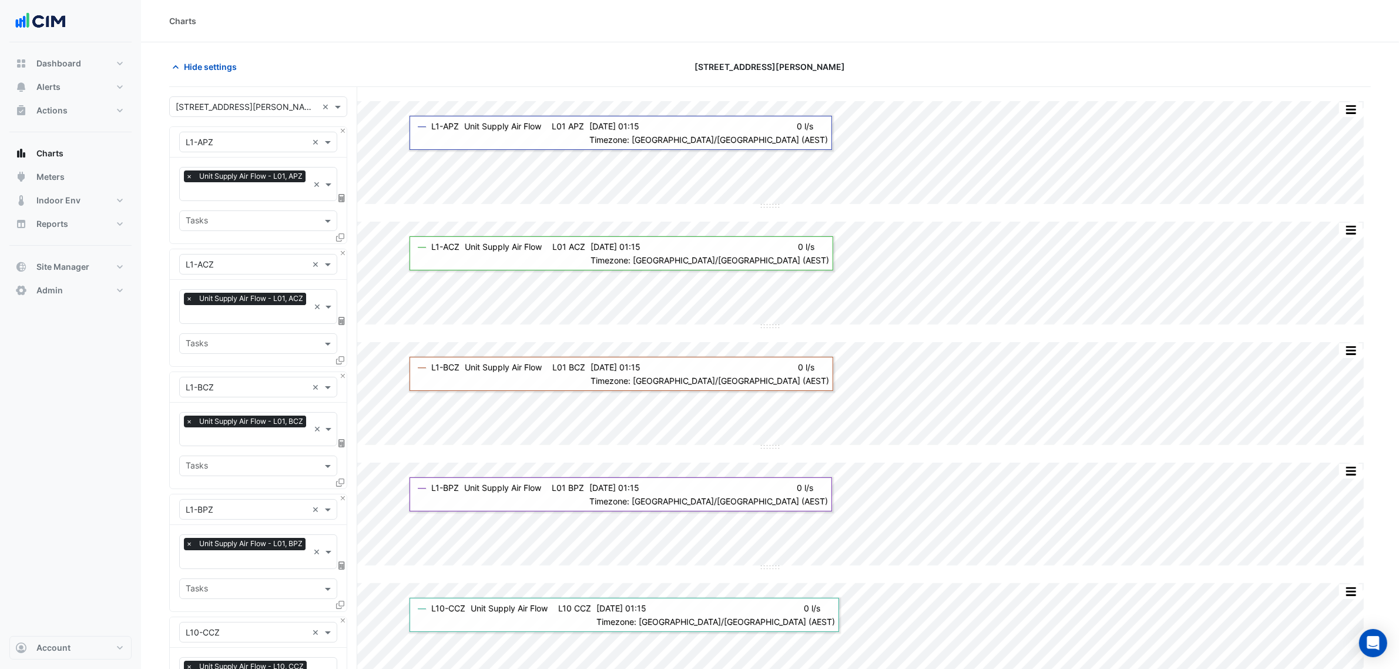
scroll to position [7008, 0]
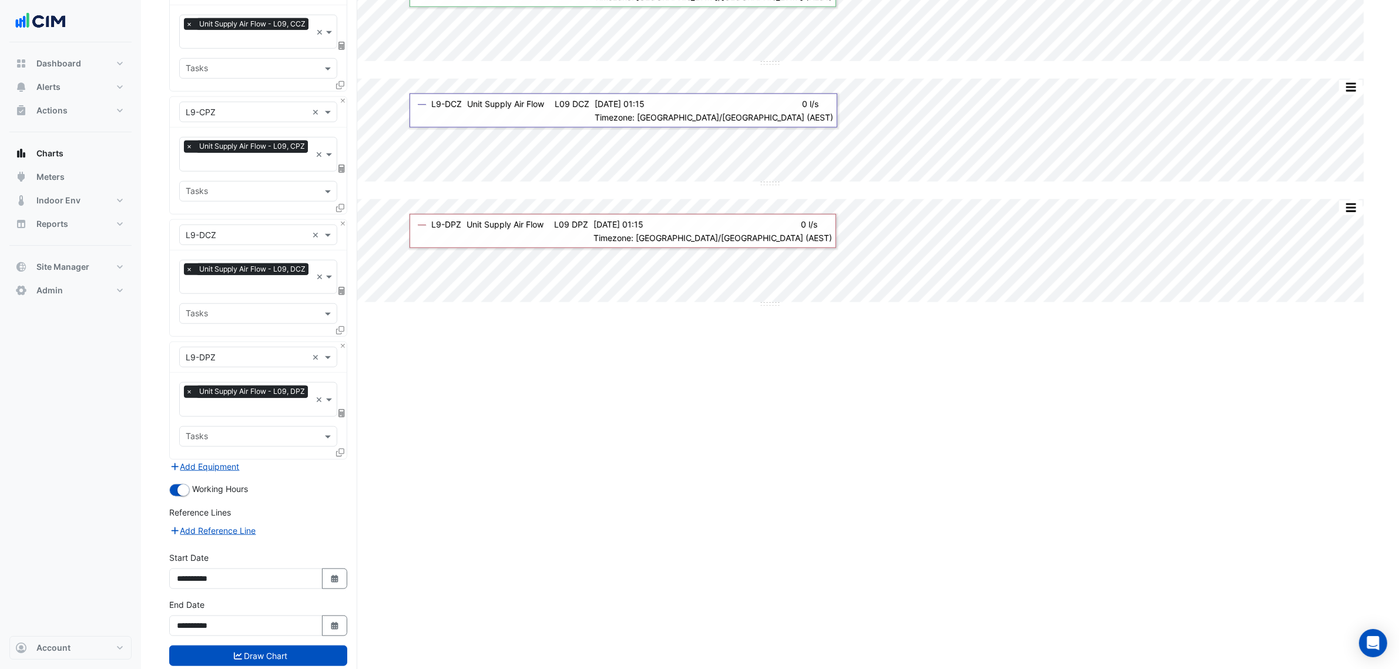
drag, startPoint x: 371, startPoint y: 43, endPoint x: 379, endPoint y: 565, distance: 521.8
click at [330, 622] on icon "Select Date" at bounding box center [335, 626] width 11 height 8
select select "*"
click at [257, 512] on div "19" at bounding box center [264, 515] width 19 height 19
type input "**********"
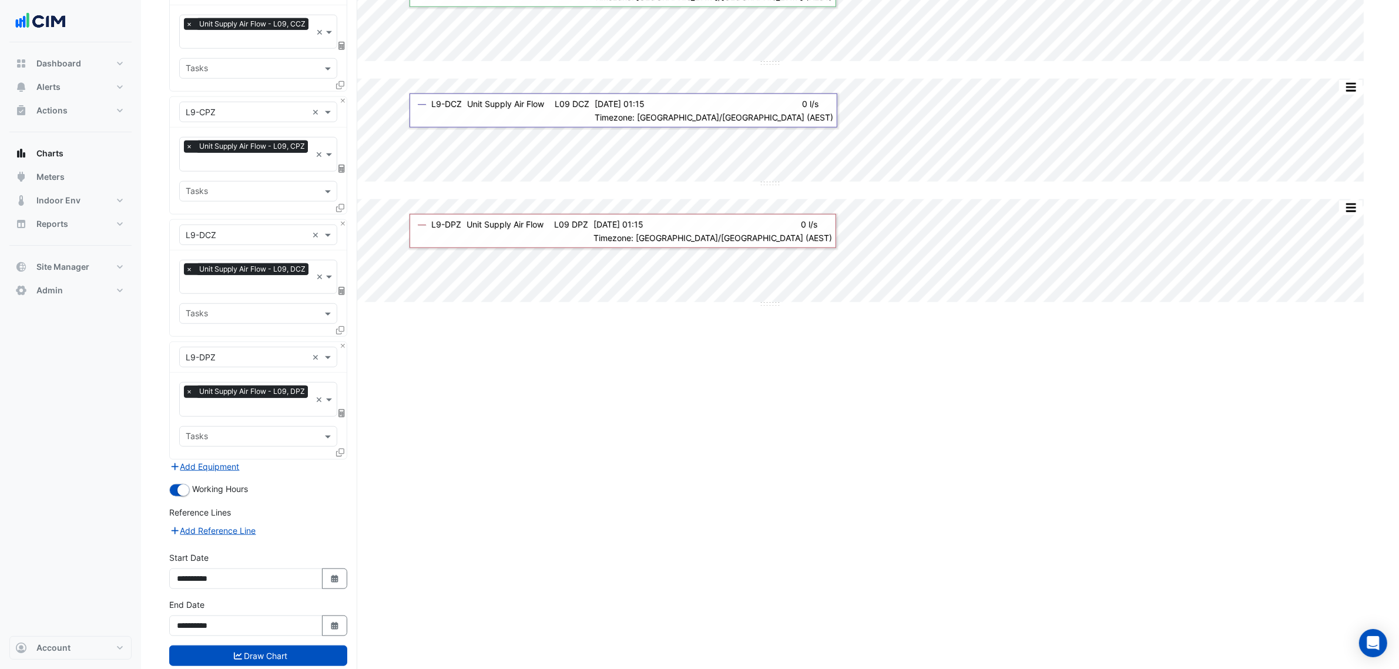
click at [280, 645] on button "Draw Chart" at bounding box center [258, 655] width 178 height 21
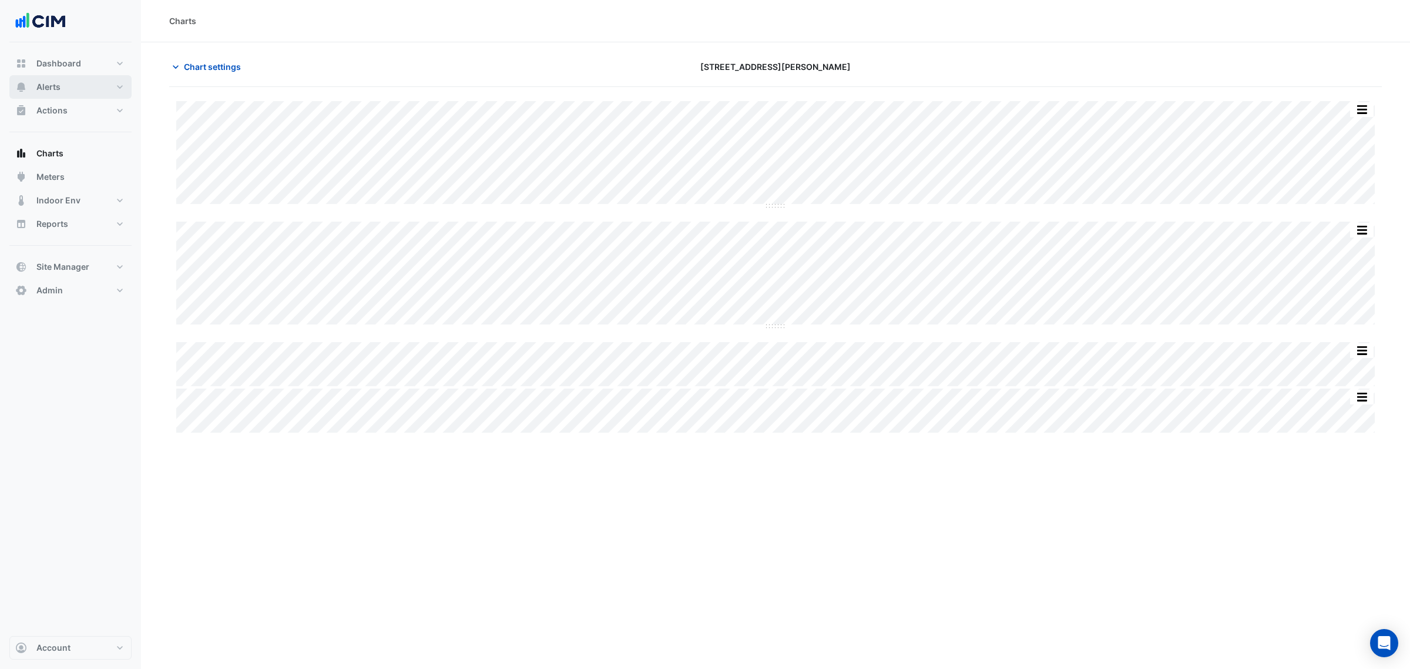
click at [105, 92] on button "Alerts" at bounding box center [70, 86] width 122 height 23
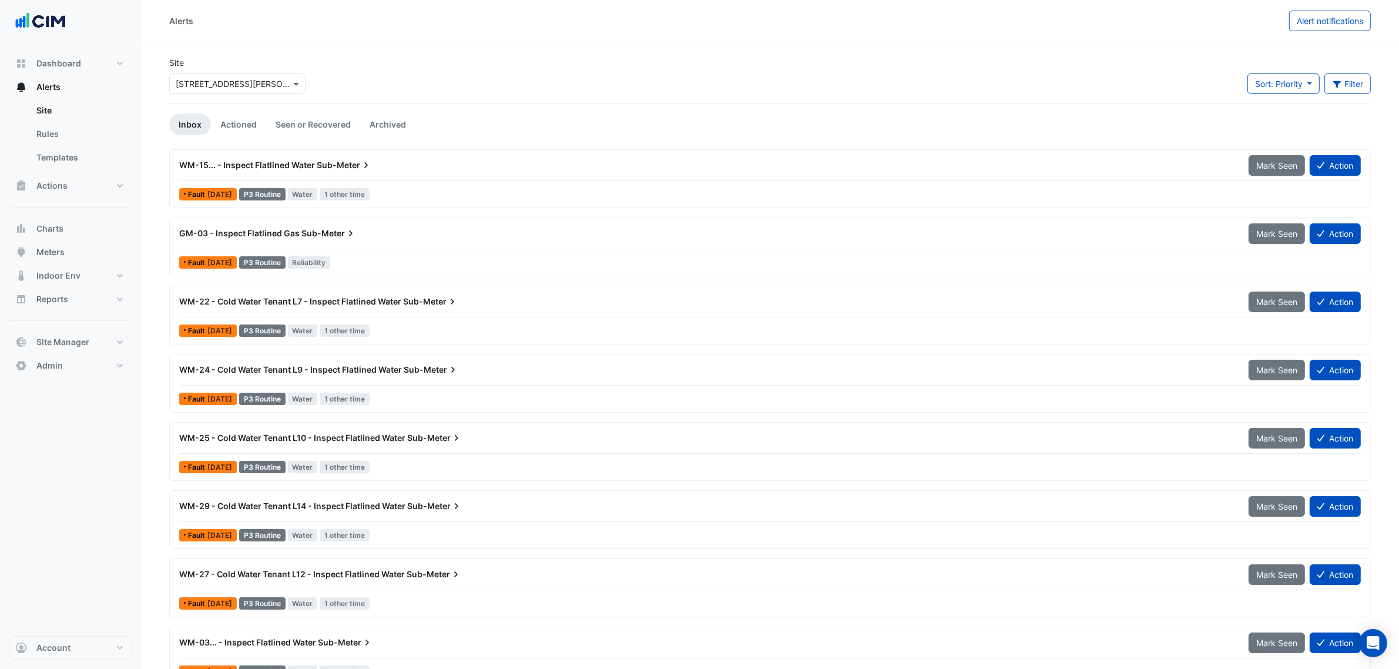
click at [199, 78] on input "text" at bounding box center [226, 84] width 100 height 12
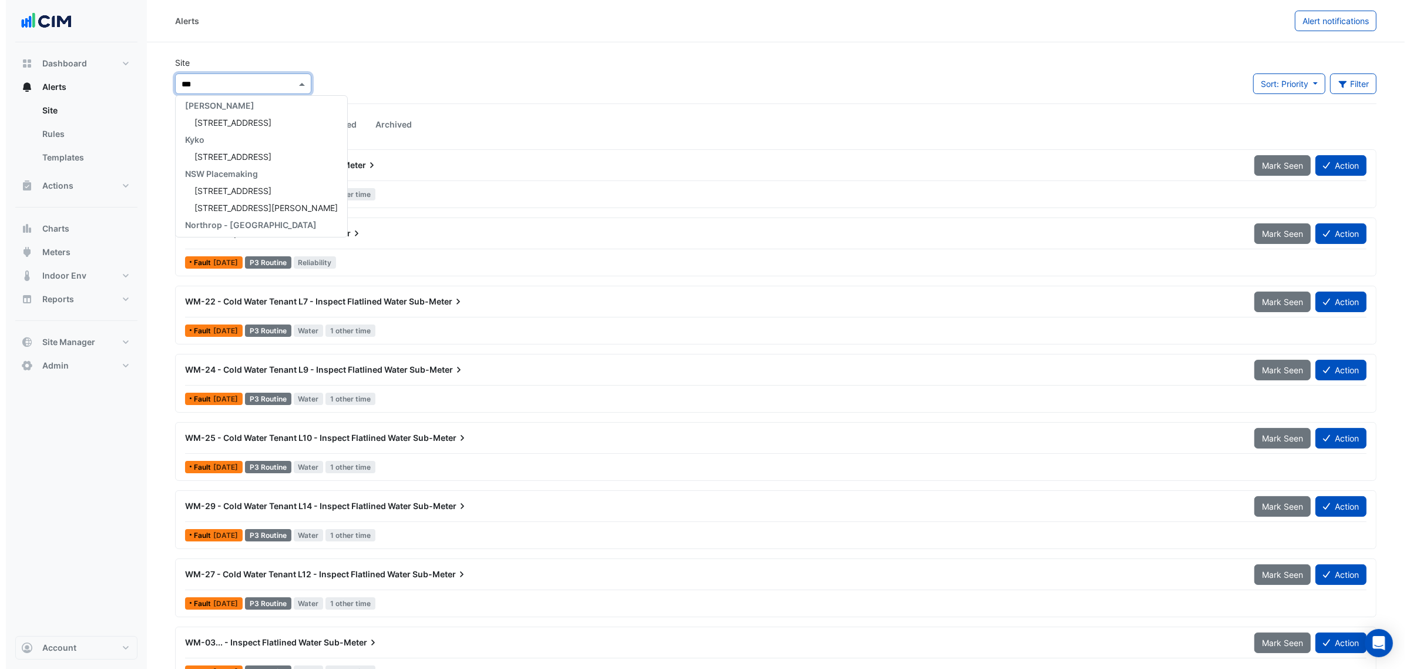
scroll to position [4, 0]
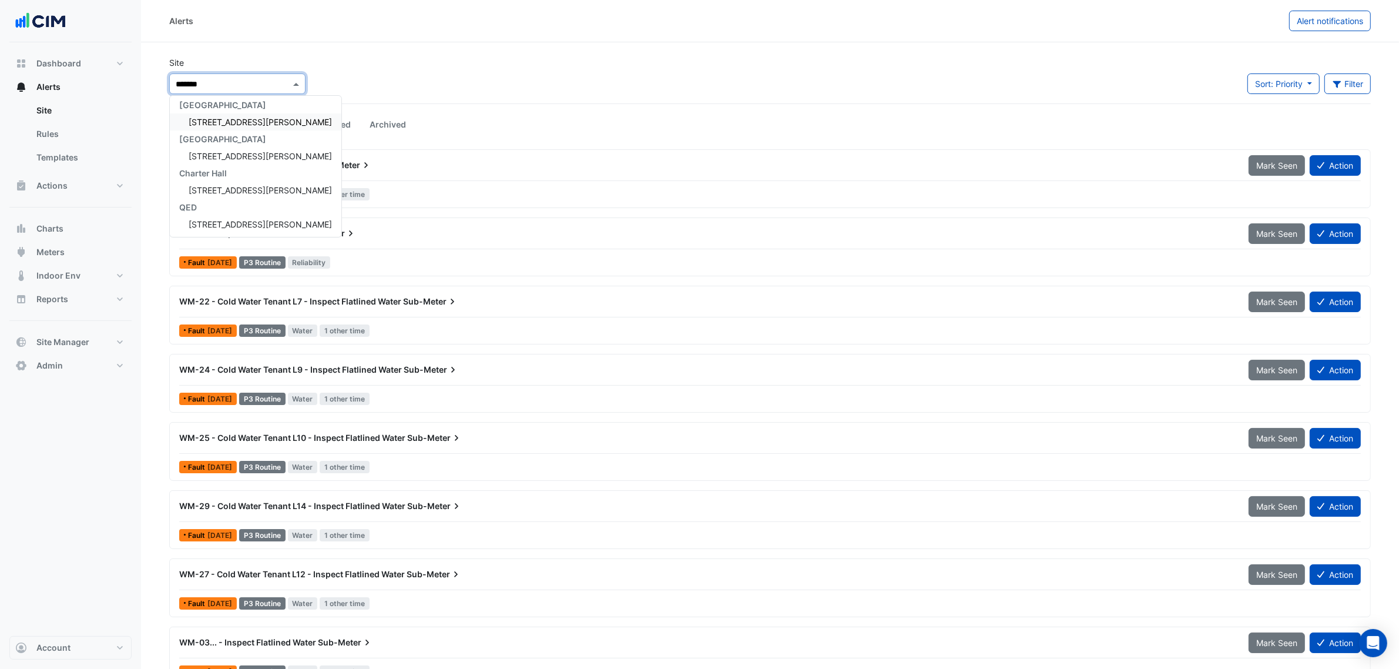
type input "********"
click at [229, 116] on div "[GEOGRAPHIC_DATA] [STREET_ADDRESS][PERSON_NAME] [GEOGRAPHIC_DATA][PERSON_NAME] …" at bounding box center [256, 164] width 172 height 136
click at [229, 118] on span "[STREET_ADDRESS][PERSON_NAME]" at bounding box center [260, 122] width 143 height 10
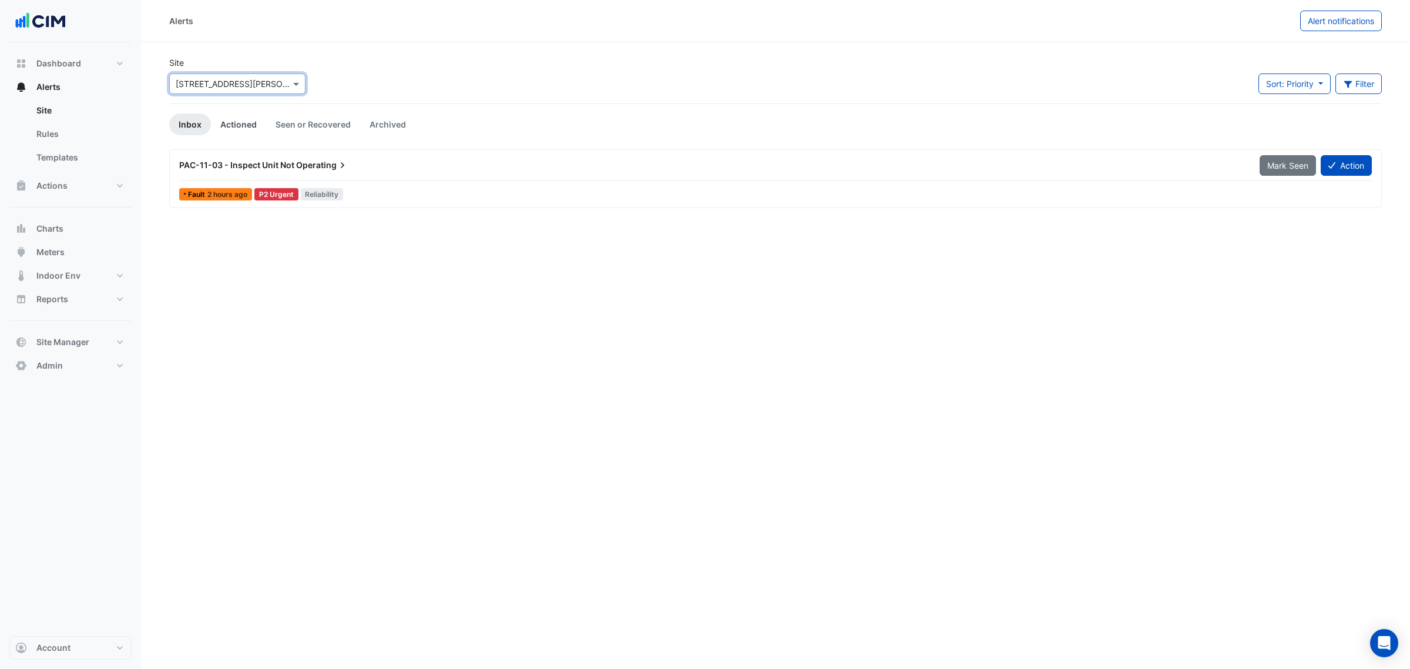
click at [229, 118] on link "Actioned" at bounding box center [238, 124] width 55 height 22
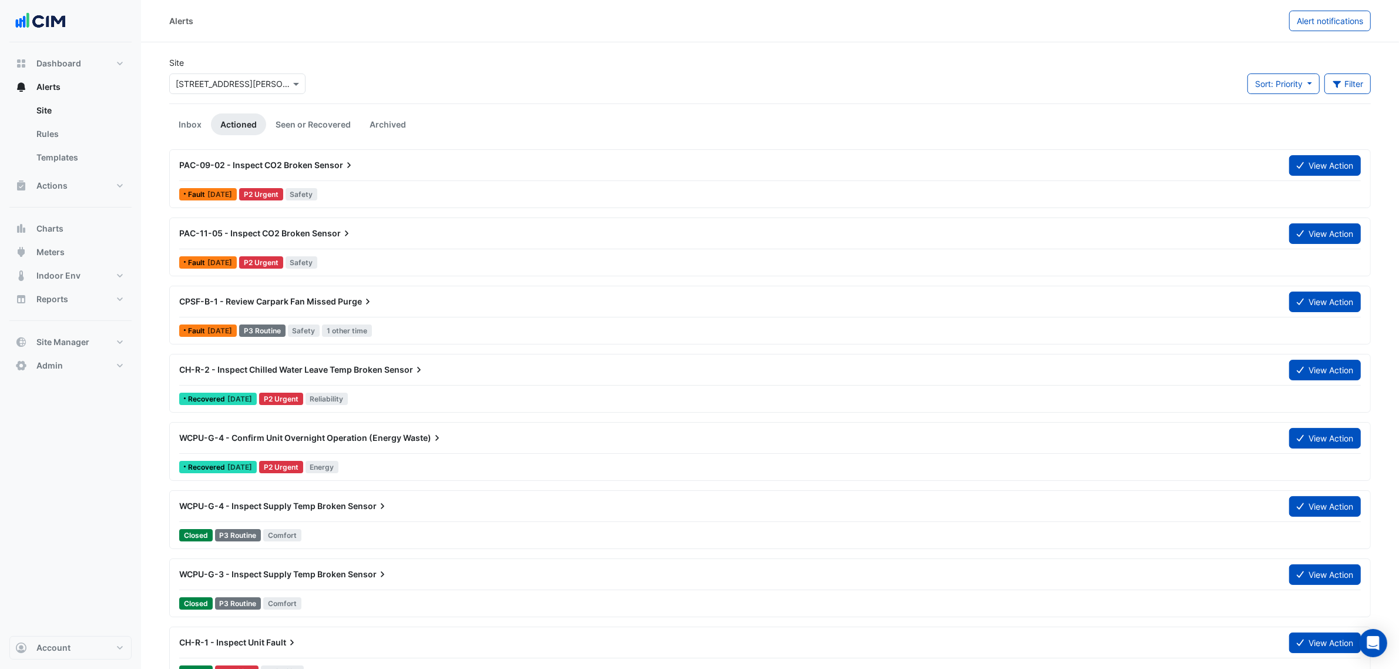
click at [211, 119] on li "Actioned" at bounding box center [238, 124] width 55 height 22
click at [202, 120] on link "Inbox" at bounding box center [190, 124] width 42 height 22
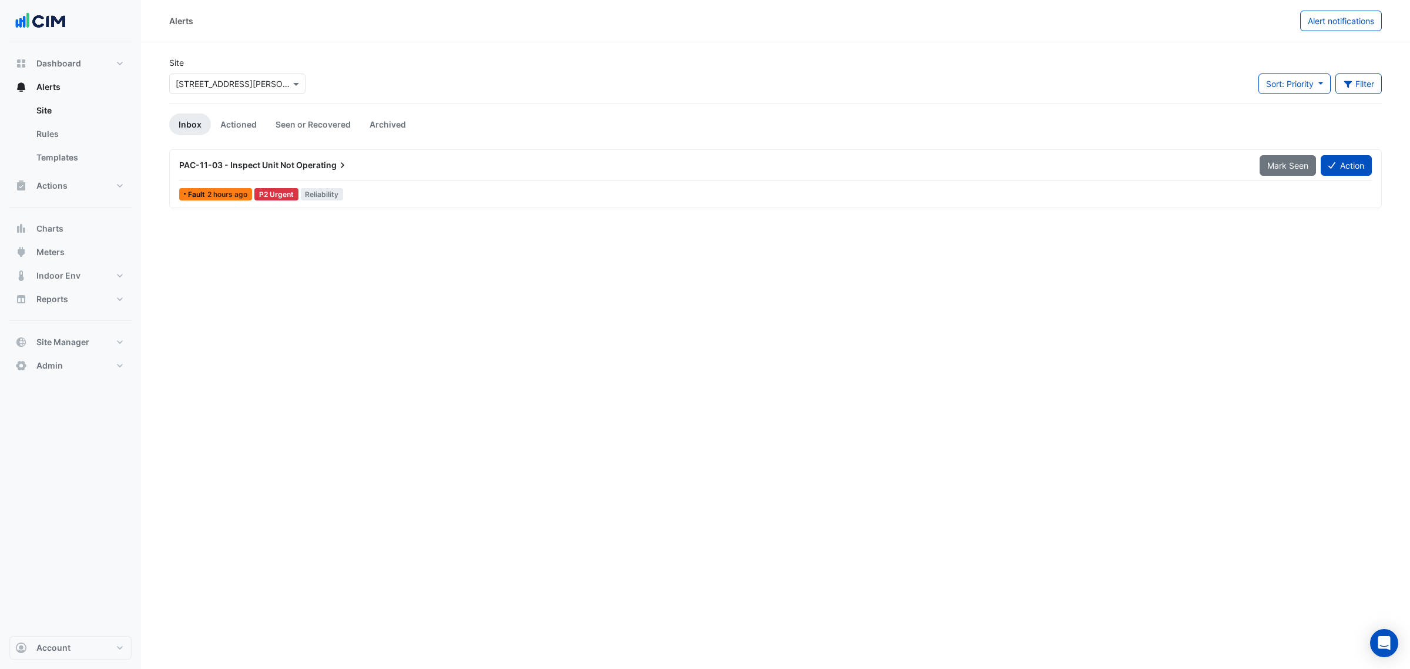
click at [253, 157] on div "PAC-11-03 - Inspect Unit Not Operating" at bounding box center [712, 165] width 1080 height 21
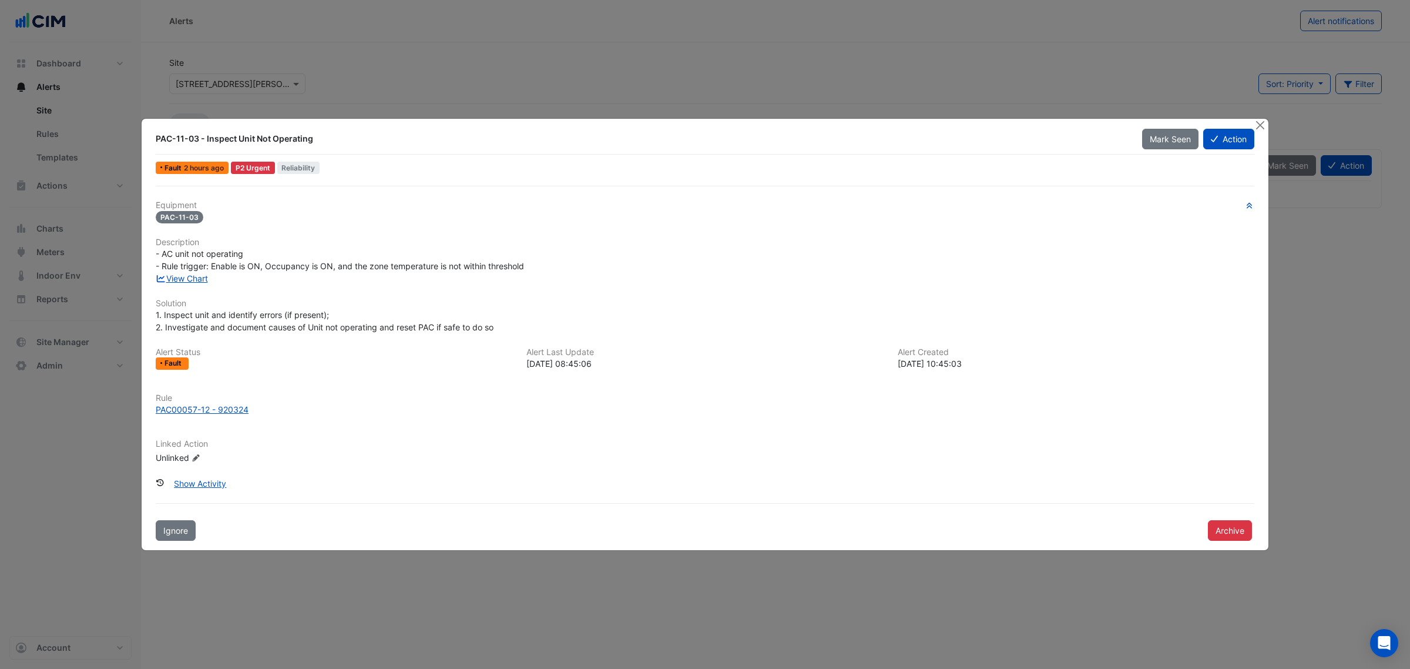
click at [1264, 133] on div "PAC-11-03 - Inspect Unit Not Operating Mark Seen Action Fault 2 hours ago P2 Ur…" at bounding box center [705, 334] width 1127 height 431
click at [1261, 119] on button "Close" at bounding box center [1260, 125] width 12 height 12
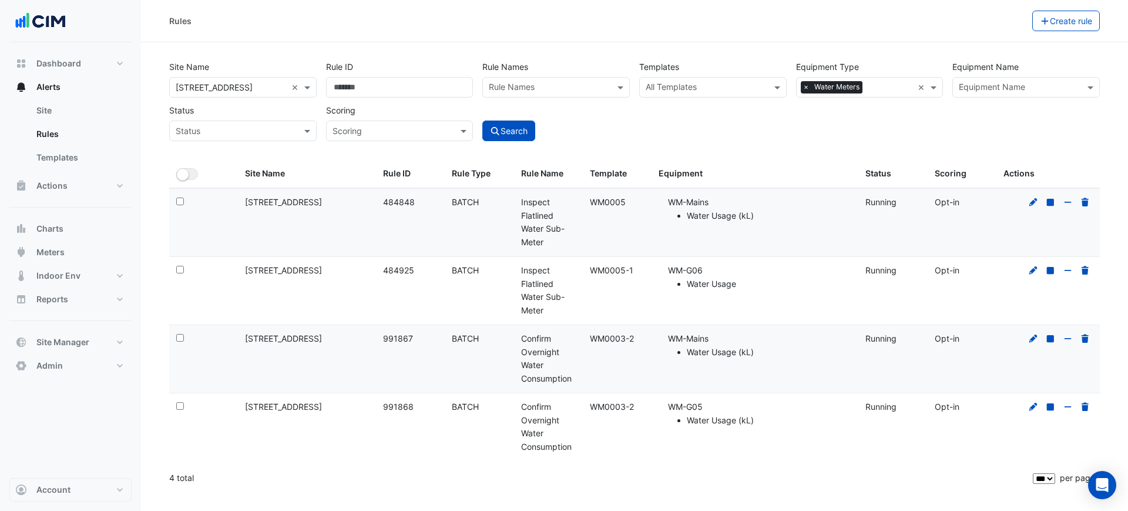
select select "***"
click at [811, 9] on div "Rules Create rule" at bounding box center [634, 21] width 987 height 42
drag, startPoint x: 638, startPoint y: 339, endPoint x: 580, endPoint y: 338, distance: 57.6
click at [580, 338] on div "Select: Site Name: [STREET_ADDRESS] Rule ID: 991867 Rule Type: BATCH Rule Name:…" at bounding box center [634, 359] width 931 height 68
copy div "Overnight Water Consumption Template: WM0003-2"
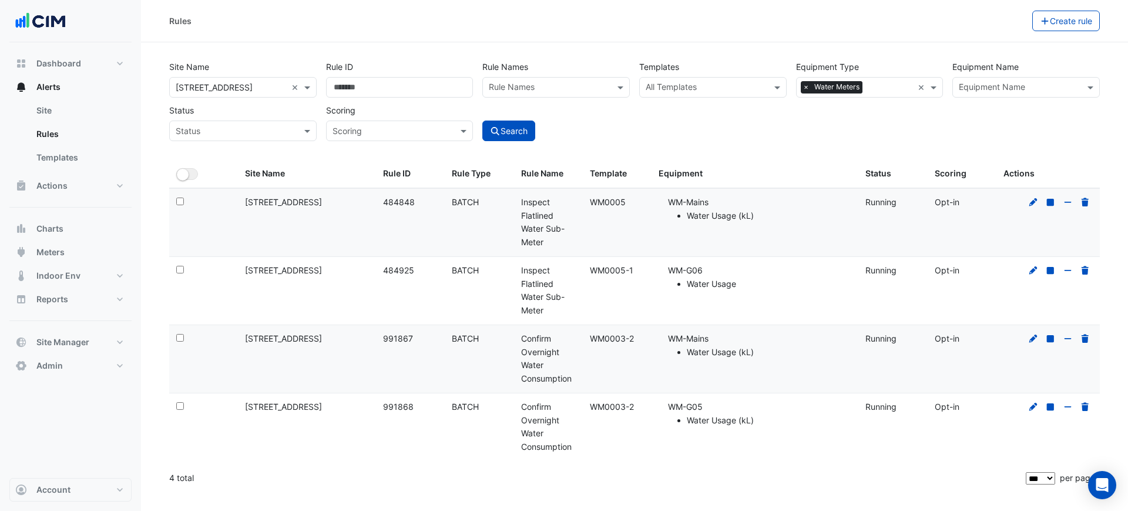
click at [650, 331] on datatable-body-cell "Template: WM0003-2" at bounding box center [617, 359] width 69 height 68
click at [647, 330] on datatable-body-cell "Template: WM0003-2" at bounding box center [617, 359] width 69 height 68
drag, startPoint x: 639, startPoint y: 335, endPoint x: 593, endPoint y: 338, distance: 46.5
click at [593, 338] on div "Template: WM0003-2" at bounding box center [617, 339] width 55 height 14
copy div "WM0003-2"
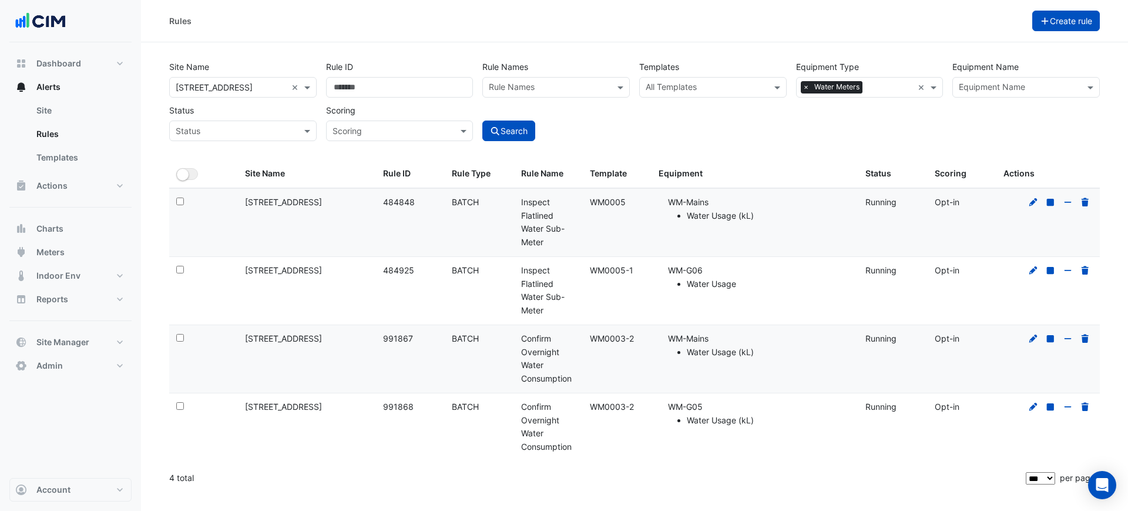
click at [1042, 22] on icon "button" at bounding box center [1044, 21] width 7 height 7
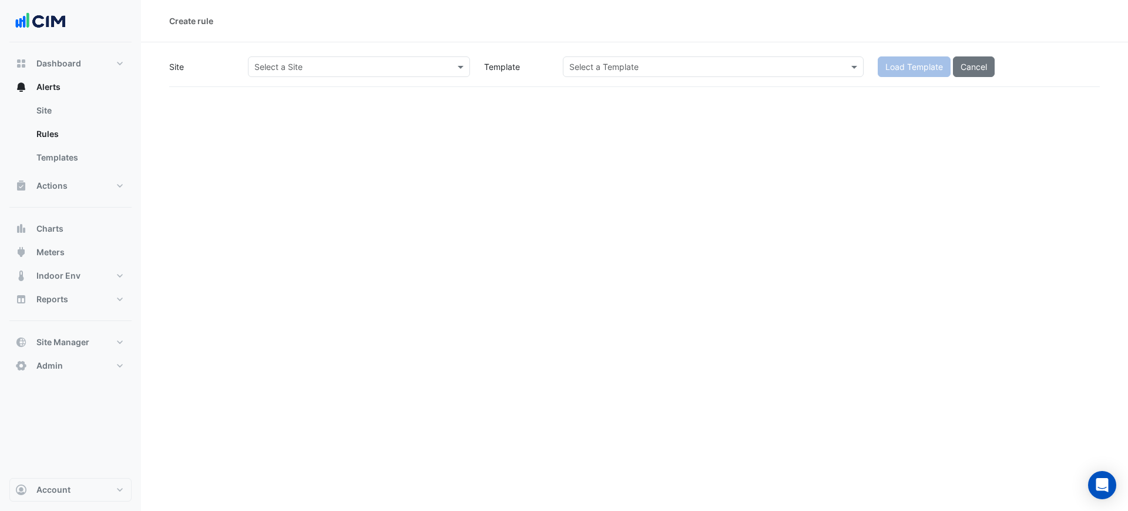
click at [339, 67] on input "text" at bounding box center [347, 67] width 186 height 12
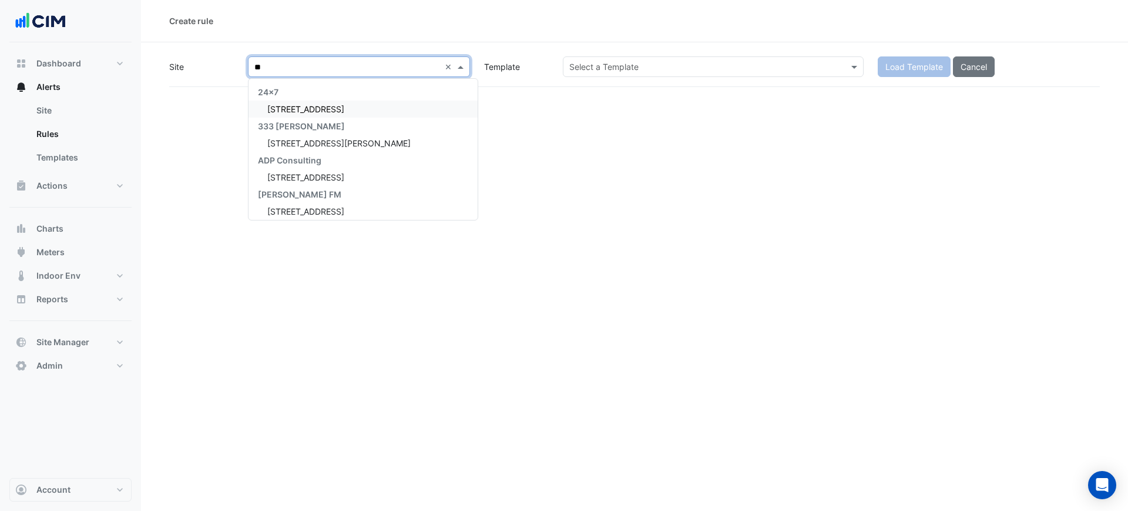
type input "***"
click at [324, 112] on span "[STREET_ADDRESS]" at bounding box center [305, 109] width 77 height 10
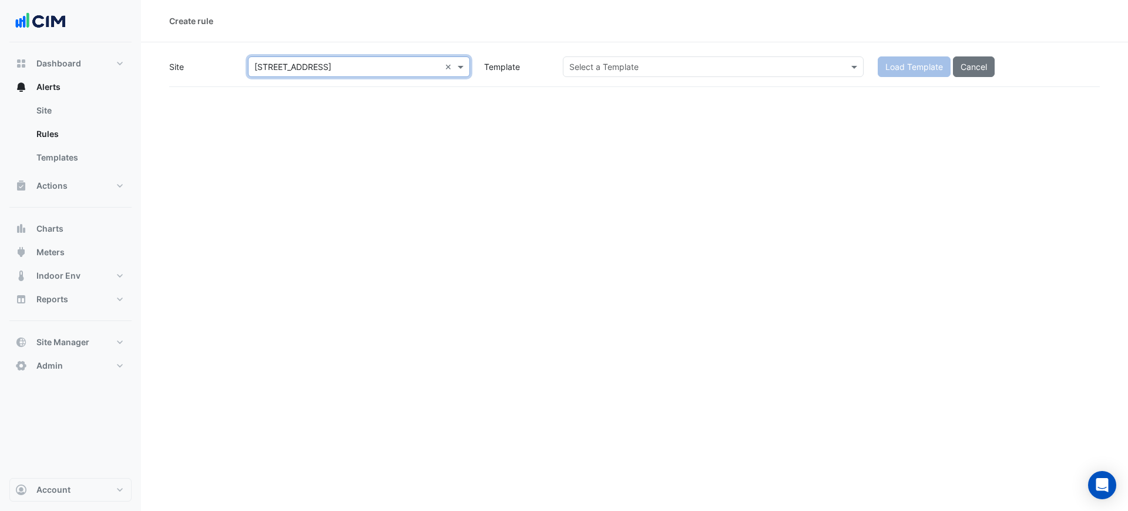
click at [608, 65] on input "text" at bounding box center [701, 67] width 264 height 12
paste input "********"
type input "********"
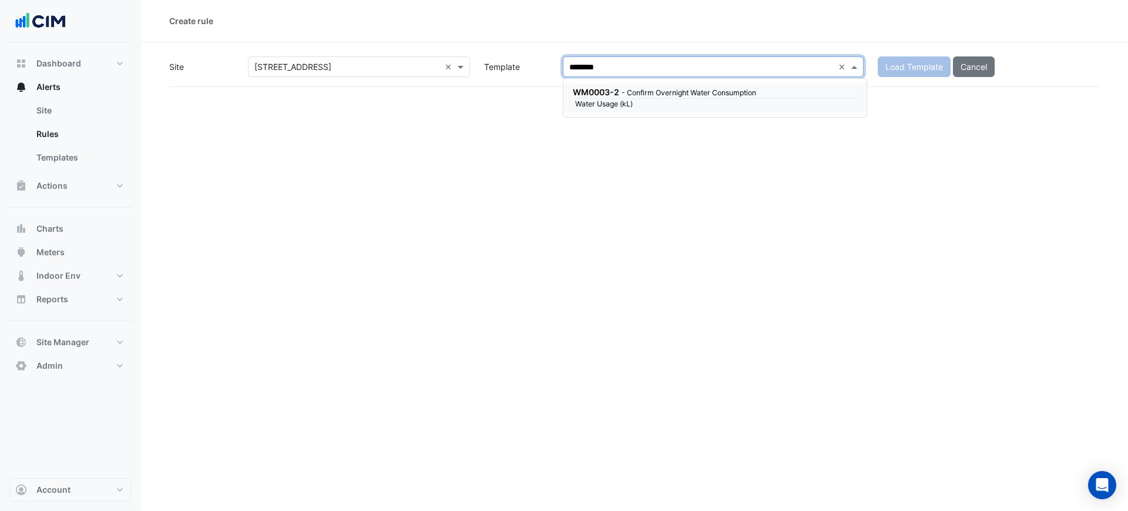
click at [635, 90] on small "- Confirm Overnight Water Consumption" at bounding box center [689, 92] width 135 height 9
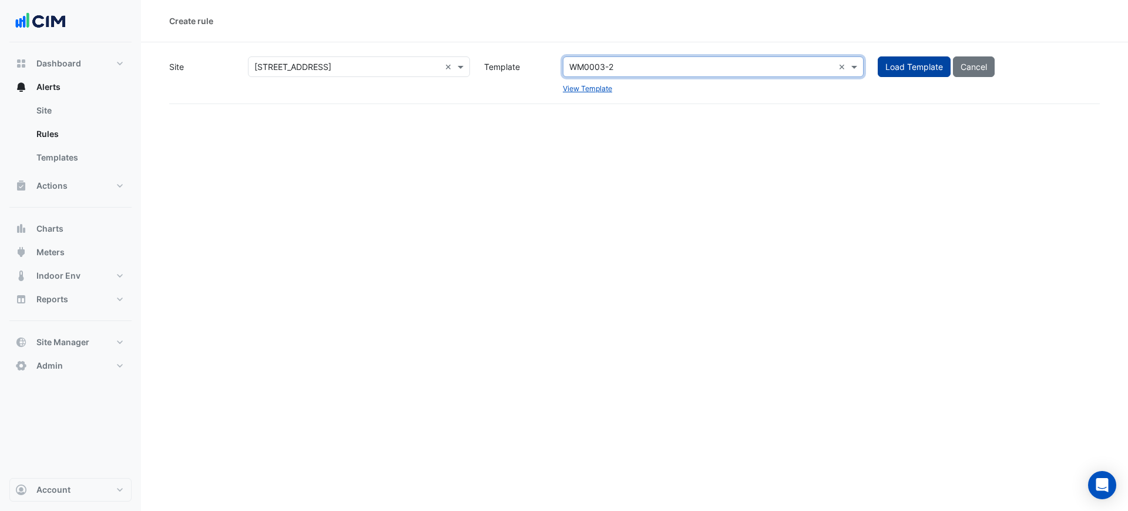
click at [904, 70] on span "Load Template" at bounding box center [914, 67] width 58 height 10
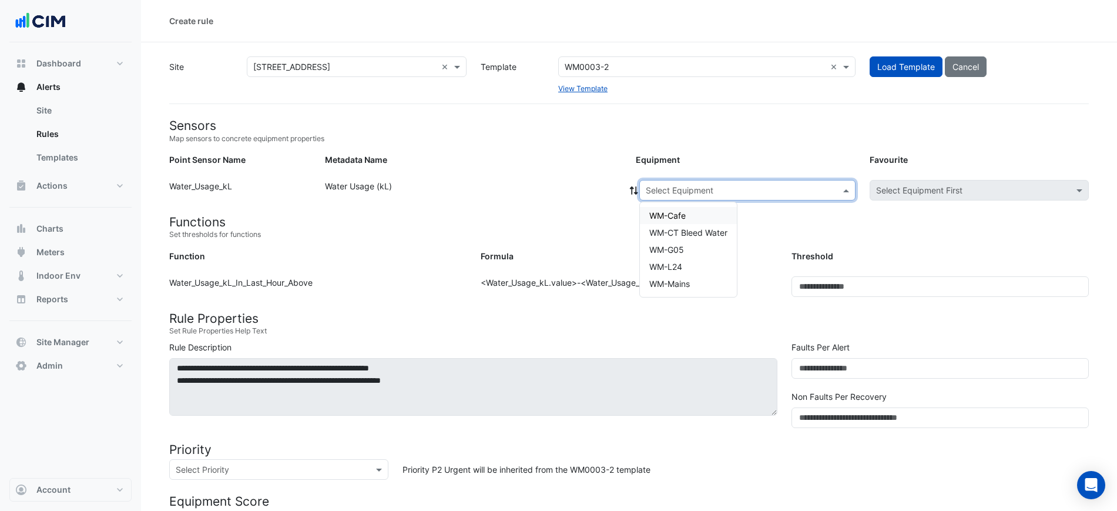
click at [672, 183] on div "Select Equipment" at bounding box center [747, 190] width 216 height 21
click at [699, 229] on span "WM-CT Bleed Water" at bounding box center [688, 232] width 78 height 10
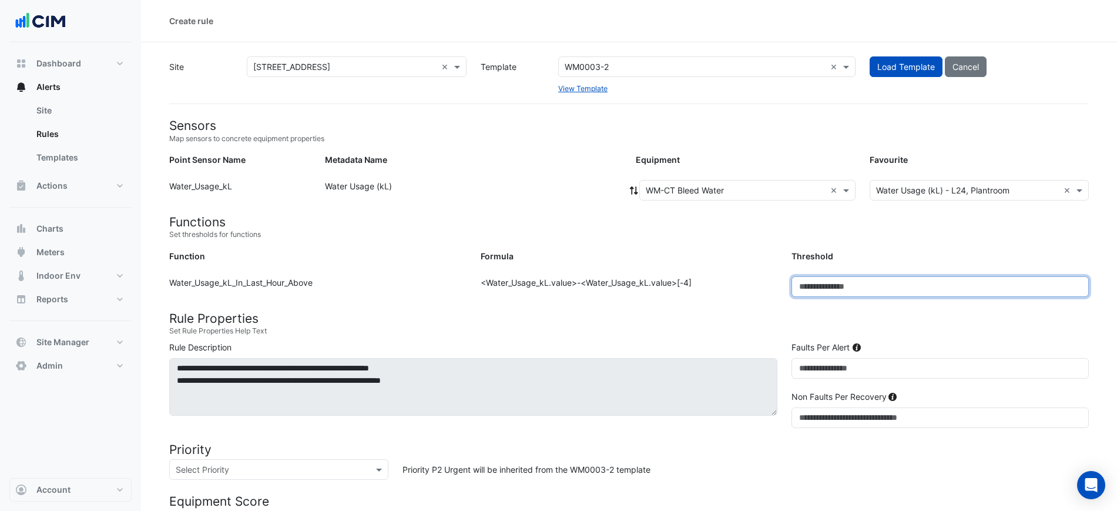
drag, startPoint x: 844, startPoint y: 287, endPoint x: 808, endPoint y: 290, distance: 35.9
click at [808, 290] on input "****" at bounding box center [939, 286] width 297 height 21
type input "***"
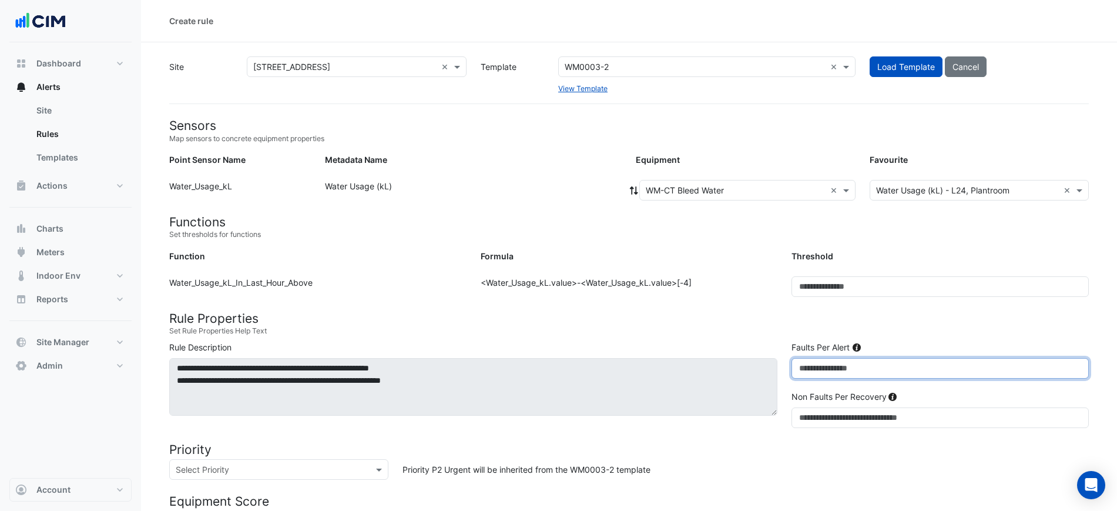
drag, startPoint x: 821, startPoint y: 365, endPoint x: 747, endPoint y: 365, distance: 74.6
click at [750, 365] on div "**********" at bounding box center [629, 387] width 934 height 92
type input "*"
click at [781, 325] on small "Set Rule Properties Help Text" at bounding box center [628, 330] width 919 height 11
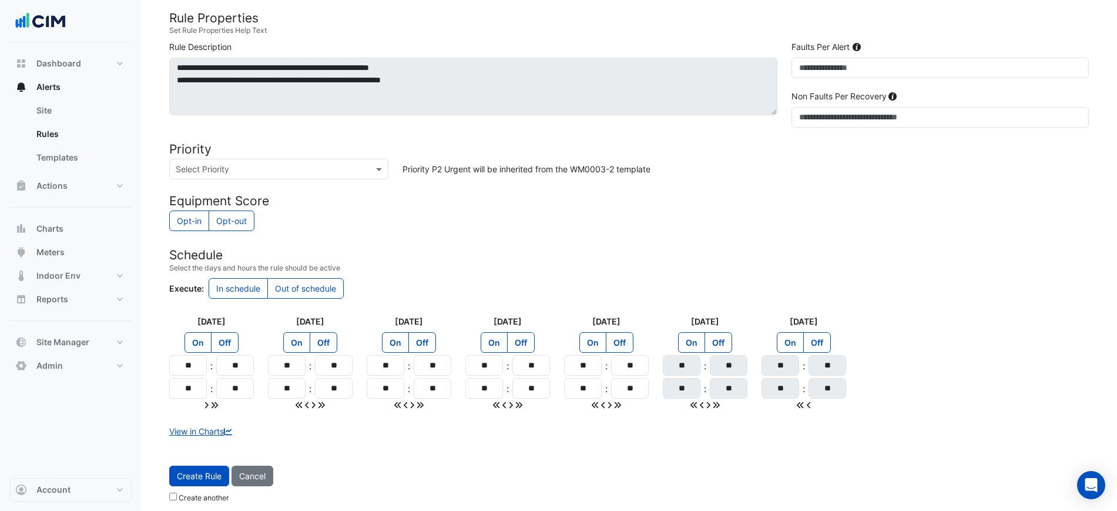
scroll to position [307, 0]
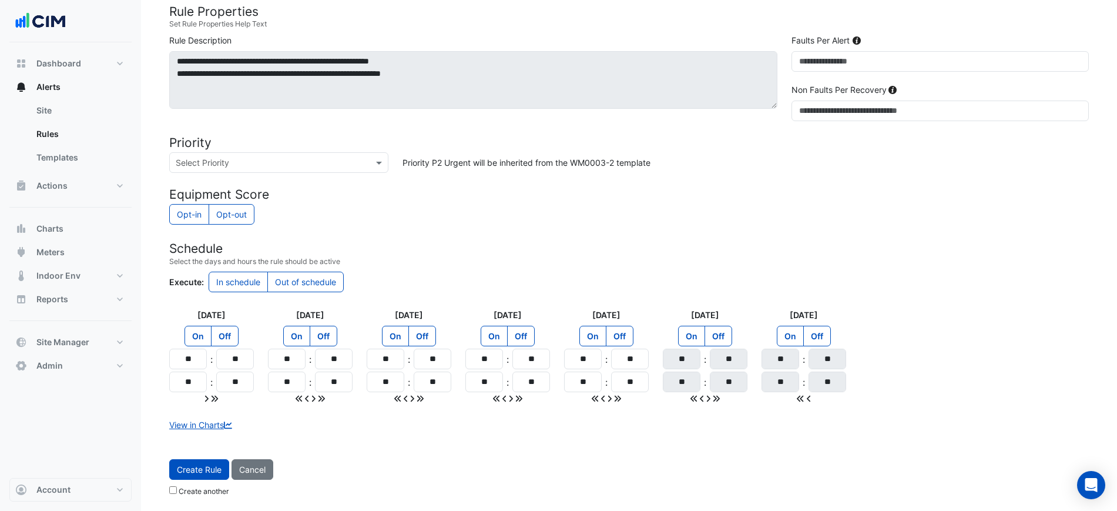
click at [281, 283] on label "Out of schedule" at bounding box center [305, 281] width 76 height 21
click at [684, 341] on label "On" at bounding box center [691, 335] width 27 height 21
click at [817, 326] on label "Off" at bounding box center [817, 335] width 28 height 21
click at [803, 330] on label "Off" at bounding box center [817, 335] width 28 height 21
click at [616, 398] on icon at bounding box center [617, 398] width 7 height 8
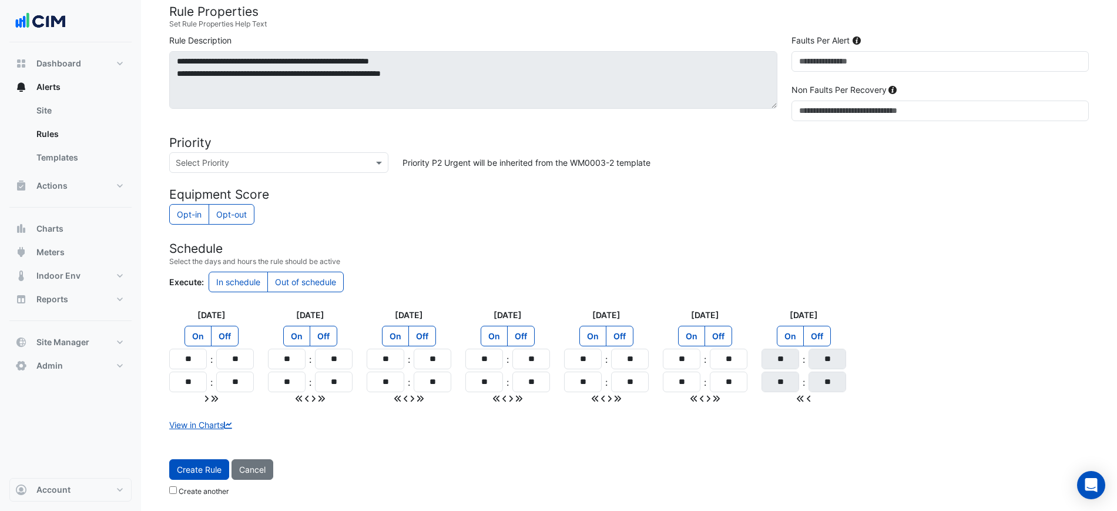
type input "**"
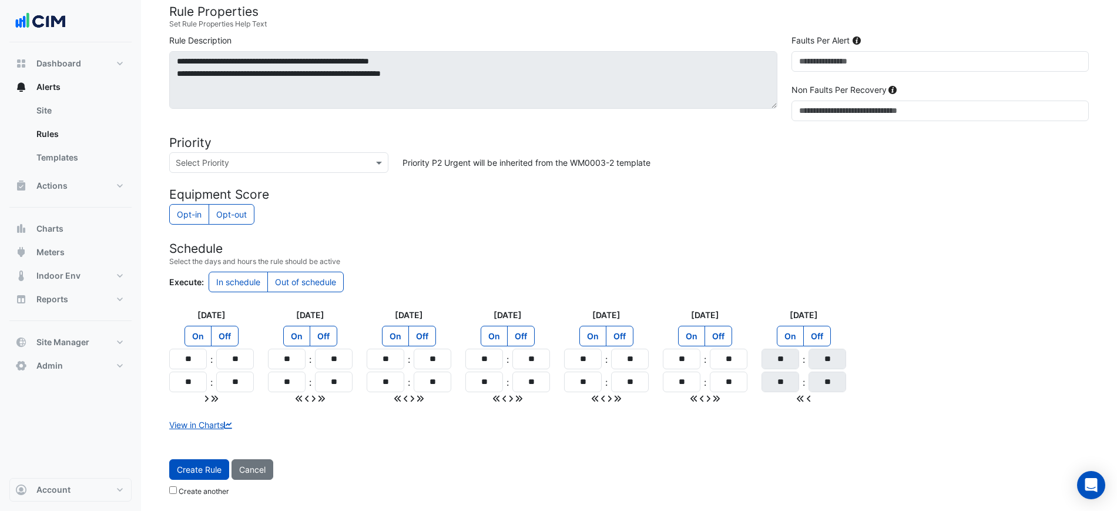
type input "**"
click at [204, 488] on label "Create another" at bounding box center [204, 491] width 51 height 11
click at [187, 362] on input "**" at bounding box center [188, 358] width 38 height 21
type input "**"
click at [188, 388] on input "**" at bounding box center [188, 381] width 38 height 21
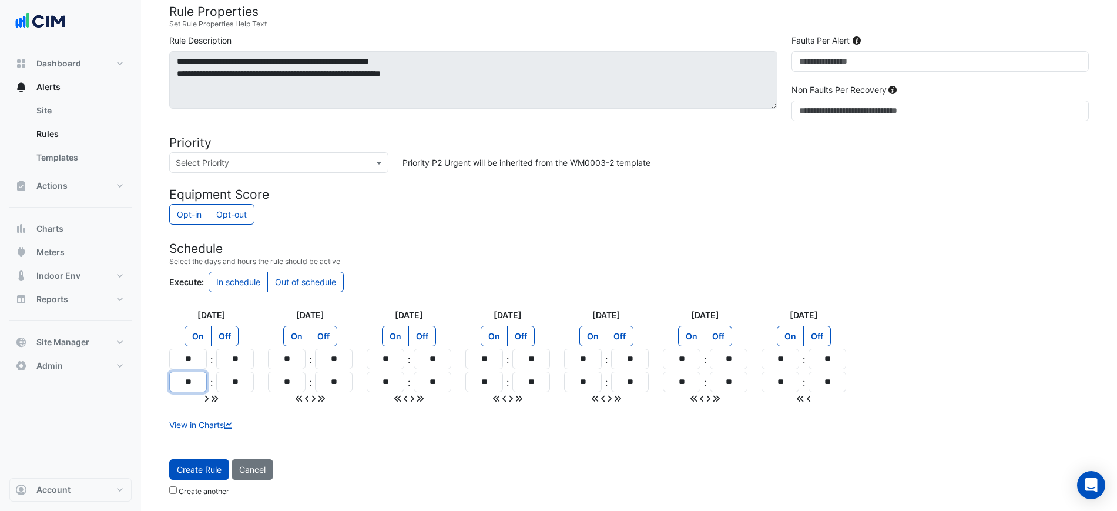
type input "**"
click at [254, 411] on form "Sensors Map sensors to concrete equipment properties Point Sensor Name Metadata…" at bounding box center [628, 156] width 919 height 690
click at [216, 398] on icon at bounding box center [214, 398] width 7 height 8
type input "**"
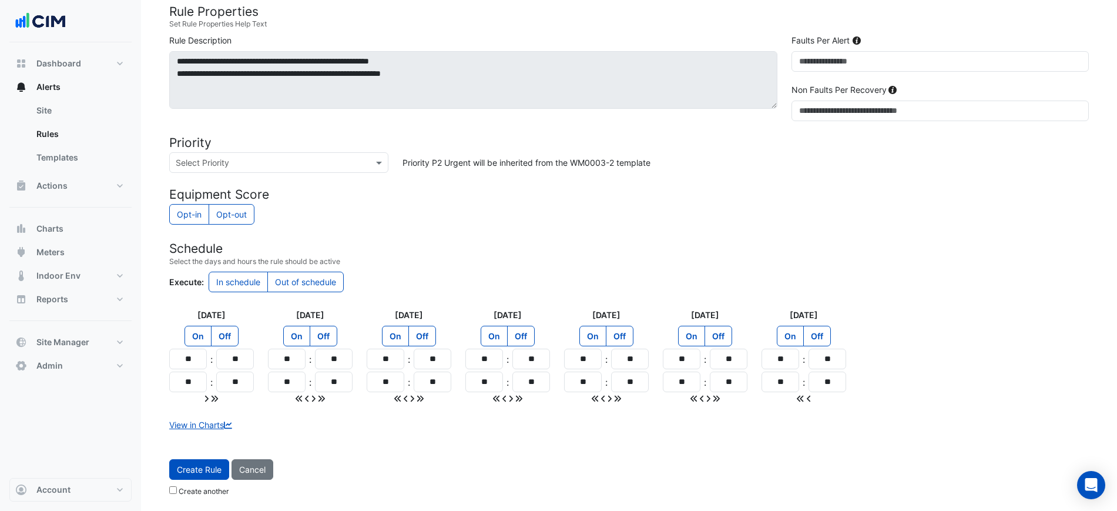
type input "**"
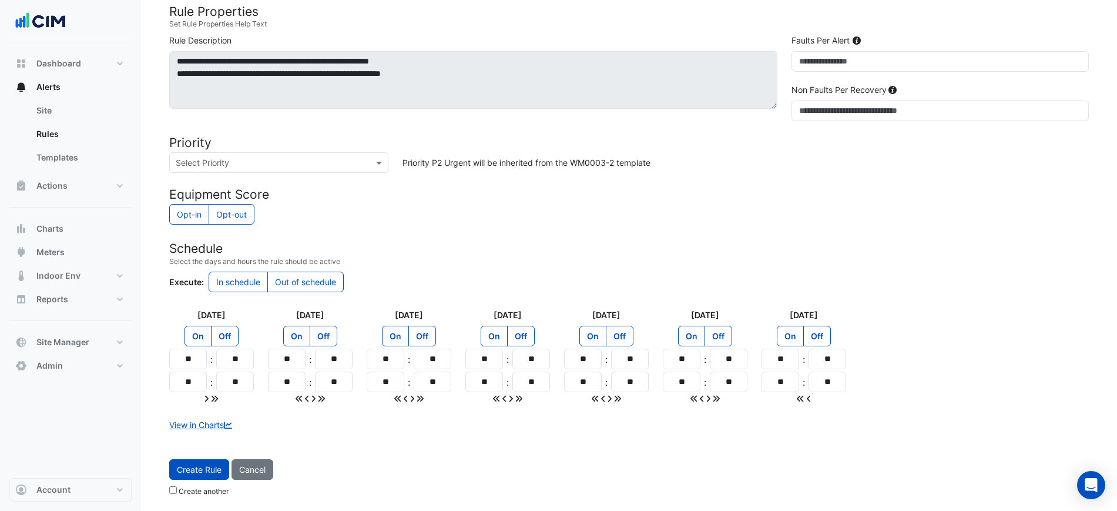
type input "**"
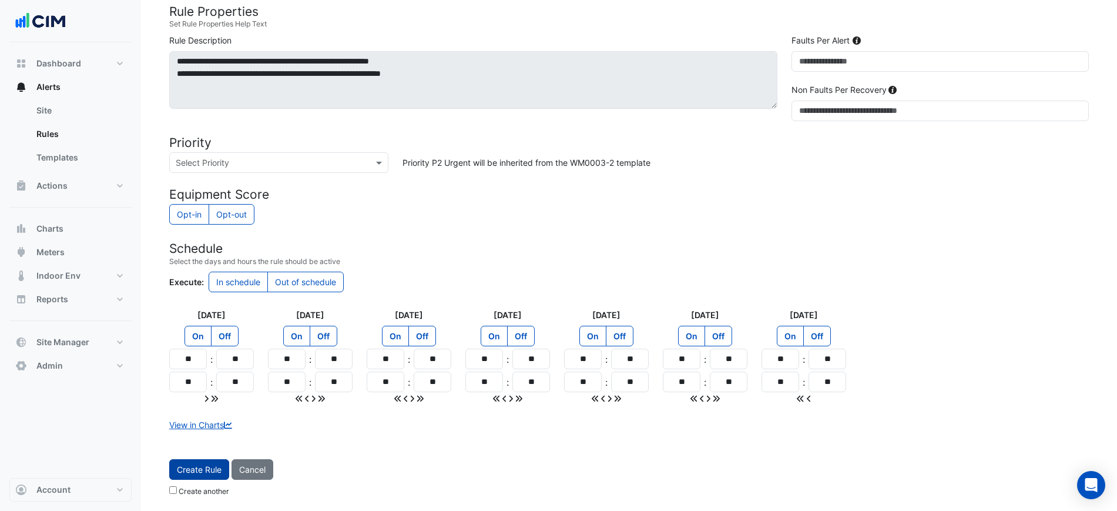
click at [183, 465] on span "Create Rule" at bounding box center [199, 469] width 45 height 10
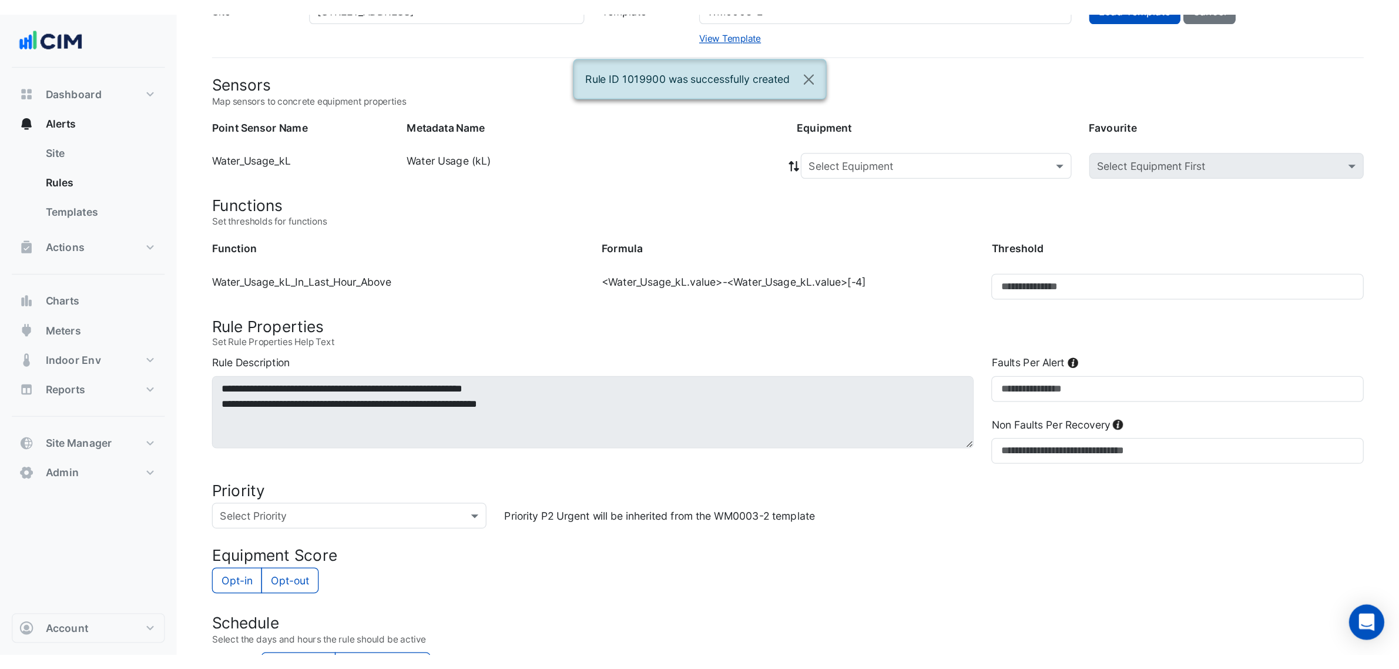
scroll to position [0, 0]
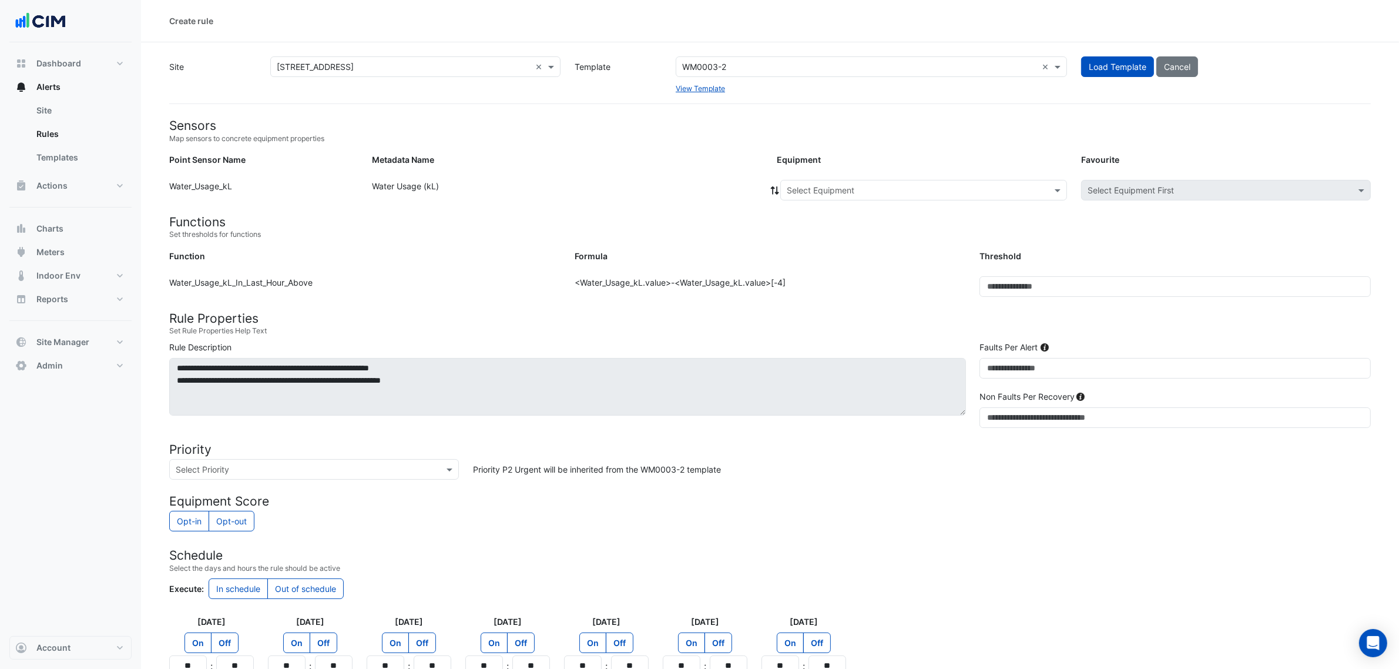
click at [891, 185] on input "text" at bounding box center [912, 190] width 250 height 12
click at [850, 247] on div "WM-G05" at bounding box center [829, 249] width 97 height 17
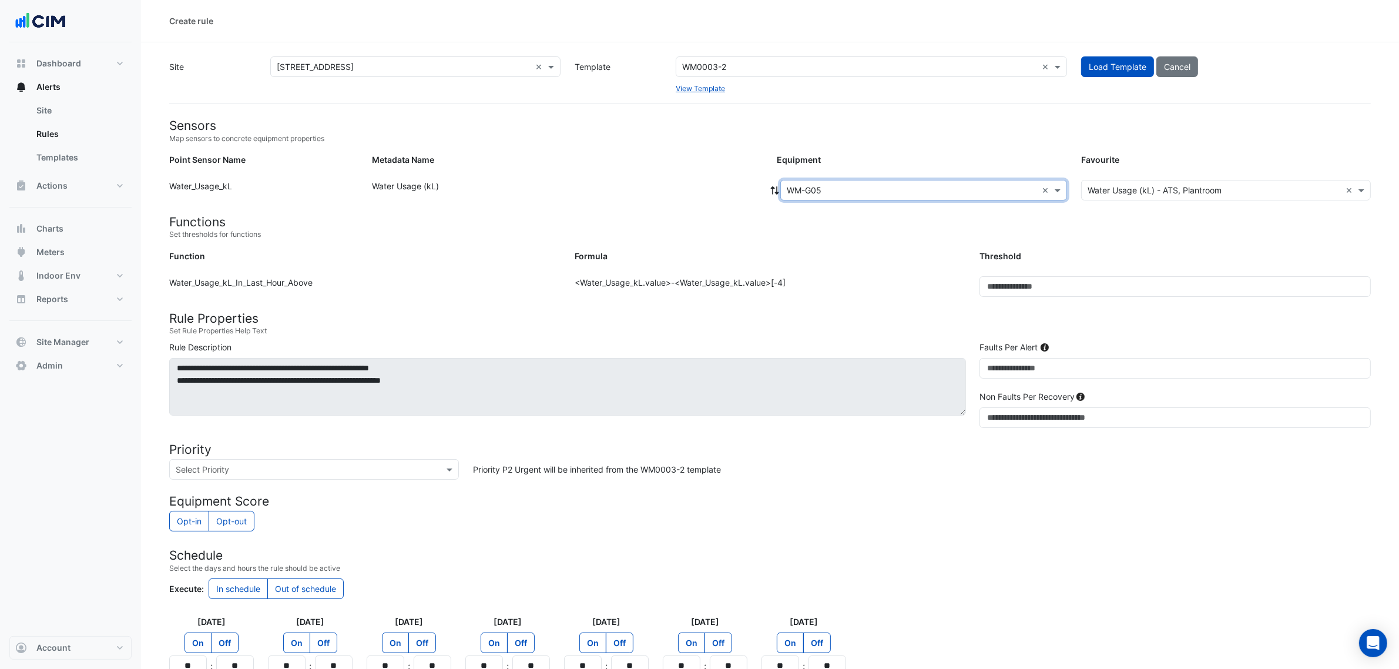
click at [1052, 236] on small "Set thresholds for functions" at bounding box center [769, 234] width 1201 height 11
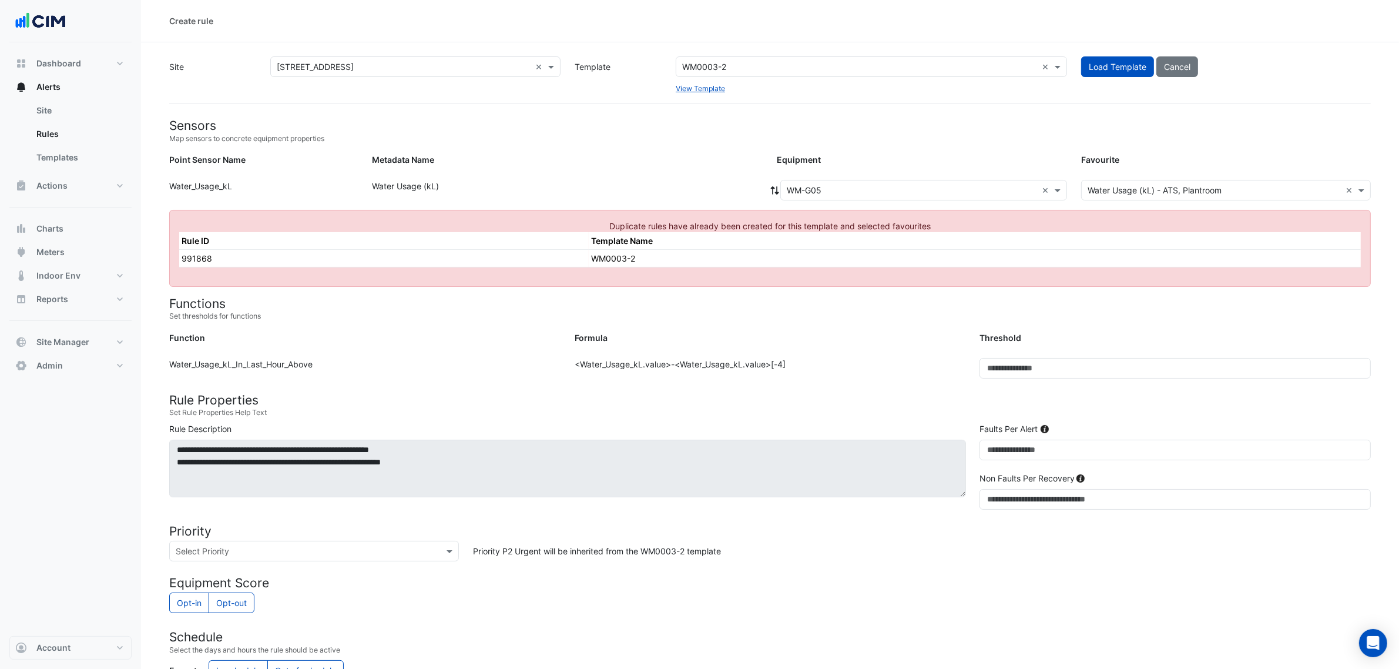
click at [878, 186] on input "text" at bounding box center [912, 190] width 250 height 12
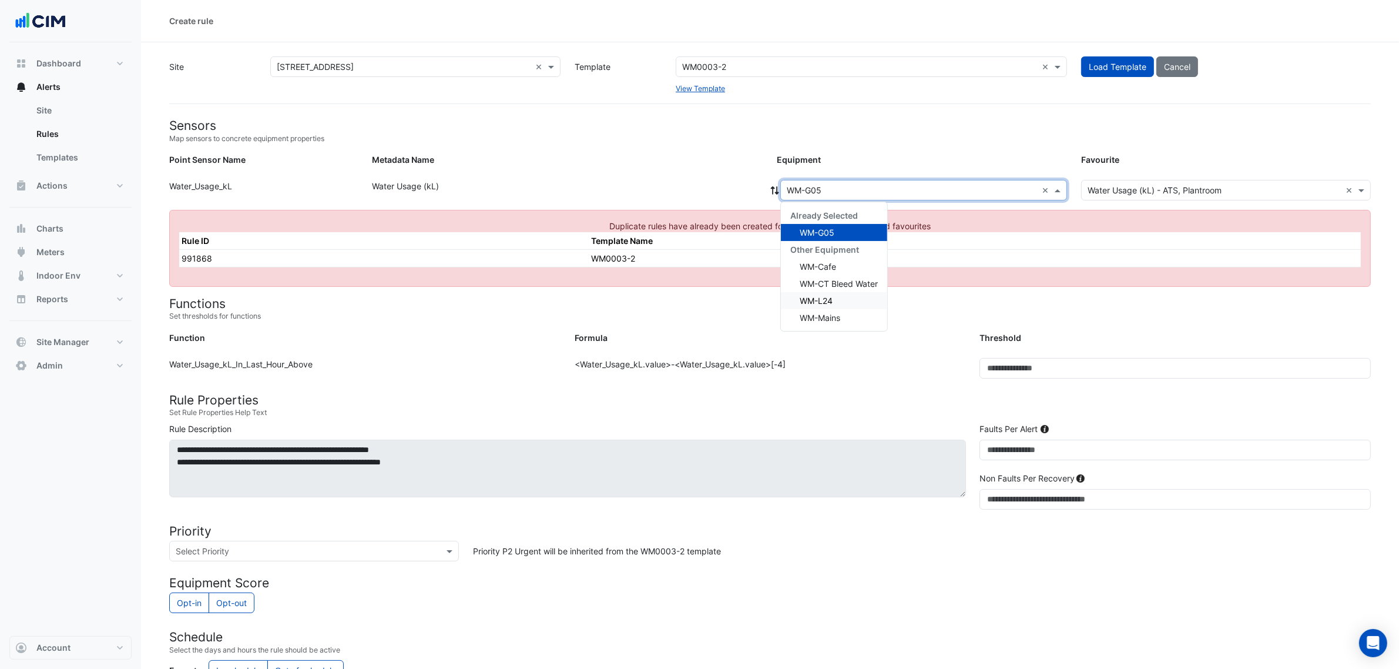
click at [860, 295] on div "WM-L24" at bounding box center [834, 300] width 106 height 17
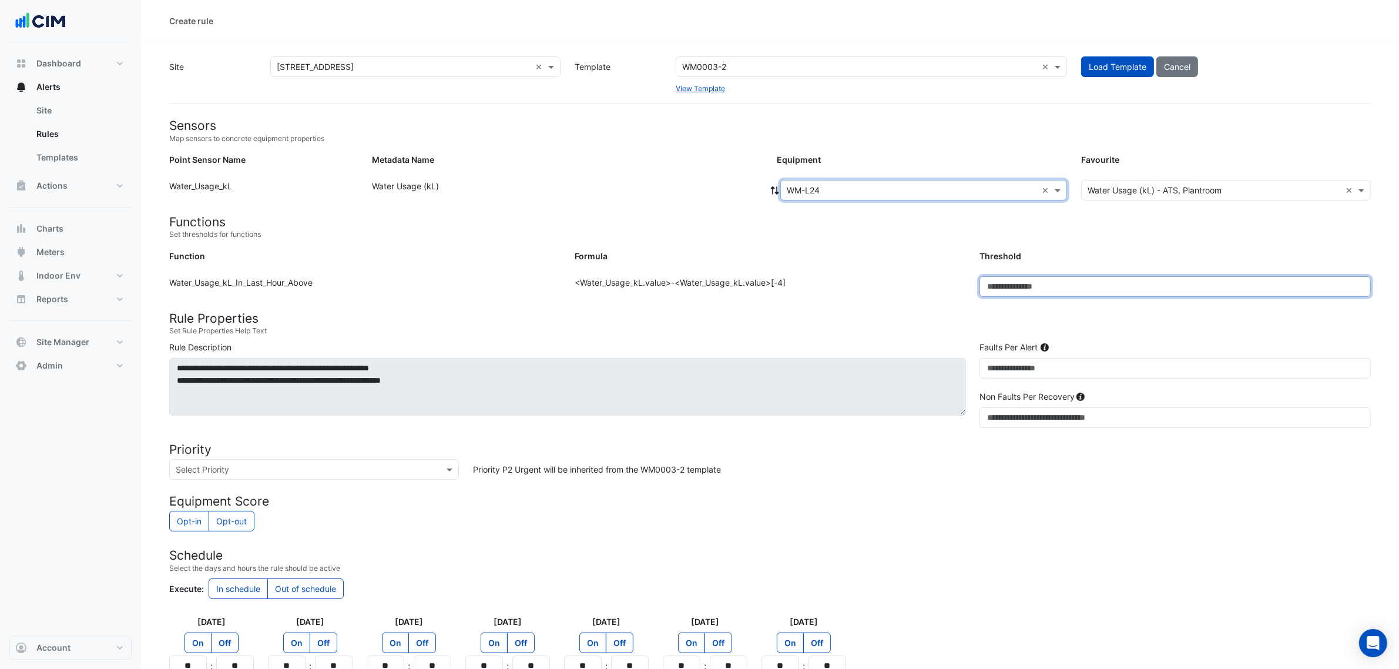
click at [1019, 296] on input "***" at bounding box center [1174, 286] width 391 height 21
type input "****"
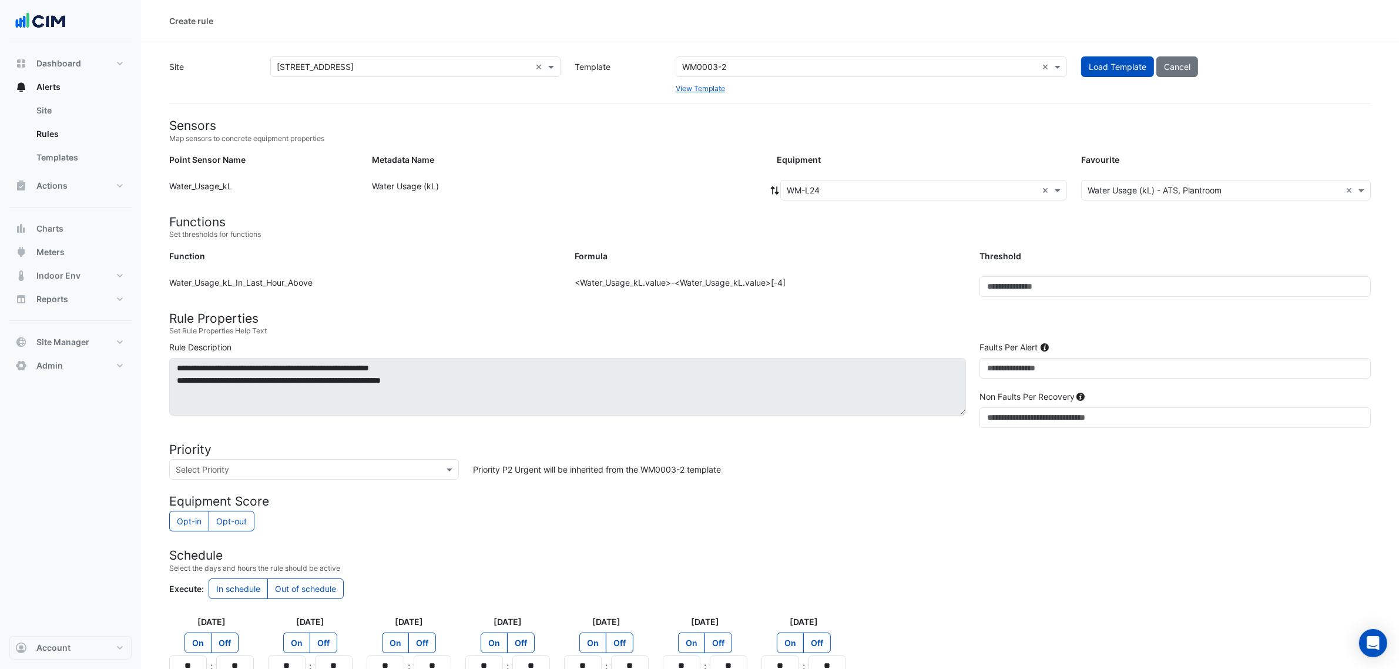
click at [704, 321] on h4 "Rule Properties" at bounding box center [769, 318] width 1201 height 15
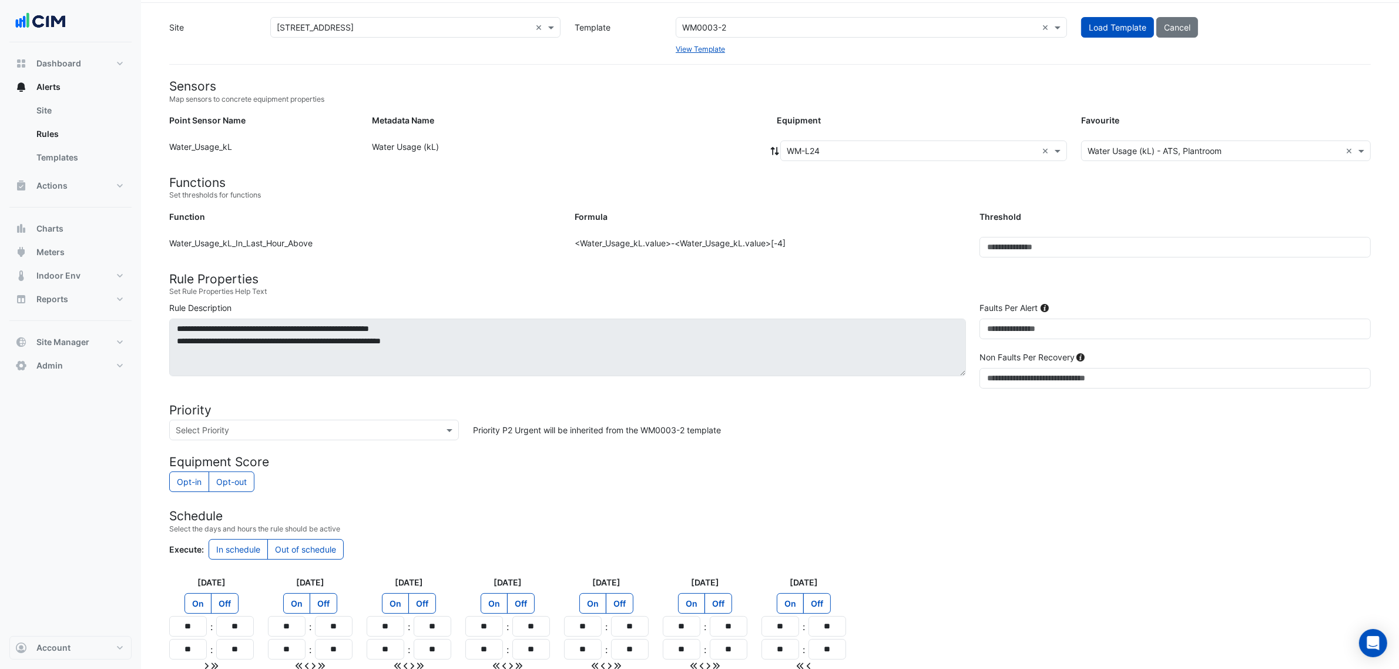
scroll to position [150, 0]
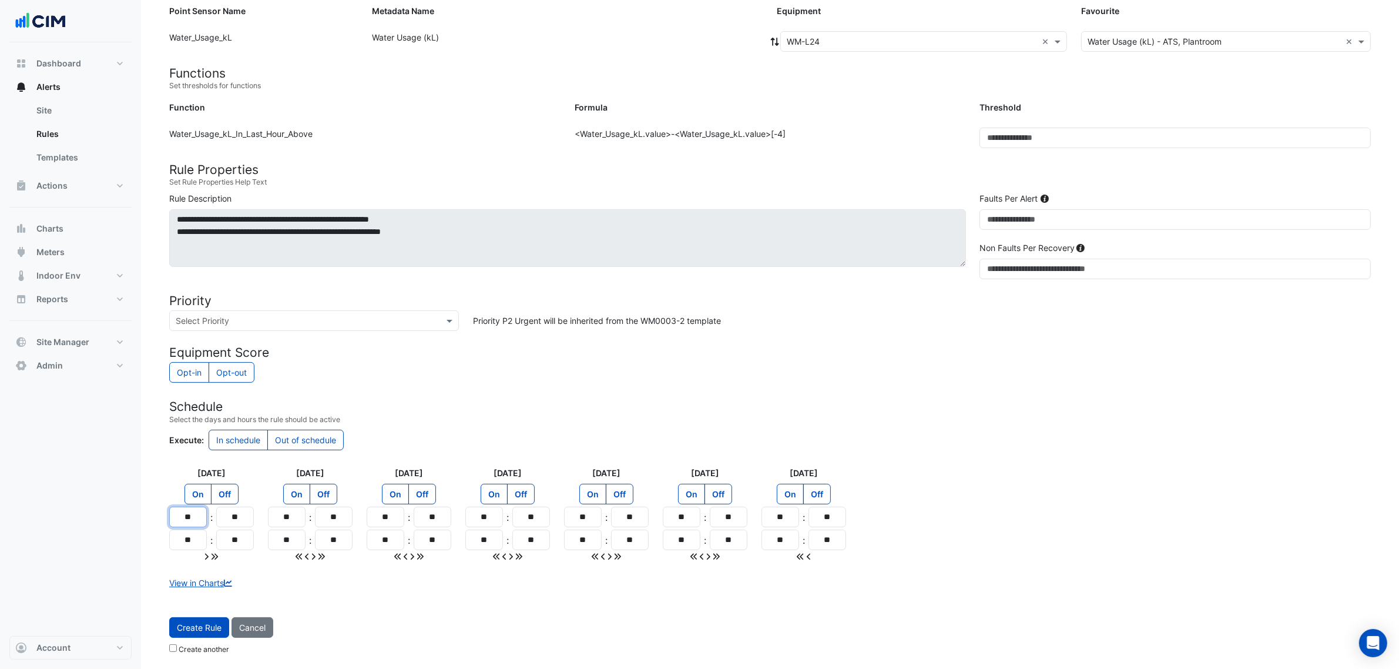
drag, startPoint x: 199, startPoint y: 521, endPoint x: 183, endPoint y: 507, distance: 20.8
click at [183, 507] on input "**" at bounding box center [188, 516] width 38 height 21
type input "**"
drag, startPoint x: 201, startPoint y: 532, endPoint x: 188, endPoint y: 535, distance: 13.3
click at [188, 510] on input "**" at bounding box center [188, 539] width 38 height 21
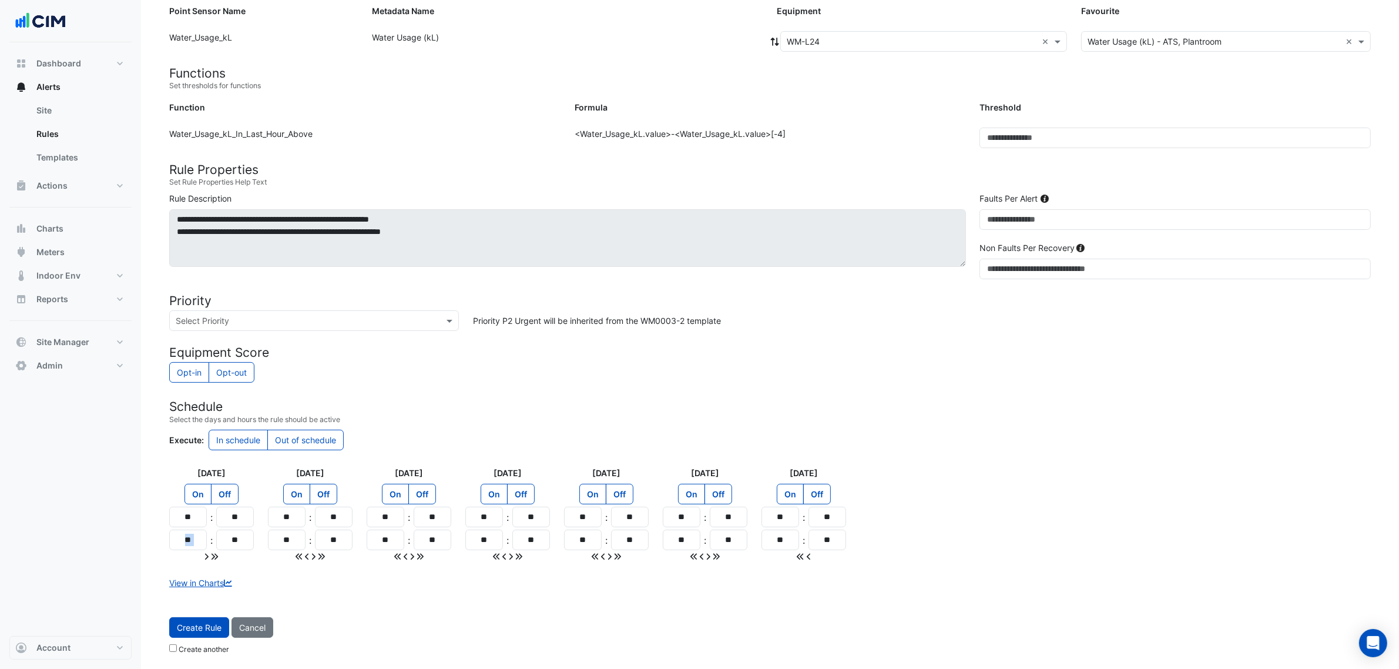
drag, startPoint x: 206, startPoint y: 541, endPoint x: 182, endPoint y: 533, distance: 25.3
click at [182, 510] on div "** : **" at bounding box center [211, 539] width 85 height 21
click at [264, 510] on div "View in Charts" at bounding box center [770, 582] width 1216 height 12
click at [192, 510] on input "**" at bounding box center [188, 539] width 38 height 21
click at [191, 510] on input "**" at bounding box center [188, 539] width 38 height 21
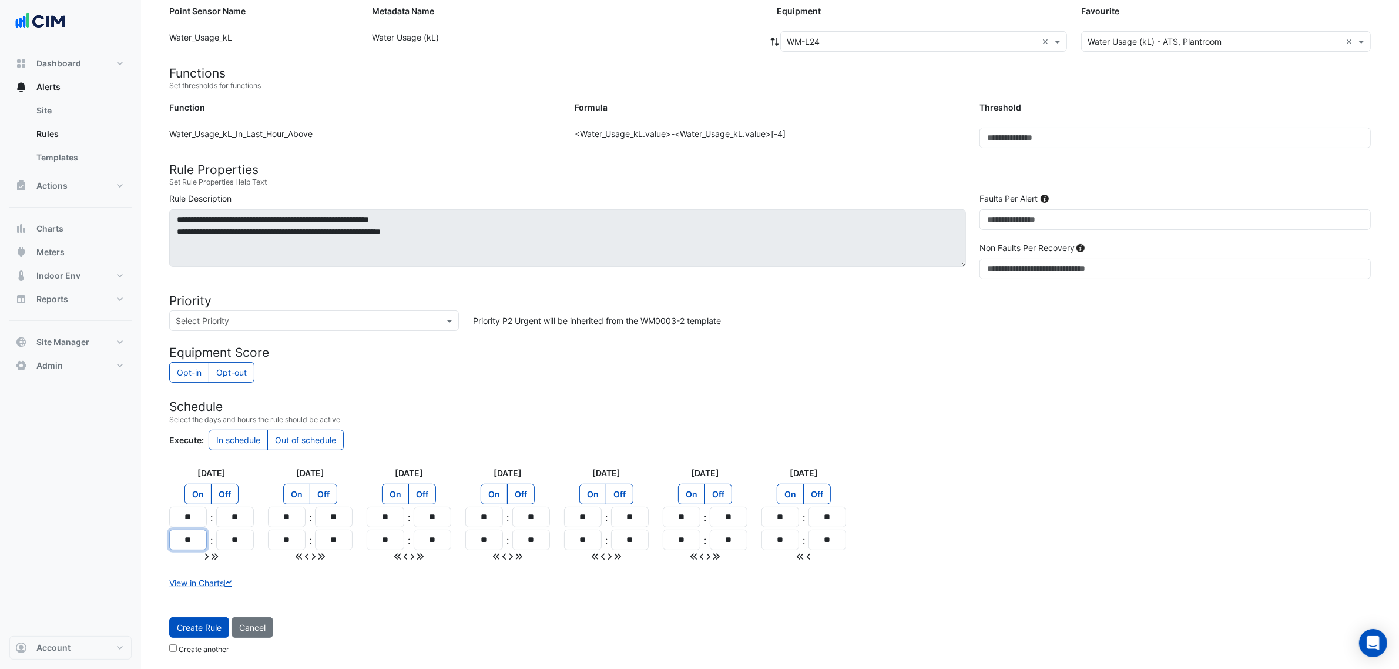
type input "**"
click at [214, 510] on icon at bounding box center [214, 556] width 6 height 6
type input "**"
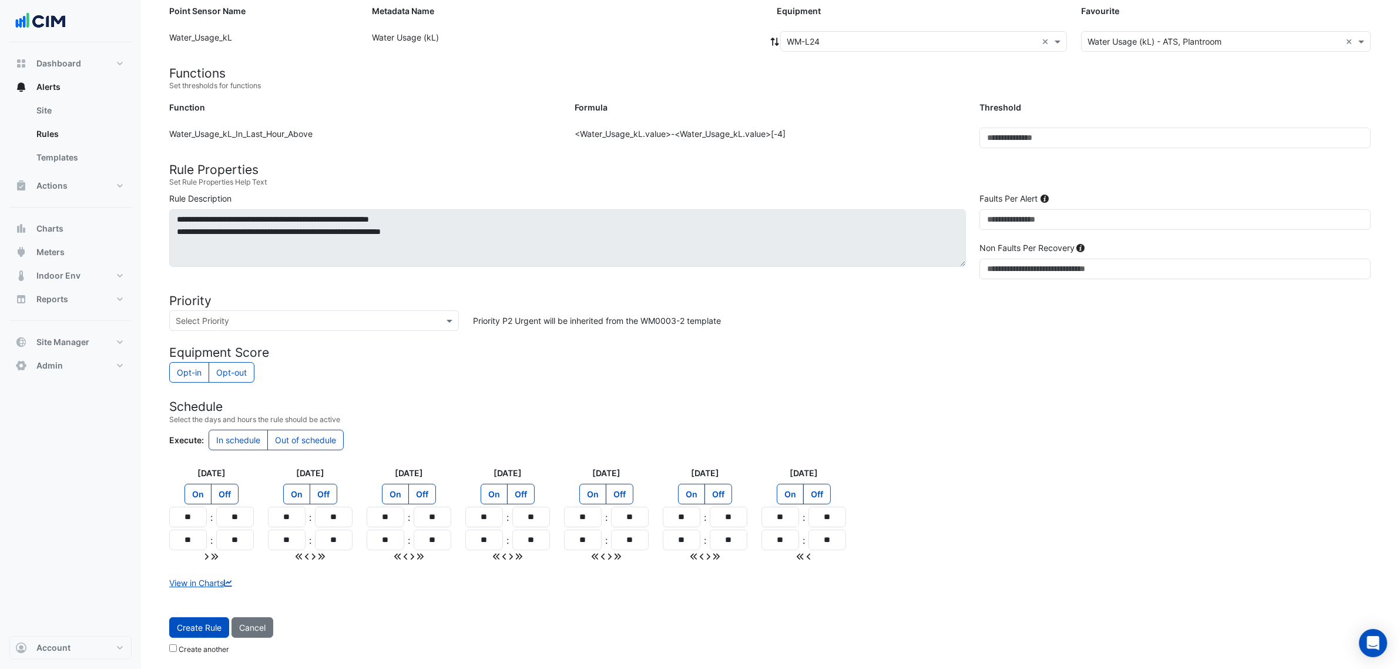
type input "**"
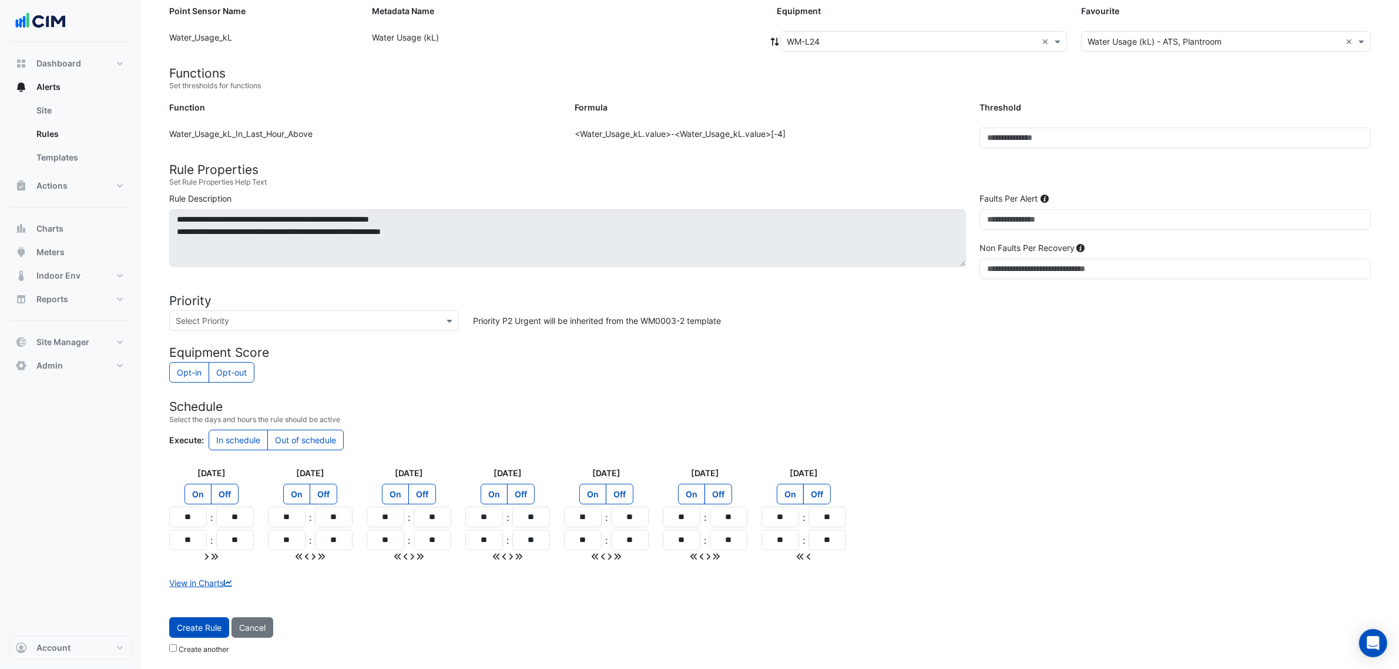
type input "**"
click at [241, 510] on input "**" at bounding box center [235, 539] width 38 height 21
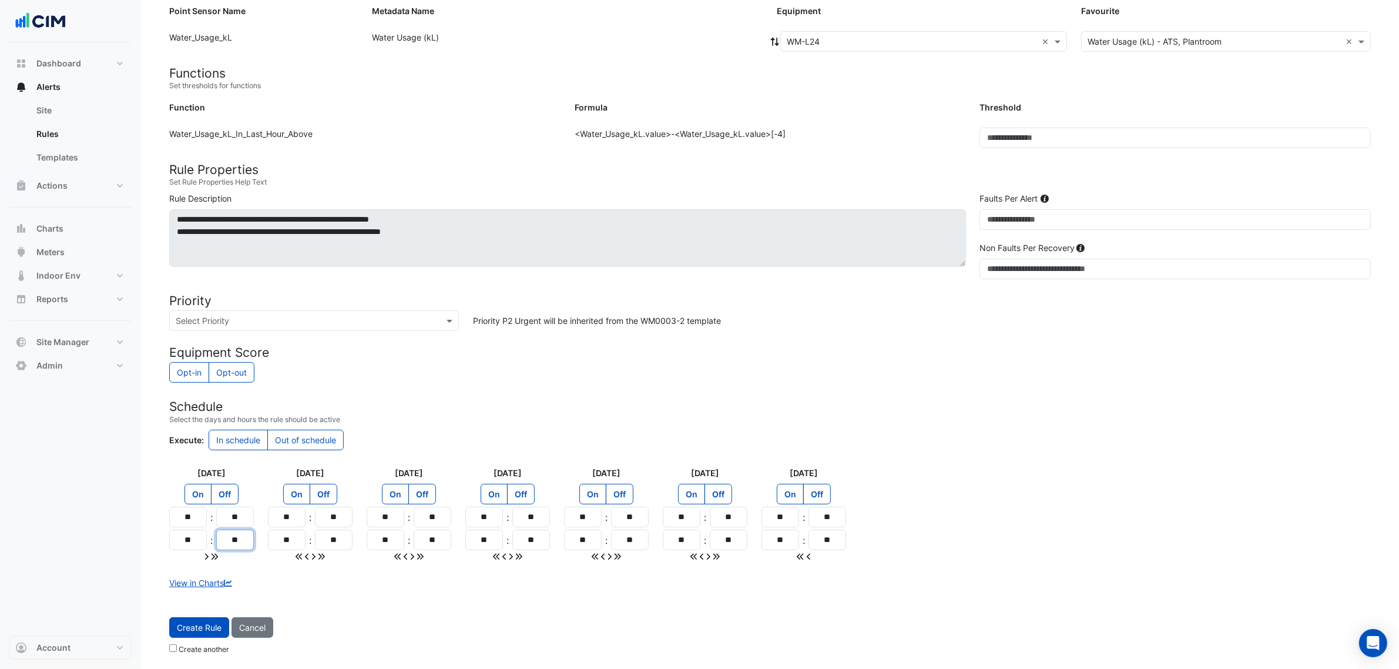
click at [241, 510] on input "**" at bounding box center [235, 539] width 38 height 21
type input "**"
click at [216, 510] on icon at bounding box center [214, 556] width 6 height 6
type input "**"
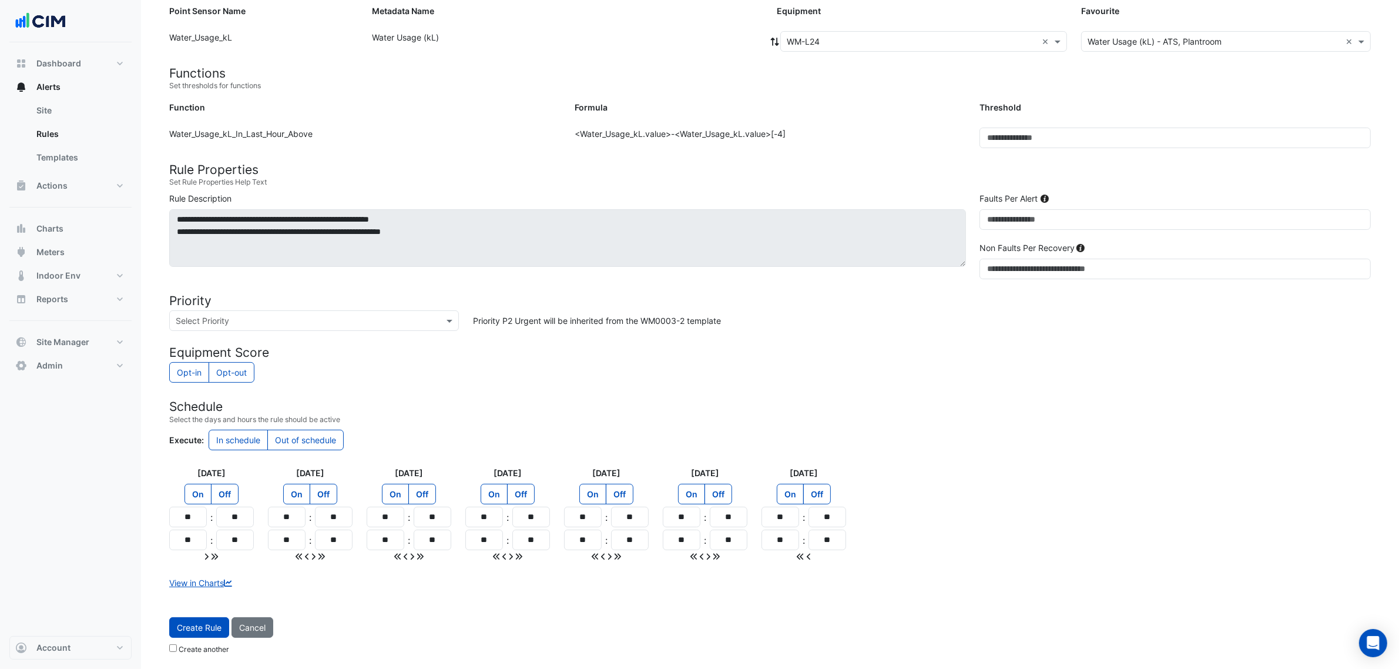
type input "**"
click at [216, 510] on icon at bounding box center [214, 556] width 6 height 6
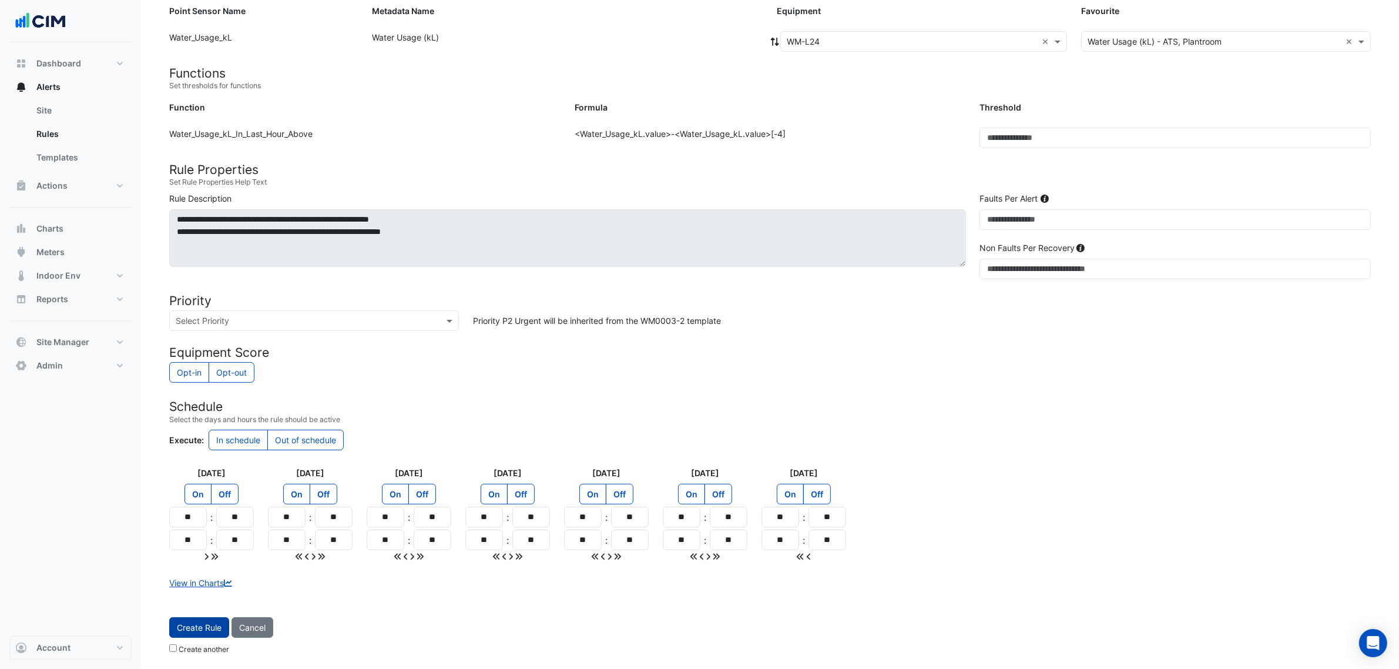
click at [192, 510] on span "Create Rule" at bounding box center [199, 627] width 45 height 10
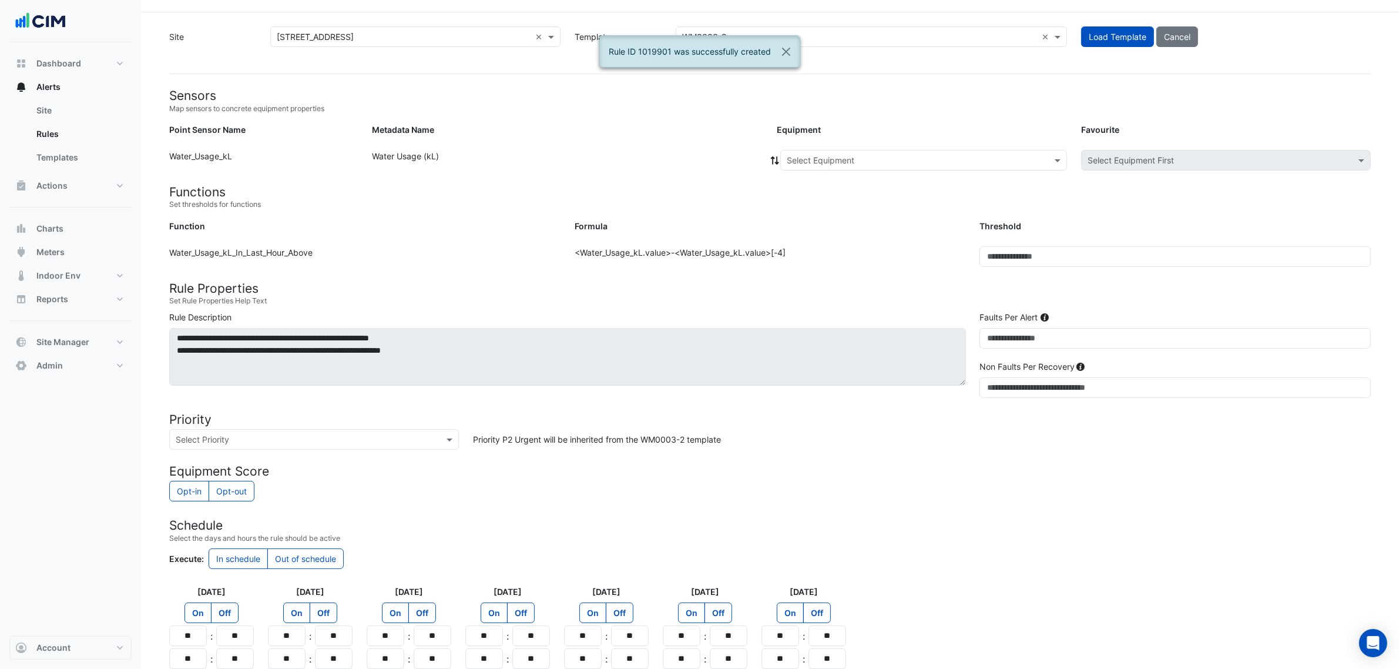
scroll to position [0, 0]
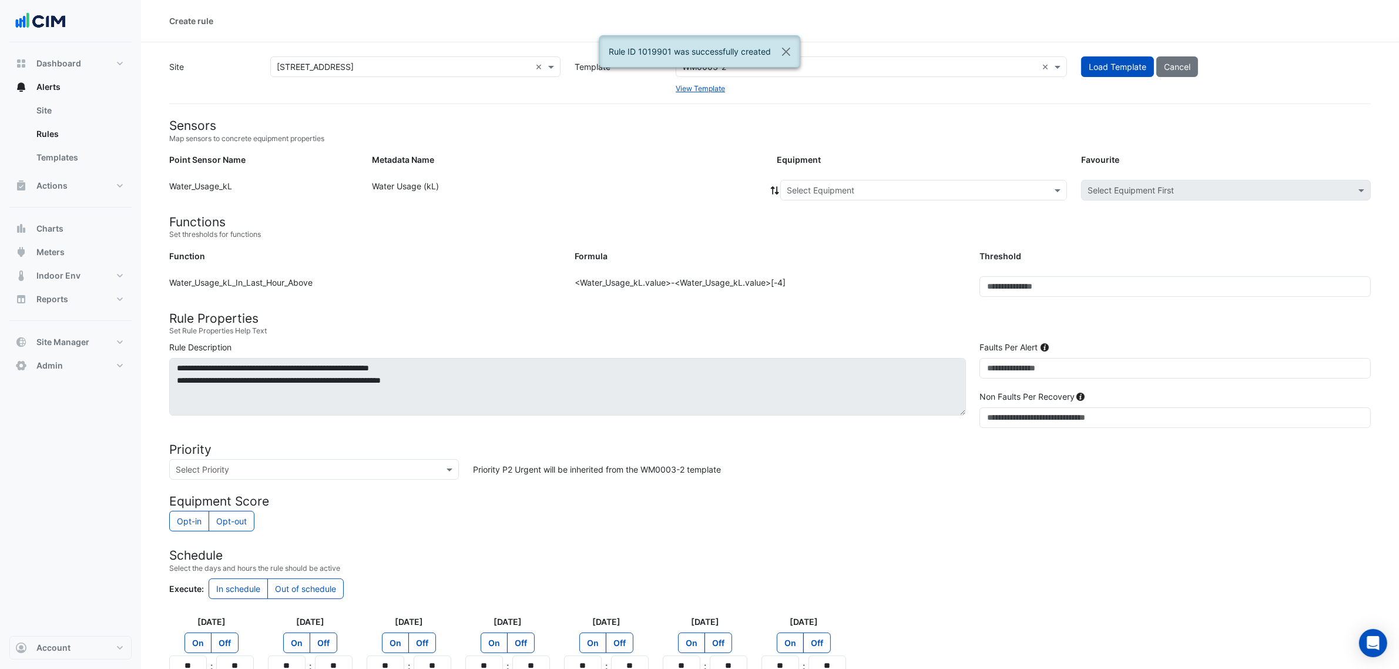
click at [845, 182] on div "Select Equipment" at bounding box center [923, 190] width 287 height 21
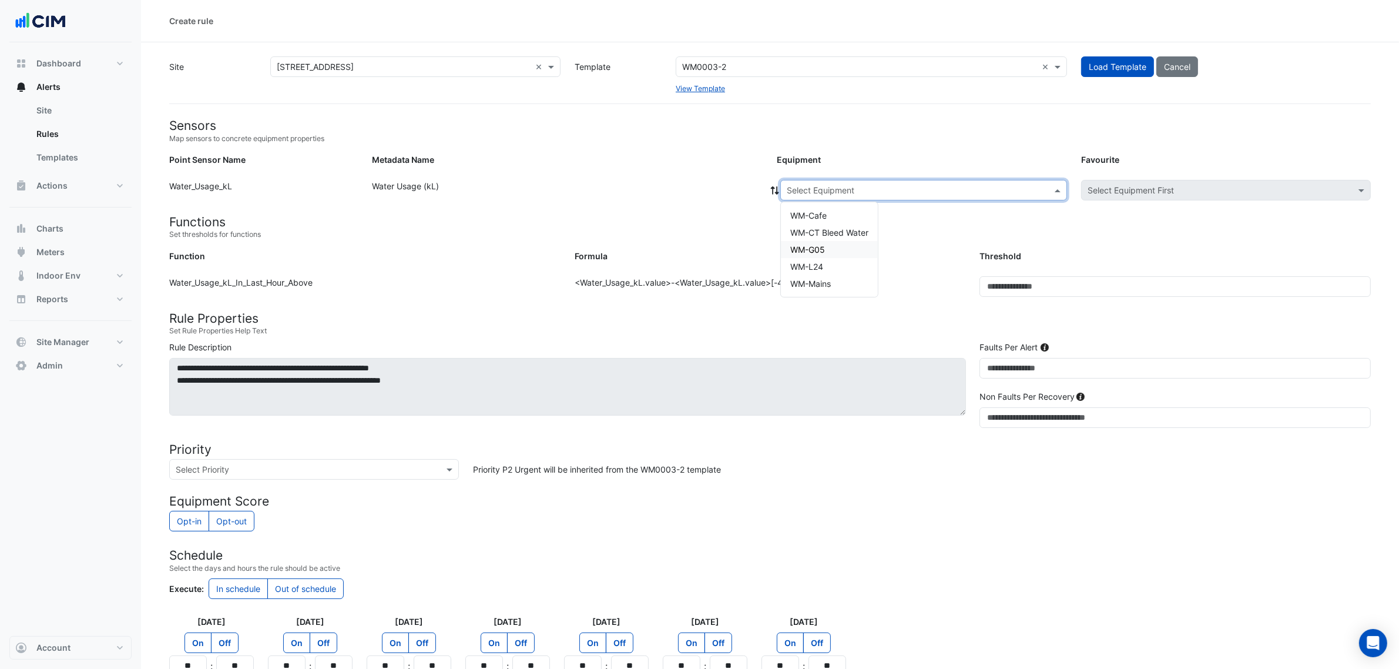
click at [741, 61] on input "text" at bounding box center [859, 67] width 355 height 12
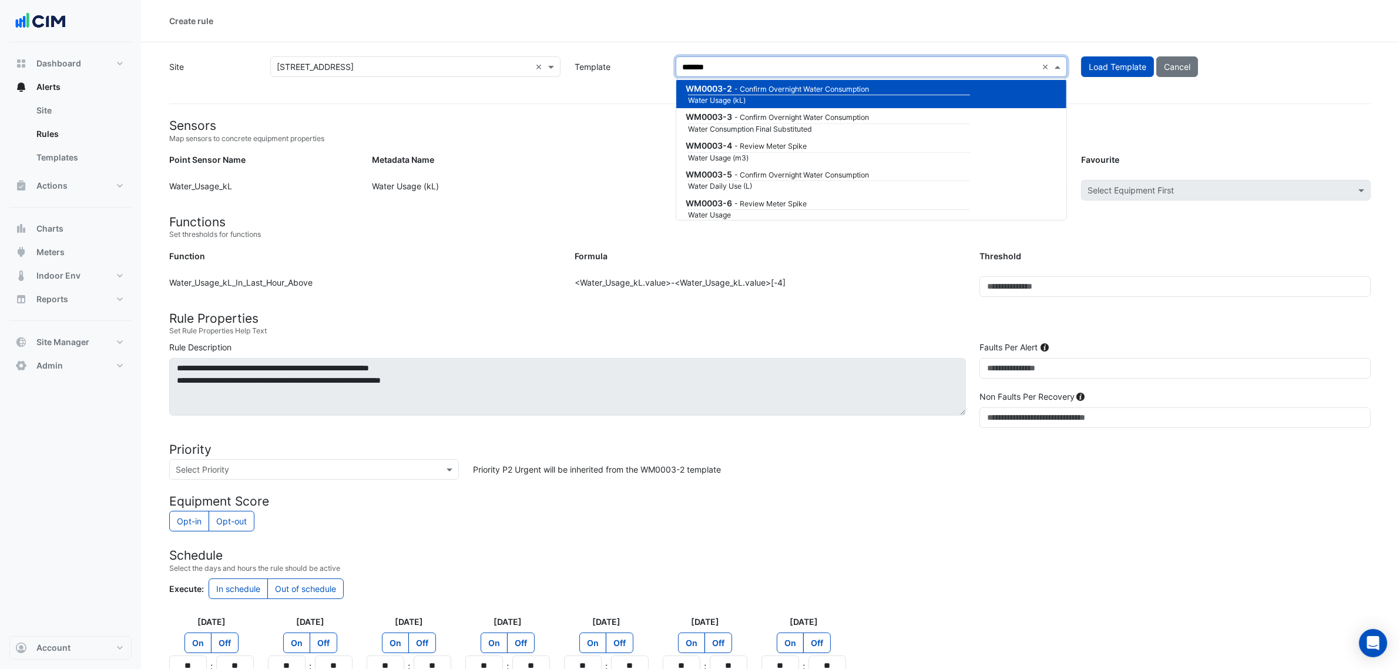
scroll to position [118, 0]
type input "********"
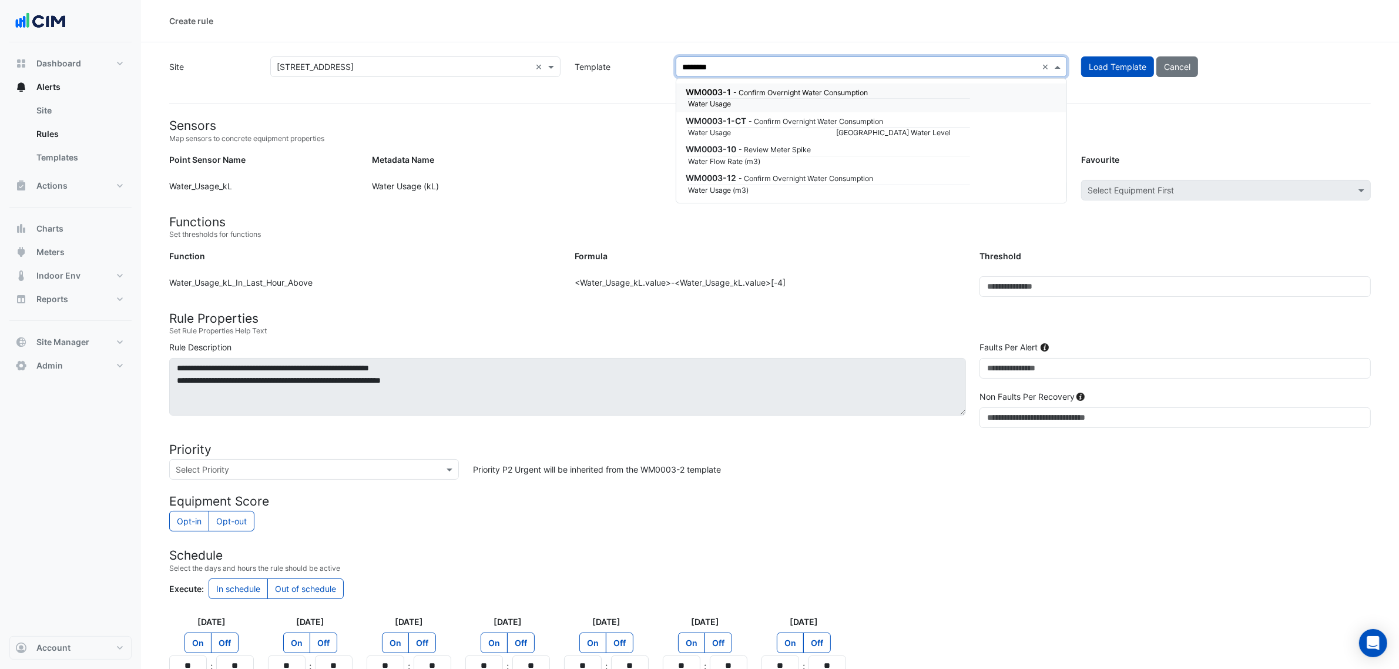
click at [760, 93] on small "- Confirm Overnight Water Consumption" at bounding box center [800, 92] width 135 height 9
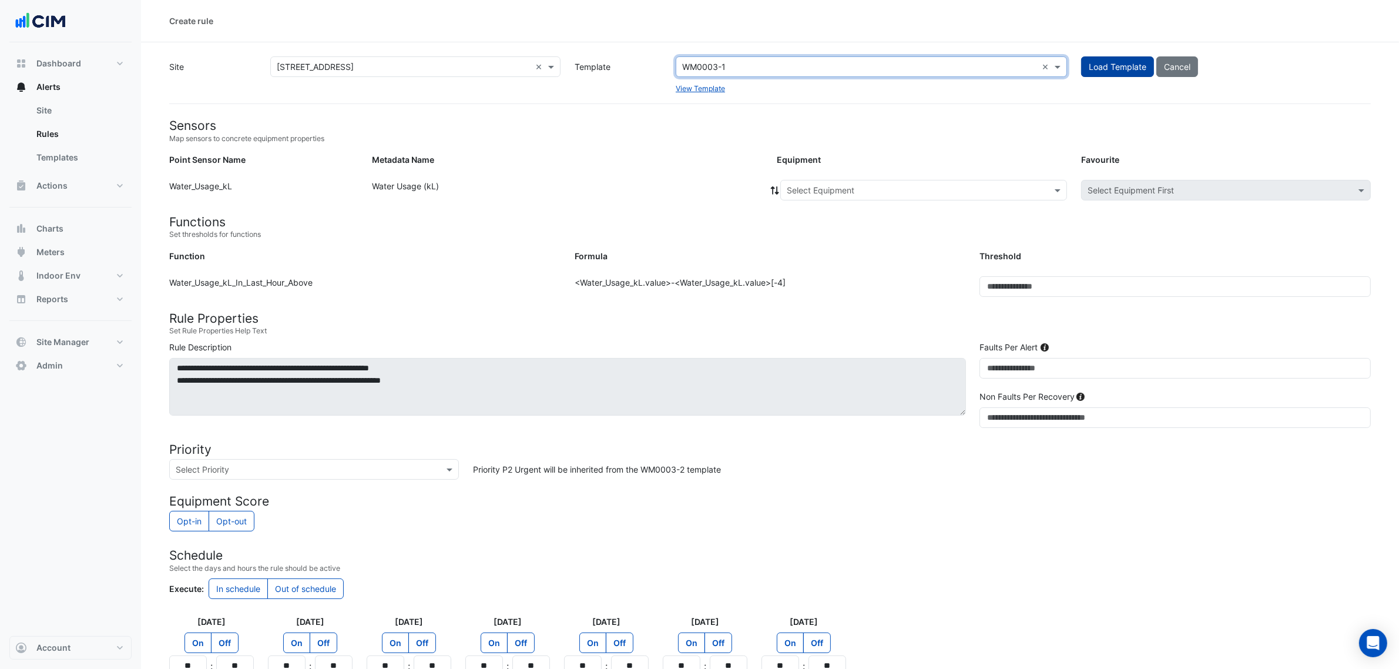
click at [1096, 65] on span "Load Template" at bounding box center [1118, 67] width 58 height 10
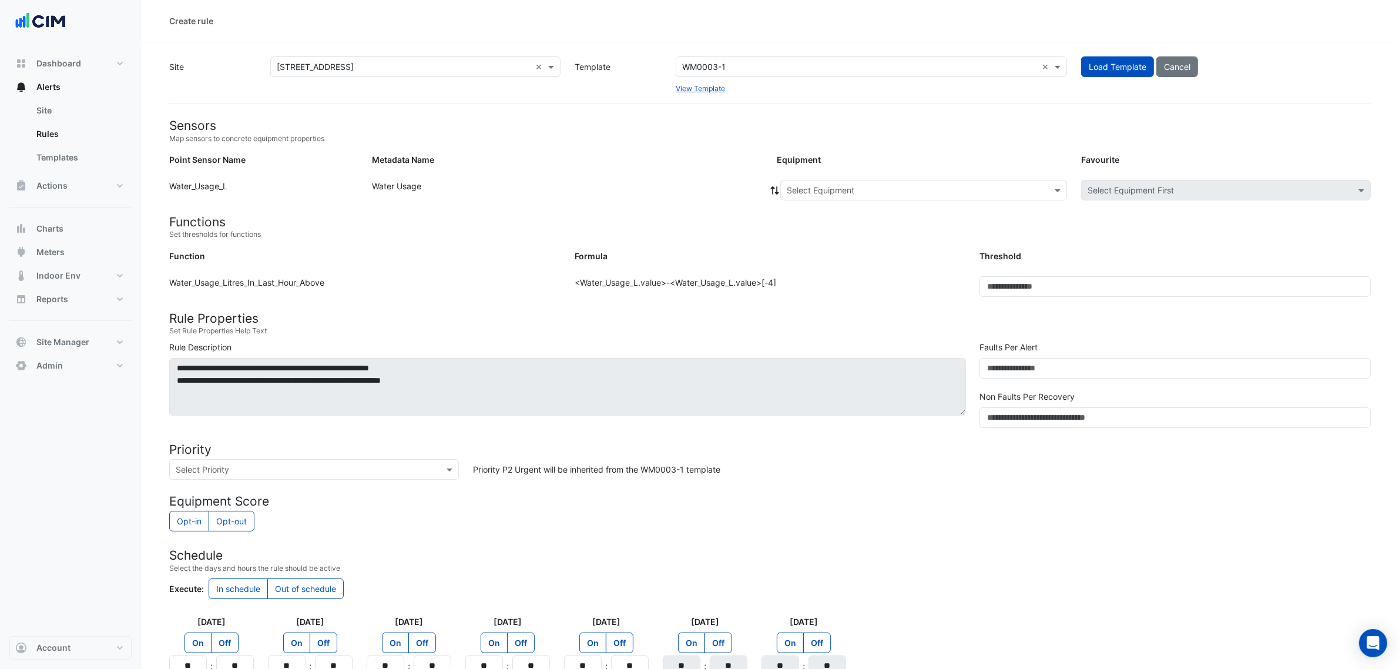
click at [838, 194] on input "text" at bounding box center [912, 190] width 250 height 12
click at [818, 210] on span "WM-G06" at bounding box center [807, 215] width 35 height 10
drag, startPoint x: 1052, startPoint y: 277, endPoint x: 905, endPoint y: 280, distance: 146.9
click at [905, 280] on div "Function: Water_Usage_Litres_In_Last_Hour_Above Formula: <Water_Usage_L.value>-…" at bounding box center [770, 291] width 1216 height 30
click at [905, 280] on div "Formula: <Water_Usage_L.value>-<Water_Usage_L.value>[-4]" at bounding box center [770, 291] width 405 height 30
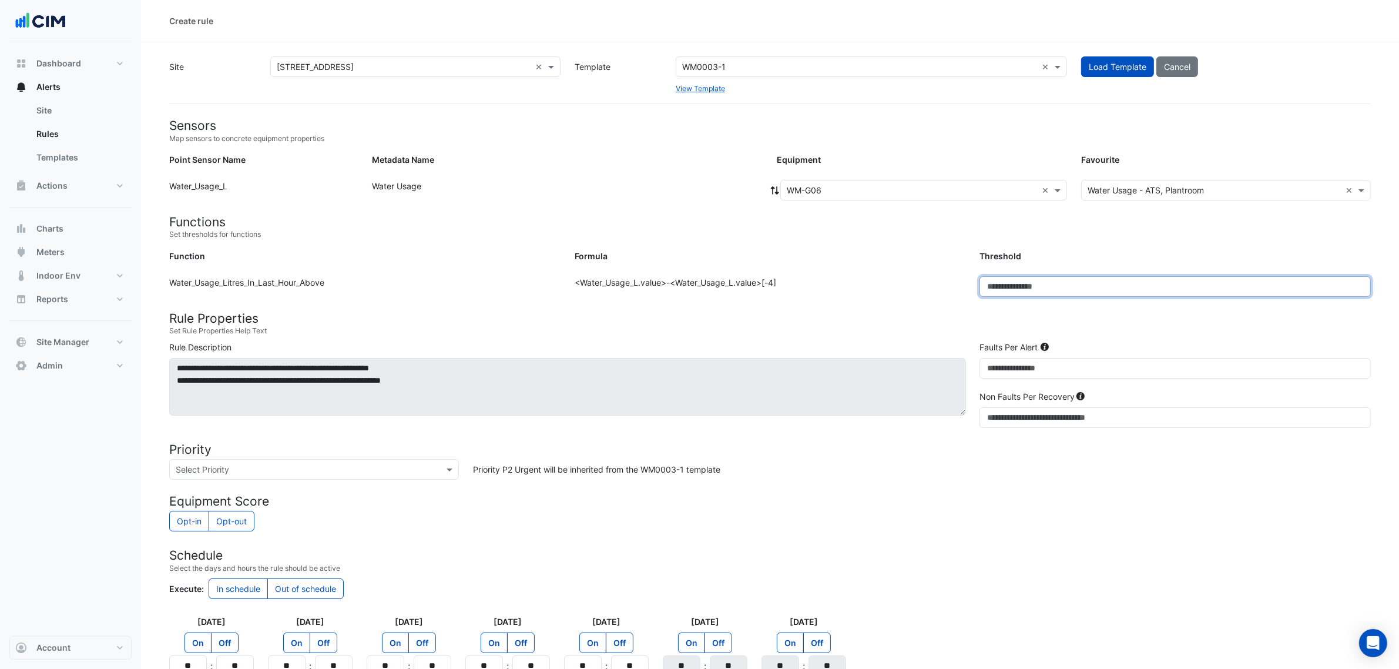
drag, startPoint x: 1170, startPoint y: 291, endPoint x: 1034, endPoint y: 296, distance: 135.8
click at [1034, 296] on input "**" at bounding box center [1174, 286] width 391 height 21
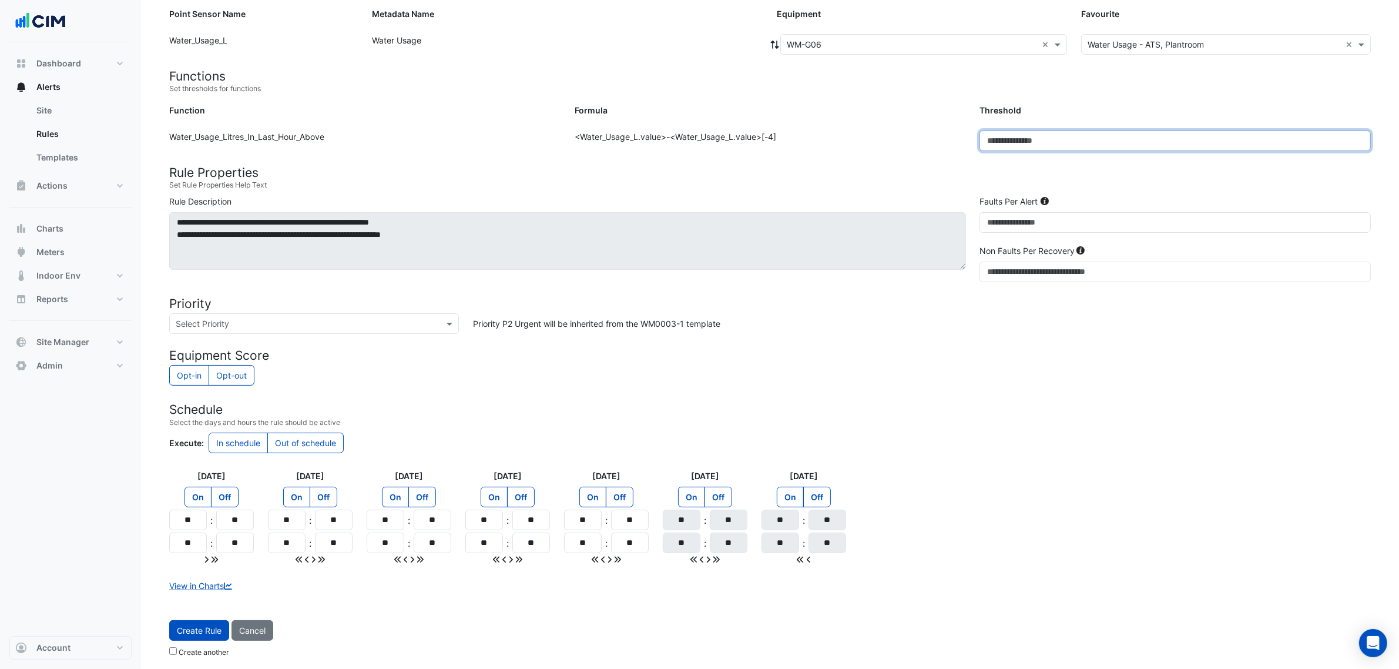
scroll to position [147, 0]
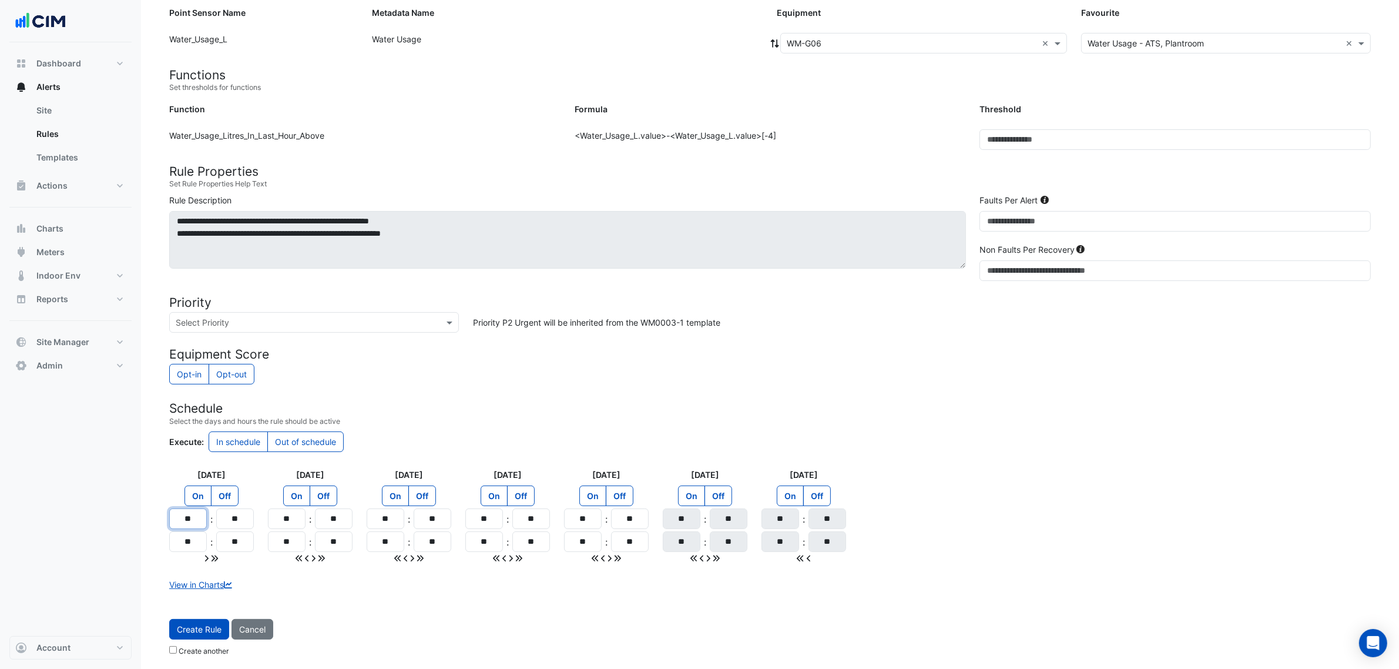
drag, startPoint x: 195, startPoint y: 521, endPoint x: 163, endPoint y: 518, distance: 31.9
click at [163, 510] on div "Monday On Off ** : ** ** : **" at bounding box center [211, 516] width 99 height 96
type input "**"
drag, startPoint x: 194, startPoint y: 539, endPoint x: 185, endPoint y: 545, distance: 11.1
click at [185, 510] on input "**" at bounding box center [188, 541] width 38 height 21
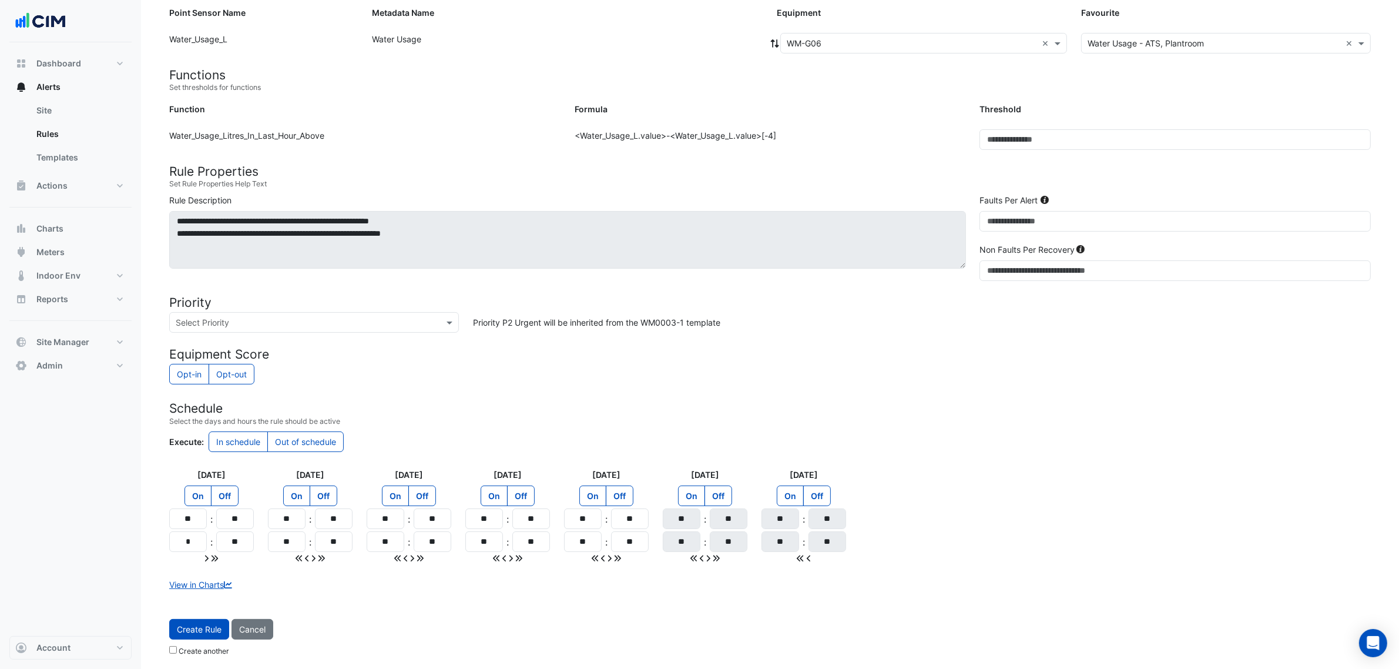
type input "**"
click at [219, 510] on div at bounding box center [211, 558] width 85 height 12
click at [233, 510] on input "**" at bounding box center [235, 541] width 38 height 21
type input "**"
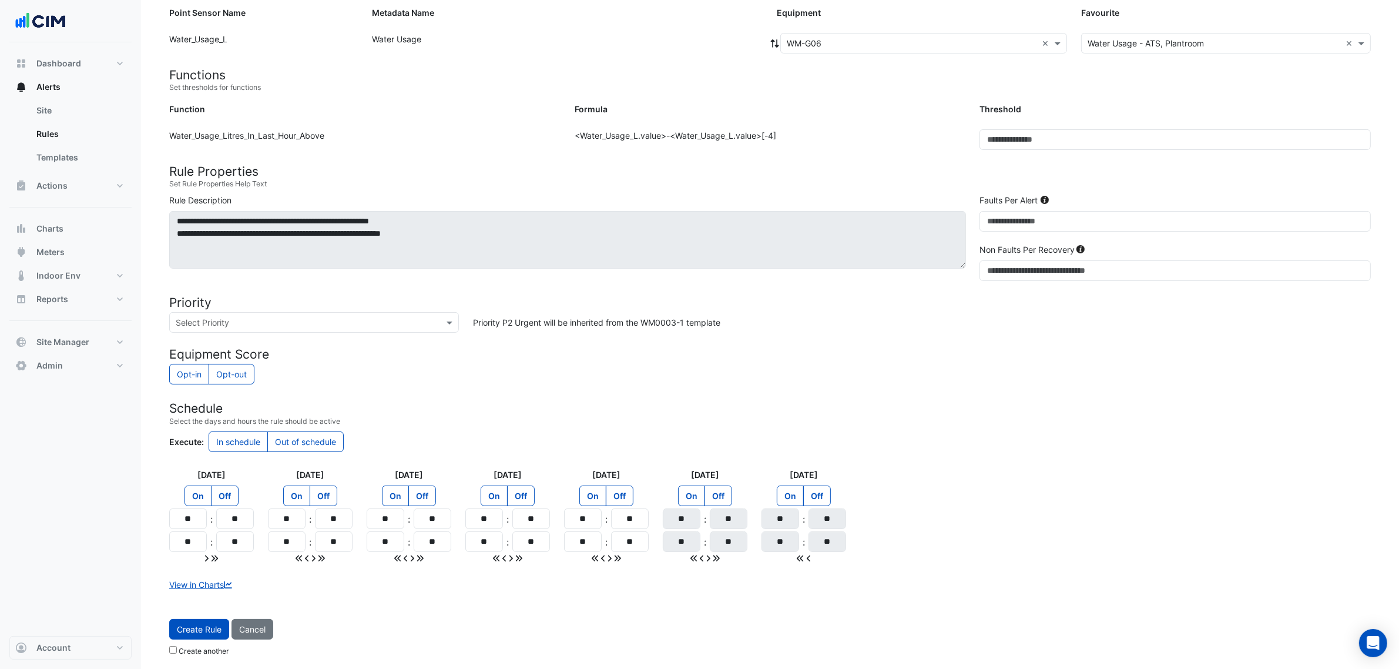
click at [214, 510] on icon at bounding box center [214, 558] width 6 height 6
type input "**"
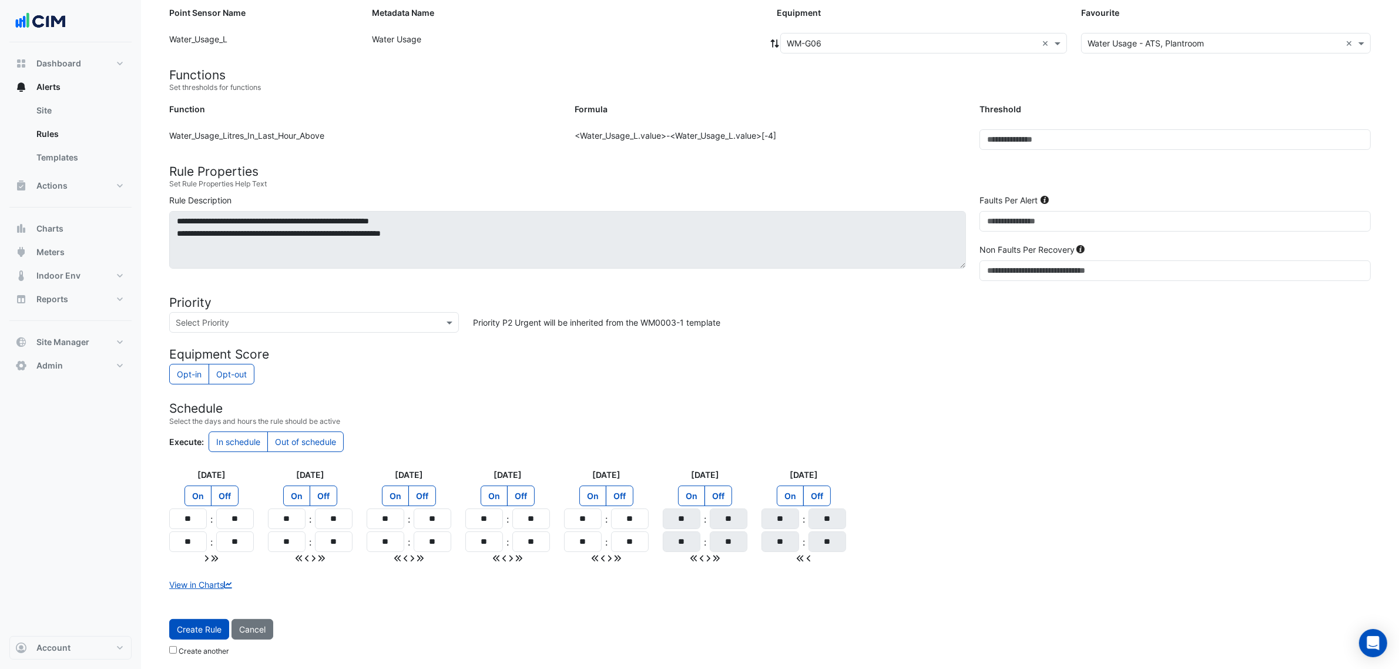
type input "**"
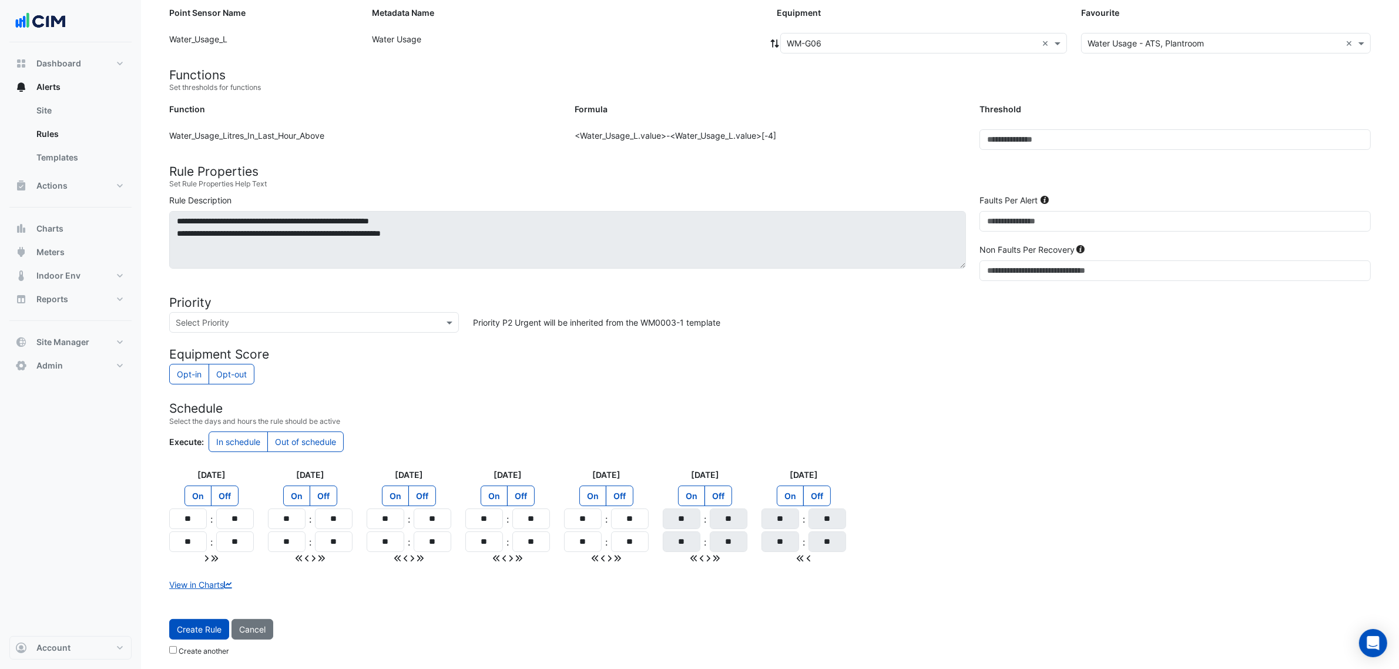
type input "**"
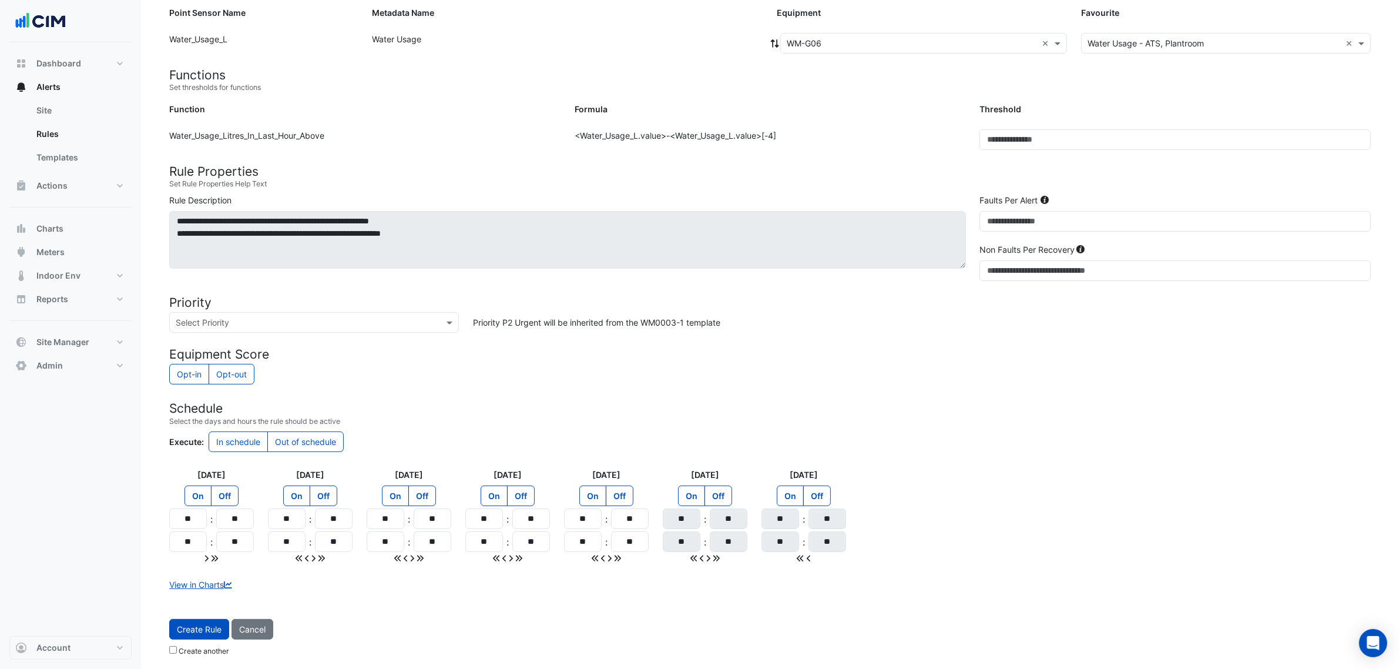
type input "**"
click at [296, 439] on label "Out of schedule" at bounding box center [305, 441] width 76 height 21
click at [256, 442] on label "In schedule" at bounding box center [238, 441] width 59 height 21
click at [485, 382] on div "Opt-in Opt-out" at bounding box center [769, 375] width 1201 height 23
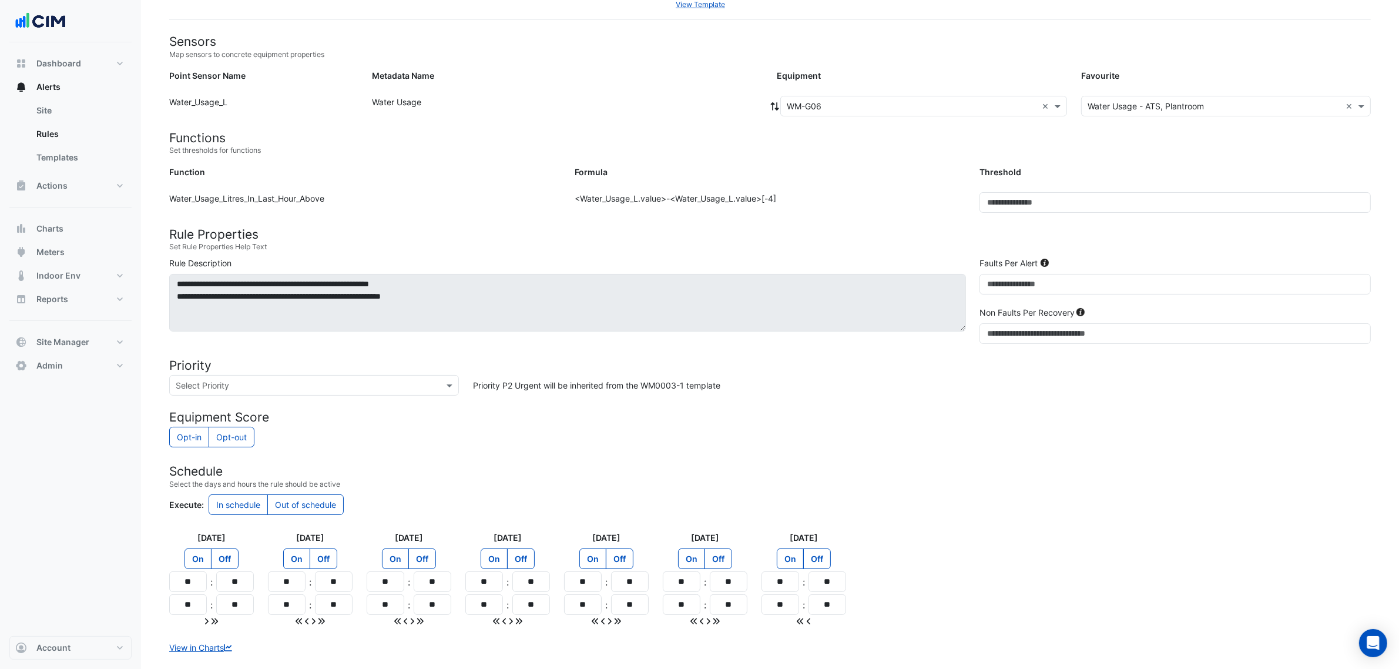
scroll to position [0, 0]
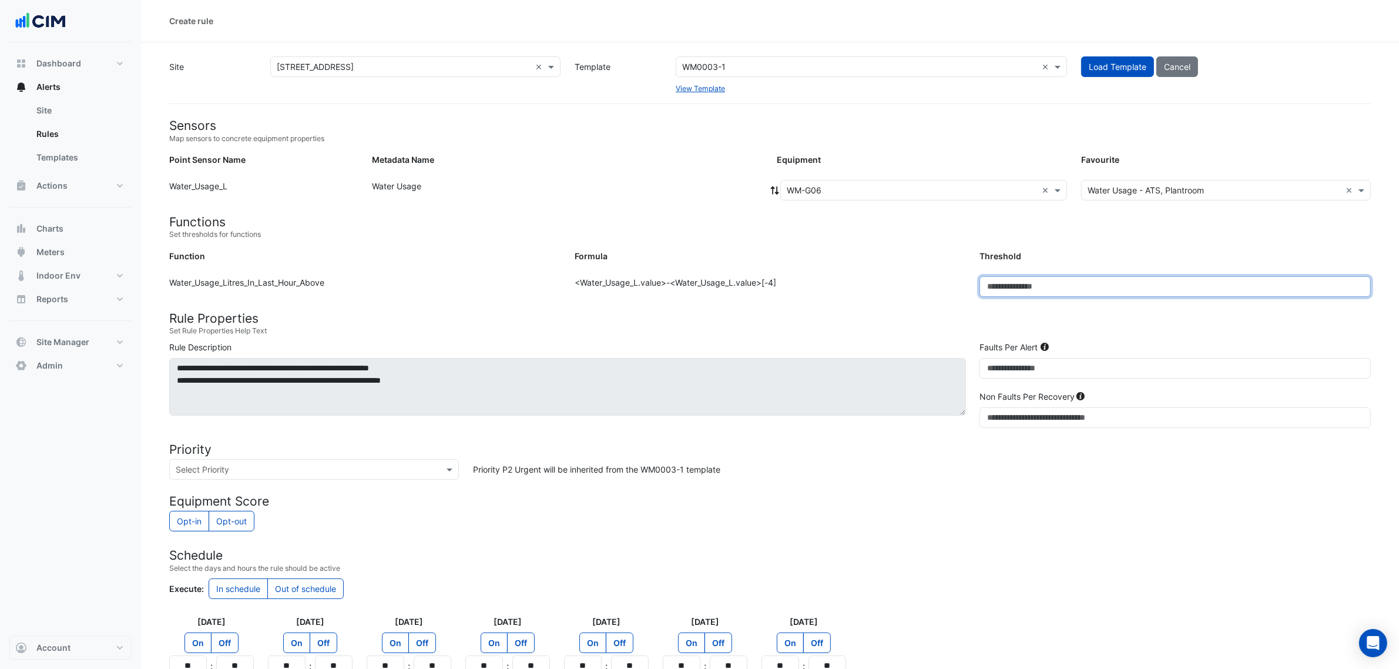
drag, startPoint x: 1036, startPoint y: 285, endPoint x: 821, endPoint y: 268, distance: 215.1
click at [847, 276] on div "Function: Water_Usage_Litres_In_Last_Hour_Above Formula: <Water_Usage_L.value>-…" at bounding box center [770, 291] width 1216 height 30
drag, startPoint x: 1037, startPoint y: 290, endPoint x: 903, endPoint y: 290, distance: 133.9
click at [903, 290] on div "Function: Water_Usage_Litres_In_Last_Hour_Above Formula: <Water_Usage_L.value>-…" at bounding box center [770, 291] width 1216 height 30
type input "**"
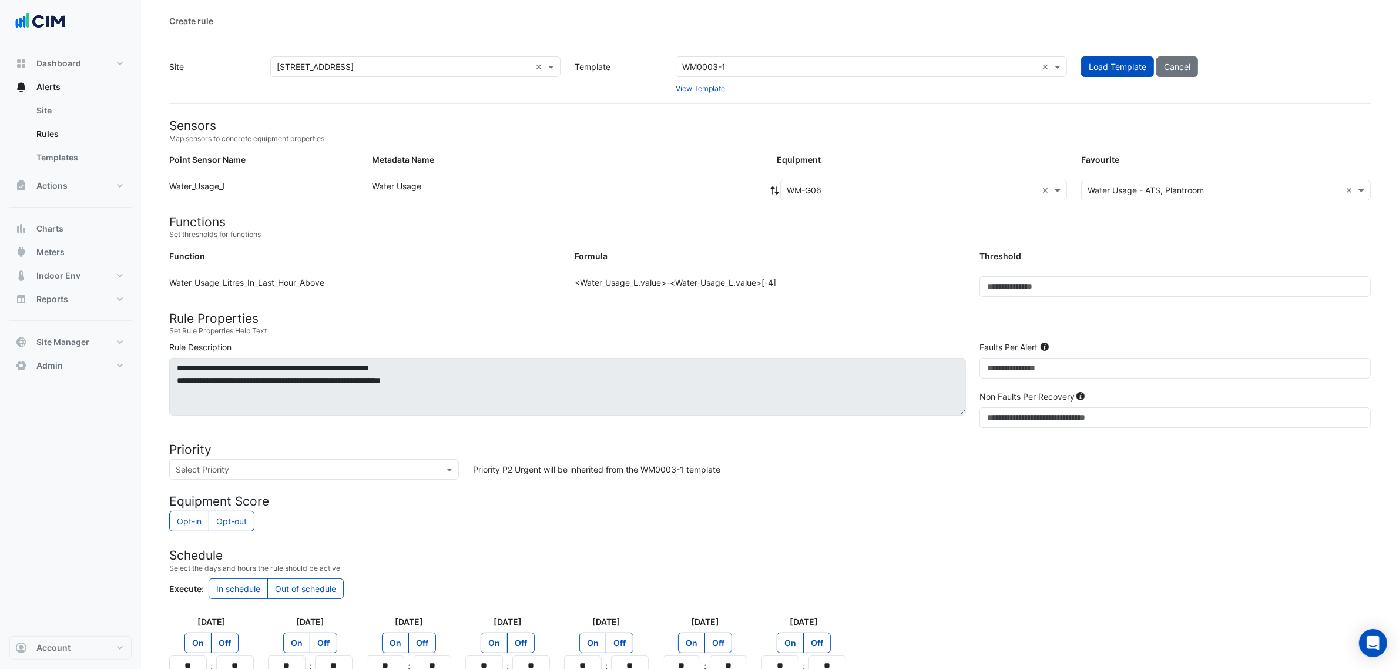
click at [901, 288] on div "Formula: <Water_Usage_L.value>-<Water_Usage_L.value>[-4]" at bounding box center [770, 291] width 405 height 30
drag, startPoint x: 1031, startPoint y: 370, endPoint x: 918, endPoint y: 368, distance: 112.8
click at [921, 368] on div "**********" at bounding box center [770, 387] width 1216 height 92
type input "*"
drag, startPoint x: 1005, startPoint y: 424, endPoint x: 908, endPoint y: 406, distance: 97.9
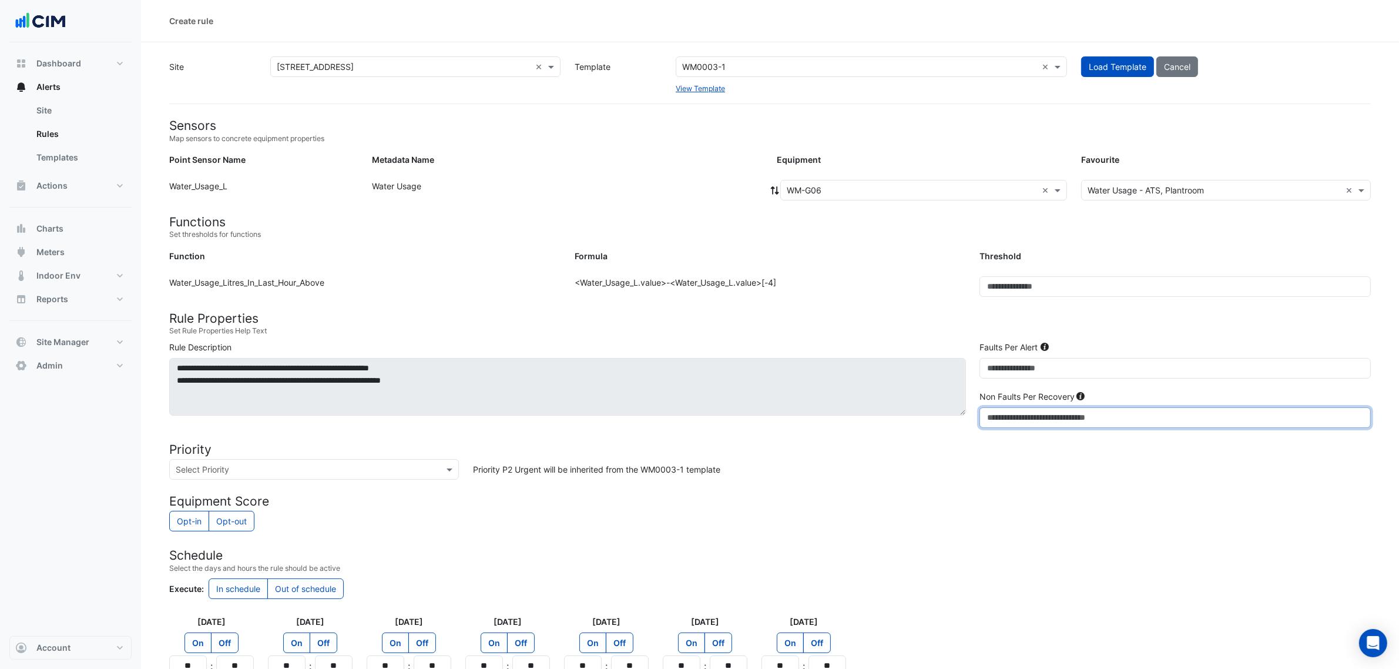
click at [915, 408] on div "**********" at bounding box center [770, 387] width 1216 height 92
click at [887, 317] on h4 "Rule Properties" at bounding box center [769, 318] width 1201 height 15
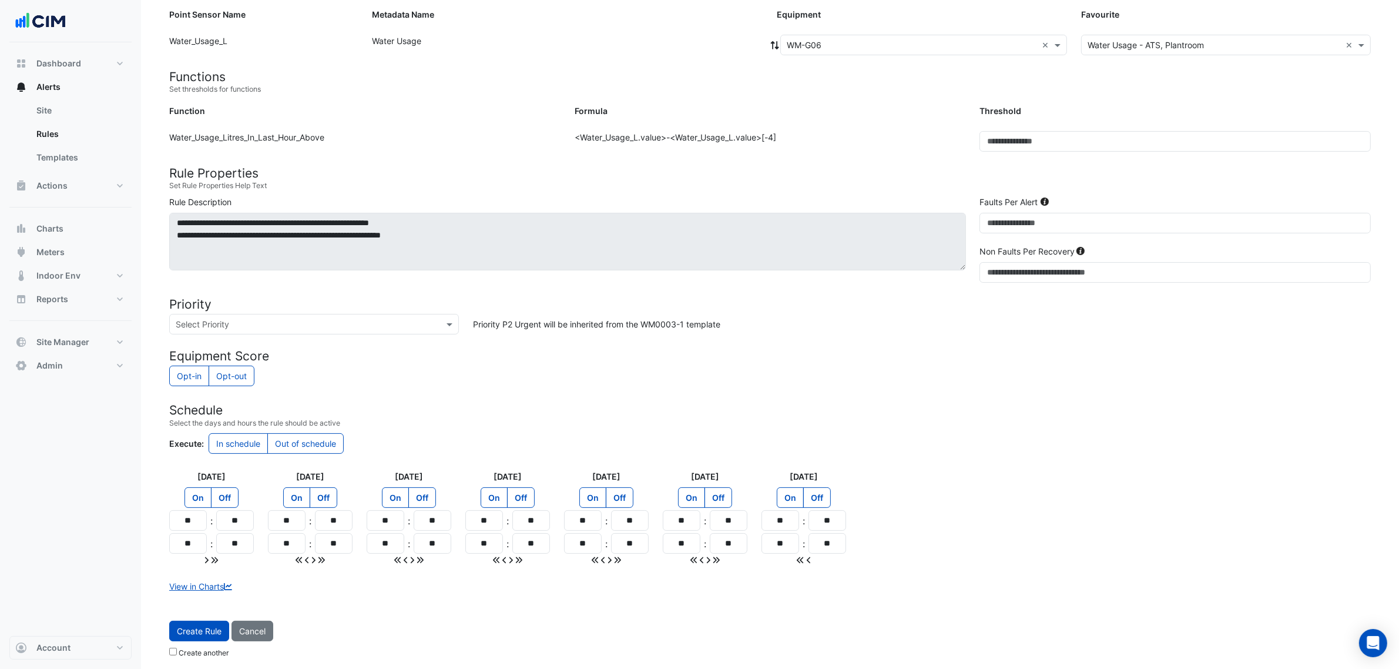
scroll to position [147, 0]
click at [186, 510] on span "Create Rule" at bounding box center [199, 629] width 45 height 10
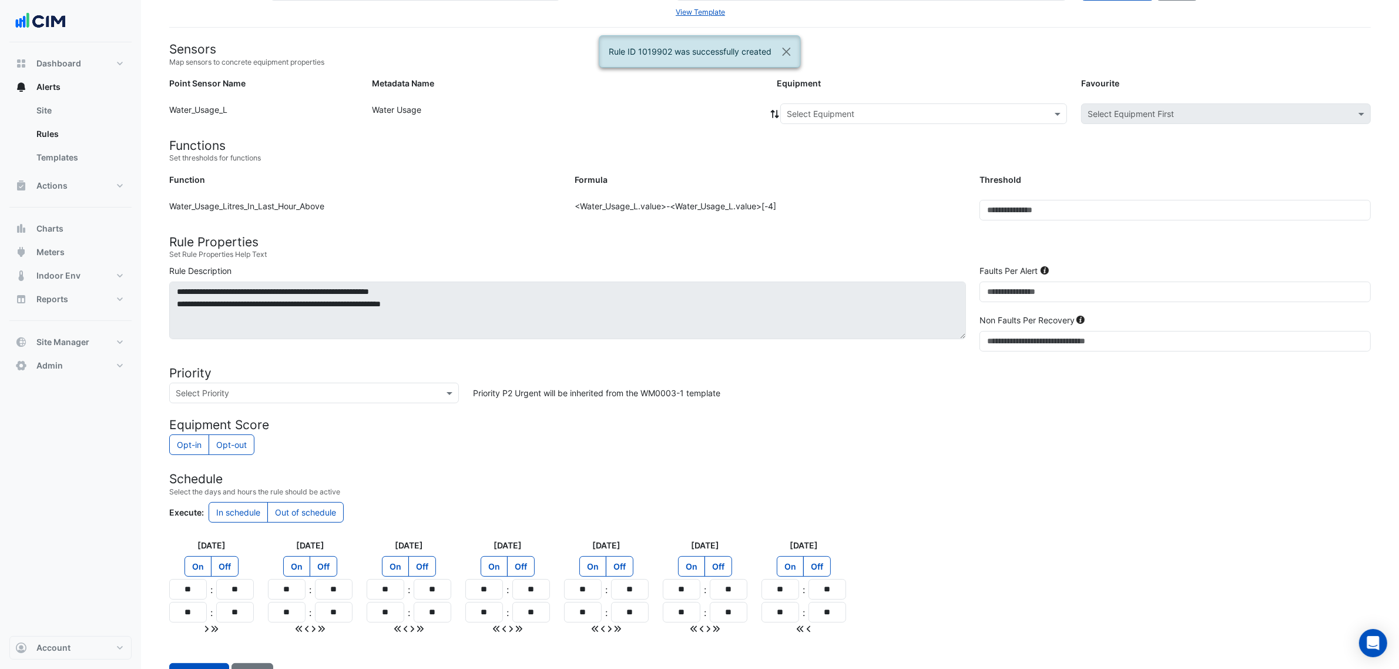
scroll to position [0, 0]
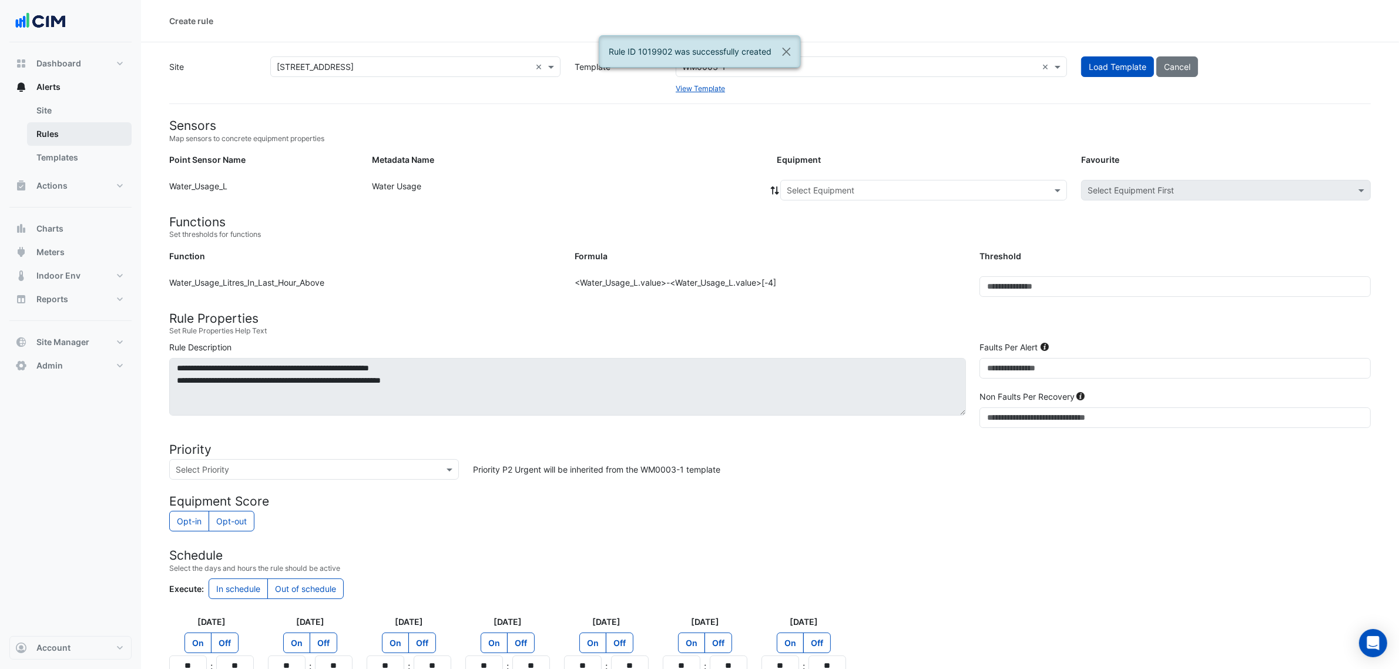
click at [80, 127] on link "Rules" at bounding box center [79, 133] width 105 height 23
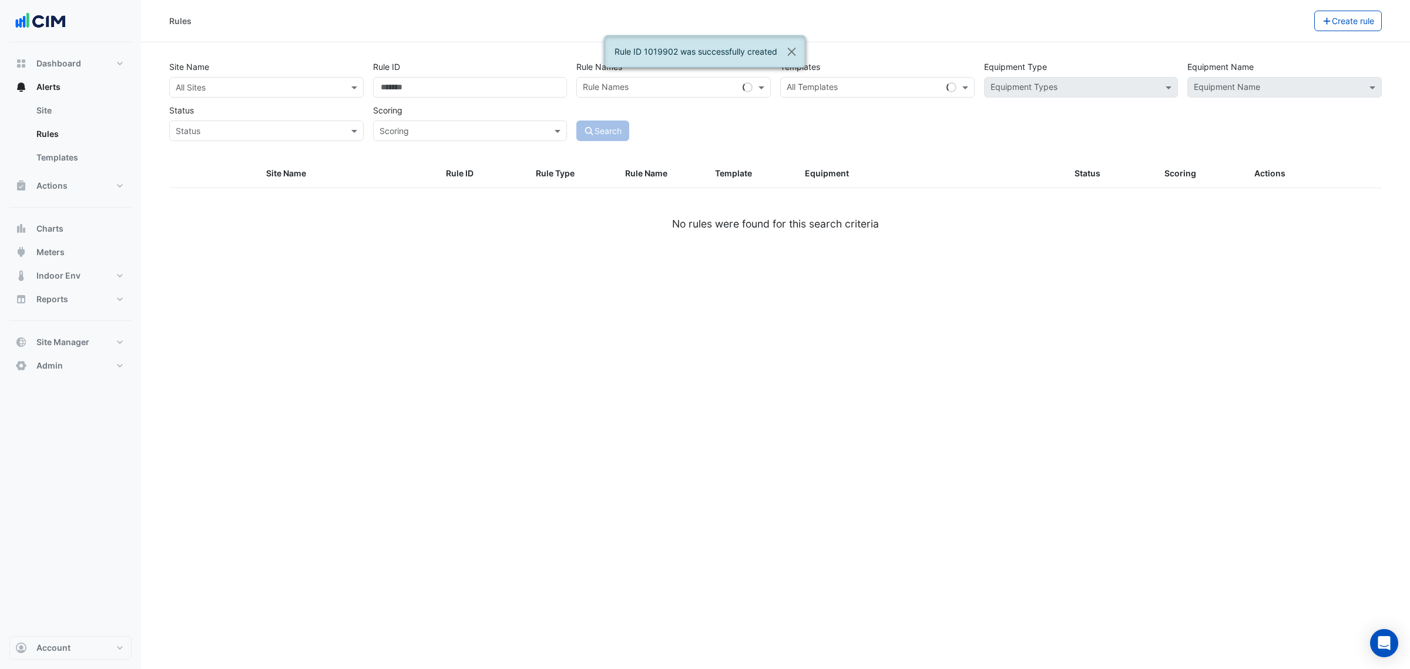
click at [303, 93] on div "All Sites" at bounding box center [257, 87] width 174 height 12
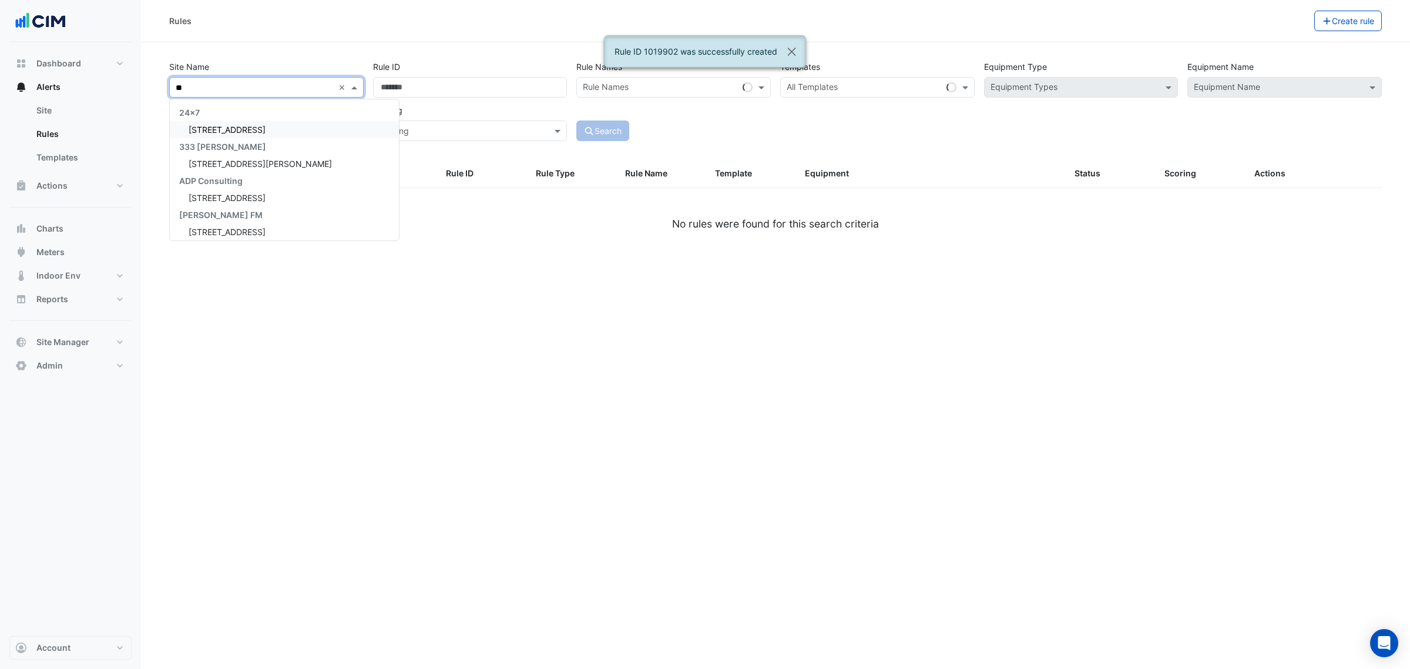
type input "***"
click at [251, 136] on div "[STREET_ADDRESS]" at bounding box center [222, 129] width 105 height 17
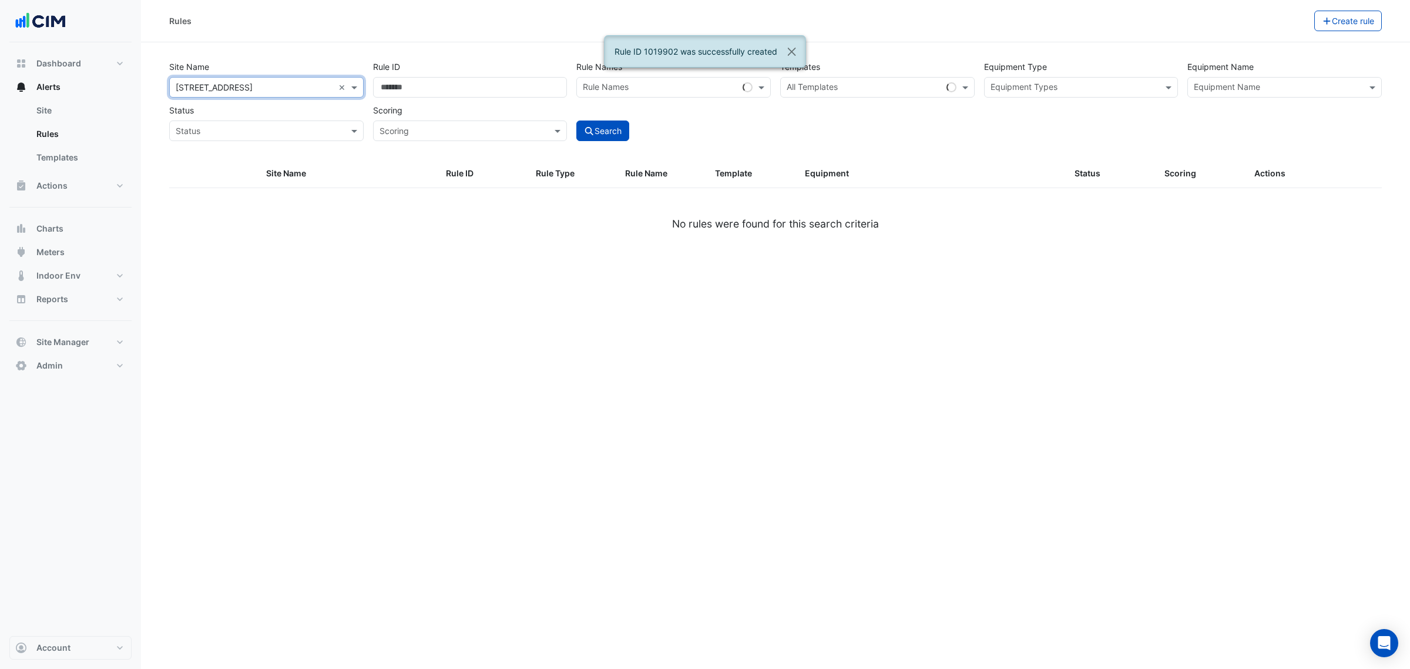
click at [811, 89] on input "text" at bounding box center [864, 88] width 155 height 12
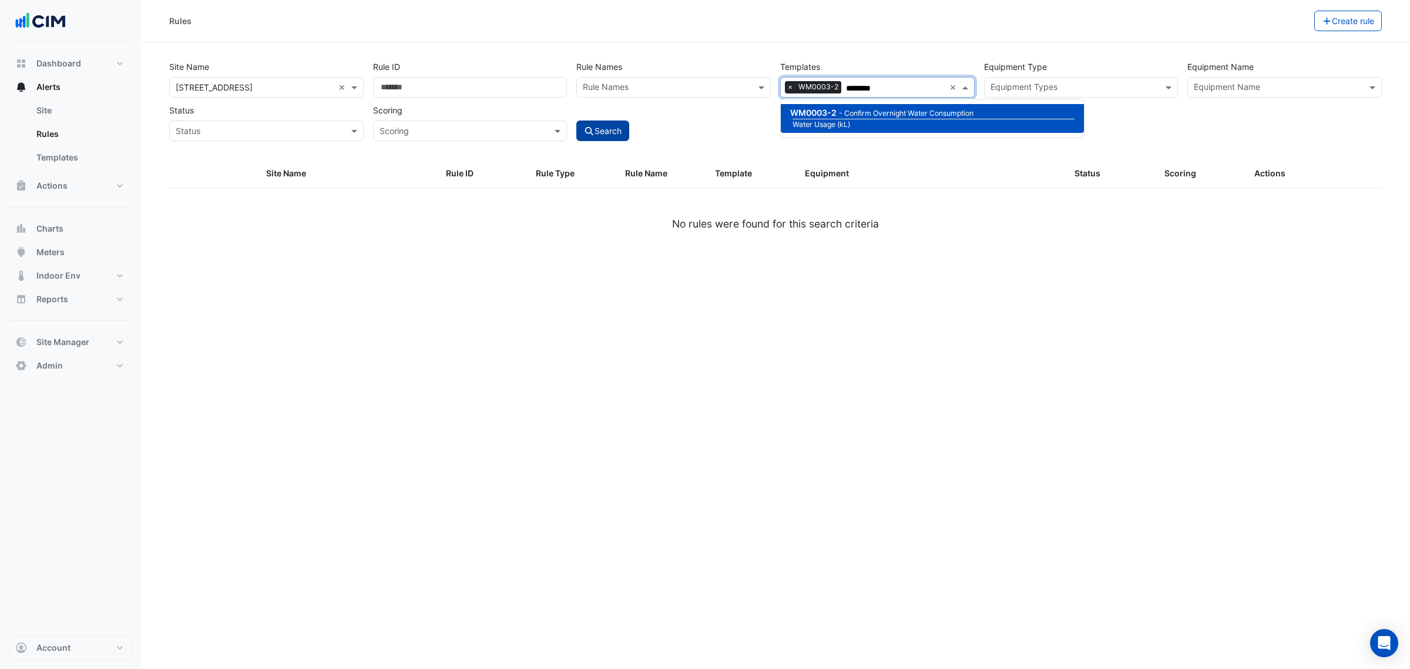
type input "********"
click at [609, 131] on button "Search" at bounding box center [602, 130] width 53 height 21
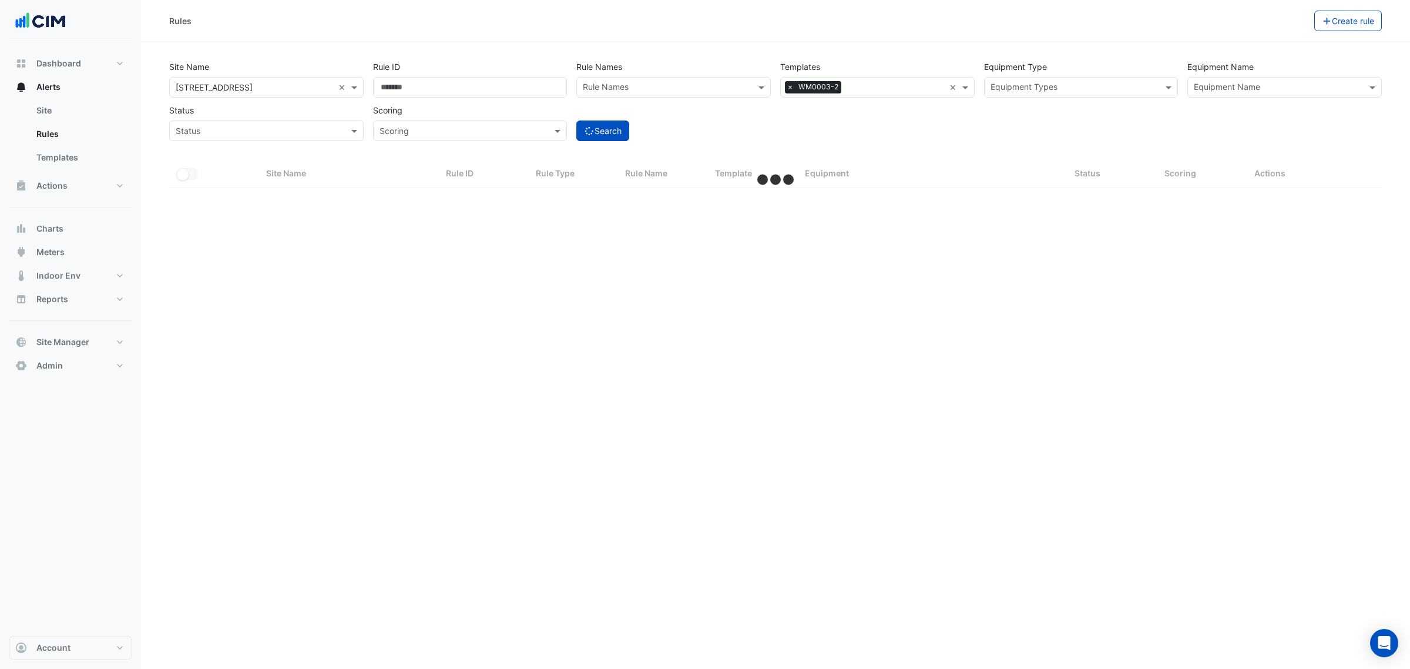
select select "***"
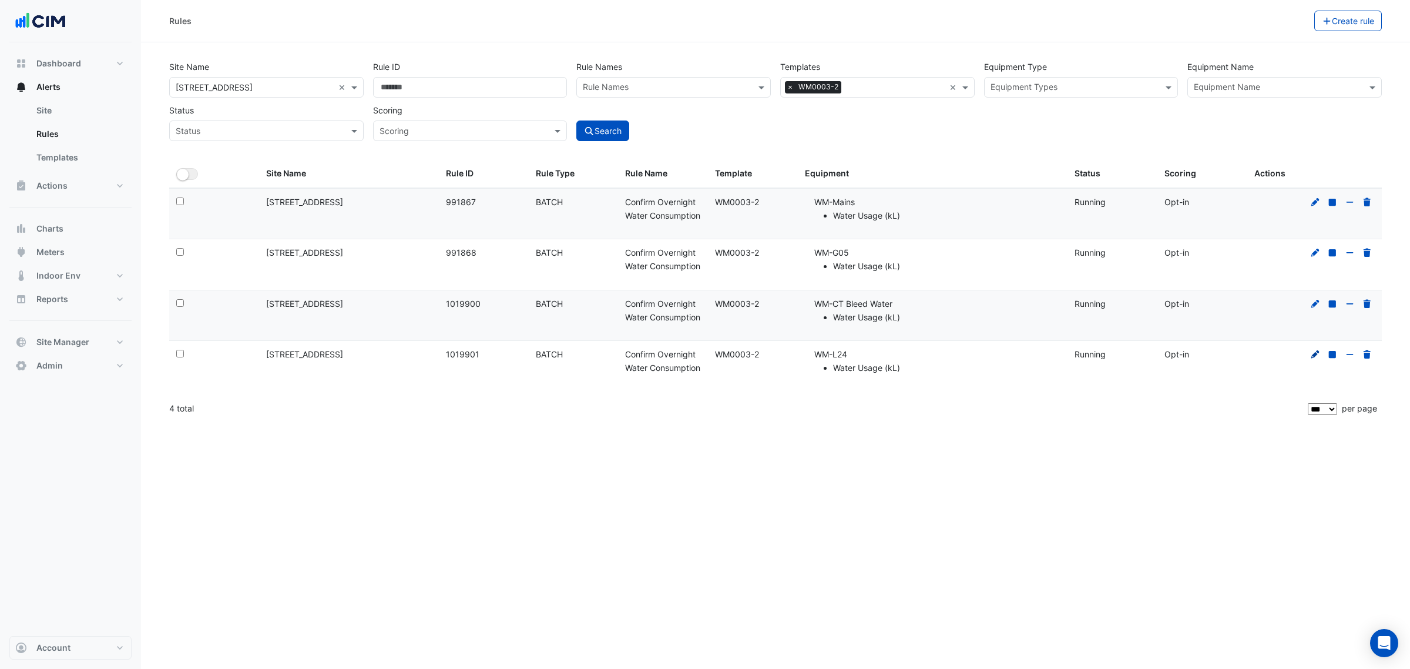
click at [1127, 358] on icon at bounding box center [1315, 354] width 11 height 8
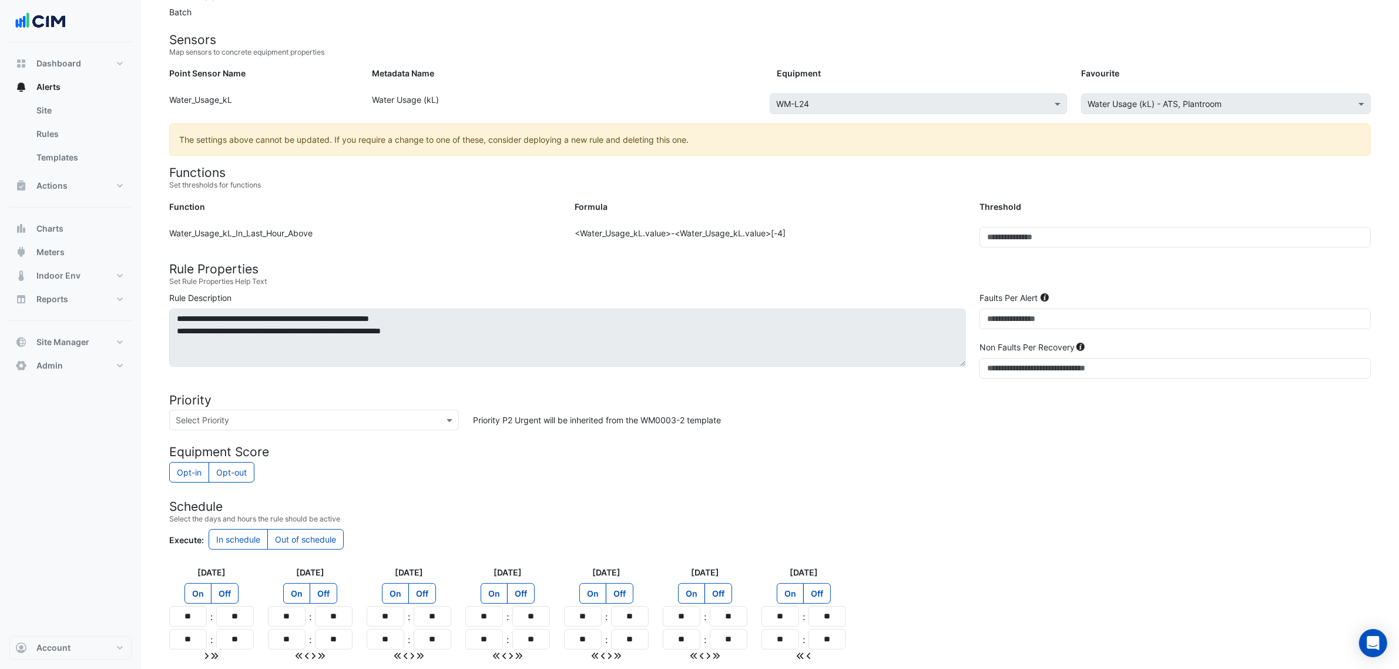
scroll to position [212, 0]
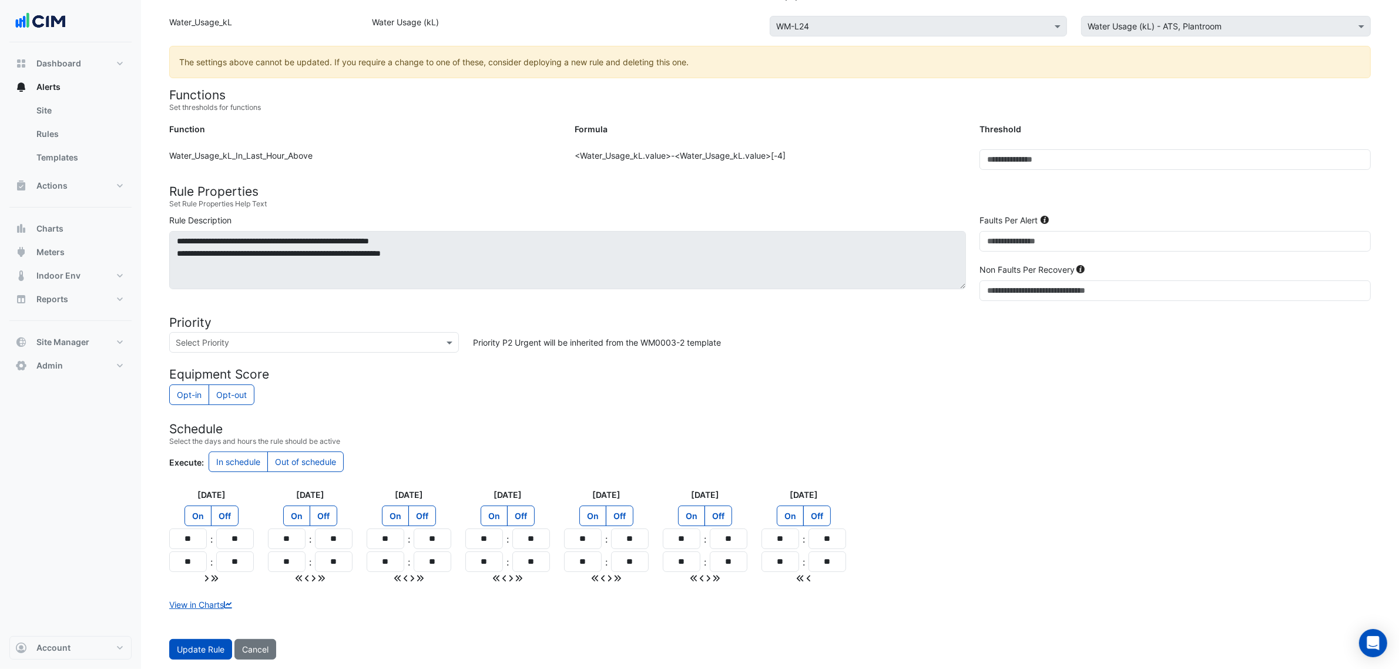
click at [221, 451] on label "In schedule" at bounding box center [238, 461] width 59 height 21
click at [209, 510] on span "Update Rule" at bounding box center [201, 649] width 48 height 10
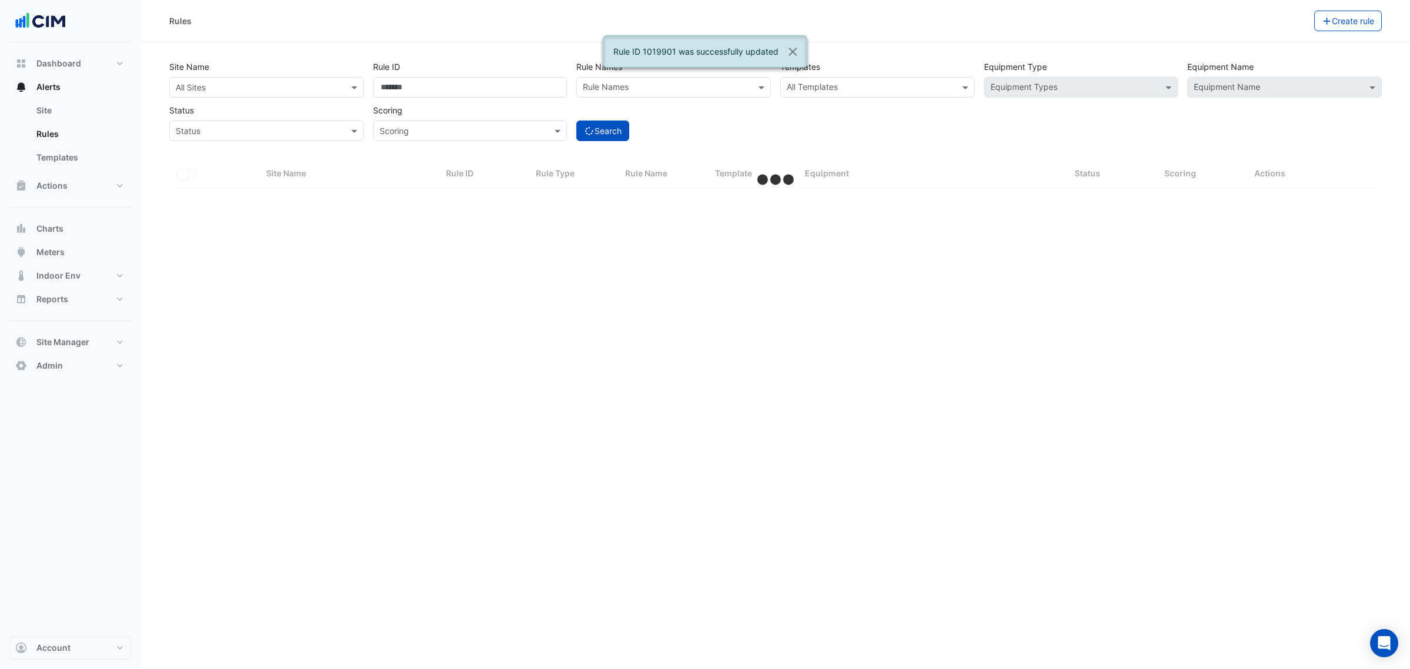
select select "***"
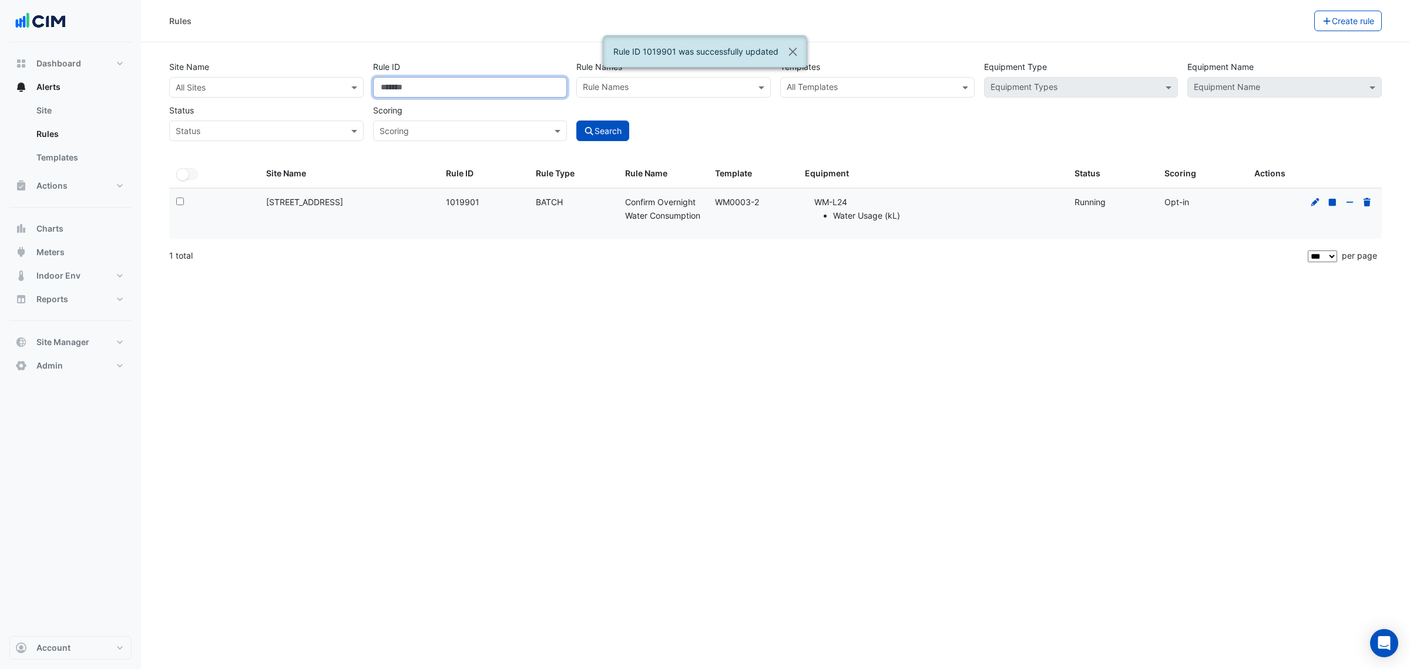
drag, startPoint x: 427, startPoint y: 75, endPoint x: 271, endPoint y: 66, distance: 155.3
click at [274, 68] on div "Site Name All Sites Rule ID ******* Rule Names Rule Names Templates All Templat…" at bounding box center [775, 97] width 1222 height 87
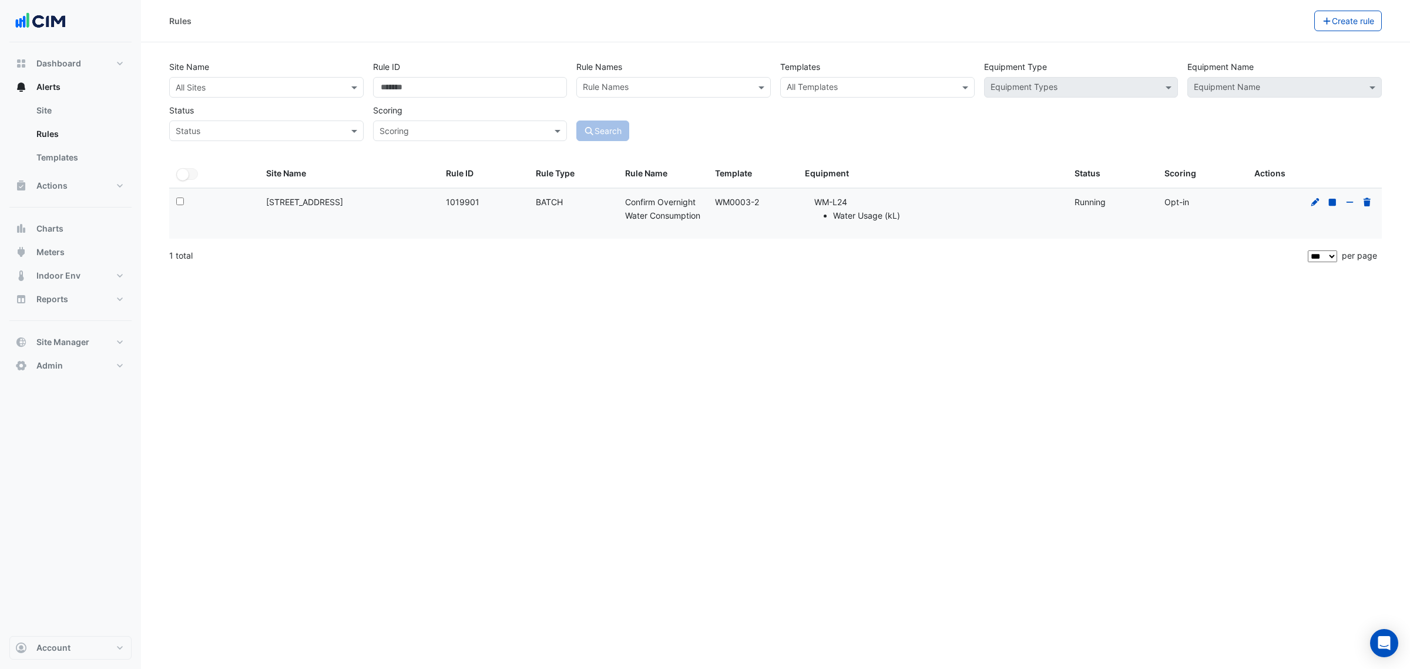
click at [282, 105] on div "Status Status" at bounding box center [266, 120] width 204 height 41
click at [275, 94] on div "All Sites" at bounding box center [266, 87] width 194 height 21
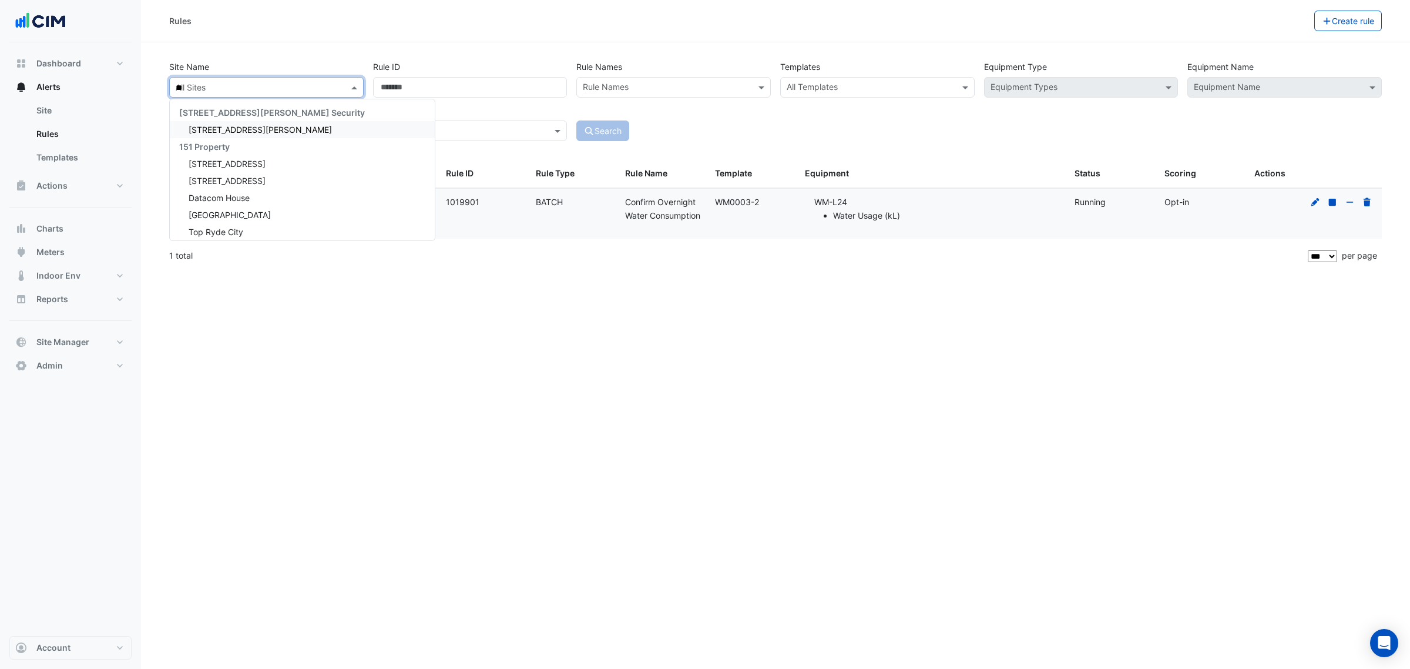
type input "***"
click at [247, 127] on span "[STREET_ADDRESS]" at bounding box center [227, 130] width 77 height 10
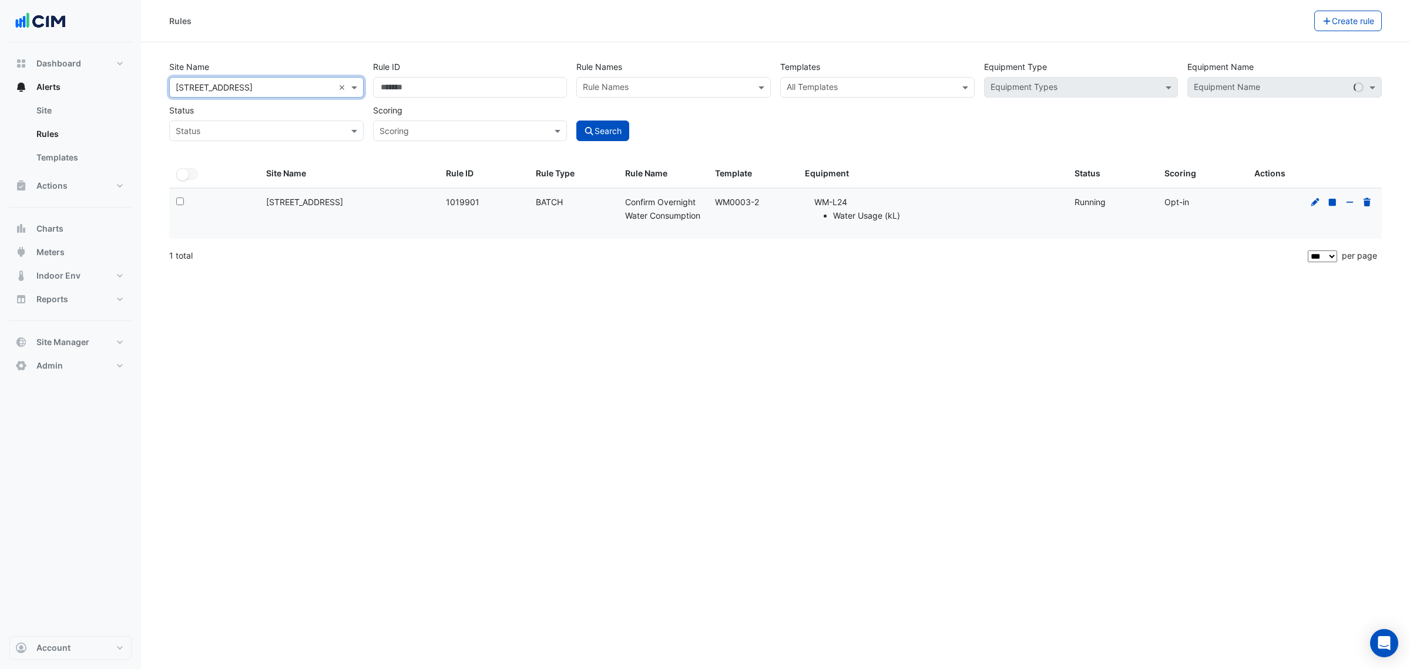
click at [823, 63] on div "Templates All Templates" at bounding box center [877, 76] width 204 height 41
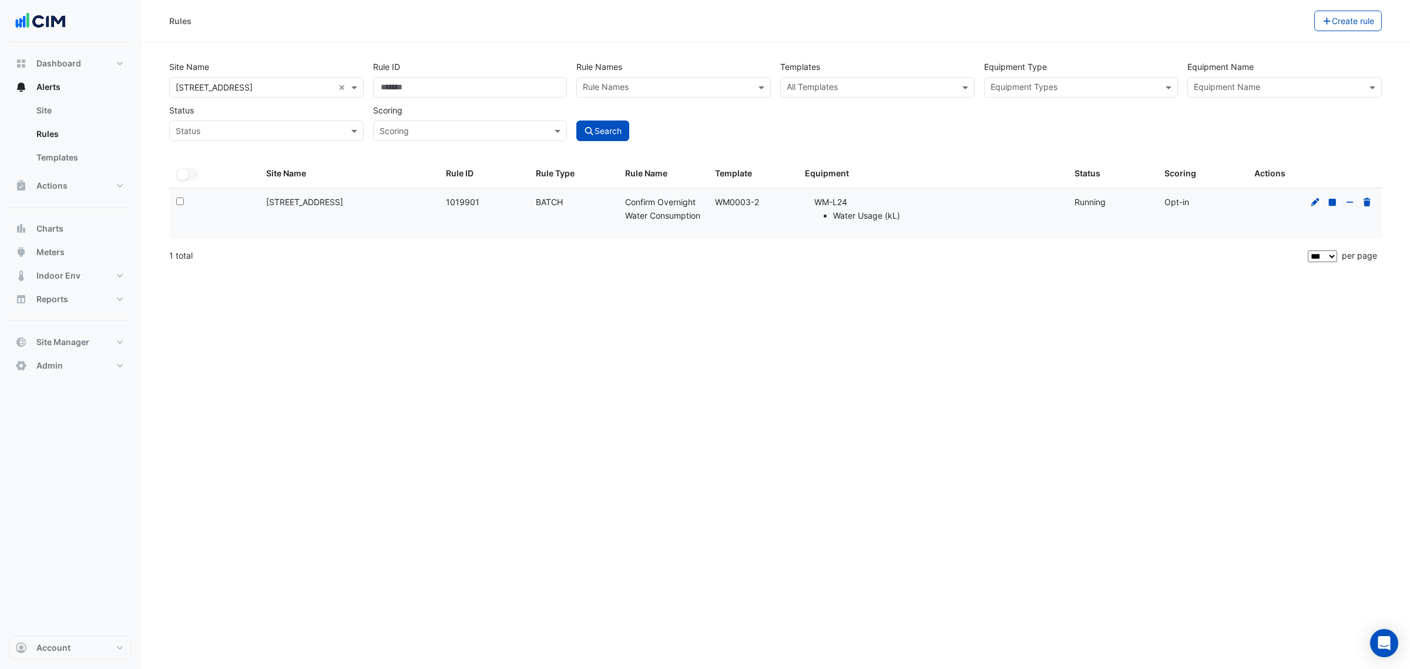
click at [828, 66] on div "Templates All Templates" at bounding box center [877, 76] width 204 height 41
click at [824, 72] on div "Templates All Templates" at bounding box center [877, 76] width 204 height 41
click at [821, 84] on input "text" at bounding box center [871, 88] width 168 height 12
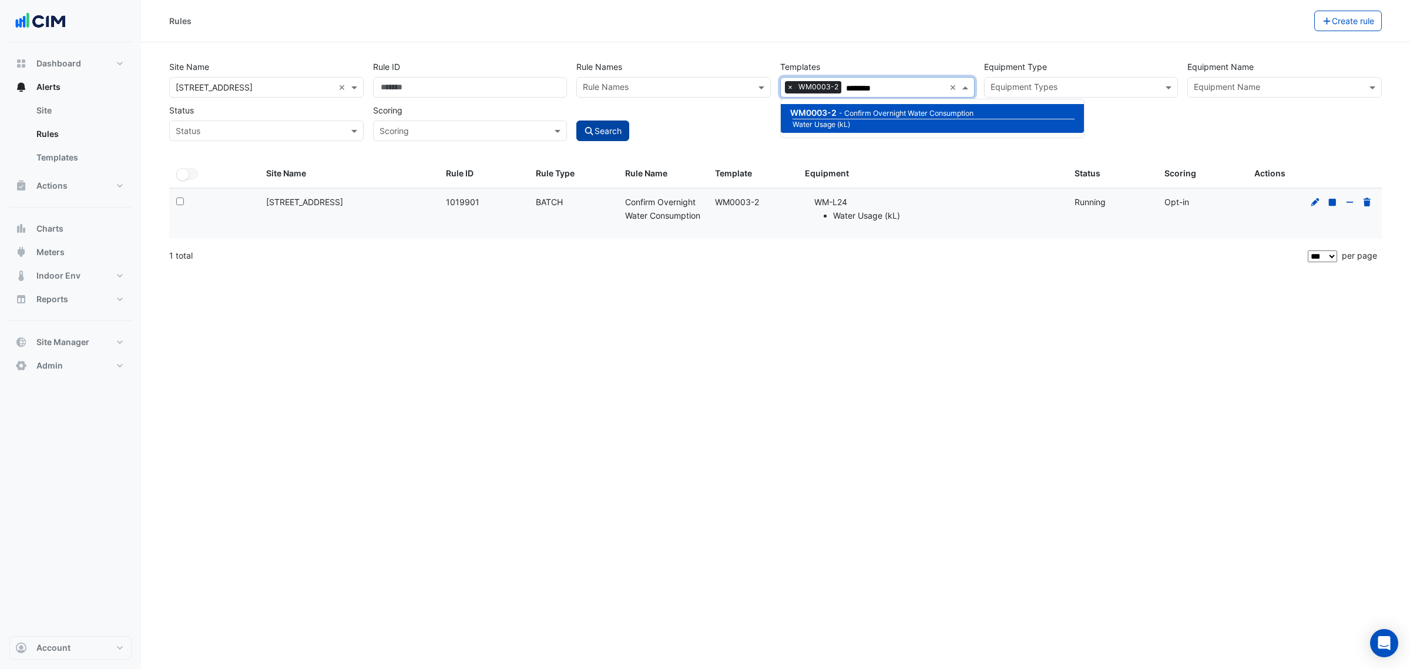
type input "********"
click at [596, 133] on button "Search" at bounding box center [602, 130] width 53 height 21
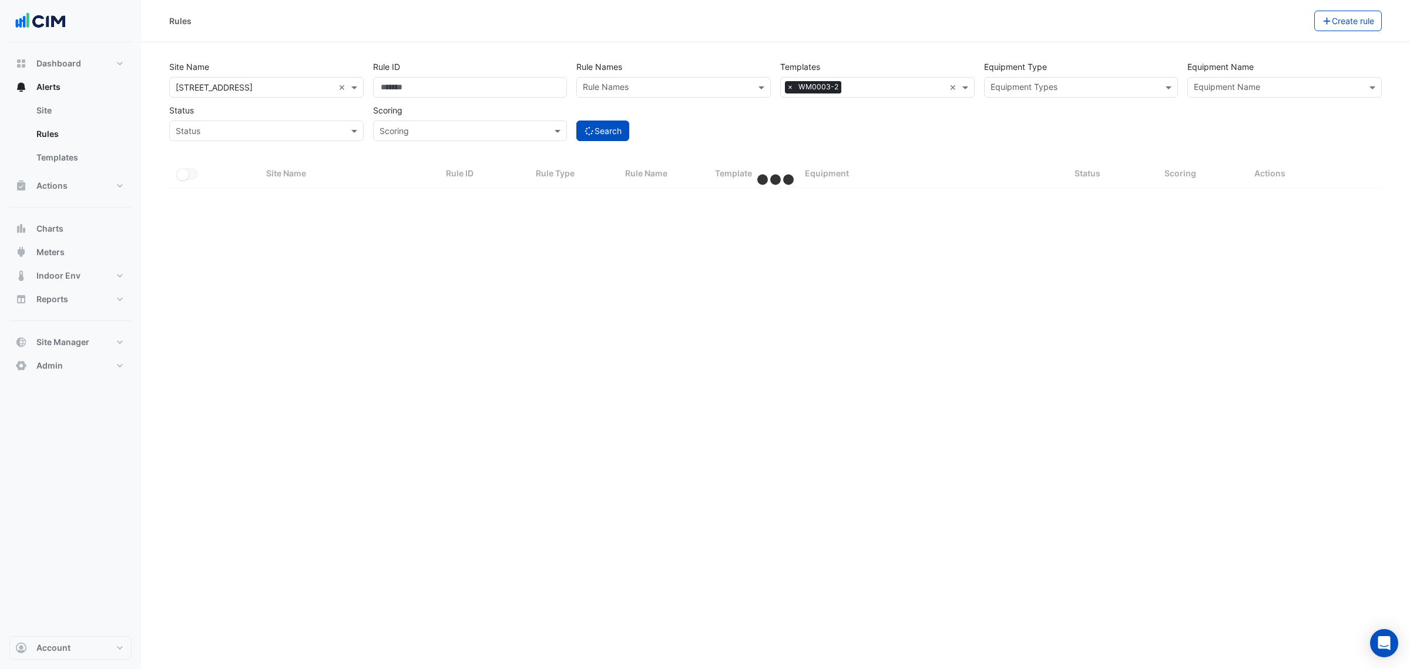
select select "***"
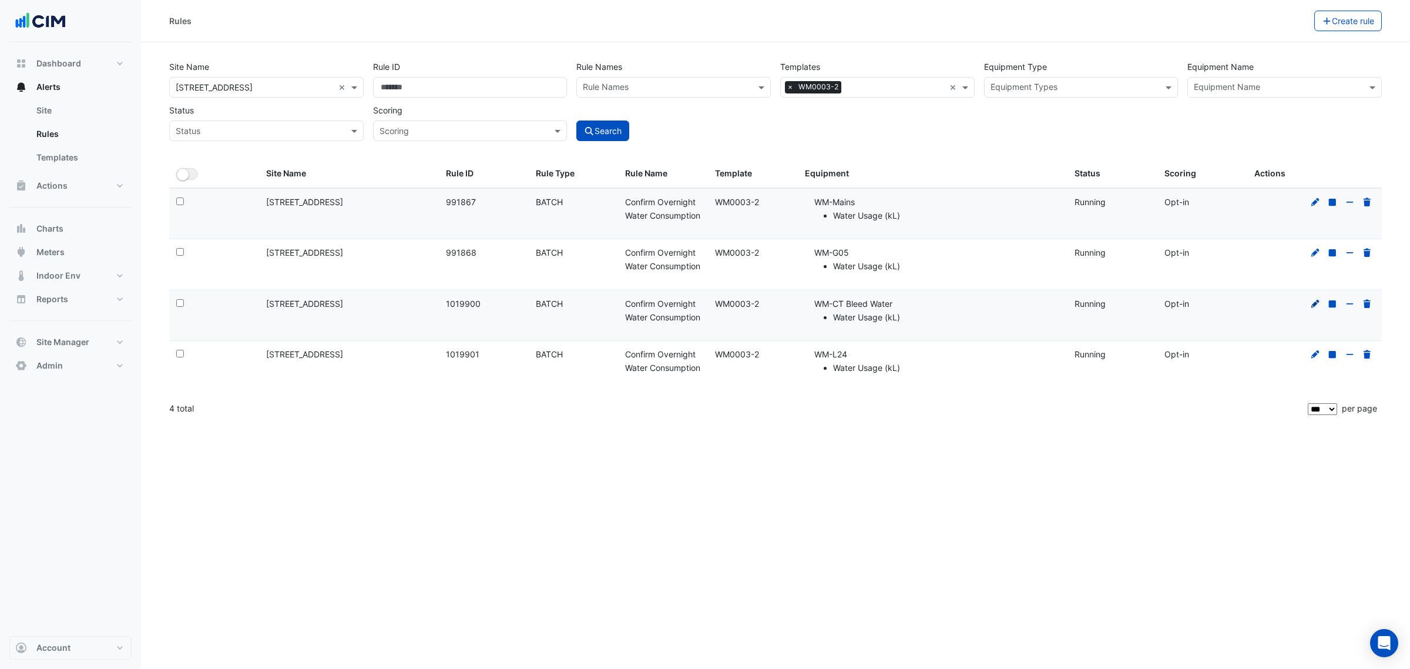
click at [1127, 308] on icon at bounding box center [1315, 304] width 11 height 8
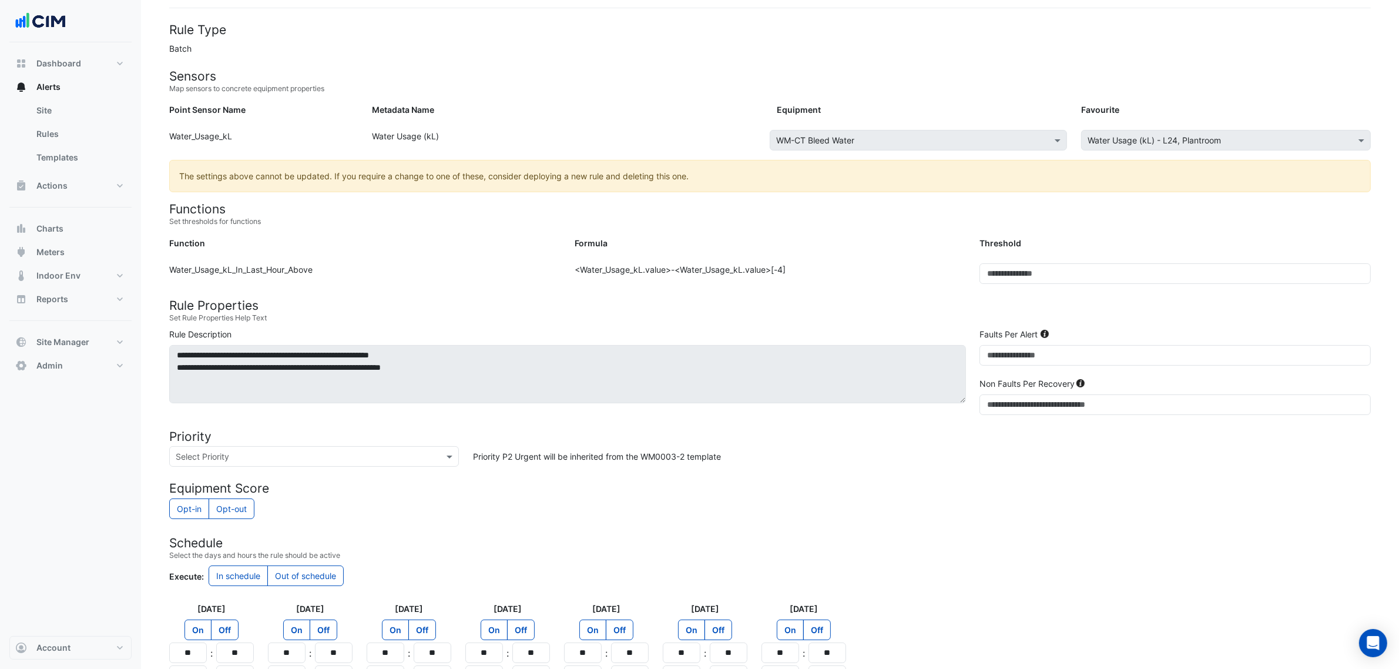
scroll to position [212, 0]
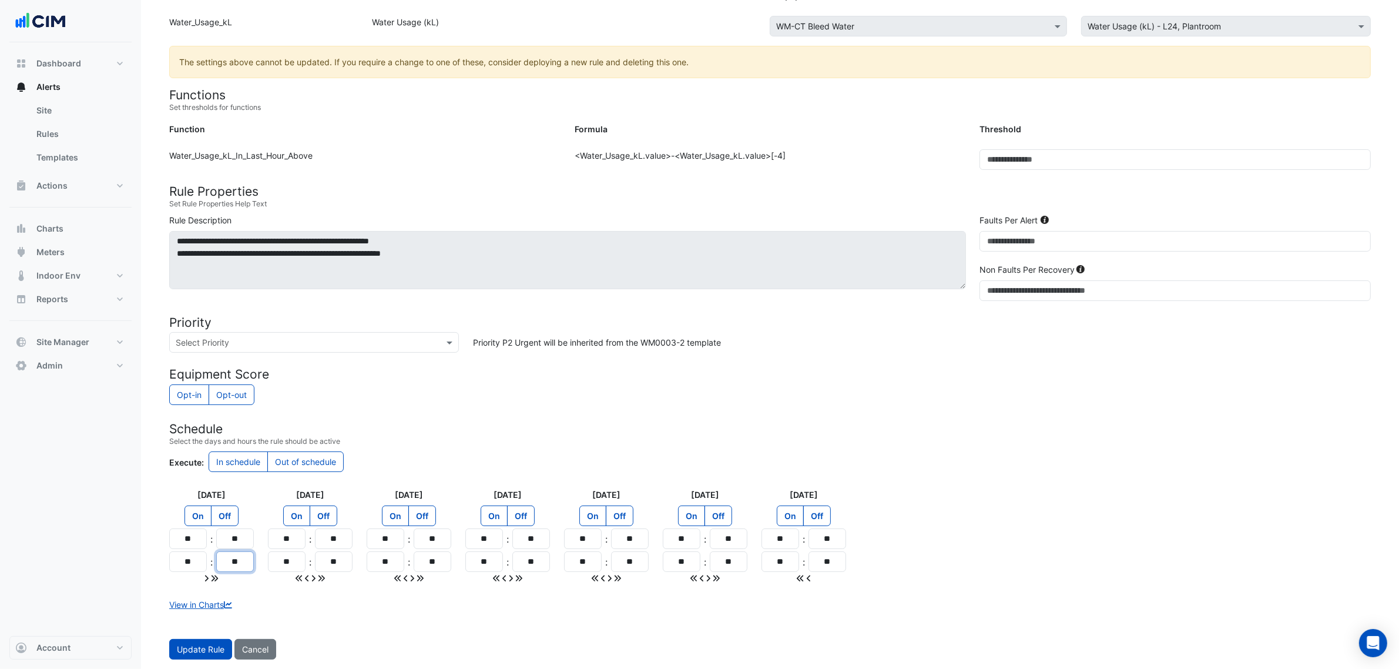
drag, startPoint x: 223, startPoint y: 562, endPoint x: 250, endPoint y: 568, distance: 27.0
click at [256, 510] on div "Monday On Off ** : ** ** : **" at bounding box center [211, 536] width 99 height 96
type input "**"
click at [215, 510] on icon at bounding box center [214, 578] width 6 height 6
type input "**"
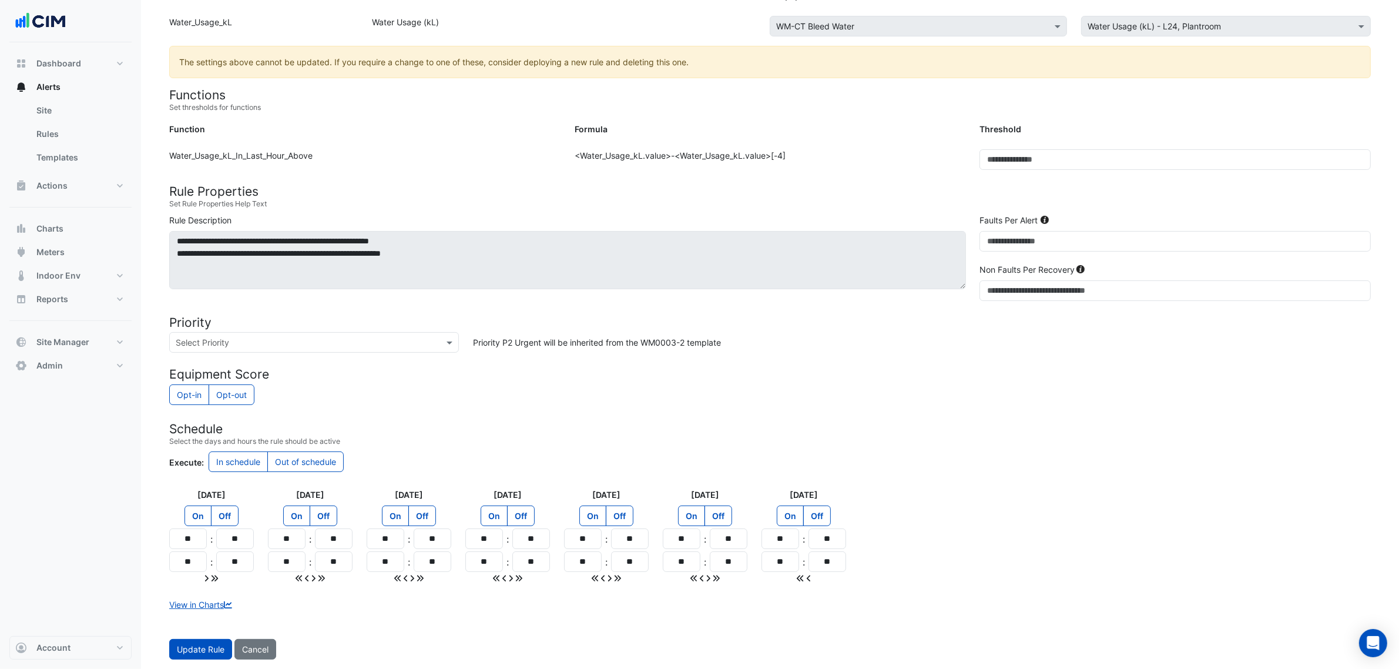
type input "**"
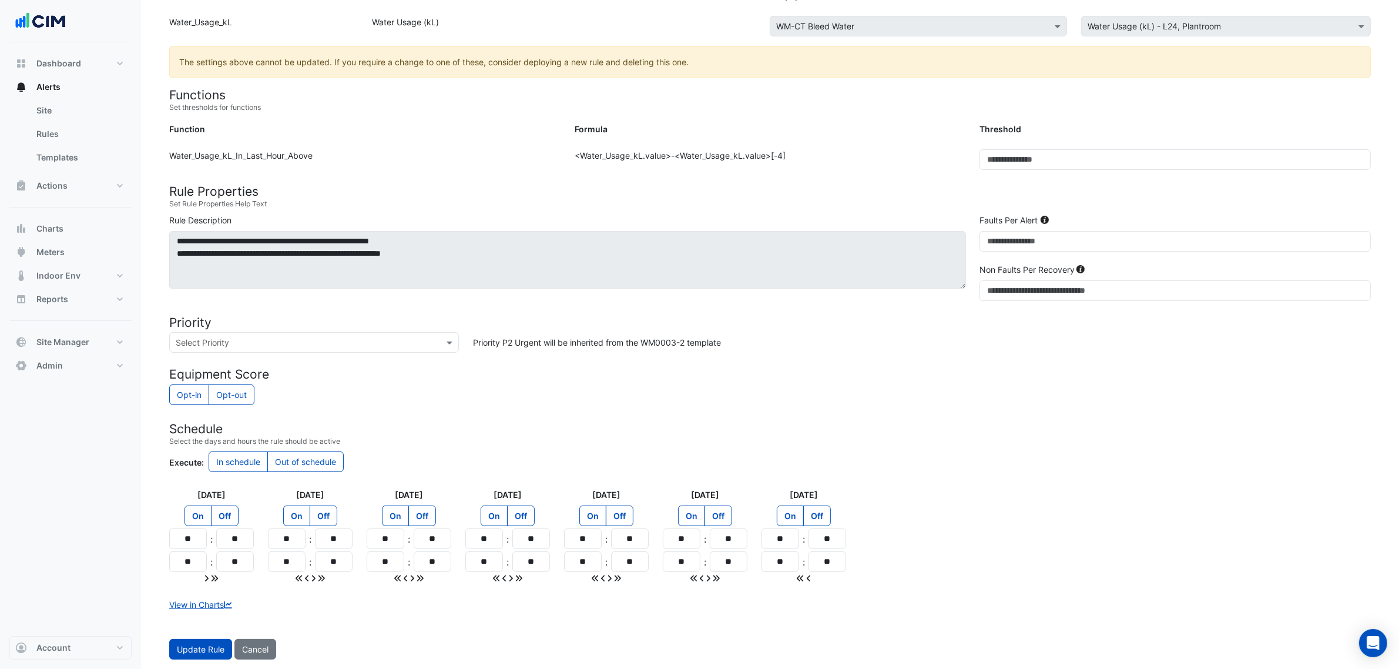
click at [377, 510] on div "View in Charts" at bounding box center [770, 604] width 1216 height 12
click at [186, 510] on span "Update Rule" at bounding box center [201, 649] width 48 height 10
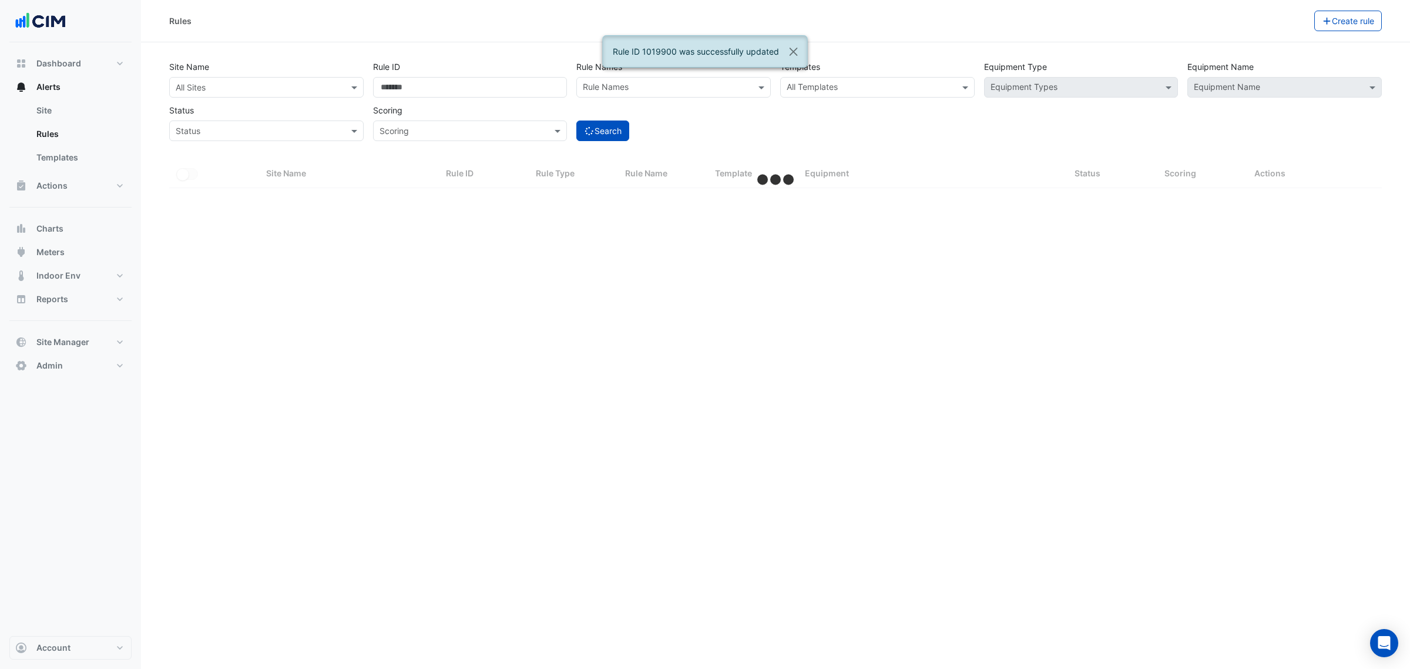
select select "***"
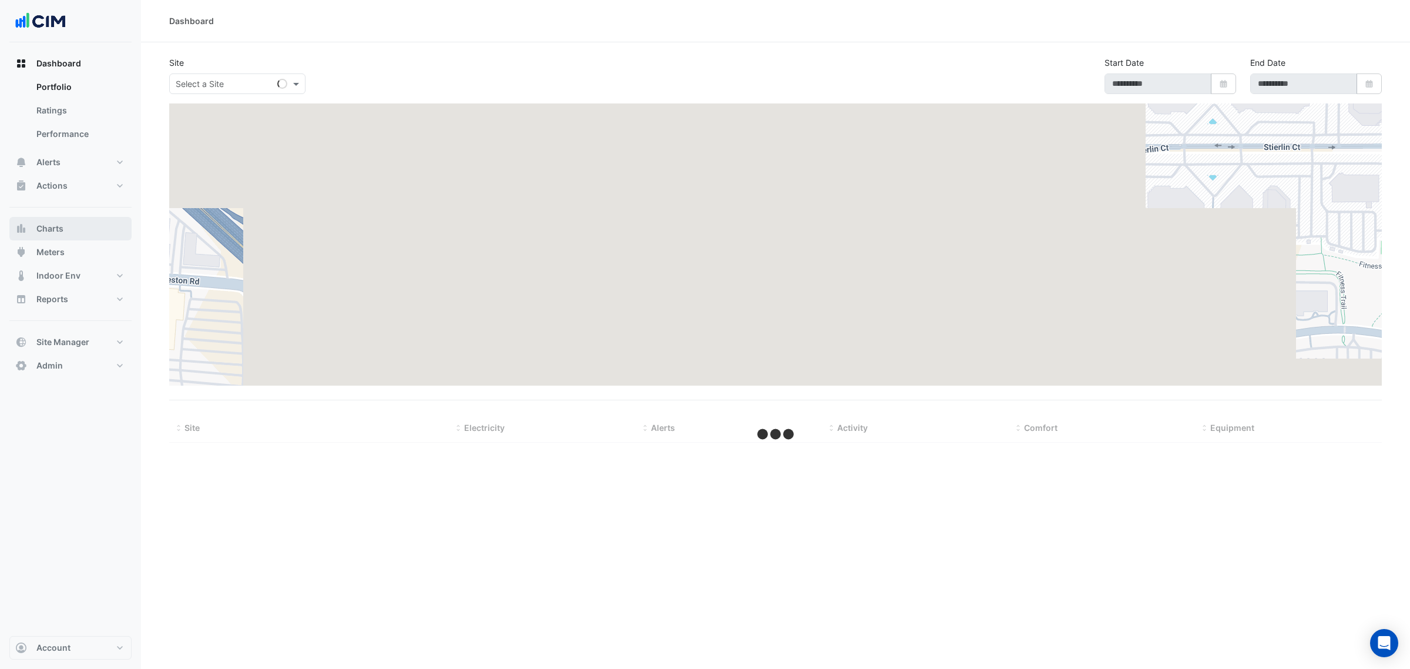
click at [79, 226] on button "Charts" at bounding box center [70, 228] width 122 height 23
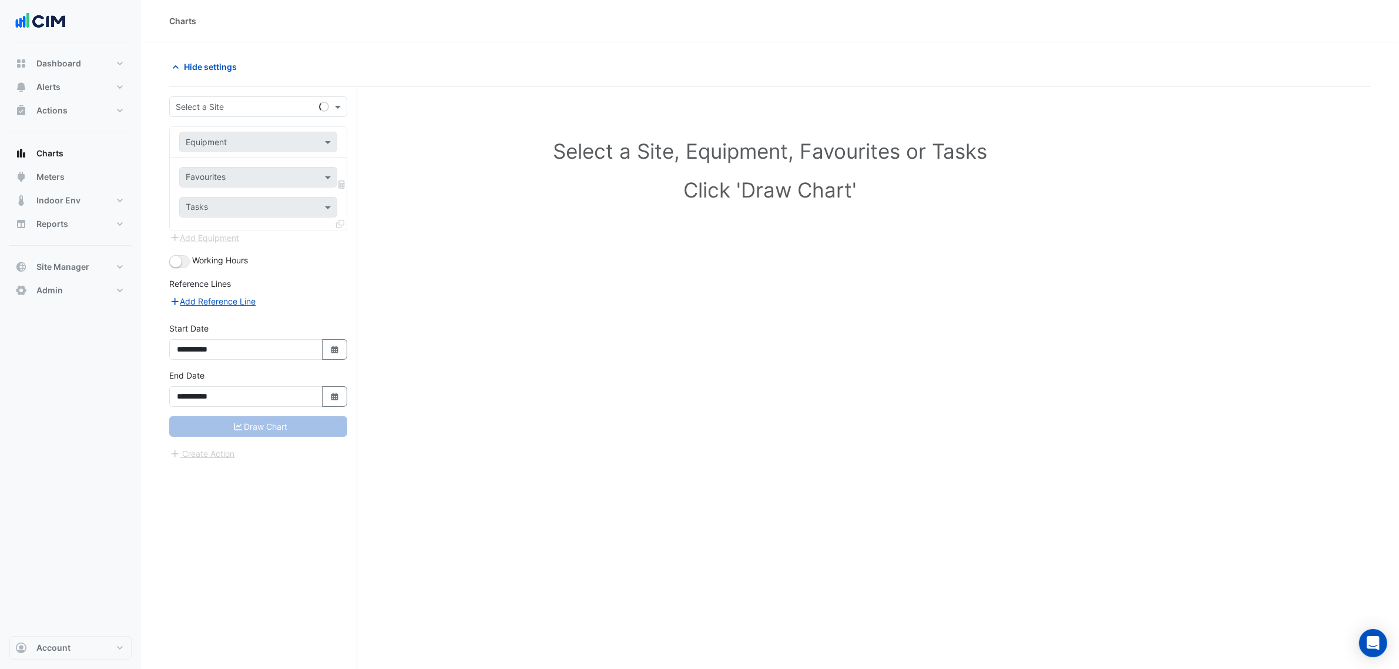
drag, startPoint x: 219, startPoint y: 95, endPoint x: 219, endPoint y: 100, distance: 5.9
click at [219, 100] on div "**********" at bounding box center [263, 400] width 188 height 626
click at [224, 101] on input "text" at bounding box center [247, 107] width 142 height 12
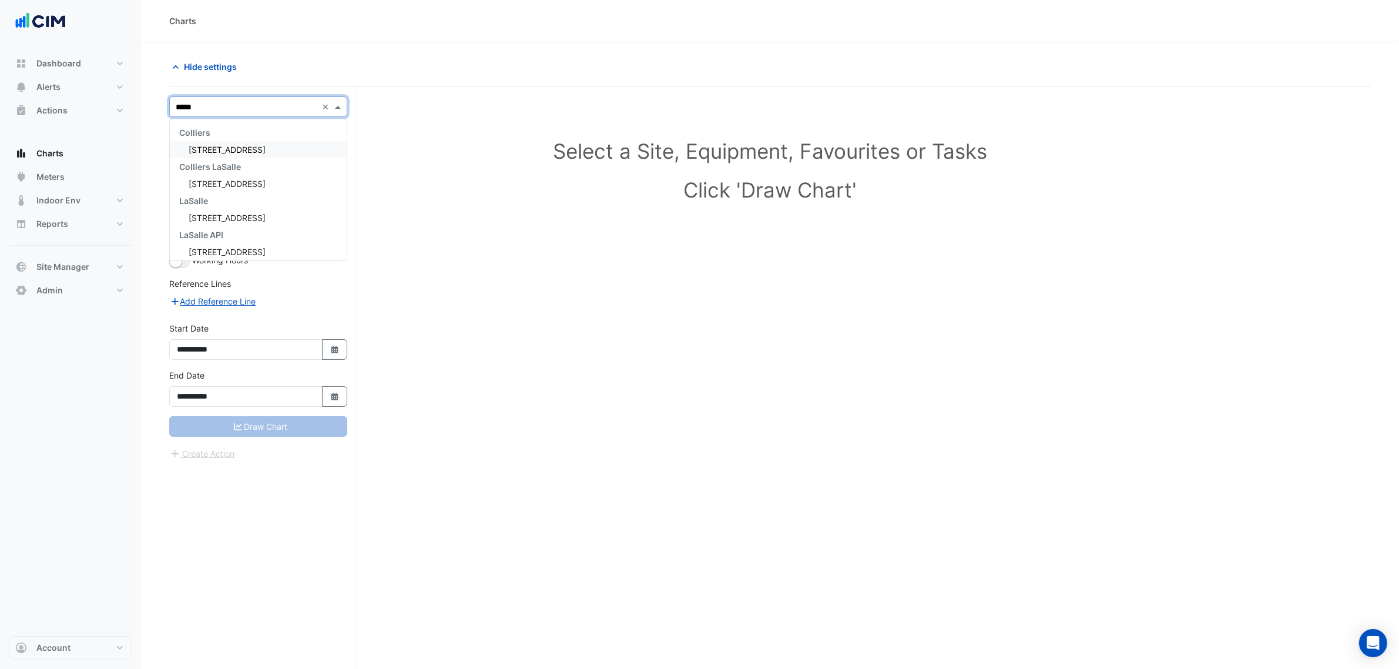
type input "******"
click at [227, 145] on span "[STREET_ADDRESS]" at bounding box center [227, 150] width 77 height 10
click at [225, 139] on input "text" at bounding box center [247, 142] width 122 height 12
type input "**"
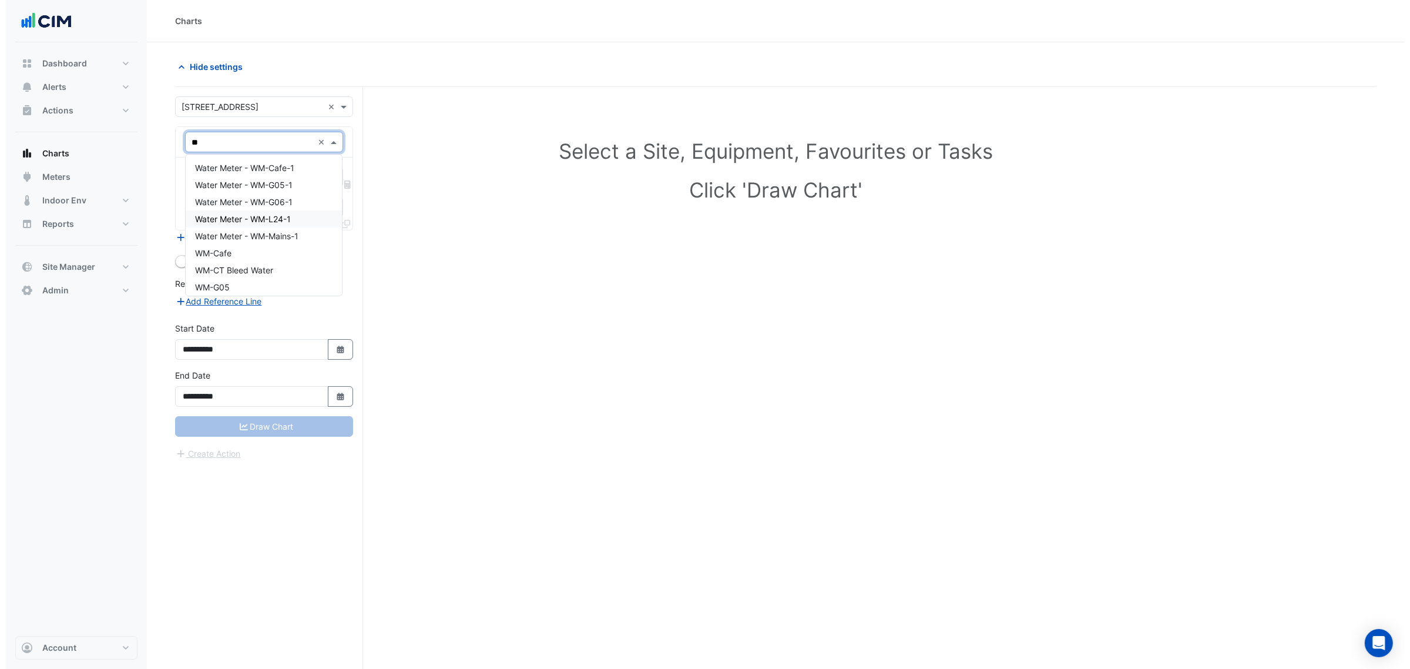
scroll to position [55, 0]
click at [221, 196] on span "WM-Cafe" at bounding box center [207, 198] width 36 height 10
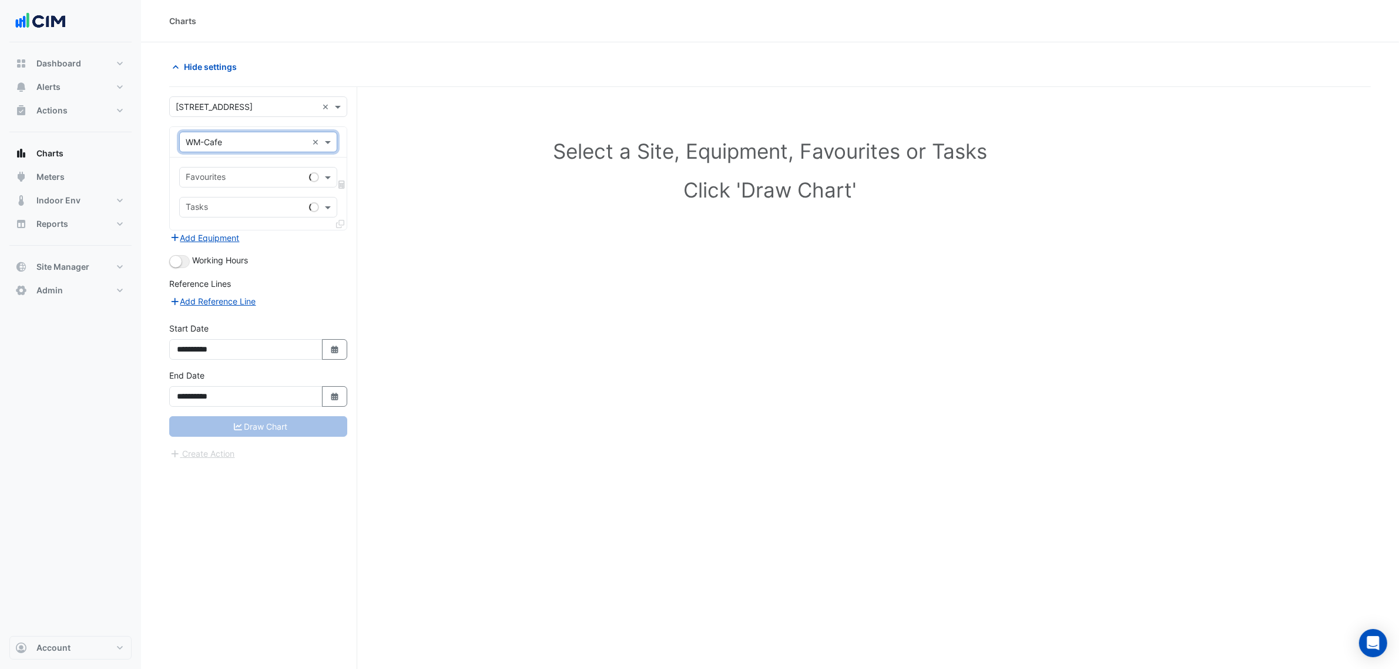
click at [334, 364] on div "**********" at bounding box center [258, 345] width 192 height 47
click at [334, 350] on icon "button" at bounding box center [334, 349] width 7 height 8
select select "*"
select select "****"
click at [213, 197] on select "*** *** *** *** *** *** *** *** ***" at bounding box center [223, 194] width 45 height 18
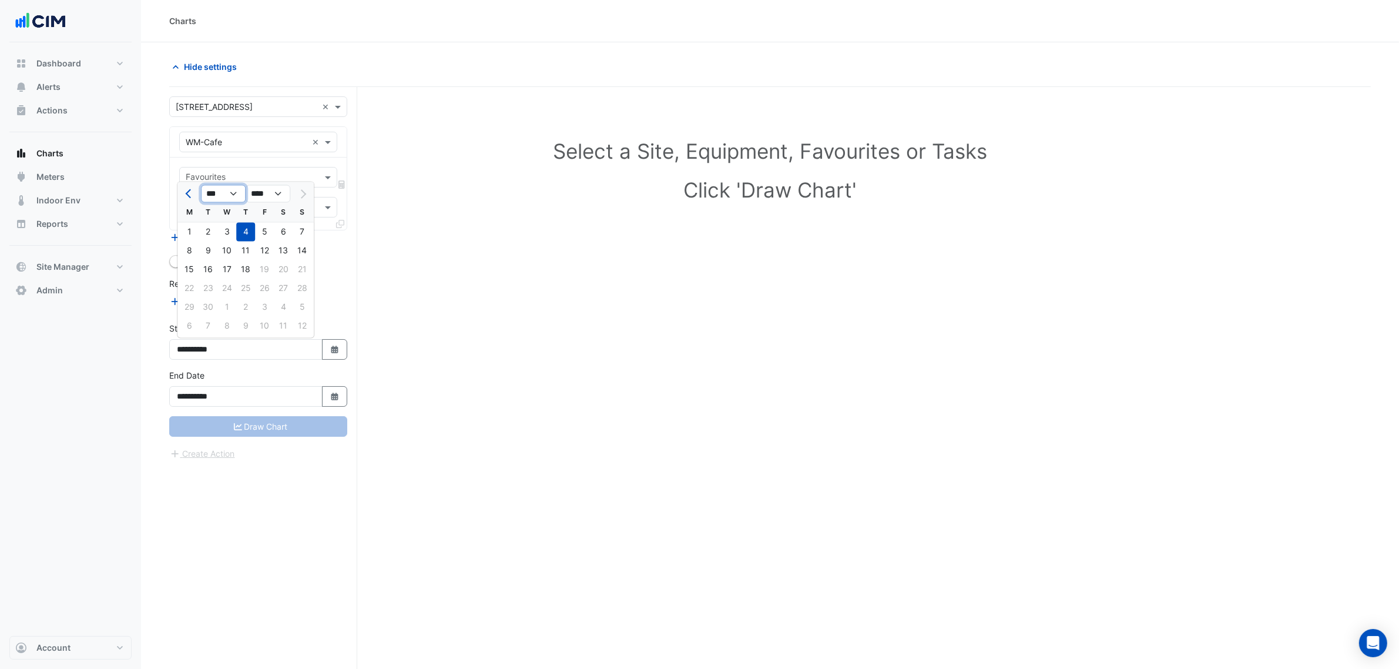
select select "*"
click at [201, 185] on select "*** *** *** *** *** *** *** *** ***" at bounding box center [223, 194] width 45 height 18
click at [223, 227] on div "1" at bounding box center [226, 232] width 19 height 19
type input "**********"
click at [189, 259] on button "button" at bounding box center [179, 261] width 21 height 13
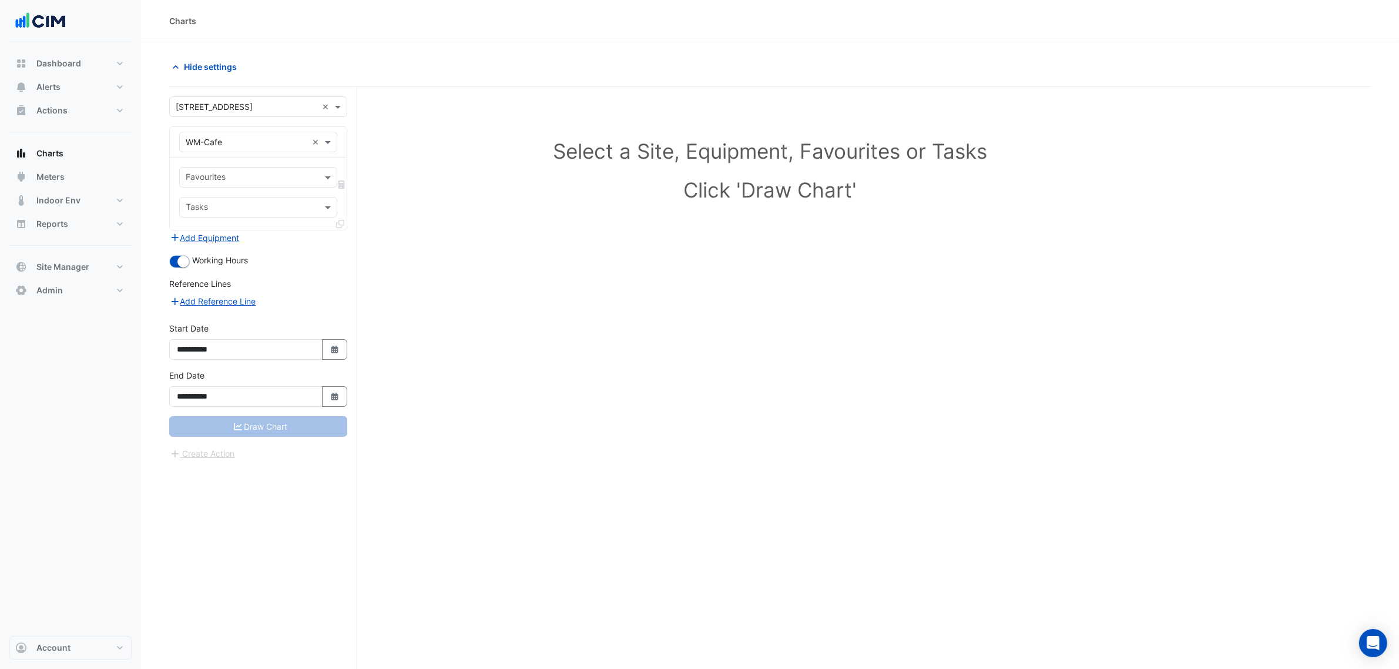
click at [240, 166] on div "Favourites Tasks" at bounding box center [258, 193] width 177 height 72
click at [240, 180] on input "text" at bounding box center [252, 178] width 132 height 12
drag, startPoint x: 237, startPoint y: 200, endPoint x: 282, endPoint y: 207, distance: 45.7
click at [242, 204] on span "Water Usage (kL) - ATS, Plantroom" at bounding box center [256, 203] width 134 height 10
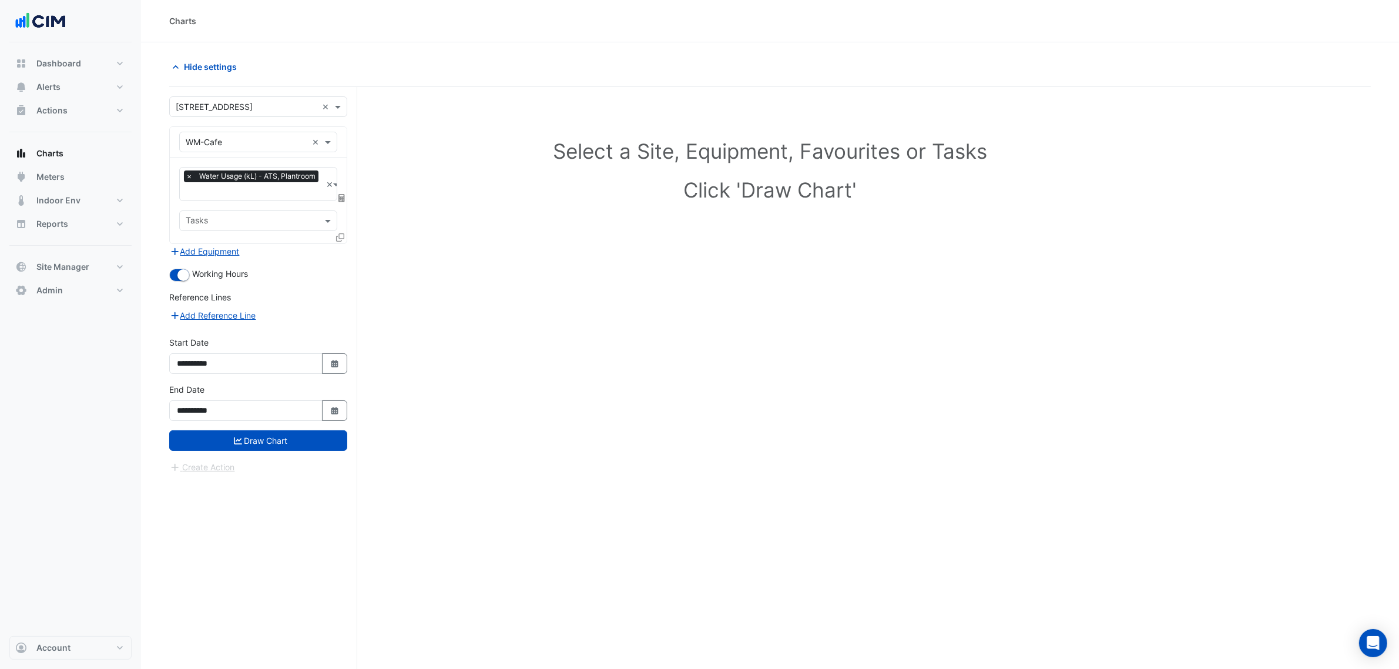
click at [341, 195] on icon at bounding box center [341, 198] width 6 height 8
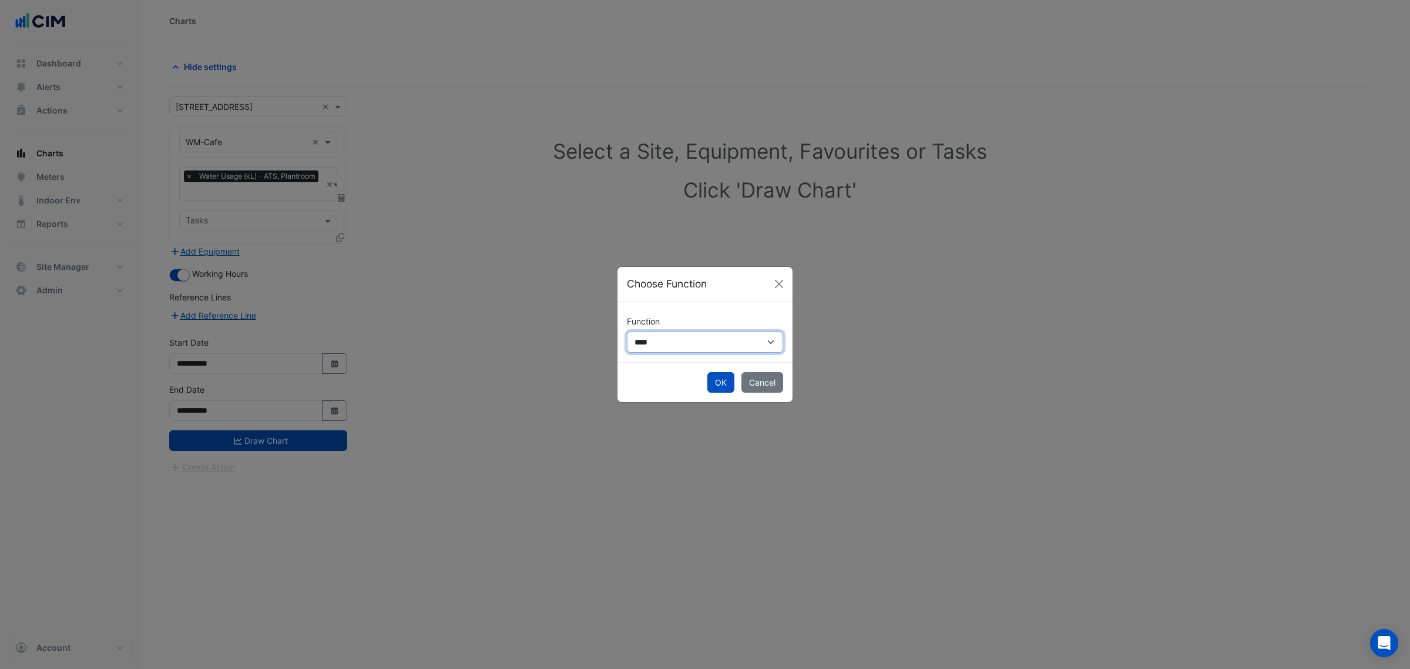
click at [662, 350] on select "**********" at bounding box center [705, 341] width 156 height 21
select select "******"
click at [627, 331] on select "**********" at bounding box center [705, 341] width 156 height 21
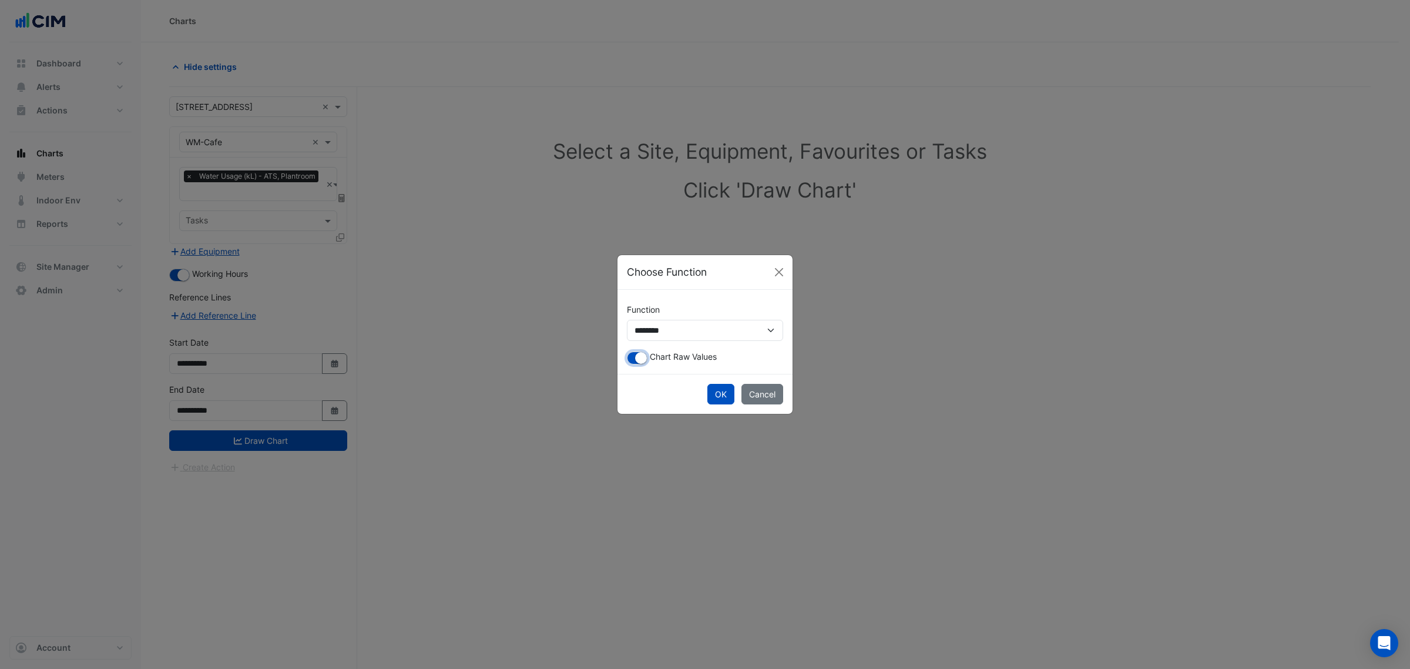
click at [633, 354] on button "button" at bounding box center [637, 357] width 21 height 13
click at [724, 397] on button "OK" at bounding box center [720, 394] width 27 height 21
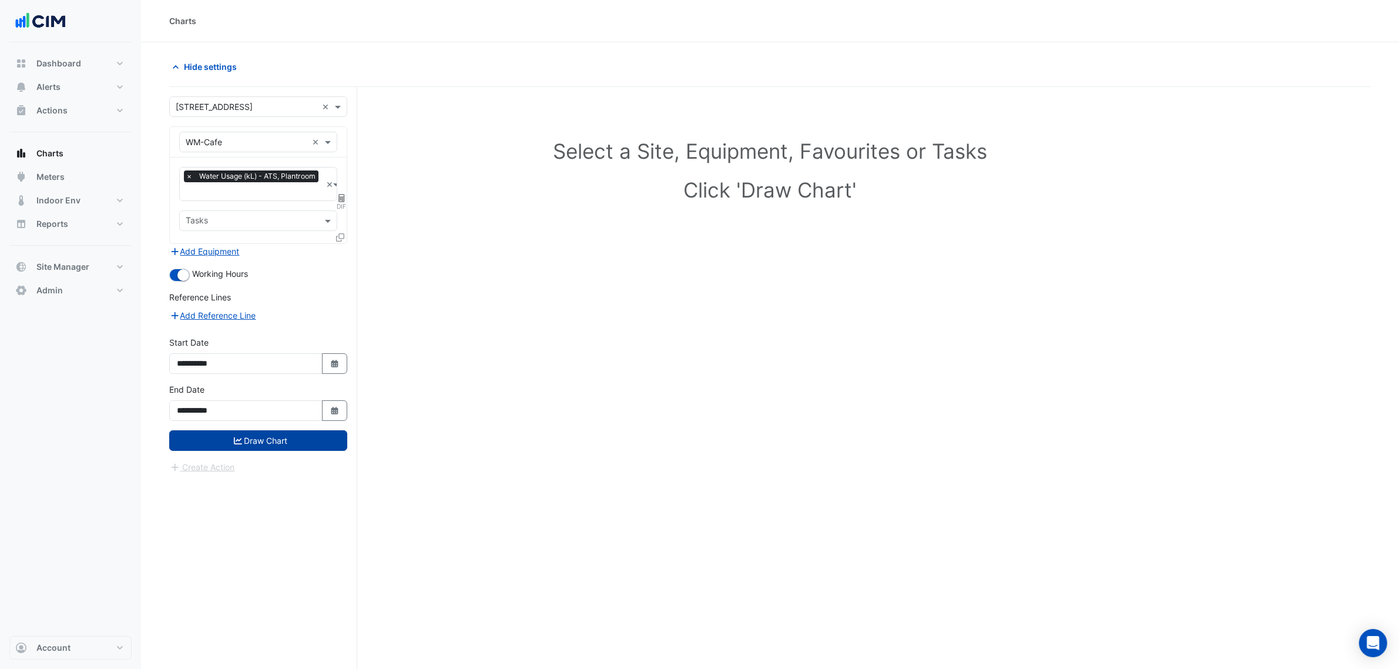
click at [266, 435] on button "Draw Chart" at bounding box center [258, 440] width 178 height 21
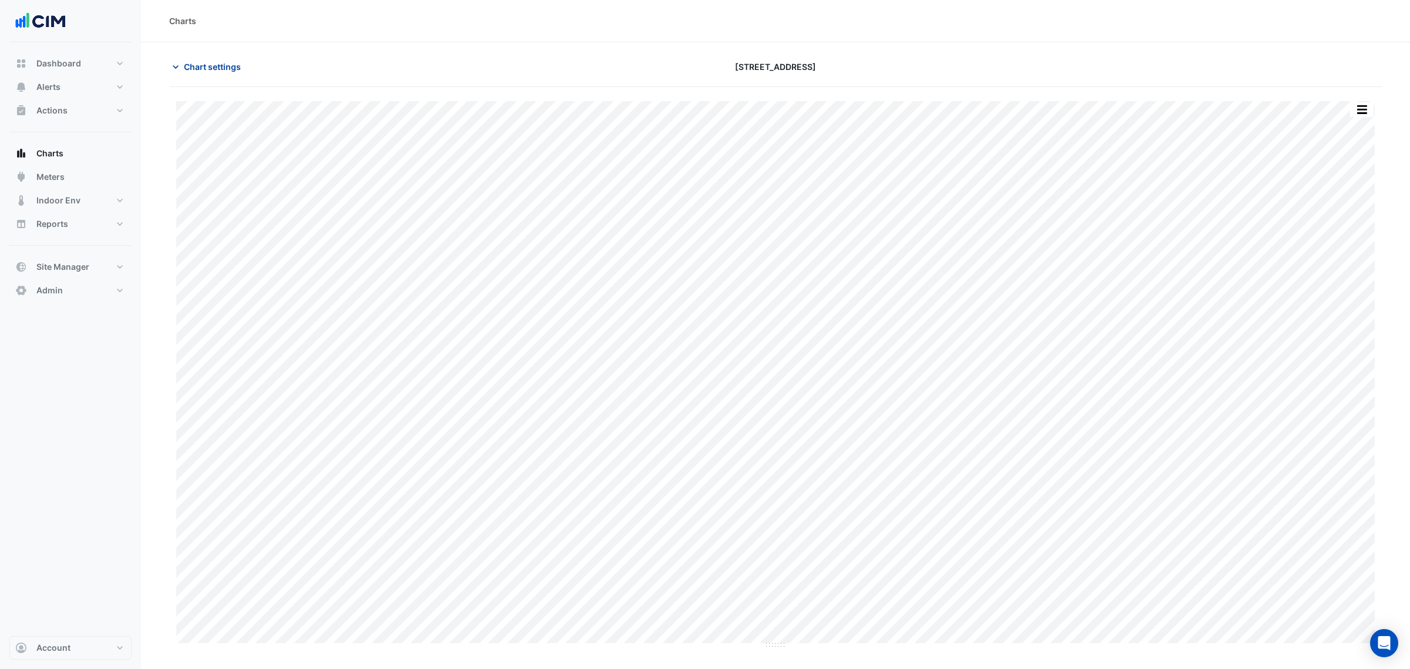
click at [195, 56] on button "Chart settings" at bounding box center [208, 66] width 79 height 21
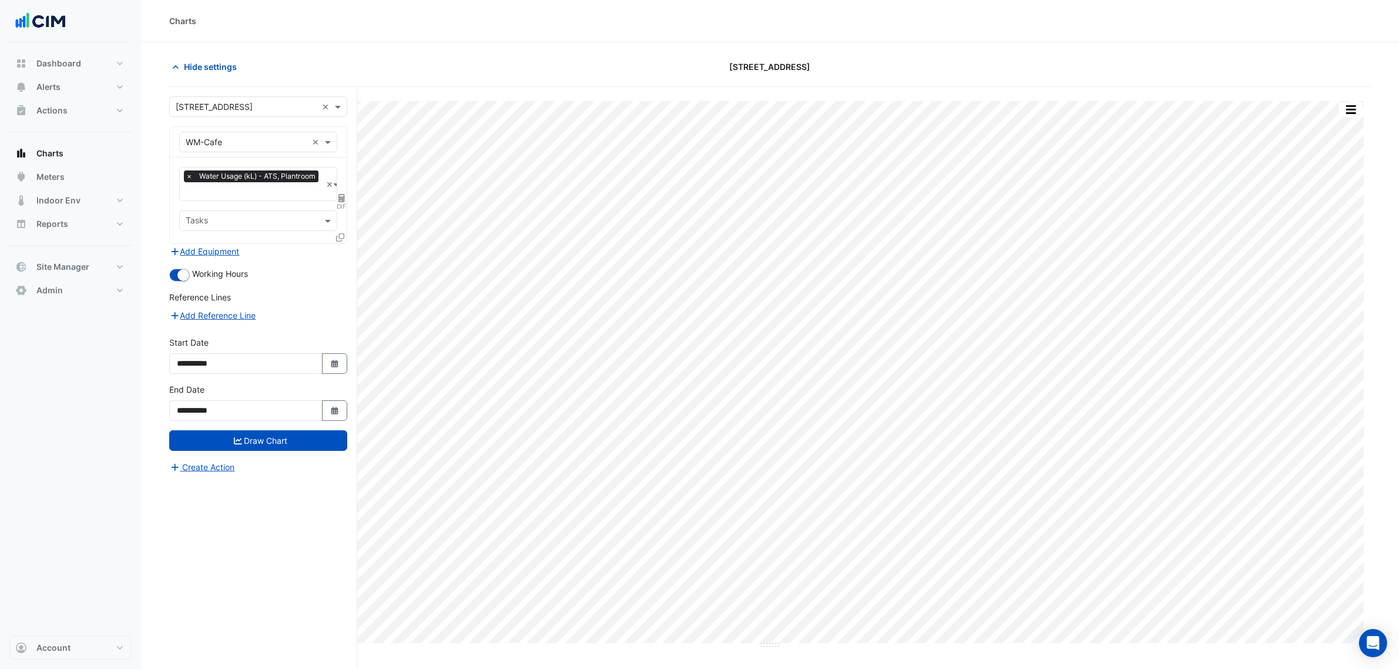
click at [345, 236] on div at bounding box center [341, 239] width 11 height 17
click at [338, 238] on icon at bounding box center [340, 237] width 8 height 8
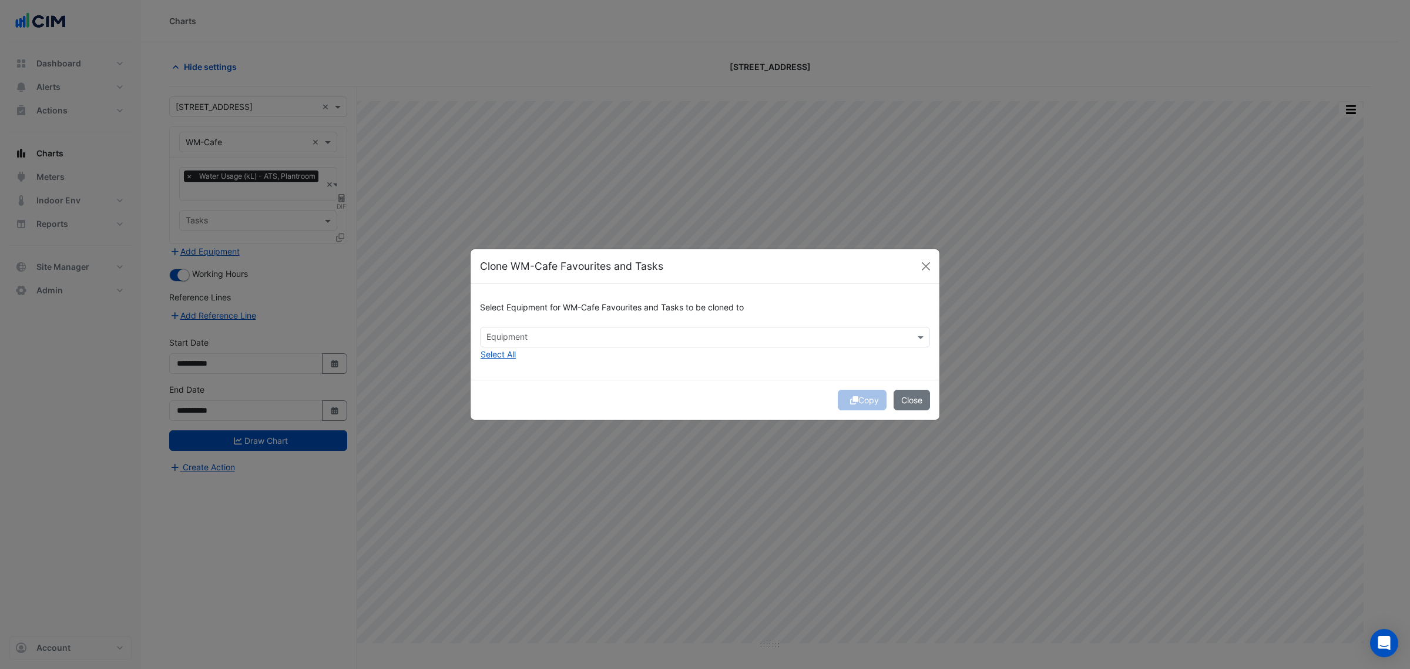
click at [517, 344] on div at bounding box center [697, 338] width 425 height 15
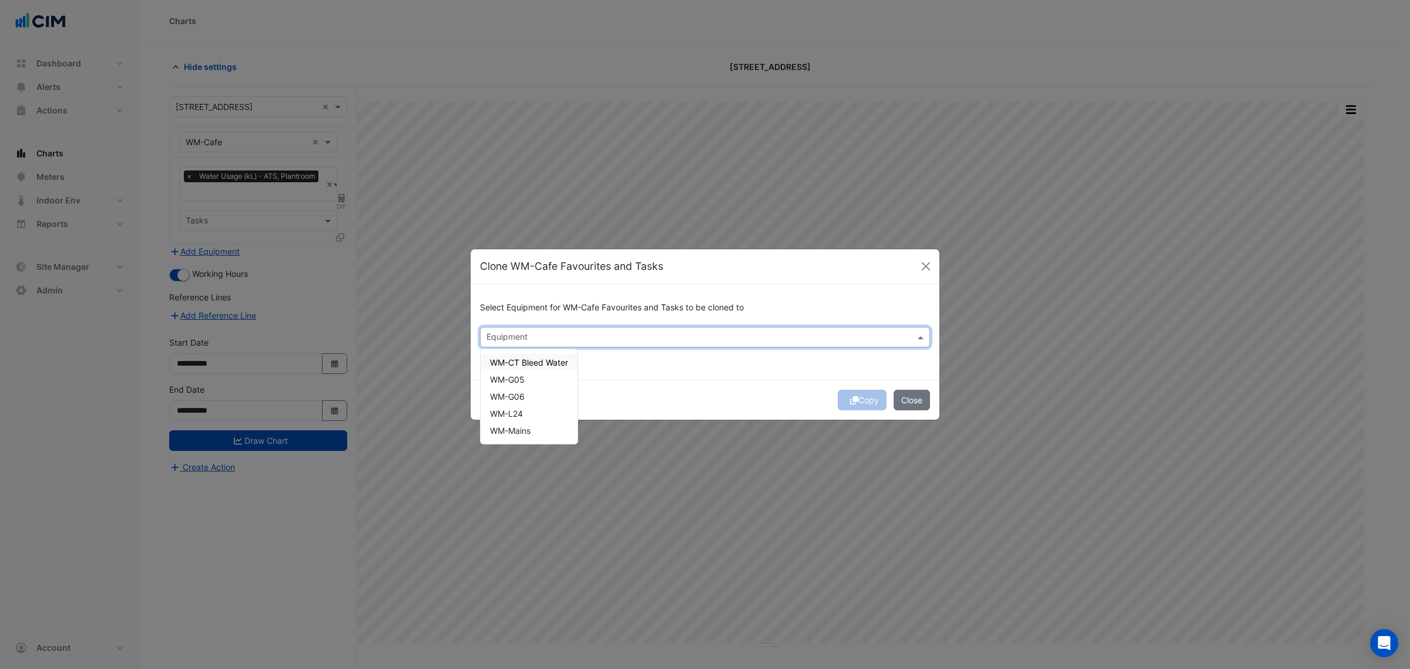
click at [550, 362] on span "WM-CT Bleed Water" at bounding box center [529, 362] width 78 height 10
click at [788, 377] on div "Select Equipment for WM-Cafe Favourites and Tasks to be cloned to × WM-CT Bleed…" at bounding box center [705, 332] width 469 height 96
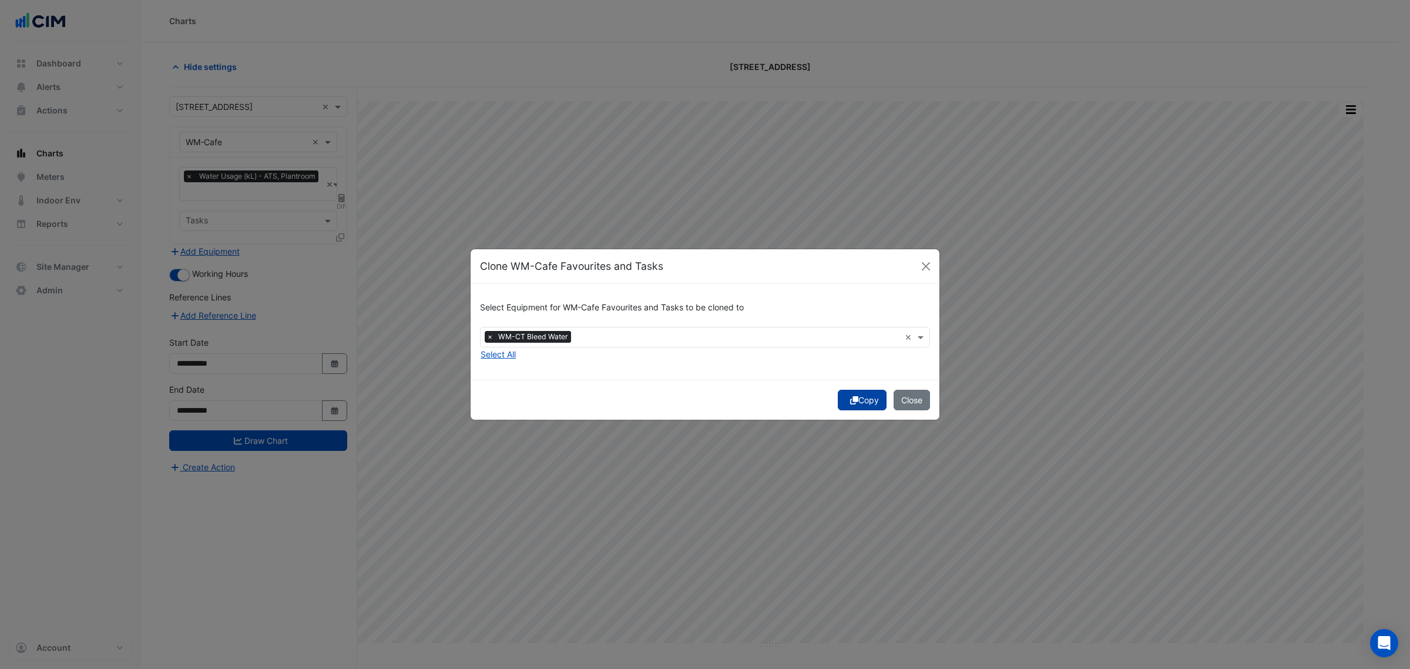
click at [864, 397] on button "Copy" at bounding box center [862, 400] width 49 height 21
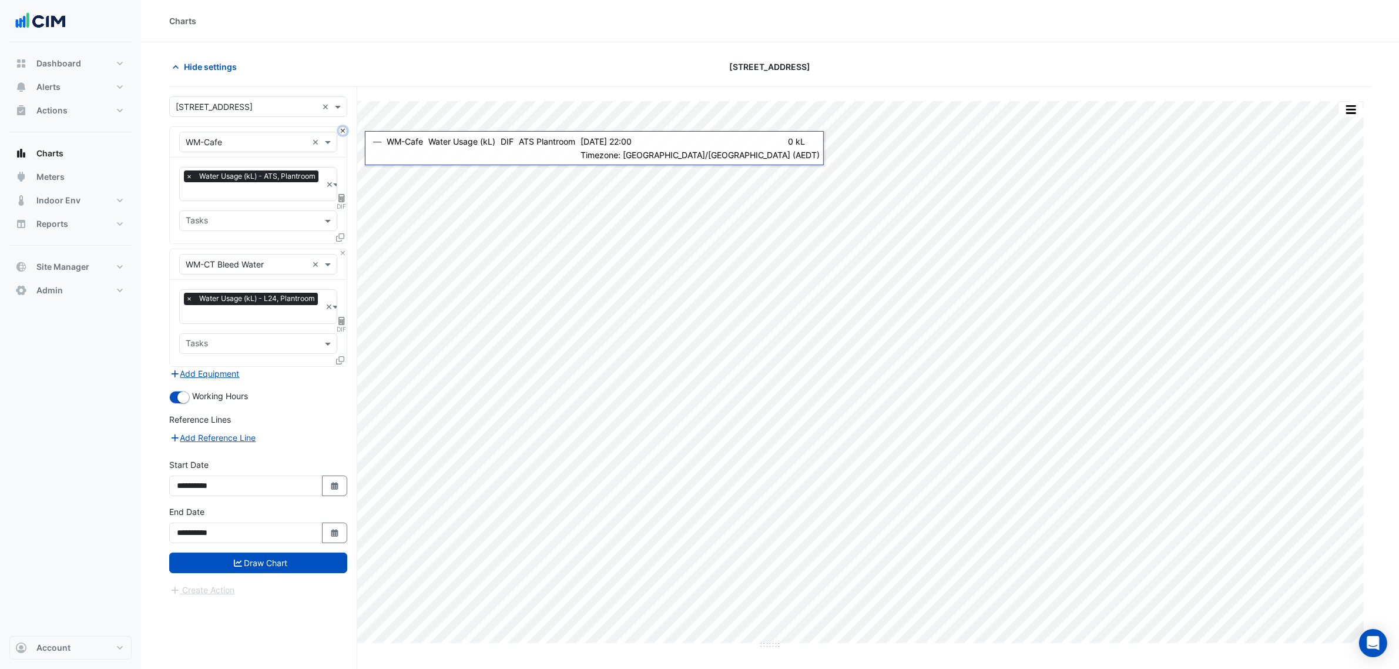
click at [341, 132] on button "Close" at bounding box center [343, 131] width 8 height 8
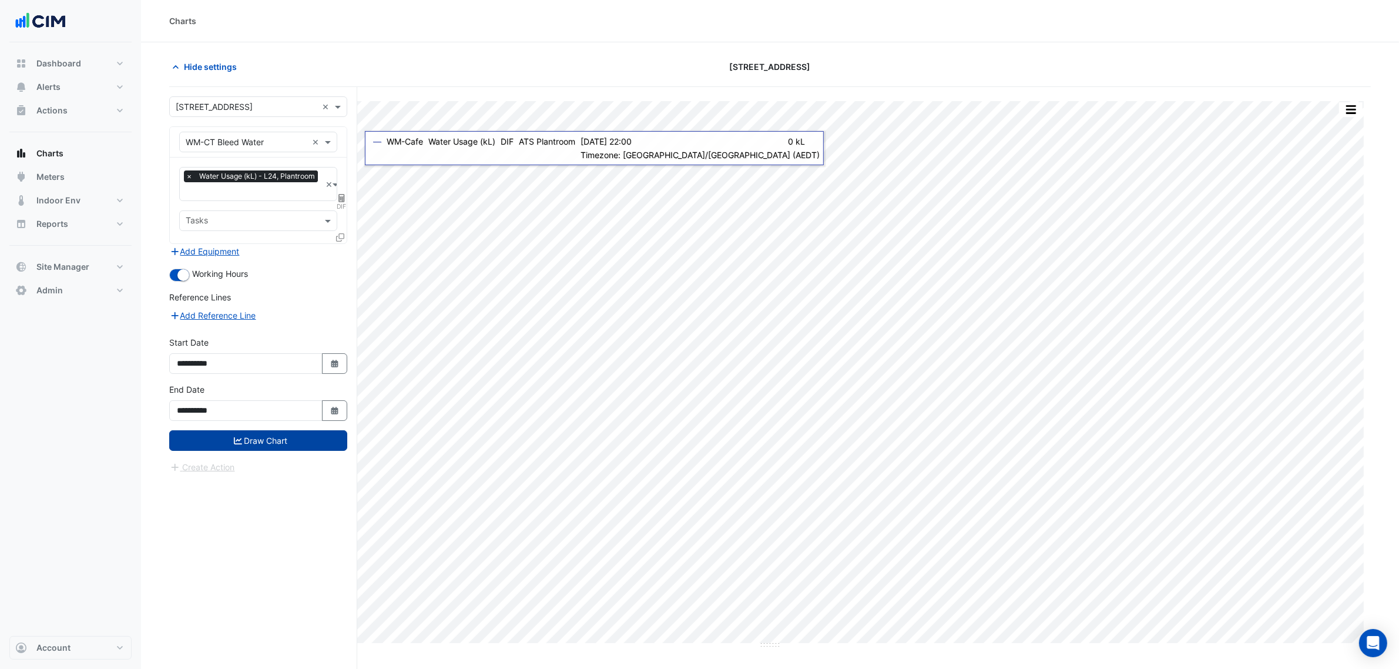
click at [308, 439] on button "Draw Chart" at bounding box center [258, 440] width 178 height 21
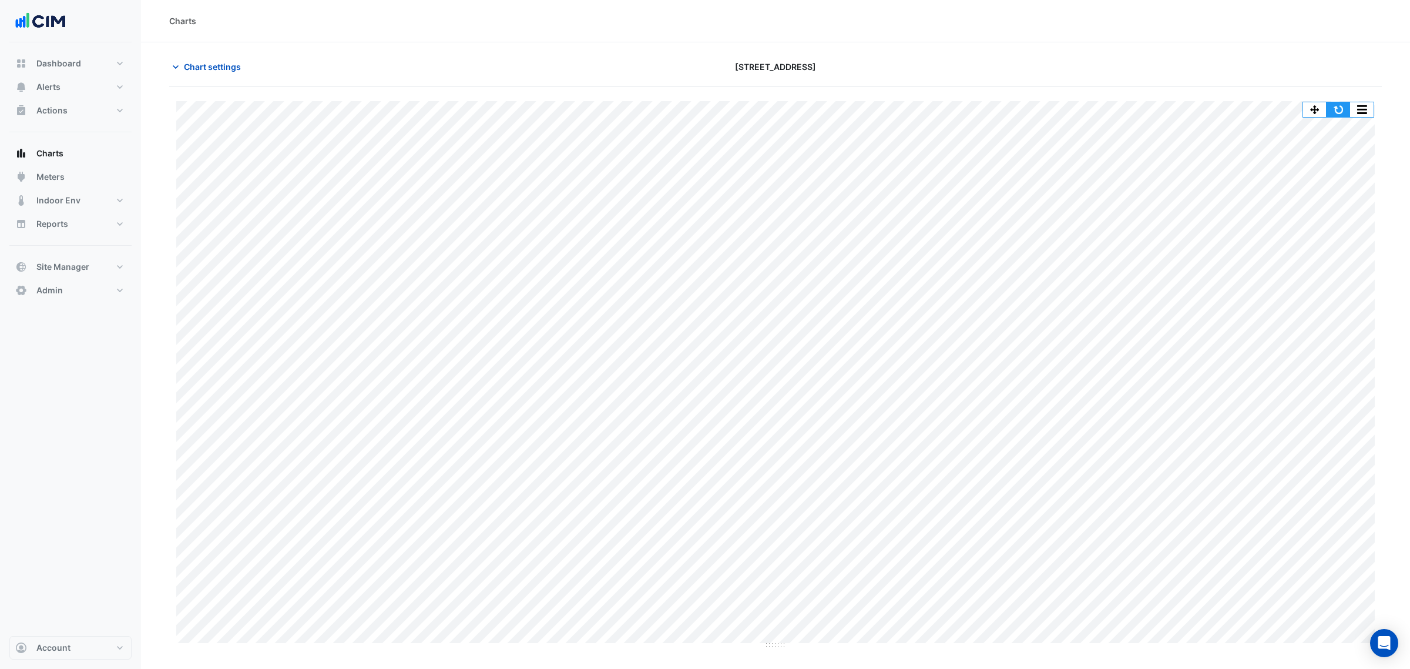
click at [1332, 104] on button "button" at bounding box center [1338, 109] width 23 height 15
click at [1328, 107] on button "button" at bounding box center [1338, 109] width 23 height 15
click at [1346, 106] on button "button" at bounding box center [1338, 109] width 23 height 15
click at [192, 82] on div "Chart settings [STREET_ADDRESS]" at bounding box center [775, 71] width 1213 height 31
click at [202, 71] on span "Chart settings" at bounding box center [212, 67] width 57 height 12
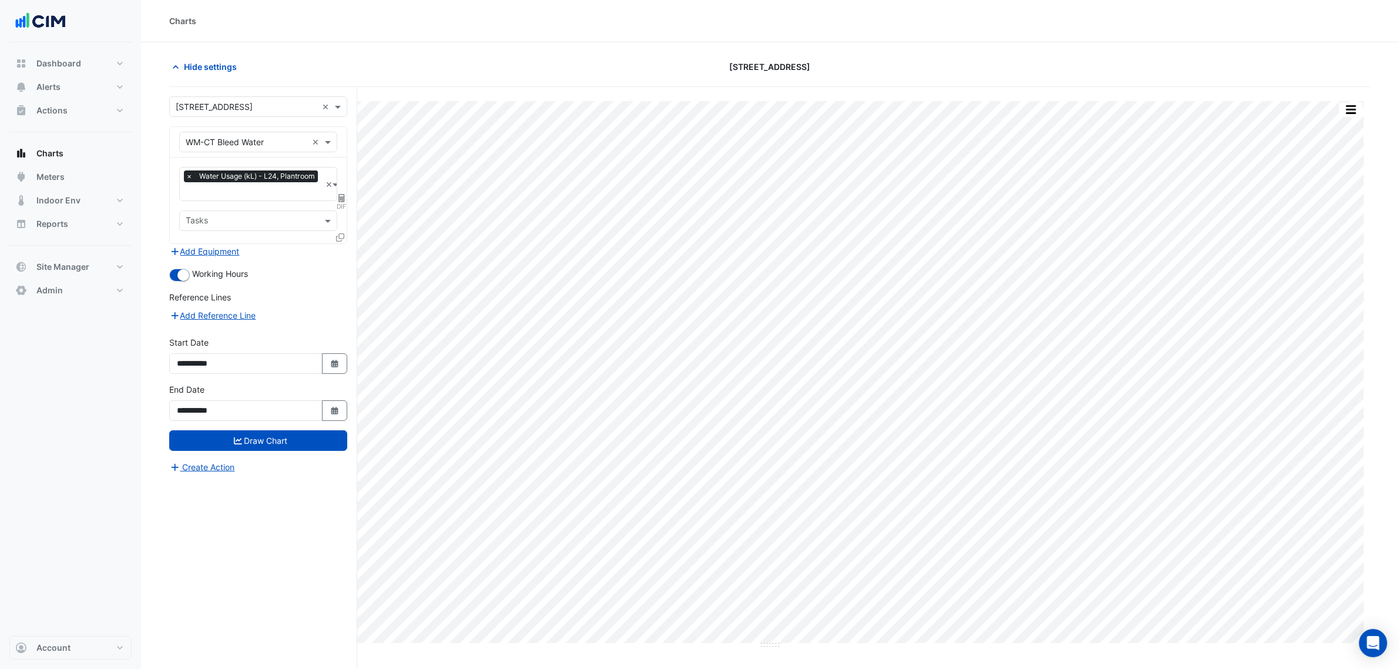
click at [342, 239] on icon at bounding box center [340, 237] width 8 height 8
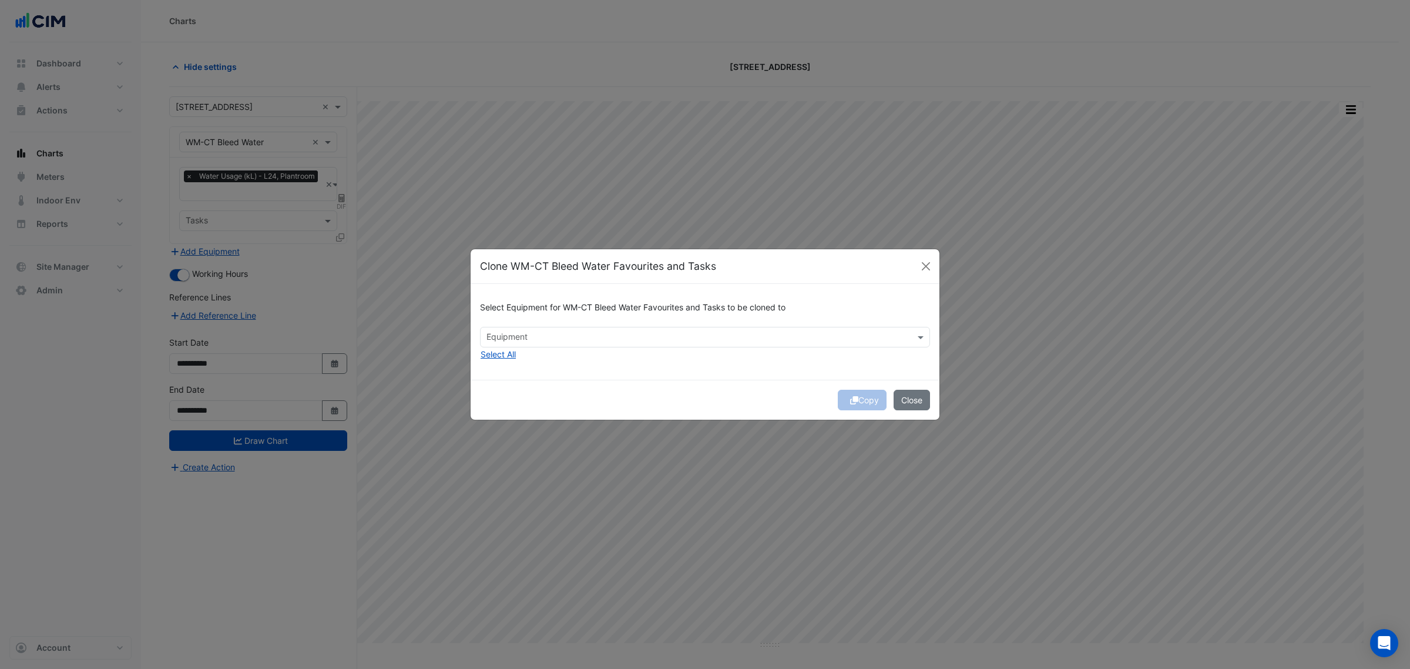
drag, startPoint x: 553, startPoint y: 340, endPoint x: 559, endPoint y: 342, distance: 6.3
click at [554, 340] on input "text" at bounding box center [698, 338] width 424 height 12
click at [519, 379] on span "WM-G05" at bounding box center [507, 379] width 35 height 10
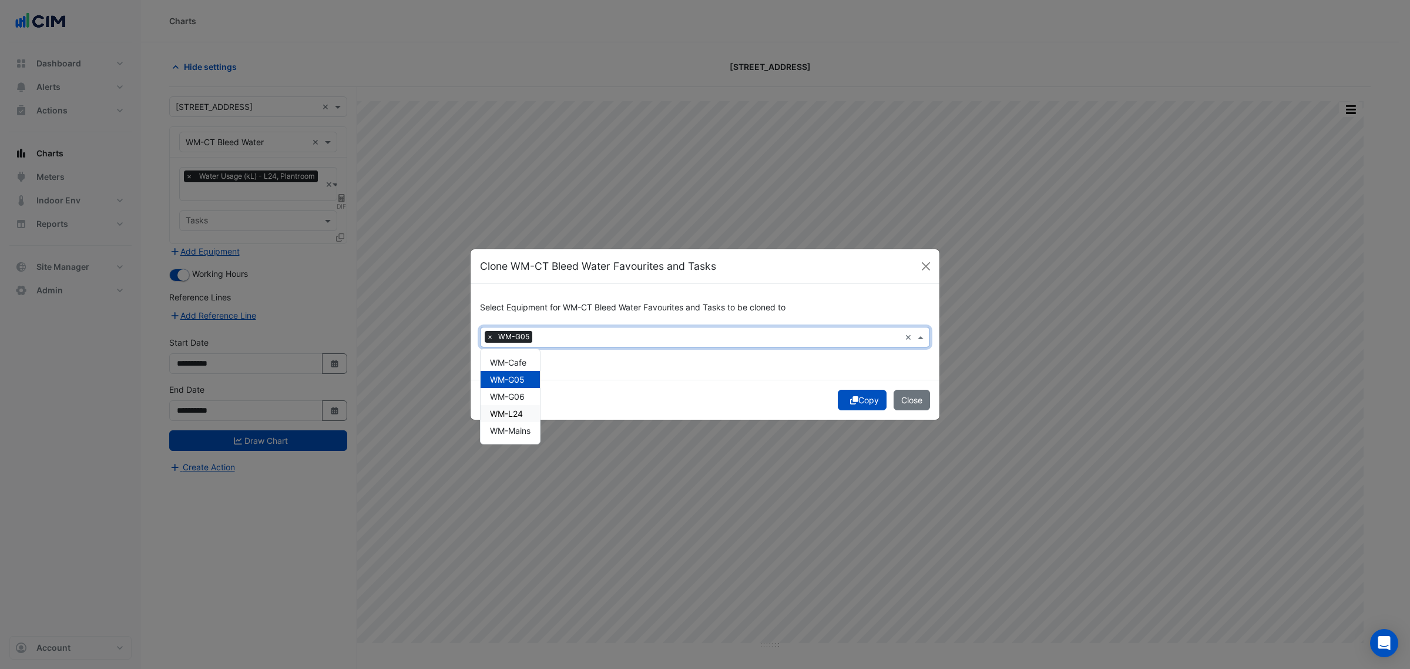
click at [525, 415] on div "WM-L24" at bounding box center [510, 413] width 59 height 17
click at [521, 382] on span "WM-G05" at bounding box center [507, 379] width 35 height 10
click at [526, 394] on div "WM-G06" at bounding box center [510, 396] width 59 height 17
click at [528, 380] on div "WM-G05" at bounding box center [510, 379] width 59 height 17
click at [527, 410] on div "WM-L24" at bounding box center [510, 413] width 59 height 17
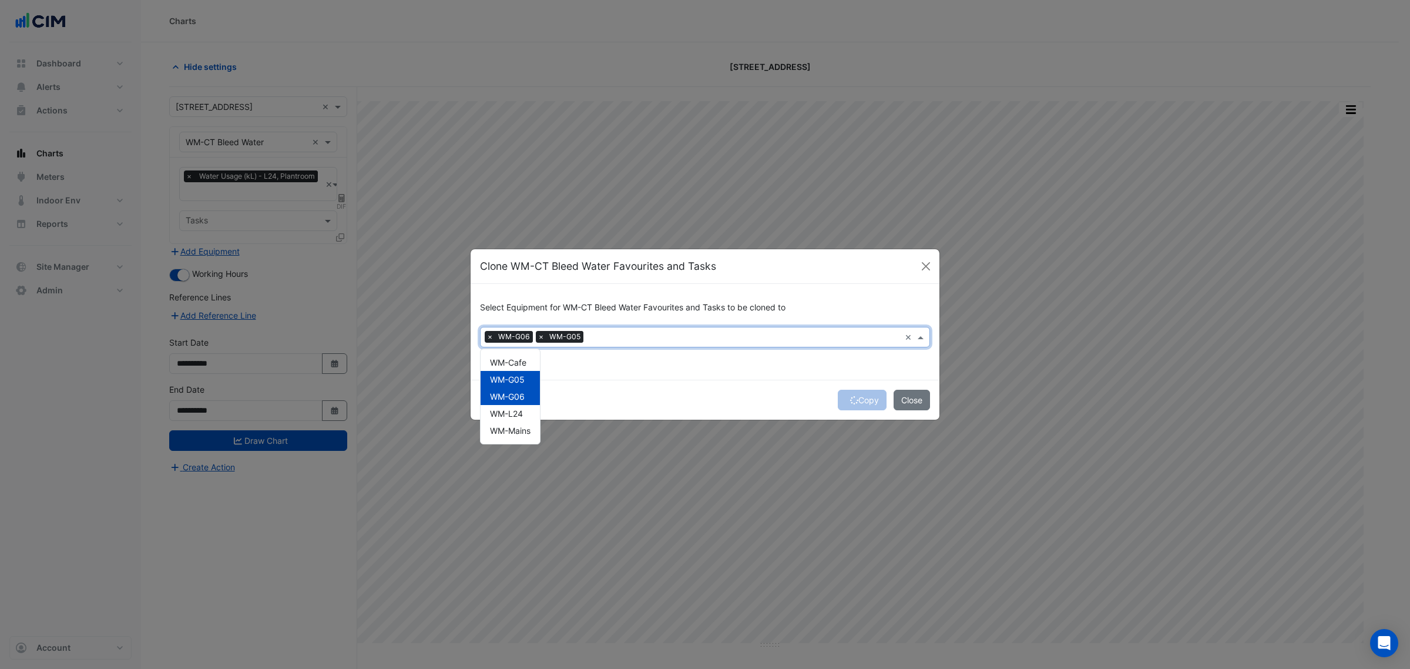
click at [536, 385] on div "WM-G05" at bounding box center [510, 379] width 59 height 17
click at [532, 395] on div "WM-G06" at bounding box center [510, 396] width 59 height 17
click at [532, 376] on div "WM-G05" at bounding box center [510, 379] width 59 height 17
click at [838, 399] on button "Copy" at bounding box center [862, 400] width 49 height 21
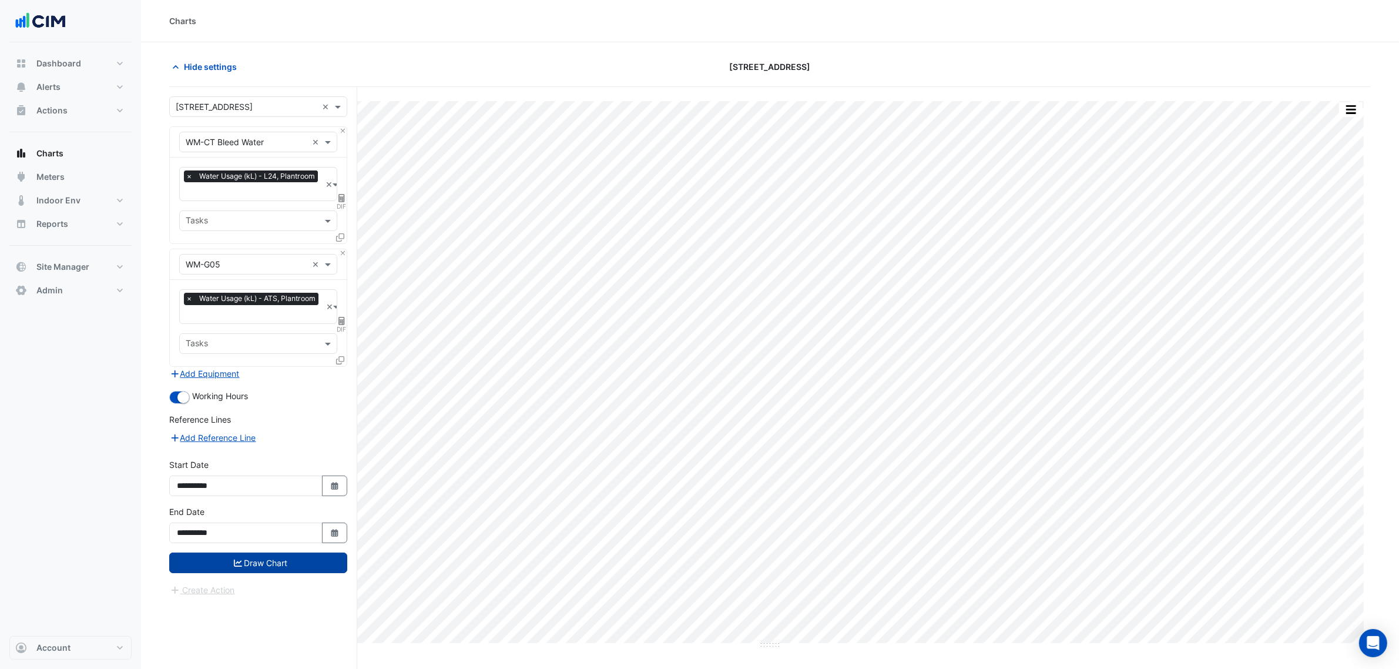
click at [273, 561] on button "Draw Chart" at bounding box center [258, 562] width 178 height 21
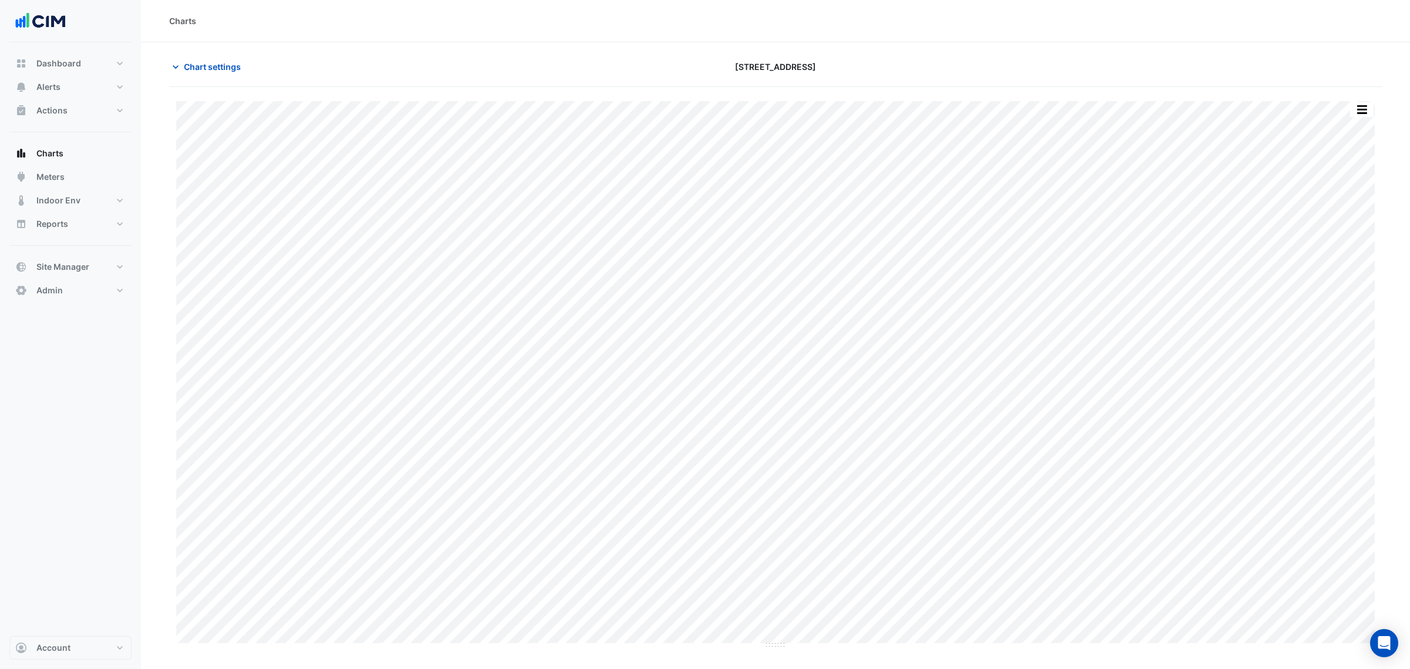
click at [212, 78] on div "Chart settings [STREET_ADDRESS]" at bounding box center [775, 71] width 1213 height 31
click at [212, 65] on span "Chart settings" at bounding box center [212, 67] width 57 height 12
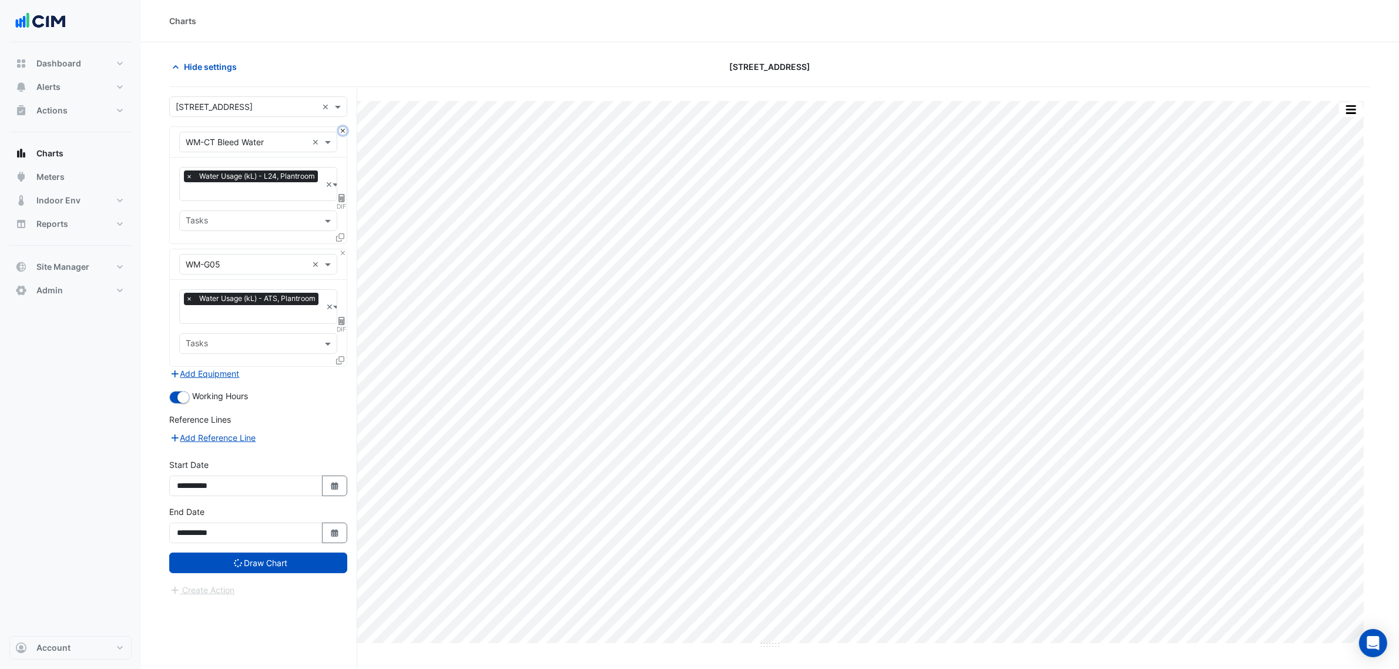
click at [343, 133] on button "Close" at bounding box center [343, 131] width 8 height 8
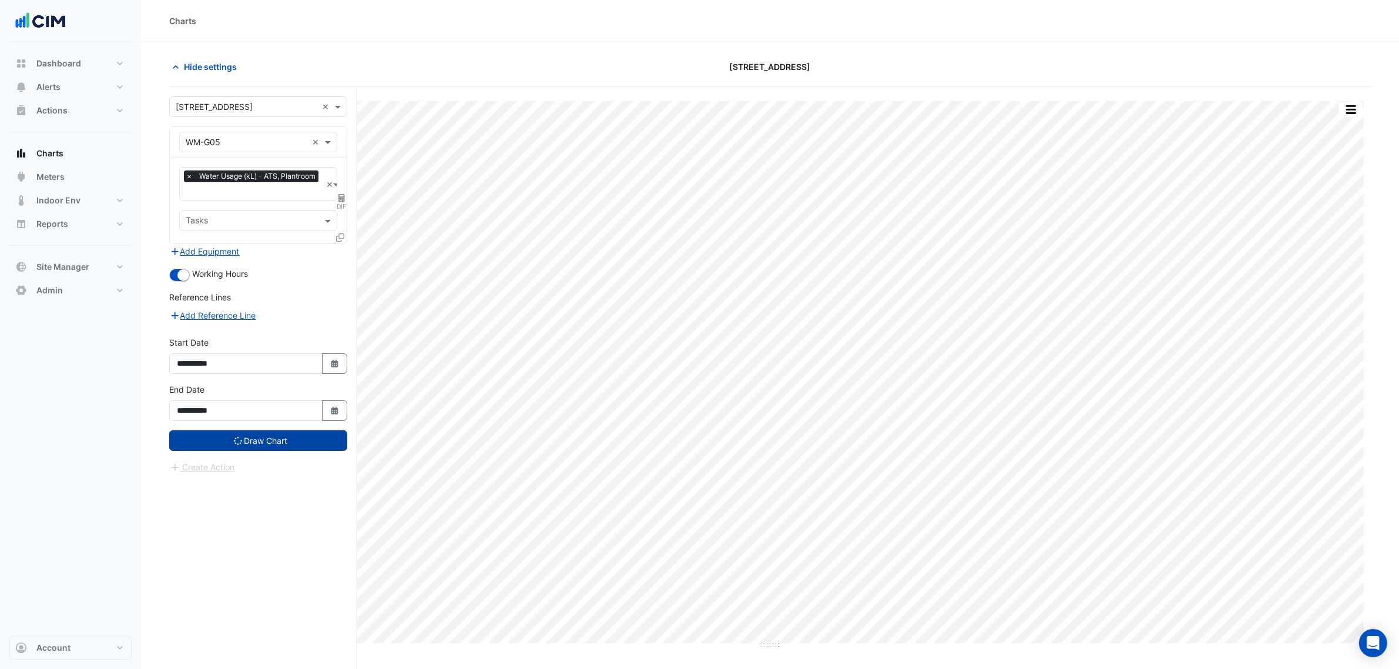
click at [313, 448] on button "Draw Chart" at bounding box center [258, 440] width 178 height 21
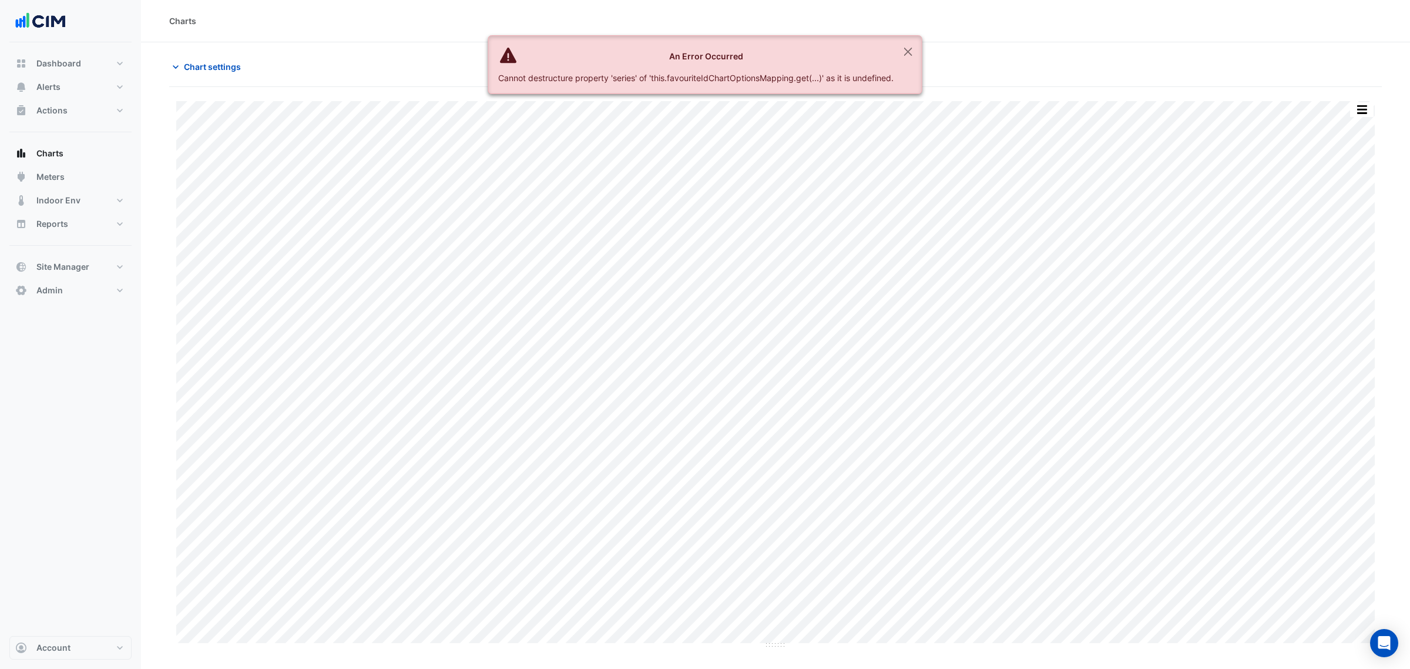
click at [894, 48] on ngb-alert "An Error Occurred Cannot destructure property 'series' of 'this.favouriteIdChar…" at bounding box center [705, 64] width 434 height 59
click at [905, 44] on button "Close" at bounding box center [908, 52] width 27 height 32
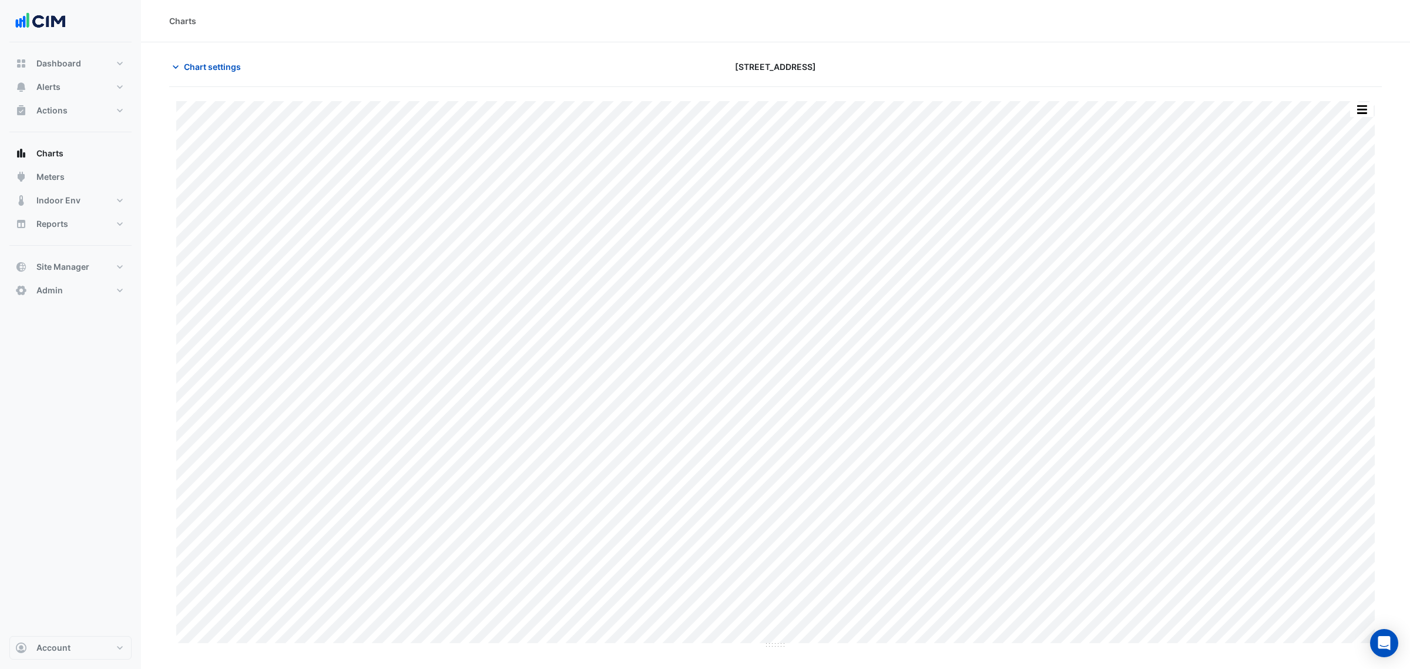
click at [1352, 105] on button "button" at bounding box center [1361, 109] width 23 height 15
click at [1347, 250] on div "Export CSV - Pivot" at bounding box center [1338, 250] width 70 height 28
click at [247, 56] on div "Chart settings" at bounding box center [366, 66] width 409 height 21
click at [245, 58] on button "Chart settings" at bounding box center [208, 66] width 79 height 21
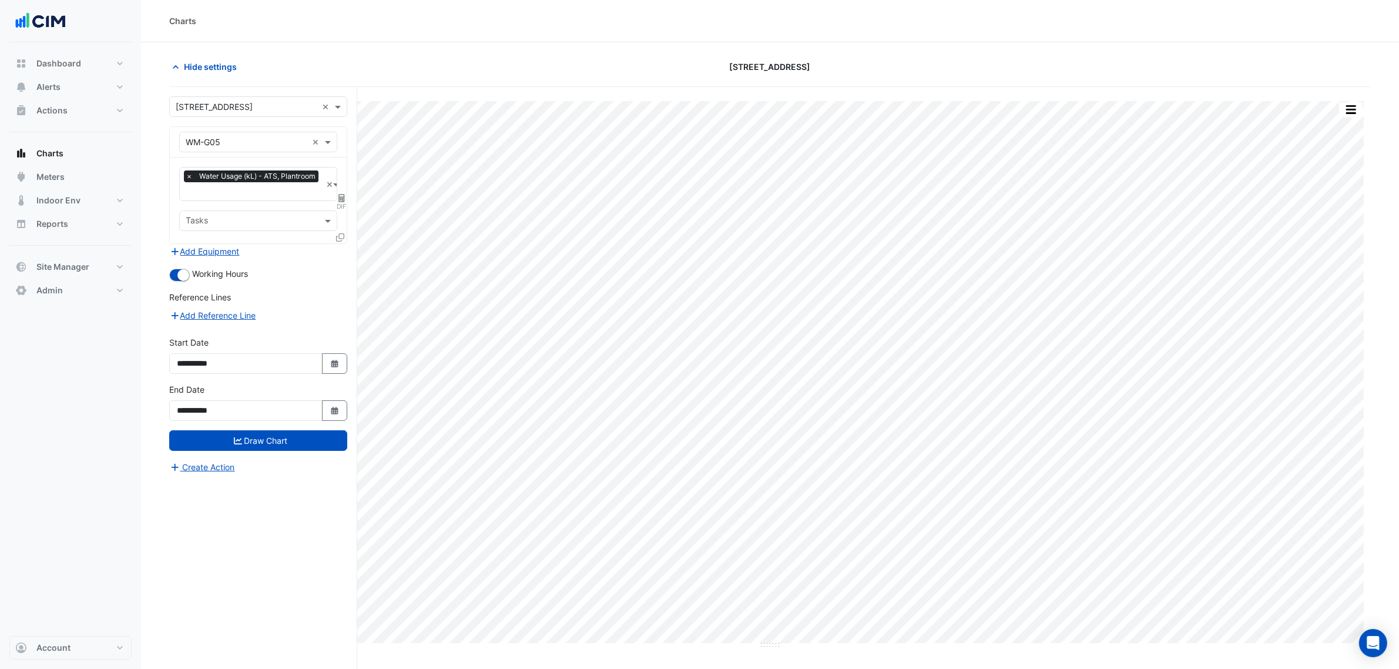
click at [241, 144] on input "text" at bounding box center [247, 142] width 122 height 12
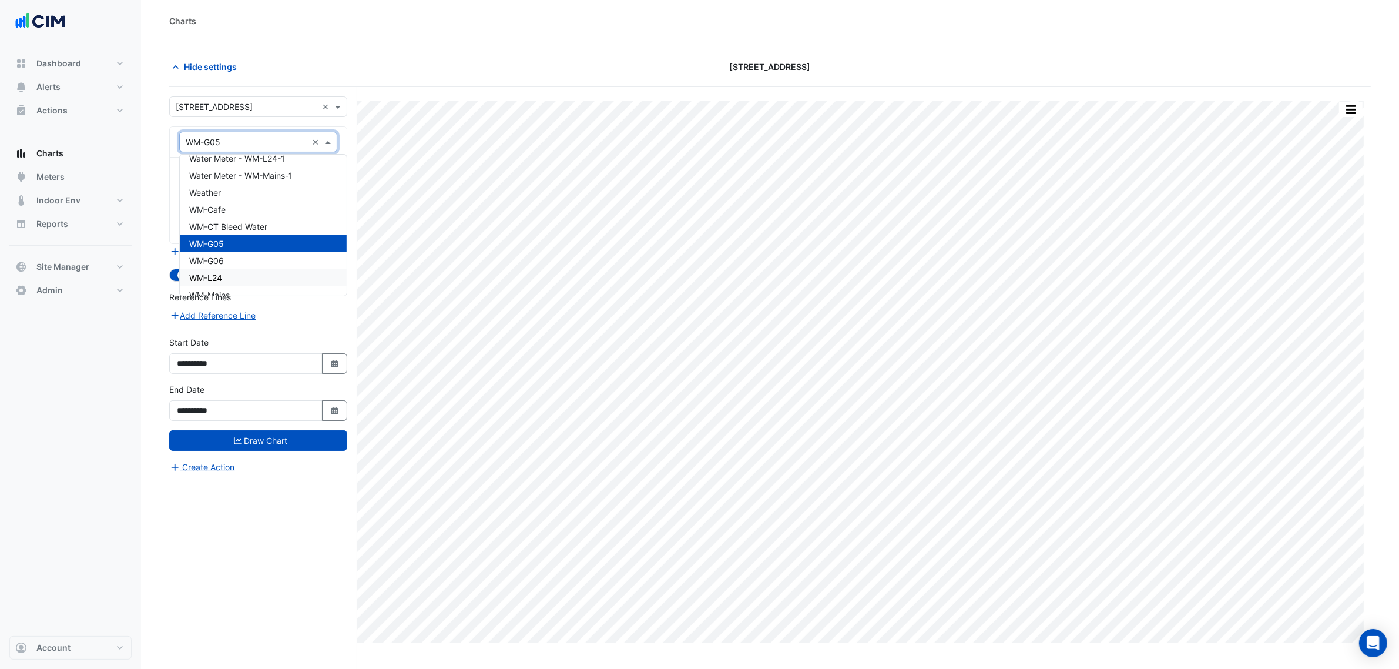
click at [241, 269] on div "WM-L24" at bounding box center [263, 277] width 167 height 17
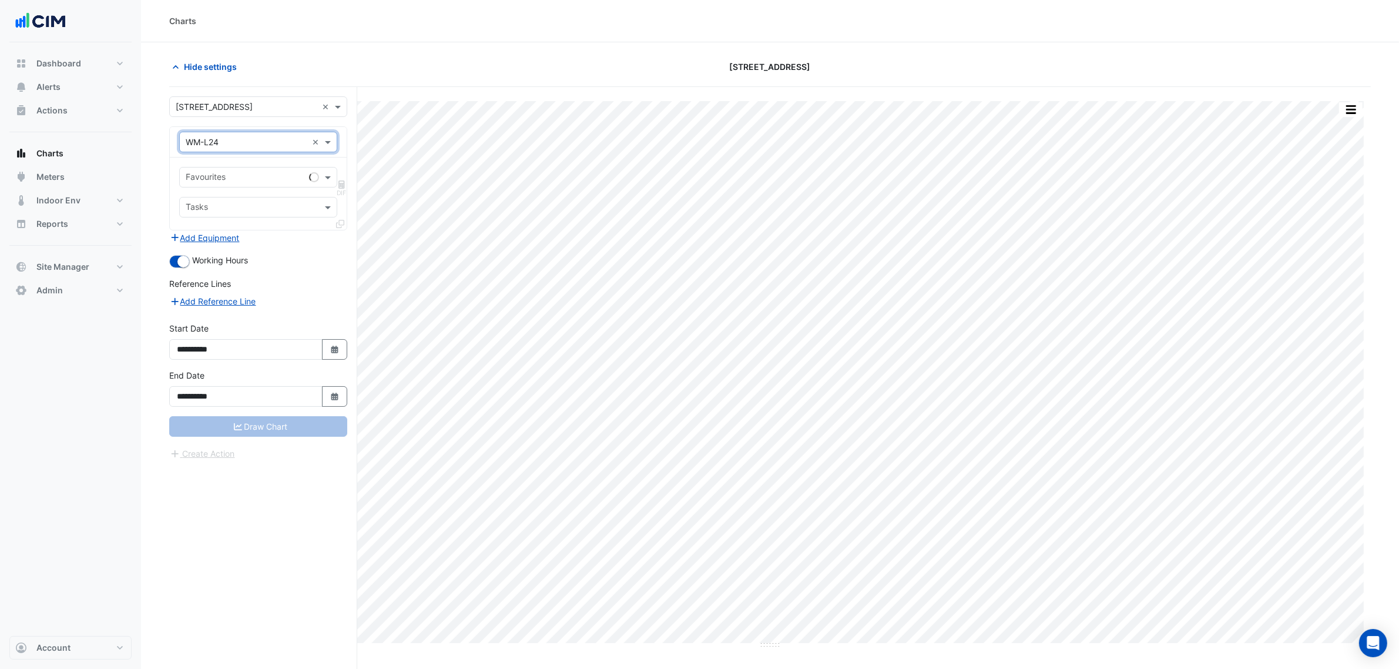
click at [242, 172] on input "text" at bounding box center [245, 178] width 119 height 12
click at [291, 200] on span "Water Usage (kL) - ATS, Plantroom" at bounding box center [256, 203] width 134 height 10
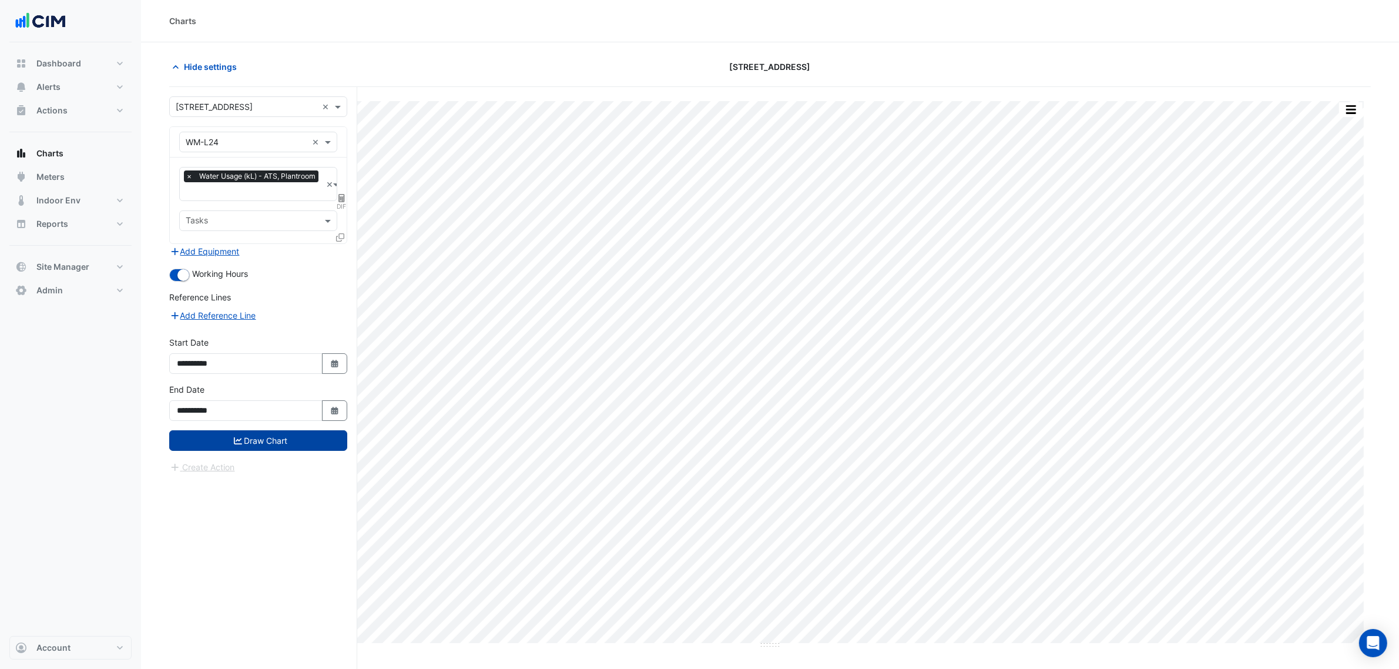
click at [321, 435] on button "Draw Chart" at bounding box center [258, 440] width 178 height 21
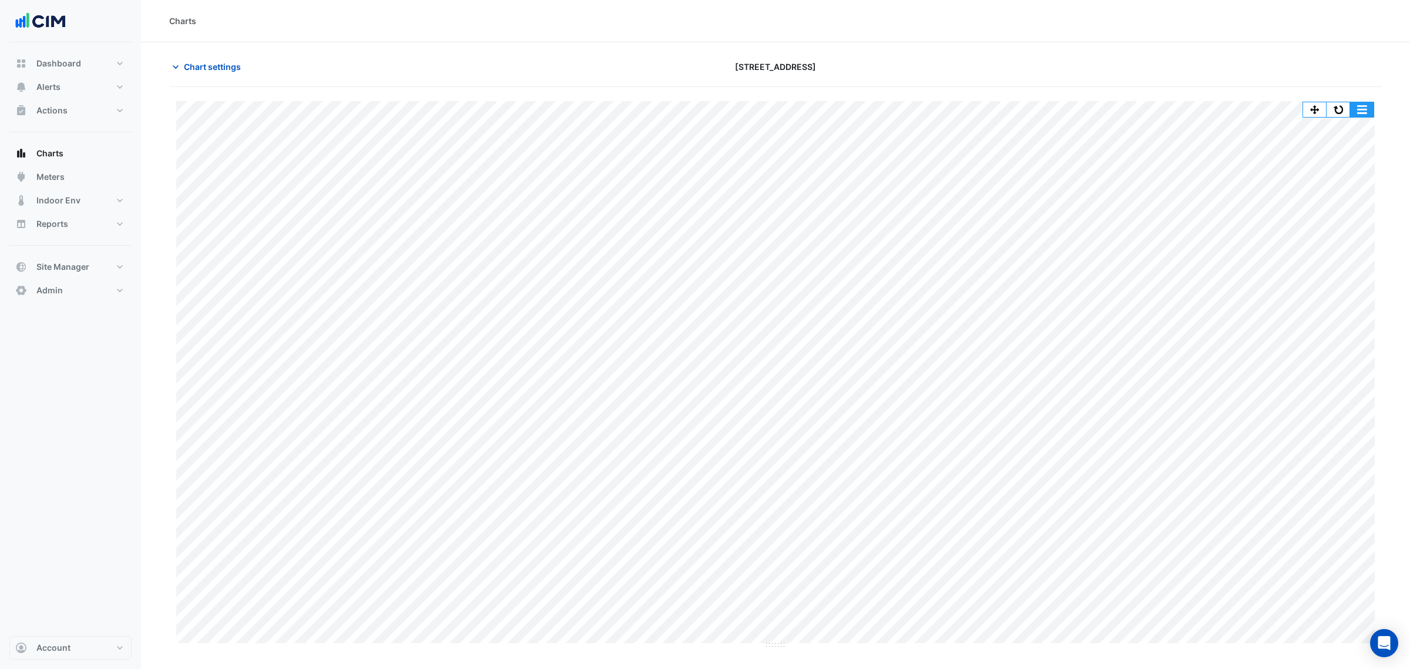
click at [1358, 103] on button "button" at bounding box center [1361, 109] width 23 height 15
click at [1346, 106] on button "button" at bounding box center [1338, 109] width 23 height 15
click at [1363, 106] on button "button" at bounding box center [1361, 109] width 23 height 15
click at [1366, 113] on button "button" at bounding box center [1361, 109] width 23 height 15
click at [1341, 187] on div "Pivot Data Table" at bounding box center [1338, 194] width 70 height 28
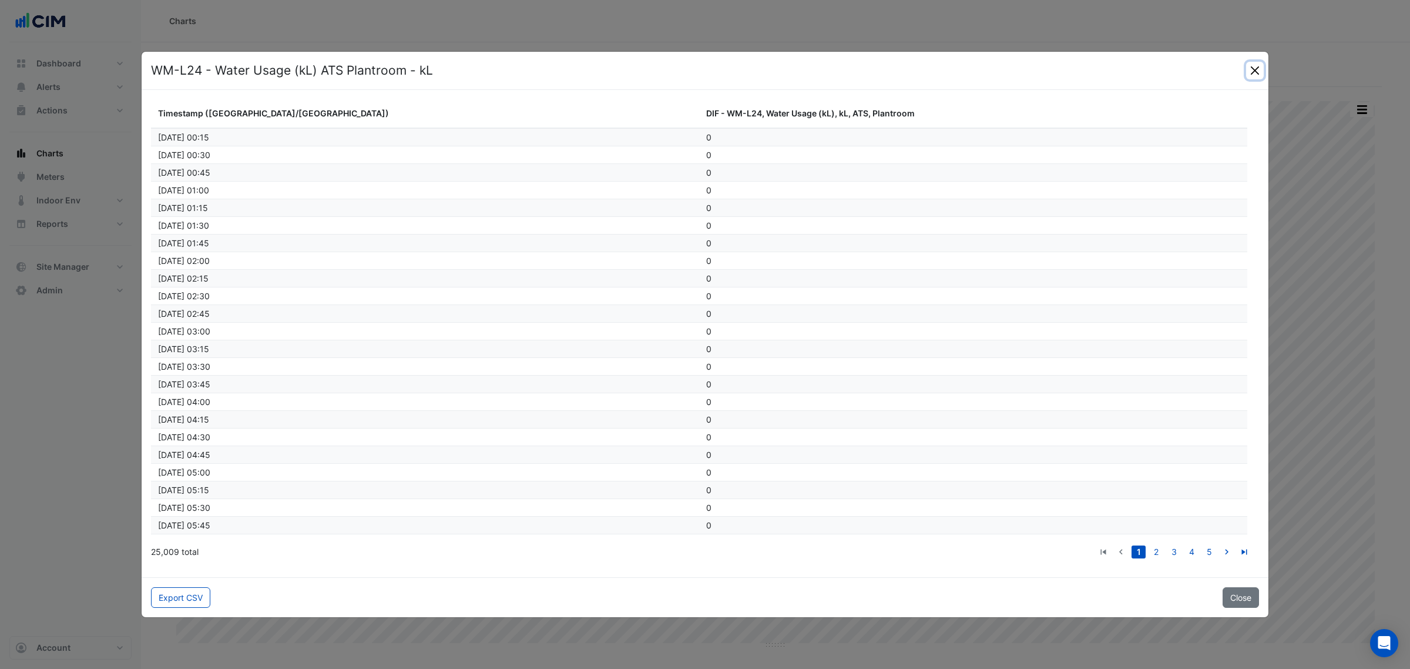
click at [1250, 66] on button "Close" at bounding box center [1255, 71] width 18 height 18
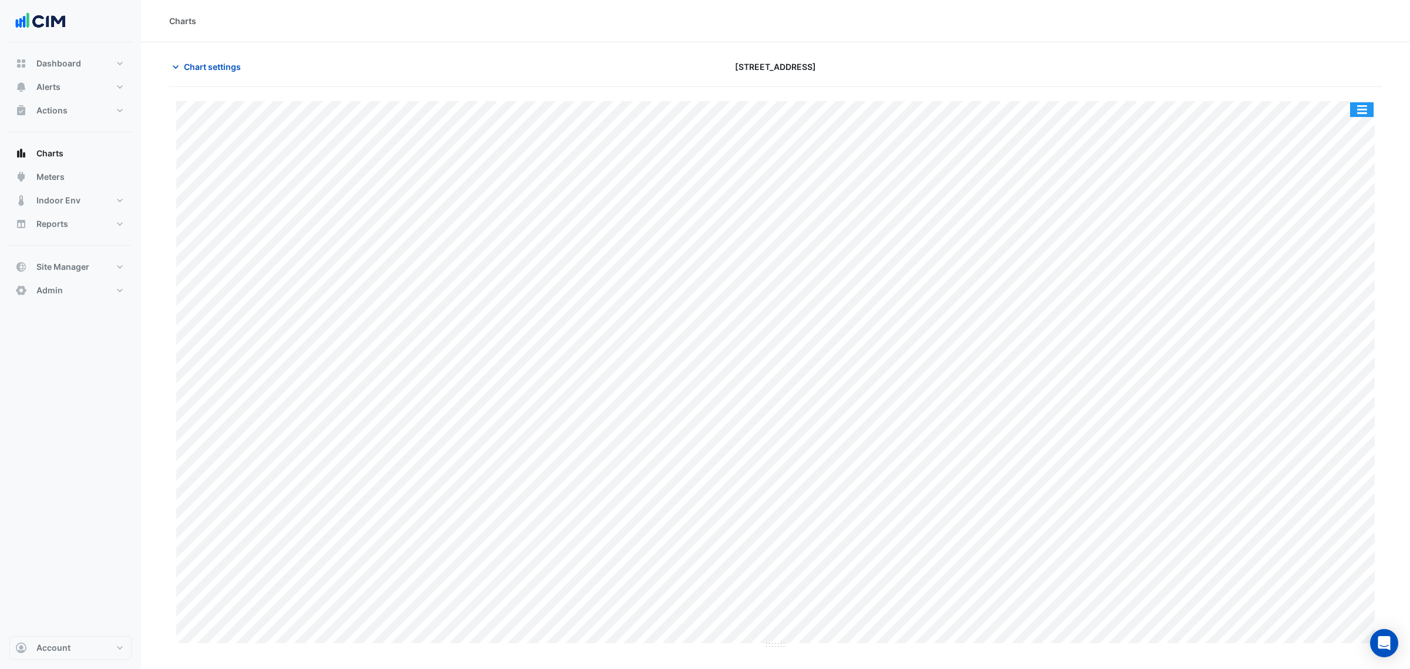
click at [1367, 106] on button "button" at bounding box center [1361, 109] width 23 height 15
click at [1352, 250] on div "Export CSV - Pivot" at bounding box center [1338, 250] width 70 height 28
click at [246, 72] on button "Chart settings" at bounding box center [208, 66] width 79 height 21
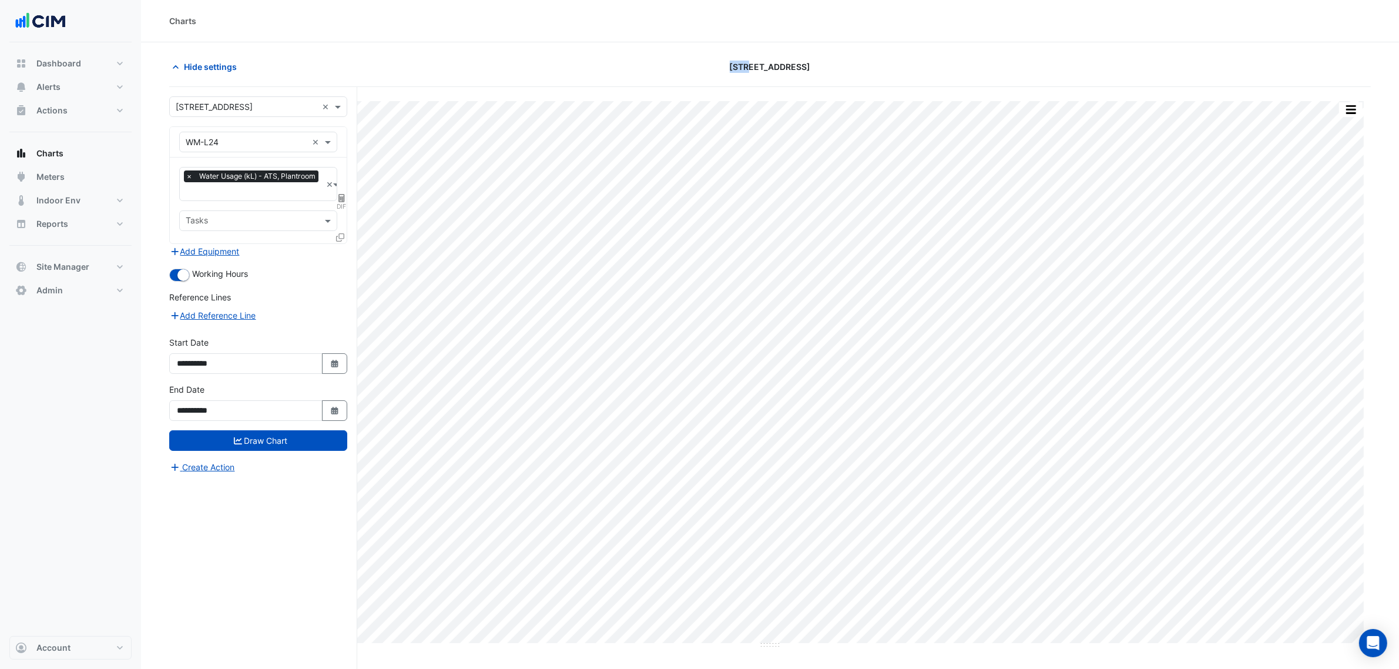
click at [245, 72] on div "Hide settings" at bounding box center [364, 66] width 405 height 21
click at [222, 144] on input "text" at bounding box center [247, 142] width 122 height 12
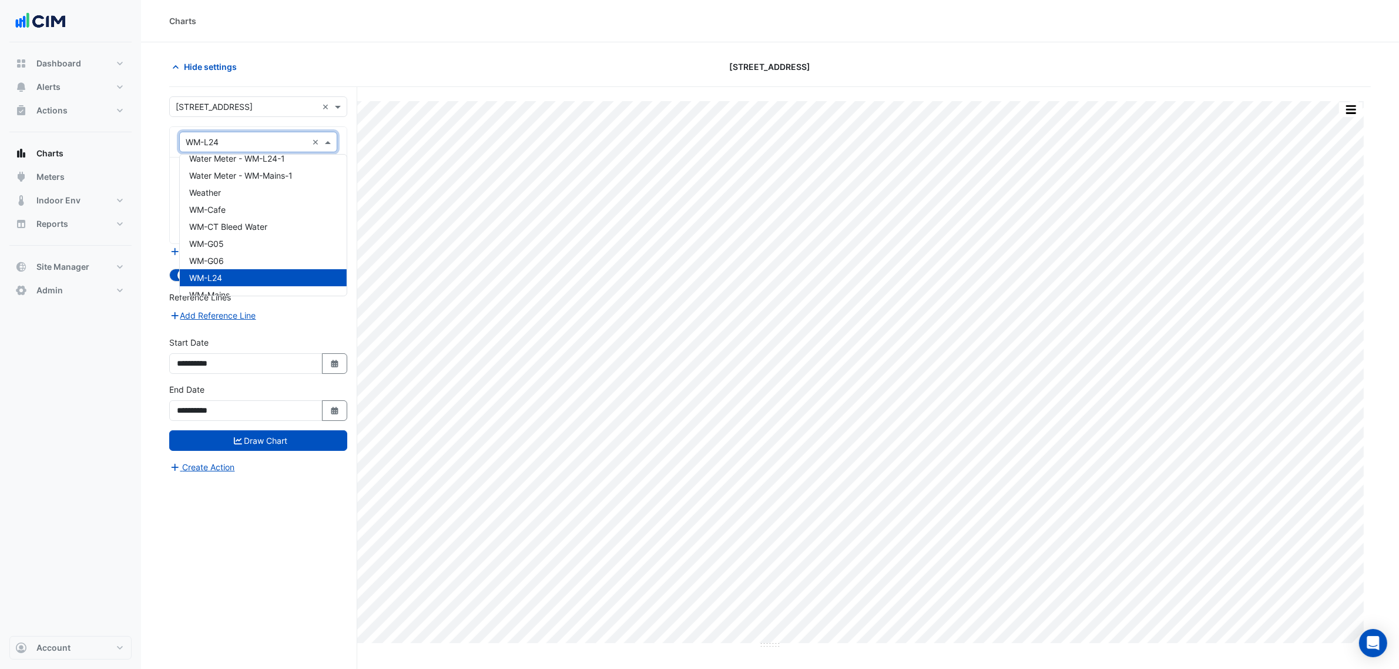
type input "*"
click at [263, 245] on div "WM-G06" at bounding box center [258, 252] width 156 height 17
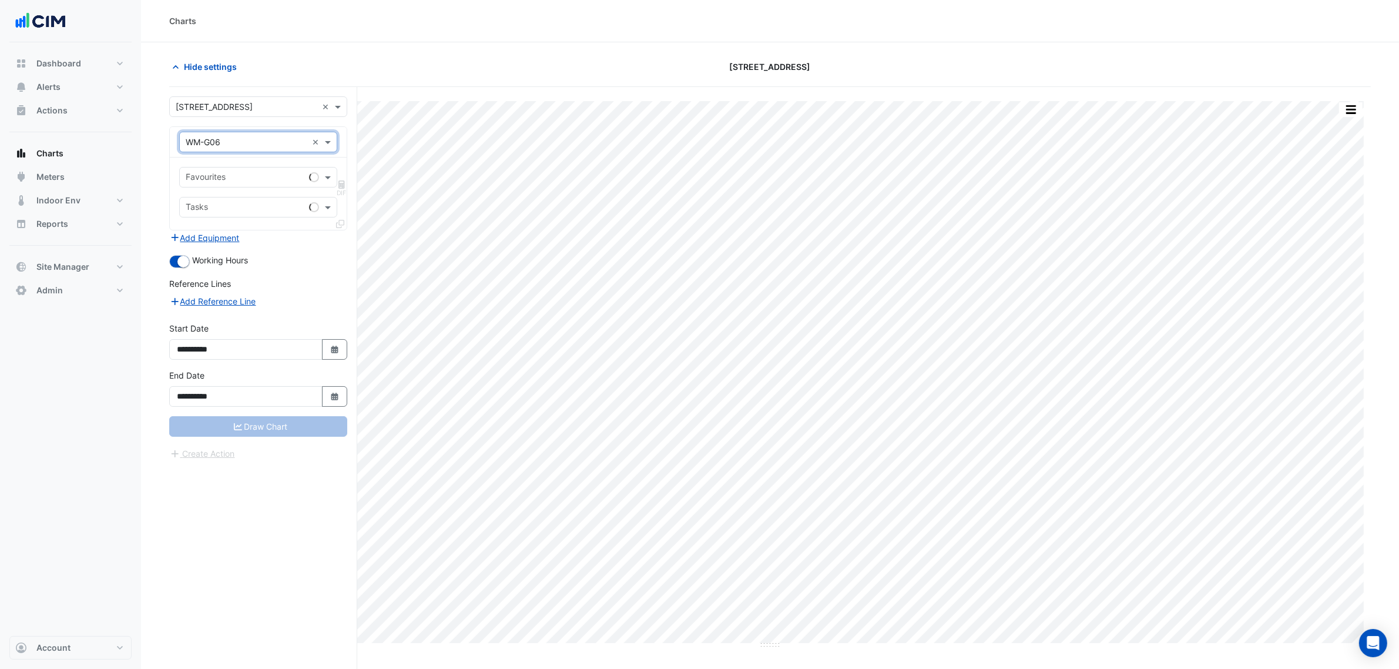
click at [243, 177] on input "text" at bounding box center [245, 178] width 119 height 12
click at [235, 206] on span "Water Usage - ATS, Plantroom" at bounding box center [247, 203] width 116 height 10
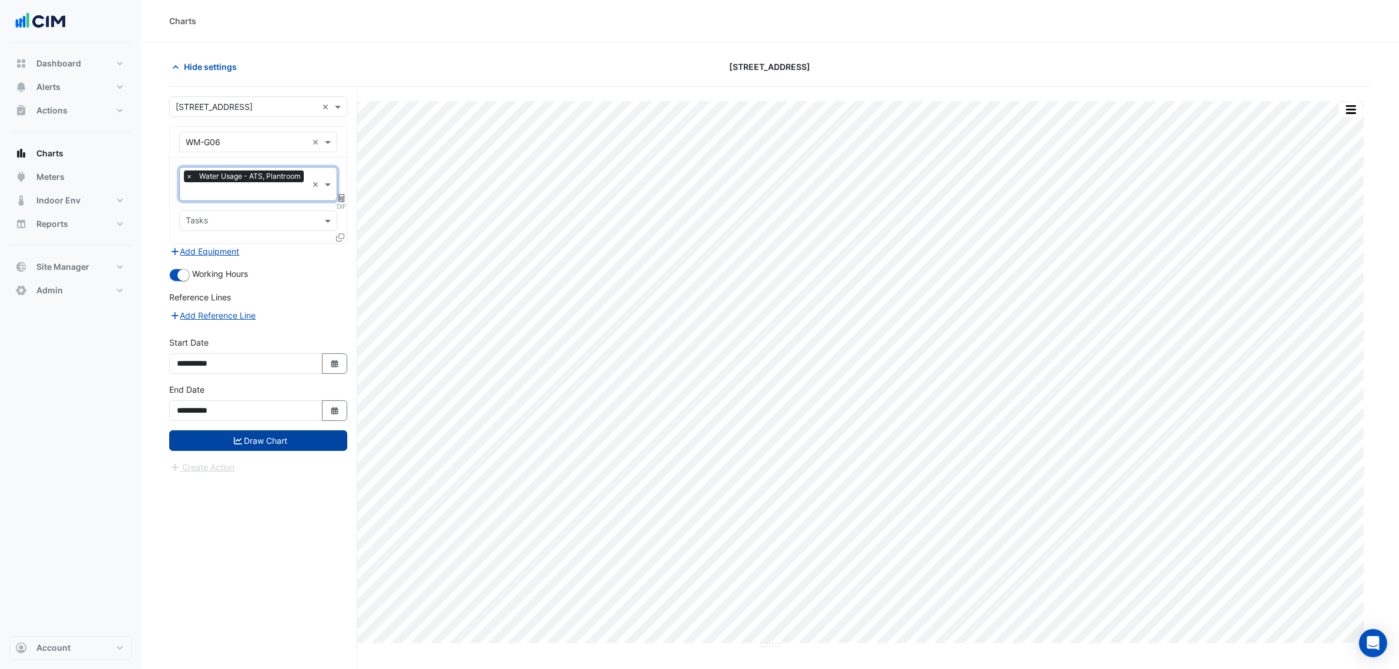
click at [280, 437] on button "Draw Chart" at bounding box center [258, 440] width 178 height 21
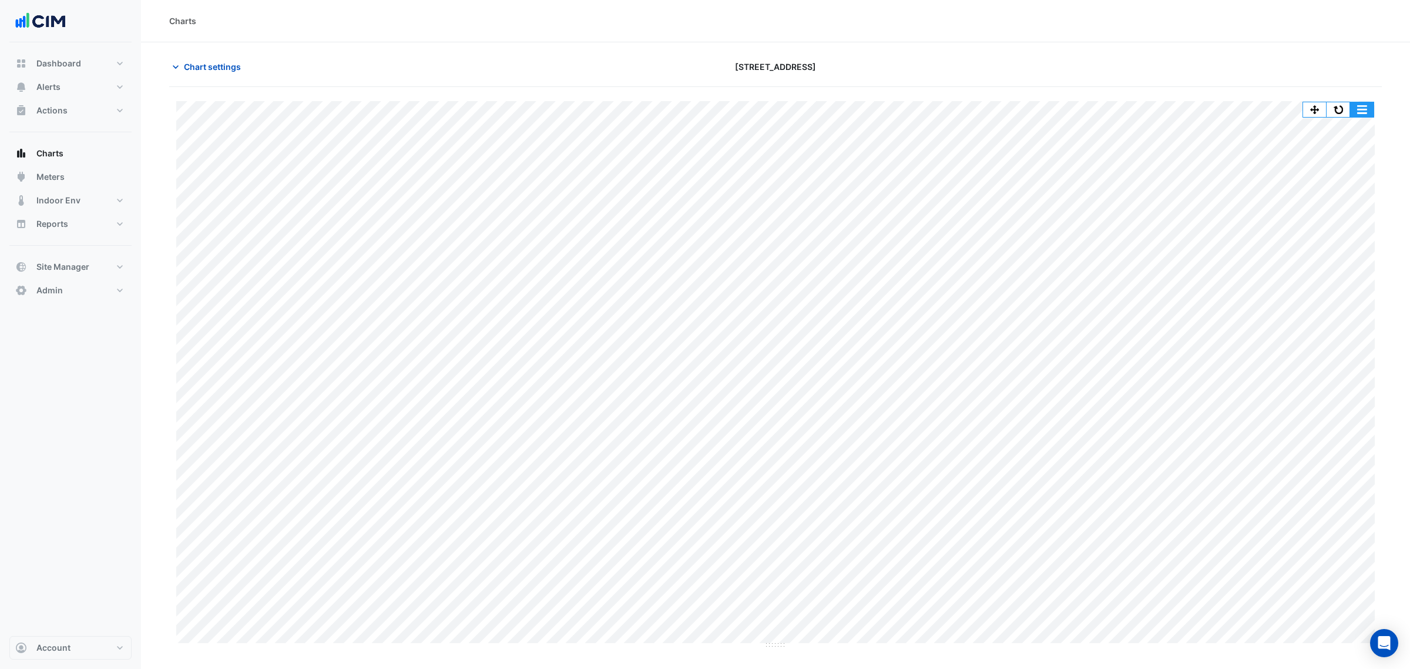
click at [1352, 109] on button "button" at bounding box center [1361, 109] width 23 height 15
click at [1364, 109] on button "button" at bounding box center [1361, 109] width 23 height 15
click at [1347, 109] on button "button" at bounding box center [1338, 109] width 23 height 15
click at [1352, 109] on button "button" at bounding box center [1361, 109] width 23 height 15
drag, startPoint x: 1321, startPoint y: 311, endPoint x: 1350, endPoint y: 246, distance: 72.1
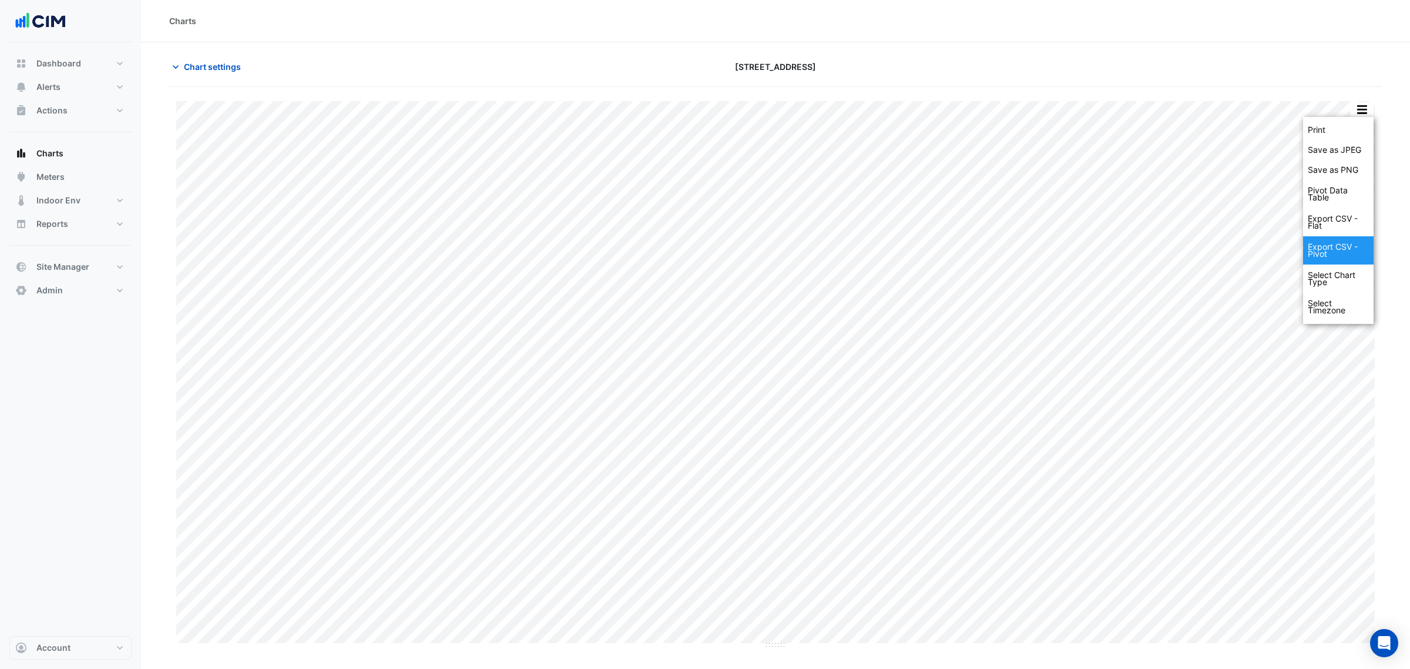
click at [1350, 246] on div "Print Save as JPEG Save as PNG Pivot Data Table Export CSV - Flat Export CSV - …" at bounding box center [1338, 220] width 70 height 207
click at [1350, 246] on div "Export CSV - Pivot" at bounding box center [1338, 250] width 70 height 28
click at [1349, 110] on button "button" at bounding box center [1338, 109] width 23 height 15
click at [1048, 21] on div "Charts" at bounding box center [775, 21] width 1213 height 12
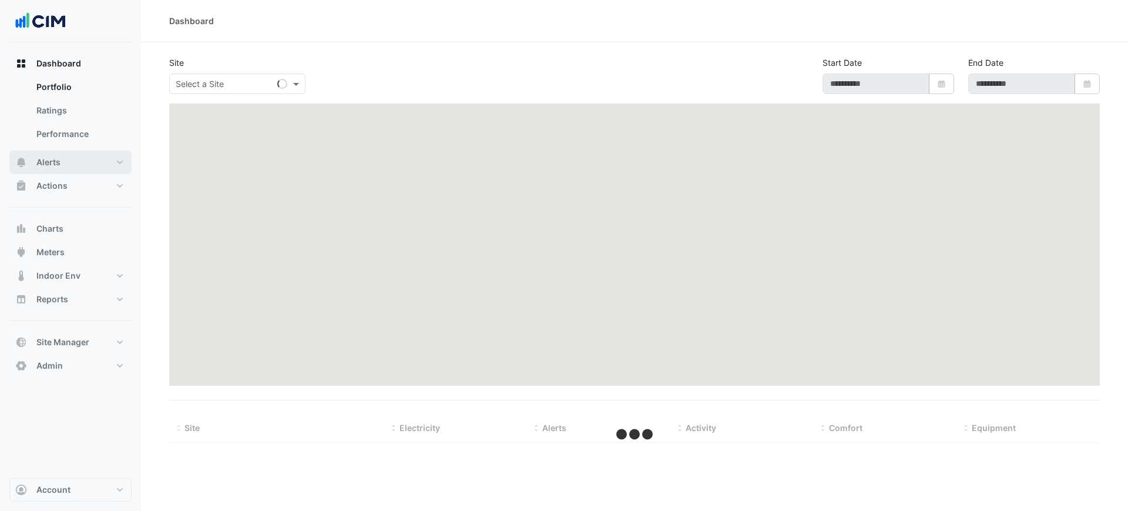
click at [70, 152] on button "Alerts" at bounding box center [70, 161] width 122 height 23
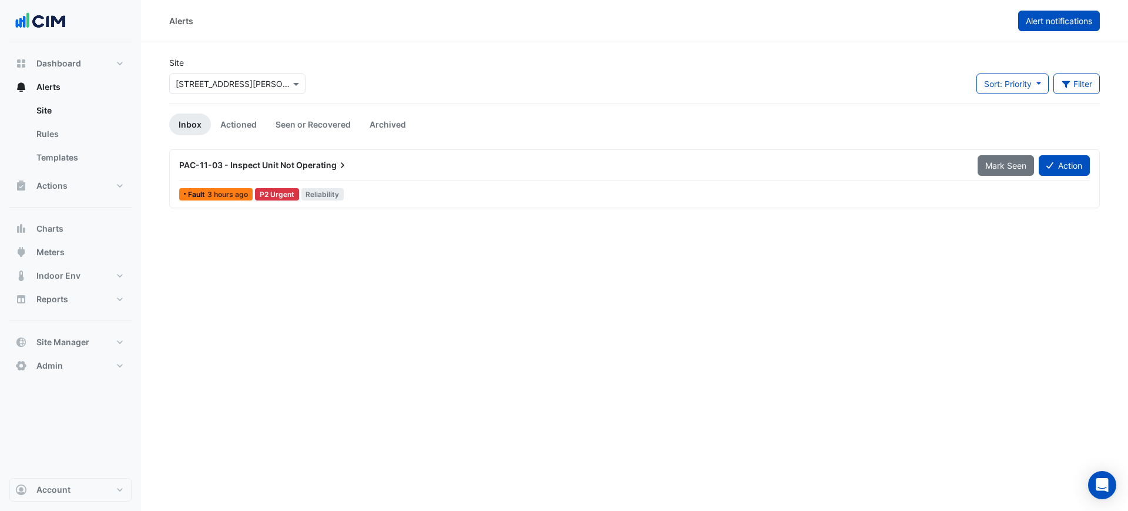
click at [1066, 20] on span "Alert notifications" at bounding box center [1059, 21] width 66 height 10
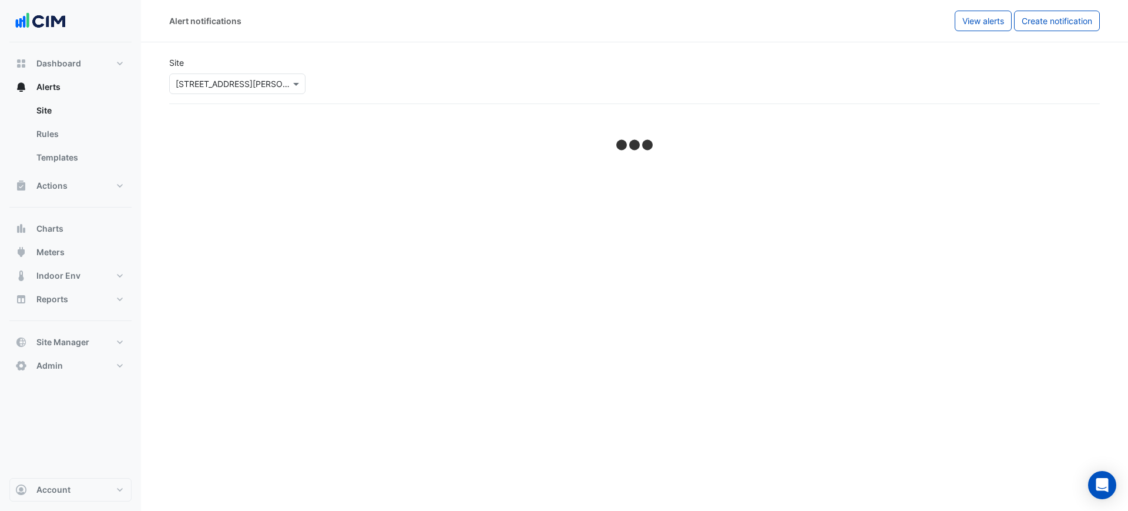
select select "******"
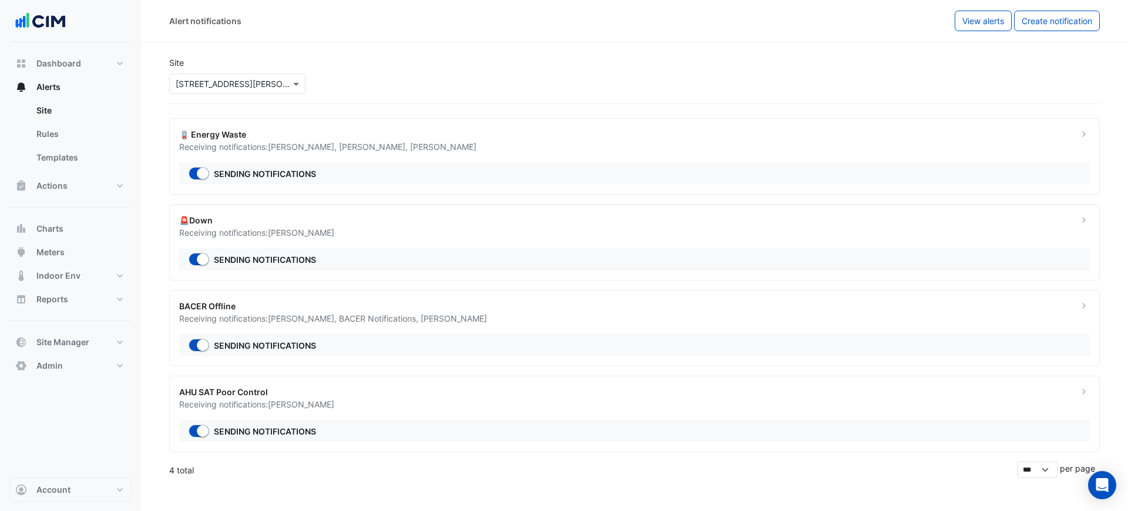
click at [272, 81] on input "text" at bounding box center [226, 84] width 100 height 12
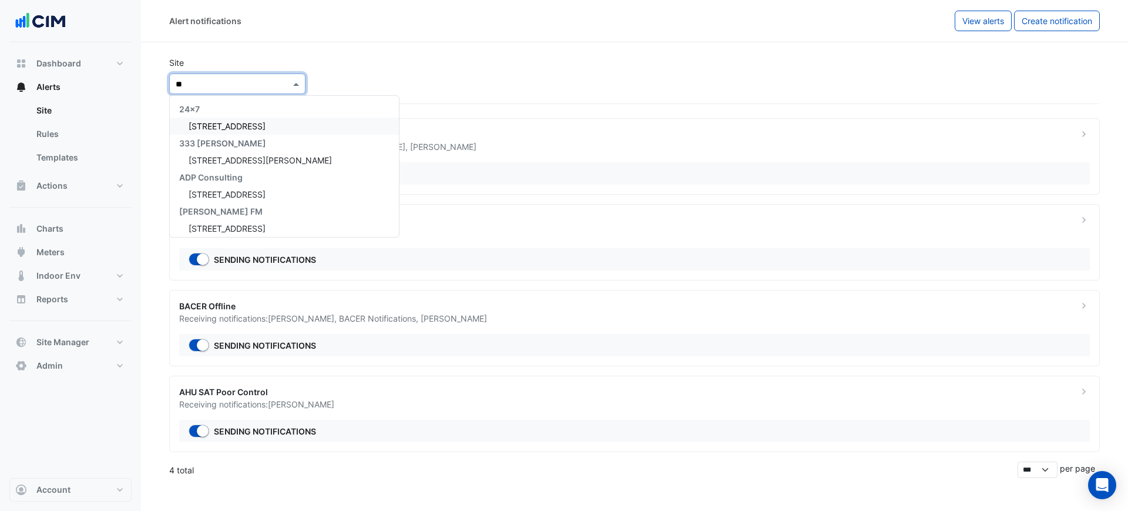
type input "***"
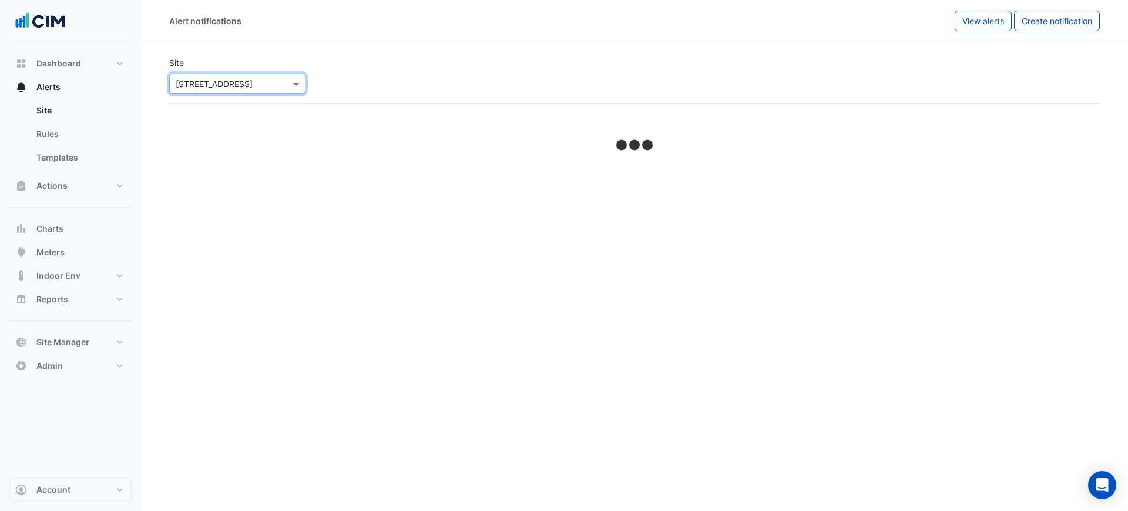
select select "******"
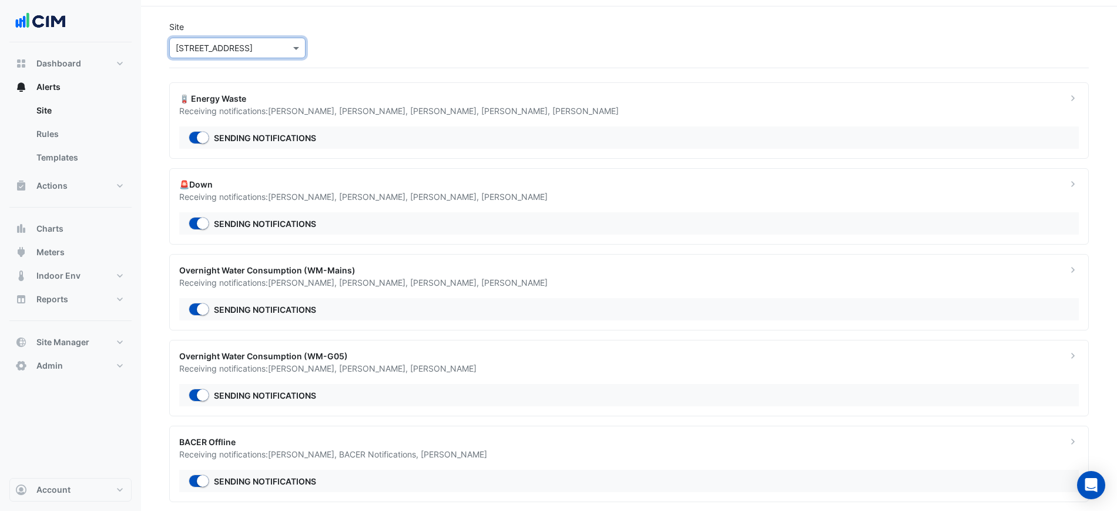
scroll to position [53, 0]
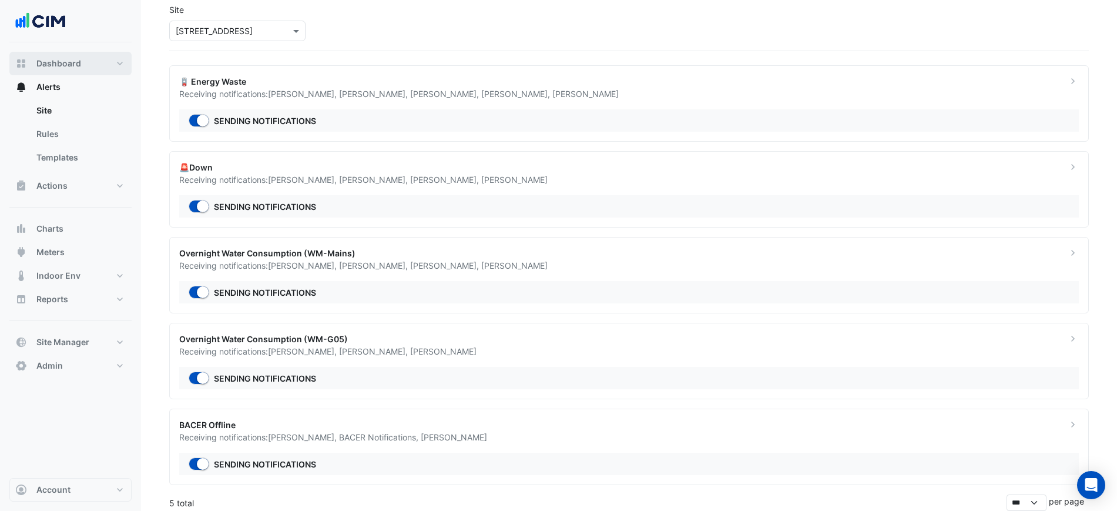
click at [71, 69] on span "Dashboard" at bounding box center [58, 64] width 45 height 12
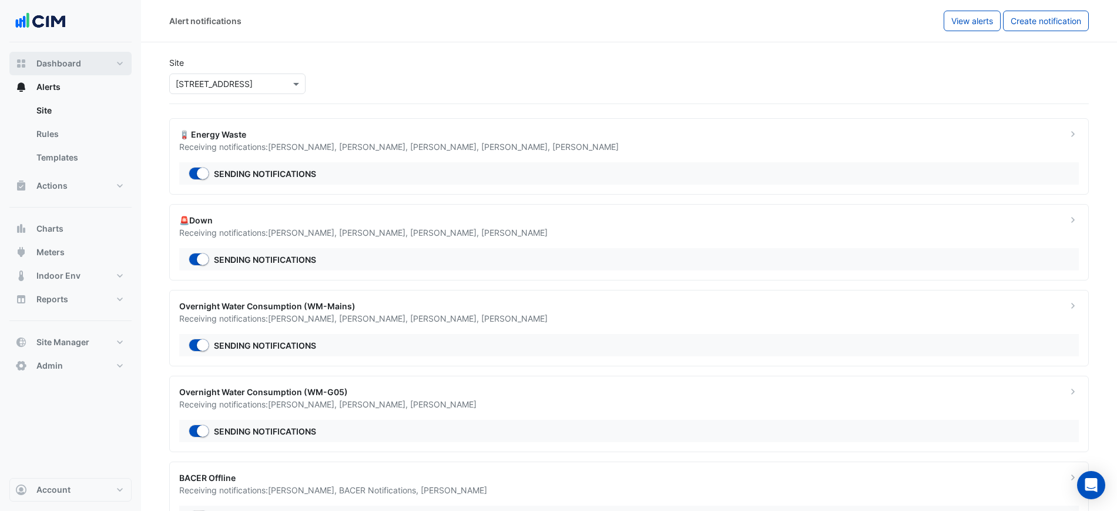
select select "***"
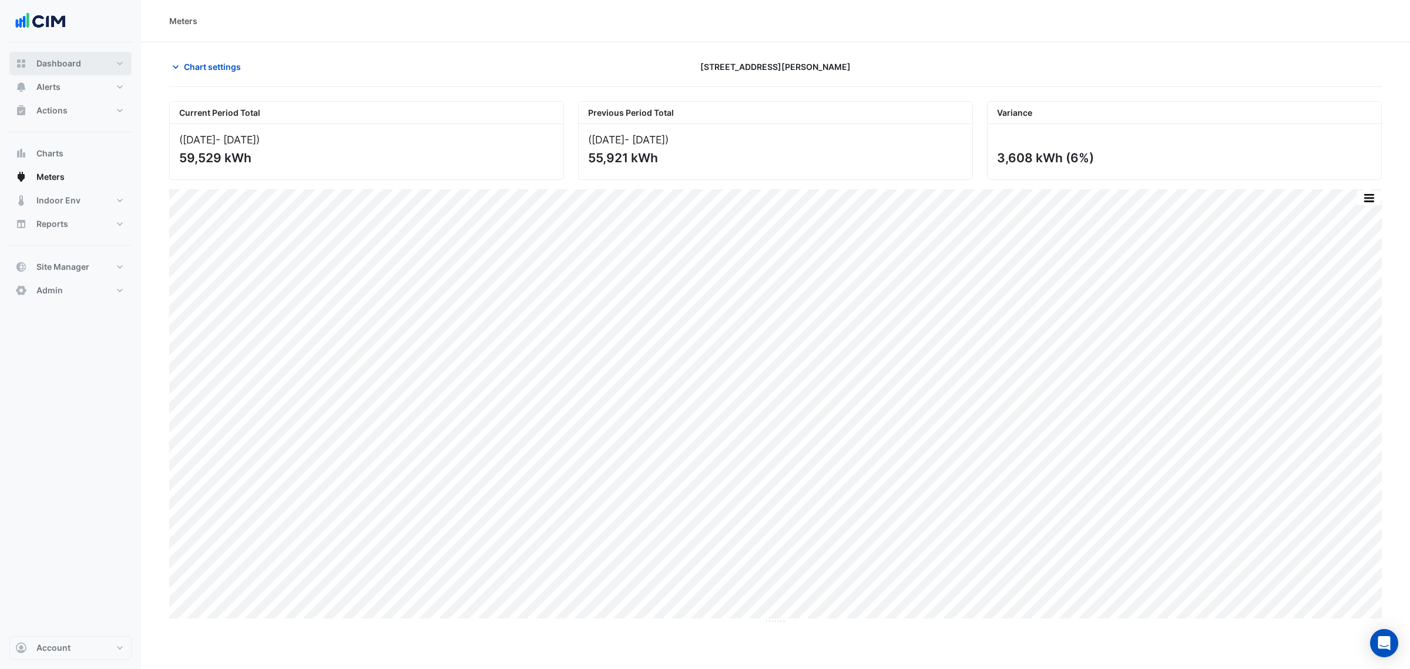
click at [69, 63] on span "Dashboard" at bounding box center [58, 64] width 45 height 12
select select "***"
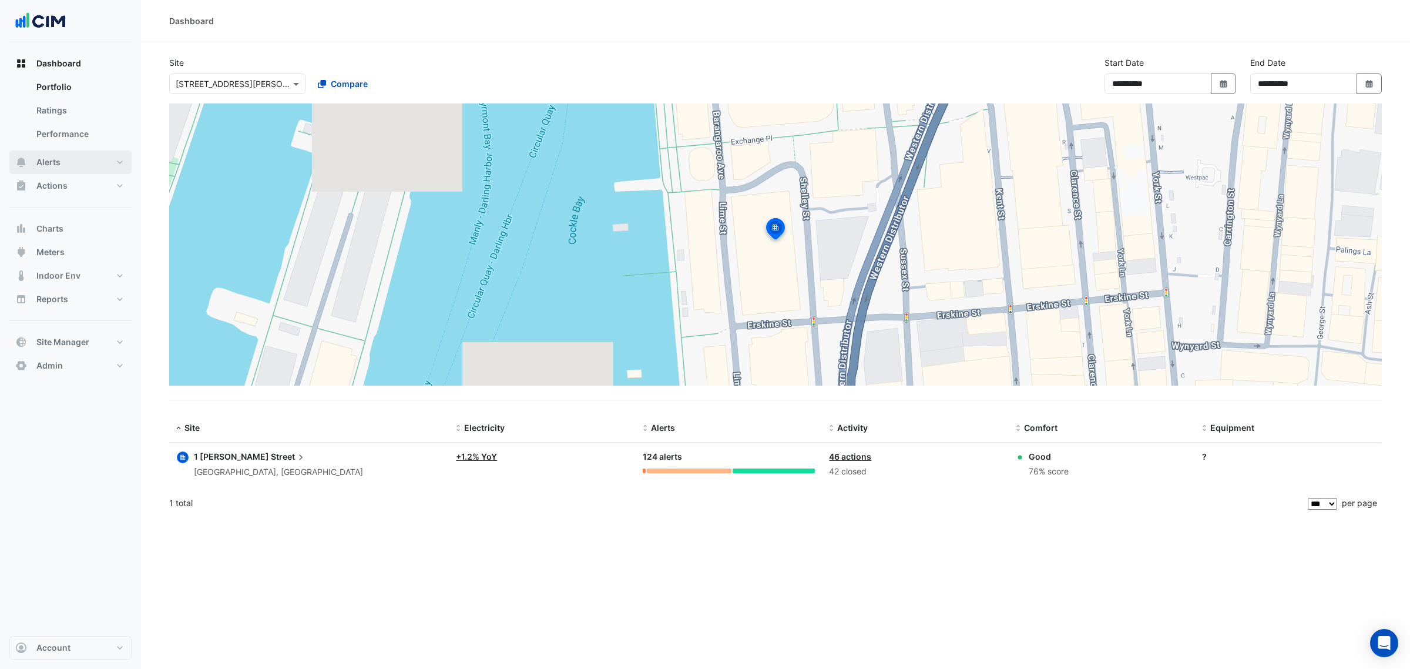
click at [62, 162] on button "Alerts" at bounding box center [70, 161] width 122 height 23
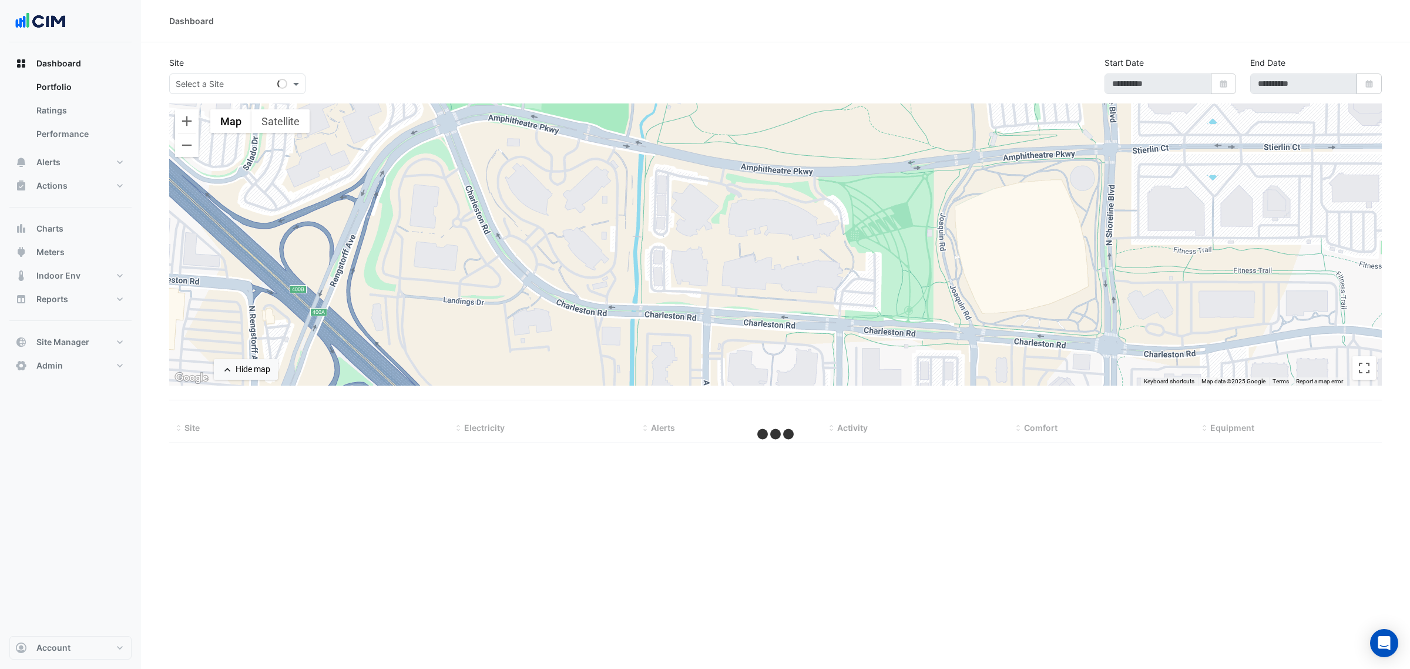
type input "**********"
select select "***"
